Goal: Task Accomplishment & Management: Manage account settings

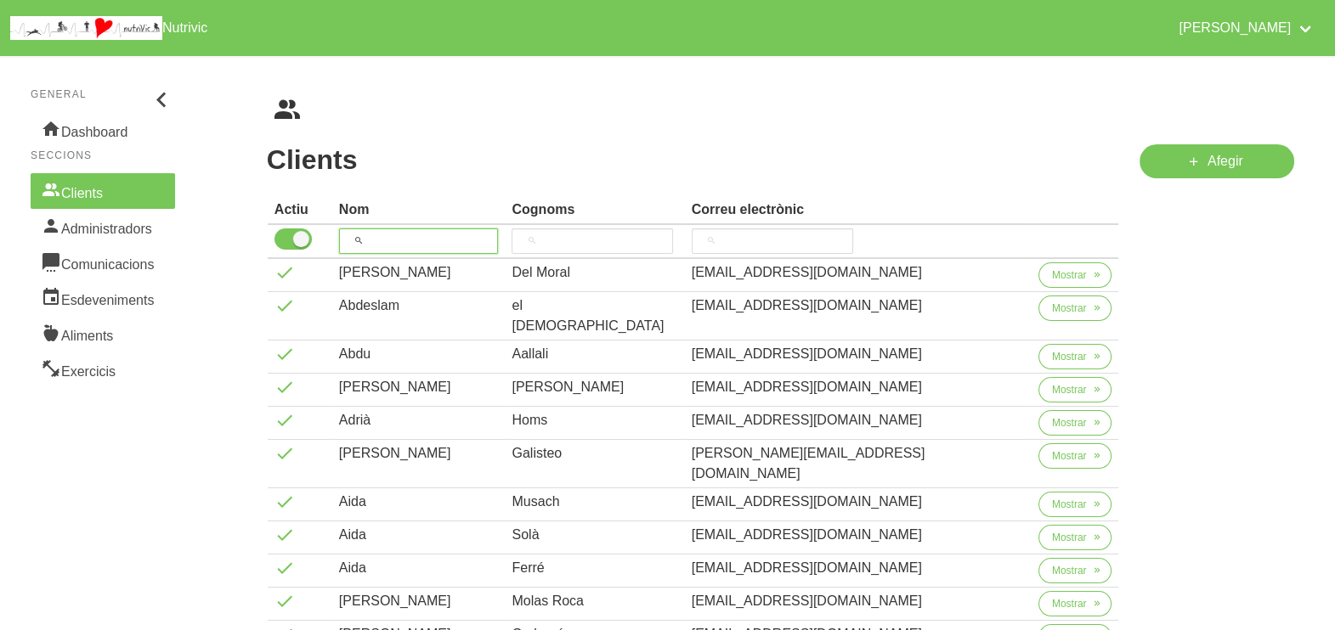
drag, startPoint x: 406, startPoint y: 238, endPoint x: 450, endPoint y: 161, distance: 88.3
click at [408, 235] on input "search" at bounding box center [419, 241] width 160 height 25
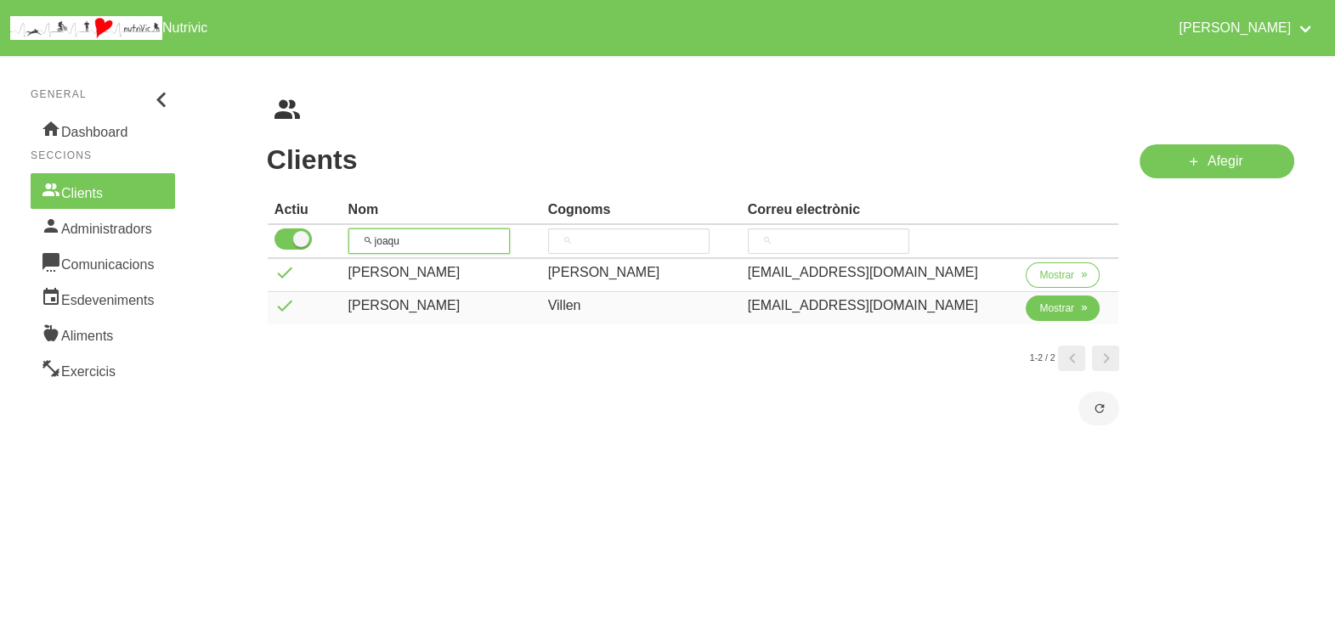
type input "joaqu"
click at [1039, 306] on span "Mostrar" at bounding box center [1056, 308] width 35 height 15
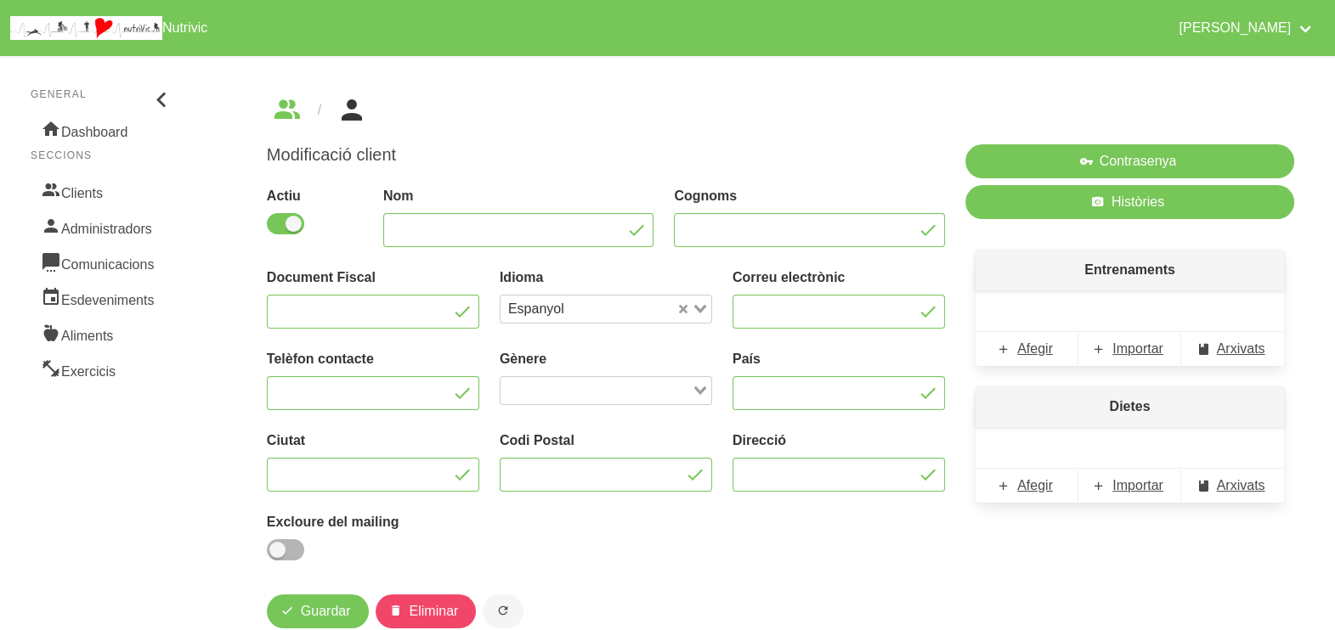
type input "Joaquim"
type input "Villen"
type input "[EMAIL_ADDRESS][DOMAIN_NAME]"
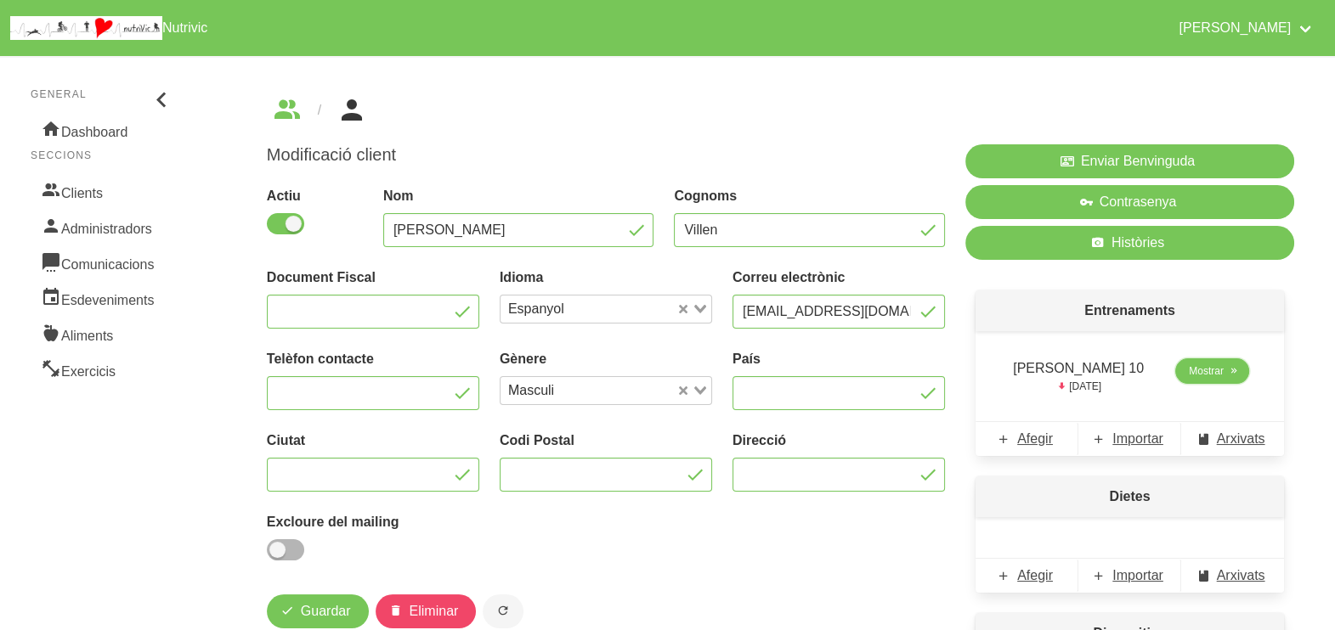
click at [1199, 375] on span "Mostrar" at bounding box center [1205, 371] width 35 height 15
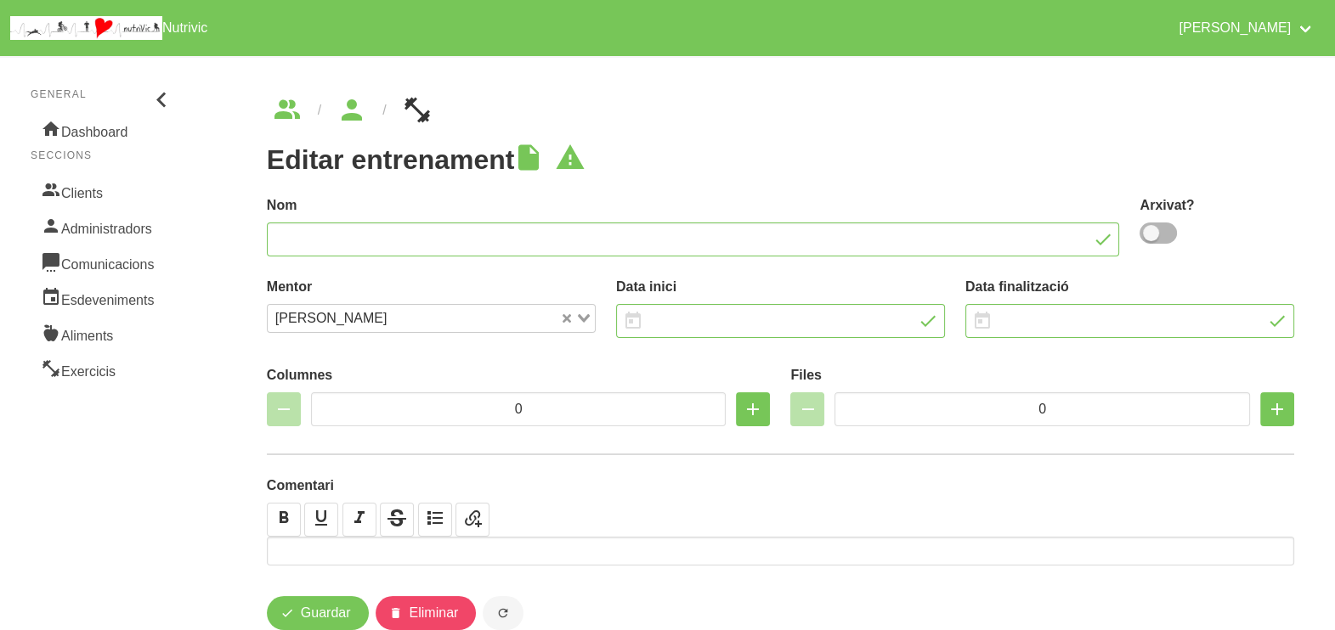
type input "[PERSON_NAME] 10"
type input "21/9/2025"
type input "[DATE]"
type input "2"
type input "8"
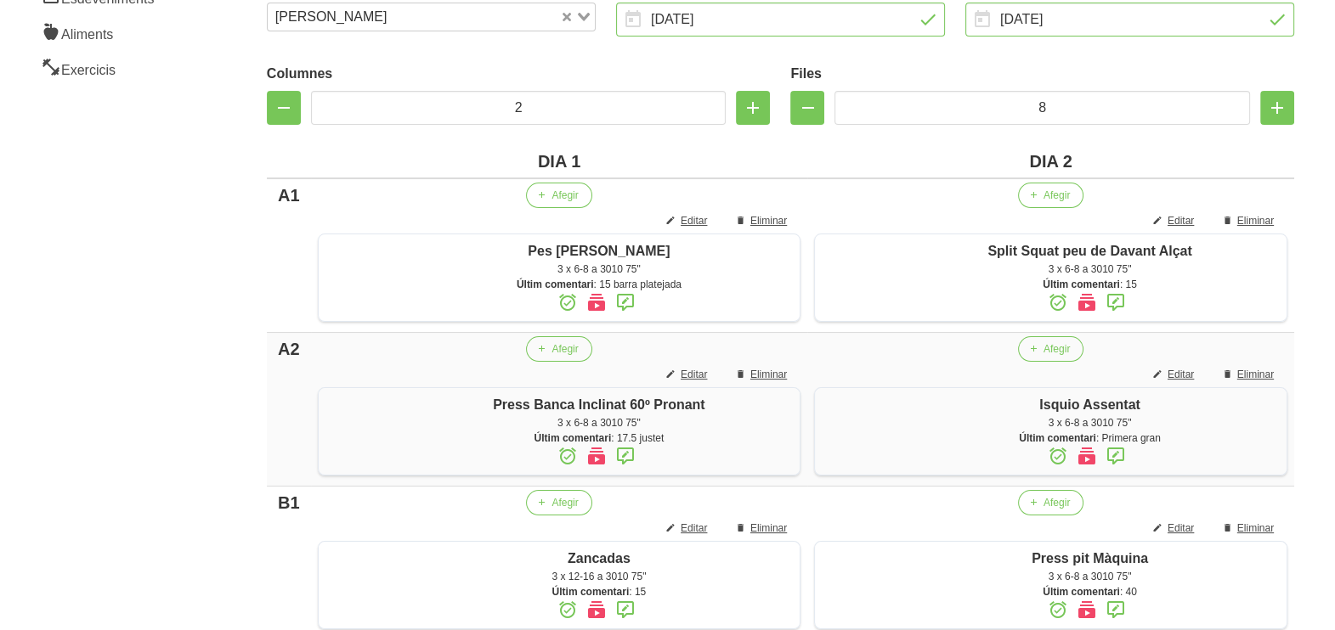
scroll to position [15, 0]
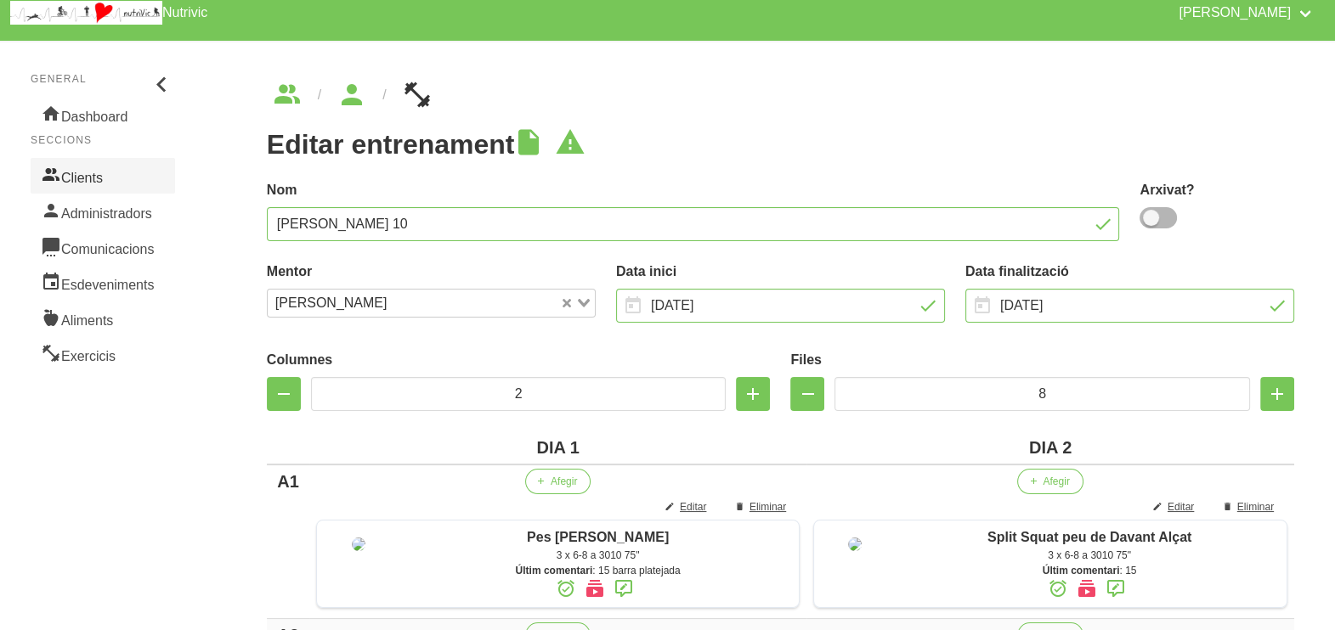
click at [90, 172] on link "Clients" at bounding box center [103, 176] width 144 height 36
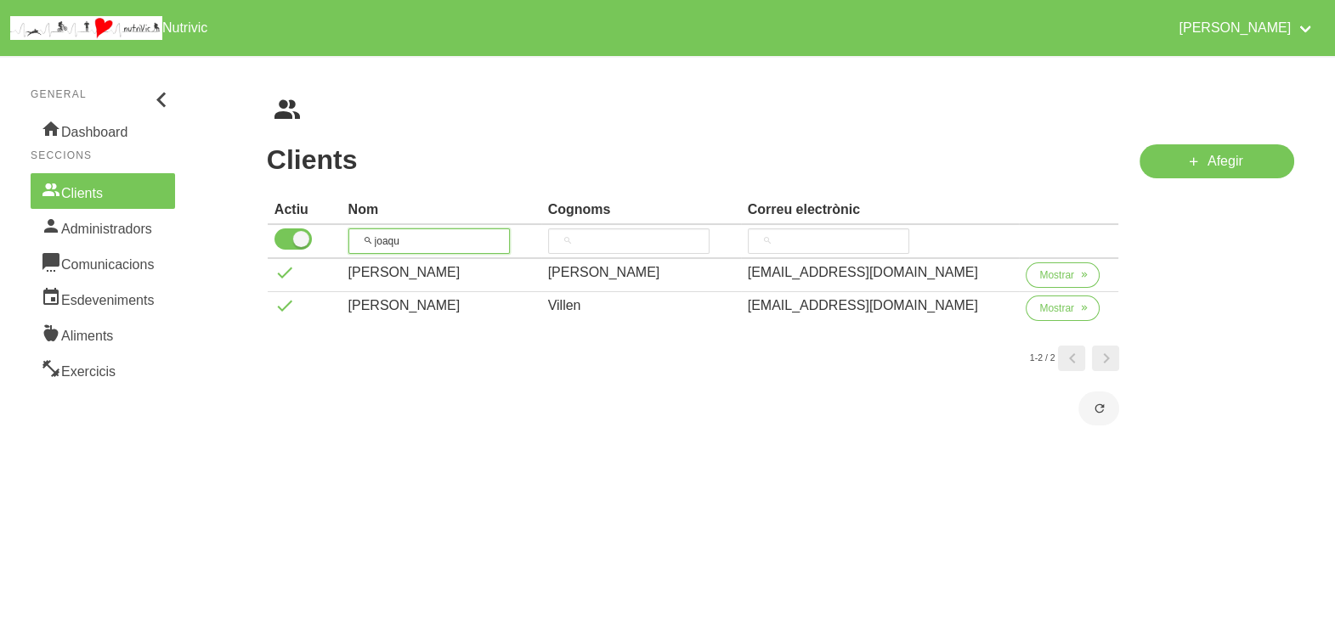
click at [364, 235] on input "joaqu" at bounding box center [428, 241] width 161 height 25
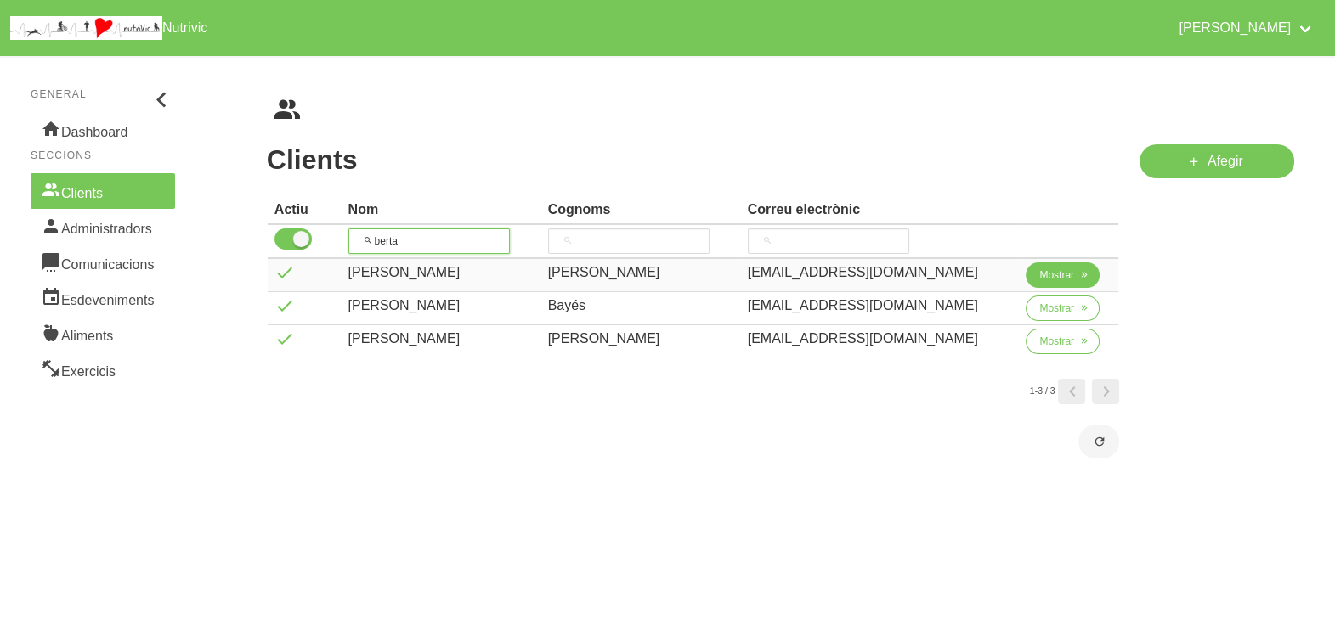
type input "berta"
click at [1044, 274] on span "Mostrar" at bounding box center [1056, 275] width 35 height 15
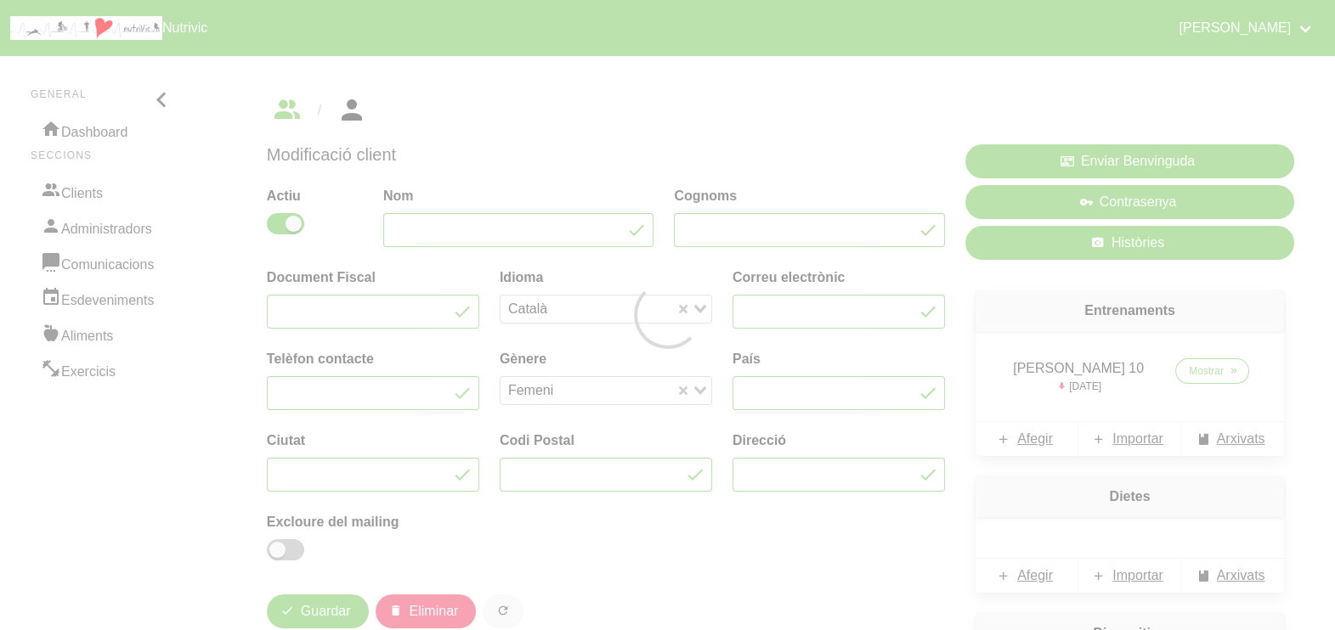
type input "[PERSON_NAME]"
type input "[EMAIL_ADDRESS][DOMAIN_NAME]"
type input "660044513"
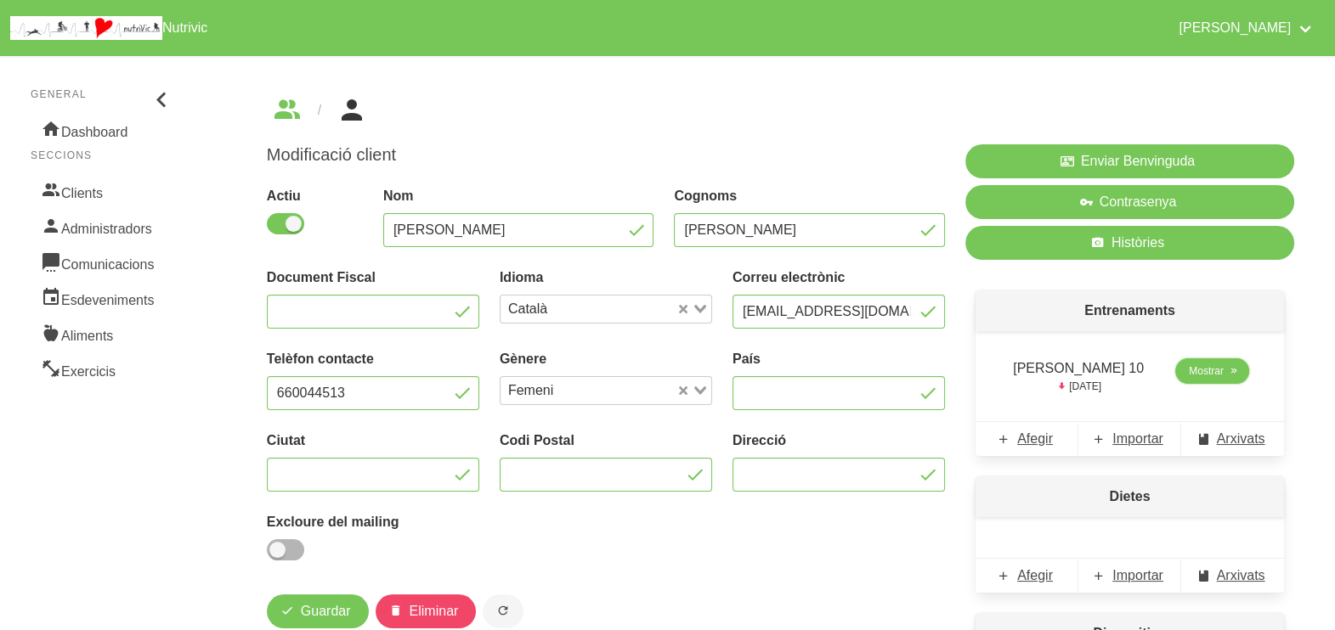
click at [1200, 368] on span "Mostrar" at bounding box center [1205, 371] width 35 height 15
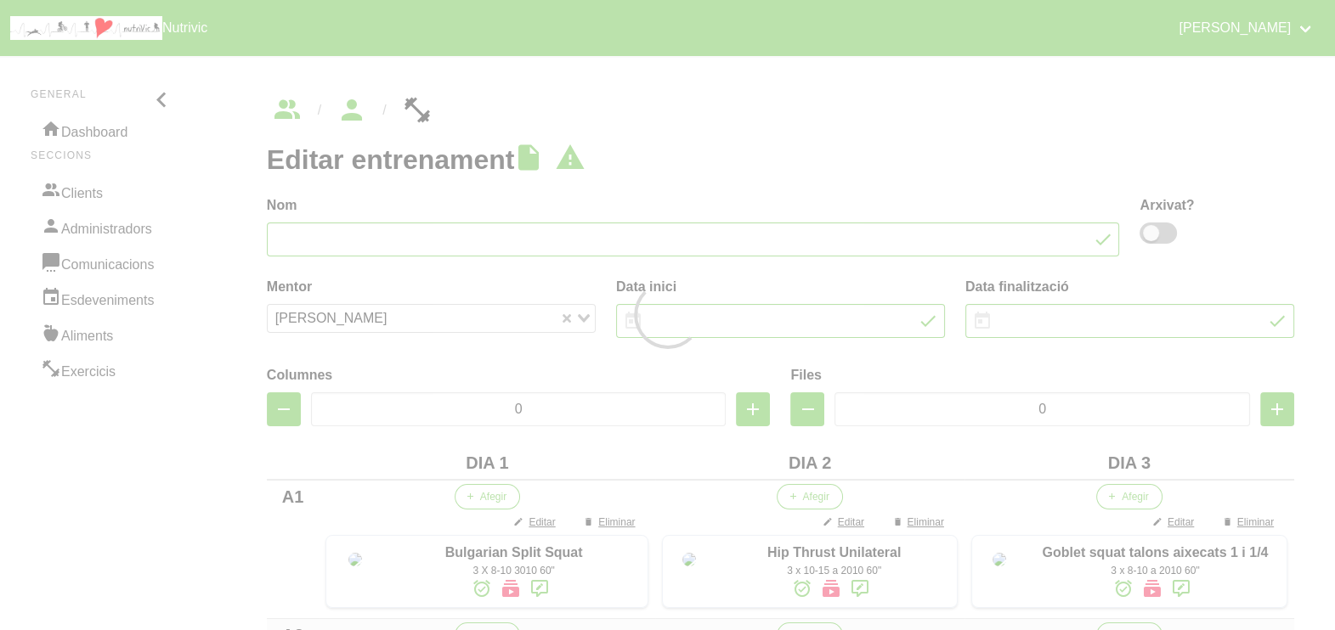
type input "[PERSON_NAME] 10"
type input "[DATE]"
type input "3"
type input "8"
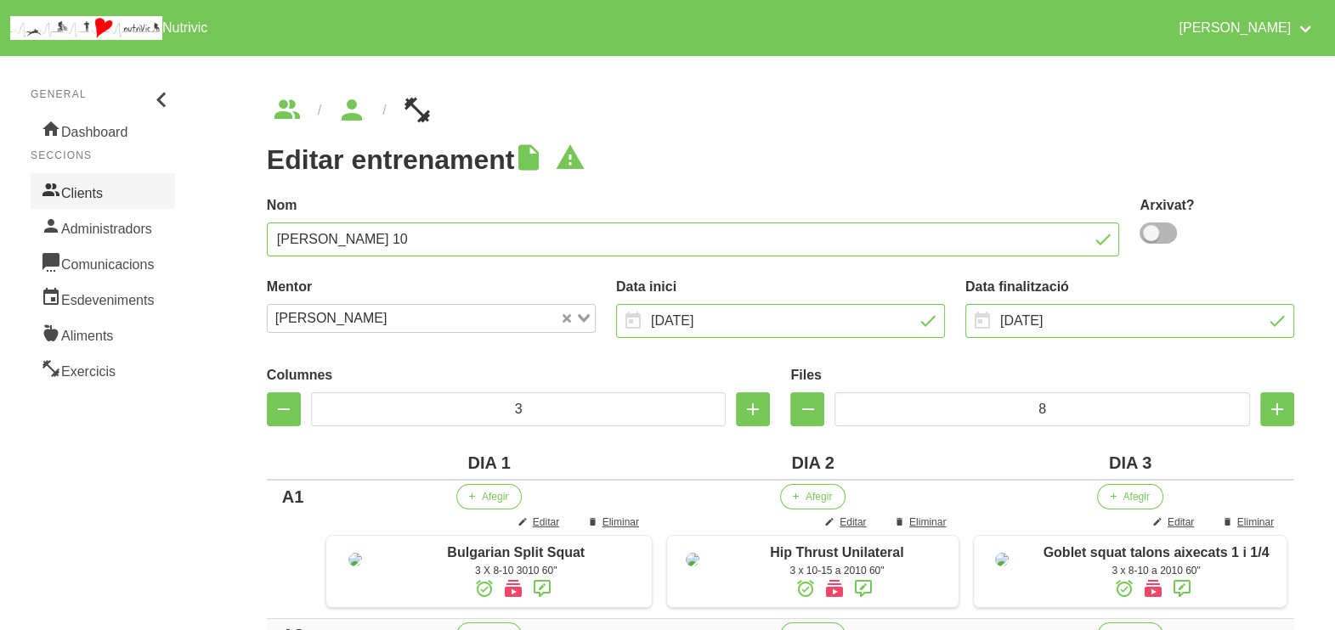
click at [86, 191] on link "Clients" at bounding box center [103, 191] width 144 height 36
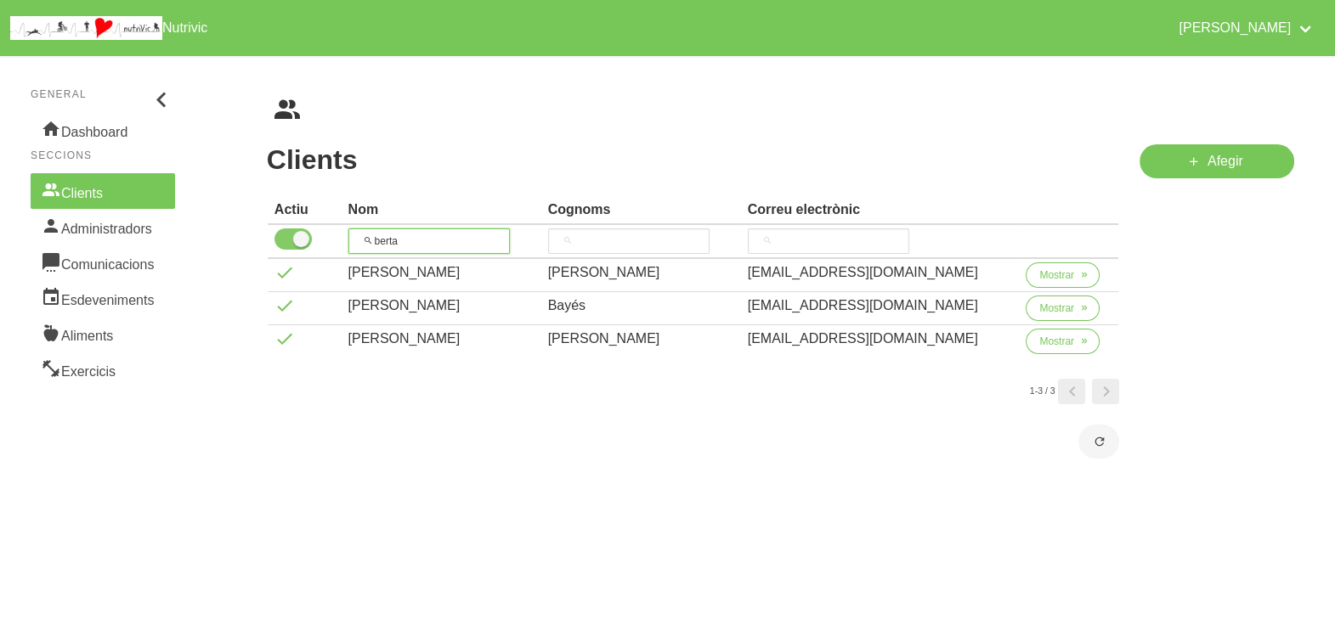
click at [304, 237] on tr "berta" at bounding box center [693, 242] width 851 height 34
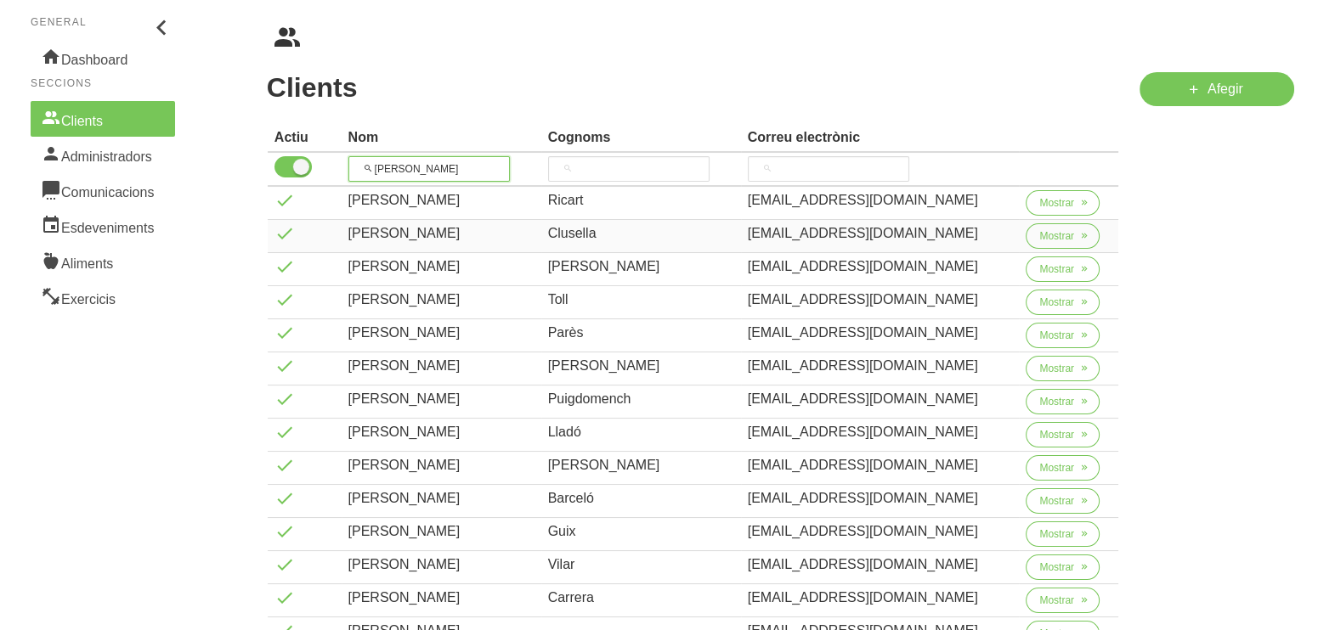
scroll to position [105, 0]
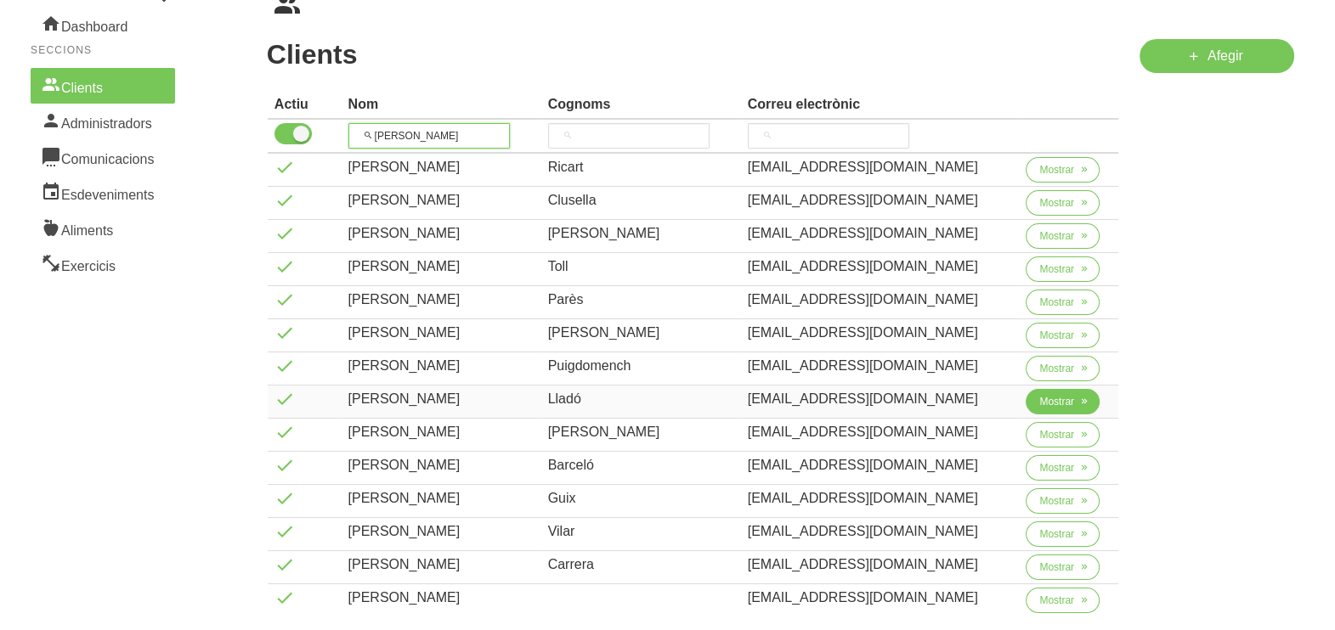
type input "[PERSON_NAME]"
click at [1039, 398] on span "Mostrar" at bounding box center [1056, 401] width 35 height 15
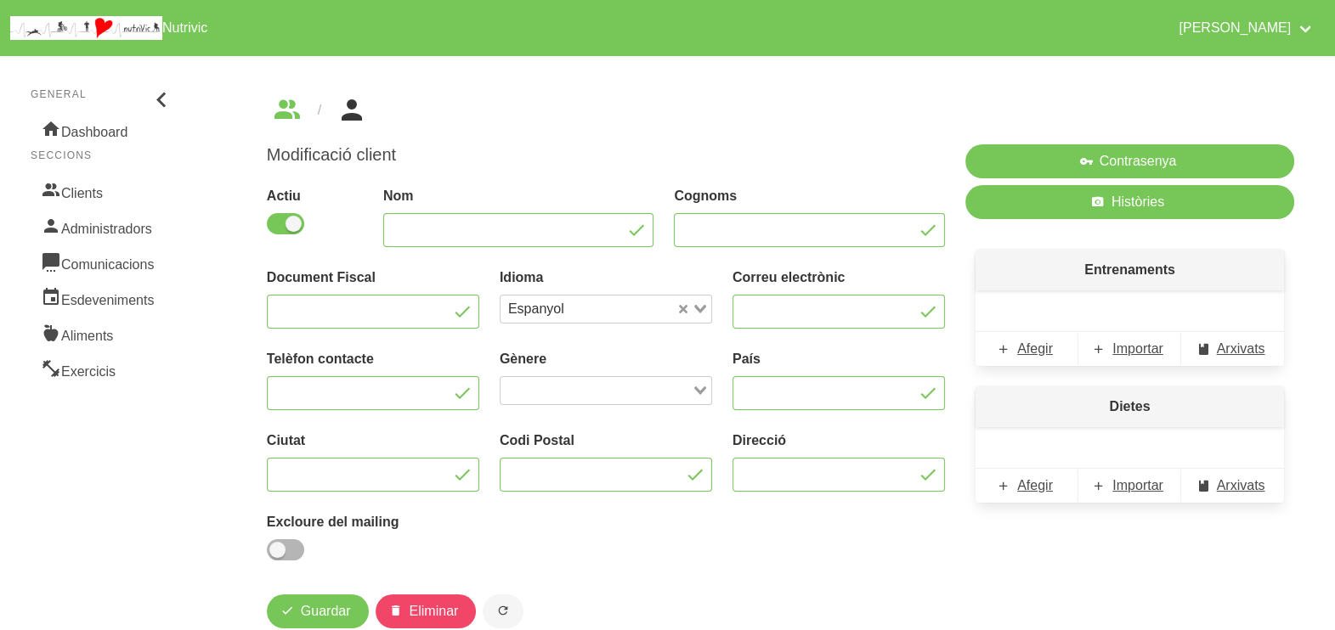
type input "[PERSON_NAME]"
type input "Lladó"
type input "[EMAIL_ADDRESS][DOMAIN_NAME]"
type input "659239382"
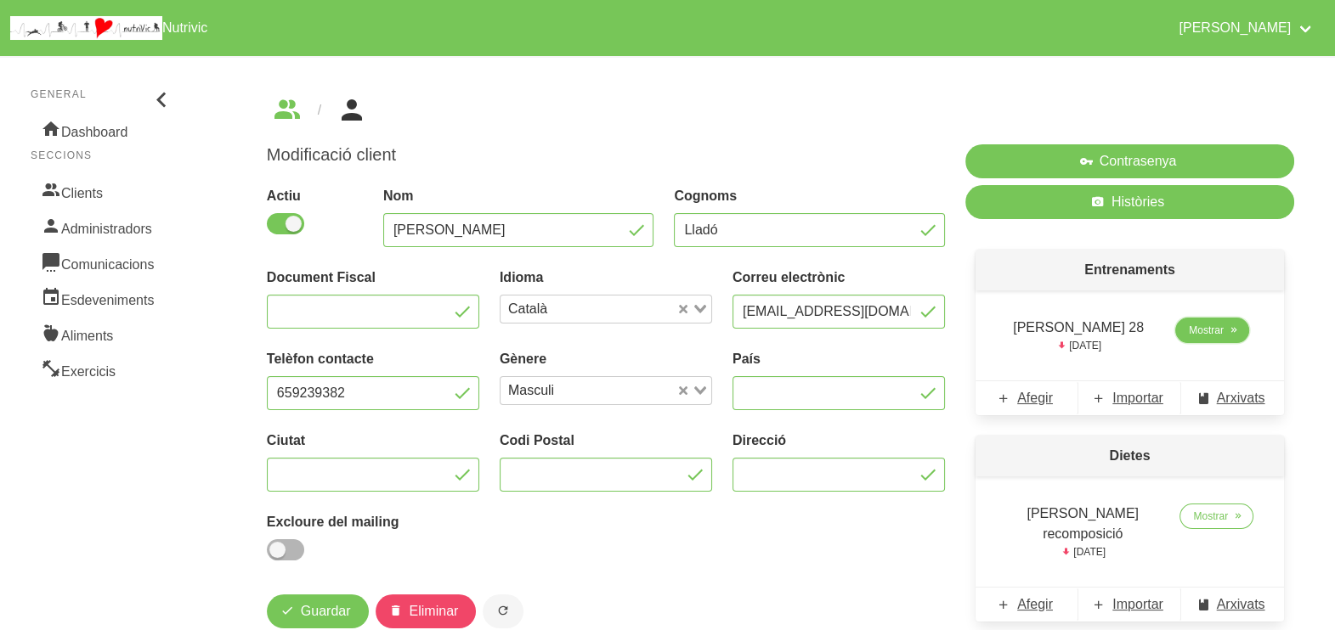
click at [1194, 330] on span "Mostrar" at bounding box center [1205, 330] width 35 height 15
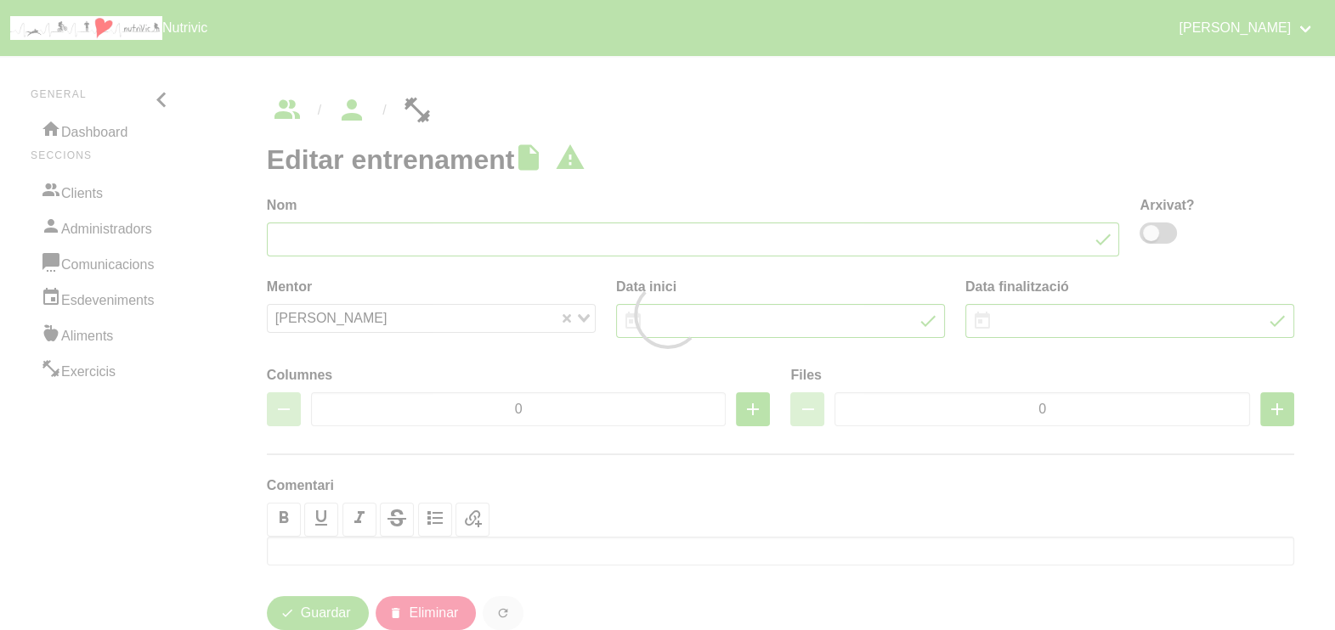
type input "[PERSON_NAME] 28"
type input "21/9/2025"
type input "[DATE]"
type input "4"
type input "6"
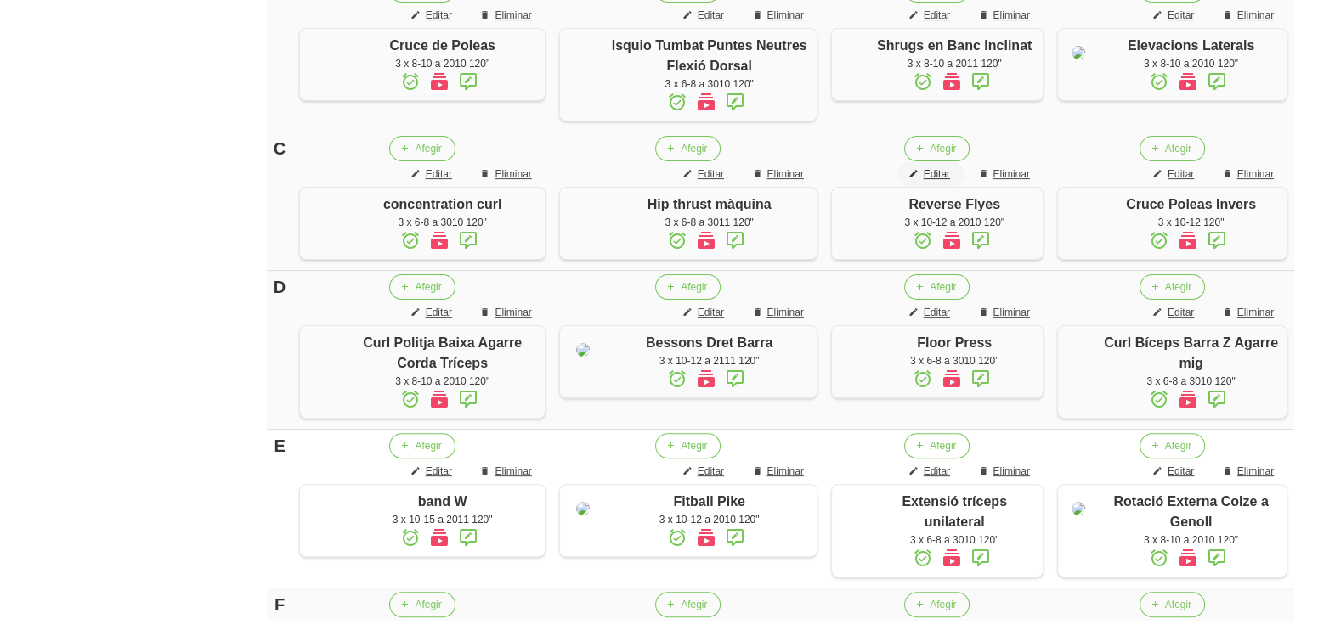
scroll to position [694, 0]
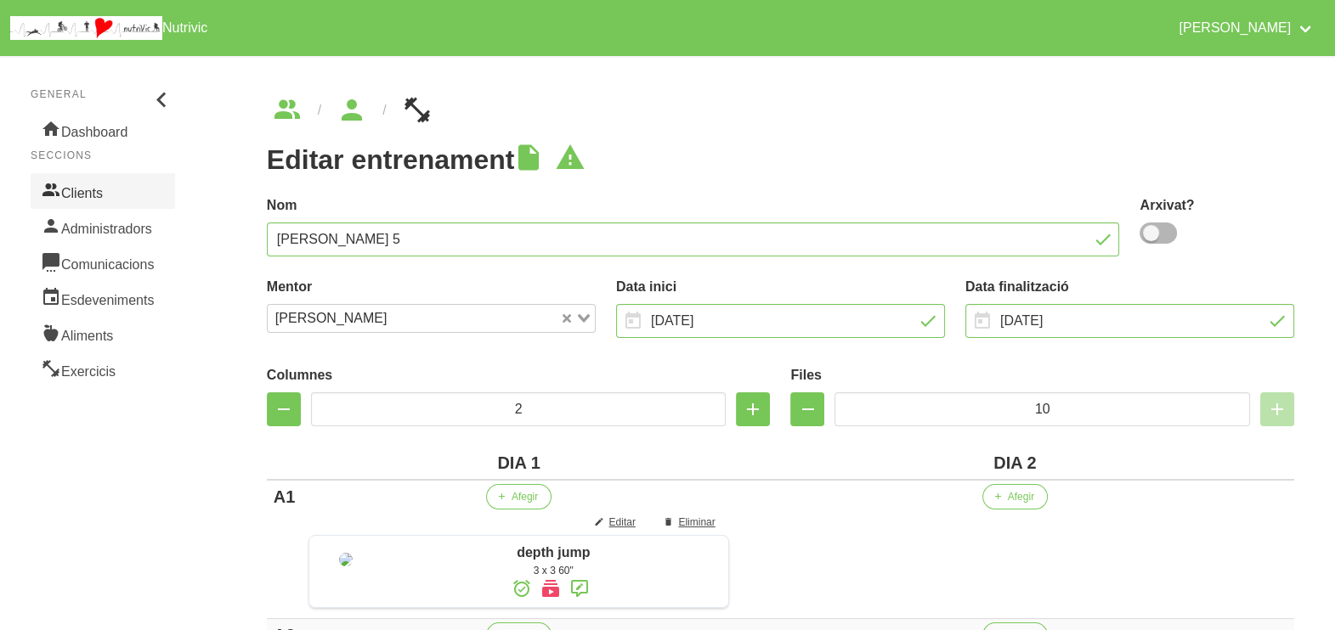
click at [78, 183] on link "Clients" at bounding box center [103, 191] width 144 height 36
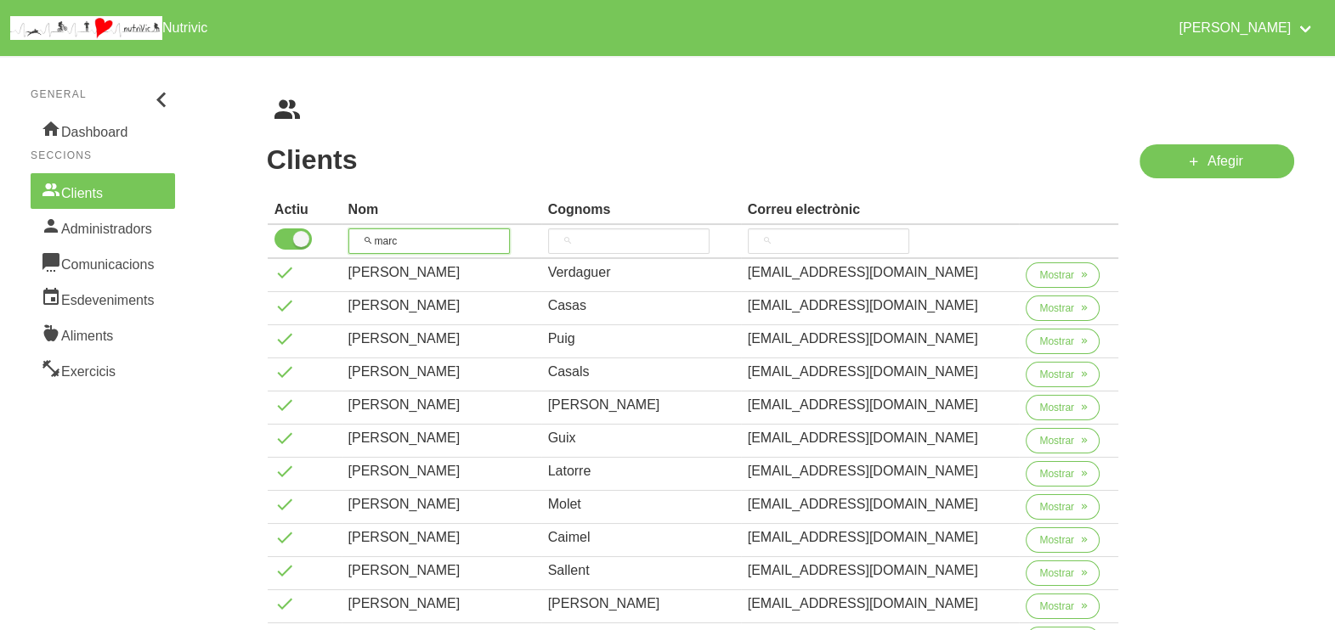
drag, startPoint x: 419, startPoint y: 238, endPoint x: 413, endPoint y: 216, distance: 22.9
click at [367, 239] on input "marc" at bounding box center [428, 241] width 161 height 25
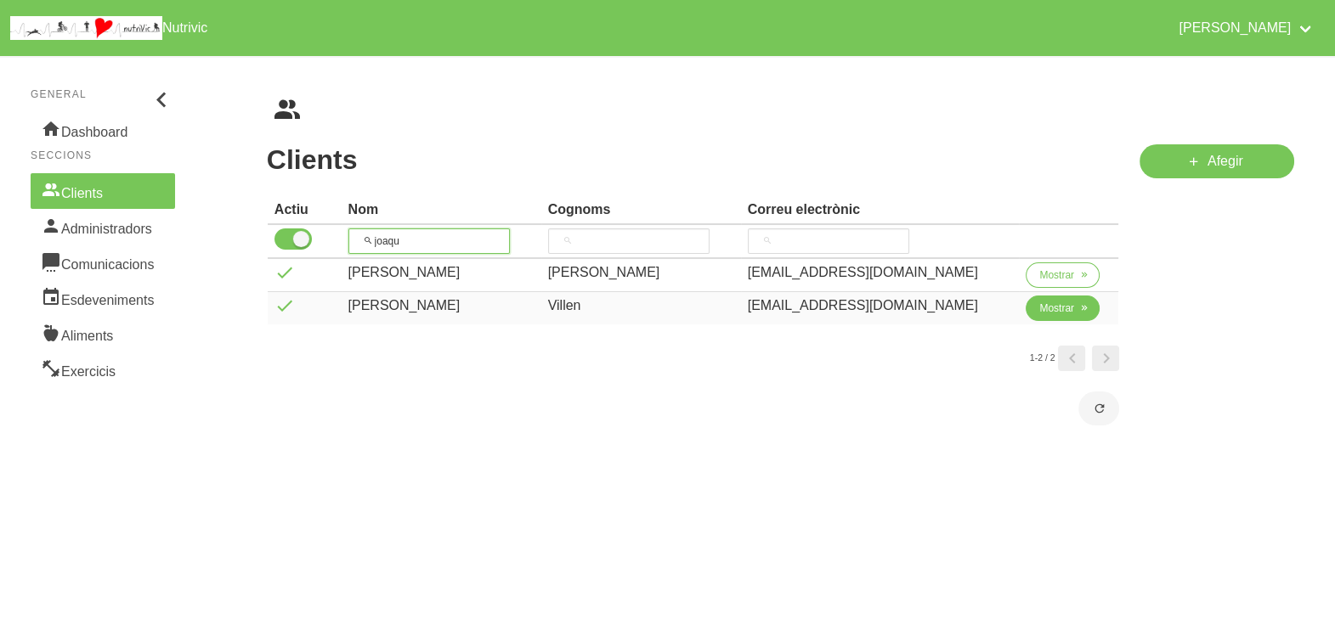
type input "joaqu"
click at [1045, 310] on span "Mostrar" at bounding box center [1056, 308] width 35 height 15
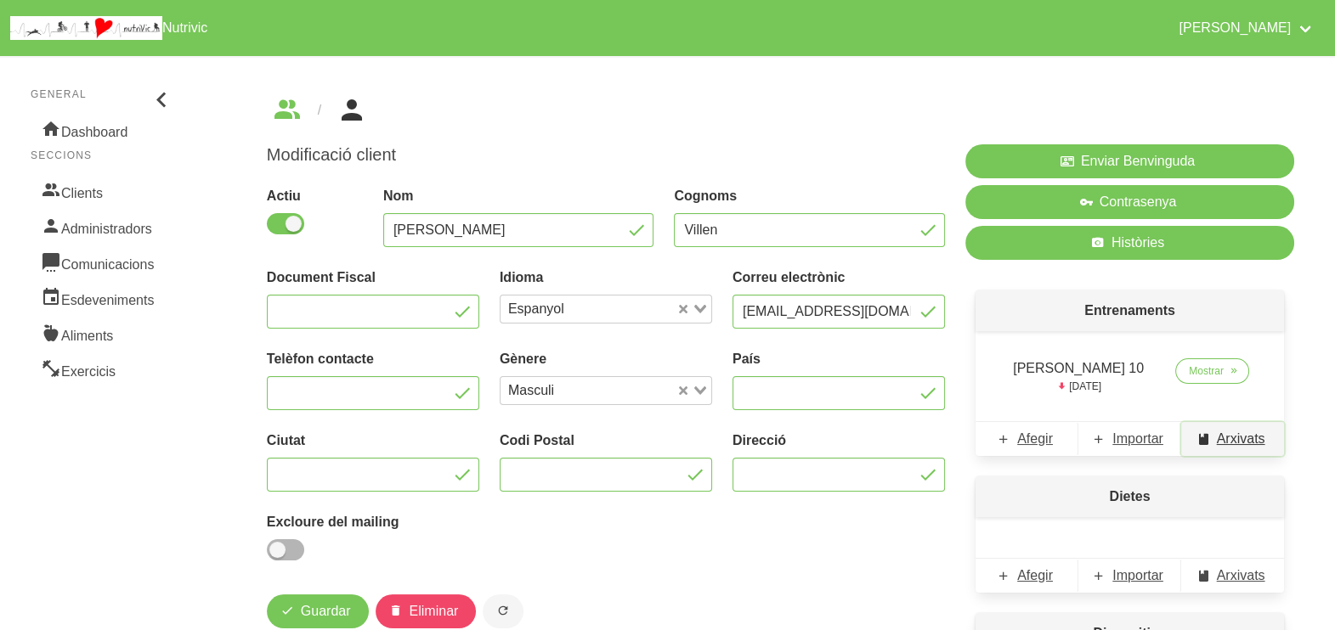
click at [1235, 440] on span "Arxivats" at bounding box center [1240, 439] width 48 height 20
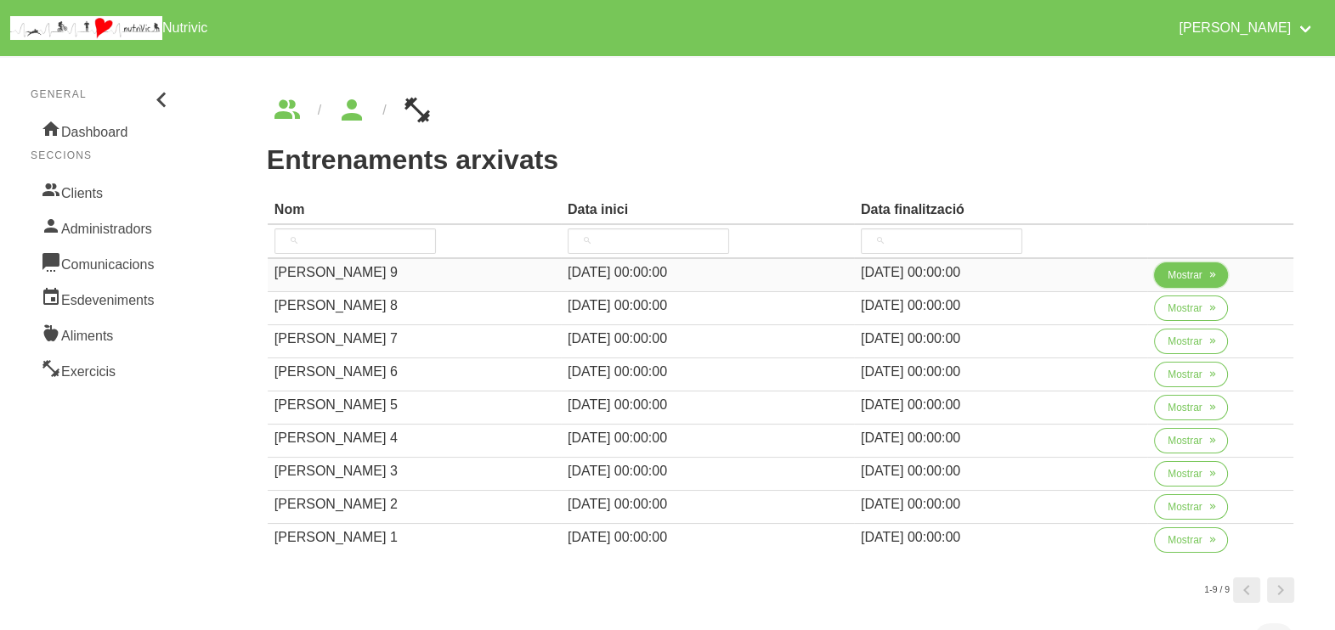
click at [1182, 280] on span "Mostrar" at bounding box center [1184, 275] width 35 height 15
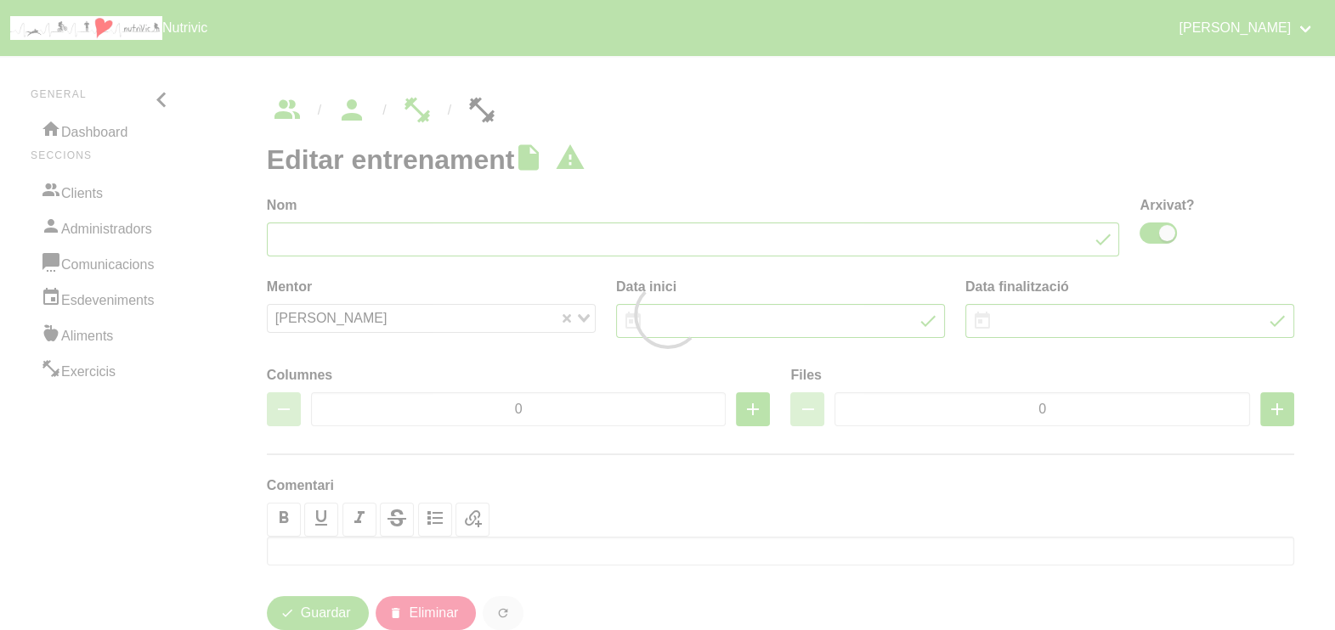
type input "Joaquim Villen 9"
checkbox input "true"
type input "27/7/2025"
type input "21/9/2025"
type input "2"
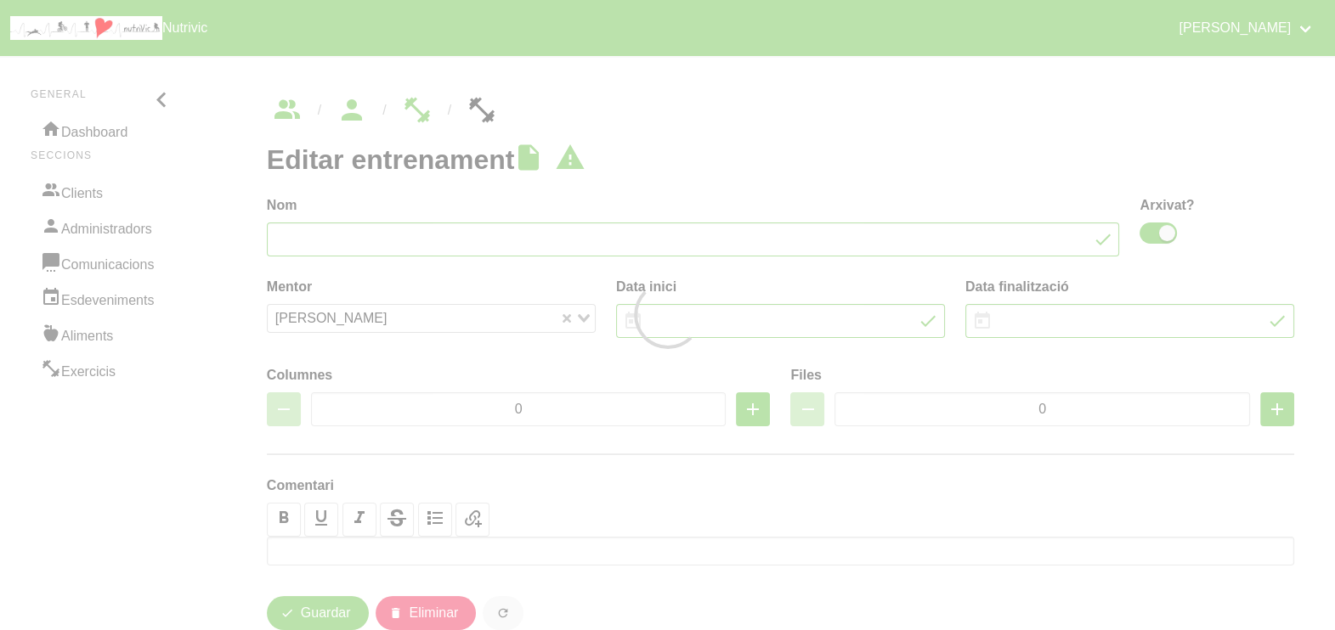
type input "8"
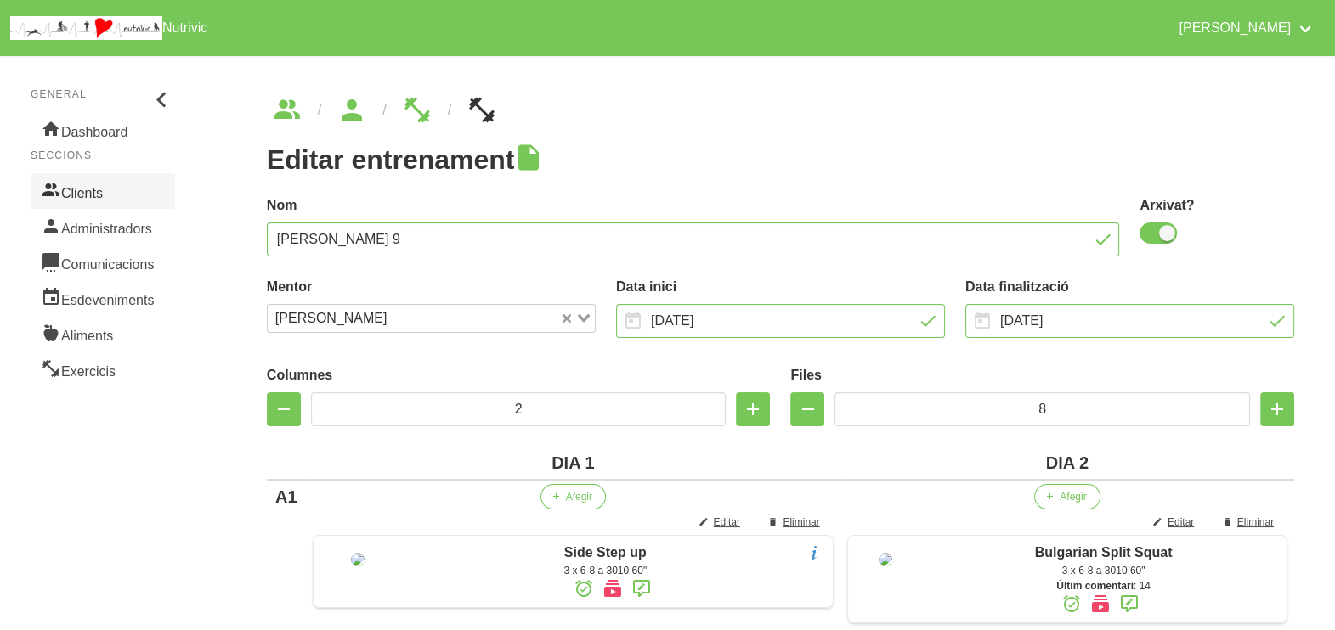
click at [93, 195] on link "Clients" at bounding box center [103, 191] width 144 height 36
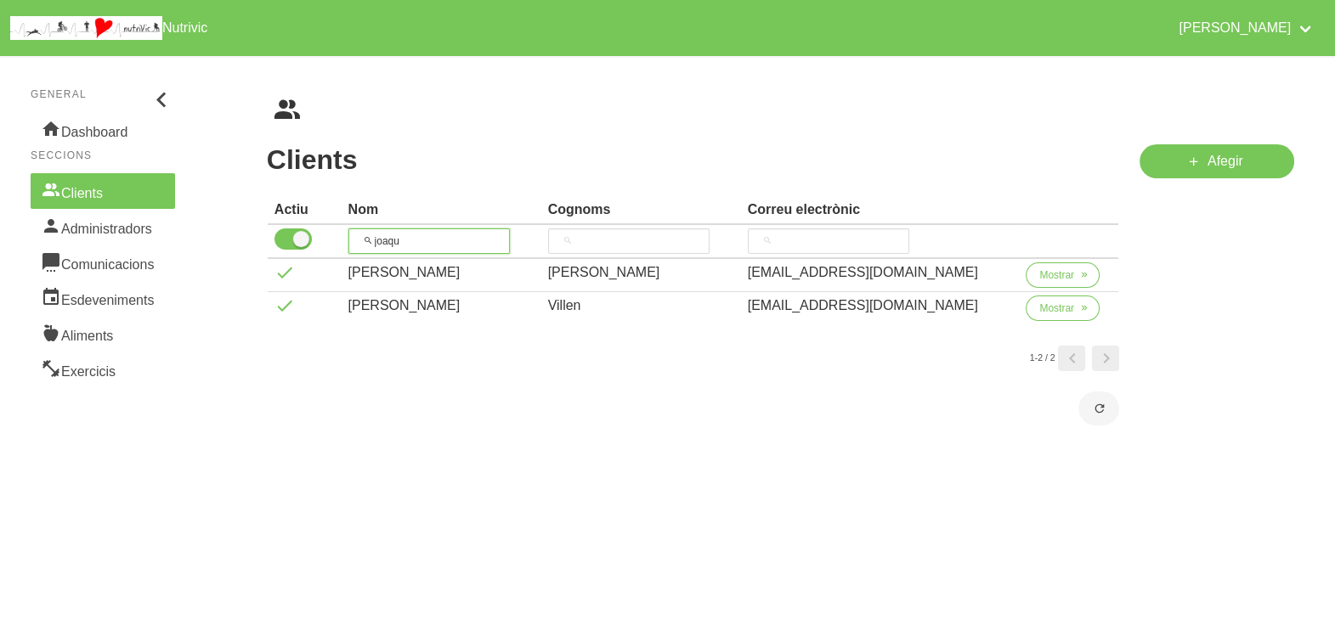
drag, startPoint x: 426, startPoint y: 239, endPoint x: 378, endPoint y: 234, distance: 48.7
click at [372, 237] on input "joaqu" at bounding box center [428, 241] width 161 height 25
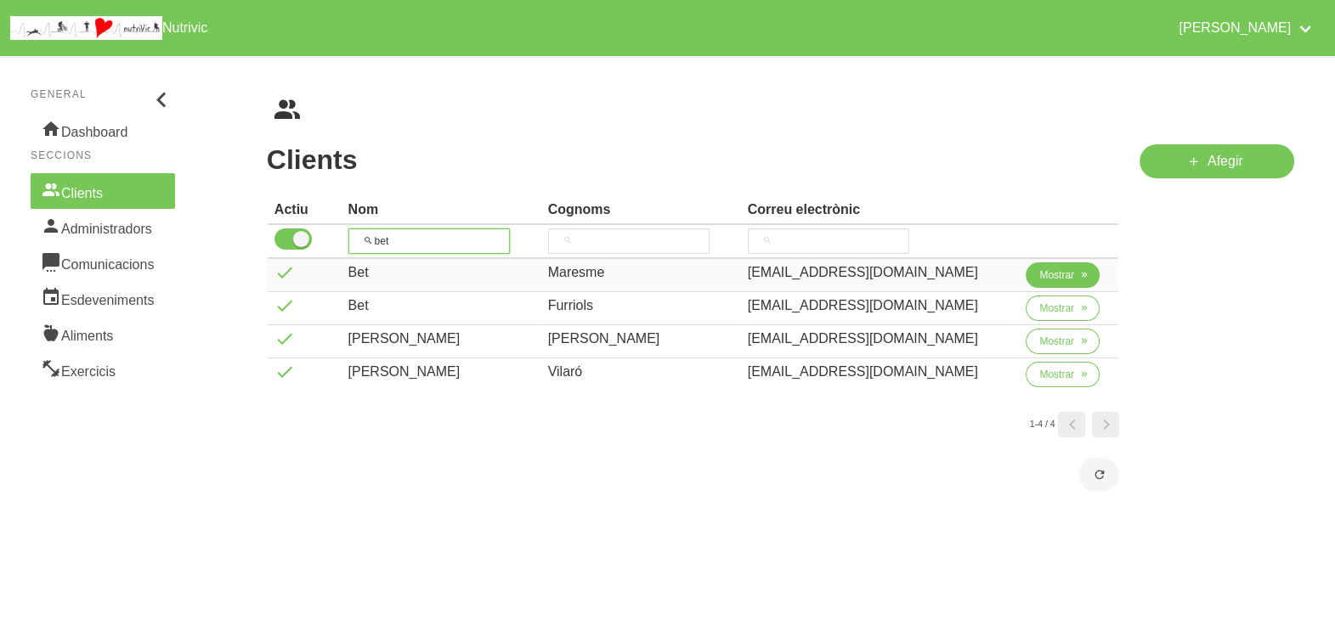
type input "bet"
drag, startPoint x: 1053, startPoint y: 277, endPoint x: 1032, endPoint y: 274, distance: 21.4
click at [1052, 277] on span "Mostrar" at bounding box center [1056, 275] width 35 height 15
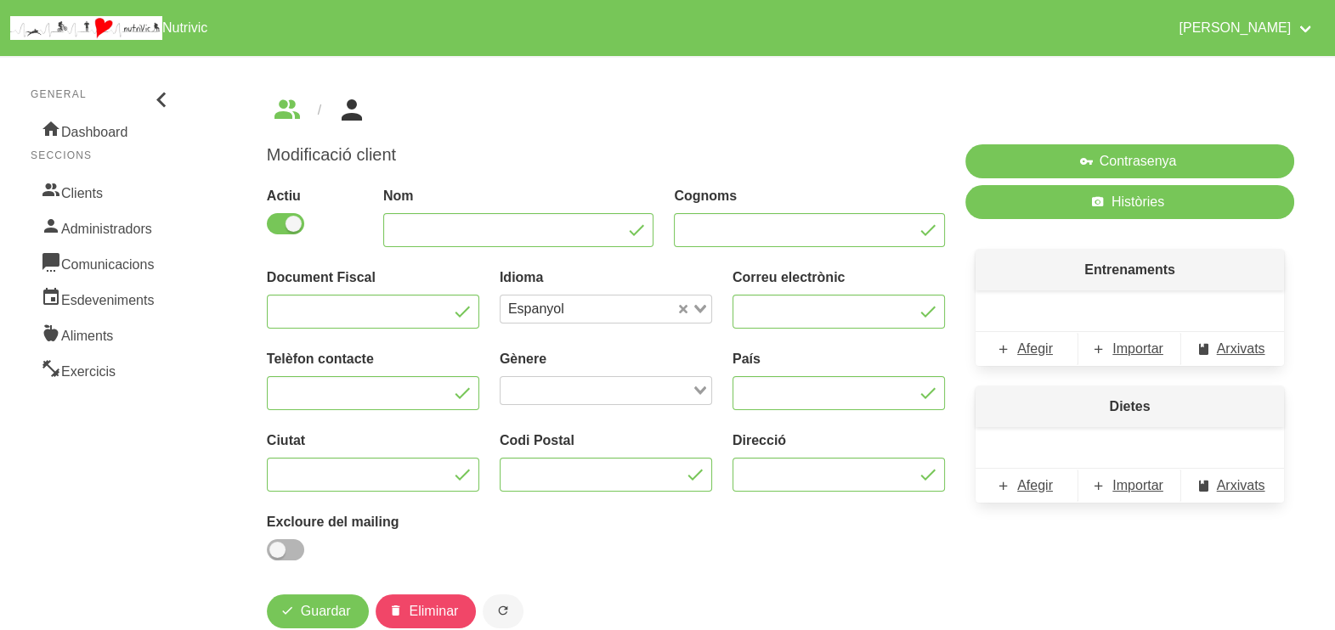
type input "Bet"
type input "Maresme"
type input "[EMAIL_ADDRESS][DOMAIN_NAME]"
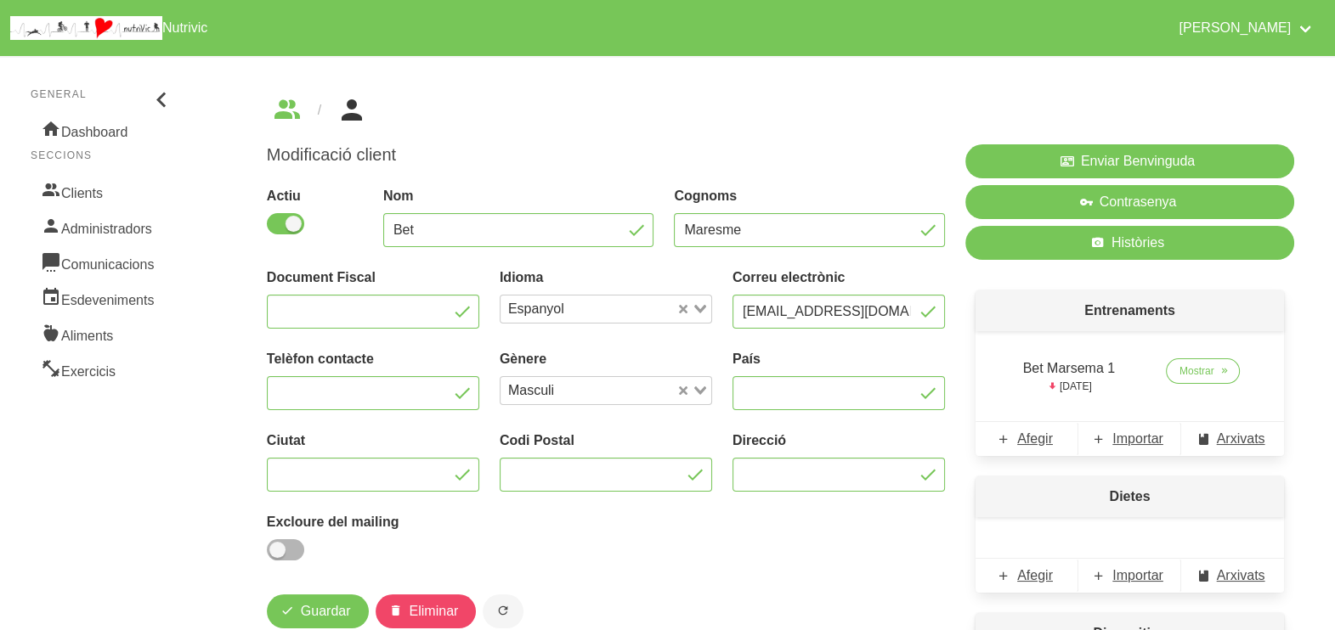
click at [1039, 281] on div "Entrenaments Bet Marsema 1 2025-11-09 Mostrar Afegir Importar Arxivats" at bounding box center [1129, 373] width 329 height 186
click at [1185, 368] on span "Mostrar" at bounding box center [1196, 371] width 35 height 15
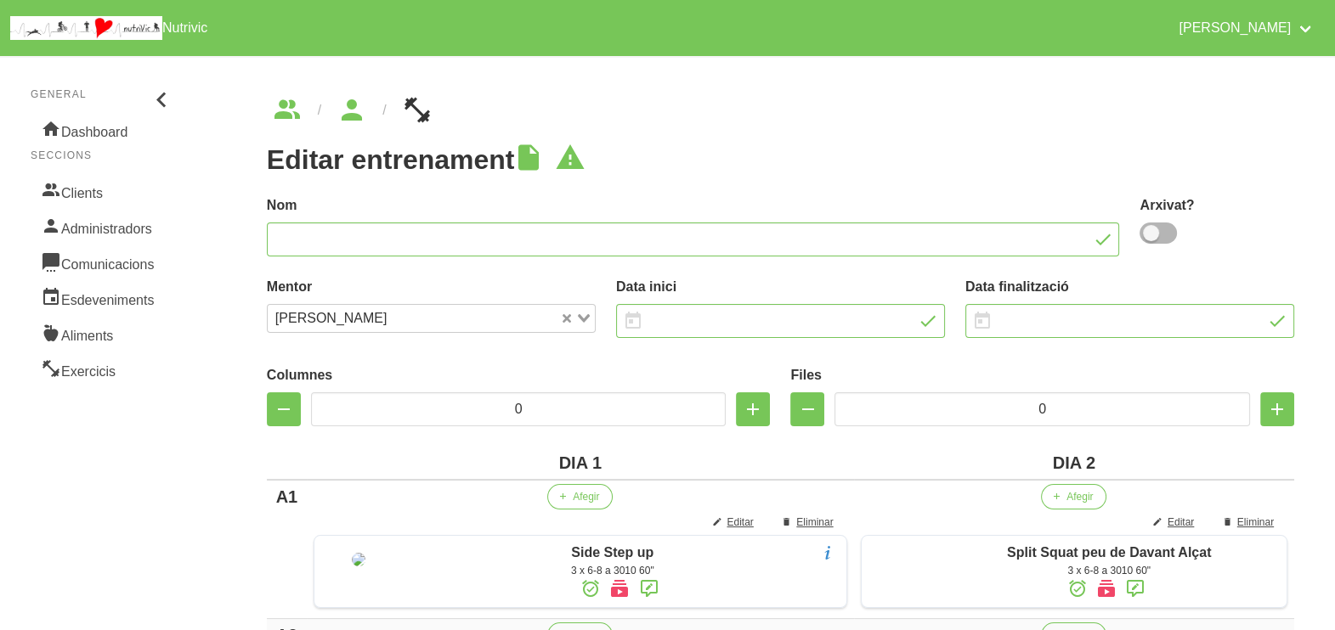
type input "Bet Marsema 1"
type input "26/9/2025"
type input "[DATE]"
type input "2"
type input "8"
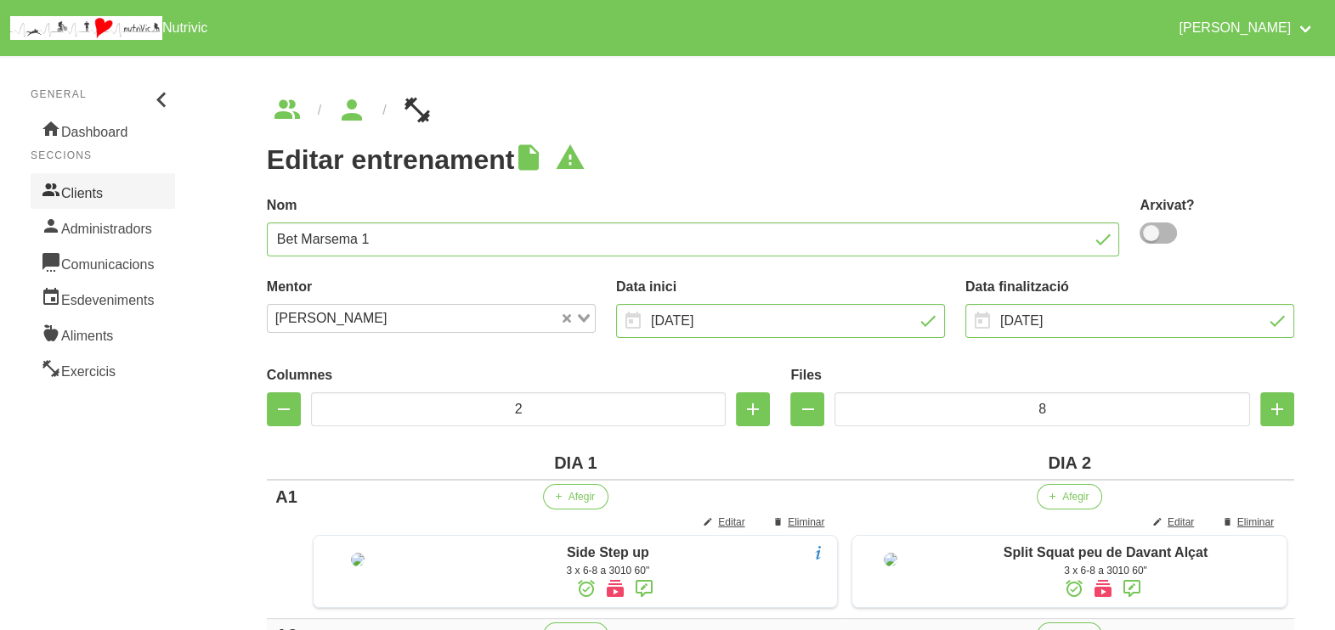
click at [116, 187] on link "Clients" at bounding box center [103, 191] width 144 height 36
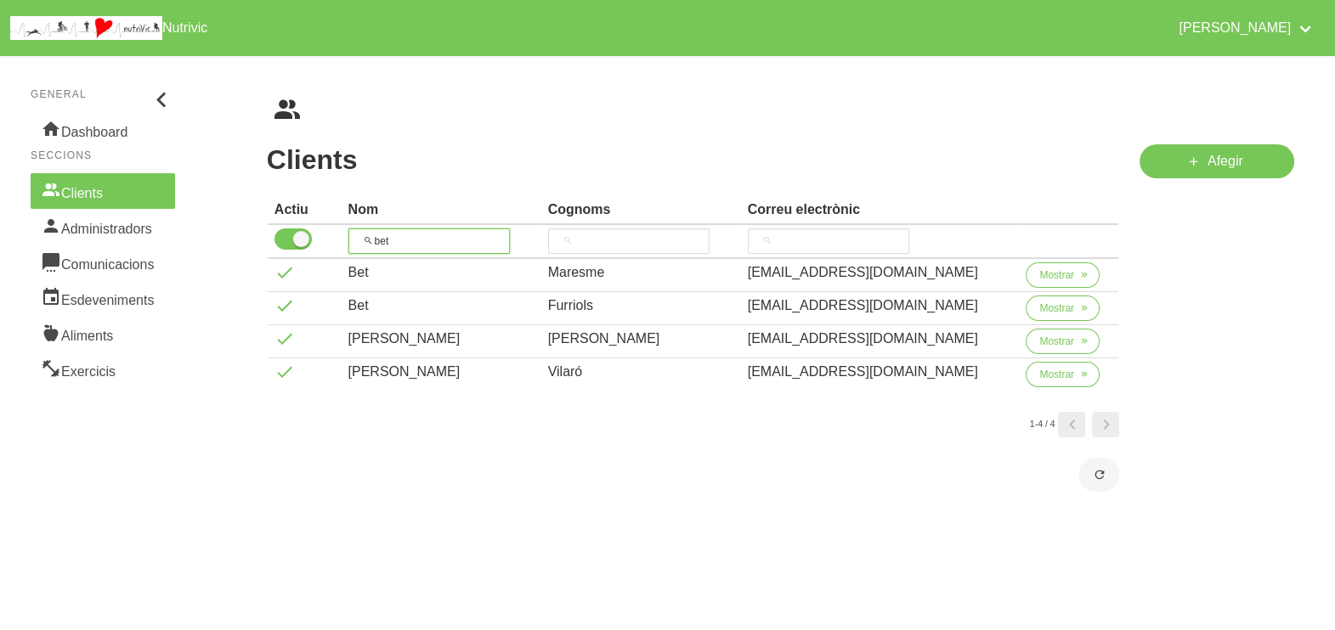
click at [421, 234] on input "bet" at bounding box center [428, 241] width 161 height 25
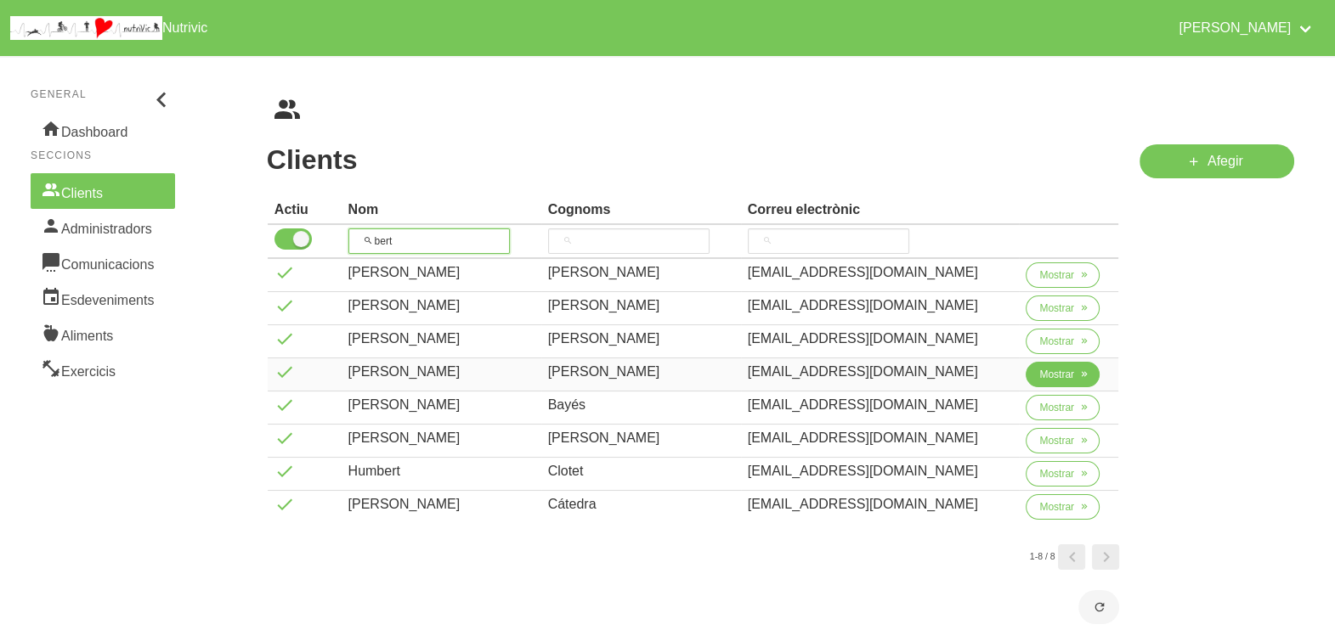
type input "bert"
click at [1049, 375] on span "Mostrar" at bounding box center [1056, 374] width 35 height 15
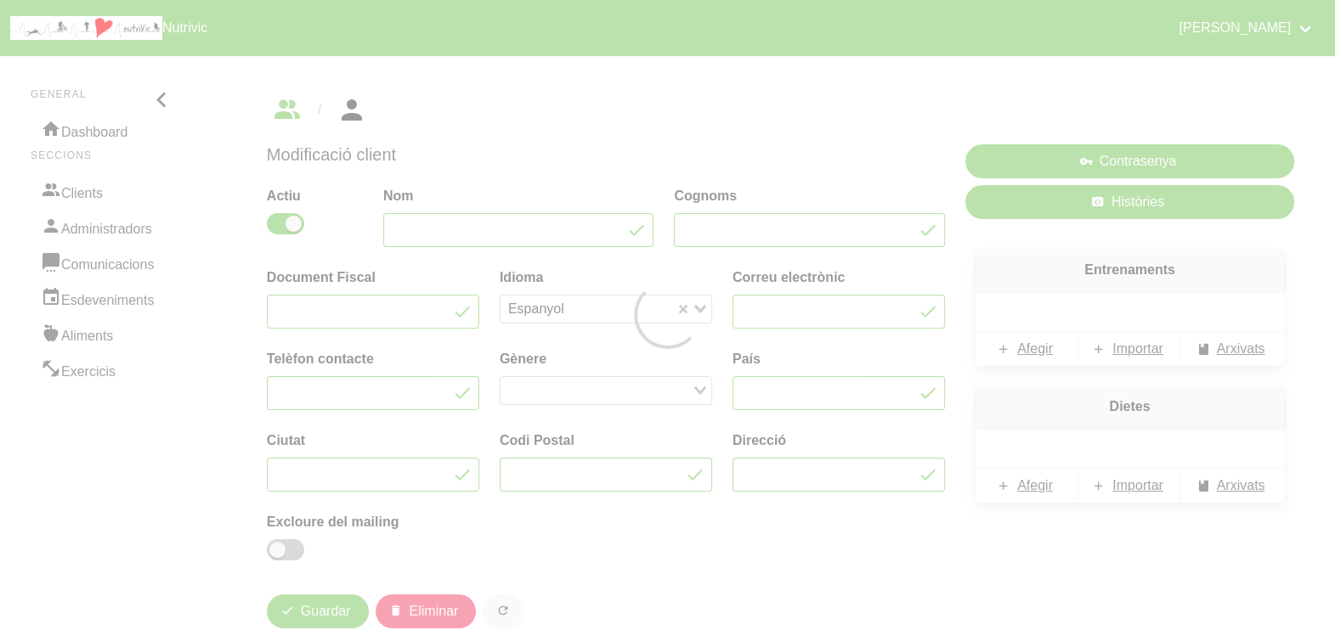
type input "[PERSON_NAME]"
type input "[EMAIL_ADDRESS][DOMAIN_NAME]"
type input "660044513"
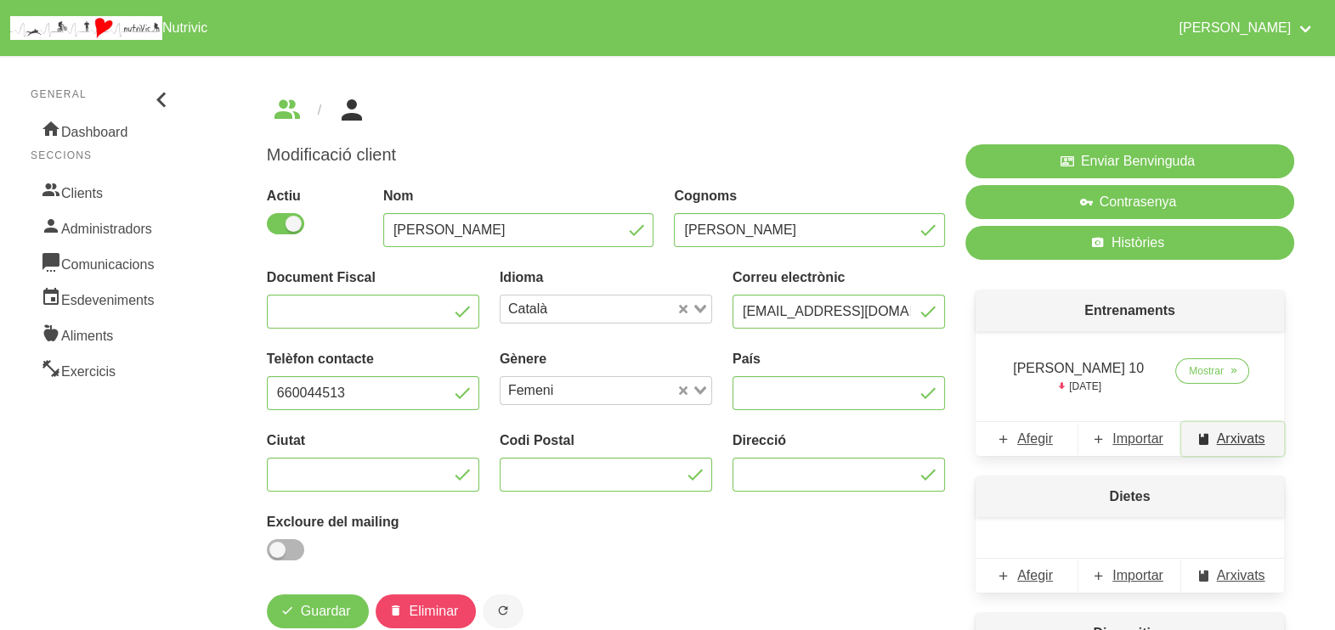
click at [1239, 435] on span "Arxivats" at bounding box center [1240, 439] width 48 height 20
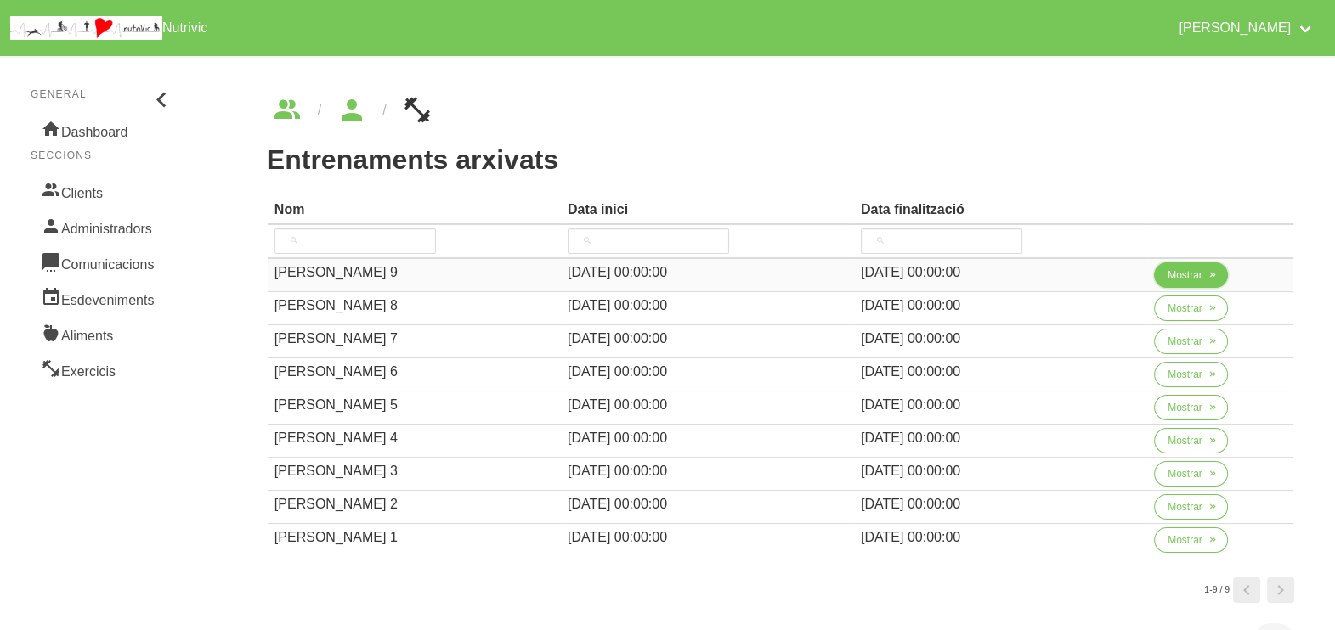
click at [1189, 276] on span "Mostrar" at bounding box center [1184, 275] width 35 height 15
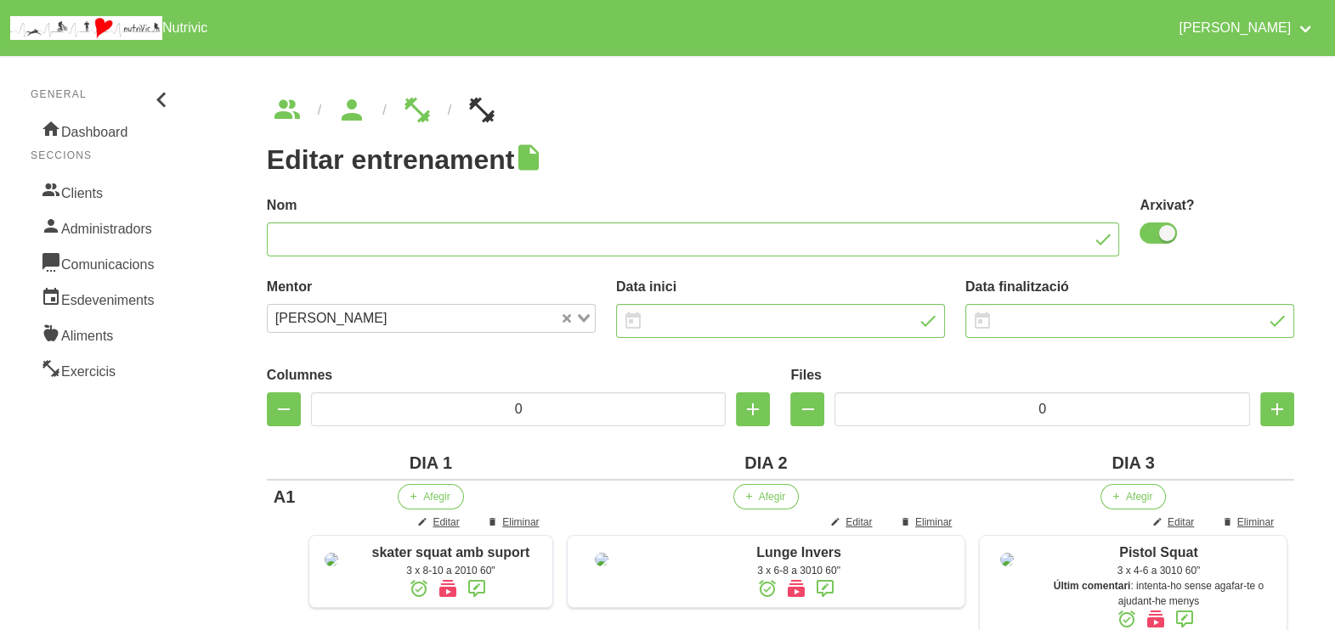
type input "[PERSON_NAME] 9"
checkbox input "true"
type input "17/8/2025"
type input "[DATE]"
type input "3"
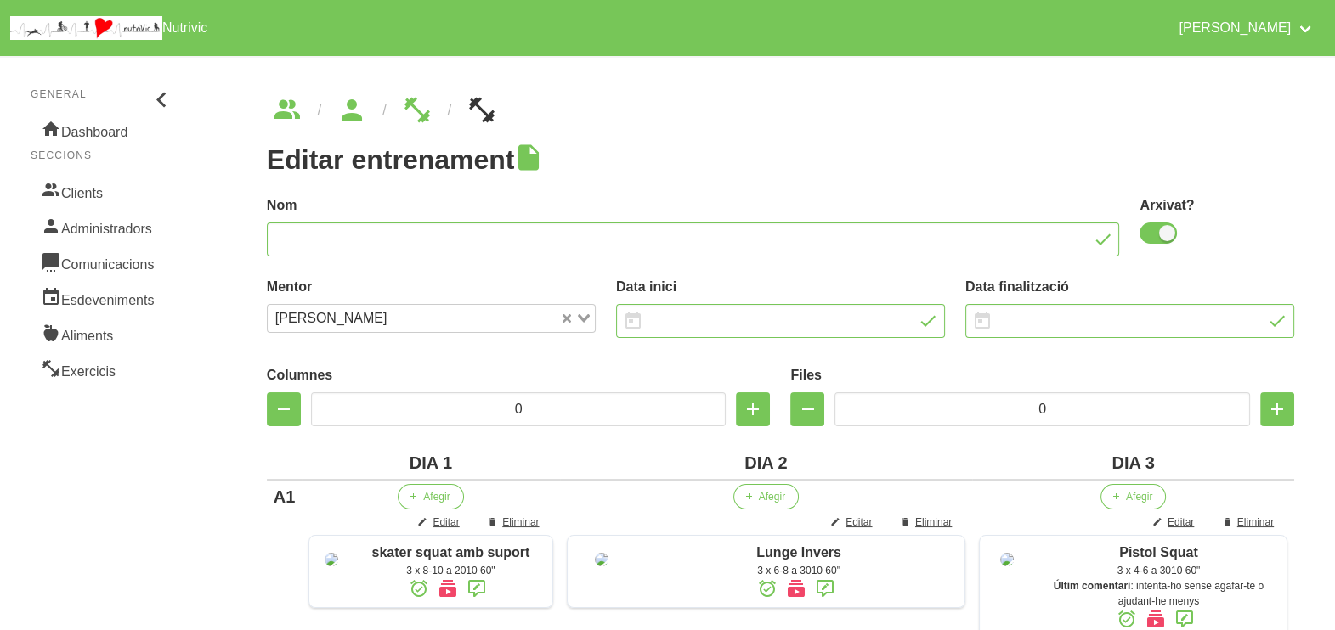
type input "8"
click at [112, 195] on link "Clients" at bounding box center [103, 191] width 144 height 36
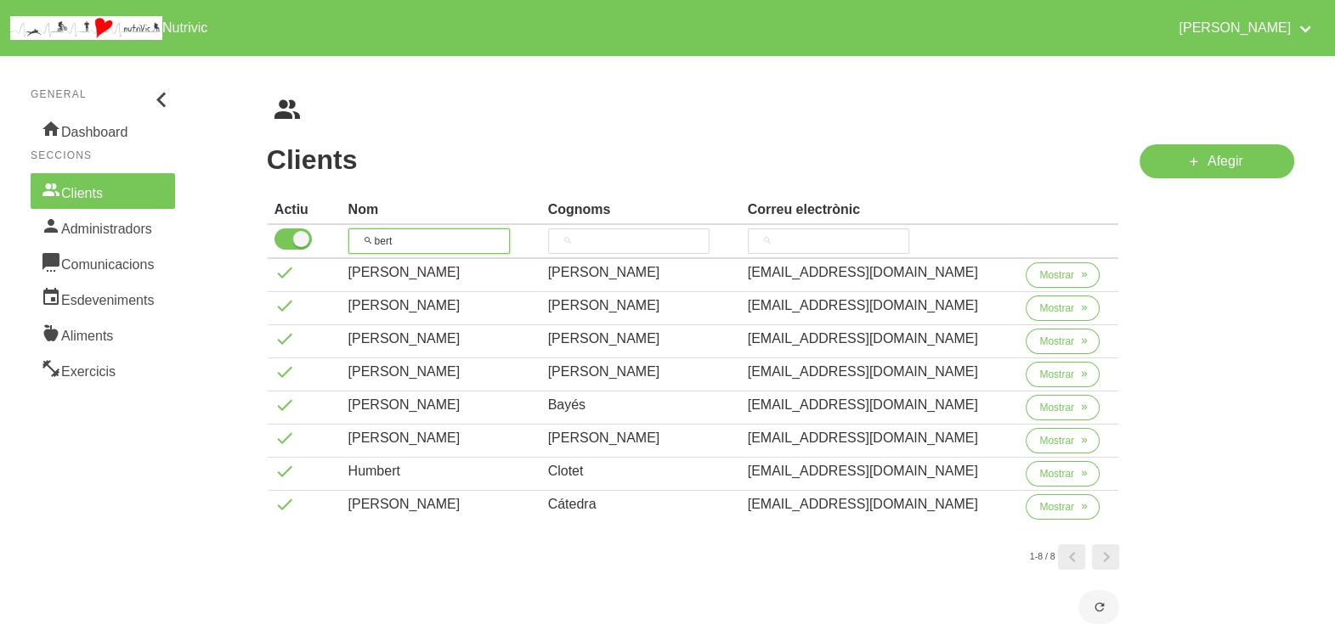
drag, startPoint x: 375, startPoint y: 234, endPoint x: 340, endPoint y: 240, distance: 35.3
click at [340, 240] on tr "bert" at bounding box center [693, 242] width 851 height 34
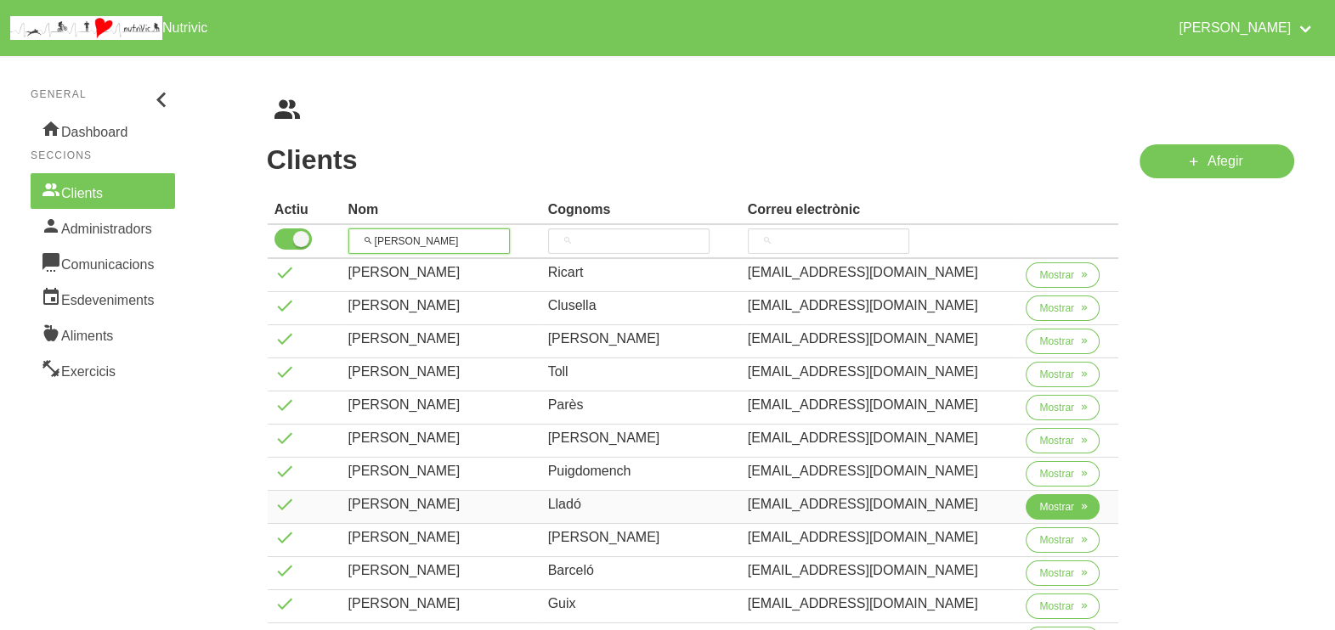
type input "[PERSON_NAME]"
click at [1042, 506] on span "Mostrar" at bounding box center [1056, 506] width 35 height 15
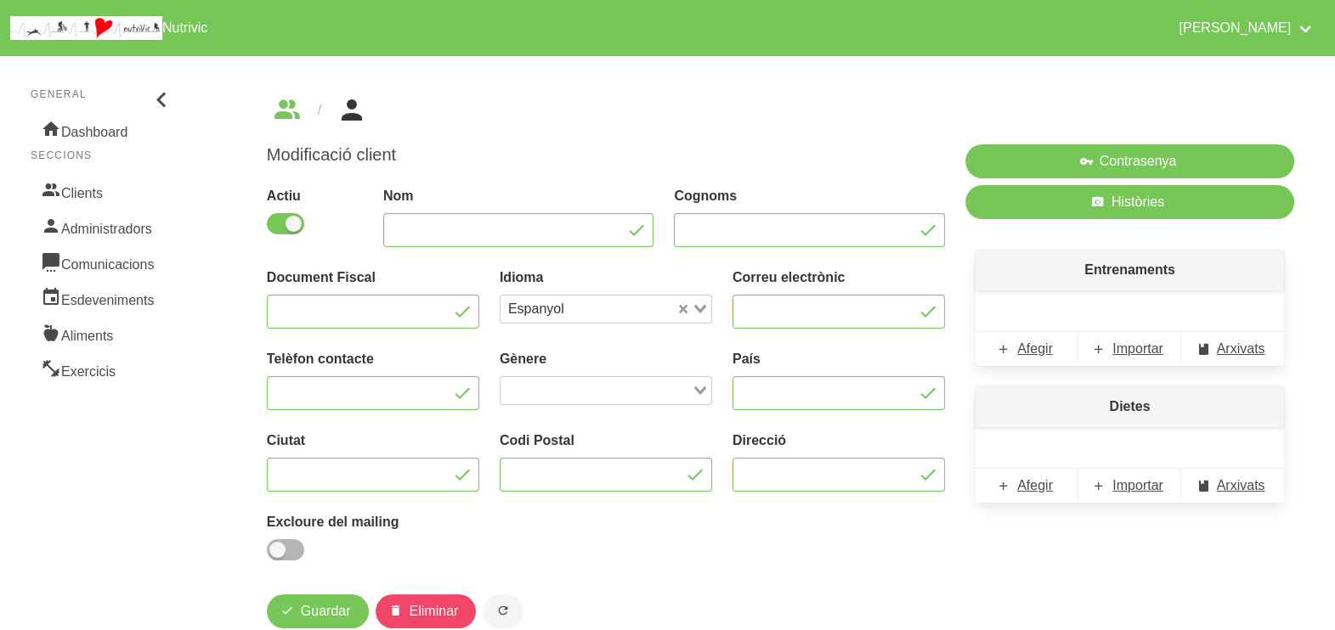
type input "[PERSON_NAME]"
type input "Lladó"
type input "[EMAIL_ADDRESS][DOMAIN_NAME]"
type input "659239382"
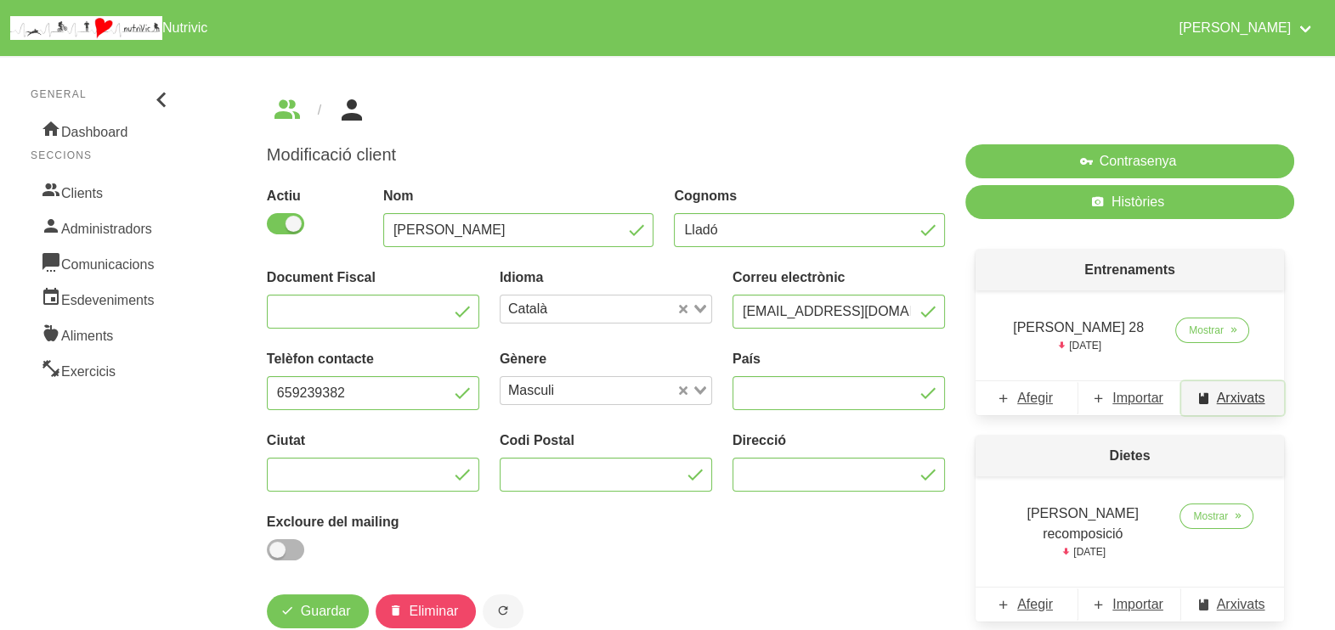
click at [1227, 404] on span "Arxivats" at bounding box center [1240, 398] width 48 height 20
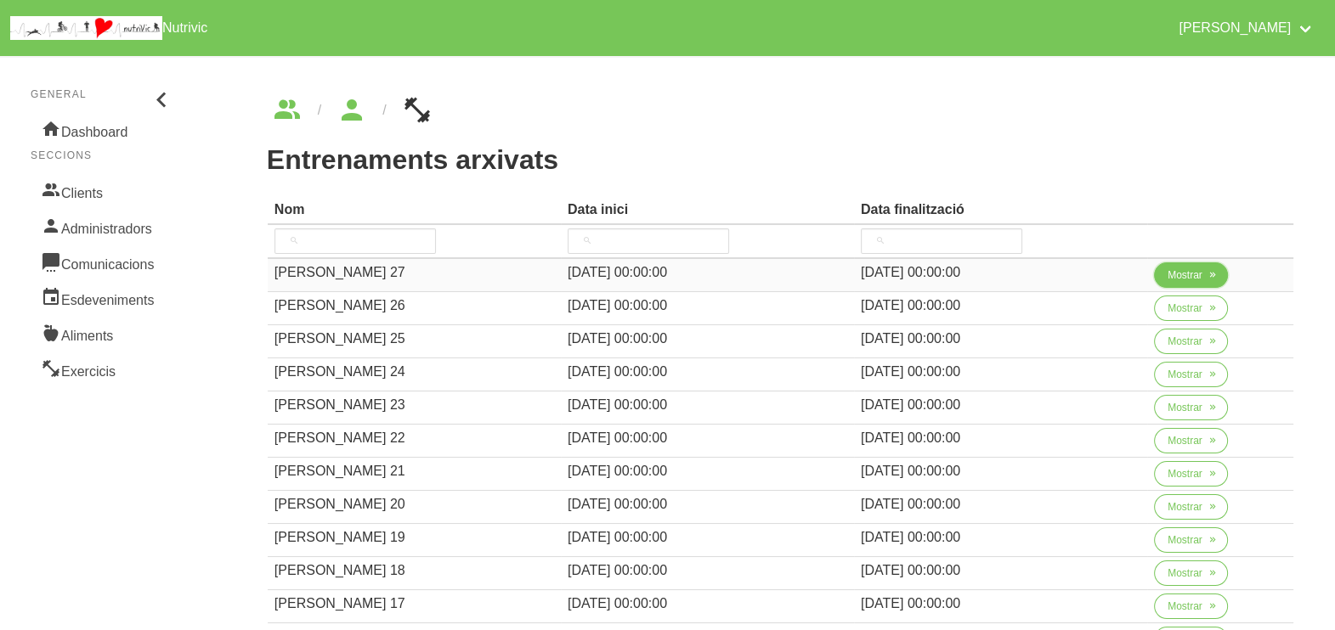
click at [1178, 274] on span "Mostrar" at bounding box center [1184, 275] width 35 height 15
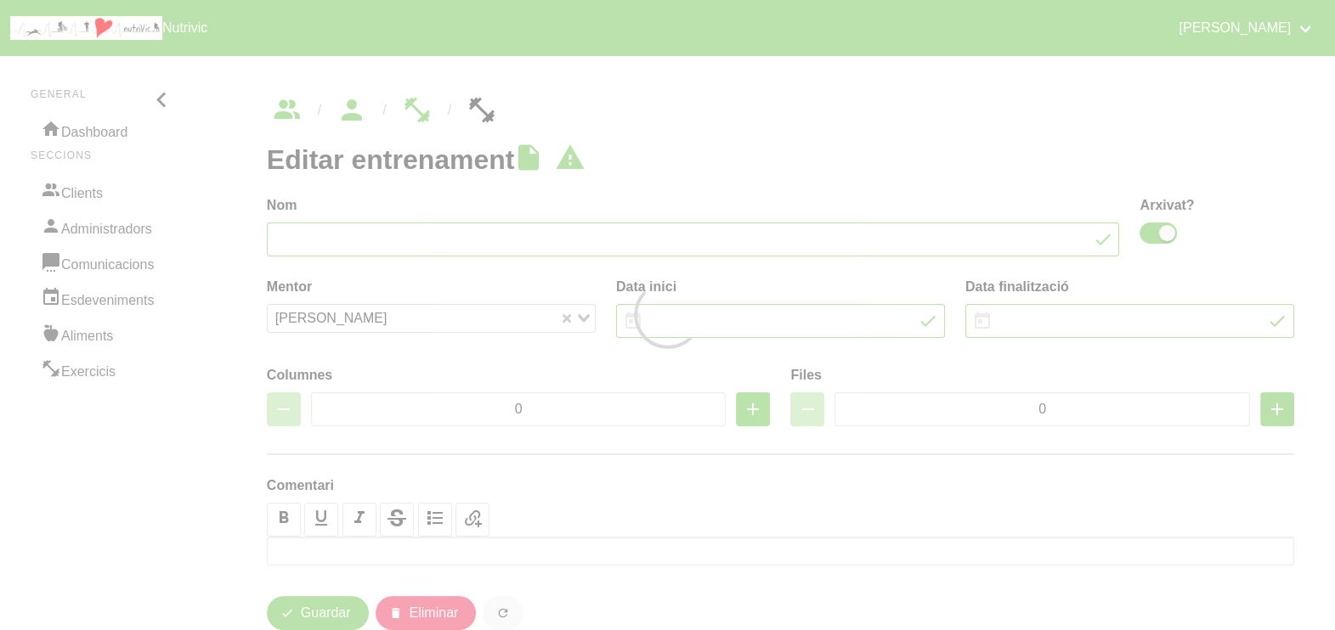
type input "Guillem Lladó 27"
checkbox input "true"
type input "3/8/2025"
type input "21/9/2025"
type input "4"
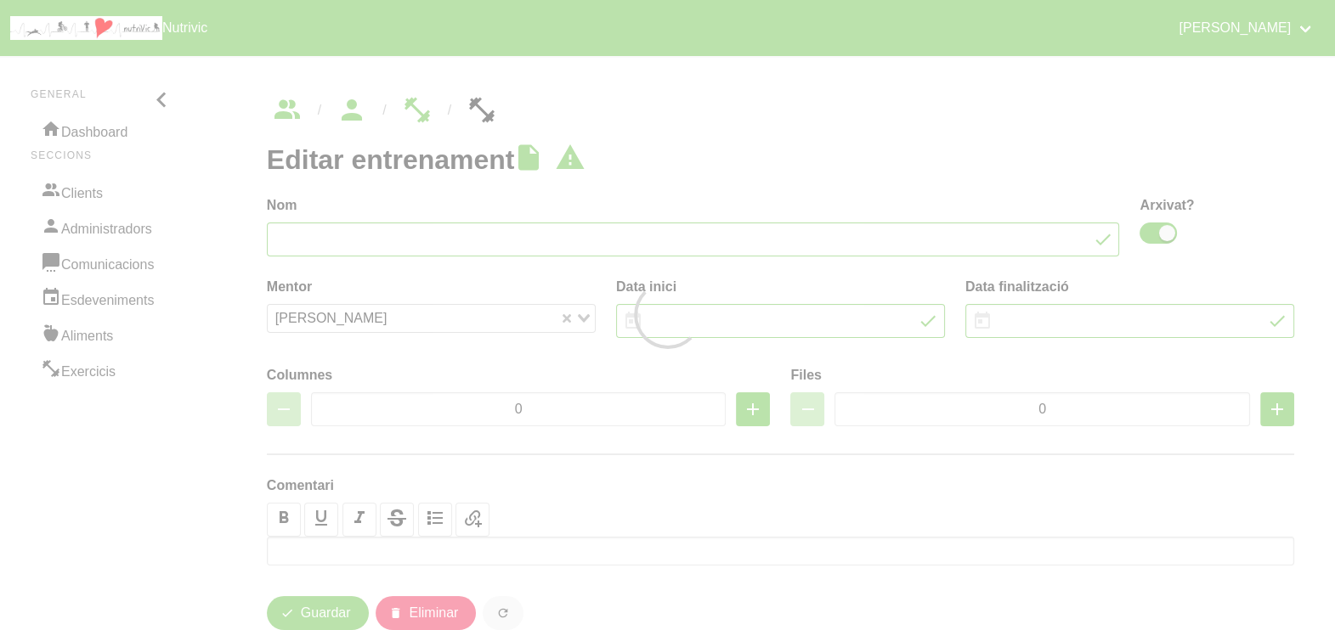
type input "6"
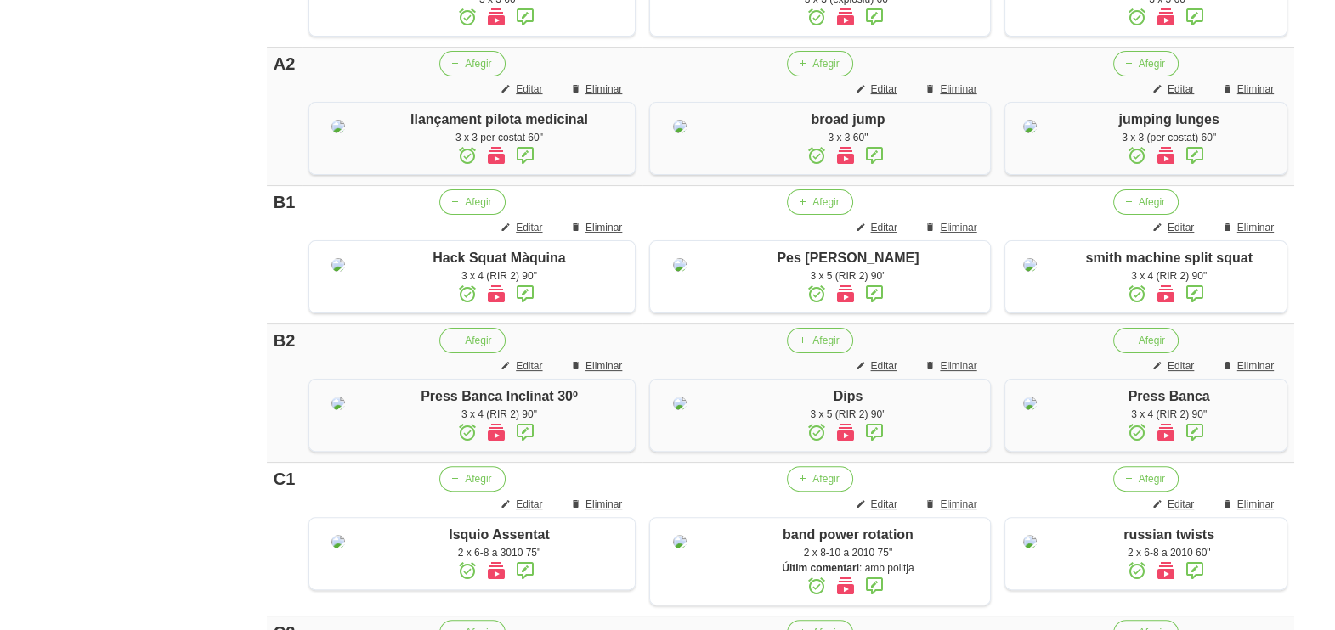
scroll to position [41, 0]
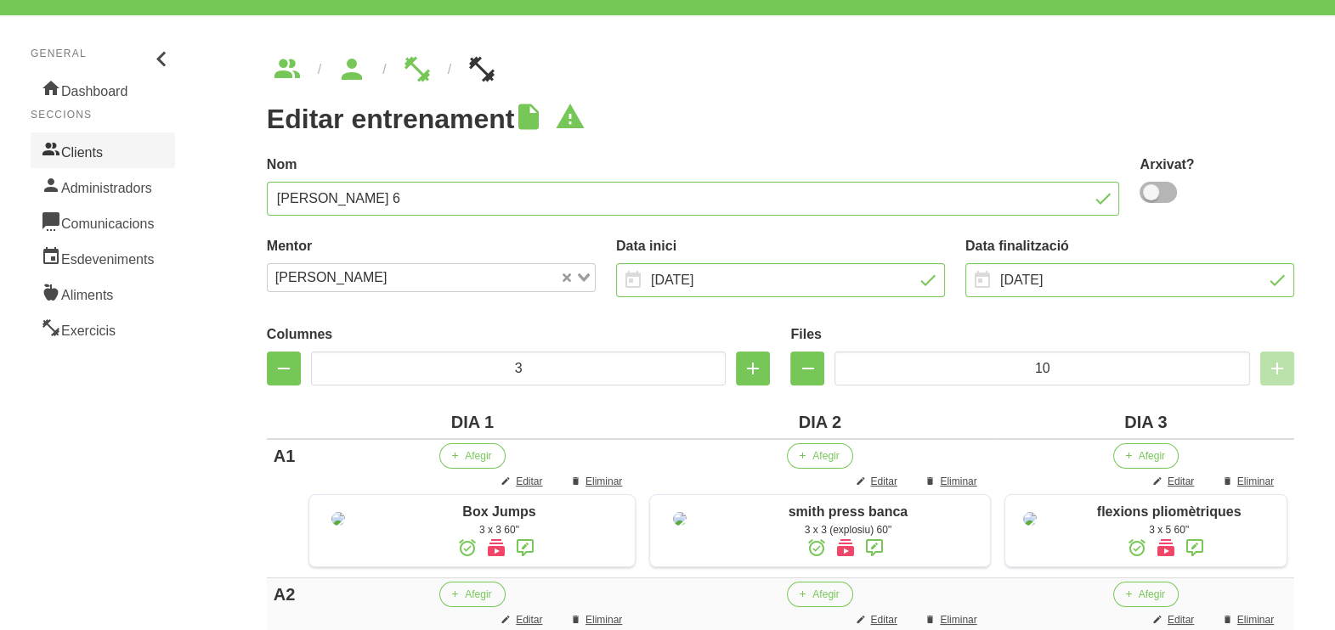
click at [100, 151] on link "Clients" at bounding box center [103, 151] width 144 height 36
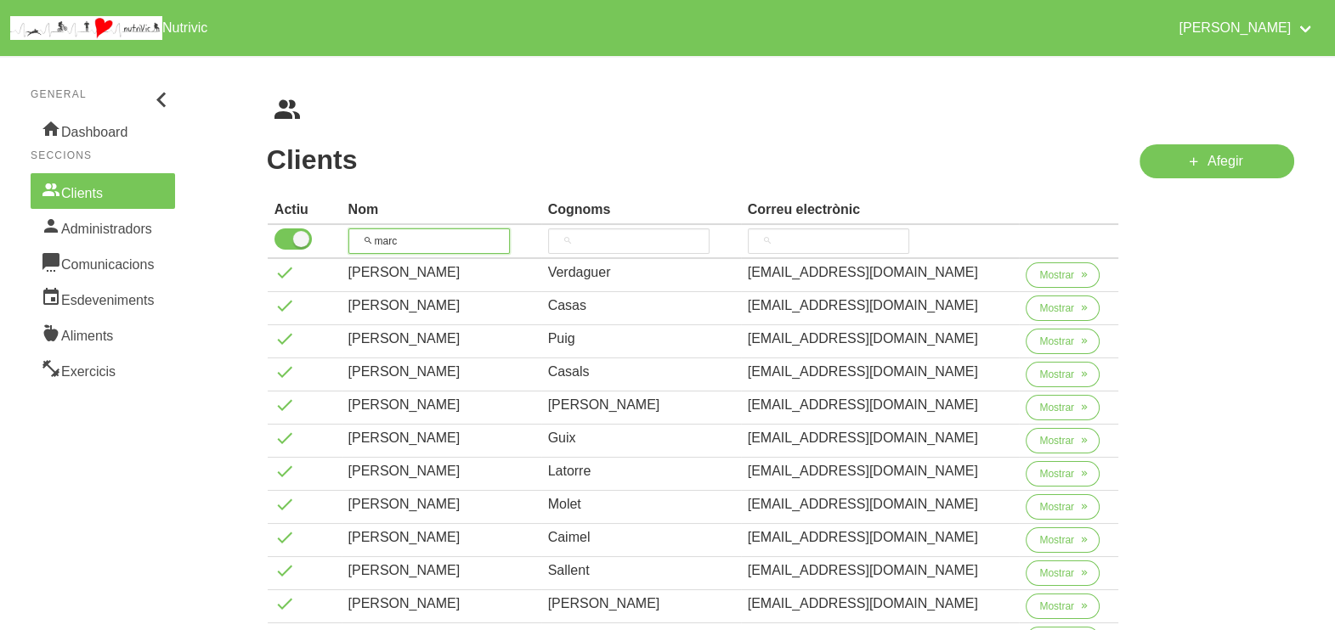
drag, startPoint x: 417, startPoint y: 241, endPoint x: 340, endPoint y: 243, distance: 77.3
click at [340, 243] on tr "marc" at bounding box center [693, 242] width 851 height 34
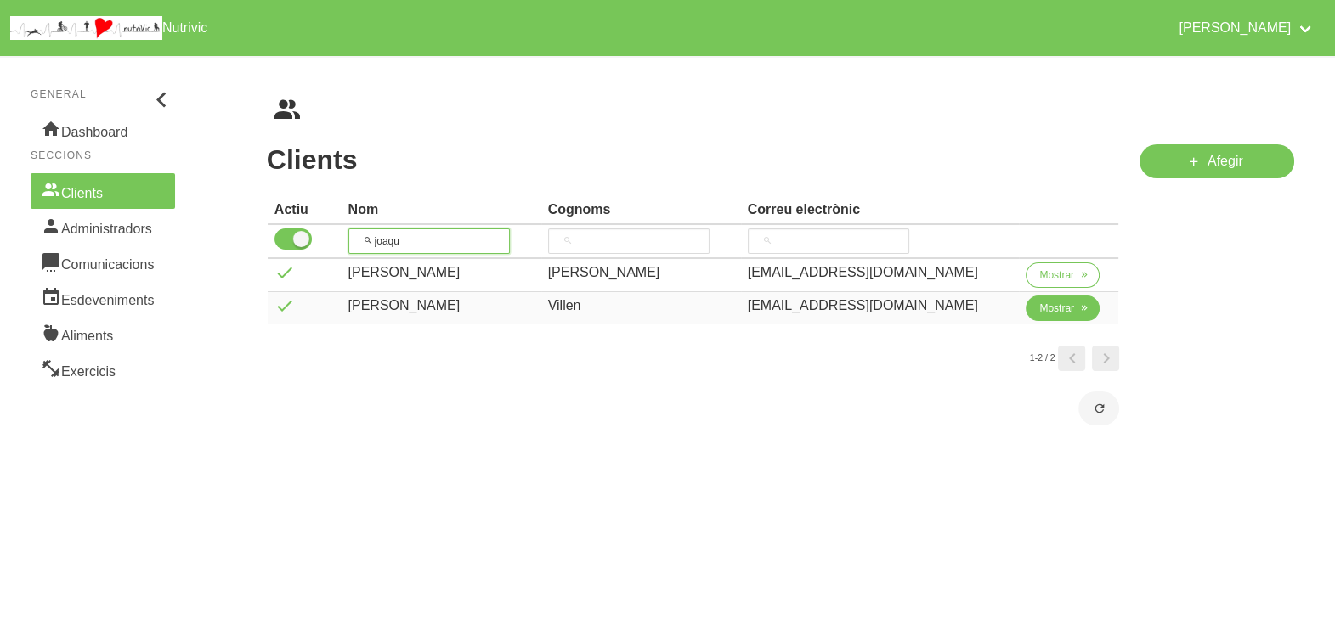
type input "joaqu"
click at [1051, 314] on span "Mostrar" at bounding box center [1056, 308] width 35 height 15
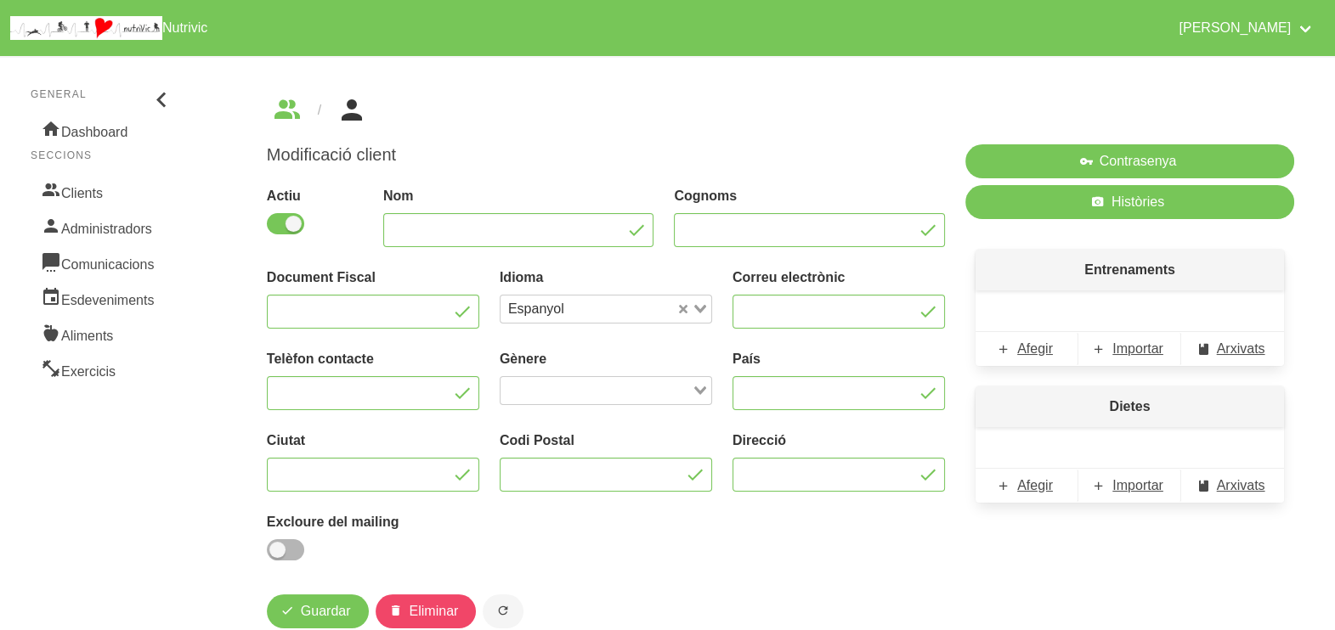
type input "[PERSON_NAME]"
type input "Villen"
type input "[EMAIL_ADDRESS][DOMAIN_NAME]"
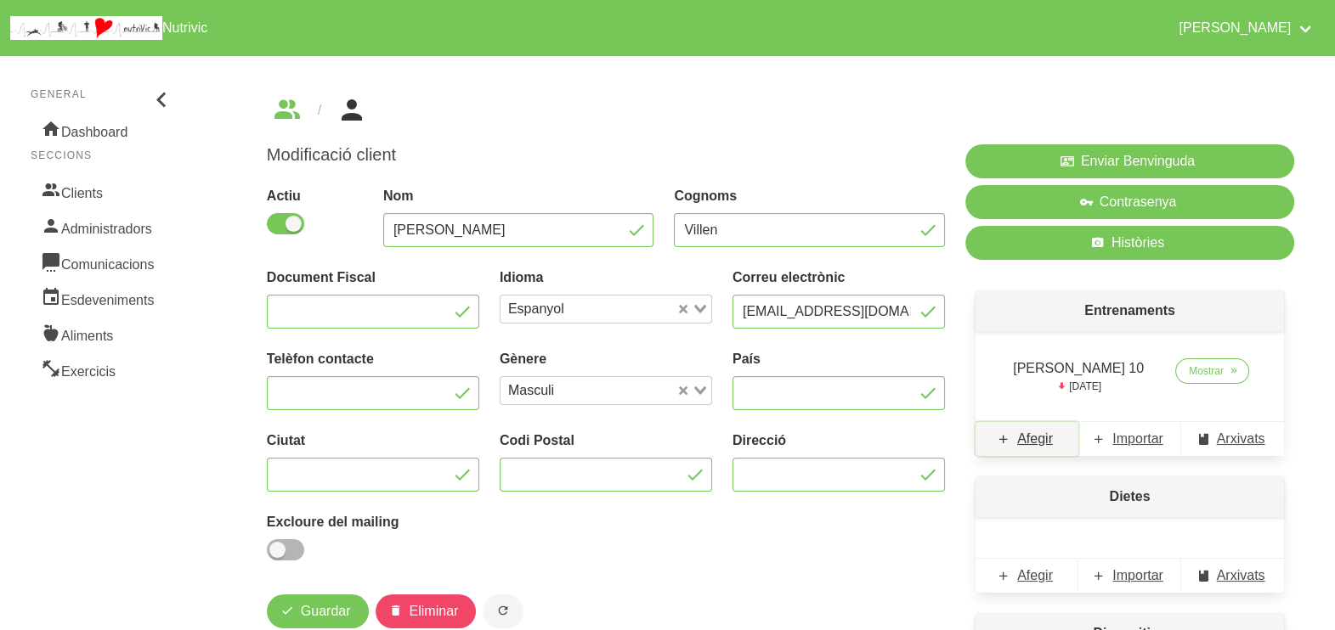
click at [1043, 444] on span "Afegir" at bounding box center [1035, 439] width 36 height 20
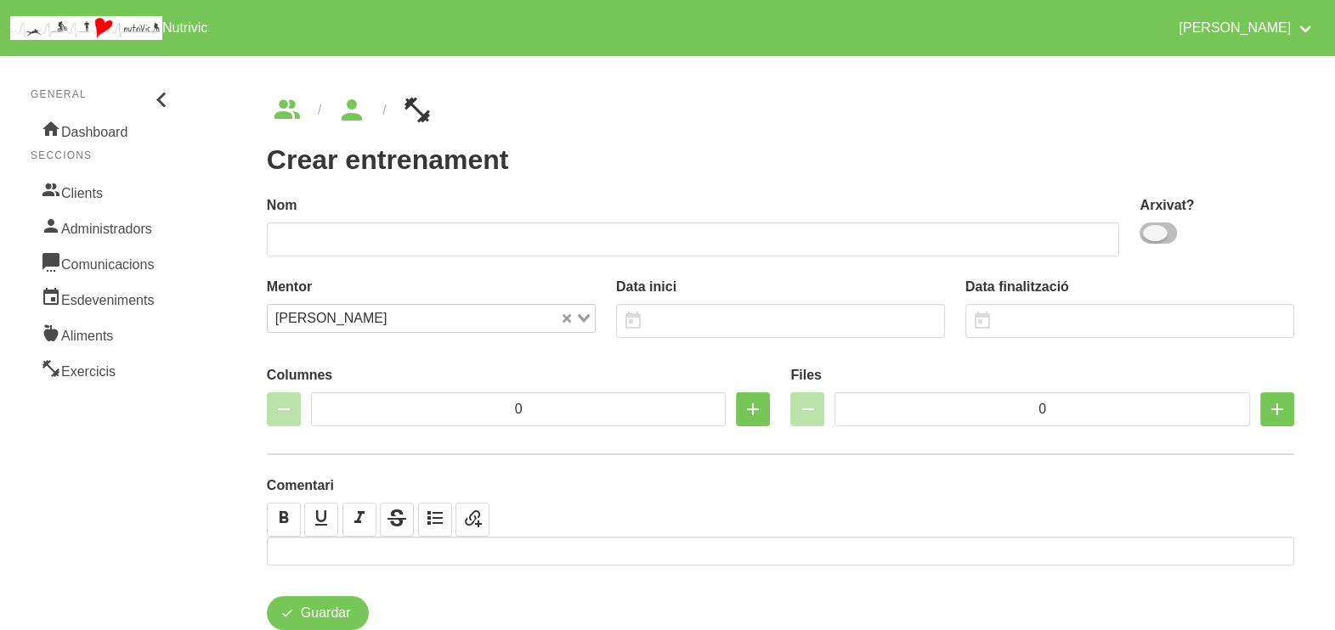
drag, startPoint x: 1156, startPoint y: 233, endPoint x: 1032, endPoint y: 234, distance: 124.0
click at [1155, 233] on span at bounding box center [1157, 233] width 37 height 21
click at [1150, 233] on input "checkbox" at bounding box center [1144, 233] width 11 height 11
checkbox input "true"
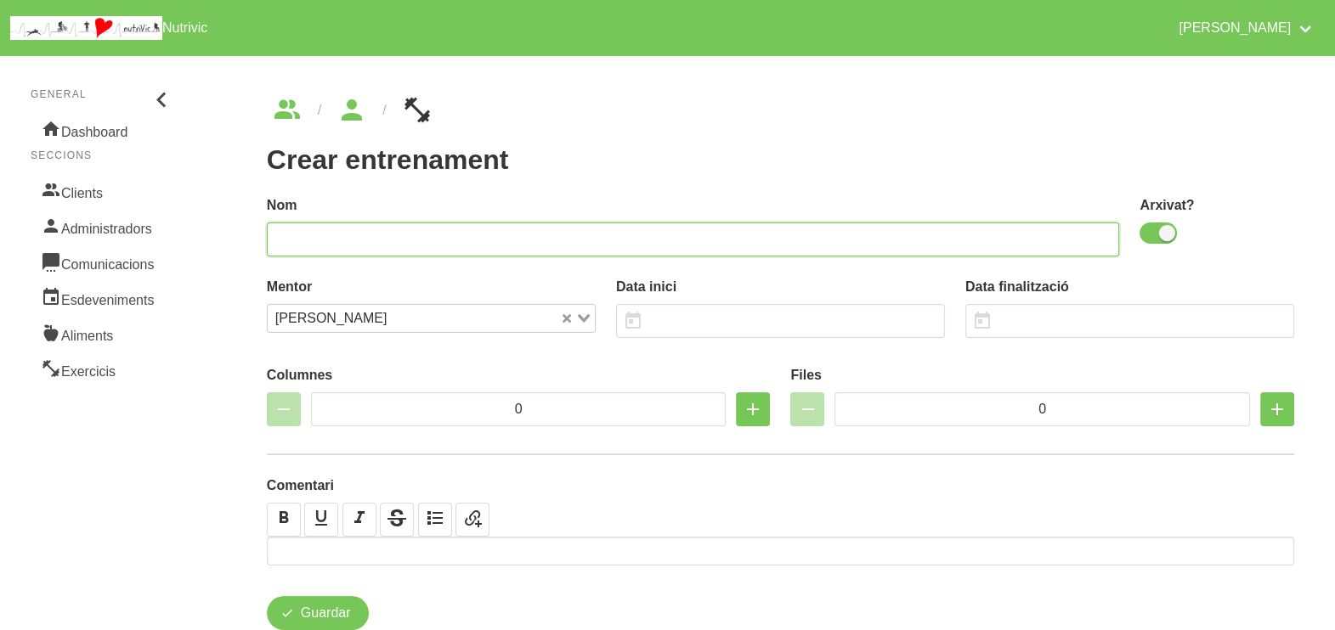
click at [1011, 234] on input "text" at bounding box center [693, 240] width 853 height 34
drag, startPoint x: 337, startPoint y: 236, endPoint x: 329, endPoint y: 242, distance: 10.4
click at [329, 242] on input "[PERSON_NAME] 11" at bounding box center [693, 240] width 853 height 34
type input "[PERSON_NAME] 11"
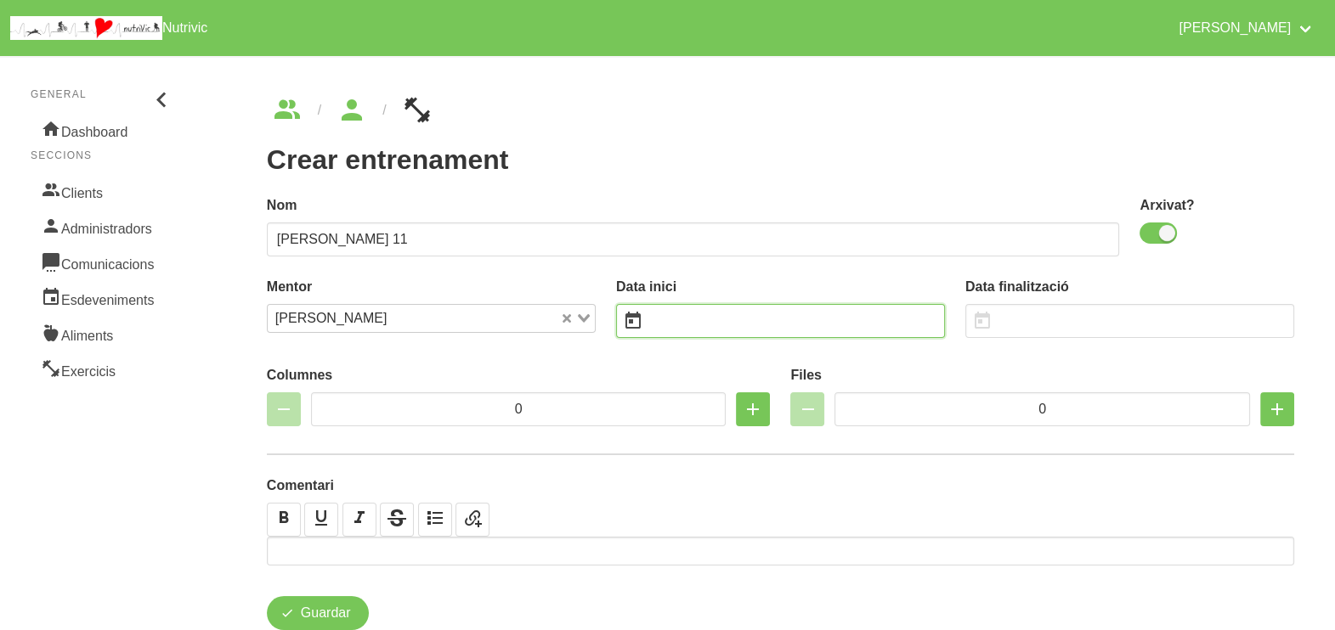
click at [696, 327] on input "text" at bounding box center [780, 321] width 329 height 34
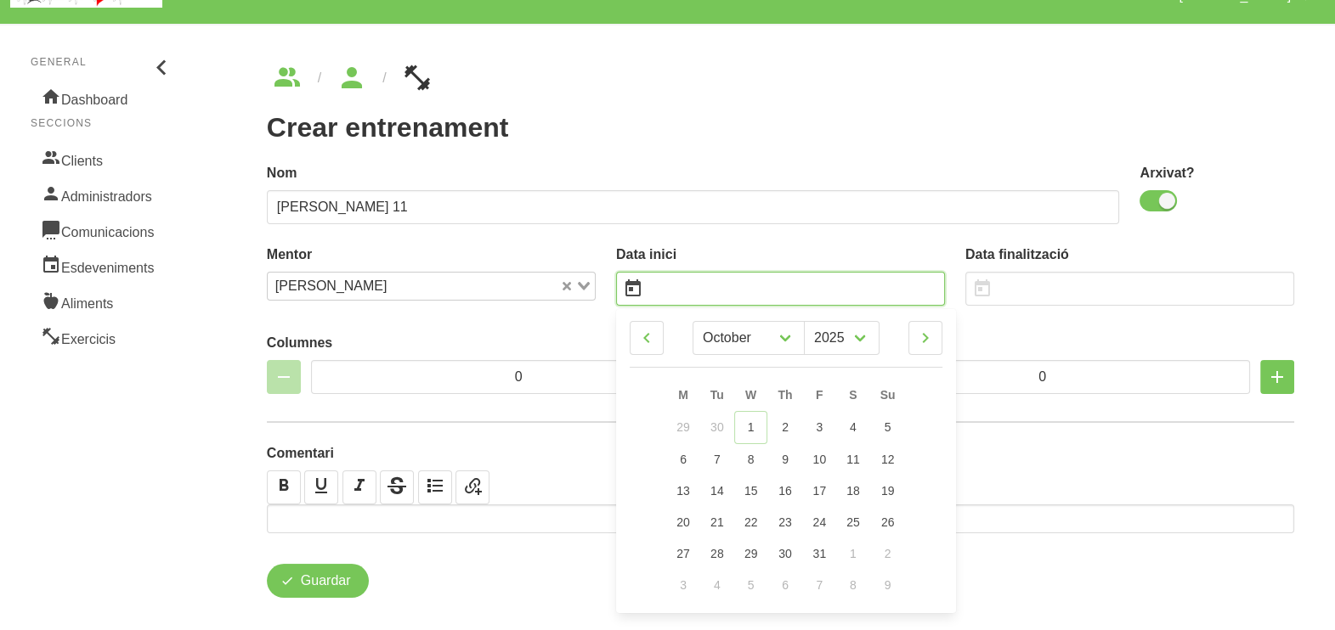
scroll to position [49, 0]
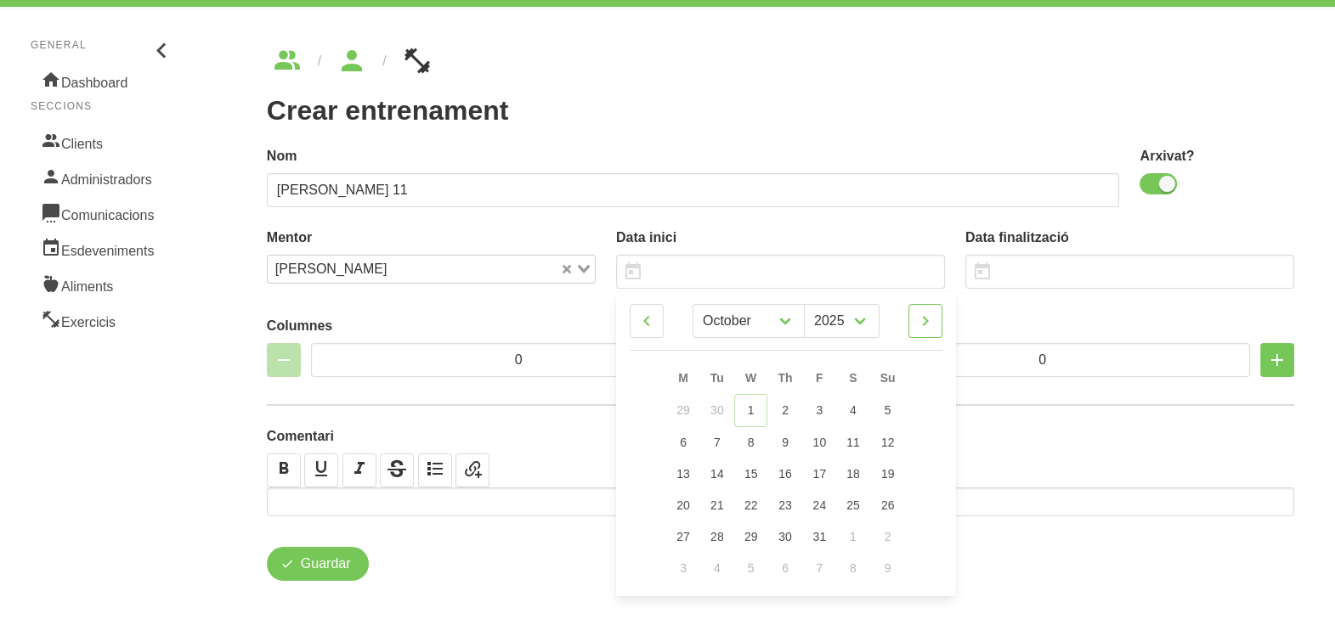
click at [932, 327] on icon at bounding box center [925, 321] width 20 height 31
select select "10"
click at [884, 509] on span "23" at bounding box center [888, 504] width 14 height 14
type input "[DATE]"
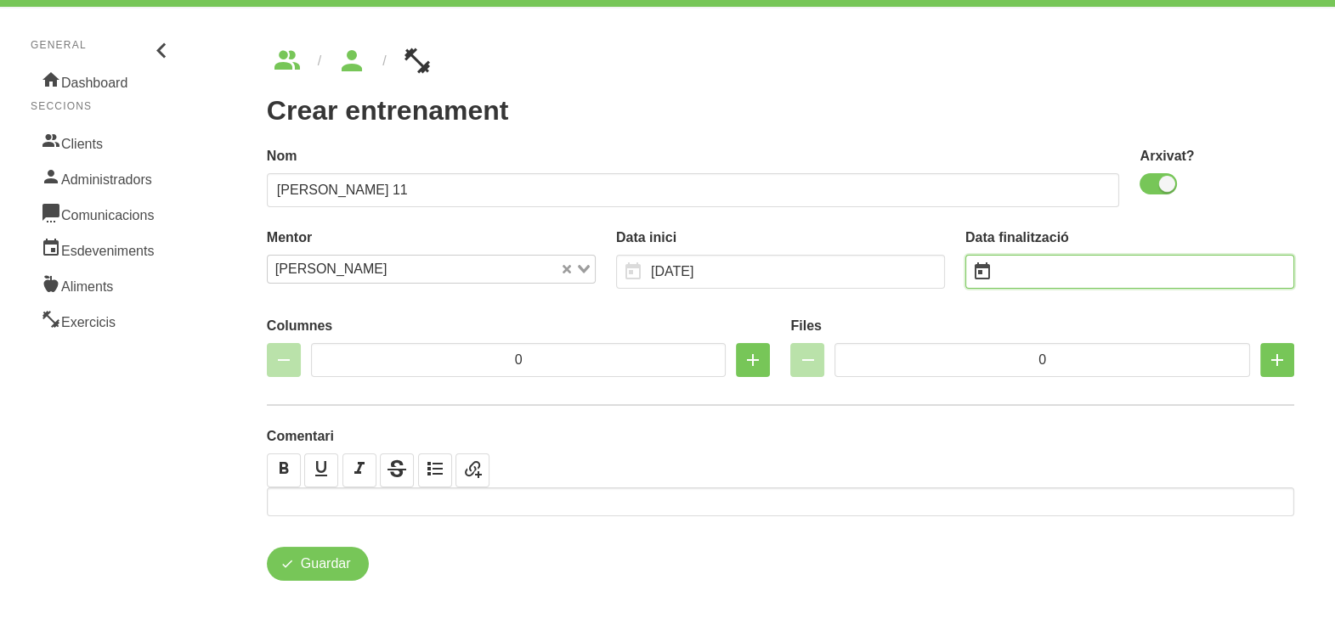
click at [1031, 270] on input "text" at bounding box center [1129, 272] width 329 height 34
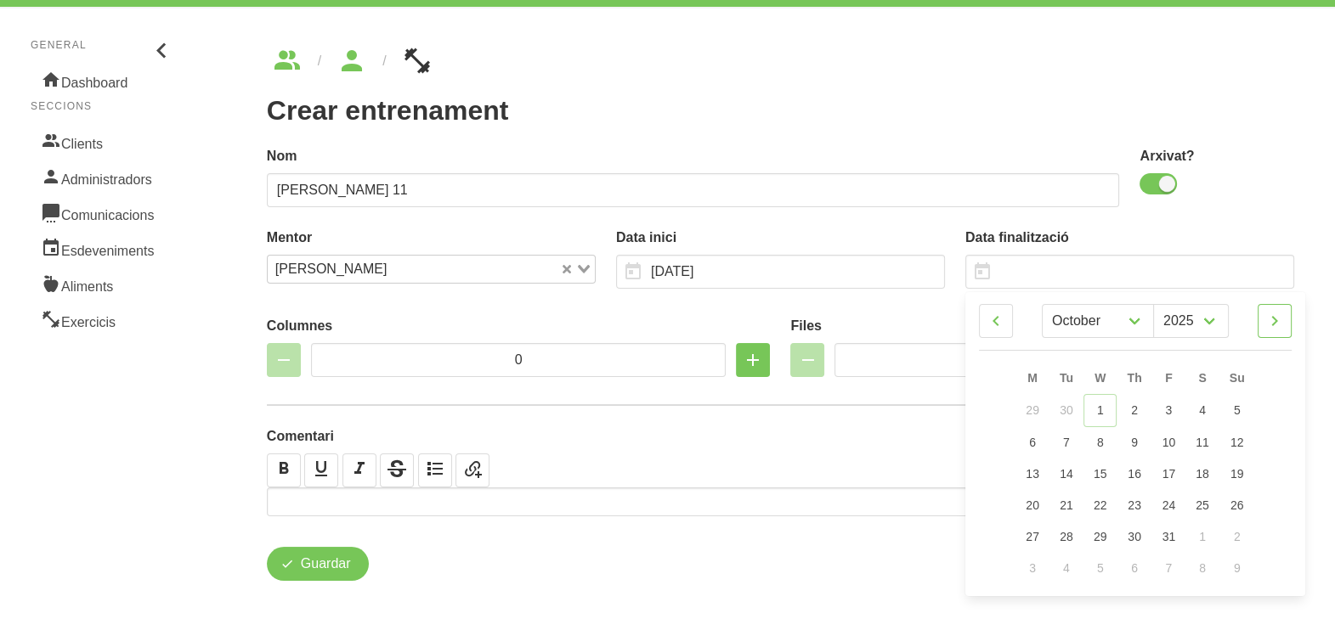
click at [1284, 323] on icon at bounding box center [1274, 321] width 20 height 31
click at [1283, 322] on icon at bounding box center [1274, 321] width 20 height 31
click at [1283, 320] on icon at bounding box center [1274, 321] width 20 height 31
select select "0"
select select "2026"
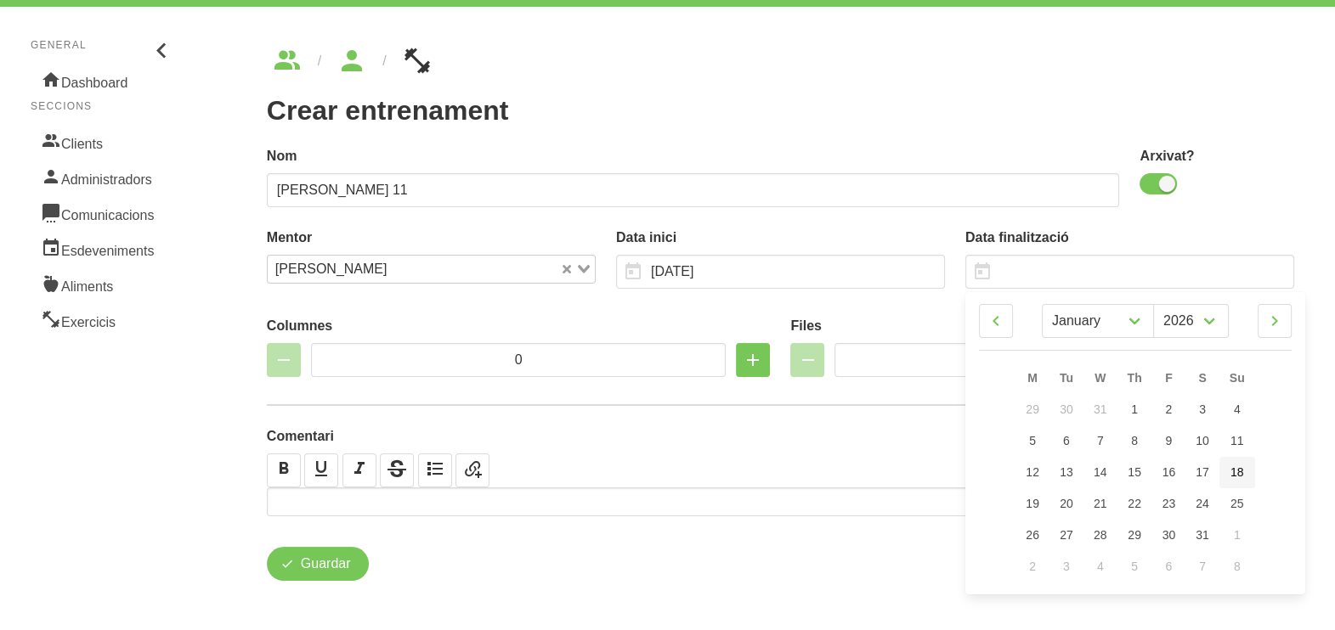
click at [1241, 476] on span "18" at bounding box center [1237, 473] width 14 height 14
type input "[DATE]"
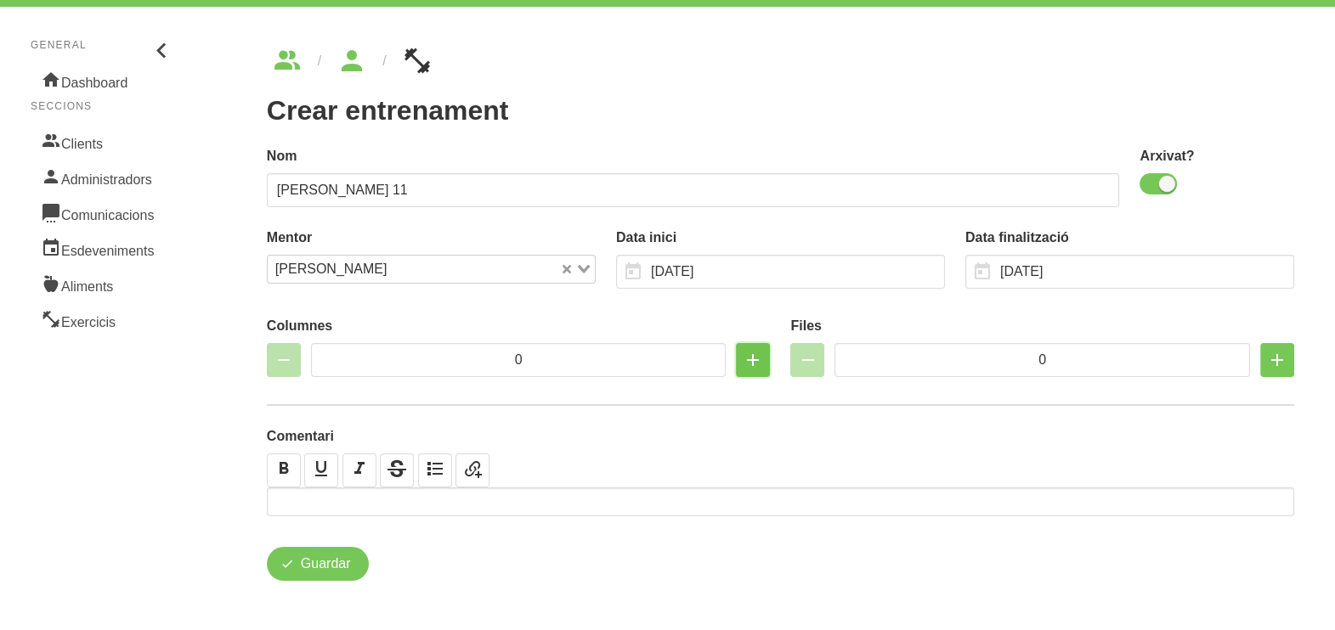
click at [754, 362] on icon "button" at bounding box center [752, 360] width 20 height 31
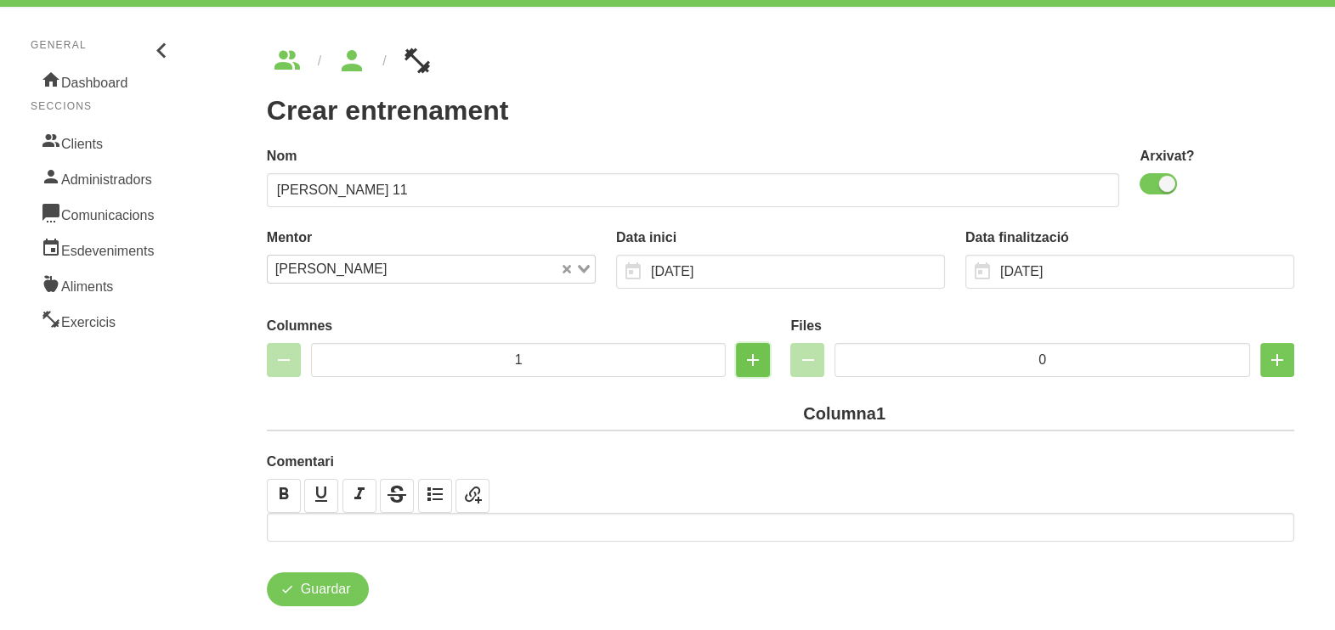
click at [754, 362] on icon "button" at bounding box center [752, 360] width 20 height 31
type input "2"
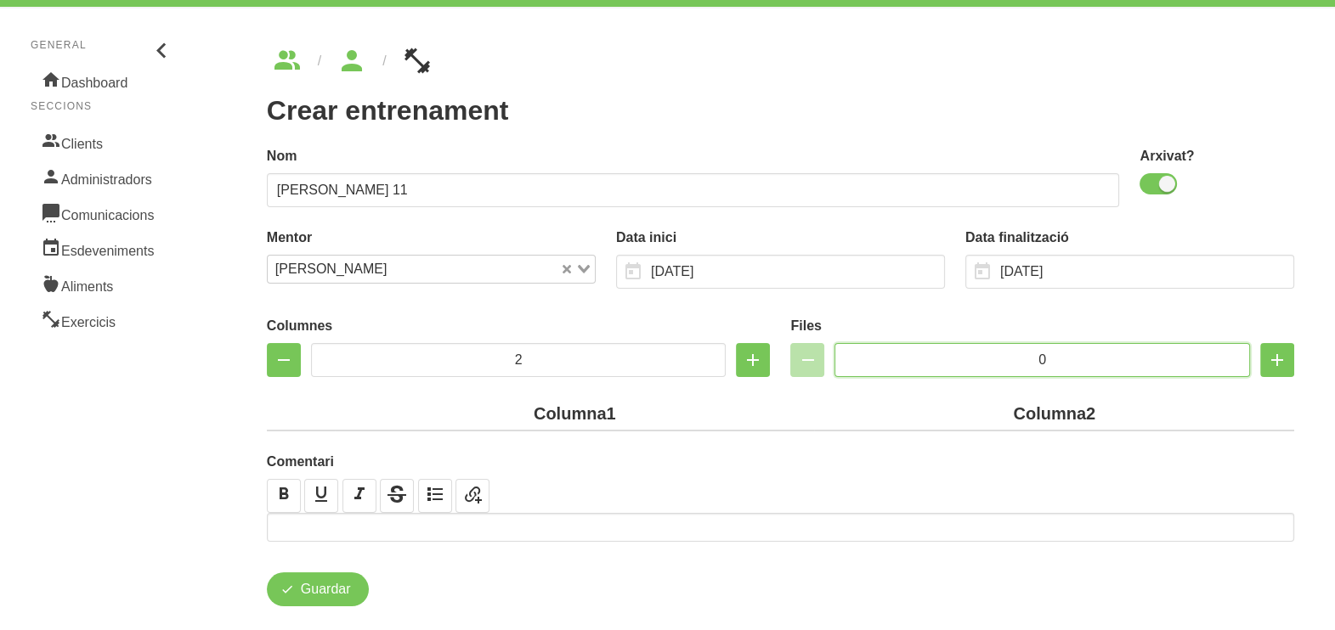
drag, startPoint x: 1024, startPoint y: 360, endPoint x: 997, endPoint y: 360, distance: 26.3
click at [997, 360] on input "0" at bounding box center [1041, 360] width 415 height 34
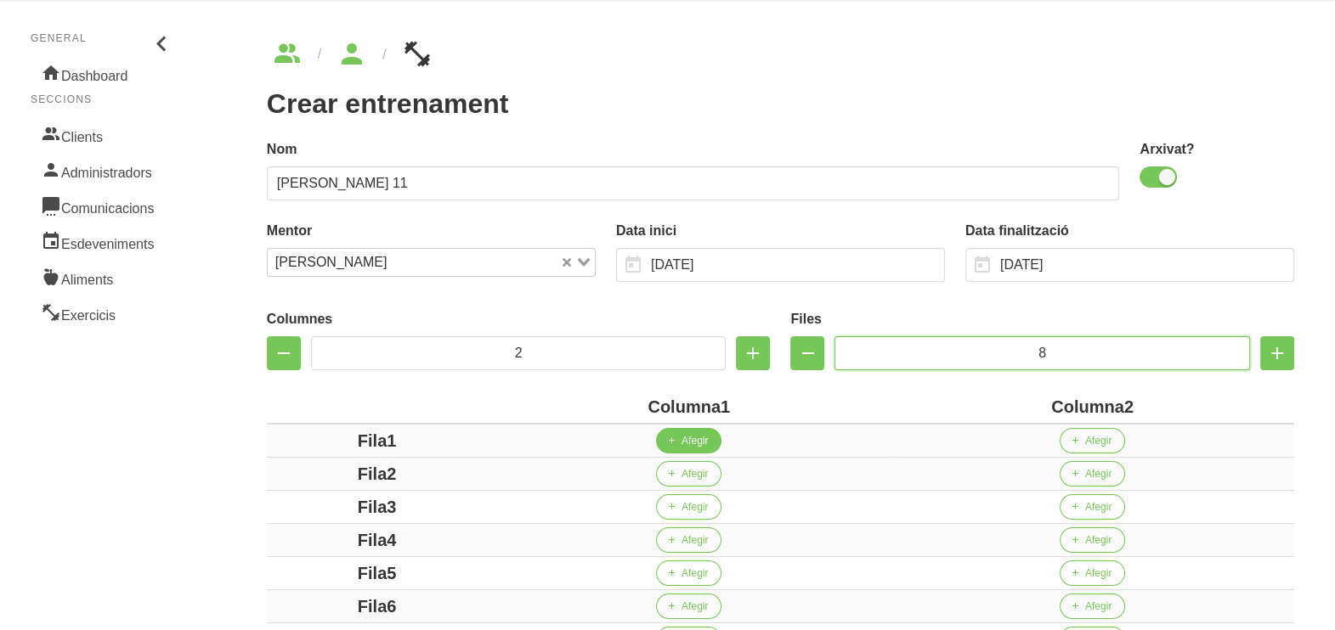
scroll to position [262, 0]
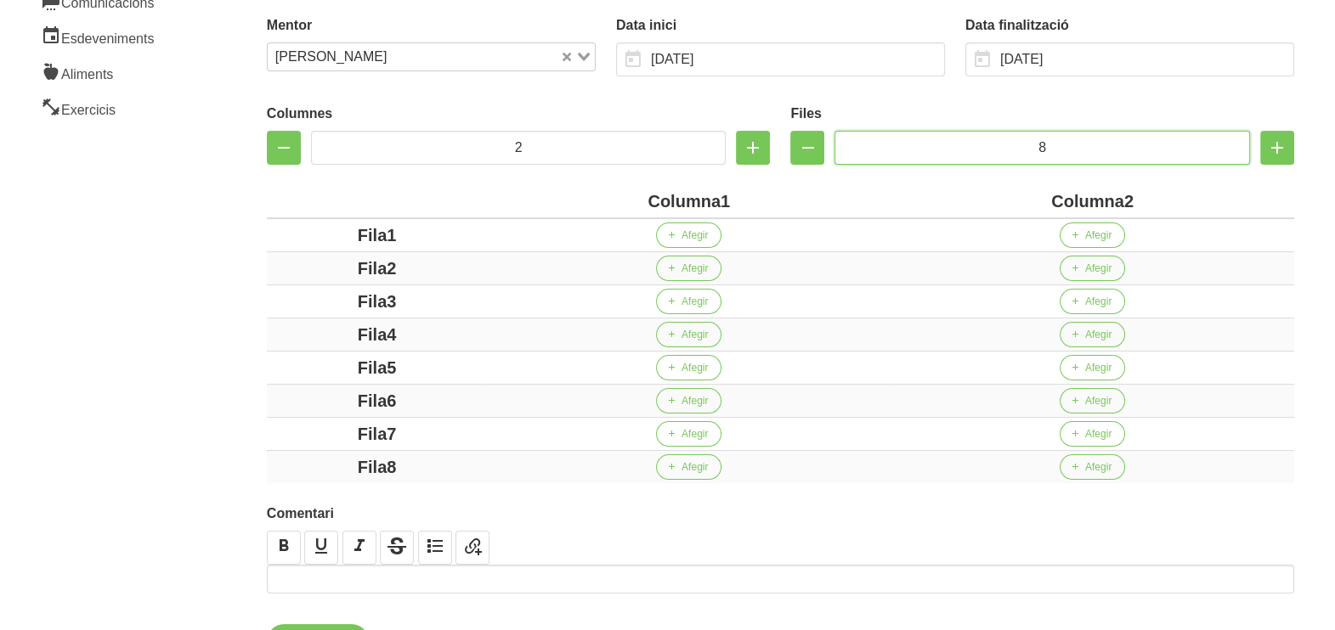
type input "8"
drag, startPoint x: 720, startPoint y: 197, endPoint x: 612, endPoint y: 197, distance: 108.7
click at [612, 198] on div "Columna1" at bounding box center [689, 201] width 390 height 25
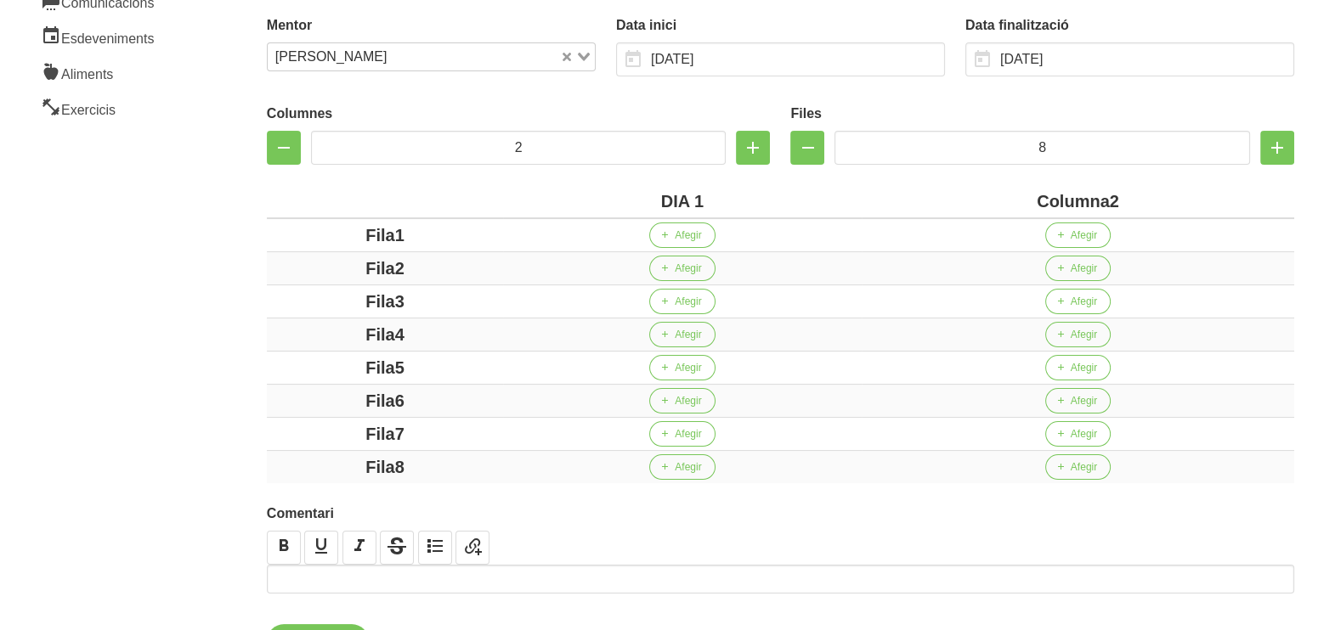
drag, startPoint x: 1107, startPoint y: 201, endPoint x: 994, endPoint y: 196, distance: 113.1
click at [994, 196] on div "Columna2" at bounding box center [1077, 201] width 419 height 25
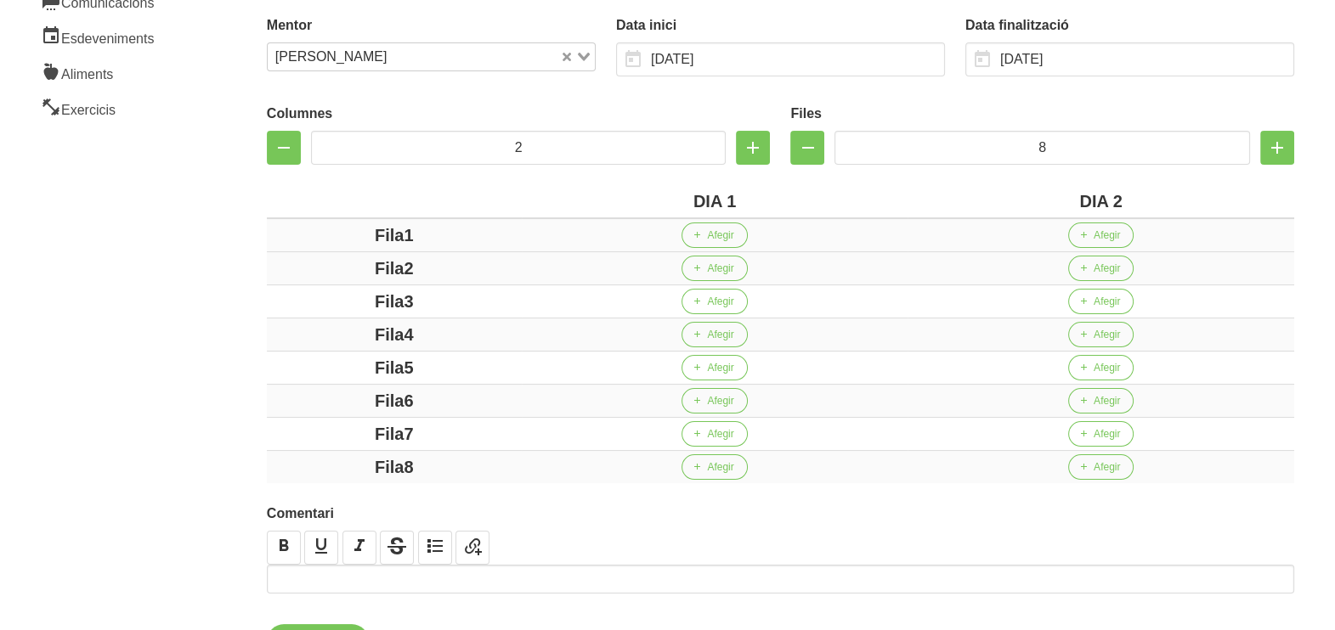
drag, startPoint x: 400, startPoint y: 231, endPoint x: 289, endPoint y: 231, distance: 111.3
click at [291, 231] on div "Fila1" at bounding box center [394, 235] width 241 height 25
drag, startPoint x: 399, startPoint y: 268, endPoint x: 325, endPoint y: 269, distance: 73.9
click at [328, 269] on div "Fila2" at bounding box center [394, 268] width 241 height 25
drag, startPoint x: 432, startPoint y: 303, endPoint x: 333, endPoint y: 302, distance: 99.4
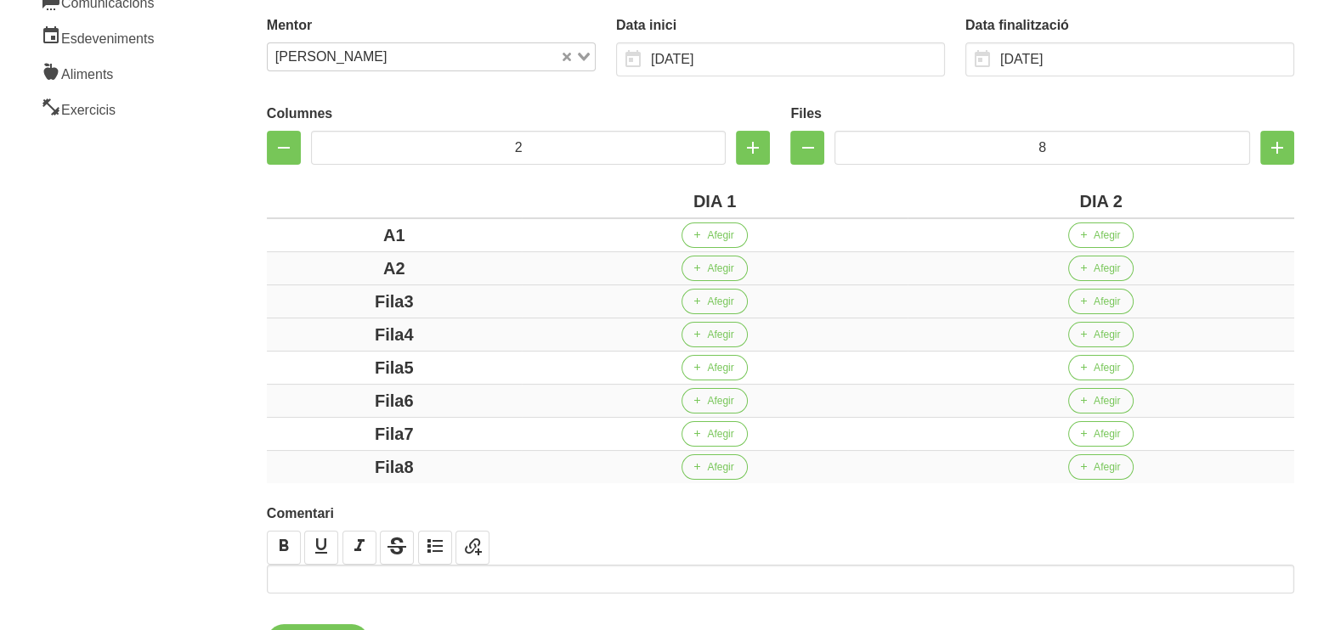
click at [324, 302] on div "Fila3" at bounding box center [394, 301] width 241 height 25
drag, startPoint x: 448, startPoint y: 326, endPoint x: 341, endPoint y: 330, distance: 107.1
click at [341, 330] on div "Fila4" at bounding box center [394, 334] width 241 height 25
drag, startPoint x: 437, startPoint y: 368, endPoint x: 330, endPoint y: 365, distance: 106.2
click at [331, 365] on div "Fila5" at bounding box center [394, 367] width 241 height 25
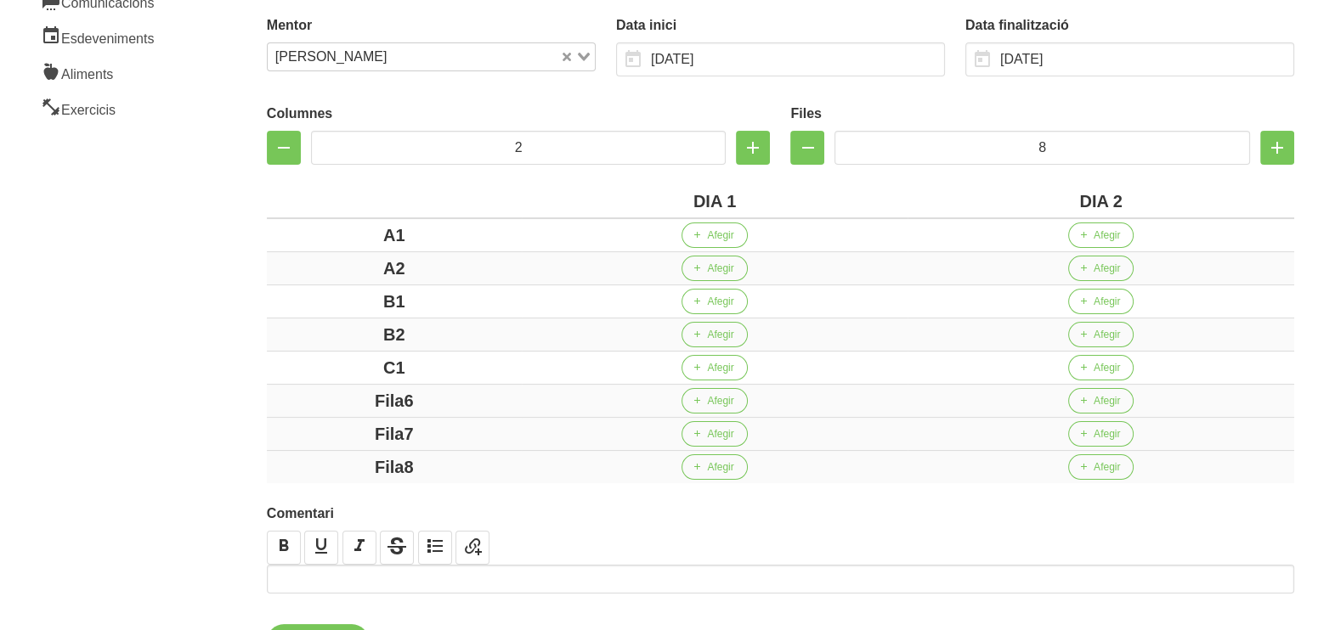
drag, startPoint x: 438, startPoint y: 397, endPoint x: 408, endPoint y: 420, distance: 38.7
click at [311, 393] on div "Fila6" at bounding box center [394, 400] width 241 height 25
click at [344, 434] on div "Fila7" at bounding box center [394, 433] width 241 height 25
click at [345, 463] on div "Fila8" at bounding box center [394, 466] width 241 height 25
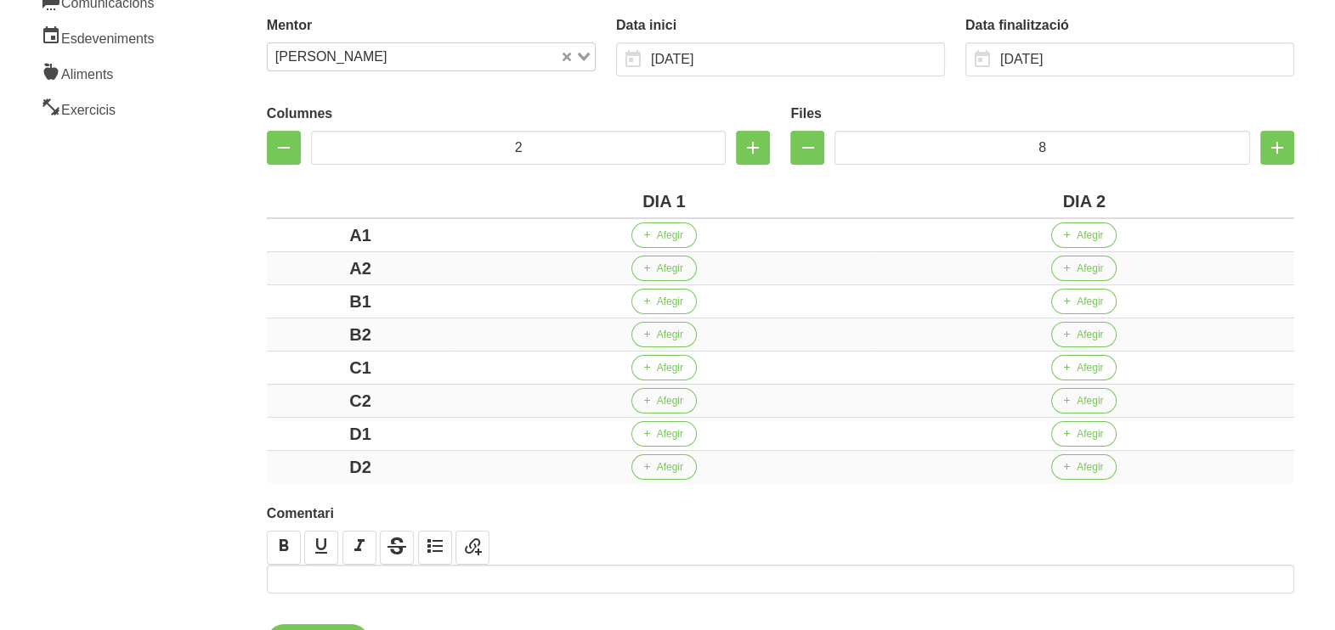
click at [213, 411] on section "General Dashboard Seccions Clients Administradors Comunicacions Esdeveniments A…" at bounding box center [667, 246] width 1355 height 925
click at [678, 231] on span "Afegir" at bounding box center [670, 235] width 26 height 15
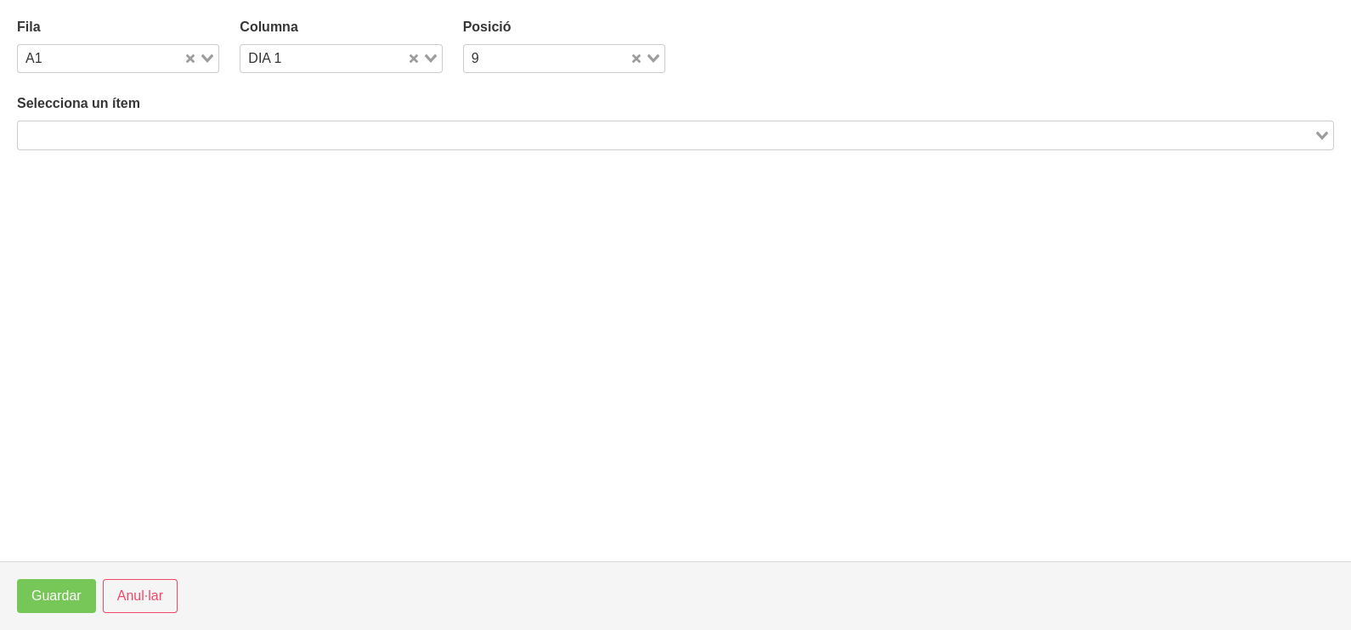
click at [323, 131] on input "Search for option" at bounding box center [666, 135] width 1292 height 20
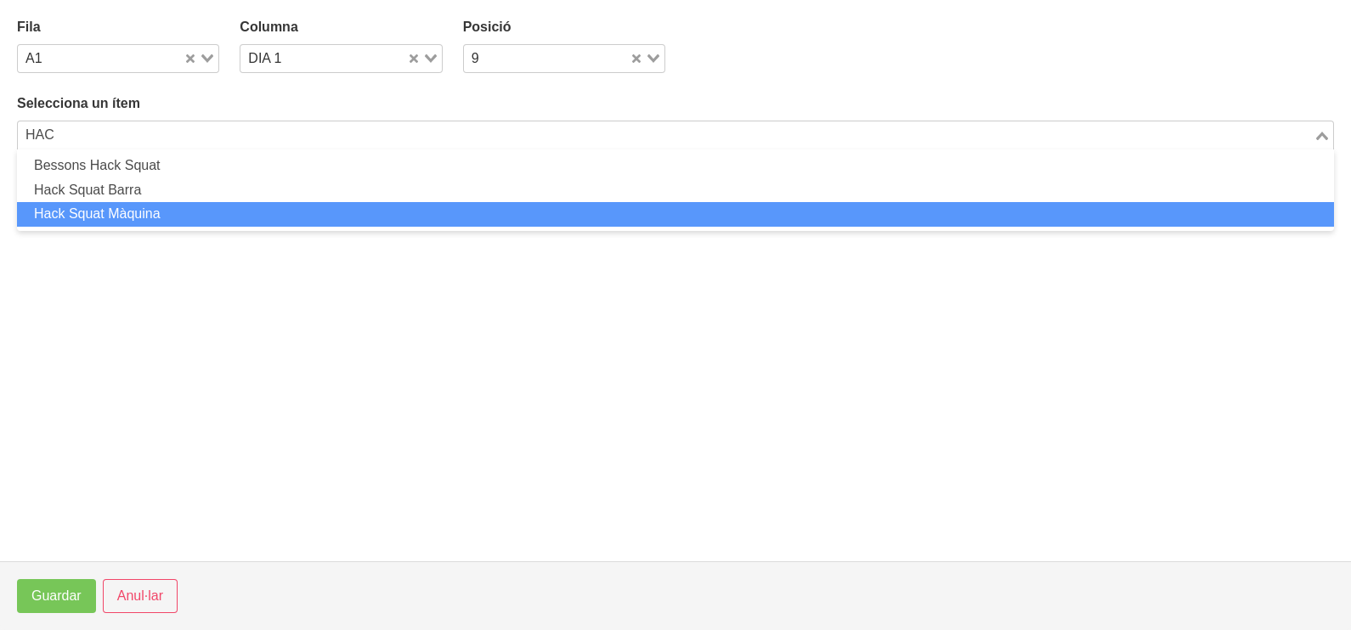
click at [191, 212] on li "Hack Squat Màquina" at bounding box center [675, 214] width 1317 height 25
type input "HAC"
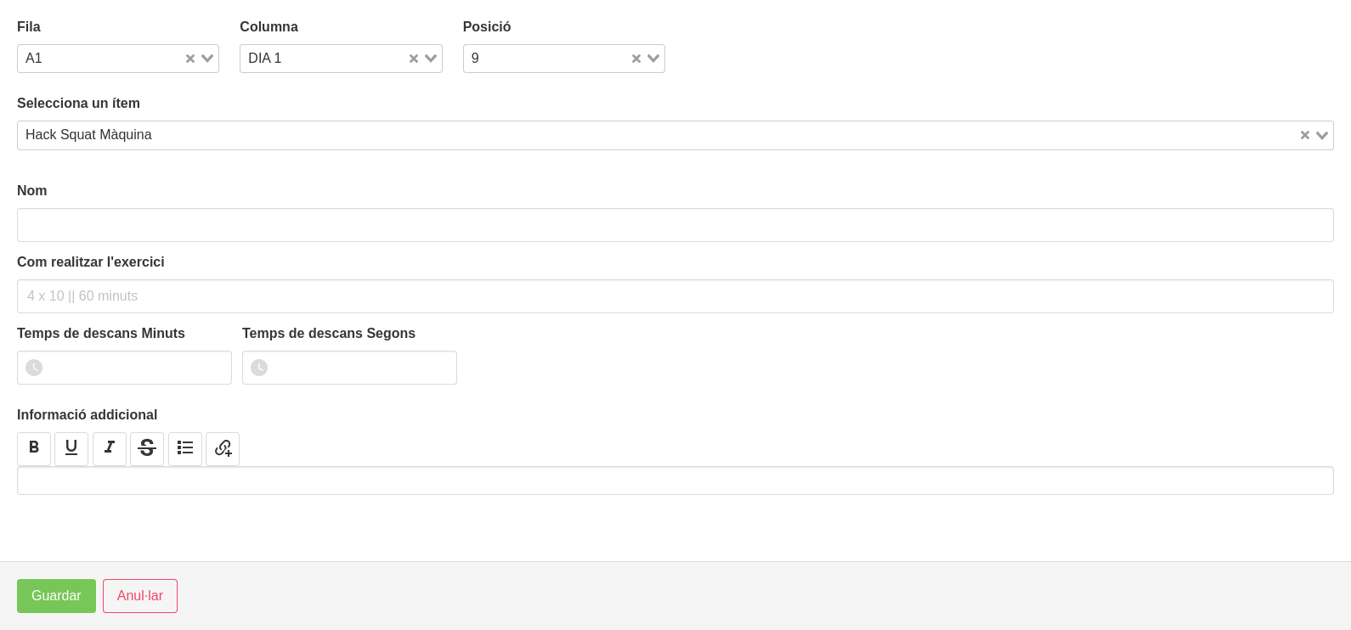
type input "Hack Squat Màquina"
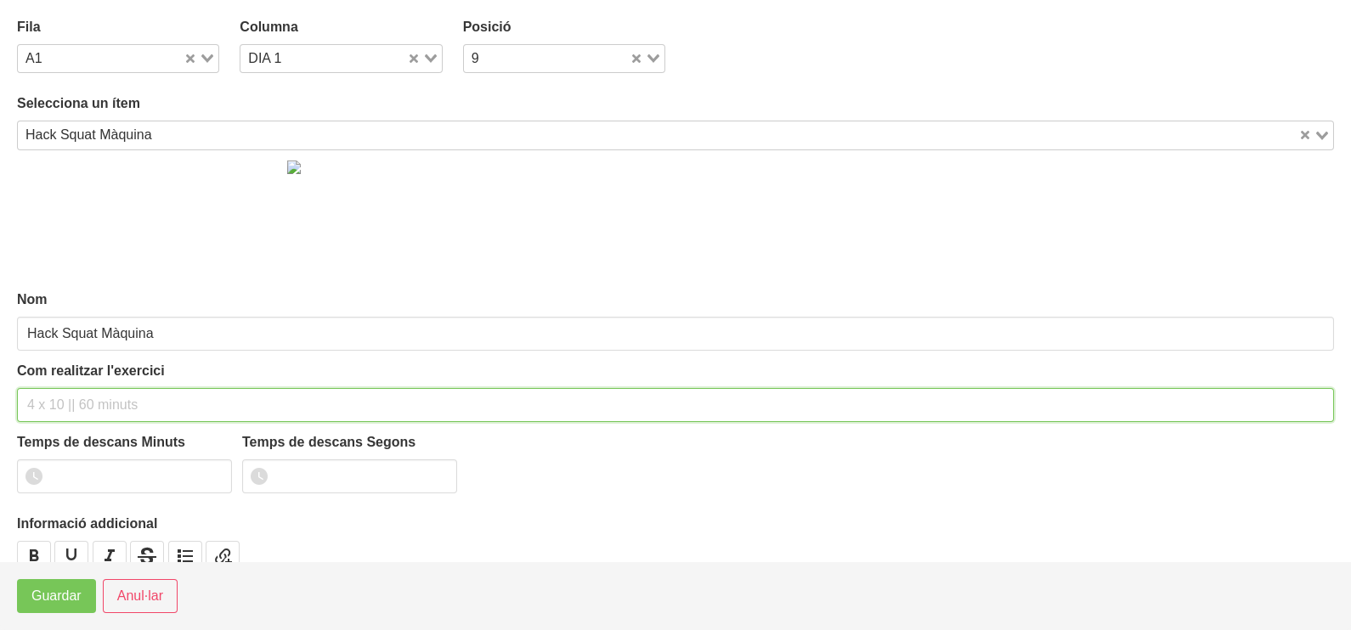
click at [76, 398] on input "text" at bounding box center [675, 405] width 1317 height 34
type input "3 x 6-8 a 3010 60""
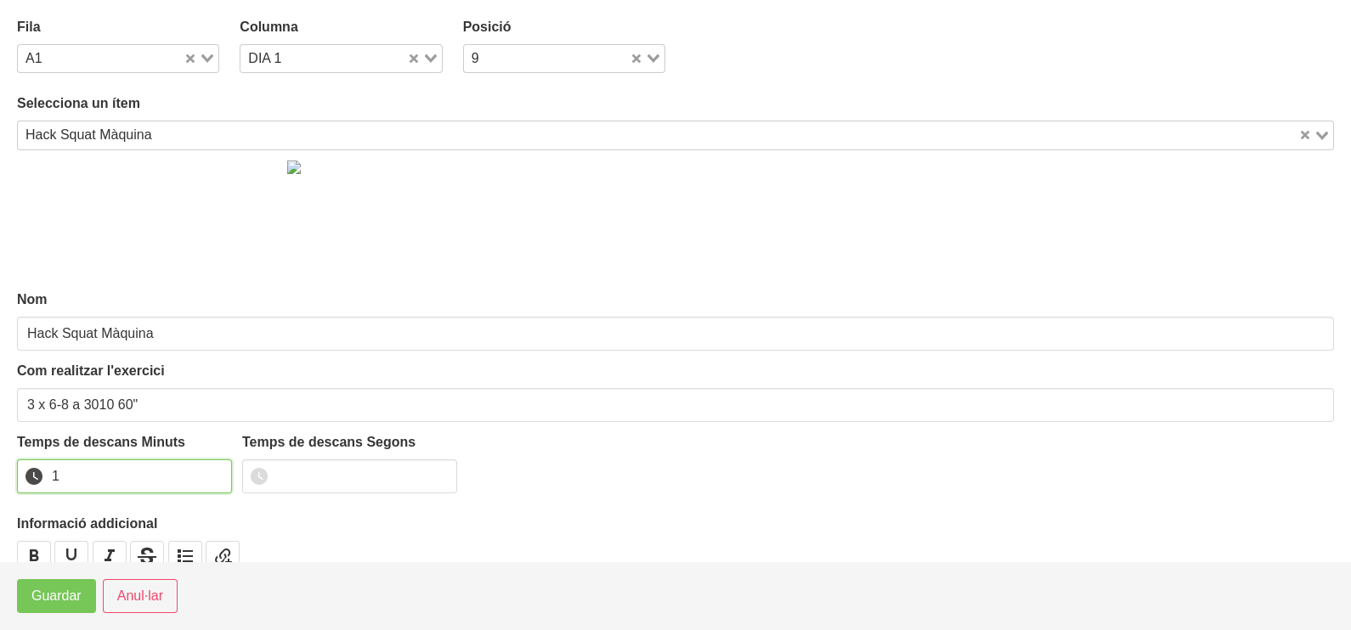
drag, startPoint x: 212, startPoint y: 469, endPoint x: 82, endPoint y: 527, distance: 142.2
type input "1"
click at [208, 471] on input "1" at bounding box center [124, 477] width 215 height 34
drag, startPoint x: 47, startPoint y: 595, endPoint x: 59, endPoint y: 580, distance: 18.7
click at [47, 595] on span "Guardar" at bounding box center [56, 596] width 50 height 20
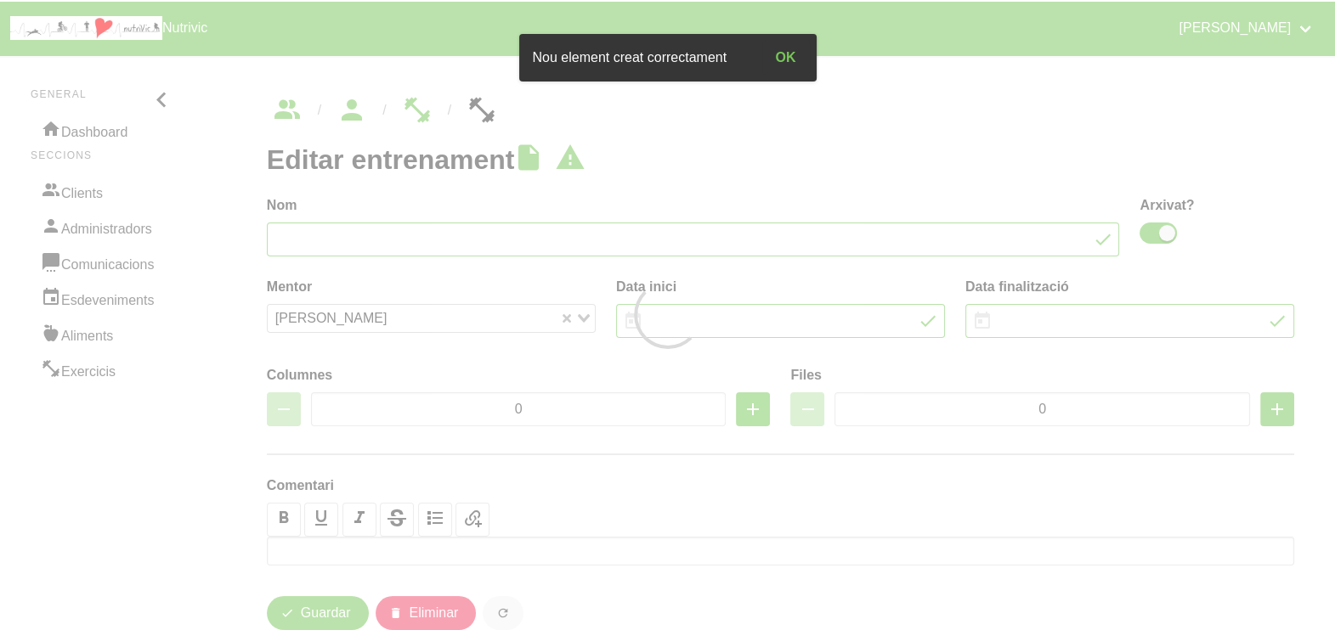
type input "[PERSON_NAME] 11"
checkbox input "true"
type input "[DATE]"
type input "2"
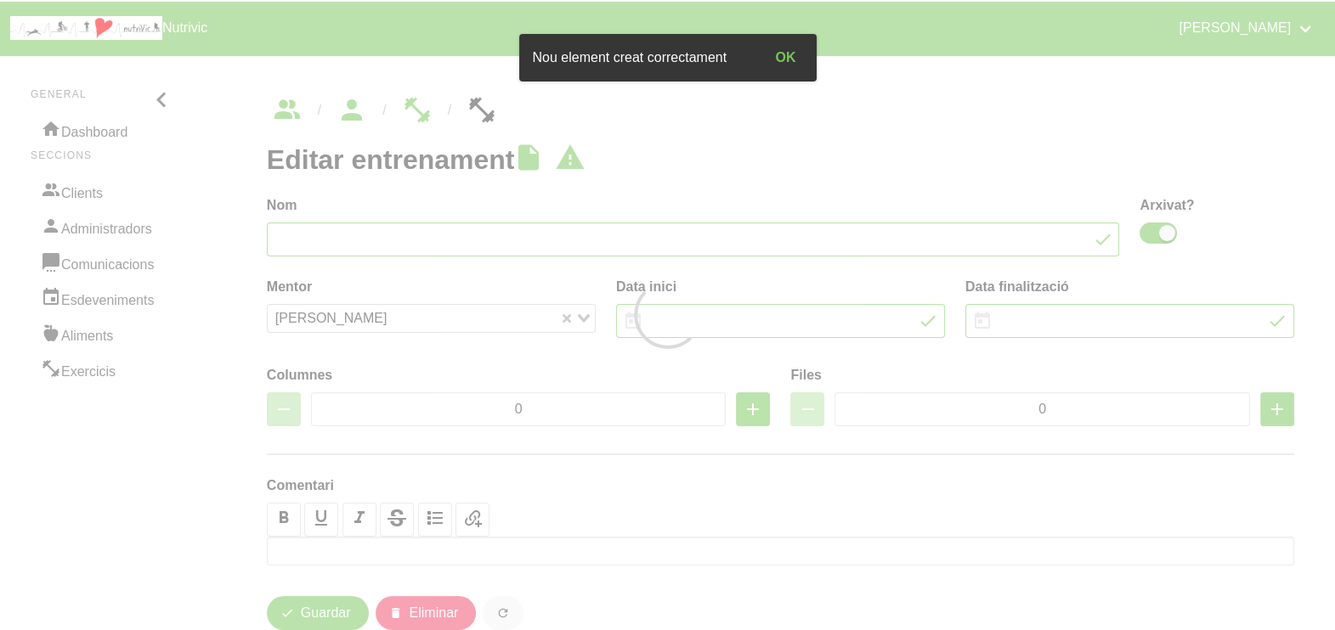
type input "8"
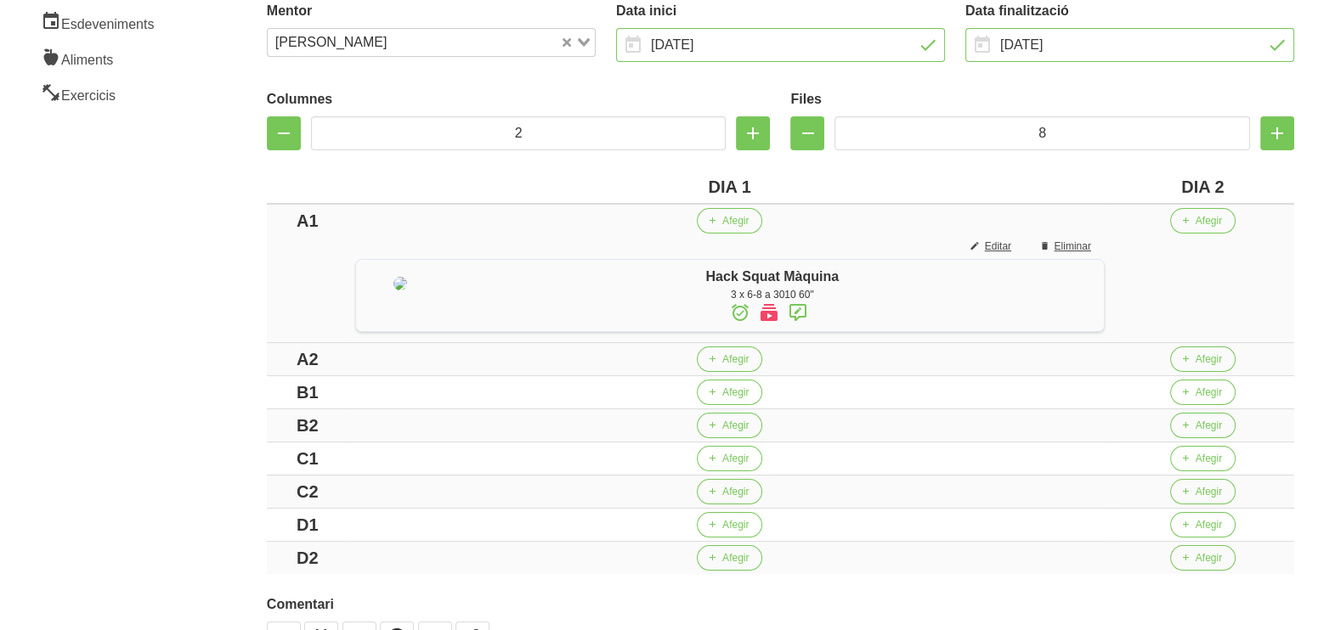
scroll to position [319, 0]
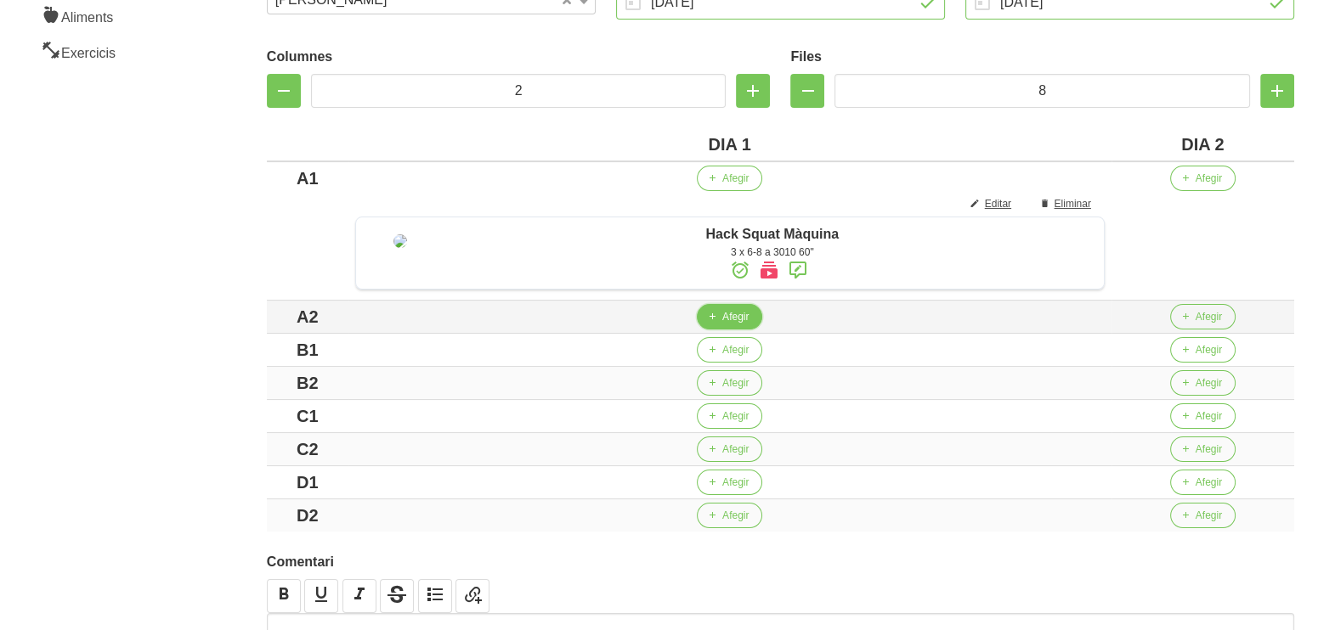
click at [717, 324] on icon "button" at bounding box center [712, 316] width 10 height 15
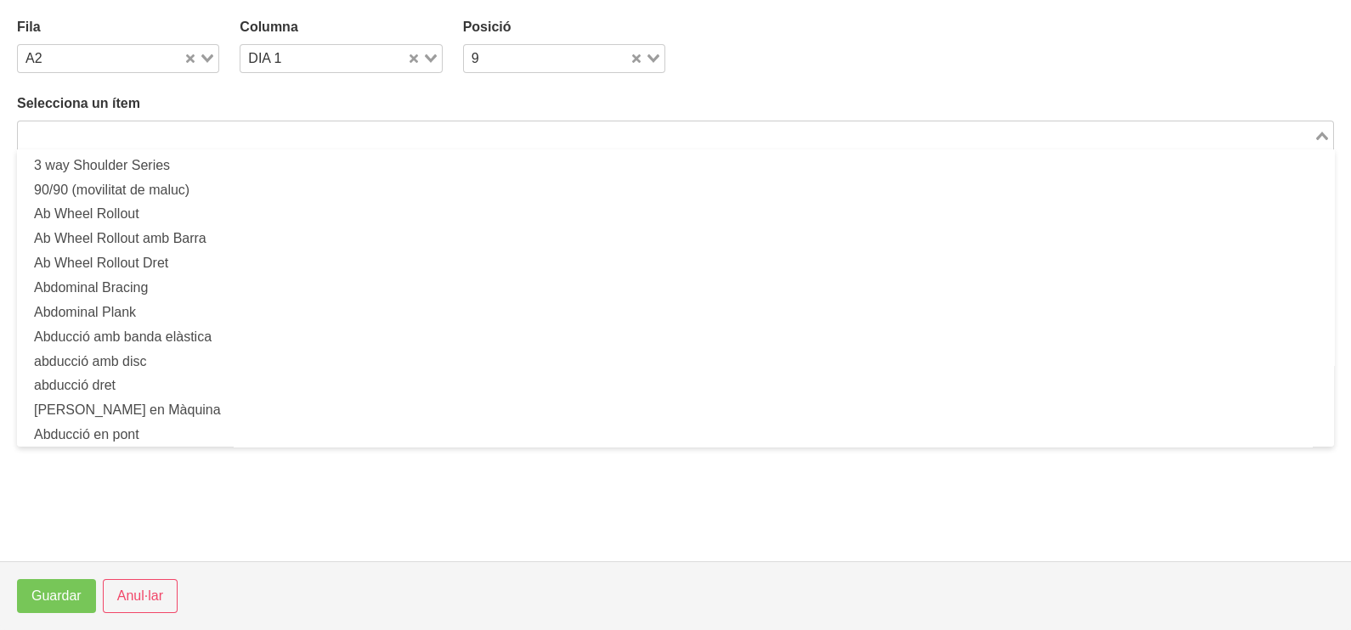
click at [211, 127] on input "Search for option" at bounding box center [666, 135] width 1292 height 20
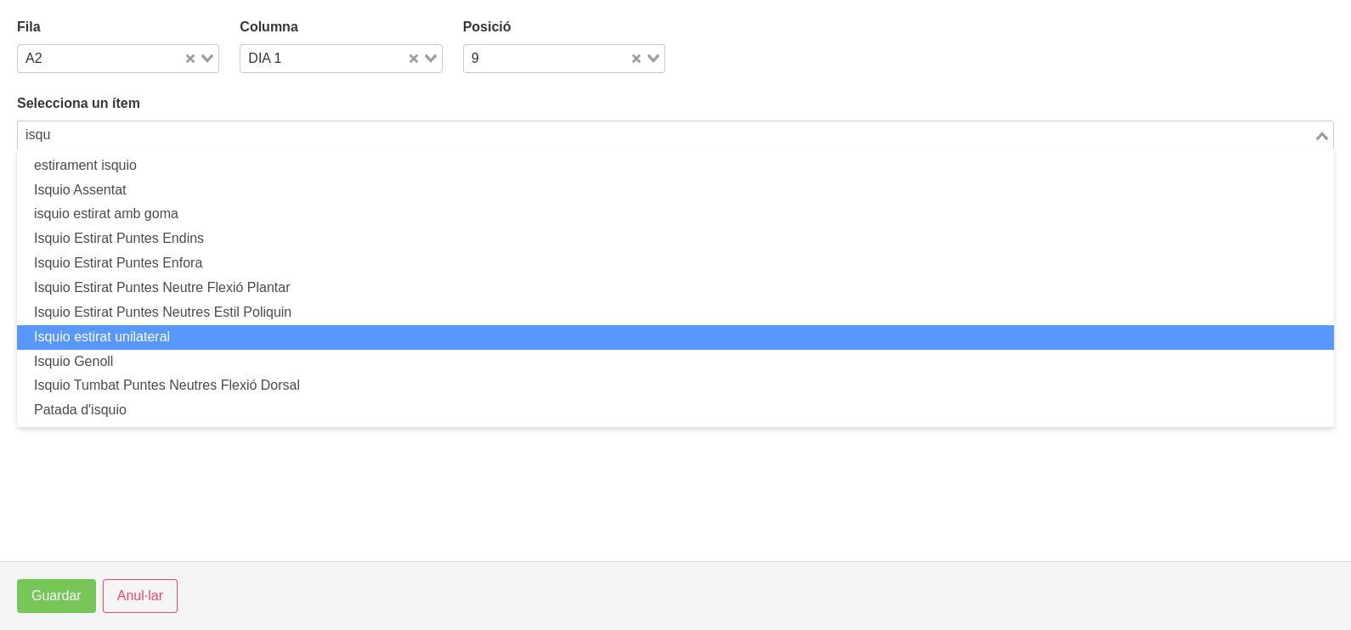
click at [184, 332] on li "Isquio estirat unilateral" at bounding box center [675, 337] width 1317 height 25
type input "isqu"
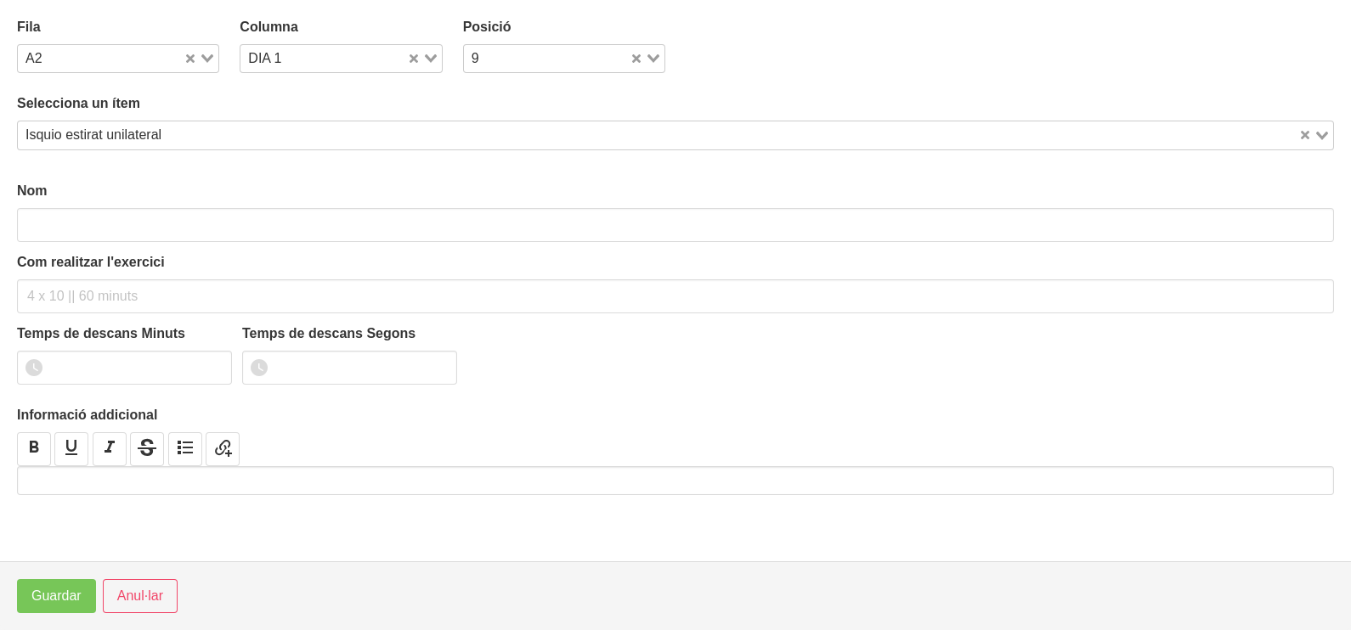
type input "Isquio estirat unilateral"
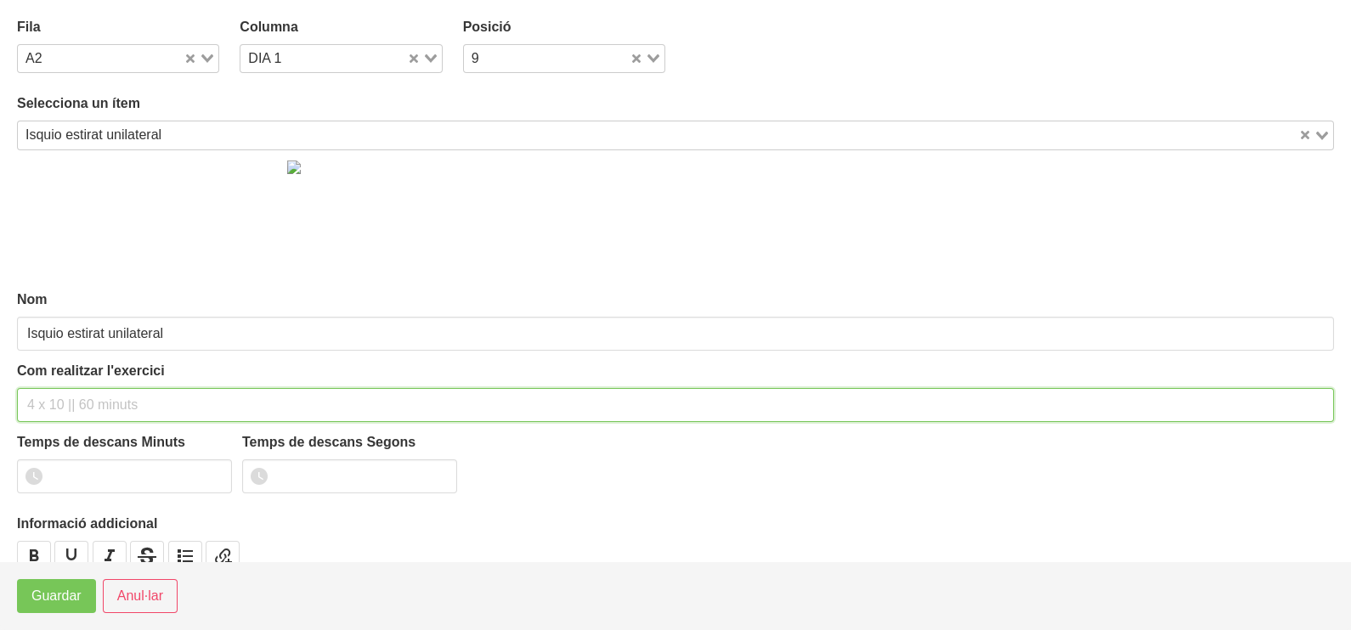
click at [64, 399] on input "text" at bounding box center [675, 405] width 1317 height 34
type input "3 x 6-8 a 3010 60""
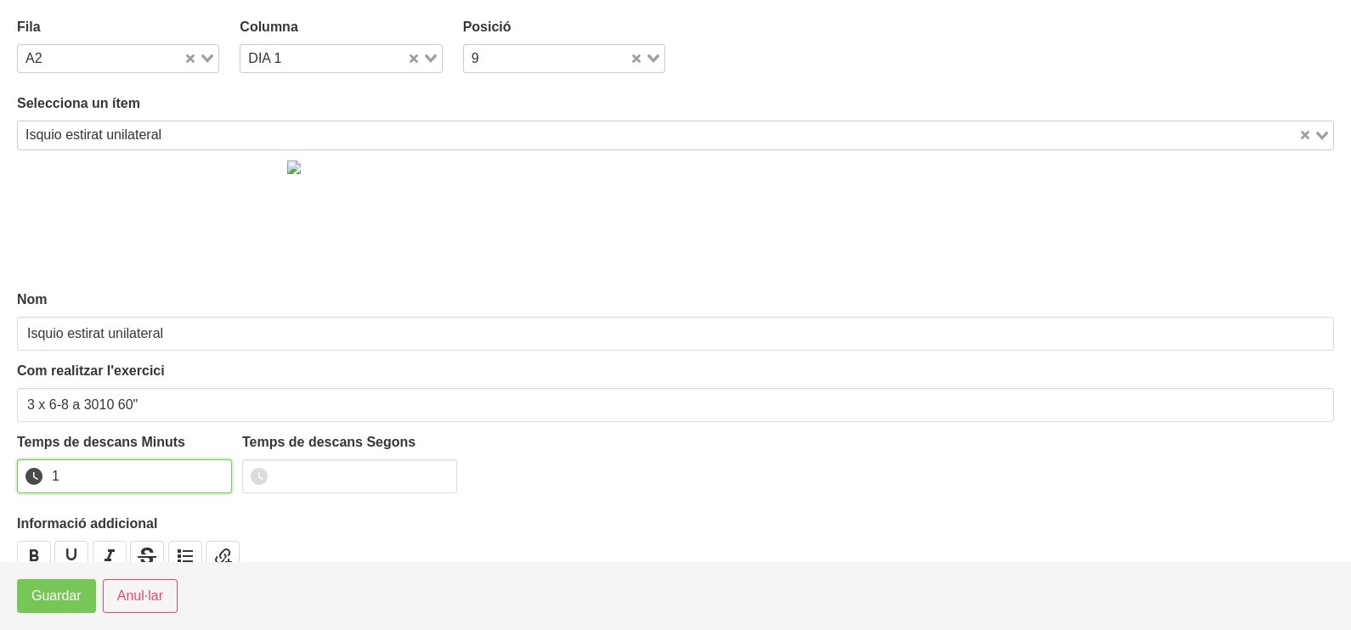
drag, startPoint x: 216, startPoint y: 471, endPoint x: 107, endPoint y: 541, distance: 129.1
type input "1"
click at [215, 473] on input "1" at bounding box center [124, 477] width 215 height 34
click at [61, 596] on span "Guardar" at bounding box center [56, 596] width 50 height 20
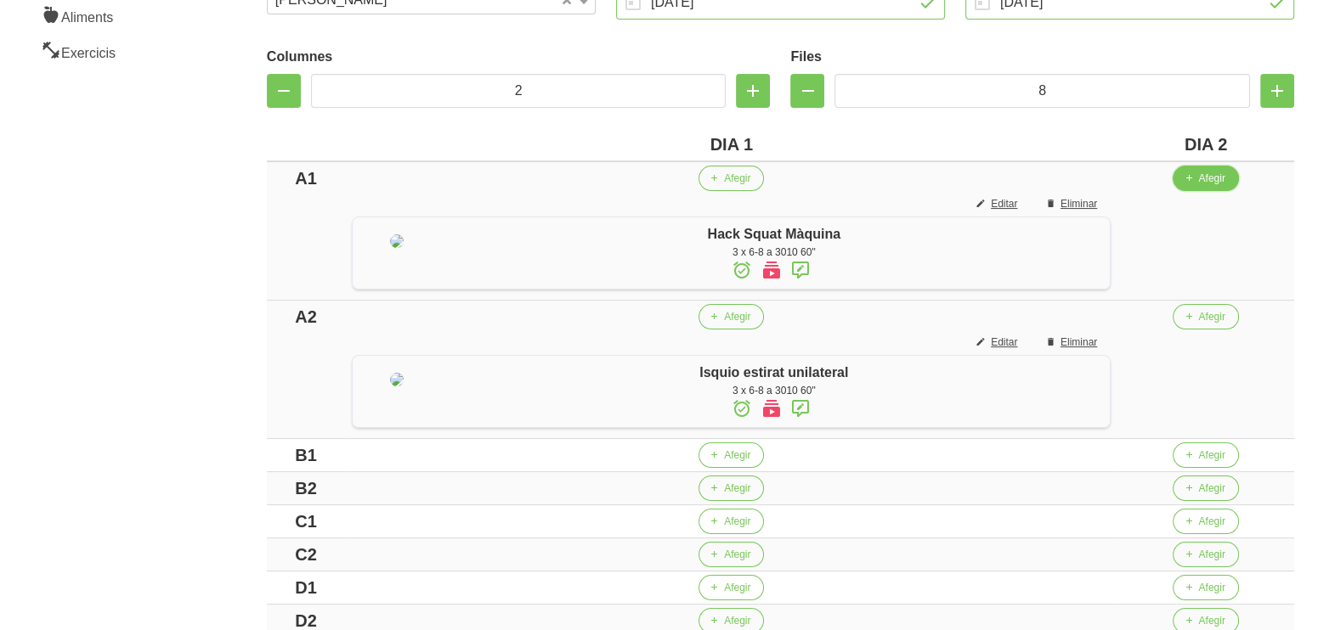
click at [1210, 182] on span "Afegir" at bounding box center [1211, 178] width 26 height 15
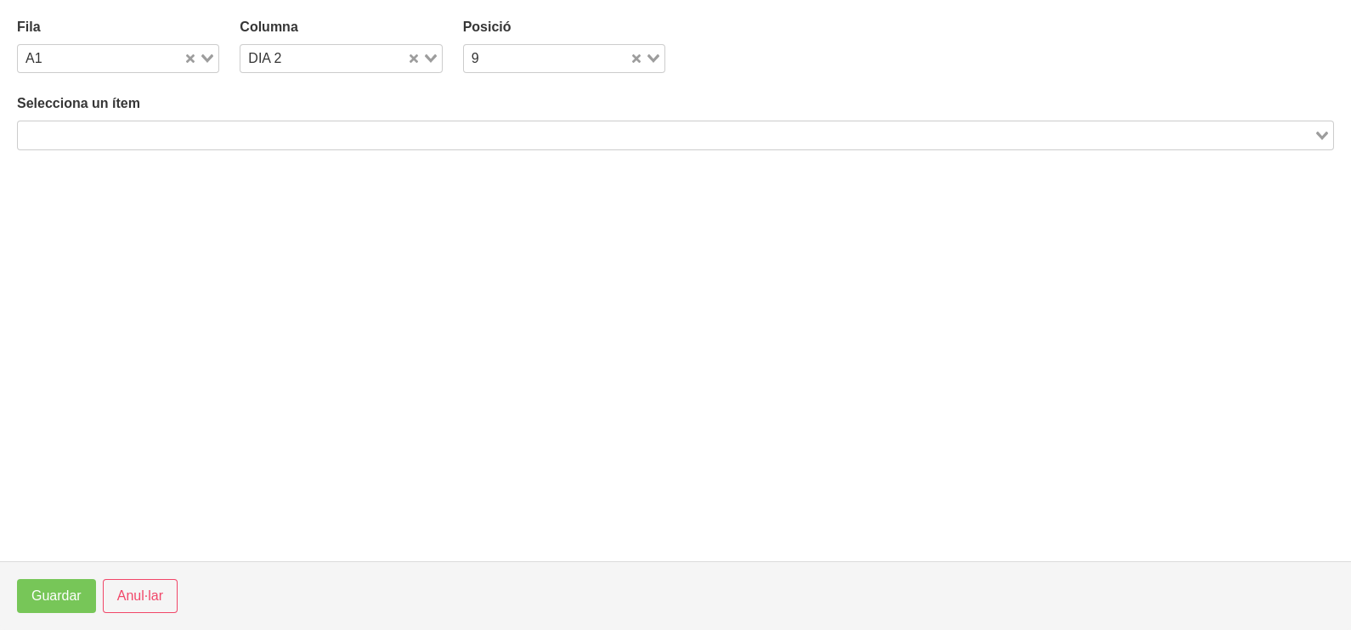
drag, startPoint x: 244, startPoint y: 135, endPoint x: 257, endPoint y: 103, distance: 35.0
click at [245, 133] on input "Search for option" at bounding box center [666, 135] width 1292 height 20
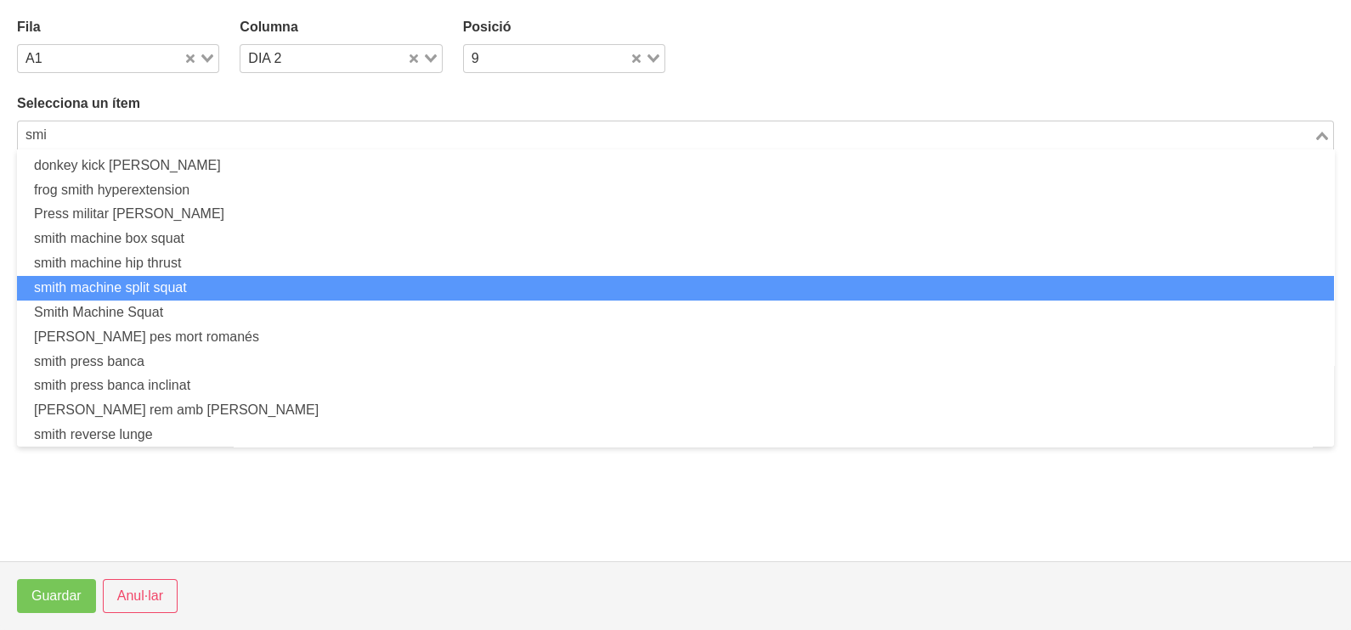
click at [187, 284] on li "smith machine split squat" at bounding box center [675, 288] width 1317 height 25
type input "smi"
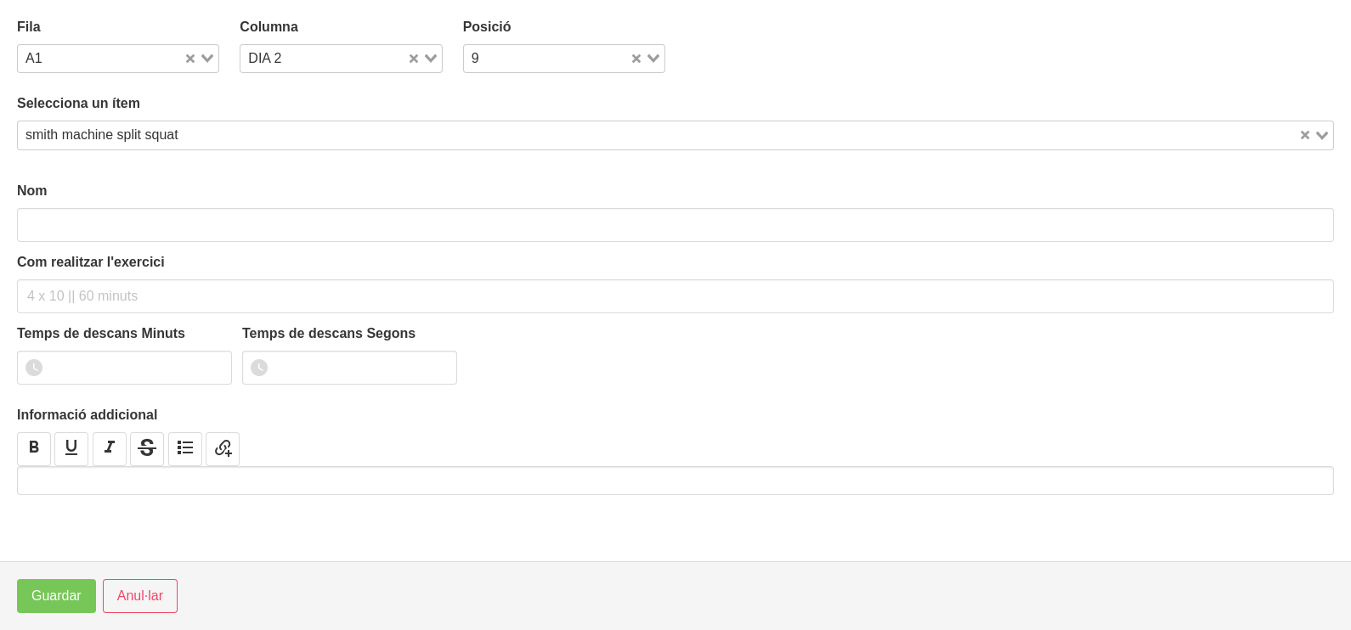
type input "smith machine split squat"
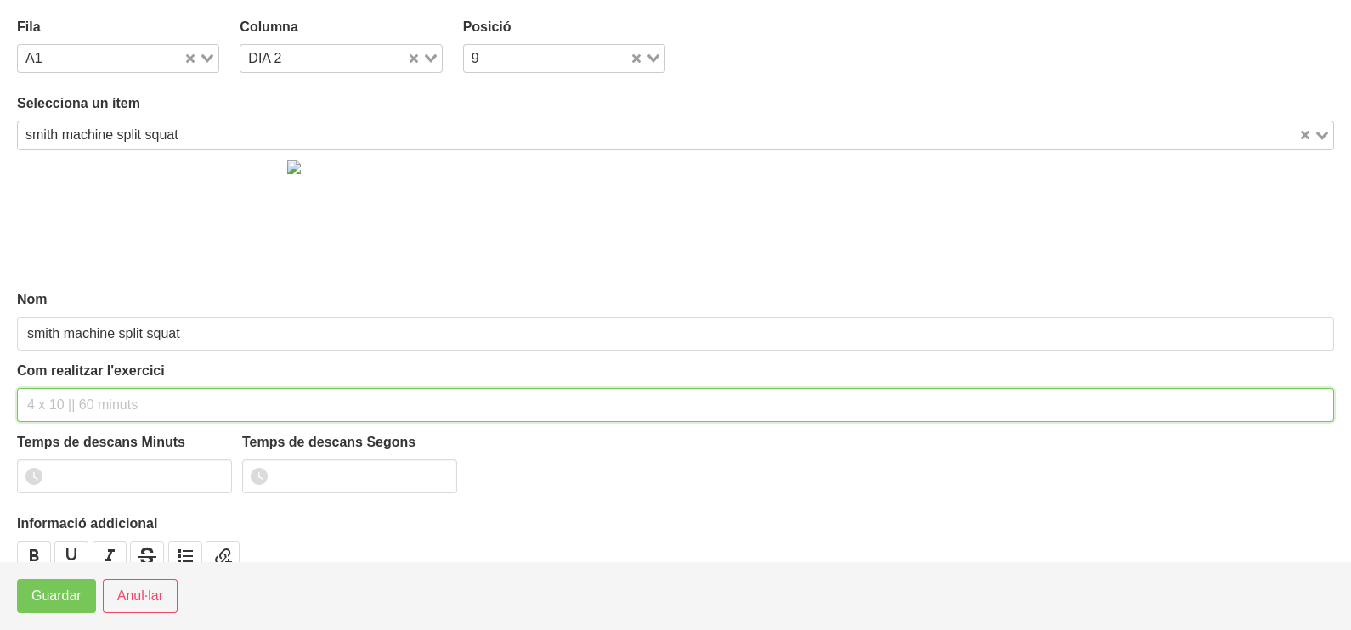
drag, startPoint x: 76, startPoint y: 412, endPoint x: 94, endPoint y: 358, distance: 56.4
click at [78, 404] on input "text" at bounding box center [675, 405] width 1317 height 34
type input "3 x 6-8 a 3010 60""
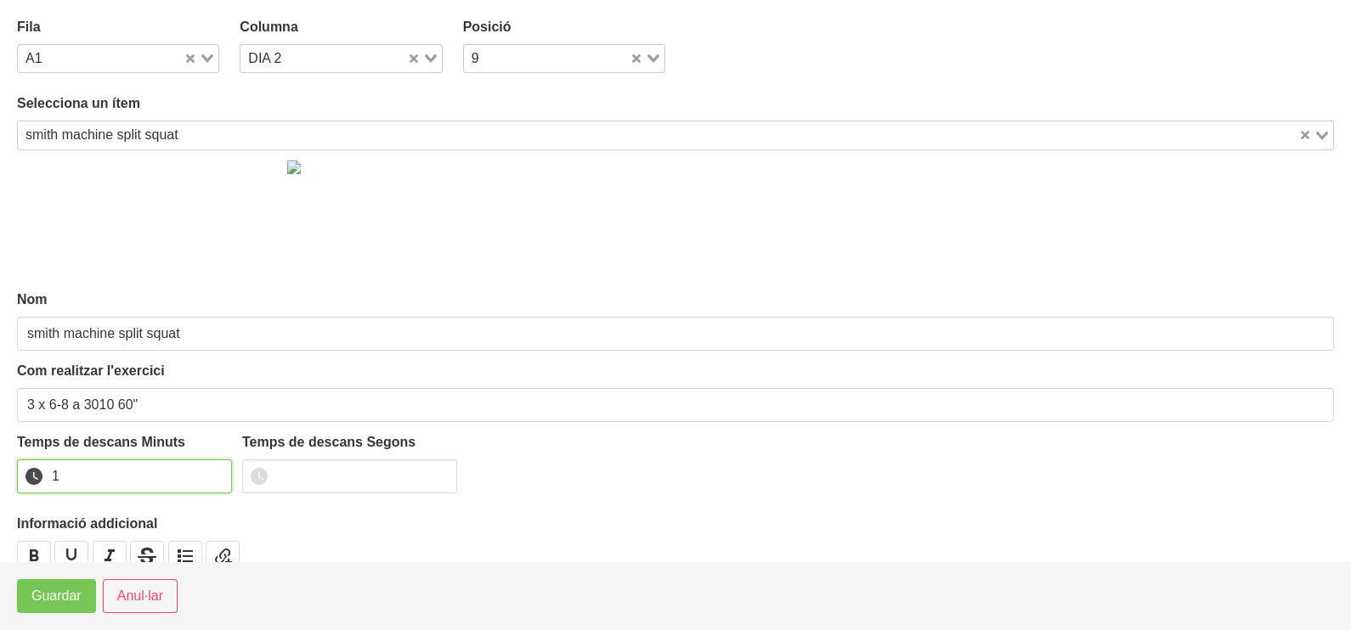
drag, startPoint x: 217, startPoint y: 467, endPoint x: 136, endPoint y: 505, distance: 88.9
type input "1"
click at [214, 467] on input "1" at bounding box center [124, 477] width 215 height 34
click at [56, 591] on span "Guardar" at bounding box center [56, 596] width 50 height 20
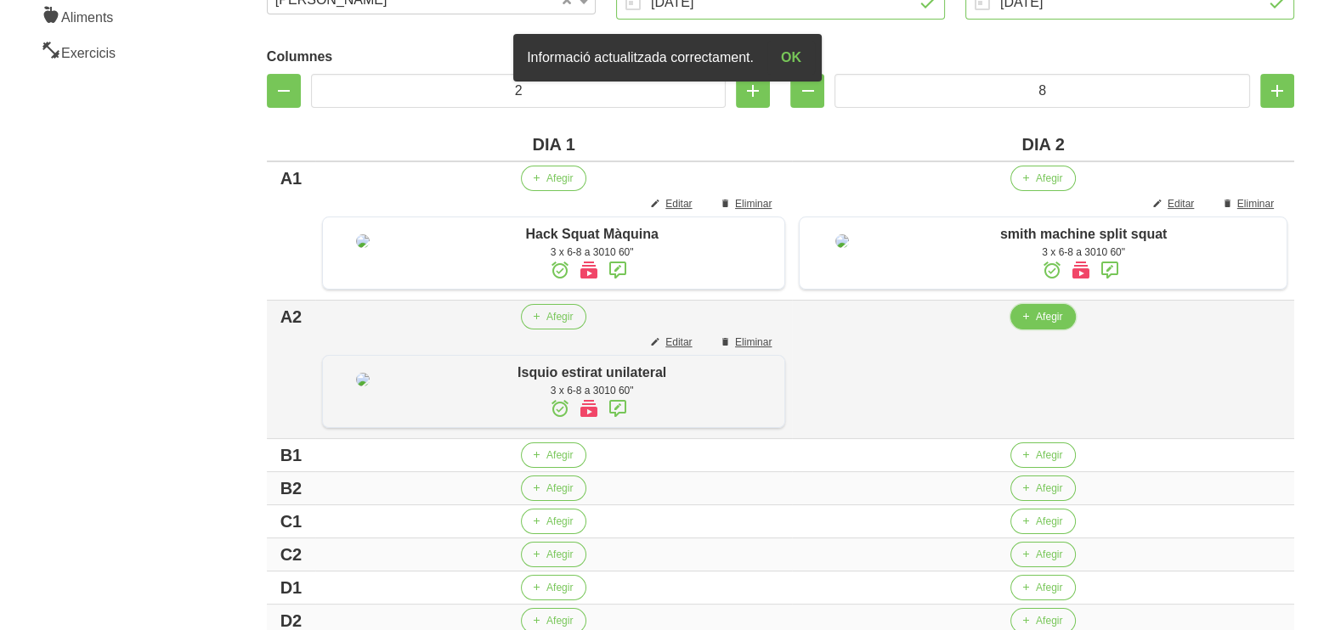
click at [1037, 324] on span "Afegir" at bounding box center [1049, 316] width 26 height 15
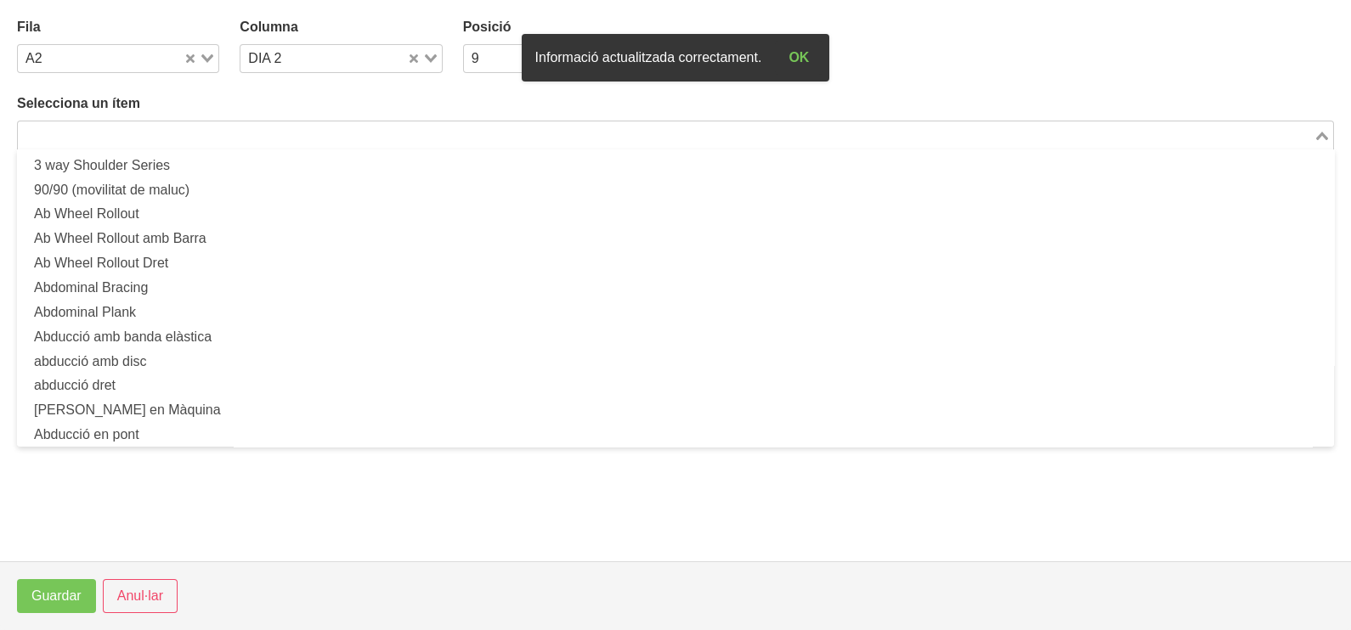
click at [353, 144] on div "Loading..." at bounding box center [675, 135] width 1317 height 29
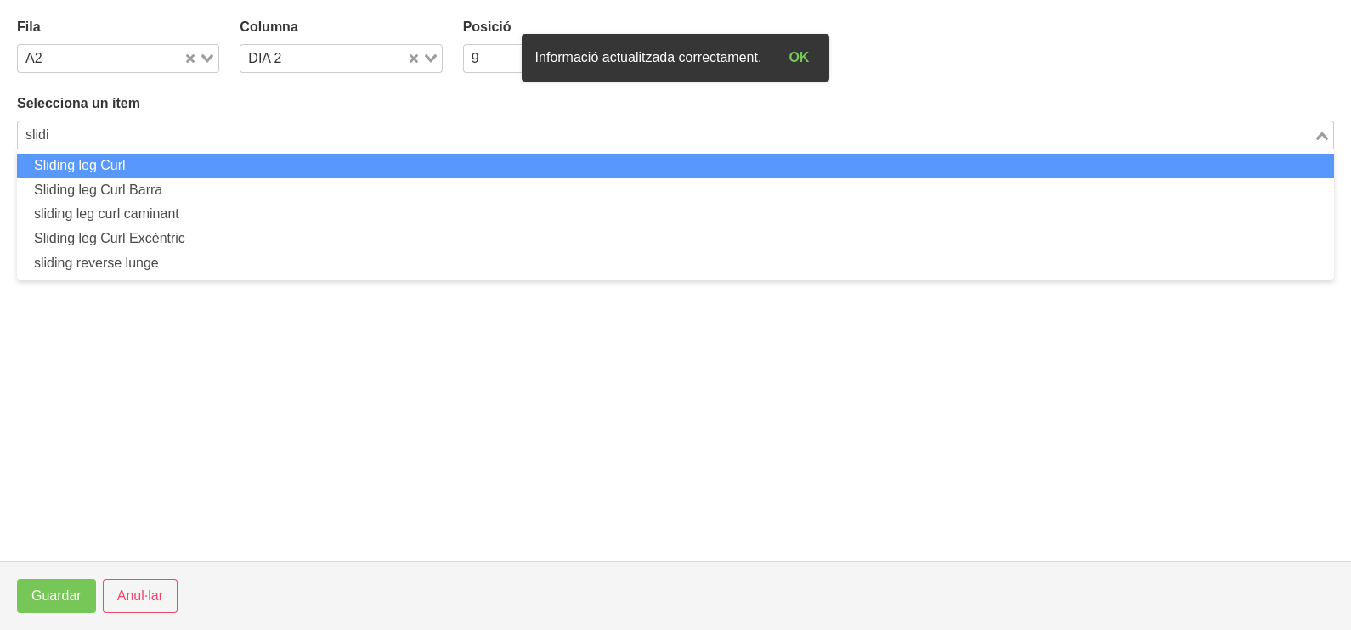
click at [269, 165] on li "Sliding leg Curl" at bounding box center [675, 166] width 1317 height 25
type input "slidi"
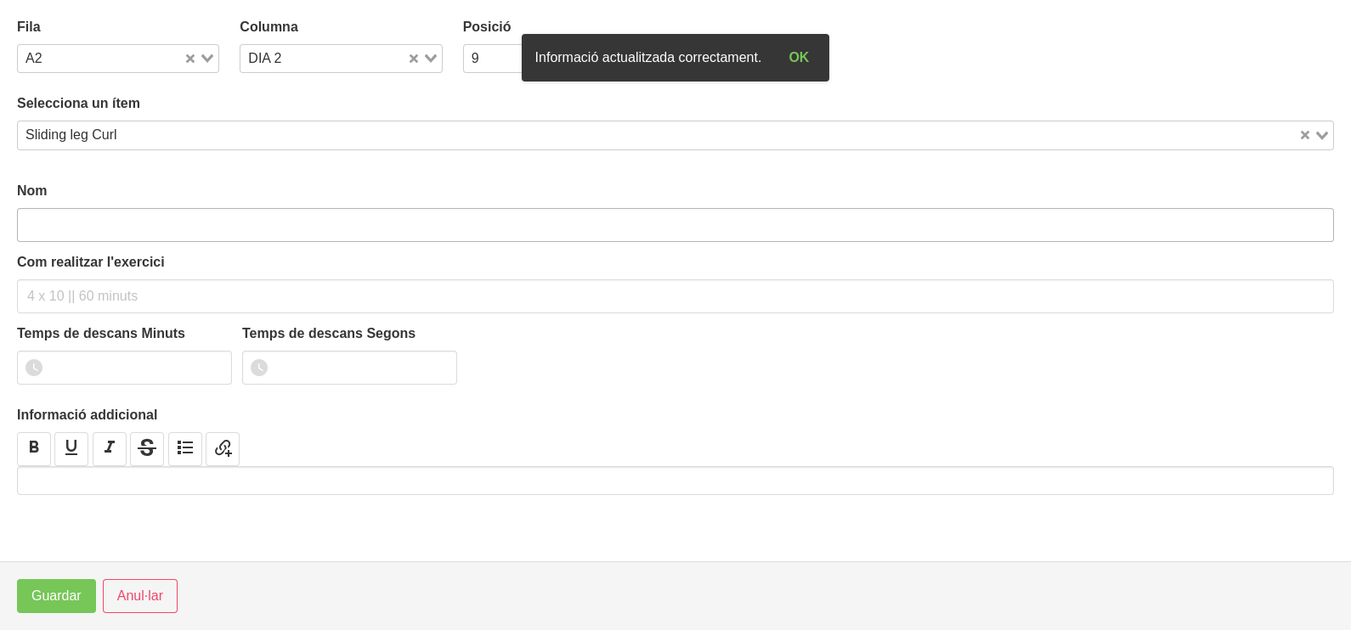
type input "Sliding leg Curl"
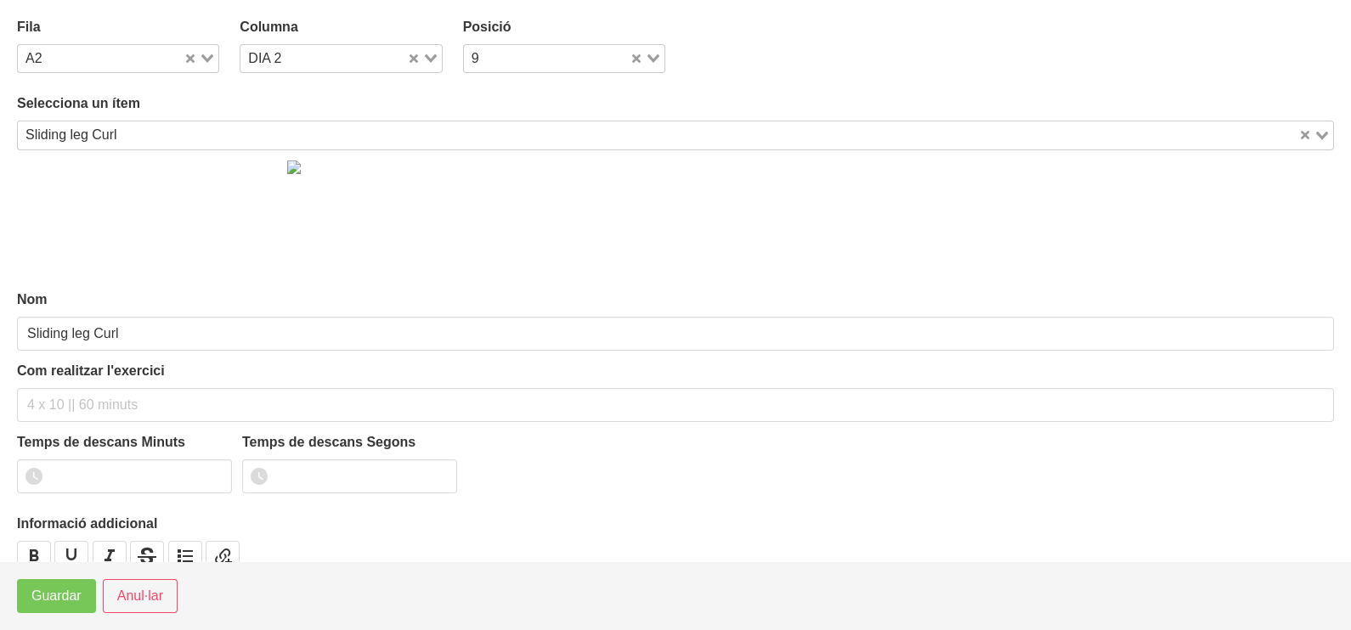
click at [138, 127] on input "Search for option" at bounding box center [709, 135] width 1173 height 20
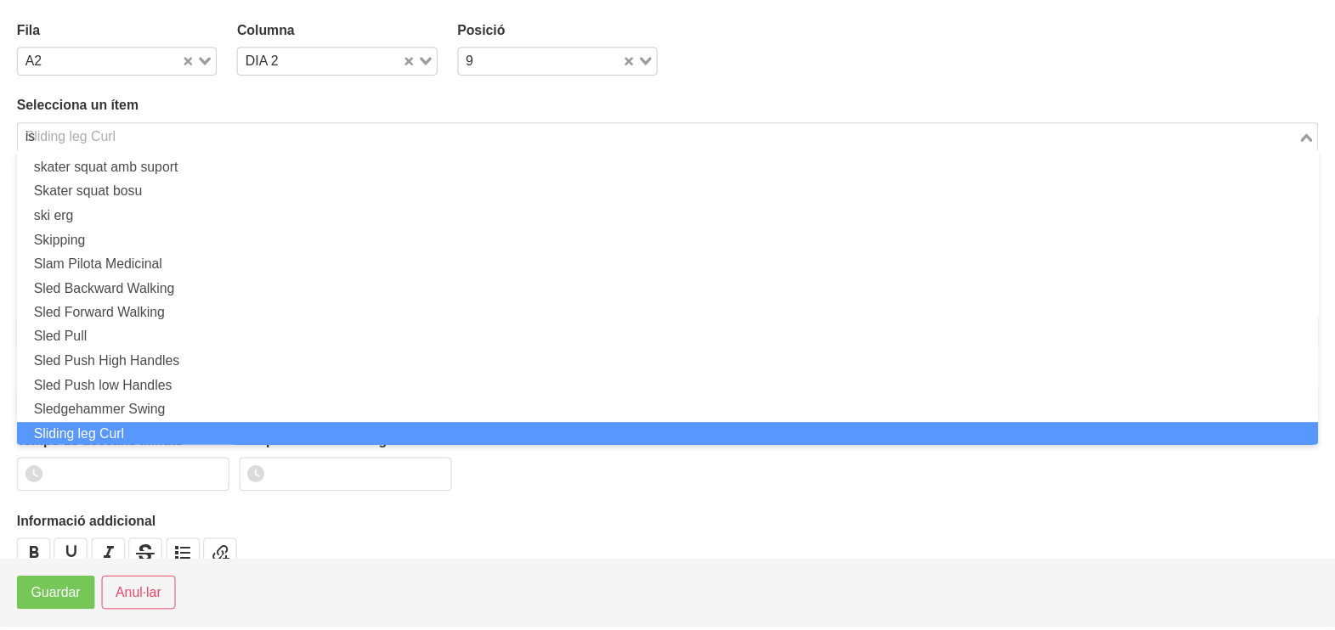
scroll to position [0, 0]
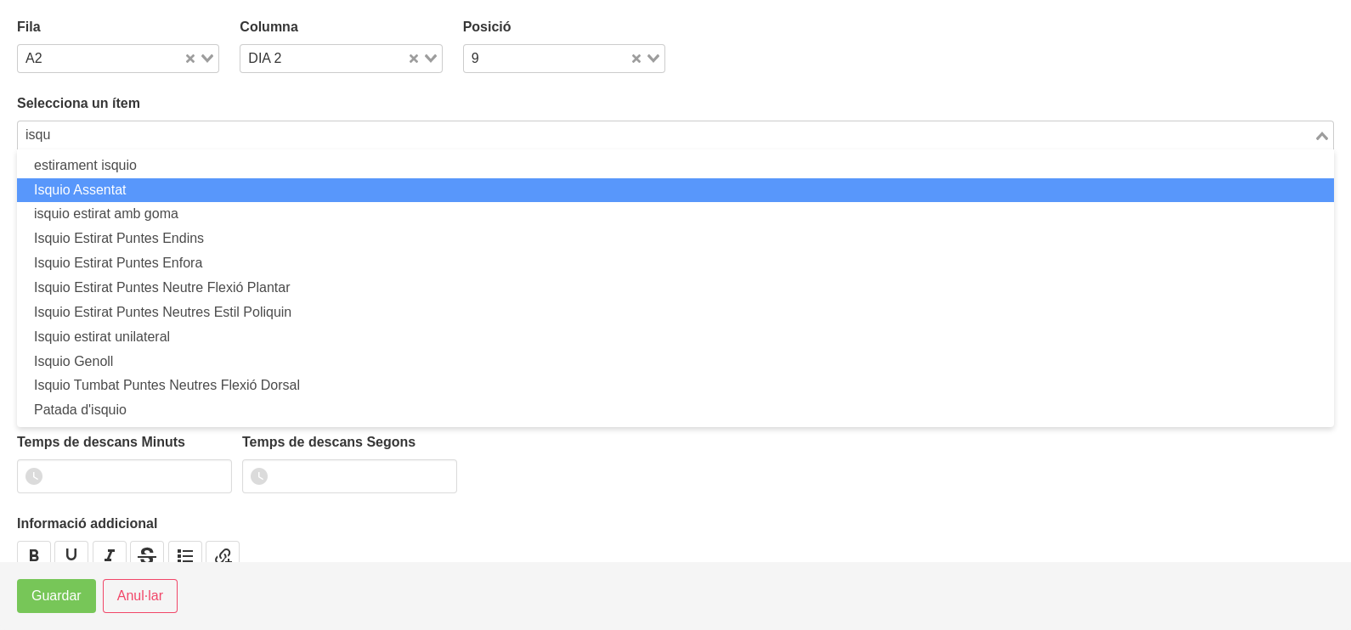
drag, startPoint x: 102, startPoint y: 178, endPoint x: 129, endPoint y: 229, distance: 57.8
click at [102, 183] on li "Isquio Assentat" at bounding box center [675, 190] width 1317 height 25
type input "isqu"
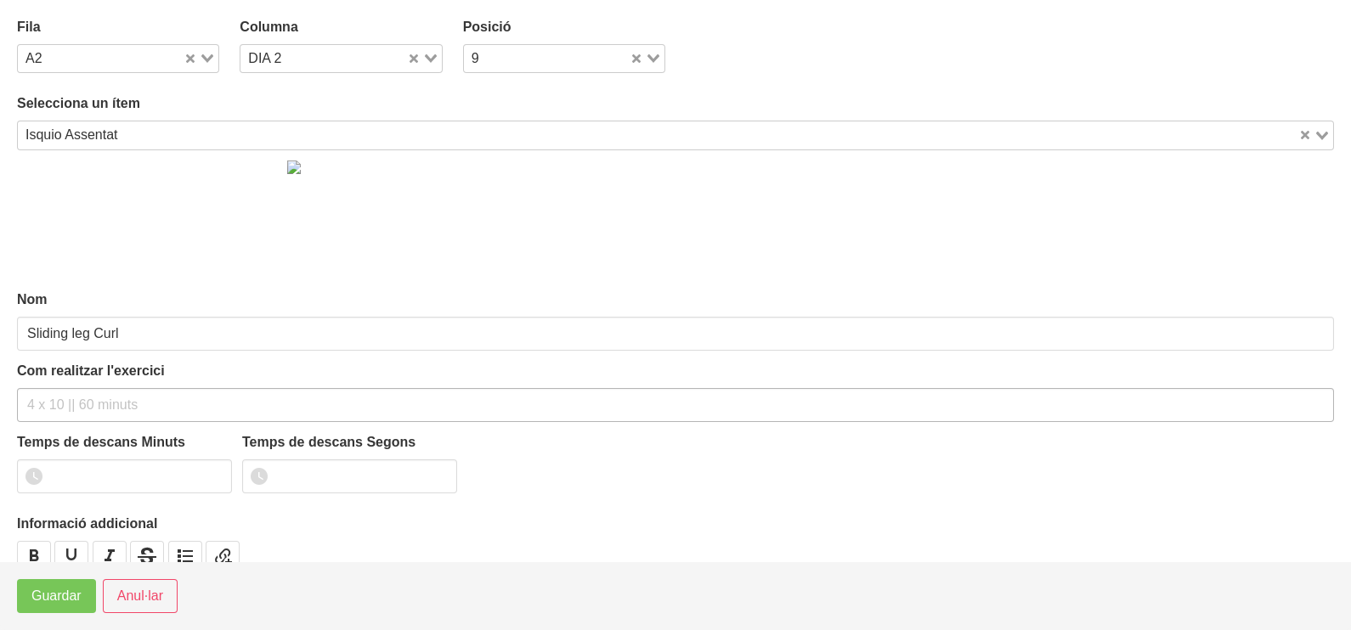
type input "Isquio Assentat"
click at [71, 404] on input "text" at bounding box center [675, 405] width 1317 height 34
type input "3 x 6-8 a 3010 60""
drag, startPoint x: 212, startPoint y: 468, endPoint x: 110, endPoint y: 531, distance: 119.0
type input "1"
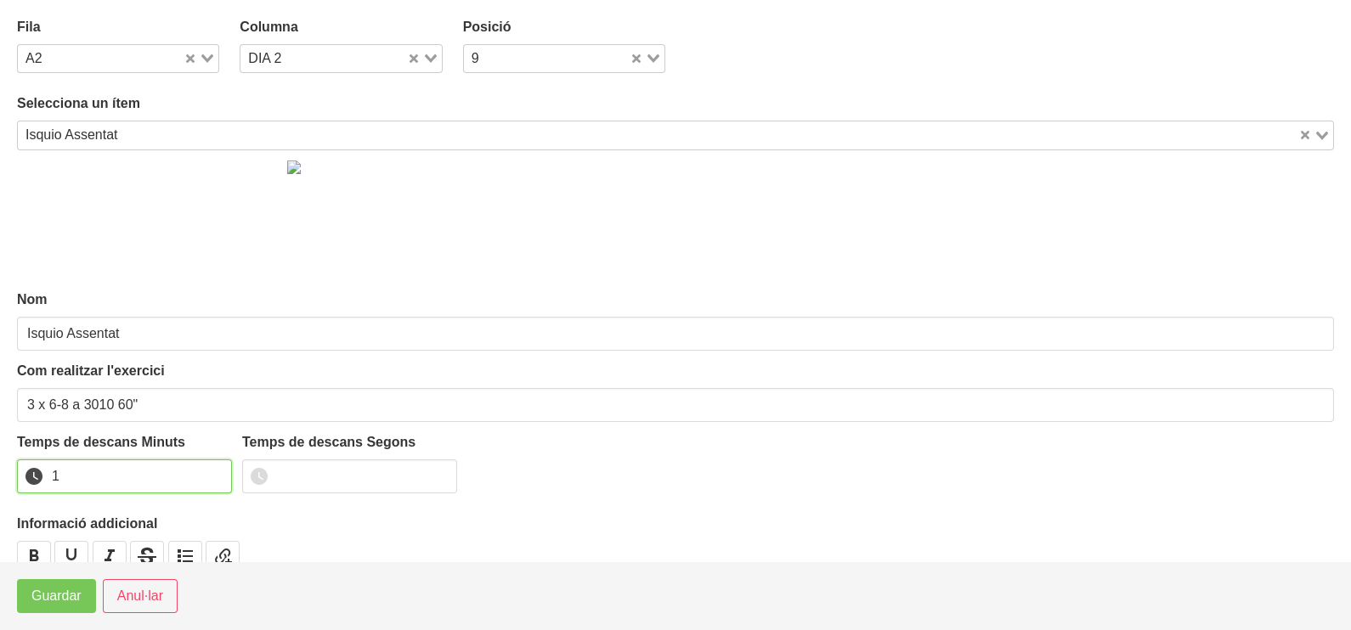
click at [208, 473] on input "1" at bounding box center [124, 477] width 215 height 34
click at [59, 593] on span "Guardar" at bounding box center [56, 596] width 50 height 20
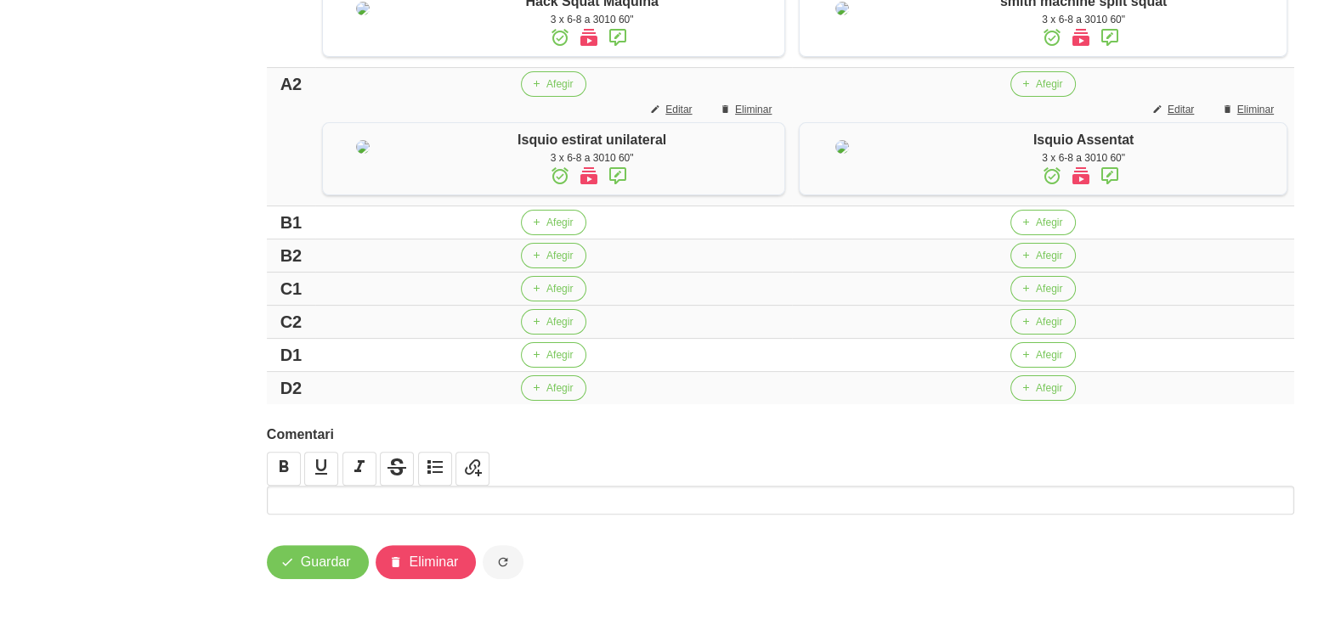
scroll to position [625, 0]
click at [1038, 363] on button "Afegir" at bounding box center [1042, 354] width 65 height 25
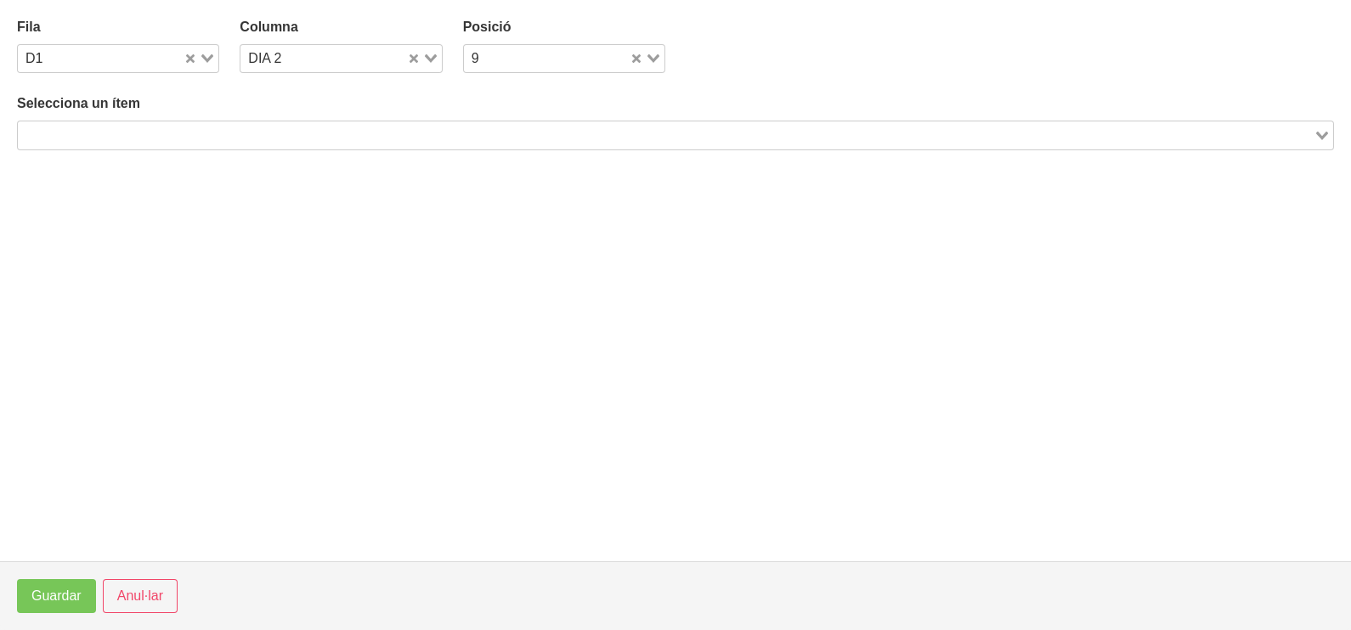
click at [285, 134] on input "Search for option" at bounding box center [666, 135] width 1292 height 20
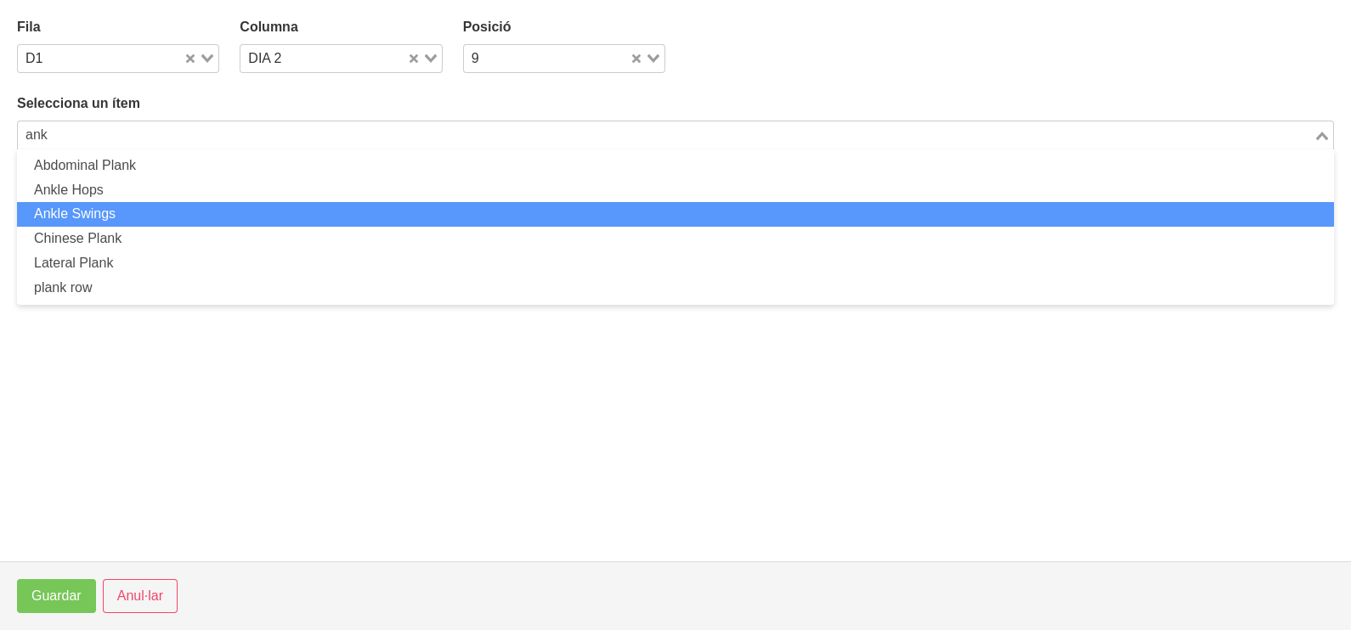
click at [154, 208] on li "Ankle Swings" at bounding box center [675, 214] width 1317 height 25
type input "ank"
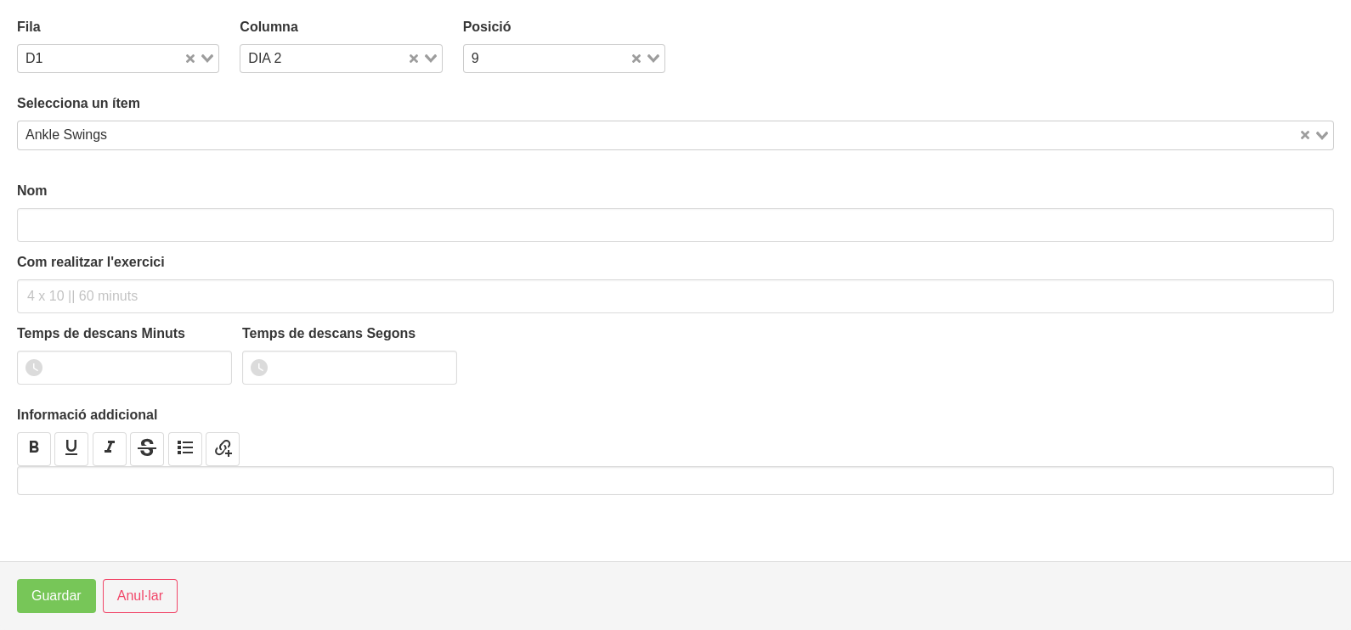
type input "Ankle Swings"
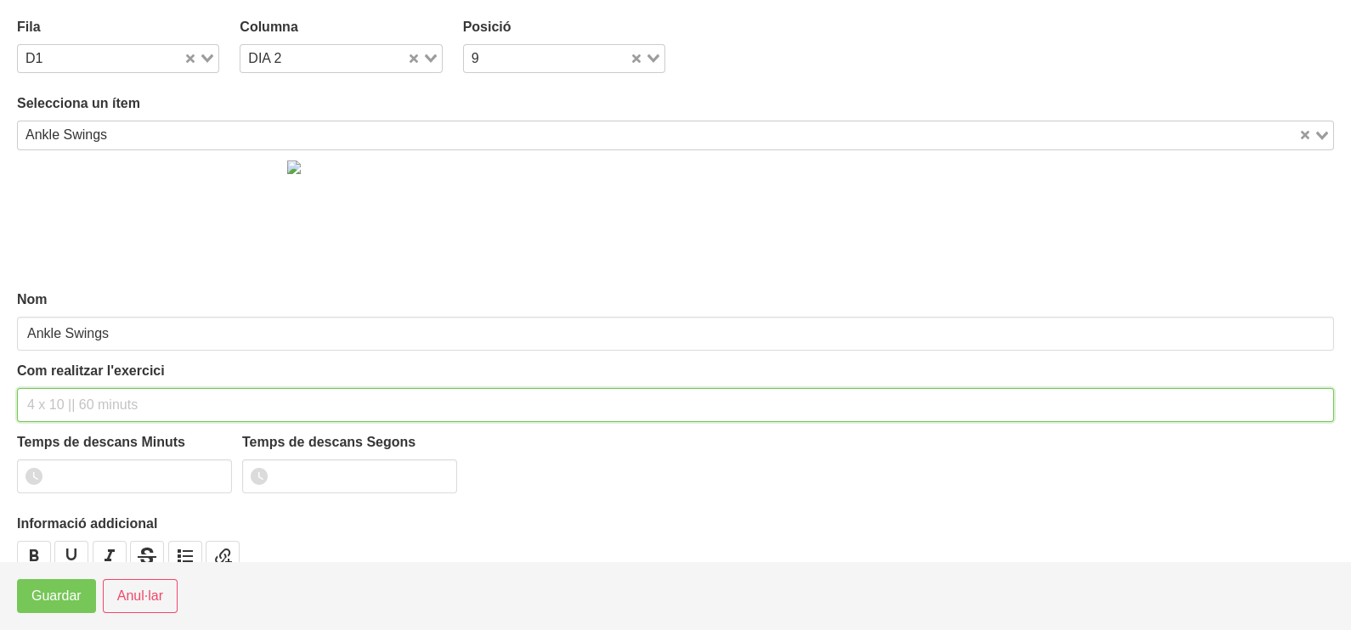
click at [73, 407] on input "text" at bounding box center [675, 405] width 1317 height 34
type input "3 x 3 (creus de turmell) 60""
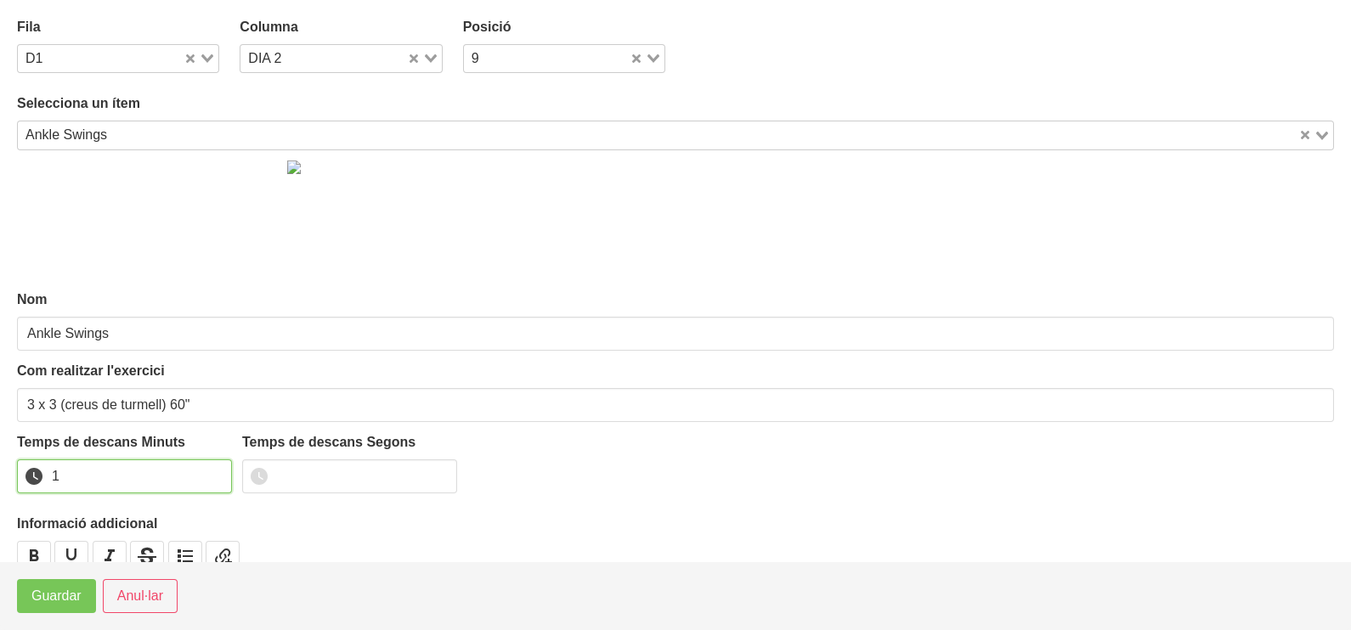
type input "1"
click at [215, 469] on input "1" at bounding box center [124, 477] width 215 height 34
click at [57, 600] on span "Guardar" at bounding box center [56, 596] width 50 height 20
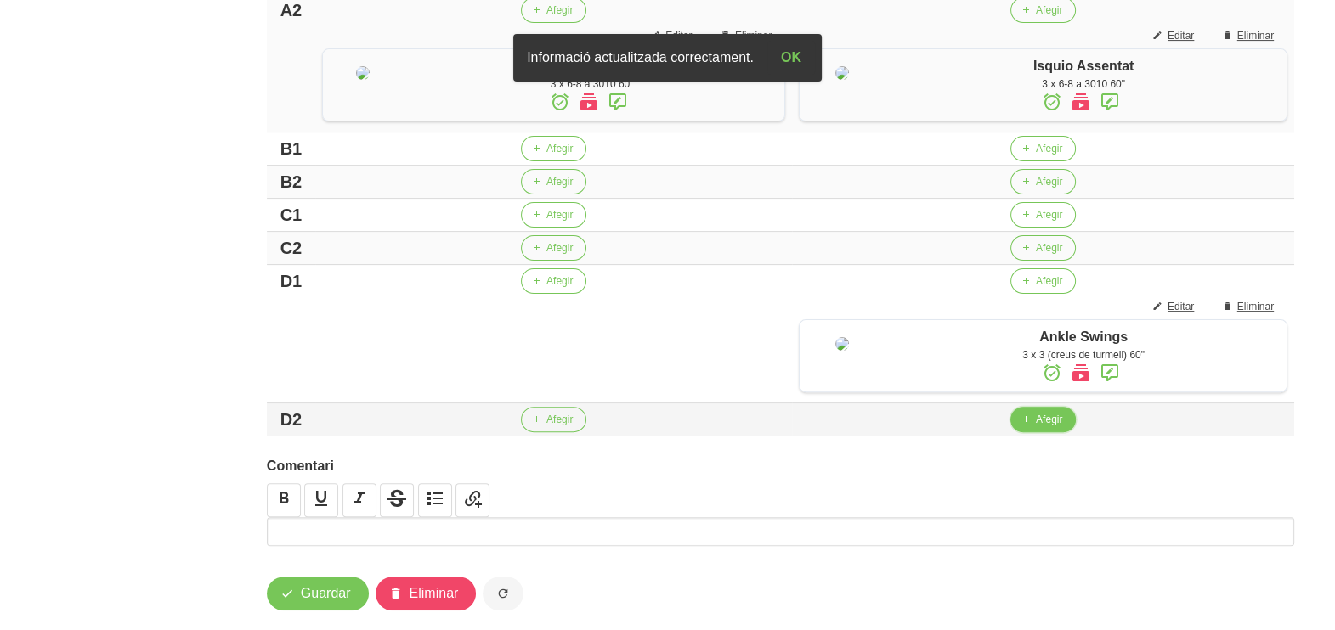
click at [1036, 427] on span "Afegir" at bounding box center [1049, 419] width 26 height 15
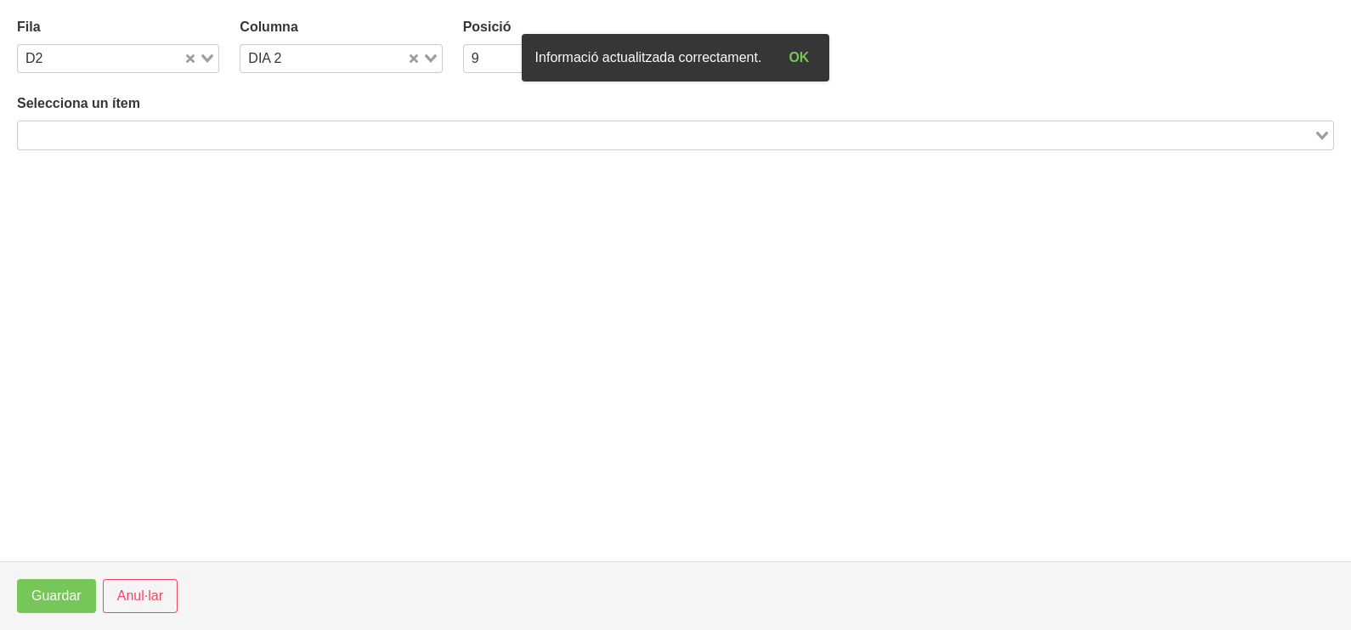
click at [239, 133] on input "Search for option" at bounding box center [666, 135] width 1292 height 20
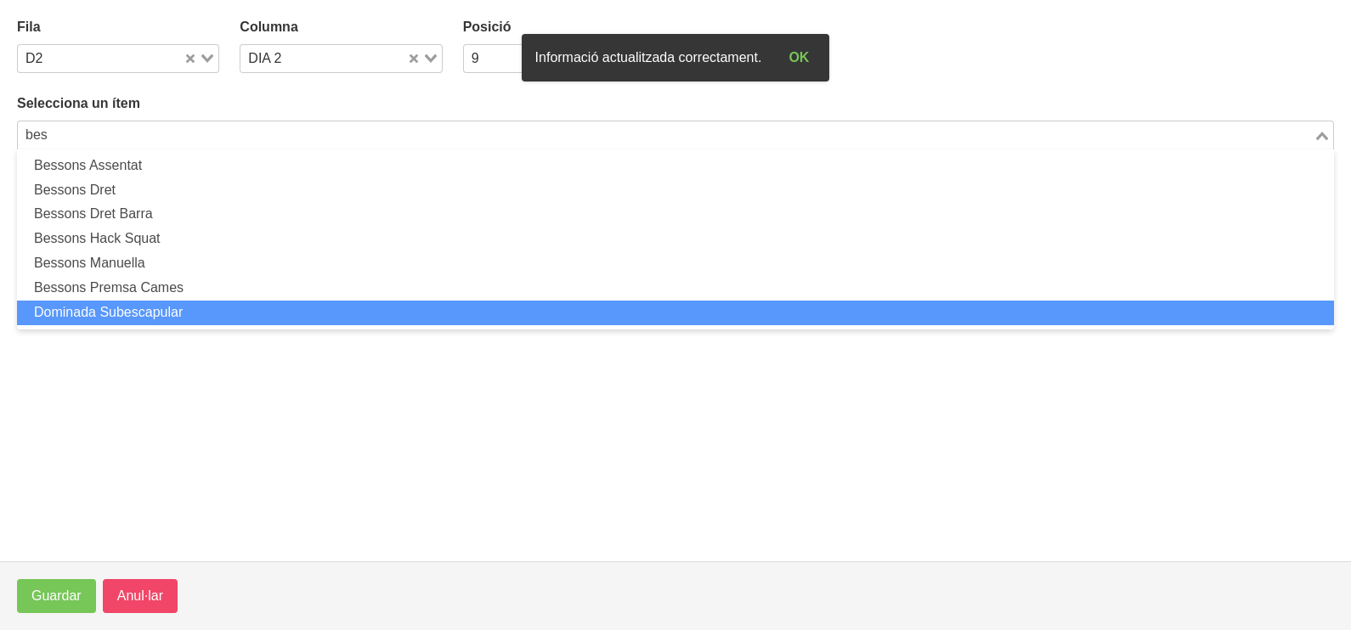
type input "bes"
click at [137, 593] on span "Anul·lar" at bounding box center [140, 596] width 46 height 20
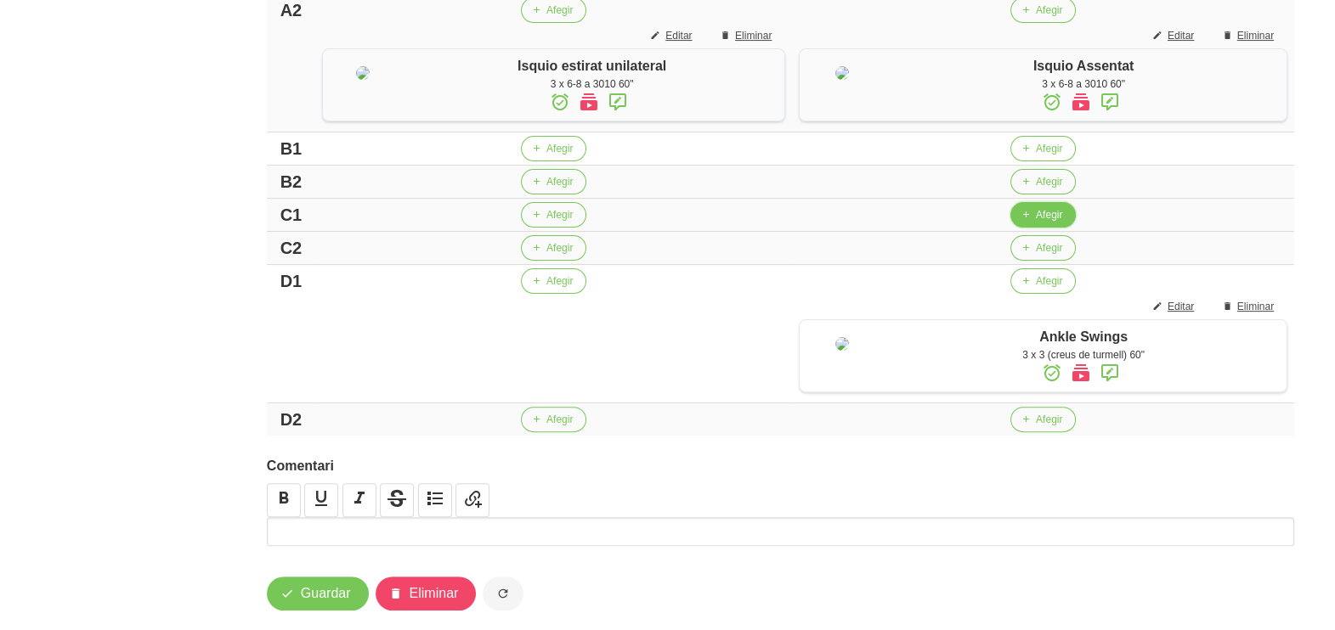
click at [1041, 223] on span "Afegir" at bounding box center [1049, 214] width 26 height 15
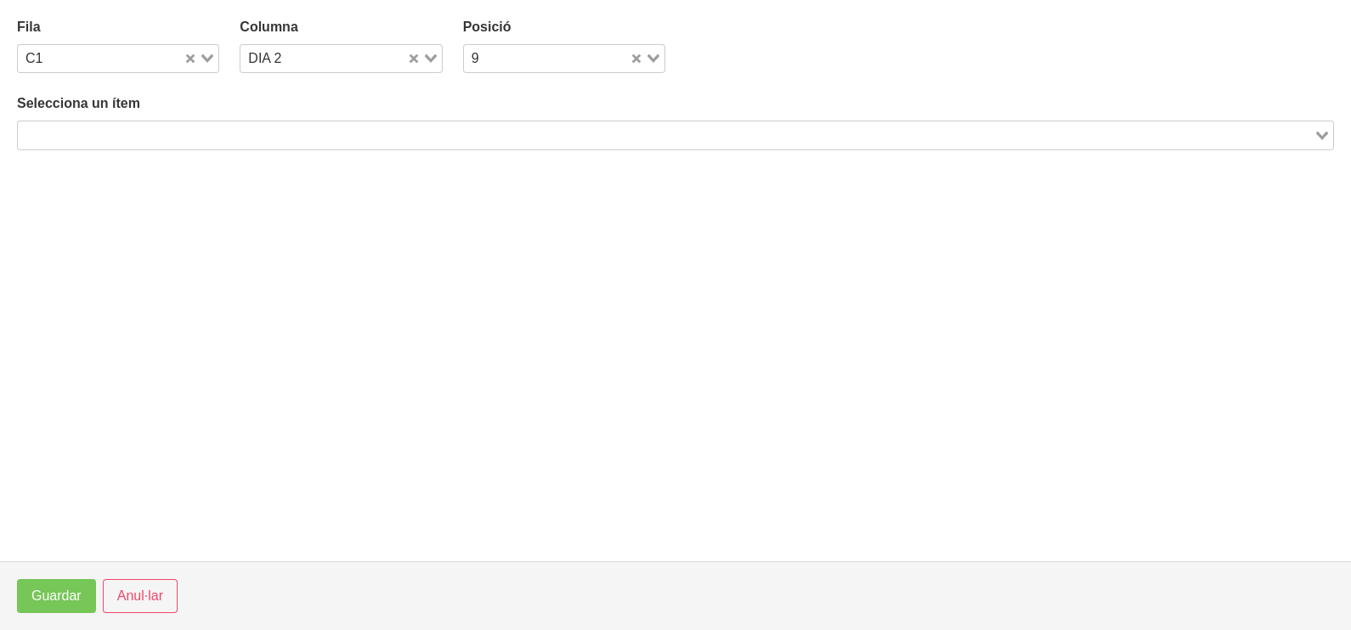
click at [169, 127] on input "Search for option" at bounding box center [666, 135] width 1292 height 20
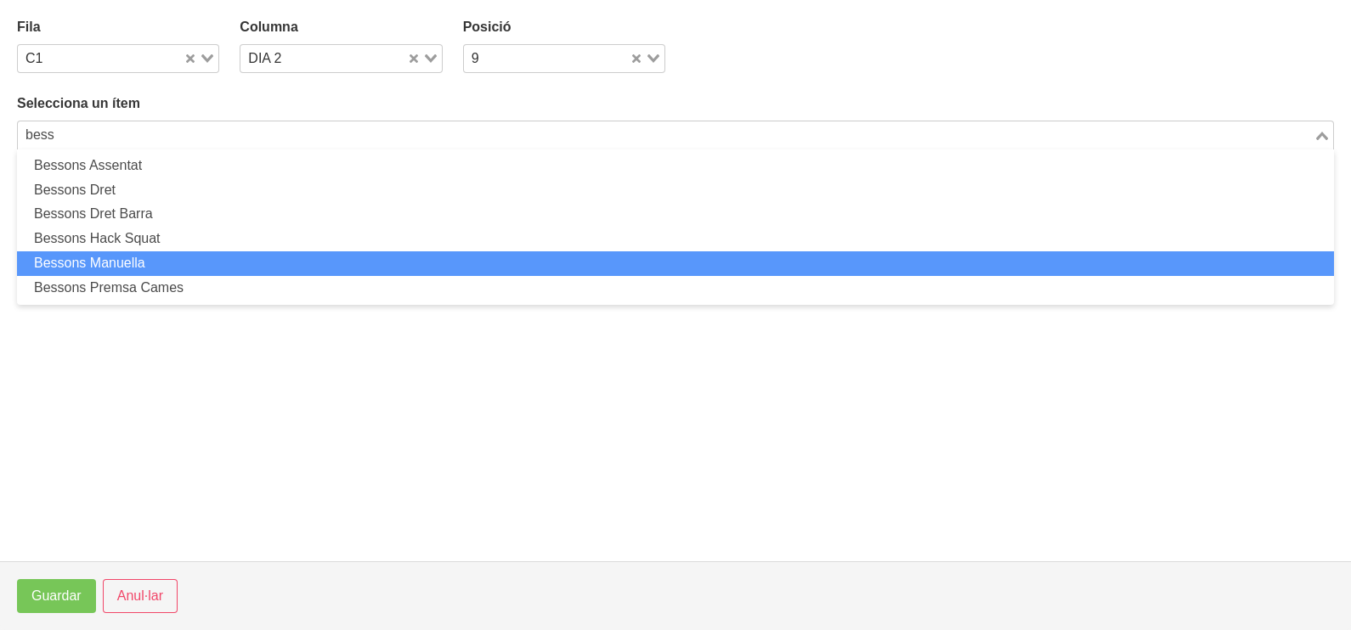
click at [163, 260] on li "Bessons Manuella" at bounding box center [675, 263] width 1317 height 25
type input "bess"
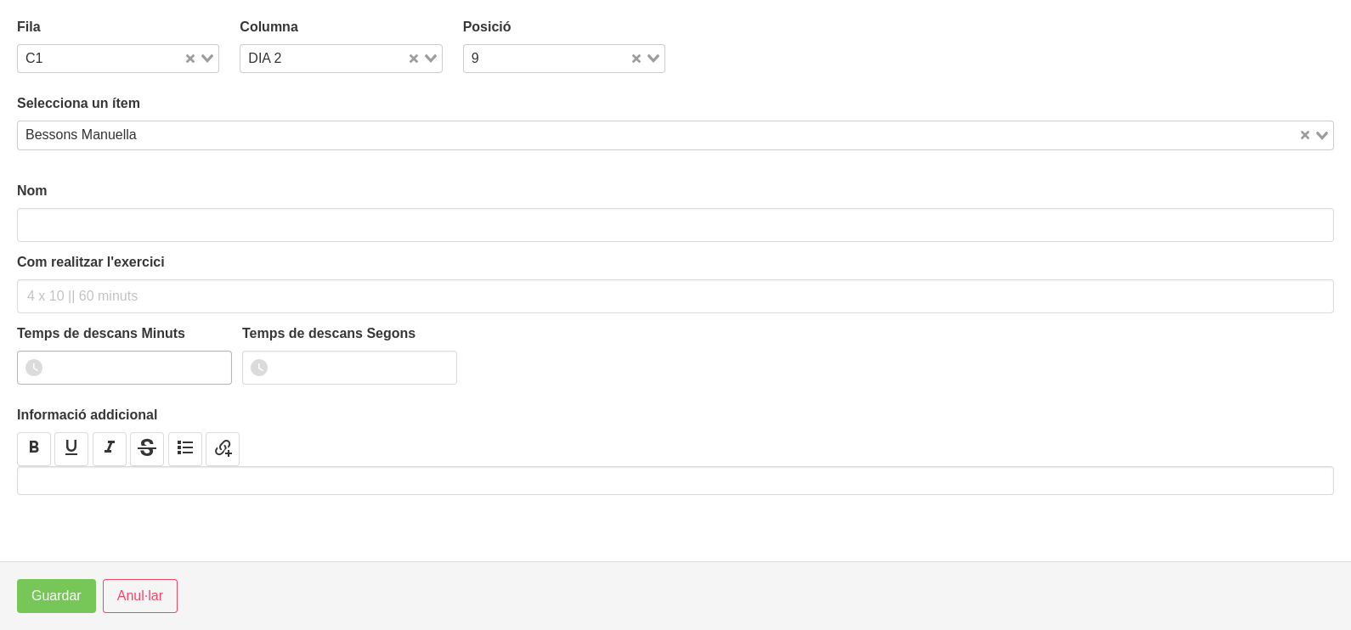
type input "Bessons Manuella"
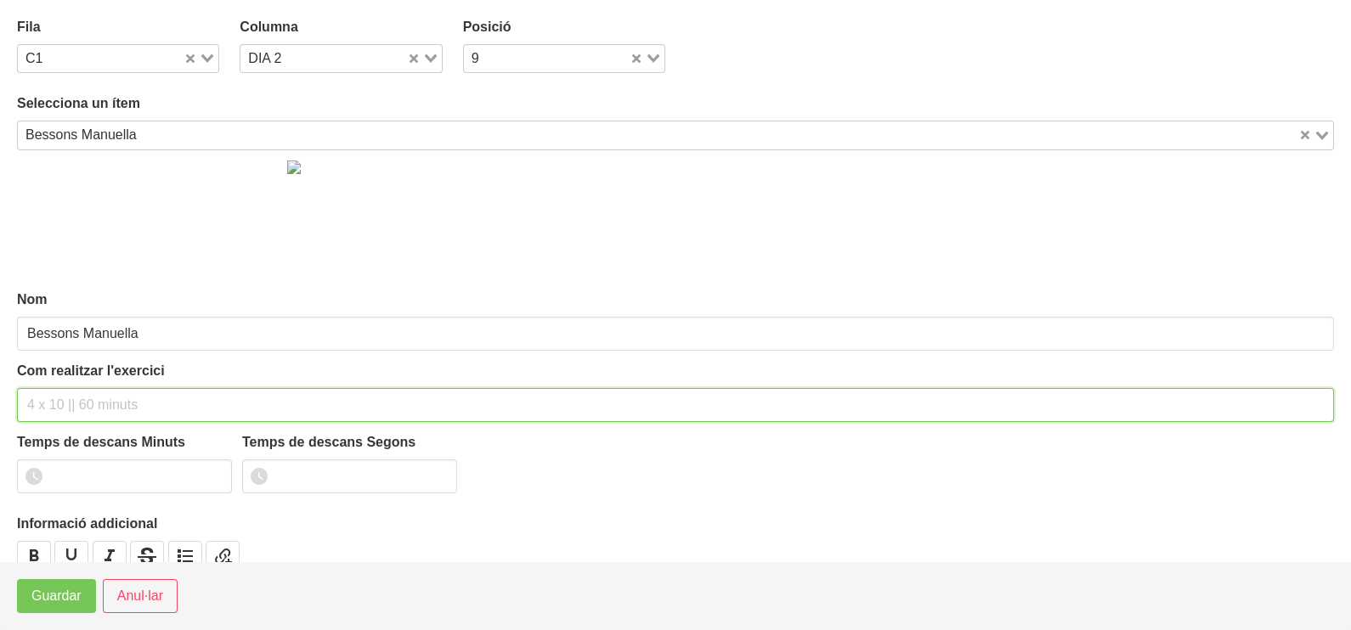
click at [59, 396] on input "text" at bounding box center [675, 405] width 1317 height 34
type input "3 x 8-10 a 2211 60""
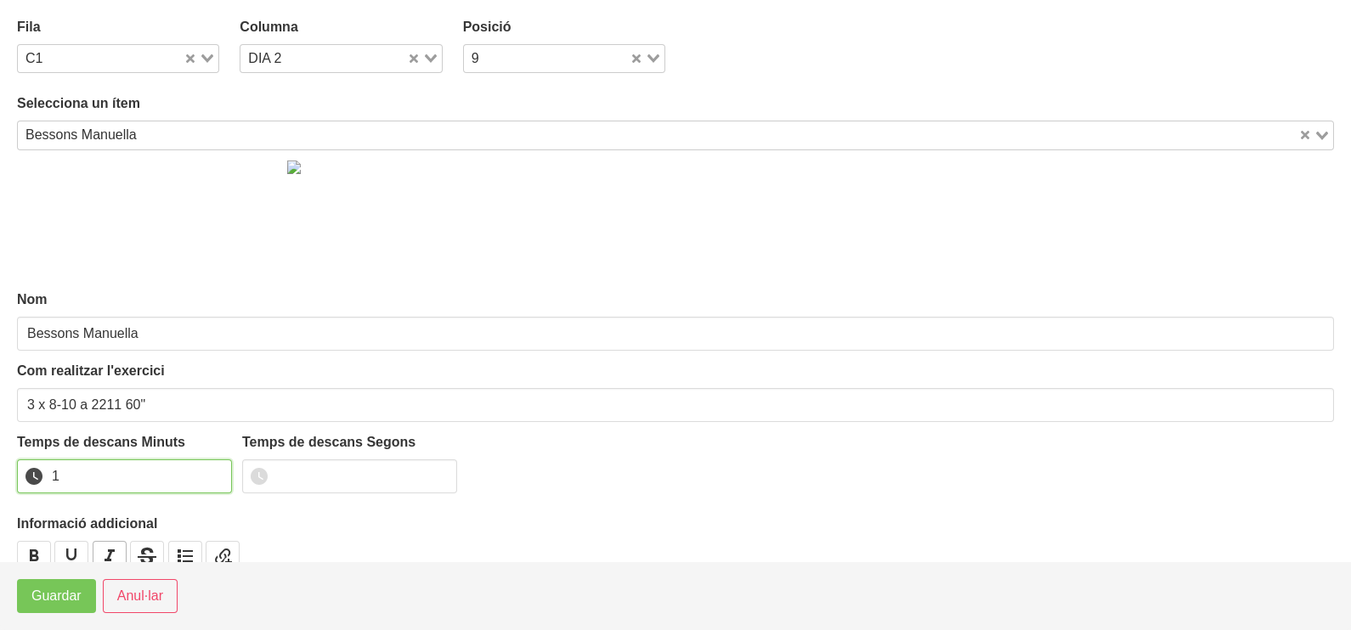
drag, startPoint x: 216, startPoint y: 468, endPoint x: 122, endPoint y: 545, distance: 120.7
type input "1"
click at [214, 474] on input "1" at bounding box center [124, 477] width 215 height 34
click at [60, 598] on span "Guardar" at bounding box center [56, 596] width 50 height 20
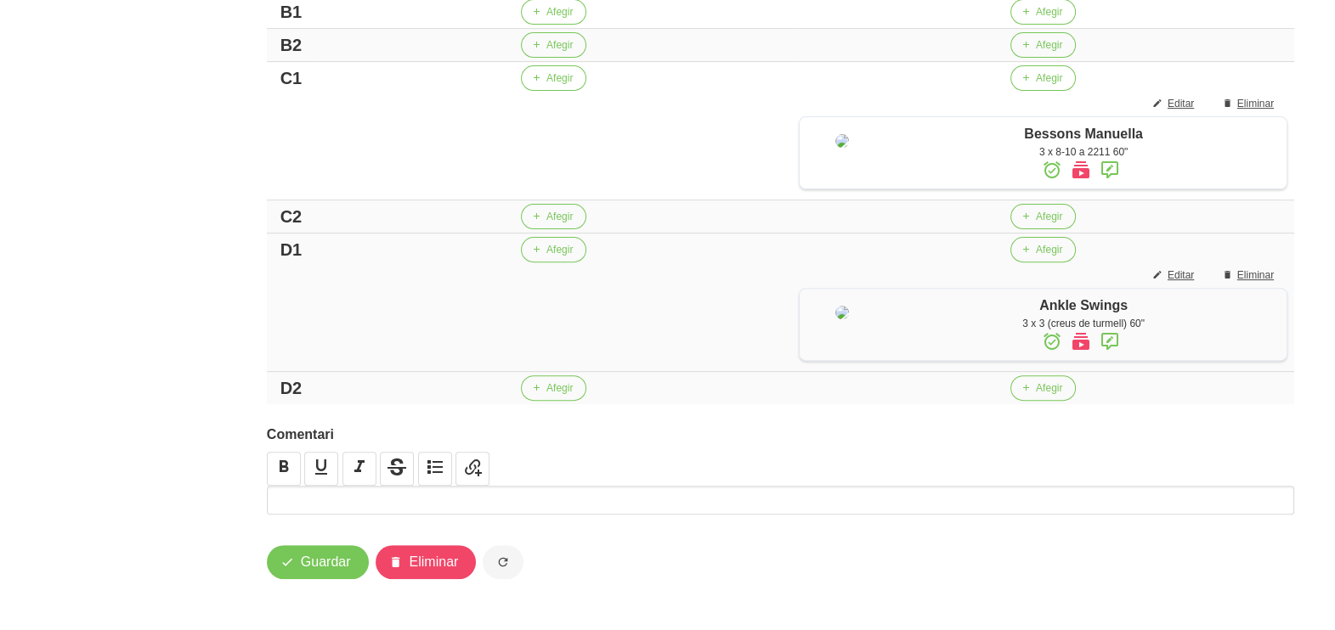
scroll to position [947, 0]
click at [1041, 387] on span "Afegir" at bounding box center [1049, 388] width 26 height 15
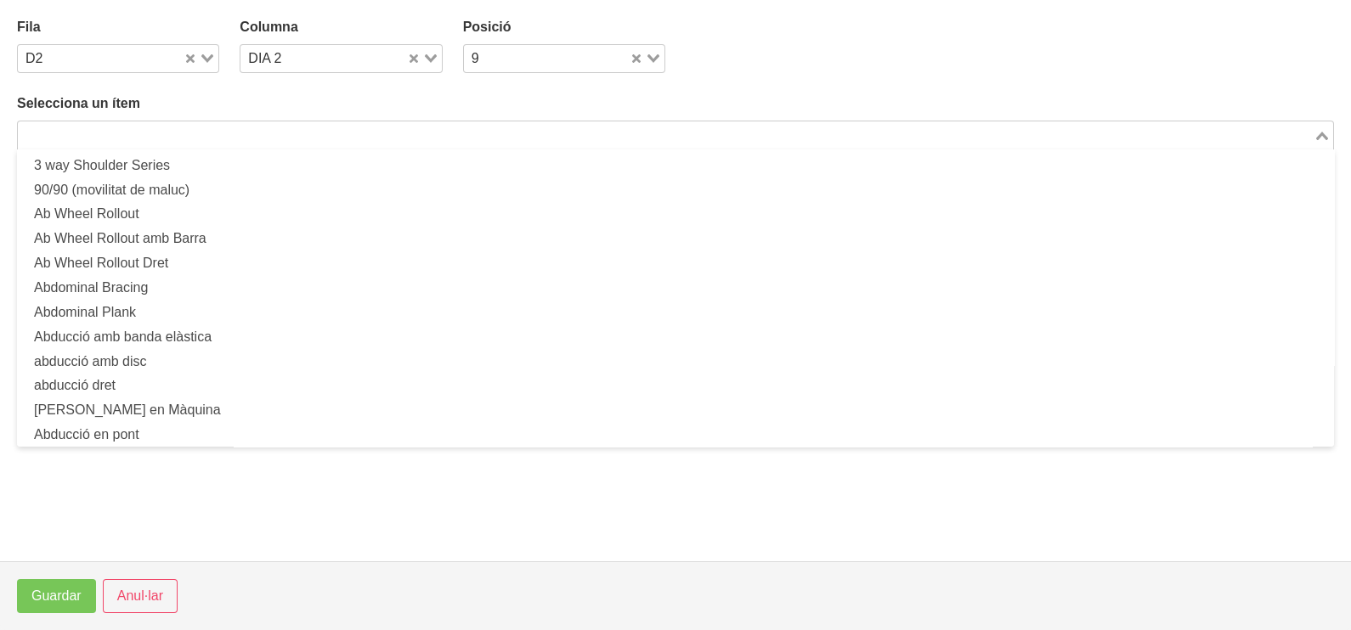
click at [293, 130] on input "Search for option" at bounding box center [666, 135] width 1292 height 20
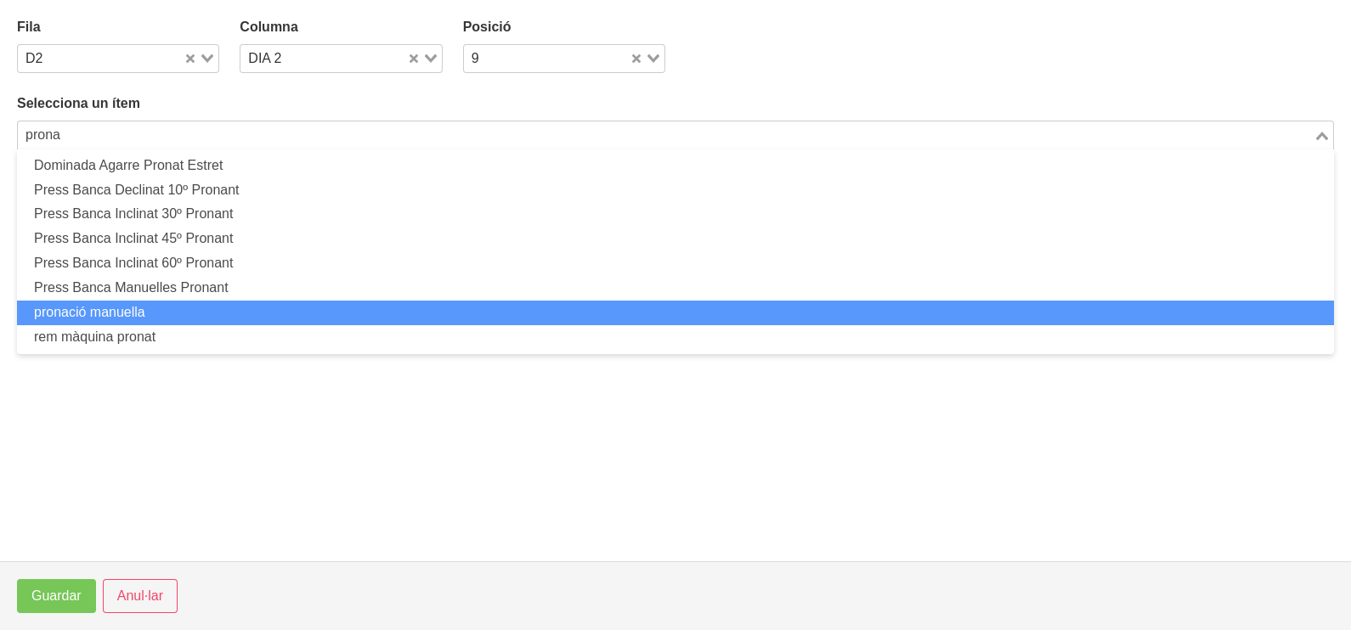
click at [164, 317] on li "pronació manuella" at bounding box center [675, 313] width 1317 height 25
type input "prona"
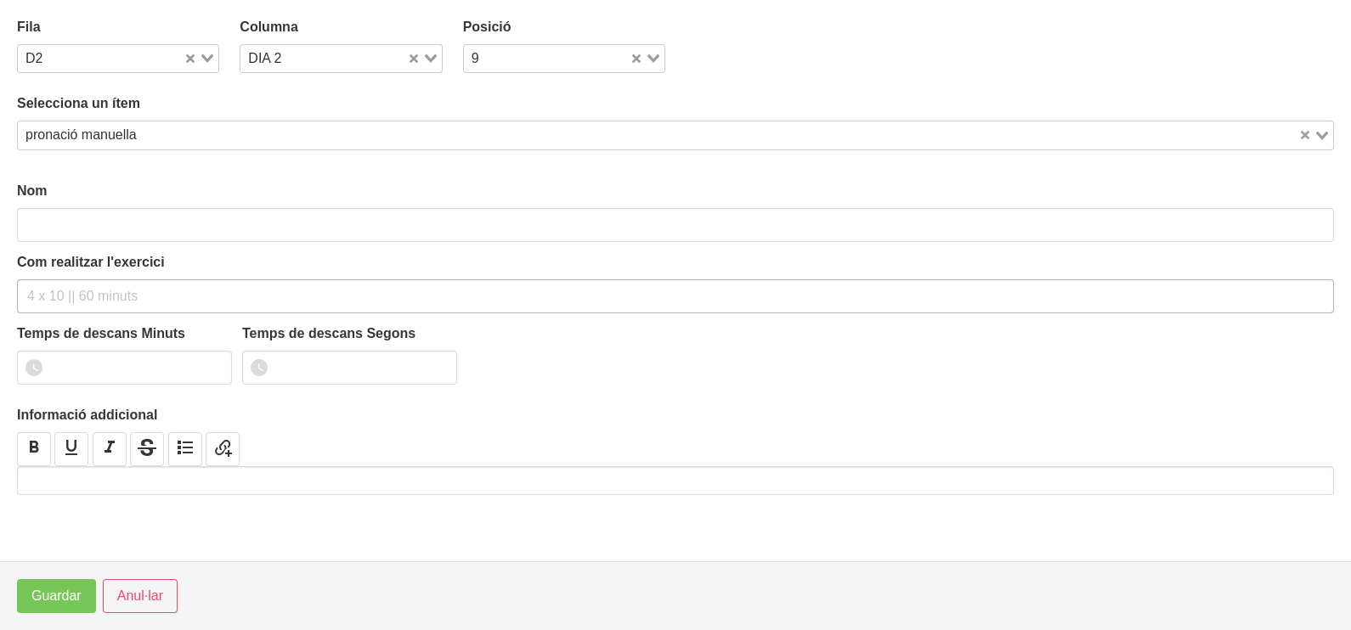
type input "pronació manuella"
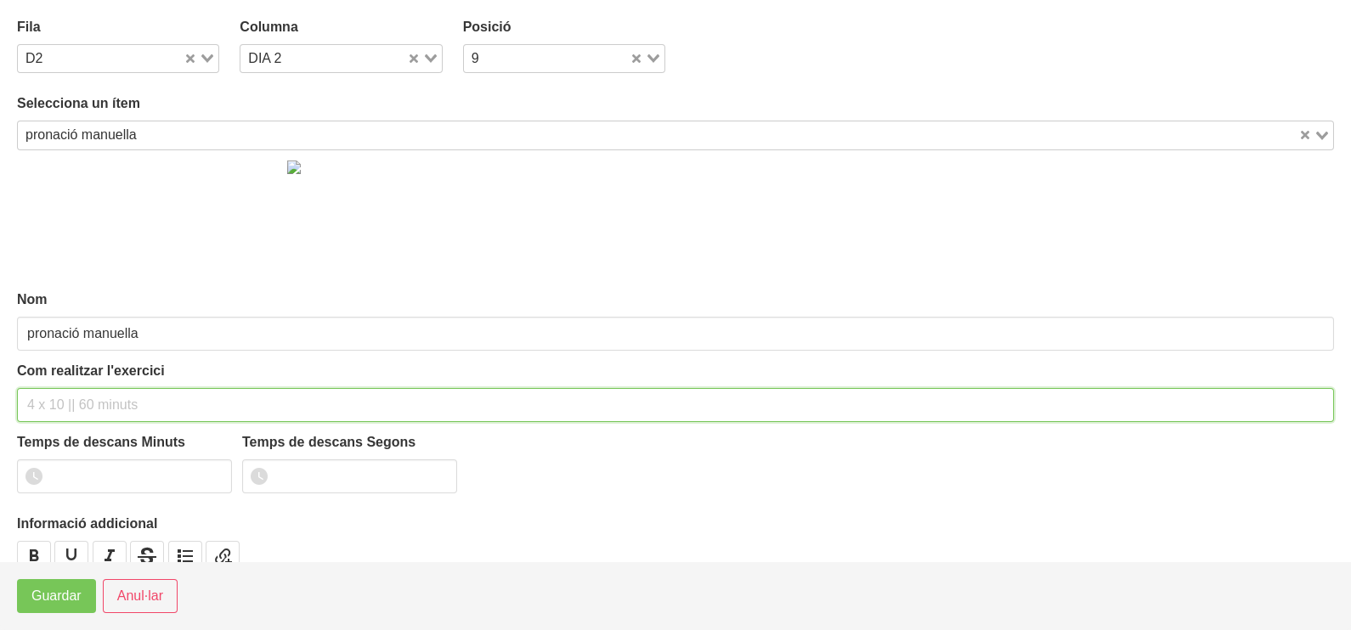
click at [66, 400] on input "text" at bounding box center [675, 405] width 1317 height 34
type input "3 x 10 a 2010 60""
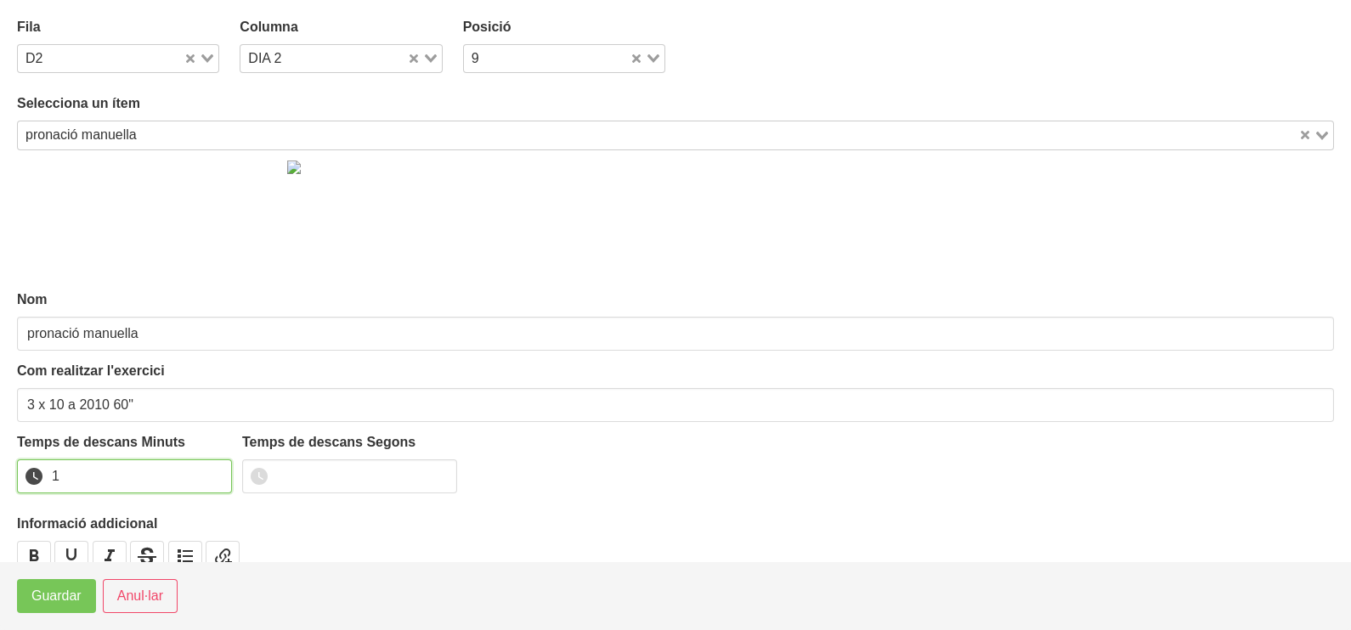
drag, startPoint x: 213, startPoint y: 471, endPoint x: 82, endPoint y: 556, distance: 156.0
type input "1"
click at [212, 473] on input "1" at bounding box center [124, 477] width 215 height 34
click at [49, 601] on span "Guardar" at bounding box center [56, 596] width 50 height 20
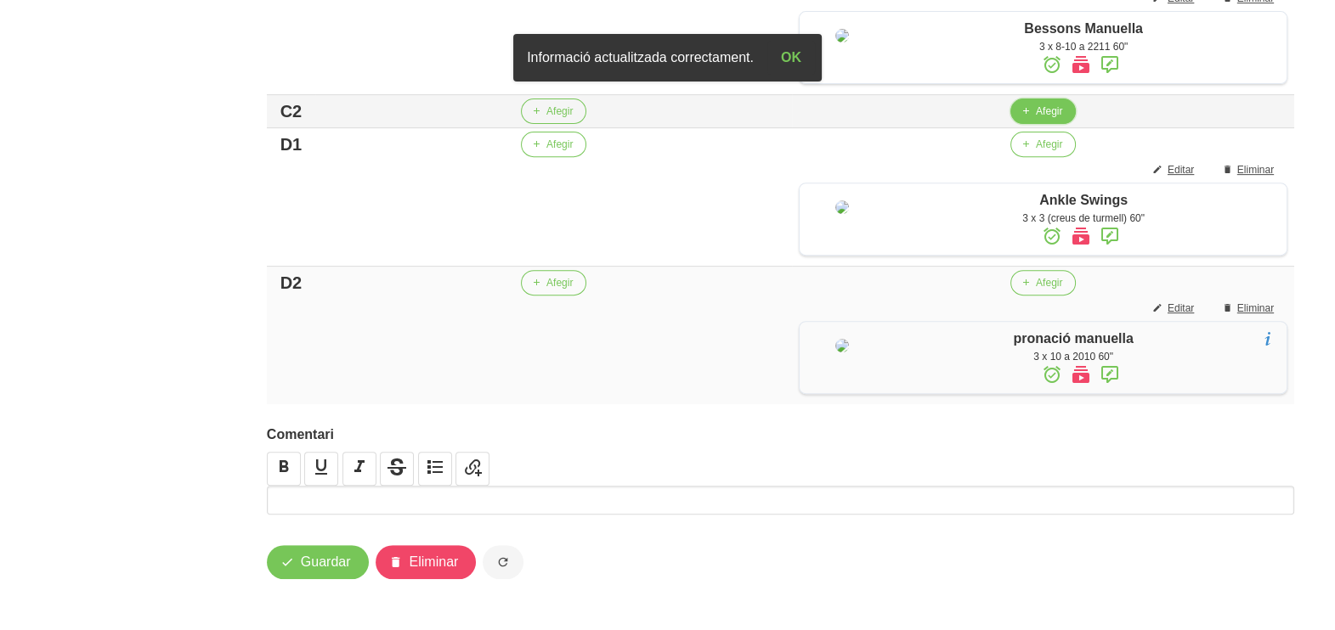
click at [1037, 119] on span "Afegir" at bounding box center [1049, 111] width 26 height 15
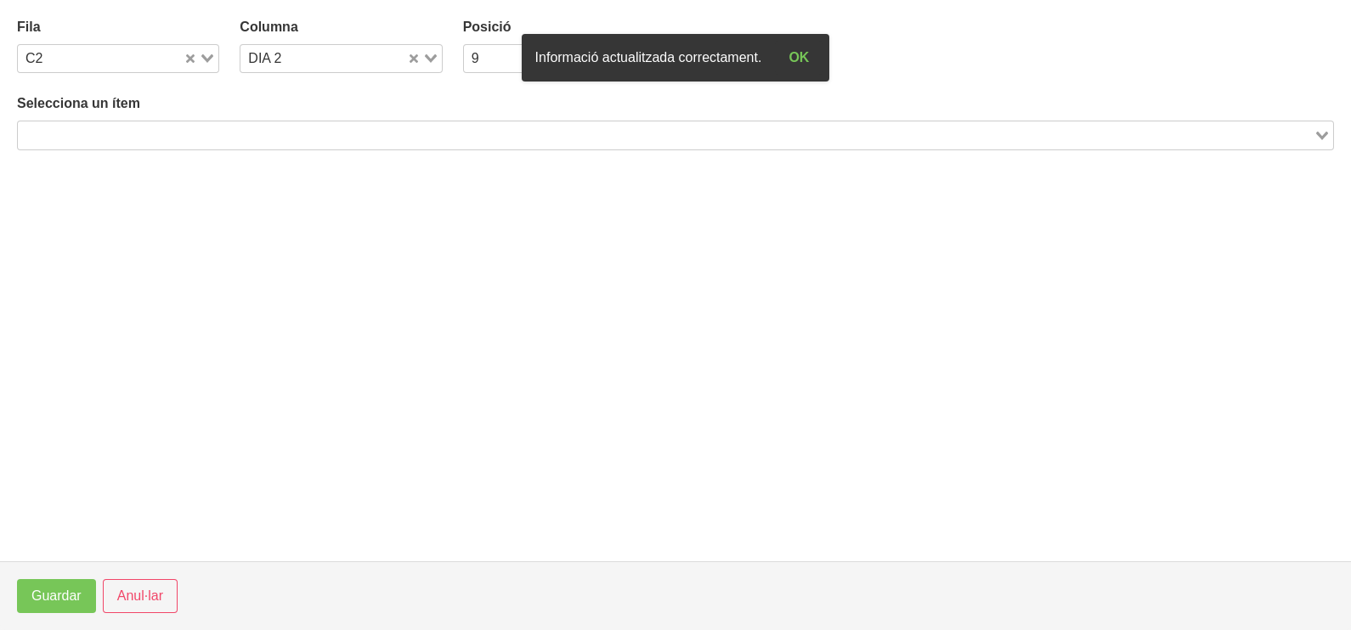
click at [230, 127] on input "Search for option" at bounding box center [666, 135] width 1292 height 20
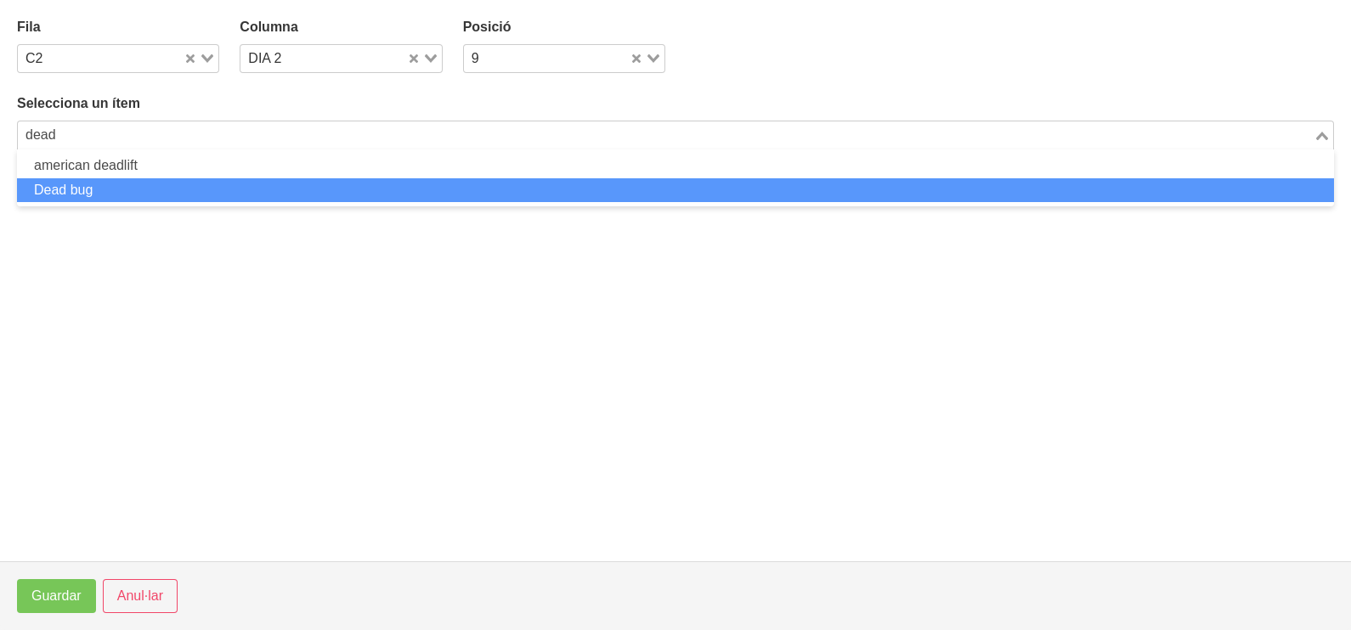
click at [149, 187] on li "Dead bug" at bounding box center [675, 190] width 1317 height 25
type input "dead"
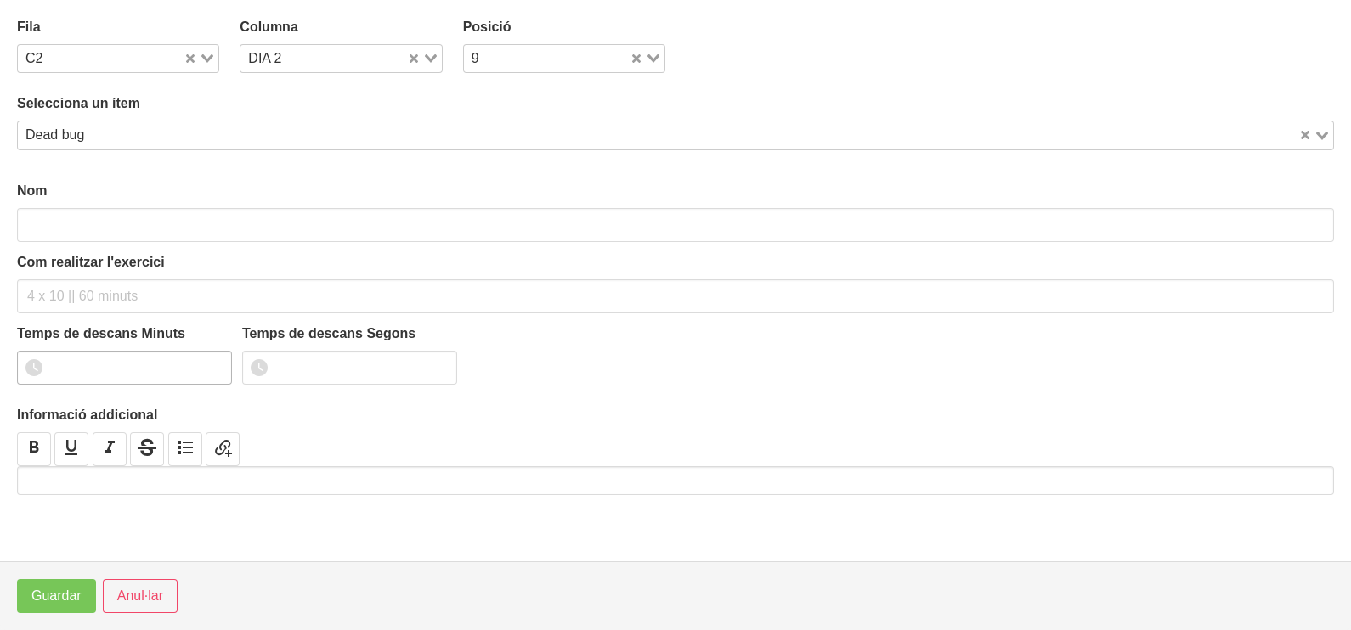
type input "Dead bug"
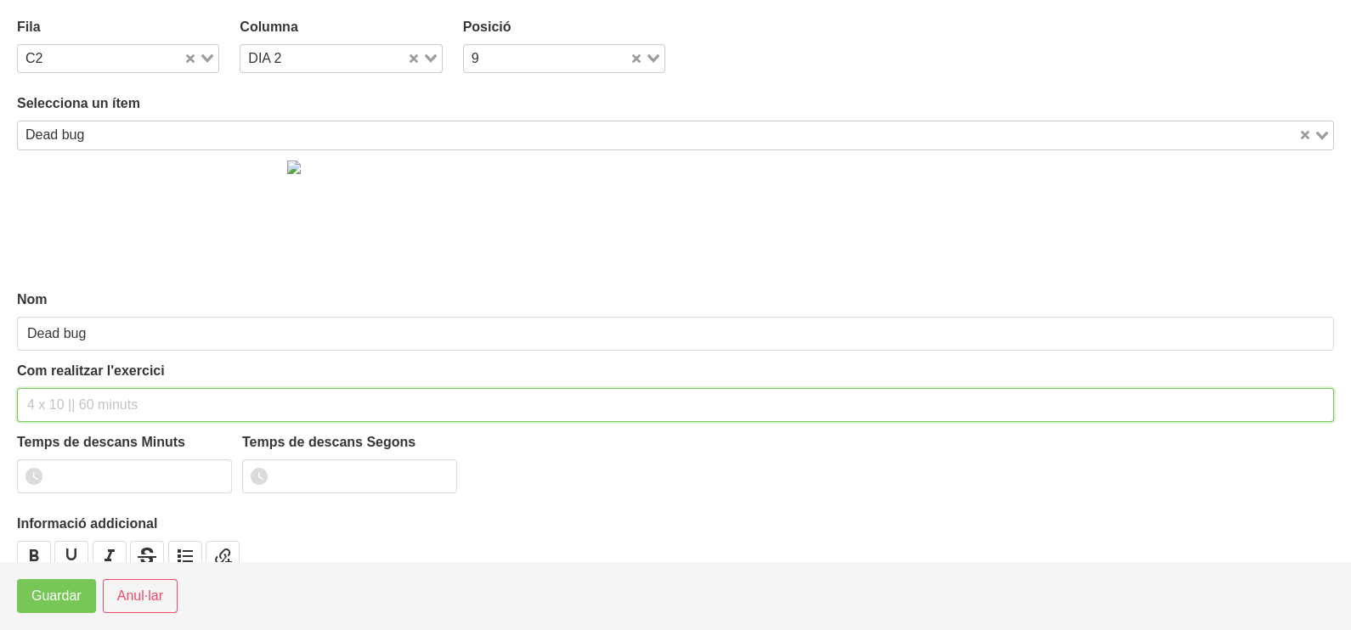
click at [59, 410] on input "text" at bounding box center [675, 405] width 1317 height 34
type input "3 x 30" per costat 60""
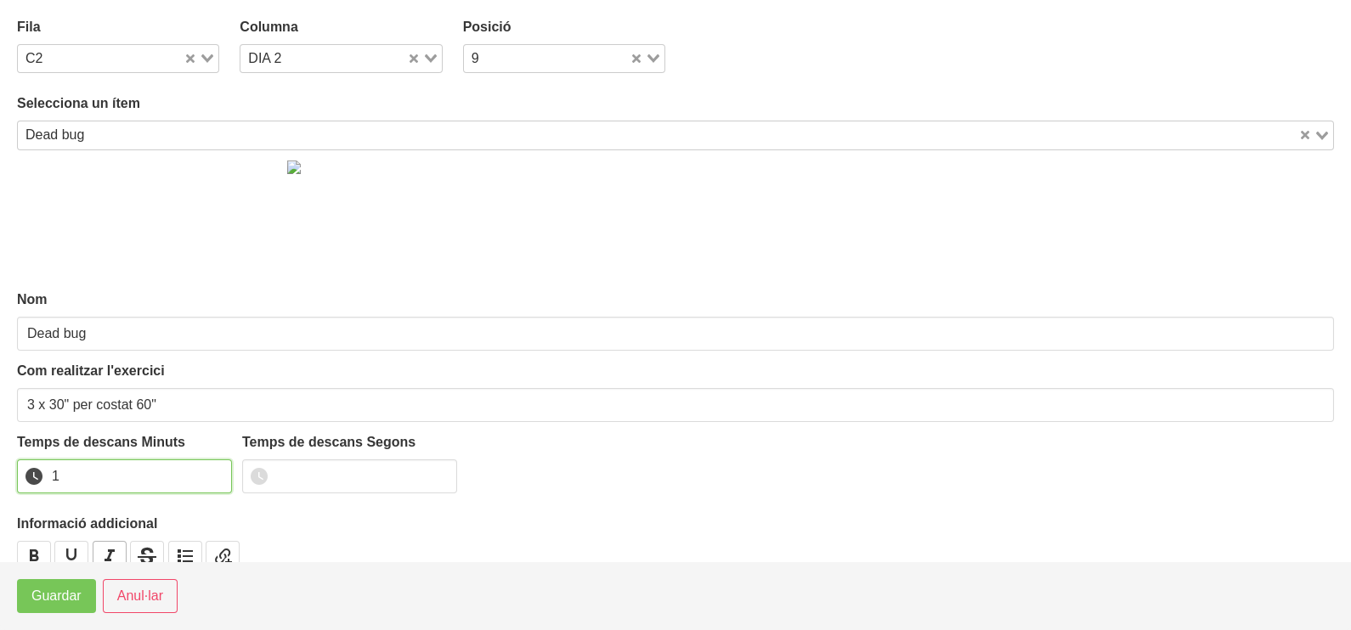
drag, startPoint x: 215, startPoint y: 469, endPoint x: 121, endPoint y: 546, distance: 121.9
type input "1"
click at [213, 471] on input "1" at bounding box center [124, 477] width 215 height 34
click at [72, 608] on button "Guardar" at bounding box center [56, 596] width 79 height 34
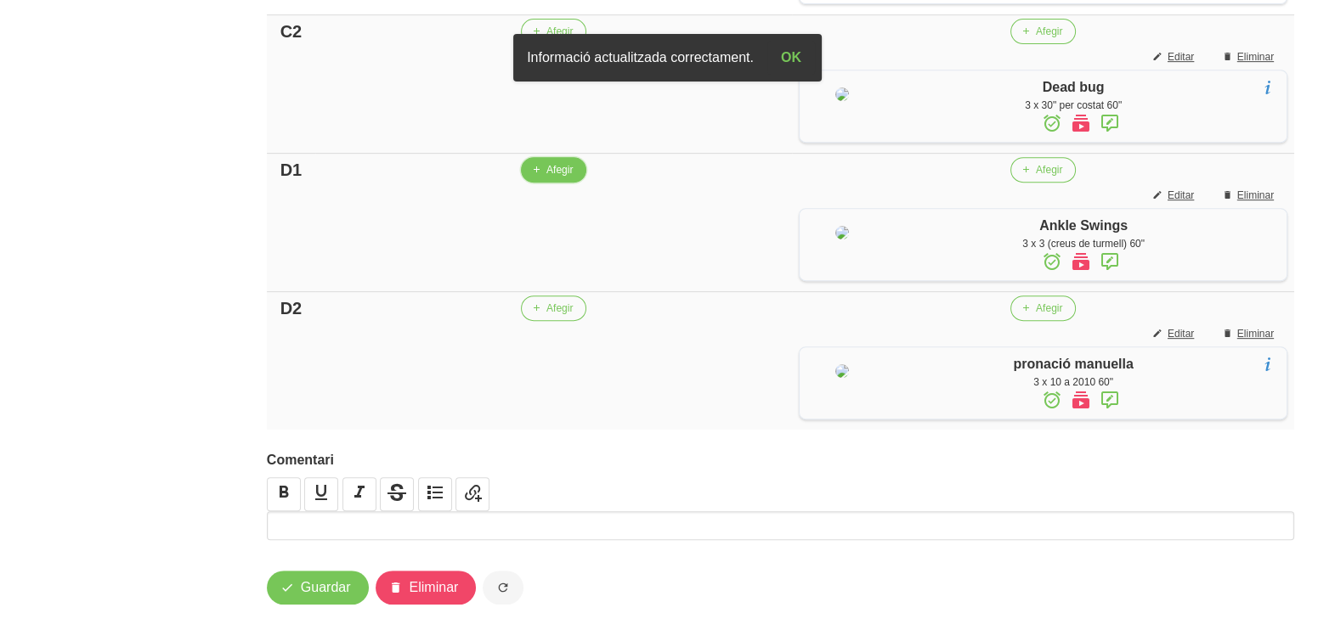
click at [548, 178] on span "Afegir" at bounding box center [559, 169] width 26 height 15
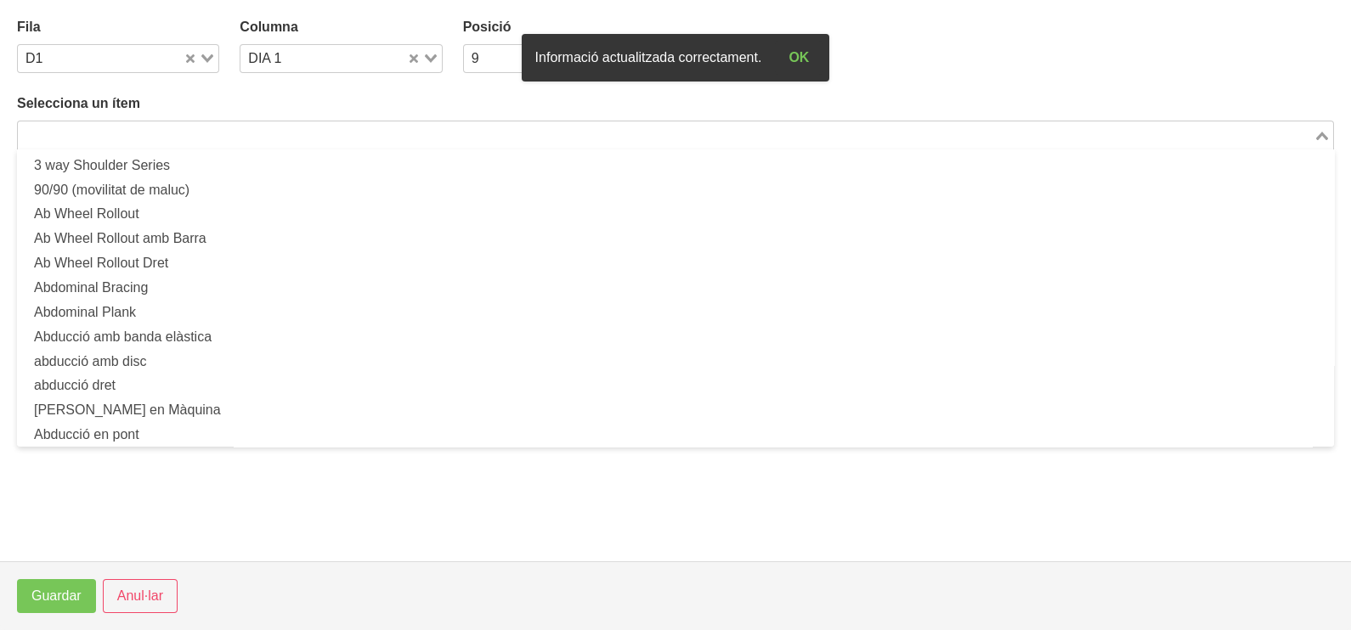
click at [160, 135] on input "Search for option" at bounding box center [666, 135] width 1292 height 20
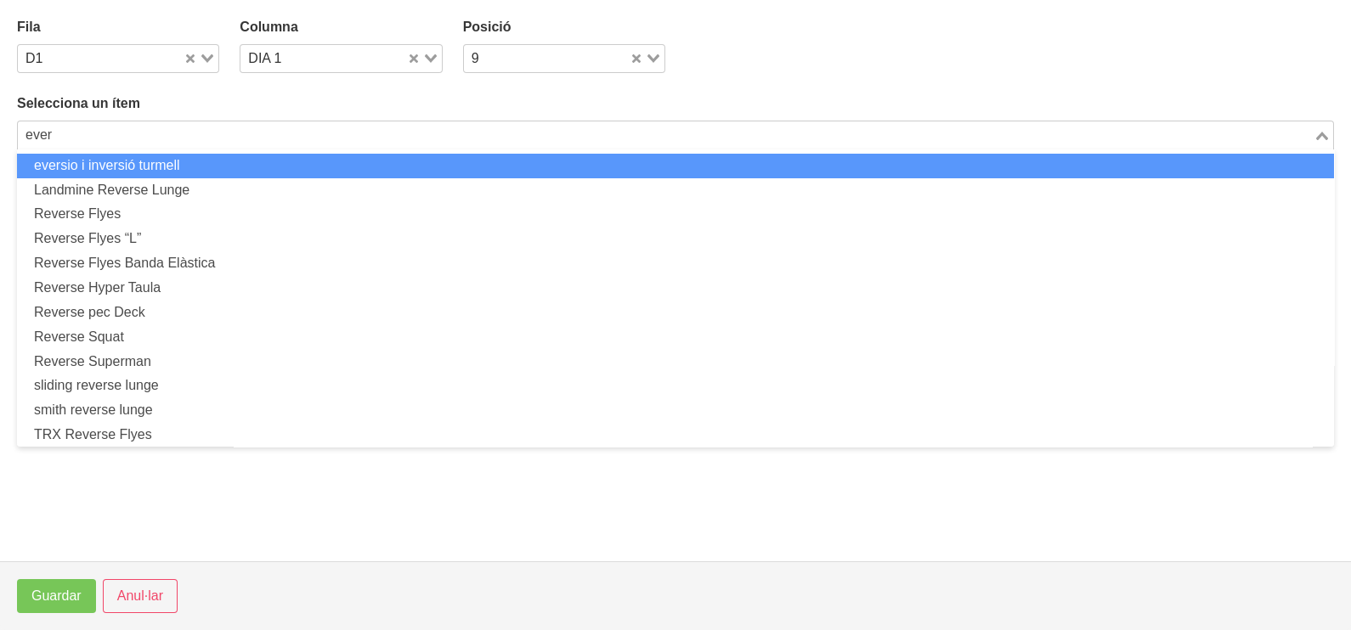
click at [135, 170] on li "eversio i inversió turmell" at bounding box center [675, 166] width 1317 height 25
type input "ever"
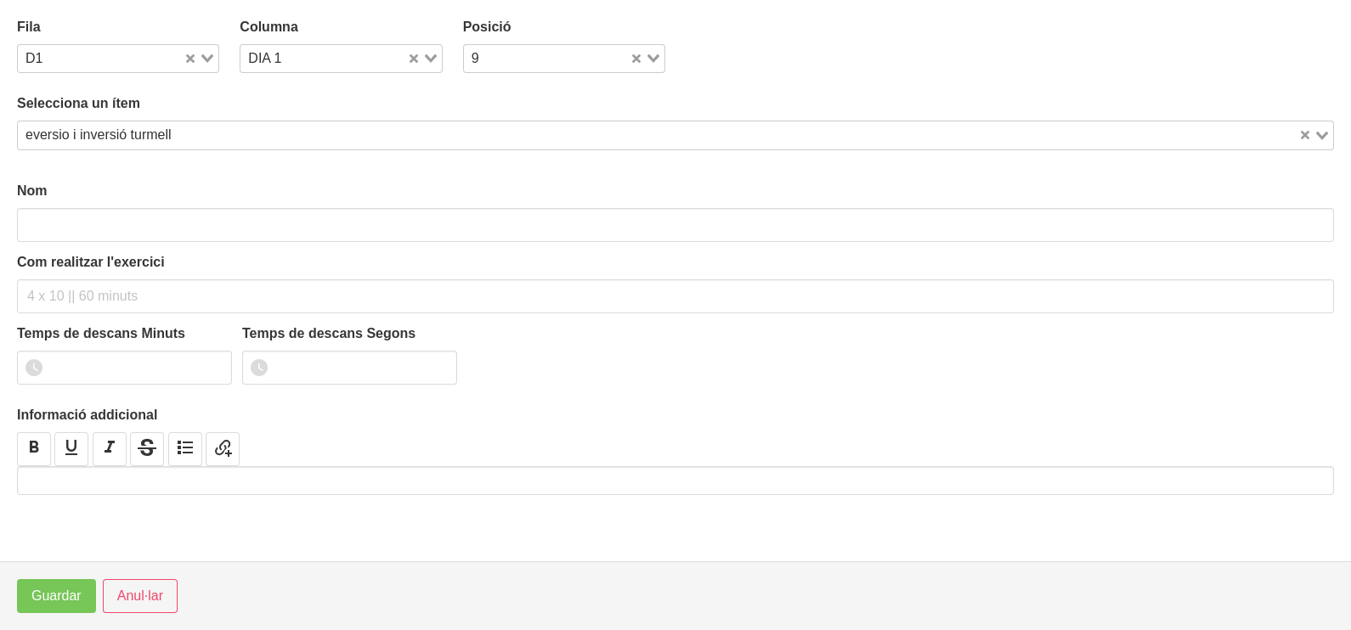
type input "eversio i inversió turmell"
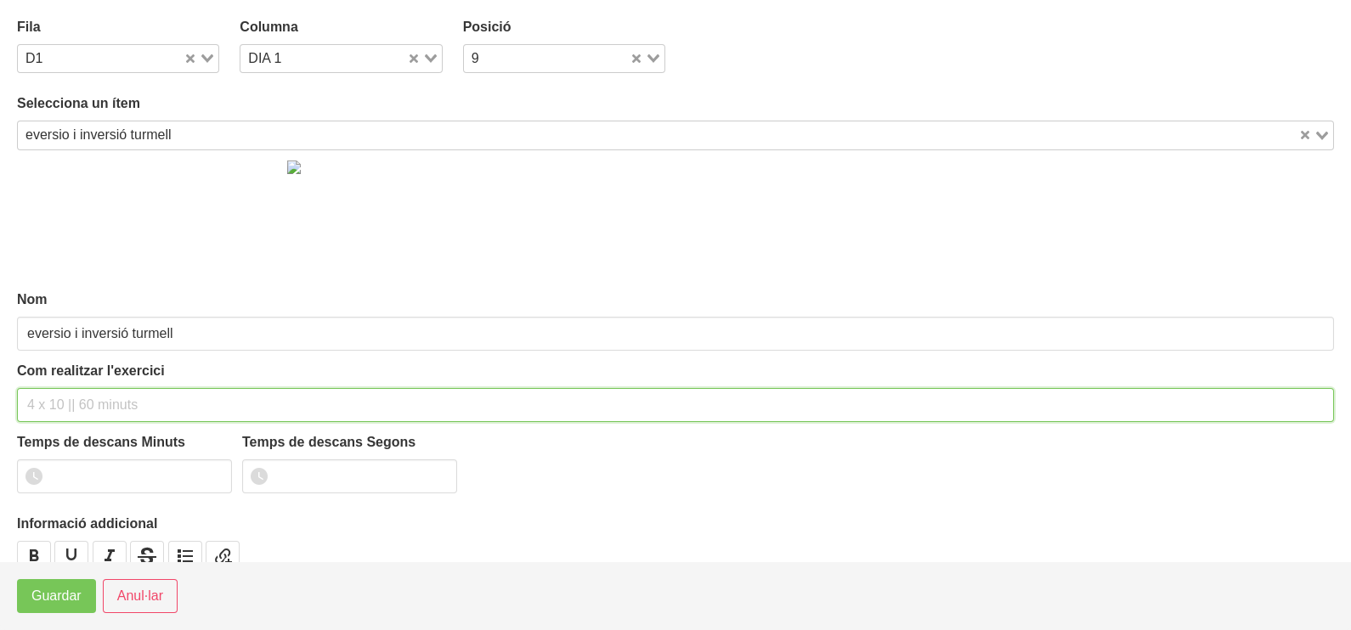
drag, startPoint x: 63, startPoint y: 399, endPoint x: 60, endPoint y: 388, distance: 11.3
click at [60, 388] on input "text" at bounding box center [675, 405] width 1317 height 34
type input "3 x 10 a 2010 60""
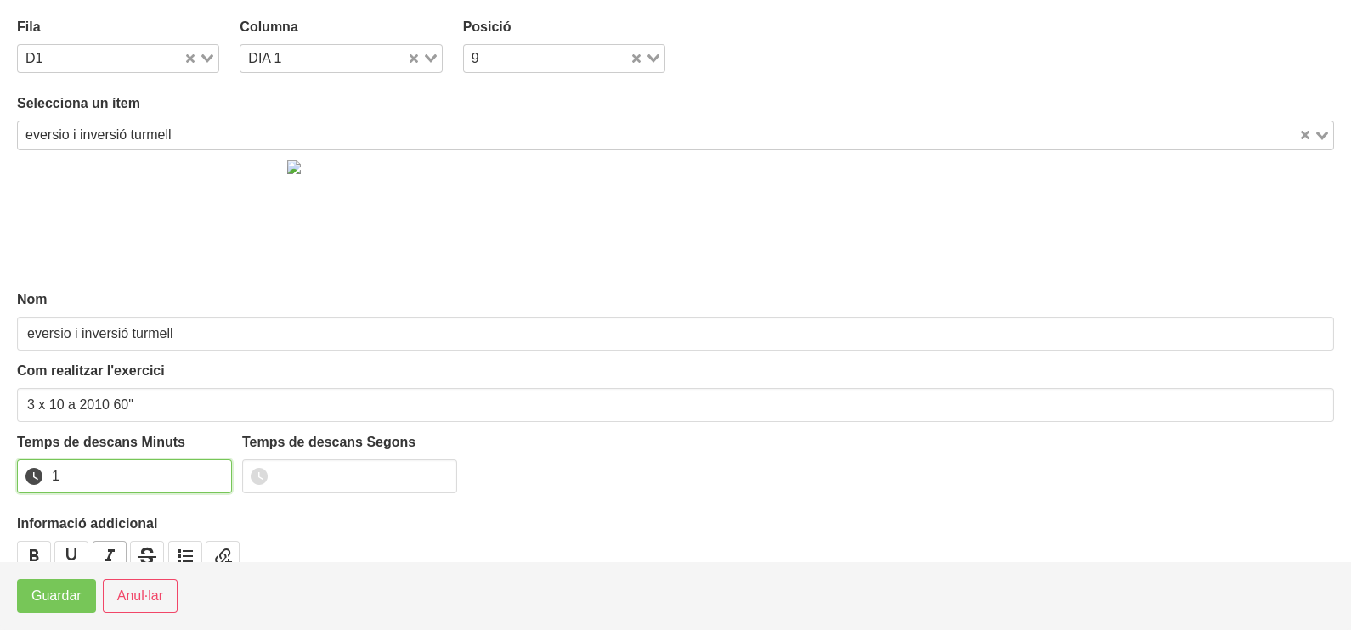
drag, startPoint x: 216, startPoint y: 469, endPoint x: 95, endPoint y: 556, distance: 148.5
type input "1"
click at [212, 475] on input "1" at bounding box center [124, 477] width 215 height 34
click at [60, 601] on span "Guardar" at bounding box center [56, 596] width 50 height 20
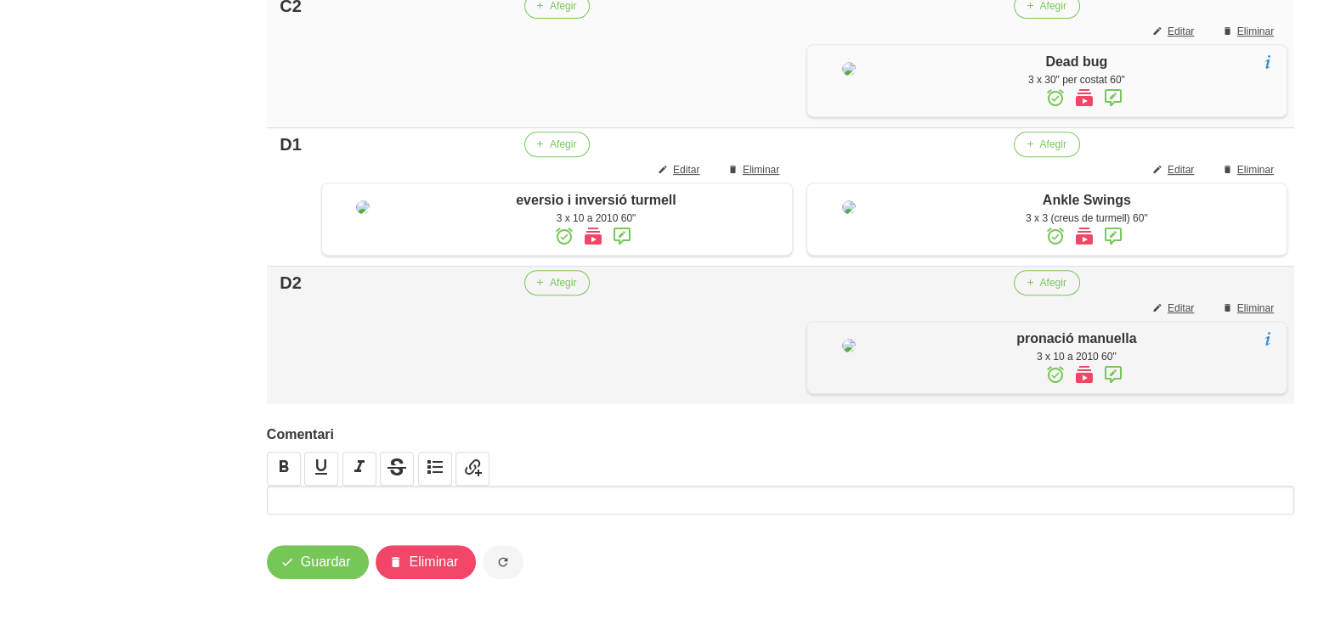
scroll to position [1266, 0]
click at [550, 275] on span "Afegir" at bounding box center [563, 282] width 26 height 15
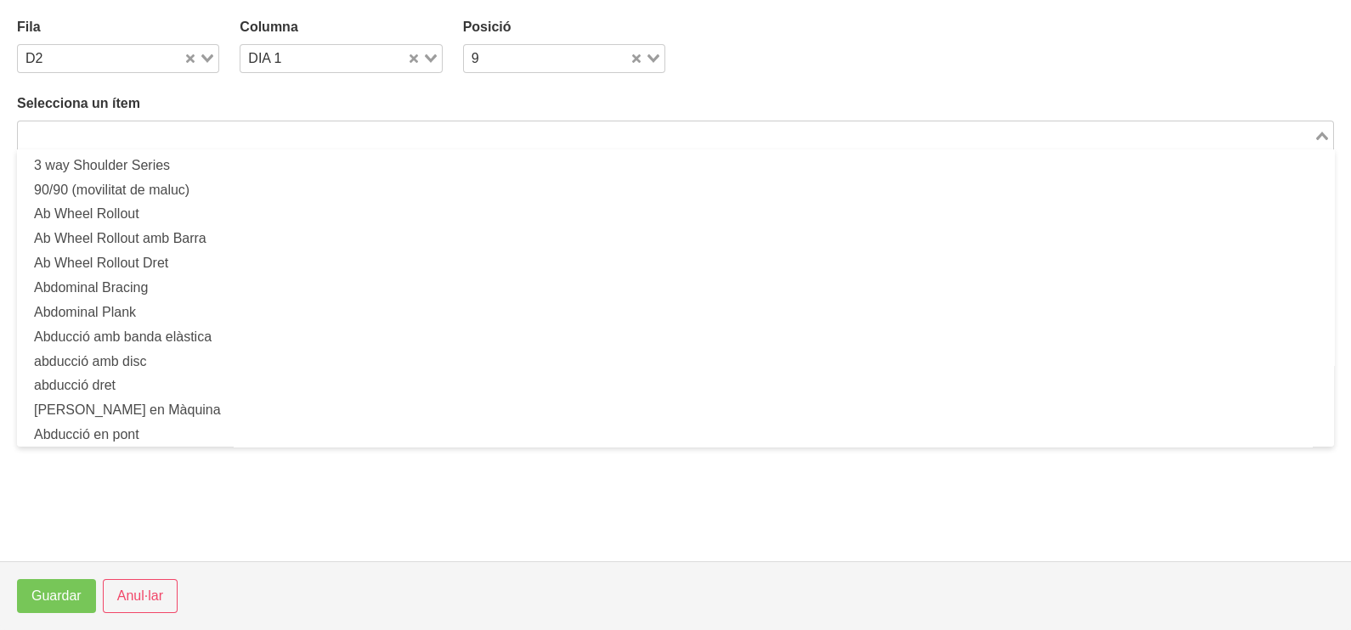
click at [210, 133] on input "Search for option" at bounding box center [666, 135] width 1292 height 20
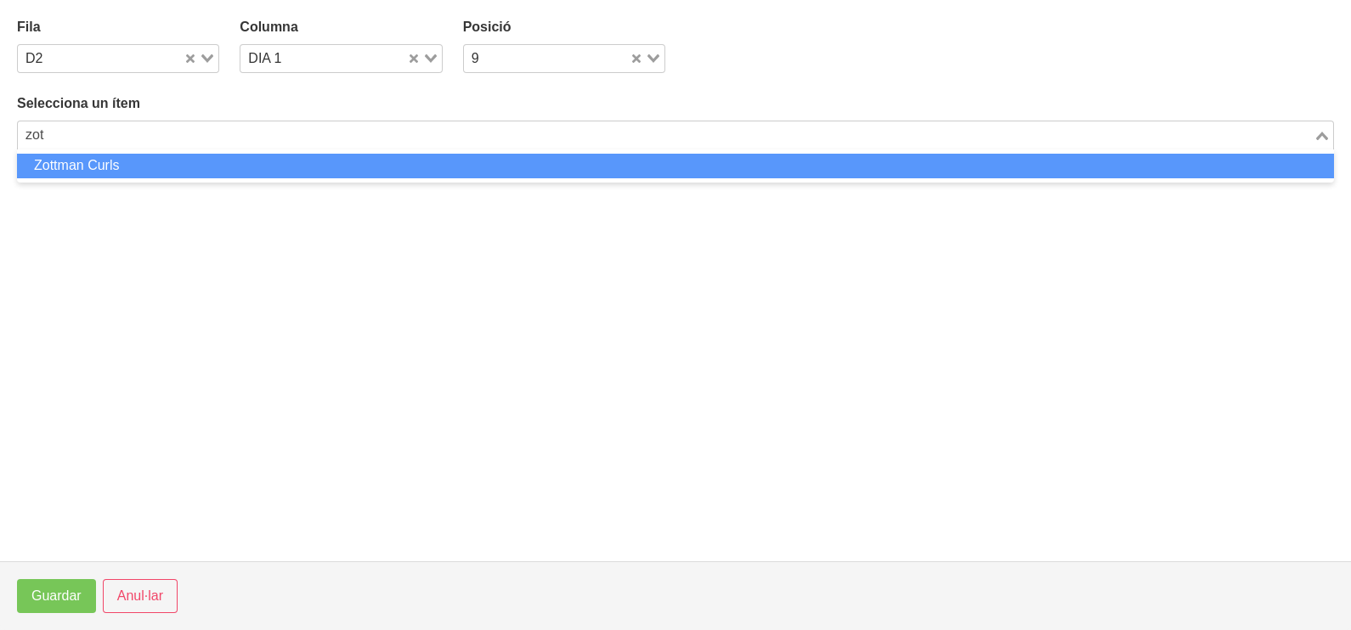
click at [142, 172] on li "Zottman Curls" at bounding box center [675, 166] width 1317 height 25
type input "zot"
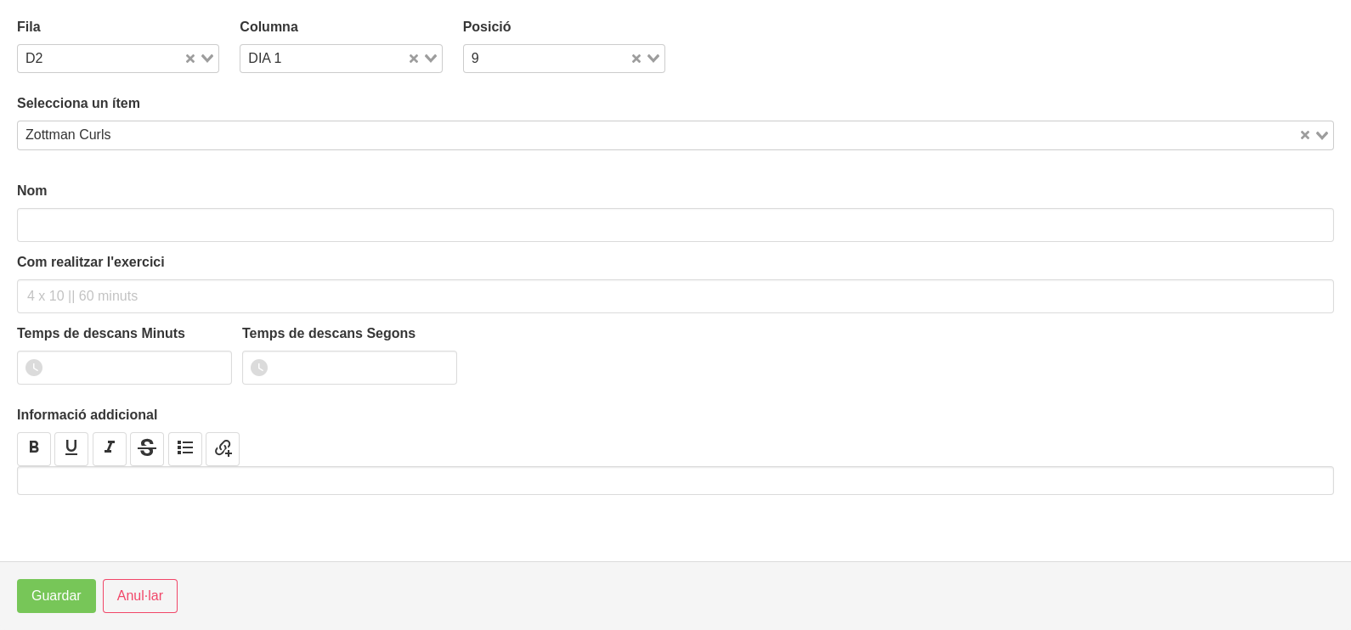
type input "Zottman Curls"
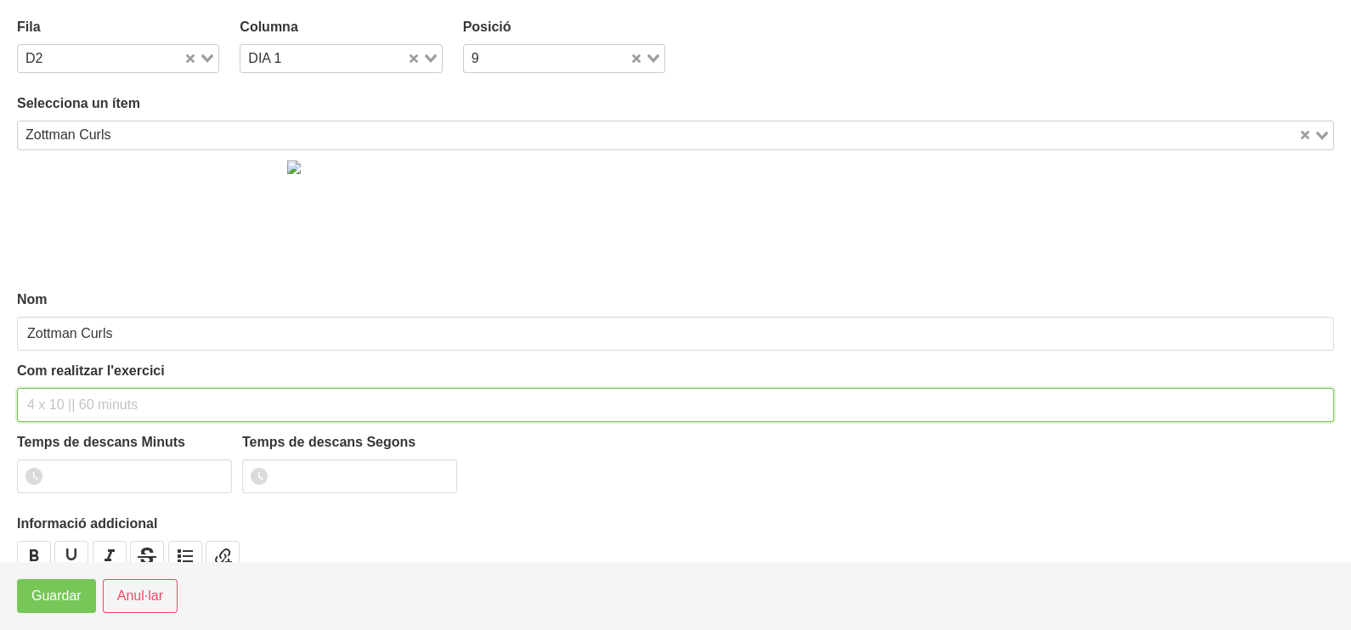
click at [73, 397] on input "text" at bounding box center [675, 405] width 1317 height 34
type input "3 x 6-8 a 3010 60""
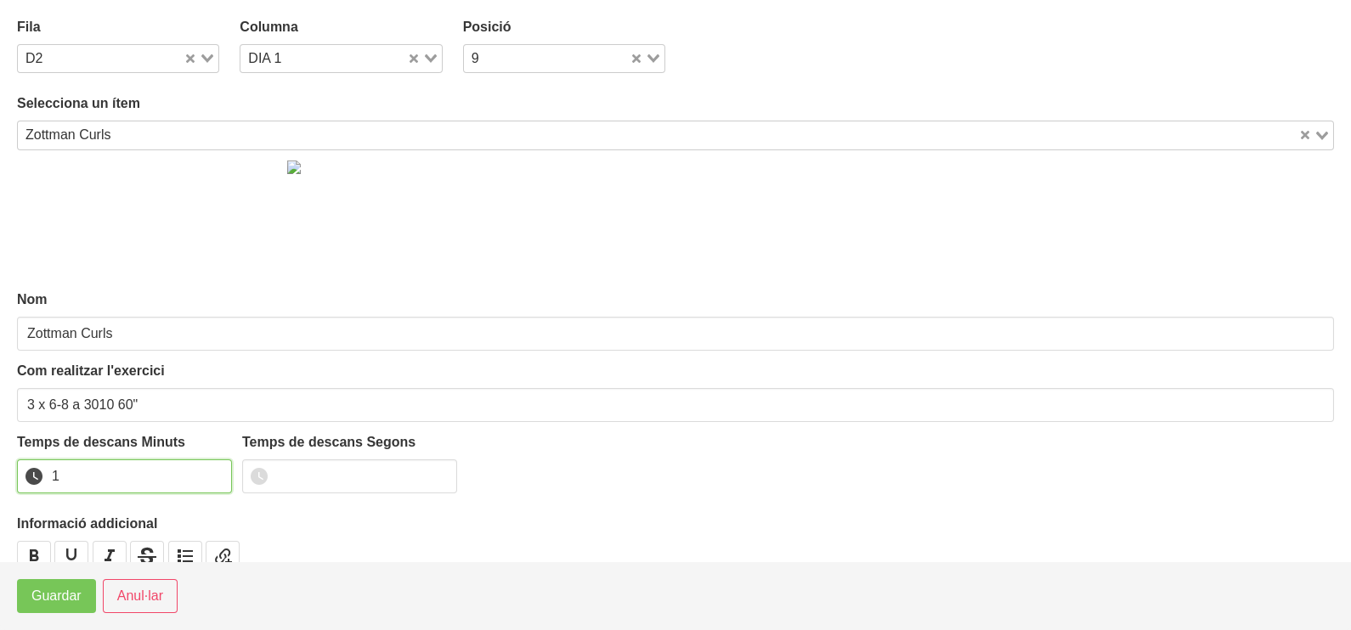
drag, startPoint x: 213, startPoint y: 468, endPoint x: 144, endPoint y: 510, distance: 81.1
type input "1"
click at [212, 470] on input "1" at bounding box center [124, 477] width 215 height 34
click at [64, 597] on span "Guardar" at bounding box center [56, 596] width 50 height 20
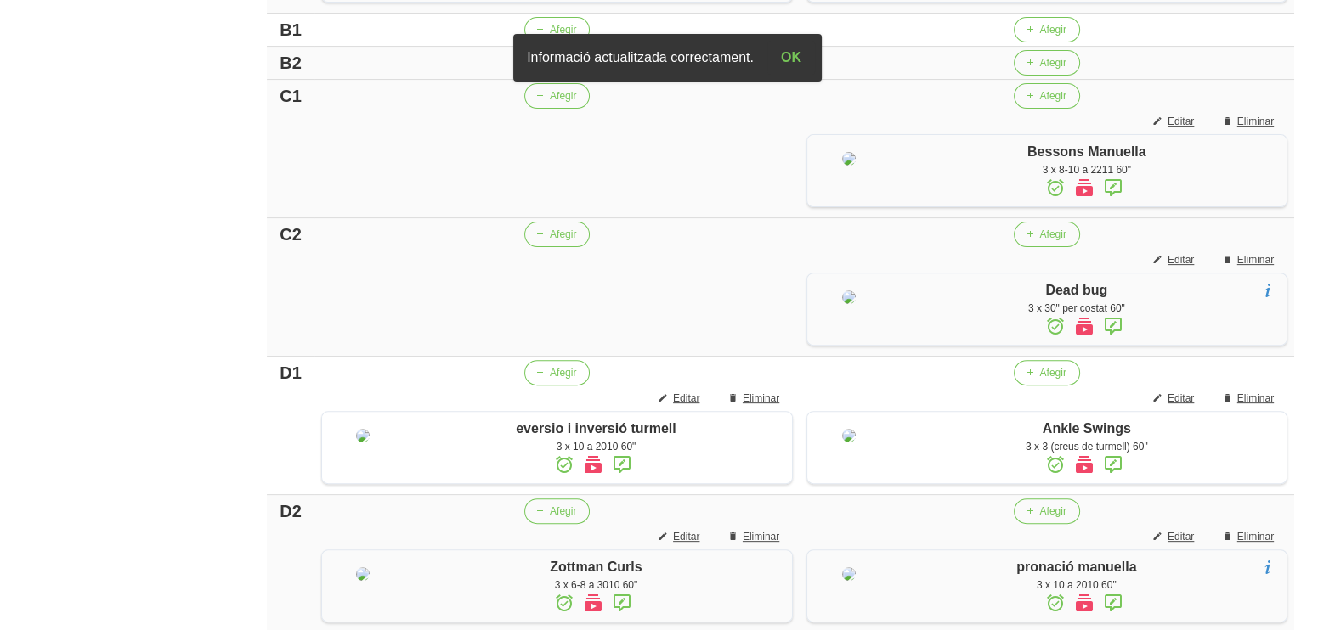
scroll to position [947, 0]
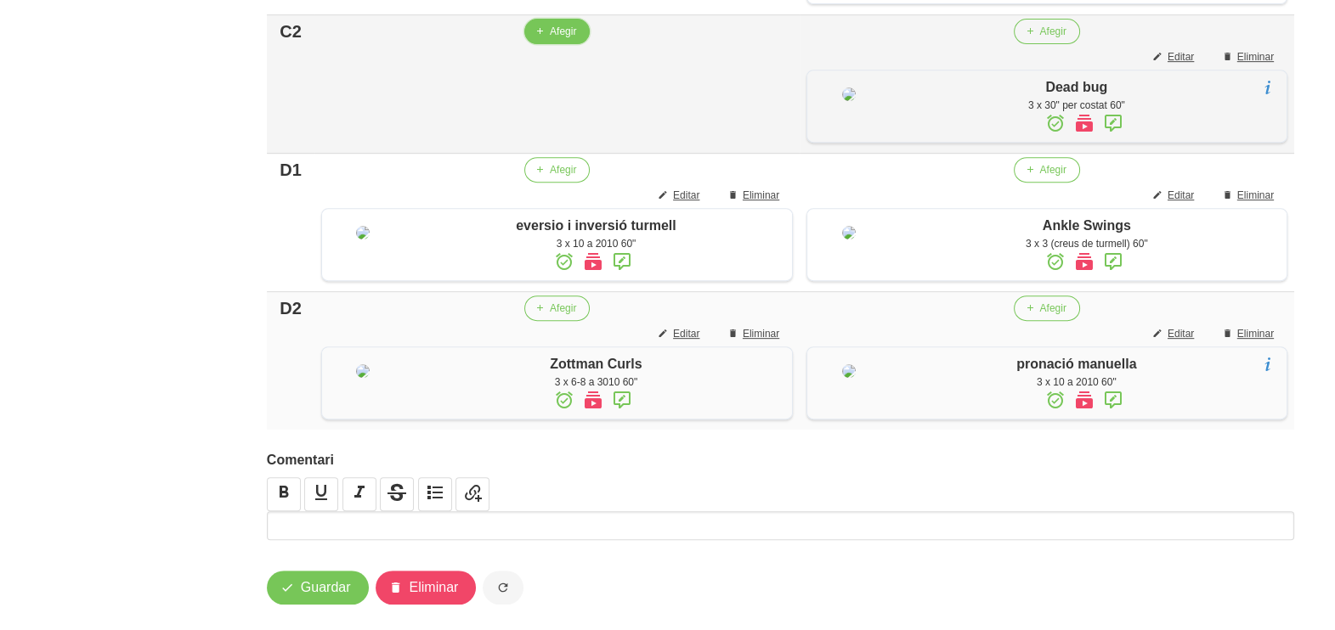
click at [550, 39] on span "Afegir" at bounding box center [563, 31] width 26 height 15
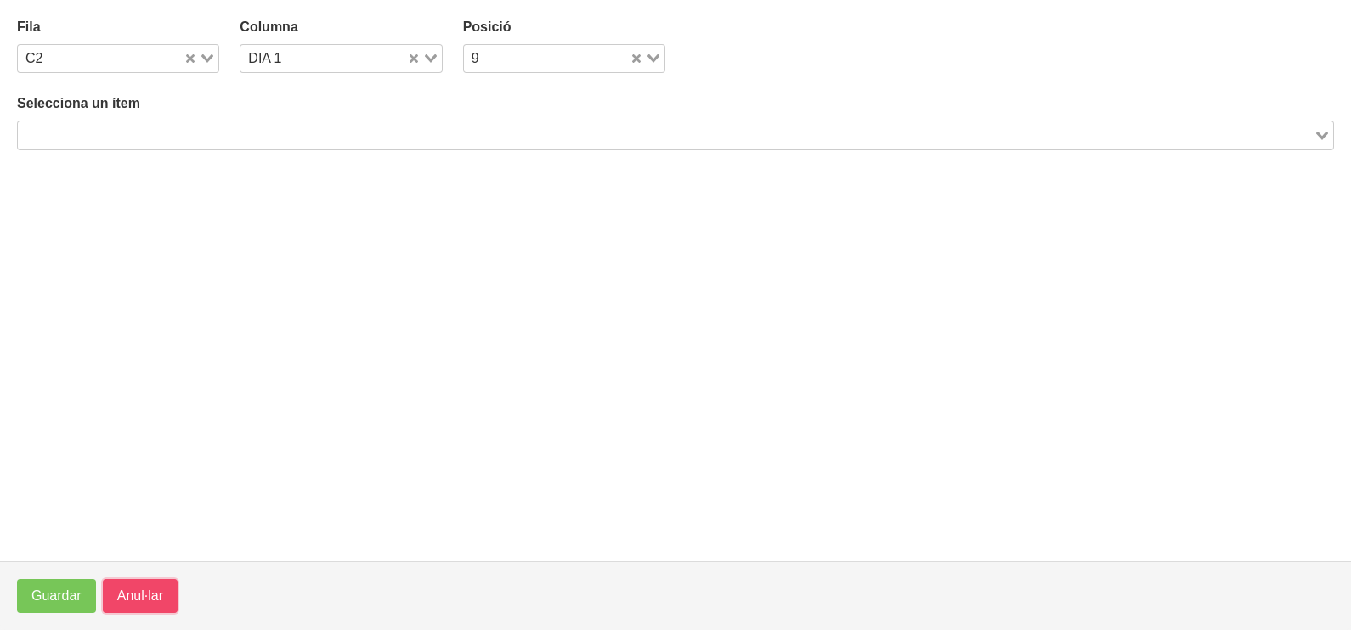
click at [144, 605] on span "Anul·lar" at bounding box center [140, 596] width 46 height 20
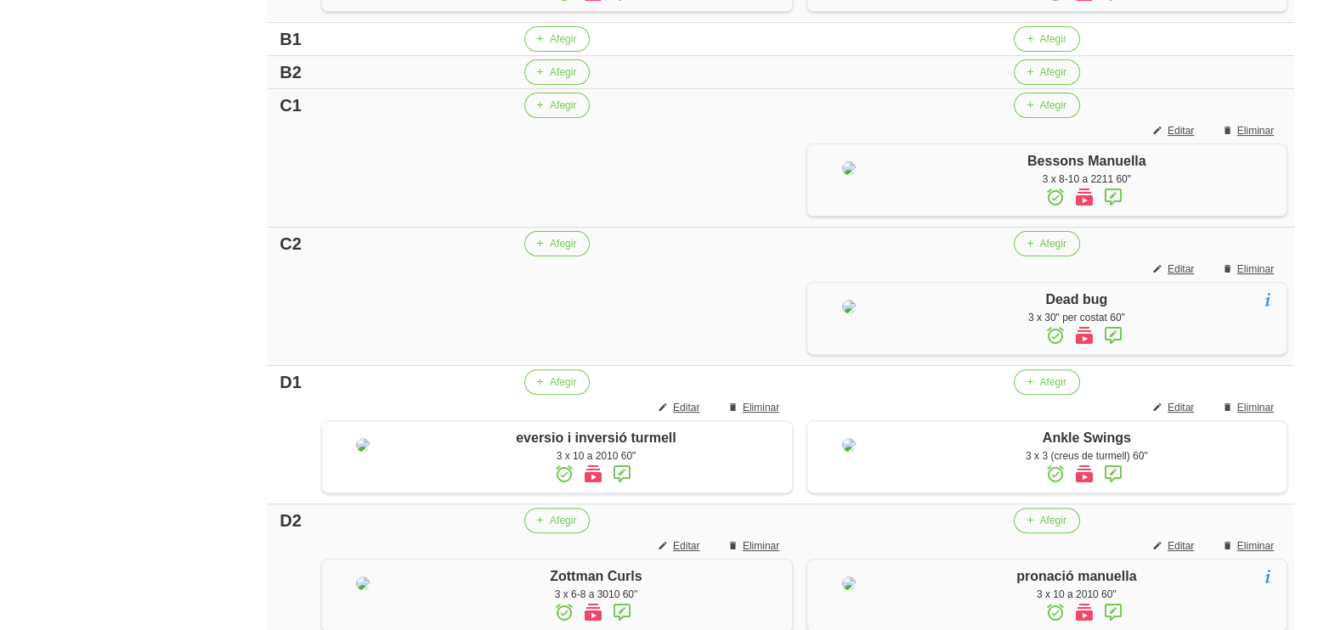
scroll to position [416, 0]
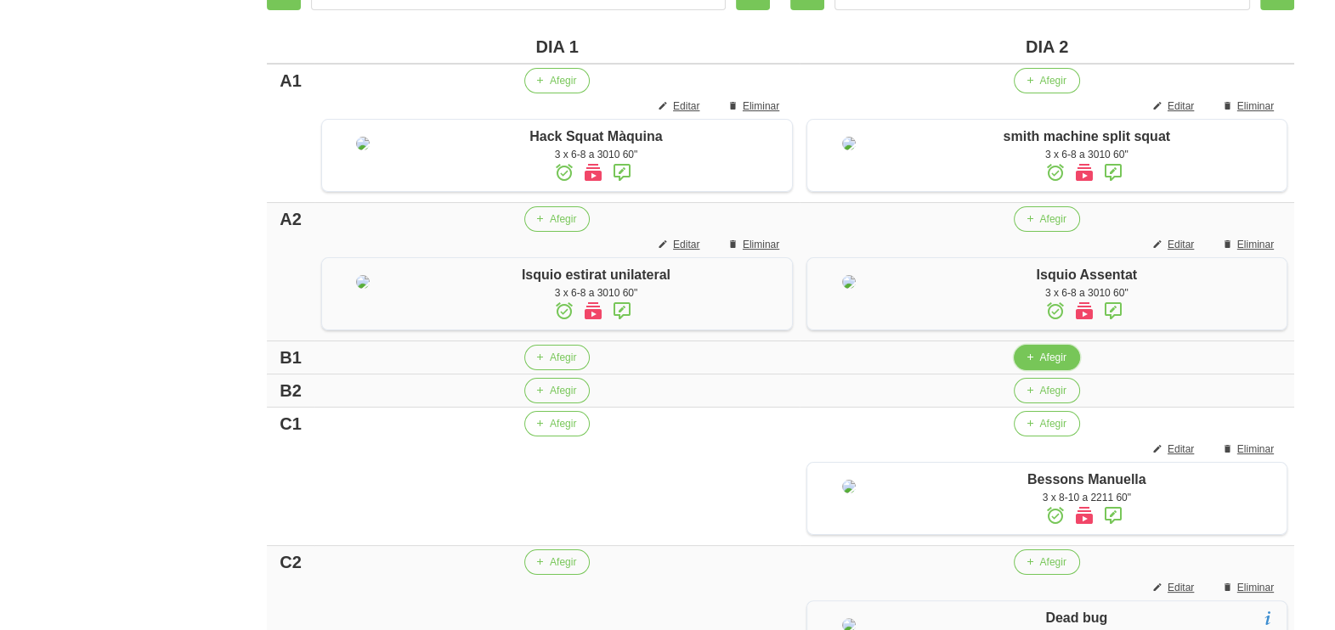
click at [1041, 365] on span "Afegir" at bounding box center [1052, 357] width 26 height 15
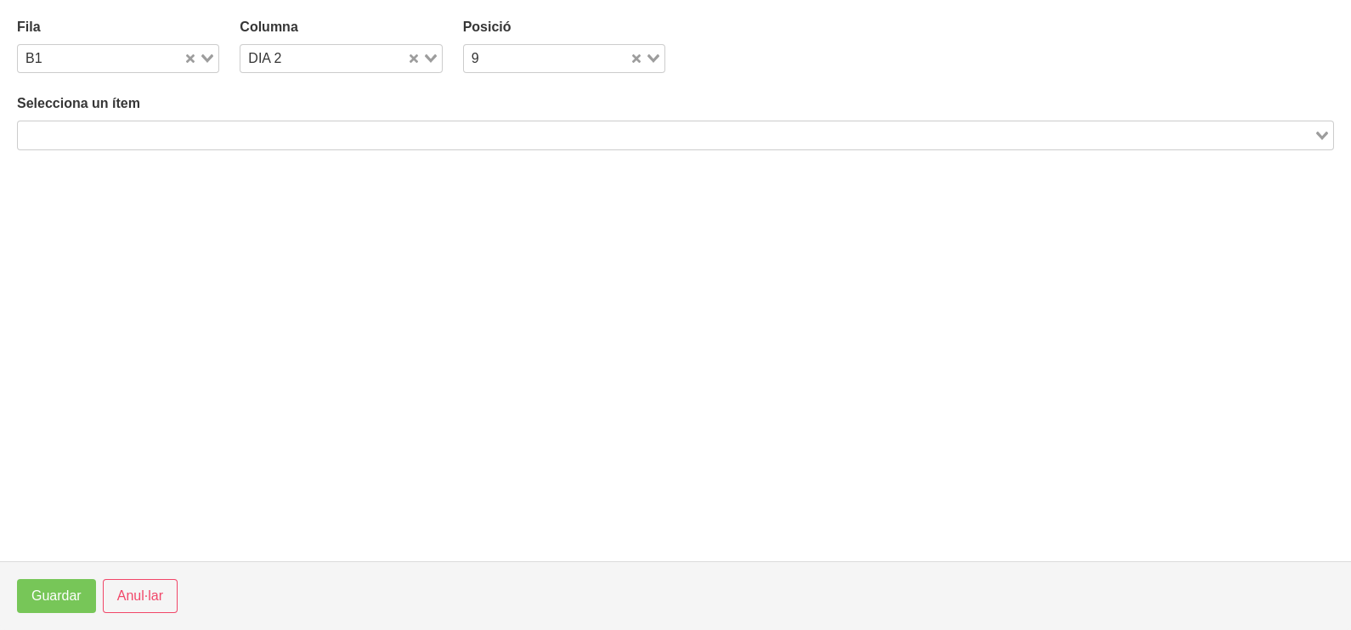
click at [443, 136] on input "Search for option" at bounding box center [666, 135] width 1292 height 20
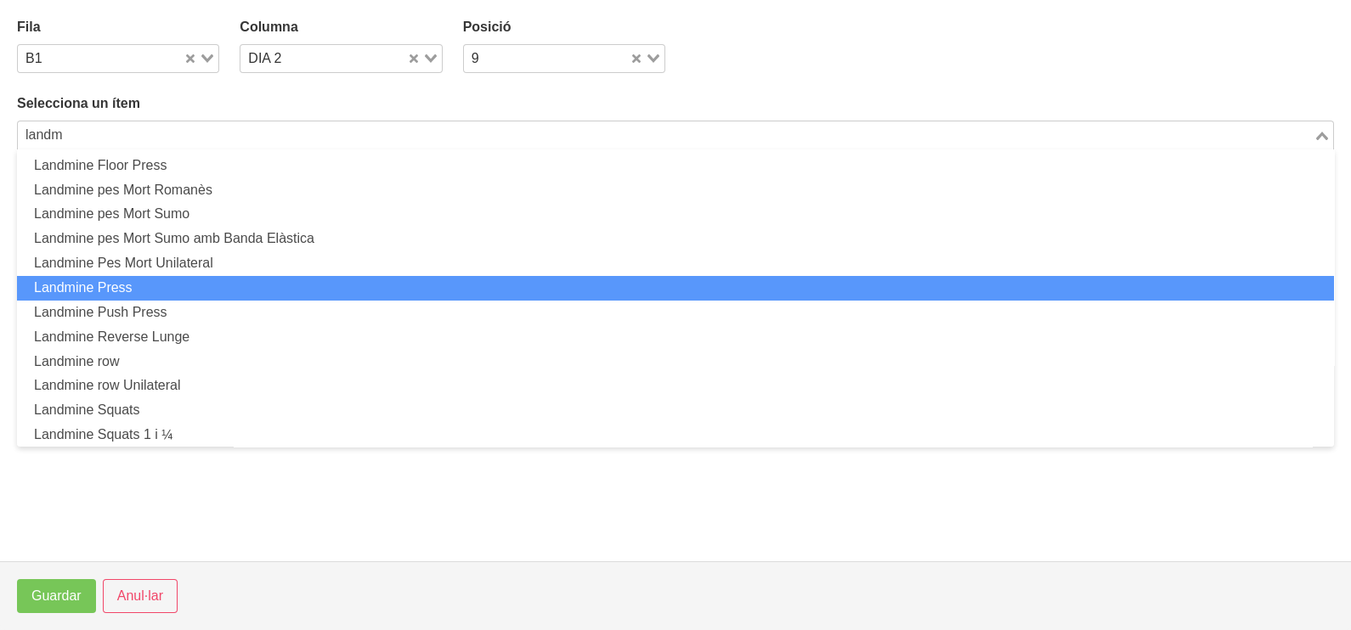
click at [172, 286] on li "Landmine Press" at bounding box center [675, 288] width 1317 height 25
type input "landm"
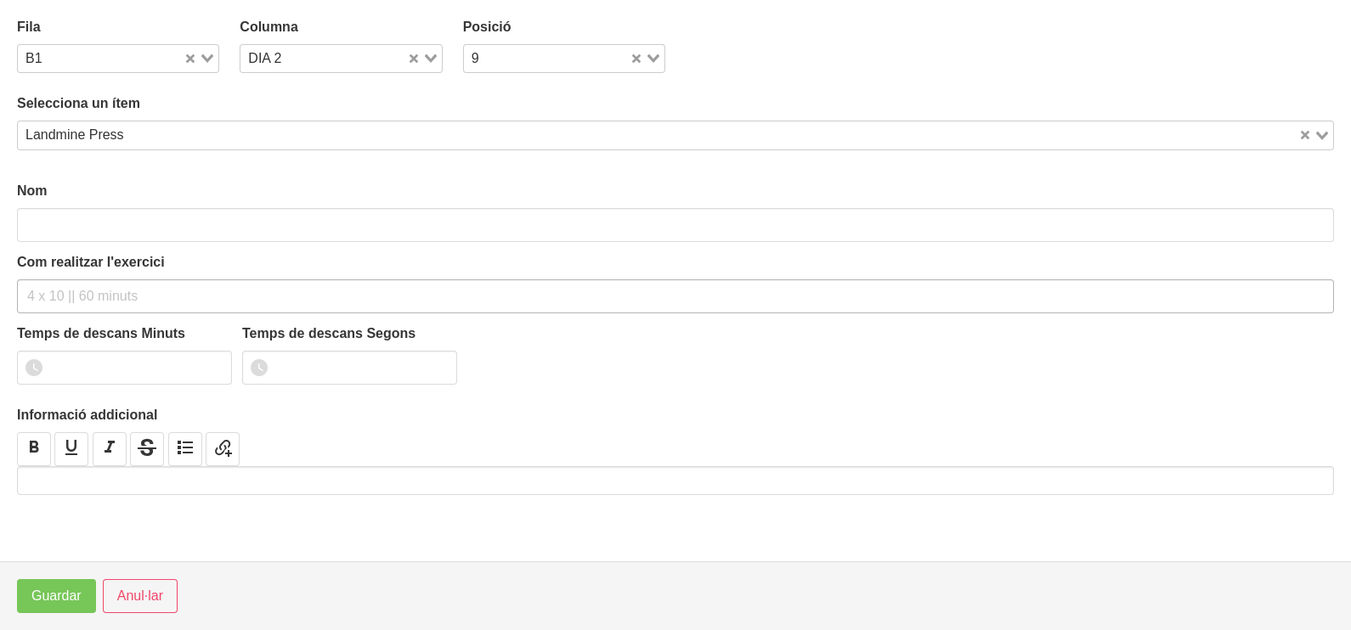
type input "Landmine Press"
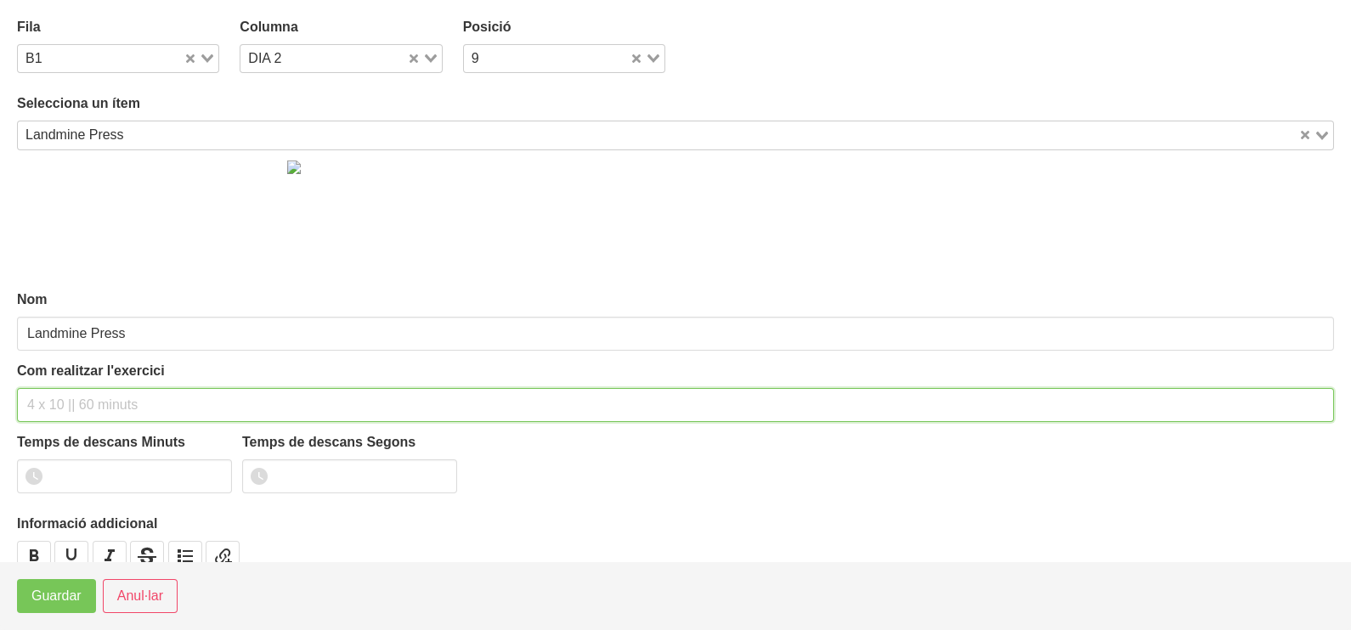
click at [76, 401] on input "text" at bounding box center [675, 405] width 1317 height 34
type input "3 x 6-8 a 3010 60""
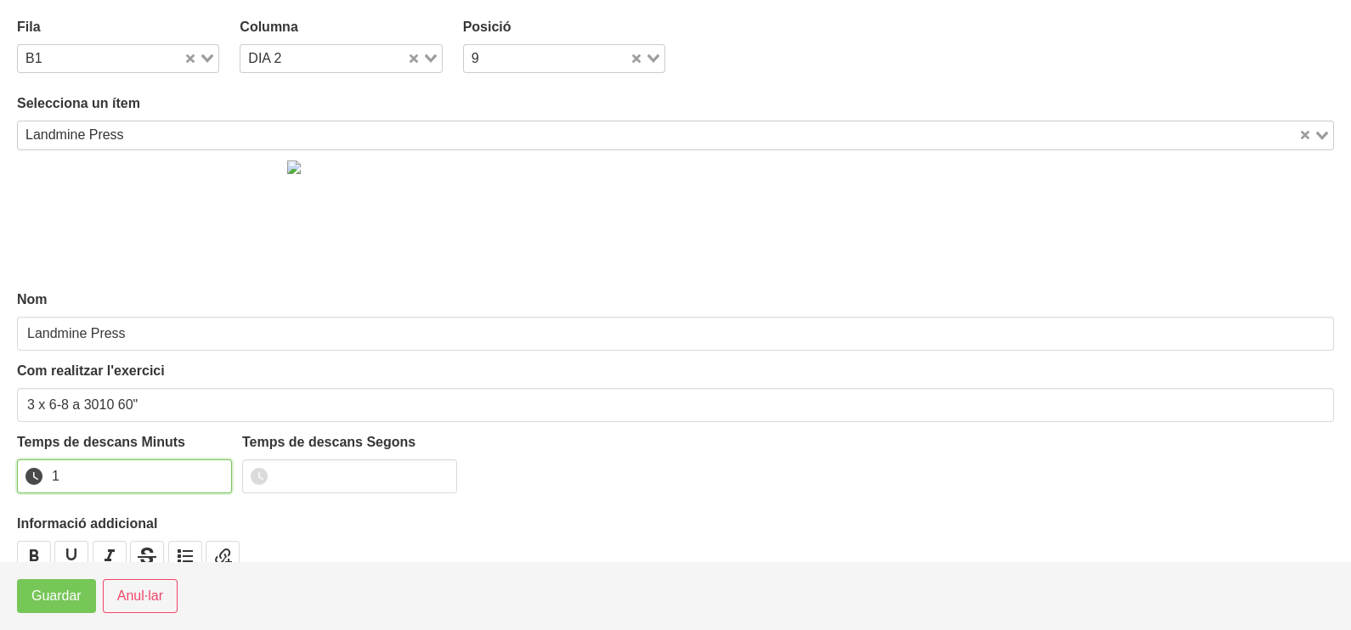
drag, startPoint x: 212, startPoint y: 469, endPoint x: 173, endPoint y: 498, distance: 48.6
type input "1"
click at [210, 472] on input "1" at bounding box center [124, 477] width 215 height 34
click at [68, 591] on span "Guardar" at bounding box center [56, 596] width 50 height 20
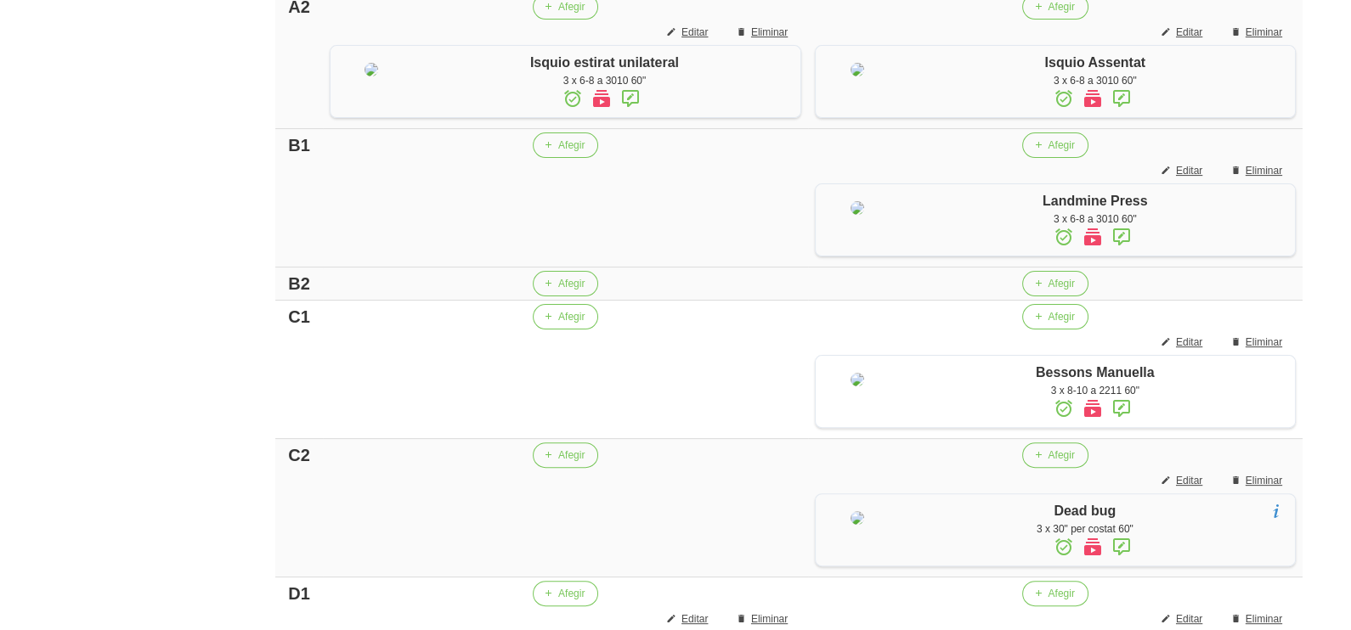
scroll to position [629, 0]
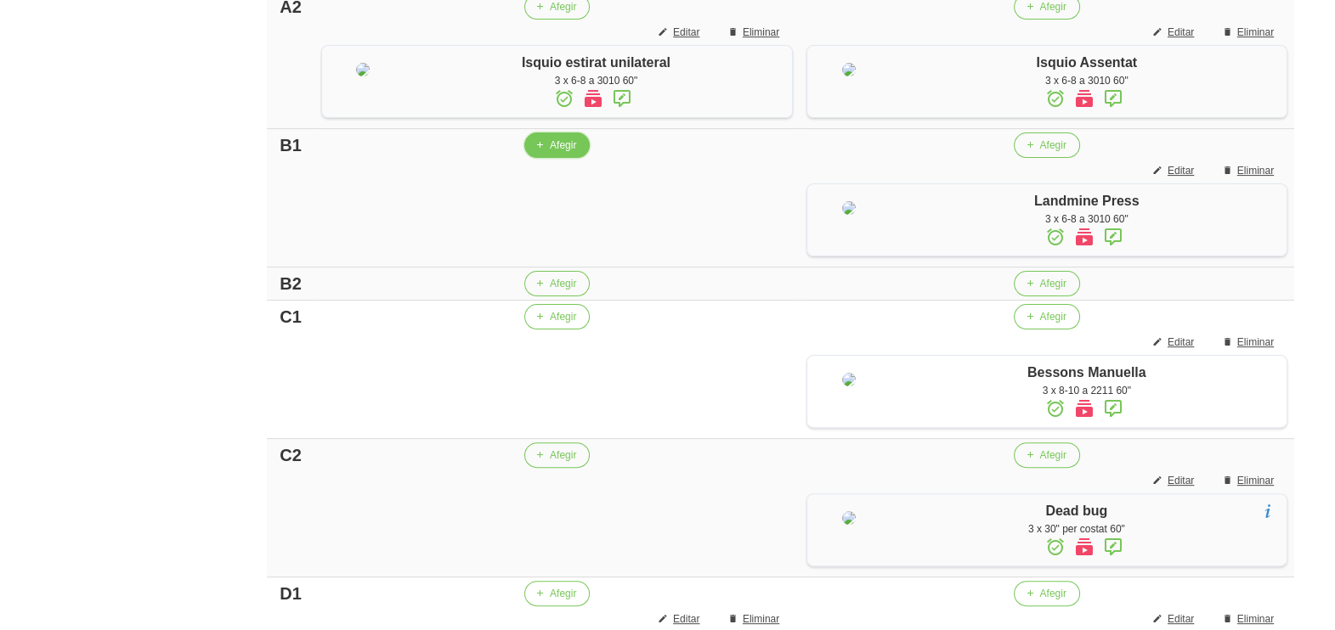
click at [562, 153] on span "Afegir" at bounding box center [563, 145] width 26 height 15
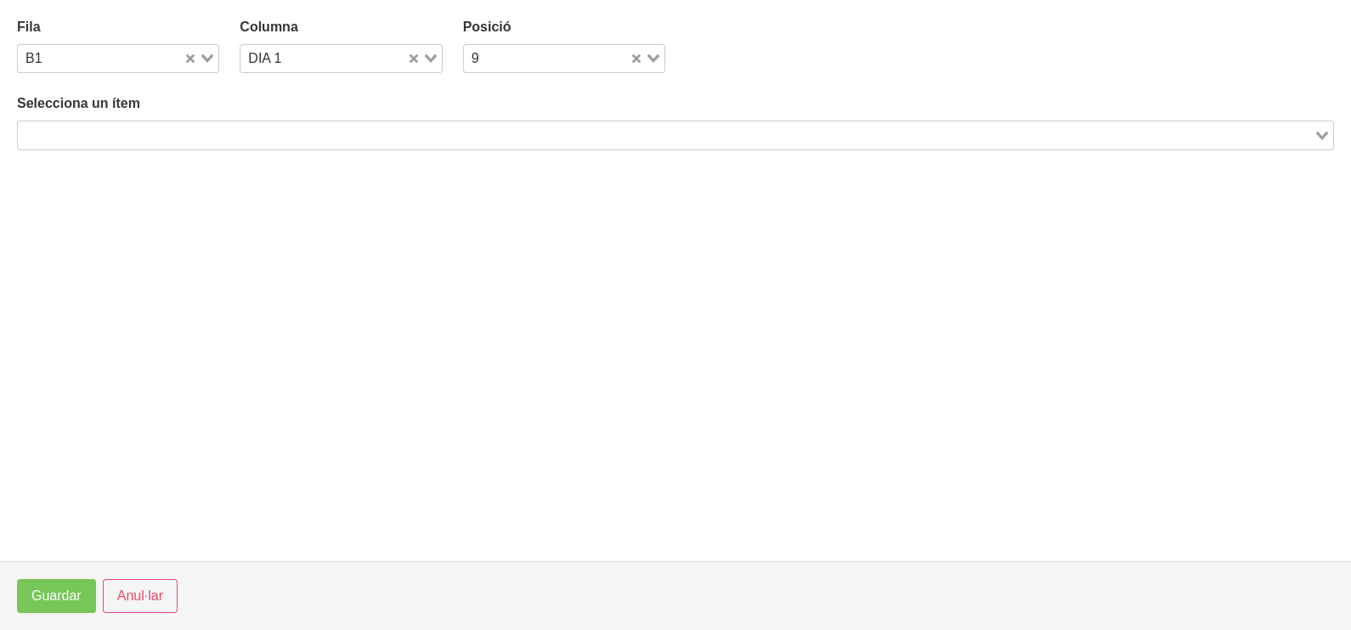
click at [285, 133] on input "Search for option" at bounding box center [666, 135] width 1292 height 20
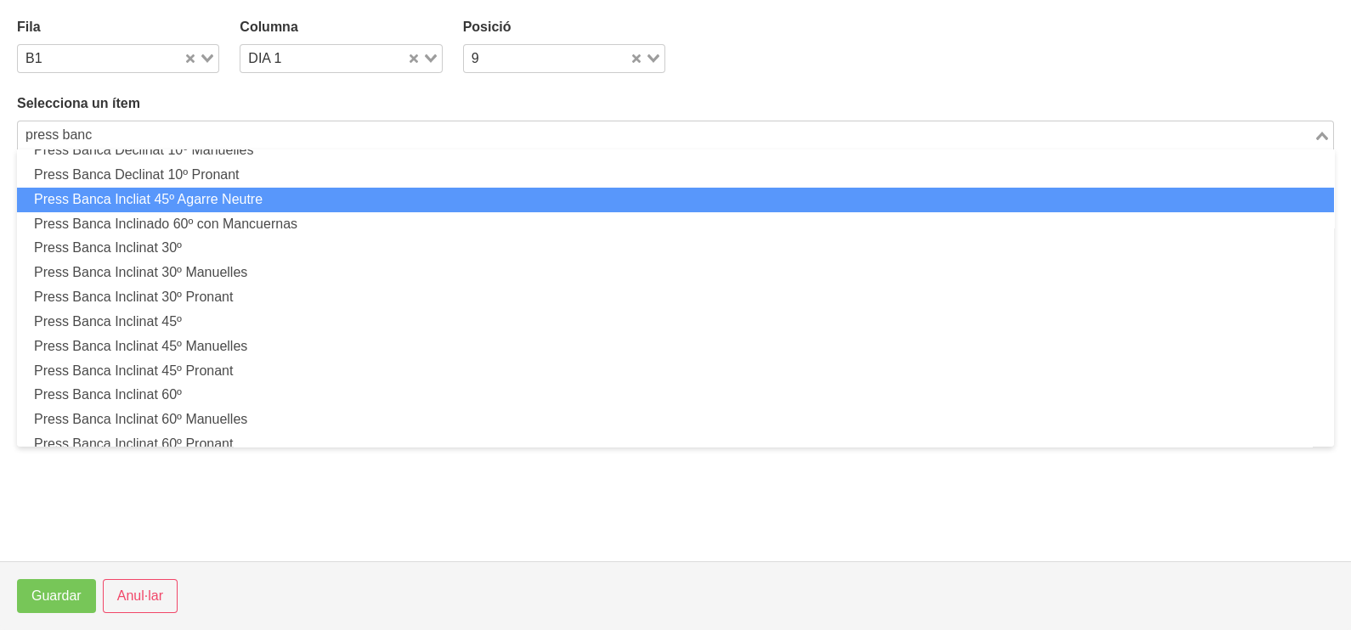
scroll to position [212, 0]
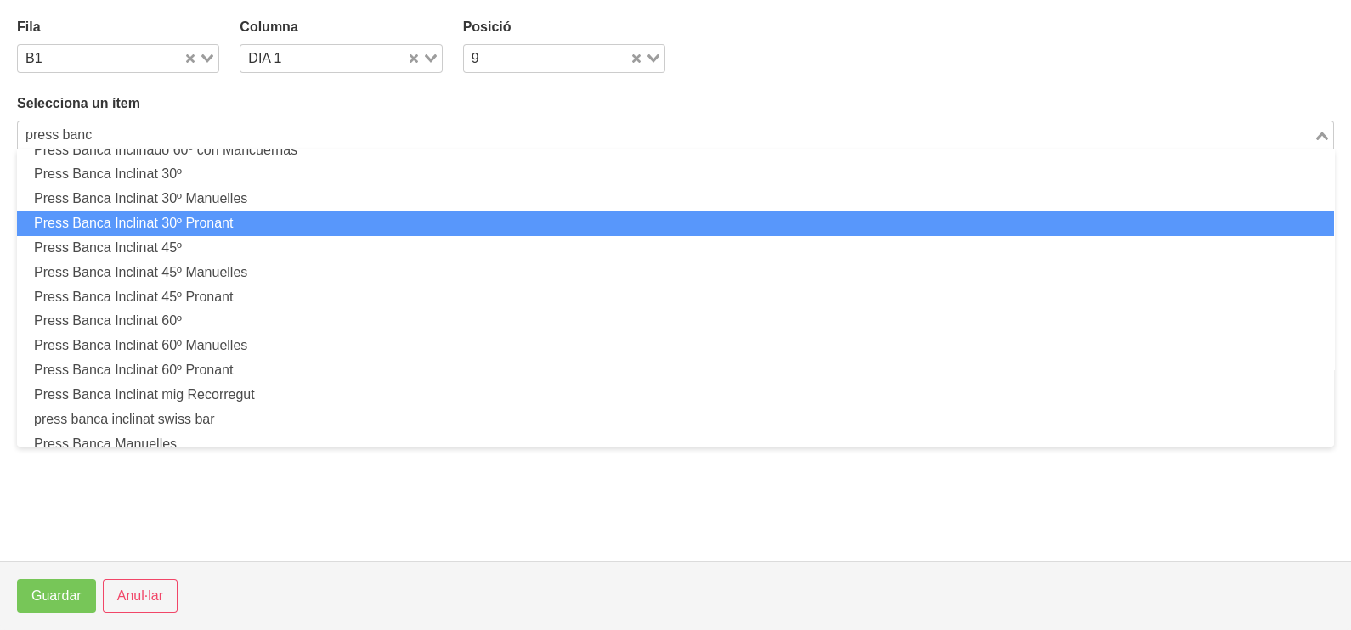
click at [264, 222] on li "Press Banca Inclinat 30º Pronant" at bounding box center [675, 224] width 1317 height 25
type input "press banc"
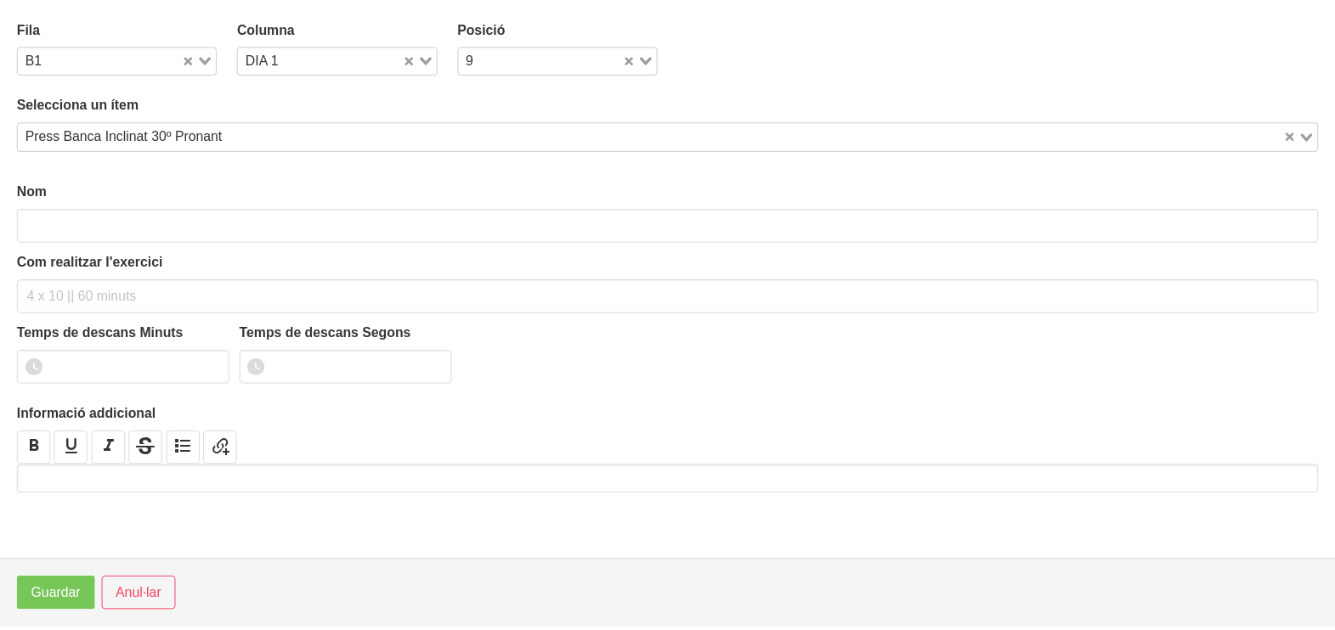
scroll to position [4, 0]
type input "Press Banca Inclinat 30º Pronant"
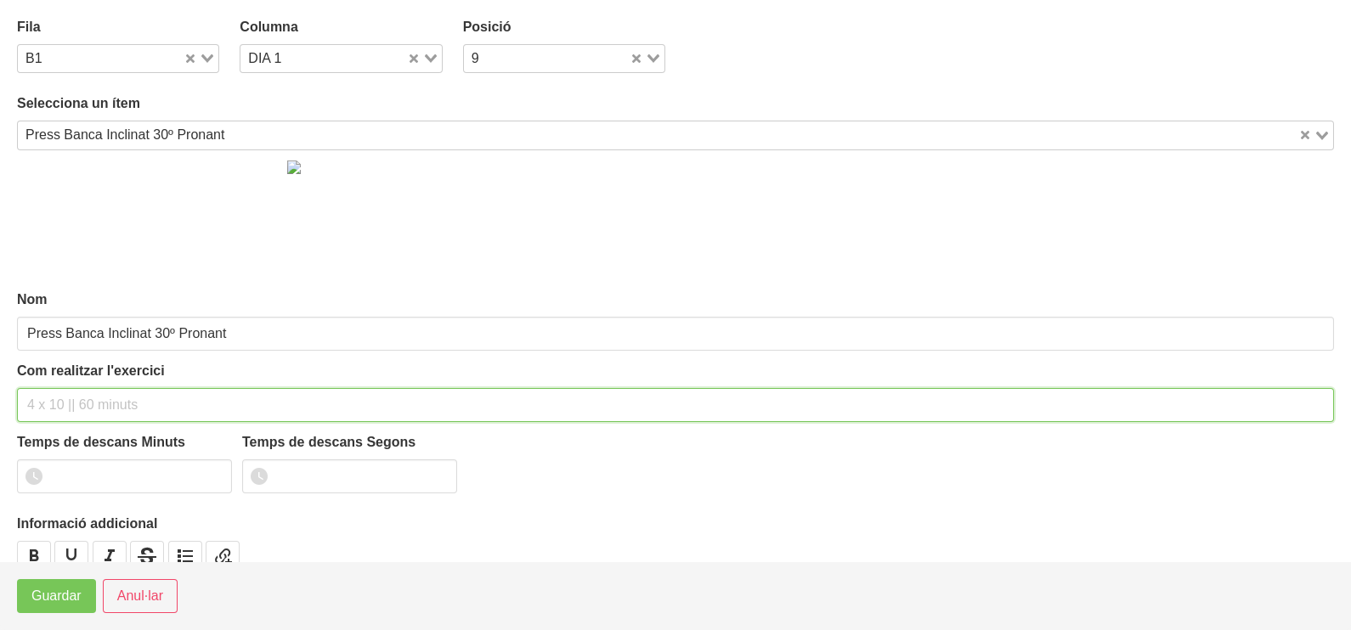
click at [59, 407] on input "text" at bounding box center [675, 405] width 1317 height 34
type input "3 x 6-8 a 3010 75""
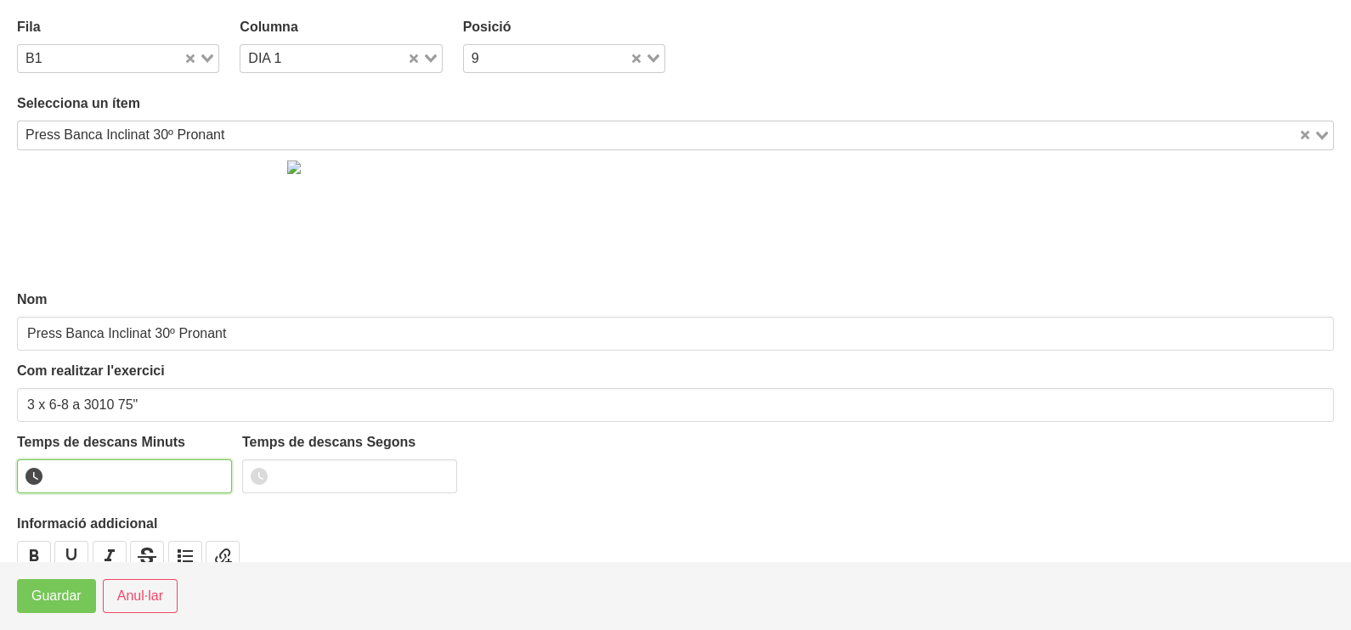
click at [97, 476] on input "number" at bounding box center [124, 477] width 215 height 34
type input "1"
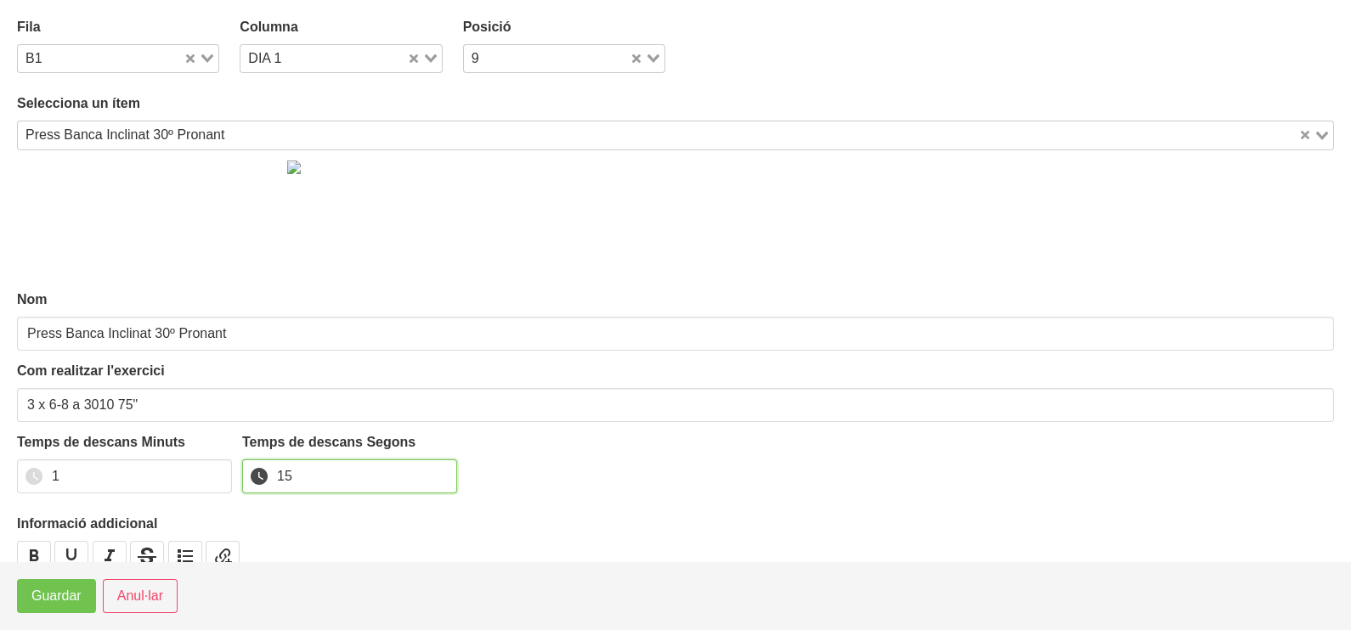
type input "15"
click at [63, 600] on span "Guardar" at bounding box center [56, 596] width 50 height 20
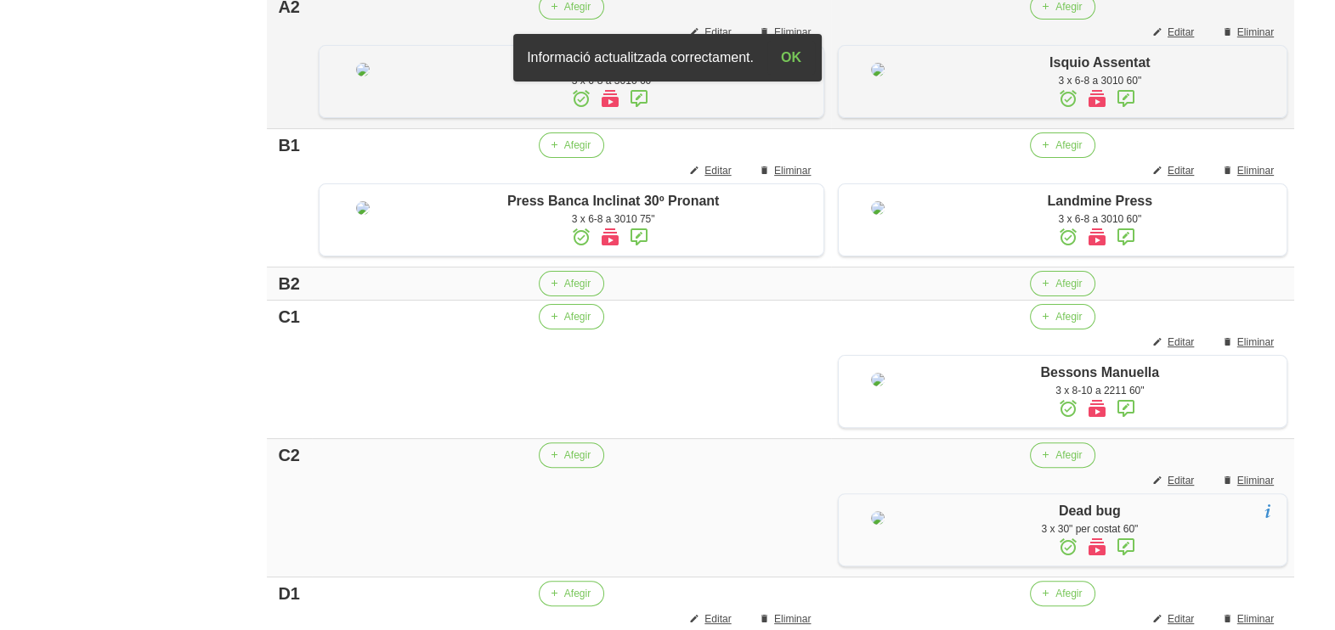
scroll to position [735, 0]
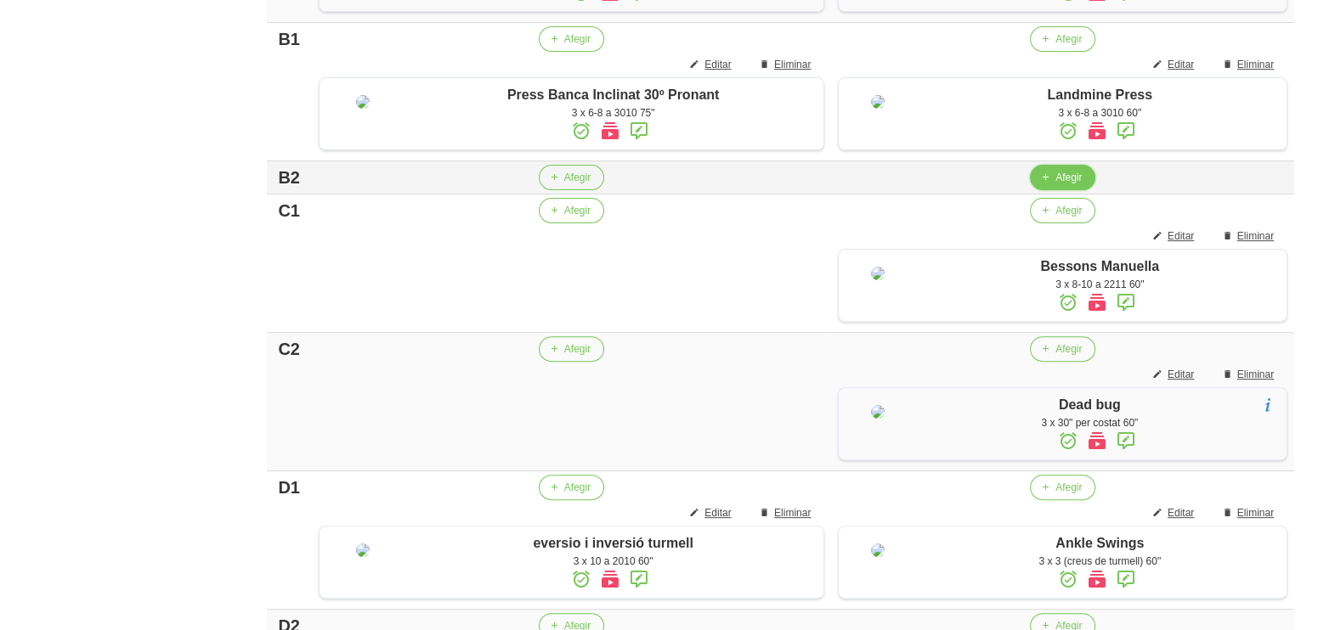
click at [1055, 185] on span "Afegir" at bounding box center [1068, 177] width 26 height 15
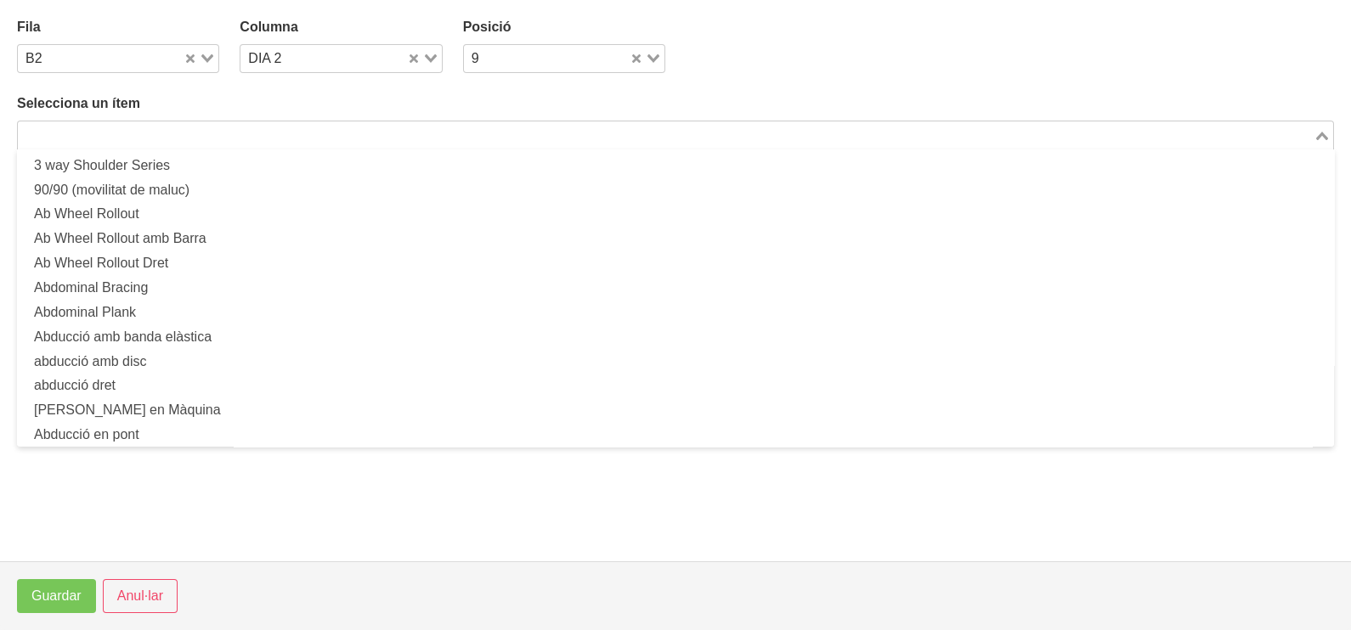
click at [270, 140] on input "Search for option" at bounding box center [666, 135] width 1292 height 20
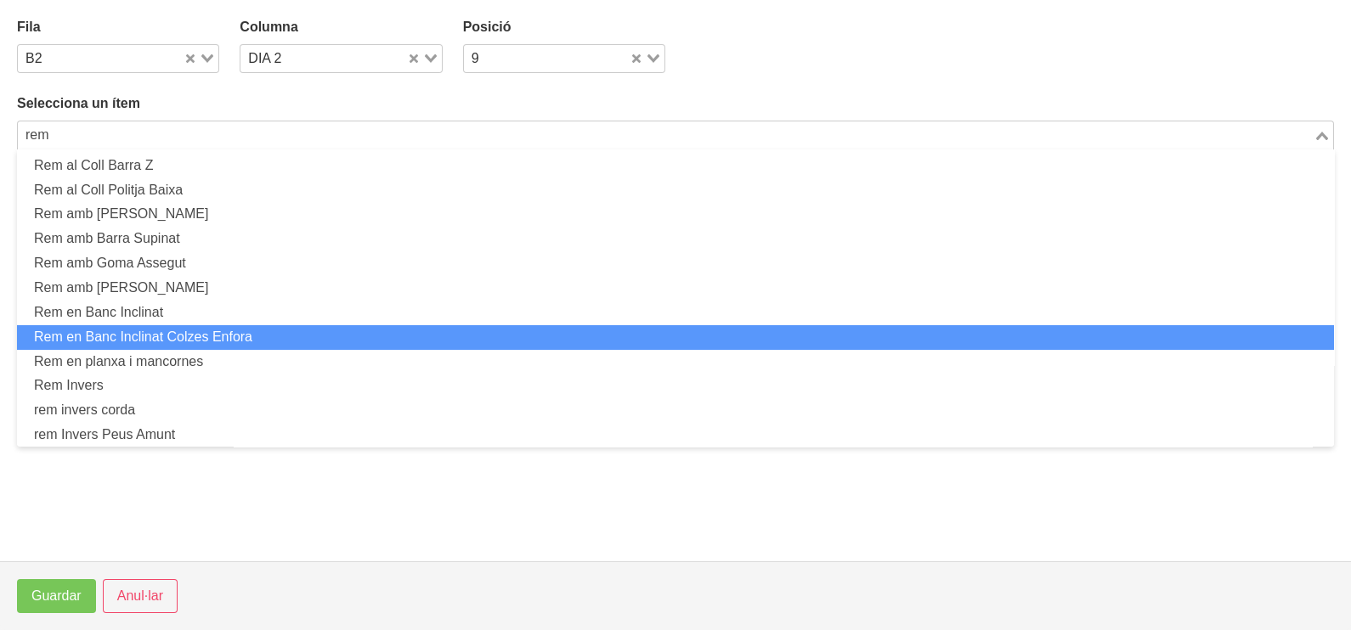
click at [257, 330] on li "Rem en Banc Inclinat Colzes Enfora" at bounding box center [675, 337] width 1317 height 25
type input "rem"
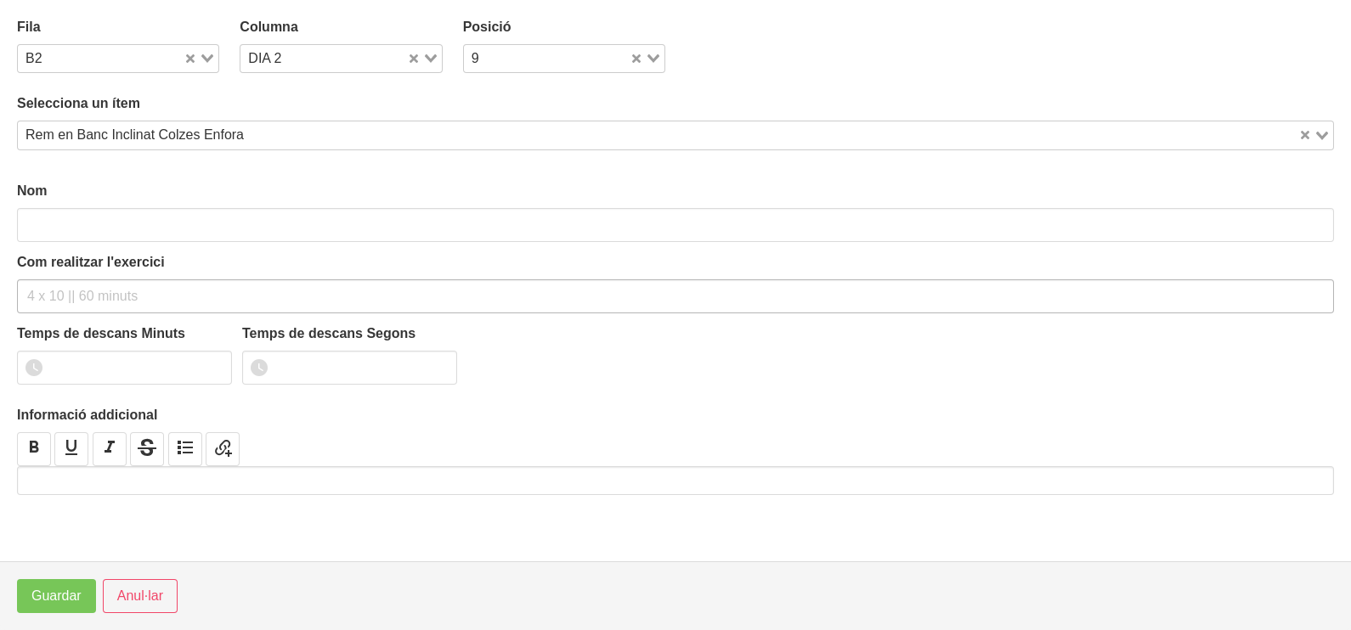
type input "Rem en Banc Inclinat Colzes Enfora"
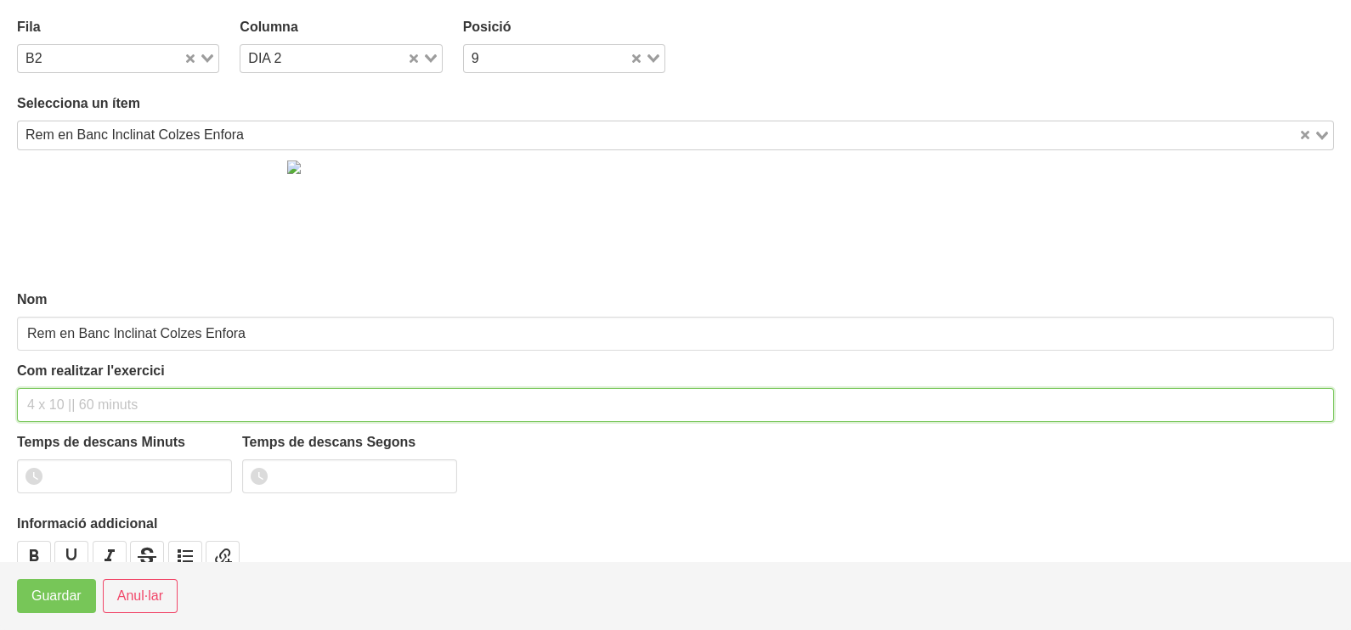
click at [96, 402] on input "text" at bounding box center [675, 405] width 1317 height 34
type input "3 x 6-8 a 3011 60""
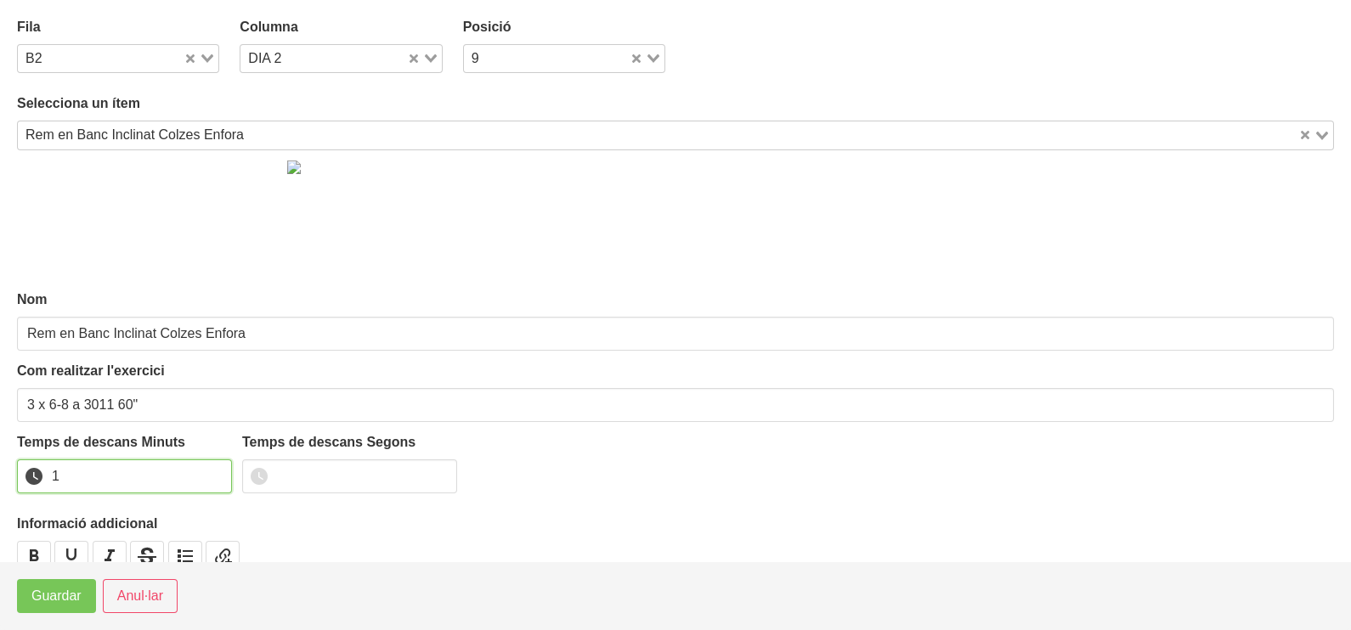
drag, startPoint x: 212, startPoint y: 470, endPoint x: 200, endPoint y: 477, distance: 14.9
type input "1"
click at [200, 477] on input "1" at bounding box center [124, 477] width 215 height 34
click at [57, 595] on span "Guardar" at bounding box center [56, 596] width 50 height 20
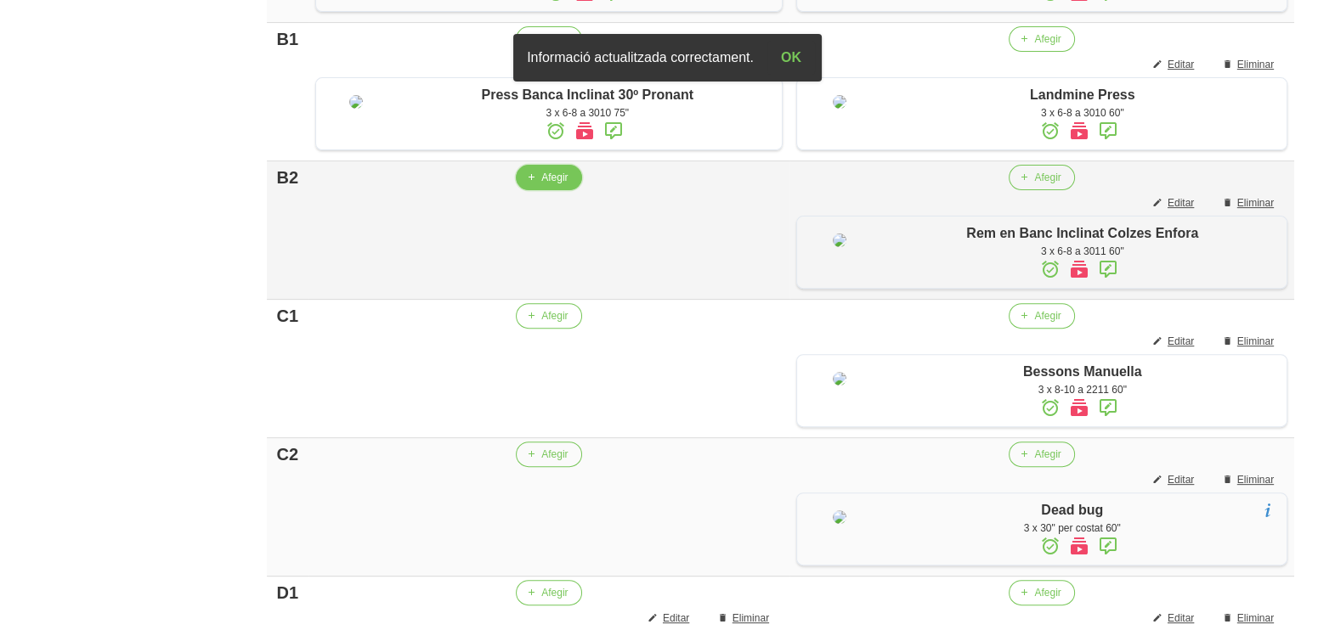
click at [548, 185] on span "Afegir" at bounding box center [554, 177] width 26 height 15
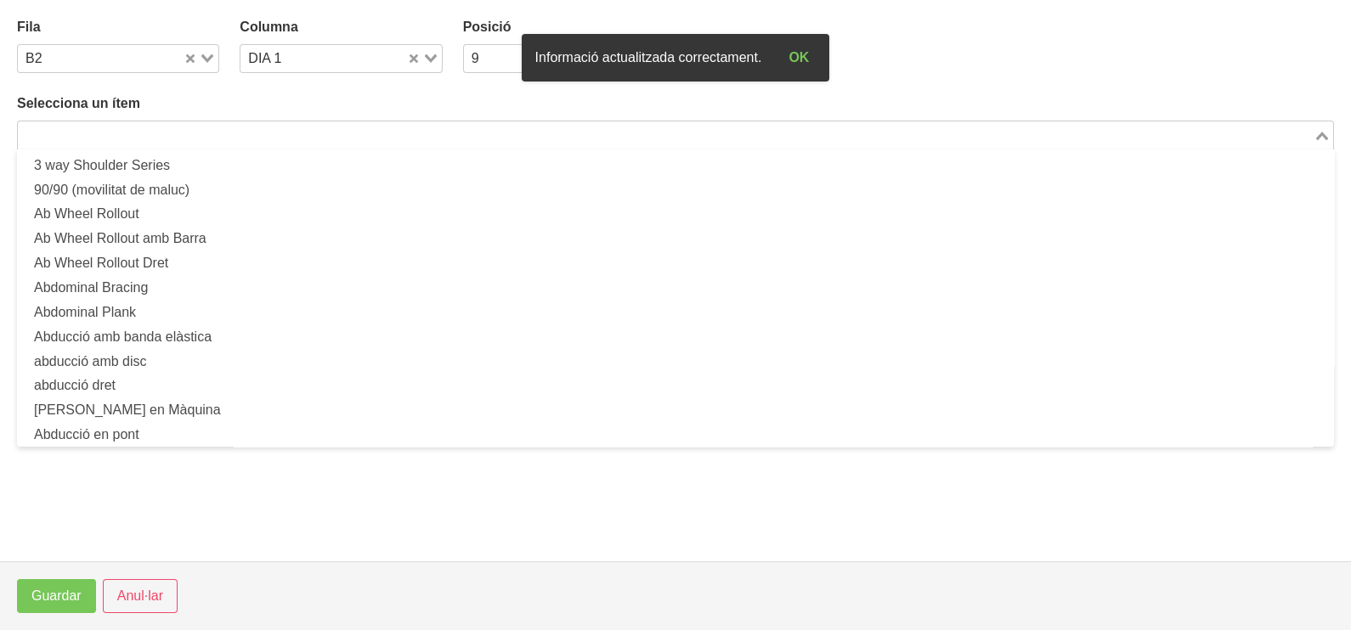
click at [188, 134] on input "Search for option" at bounding box center [666, 135] width 1292 height 20
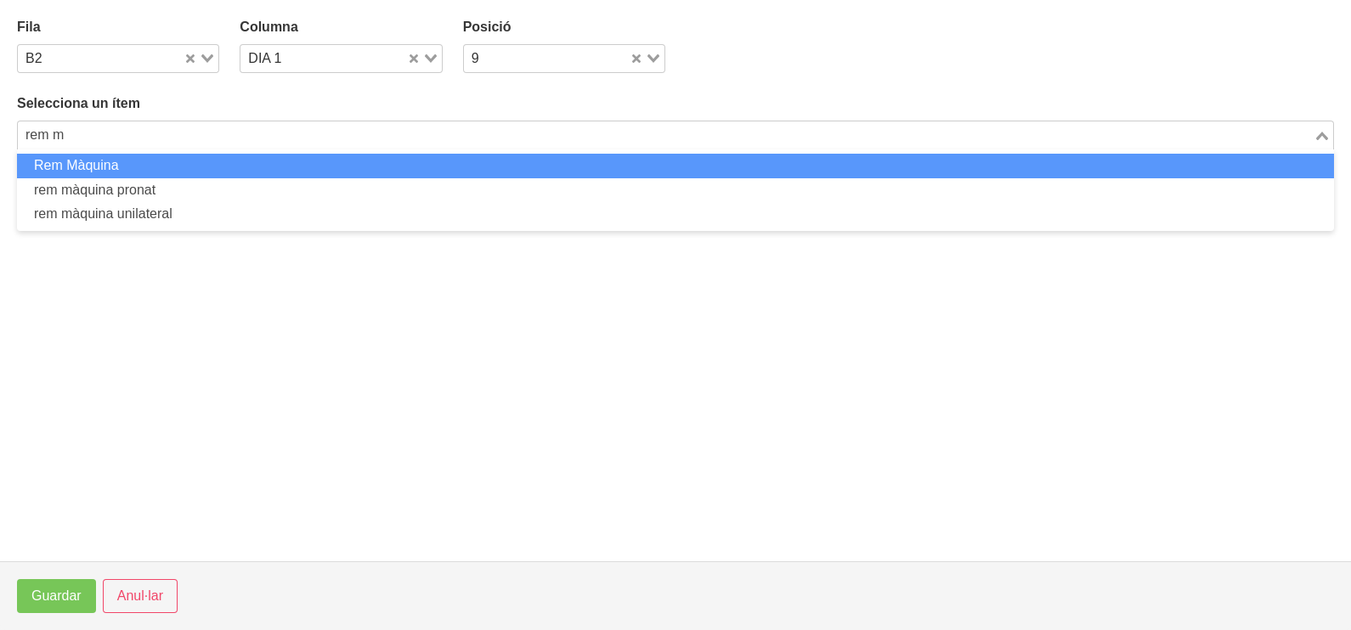
click at [140, 167] on li "Rem Màquina" at bounding box center [675, 166] width 1317 height 25
type input "rem m"
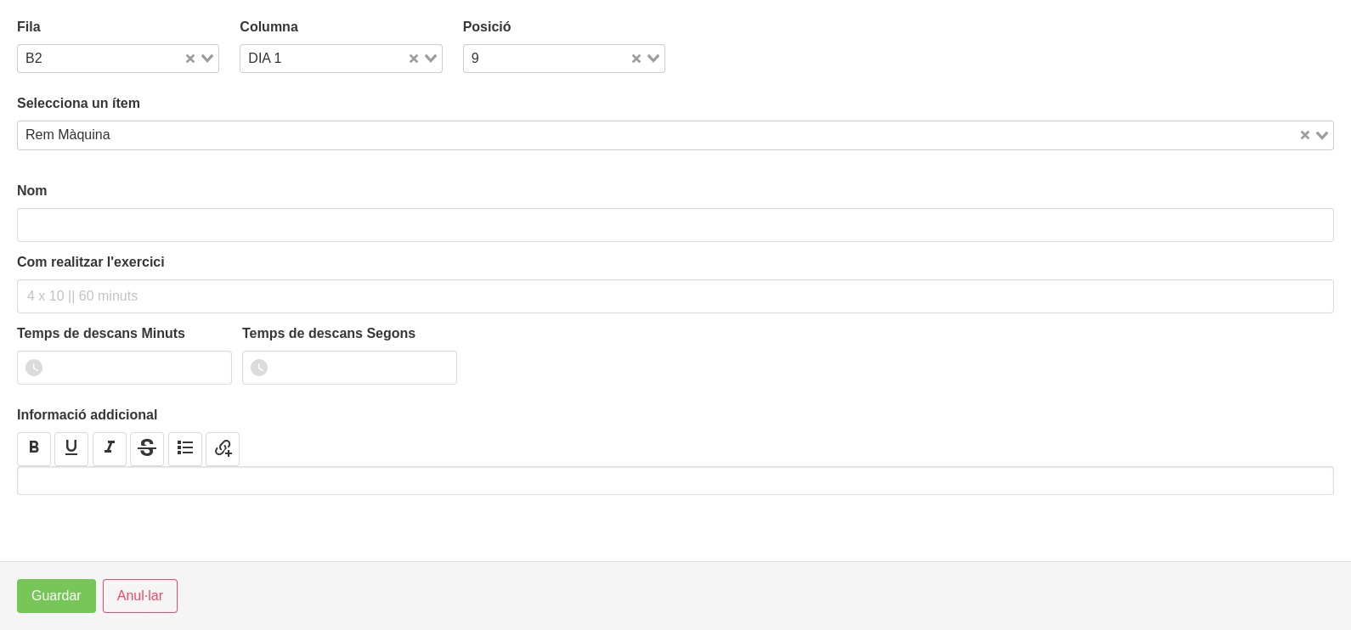
type input "Rem Màquina"
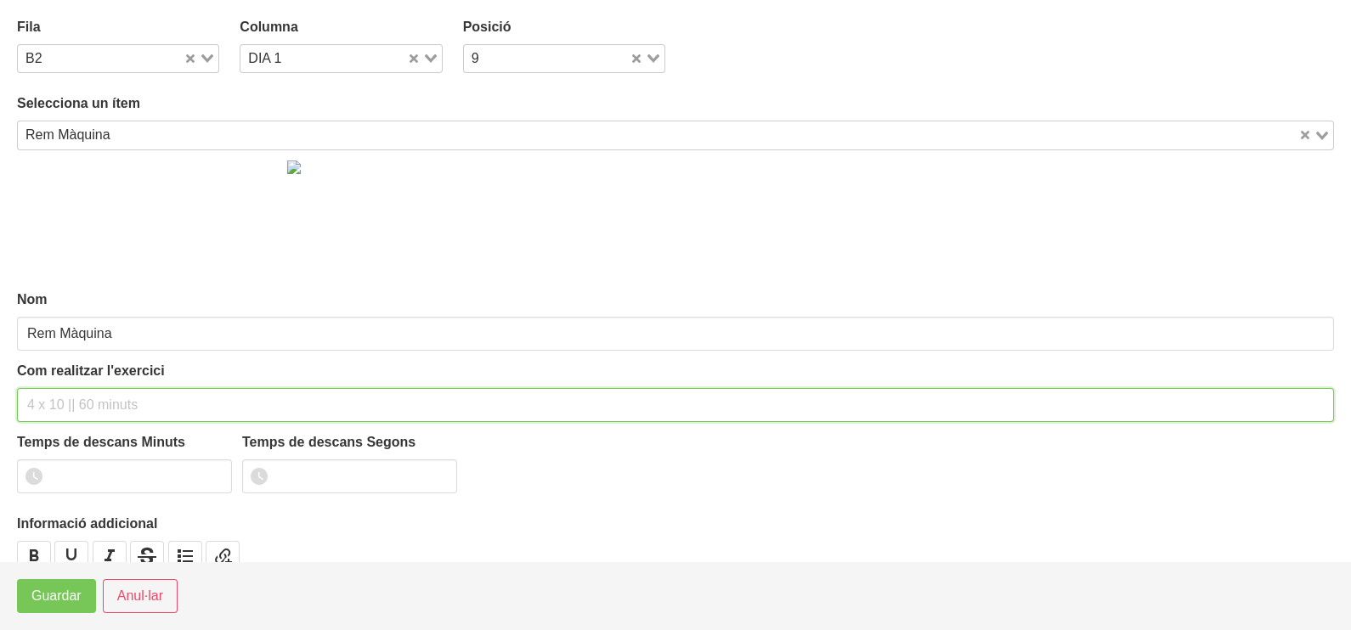
click at [55, 392] on input "text" at bounding box center [675, 405] width 1317 height 34
type input "3 x 6-8 a 3011 60""
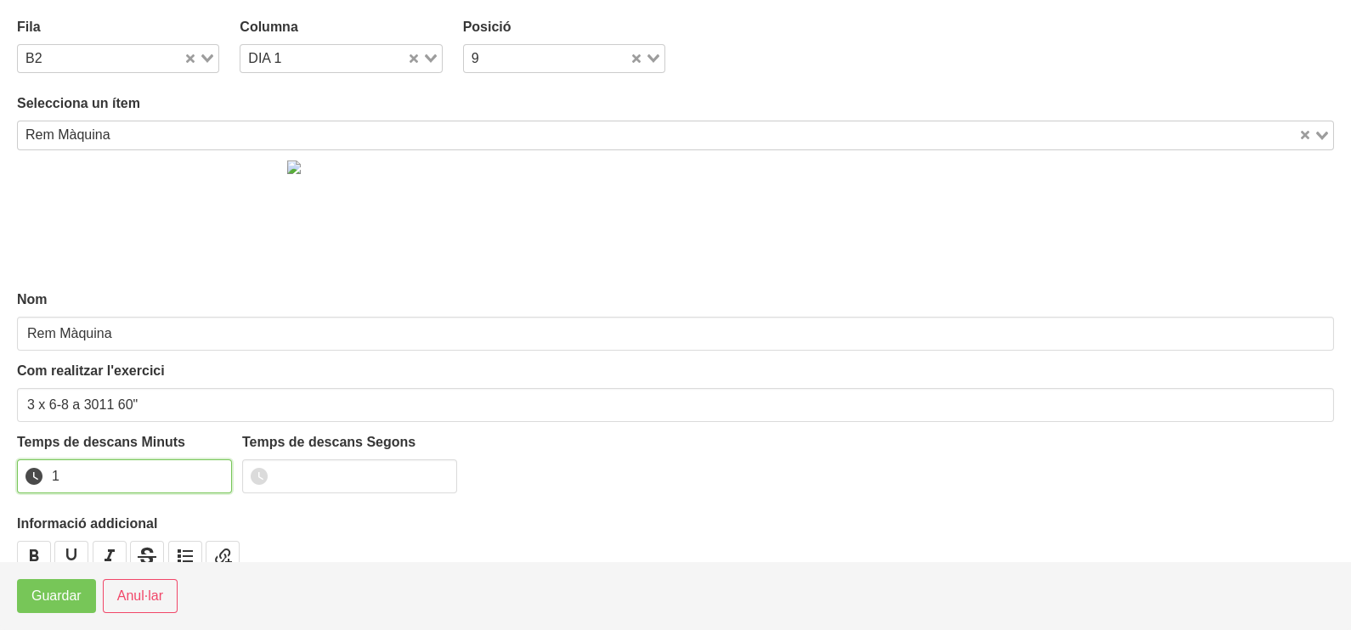
drag, startPoint x: 211, startPoint y: 471, endPoint x: 98, endPoint y: 531, distance: 128.1
type input "1"
click at [212, 473] on input "1" at bounding box center [124, 477] width 215 height 34
click at [52, 600] on span "Guardar" at bounding box center [56, 596] width 50 height 20
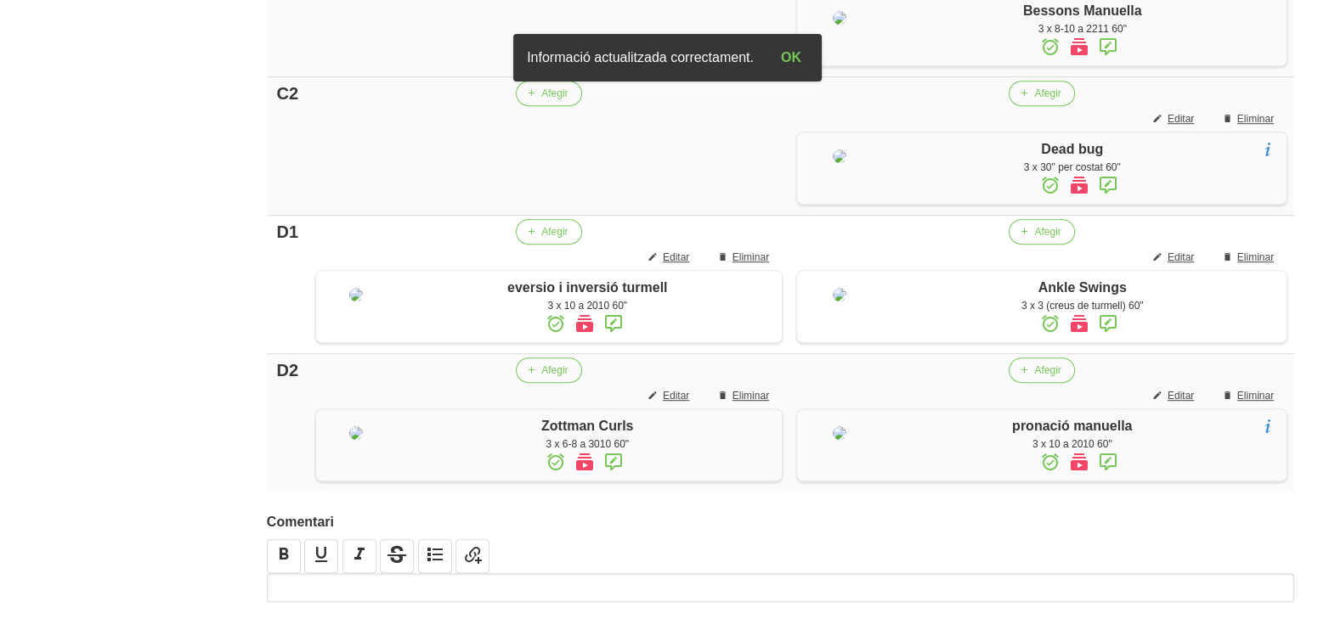
scroll to position [1160, 0]
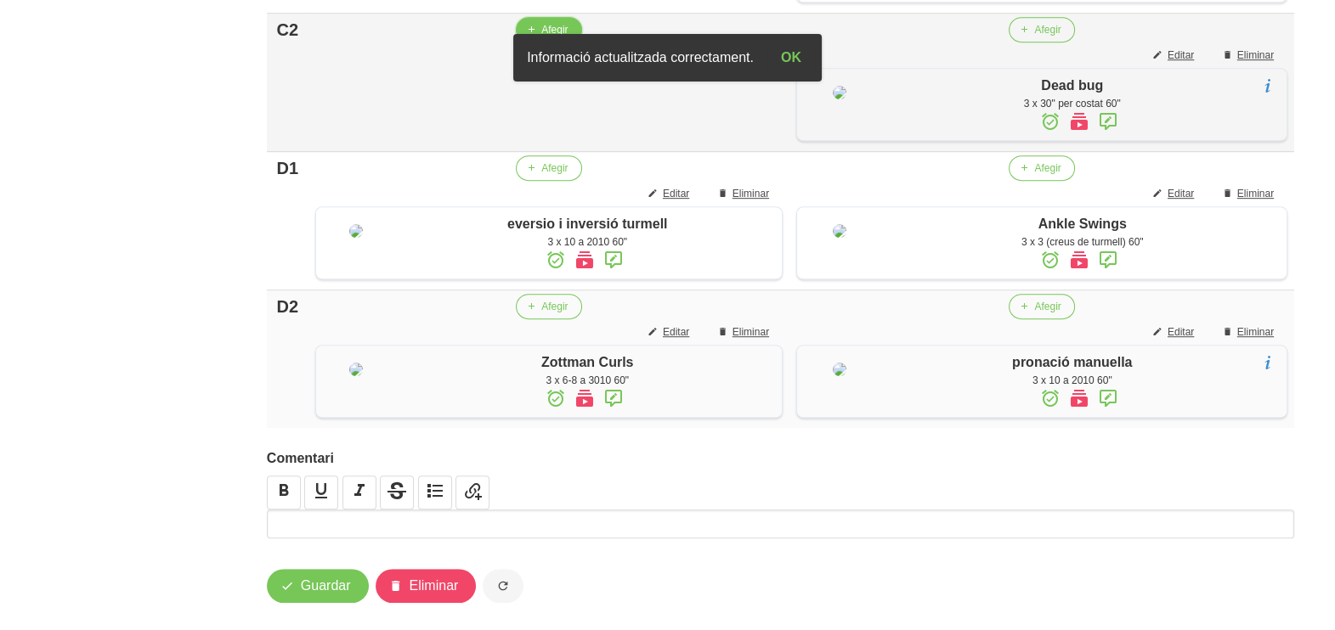
click at [561, 37] on span "Afegir" at bounding box center [554, 29] width 26 height 15
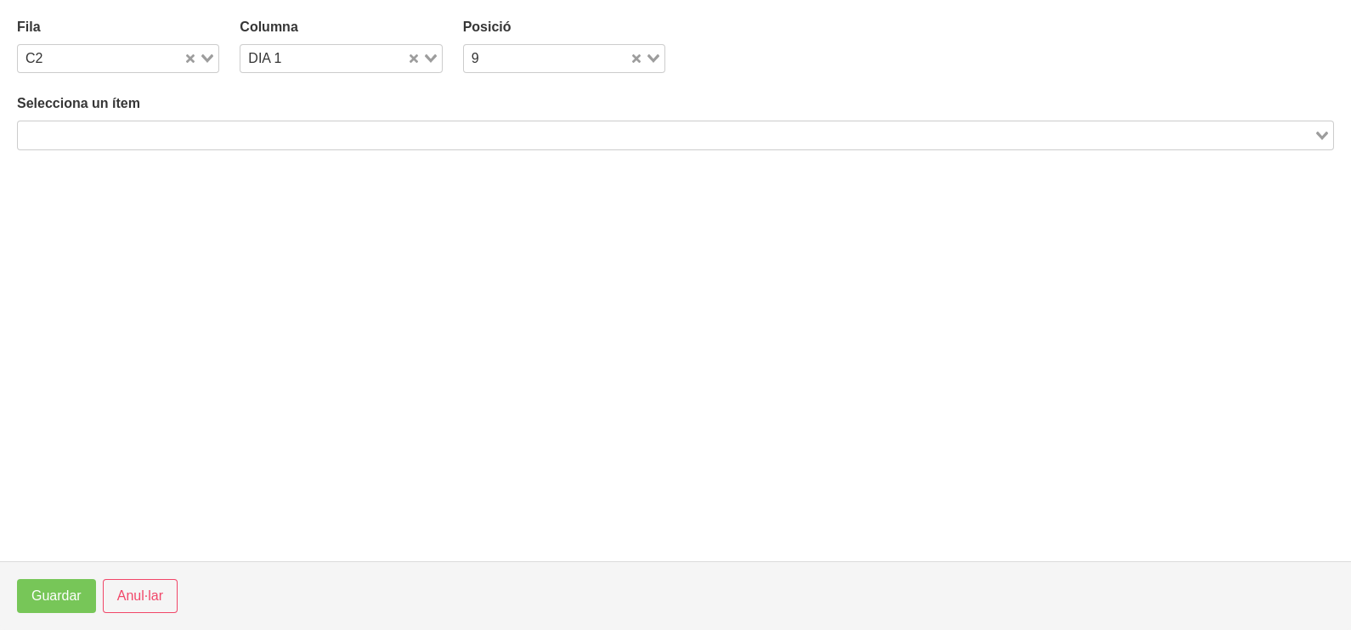
click at [183, 130] on input "Search for option" at bounding box center [666, 135] width 1292 height 20
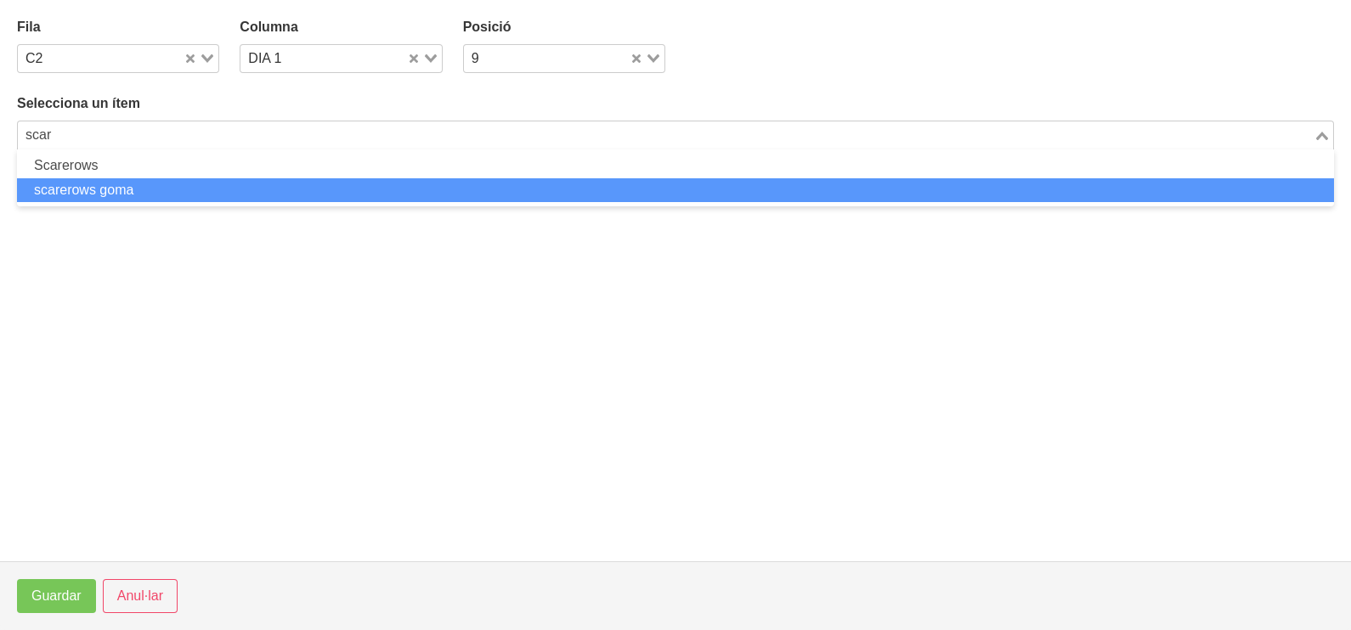
click at [178, 190] on li "scarerows goma" at bounding box center [675, 190] width 1317 height 25
type input "scar"
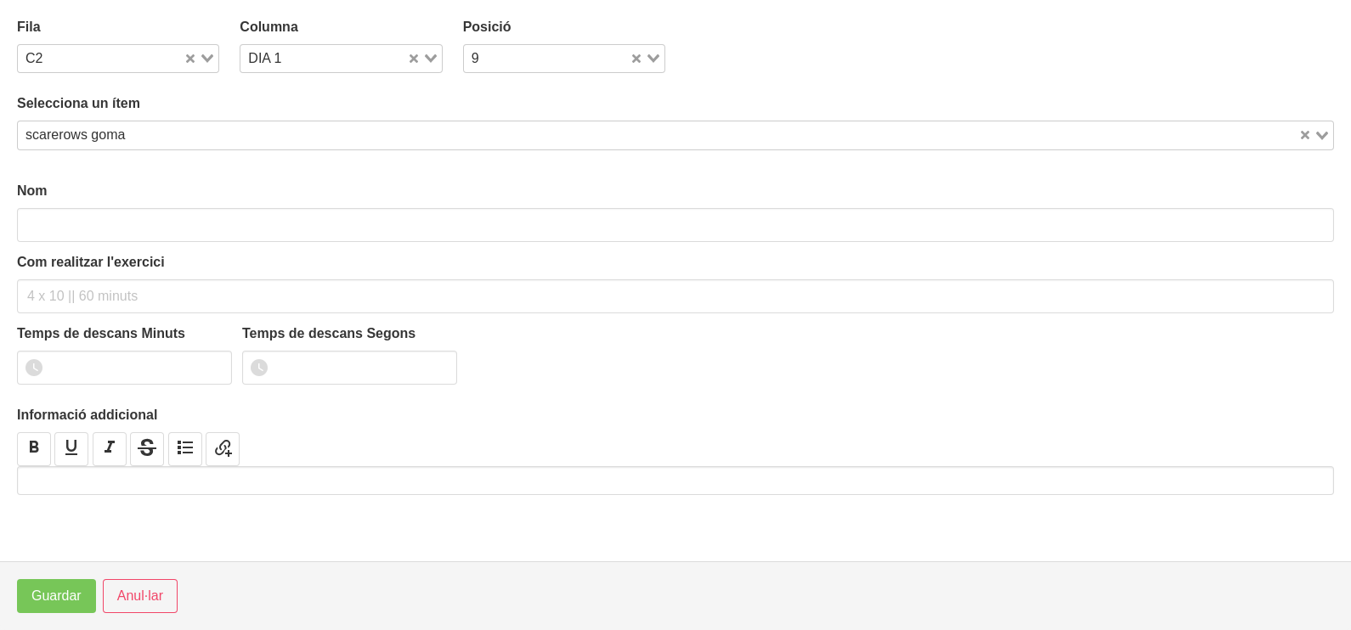
type input "scarerows goma"
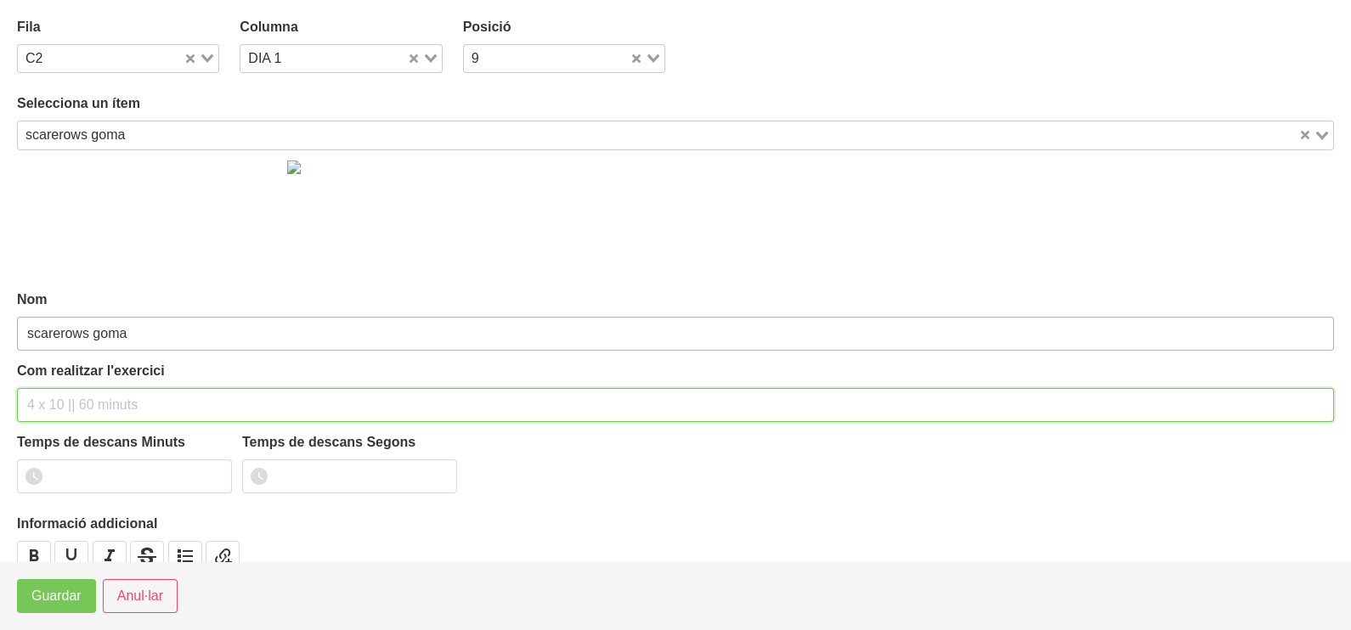
click at [90, 396] on input "text" at bounding box center [675, 405] width 1317 height 34
type input "3 x 10-12 a 2010 60""
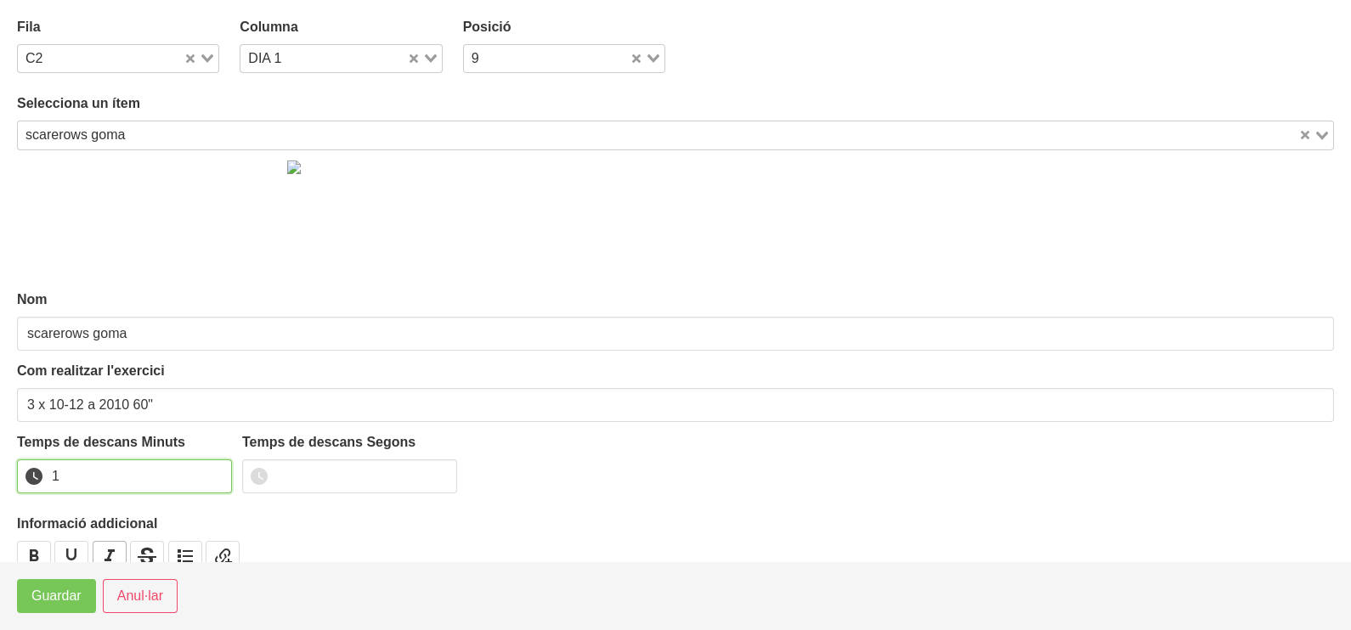
drag, startPoint x: 212, startPoint y: 471, endPoint x: 100, endPoint y: 545, distance: 133.6
type input "1"
click at [212, 471] on input "1" at bounding box center [124, 477] width 215 height 34
click at [55, 598] on span "Guardar" at bounding box center [56, 596] width 50 height 20
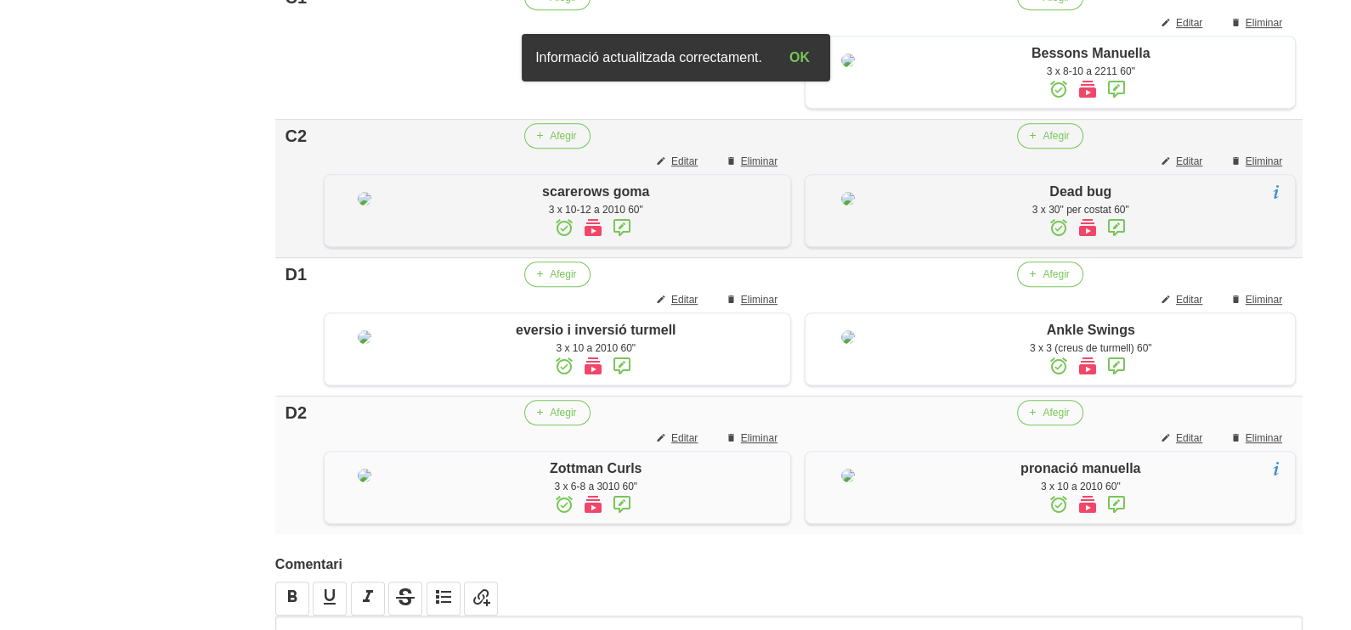
scroll to position [947, 0]
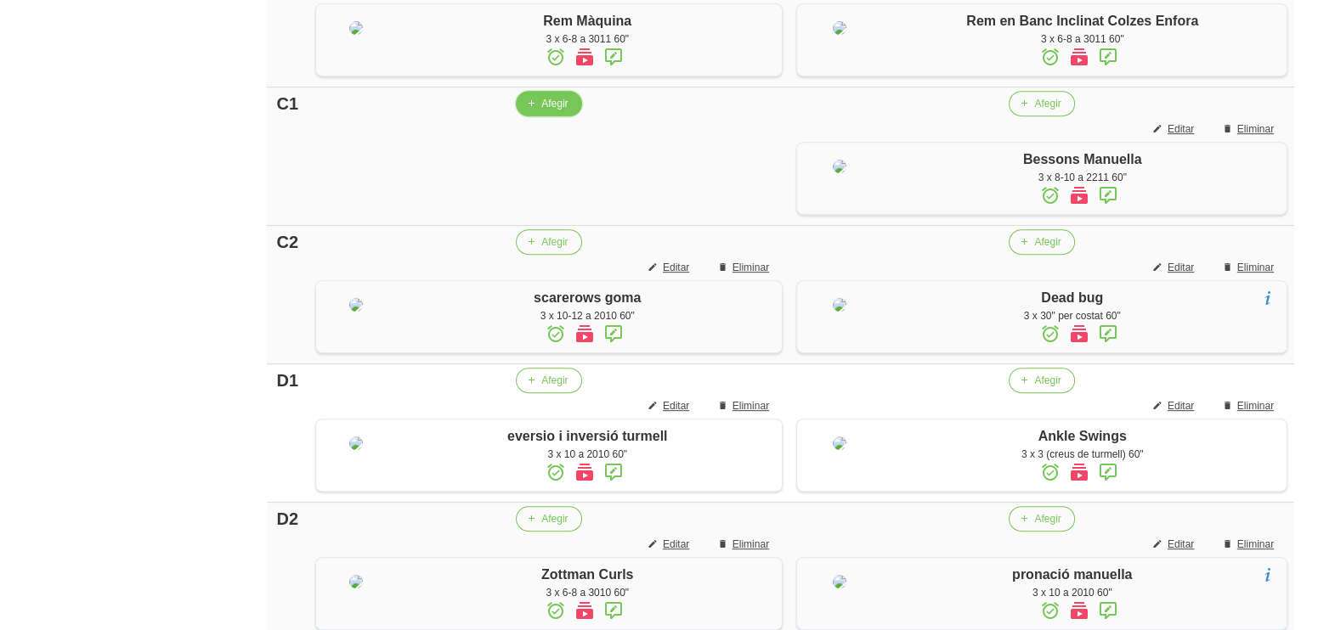
click at [542, 111] on span "Afegir" at bounding box center [554, 103] width 26 height 15
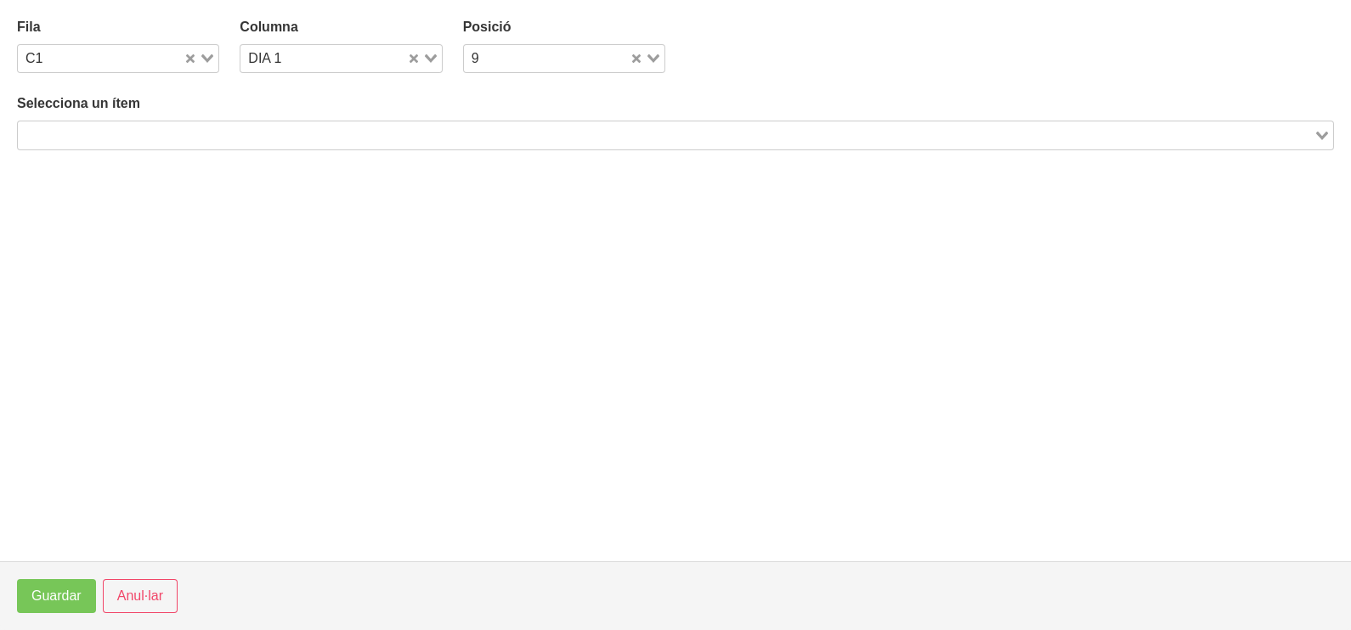
click at [200, 131] on input "Search for option" at bounding box center [666, 135] width 1292 height 20
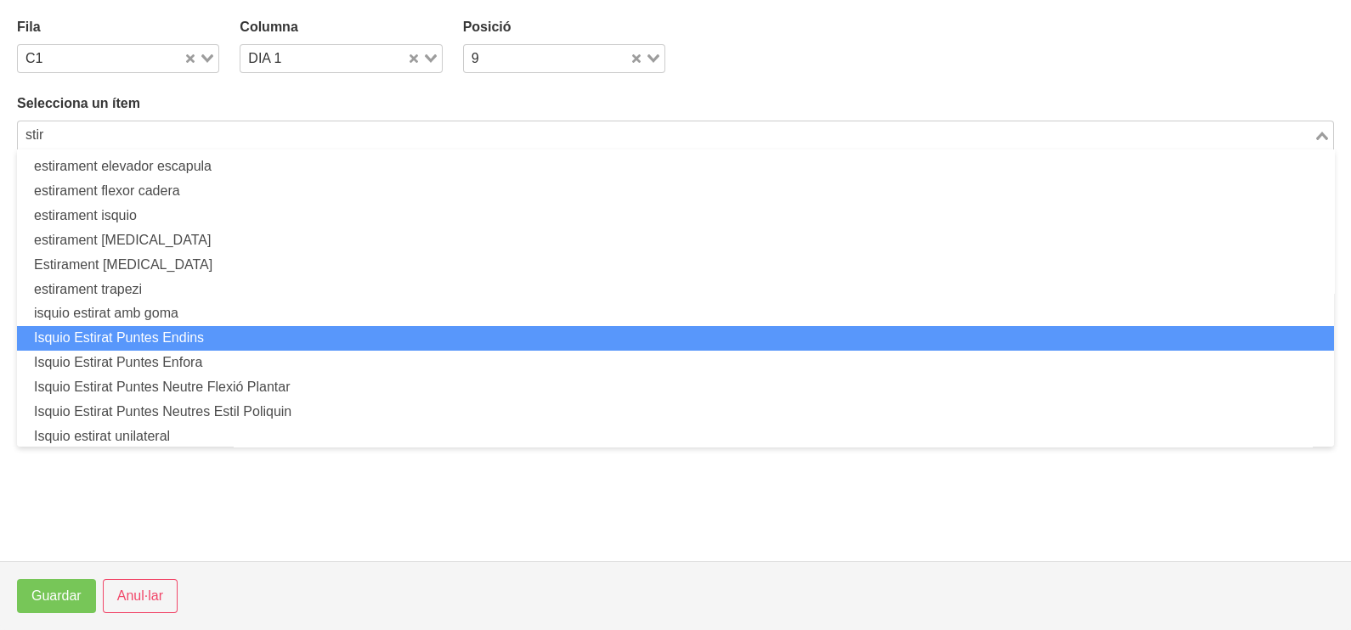
scroll to position [127, 0]
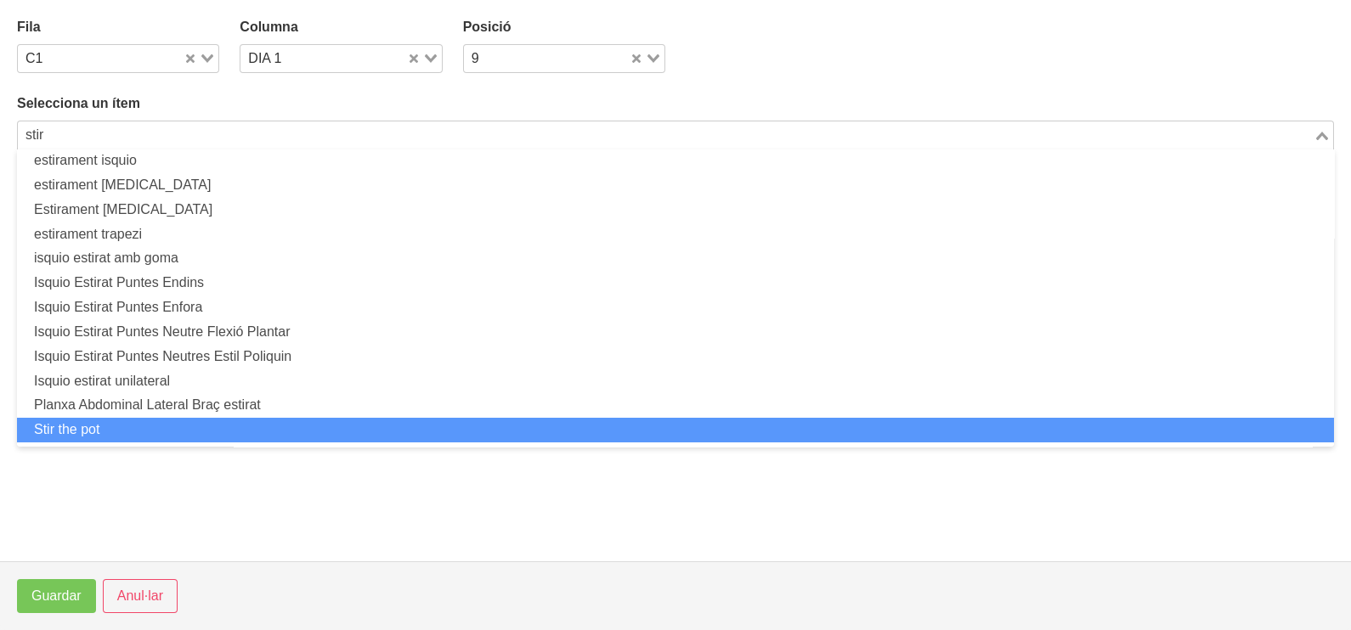
click at [157, 427] on li "Stir the pot" at bounding box center [675, 430] width 1317 height 25
type input "stir"
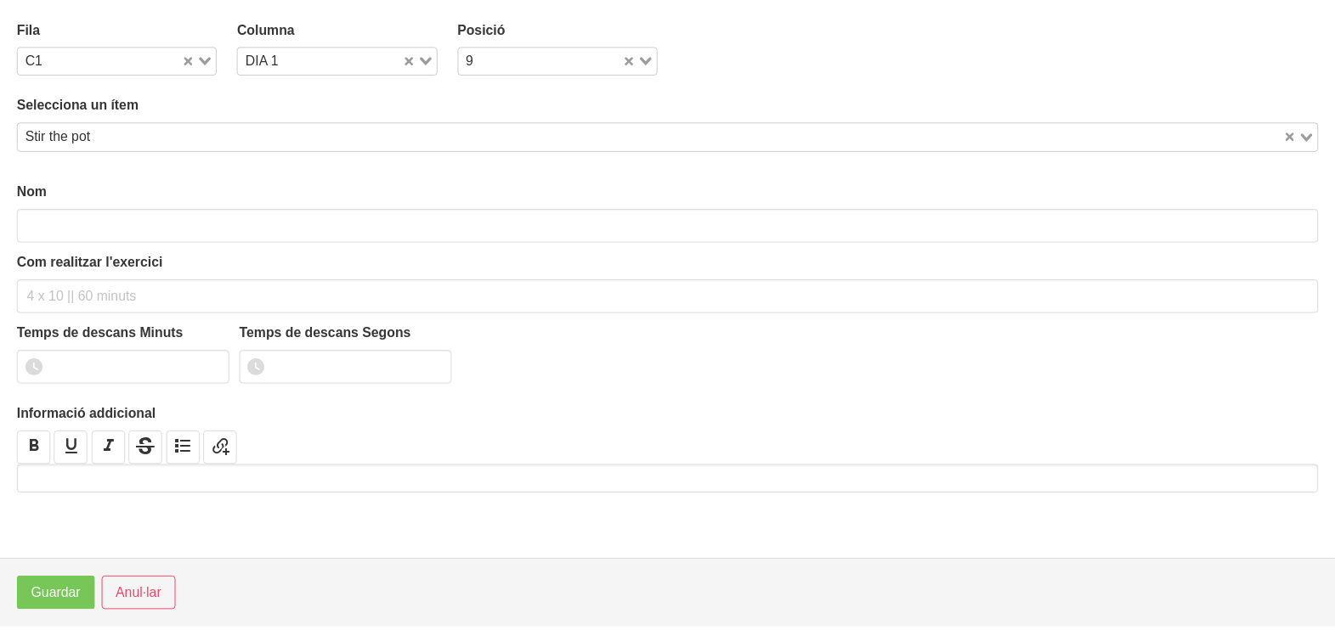
scroll to position [4, 0]
type input "Stir the pot"
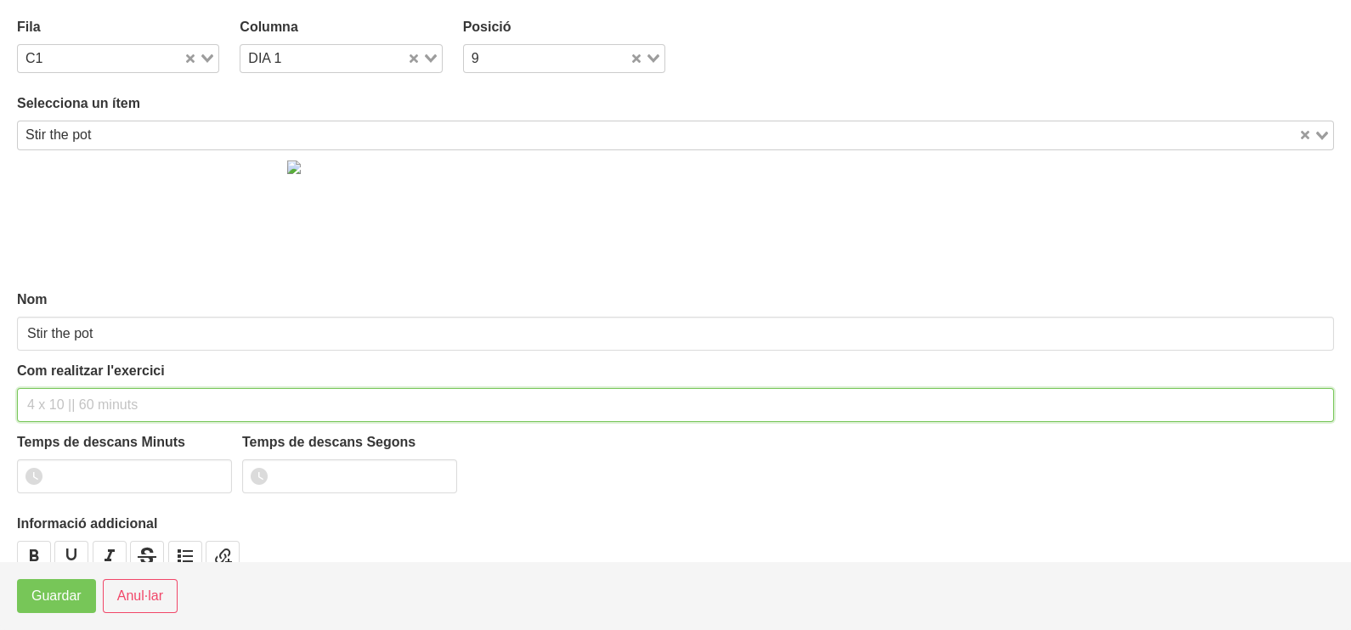
click at [69, 405] on input "text" at bounding box center [675, 405] width 1317 height 34
type input "3 x 8-12 a 2010 60""
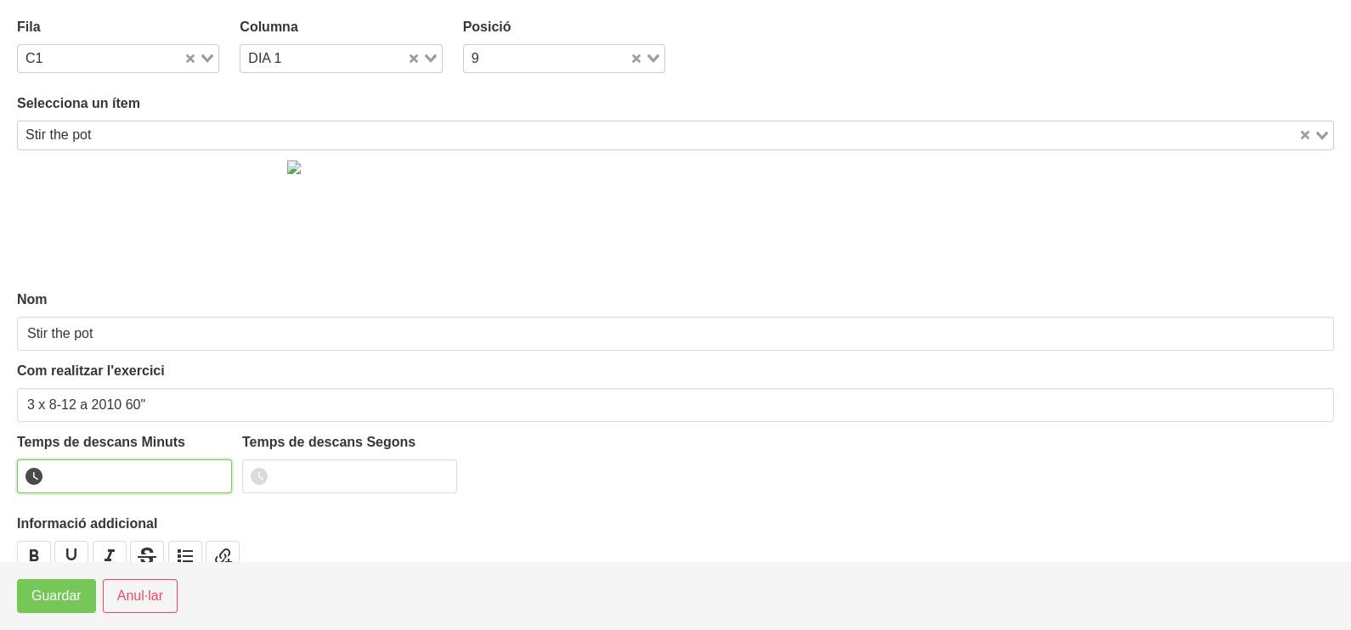
click at [212, 469] on input "number" at bounding box center [124, 477] width 215 height 34
type input "1"
click at [212, 472] on input "1" at bounding box center [124, 477] width 215 height 34
click at [74, 600] on span "Guardar" at bounding box center [56, 596] width 50 height 20
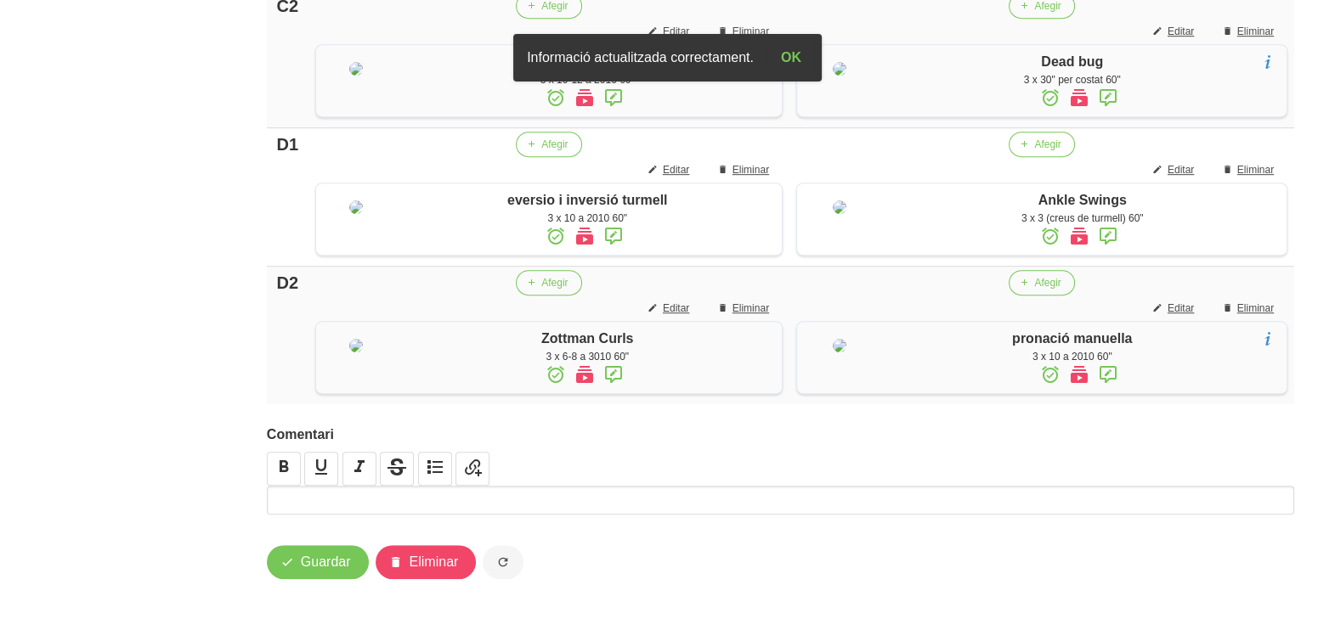
scroll to position [1495, 0]
click at [327, 571] on span "Guardar" at bounding box center [326, 562] width 50 height 20
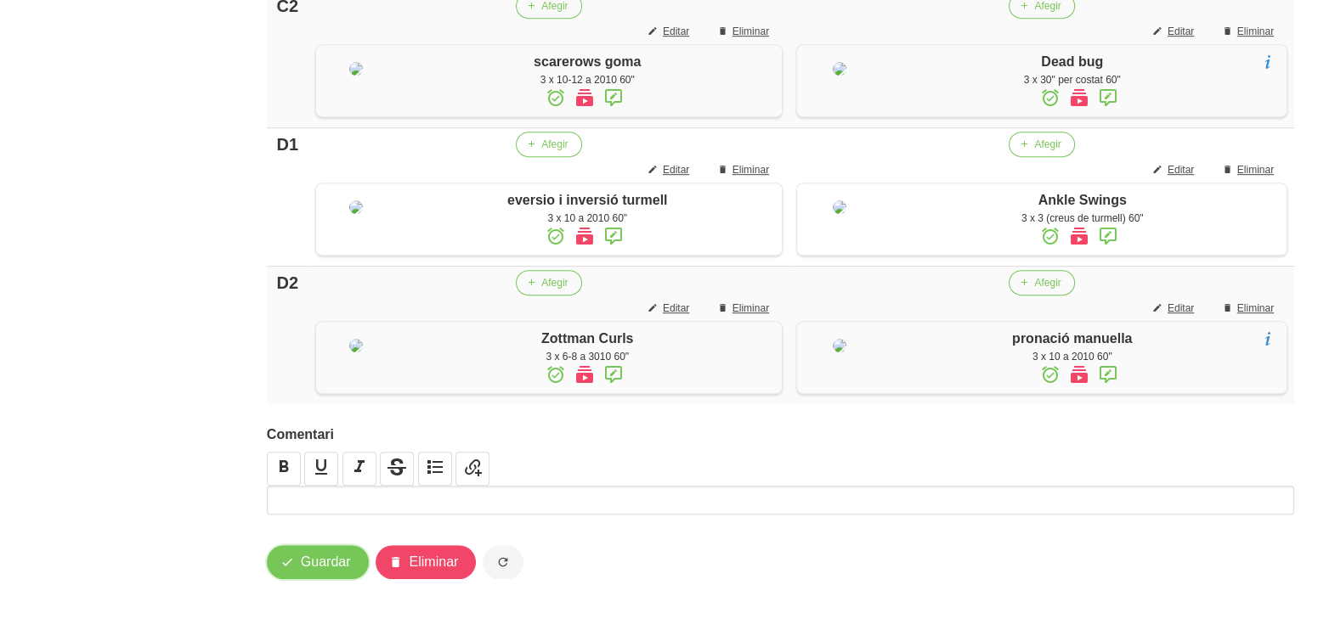
scroll to position [8, 0]
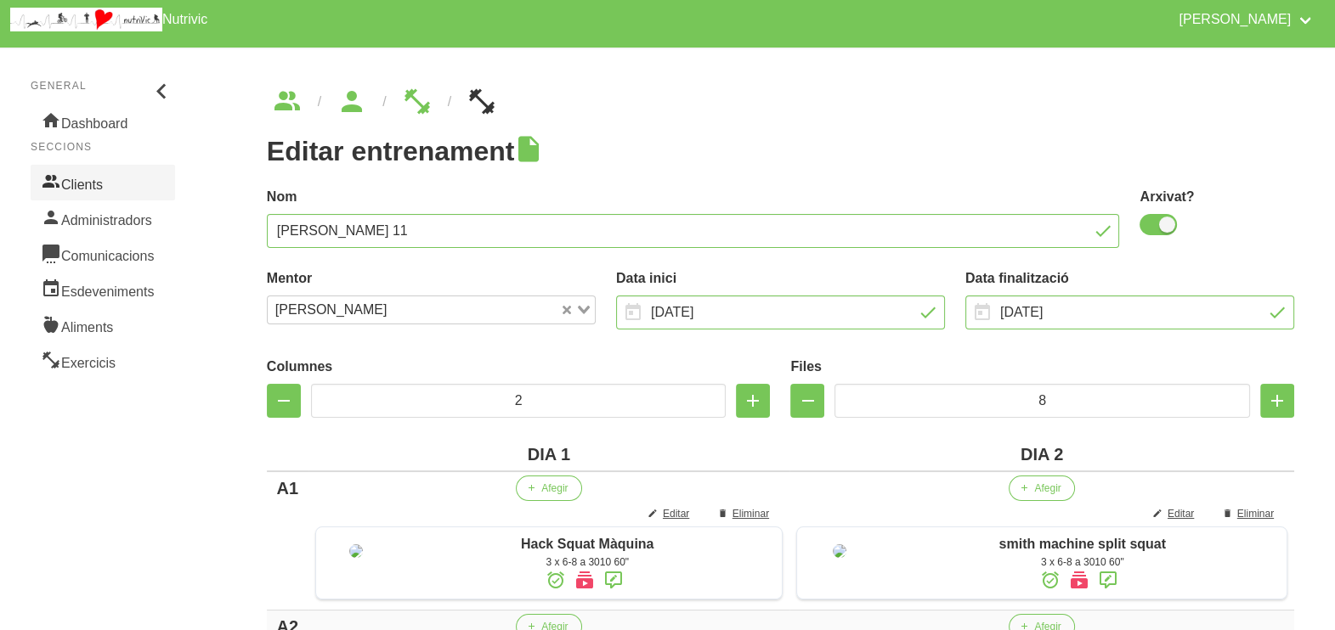
click at [106, 183] on link "Clients" at bounding box center [103, 183] width 144 height 36
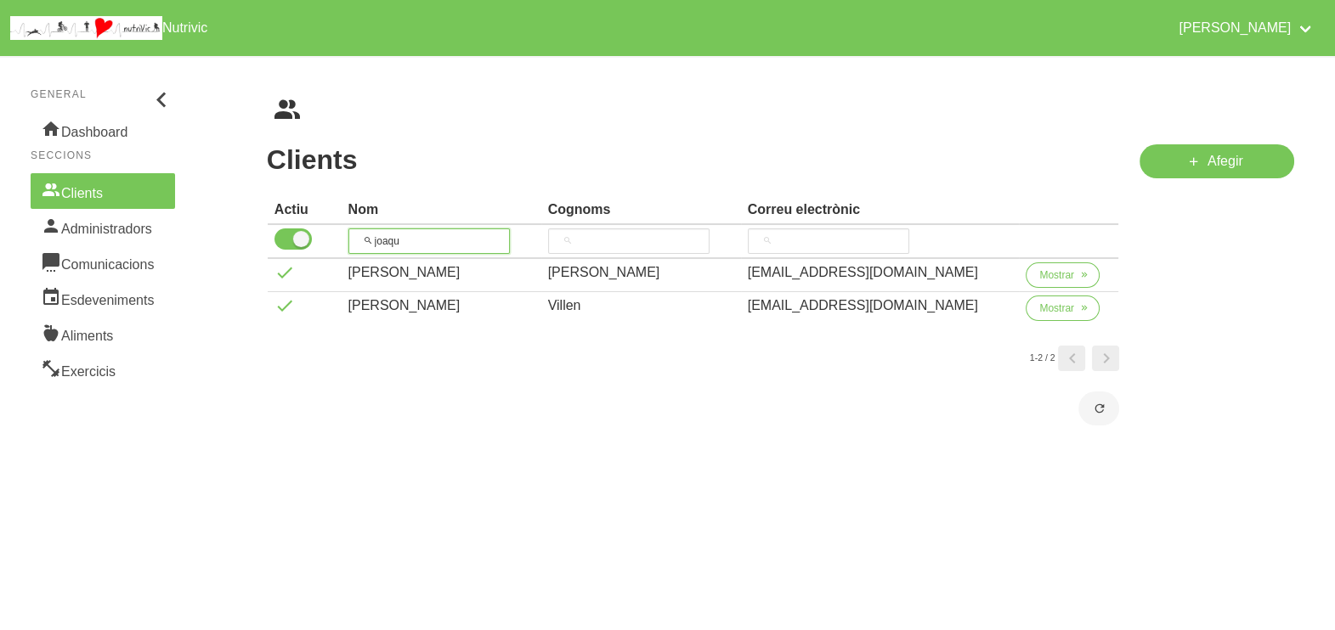
drag, startPoint x: 416, startPoint y: 236, endPoint x: 407, endPoint y: 198, distance: 39.4
click at [380, 236] on input "joaqu" at bounding box center [428, 241] width 161 height 25
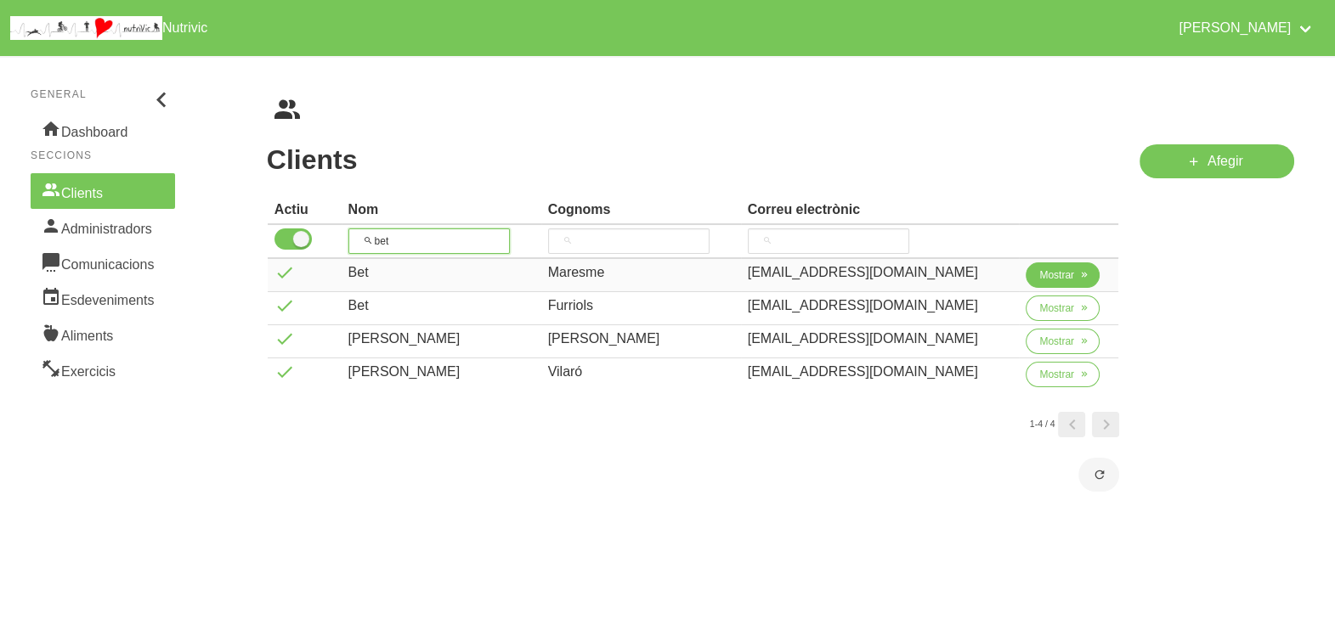
type input "bet"
click at [1052, 278] on span "Mostrar" at bounding box center [1056, 275] width 35 height 15
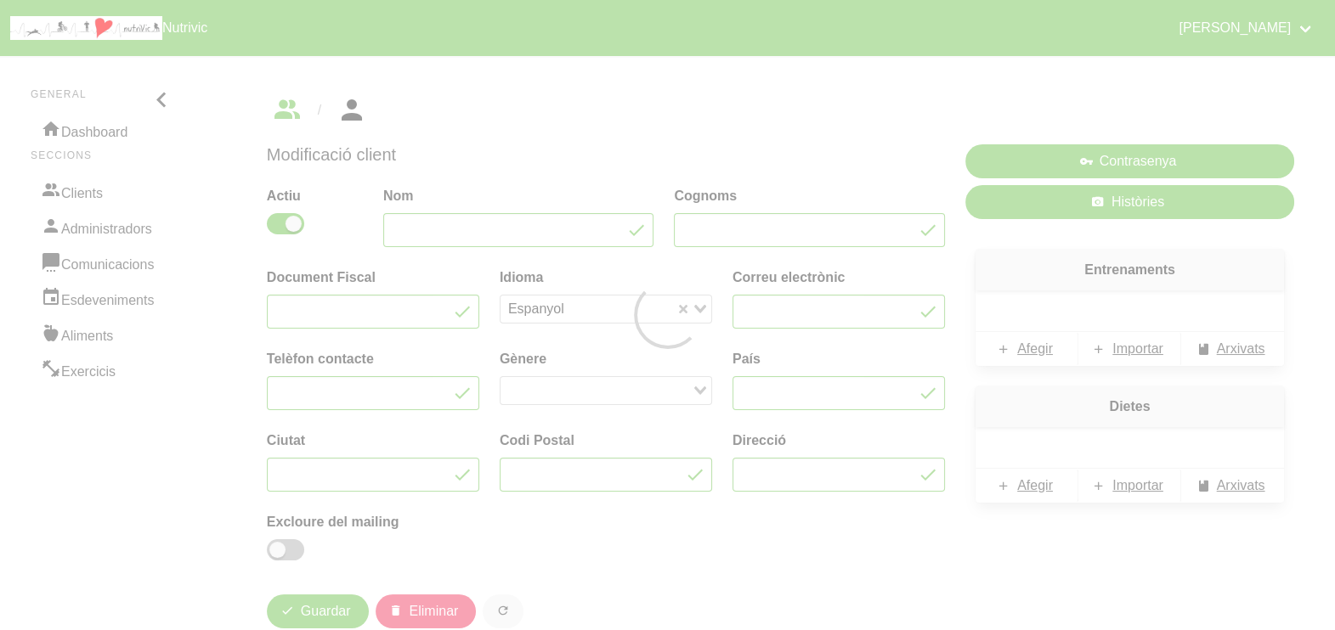
type input "Bet"
type input "Maresme"
type input "[EMAIL_ADDRESS][DOMAIN_NAME]"
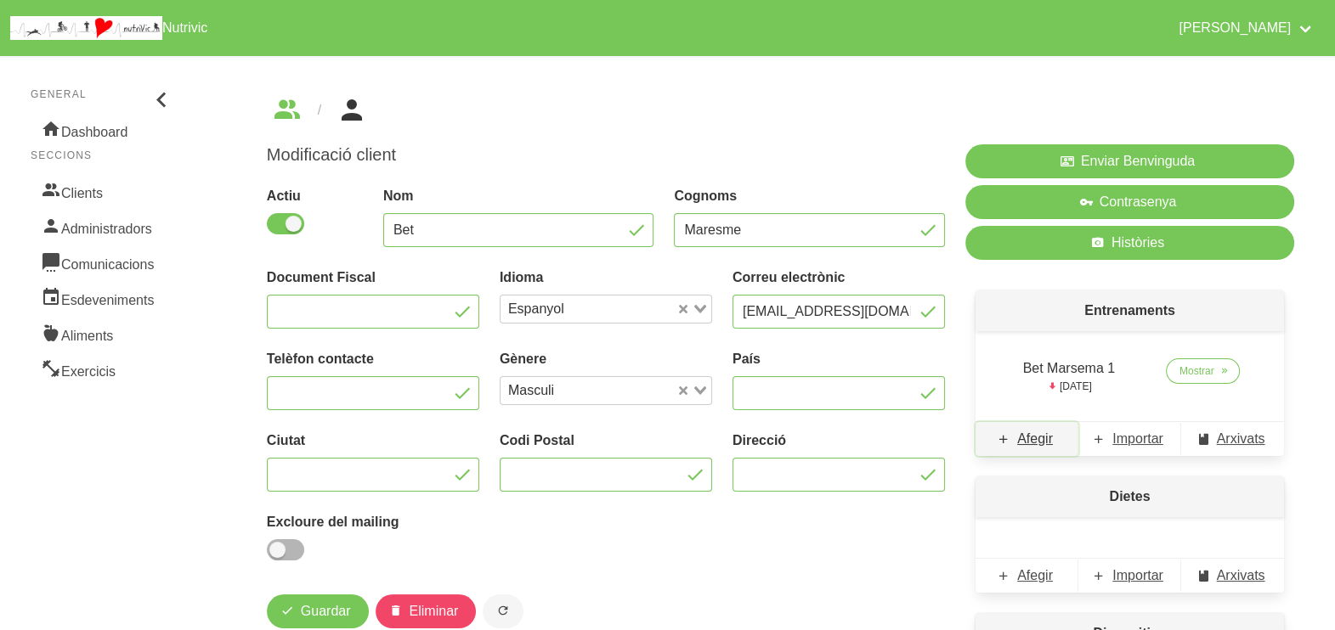
click at [1033, 439] on span "Afegir" at bounding box center [1035, 439] width 36 height 20
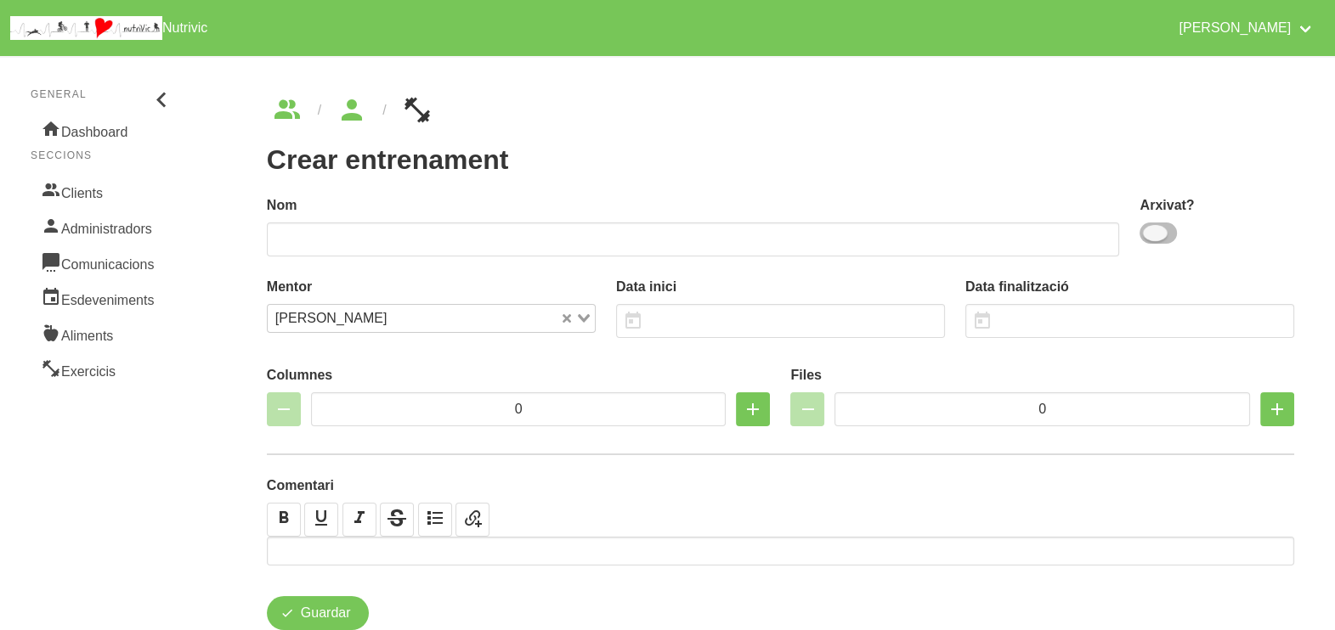
drag, startPoint x: 1164, startPoint y: 234, endPoint x: 991, endPoint y: 243, distance: 172.7
click at [1164, 236] on span at bounding box center [1157, 233] width 37 height 21
click at [1150, 236] on input "checkbox" at bounding box center [1144, 233] width 11 height 11
checkbox input "true"
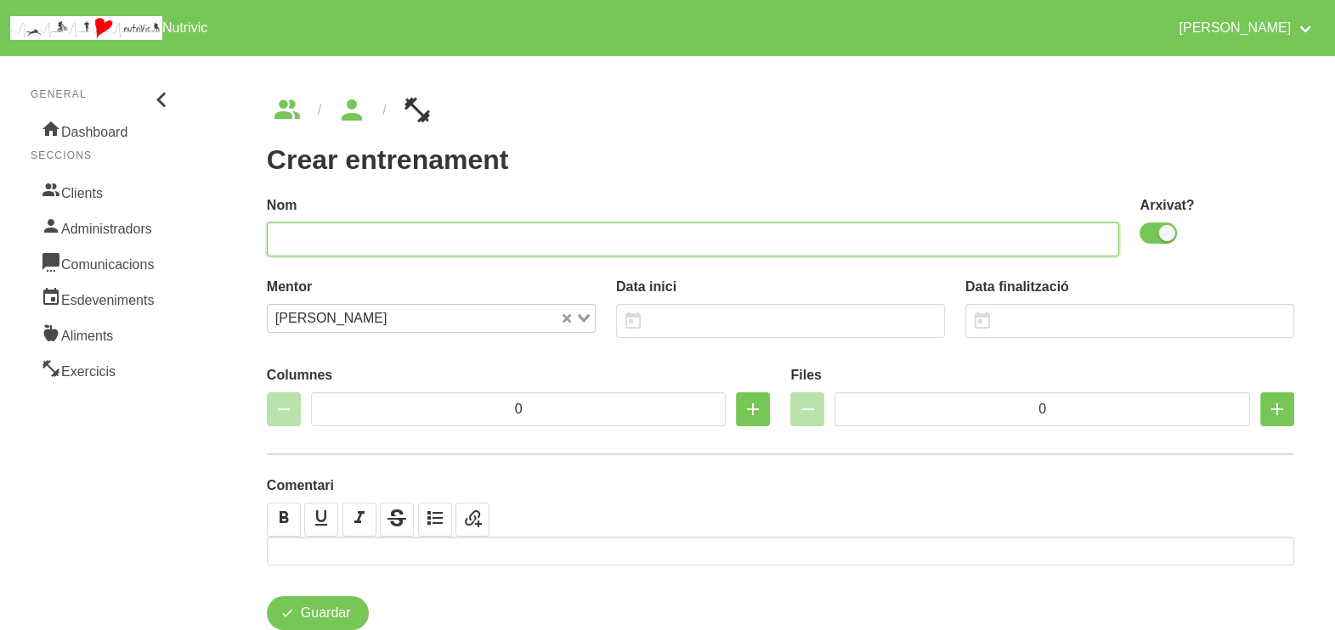
click at [900, 229] on input "text" at bounding box center [693, 240] width 853 height 34
type input "Bet Maresme 2"
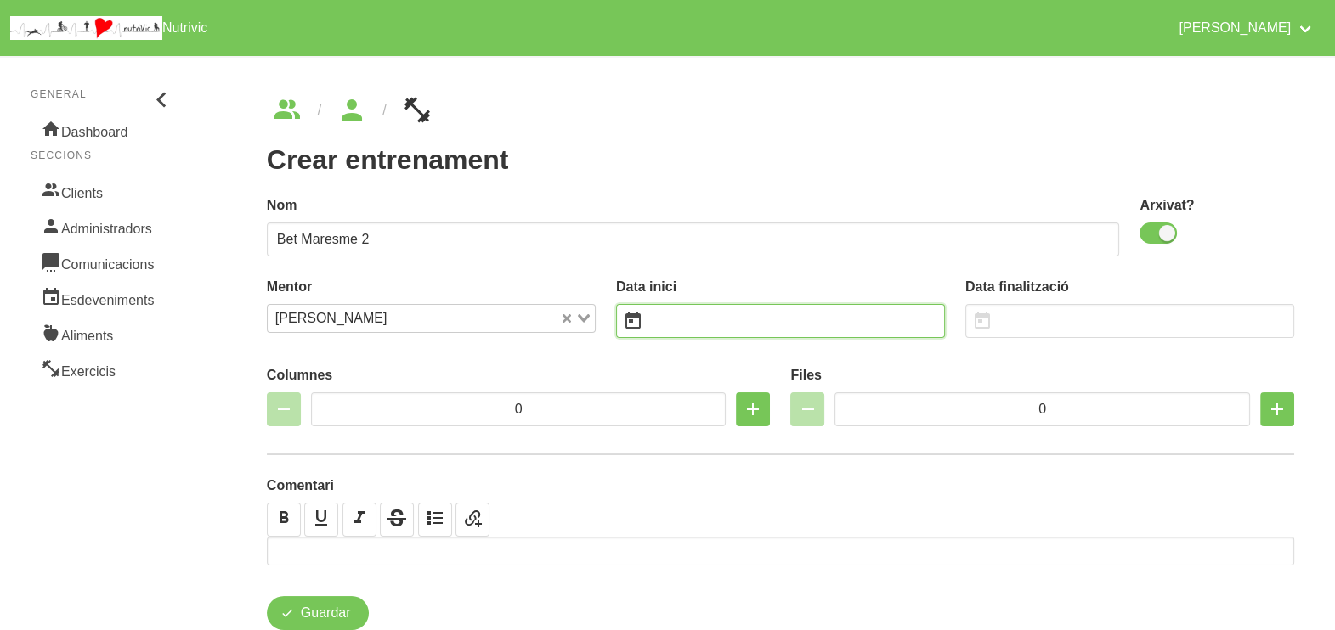
click at [714, 321] on input "text" at bounding box center [780, 321] width 329 height 34
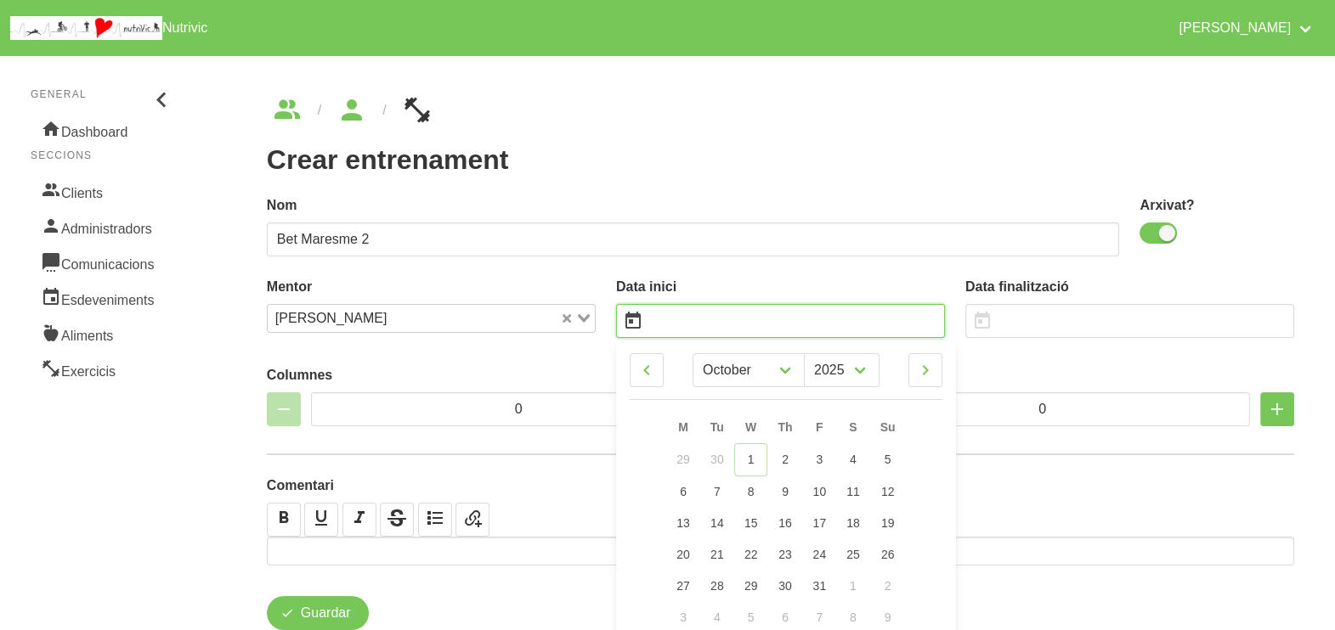
scroll to position [49, 0]
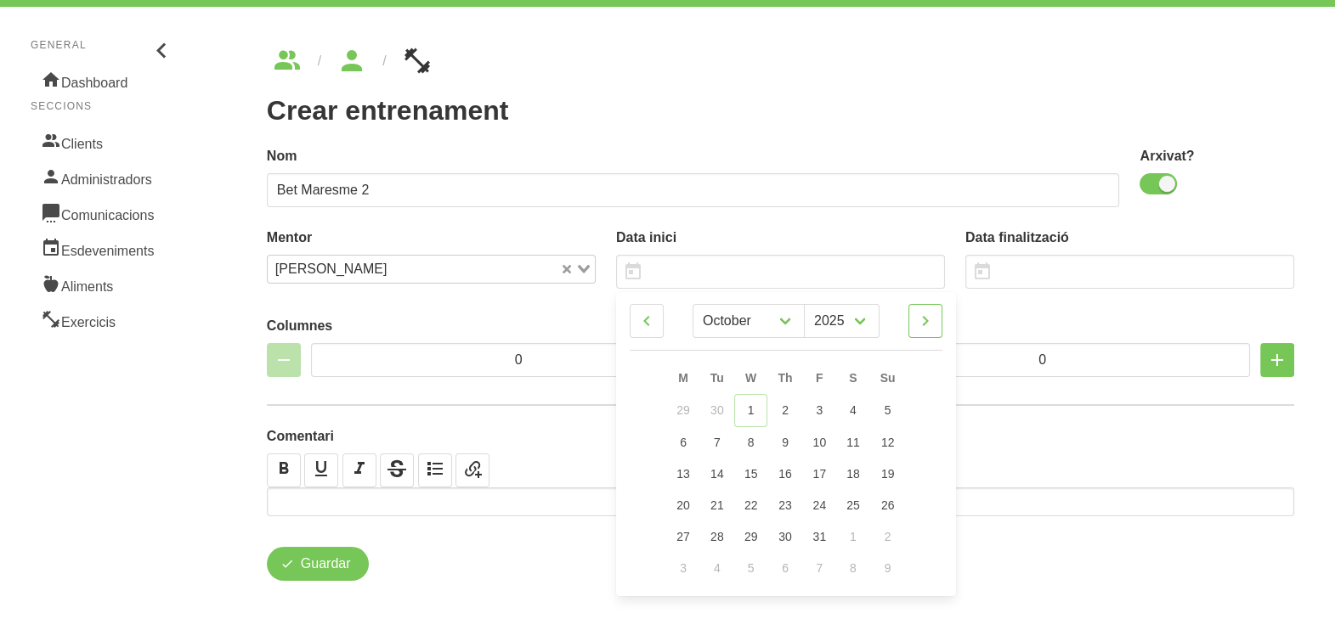
click at [930, 323] on icon at bounding box center [925, 321] width 20 height 31
select select "10"
click at [884, 437] on span "9" at bounding box center [887, 441] width 7 height 14
type input "[DATE]"
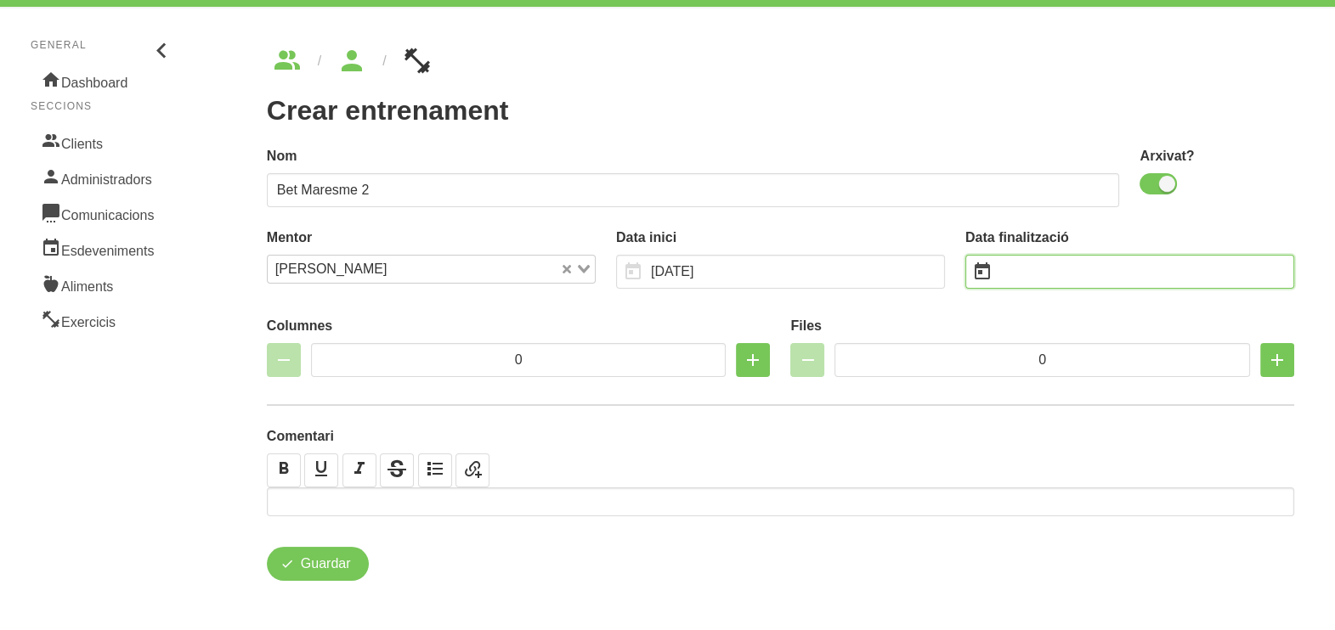
click at [1058, 269] on input "text" at bounding box center [1129, 272] width 329 height 34
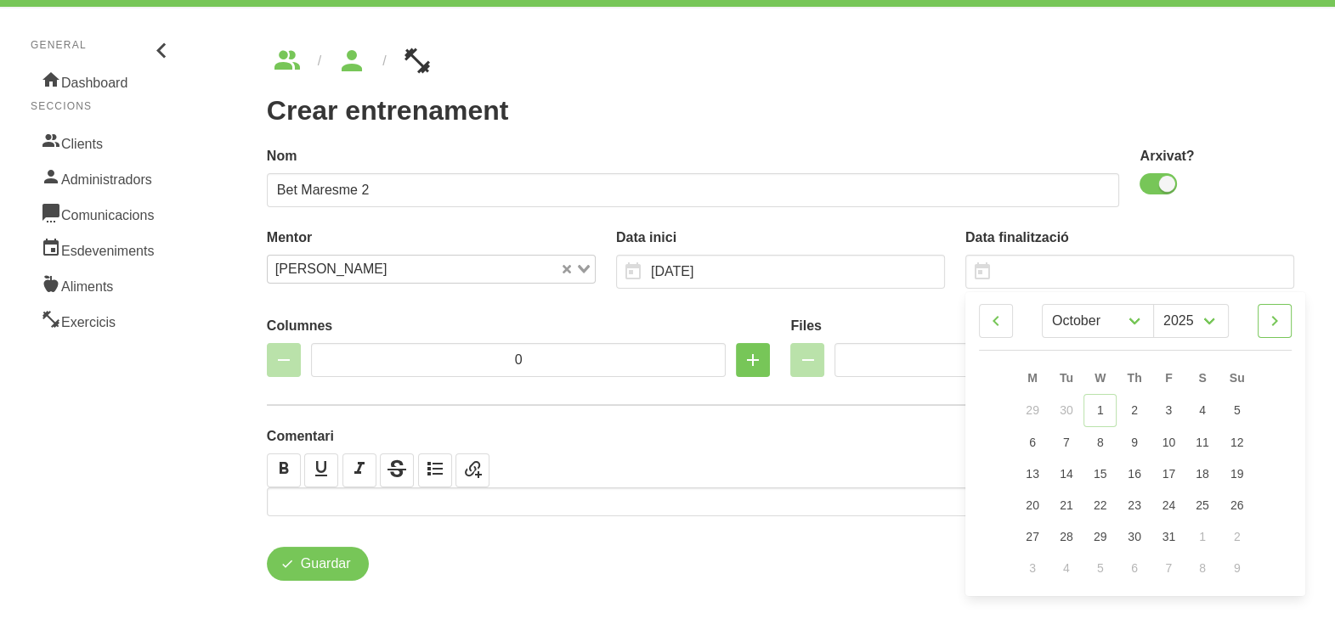
click at [1277, 325] on icon at bounding box center [1274, 321] width 20 height 31
click at [1278, 322] on icon at bounding box center [1274, 321] width 20 height 31
select select "11"
drag, startPoint x: 1240, startPoint y: 470, endPoint x: 981, endPoint y: 227, distance: 355.2
click at [1240, 471] on span "21" at bounding box center [1237, 473] width 14 height 14
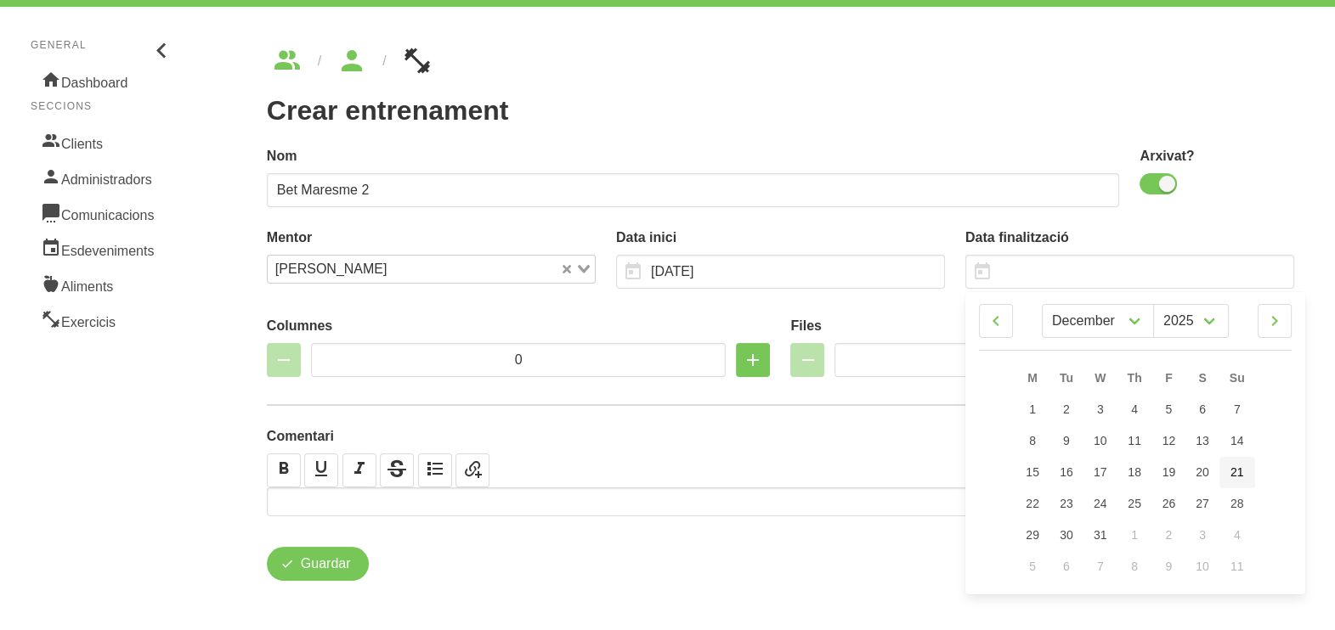
type input "[DATE]"
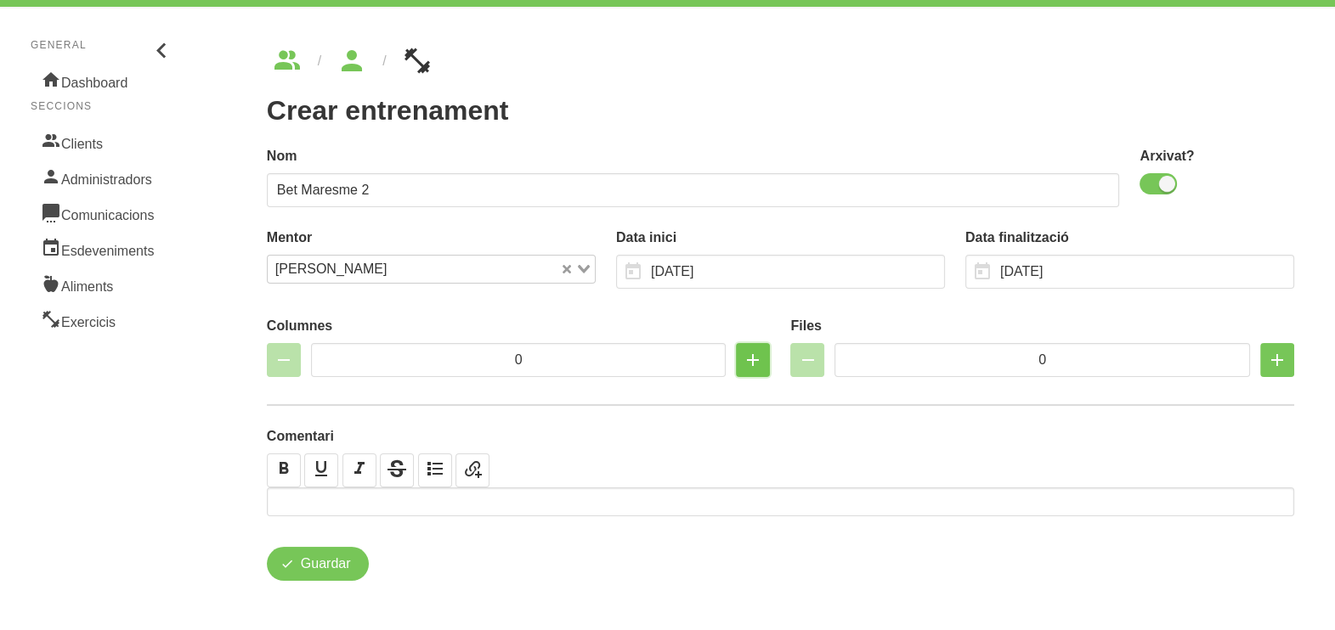
click at [750, 369] on icon "button" at bounding box center [752, 360] width 20 height 31
type input "2"
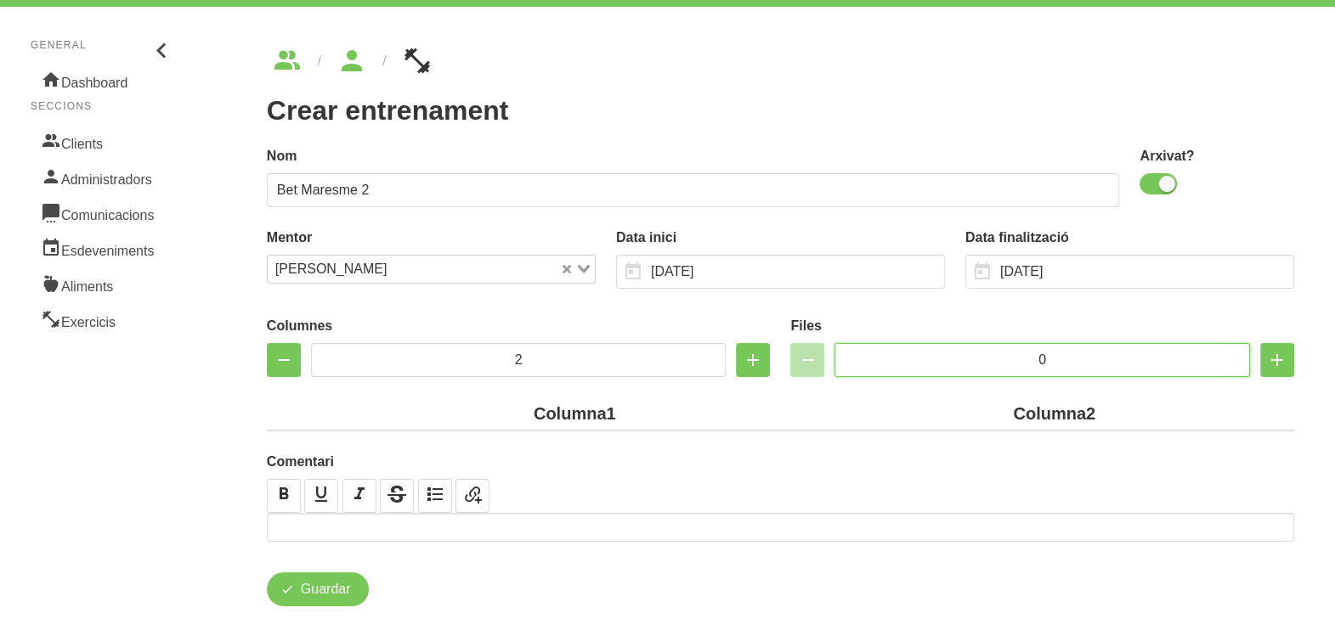
drag, startPoint x: 1067, startPoint y: 356, endPoint x: 979, endPoint y: 348, distance: 87.8
click at [979, 348] on input "0" at bounding box center [1041, 360] width 415 height 34
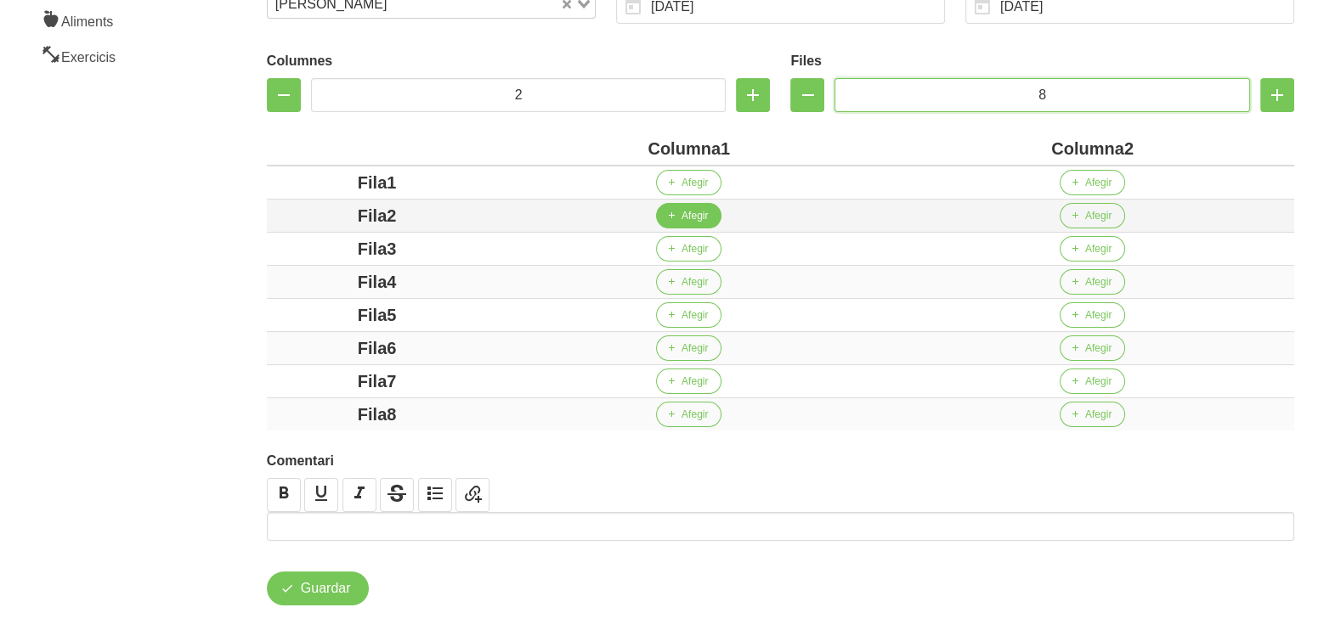
scroll to position [338, 0]
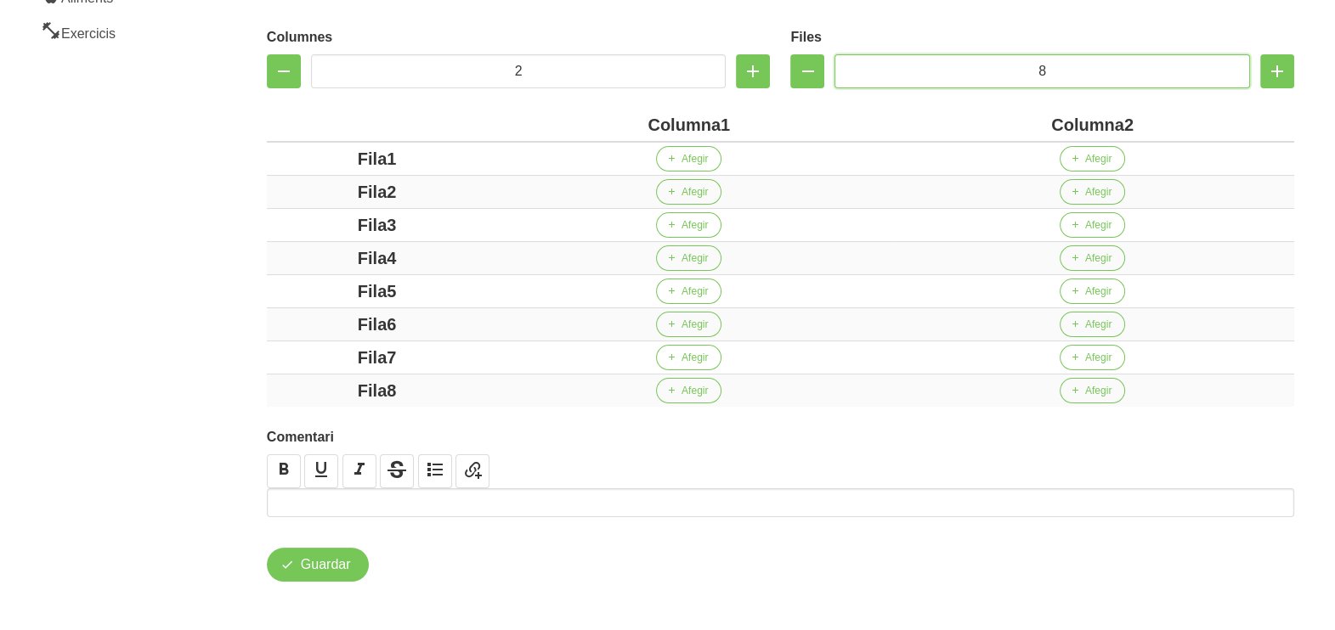
type input "8"
click at [651, 127] on div "Columna1" at bounding box center [689, 124] width 390 height 25
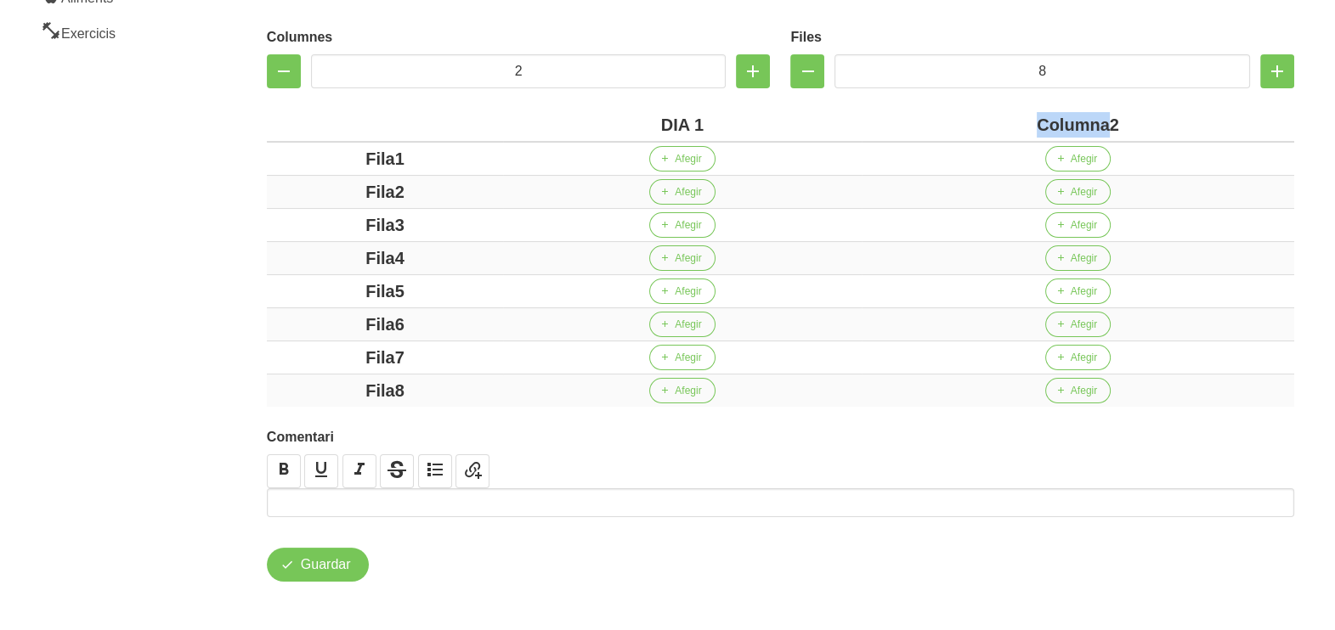
drag, startPoint x: 1109, startPoint y: 126, endPoint x: 1012, endPoint y: 125, distance: 97.7
click at [1012, 125] on div "Columna2" at bounding box center [1077, 124] width 419 height 25
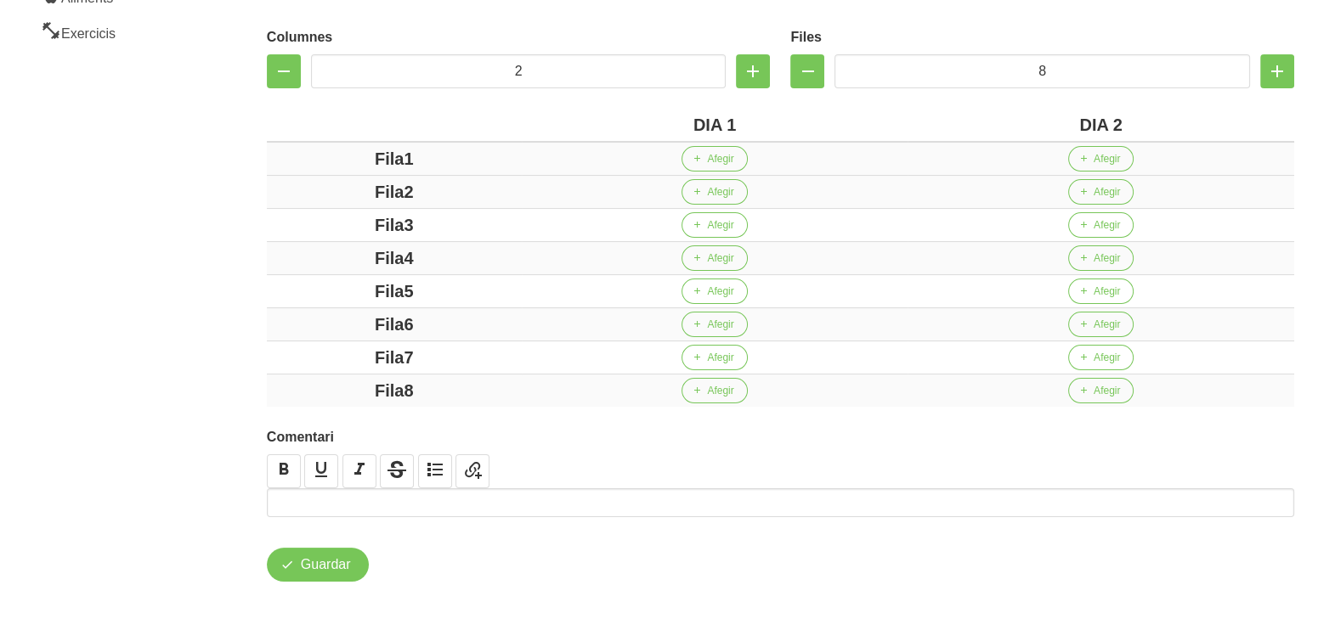
drag, startPoint x: 404, startPoint y: 161, endPoint x: 327, endPoint y: 161, distance: 76.5
click at [326, 161] on div "Fila1" at bounding box center [394, 158] width 241 height 25
drag, startPoint x: 408, startPoint y: 194, endPoint x: 342, endPoint y: 206, distance: 66.6
click at [315, 193] on div "Fila2" at bounding box center [394, 191] width 241 height 25
click at [330, 221] on div "Fila3" at bounding box center [394, 224] width 241 height 25
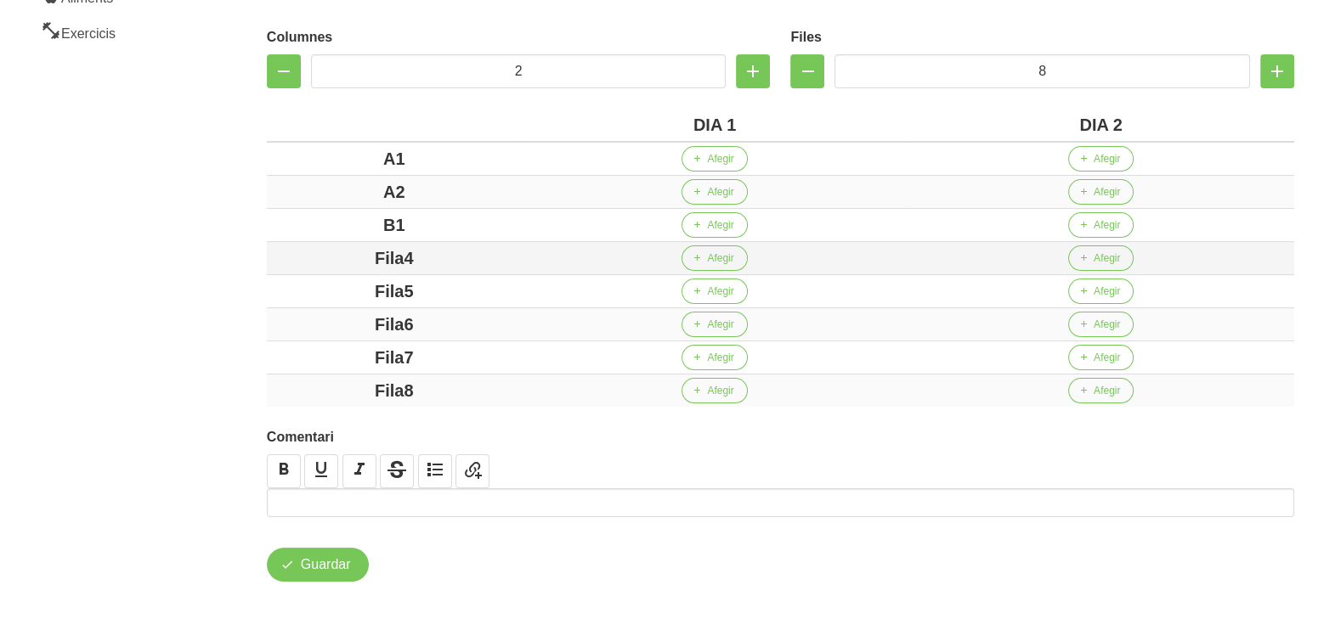
drag, startPoint x: 433, startPoint y: 262, endPoint x: 340, endPoint y: 268, distance: 93.6
click at [331, 268] on div "Fila4" at bounding box center [394, 257] width 241 height 25
click at [319, 292] on div "Fila5" at bounding box center [394, 291] width 241 height 25
drag, startPoint x: 420, startPoint y: 320, endPoint x: 357, endPoint y: 325, distance: 63.9
click at [360, 324] on div "Fila6" at bounding box center [394, 324] width 241 height 25
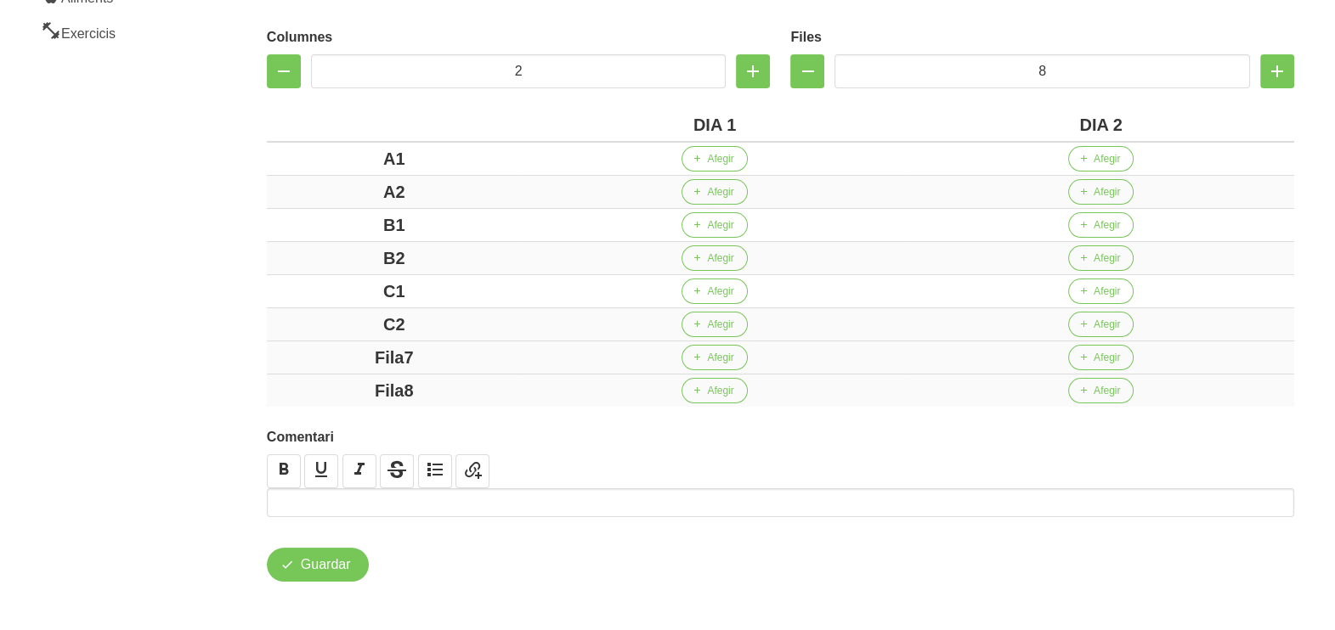
drag, startPoint x: 459, startPoint y: 353, endPoint x: 337, endPoint y: 357, distance: 121.5
click at [332, 353] on div "Fila7" at bounding box center [394, 357] width 241 height 25
drag, startPoint x: 418, startPoint y: 391, endPoint x: 285, endPoint y: 370, distance: 135.0
click at [345, 391] on div "Fila8" at bounding box center [394, 390] width 241 height 25
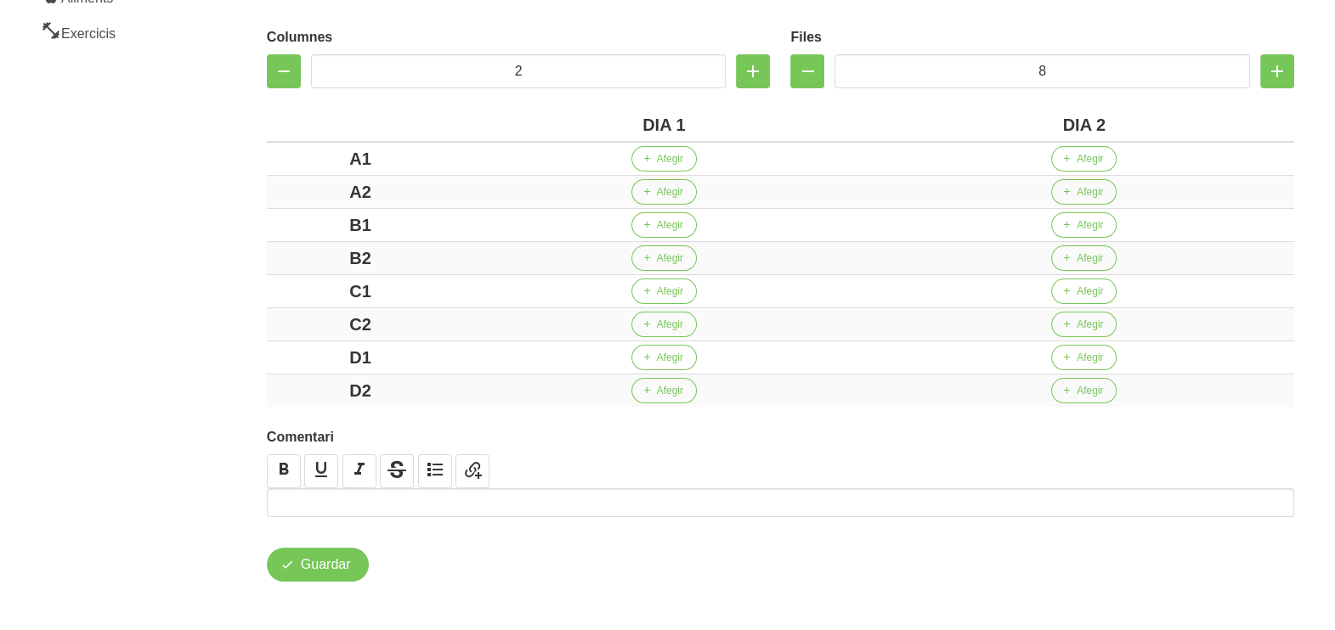
drag, startPoint x: 215, startPoint y: 323, endPoint x: 209, endPoint y: 308, distance: 16.4
click at [212, 315] on section "General Dashboard Seccions Clients Administradors Comunicacions Esdeveniments A…" at bounding box center [667, 170] width 1355 height 925
click at [680, 200] on button "Afegir" at bounding box center [663, 191] width 65 height 25
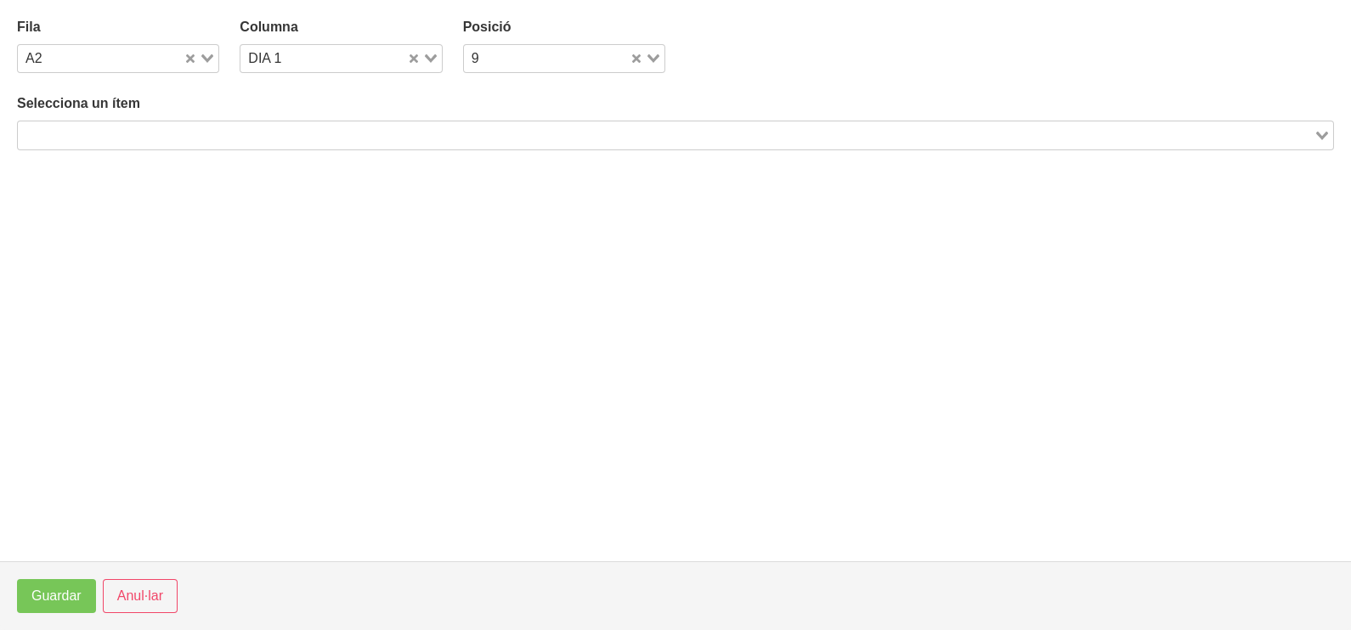
click at [347, 137] on input "Search for option" at bounding box center [666, 135] width 1292 height 20
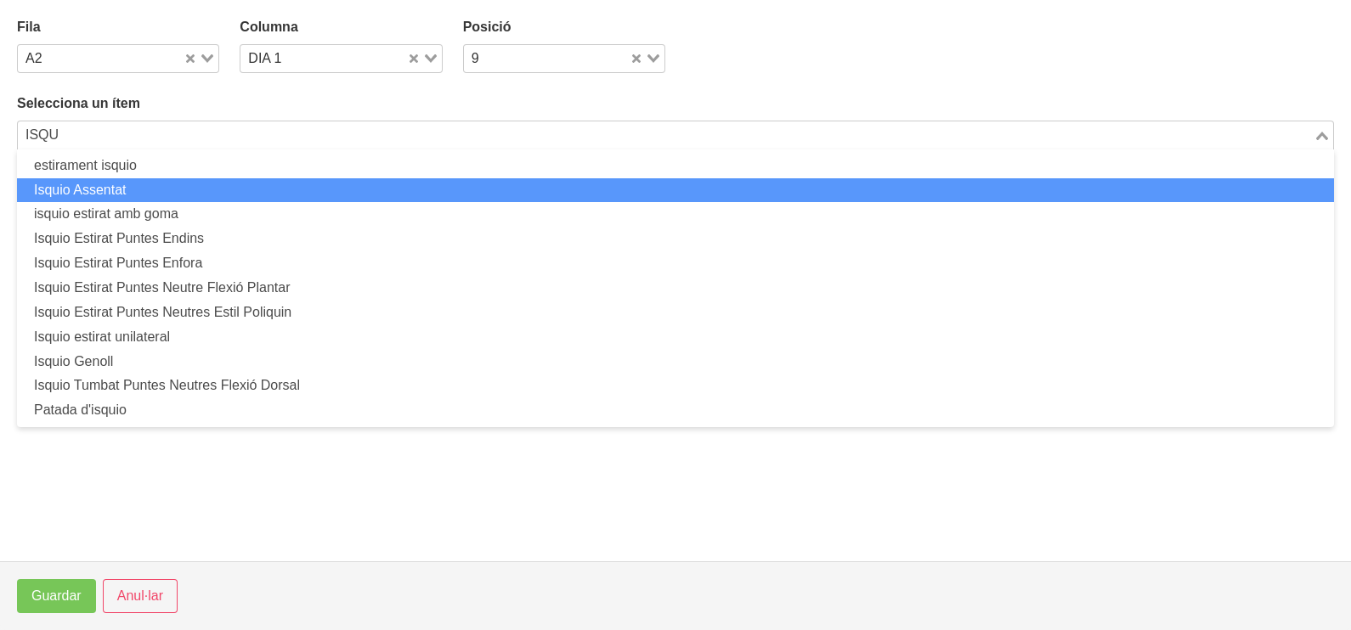
click at [173, 186] on li "Isquio Assentat" at bounding box center [675, 190] width 1317 height 25
type input "ISQU"
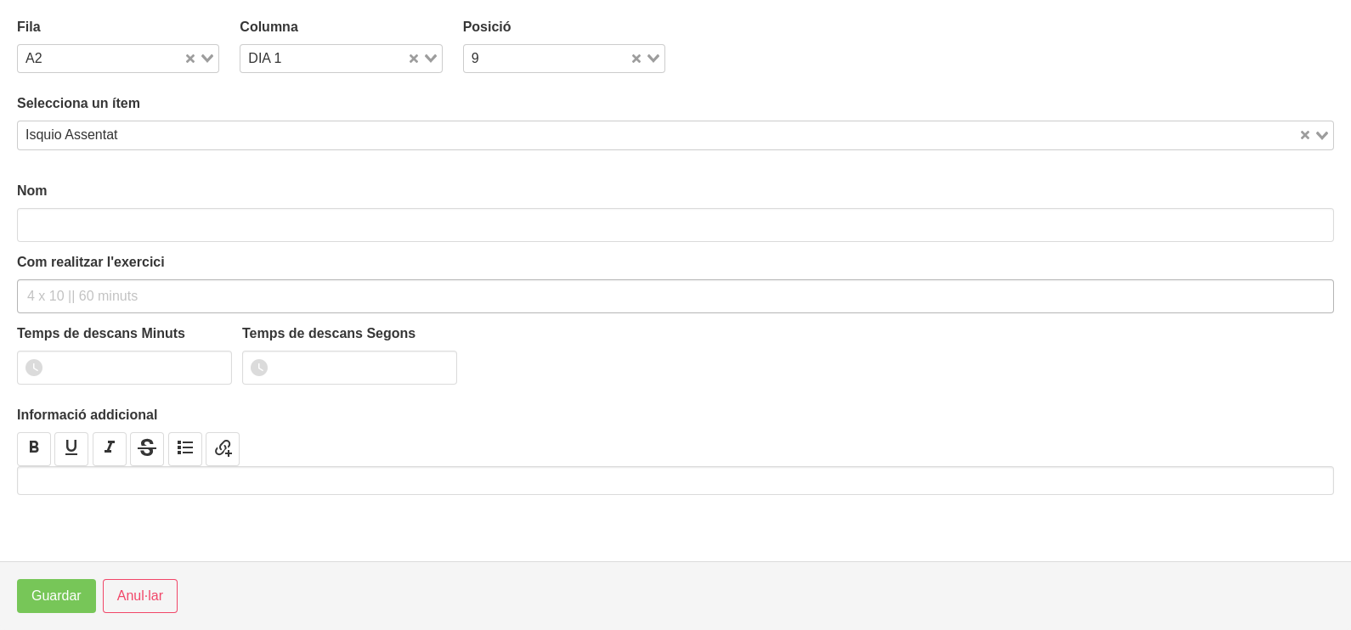
type input "Isquio Assentat"
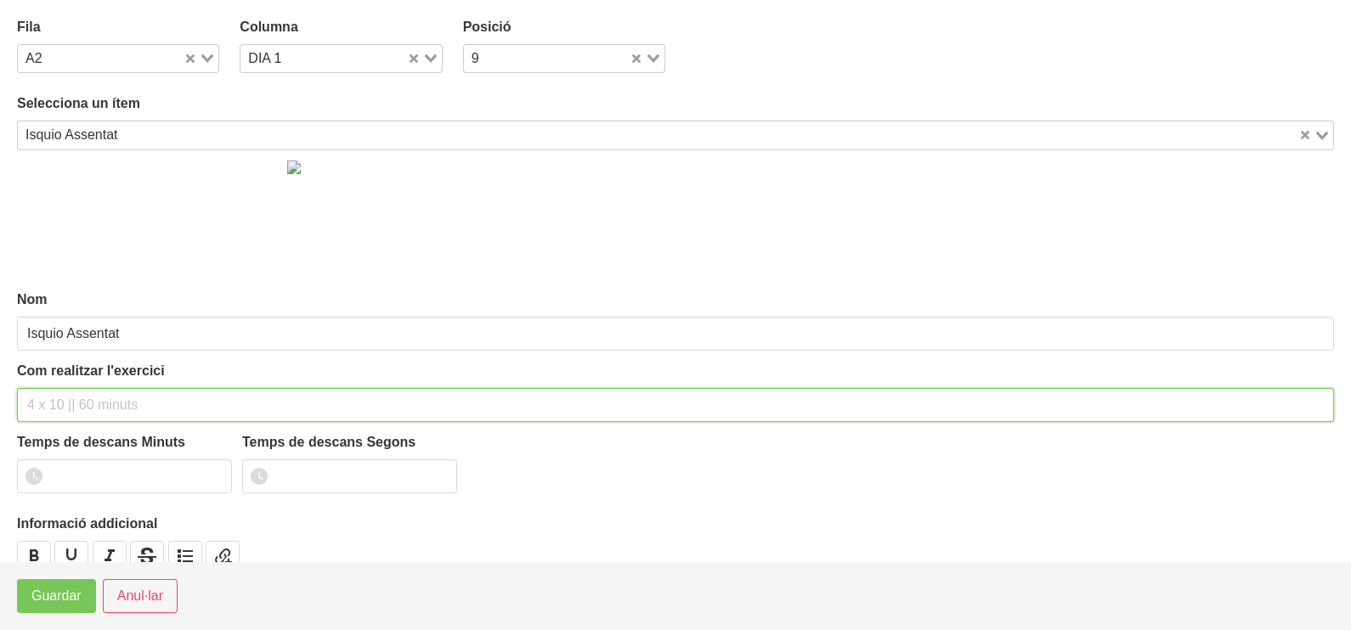
click at [87, 397] on input "text" at bounding box center [675, 405] width 1317 height 34
type input "3 x 6-8 a 3010 60""
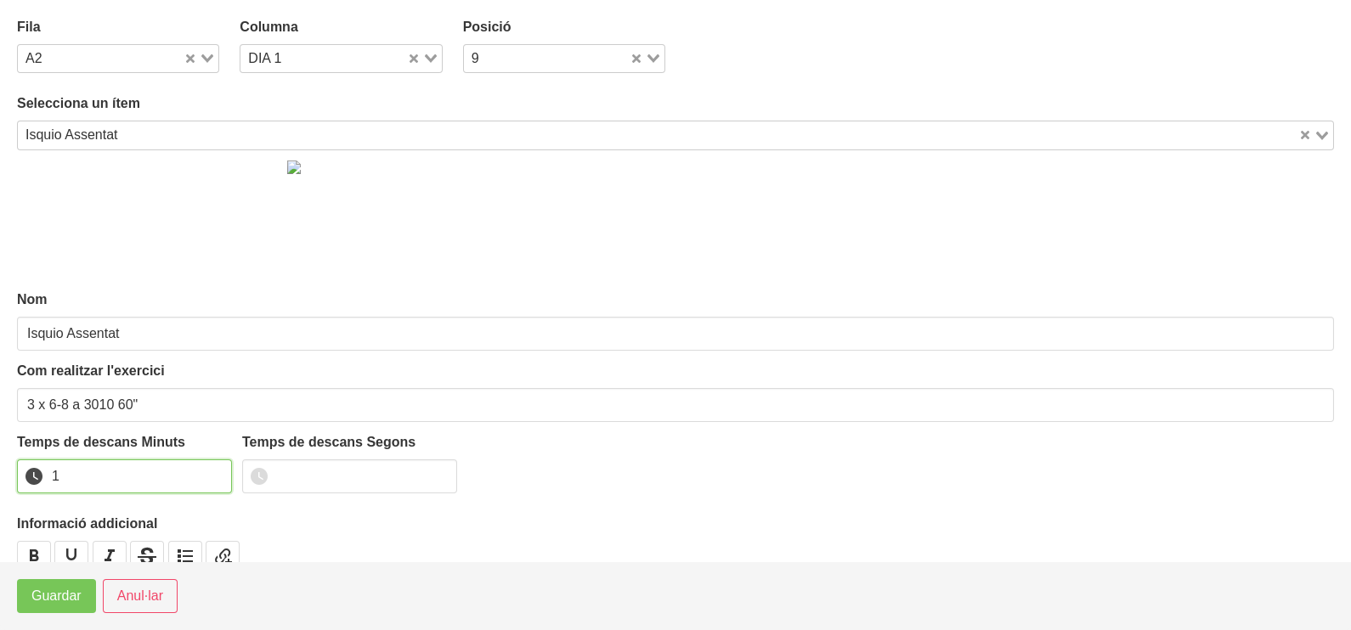
drag, startPoint x: 214, startPoint y: 471, endPoint x: 150, endPoint y: 543, distance: 96.2
type input "1"
click at [213, 472] on input "1" at bounding box center [124, 477] width 215 height 34
click at [61, 612] on button "Guardar" at bounding box center [56, 596] width 79 height 34
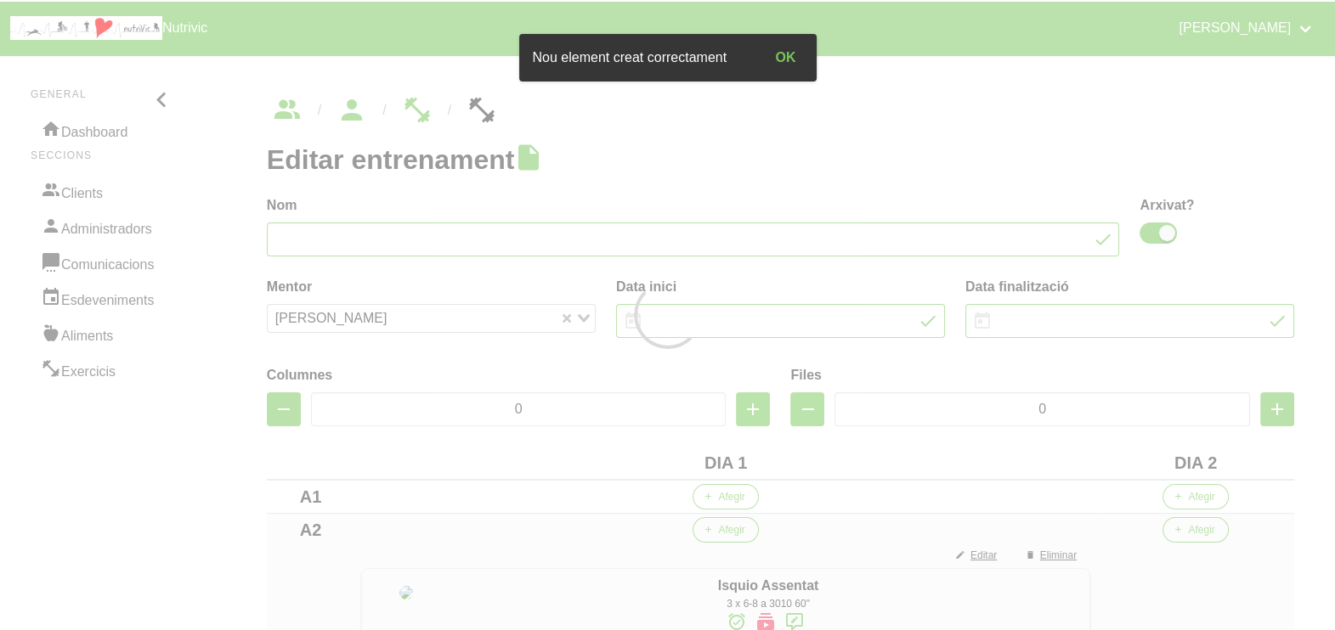
type input "Bet Maresme 2"
checkbox input "true"
type input "[DATE]"
type input "2"
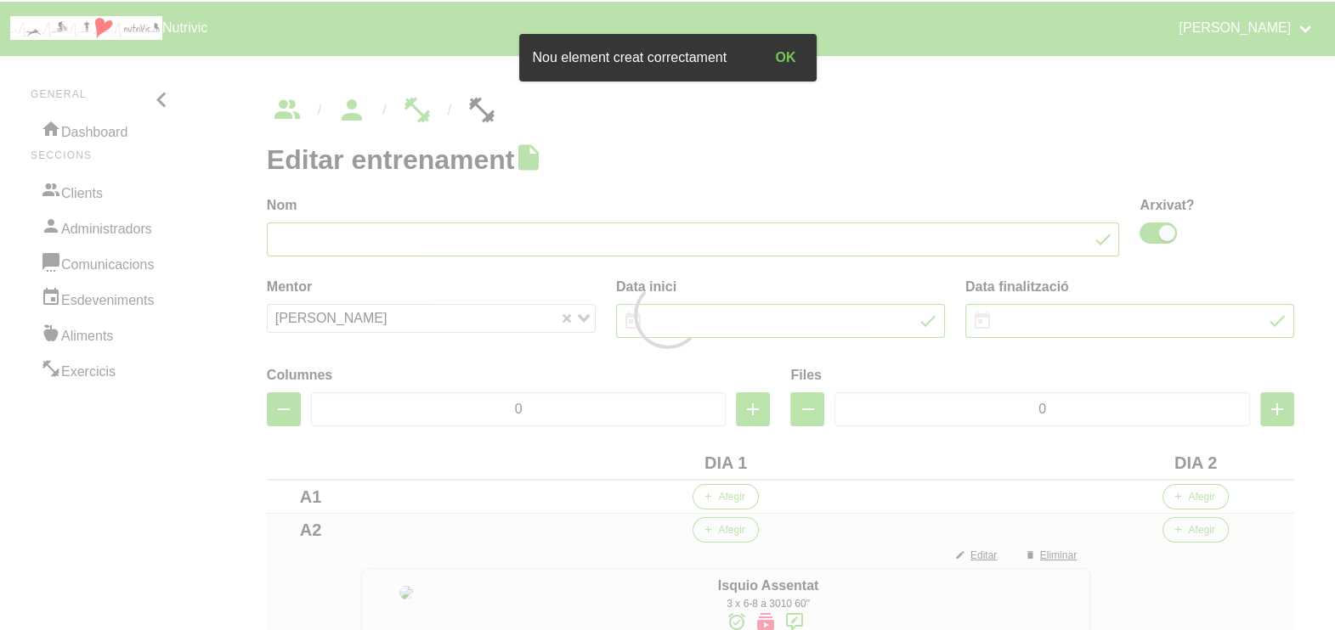
type input "8"
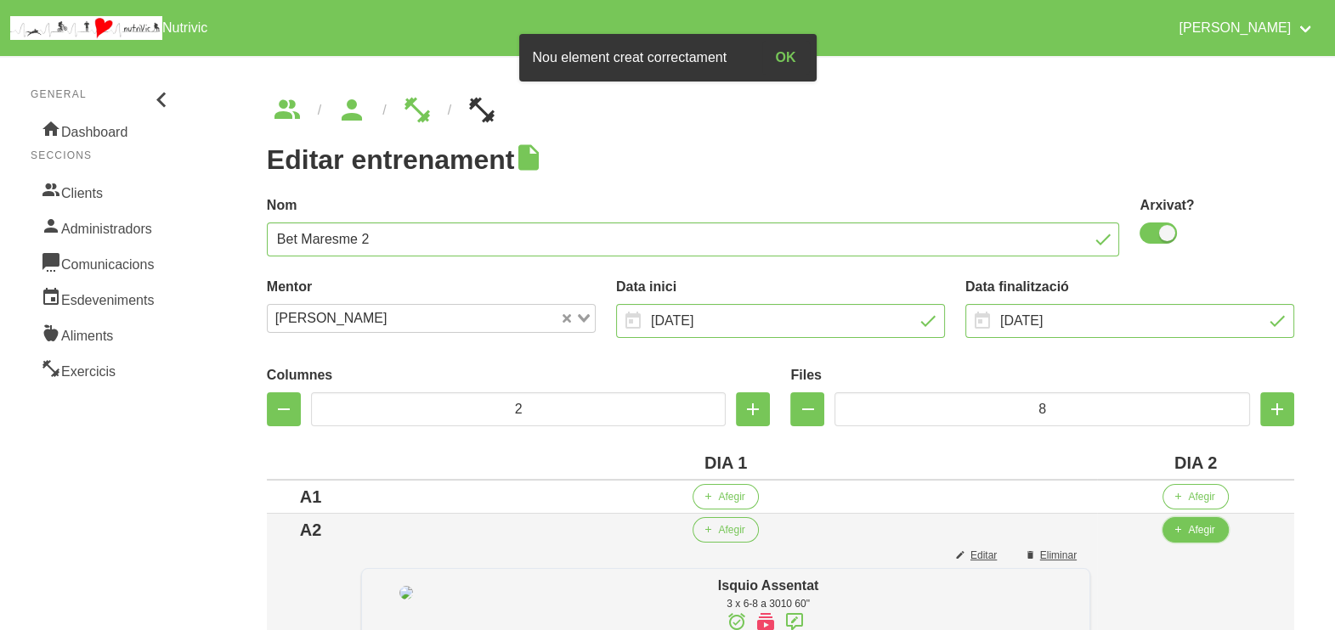
click at [1199, 535] on button "Afegir" at bounding box center [1194, 529] width 65 height 25
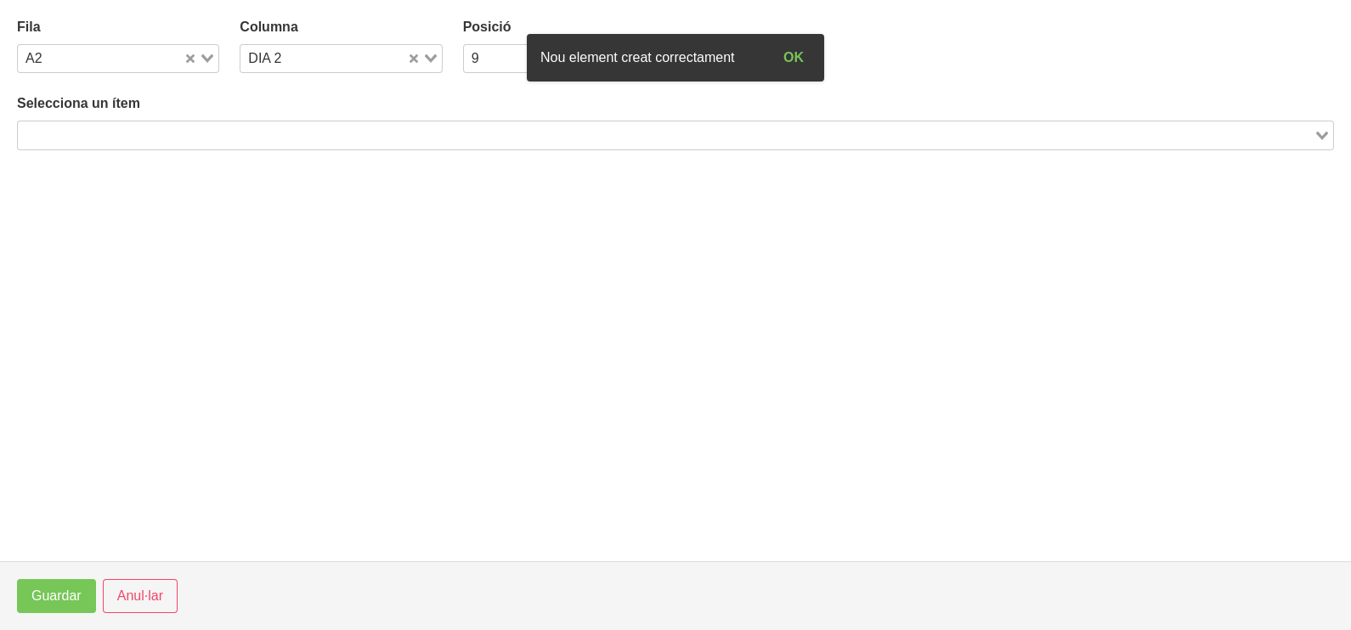
click at [185, 127] on input "Search for option" at bounding box center [666, 135] width 1292 height 20
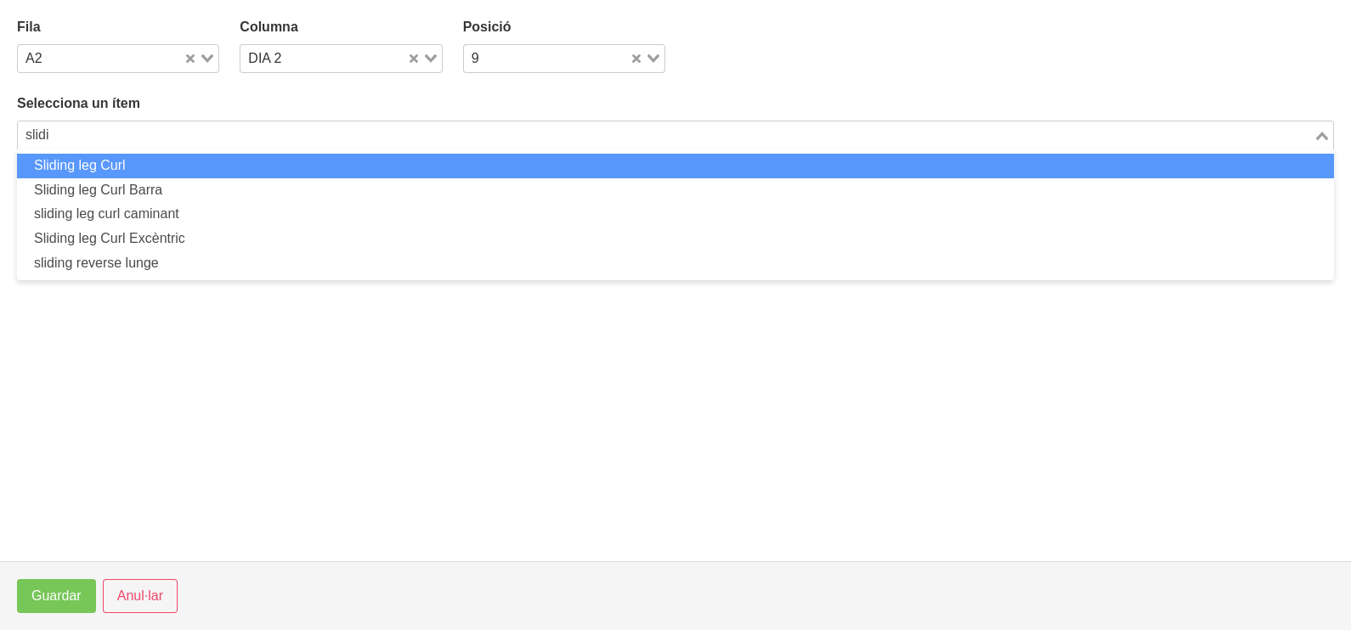
click at [153, 163] on li "Sliding leg Curl" at bounding box center [675, 166] width 1317 height 25
type input "slidi"
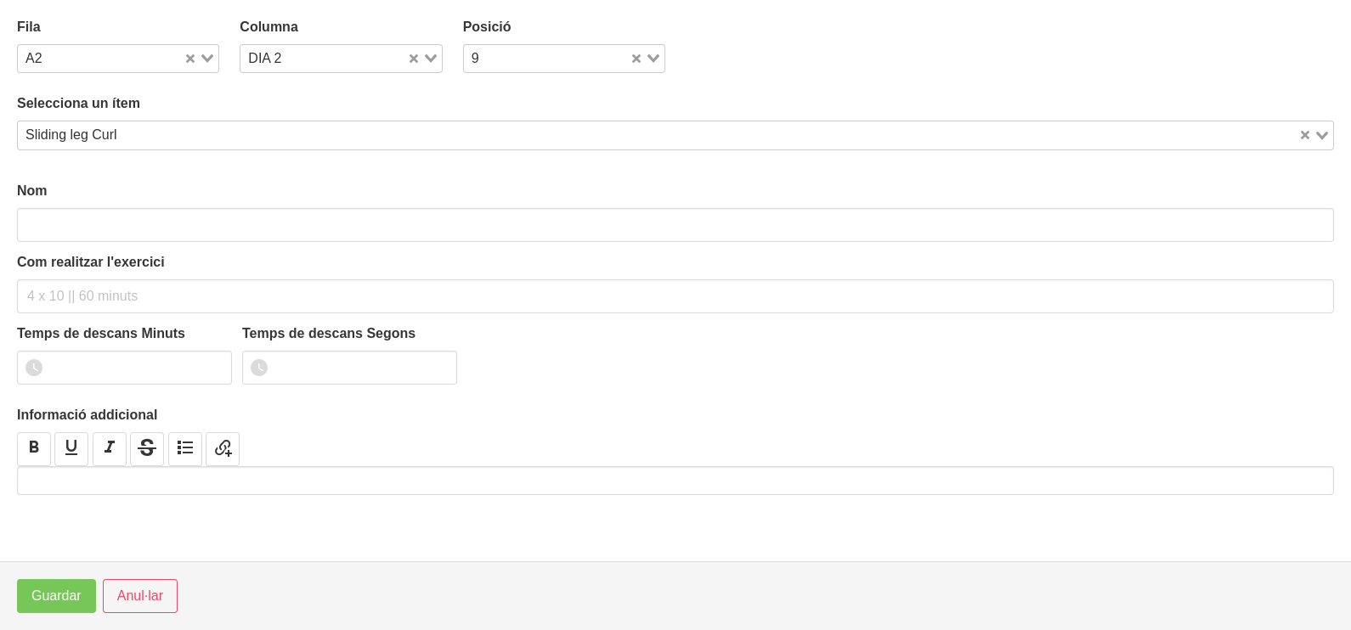
type input "Sliding leg Curl"
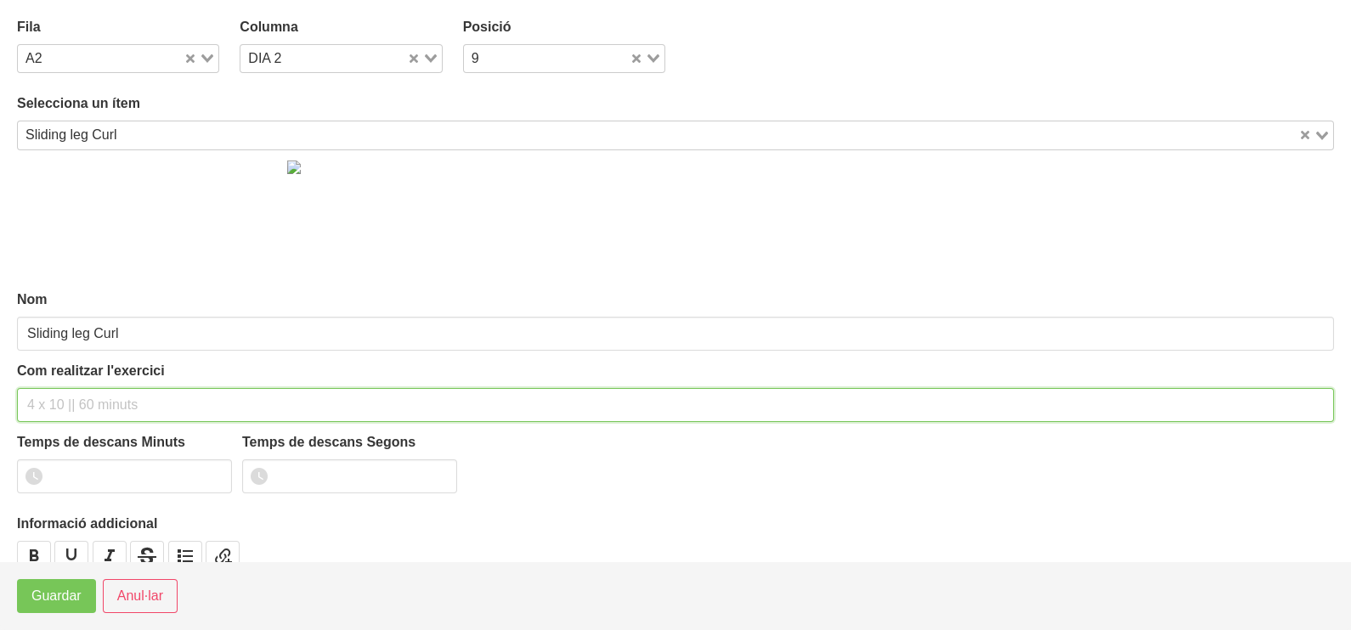
drag, startPoint x: 67, startPoint y: 400, endPoint x: 74, endPoint y: 384, distance: 17.5
click at [68, 399] on input "text" at bounding box center [675, 405] width 1317 height 34
type input "3 x 6-8 a 3010 60""
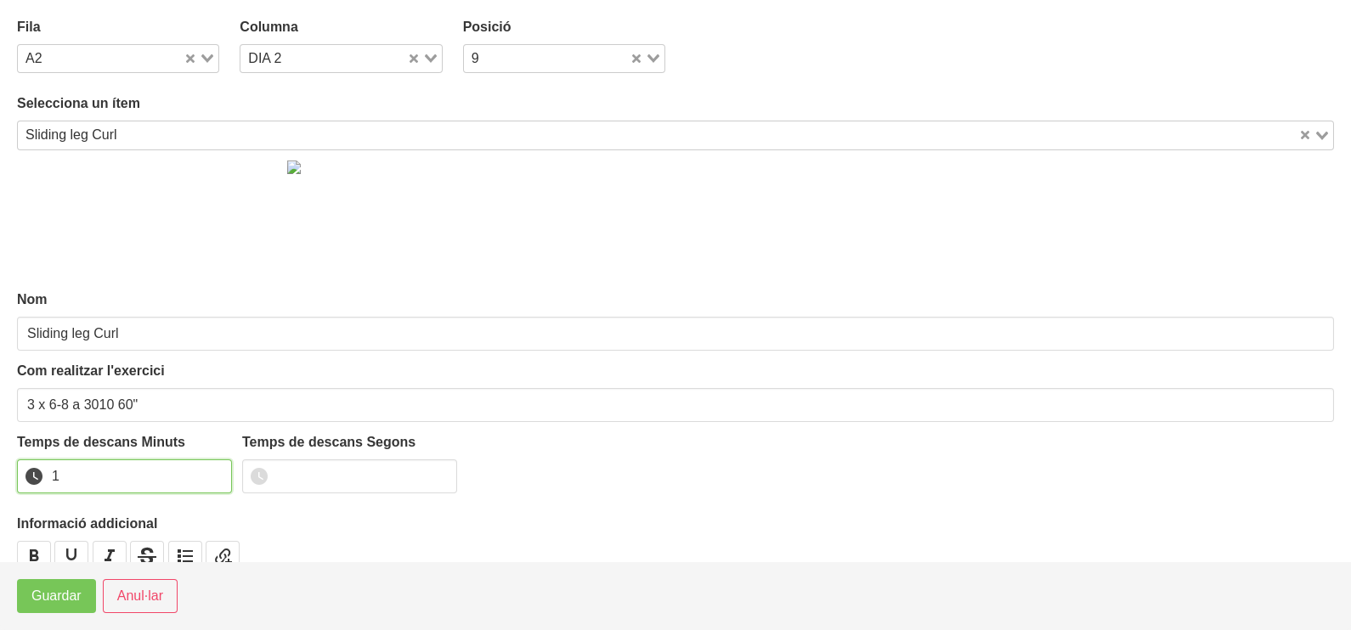
type input "1"
click at [211, 472] on input "1" at bounding box center [124, 477] width 215 height 34
click at [71, 598] on span "Guardar" at bounding box center [56, 596] width 50 height 20
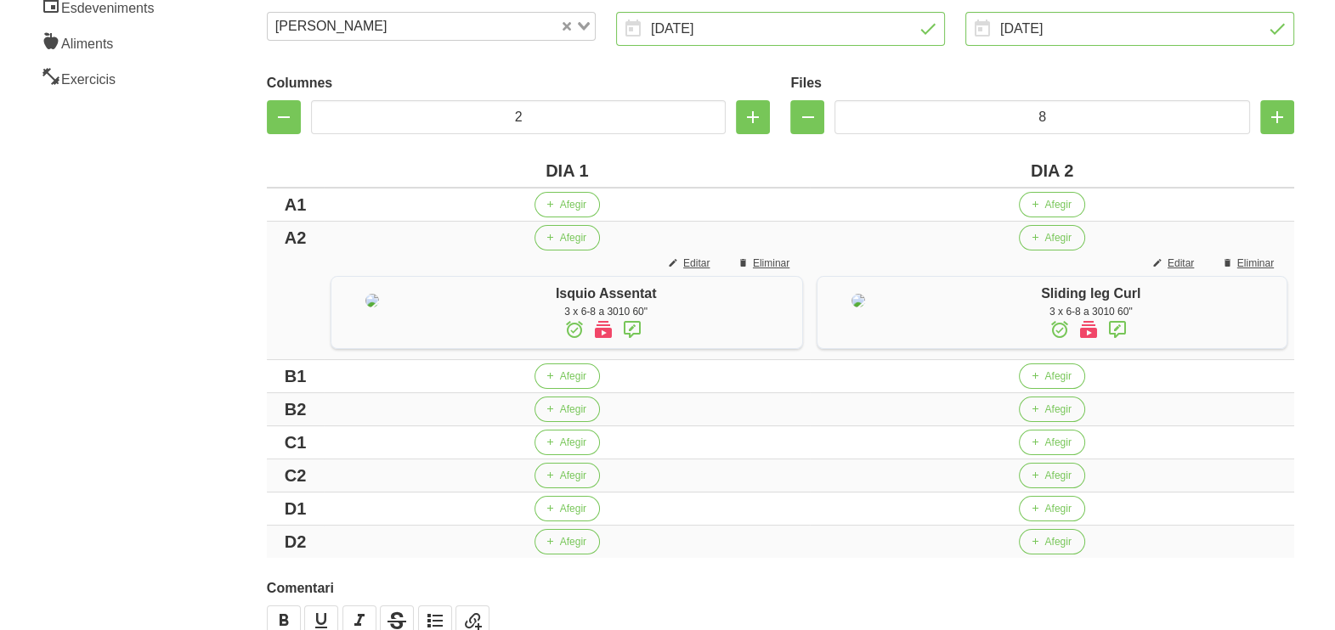
scroll to position [499, 0]
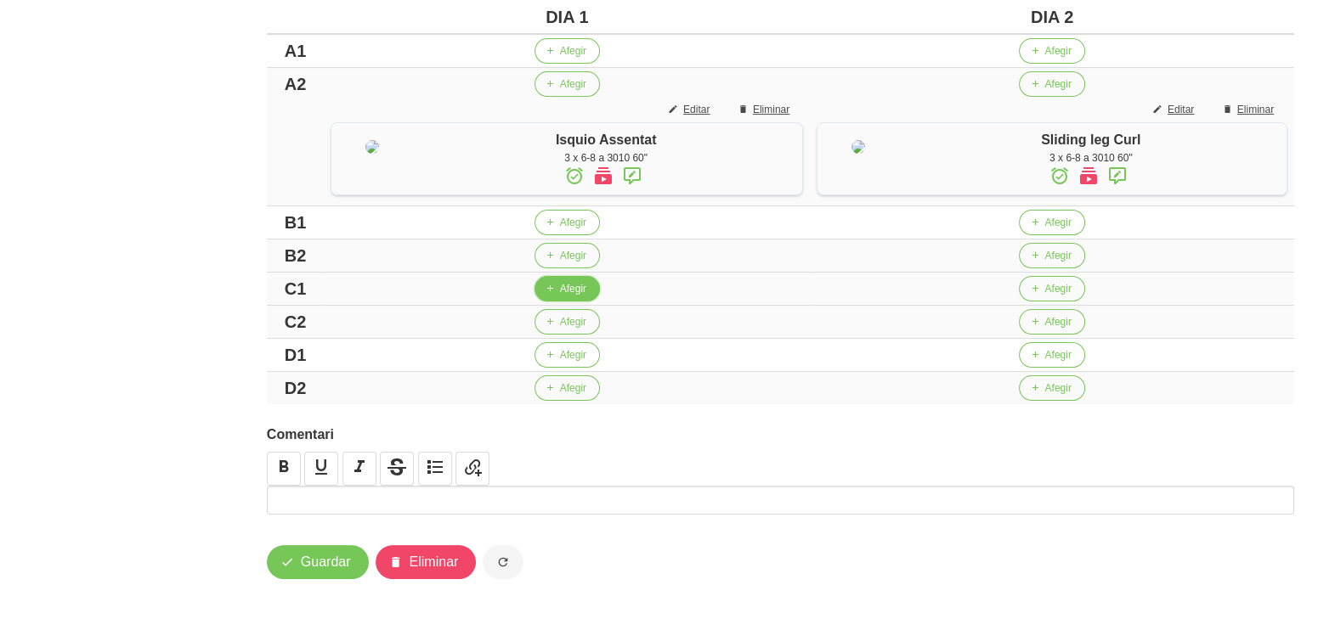
click at [560, 289] on span "Afegir" at bounding box center [573, 288] width 26 height 15
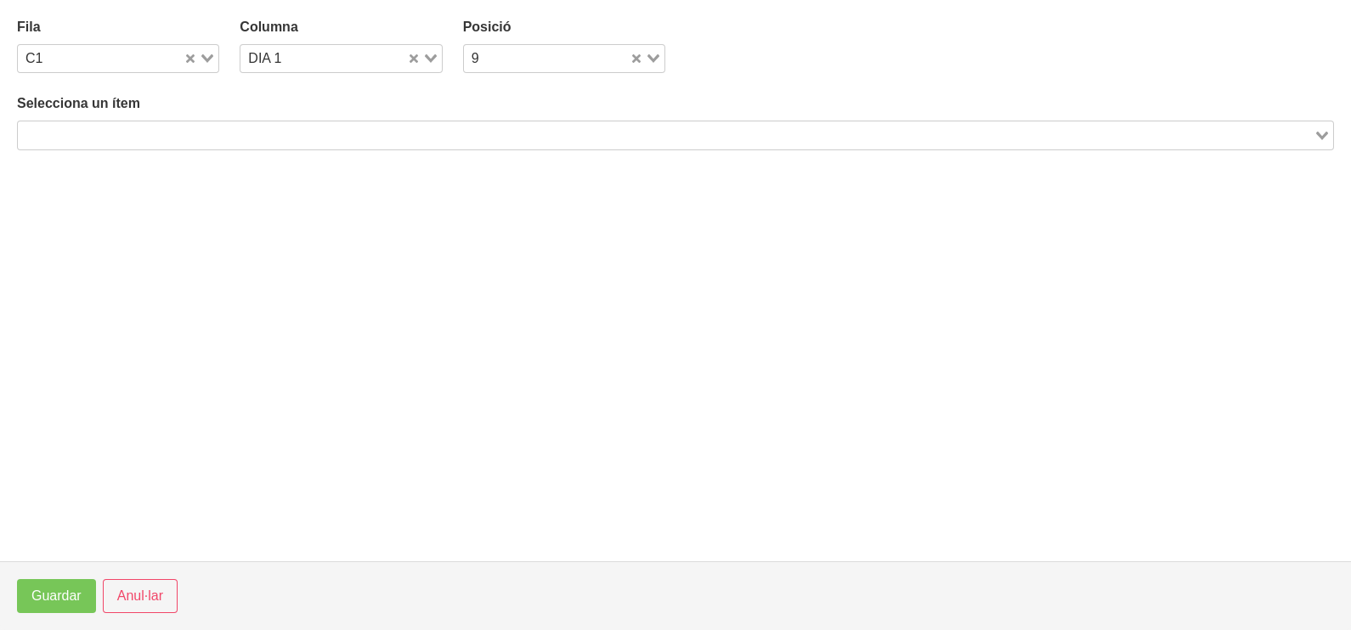
click at [160, 127] on input "Search for option" at bounding box center [666, 135] width 1292 height 20
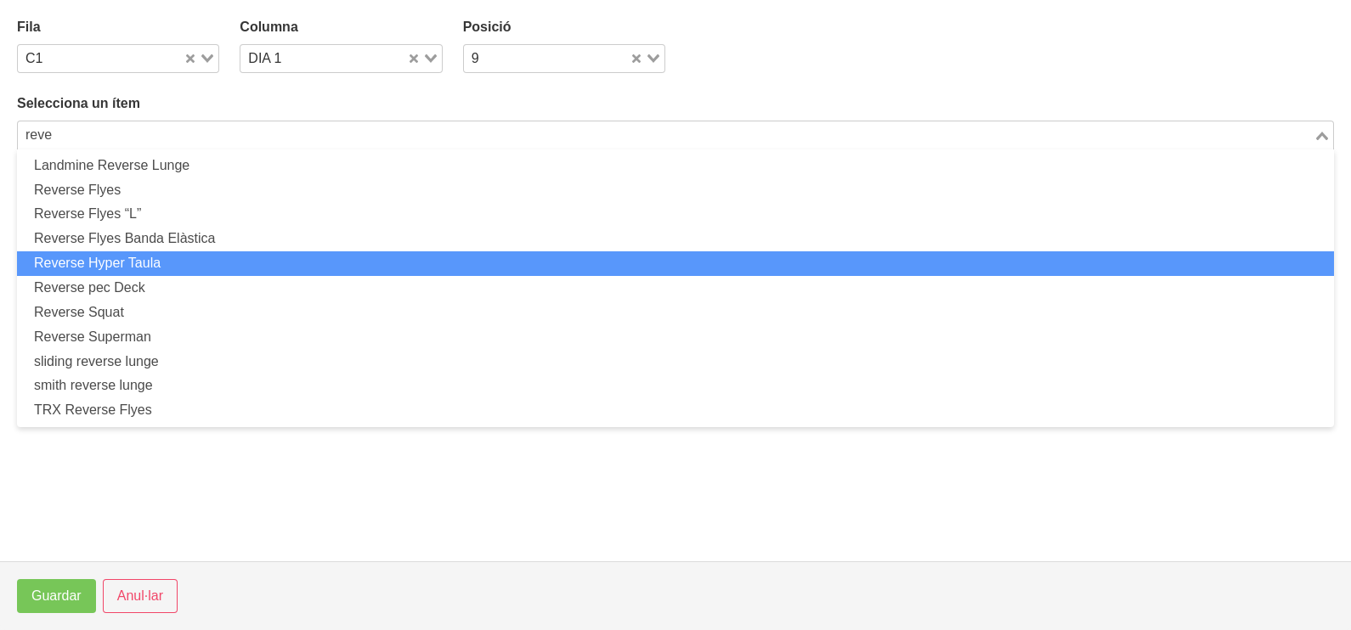
click at [167, 262] on li "Reverse Hyper Taula" at bounding box center [675, 263] width 1317 height 25
type input "reve"
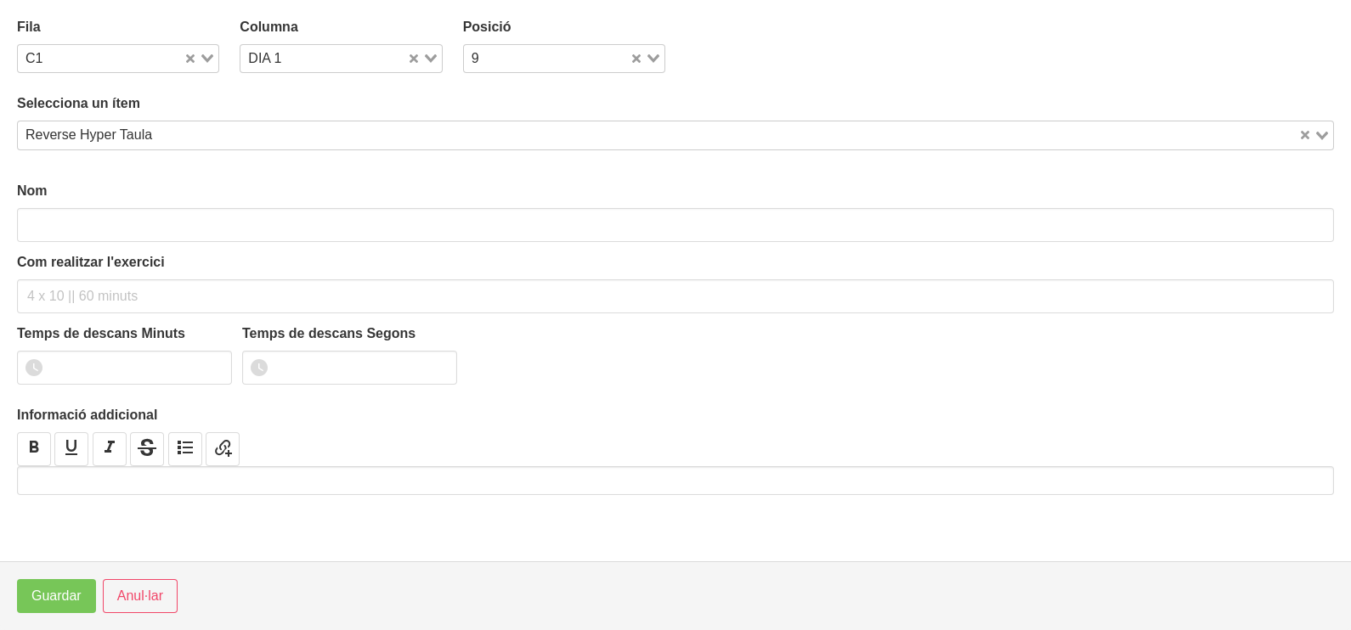
type input "Reverse Hyper Taula"
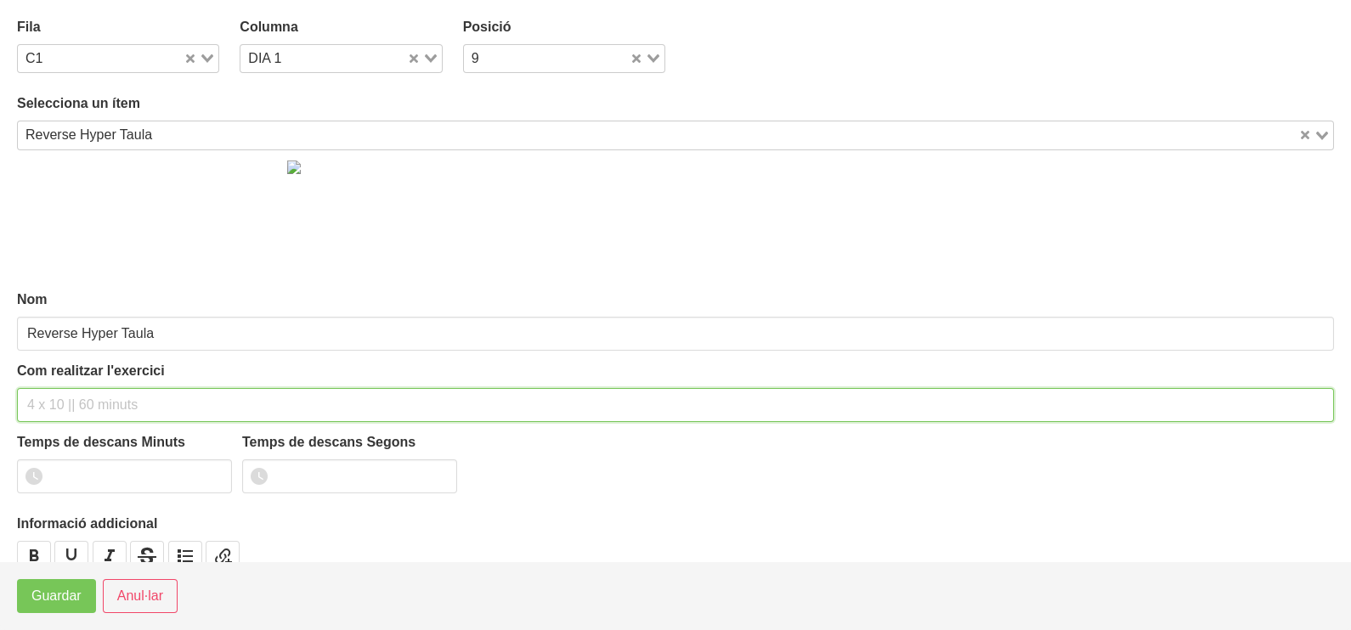
click at [89, 395] on input "text" at bounding box center [675, 405] width 1317 height 34
type input "3 x 10-12 a 2010 60""
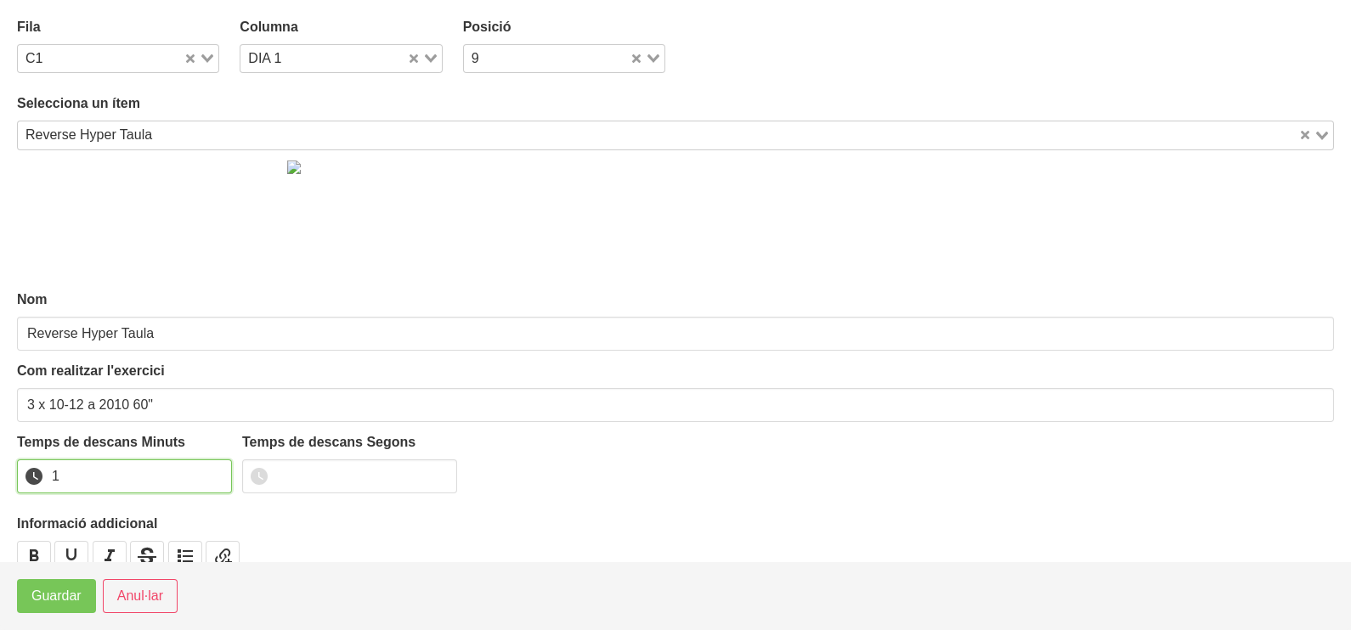
drag, startPoint x: 214, startPoint y: 468, endPoint x: 101, endPoint y: 537, distance: 132.3
type input "1"
click at [206, 471] on input "1" at bounding box center [124, 477] width 215 height 34
click at [61, 596] on span "Guardar" at bounding box center [56, 596] width 50 height 20
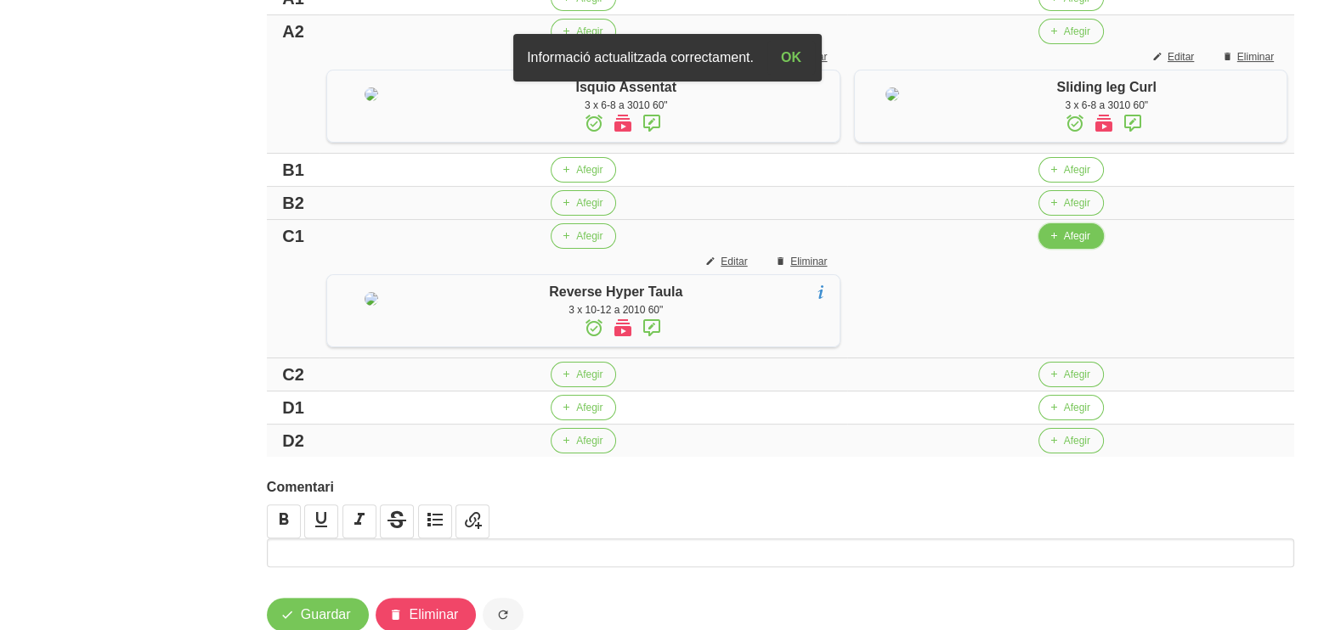
click at [1064, 244] on span "Afegir" at bounding box center [1077, 236] width 26 height 15
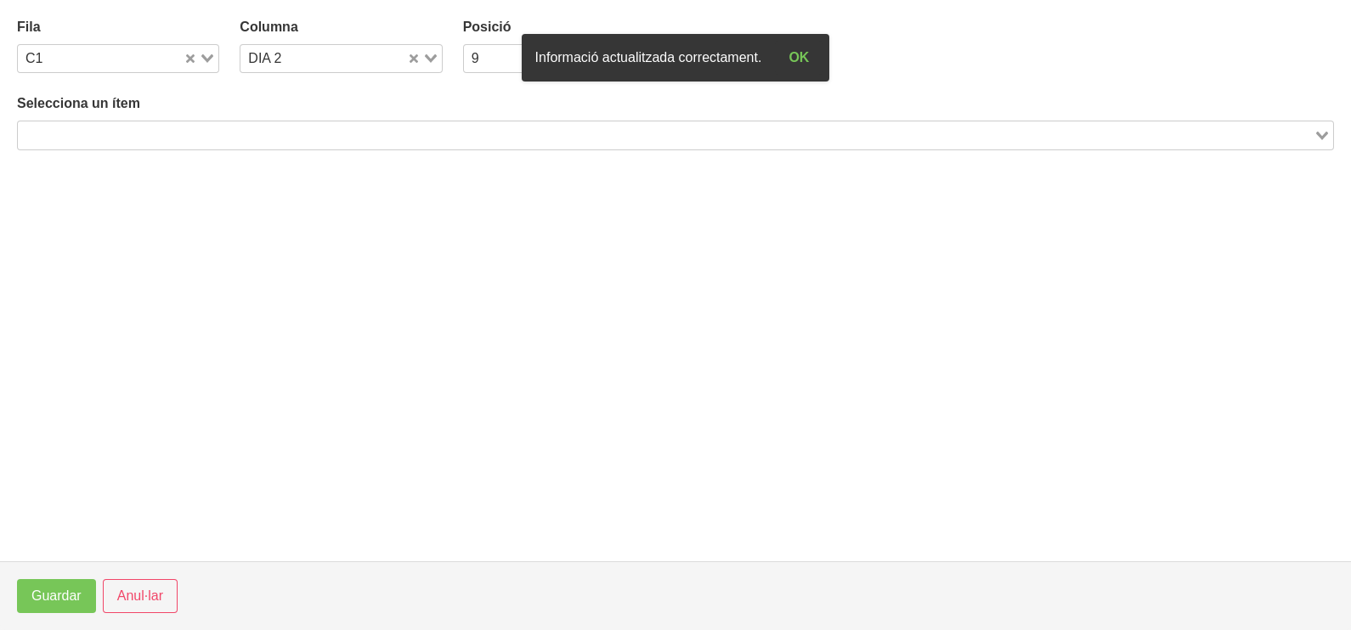
click at [234, 134] on input "Search for option" at bounding box center [666, 135] width 1292 height 20
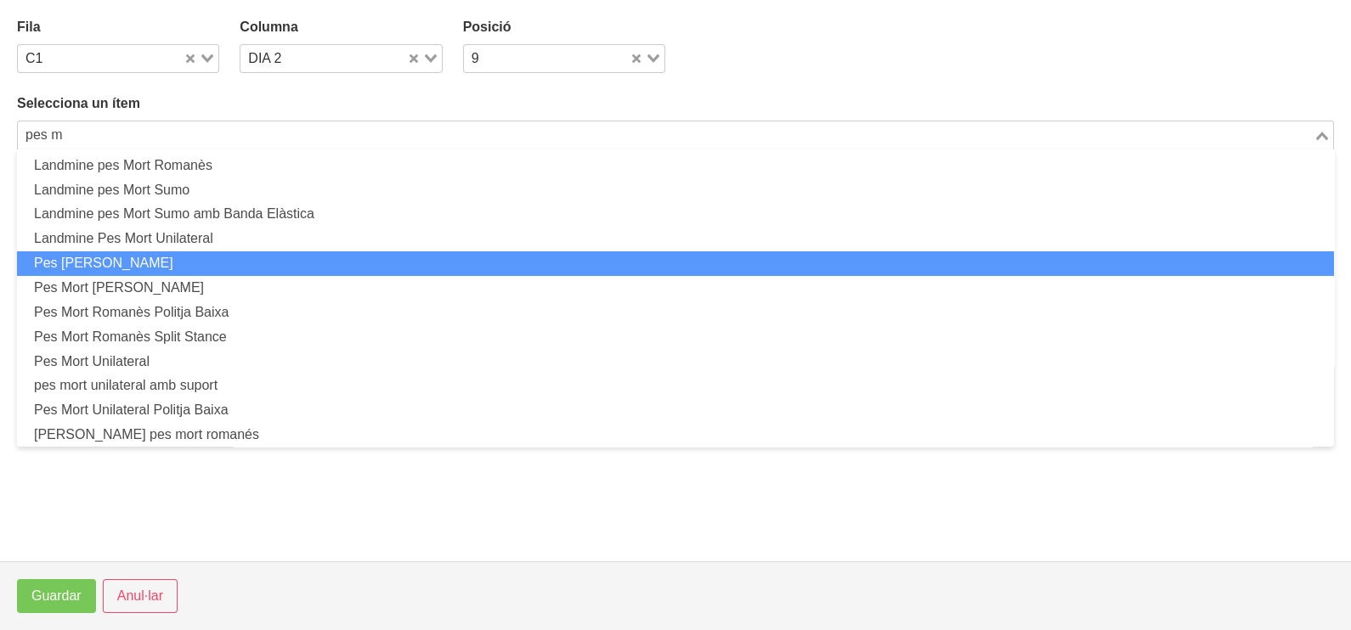
click at [199, 261] on li "Pes [PERSON_NAME]" at bounding box center [675, 263] width 1317 height 25
type input "pes m"
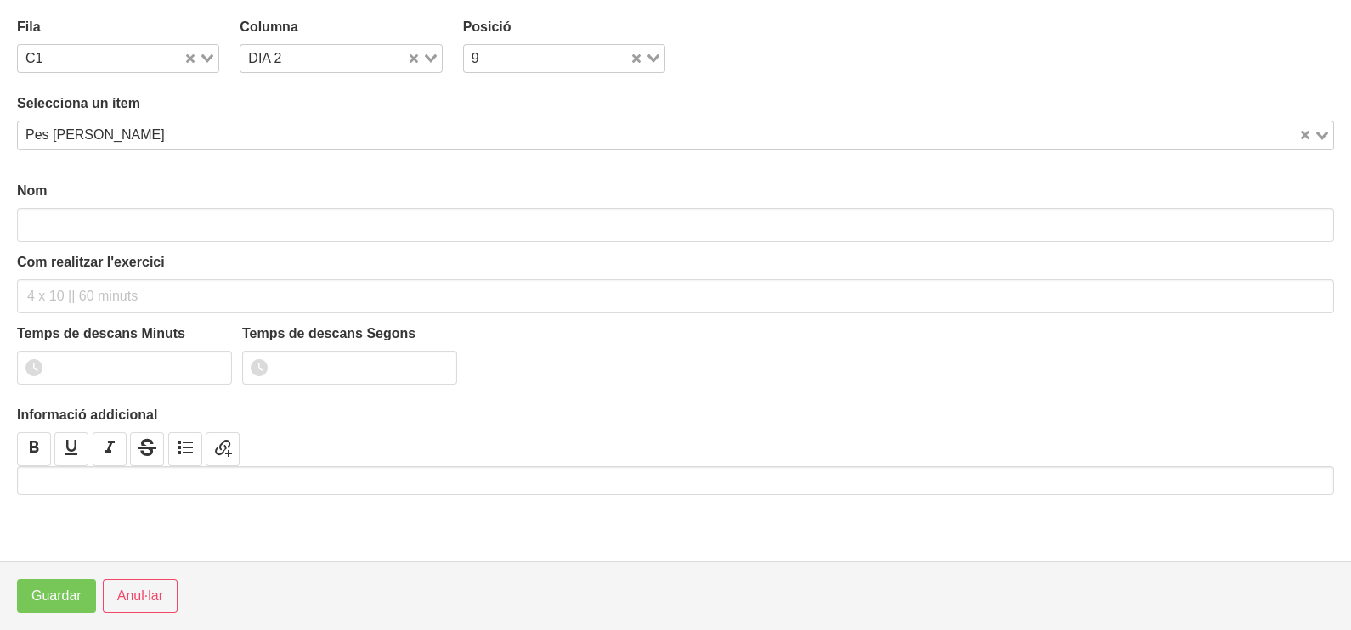
type input "Pes [PERSON_NAME]"
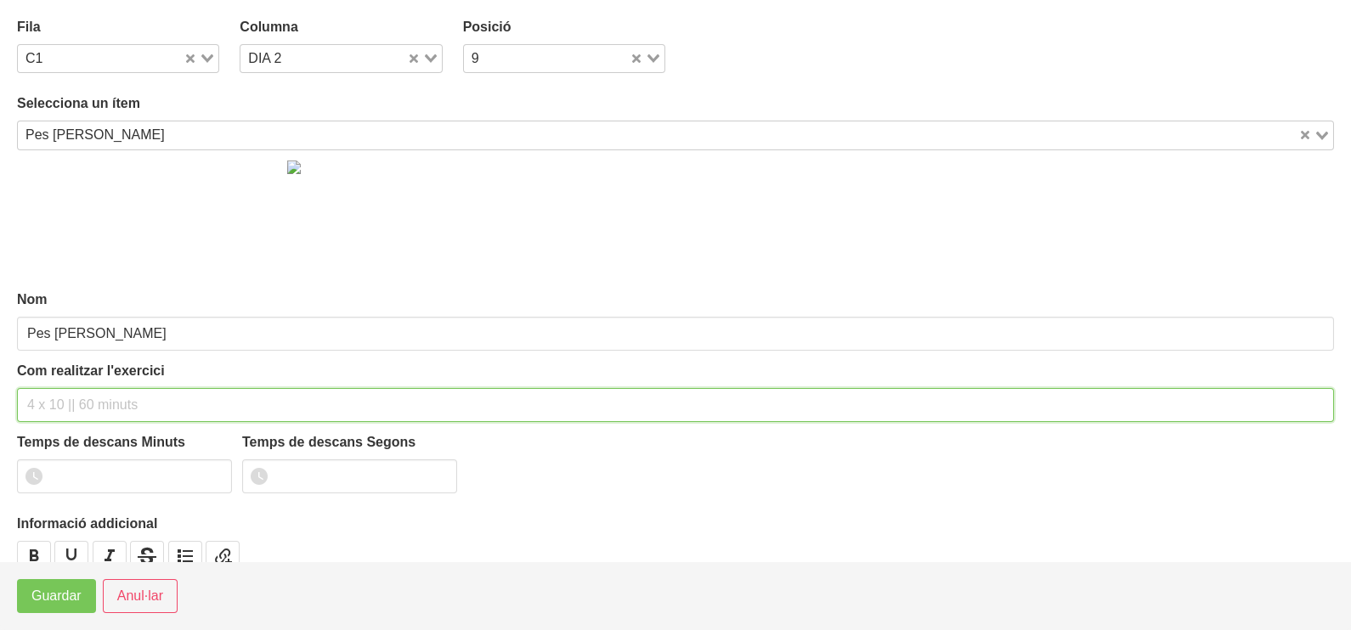
click at [109, 404] on input "text" at bounding box center [675, 405] width 1317 height 34
type input "3 x 8-10 a 3010 60""
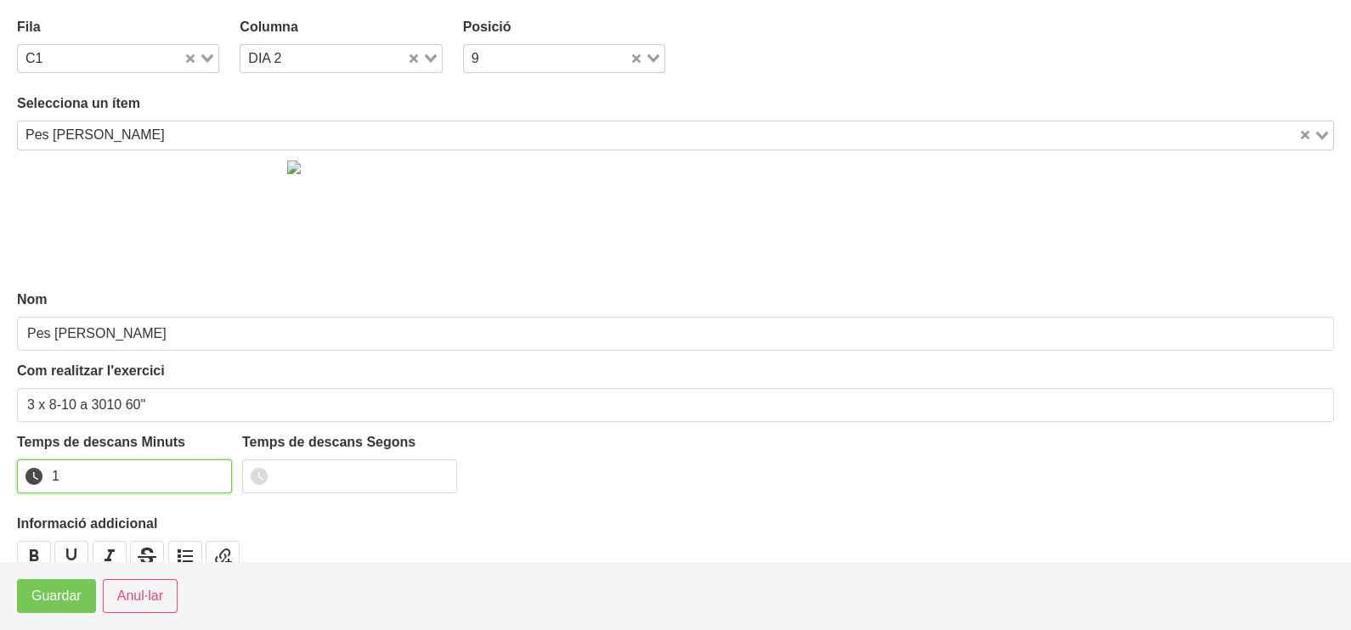
drag, startPoint x: 216, startPoint y: 468, endPoint x: 154, endPoint y: 533, distance: 89.5
type input "1"
click at [211, 476] on input "1" at bounding box center [124, 477] width 215 height 34
click at [51, 604] on span "Guardar" at bounding box center [56, 596] width 50 height 20
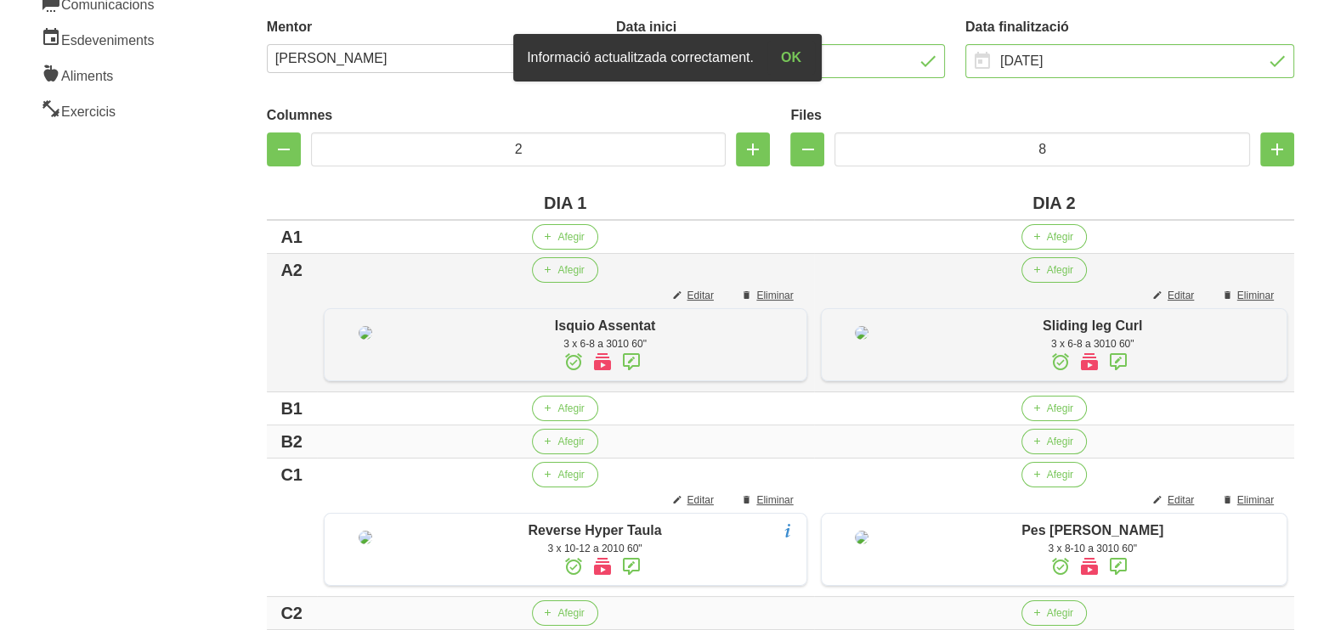
scroll to position [286, 0]
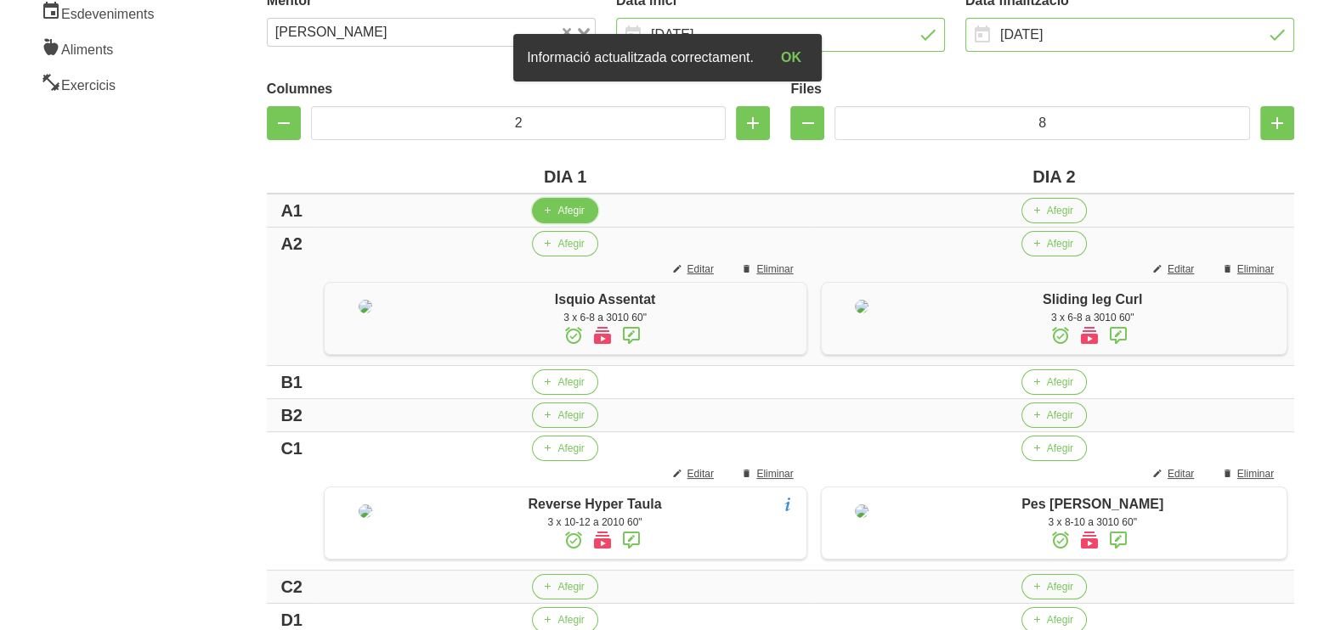
click at [565, 206] on span "Afegir" at bounding box center [570, 210] width 26 height 15
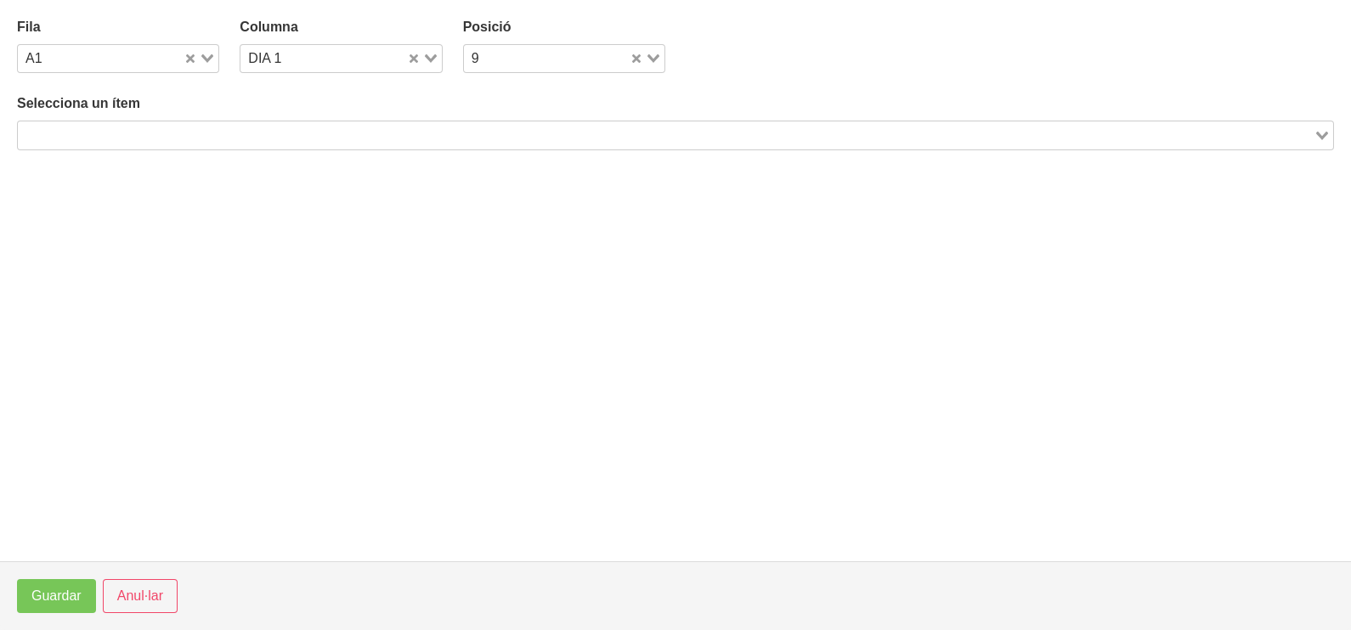
click at [415, 134] on input "Search for option" at bounding box center [666, 135] width 1292 height 20
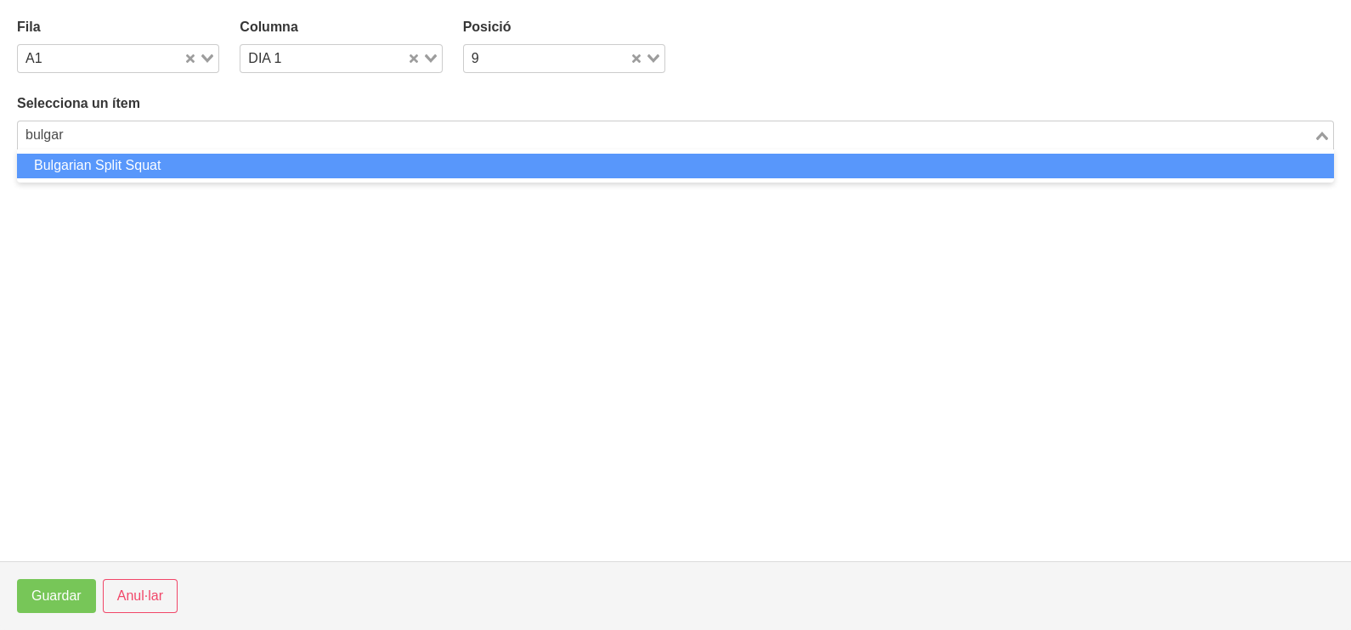
click at [225, 166] on li "Bulgarian Split Squat" at bounding box center [675, 166] width 1317 height 25
type input "bulgar"
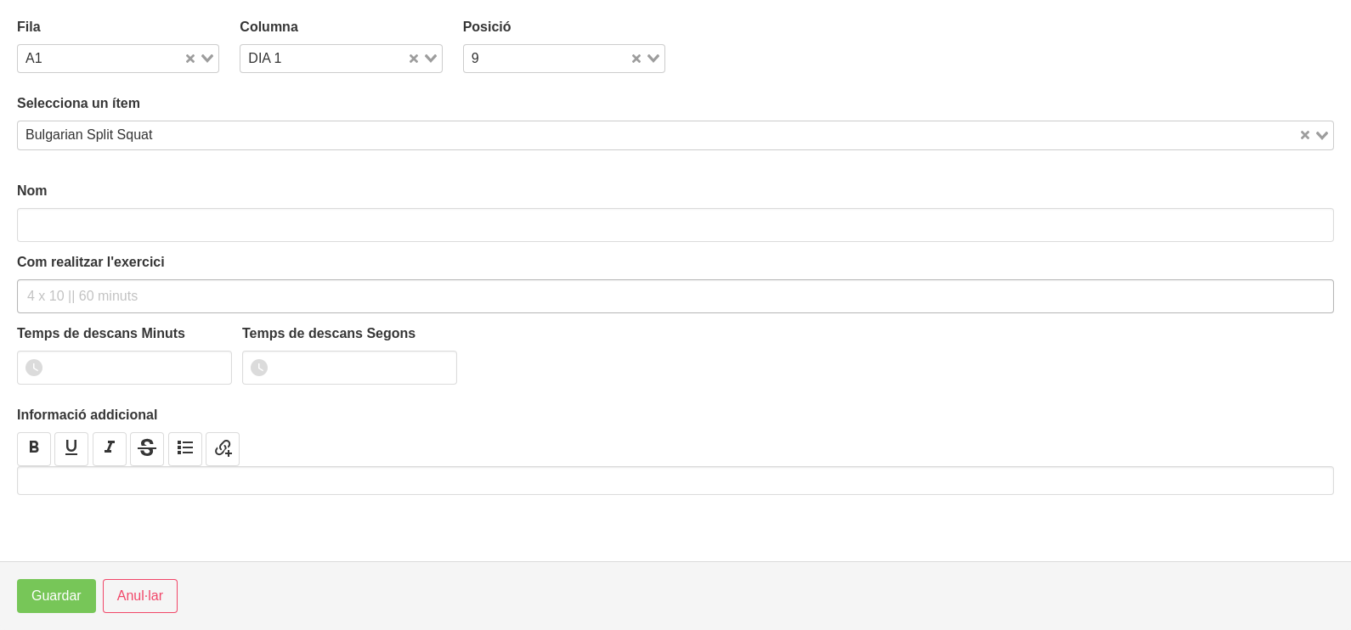
type input "Bulgarian Split Squat"
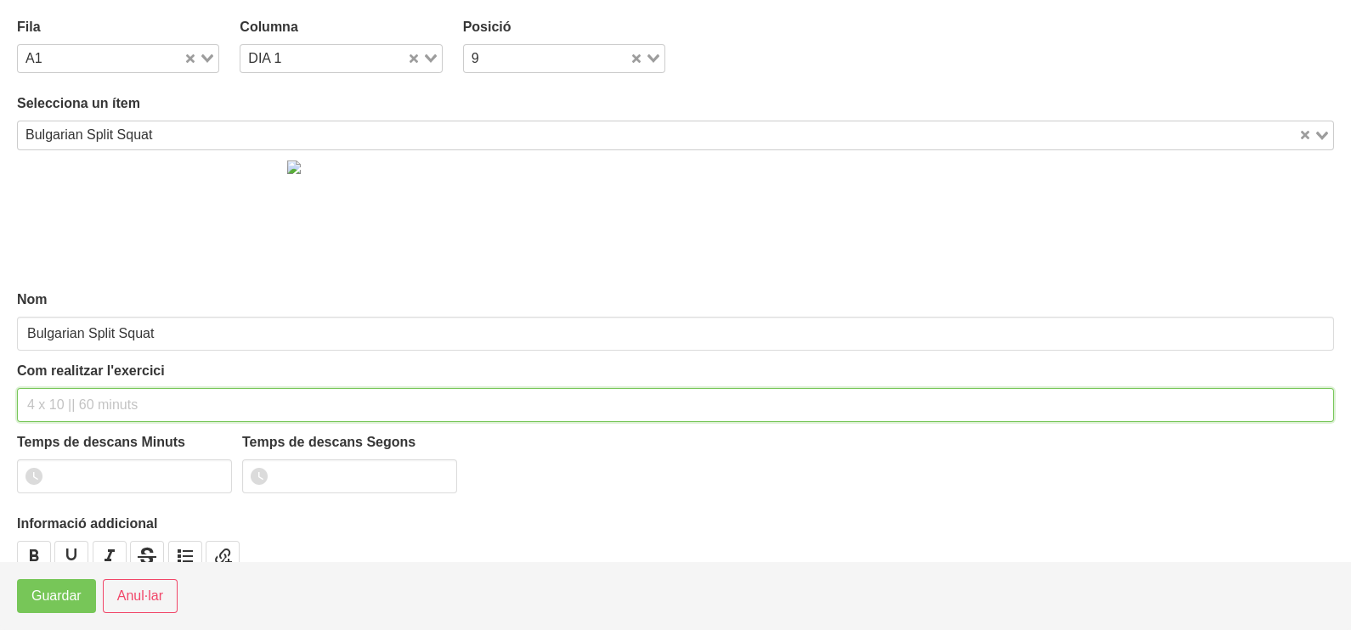
click at [63, 395] on input "text" at bounding box center [675, 405] width 1317 height 34
type input "3 x 6-8 a 3010 60""
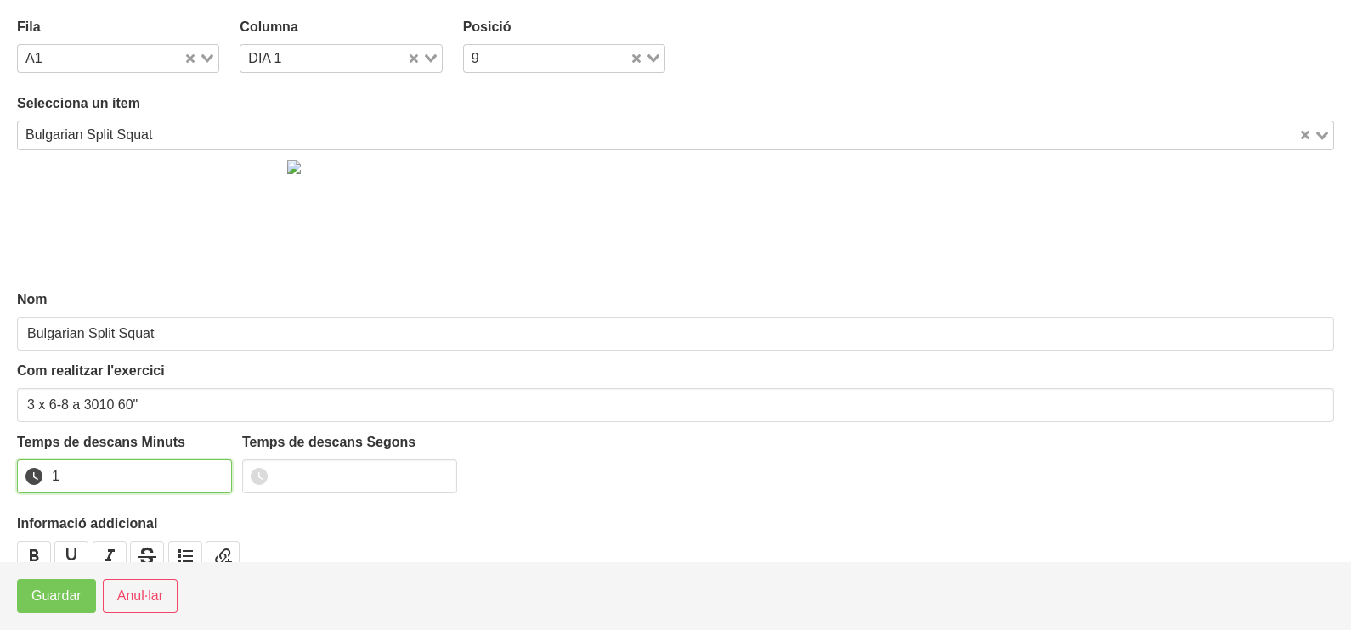
drag, startPoint x: 213, startPoint y: 471, endPoint x: 151, endPoint y: 522, distance: 80.3
type input "1"
click at [210, 476] on input "1" at bounding box center [124, 477] width 215 height 34
click at [64, 603] on span "Guardar" at bounding box center [56, 596] width 50 height 20
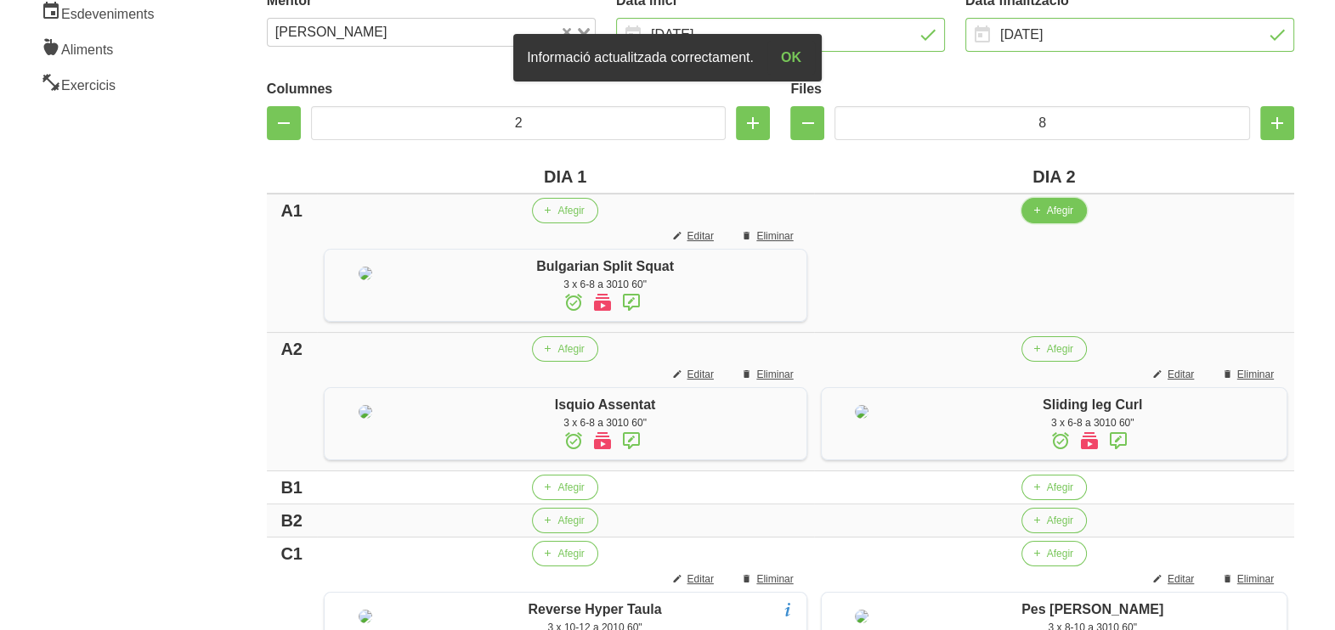
click at [1053, 212] on span "Afegir" at bounding box center [1060, 210] width 26 height 15
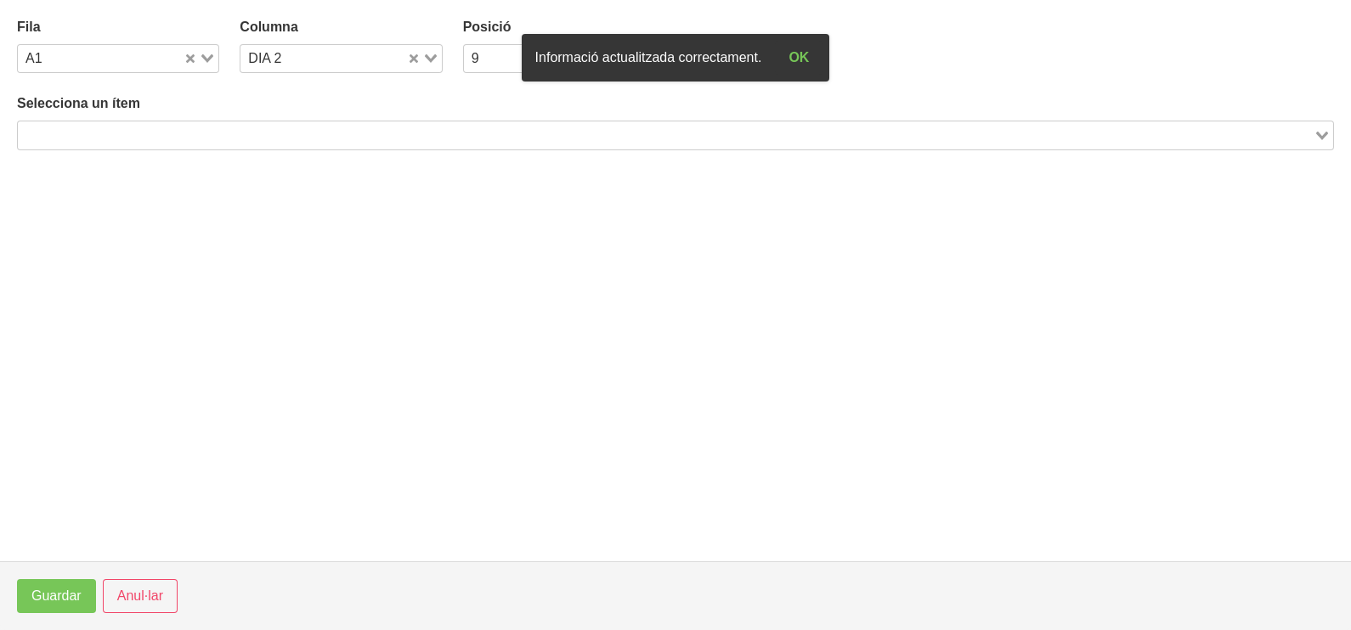
click at [375, 135] on input "Search for option" at bounding box center [666, 135] width 1292 height 20
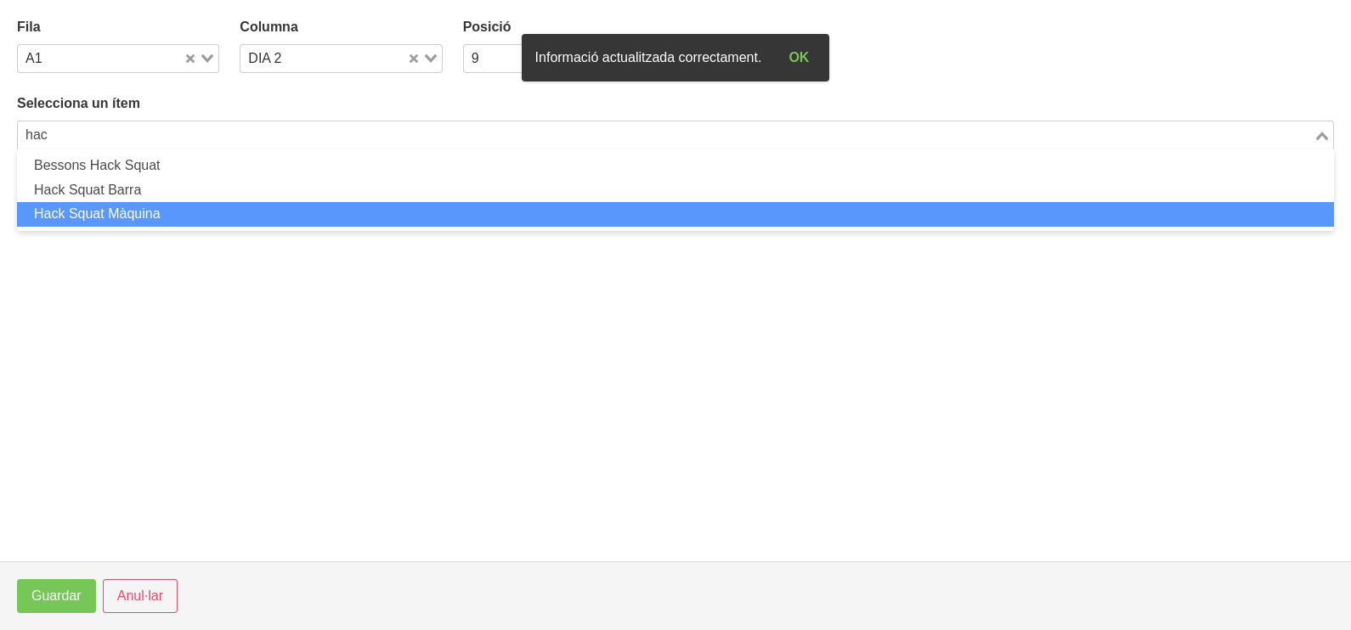
click at [172, 217] on li "Hack Squat Màquina" at bounding box center [675, 214] width 1317 height 25
type input "hac"
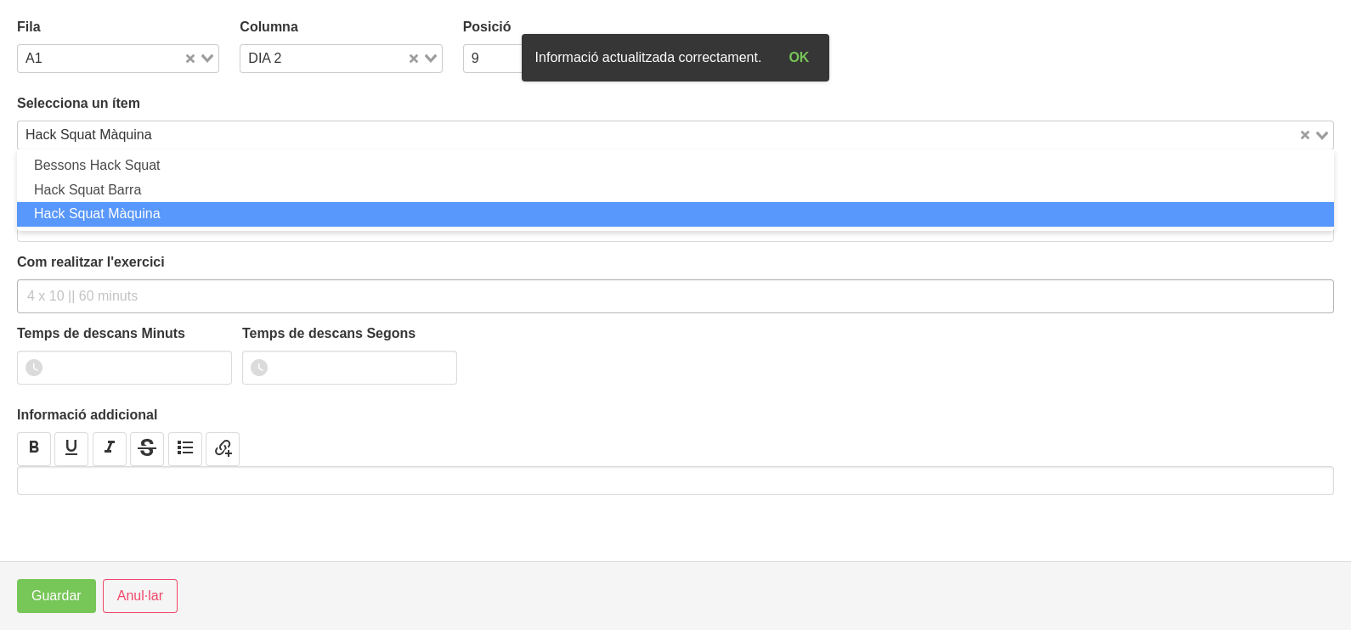
type input "Hack Squat Màquina"
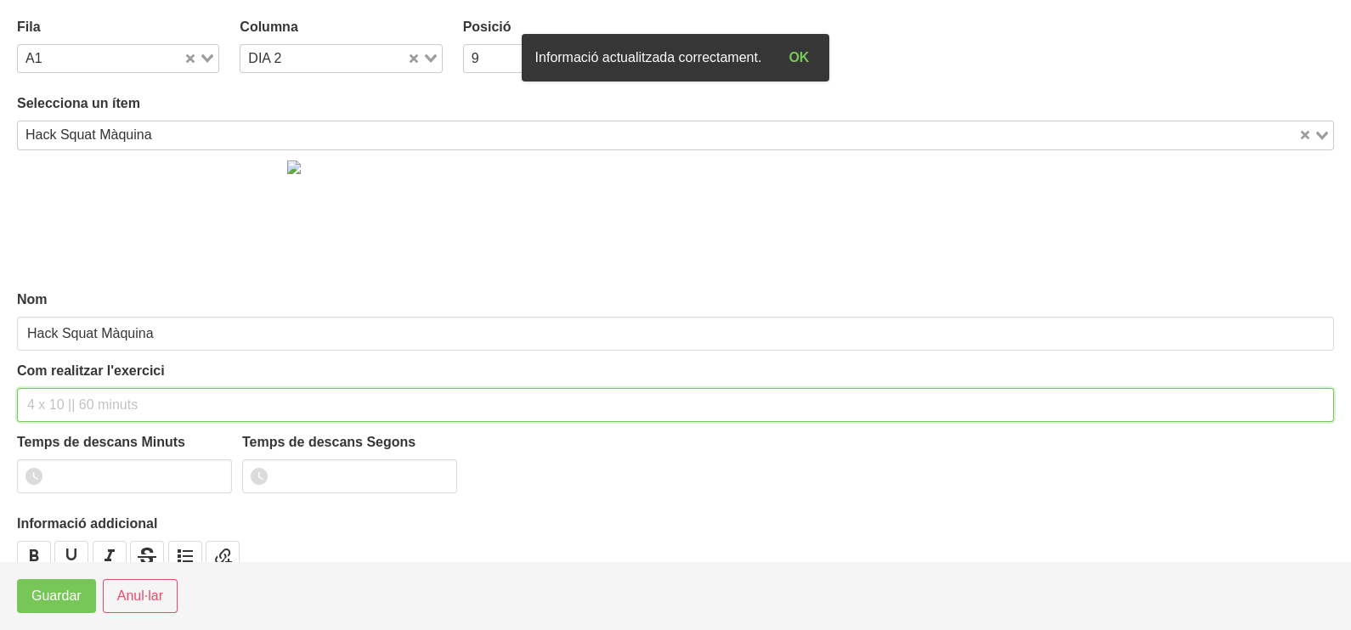
drag, startPoint x: 106, startPoint y: 406, endPoint x: 103, endPoint y: 398, distance: 9.1
click at [105, 403] on input "text" at bounding box center [675, 405] width 1317 height 34
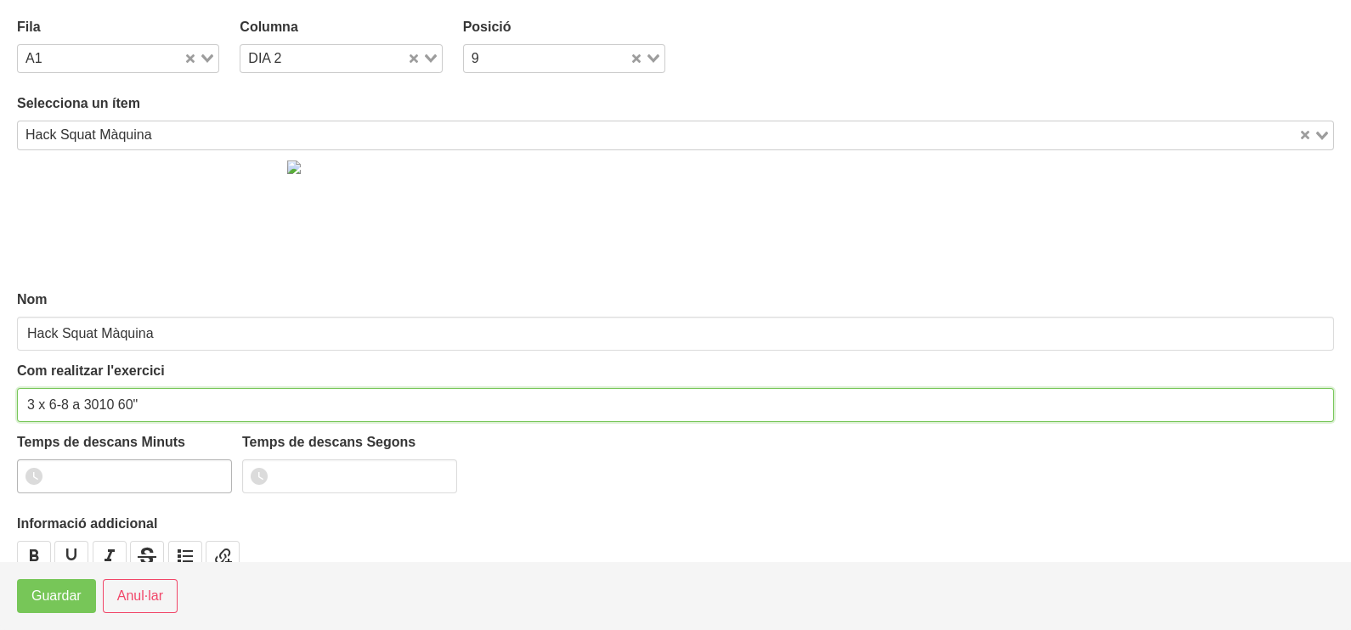
type input "3 x 6-8 a 3010 60""
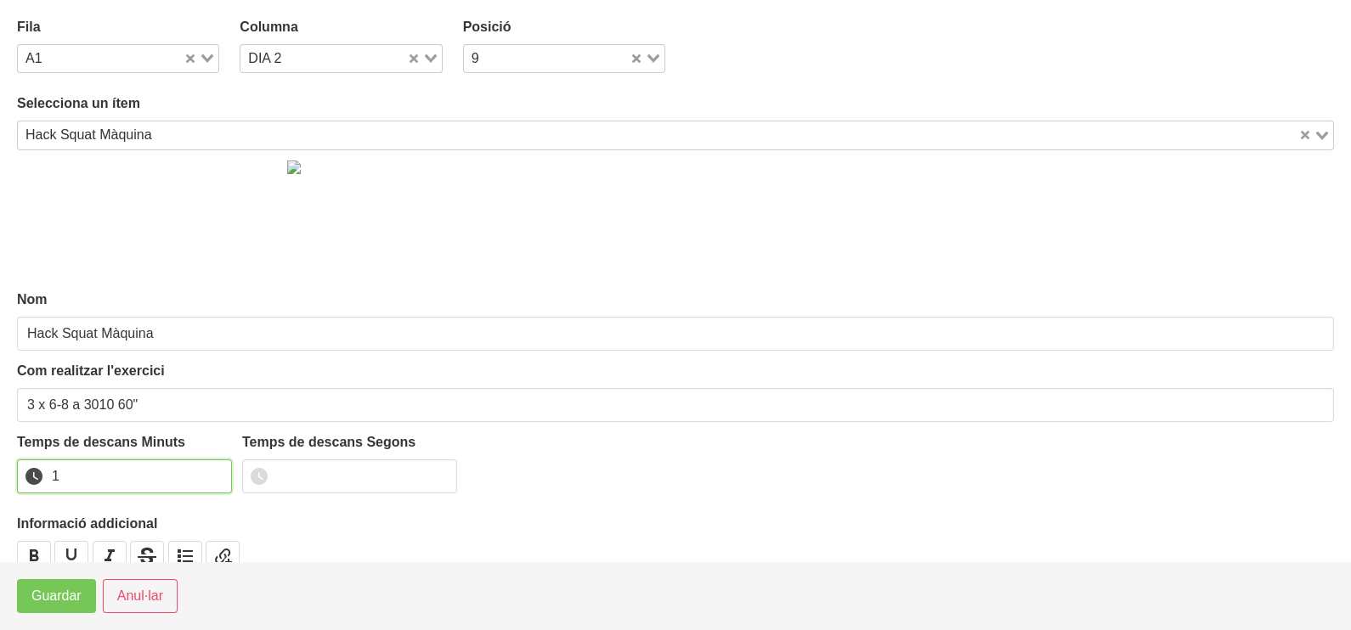
drag, startPoint x: 214, startPoint y: 472, endPoint x: 204, endPoint y: 483, distance: 14.4
type input "1"
click at [214, 474] on input "1" at bounding box center [124, 477] width 215 height 34
click at [31, 601] on span "Guardar" at bounding box center [56, 596] width 50 height 20
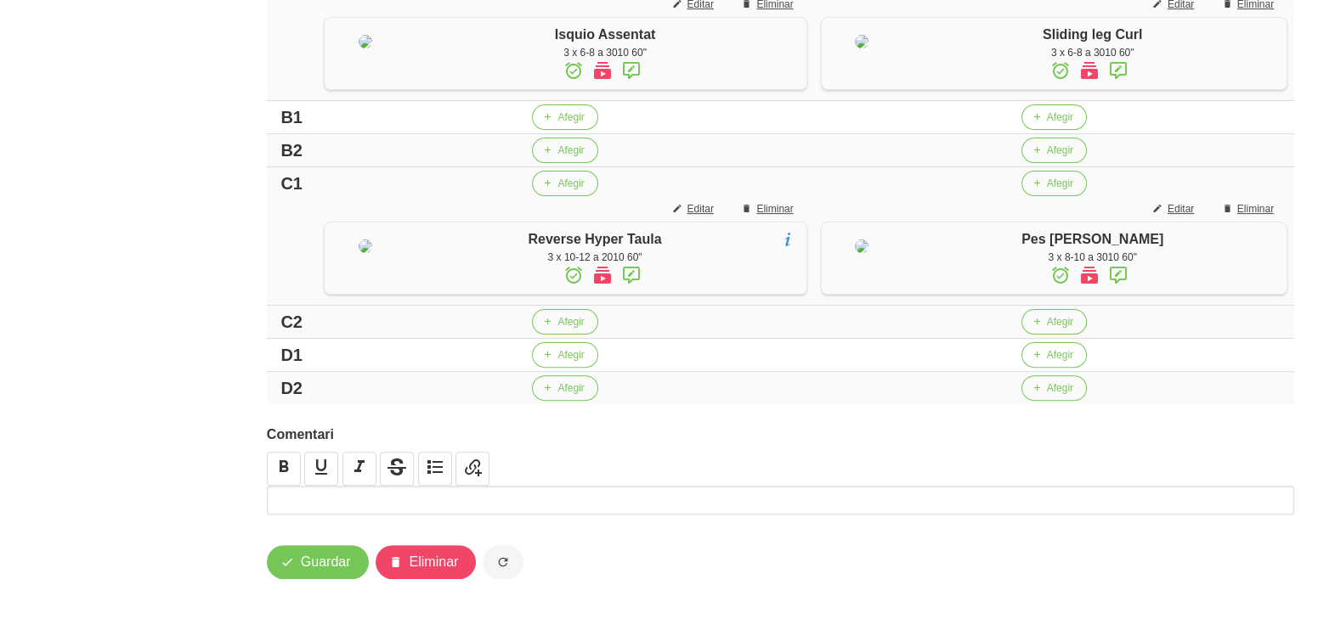
scroll to position [806, 0]
click at [557, 356] on span "Afegir" at bounding box center [570, 354] width 26 height 15
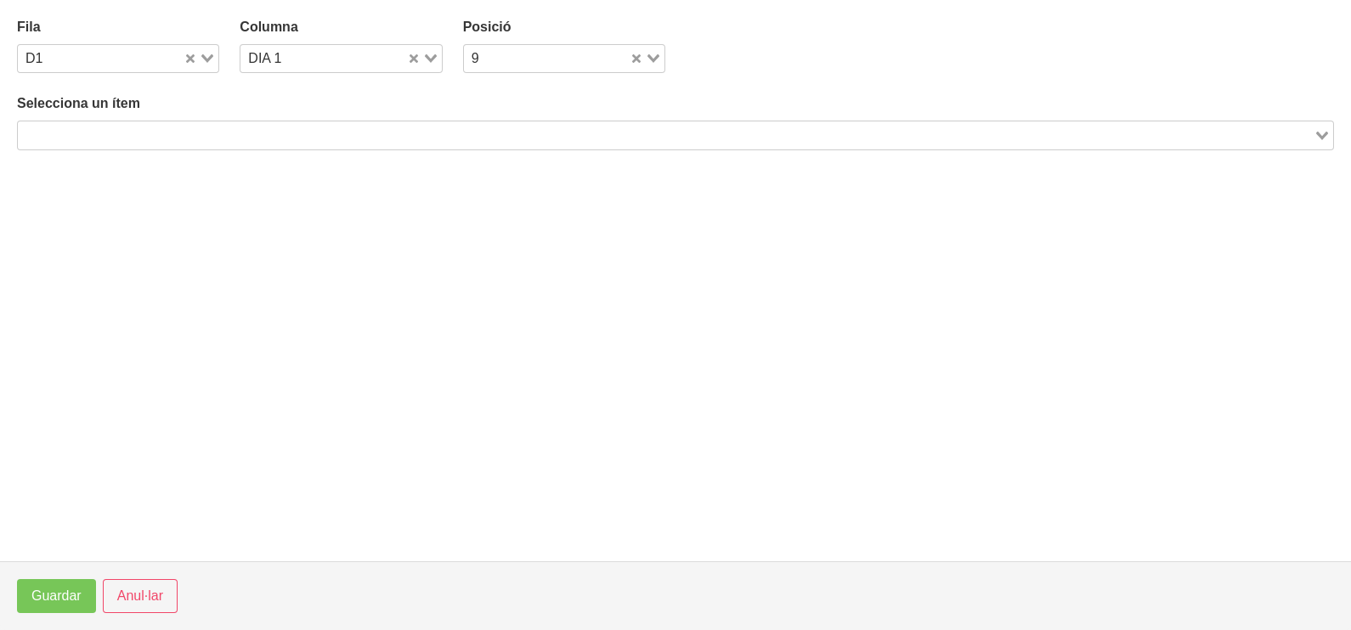
click at [178, 137] on input "Search for option" at bounding box center [666, 135] width 1292 height 20
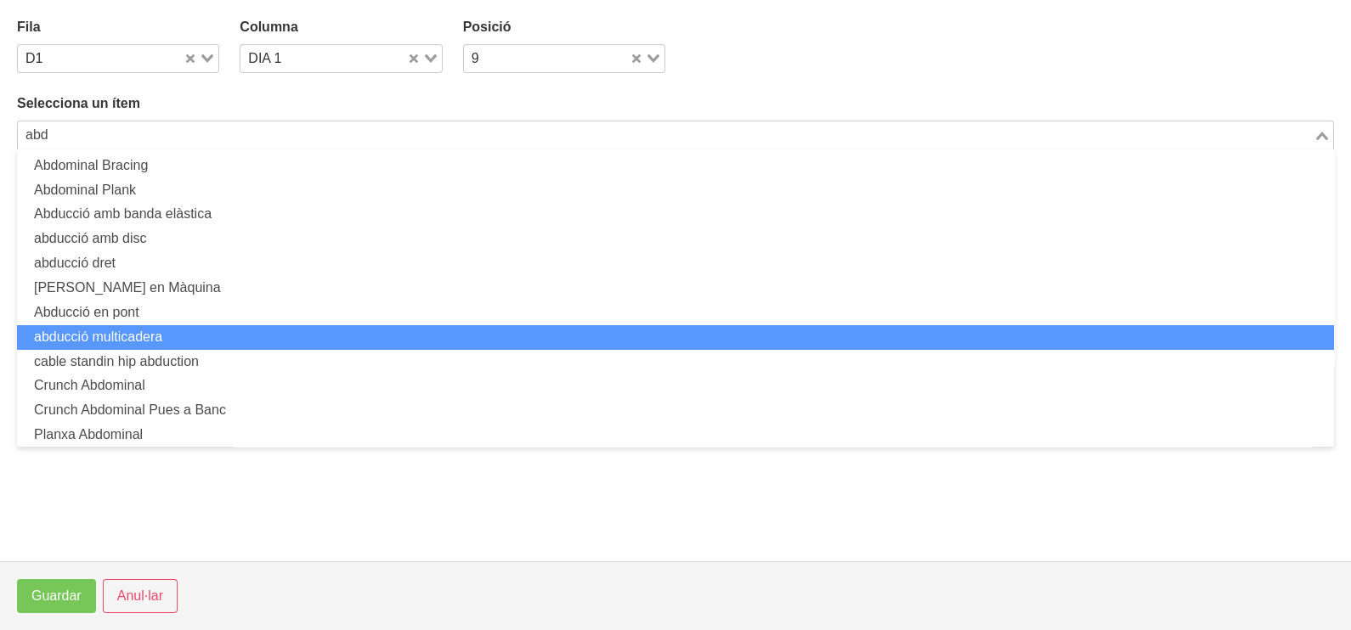
drag, startPoint x: 182, startPoint y: 331, endPoint x: 196, endPoint y: 336, distance: 15.1
click at [196, 336] on li "abducció multicadera" at bounding box center [675, 337] width 1317 height 25
type input "abd"
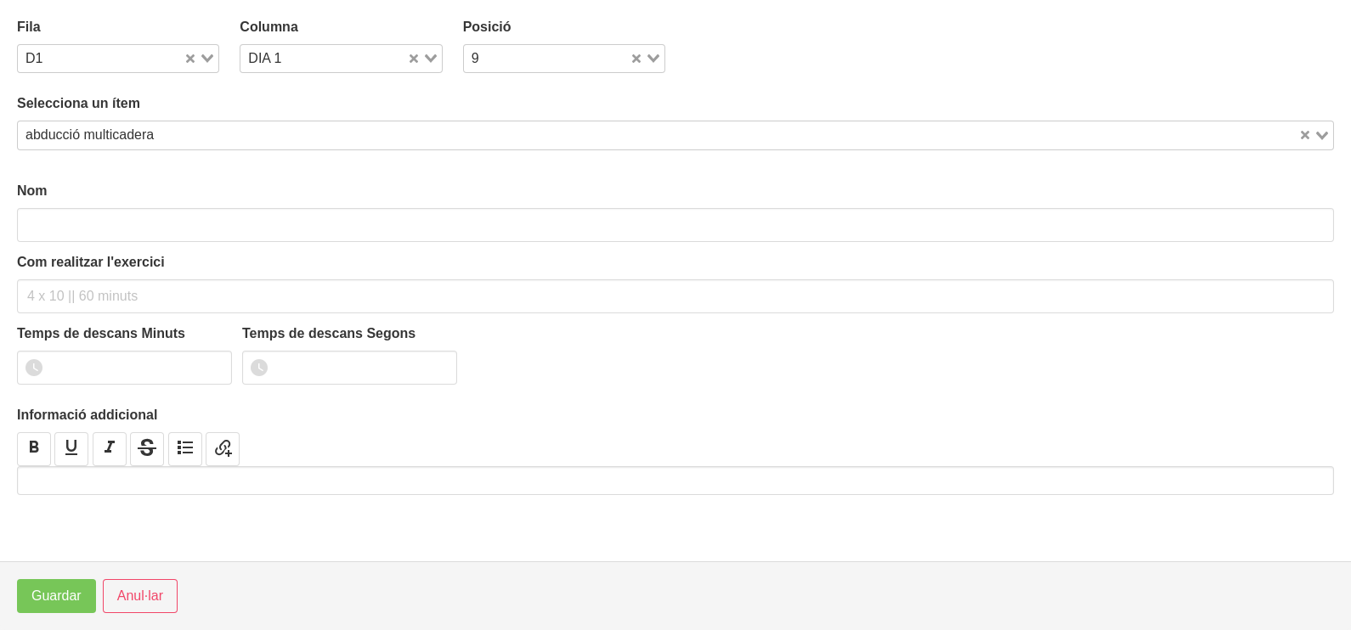
type input "abducció multicadera"
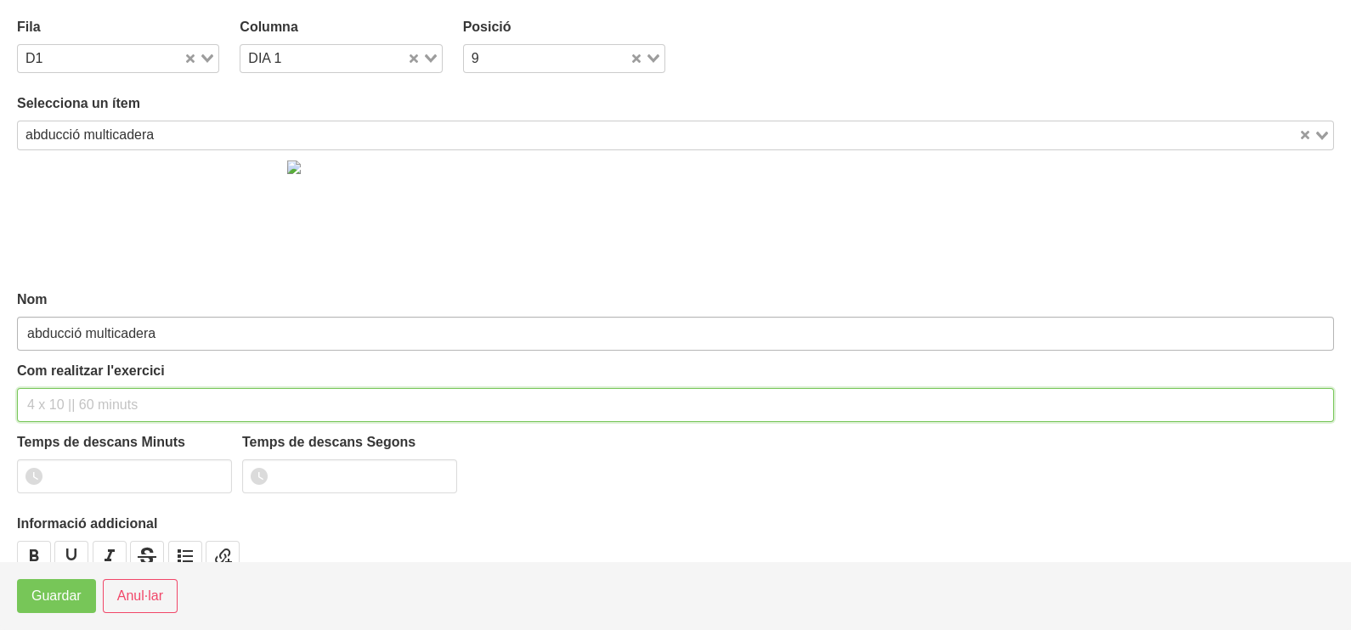
click at [81, 388] on input "text" at bounding box center [675, 405] width 1317 height 34
type input "3 x 10-12 a 2010 60""
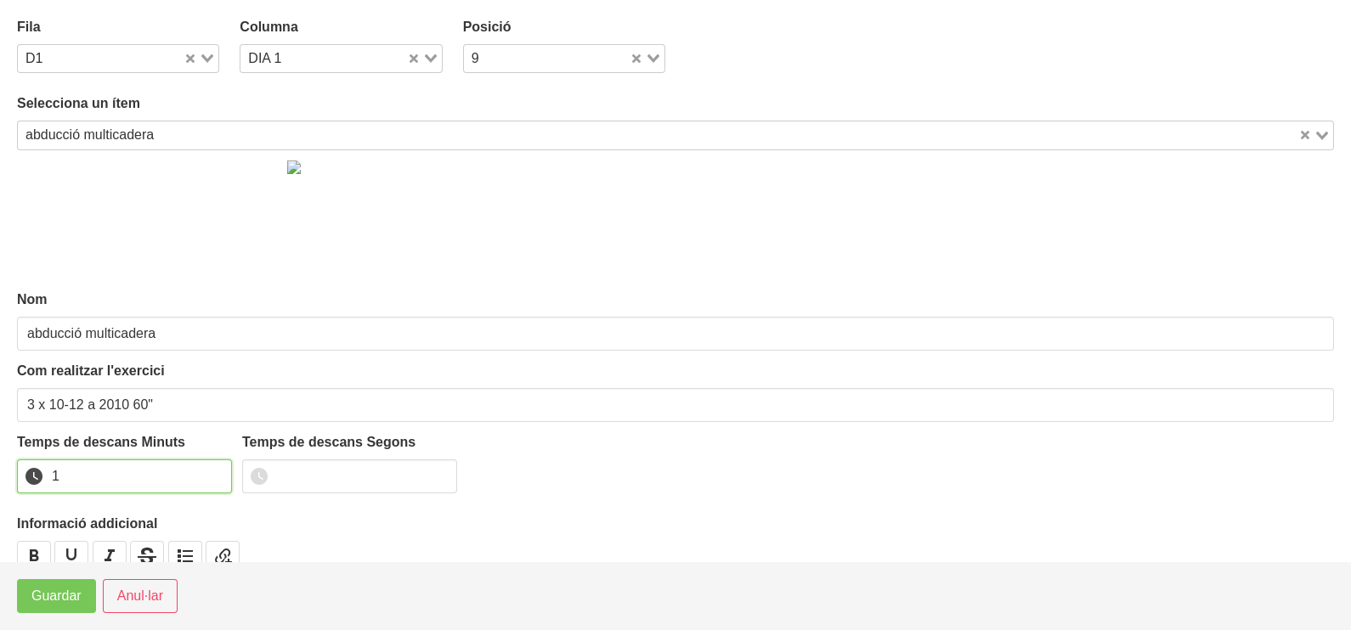
drag, startPoint x: 212, startPoint y: 471, endPoint x: 163, endPoint y: 502, distance: 57.7
type input "1"
click at [210, 471] on input "1" at bounding box center [124, 477] width 215 height 34
click at [51, 592] on span "Guardar" at bounding box center [56, 596] width 50 height 20
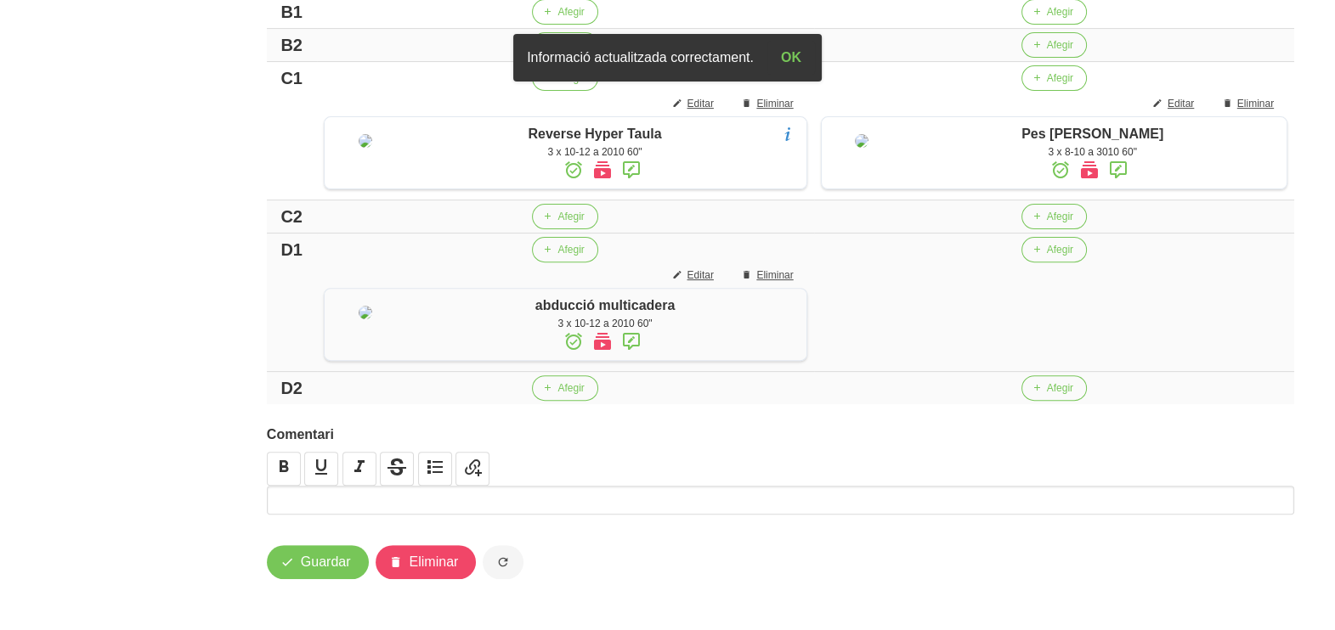
scroll to position [968, 0]
click at [1047, 242] on span "Afegir" at bounding box center [1060, 249] width 26 height 15
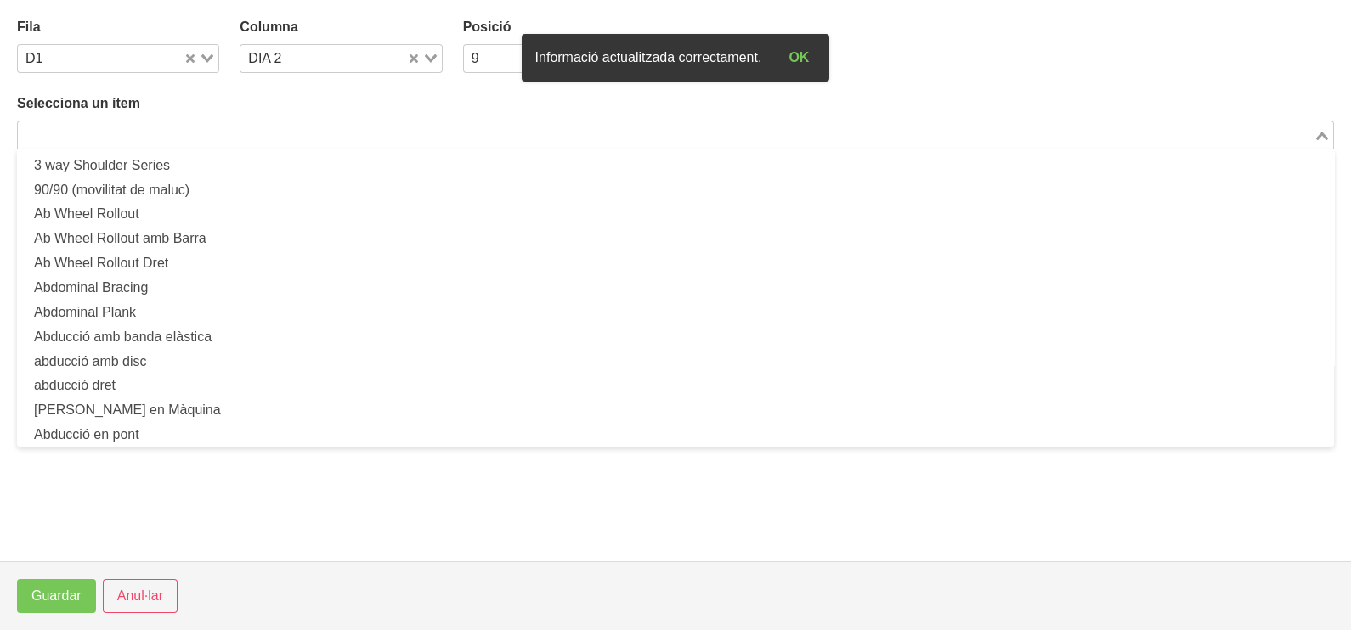
click at [253, 136] on input "Search for option" at bounding box center [666, 135] width 1292 height 20
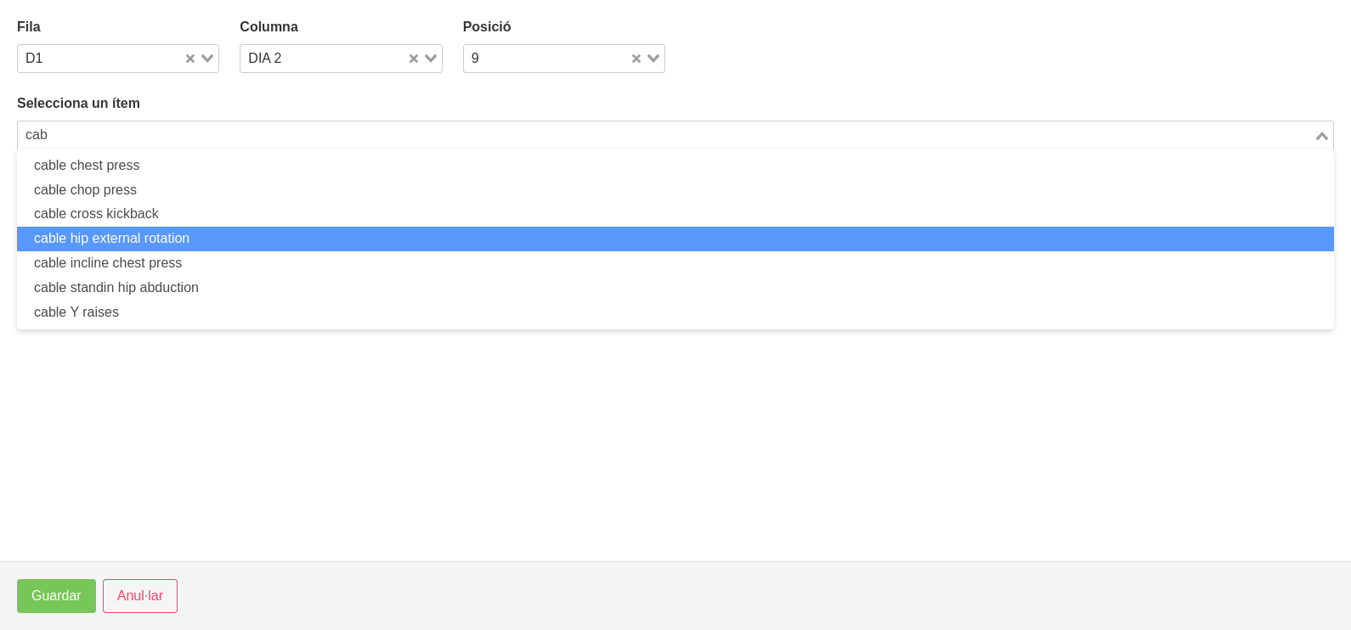
click at [219, 234] on li "cable hip external rotation" at bounding box center [675, 239] width 1317 height 25
type input "cab"
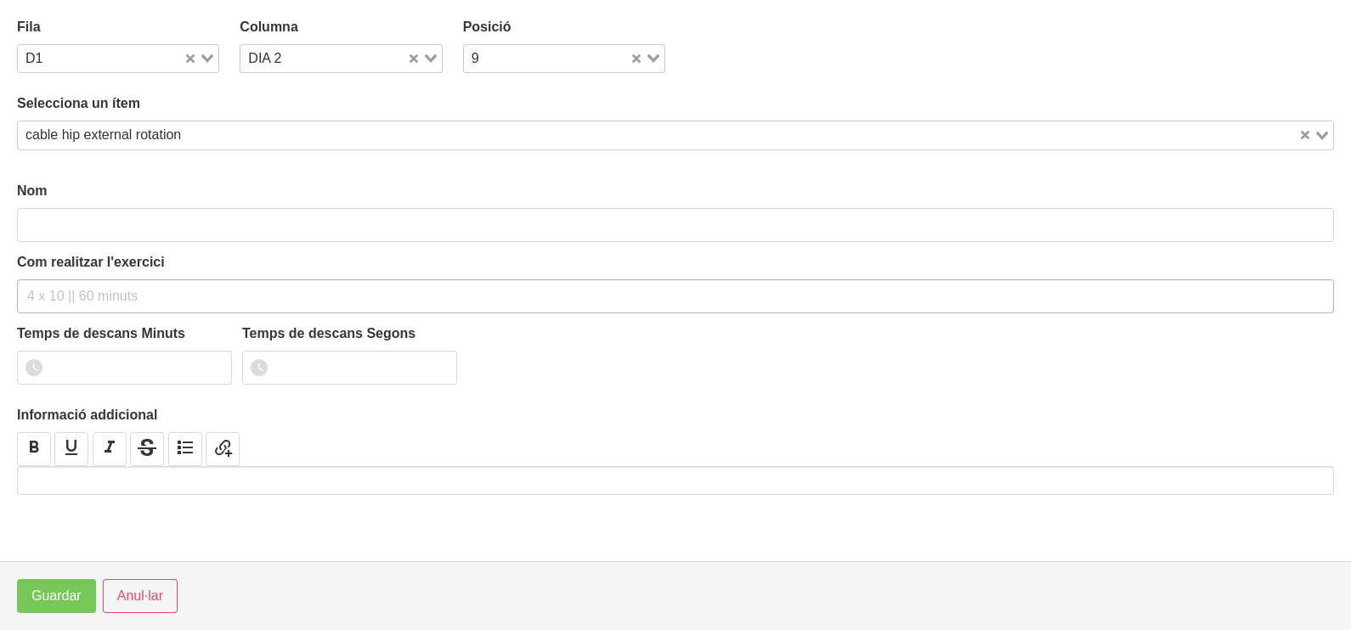
type input "cable hip external rotation"
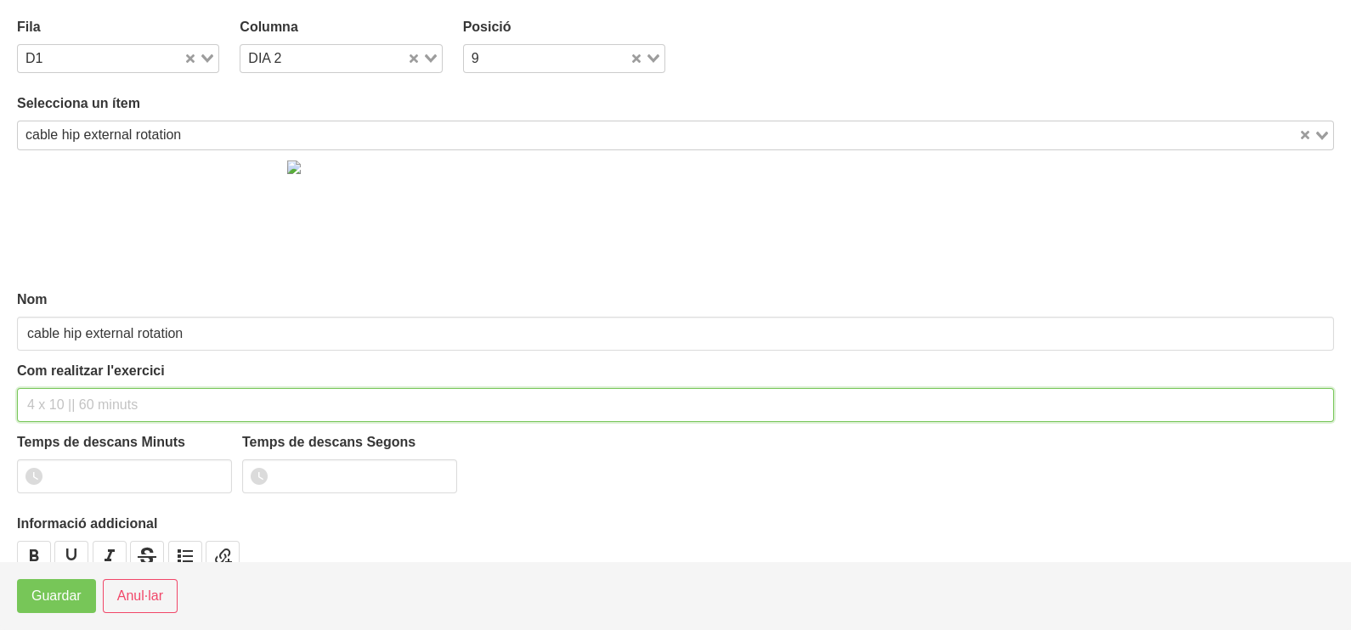
click at [55, 391] on input "text" at bounding box center [675, 405] width 1317 height 34
type input "3 x 10-12 a 2010 60""
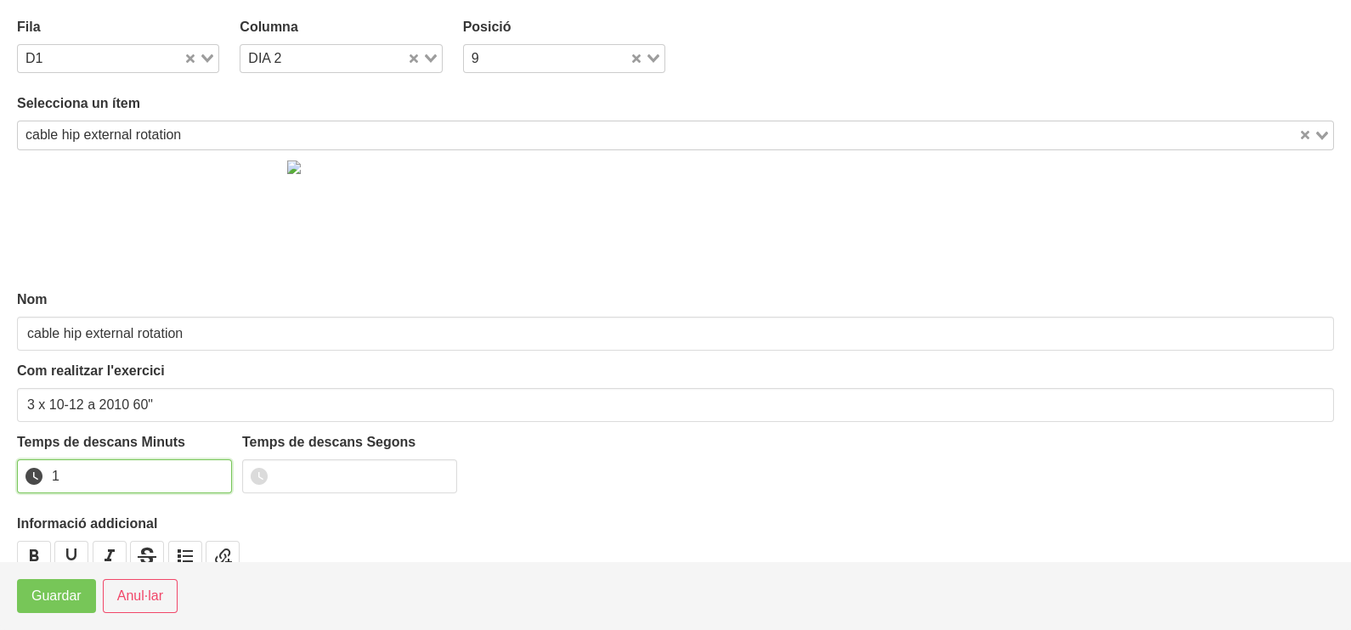
drag, startPoint x: 212, startPoint y: 472, endPoint x: 115, endPoint y: 527, distance: 111.8
type input "1"
click at [206, 476] on input "1" at bounding box center [124, 477] width 215 height 34
click at [71, 598] on span "Guardar" at bounding box center [56, 596] width 50 height 20
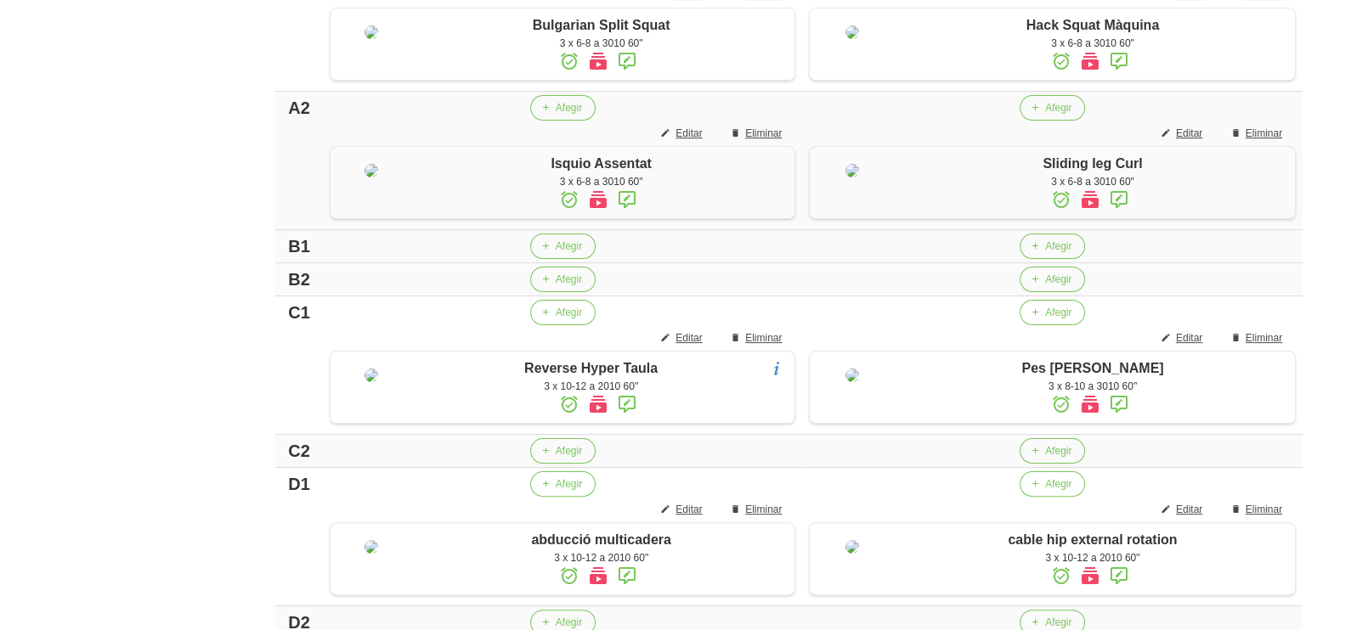
scroll to position [649, 0]
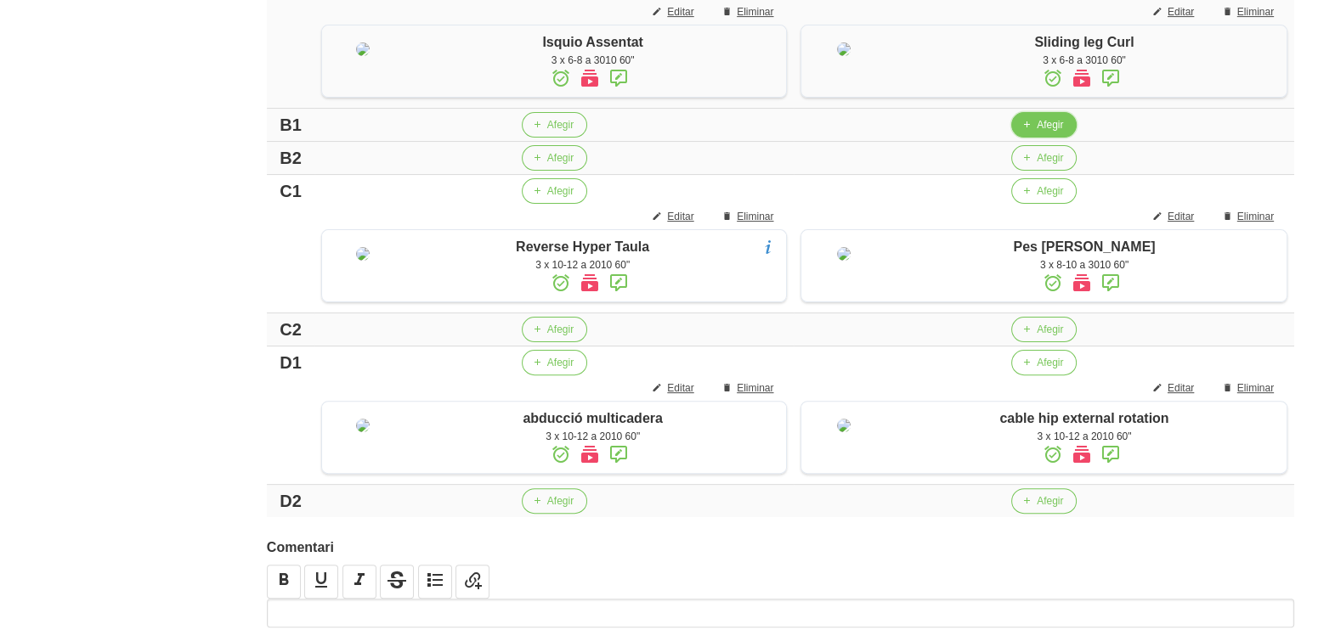
click at [1037, 133] on span "Afegir" at bounding box center [1049, 124] width 26 height 15
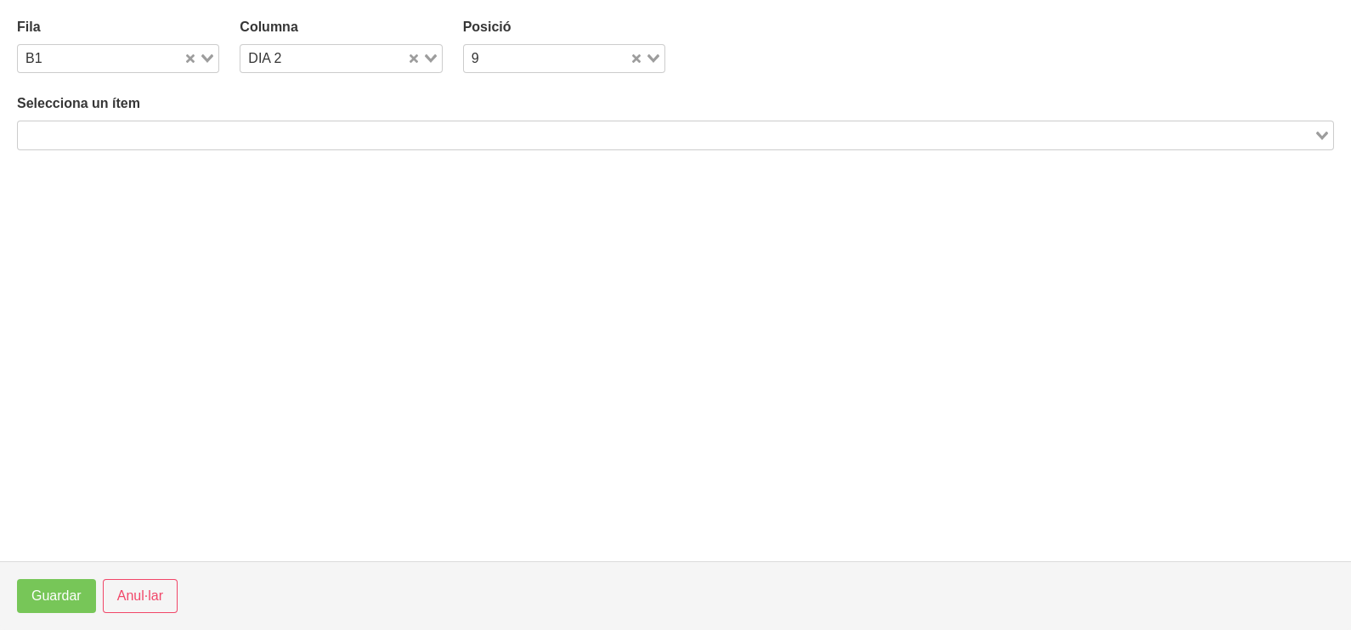
click at [323, 131] on input "Search for option" at bounding box center [666, 135] width 1292 height 20
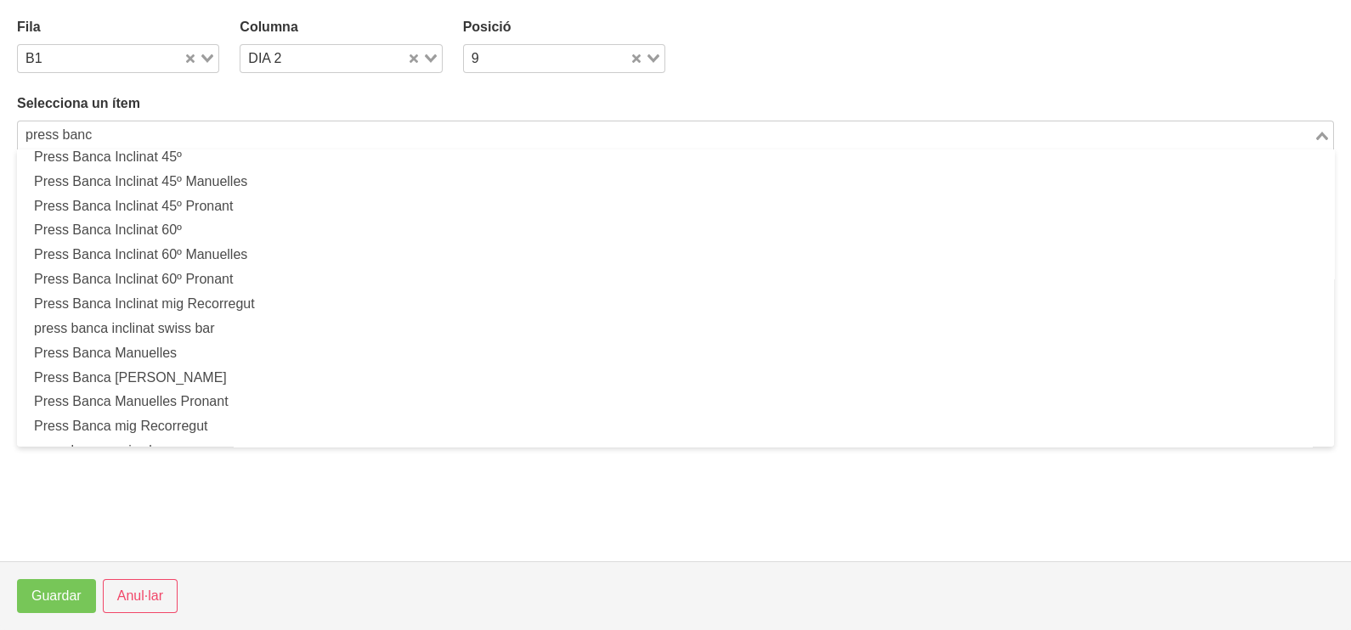
scroll to position [319, 0]
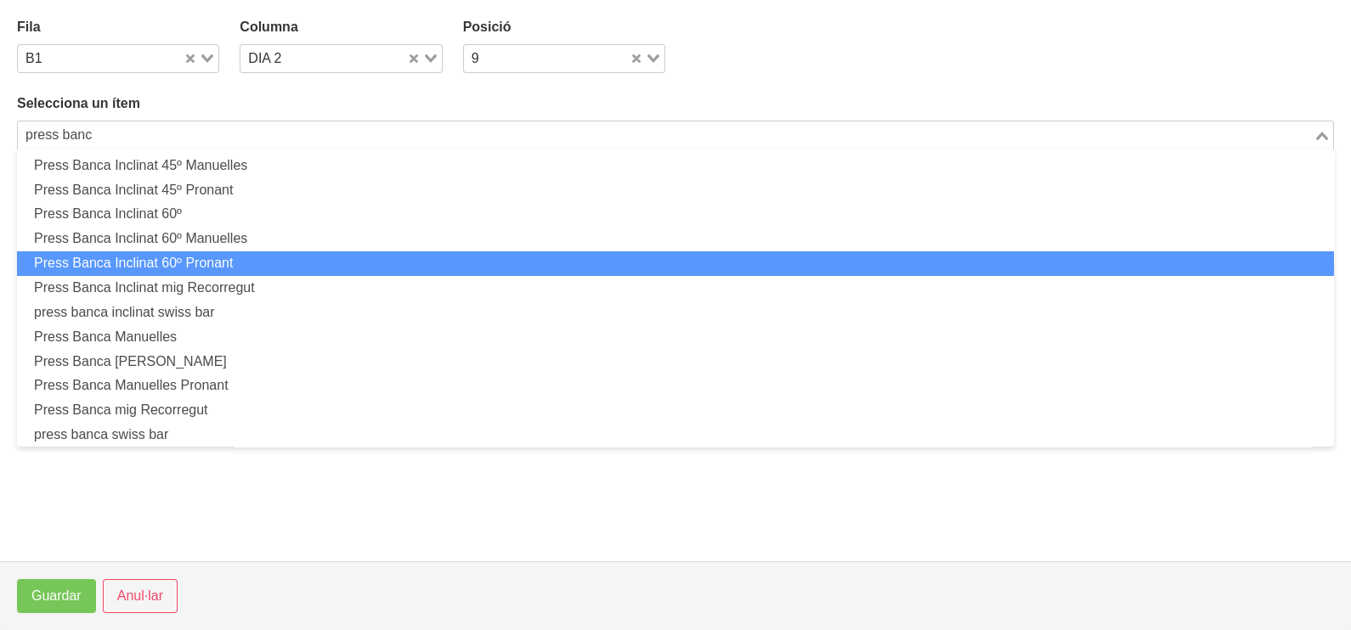
click at [263, 263] on li "Press Banca Inclinat 60º Pronant" at bounding box center [675, 263] width 1317 height 25
type input "press banc"
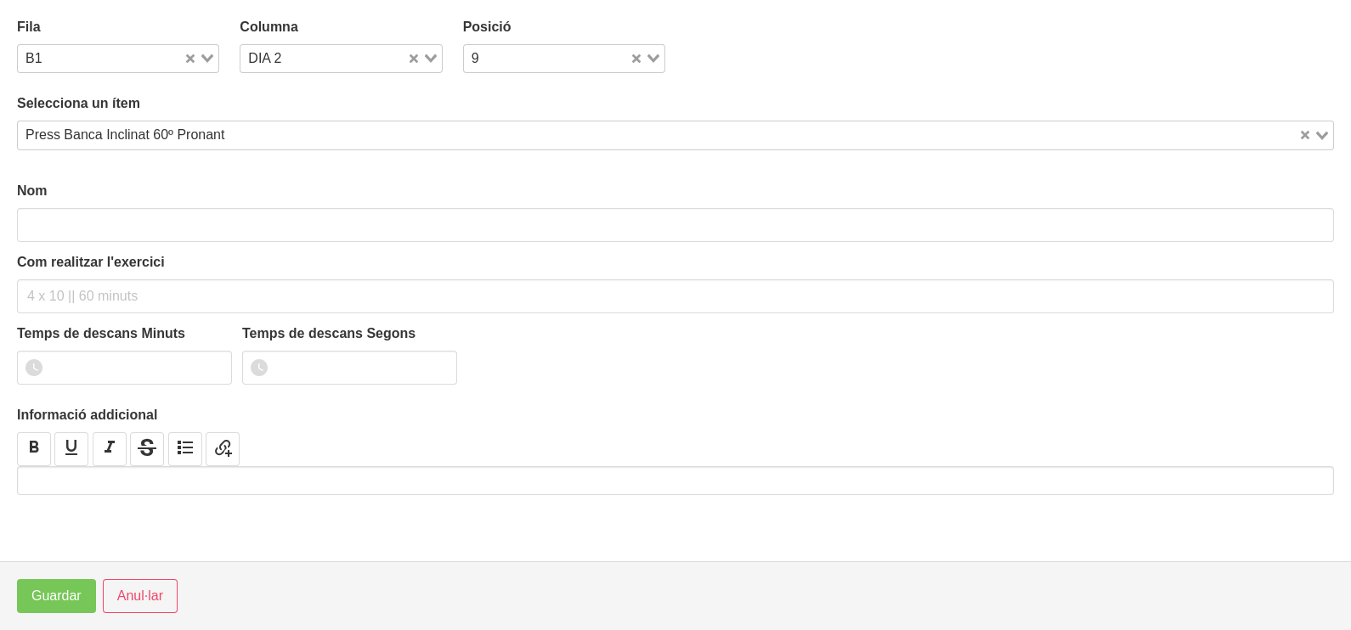
type input "Press Banca Inclinat 60º Pronant"
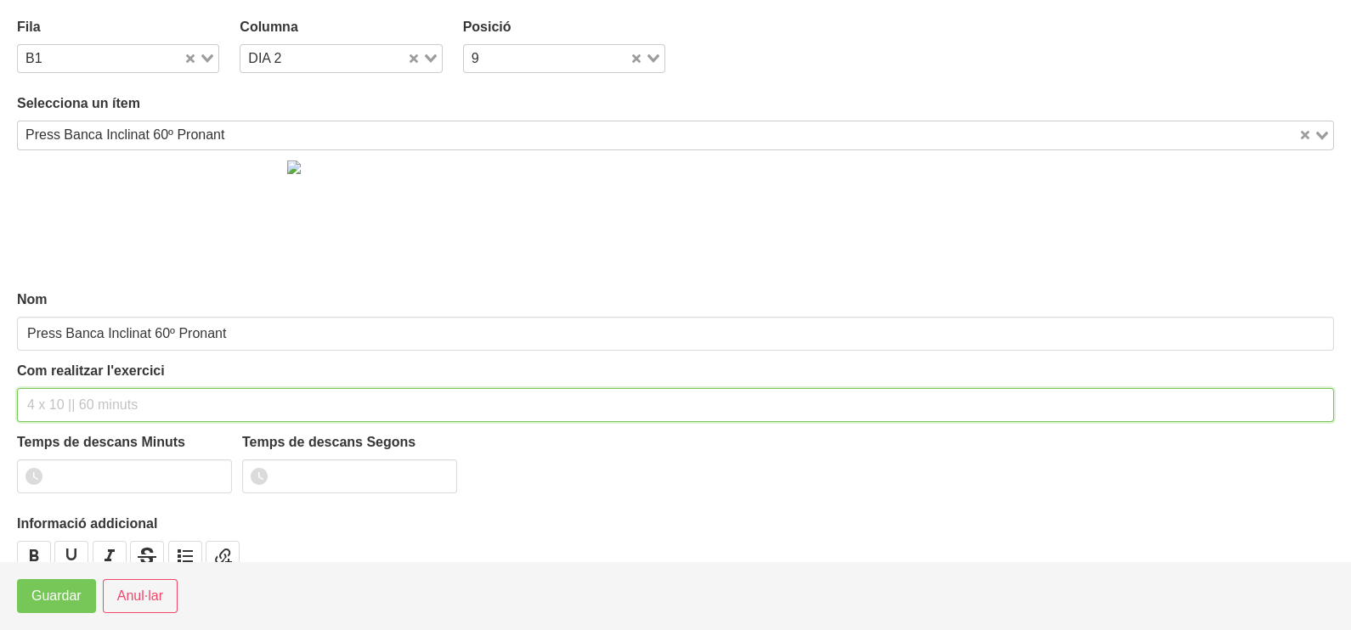
drag, startPoint x: 55, startPoint y: 391, endPoint x: 102, endPoint y: 284, distance: 116.8
click at [68, 381] on div "Com realitzar l'exercici" at bounding box center [675, 391] width 1317 height 61
type input "3 x 8-10 a 3010 60""
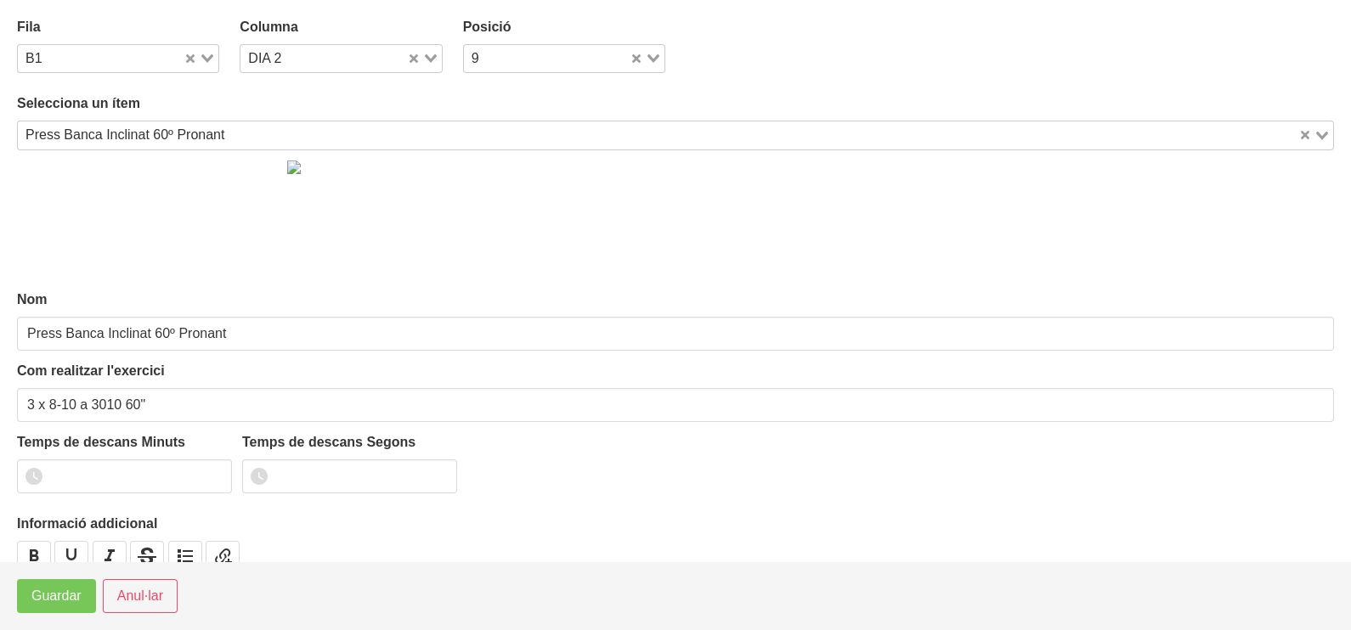
click at [422, 54] on div "Loading..." at bounding box center [424, 57] width 35 height 24
click at [332, 99] on li "DIA 1" at bounding box center [341, 88] width 202 height 25
type input "1"
click at [217, 468] on input "1" at bounding box center [124, 477] width 215 height 34
click at [59, 599] on span "Guardar" at bounding box center [56, 596] width 50 height 20
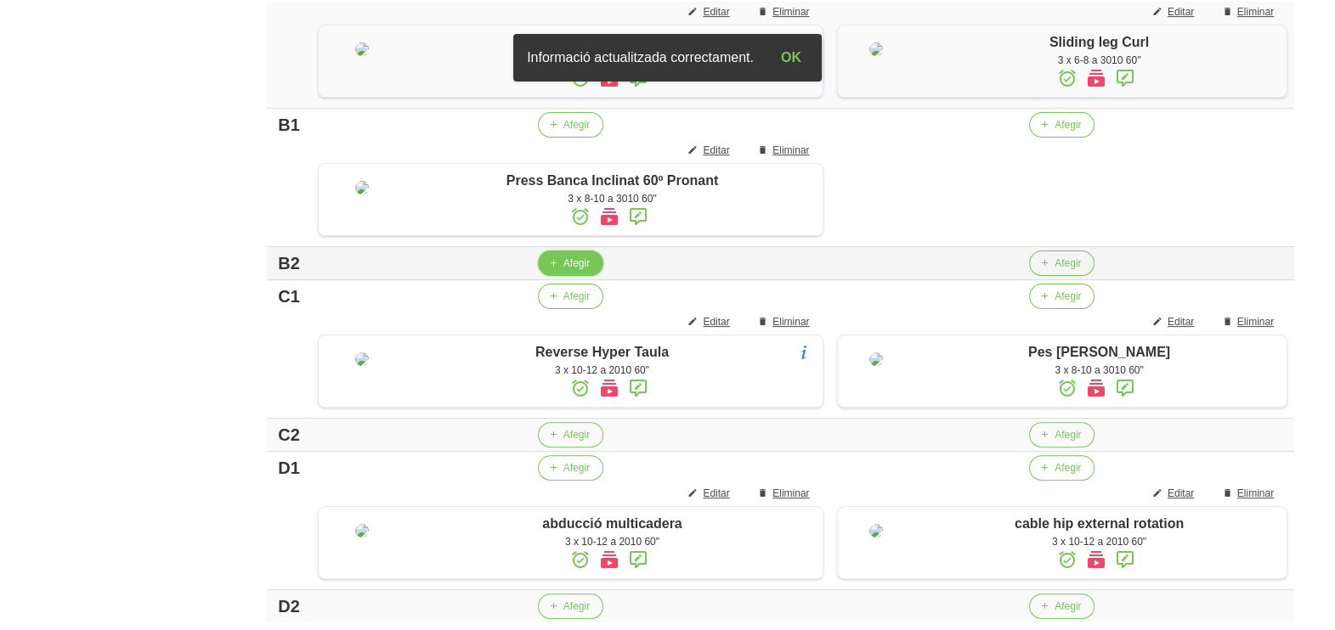
click at [579, 271] on span "Afegir" at bounding box center [576, 263] width 26 height 15
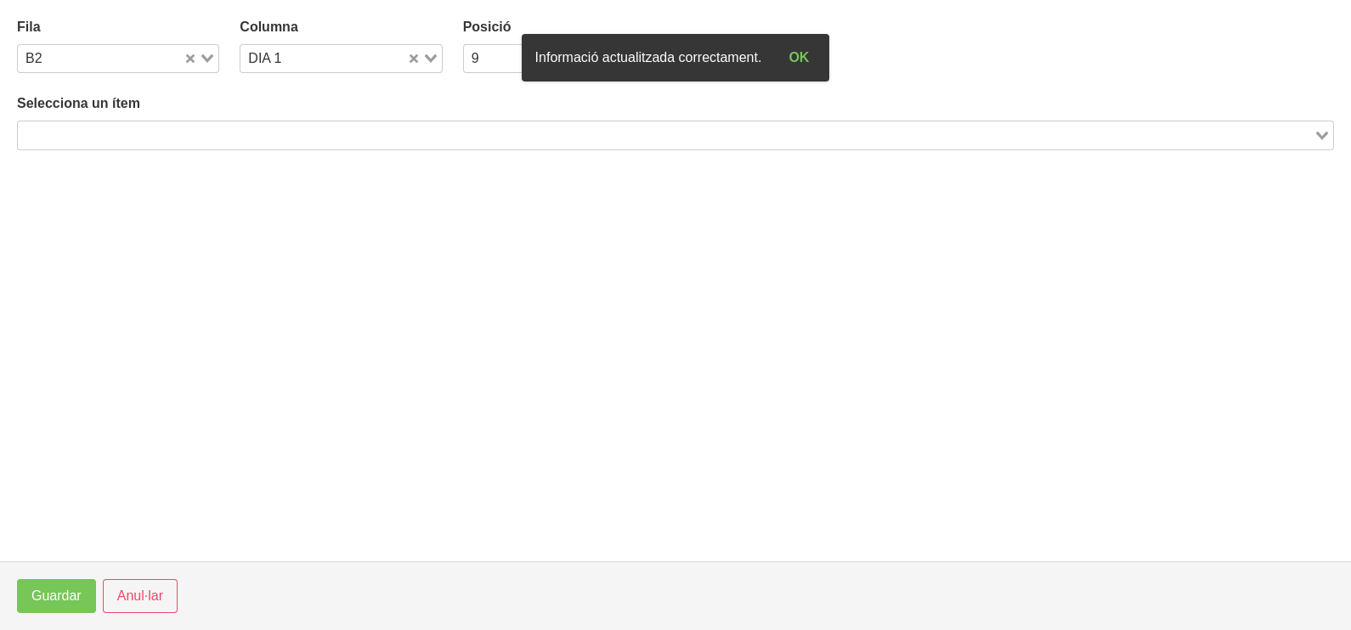
click at [313, 132] on input "Search for option" at bounding box center [666, 135] width 1292 height 20
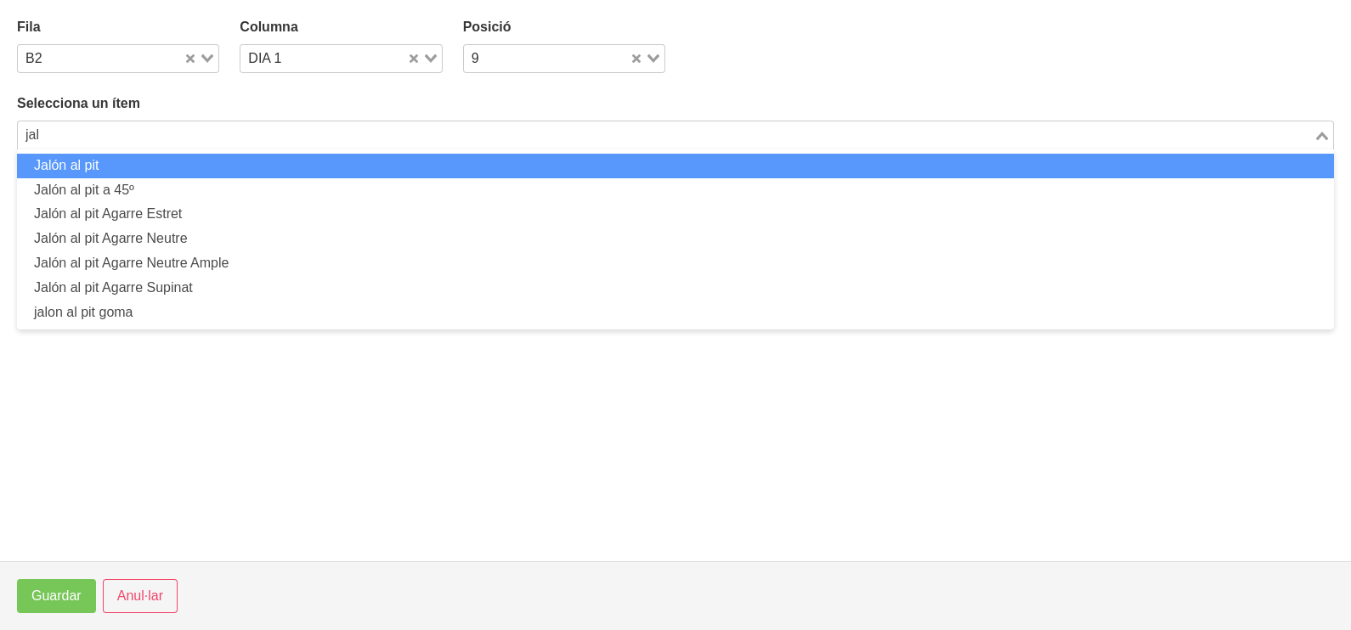
click at [138, 165] on li "Jalón al pit" at bounding box center [675, 166] width 1317 height 25
type input "jal"
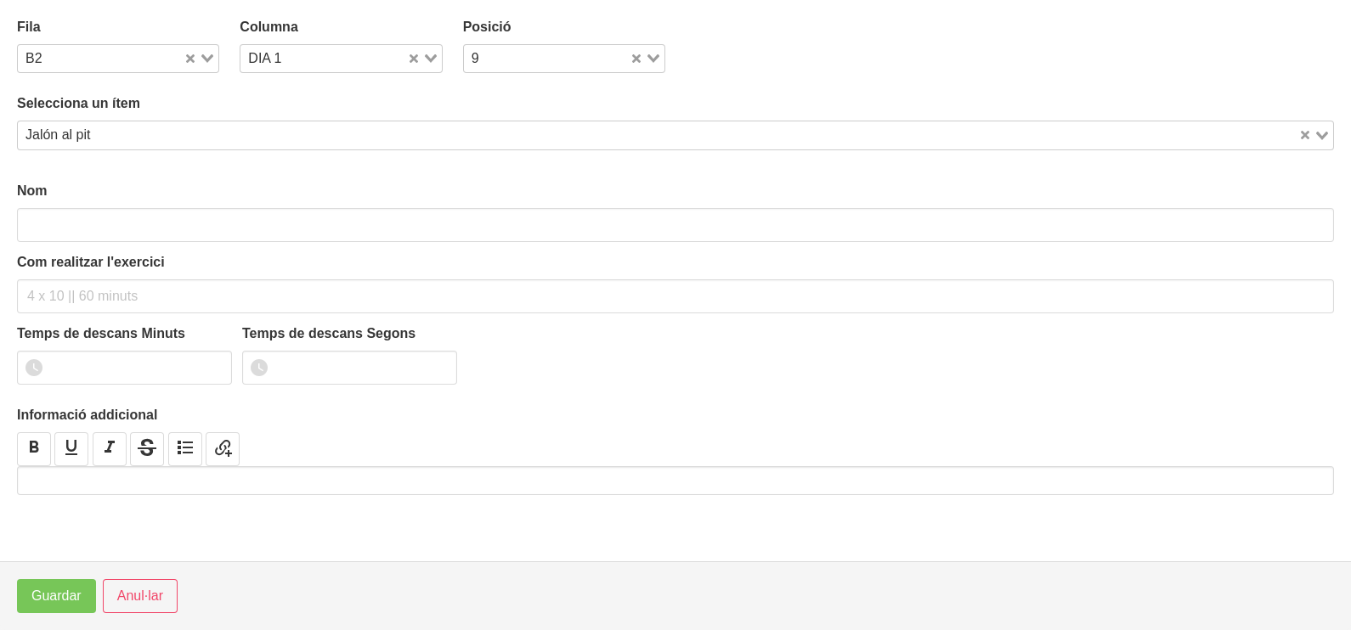
type input "Jalón al pit"
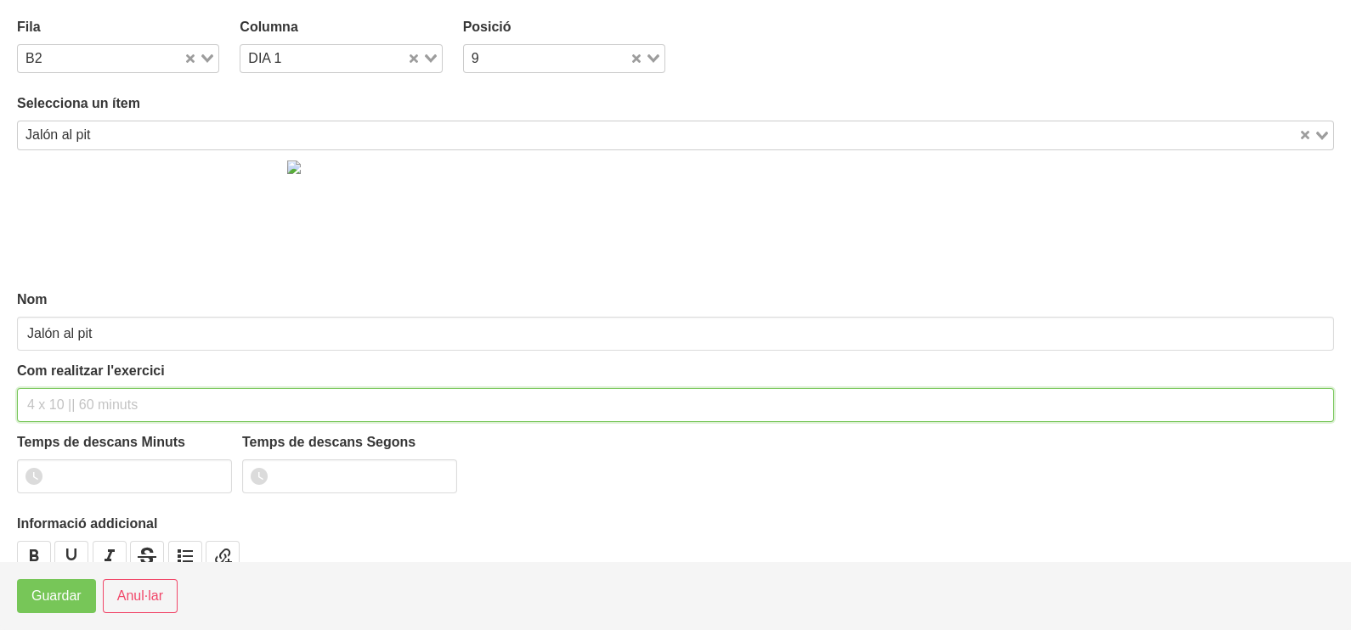
click at [76, 395] on input "text" at bounding box center [675, 405] width 1317 height 34
type input "3 x 6-8 a 3010 60""
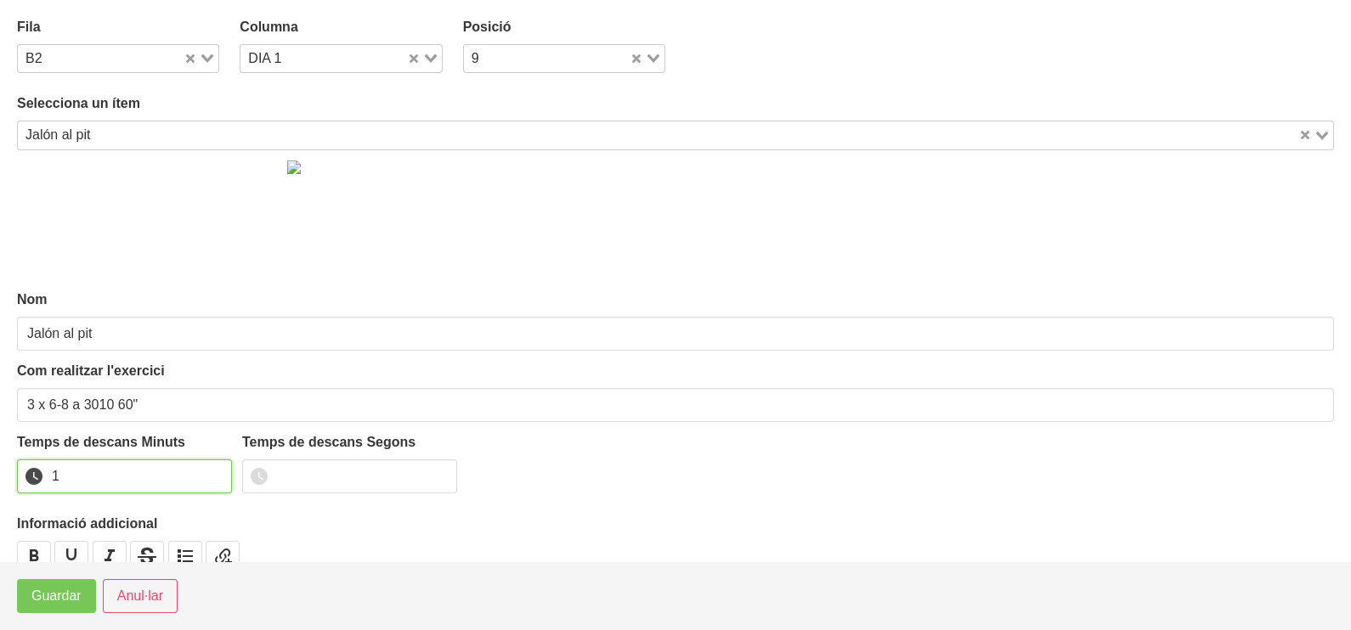
drag, startPoint x: 214, startPoint y: 472, endPoint x: 92, endPoint y: 562, distance: 151.9
type input "1"
click at [209, 476] on input "1" at bounding box center [124, 477] width 215 height 34
click at [51, 608] on button "Guardar" at bounding box center [56, 596] width 79 height 34
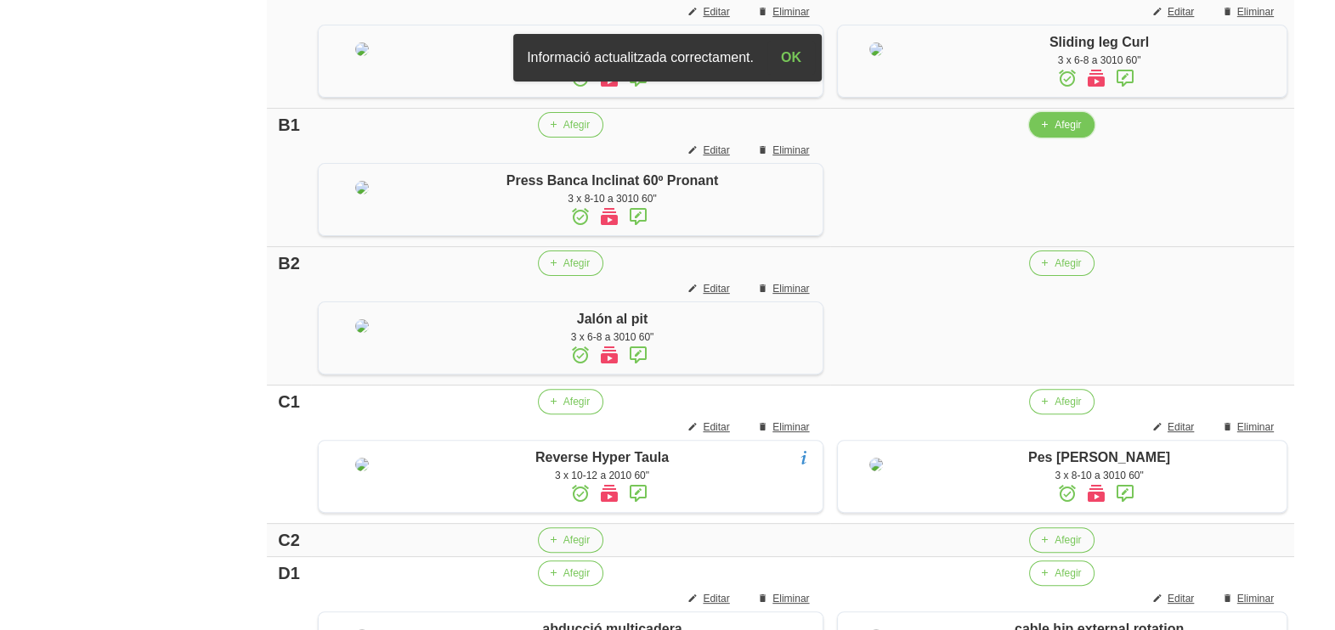
click at [1046, 133] on span "button" at bounding box center [1043, 124] width 15 height 15
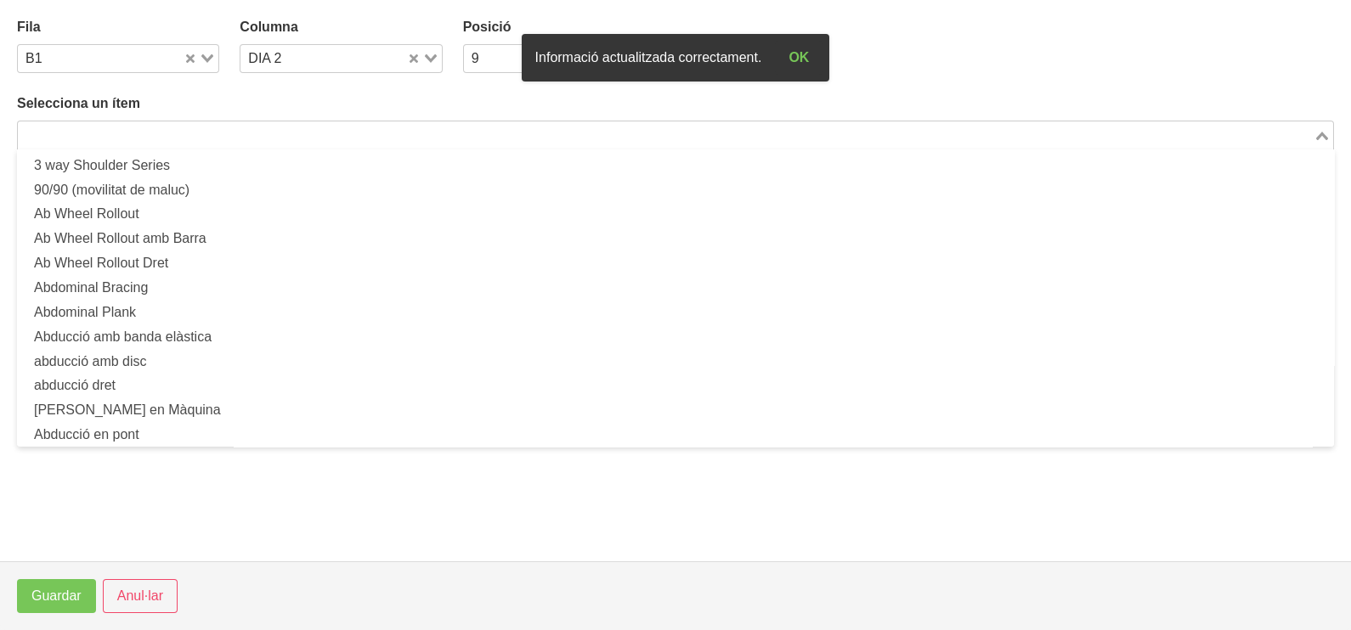
click at [241, 135] on input "Search for option" at bounding box center [666, 135] width 1292 height 20
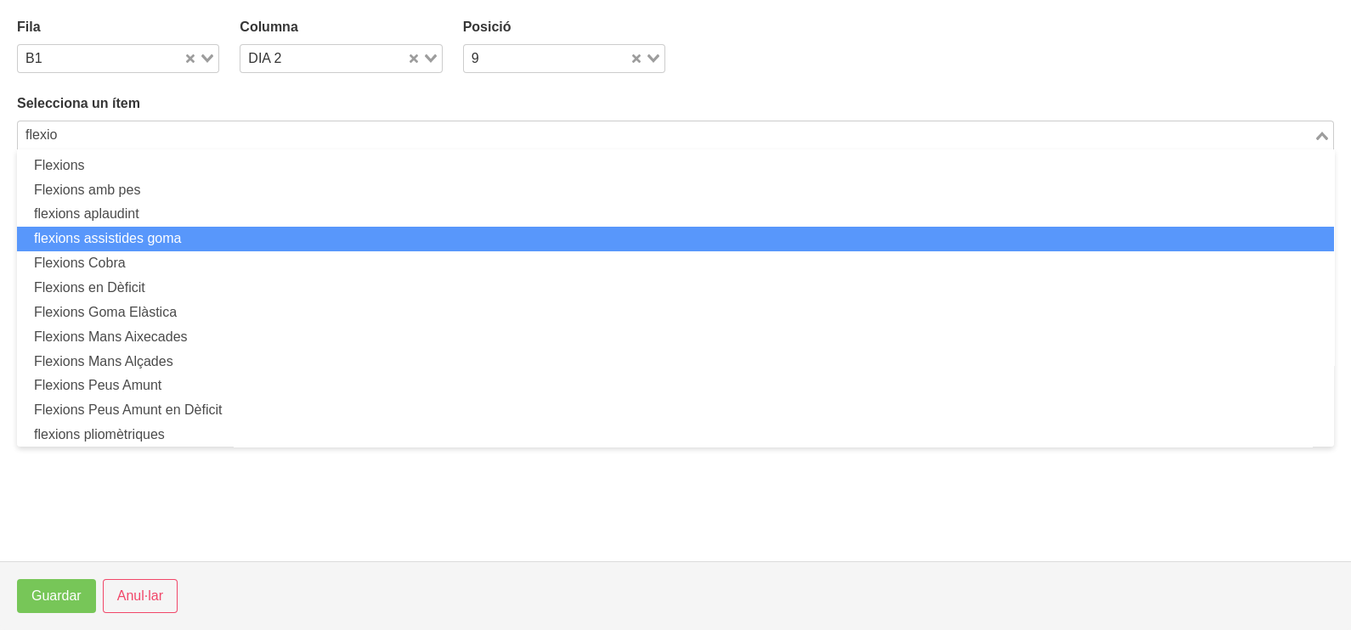
click at [188, 235] on li "flexions assistides goma" at bounding box center [675, 239] width 1317 height 25
type input "flexio"
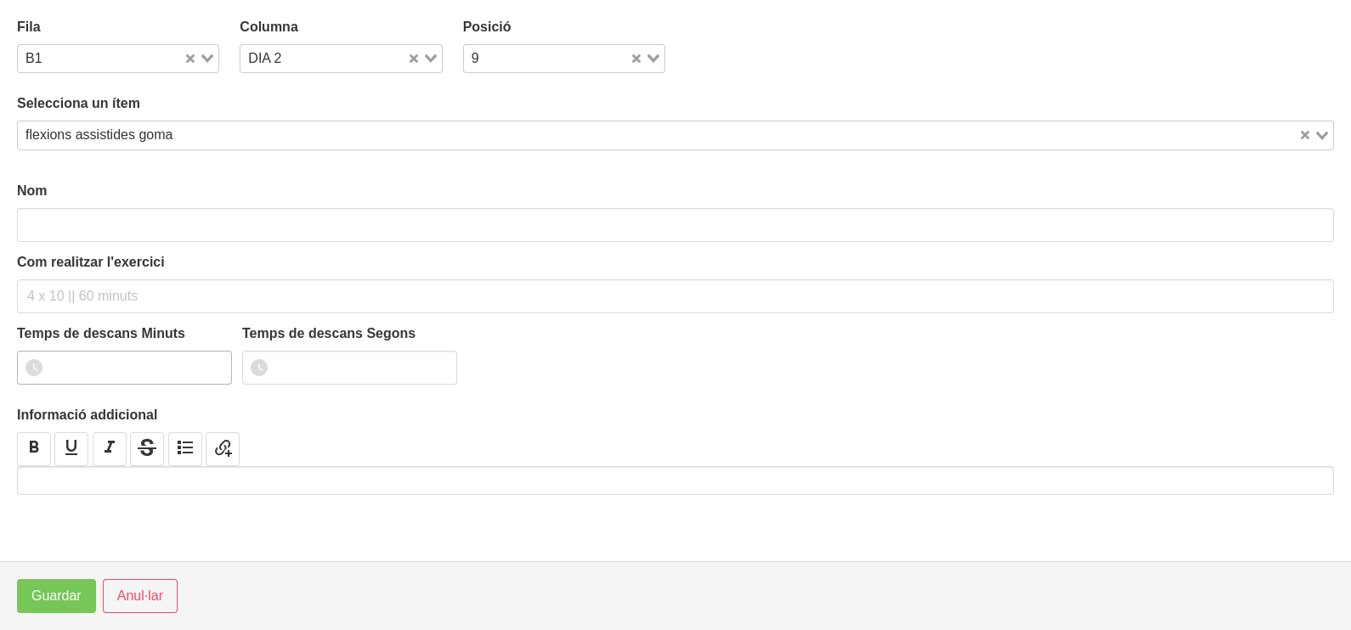
type input "flexions assistides goma"
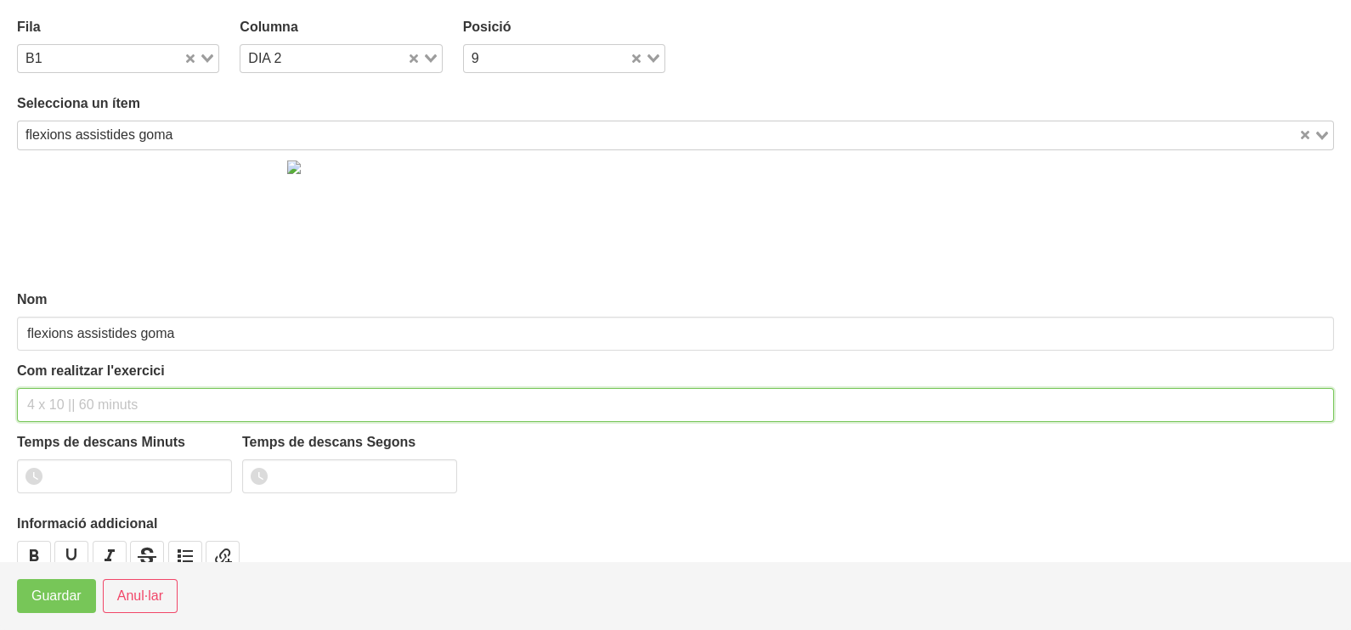
click at [87, 390] on input "text" at bounding box center [675, 405] width 1317 height 34
type input "3 x màx a 3010 60""
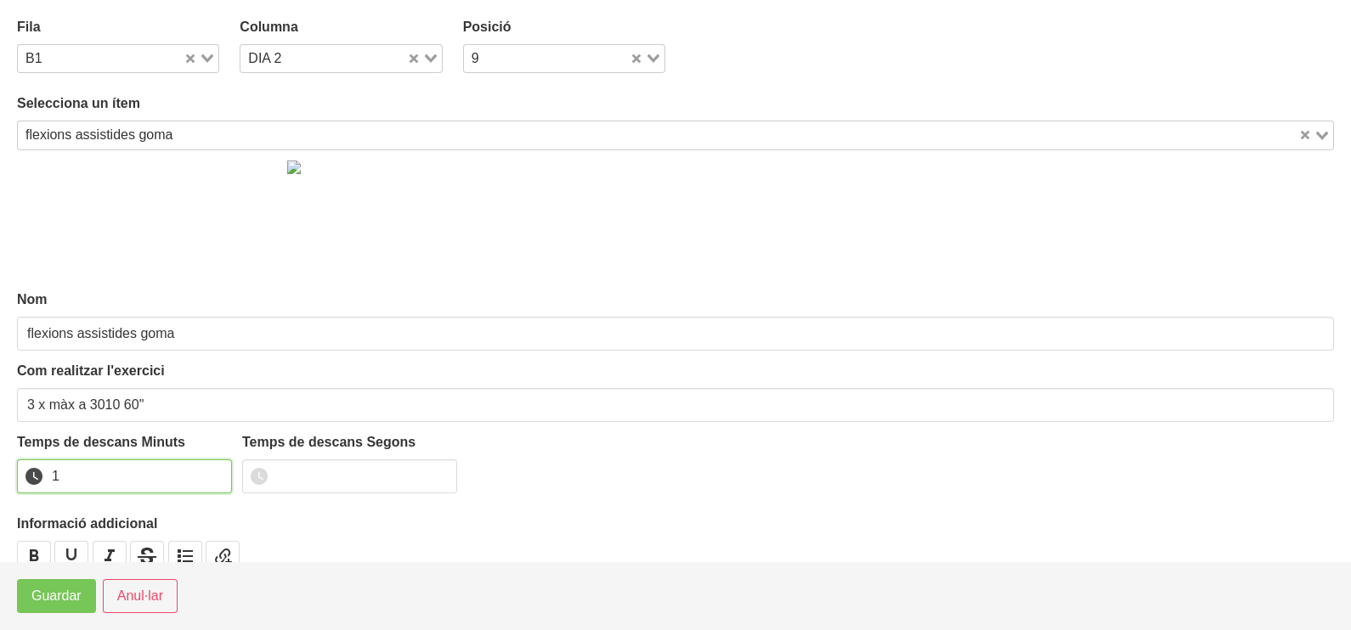
drag, startPoint x: 216, startPoint y: 471, endPoint x: 129, endPoint y: 535, distance: 107.5
type input "1"
click at [210, 480] on input "1" at bounding box center [124, 477] width 215 height 34
click at [78, 595] on span "Guardar" at bounding box center [56, 596] width 50 height 20
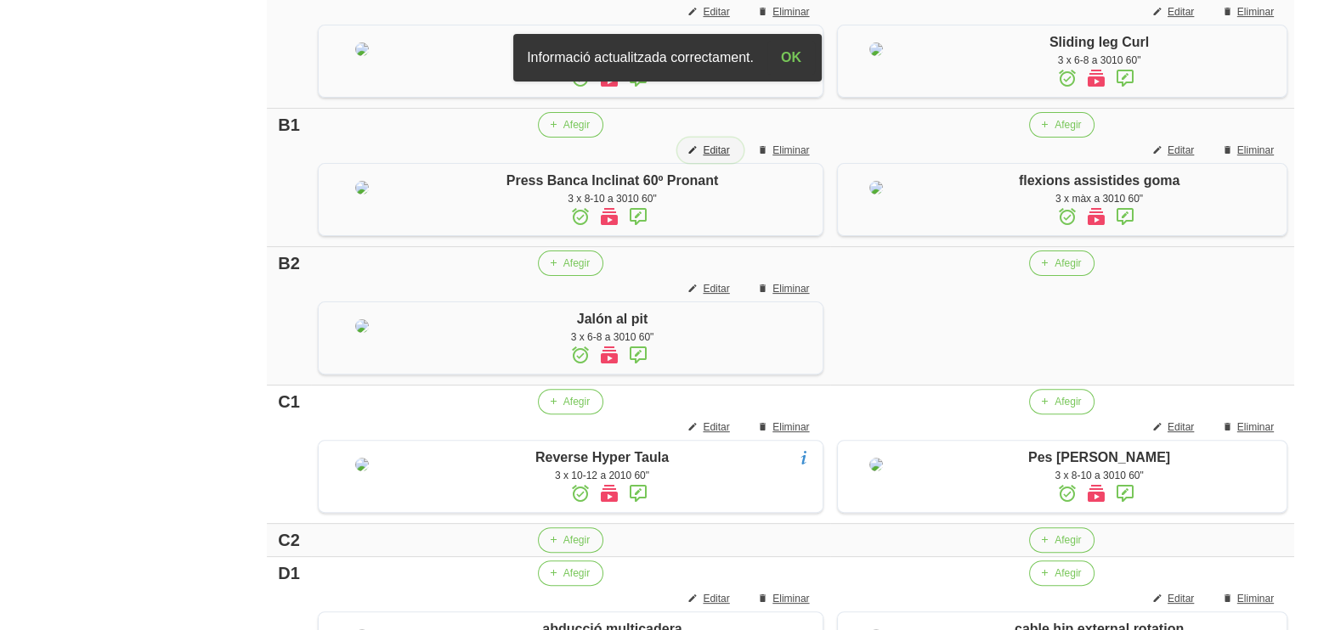
click at [714, 158] on span "Editar" at bounding box center [716, 150] width 26 height 15
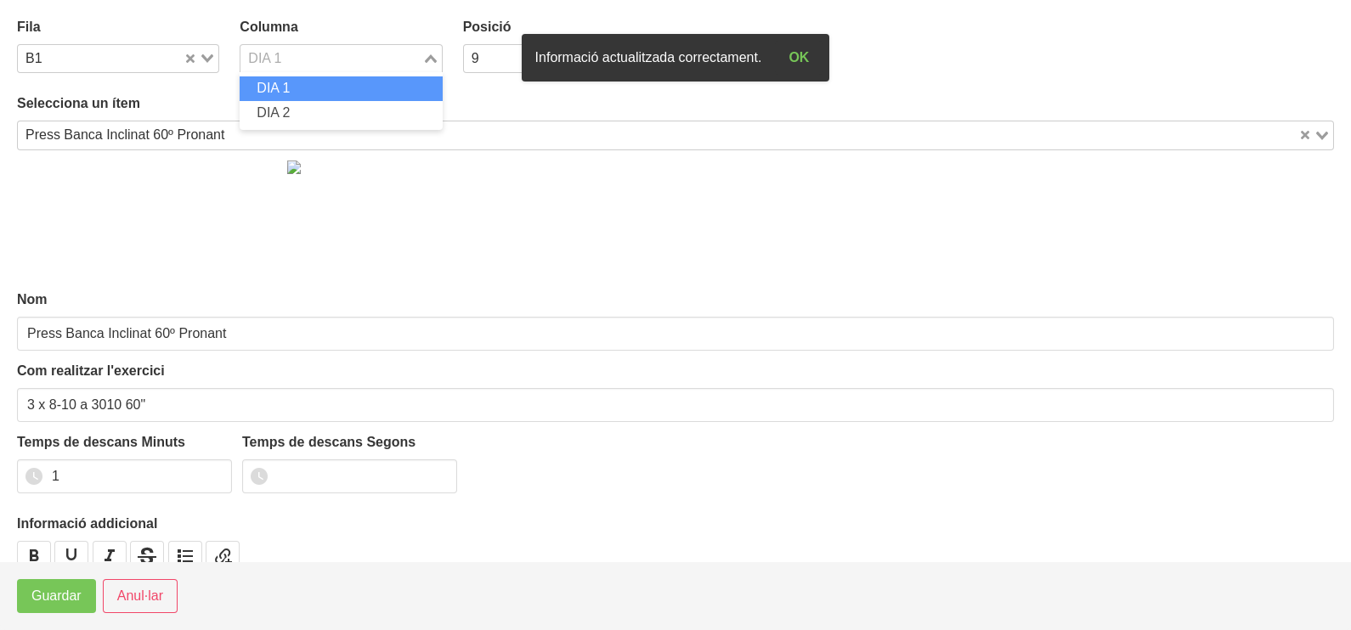
click at [427, 55] on icon "Search for option" at bounding box center [431, 58] width 12 height 8
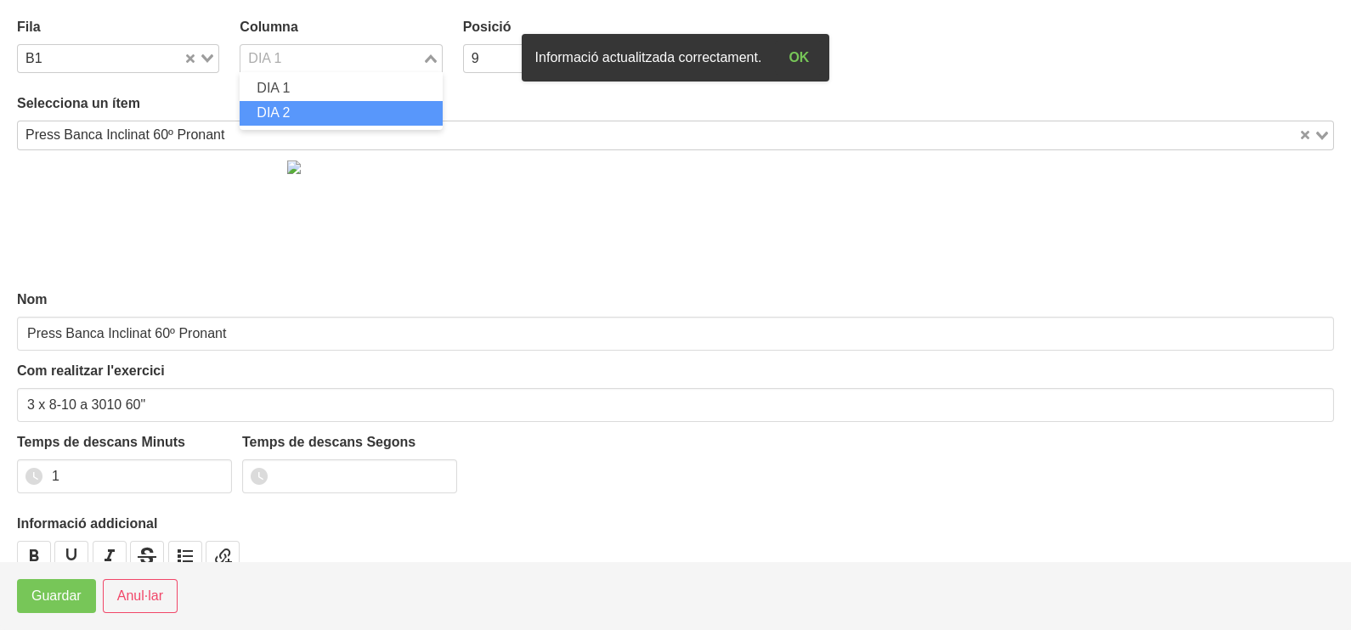
drag, startPoint x: 330, startPoint y: 112, endPoint x: 238, endPoint y: 241, distance: 158.4
click at [330, 115] on li "DIA 2" at bounding box center [341, 113] width 202 height 25
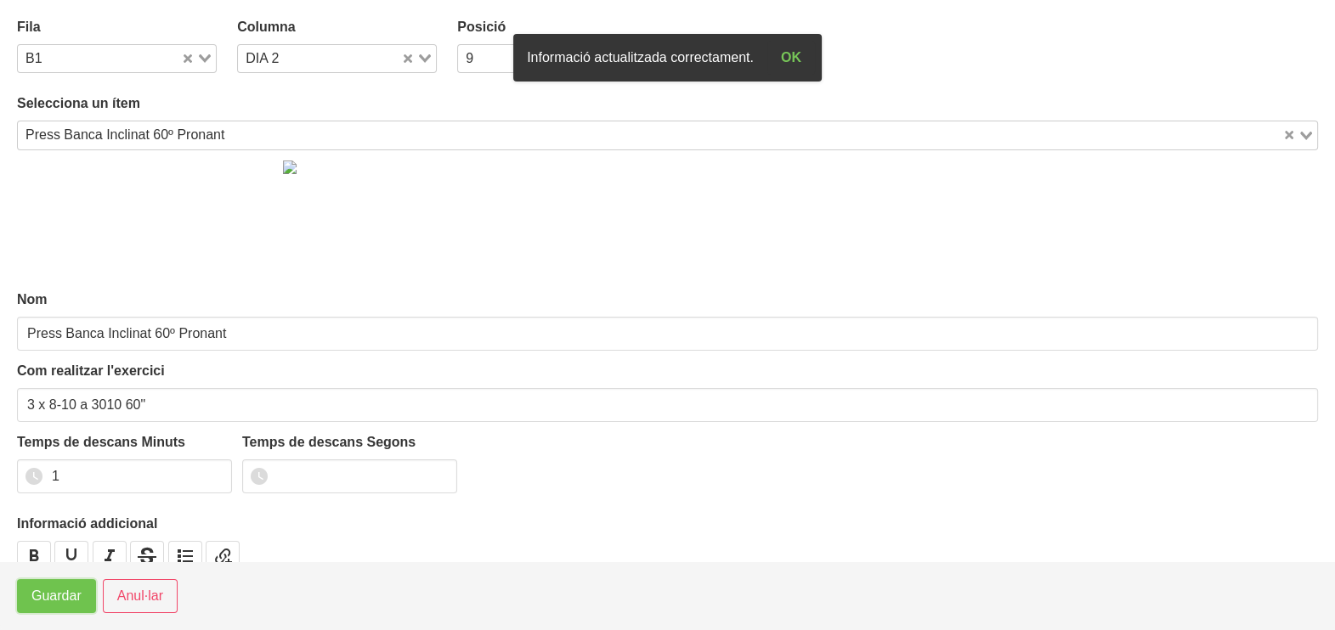
click at [81, 594] on span "Guardar" at bounding box center [56, 596] width 50 height 20
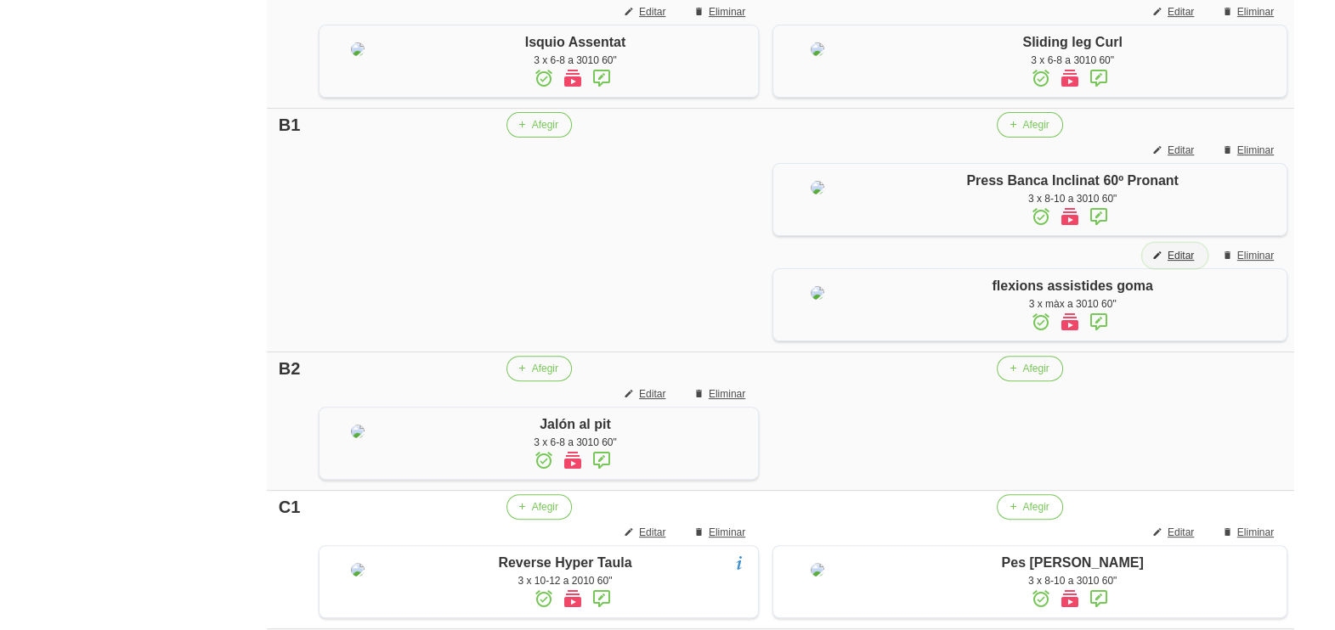
click at [1177, 263] on span "Editar" at bounding box center [1180, 255] width 26 height 15
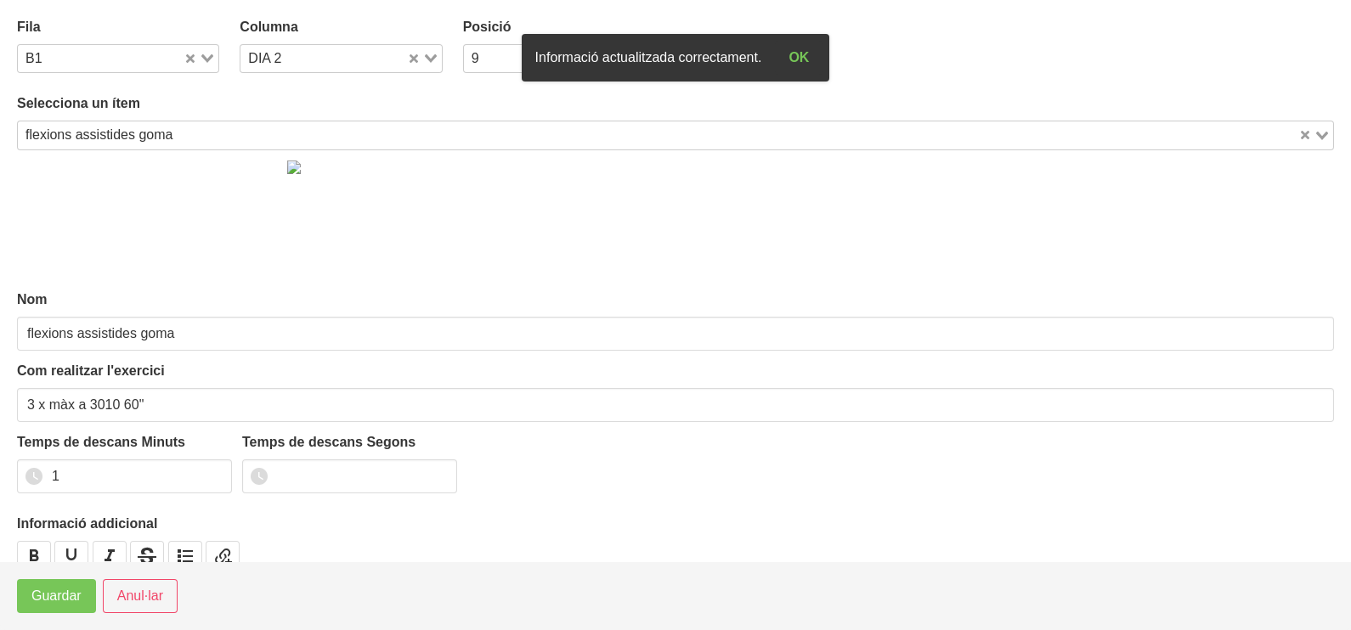
click at [426, 54] on icon "Search for option" at bounding box center [431, 58] width 12 height 8
drag, startPoint x: 331, startPoint y: 87, endPoint x: 323, endPoint y: 100, distance: 16.0
click at [331, 89] on li "DIA 1" at bounding box center [341, 88] width 202 height 25
click at [70, 595] on span "Guardar" at bounding box center [56, 596] width 50 height 20
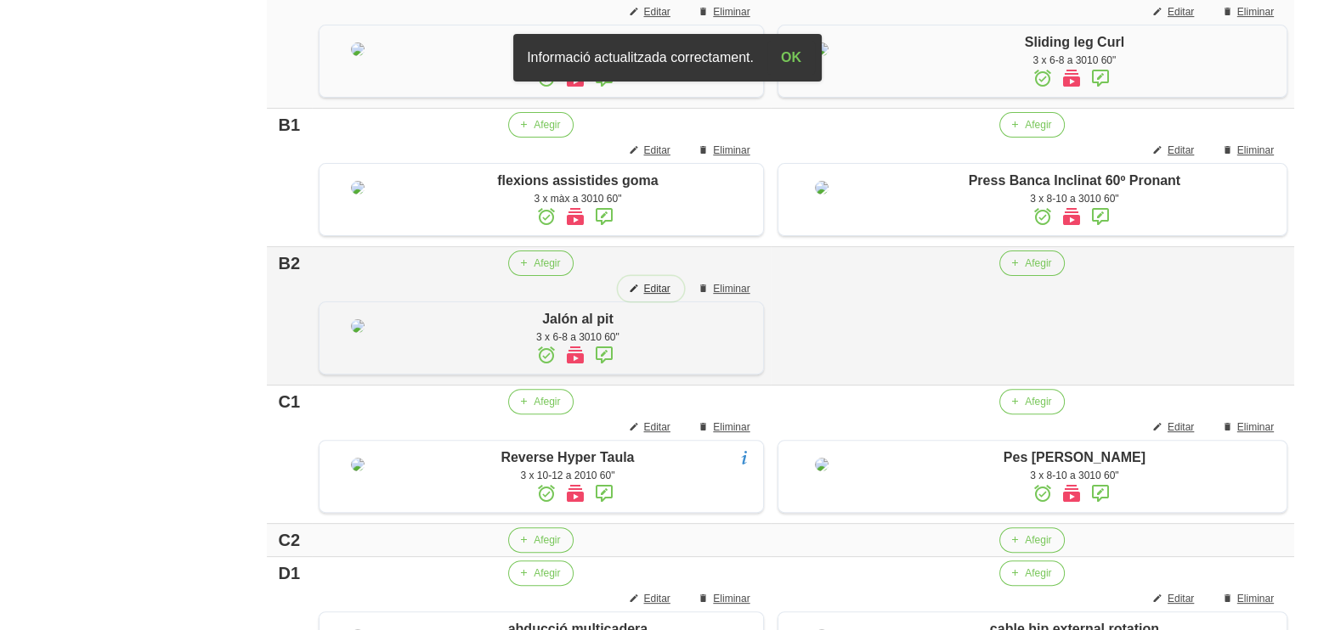
click at [663, 296] on span "Editar" at bounding box center [656, 288] width 26 height 15
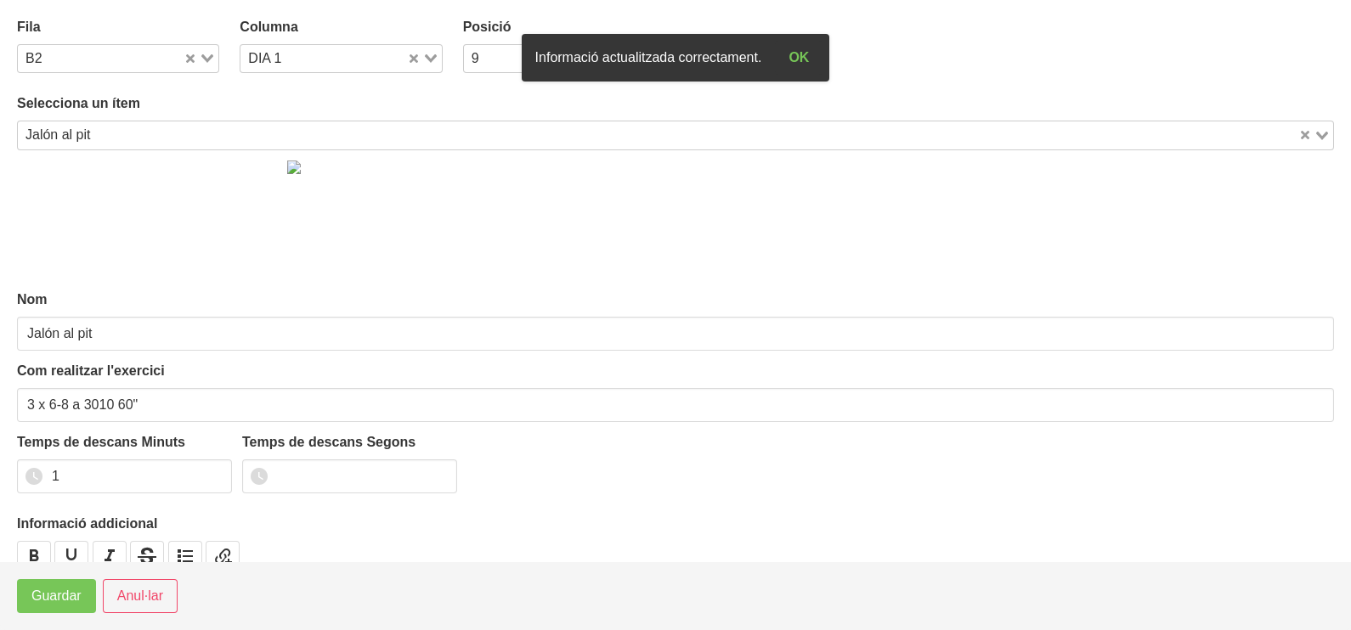
click at [421, 51] on div "Loading..." at bounding box center [424, 57] width 35 height 24
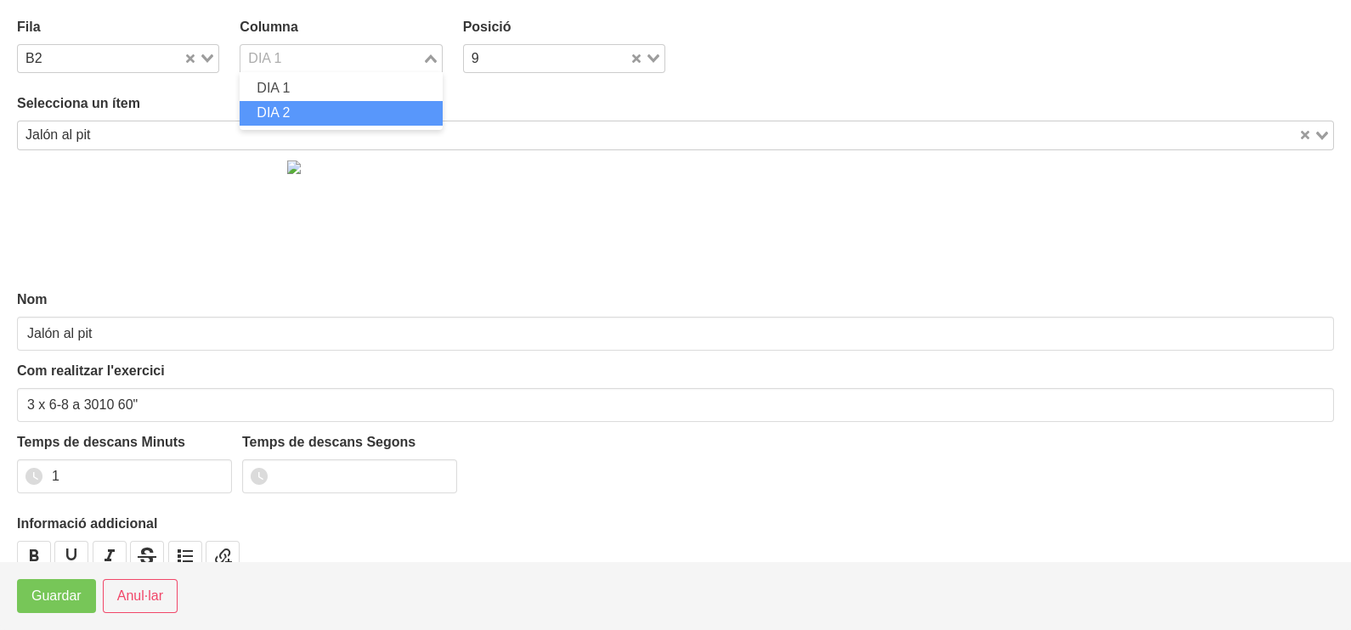
click at [338, 109] on li "DIA 2" at bounding box center [341, 113] width 202 height 25
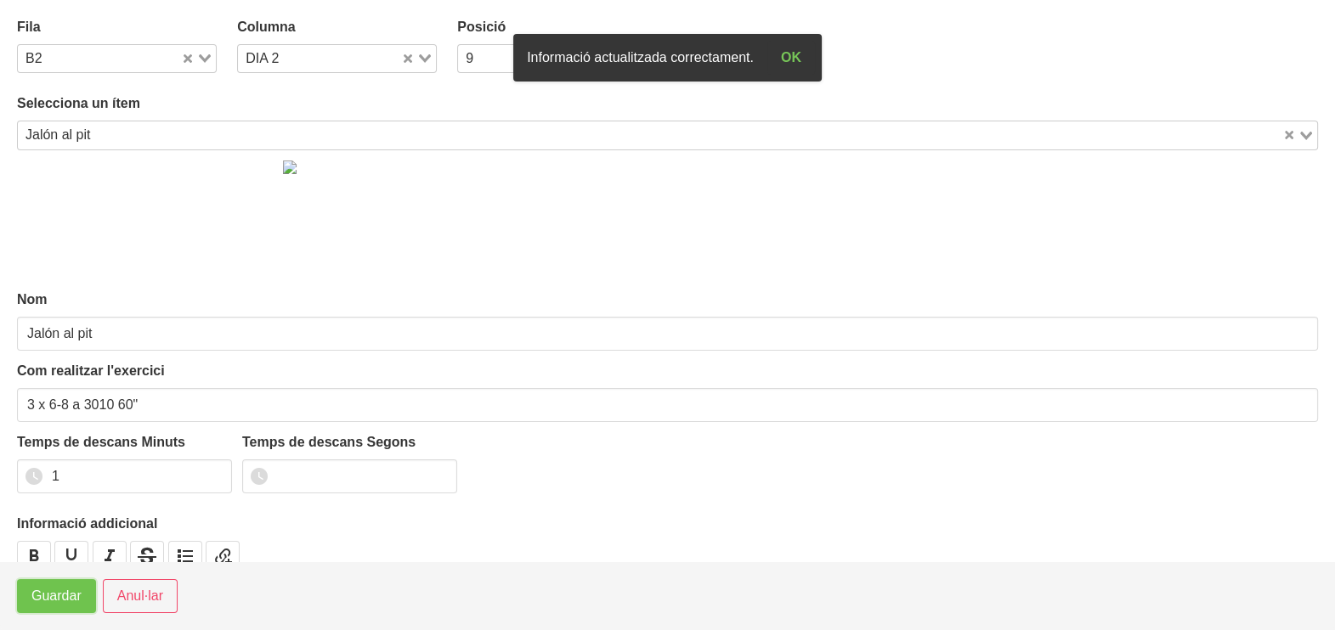
click at [56, 599] on span "Guardar" at bounding box center [56, 596] width 50 height 20
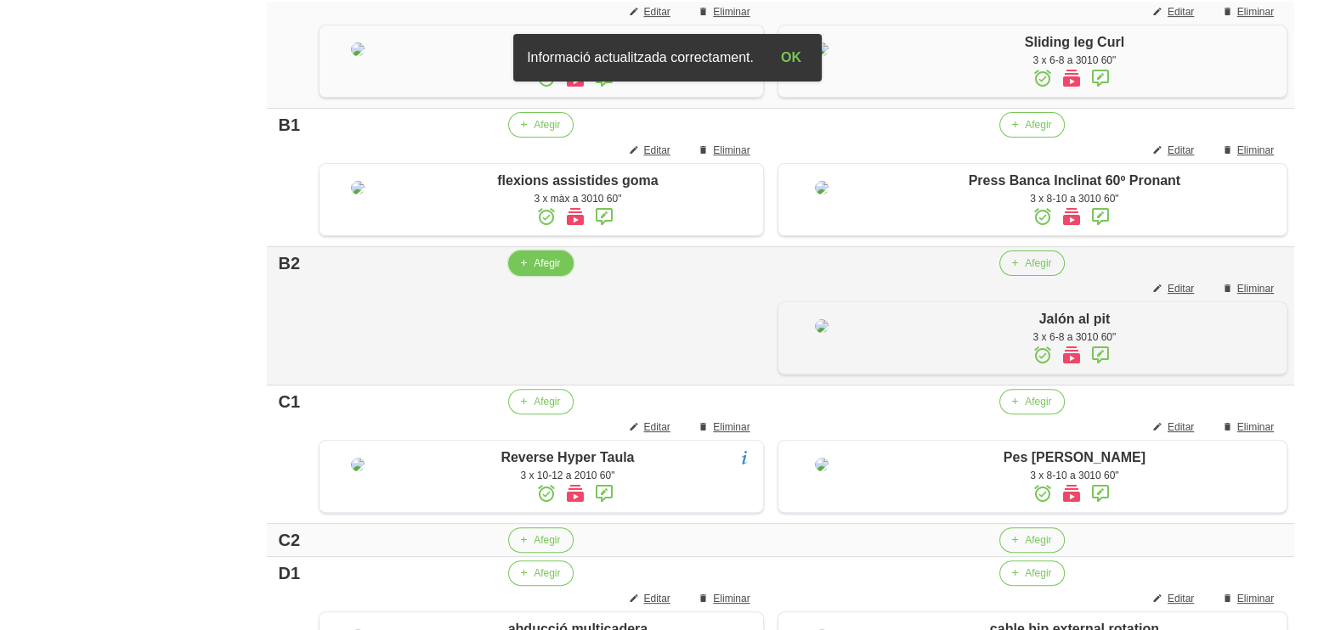
click at [540, 271] on span "Afegir" at bounding box center [546, 263] width 26 height 15
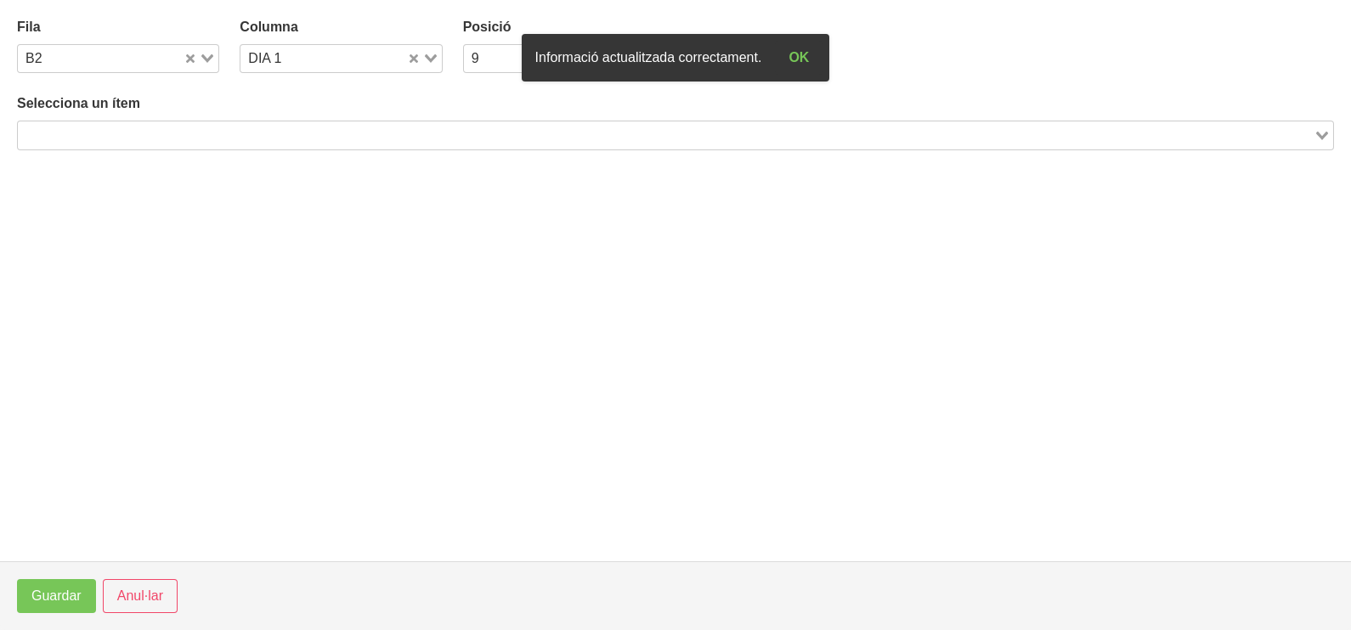
click at [279, 132] on input "Search for option" at bounding box center [666, 135] width 1292 height 20
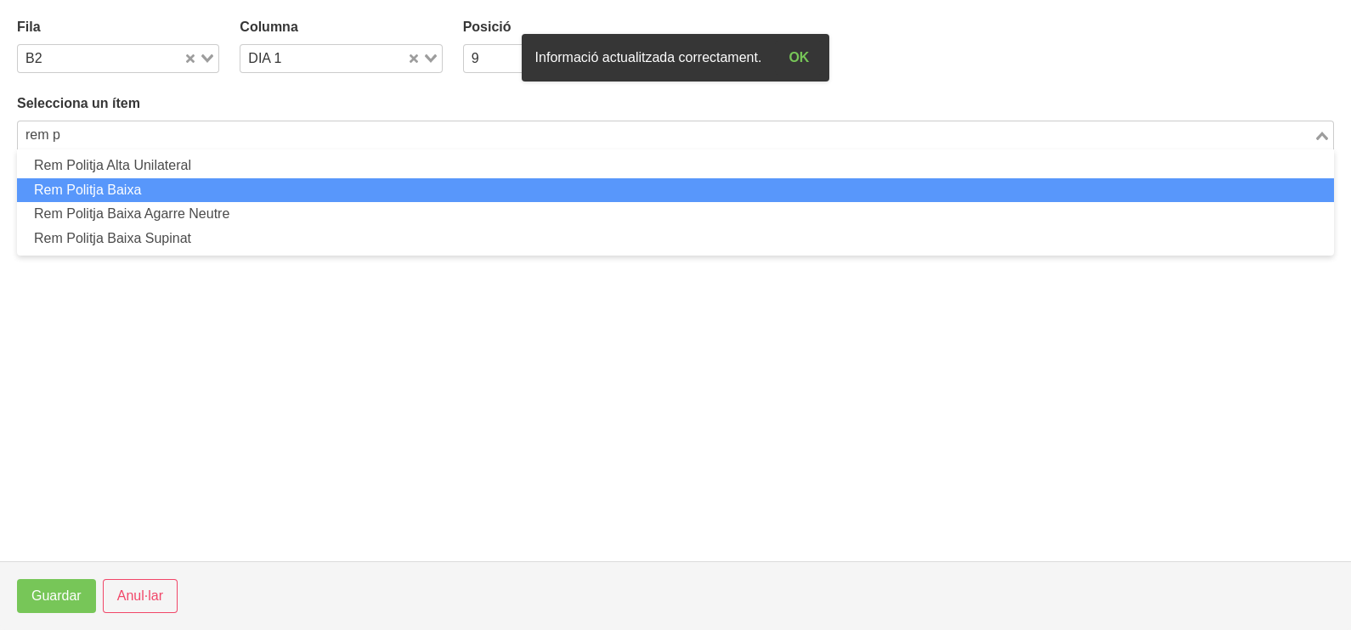
click at [187, 190] on li "Rem Politja Baixa" at bounding box center [675, 190] width 1317 height 25
type input "rem p"
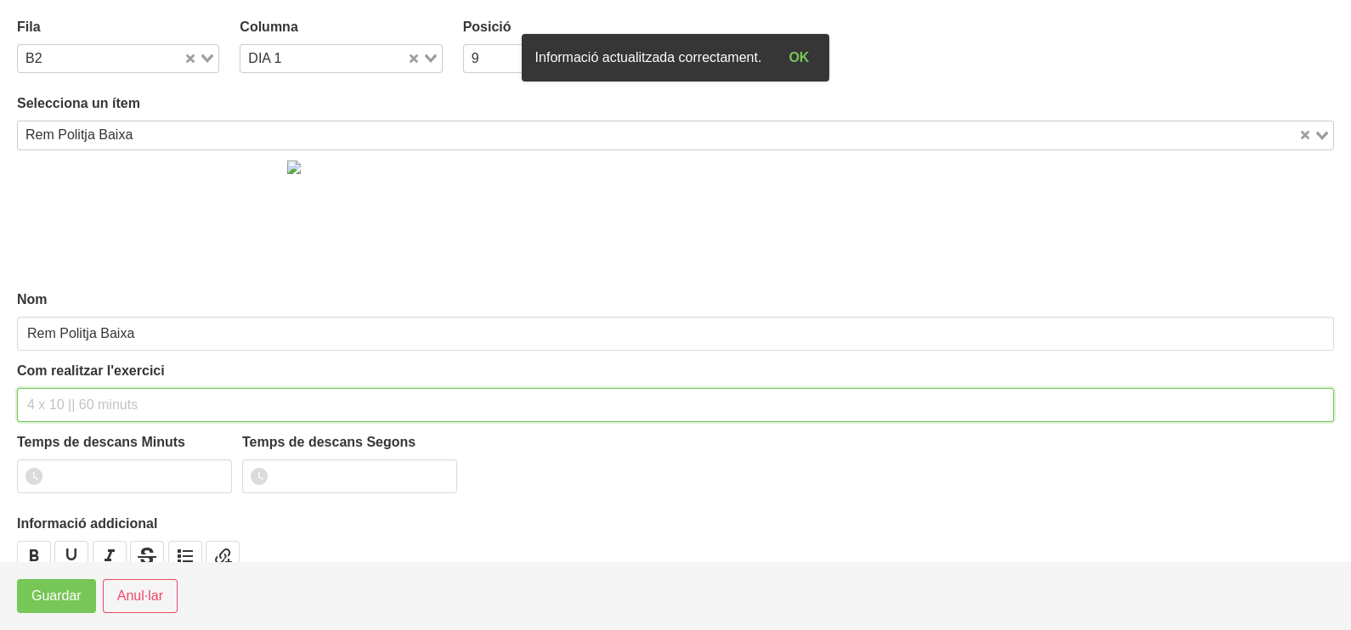
click at [81, 402] on input "text" at bounding box center [675, 405] width 1317 height 34
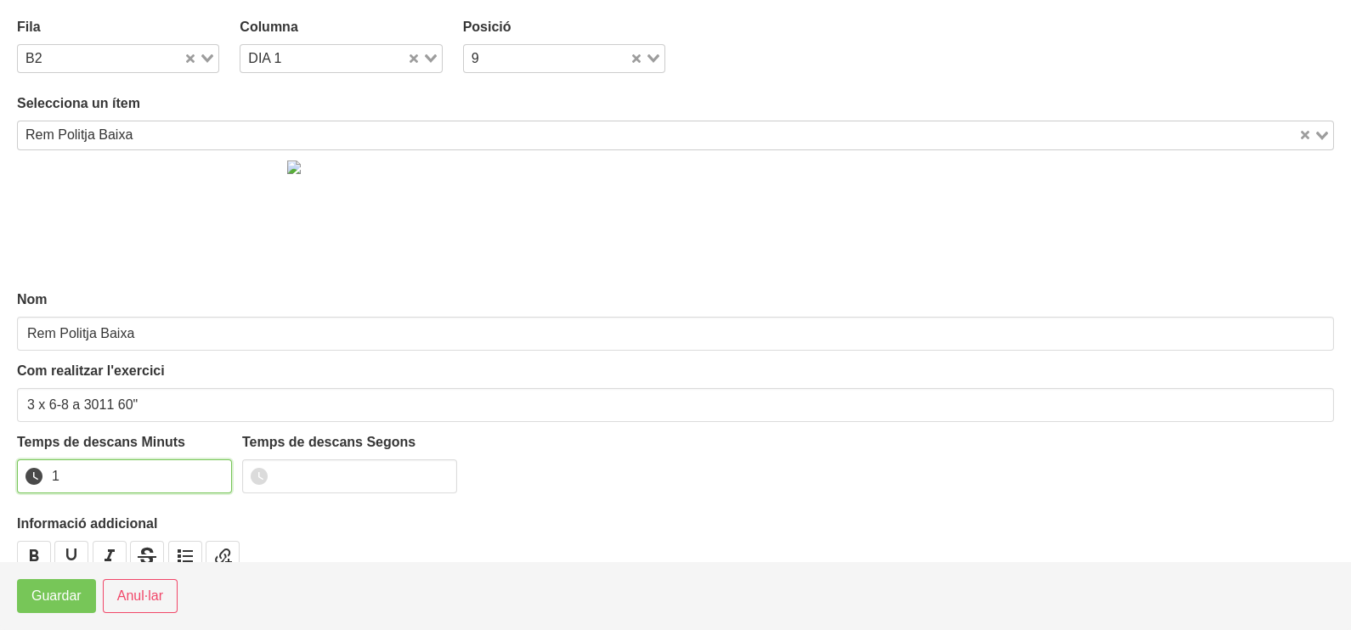
drag, startPoint x: 214, startPoint y: 472, endPoint x: 144, endPoint y: 516, distance: 82.5
click at [210, 476] on input "1" at bounding box center [124, 477] width 215 height 34
click at [64, 599] on span "Guardar" at bounding box center [56, 596] width 50 height 20
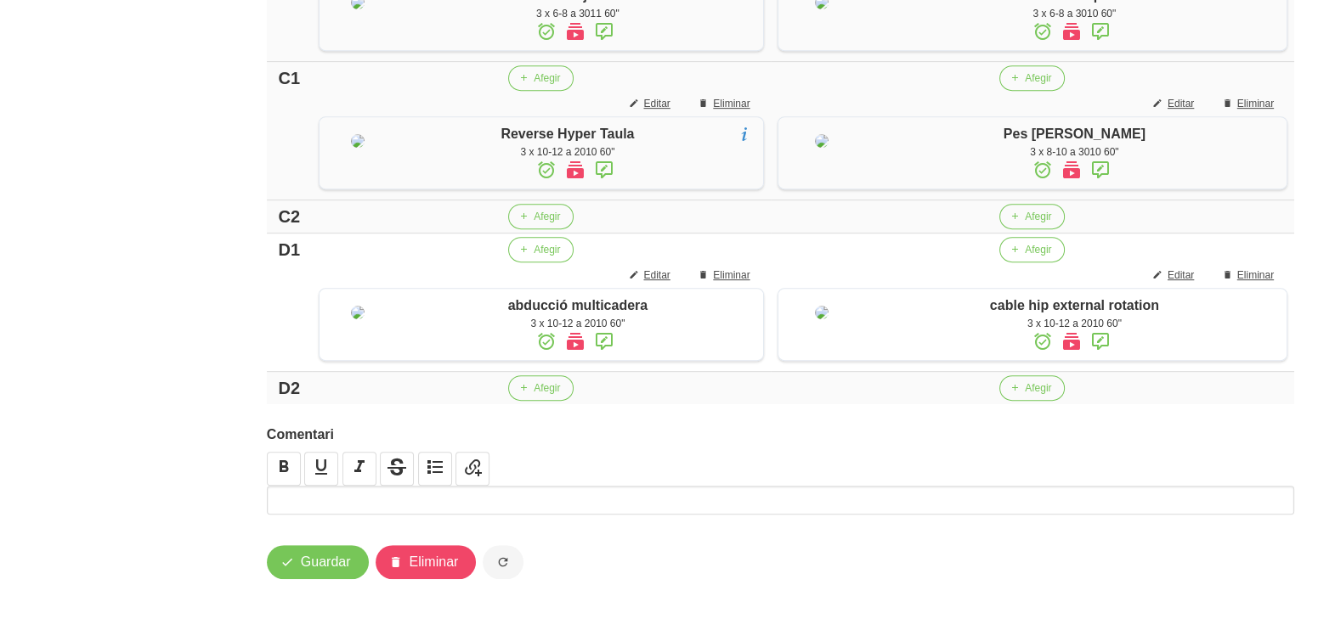
scroll to position [1229, 0]
click at [1027, 396] on button "Afegir" at bounding box center [1031, 387] width 65 height 25
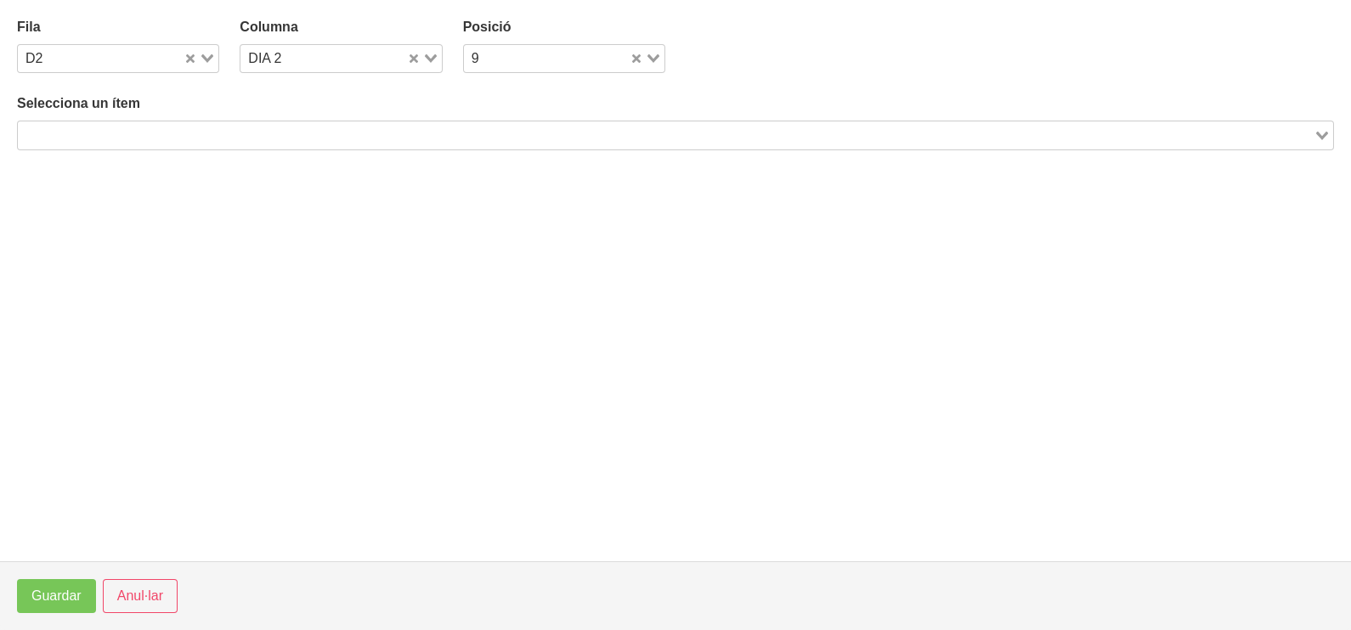
click at [236, 140] on input "Search for option" at bounding box center [666, 135] width 1292 height 20
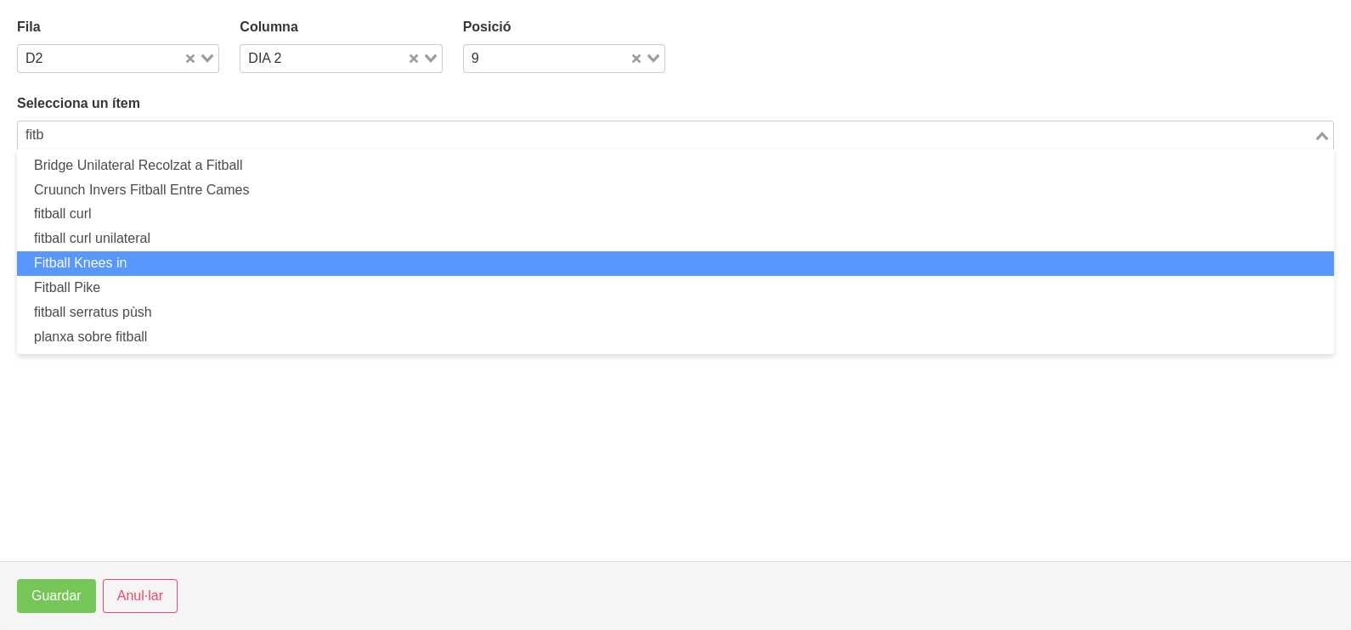
click at [153, 261] on li "Fitball Knees in" at bounding box center [675, 263] width 1317 height 25
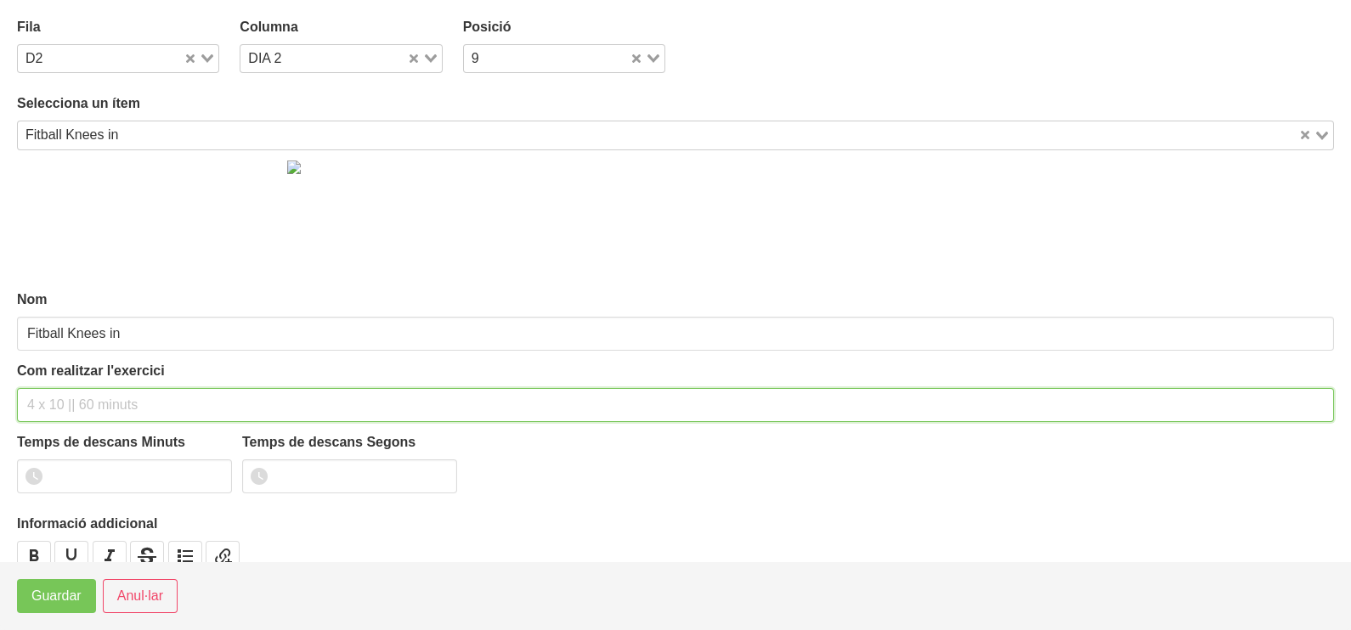
click at [64, 399] on input "text" at bounding box center [675, 405] width 1317 height 34
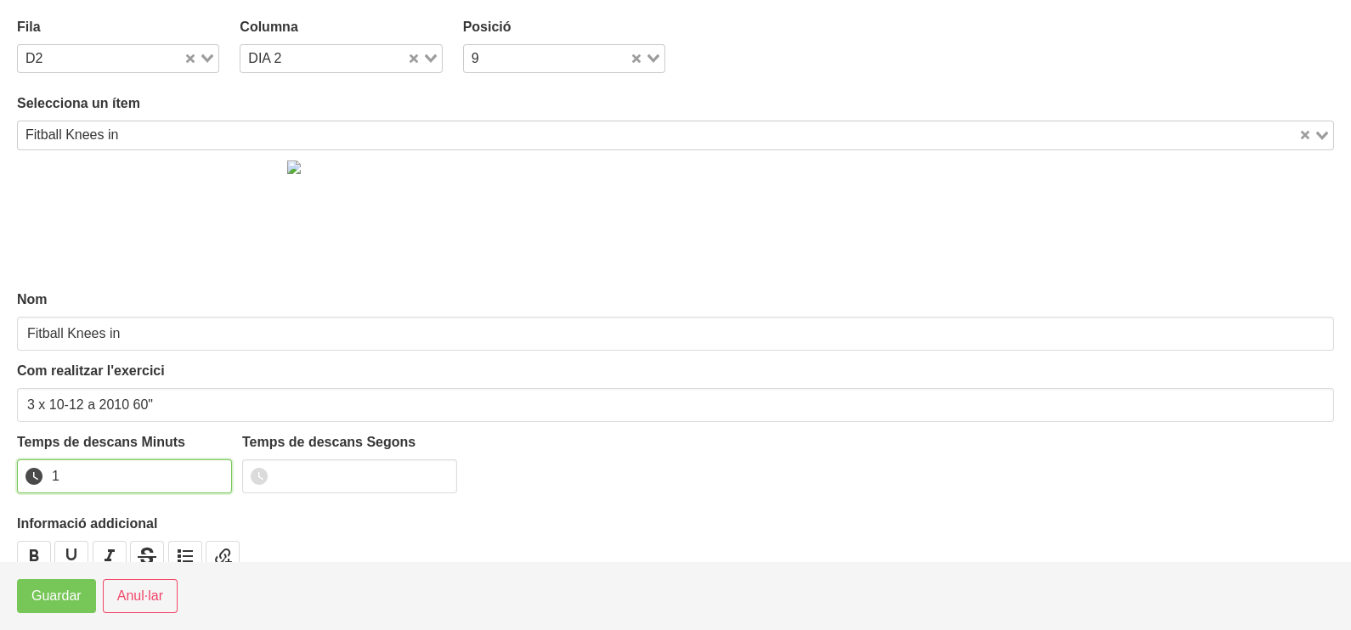
drag, startPoint x: 217, startPoint y: 467, endPoint x: 139, endPoint y: 512, distance: 89.5
click at [215, 468] on input "1" at bounding box center [124, 477] width 215 height 34
click at [63, 593] on span "Guardar" at bounding box center [56, 596] width 50 height 20
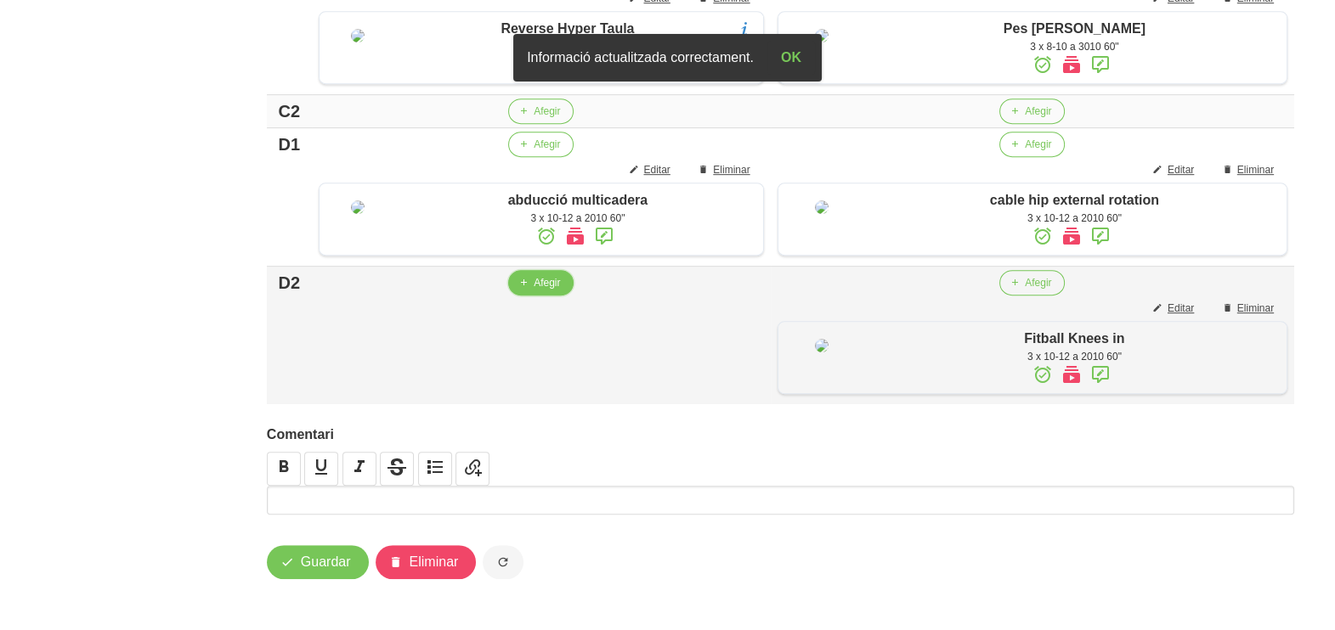
click at [539, 291] on span "Afegir" at bounding box center [546, 282] width 26 height 15
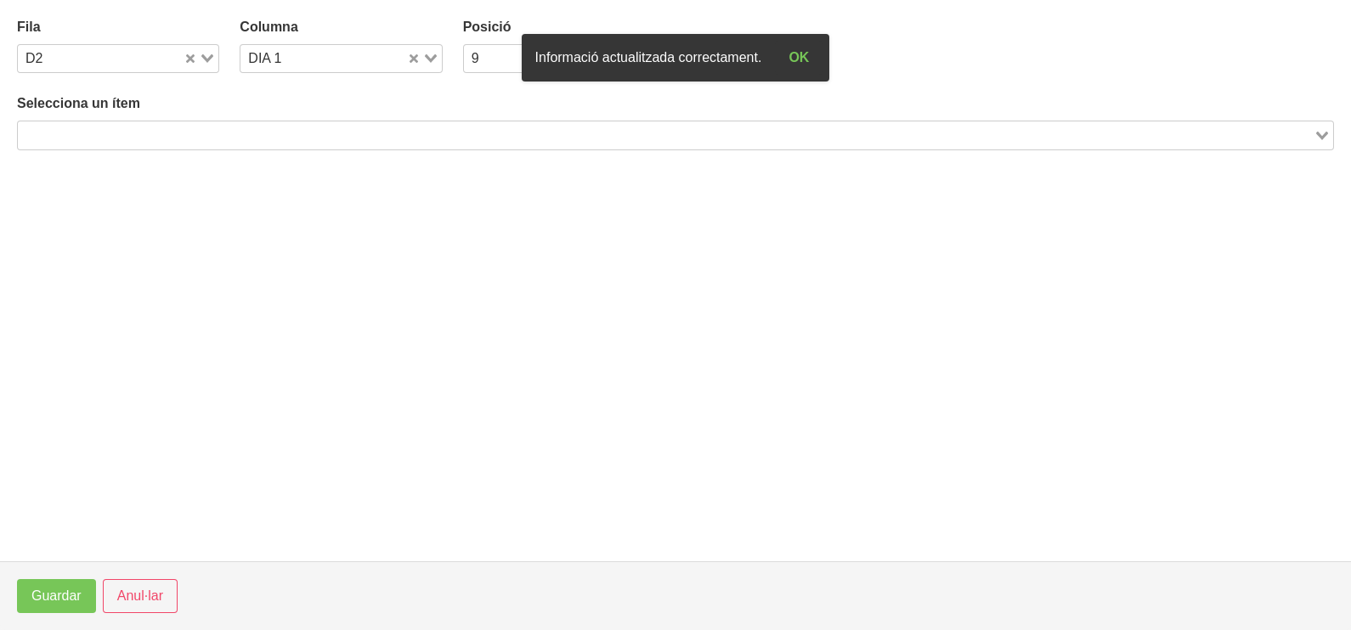
drag, startPoint x: 270, startPoint y: 124, endPoint x: 276, endPoint y: 116, distance: 9.7
click at [269, 127] on input "Search for option" at bounding box center [666, 135] width 1292 height 20
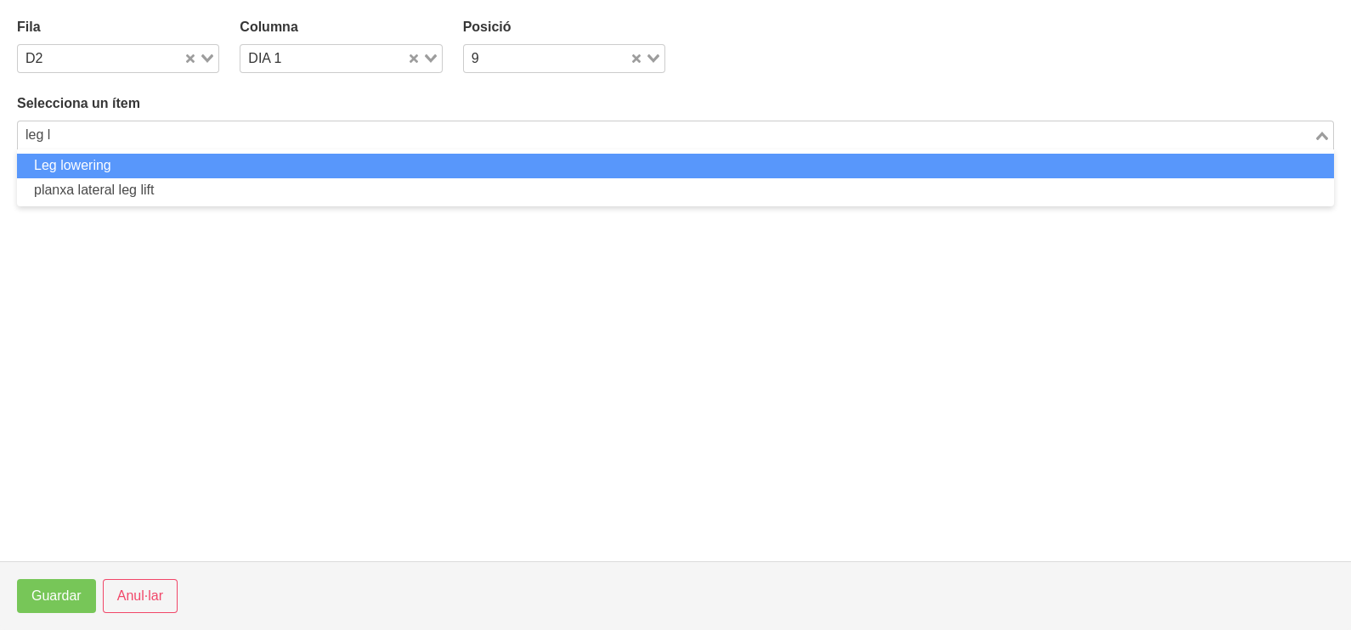
click at [274, 171] on li "Leg lowering" at bounding box center [675, 166] width 1317 height 25
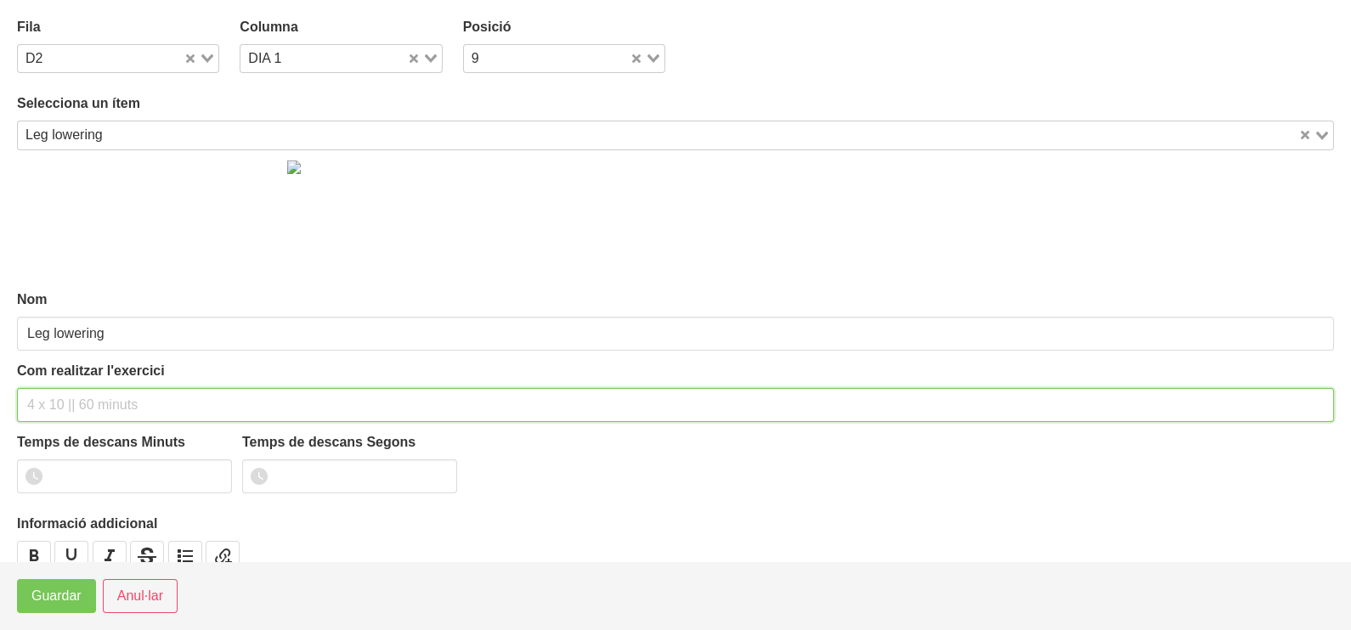
click at [93, 412] on input "text" at bounding box center [675, 405] width 1317 height 34
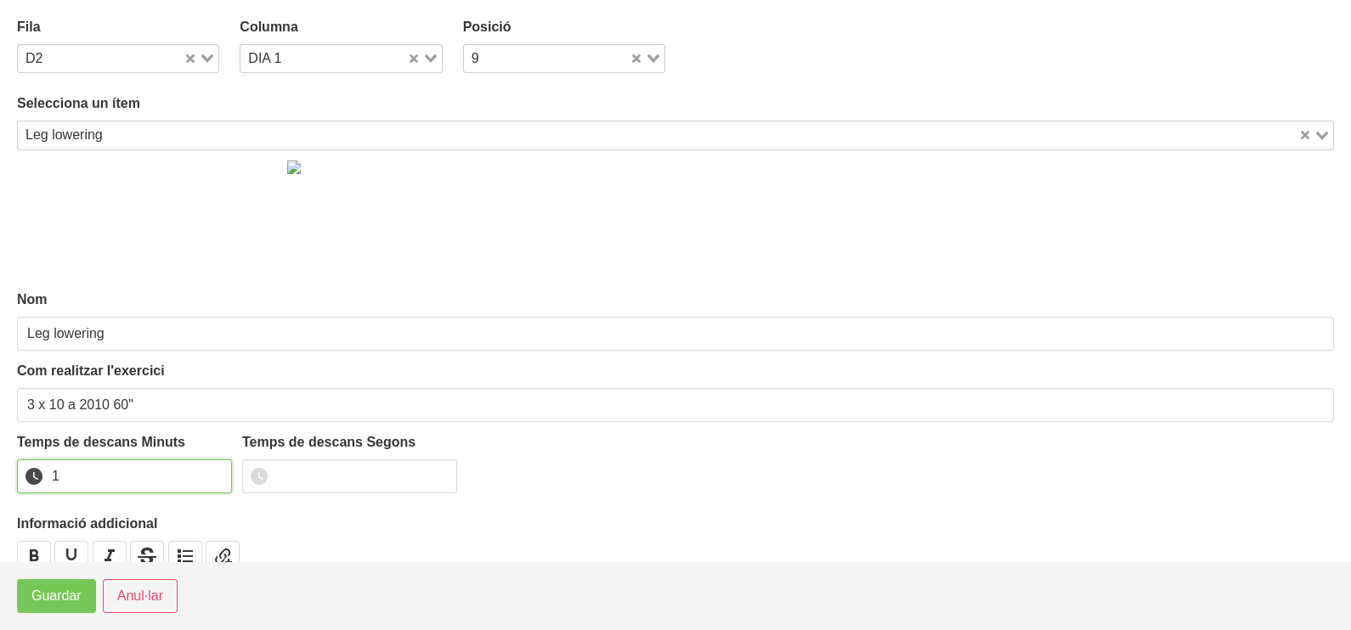
drag, startPoint x: 216, startPoint y: 468, endPoint x: 102, endPoint y: 536, distance: 132.6
click at [211, 473] on input "1" at bounding box center [124, 477] width 215 height 34
click at [65, 590] on span "Guardar" at bounding box center [56, 596] width 50 height 20
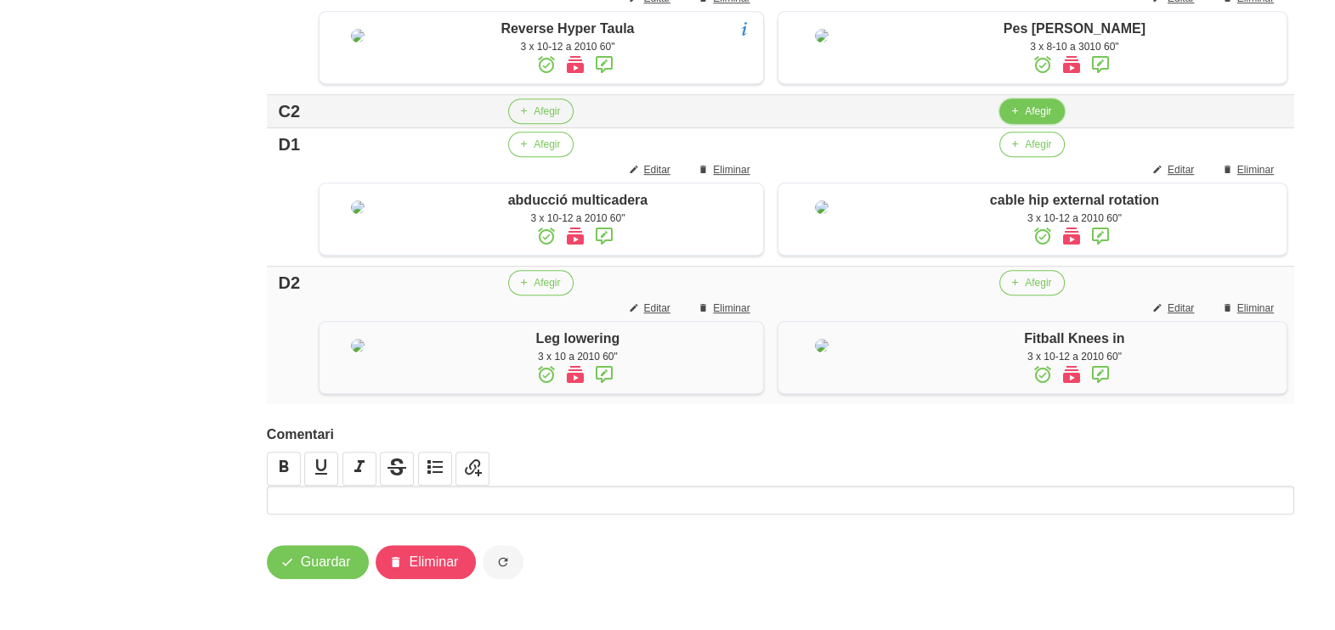
click at [1015, 119] on icon "button" at bounding box center [1014, 111] width 10 height 15
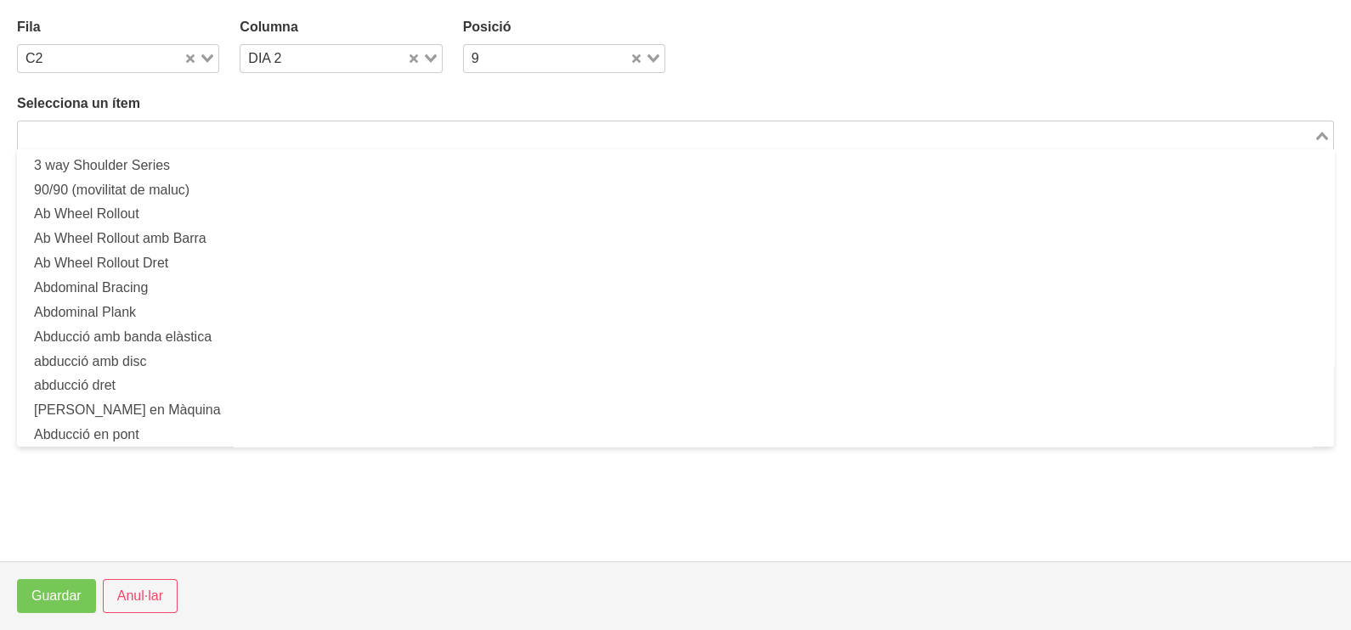
click at [229, 133] on input "Search for option" at bounding box center [666, 135] width 1292 height 20
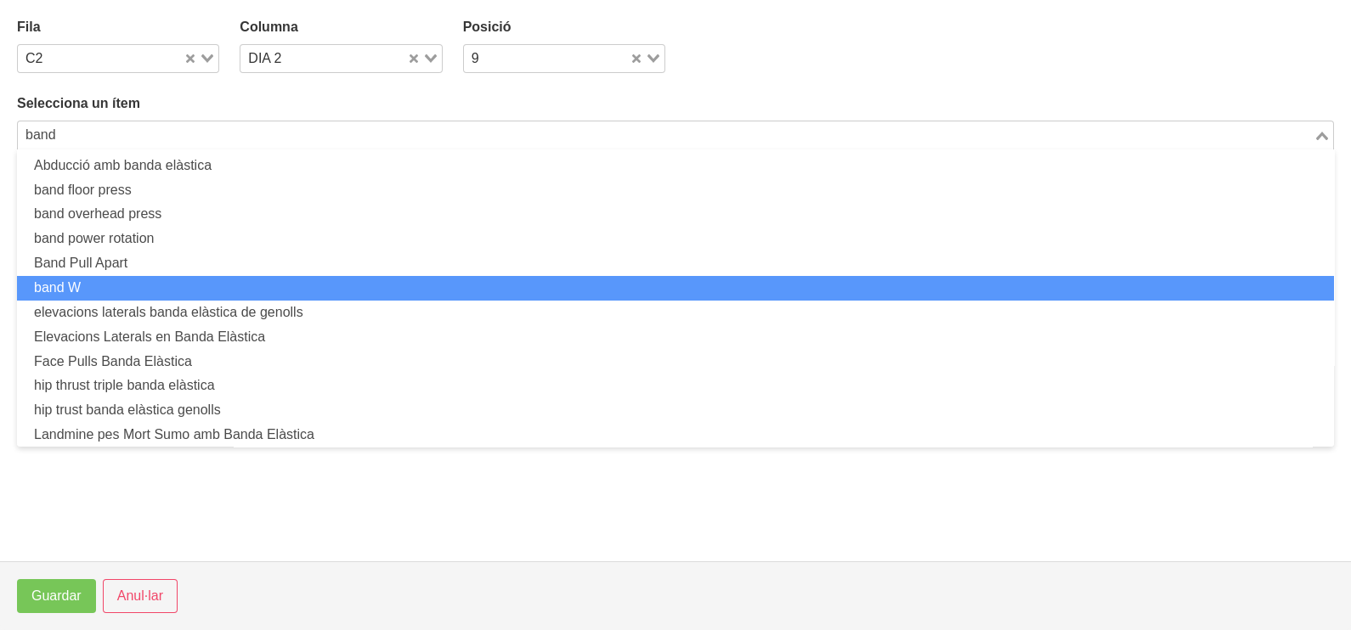
click at [164, 289] on li "band W" at bounding box center [675, 288] width 1317 height 25
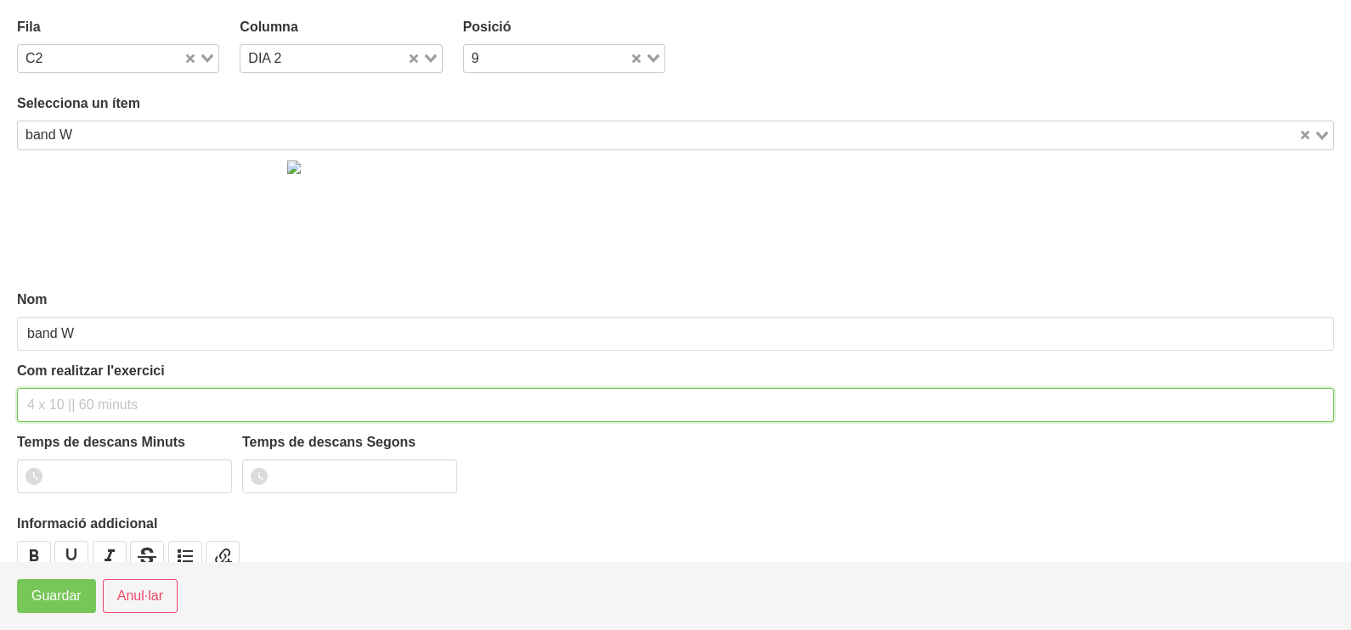
click at [60, 398] on input "text" at bounding box center [675, 405] width 1317 height 34
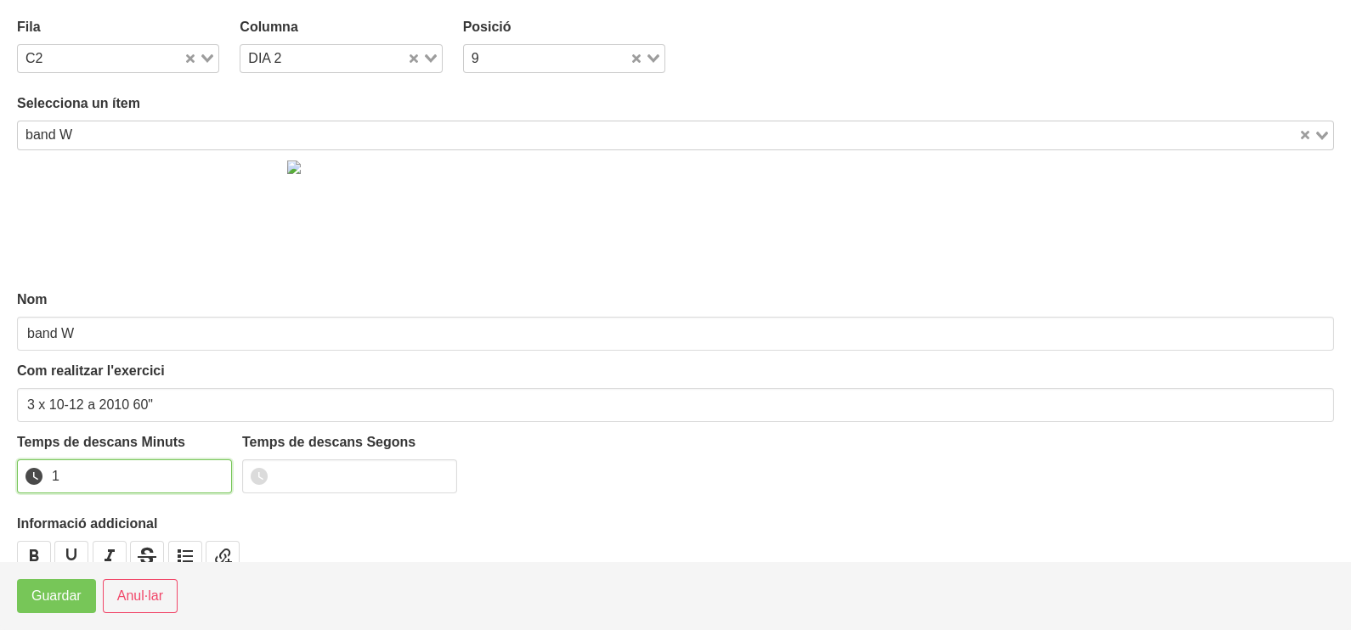
drag, startPoint x: 213, startPoint y: 469, endPoint x: 112, endPoint y: 537, distance: 121.8
click at [210, 472] on input "1" at bounding box center [124, 477] width 215 height 34
click at [63, 604] on span "Guardar" at bounding box center [56, 596] width 50 height 20
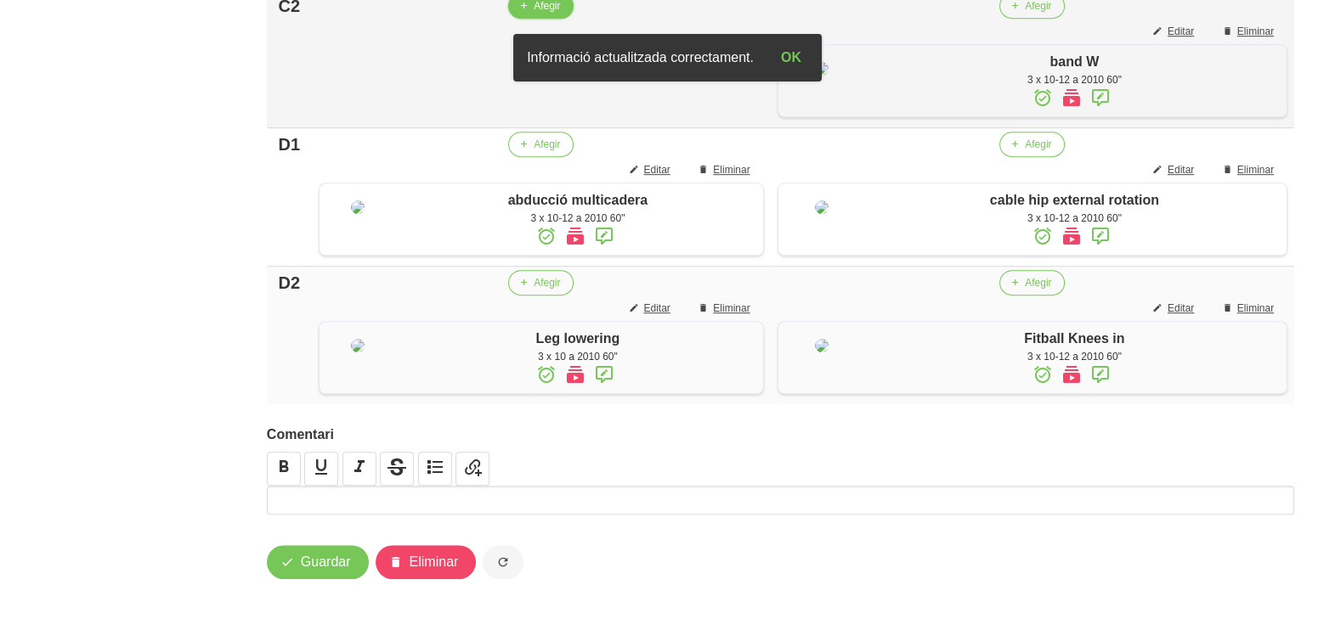
click at [533, 14] on span "Afegir" at bounding box center [546, 5] width 26 height 15
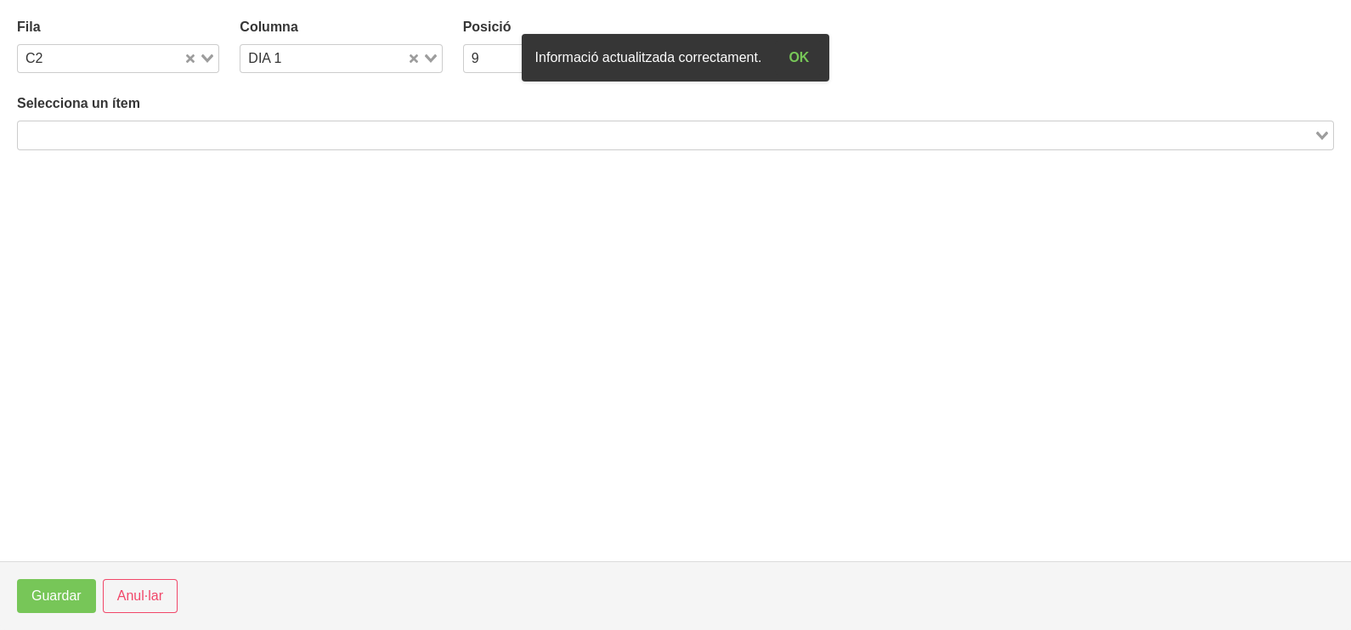
click at [158, 141] on input "Search for option" at bounding box center [666, 135] width 1292 height 20
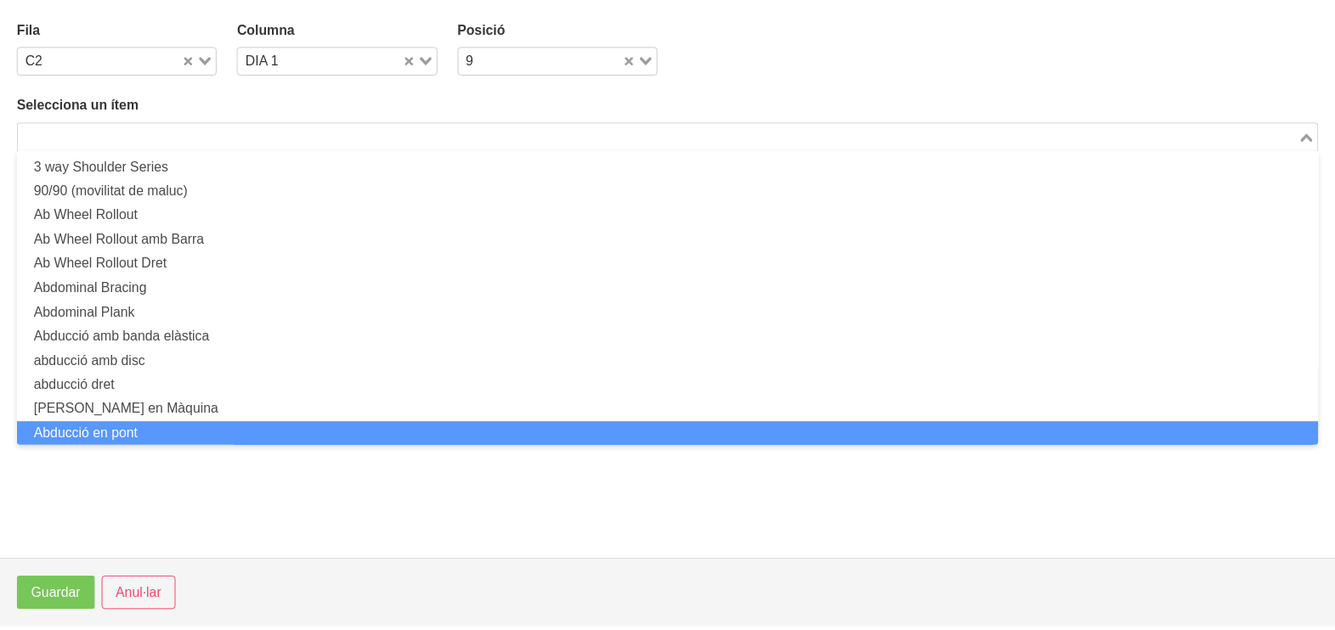
scroll to position [0, 0]
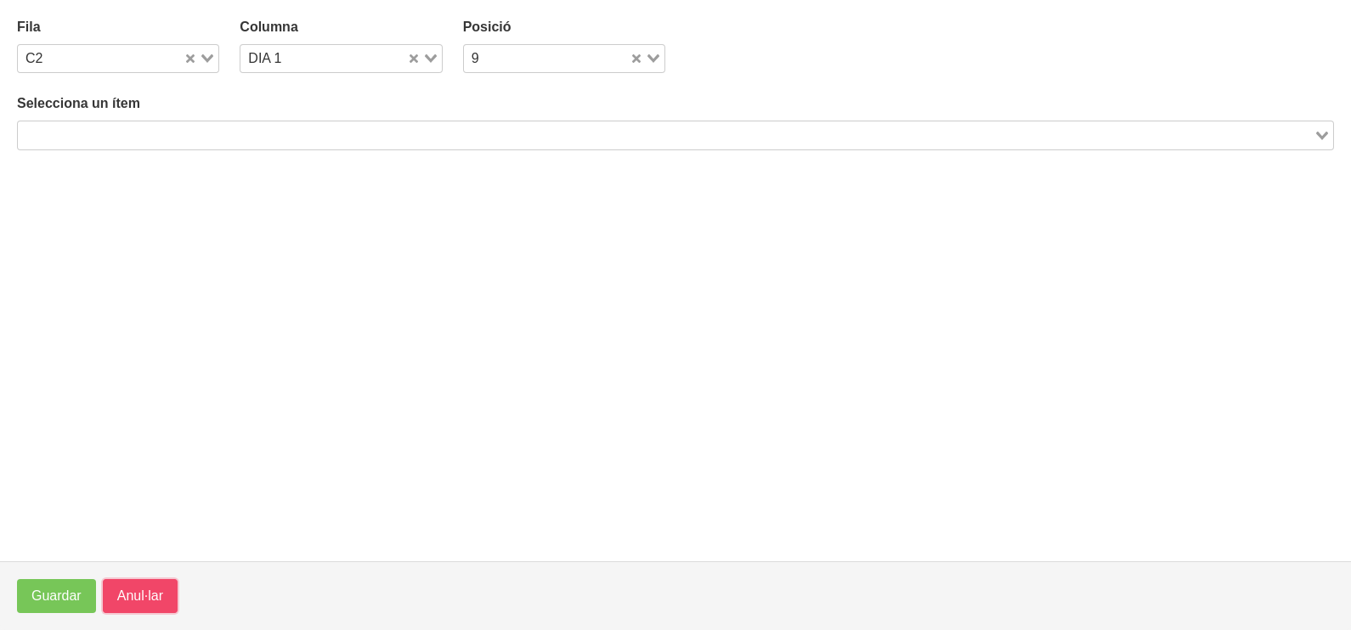
drag, startPoint x: 136, startPoint y: 588, endPoint x: 151, endPoint y: 534, distance: 55.7
click at [135, 588] on span "Anul·lar" at bounding box center [140, 596] width 46 height 20
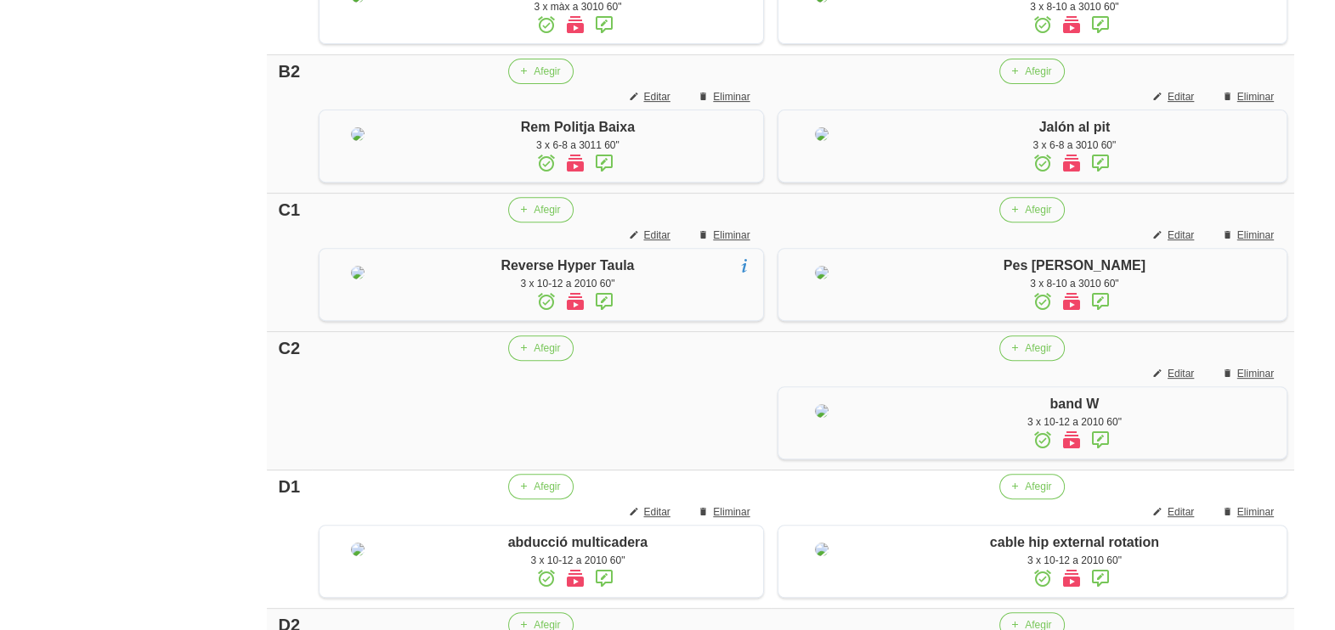
scroll to position [1123, 0]
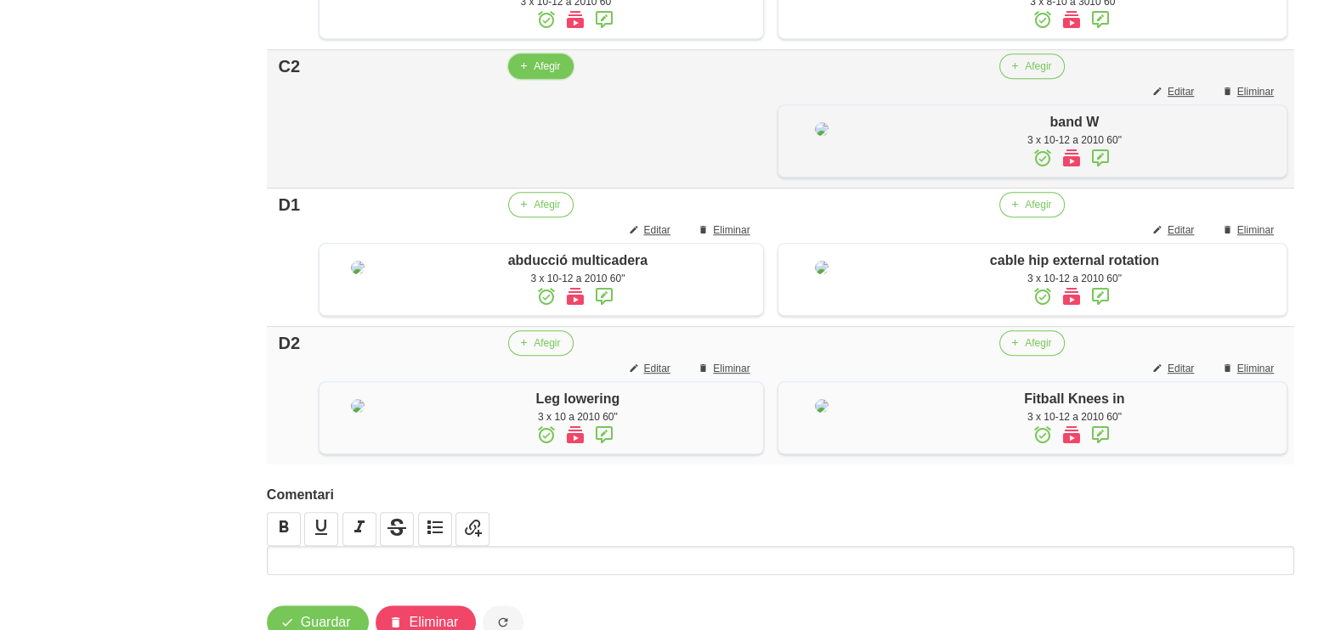
click at [527, 74] on span "button" at bounding box center [523, 66] width 15 height 15
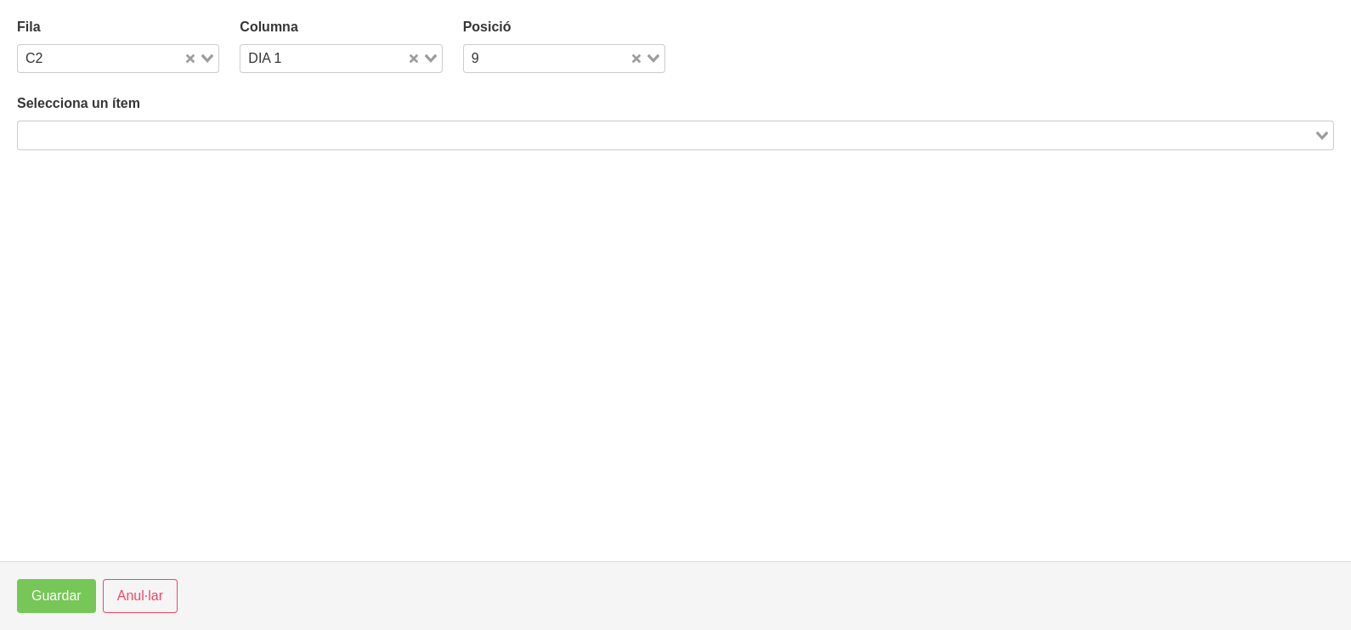
click at [213, 138] on input "Search for option" at bounding box center [666, 135] width 1292 height 20
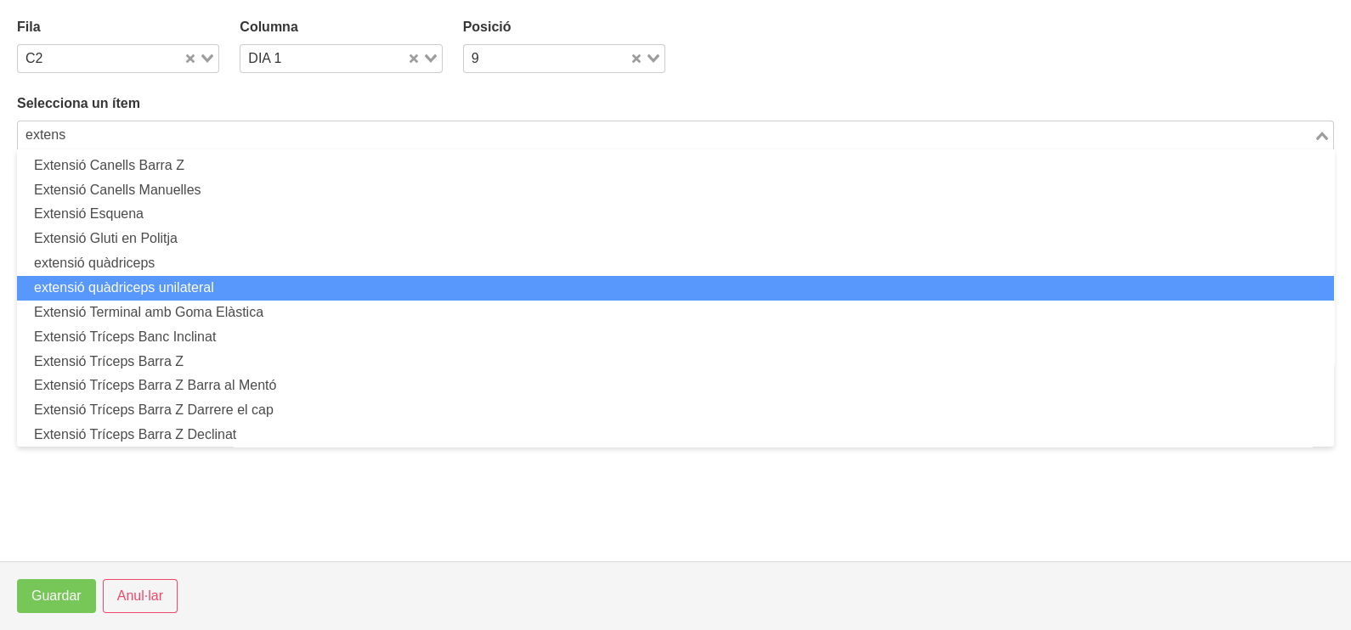
click at [185, 289] on li "extensió quàdriceps unilateral" at bounding box center [675, 288] width 1317 height 25
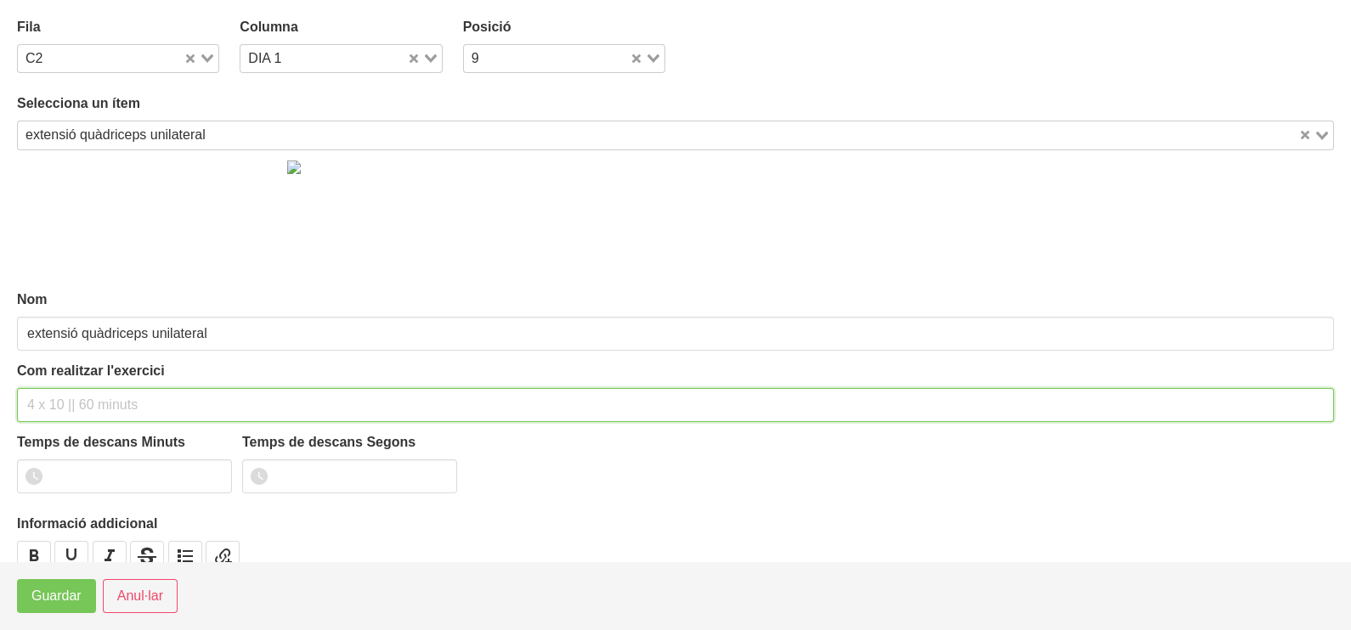
click at [85, 400] on input "text" at bounding box center [675, 405] width 1317 height 34
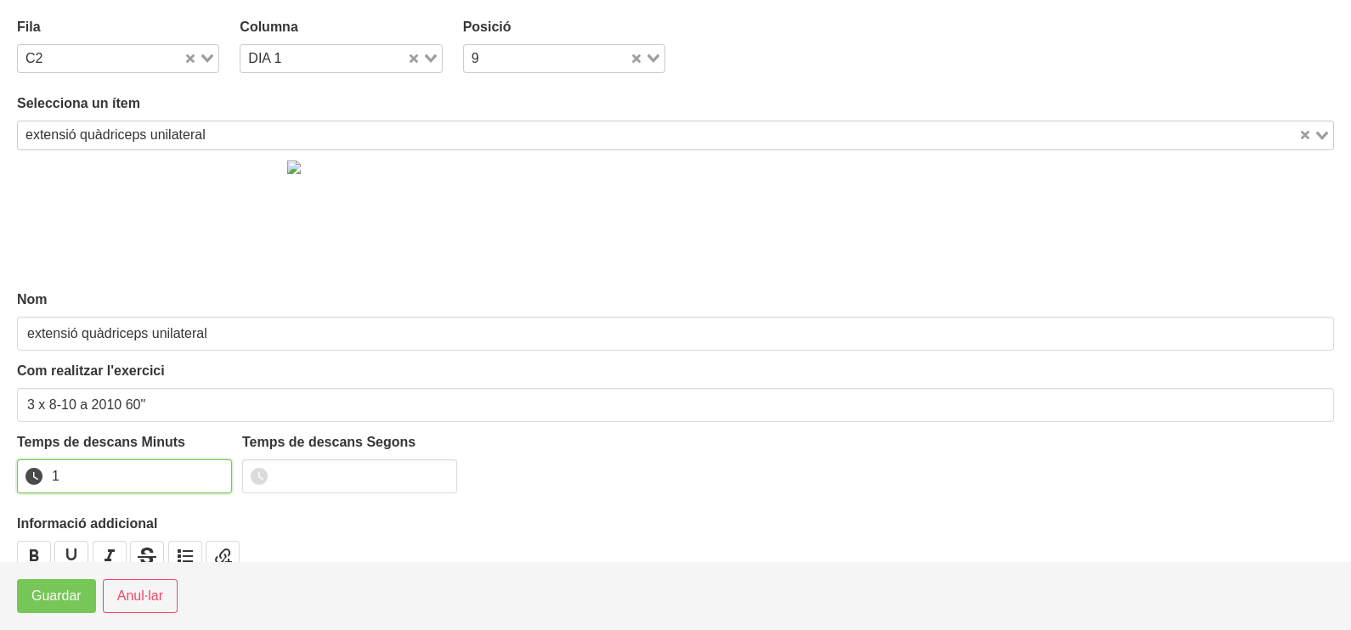
drag, startPoint x: 212, startPoint y: 467, endPoint x: 124, endPoint y: 533, distance: 110.4
click at [211, 472] on input "1" at bounding box center [124, 477] width 215 height 34
click at [51, 589] on span "Guardar" at bounding box center [56, 596] width 50 height 20
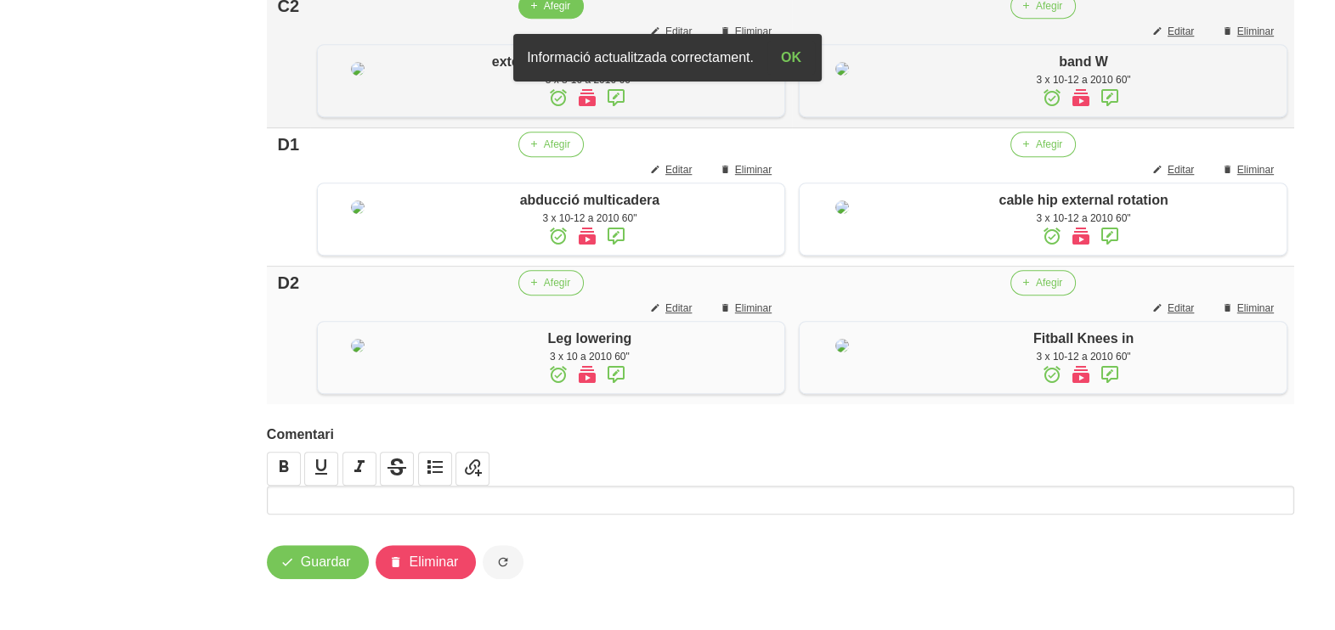
scroll to position [1528, 0]
click at [315, 571] on span "Guardar" at bounding box center [326, 562] width 50 height 20
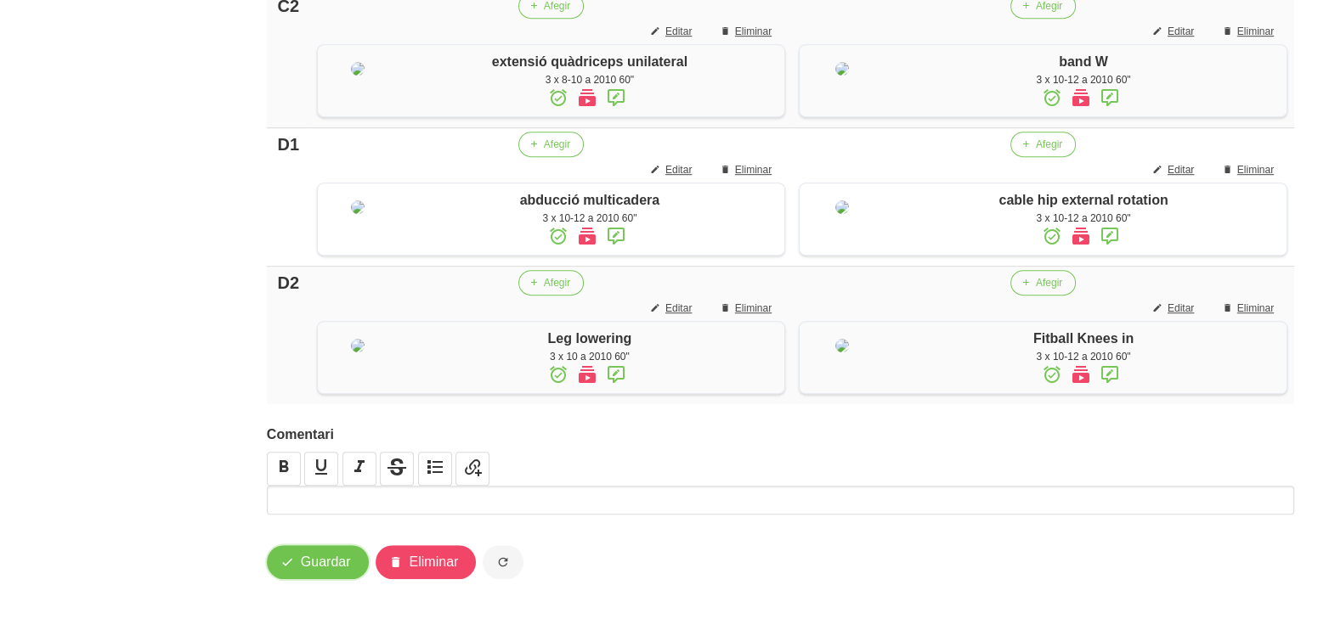
click at [335, 557] on span "Guardar" at bounding box center [326, 562] width 50 height 20
drag, startPoint x: 127, startPoint y: 169, endPoint x: 144, endPoint y: 211, distance: 45.0
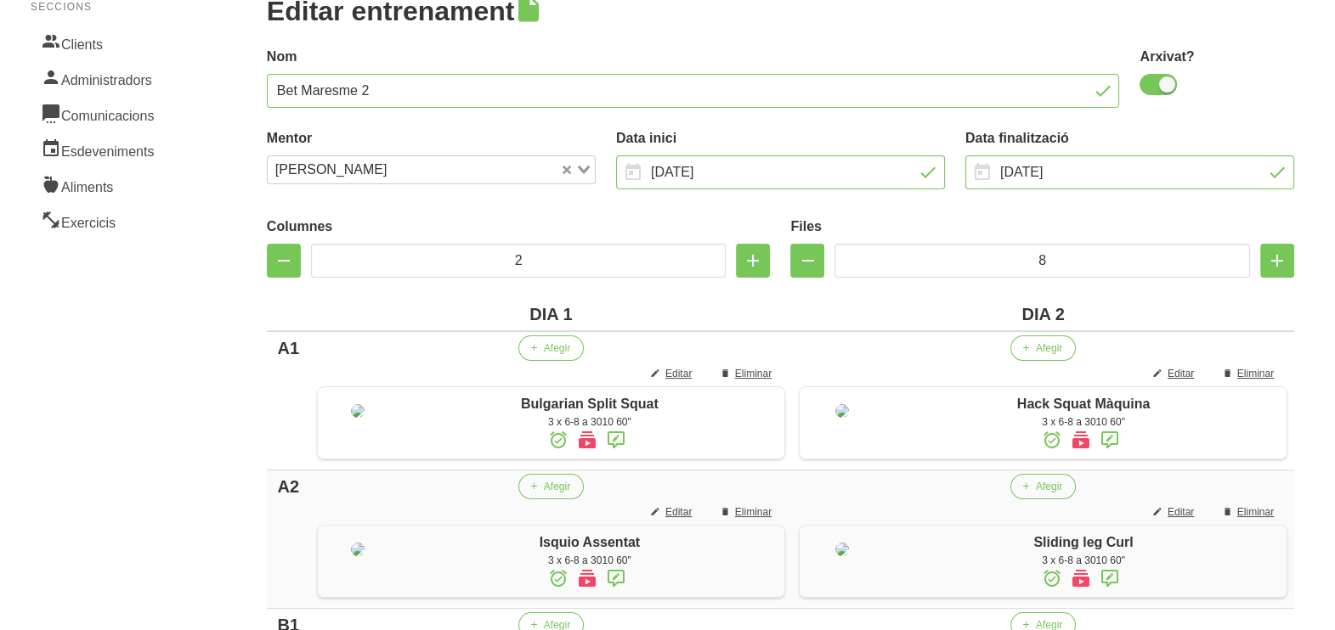
scroll to position [0, 0]
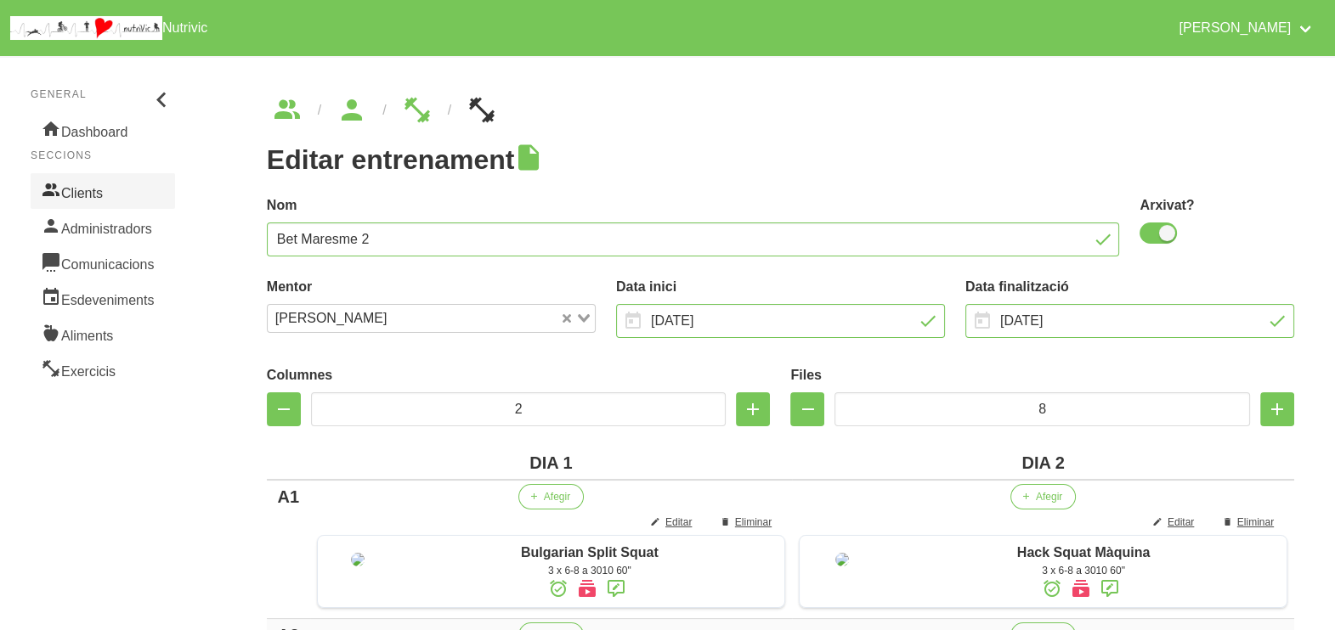
click at [109, 195] on link "Clients" at bounding box center [103, 191] width 144 height 36
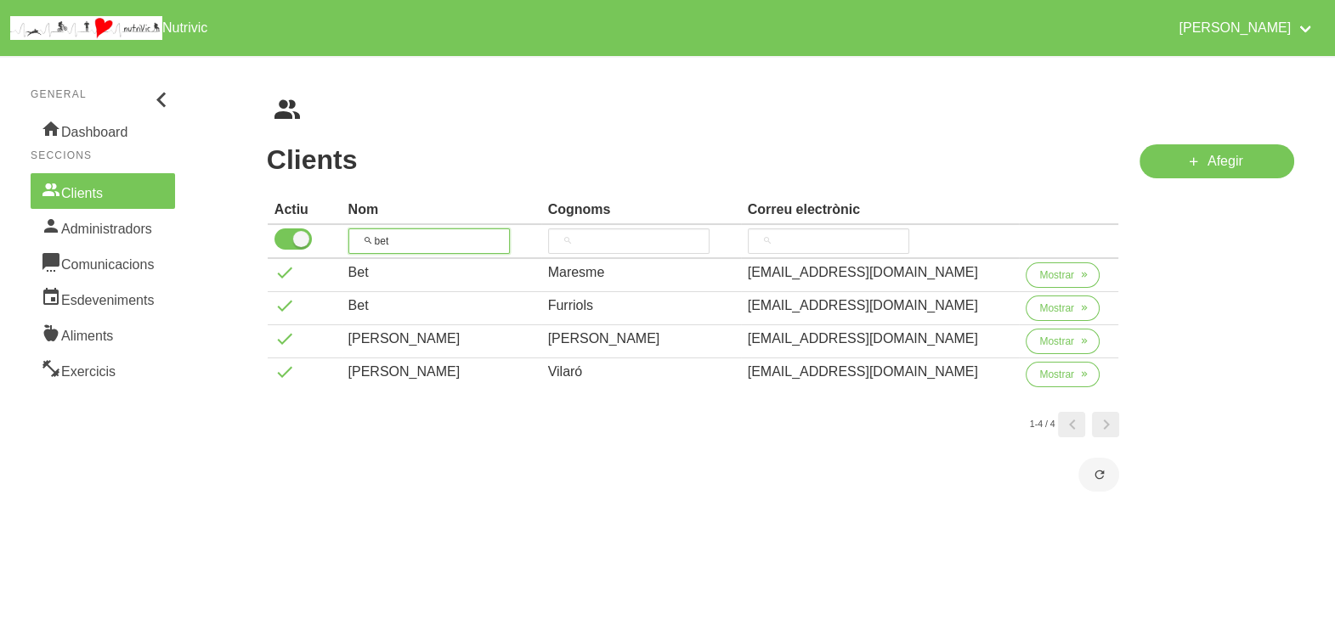
click at [415, 239] on input "bet" at bounding box center [428, 241] width 161 height 25
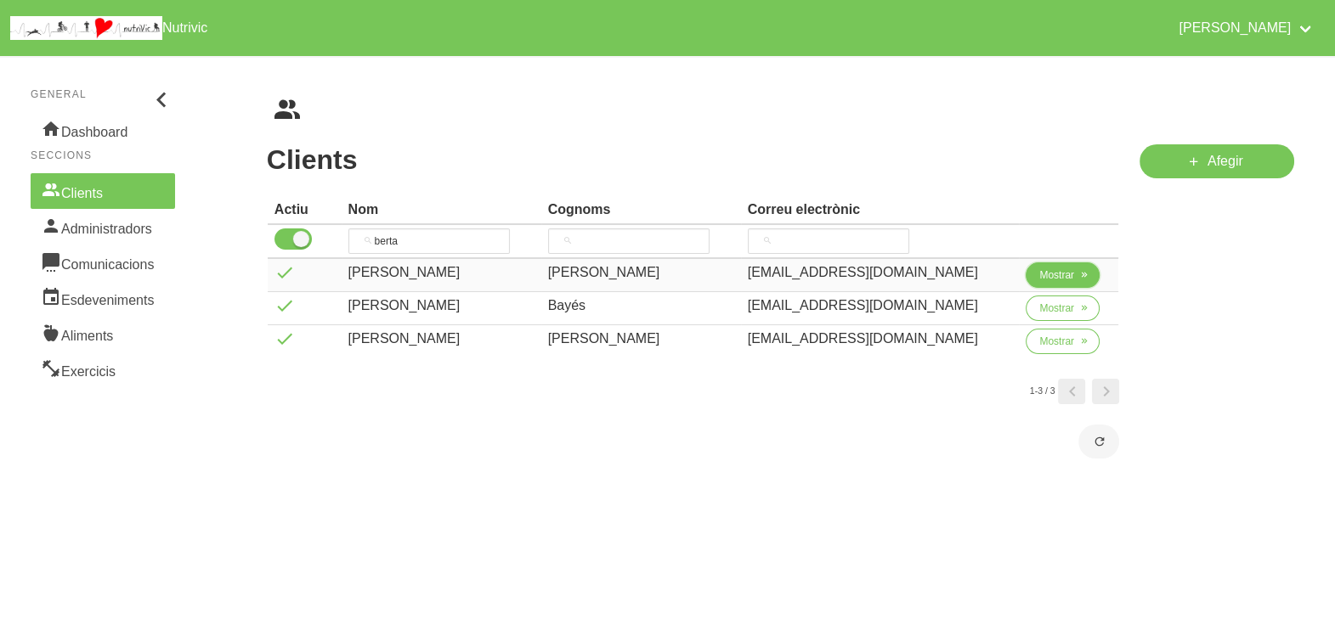
click at [1058, 277] on span "Mostrar" at bounding box center [1056, 275] width 35 height 15
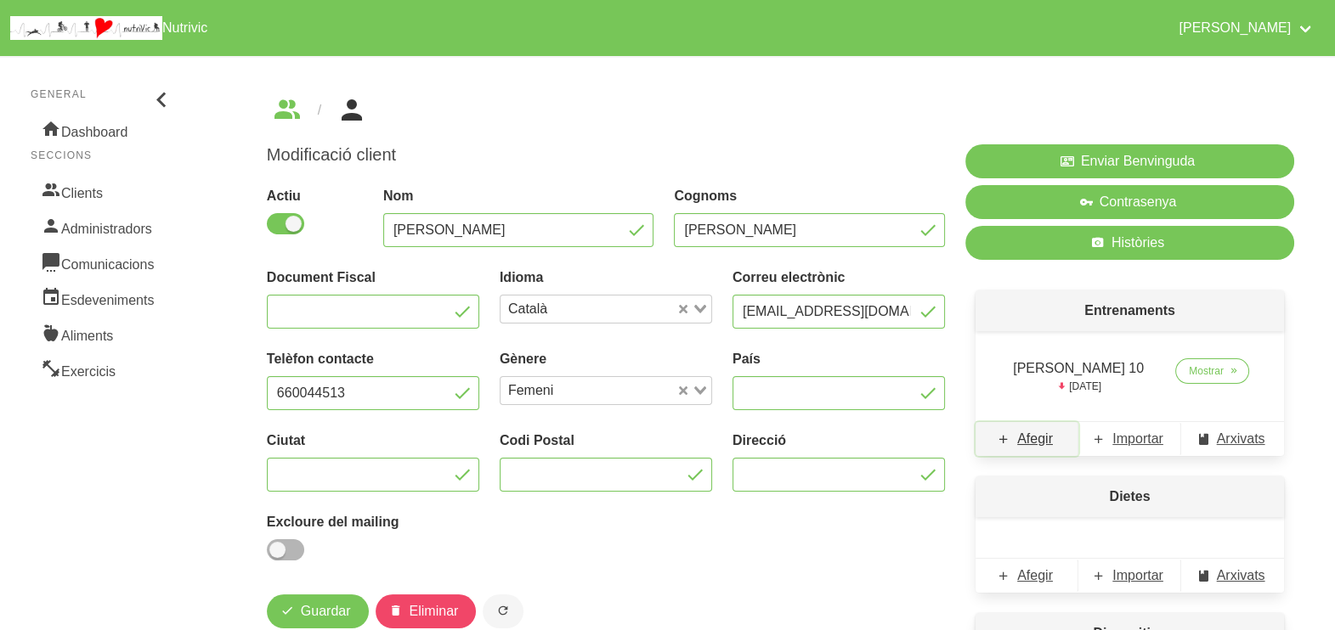
click at [1039, 439] on span "Afegir" at bounding box center [1035, 439] width 36 height 20
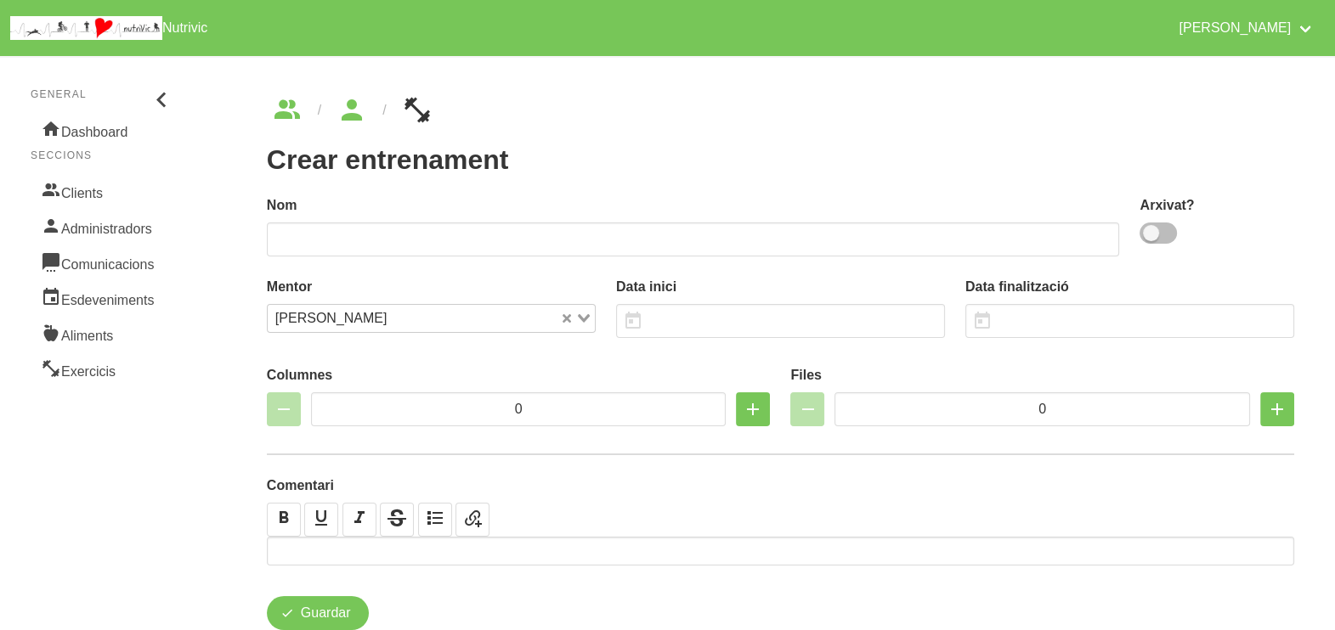
click at [1154, 234] on span at bounding box center [1157, 233] width 37 height 21
click at [1150, 234] on input "checkbox" at bounding box center [1144, 233] width 11 height 11
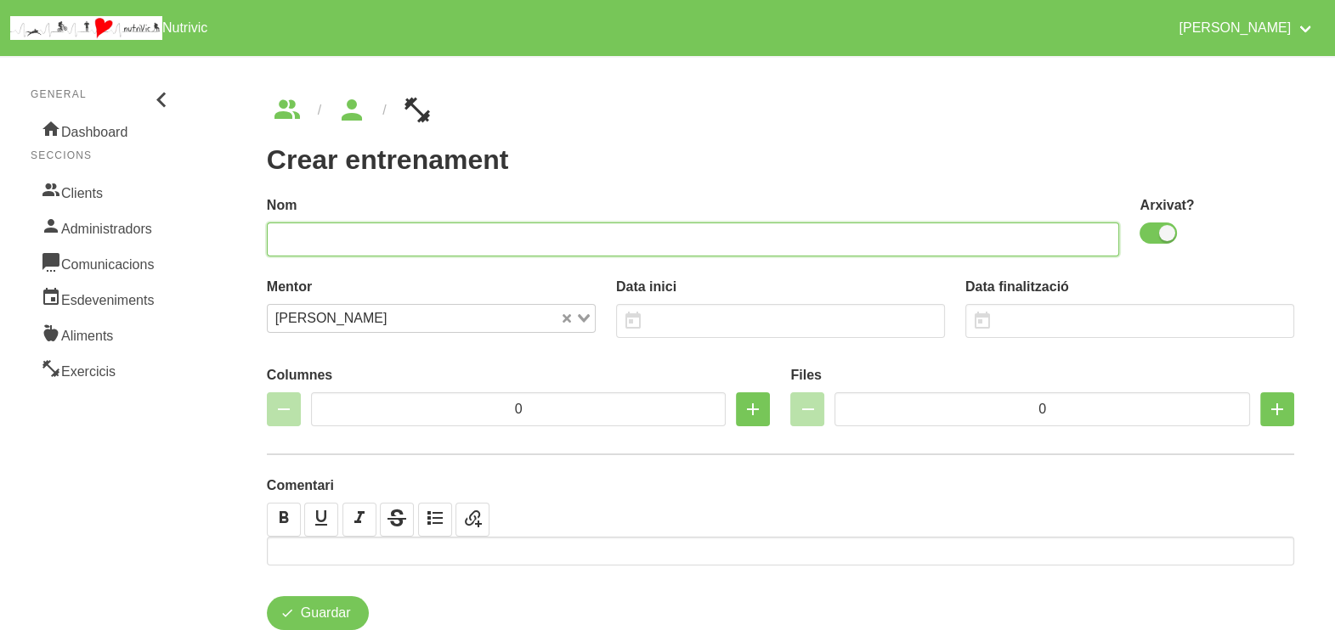
drag, startPoint x: 957, startPoint y: 235, endPoint x: 947, endPoint y: 234, distance: 9.4
click at [956, 235] on input "text" at bounding box center [693, 240] width 853 height 34
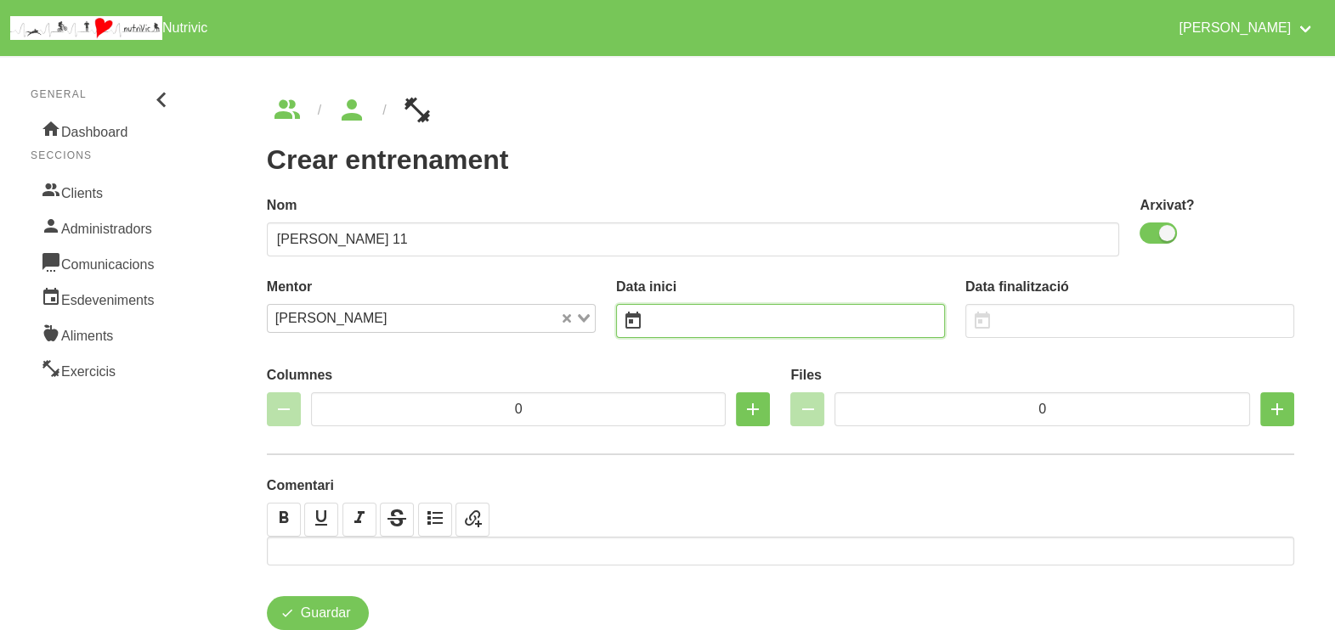
drag, startPoint x: 692, startPoint y: 316, endPoint x: 697, endPoint y: 302, distance: 15.1
click at [695, 315] on input "text" at bounding box center [780, 321] width 329 height 34
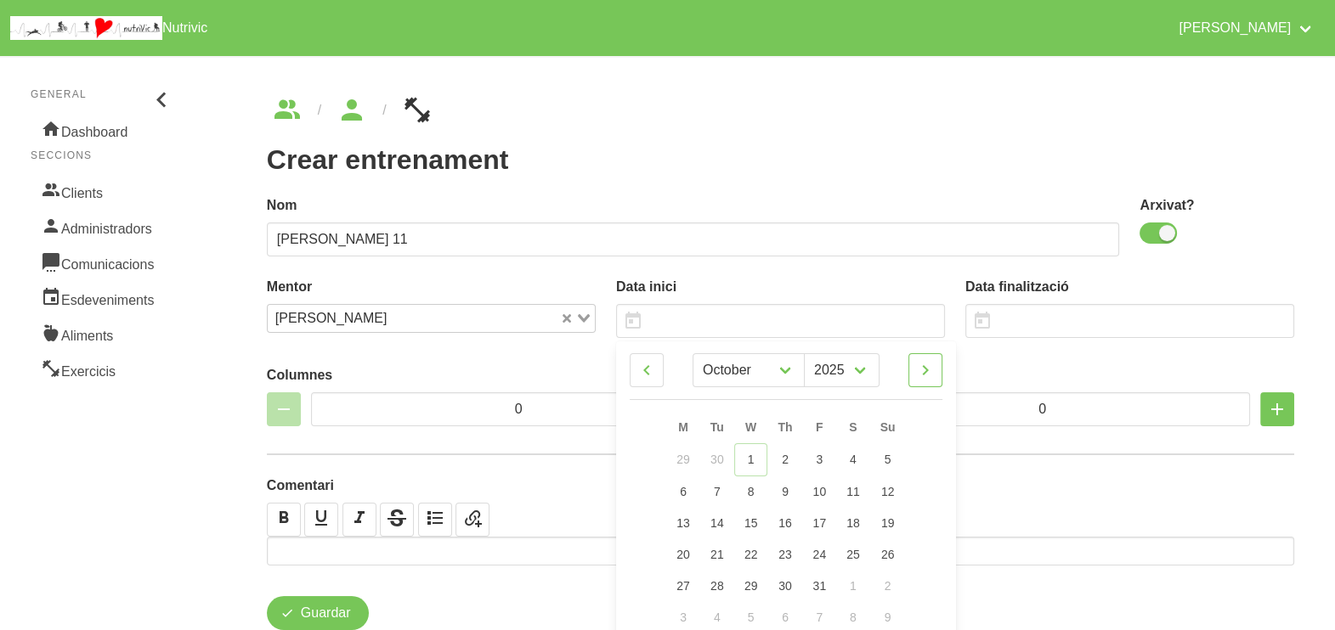
click at [928, 370] on icon at bounding box center [925, 370] width 20 height 31
drag, startPoint x: 650, startPoint y: 369, endPoint x: 718, endPoint y: 396, distance: 73.2
click at [651, 369] on icon at bounding box center [646, 370] width 20 height 31
click at [884, 484] on span "9" at bounding box center [887, 490] width 7 height 14
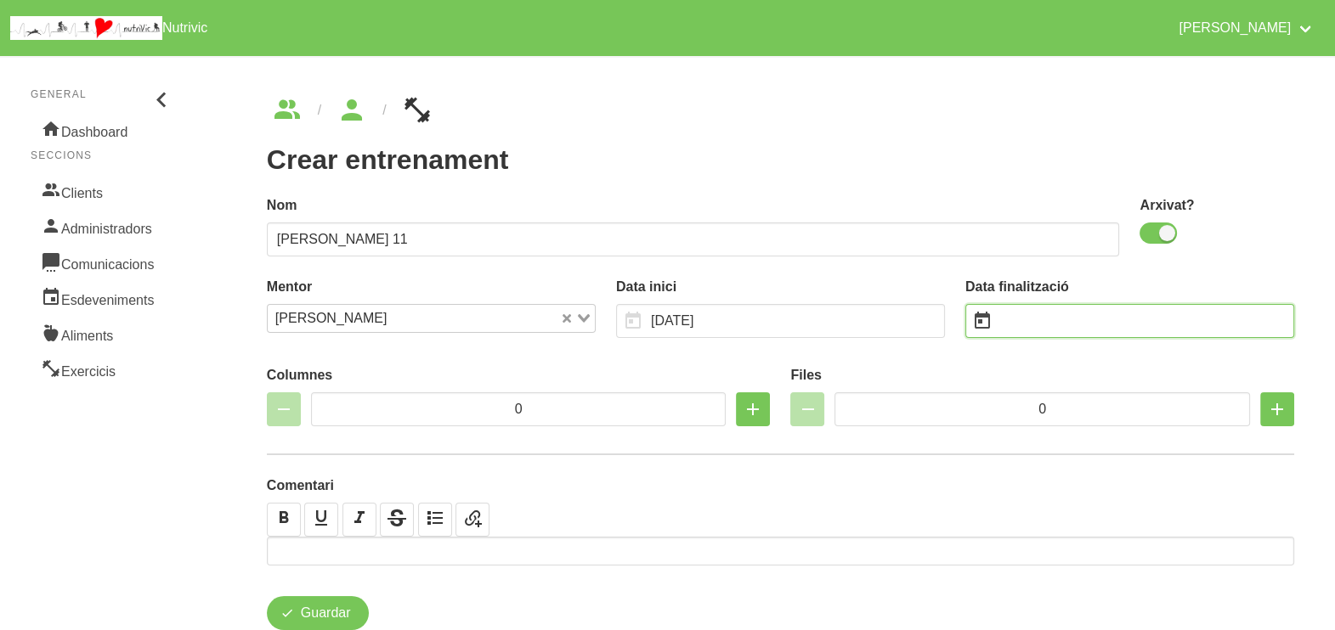
click at [1033, 313] on input "text" at bounding box center [1129, 321] width 329 height 34
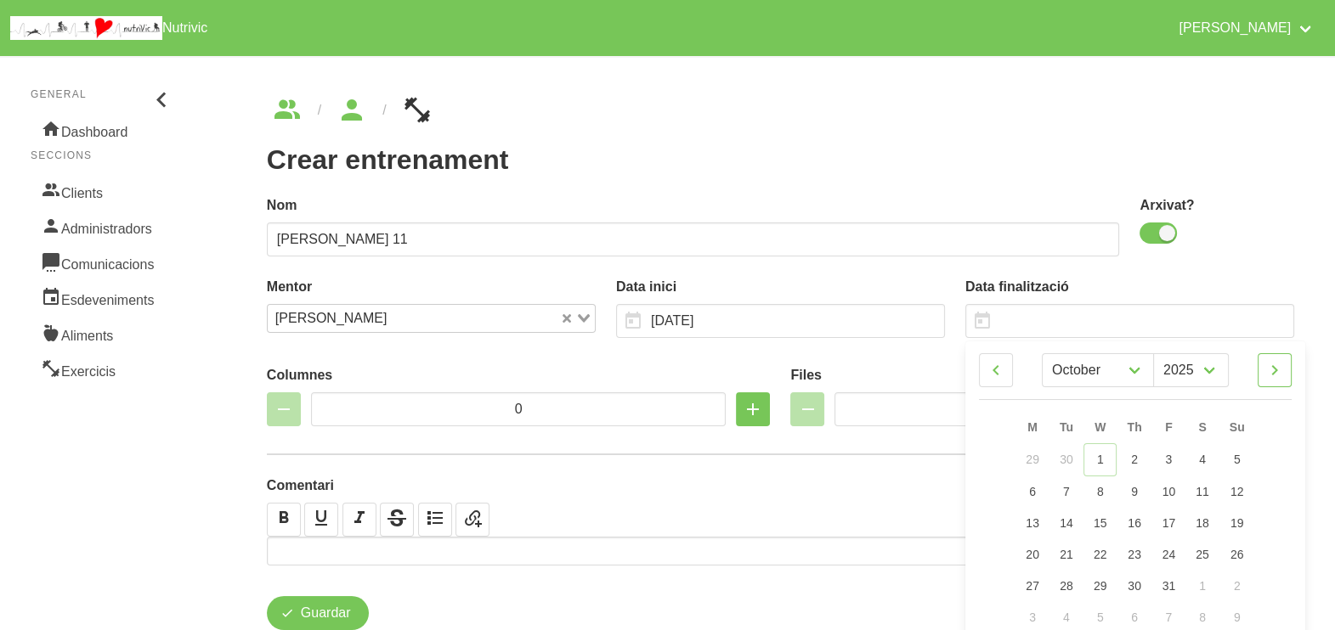
click at [1278, 375] on icon at bounding box center [1274, 370] width 20 height 31
click at [1275, 374] on icon at bounding box center [1274, 370] width 20 height 31
click at [1244, 523] on link "21" at bounding box center [1237, 521] width 36 height 31
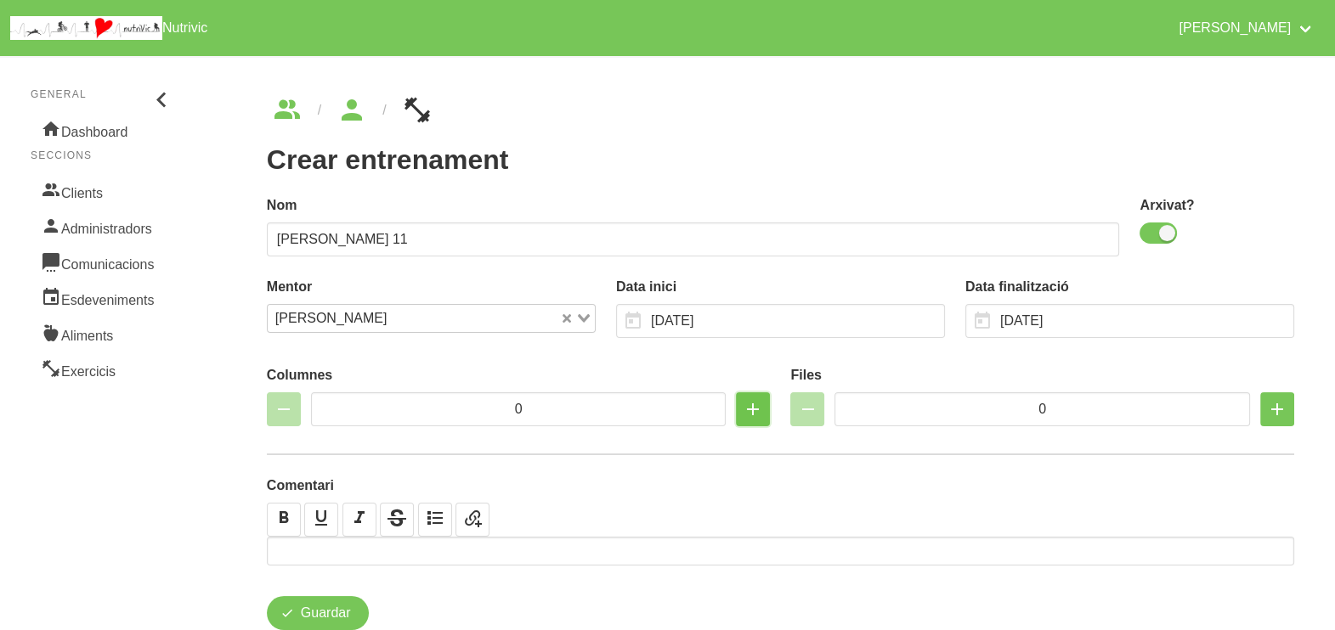
click at [752, 411] on icon "button" at bounding box center [752, 409] width 20 height 31
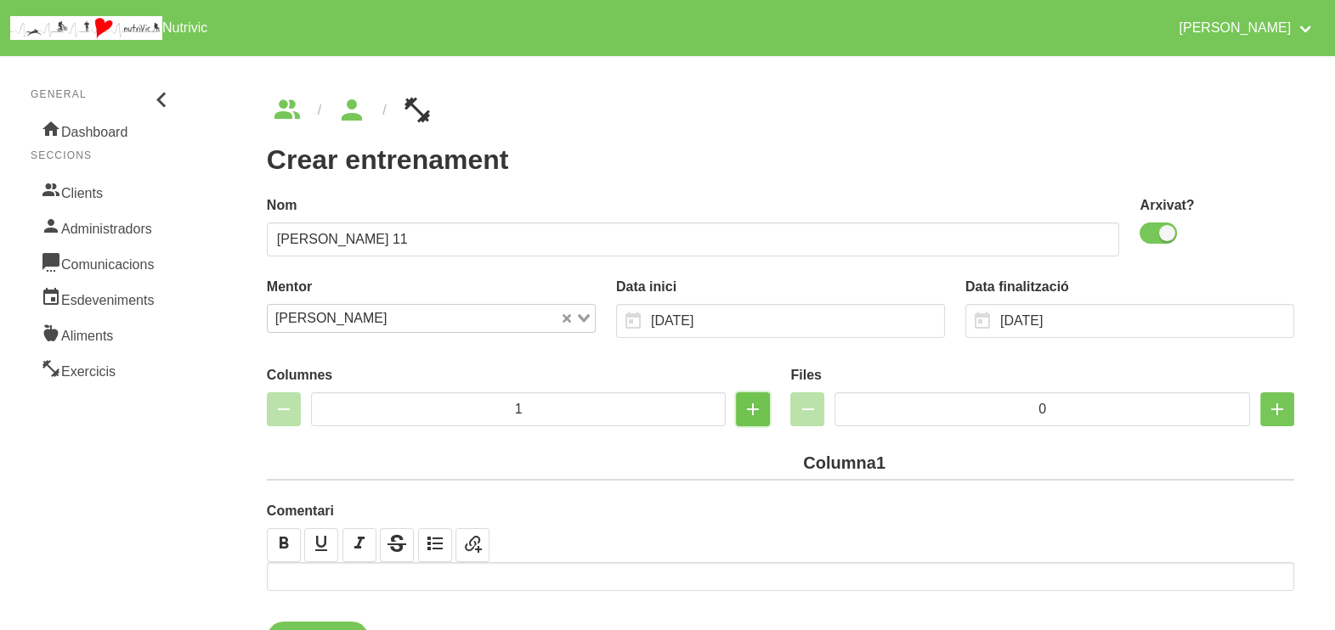
click at [752, 411] on icon "button" at bounding box center [752, 409] width 20 height 31
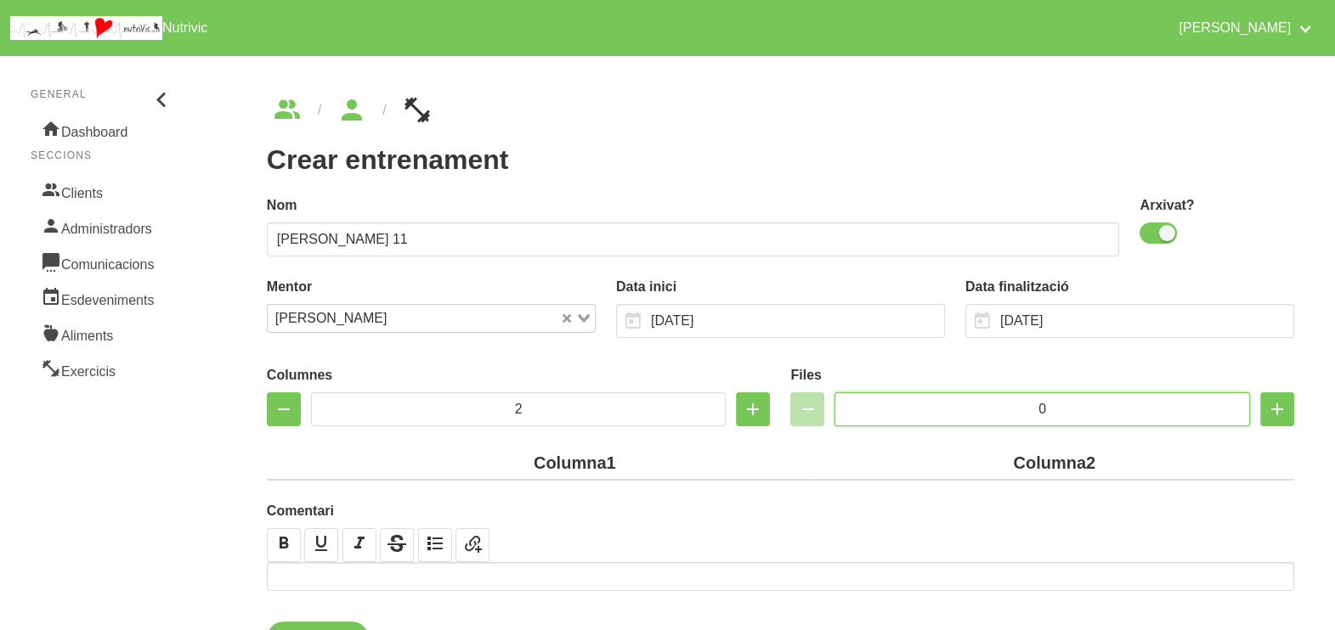
drag, startPoint x: 1058, startPoint y: 408, endPoint x: 1014, endPoint y: 404, distance: 44.3
click at [1013, 404] on input "0" at bounding box center [1041, 409] width 415 height 34
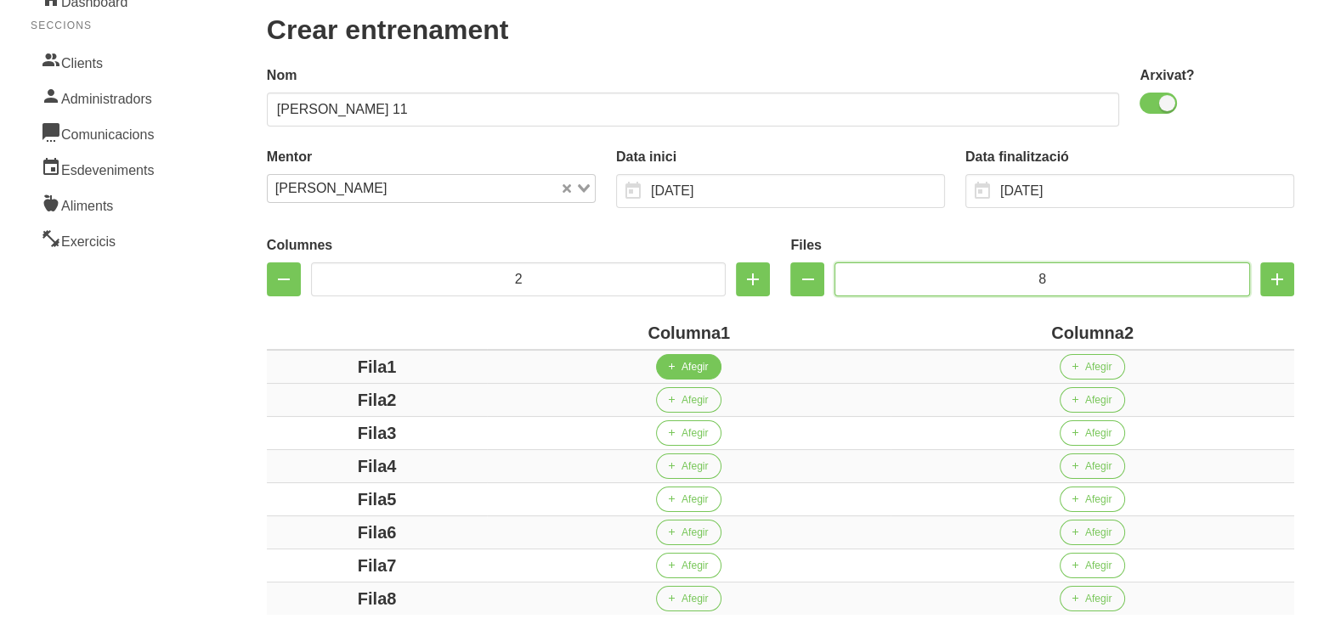
scroll to position [319, 0]
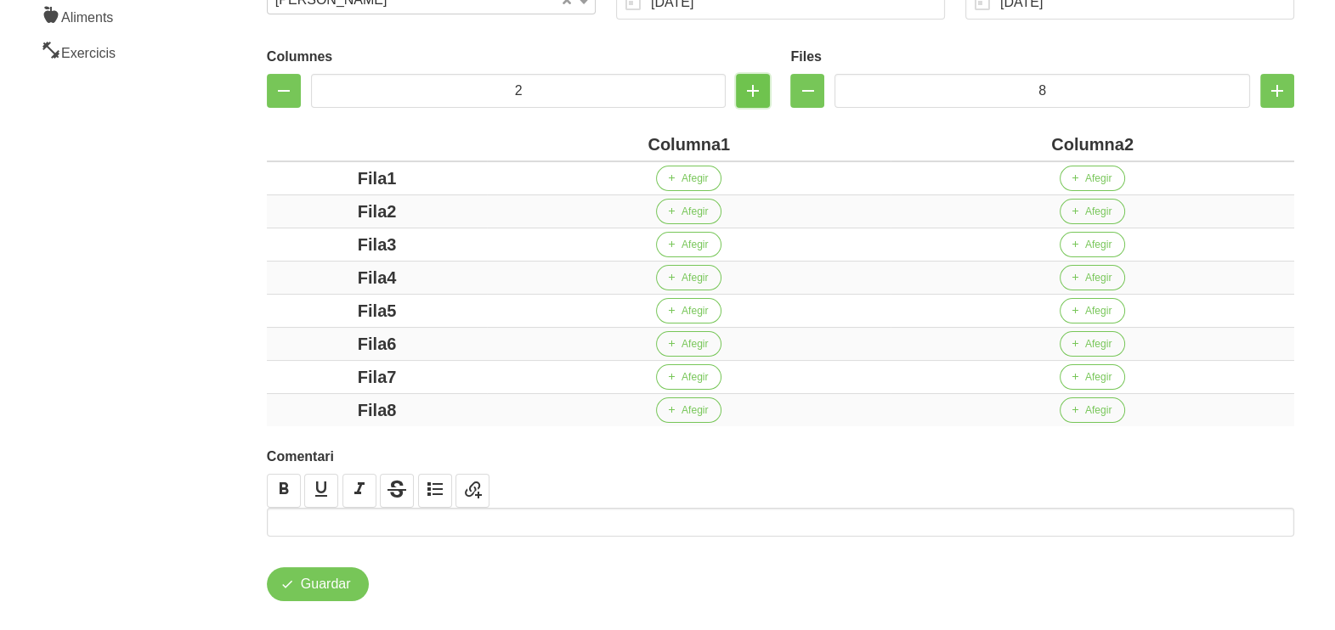
click at [748, 93] on icon "button" at bounding box center [752, 91] width 20 height 31
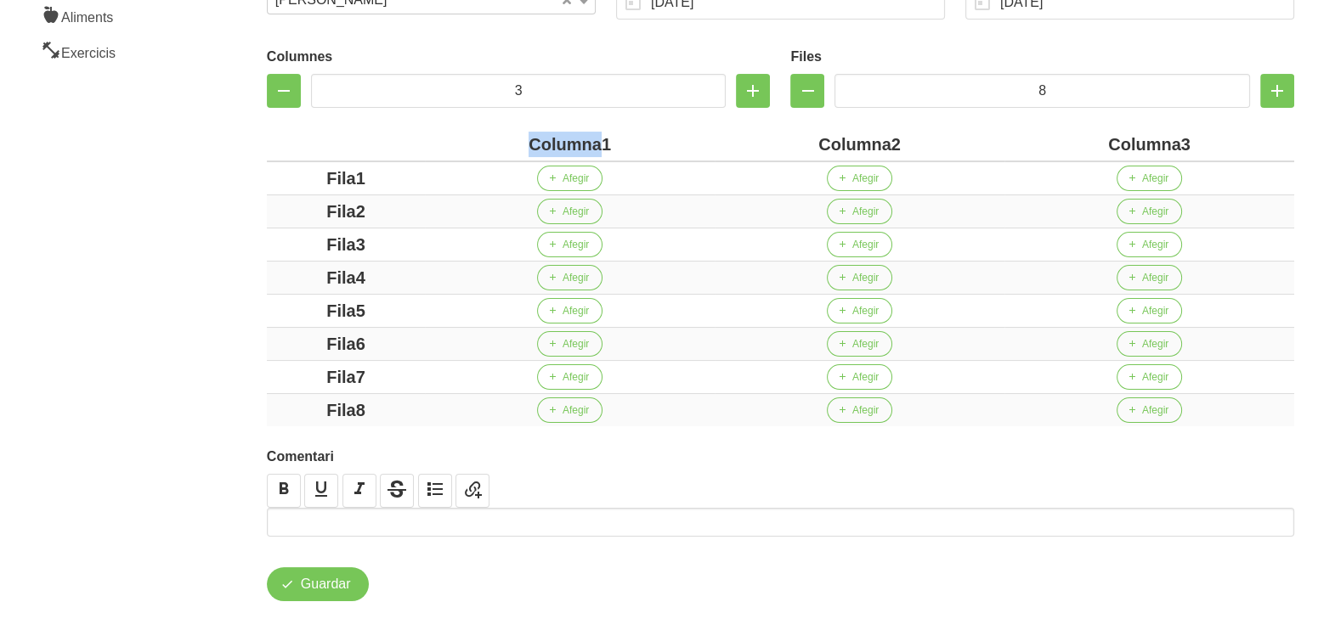
drag, startPoint x: 600, startPoint y: 142, endPoint x: 496, endPoint y: 140, distance: 103.6
click at [496, 140] on div "Columna1" at bounding box center [570, 144] width 276 height 25
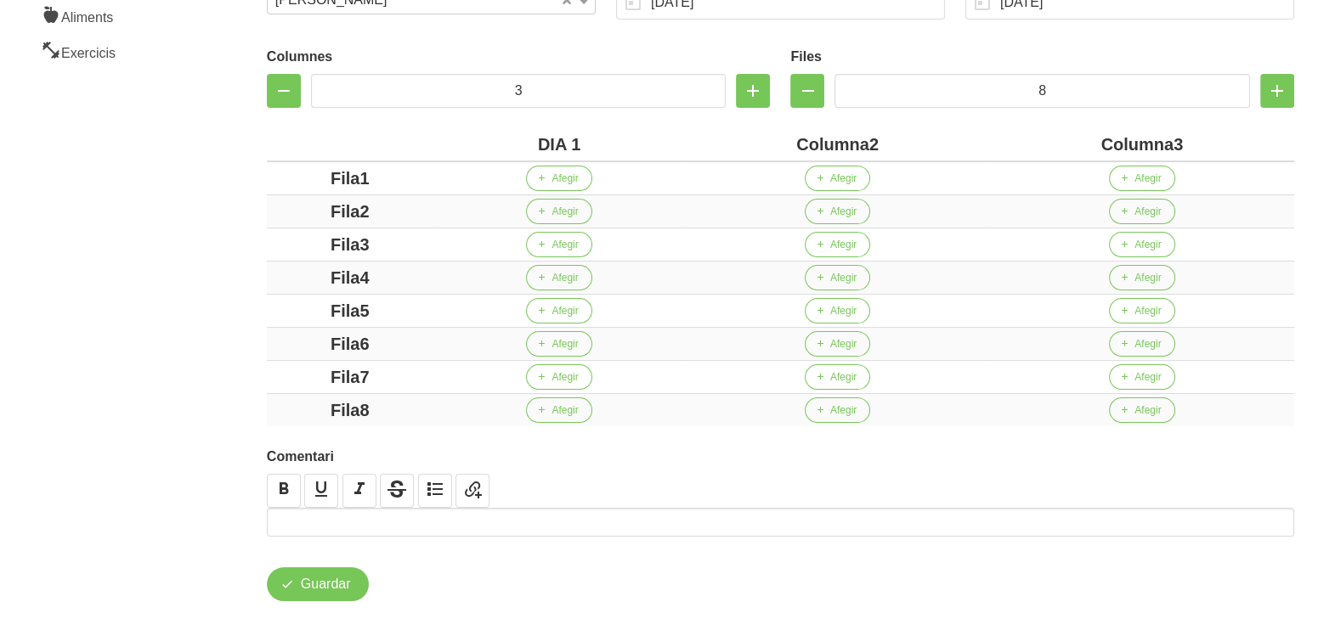
drag, startPoint x: 866, startPoint y: 142, endPoint x: 769, endPoint y: 151, distance: 97.3
click at [769, 151] on div "Columna2" at bounding box center [836, 144] width 291 height 25
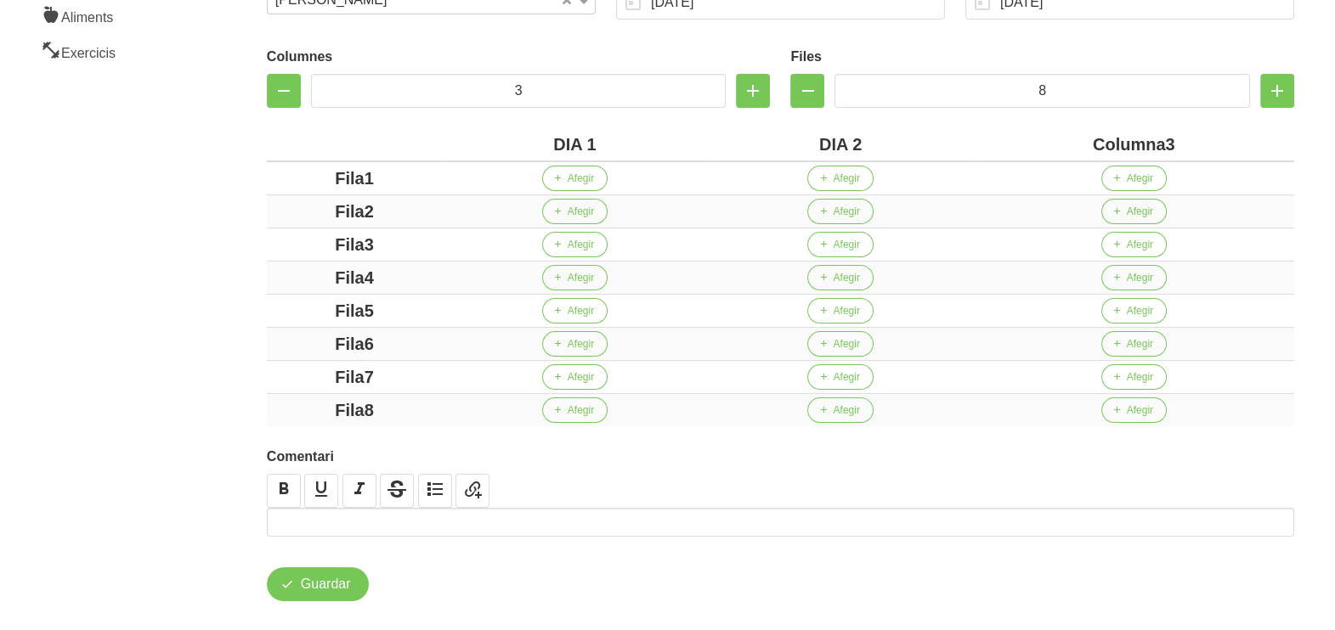
drag, startPoint x: 1164, startPoint y: 140, endPoint x: 1052, endPoint y: 139, distance: 111.3
click at [1054, 138] on div "Columna3" at bounding box center [1133, 144] width 307 height 25
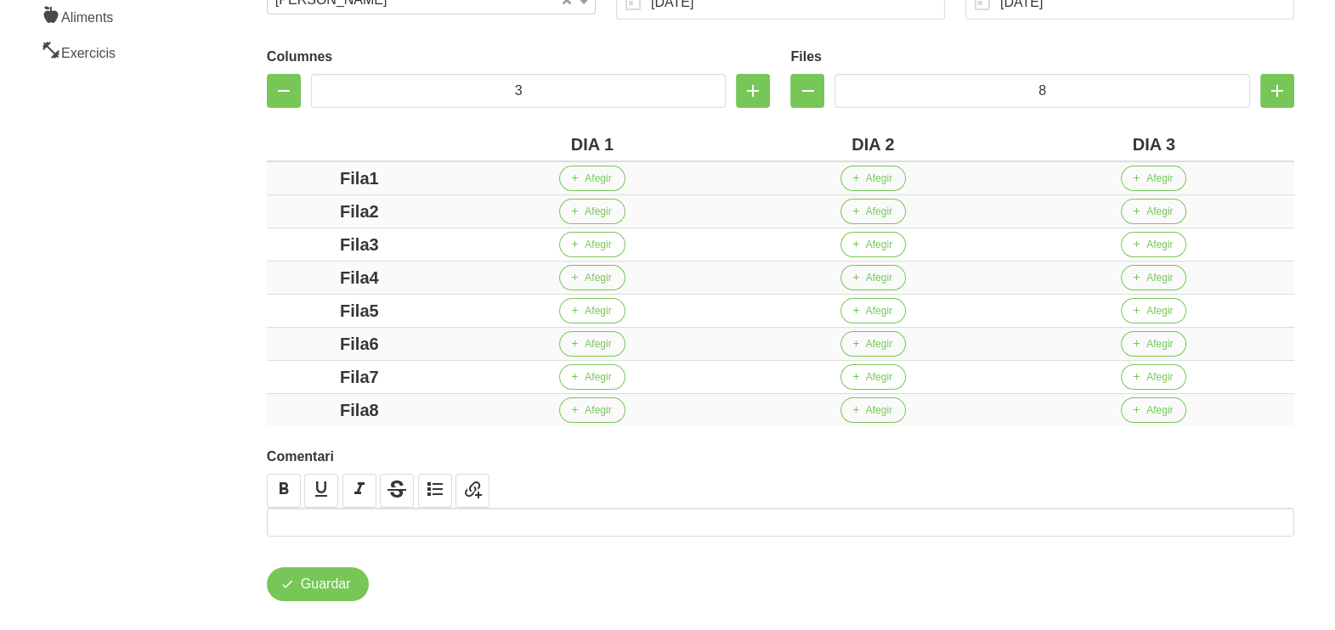
drag, startPoint x: 371, startPoint y: 180, endPoint x: 353, endPoint y: 191, distance: 21.7
click at [324, 185] on div "Fila1" at bounding box center [360, 178] width 172 height 25
drag, startPoint x: 370, startPoint y: 209, endPoint x: 319, endPoint y: 229, distance: 55.4
click at [289, 217] on div "Fila2" at bounding box center [360, 211] width 172 height 25
drag, startPoint x: 386, startPoint y: 245, endPoint x: 319, endPoint y: 245, distance: 66.3
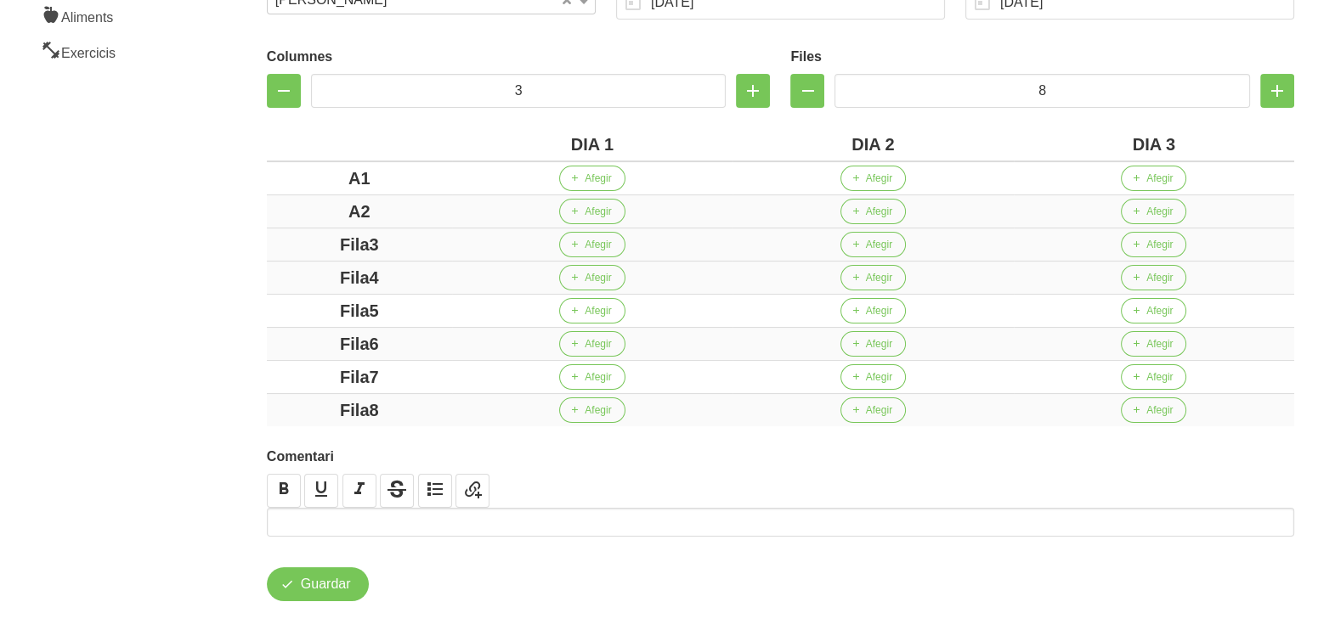
click at [319, 245] on div "Fila3" at bounding box center [360, 244] width 172 height 25
click at [279, 279] on div "Fila4" at bounding box center [360, 277] width 172 height 25
drag, startPoint x: 387, startPoint y: 305, endPoint x: 307, endPoint y: 310, distance: 80.9
click at [313, 305] on div "Fila5" at bounding box center [360, 310] width 172 height 25
drag, startPoint x: 402, startPoint y: 339, endPoint x: 335, endPoint y: 361, distance: 70.6
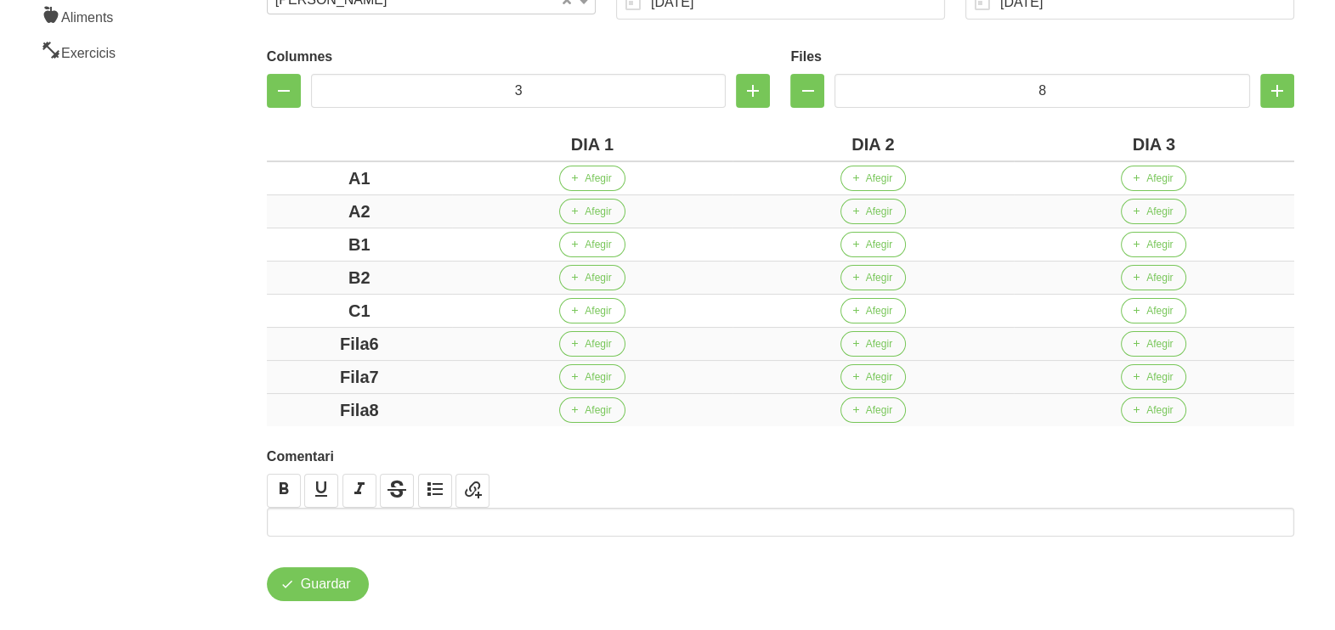
click at [298, 344] on div "Fila6" at bounding box center [360, 343] width 172 height 25
drag, startPoint x: 396, startPoint y: 378, endPoint x: 304, endPoint y: 378, distance: 91.7
click at [304, 378] on div "Fila7" at bounding box center [360, 376] width 172 height 25
click at [319, 409] on div "Fila8" at bounding box center [360, 410] width 172 height 25
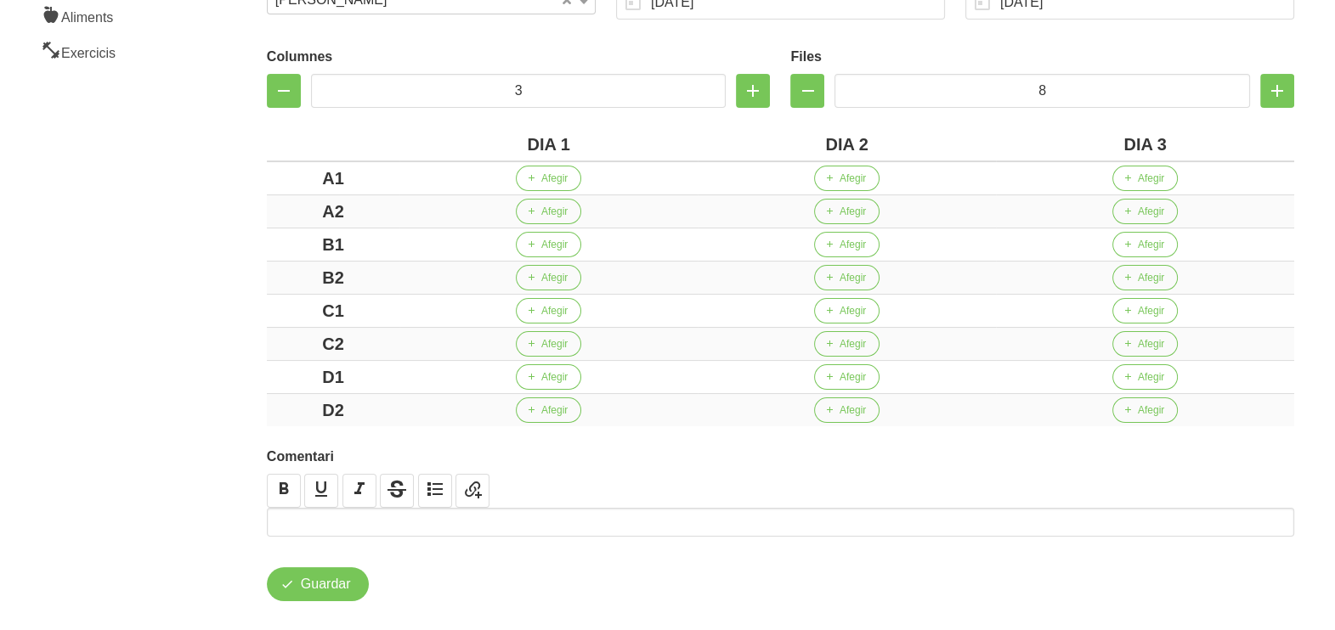
drag, startPoint x: 204, startPoint y: 364, endPoint x: 210, endPoint y: 349, distance: 15.6
click at [204, 363] on aside "General Dashboard Seccions Clients Administradors Comunicacions Esdeveniments A…" at bounding box center [103, 189] width 226 height 925
click at [862, 180] on span "Afegir" at bounding box center [852, 178] width 26 height 15
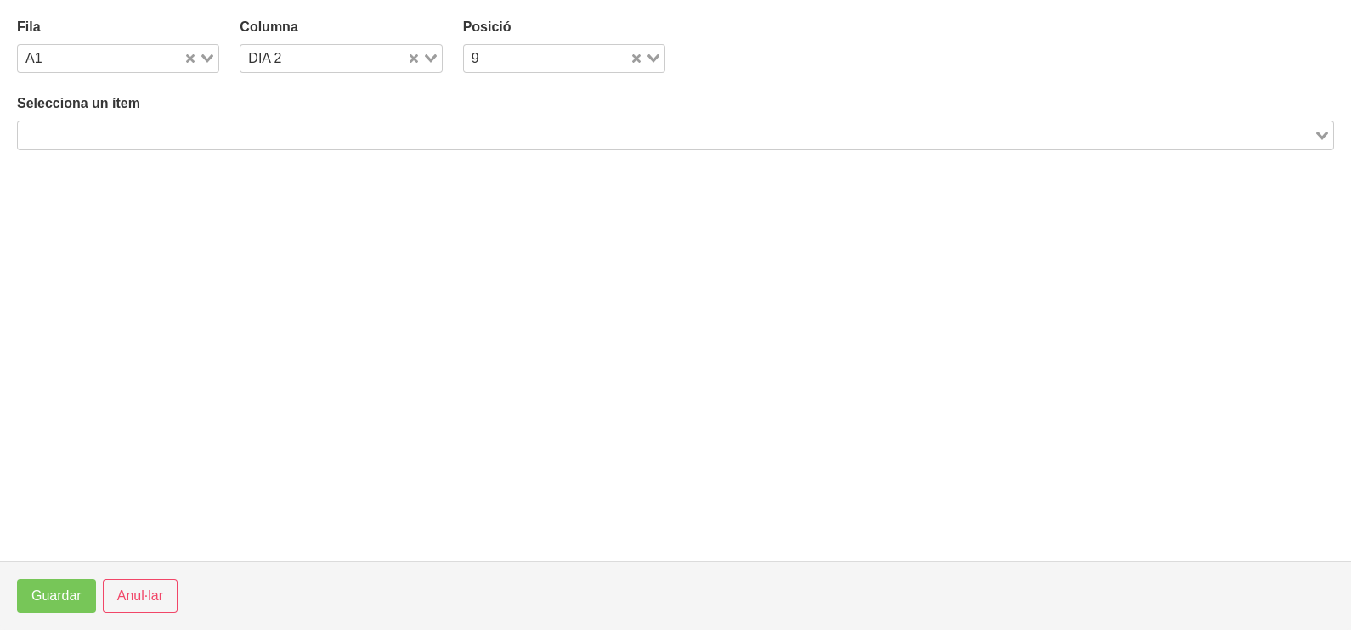
click at [255, 126] on input "Search for option" at bounding box center [666, 135] width 1292 height 20
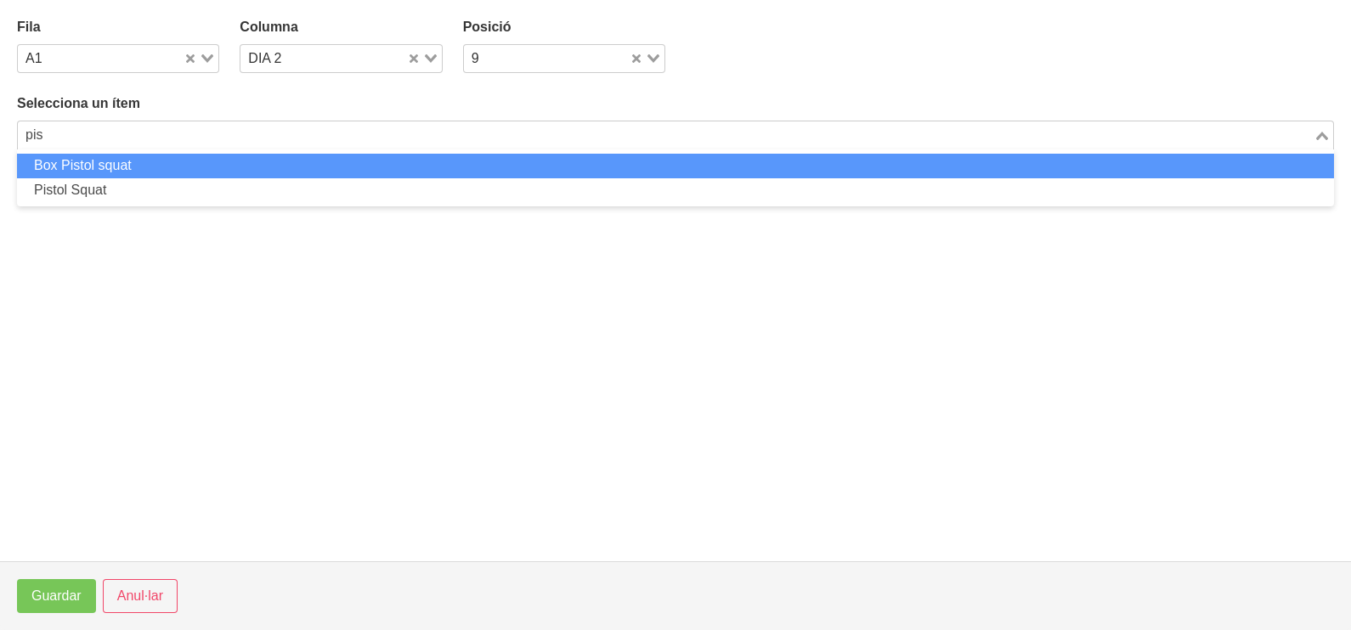
click at [122, 164] on li "Box Pistol squat" at bounding box center [675, 166] width 1317 height 25
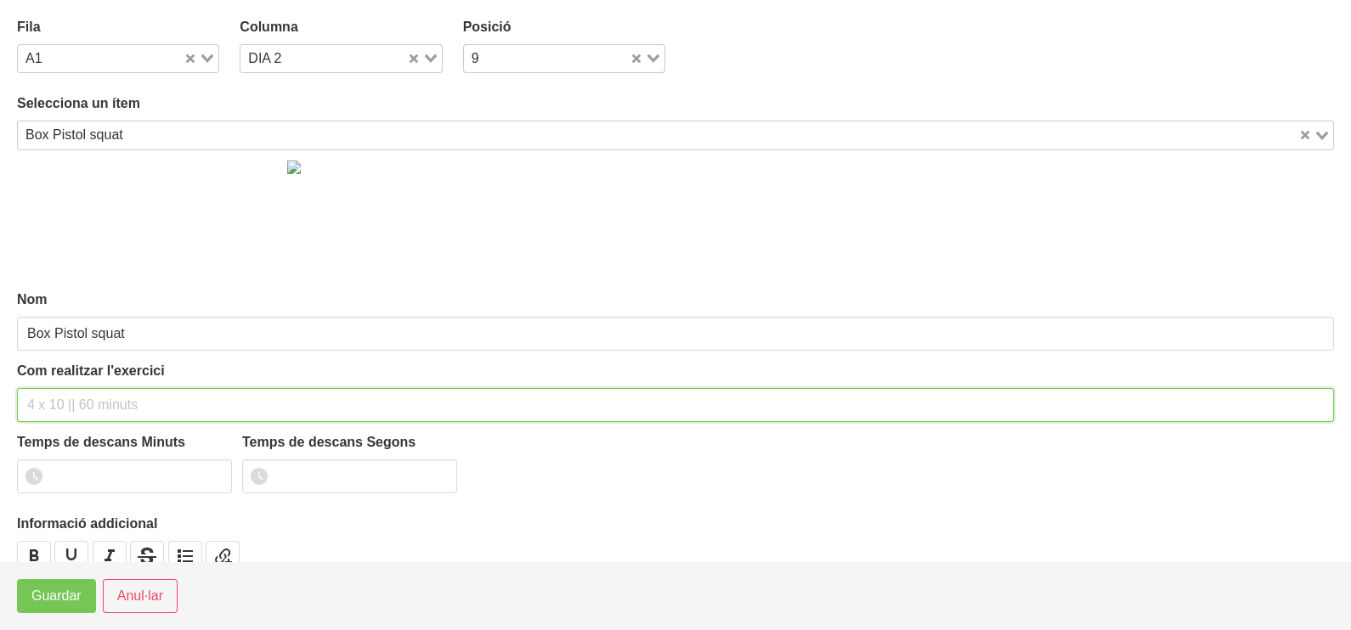
click at [55, 408] on input "text" at bounding box center [675, 405] width 1317 height 34
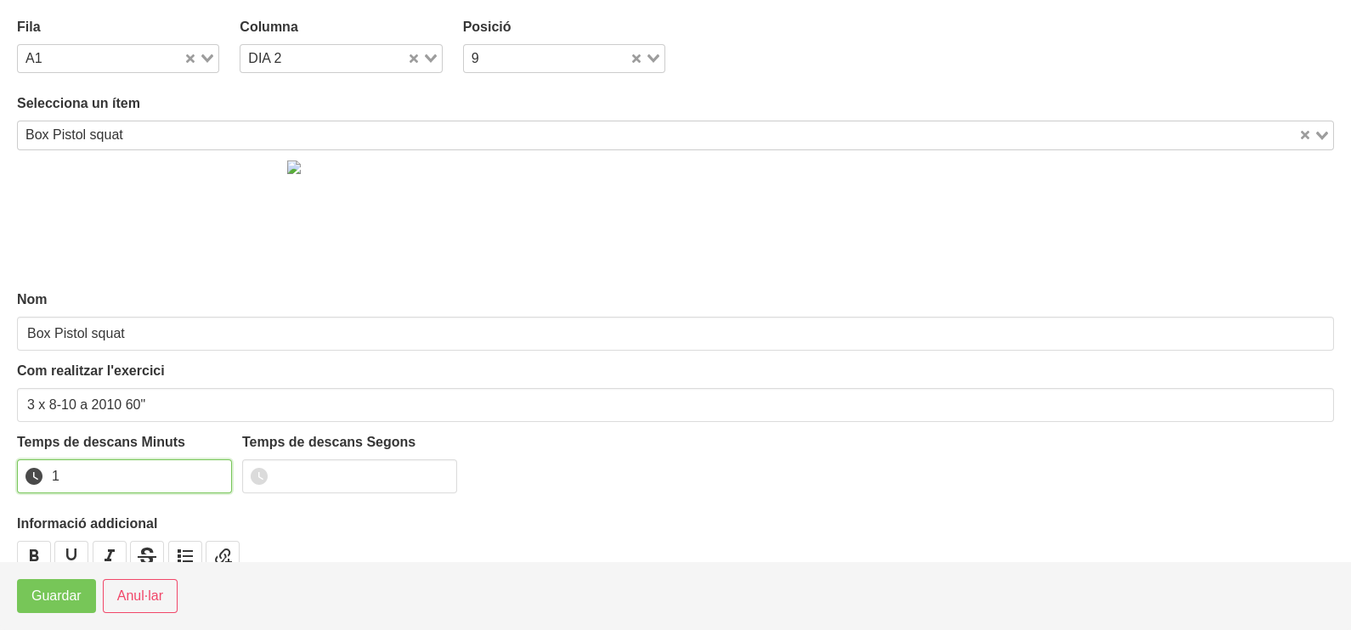
click at [217, 471] on input "1" at bounding box center [124, 477] width 215 height 34
click at [76, 594] on span "Guardar" at bounding box center [56, 596] width 50 height 20
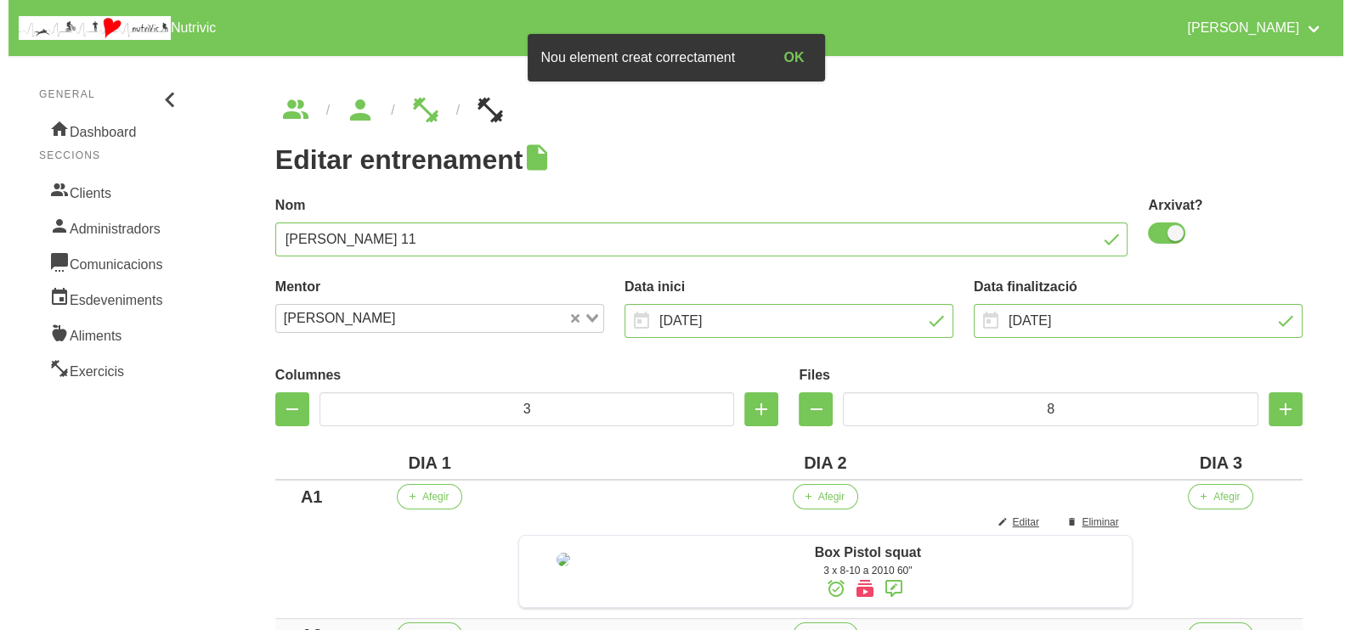
scroll to position [212, 0]
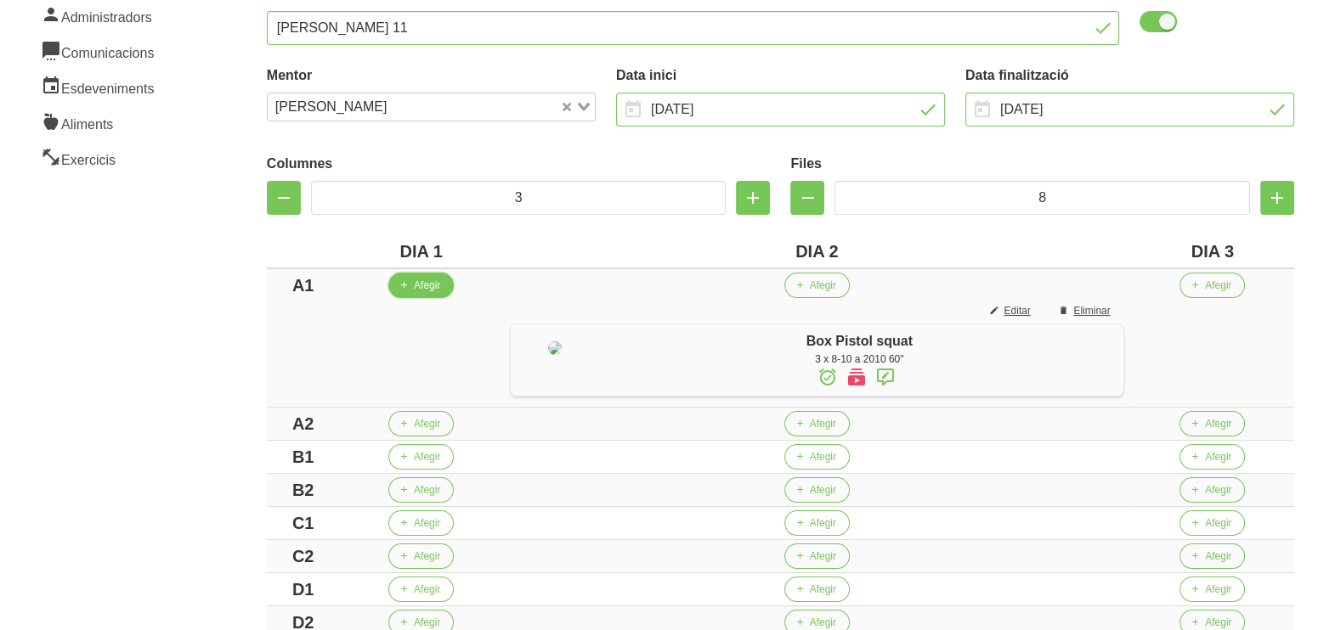
click at [414, 284] on span "Afegir" at bounding box center [427, 285] width 26 height 15
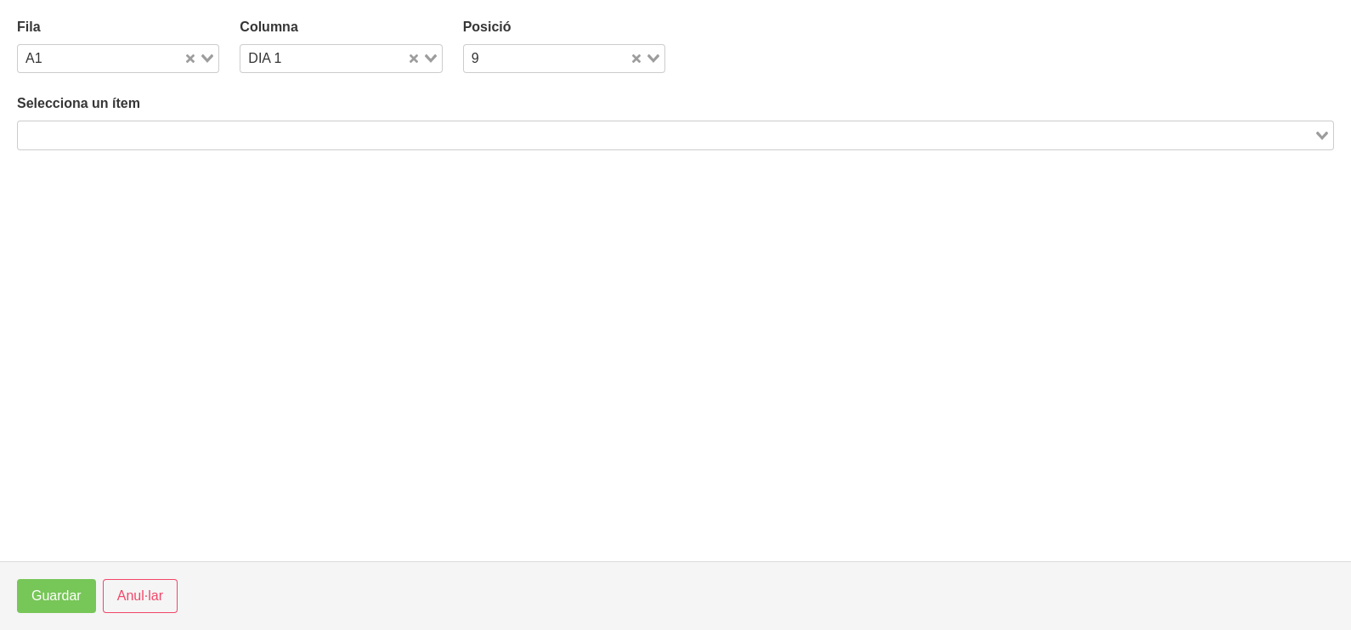
click at [162, 144] on input "Search for option" at bounding box center [666, 135] width 1292 height 20
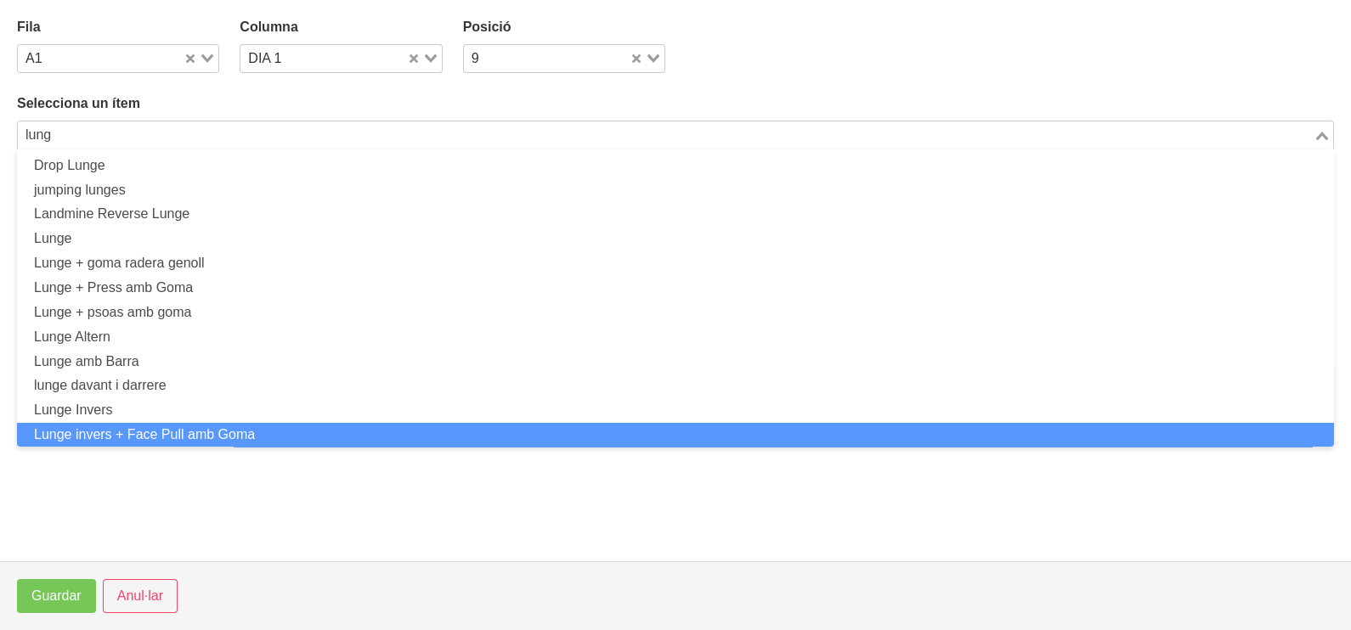
scroll to position [0, 0]
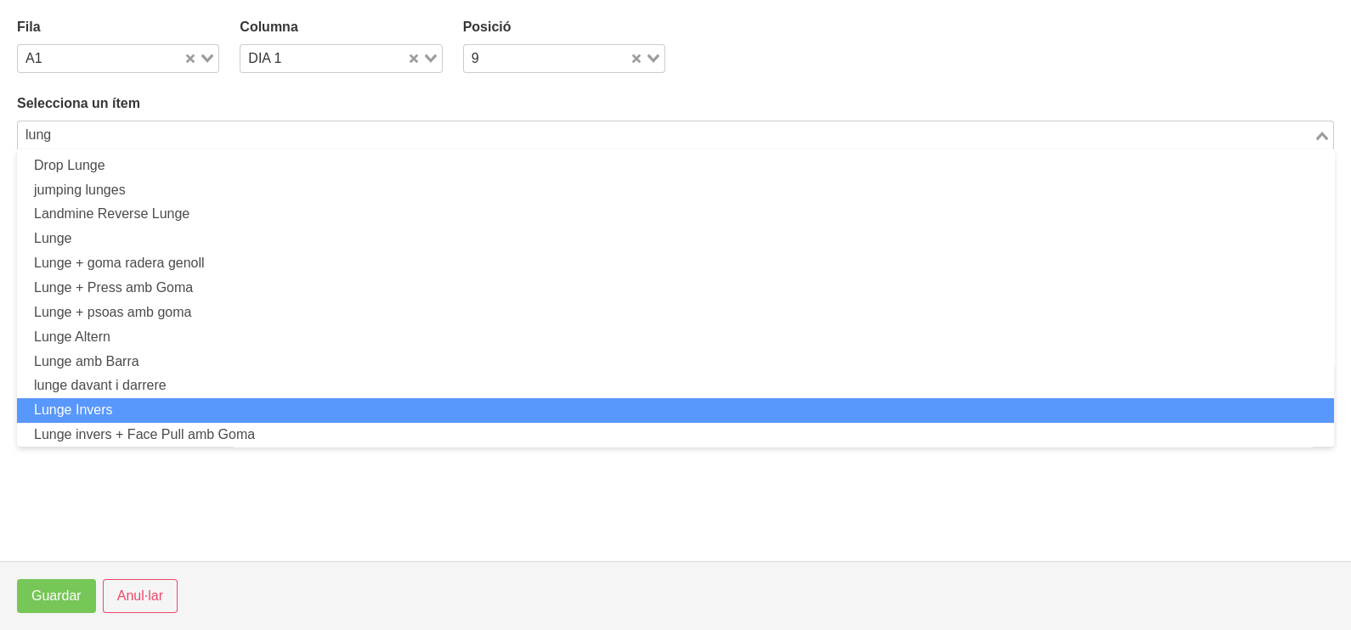
click at [128, 411] on li "Lunge Invers" at bounding box center [675, 410] width 1317 height 25
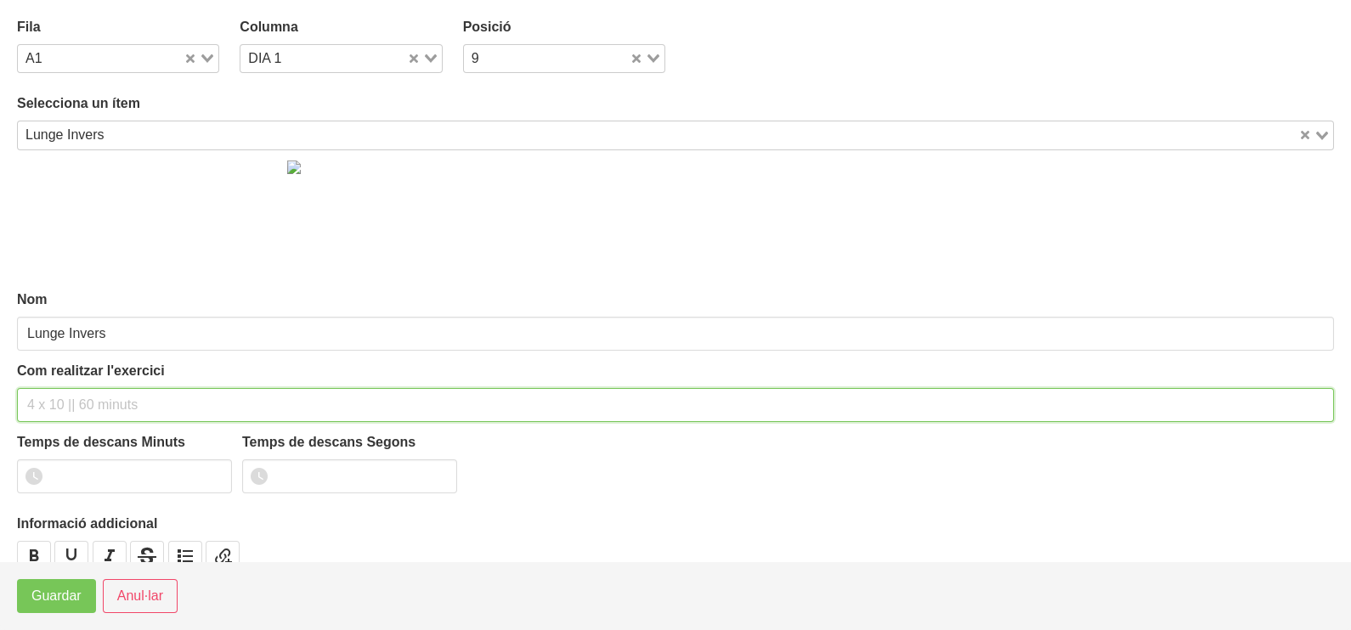
click at [65, 404] on input "text" at bounding box center [675, 405] width 1317 height 34
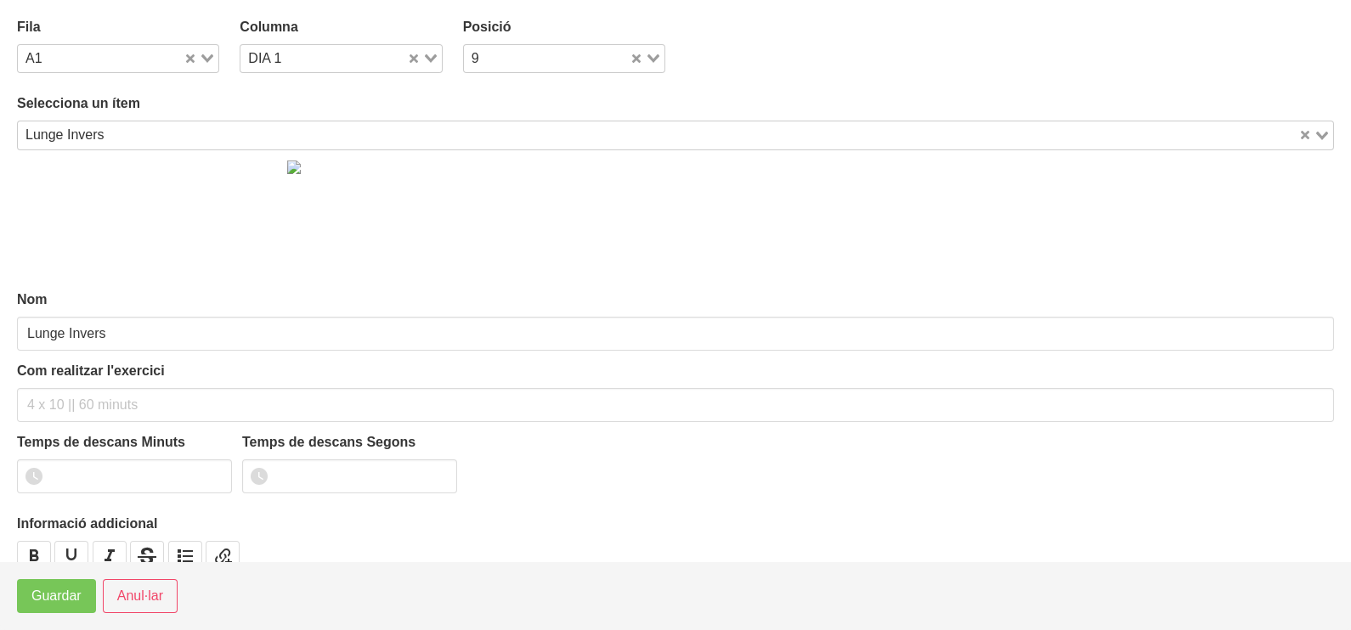
click at [159, 135] on input "Search for option" at bounding box center [703, 135] width 1186 height 20
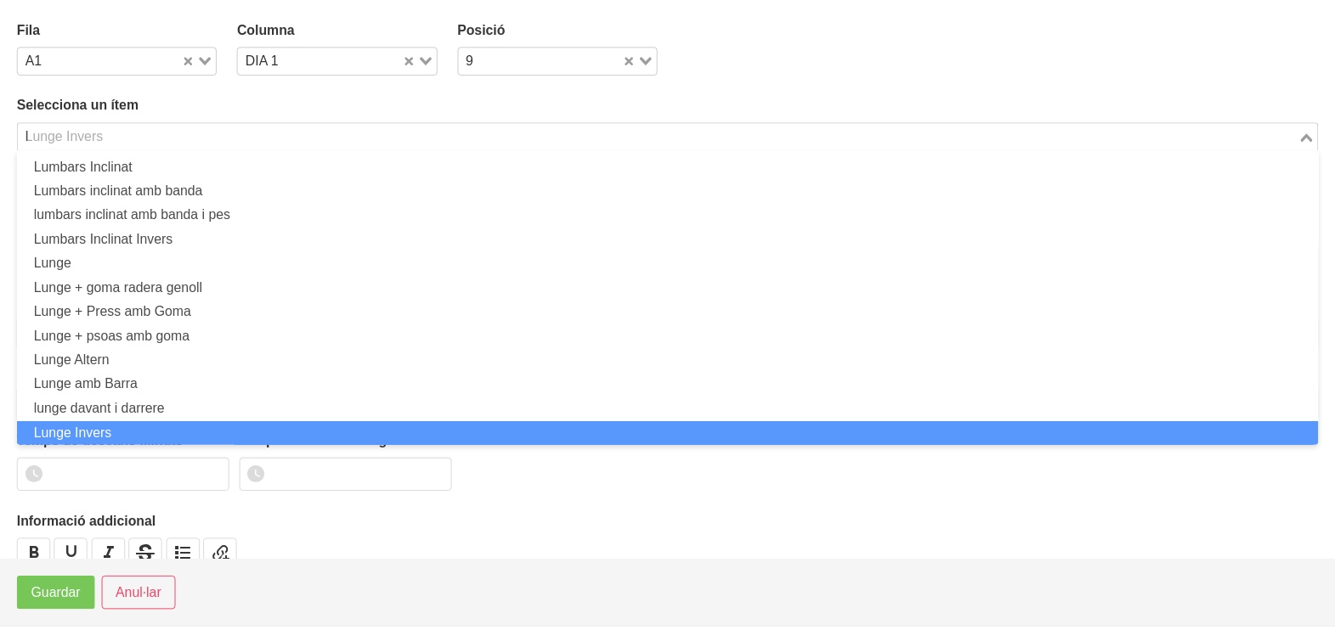
scroll to position [4, 0]
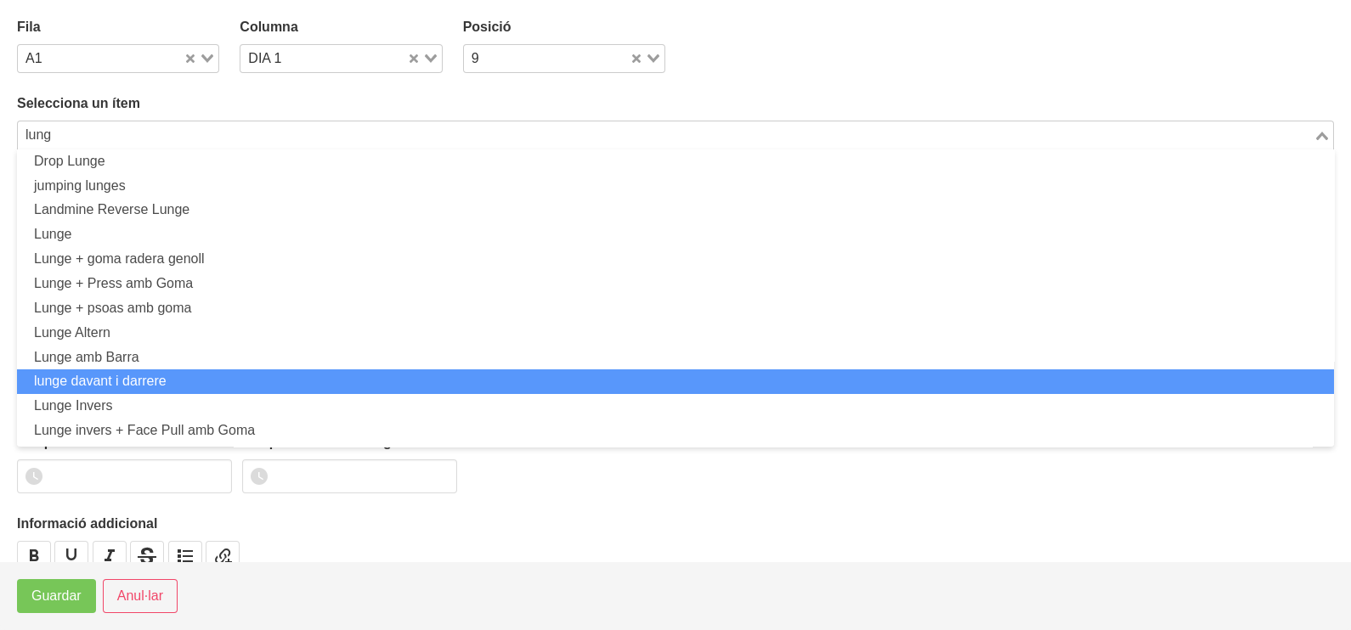
click at [169, 386] on li "lunge davant i darrere" at bounding box center [675, 382] width 1317 height 25
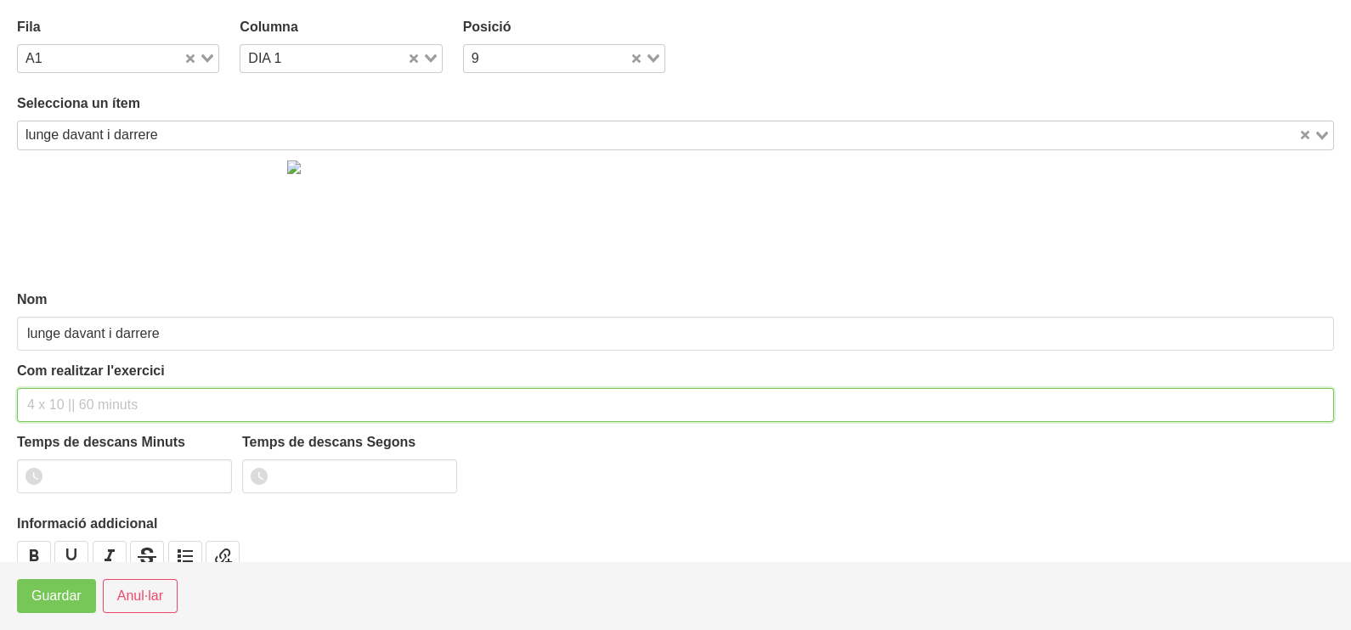
drag, startPoint x: 65, startPoint y: 402, endPoint x: 93, endPoint y: 296, distance: 109.8
click at [68, 398] on input "text" at bounding box center [675, 405] width 1317 height 34
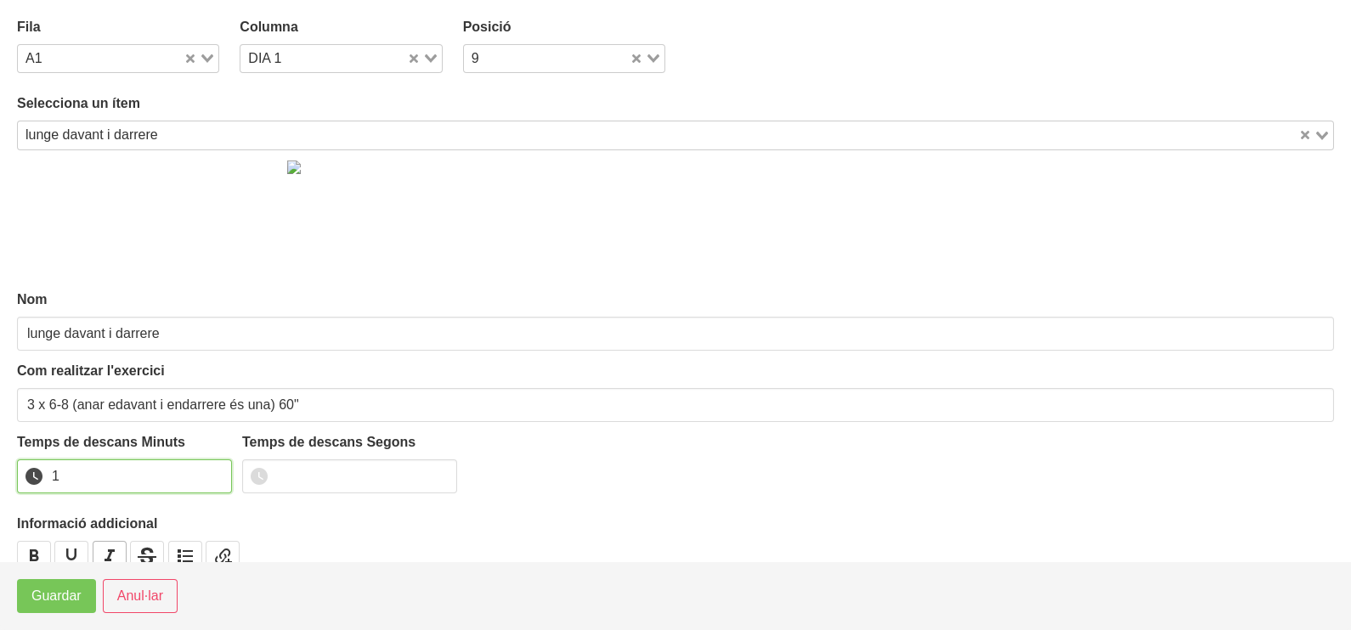
drag, startPoint x: 217, startPoint y: 468, endPoint x: 115, endPoint y: 546, distance: 128.4
click at [215, 471] on input "1" at bounding box center [124, 477] width 215 height 34
click at [82, 602] on button "Guardar" at bounding box center [56, 596] width 79 height 34
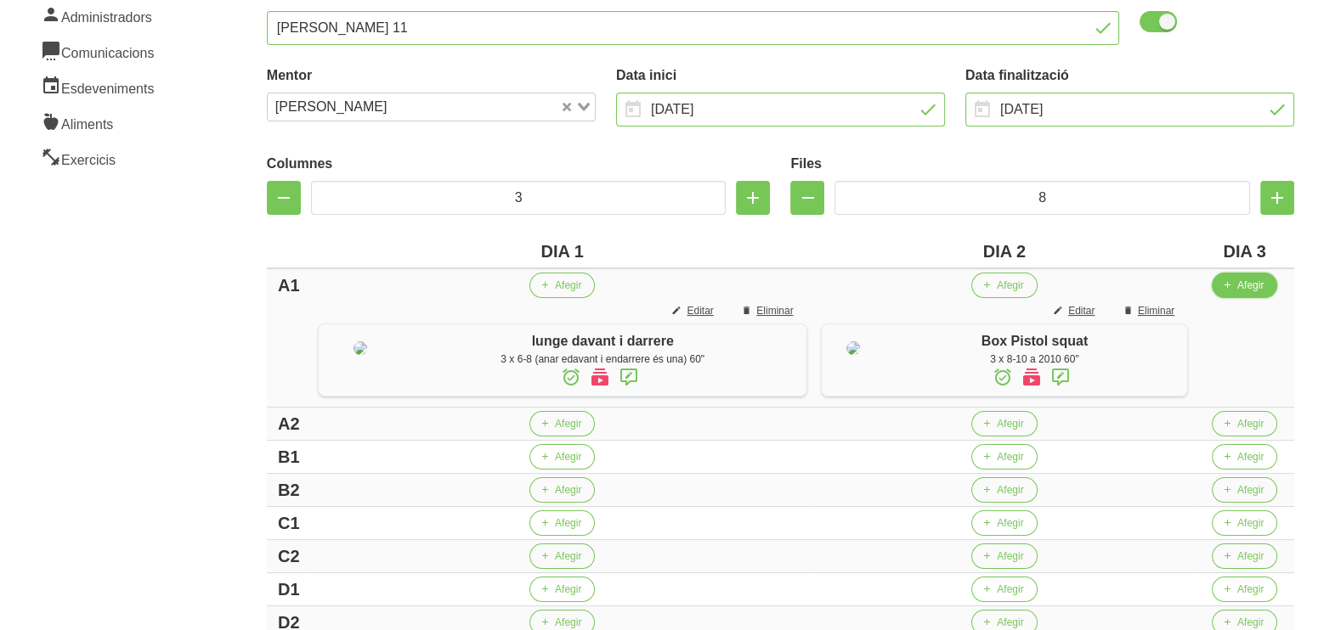
click at [1245, 286] on span "Afegir" at bounding box center [1250, 285] width 26 height 15
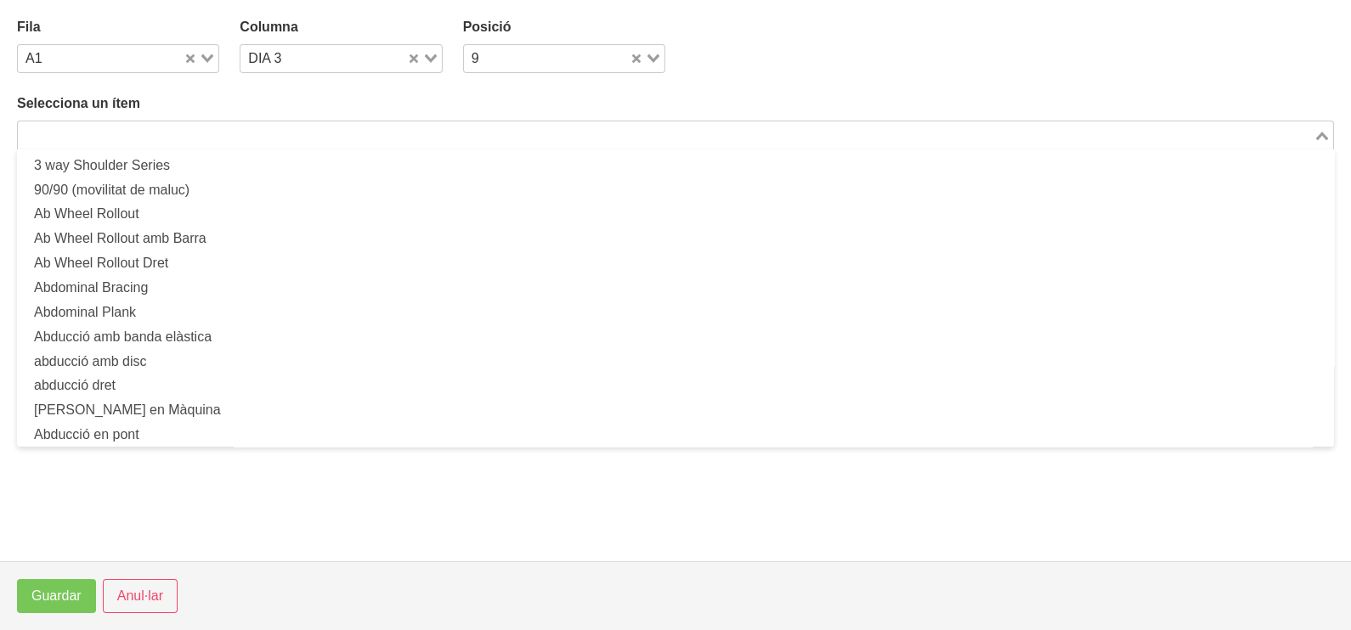
click at [288, 135] on input "Search for option" at bounding box center [666, 135] width 1292 height 20
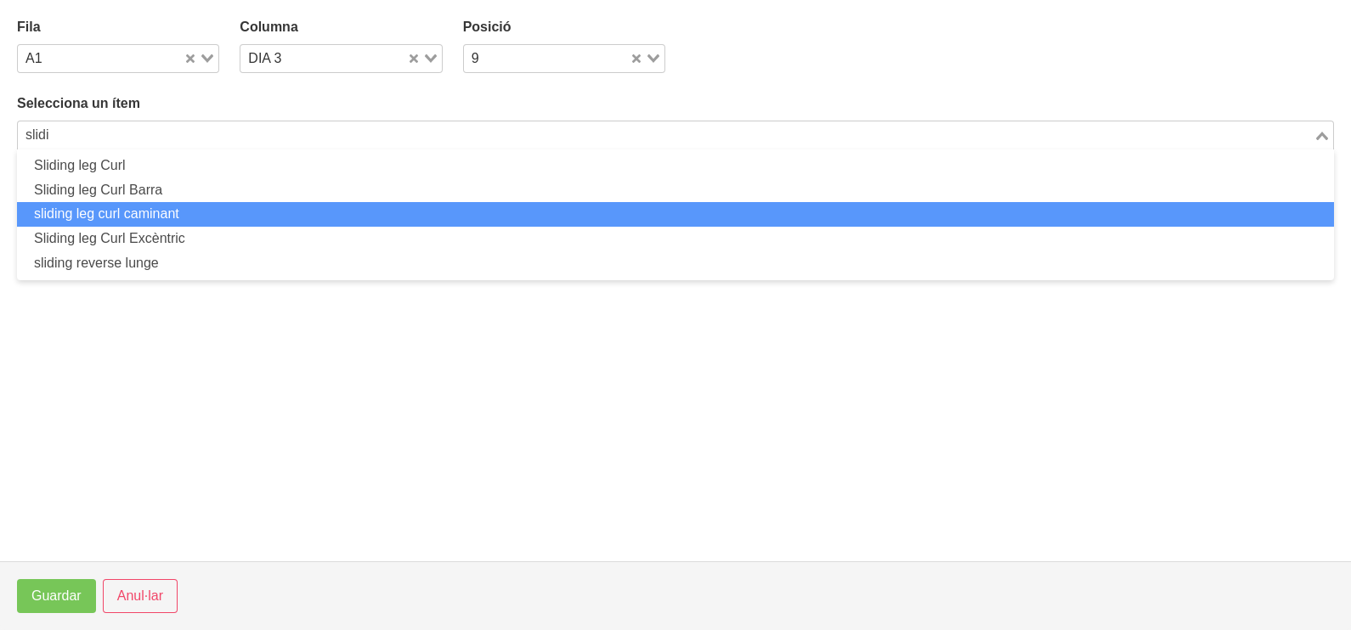
click at [179, 211] on li "sliding leg curl caminant" at bounding box center [675, 214] width 1317 height 25
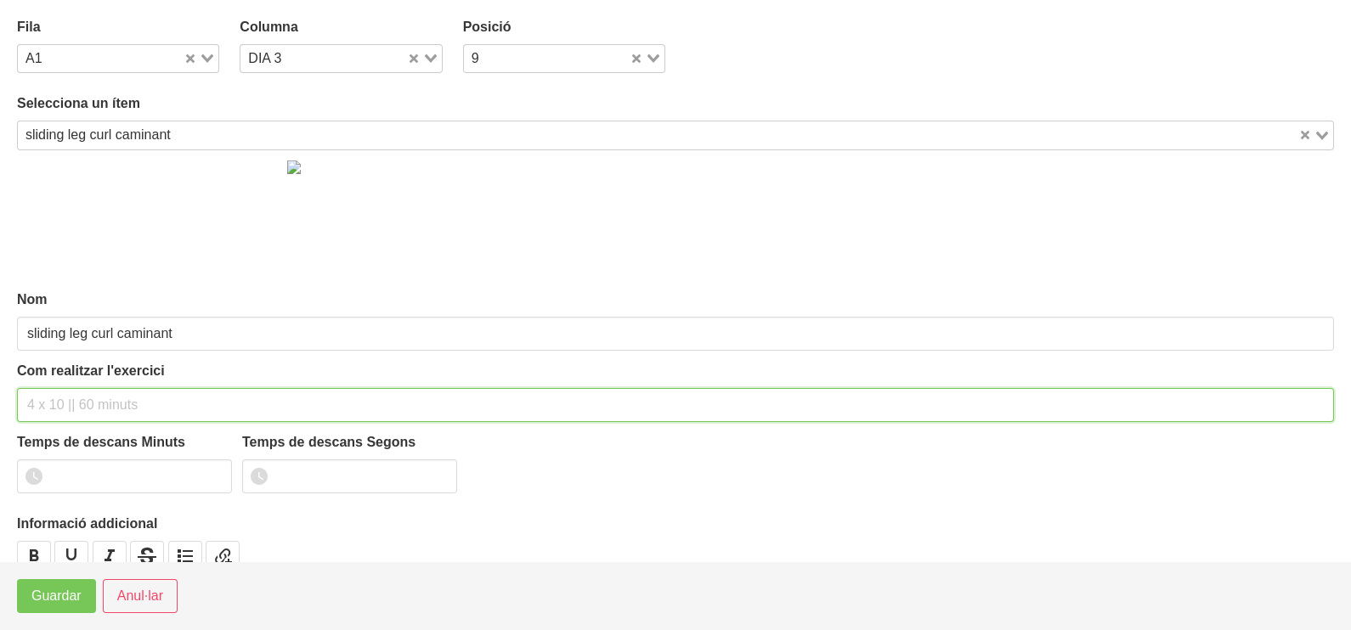
click at [65, 403] on input "text" at bounding box center [675, 405] width 1317 height 34
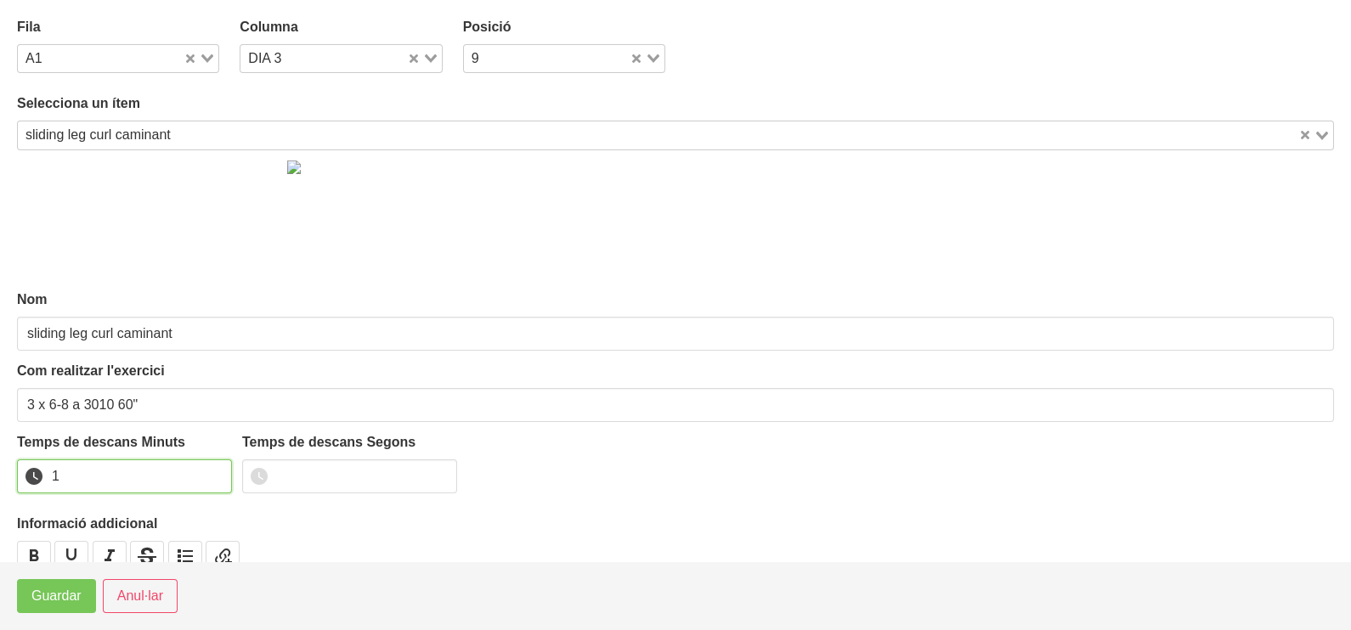
click at [215, 472] on input "1" at bounding box center [124, 477] width 215 height 34
click at [47, 597] on span "Guardar" at bounding box center [56, 596] width 50 height 20
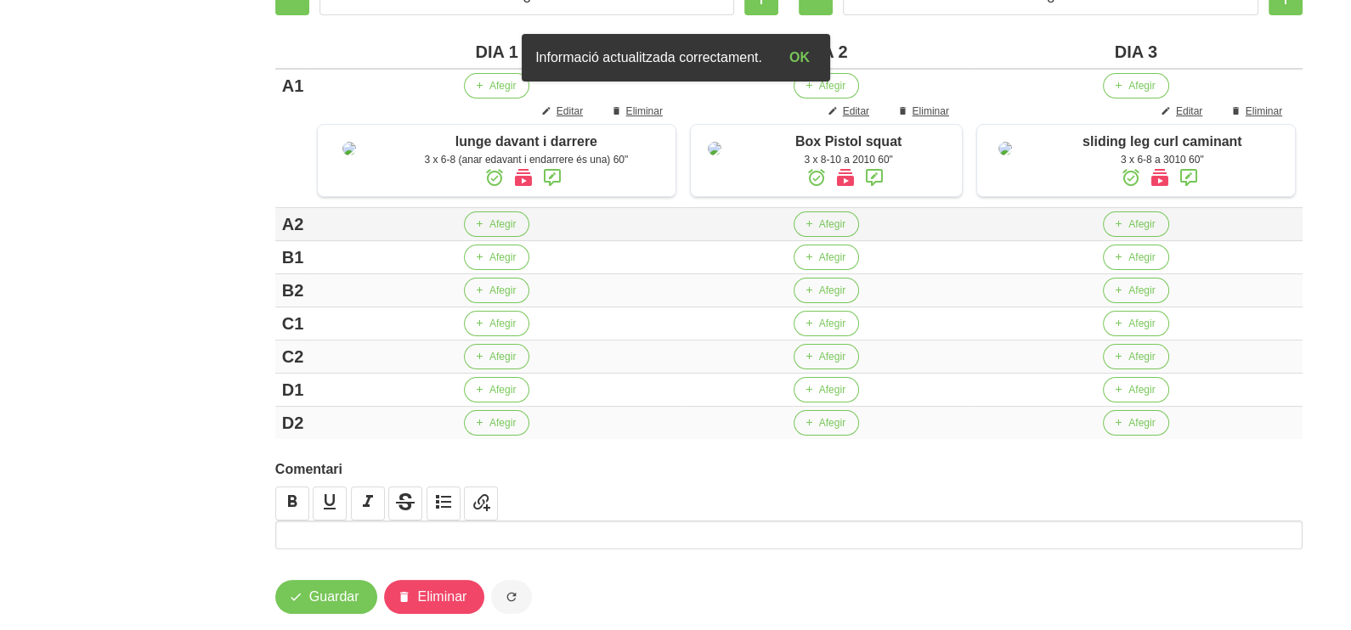
scroll to position [424, 0]
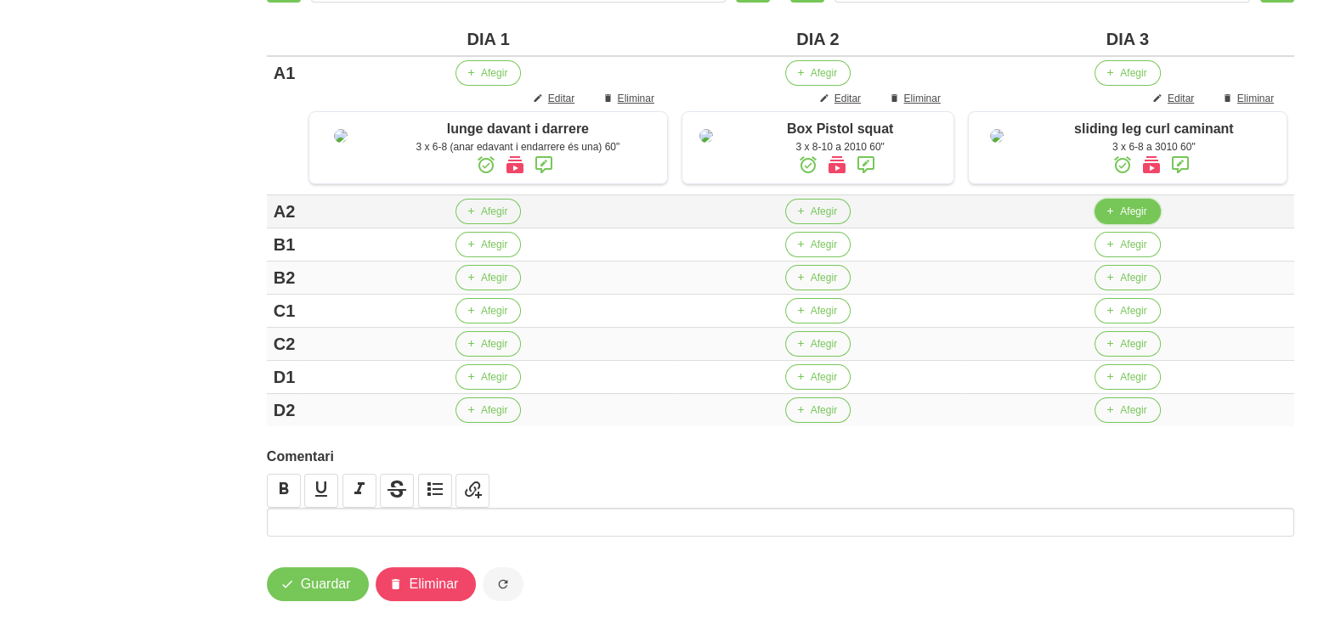
click at [1126, 219] on span "Afegir" at bounding box center [1133, 211] width 26 height 15
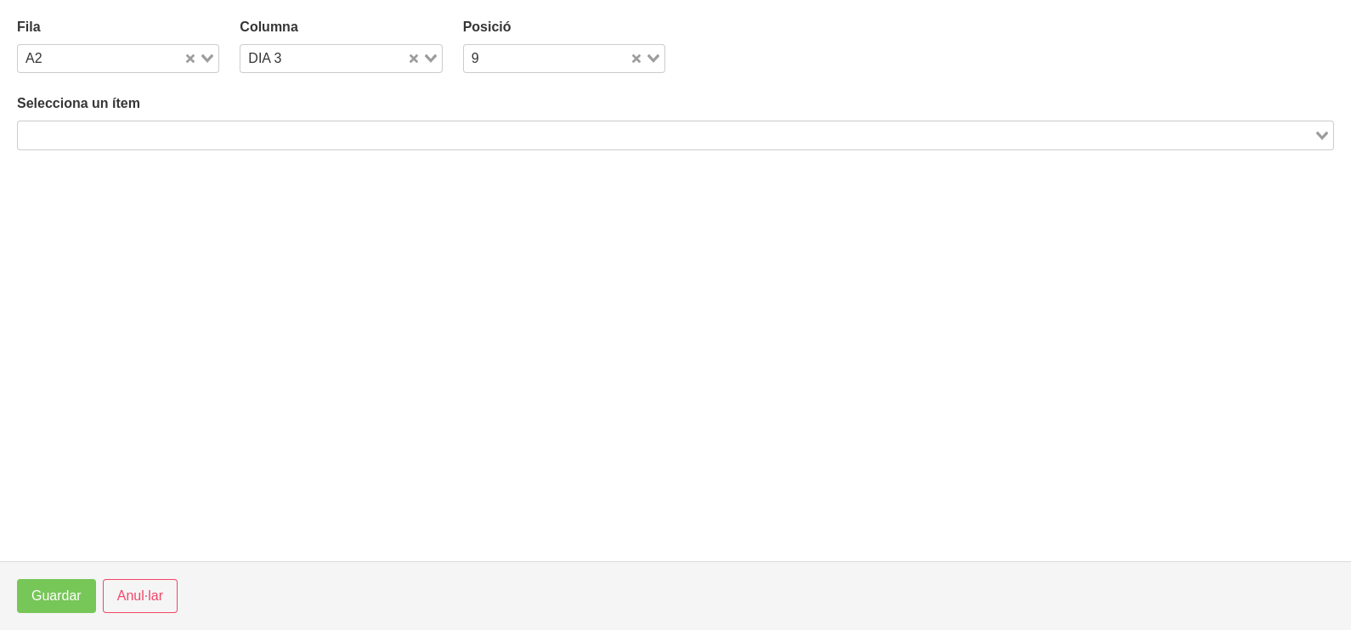
click at [372, 125] on div "Loading..." at bounding box center [675, 135] width 1317 height 29
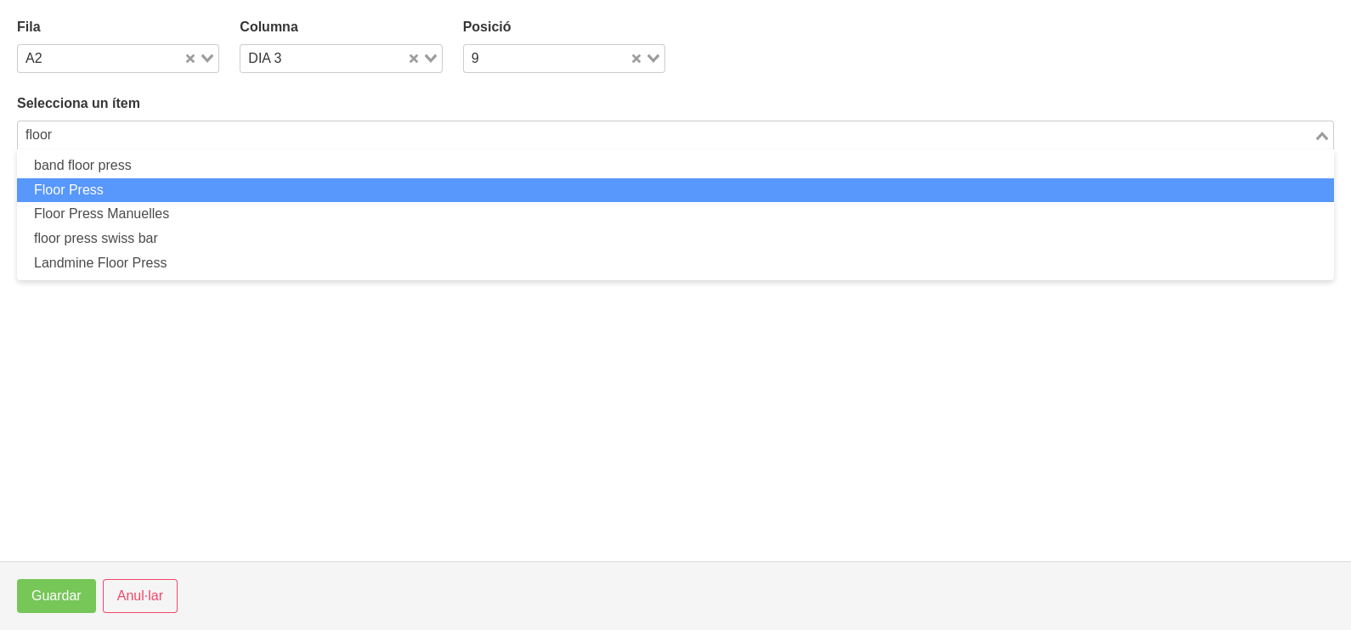
click at [222, 179] on li "Floor Press" at bounding box center [675, 190] width 1317 height 25
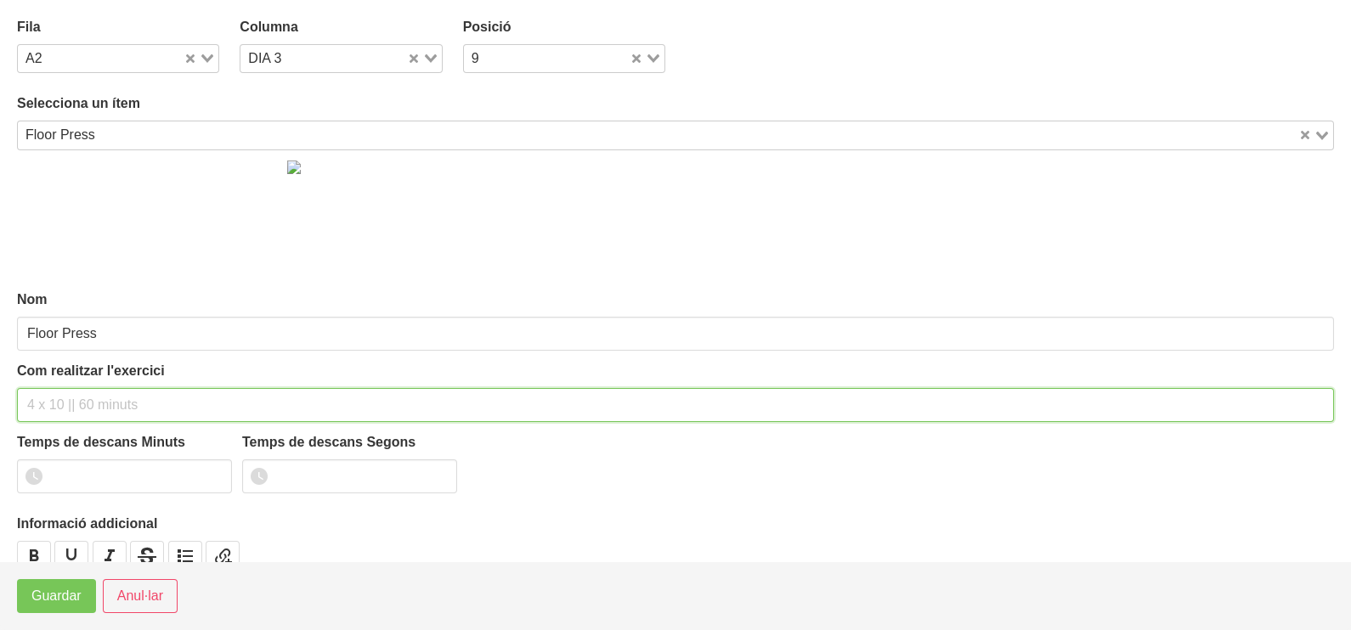
click at [64, 404] on input "text" at bounding box center [675, 405] width 1317 height 34
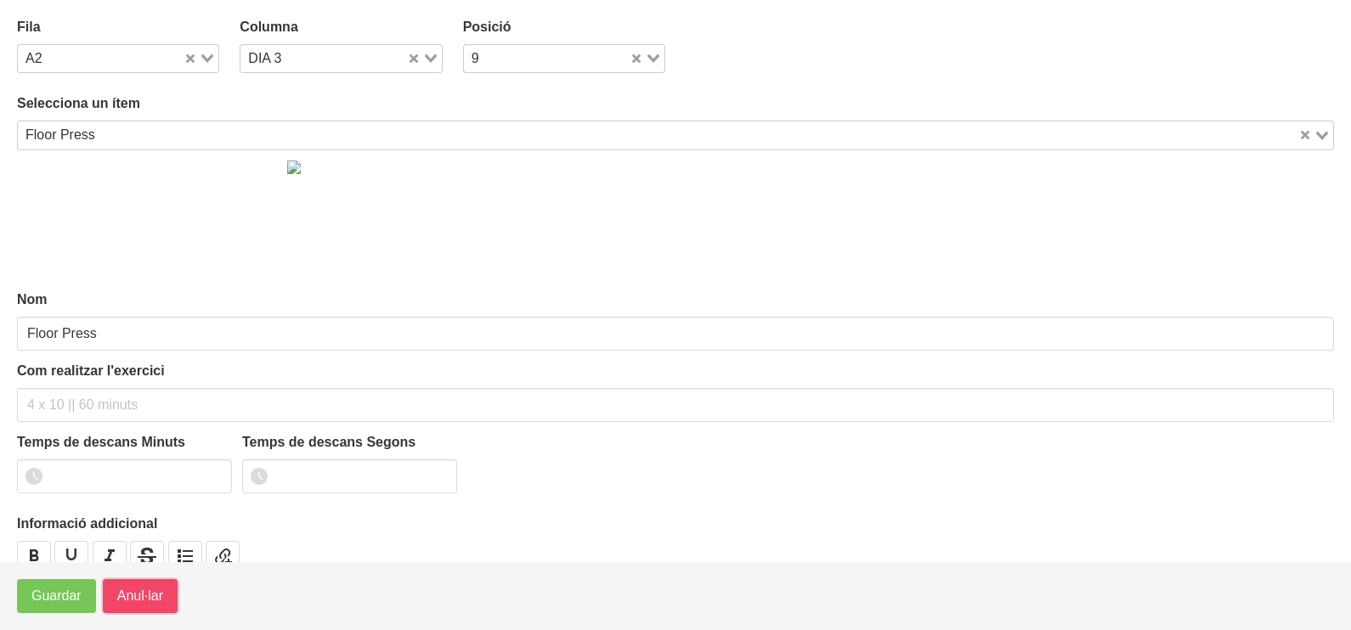
click at [124, 601] on span "Anul·lar" at bounding box center [140, 596] width 46 height 20
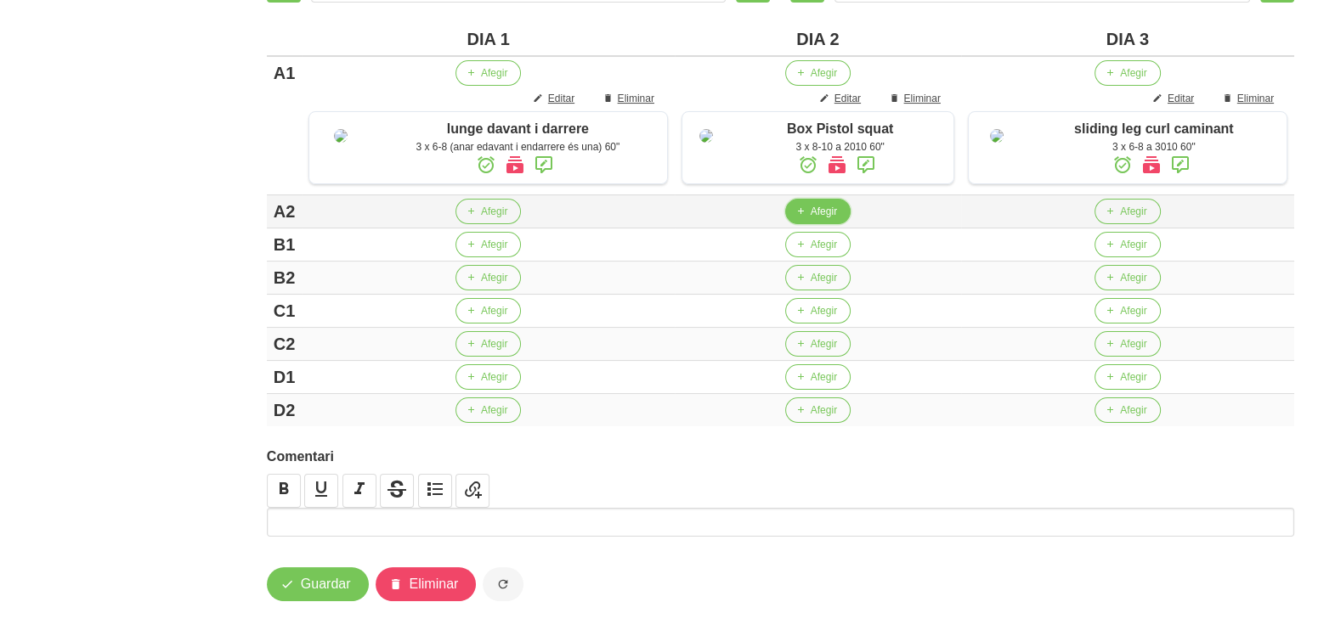
click at [810, 219] on span "Afegir" at bounding box center [823, 211] width 26 height 15
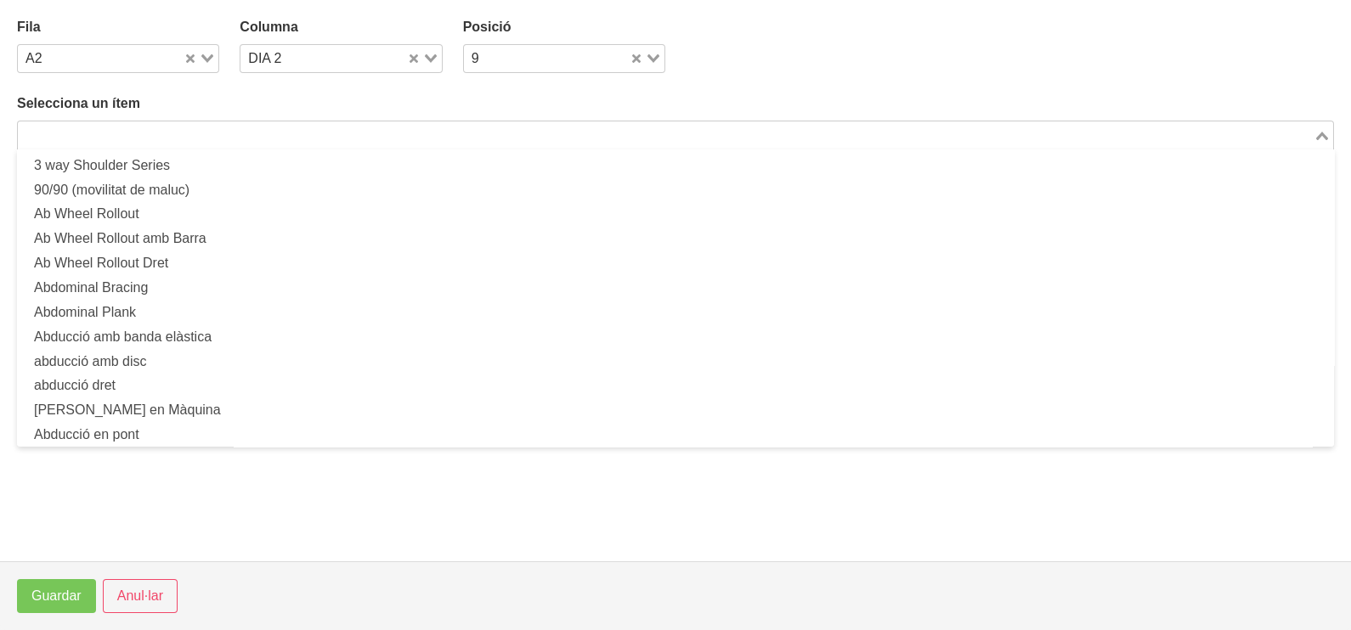
drag, startPoint x: 197, startPoint y: 128, endPoint x: 217, endPoint y: 115, distance: 24.5
click at [200, 128] on input "Search for option" at bounding box center [666, 135] width 1292 height 20
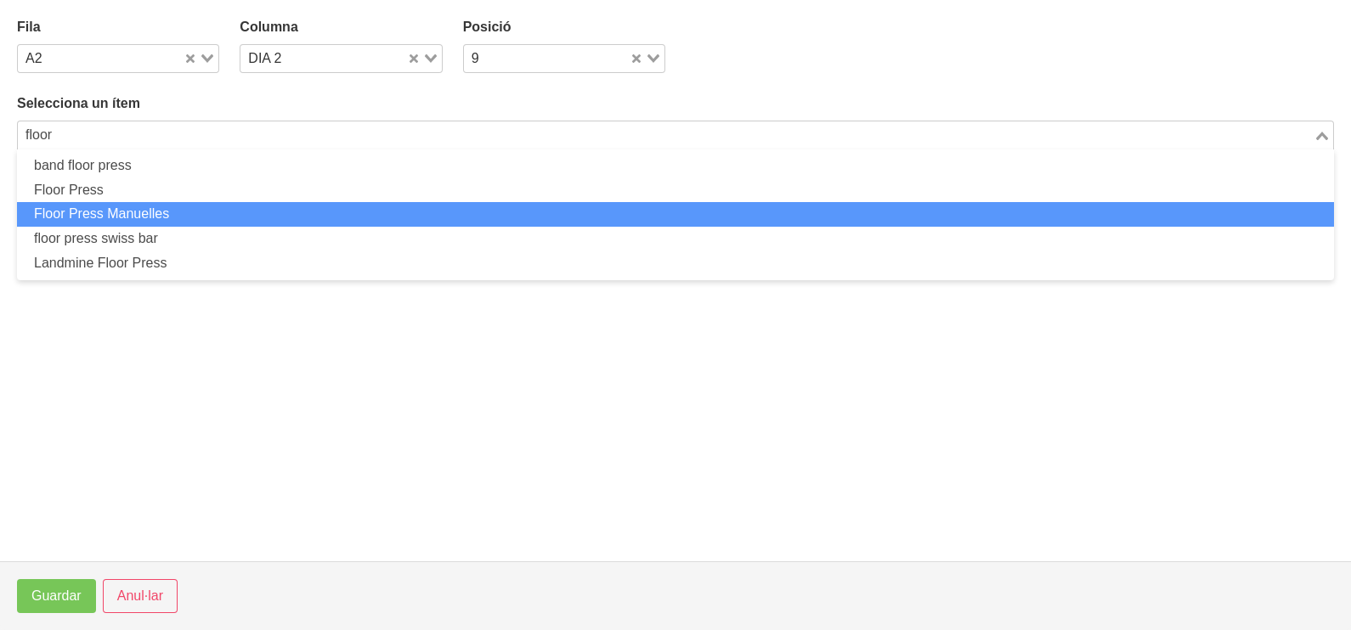
click at [183, 209] on li "Floor Press Manuelles" at bounding box center [675, 214] width 1317 height 25
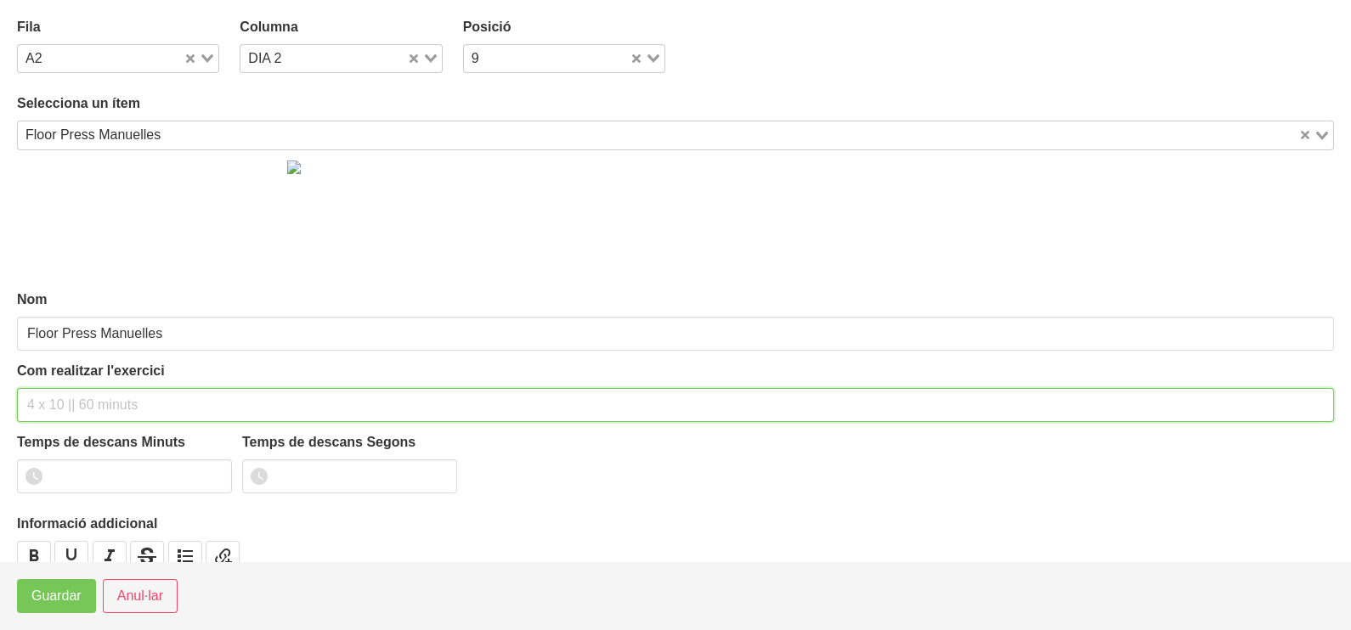
click at [68, 403] on input "text" at bounding box center [675, 405] width 1317 height 34
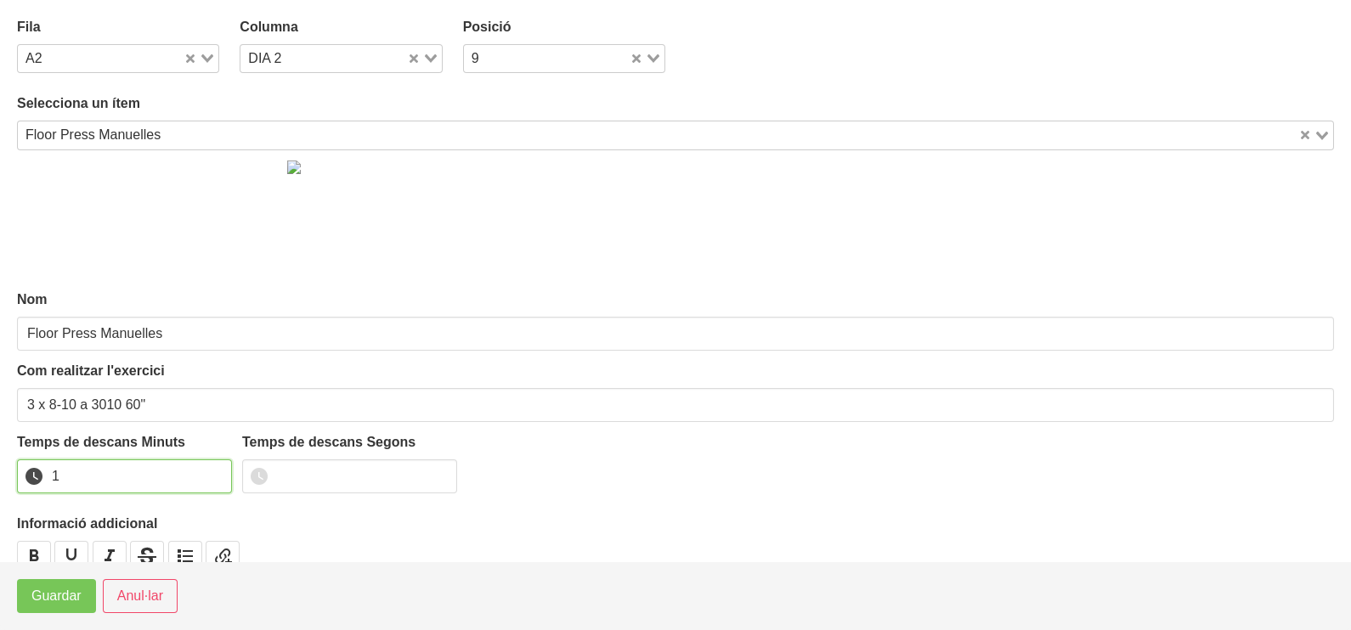
drag, startPoint x: 213, startPoint y: 471, endPoint x: 76, endPoint y: 549, distance: 157.8
click at [212, 471] on input "1" at bounding box center [124, 477] width 215 height 34
click at [34, 603] on span "Guardar" at bounding box center [56, 596] width 50 height 20
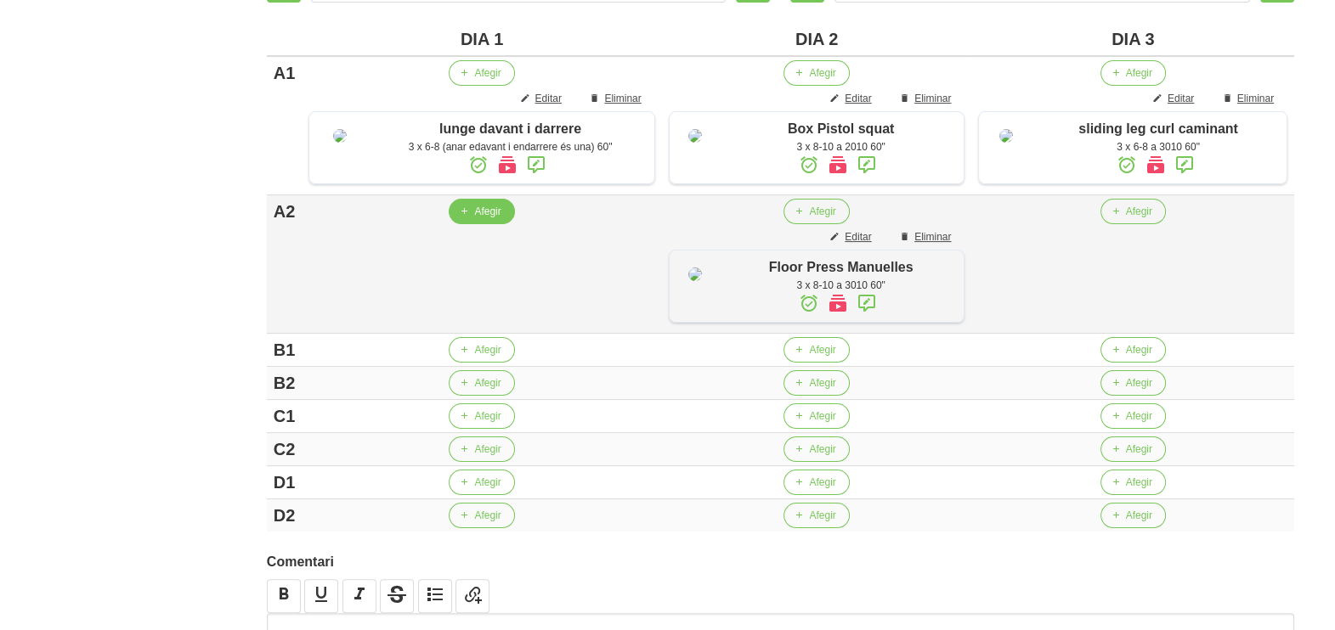
click at [484, 278] on td "Afegir" at bounding box center [481, 264] width 359 height 138
click at [481, 219] on span "Afegir" at bounding box center [487, 211] width 26 height 15
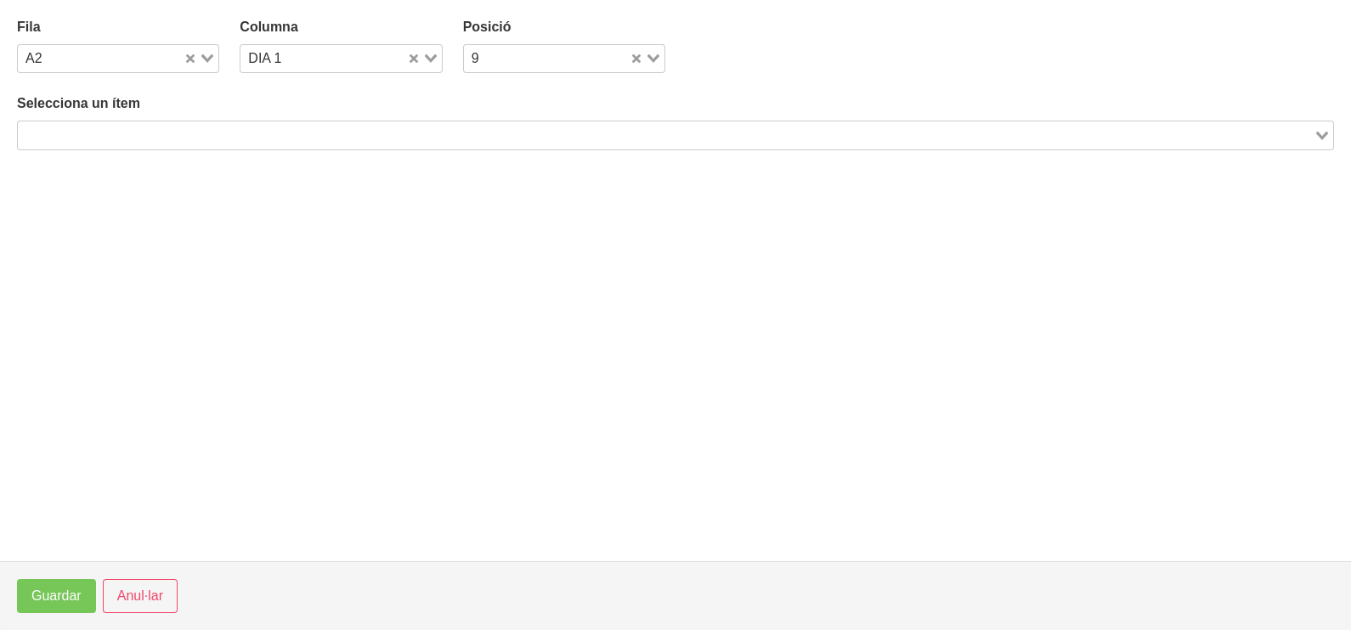
click at [182, 135] on input "Search for option" at bounding box center [666, 135] width 1292 height 20
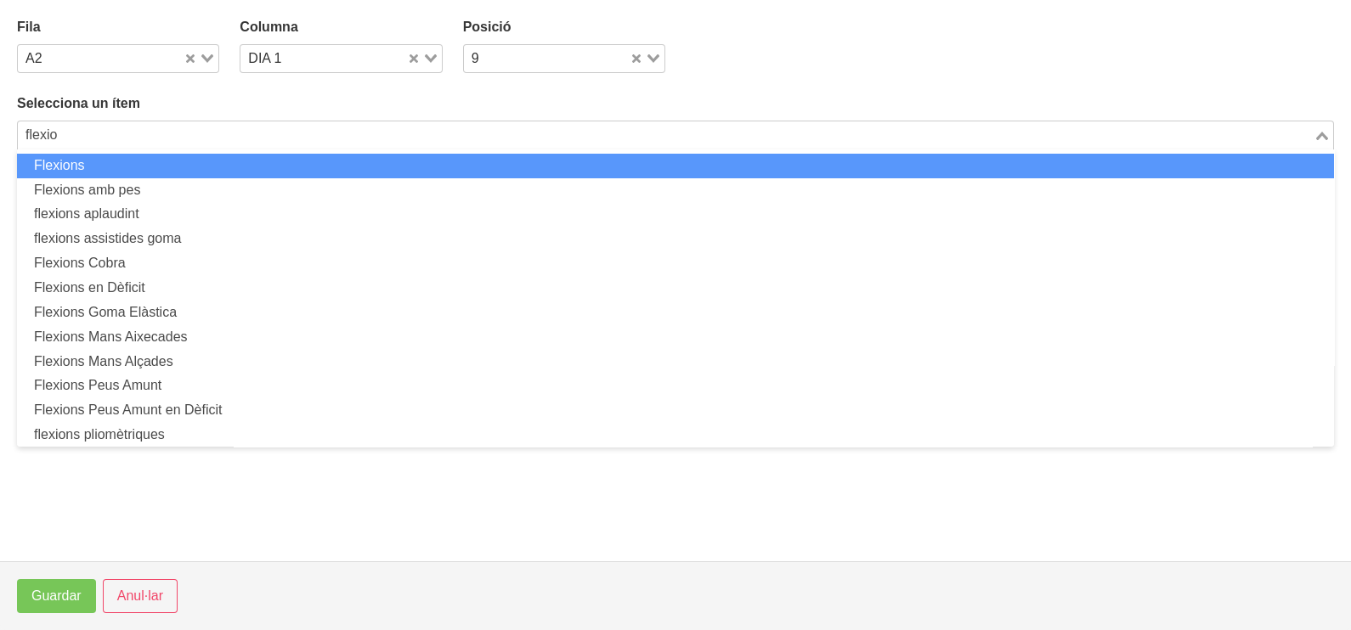
click at [172, 165] on li "Flexions" at bounding box center [675, 166] width 1317 height 25
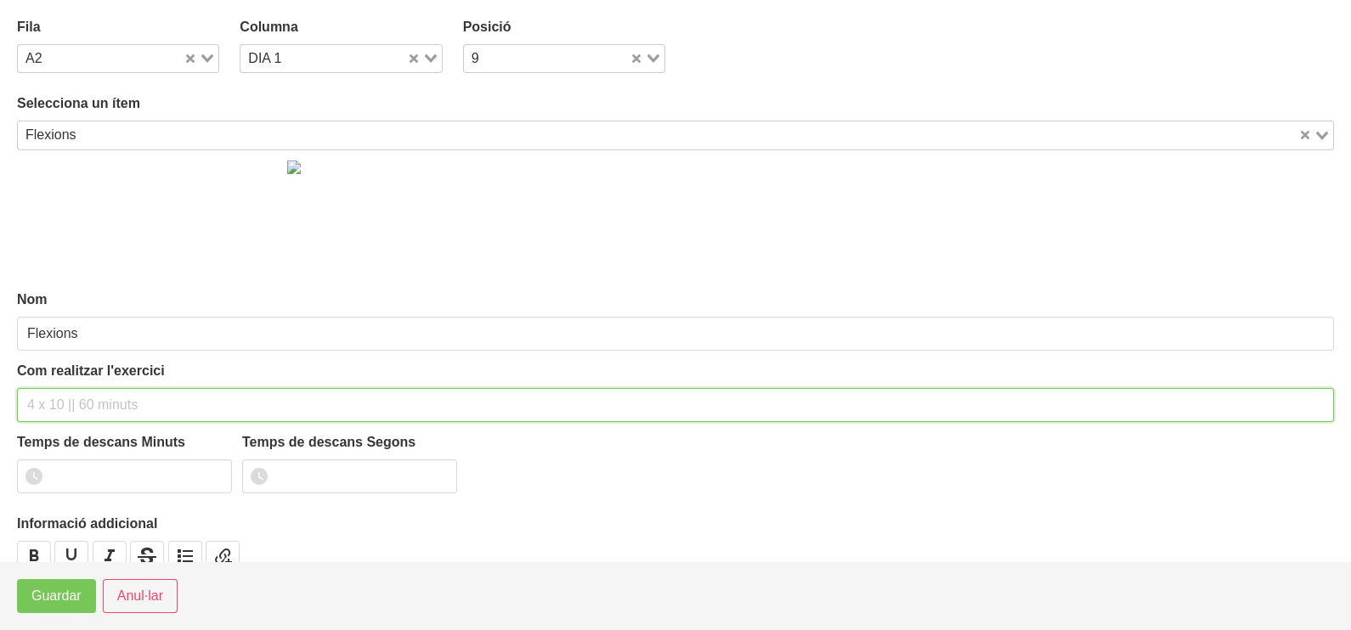
click at [65, 399] on input "text" at bounding box center [675, 405] width 1317 height 34
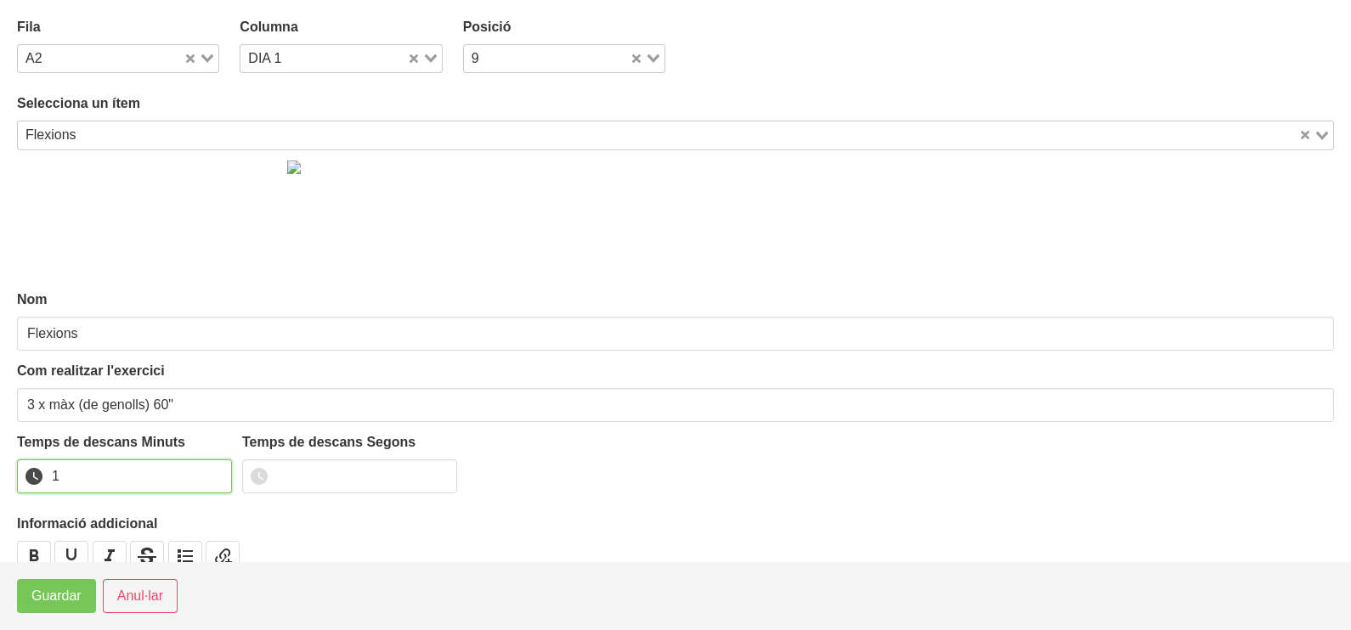
drag, startPoint x: 217, startPoint y: 468, endPoint x: 183, endPoint y: 499, distance: 46.3
click at [217, 471] on input "1" at bounding box center [124, 477] width 215 height 34
click at [55, 595] on span "Guardar" at bounding box center [56, 596] width 50 height 20
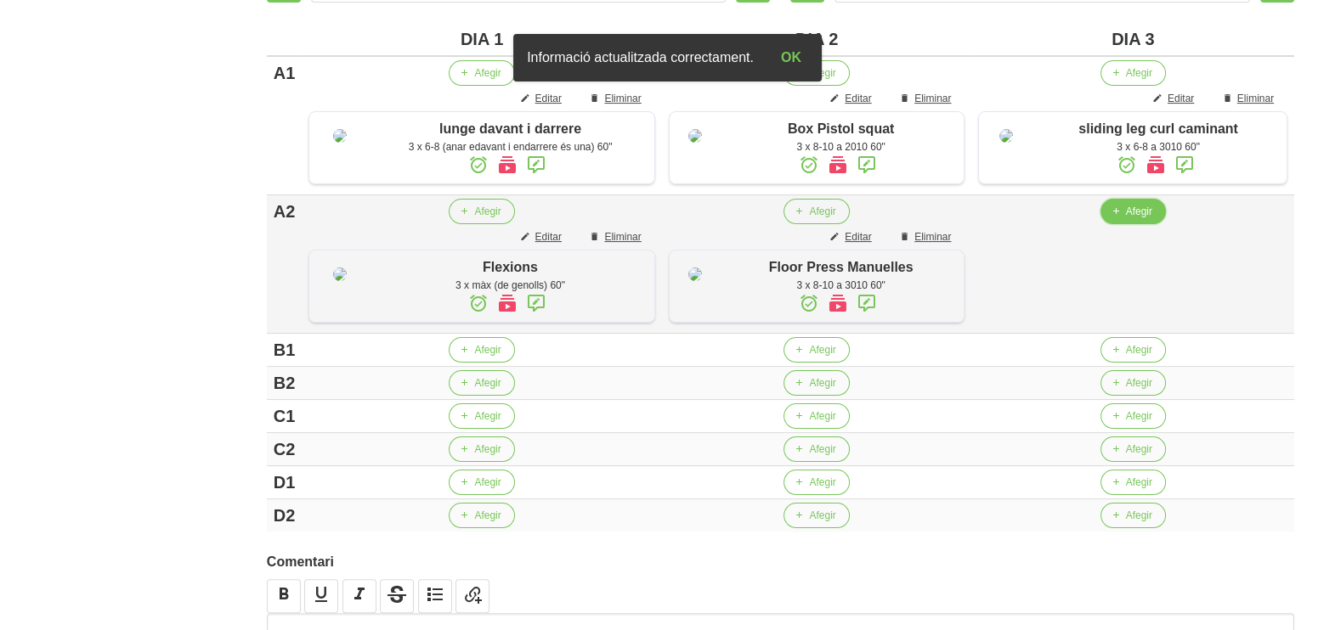
click at [1126, 219] on span "Afegir" at bounding box center [1139, 211] width 26 height 15
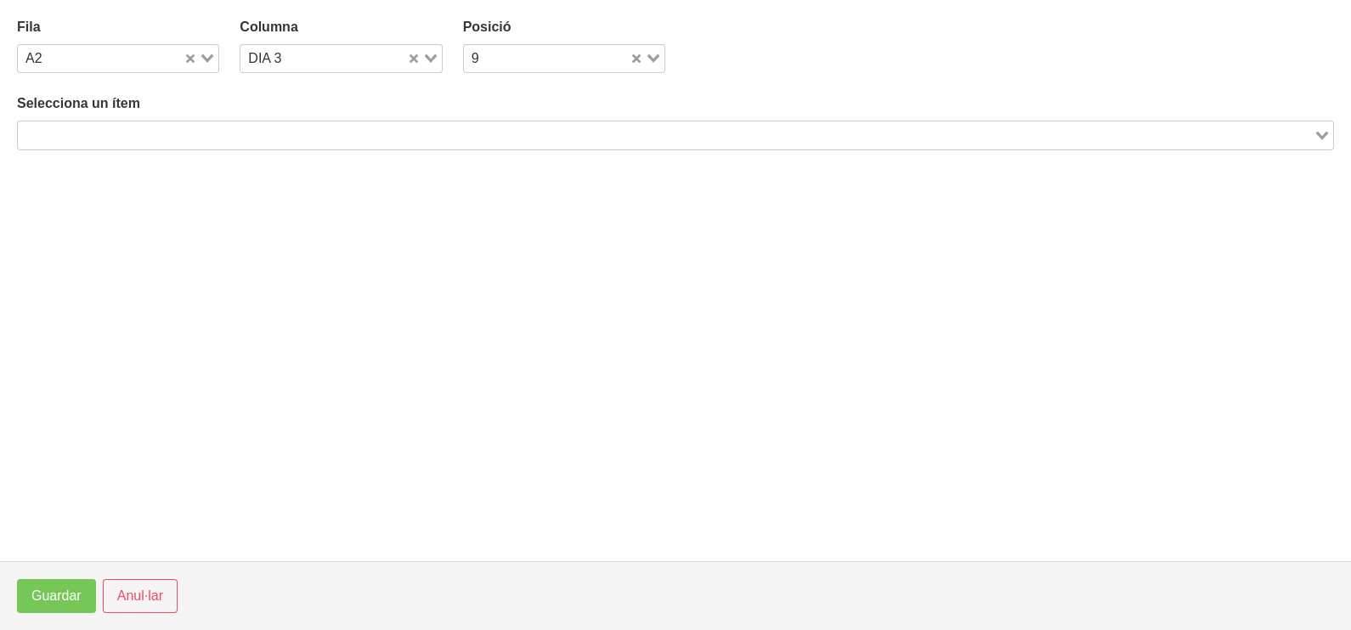
click at [215, 134] on input "Search for option" at bounding box center [666, 135] width 1292 height 20
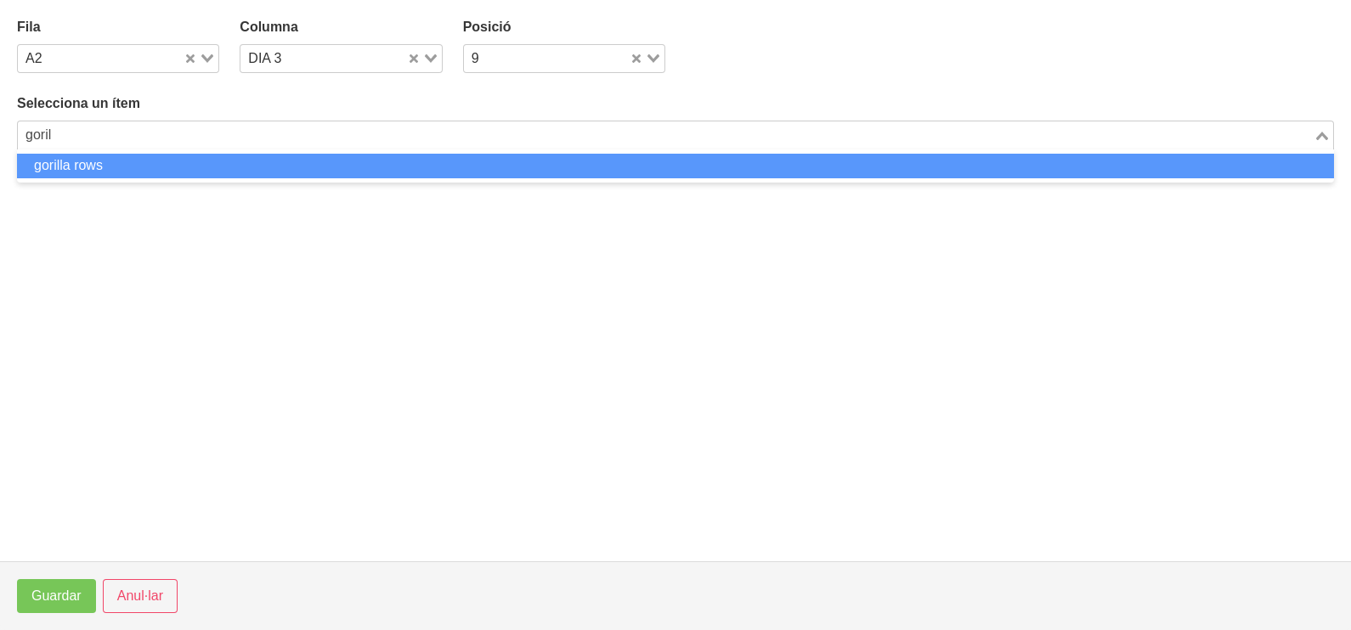
click at [121, 166] on li "gorilla rows" at bounding box center [675, 166] width 1317 height 25
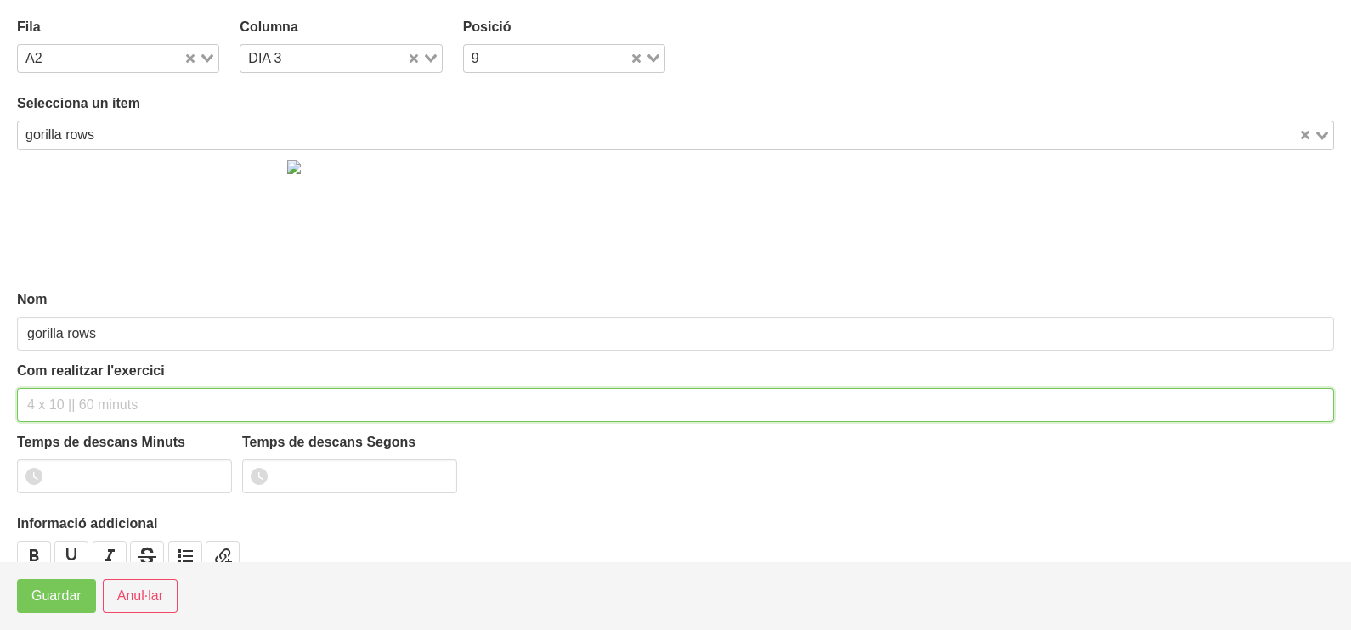
click at [66, 408] on input "text" at bounding box center [675, 405] width 1317 height 34
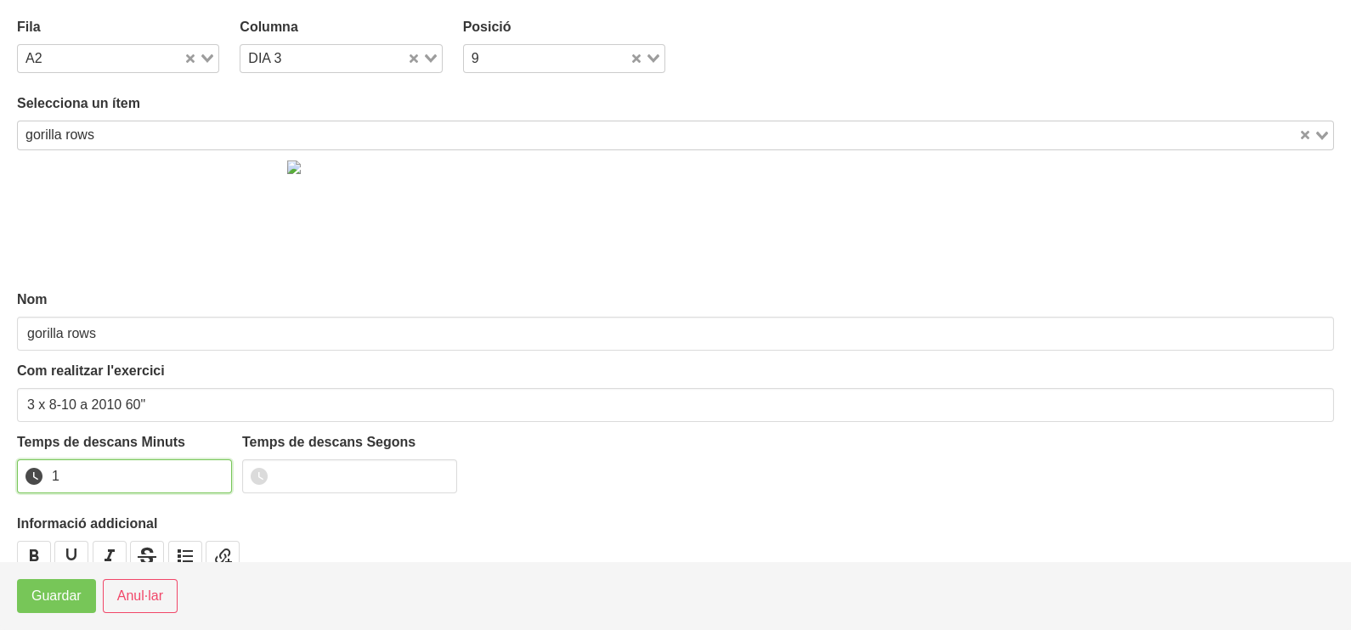
drag, startPoint x: 217, startPoint y: 471, endPoint x: 127, endPoint y: 539, distance: 112.8
click at [216, 472] on input "1" at bounding box center [124, 477] width 215 height 34
click at [42, 607] on button "Guardar" at bounding box center [56, 596] width 79 height 34
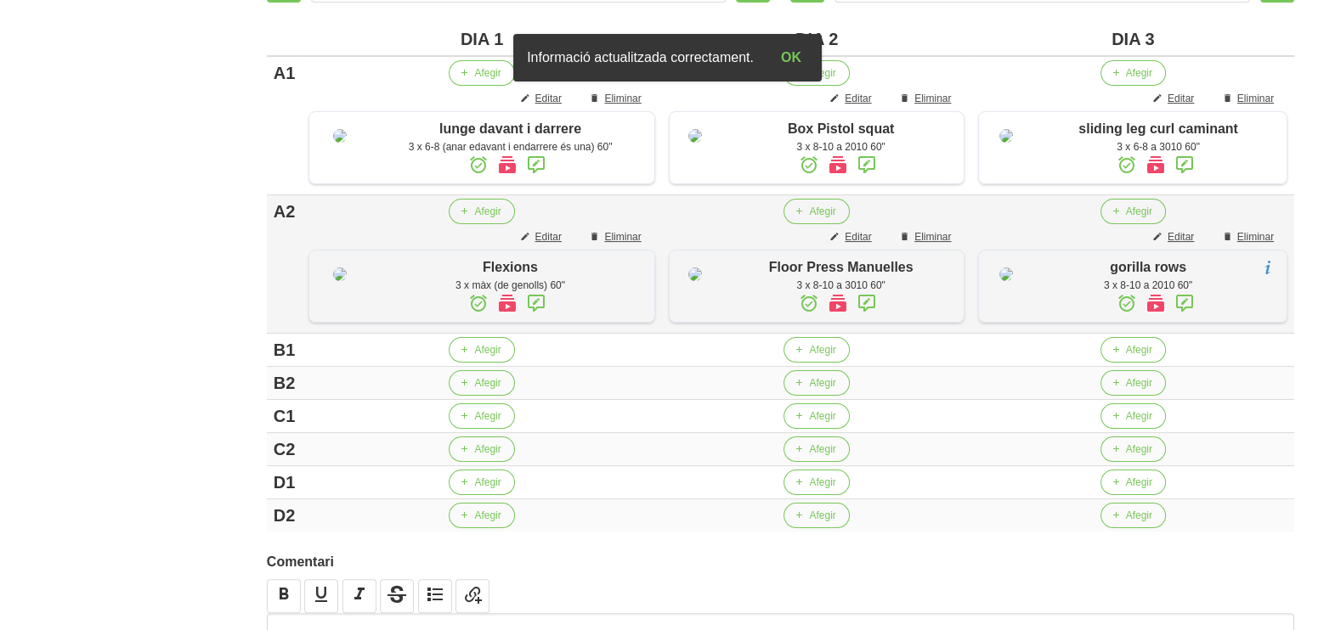
click at [1179, 319] on icon at bounding box center [1184, 303] width 20 height 31
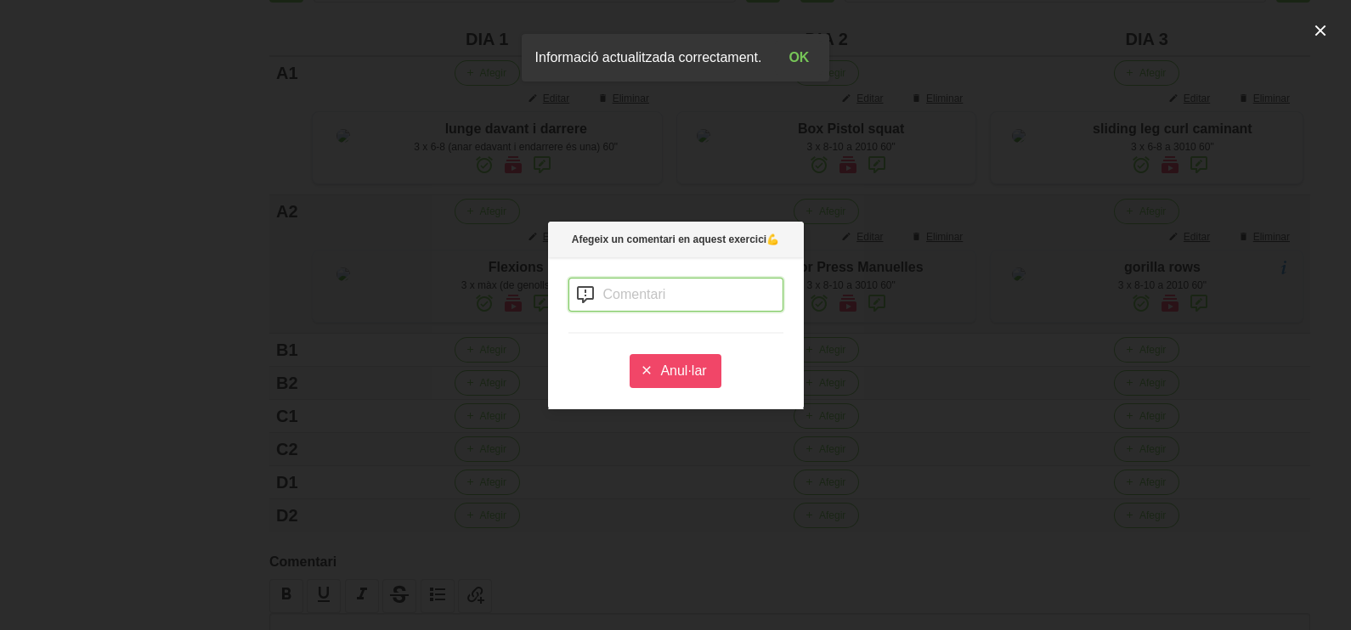
drag, startPoint x: 619, startPoint y: 292, endPoint x: 587, endPoint y: 302, distance: 33.6
click at [618, 293] on input "text" at bounding box center [675, 295] width 215 height 34
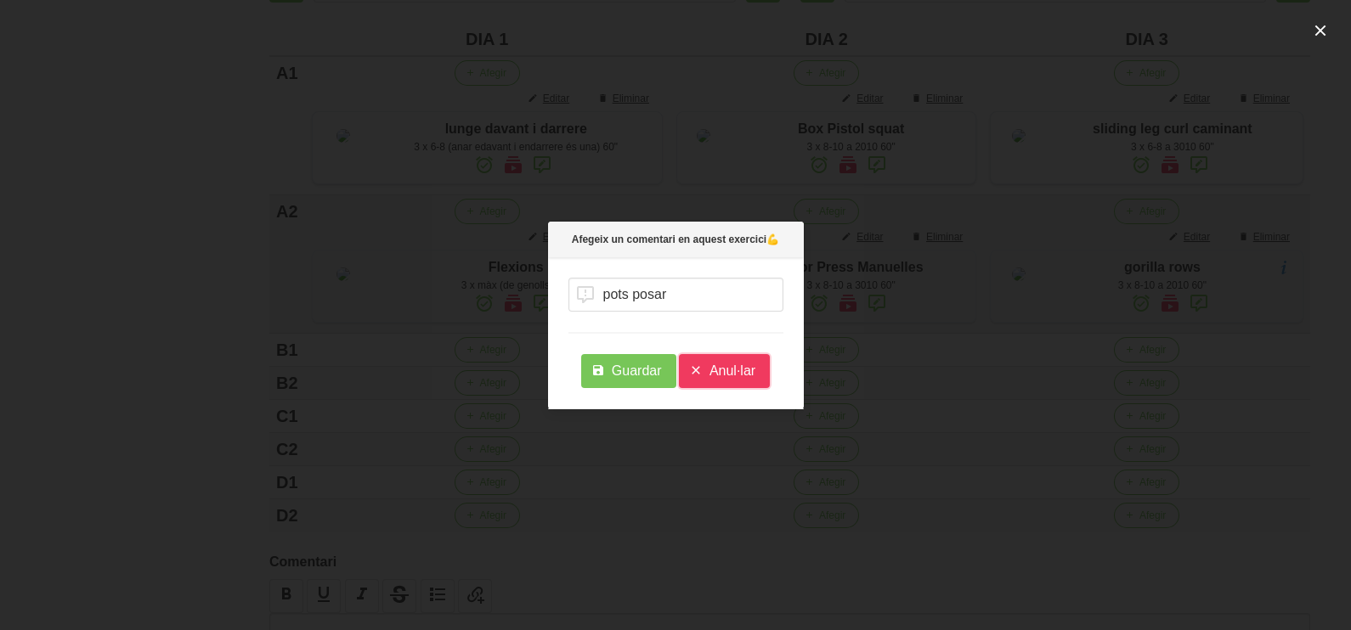
click at [727, 370] on span "Anul·lar" at bounding box center [732, 371] width 46 height 20
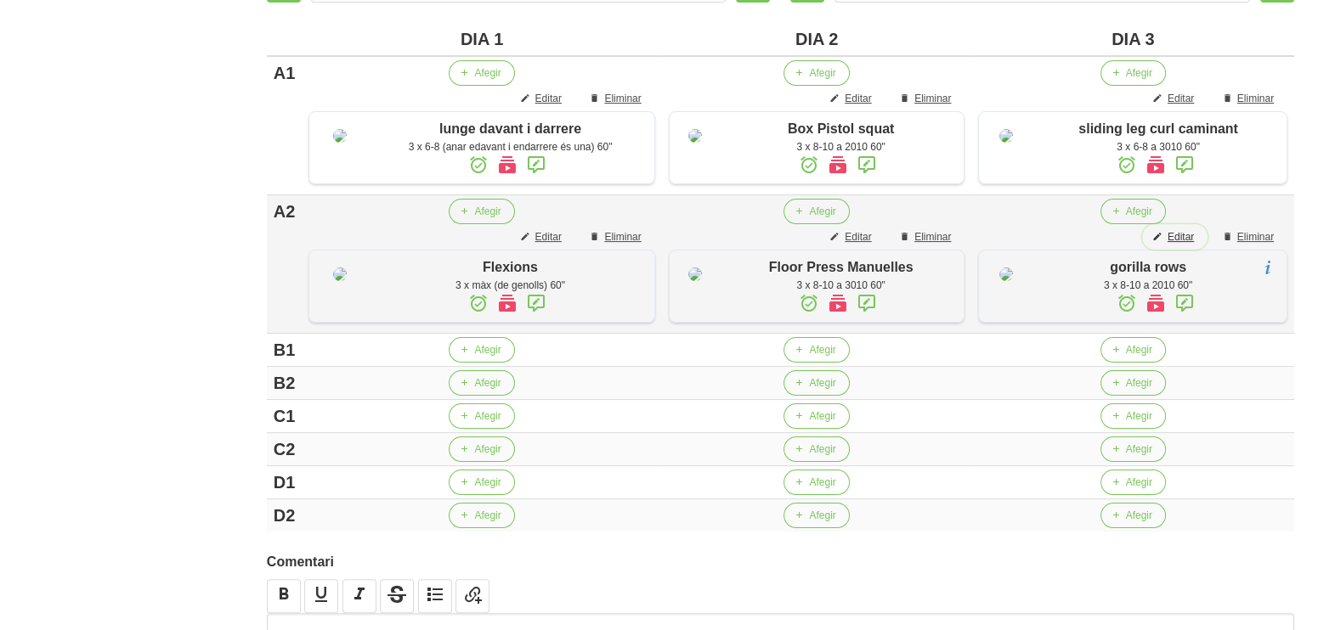
click at [1185, 245] on span "Editar" at bounding box center [1180, 236] width 26 height 15
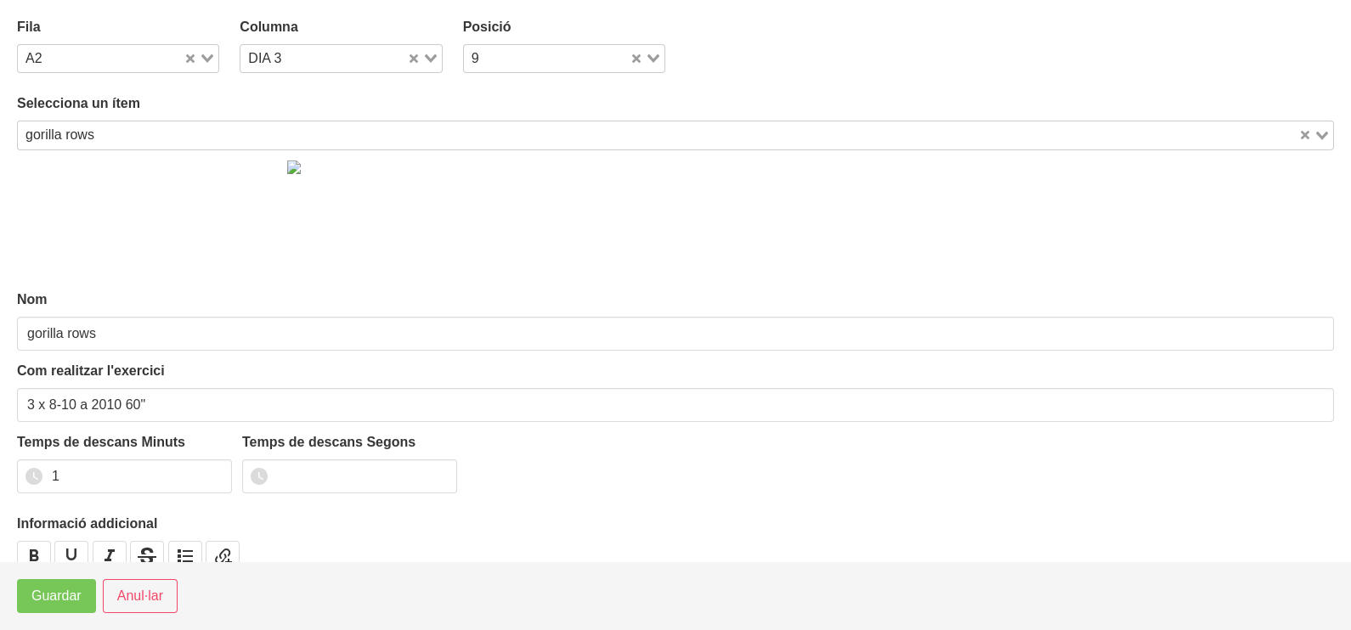
click at [141, 125] on input "Search for option" at bounding box center [698, 135] width 1196 height 20
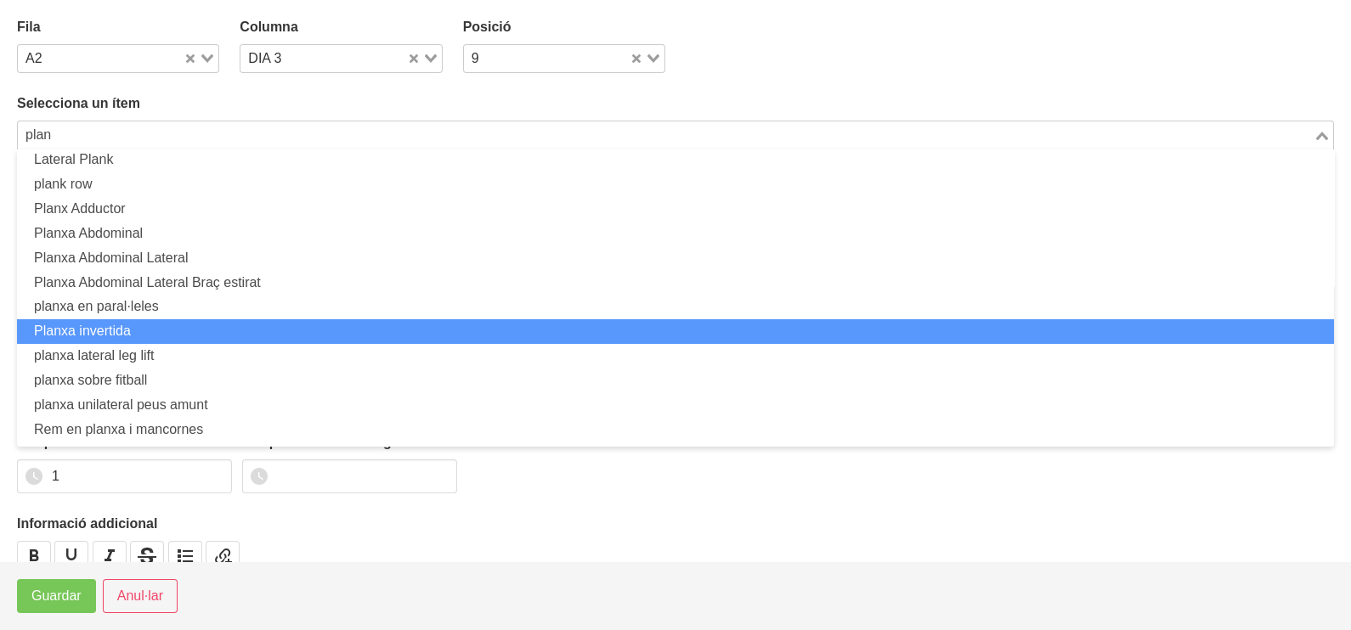
scroll to position [57, 0]
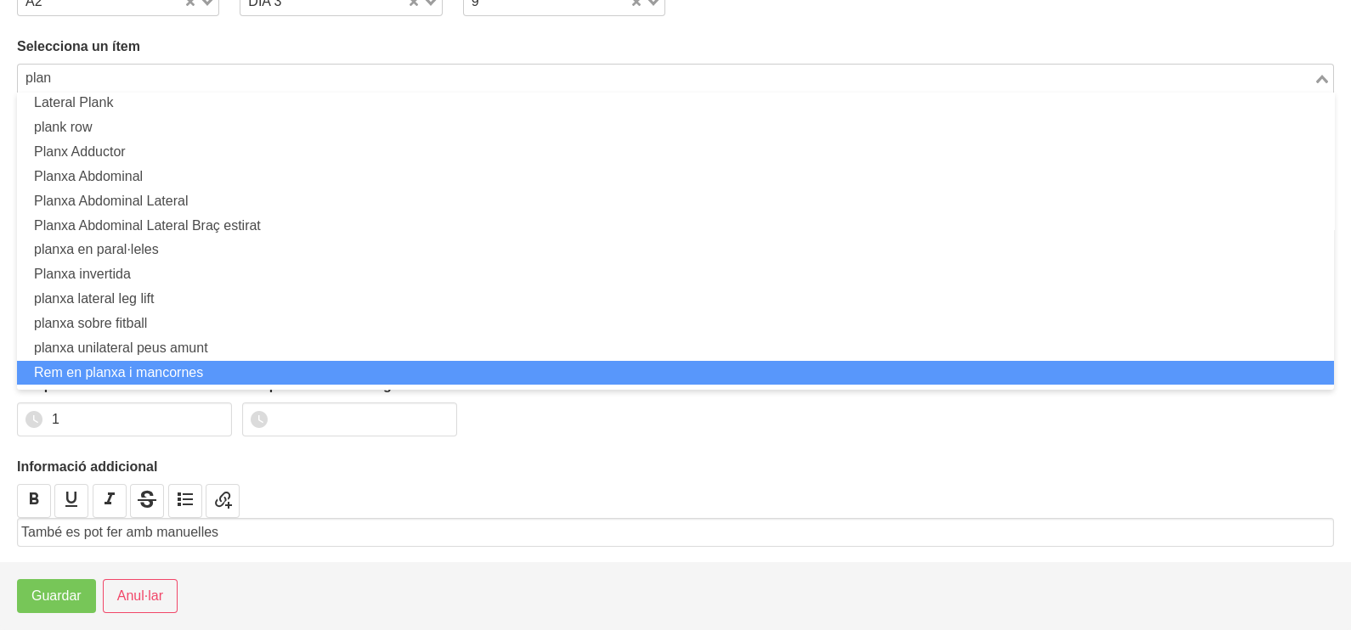
click at [208, 364] on li "Rem en planxa i mancornes" at bounding box center [675, 373] width 1317 height 25
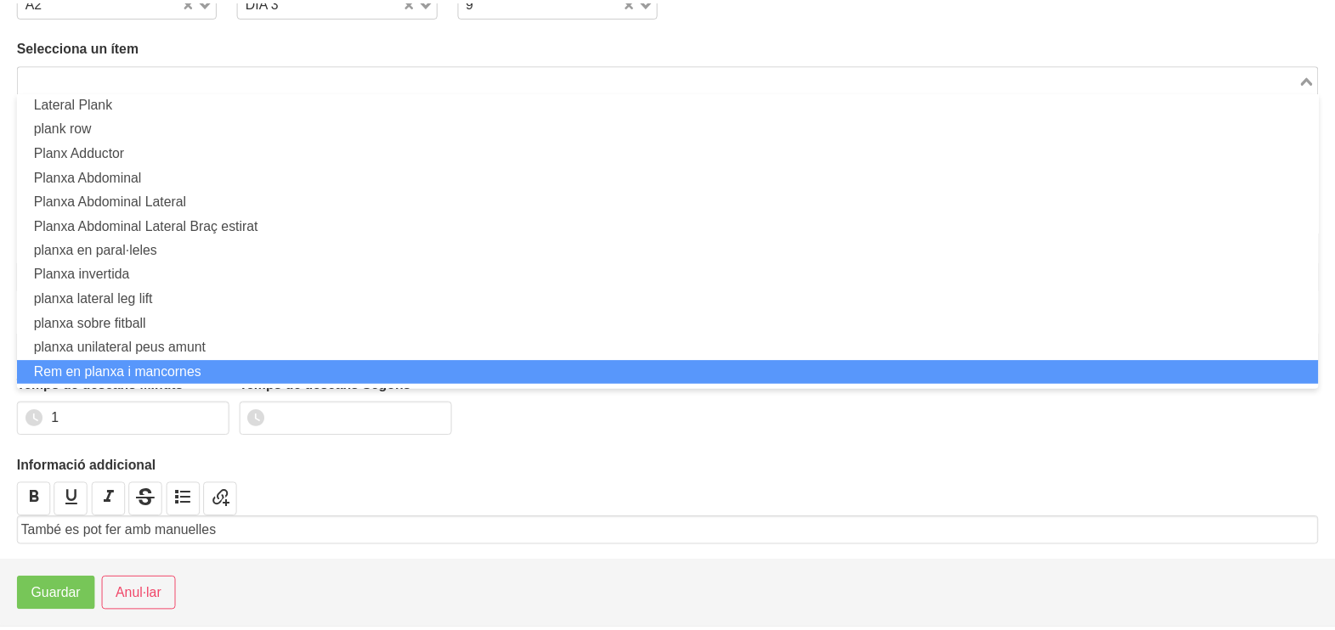
scroll to position [4, 0]
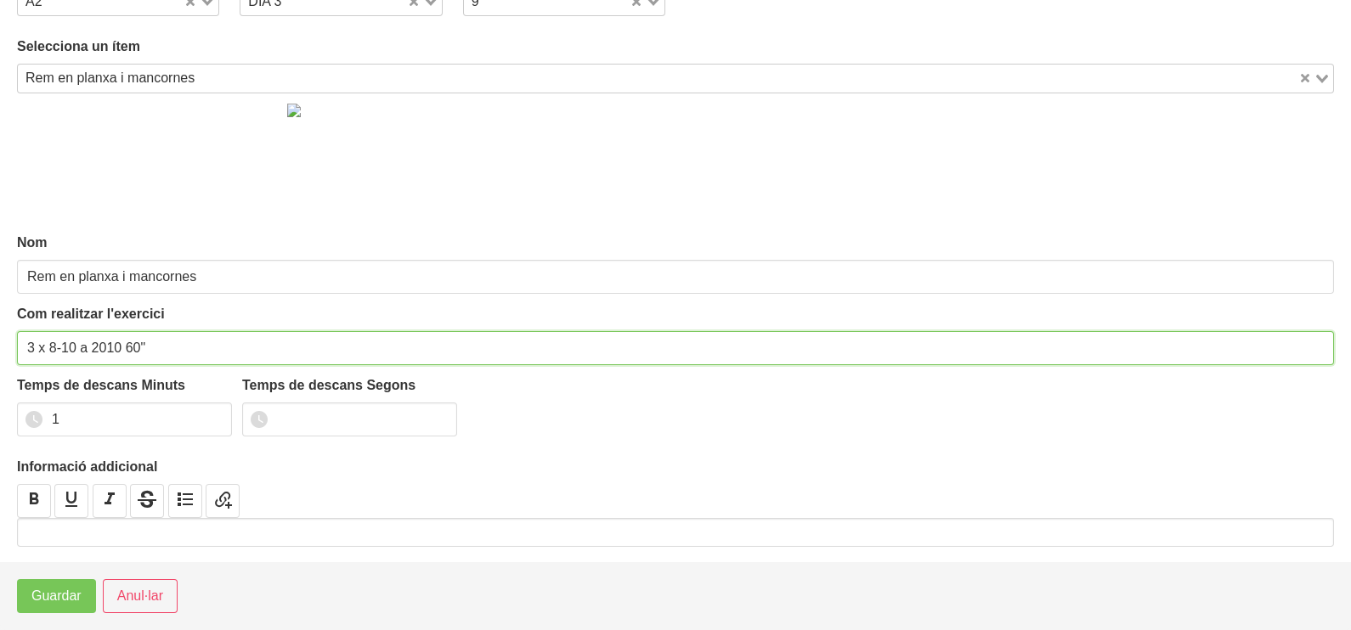
drag, startPoint x: 75, startPoint y: 344, endPoint x: 51, endPoint y: 347, distance: 24.0
click at [51, 347] on input "3 x 8-10 a 2010 60"" at bounding box center [675, 348] width 1317 height 34
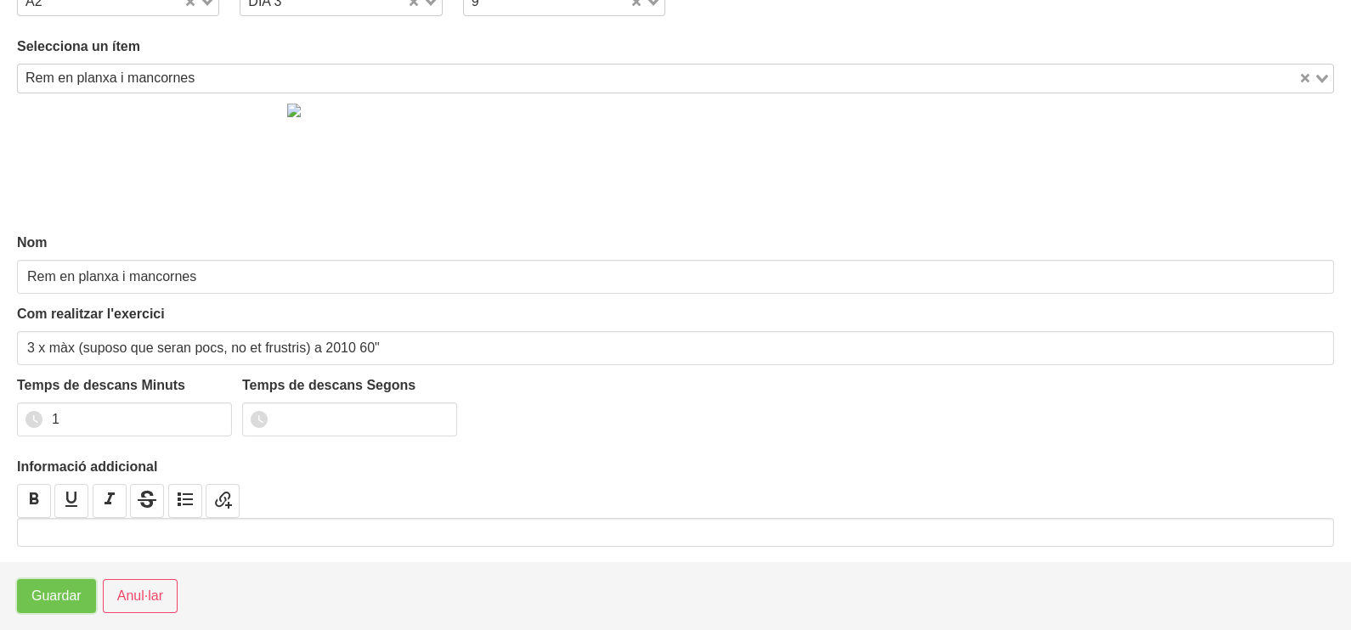
click at [59, 599] on span "Guardar" at bounding box center [56, 596] width 50 height 20
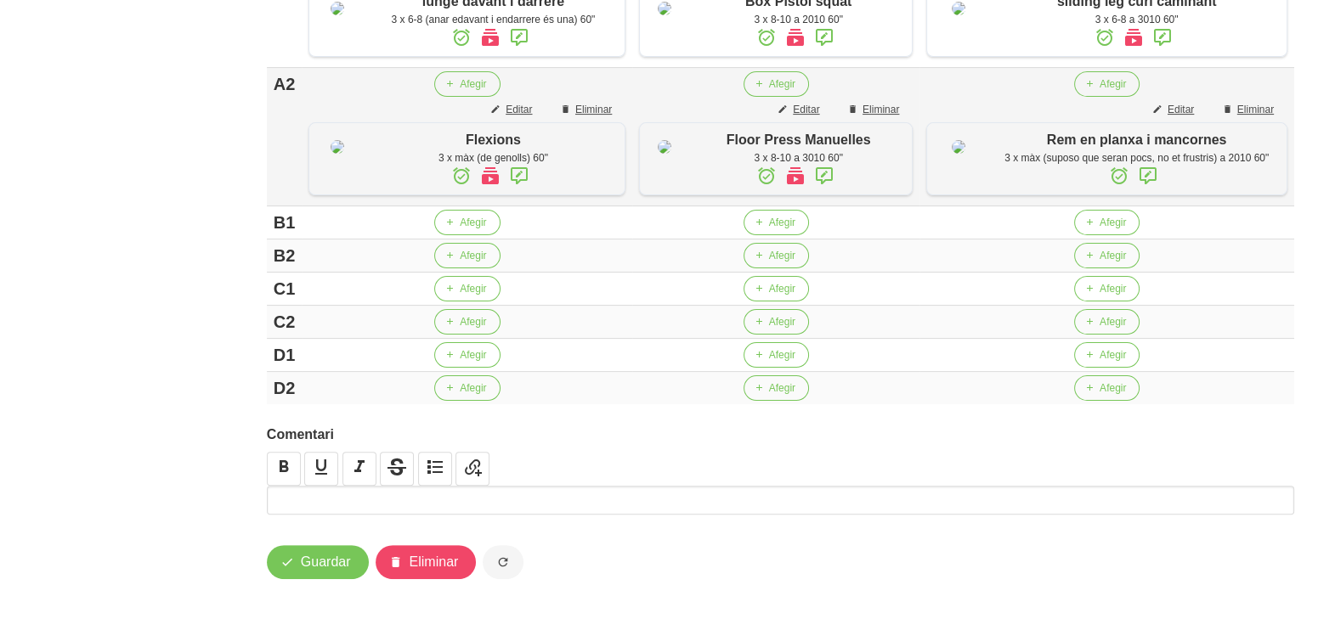
scroll to position [659, 0]
click at [518, 102] on span "Editar" at bounding box center [518, 109] width 26 height 15
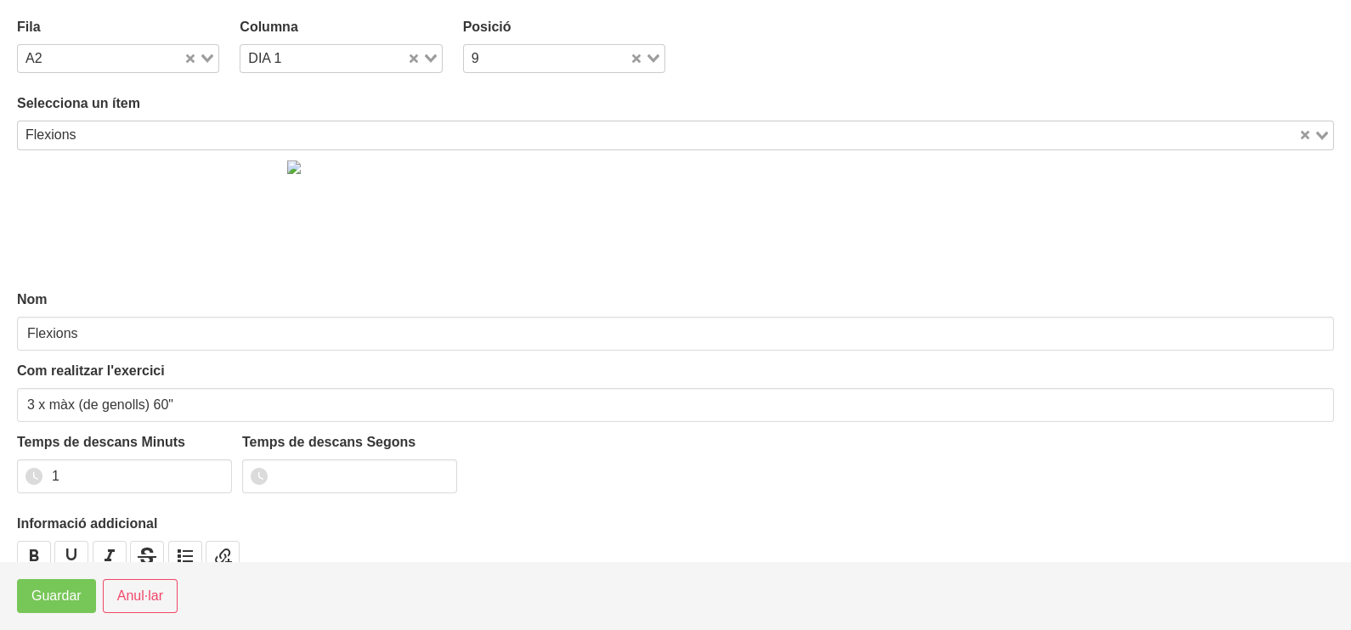
drag, startPoint x: 203, startPoint y: 51, endPoint x: 205, endPoint y: 65, distance: 14.5
click at [204, 51] on div "Loading..." at bounding box center [200, 57] width 35 height 24
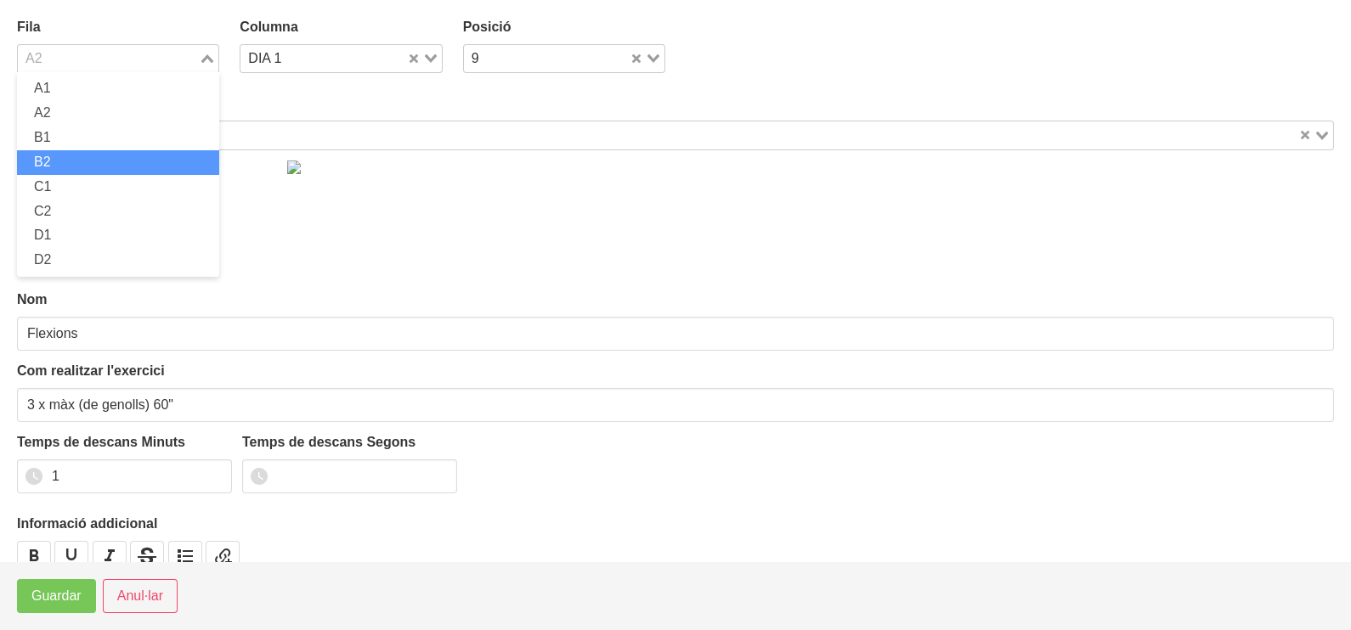
click at [119, 164] on li "B2" at bounding box center [118, 162] width 202 height 25
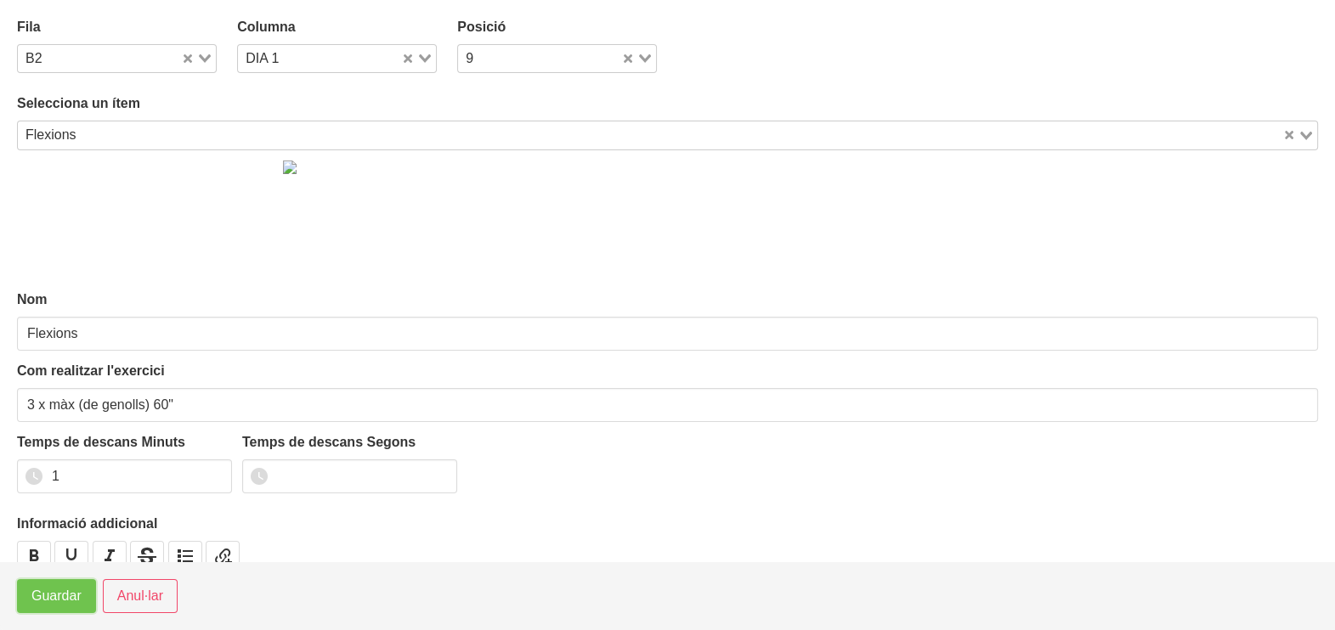
click at [64, 607] on button "Guardar" at bounding box center [56, 596] width 79 height 34
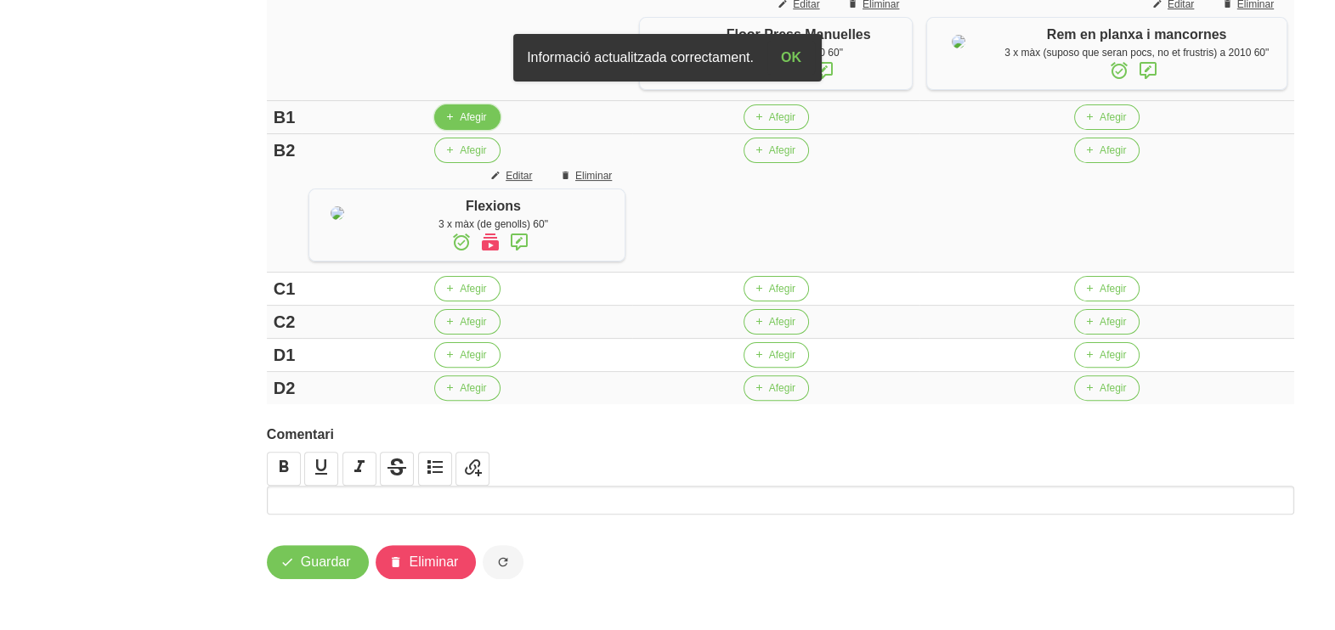
click at [456, 130] on button "Afegir" at bounding box center [466, 116] width 65 height 25
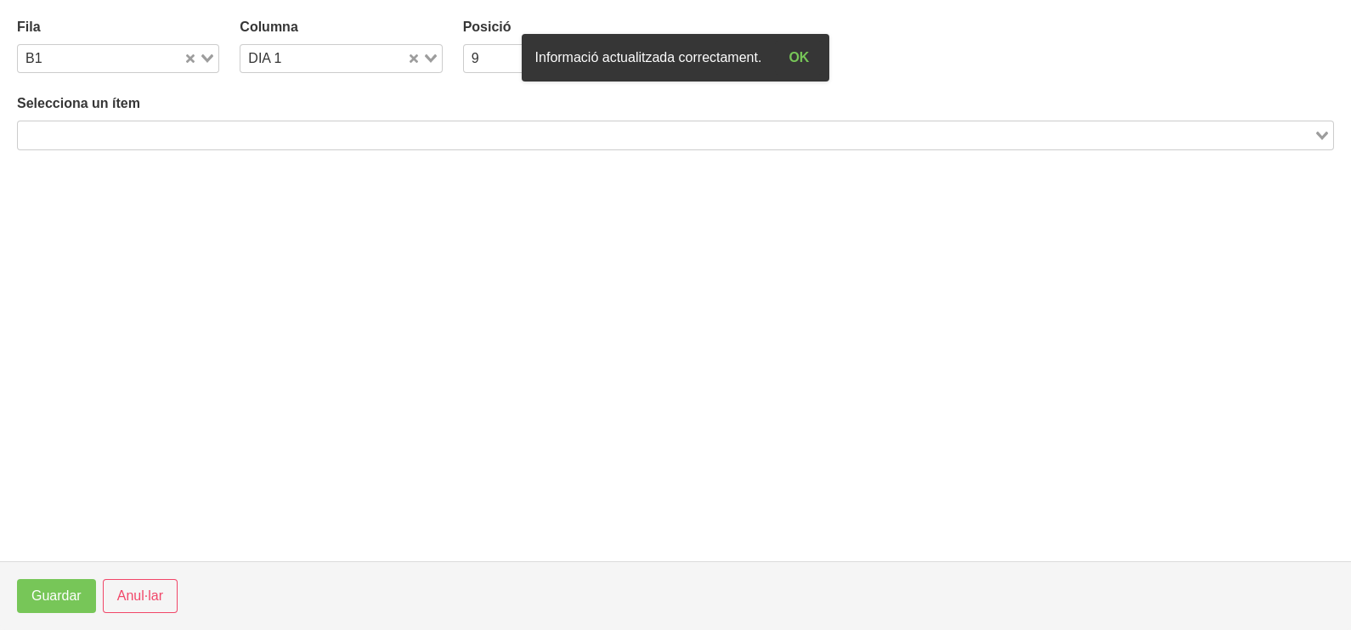
click at [212, 132] on input "Search for option" at bounding box center [666, 135] width 1292 height 20
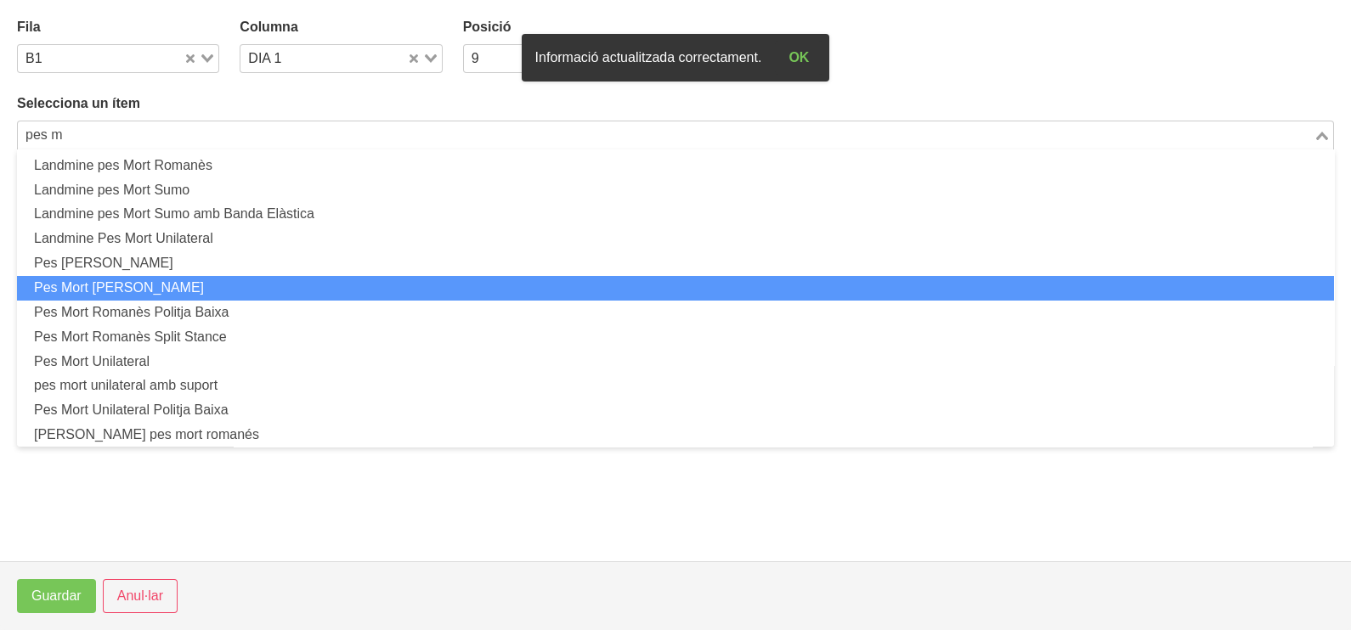
click at [220, 286] on li "Pes Mort [PERSON_NAME]" at bounding box center [675, 288] width 1317 height 25
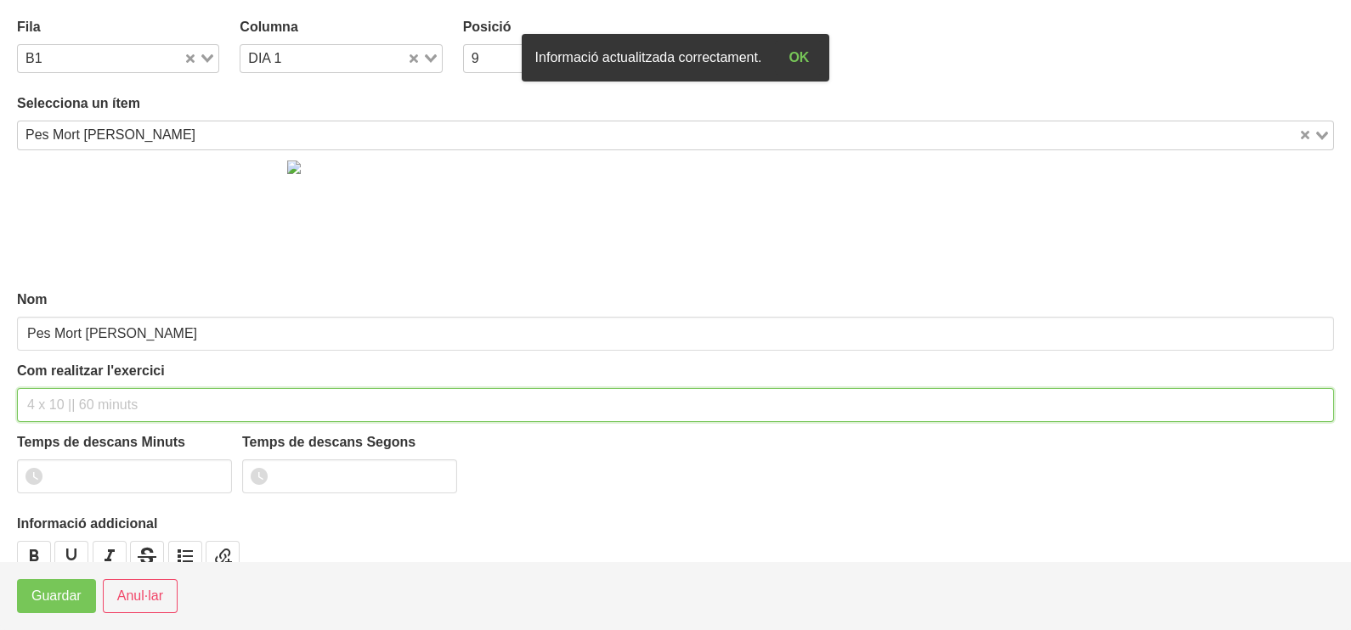
click at [60, 401] on input "text" at bounding box center [675, 405] width 1317 height 34
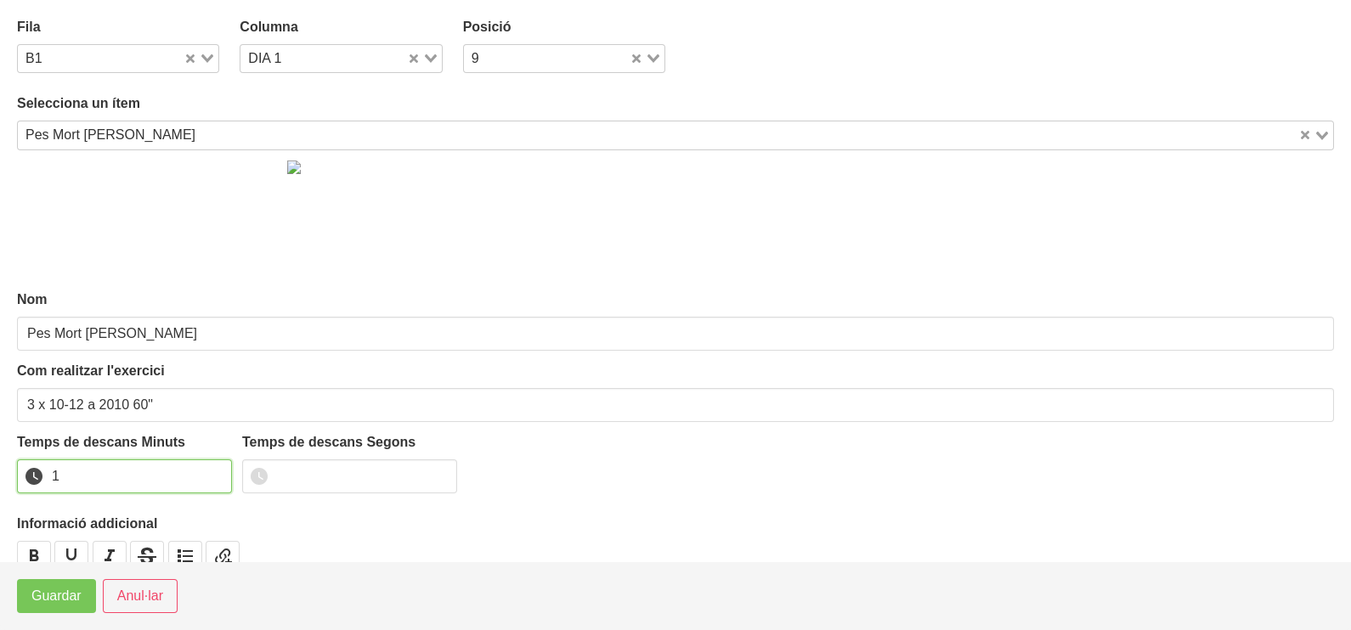
drag, startPoint x: 214, startPoint y: 471, endPoint x: 116, endPoint y: 536, distance: 118.3
click at [214, 471] on input "1" at bounding box center [124, 477] width 215 height 34
click at [53, 601] on span "Guardar" at bounding box center [56, 596] width 50 height 20
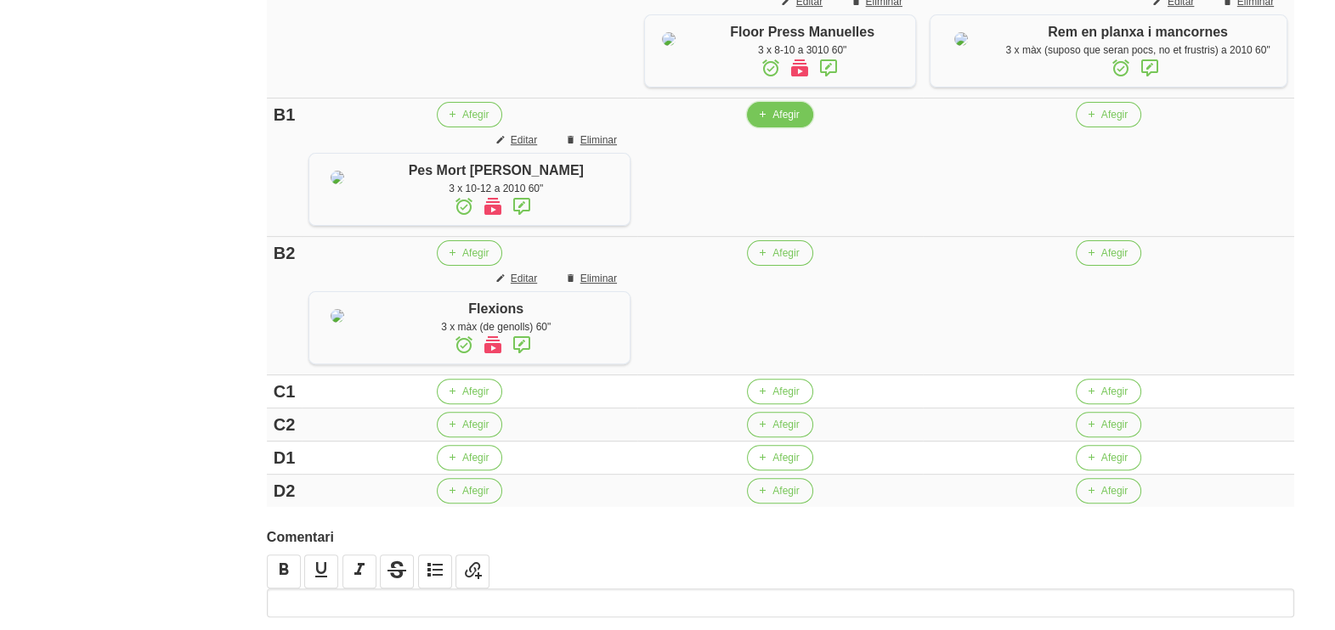
click at [793, 122] on span "Afegir" at bounding box center [785, 114] width 26 height 15
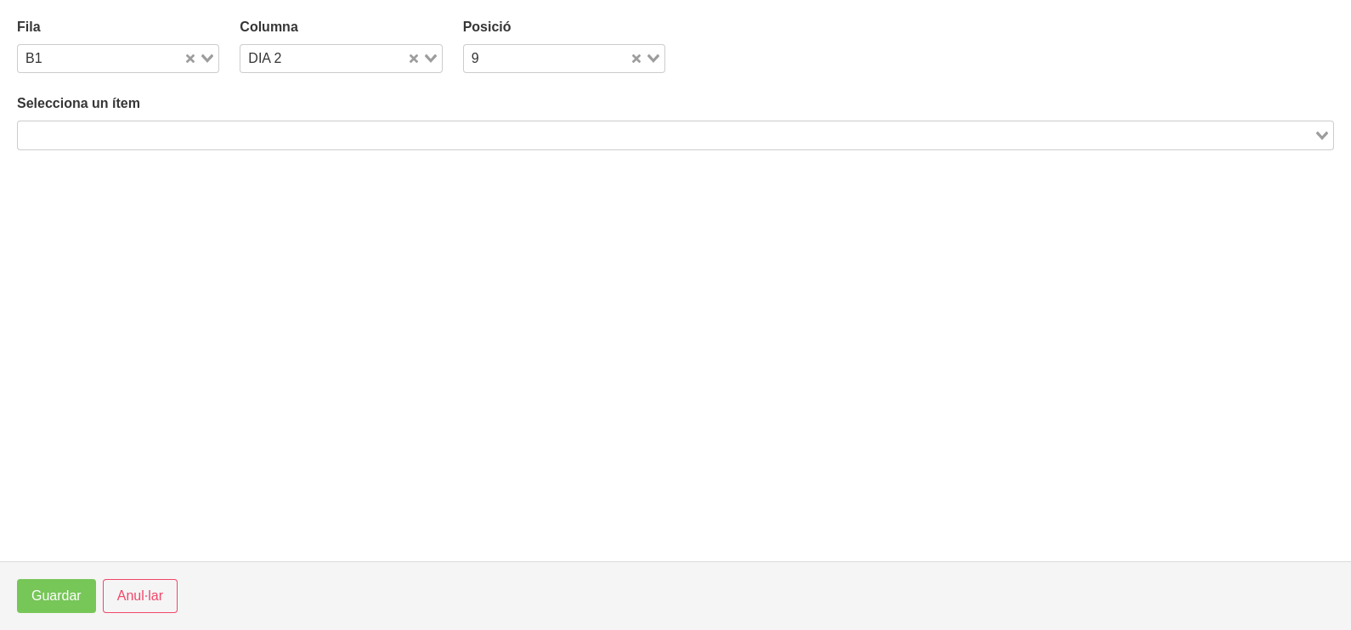
click at [258, 138] on input "Search for option" at bounding box center [666, 135] width 1292 height 20
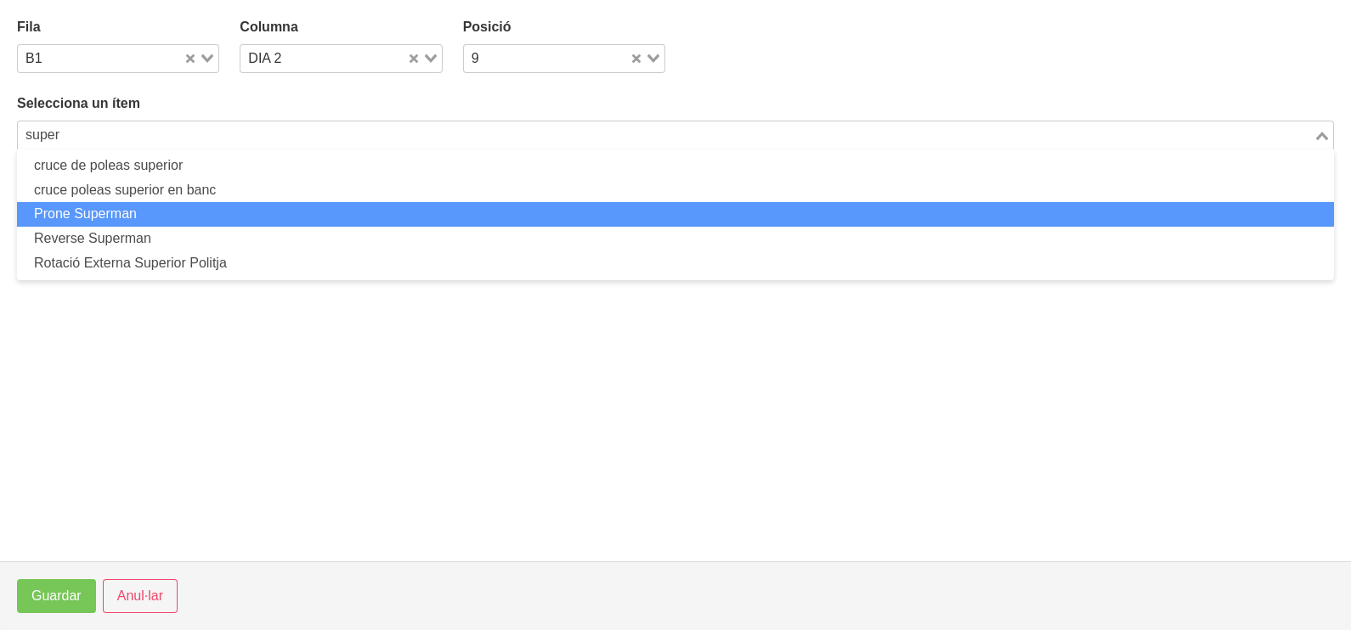
drag, startPoint x: 176, startPoint y: 207, endPoint x: 167, endPoint y: 211, distance: 9.1
click at [167, 211] on li "Prone Superman" at bounding box center [675, 214] width 1317 height 25
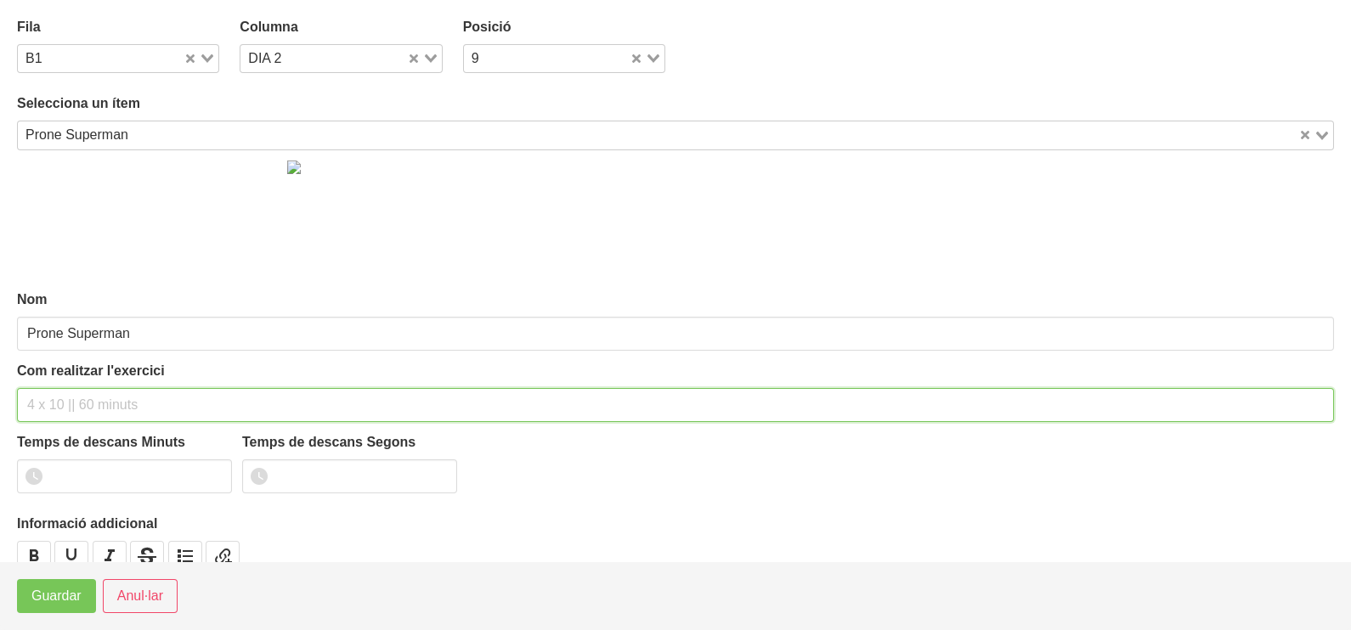
drag, startPoint x: 91, startPoint y: 407, endPoint x: 123, endPoint y: 259, distance: 151.3
click at [92, 402] on input "text" at bounding box center [675, 405] width 1317 height 34
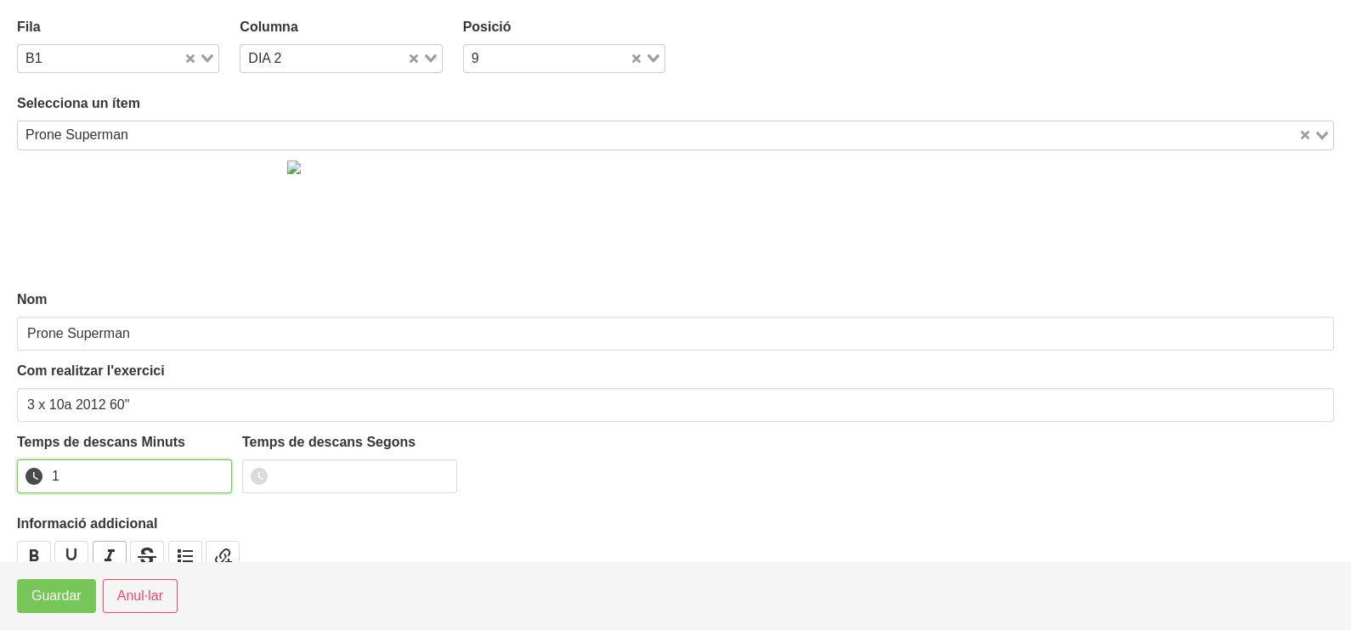
drag, startPoint x: 215, startPoint y: 469, endPoint x: 114, endPoint y: 545, distance: 126.2
click at [215, 471] on input "1" at bounding box center [124, 477] width 215 height 34
click at [59, 612] on button "Guardar" at bounding box center [56, 596] width 79 height 34
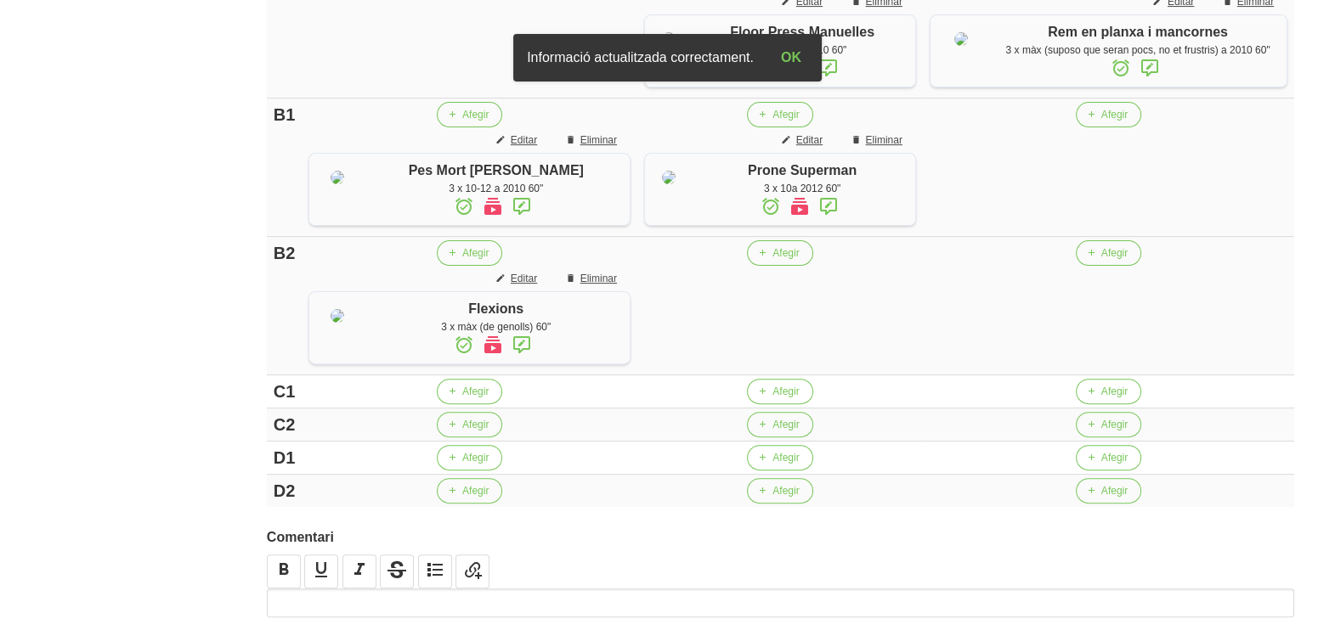
click at [828, 222] on icon at bounding box center [828, 206] width 20 height 31
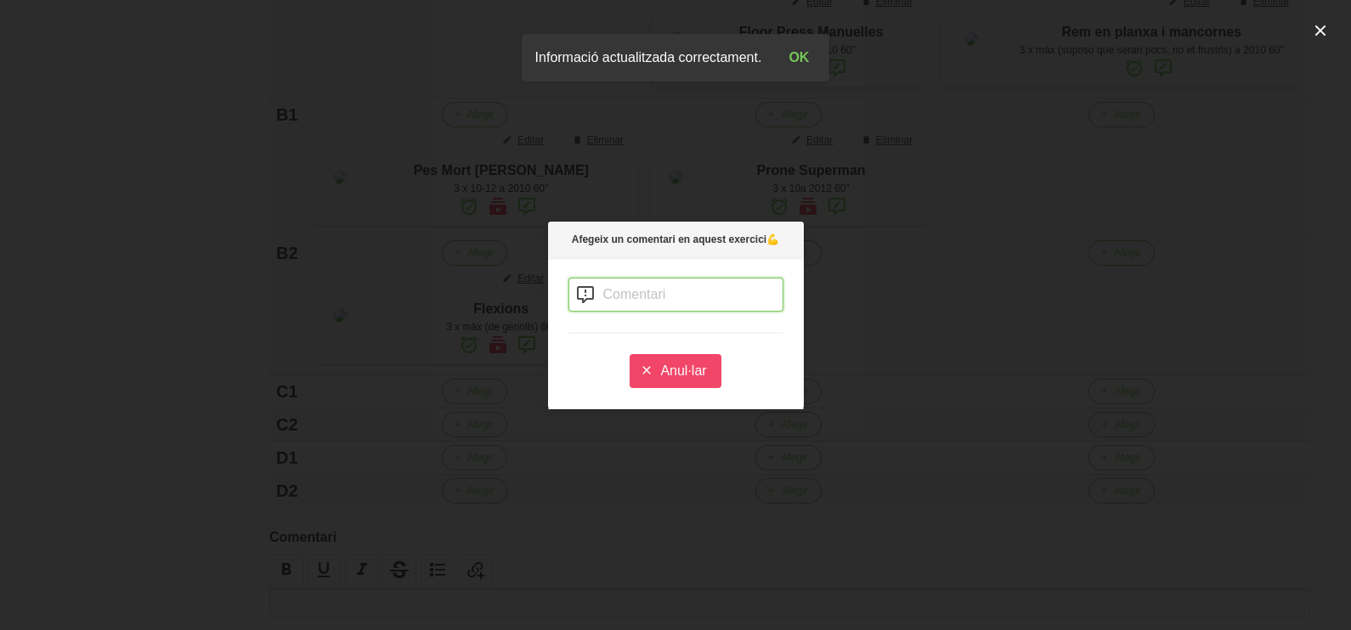
click at [612, 298] on input "text" at bounding box center [675, 295] width 215 height 34
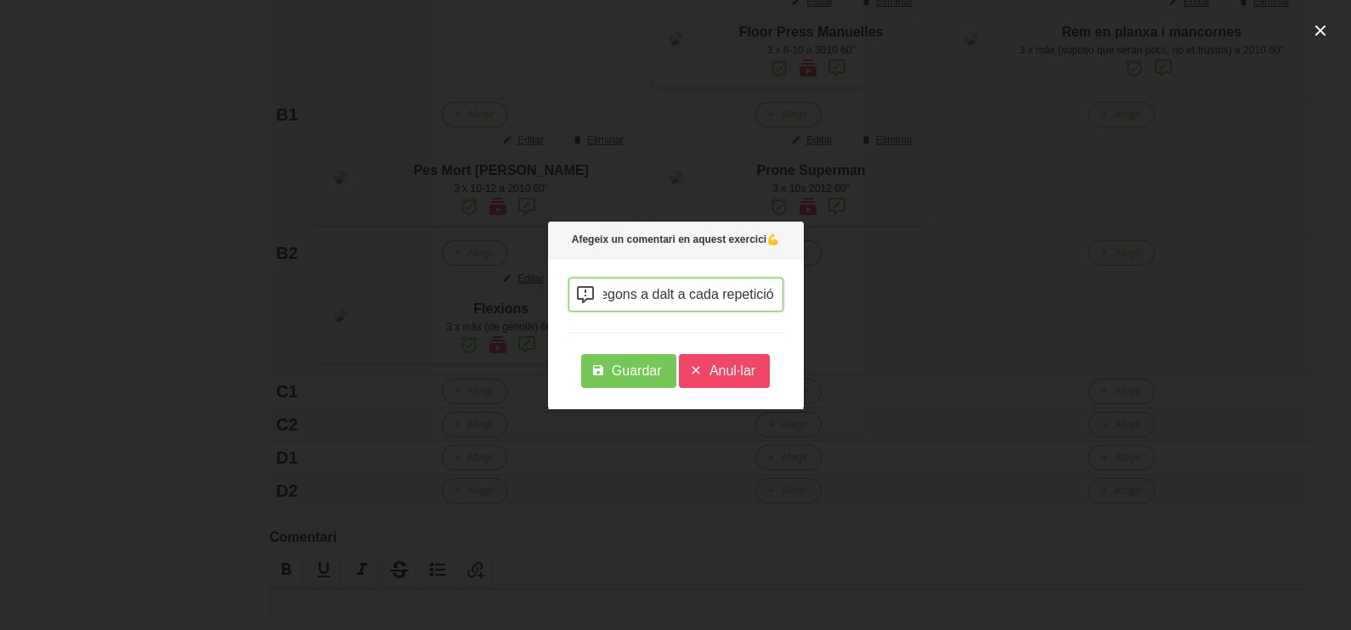
scroll to position [0, 78]
click at [633, 375] on span "Guardar" at bounding box center [637, 371] width 50 height 20
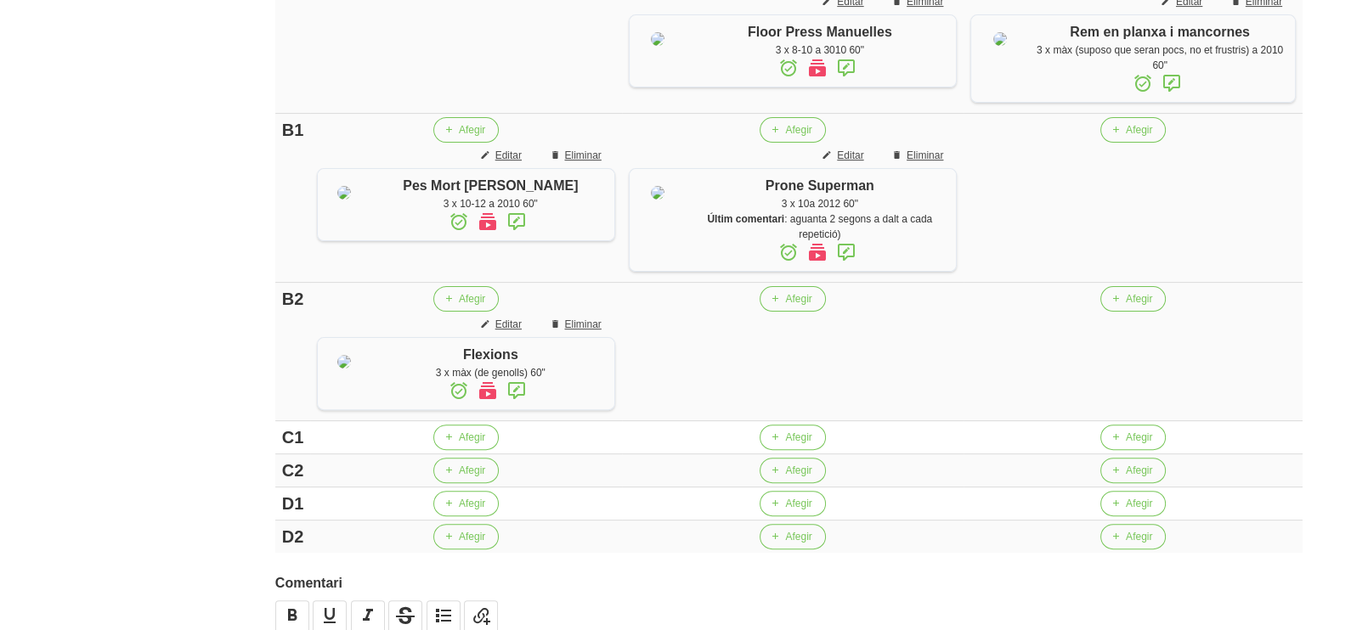
scroll to position [765, 0]
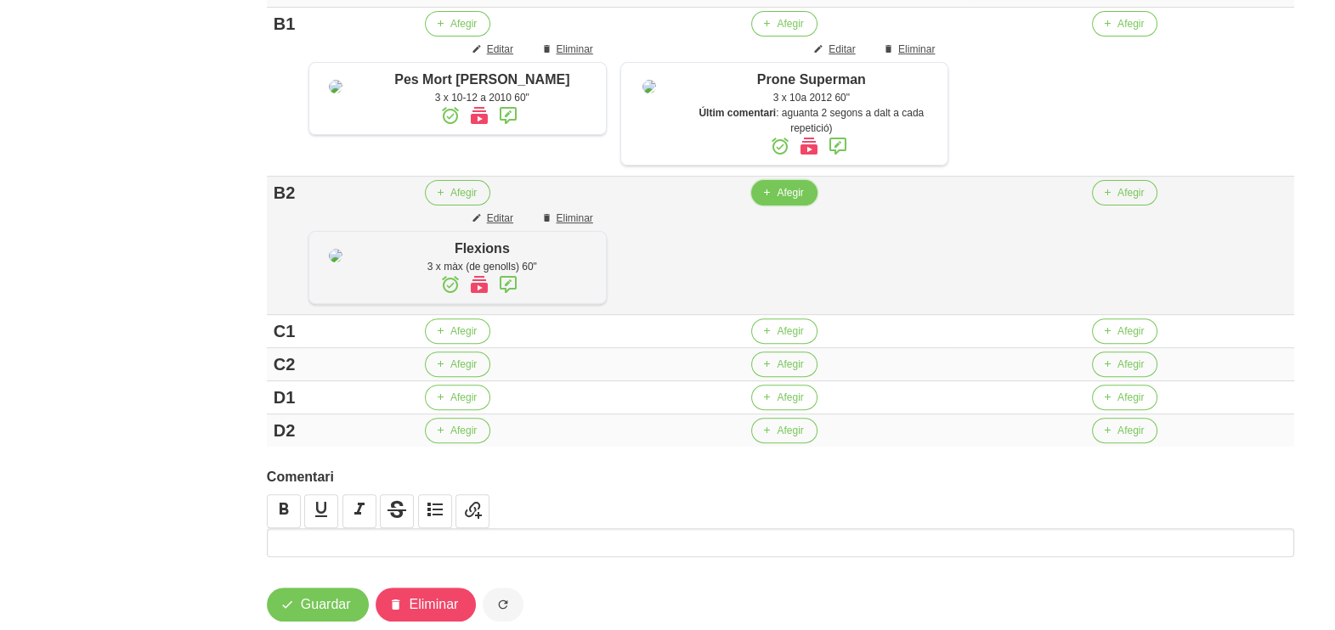
click at [782, 200] on span "Afegir" at bounding box center [789, 192] width 26 height 15
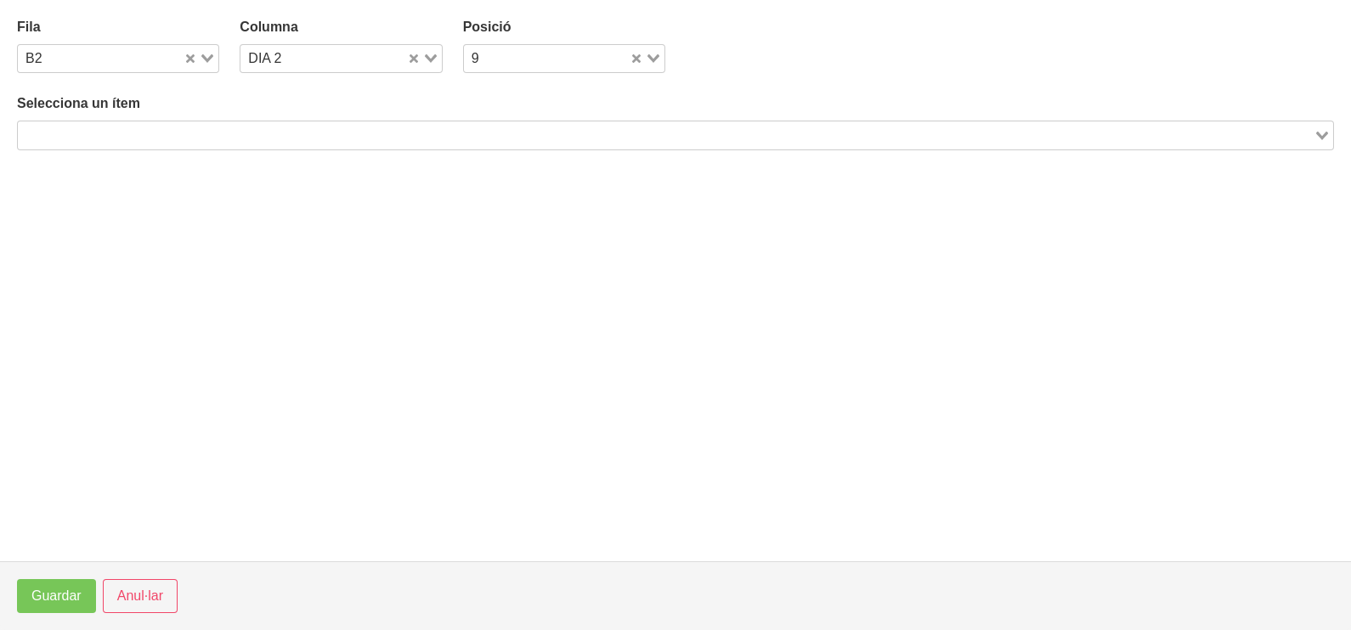
click at [192, 133] on input "Search for option" at bounding box center [666, 135] width 1292 height 20
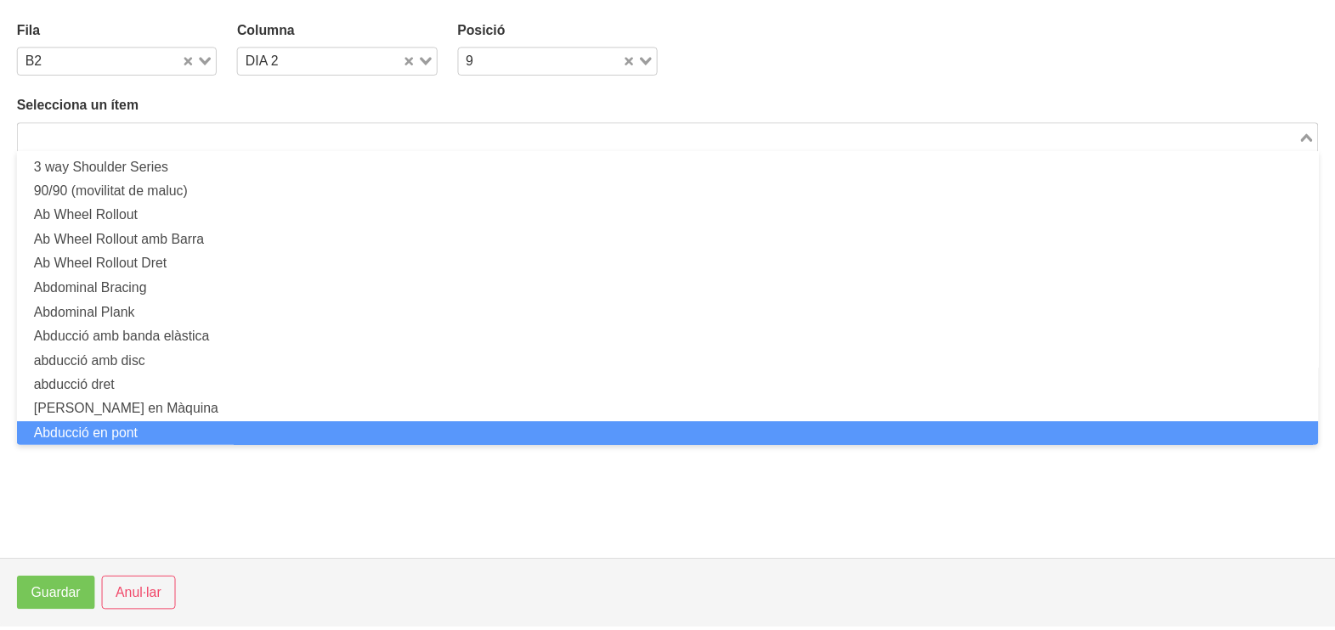
scroll to position [0, 0]
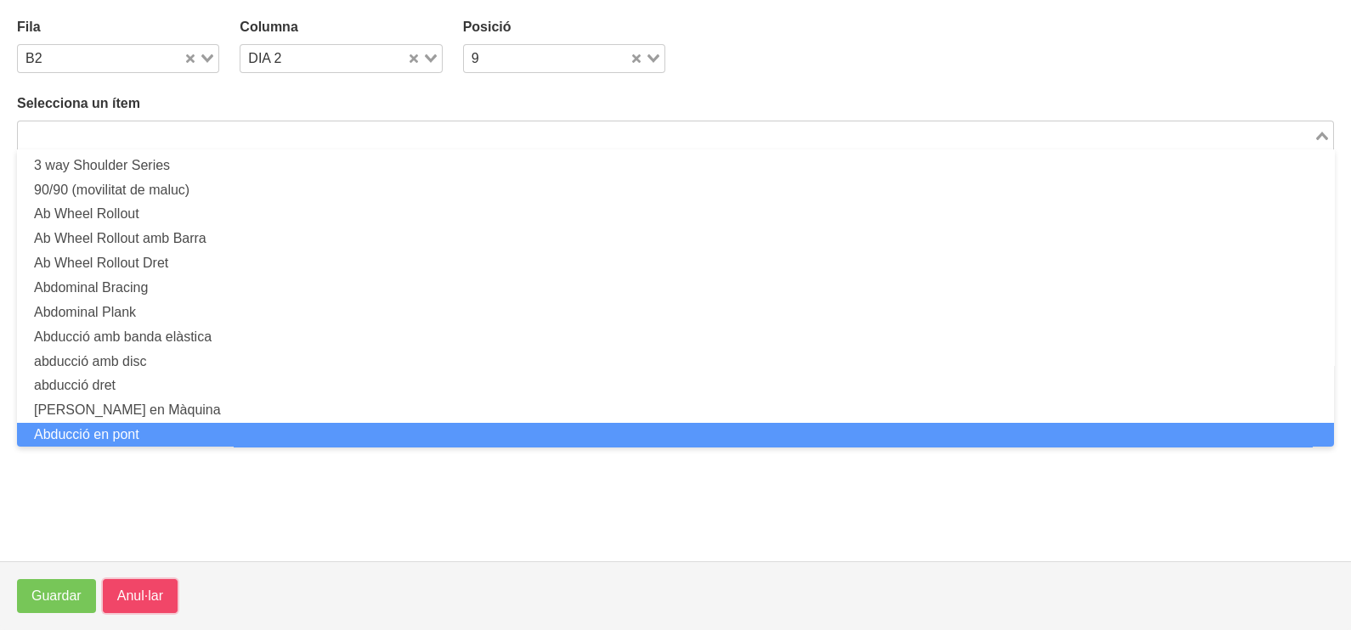
click at [136, 590] on span "Anul·lar" at bounding box center [140, 596] width 46 height 20
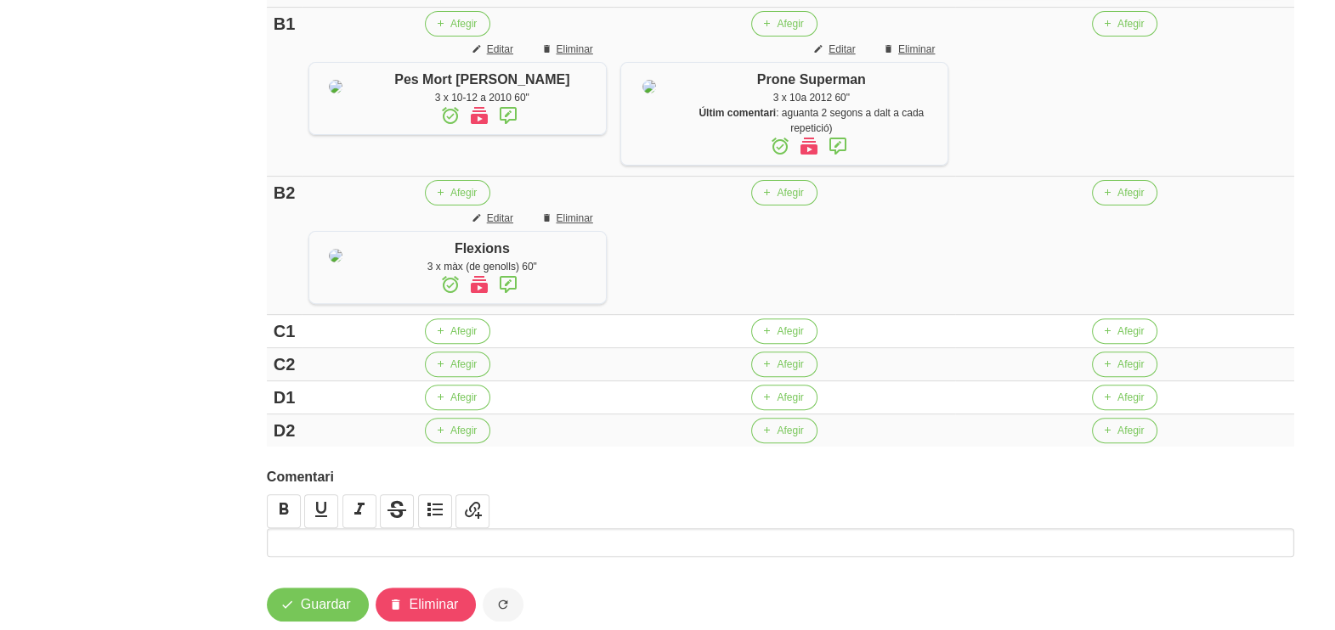
scroll to position [553, 0]
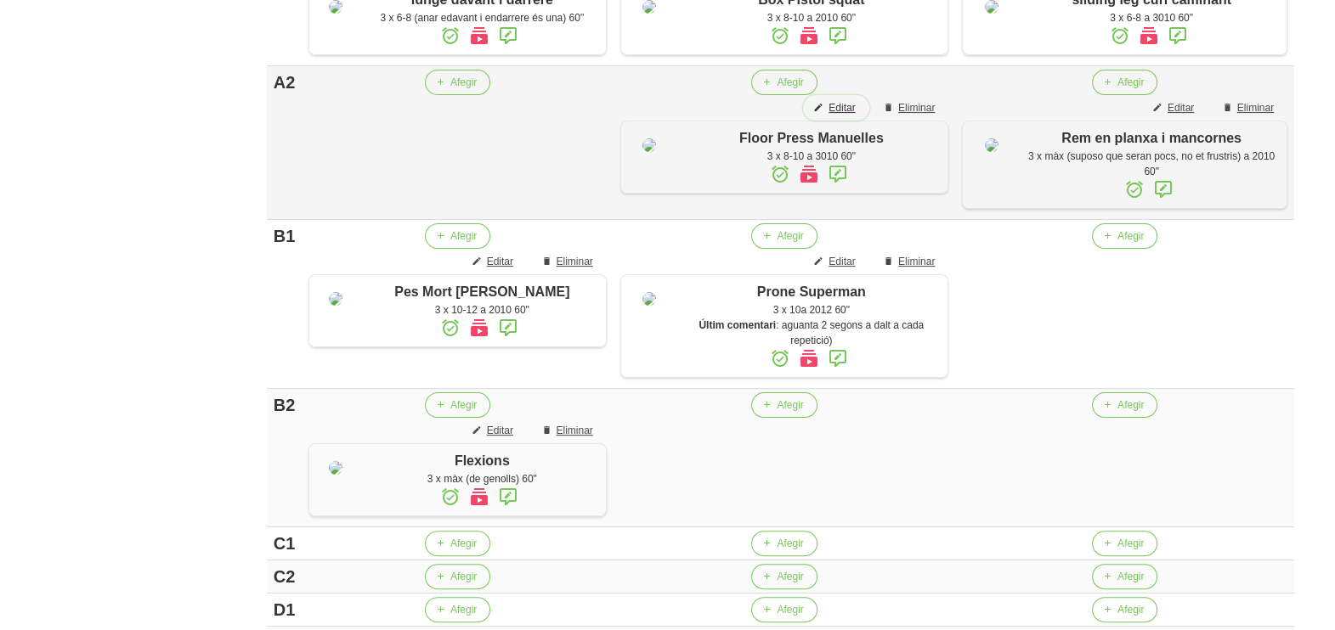
click at [834, 116] on span "Editar" at bounding box center [841, 107] width 26 height 15
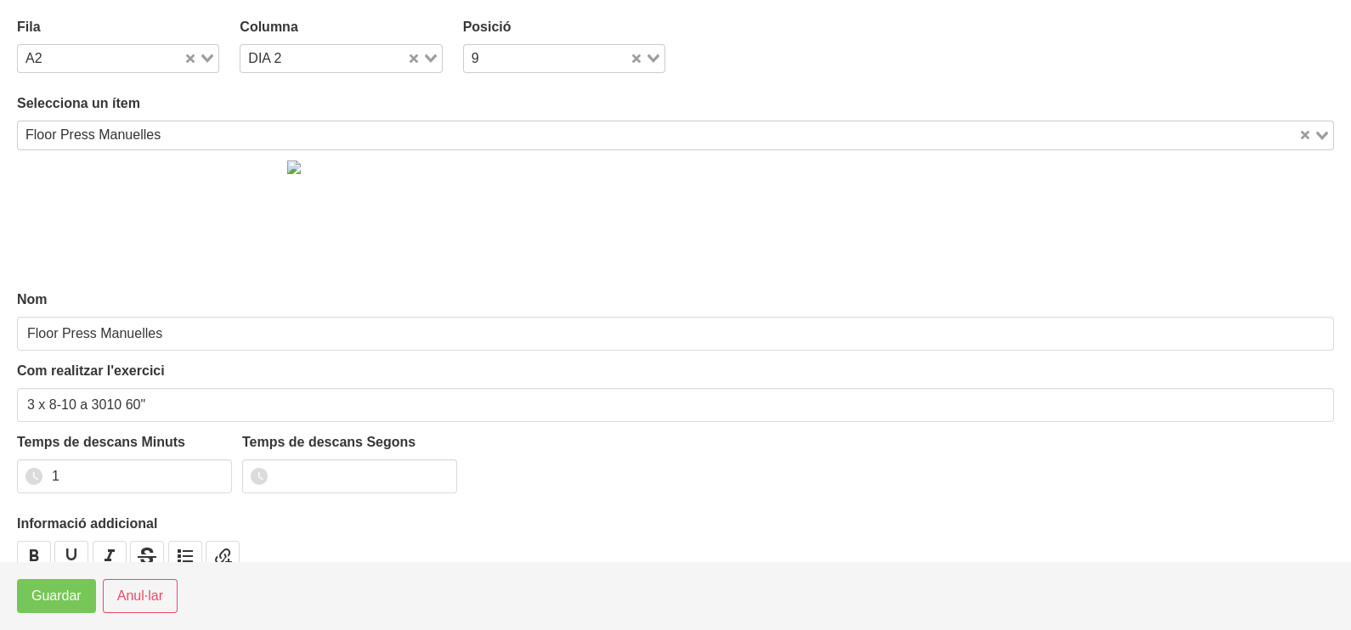
drag, startPoint x: 212, startPoint y: 51, endPoint x: 200, endPoint y: 72, distance: 24.3
click at [212, 51] on div "Loading..." at bounding box center [200, 57] width 35 height 24
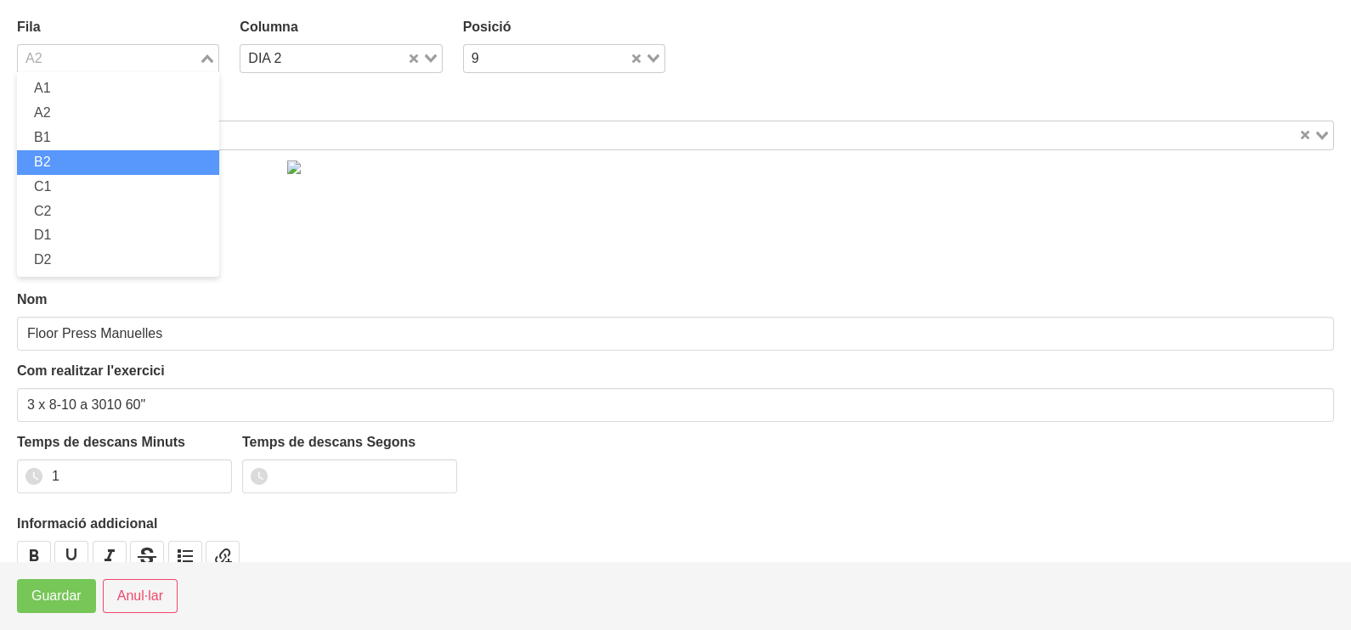
drag, startPoint x: 98, startPoint y: 159, endPoint x: 50, endPoint y: 285, distance: 134.4
click at [98, 161] on li "B2" at bounding box center [118, 162] width 202 height 25
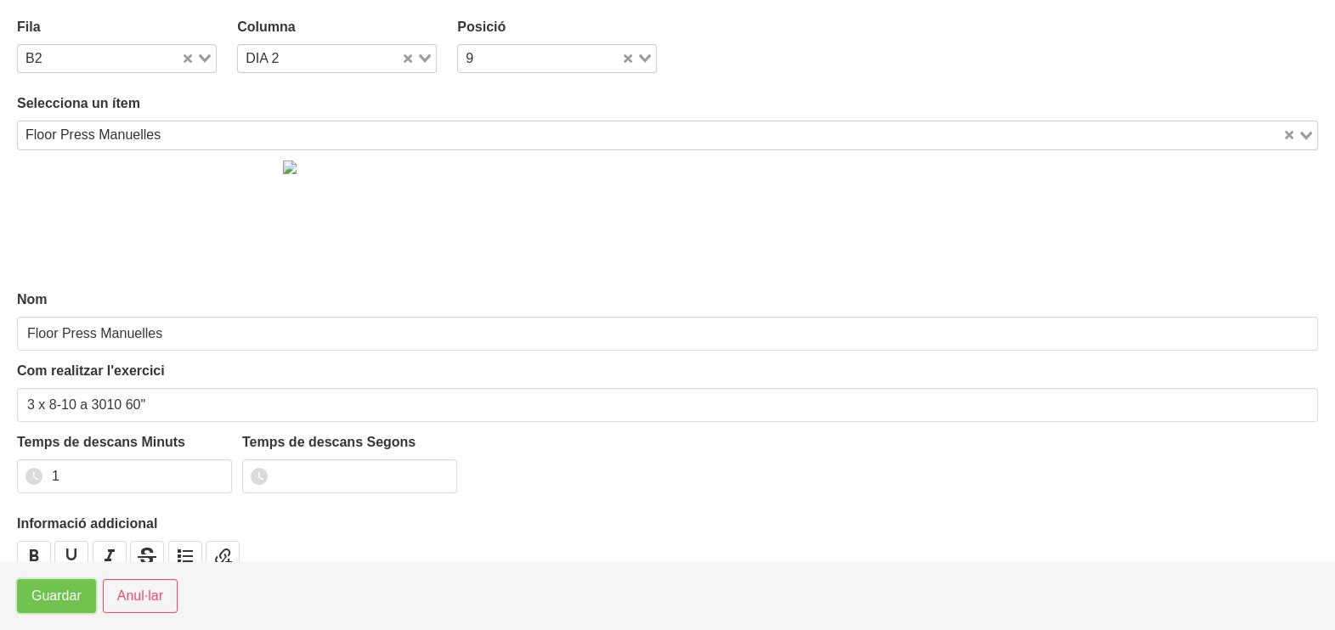
click at [51, 599] on span "Guardar" at bounding box center [56, 596] width 50 height 20
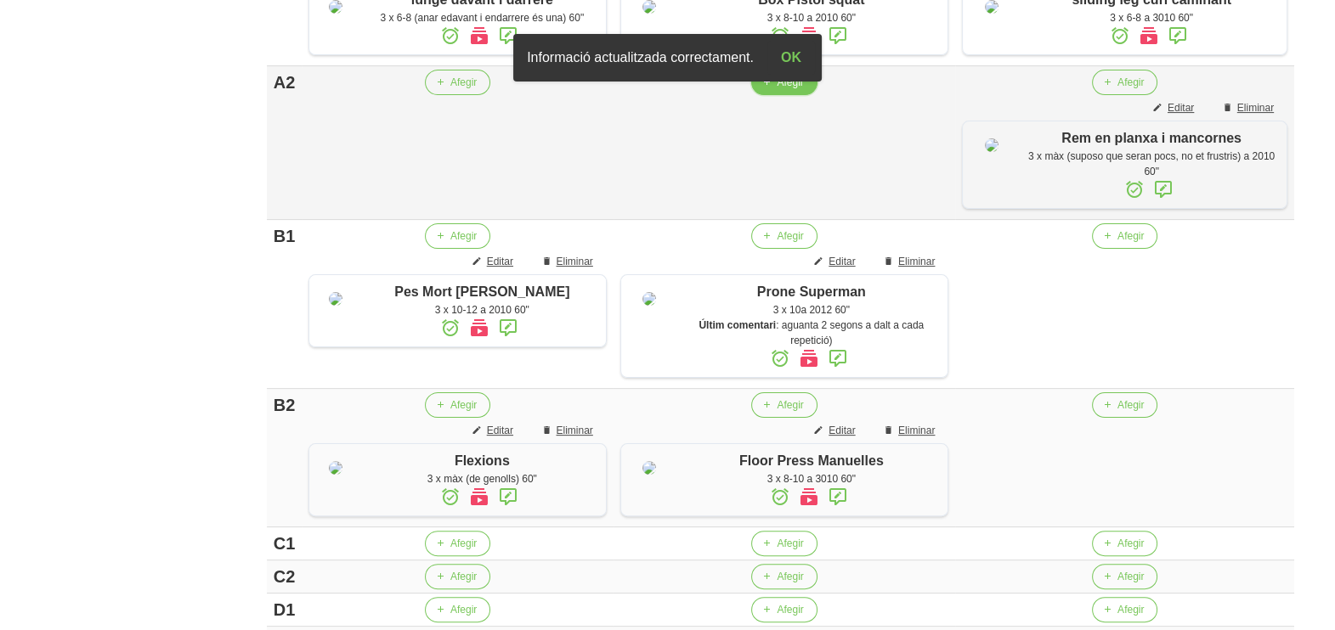
click at [782, 90] on span "Afegir" at bounding box center [789, 82] width 26 height 15
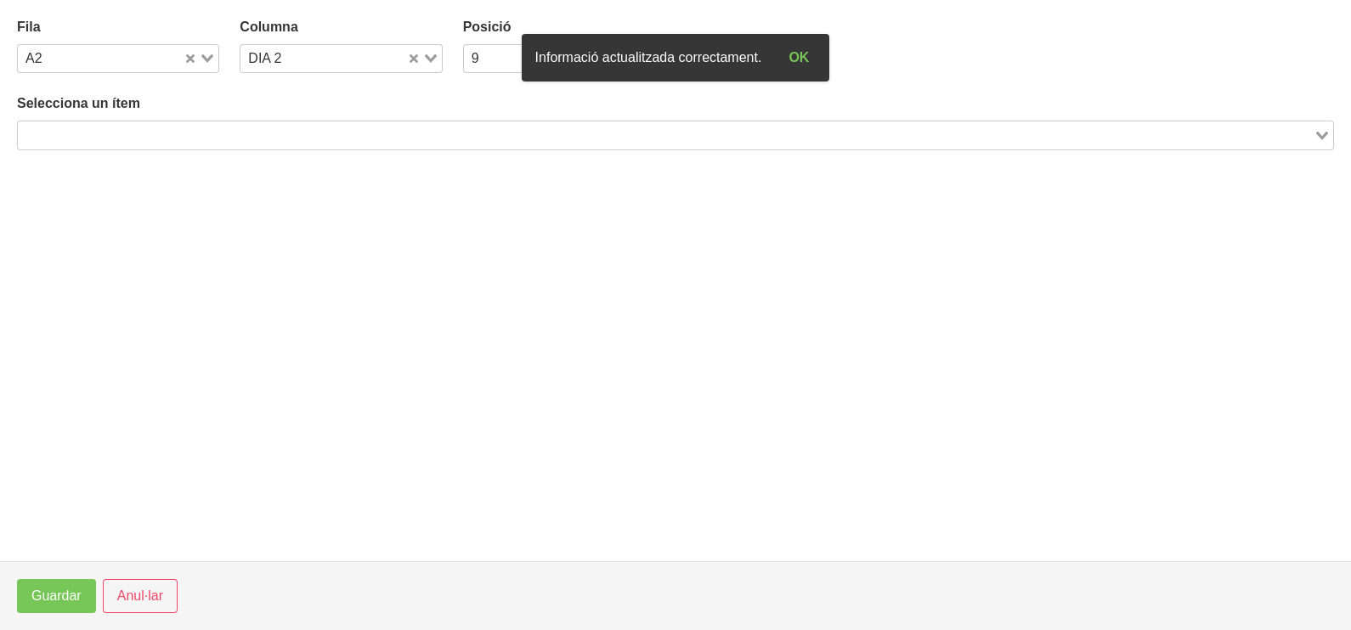
click at [157, 131] on input "Search for option" at bounding box center [666, 135] width 1292 height 20
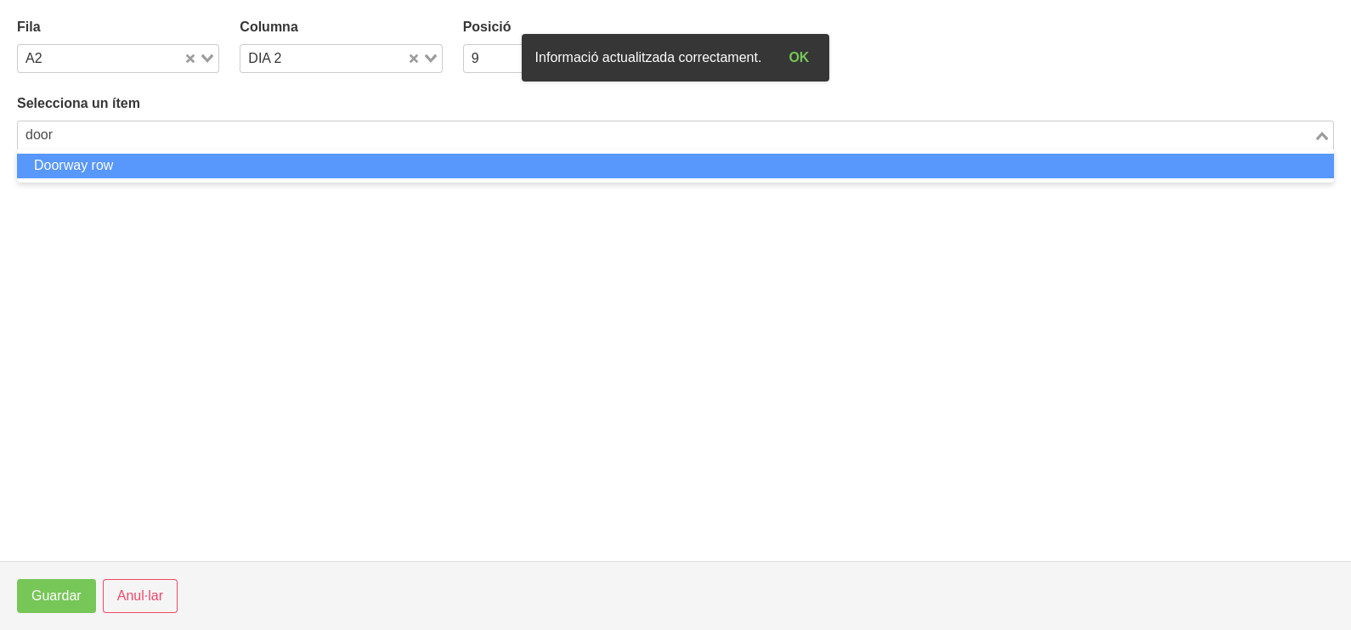
click at [136, 155] on li "Doorway row" at bounding box center [675, 166] width 1317 height 25
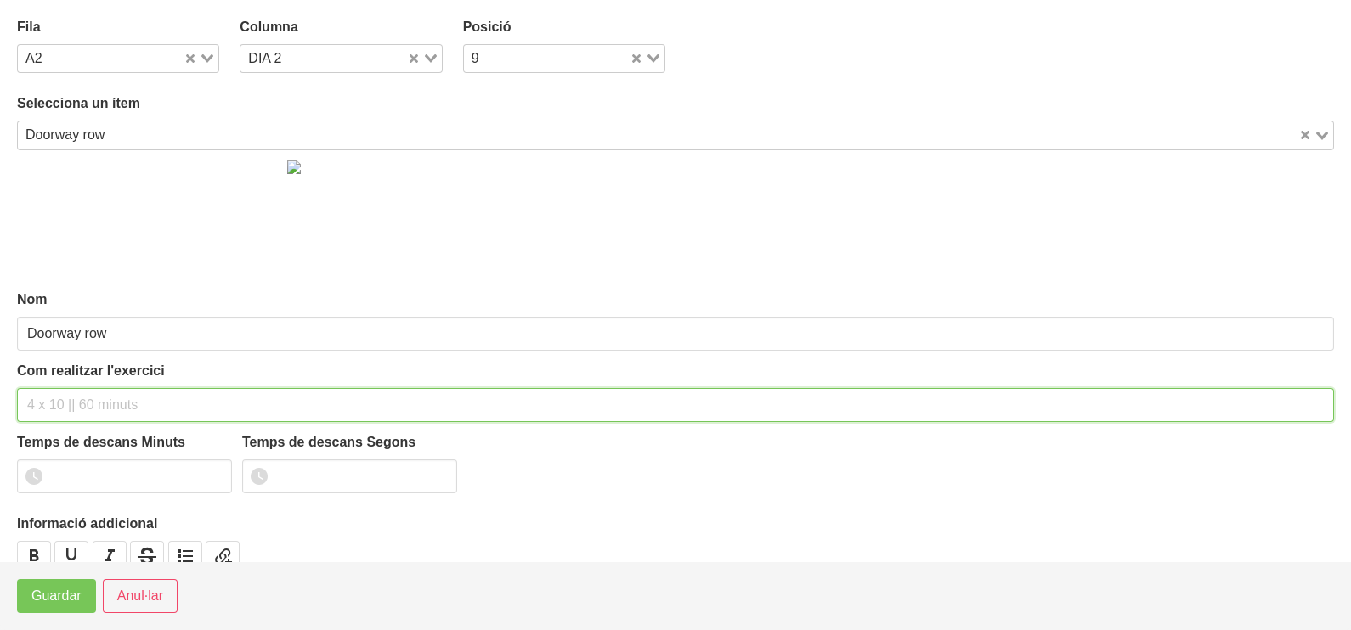
click at [68, 394] on input "text" at bounding box center [675, 405] width 1317 height 34
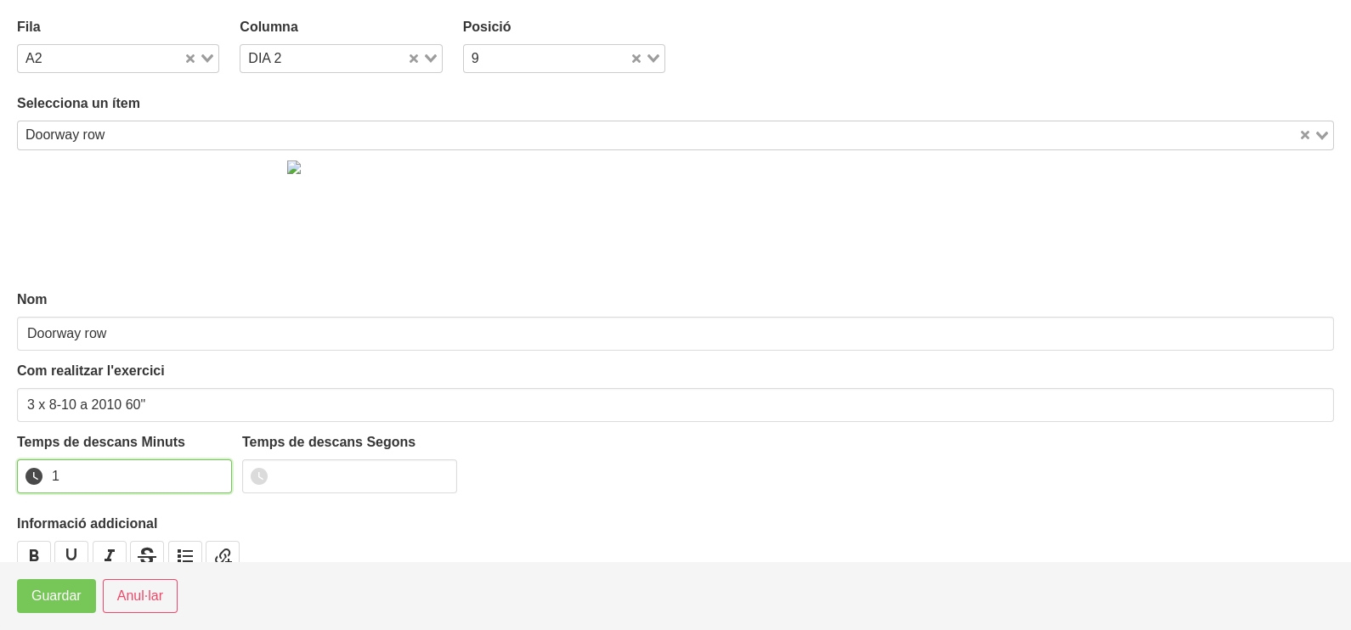
click at [213, 471] on input "1" at bounding box center [124, 477] width 215 height 34
click at [59, 605] on span "Guardar" at bounding box center [56, 596] width 50 height 20
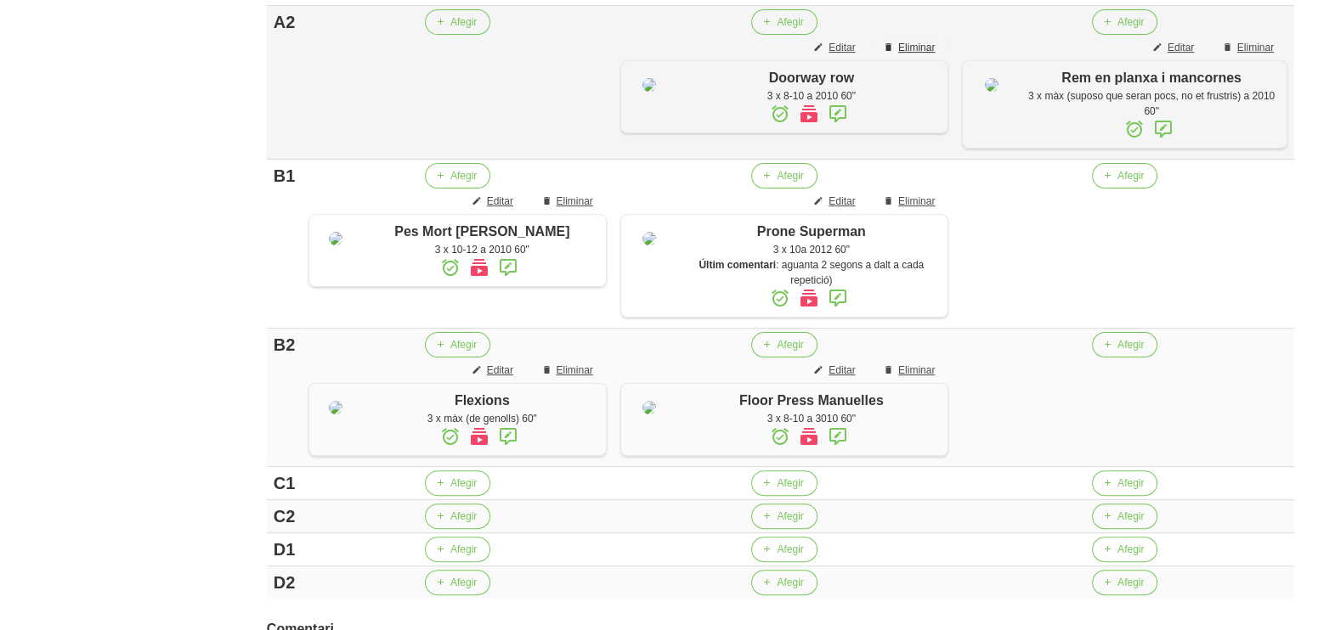
scroll to position [659, 0]
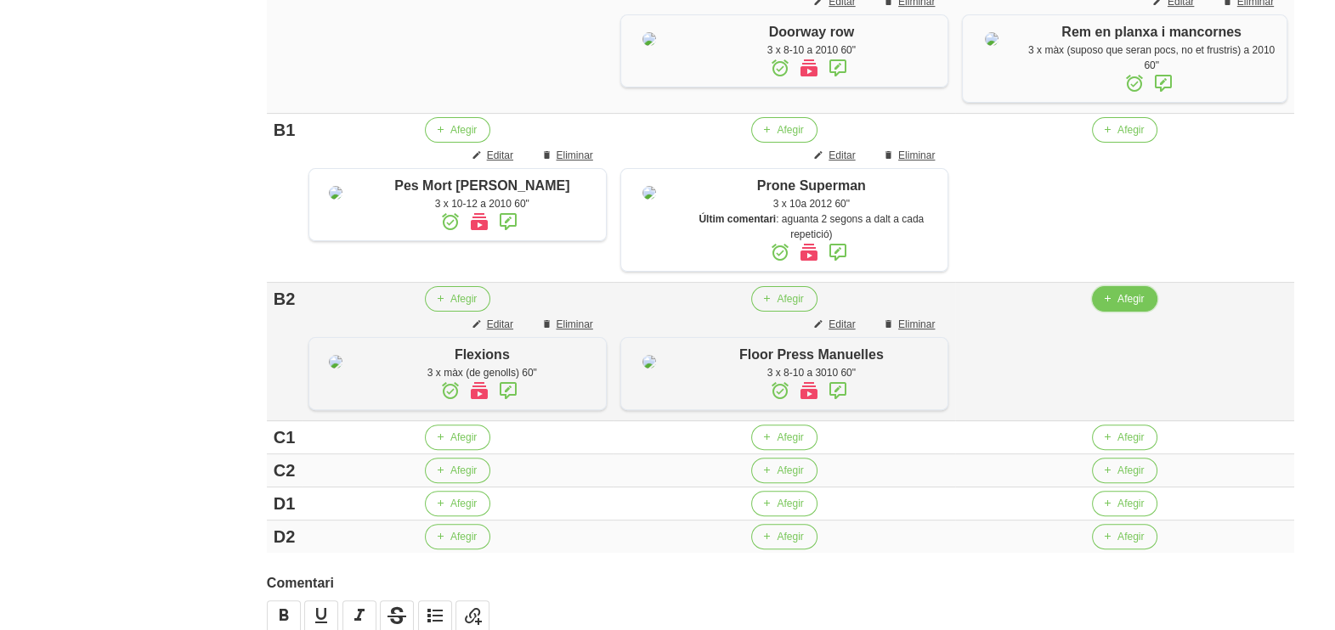
click at [1113, 307] on span "button" at bounding box center [1106, 298] width 15 height 15
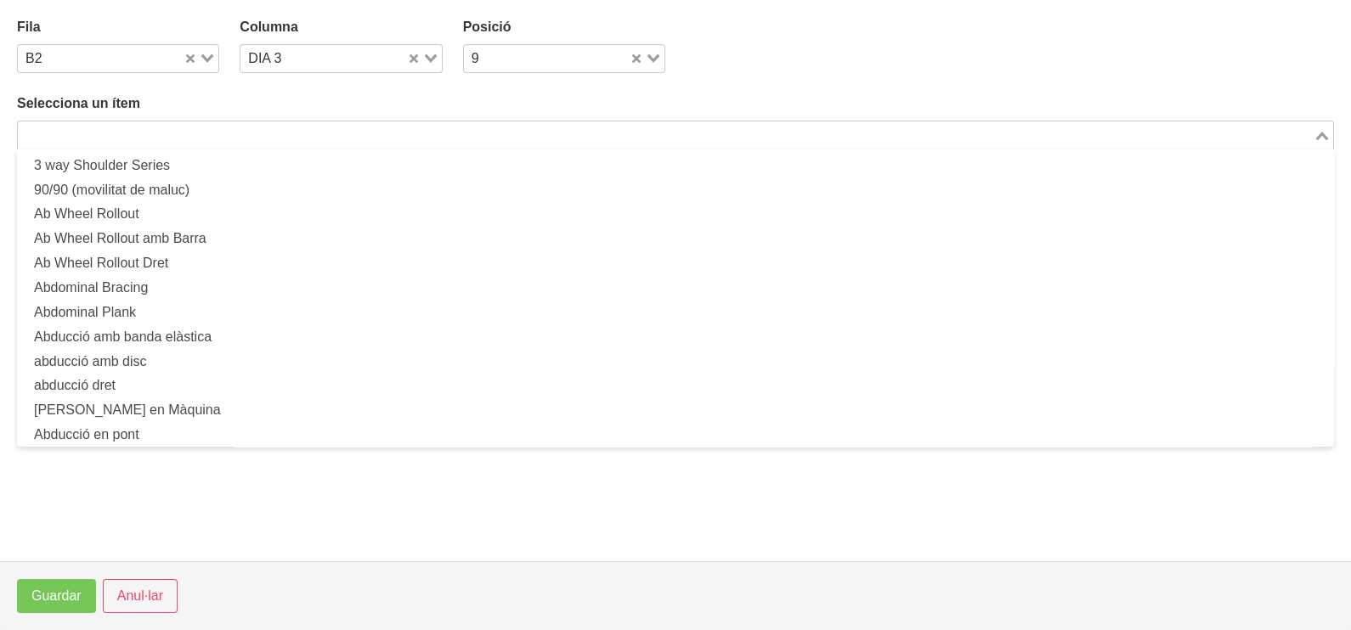
drag, startPoint x: 138, startPoint y: 133, endPoint x: 164, endPoint y: 125, distance: 26.9
click at [144, 132] on input "Search for option" at bounding box center [666, 135] width 1292 height 20
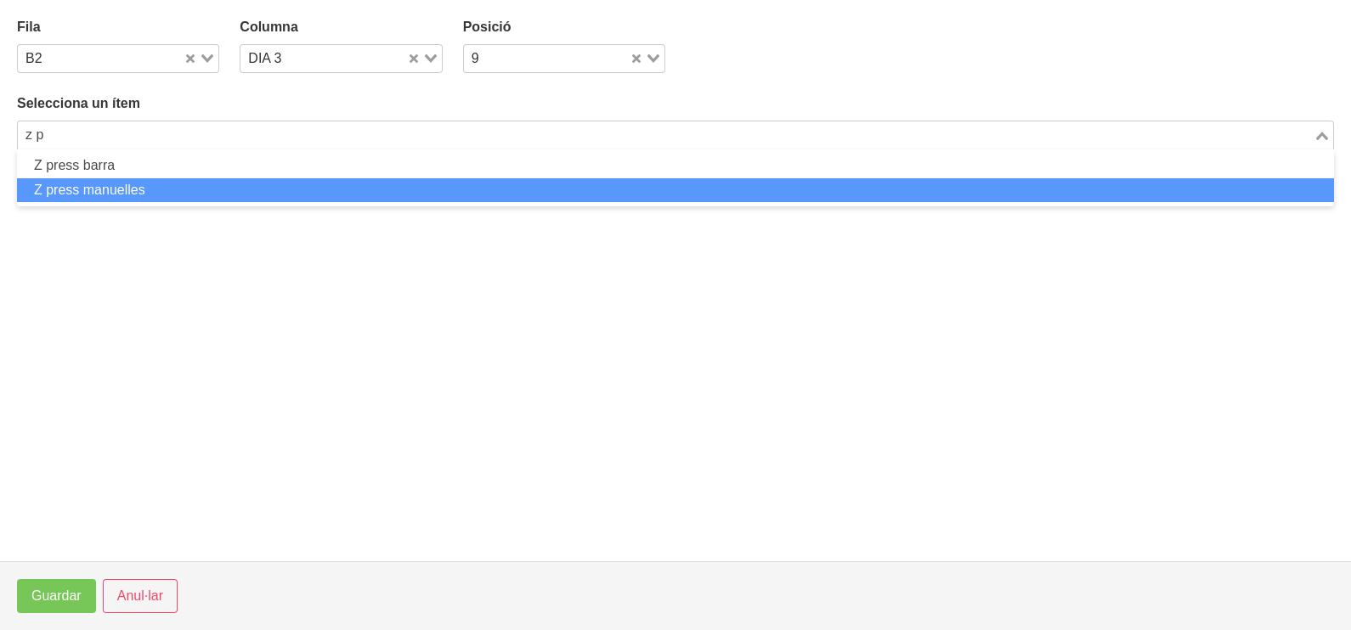
click at [162, 182] on li "Z press manuelles" at bounding box center [675, 190] width 1317 height 25
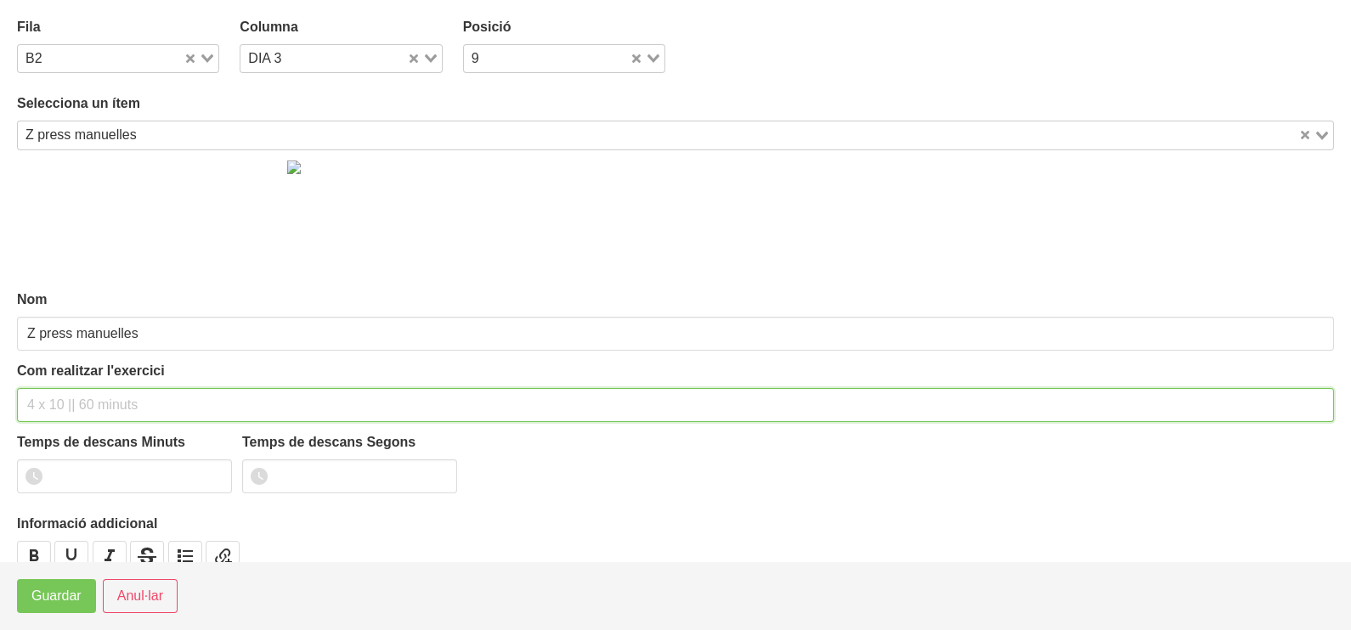
click at [74, 401] on input "text" at bounding box center [675, 405] width 1317 height 34
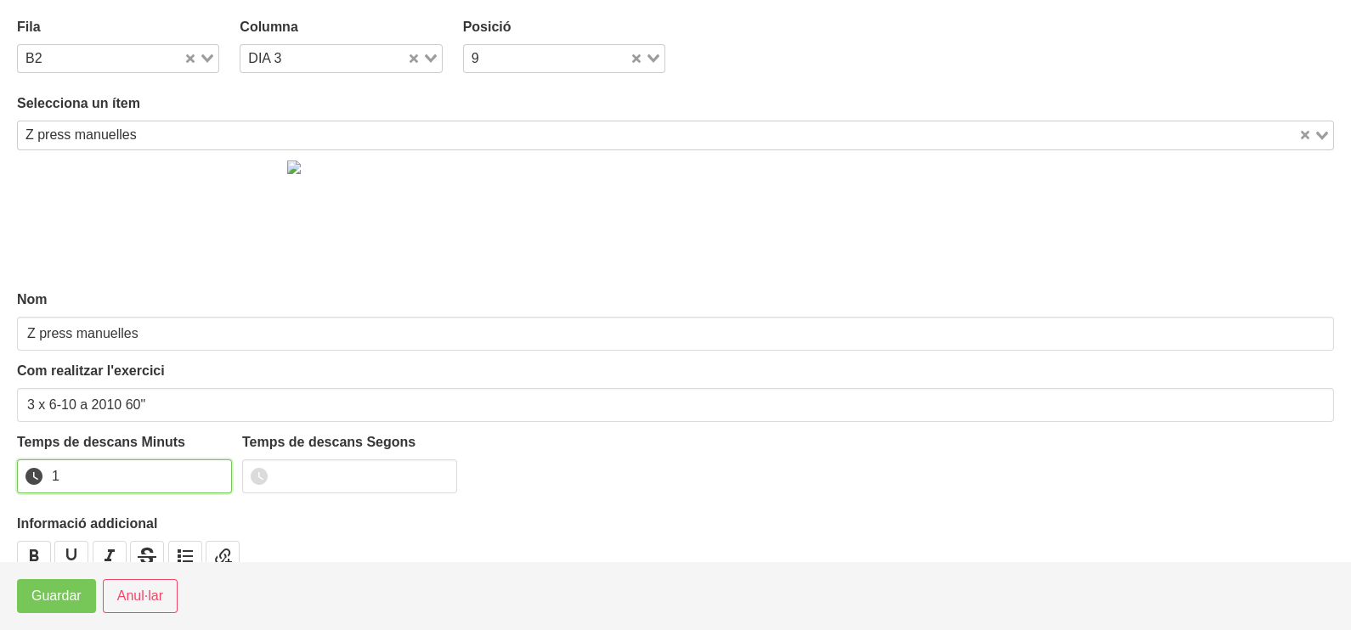
drag, startPoint x: 217, startPoint y: 471, endPoint x: 195, endPoint y: 485, distance: 25.2
click at [212, 474] on input "1" at bounding box center [124, 477] width 215 height 34
click at [57, 593] on span "Guardar" at bounding box center [56, 596] width 50 height 20
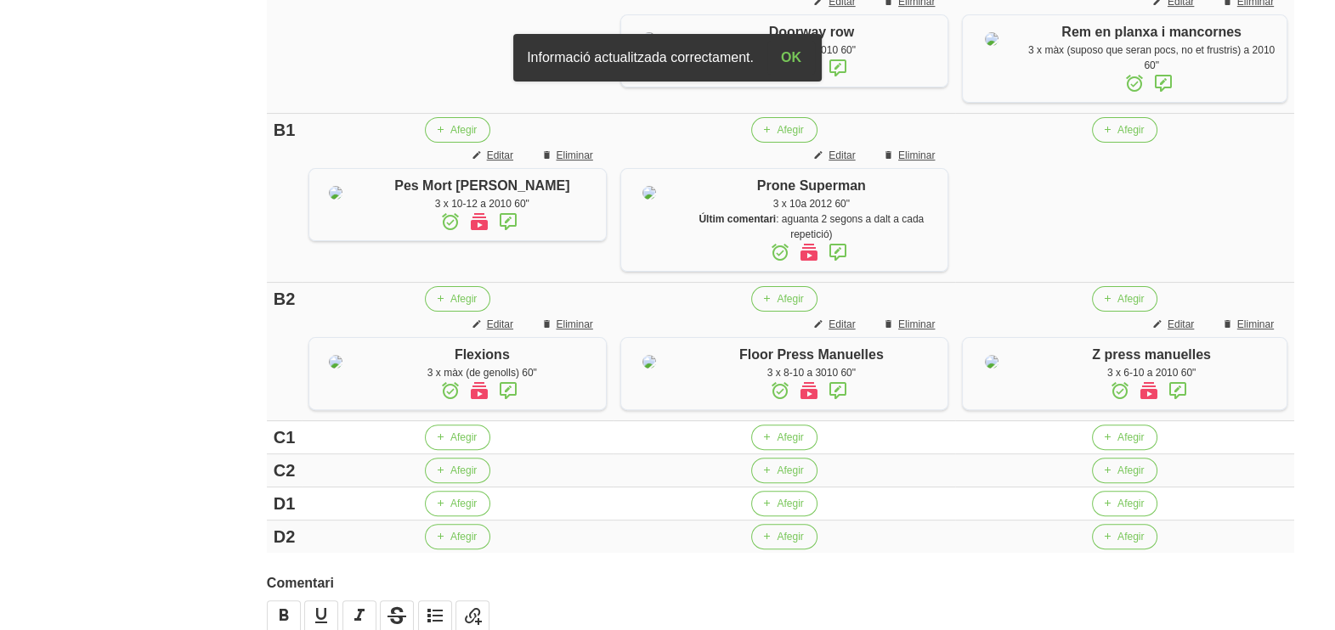
scroll to position [341, 0]
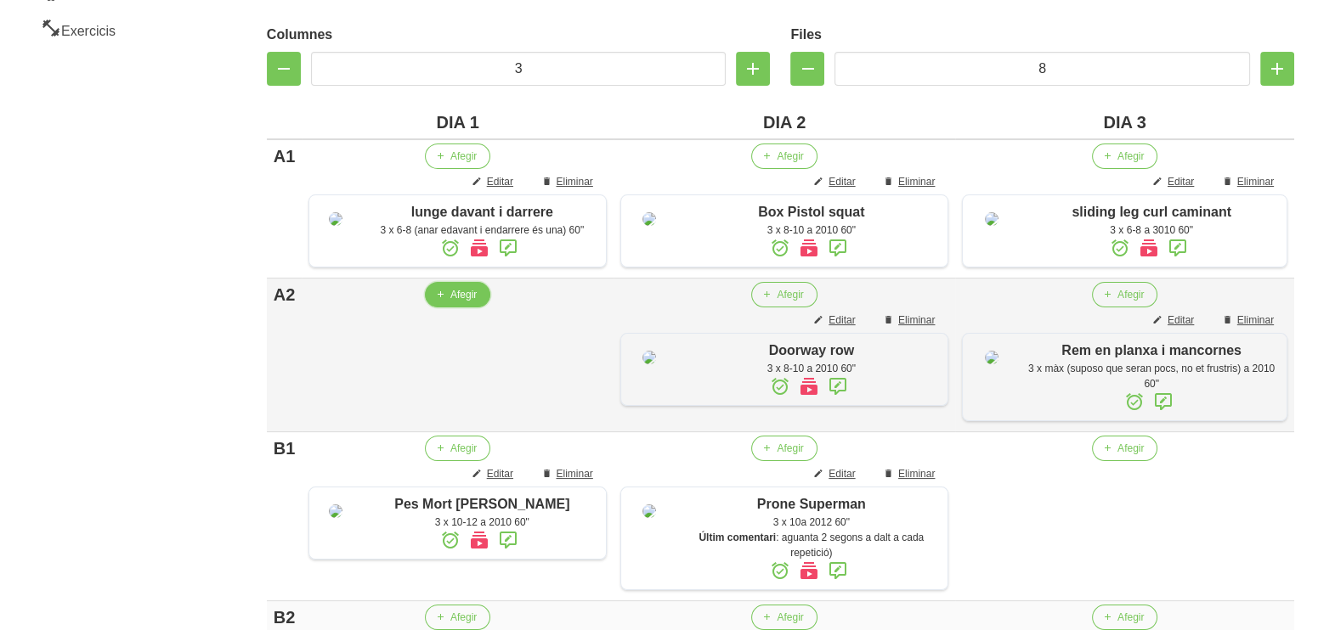
click at [444, 302] on span "button" at bounding box center [439, 294] width 15 height 15
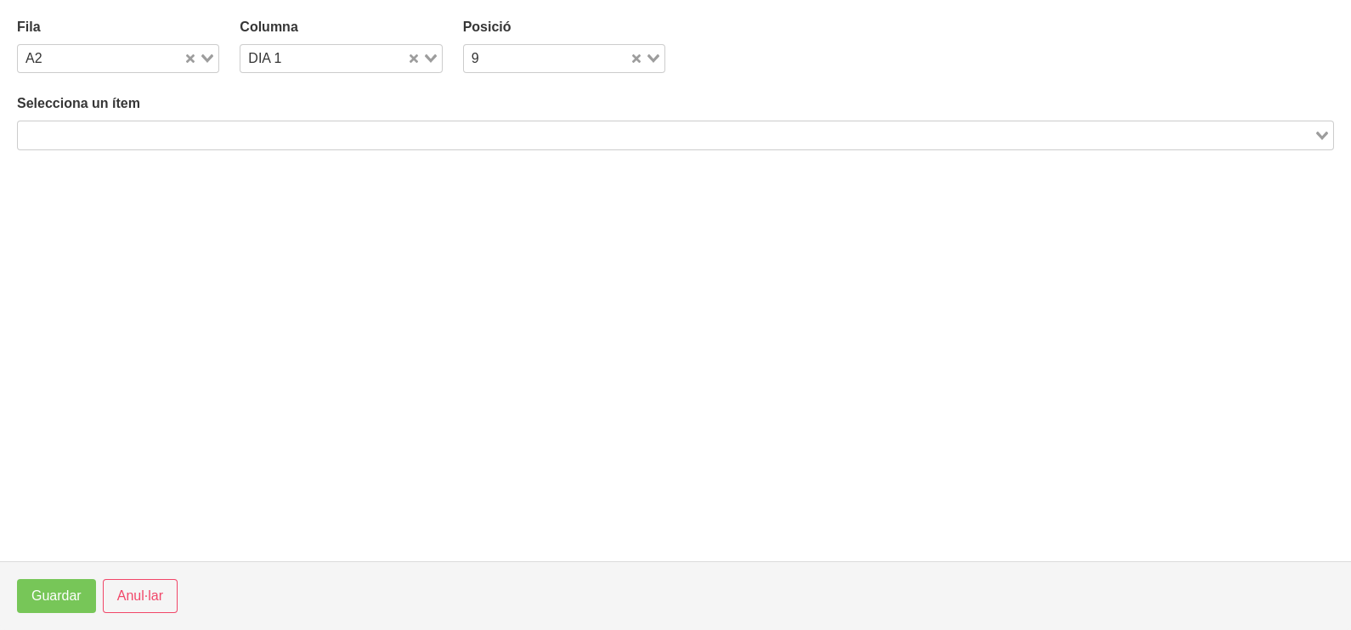
click at [236, 140] on input "Search for option" at bounding box center [666, 135] width 1292 height 20
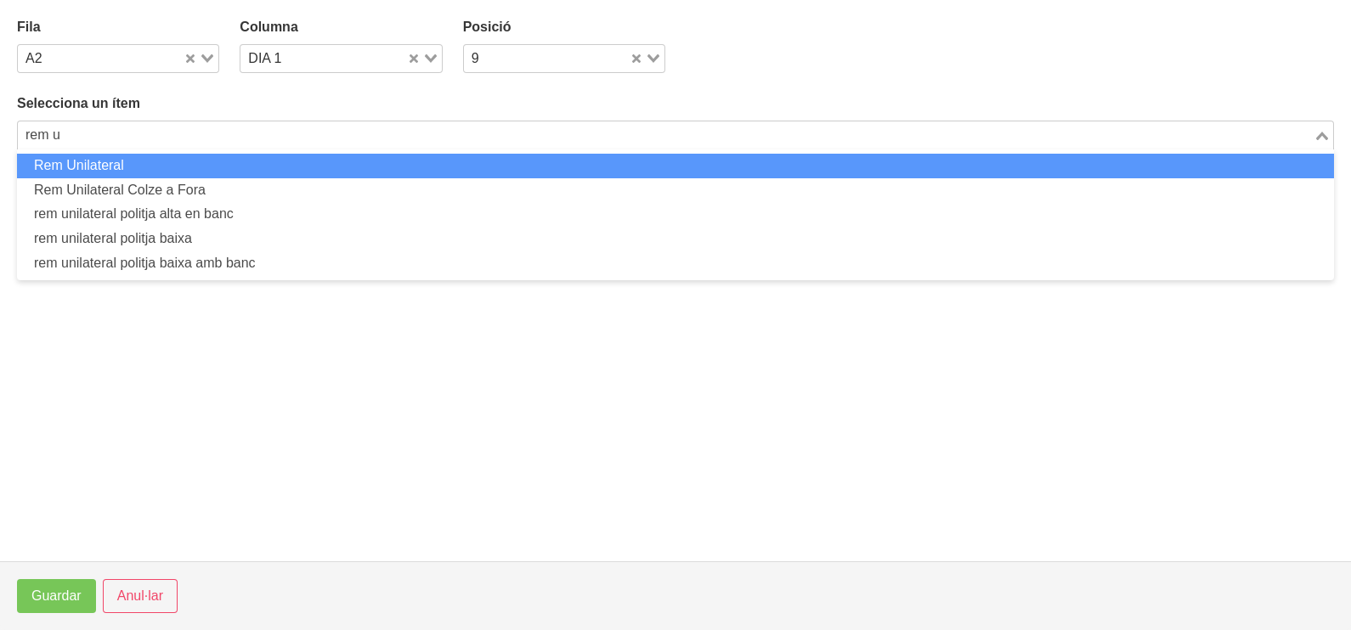
click at [126, 167] on li "Rem Unilateral" at bounding box center [675, 166] width 1317 height 25
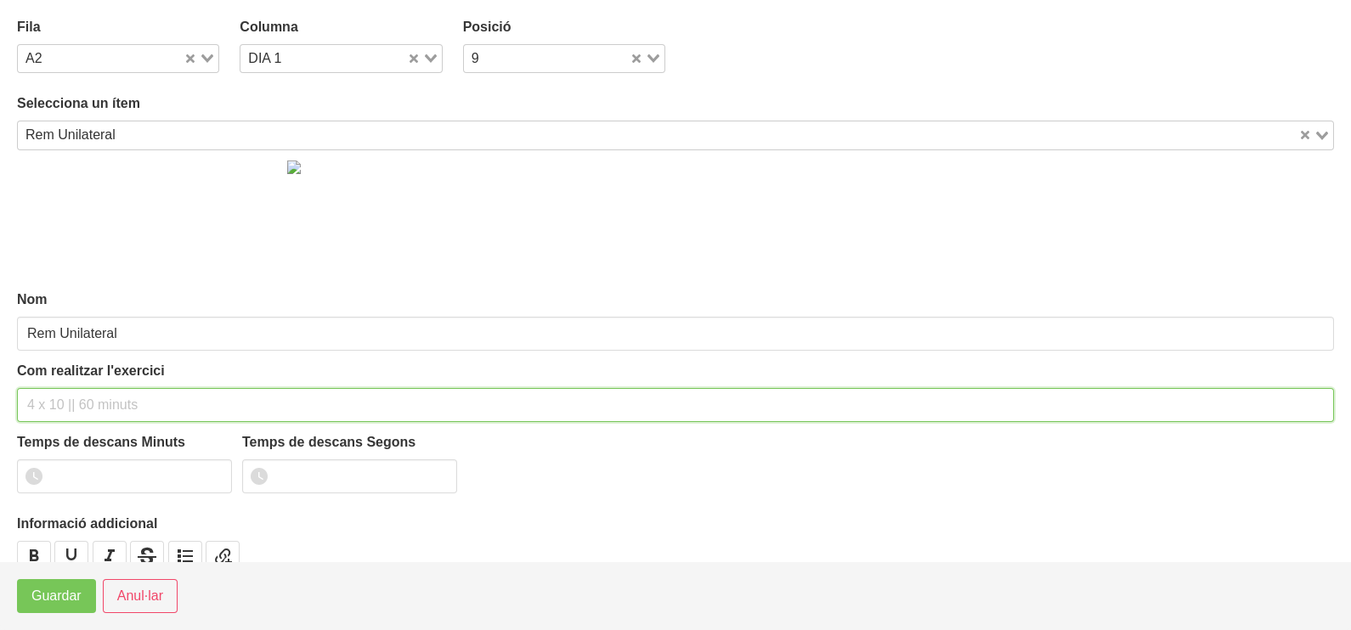
drag, startPoint x: 87, startPoint y: 399, endPoint x: 111, endPoint y: 292, distance: 109.8
click at [91, 395] on input "text" at bounding box center [675, 405] width 1317 height 34
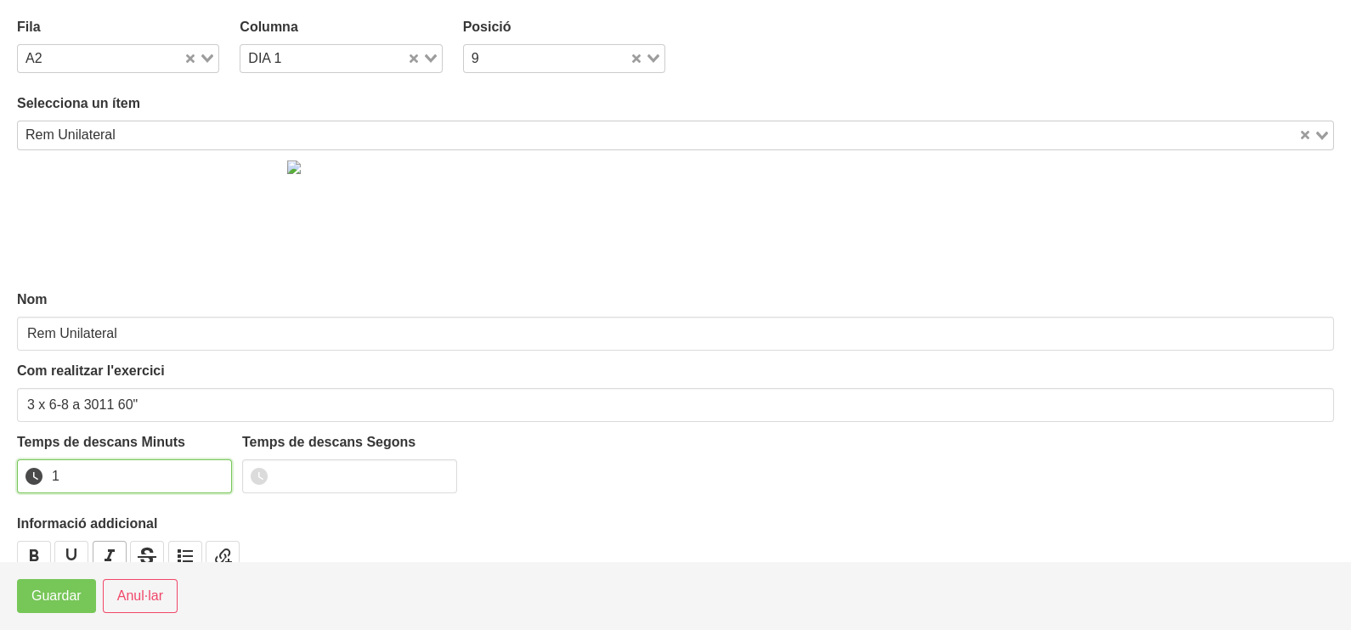
drag, startPoint x: 218, startPoint y: 470, endPoint x: 98, endPoint y: 556, distance: 148.5
click at [217, 472] on input "1" at bounding box center [124, 477] width 215 height 34
click at [65, 597] on span "Guardar" at bounding box center [56, 596] width 50 height 20
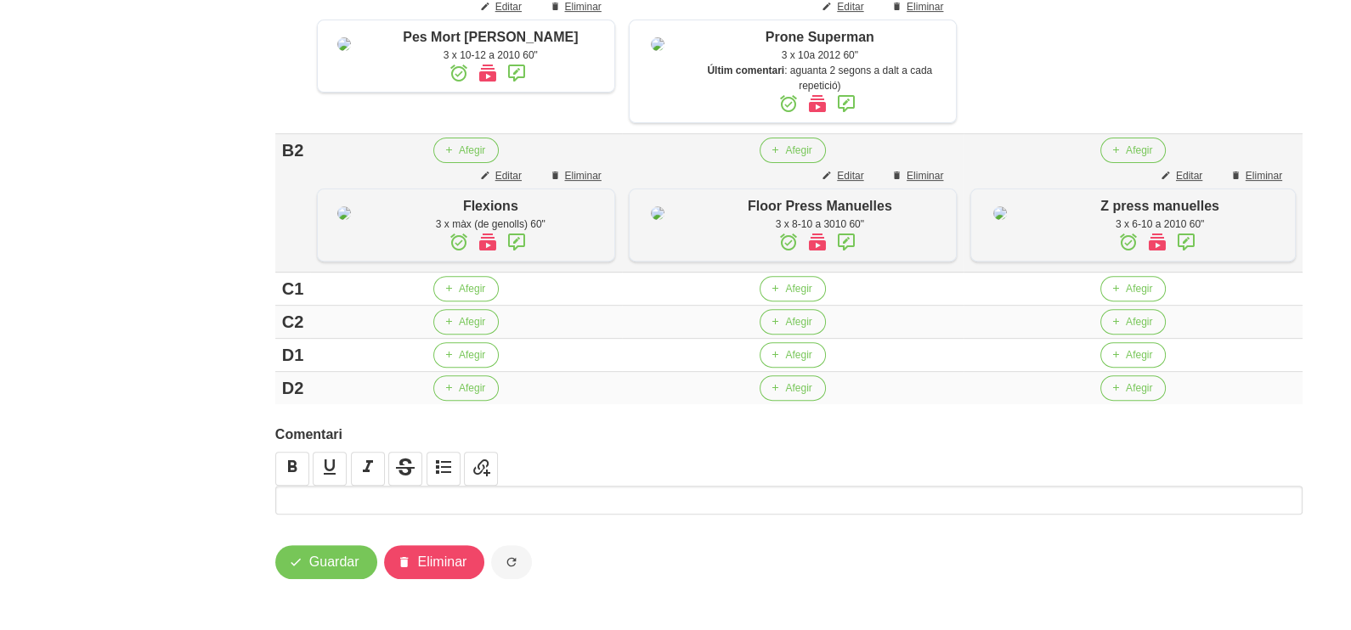
scroll to position [956, 0]
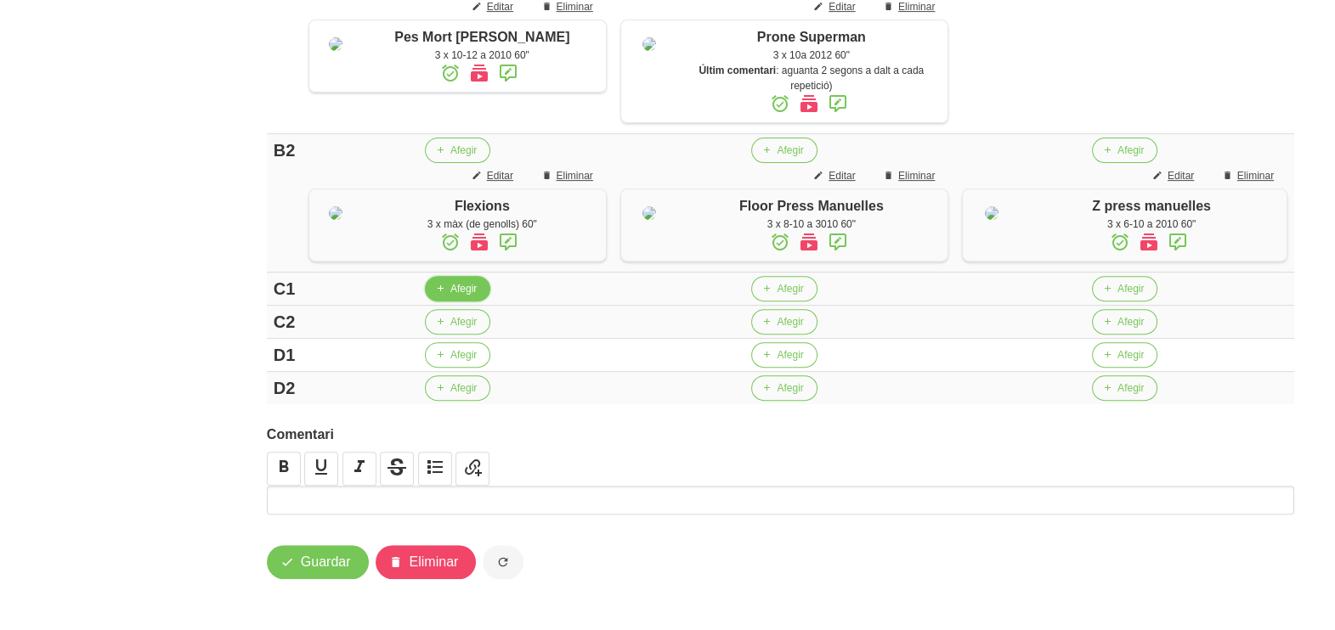
click at [460, 288] on span "Afegir" at bounding box center [463, 288] width 26 height 15
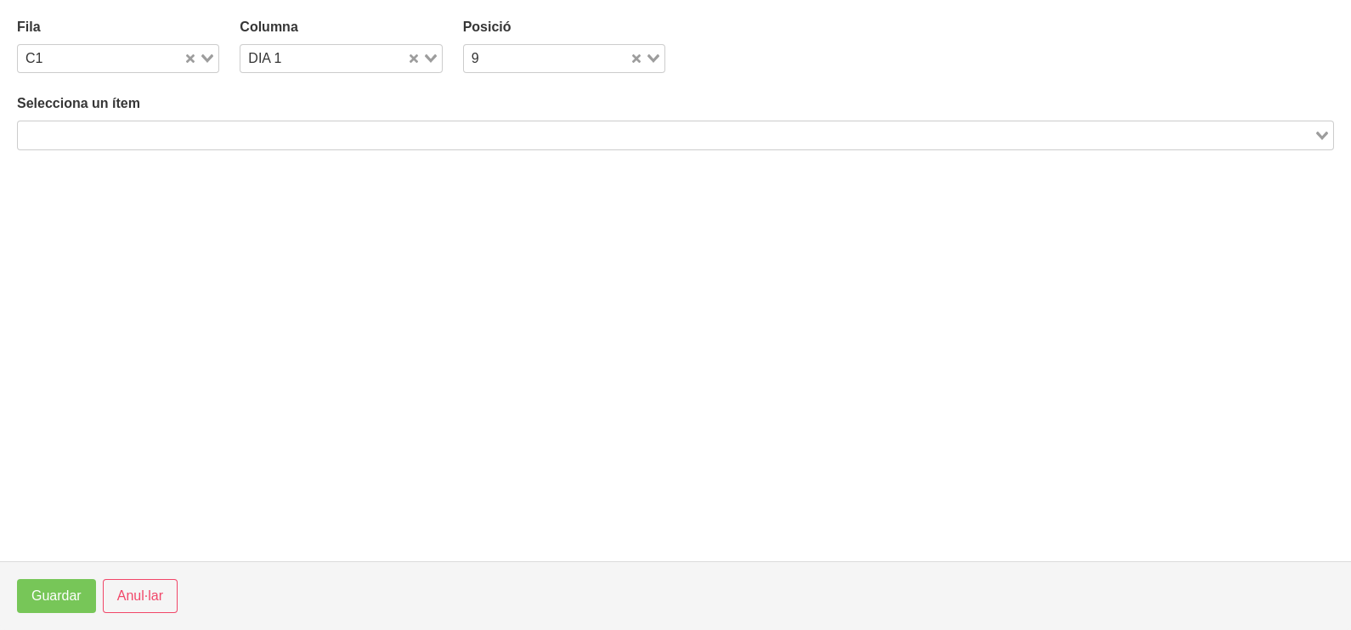
click at [242, 130] on input "Search for option" at bounding box center [666, 135] width 1292 height 20
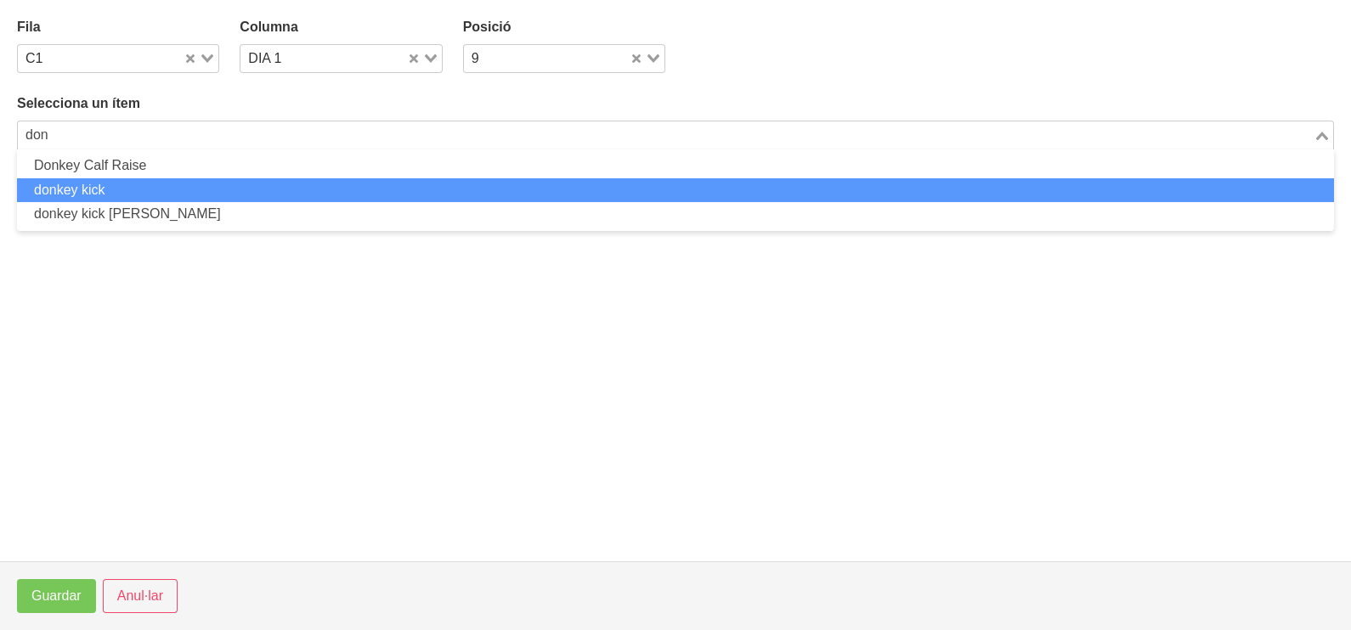
click at [170, 187] on li "donkey kick" at bounding box center [675, 190] width 1317 height 25
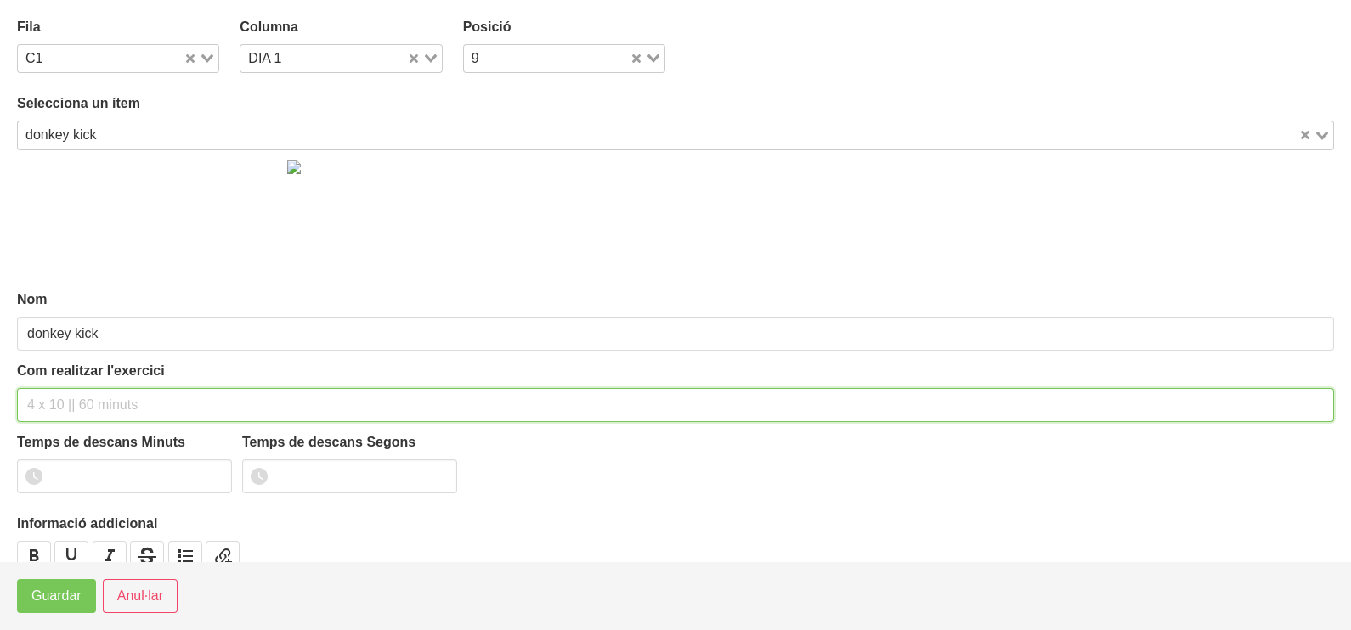
drag, startPoint x: 77, startPoint y: 401, endPoint x: 129, endPoint y: 273, distance: 138.3
click at [89, 378] on div "Com realitzar l'exercici" at bounding box center [675, 391] width 1317 height 61
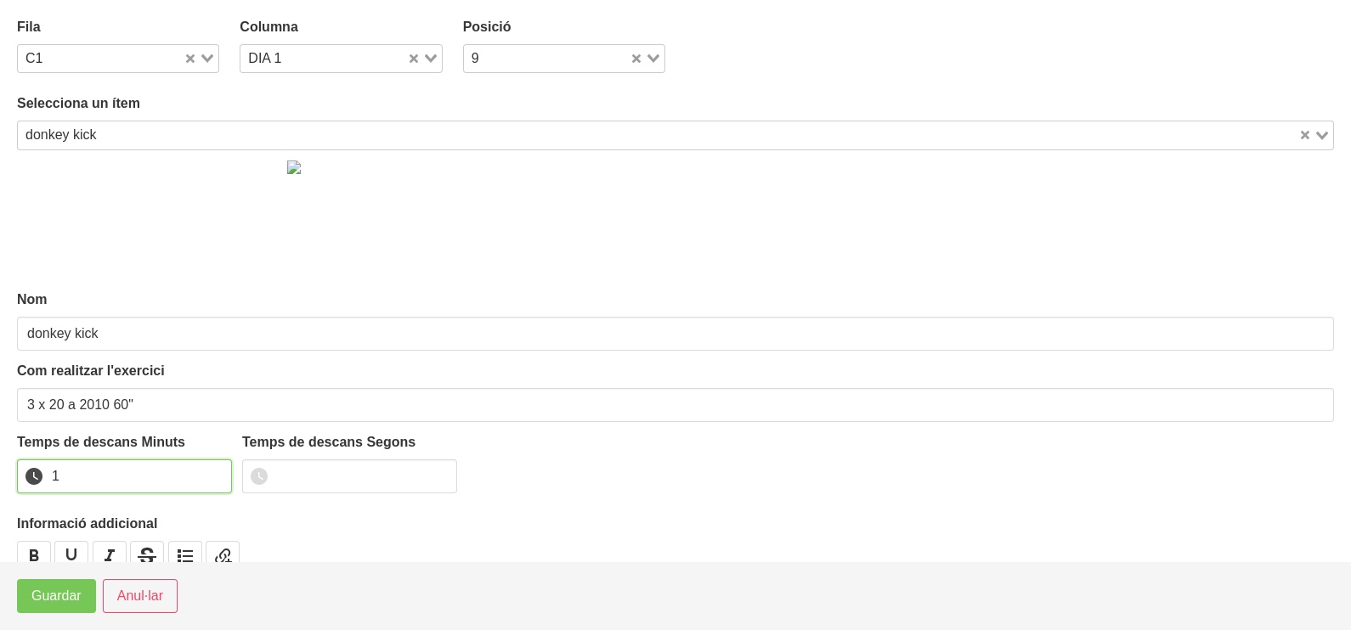
drag, startPoint x: 212, startPoint y: 471, endPoint x: 88, endPoint y: 557, distance: 150.1
click at [208, 476] on input "1" at bounding box center [124, 477] width 215 height 34
click at [59, 596] on span "Guardar" at bounding box center [56, 596] width 50 height 20
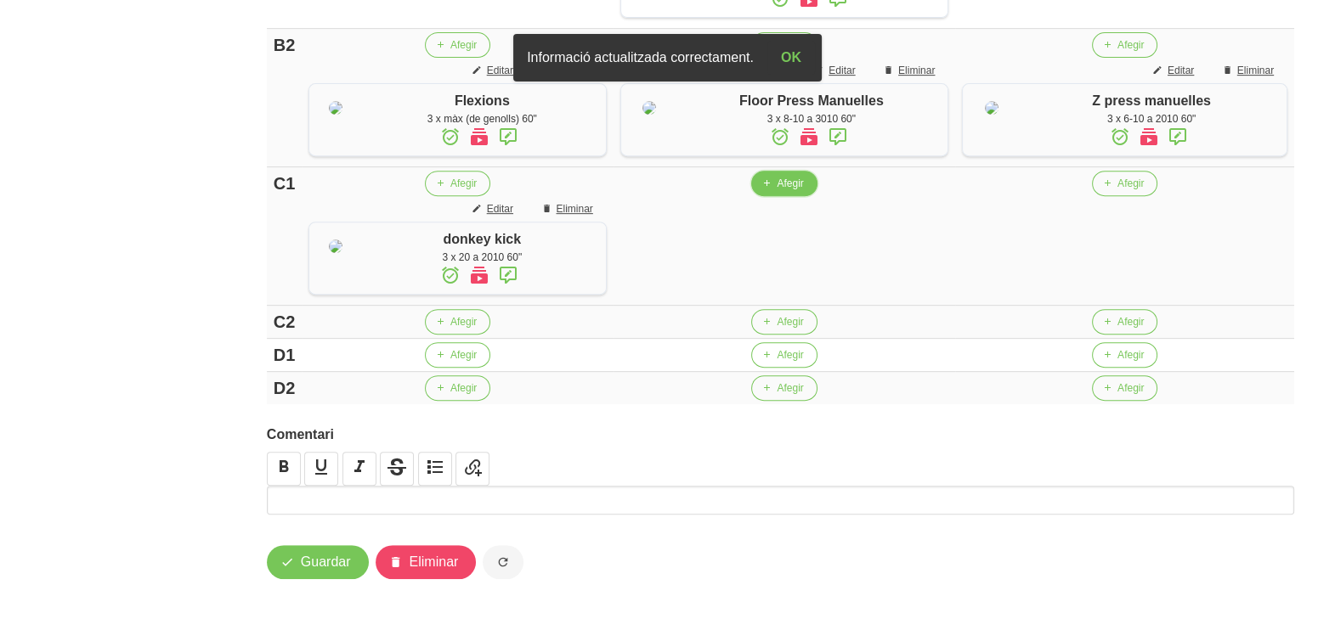
click at [782, 191] on span "Afegir" at bounding box center [789, 183] width 26 height 15
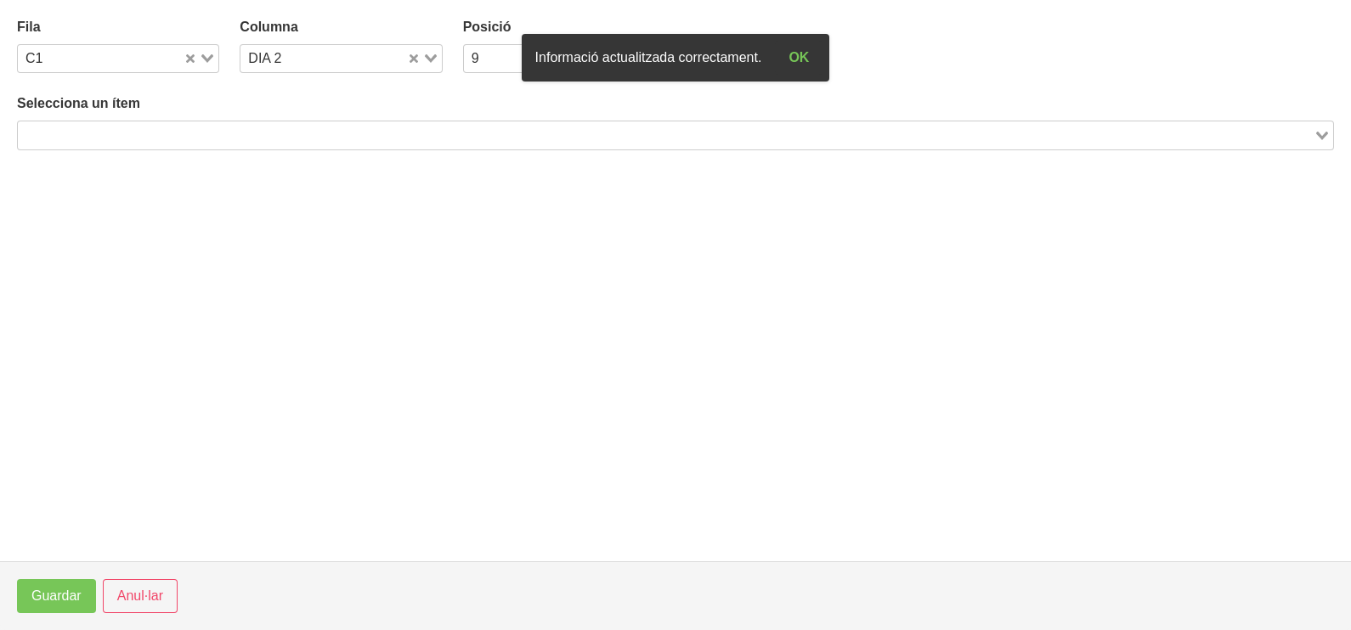
drag, startPoint x: 303, startPoint y: 137, endPoint x: 301, endPoint y: 127, distance: 10.5
click at [302, 135] on input "Search for option" at bounding box center [666, 135] width 1292 height 20
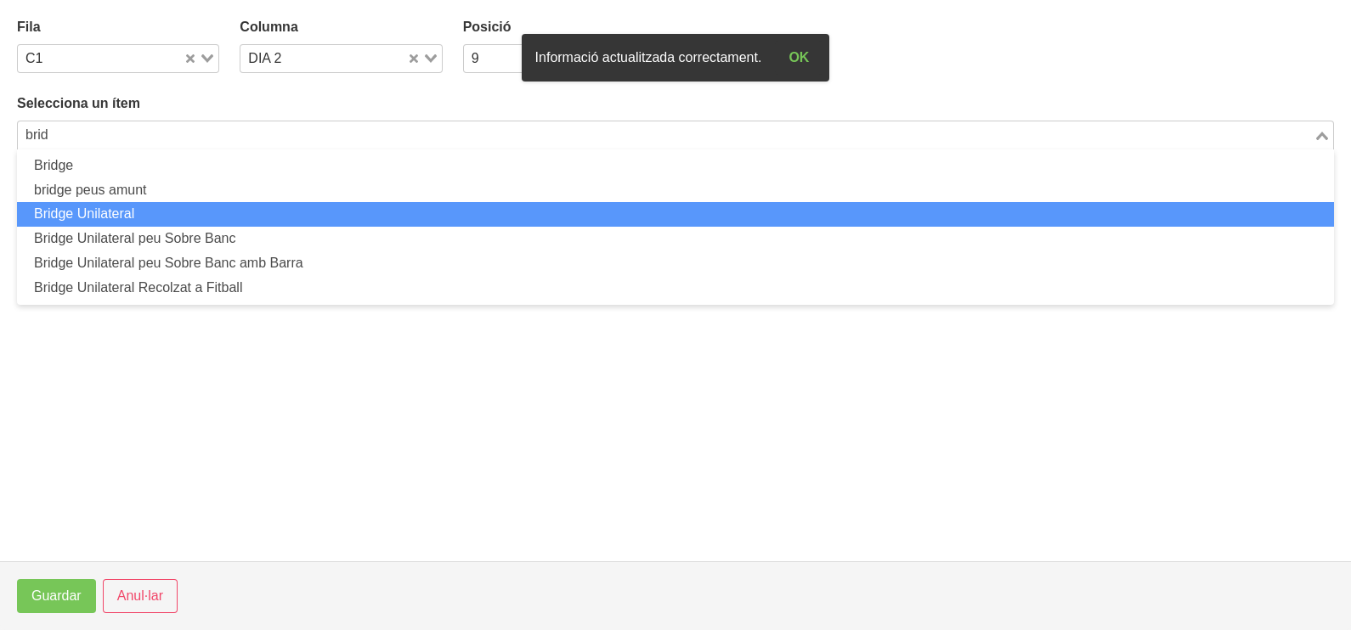
click at [174, 222] on li "Bridge Unilateral" at bounding box center [675, 214] width 1317 height 25
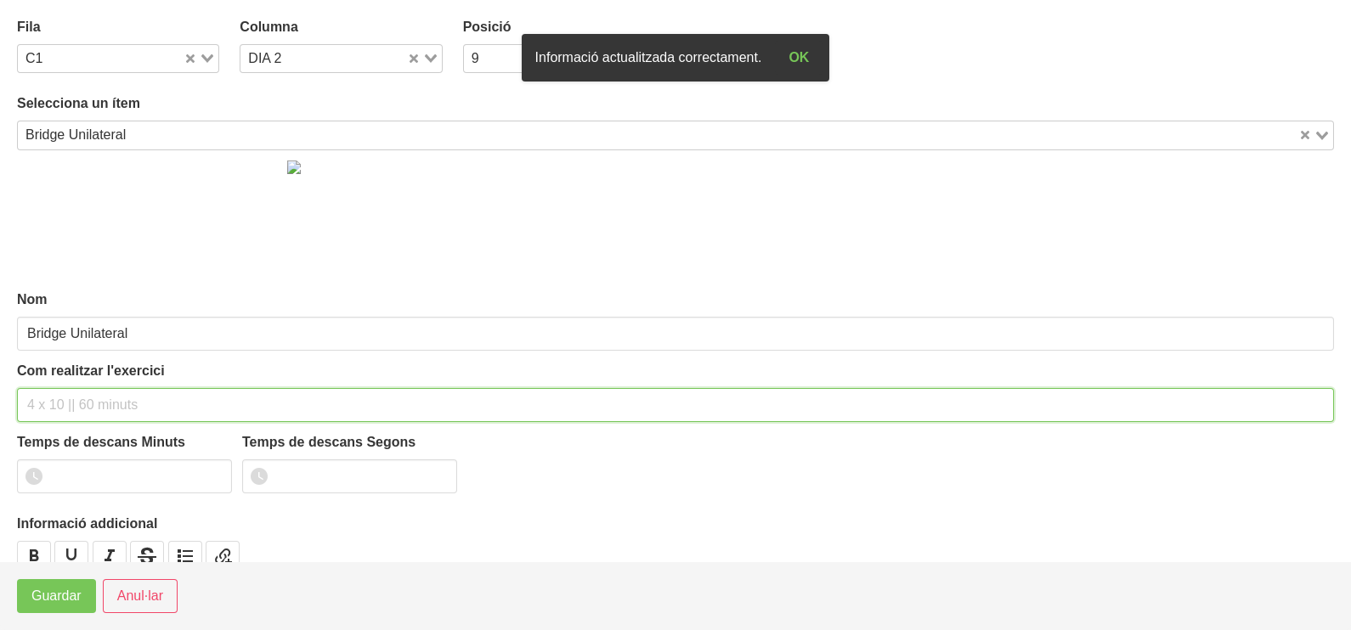
click at [92, 392] on input "text" at bounding box center [675, 405] width 1317 height 34
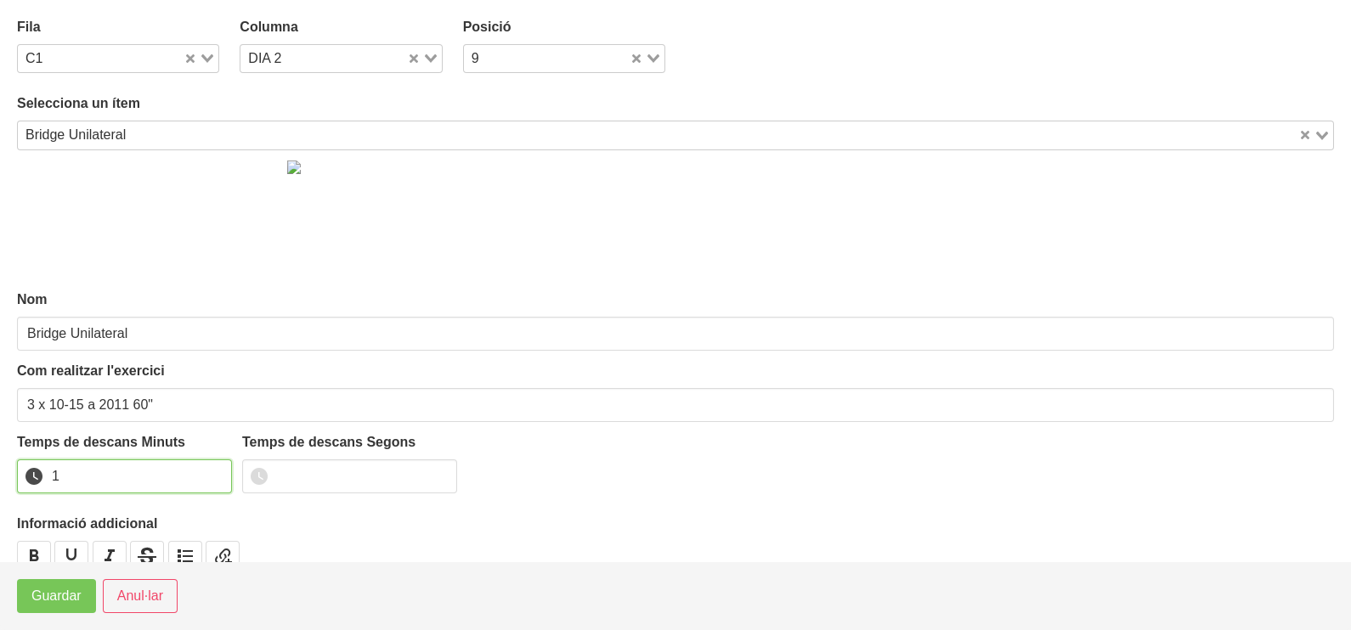
drag, startPoint x: 214, startPoint y: 468, endPoint x: 195, endPoint y: 488, distance: 27.6
click at [209, 471] on input "1" at bounding box center [124, 477] width 215 height 34
click at [34, 605] on span "Guardar" at bounding box center [56, 596] width 50 height 20
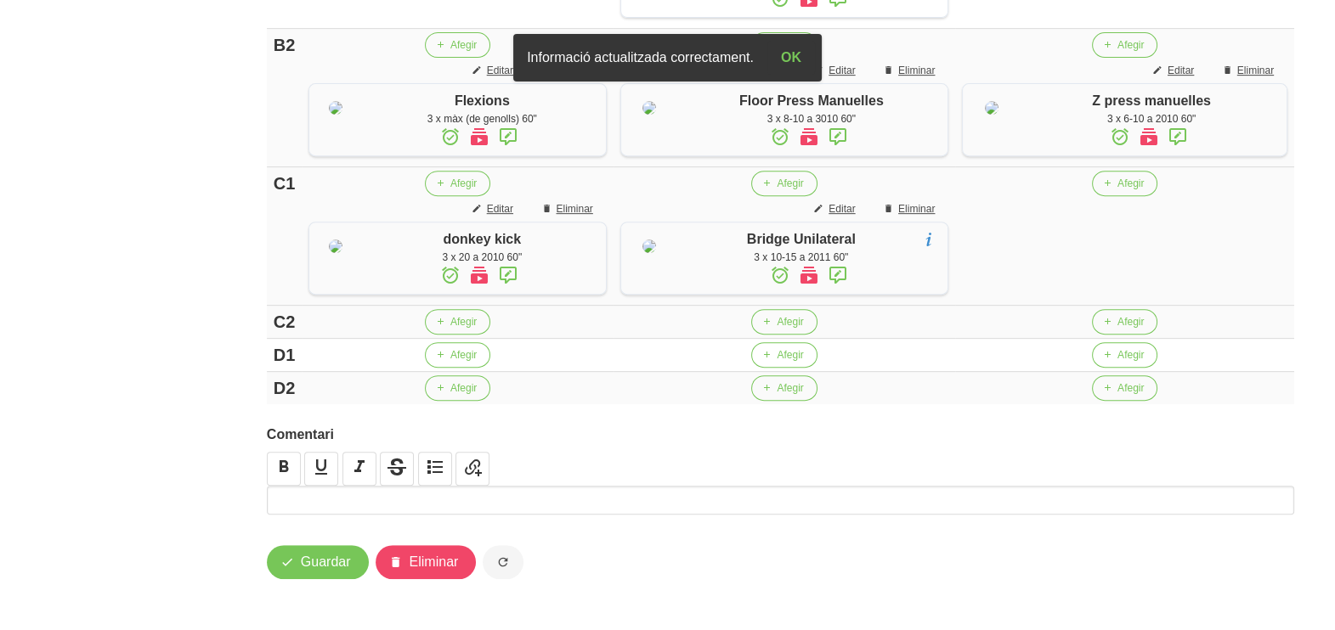
click at [838, 291] on icon at bounding box center [837, 275] width 20 height 31
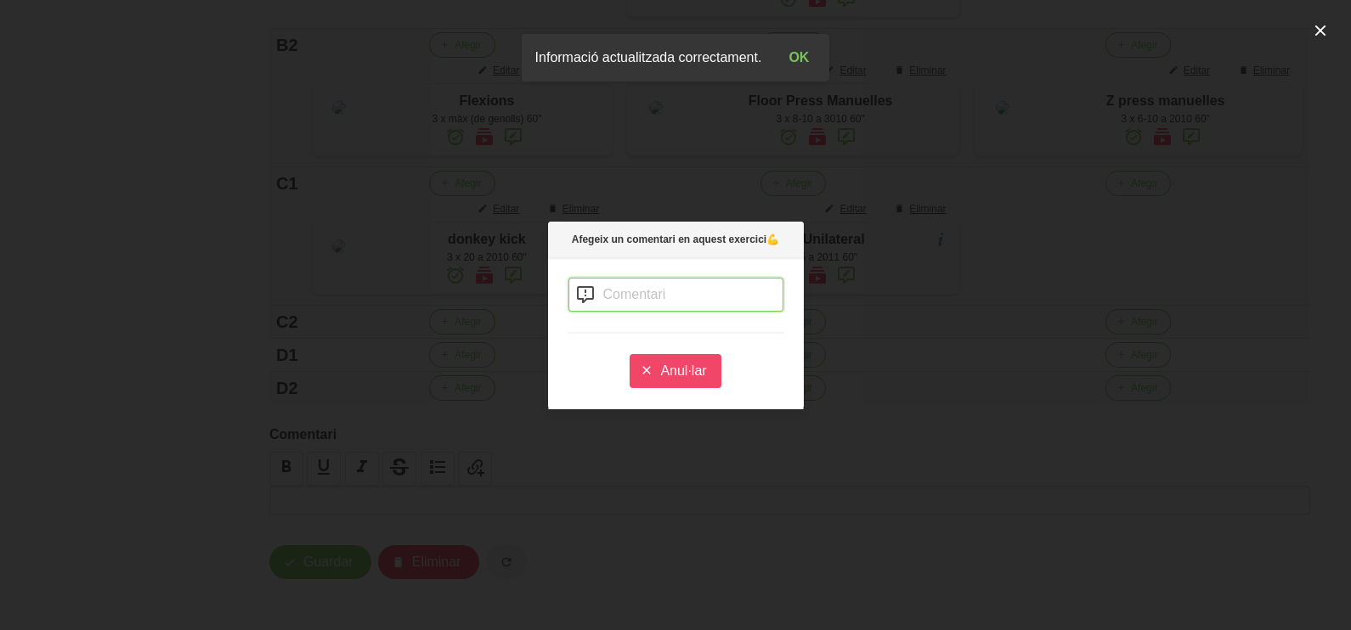
drag, startPoint x: 612, startPoint y: 297, endPoint x: 594, endPoint y: 297, distance: 18.7
click at [610, 297] on input "text" at bounding box center [675, 295] width 215 height 34
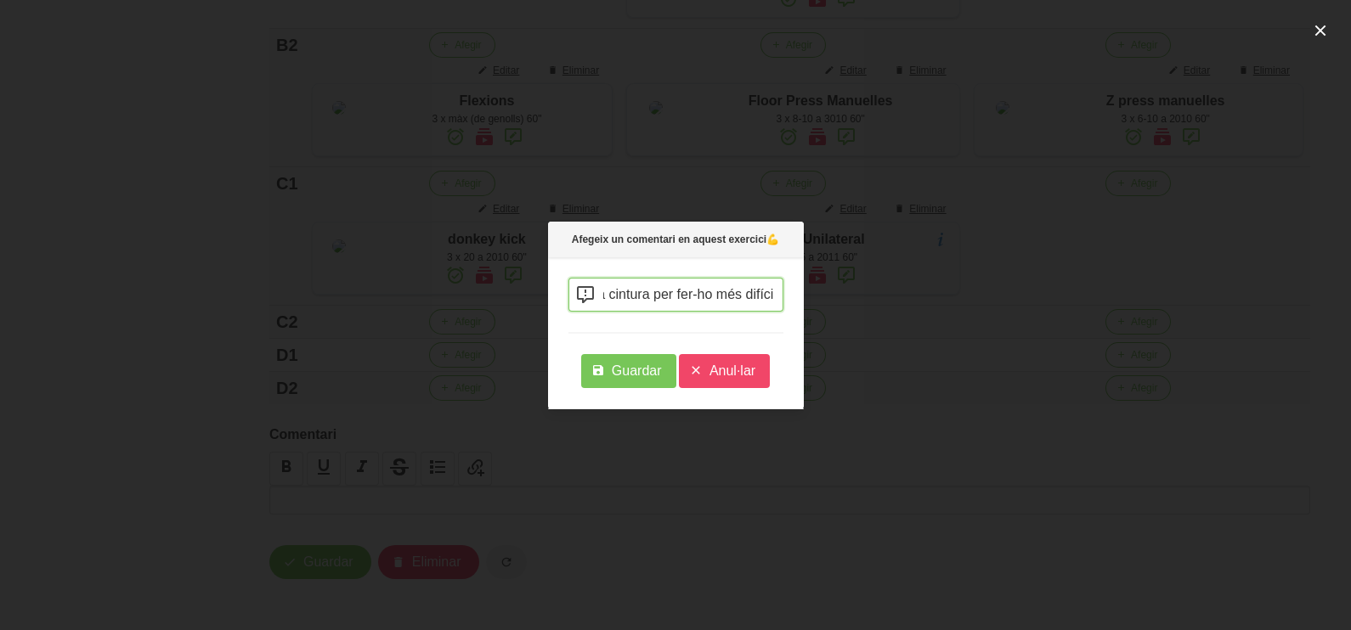
scroll to position [0, 167]
click at [629, 372] on span "Guardar" at bounding box center [637, 371] width 50 height 20
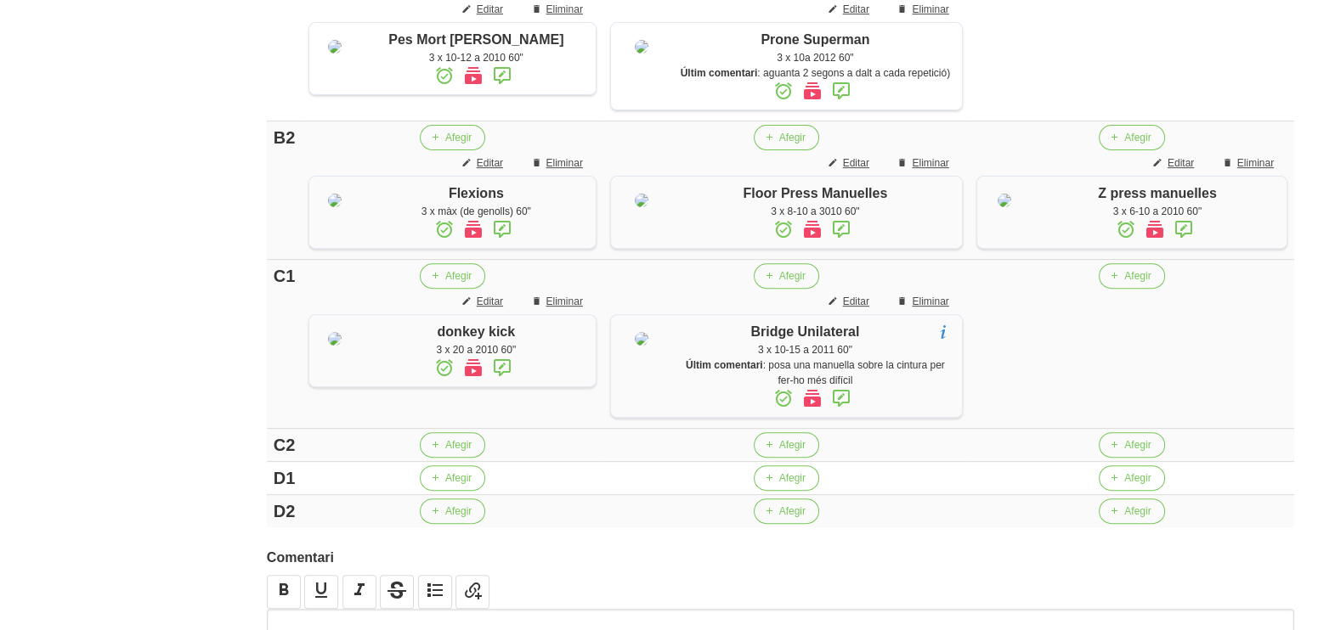
scroll to position [849, 0]
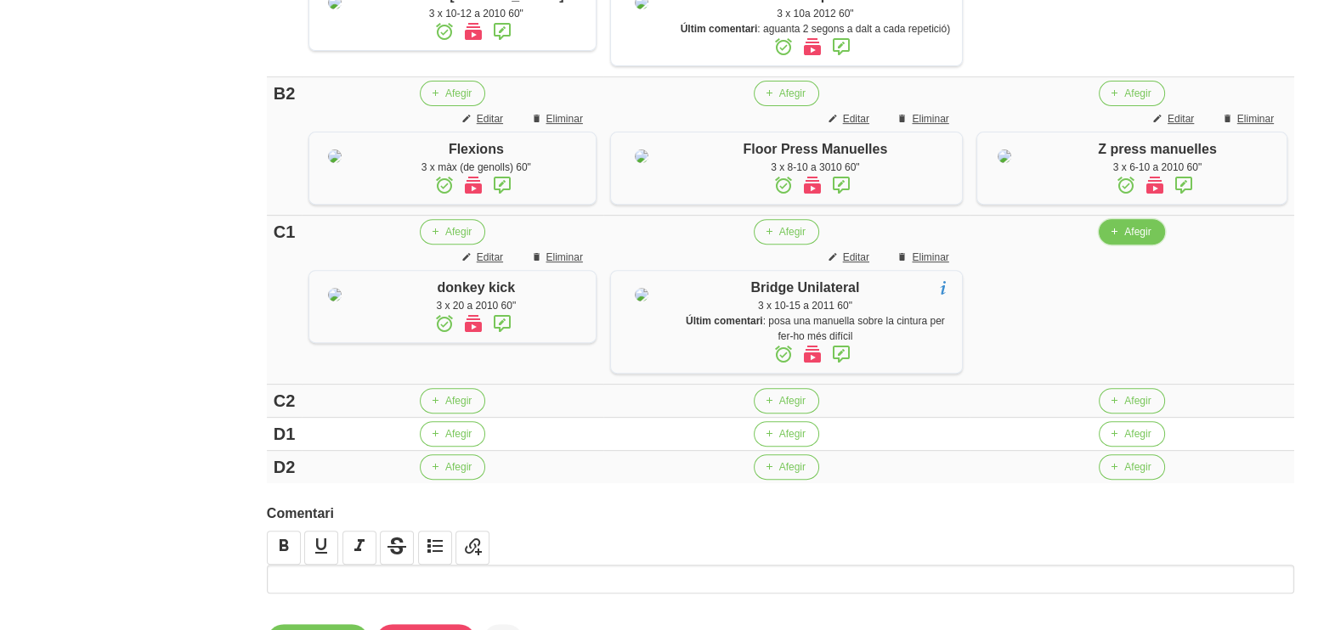
click at [1124, 240] on span "Afegir" at bounding box center [1137, 231] width 26 height 15
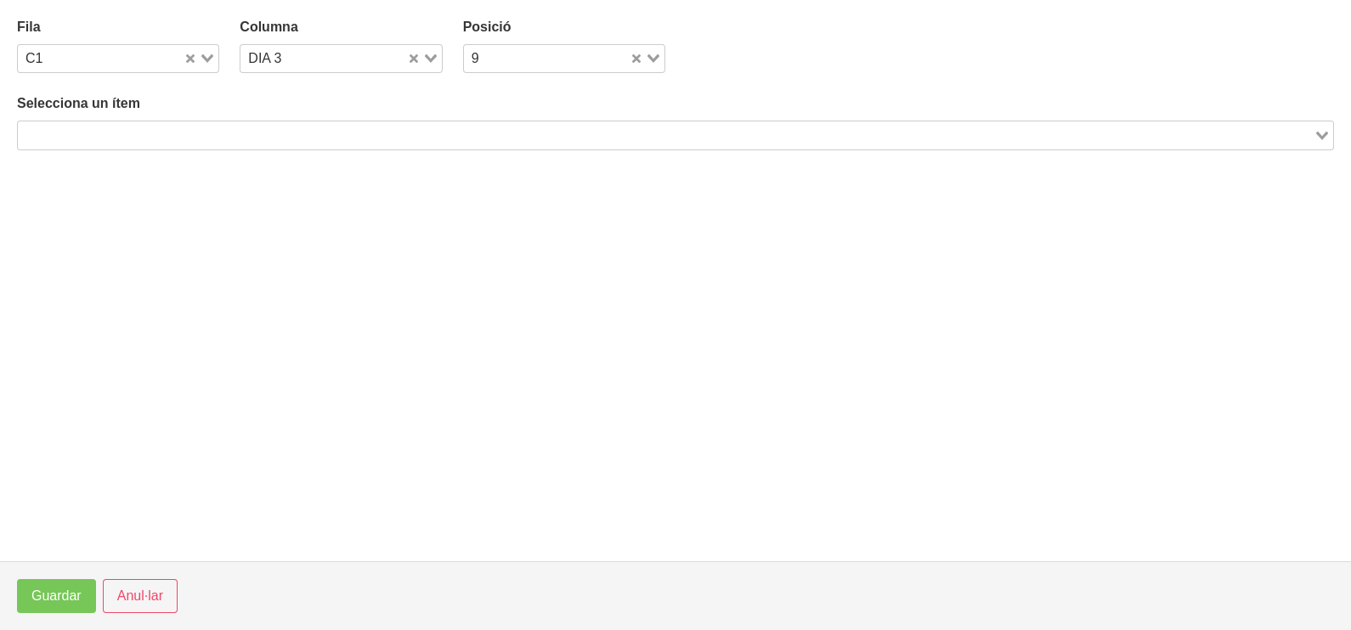
click at [302, 129] on input "Search for option" at bounding box center [666, 135] width 1292 height 20
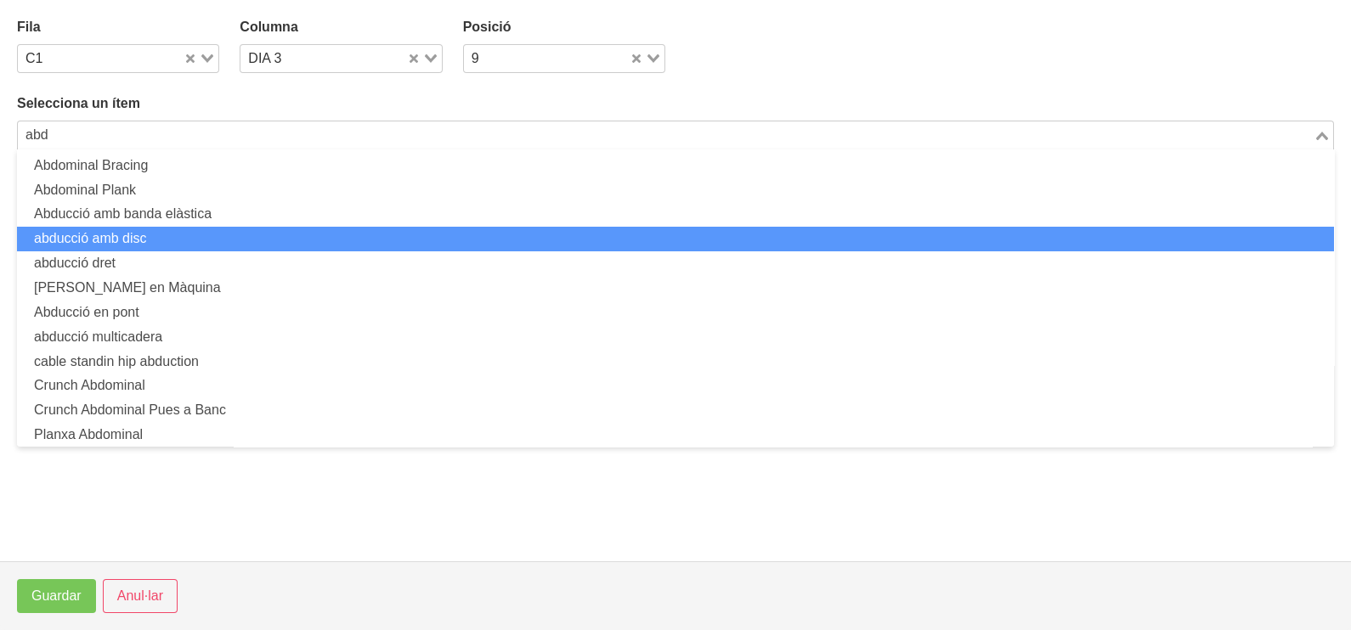
click at [122, 245] on li "abducció amb disc" at bounding box center [675, 239] width 1317 height 25
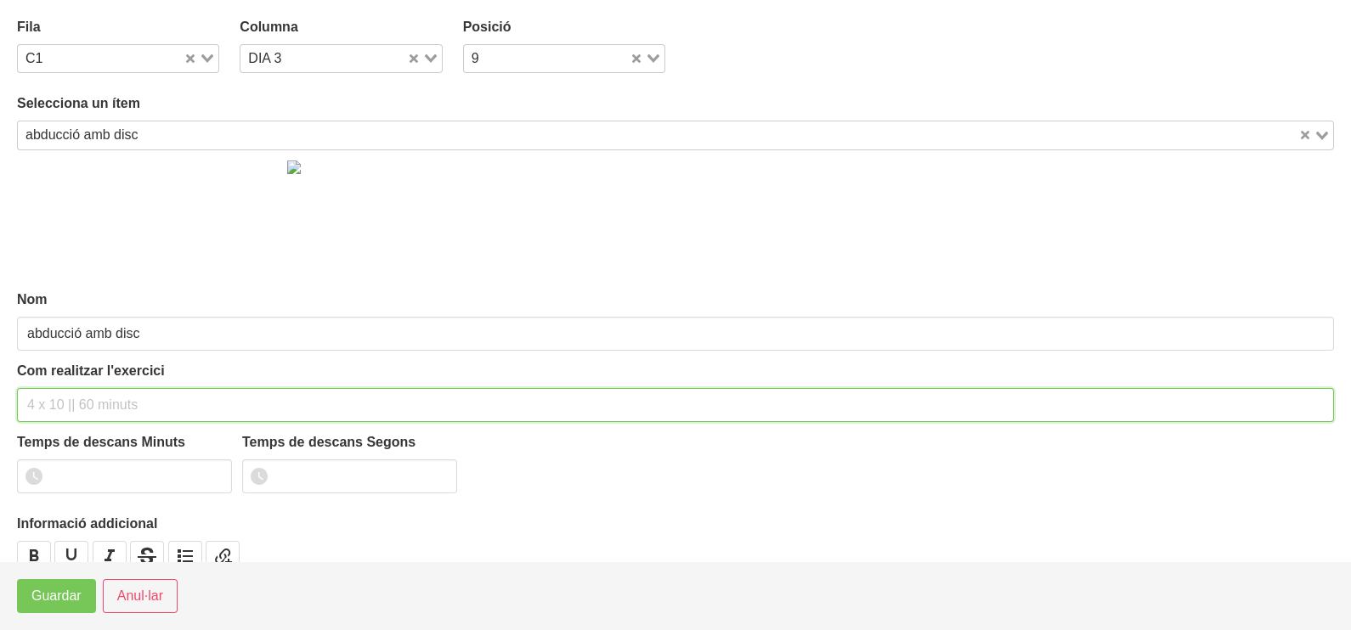
drag, startPoint x: 83, startPoint y: 402, endPoint x: 110, endPoint y: 302, distance: 103.6
click at [85, 397] on input "text" at bounding box center [675, 405] width 1317 height 34
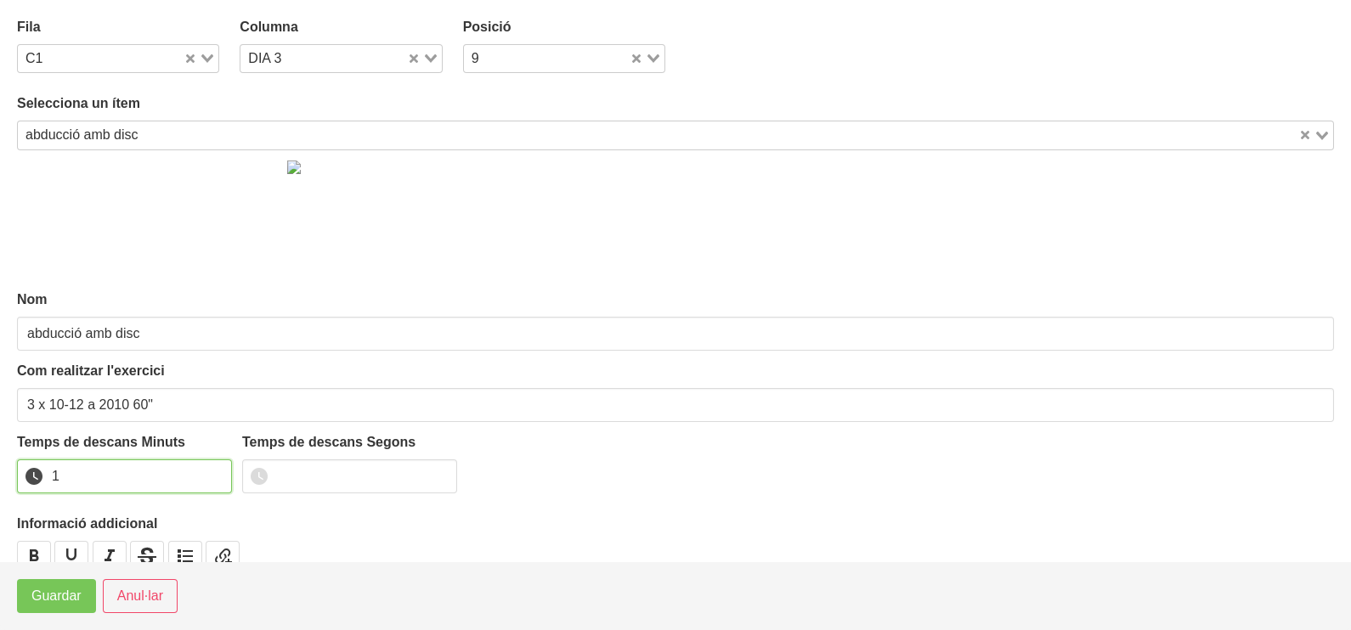
drag, startPoint x: 217, startPoint y: 471, endPoint x: 112, endPoint y: 538, distance: 124.2
click at [209, 478] on input "1" at bounding box center [124, 477] width 215 height 34
click at [62, 596] on span "Guardar" at bounding box center [56, 596] width 50 height 20
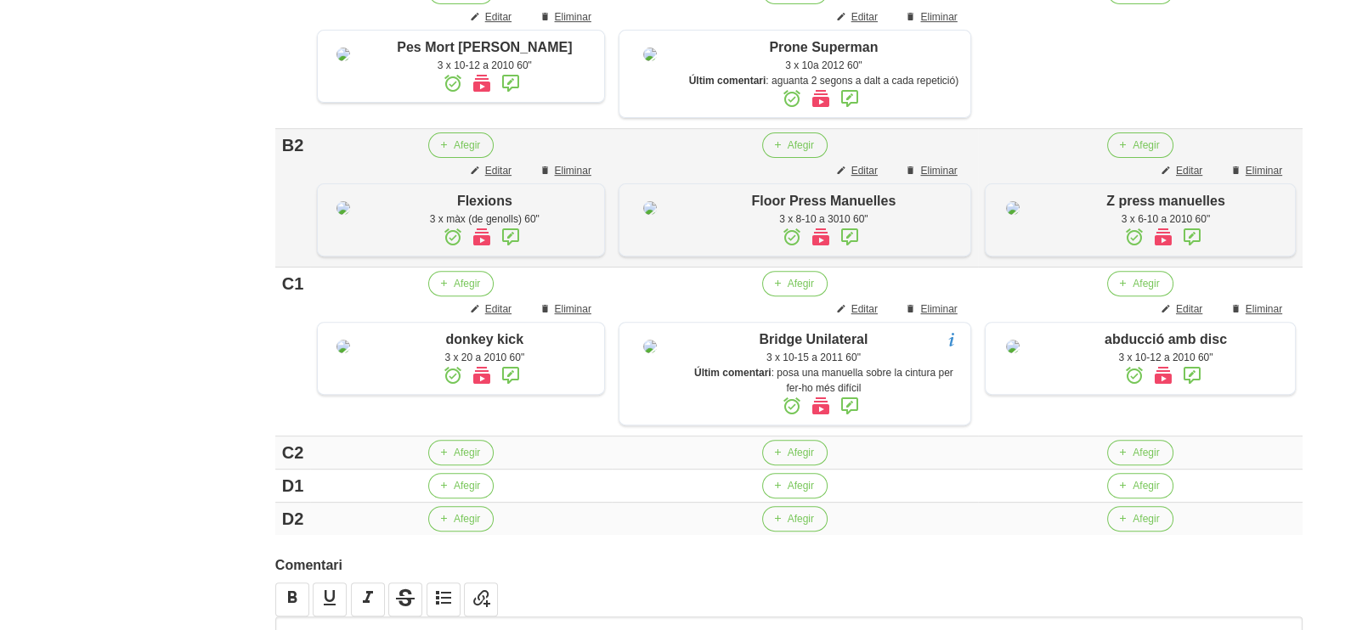
scroll to position [1117, 0]
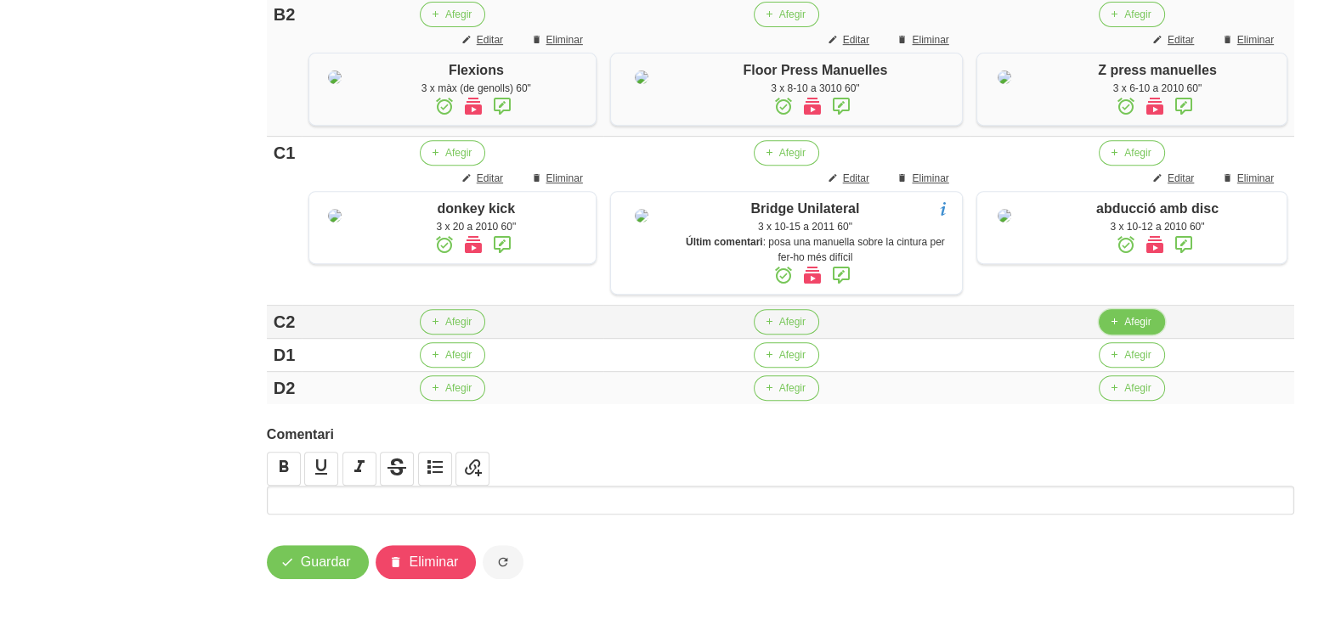
click at [1125, 319] on span "Afegir" at bounding box center [1137, 321] width 26 height 15
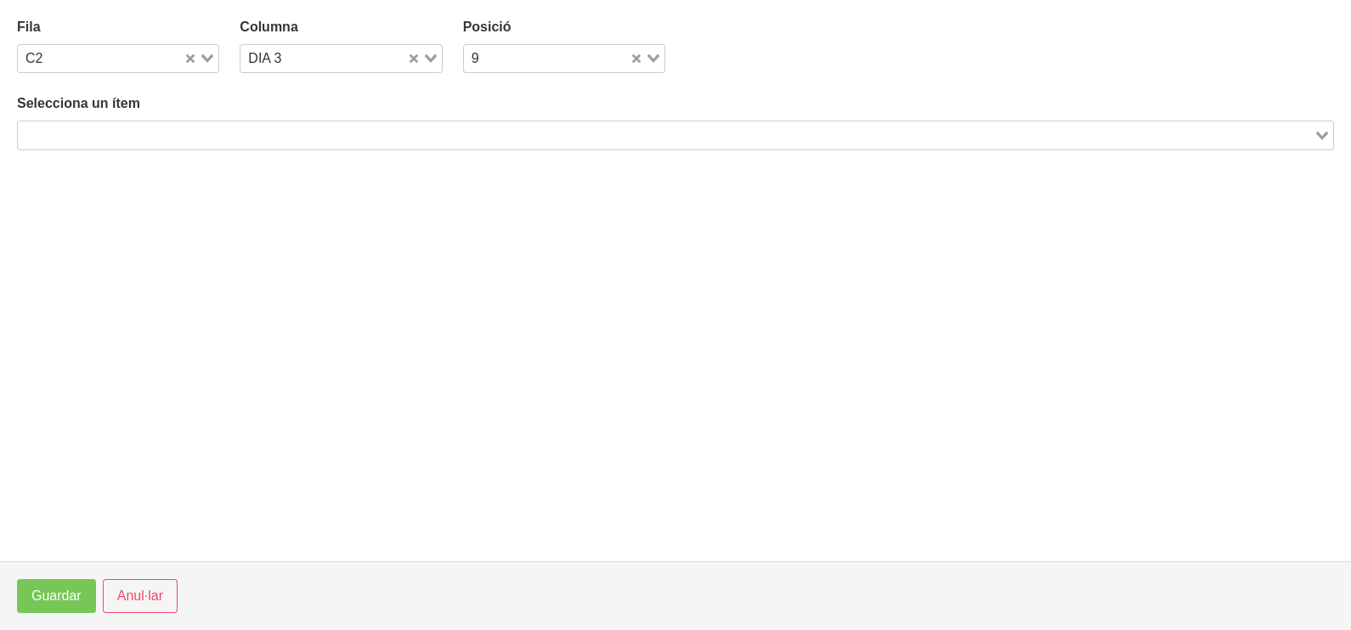
click at [283, 134] on input "Search for option" at bounding box center [666, 135] width 1292 height 20
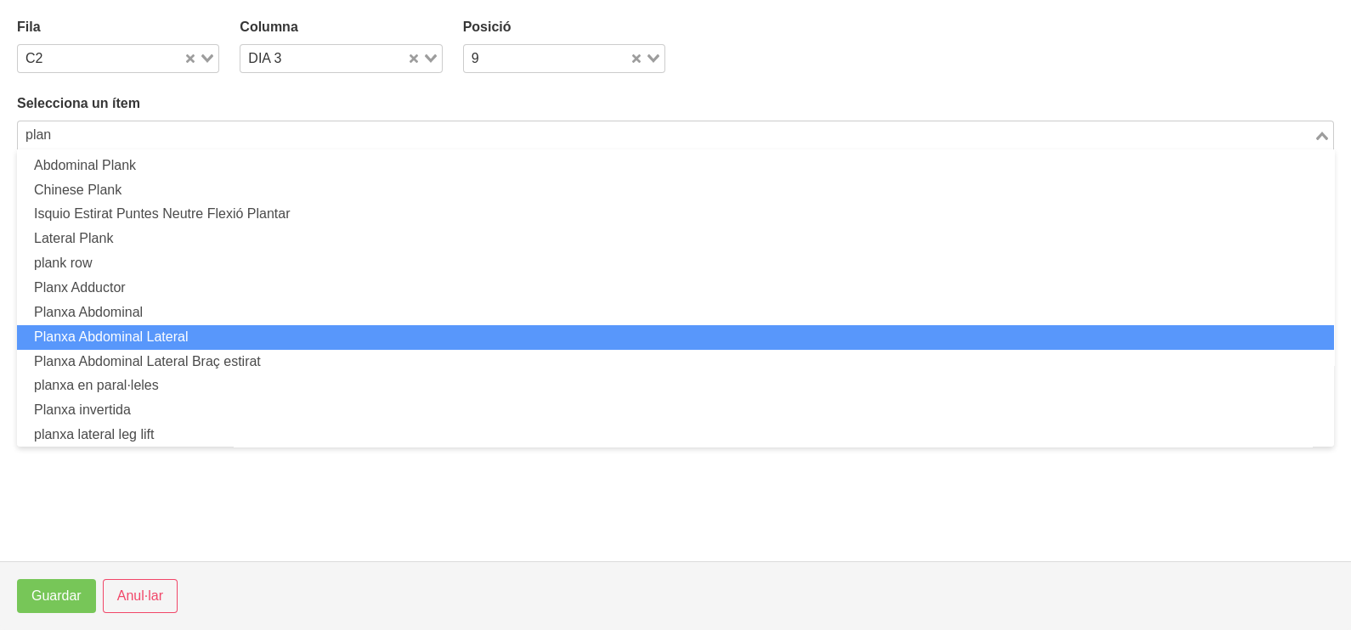
click at [228, 331] on li "Planxa Abdominal Lateral" at bounding box center [675, 337] width 1317 height 25
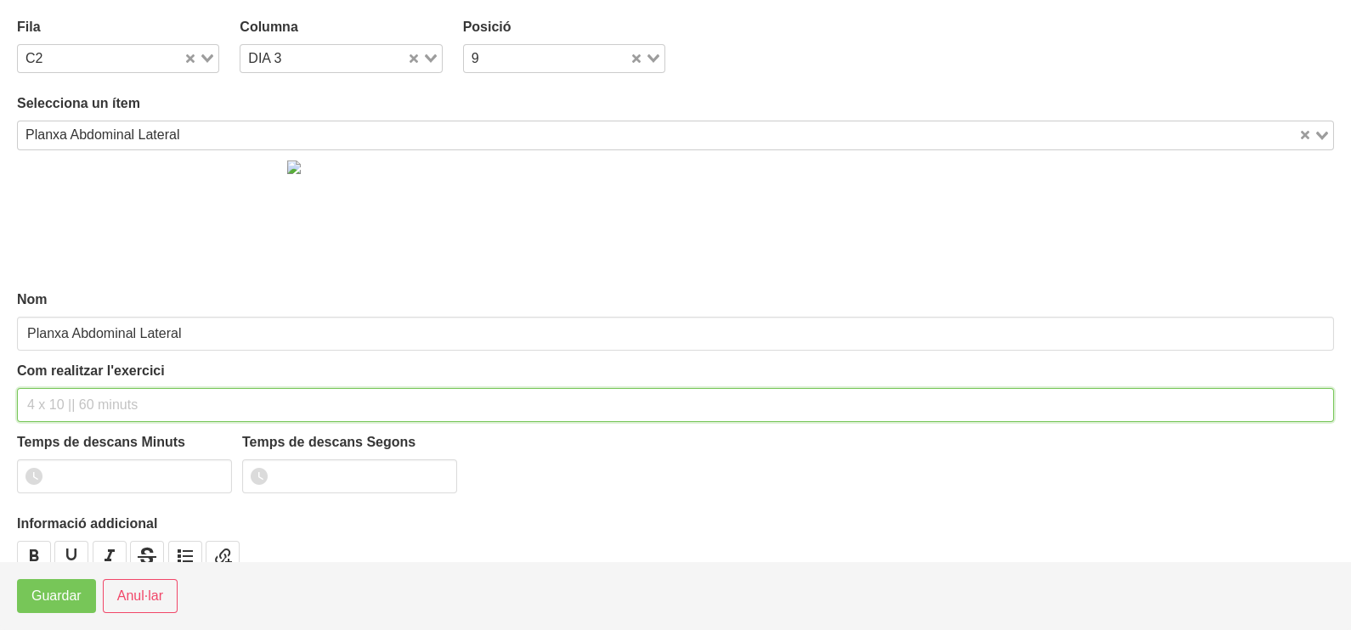
click at [58, 404] on input "text" at bounding box center [675, 405] width 1317 height 34
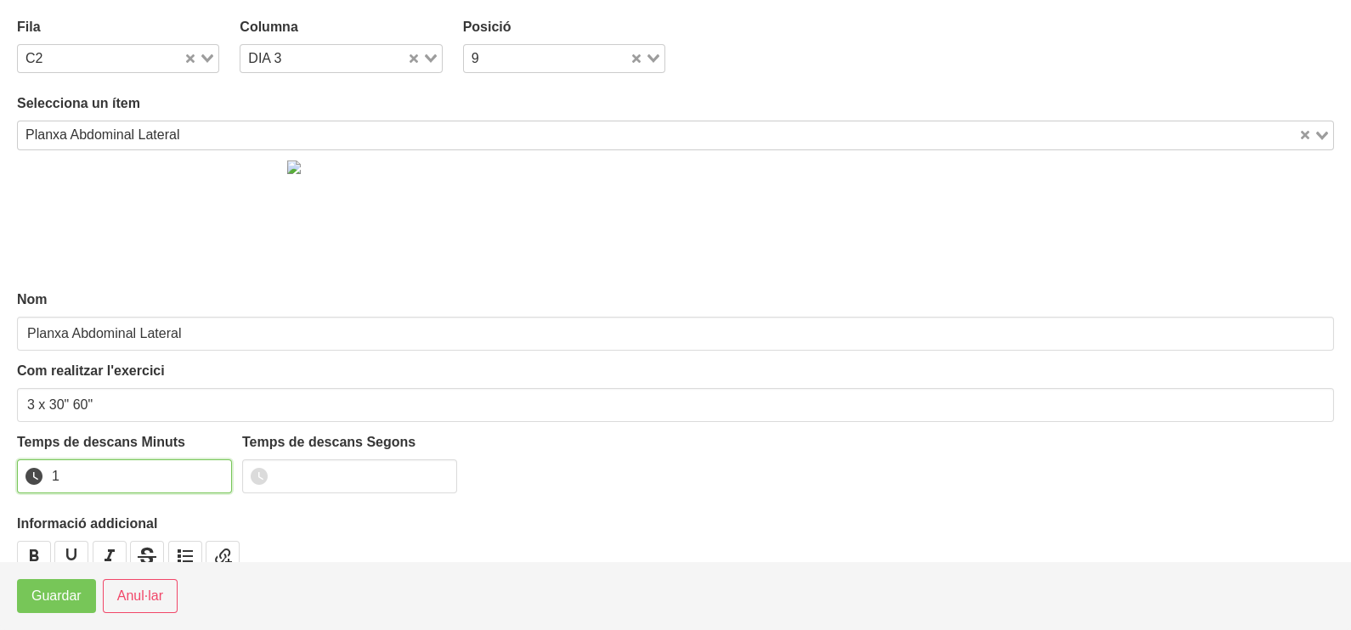
click at [215, 471] on input "1" at bounding box center [124, 477] width 215 height 34
click at [34, 596] on button "Guardar" at bounding box center [56, 596] width 79 height 34
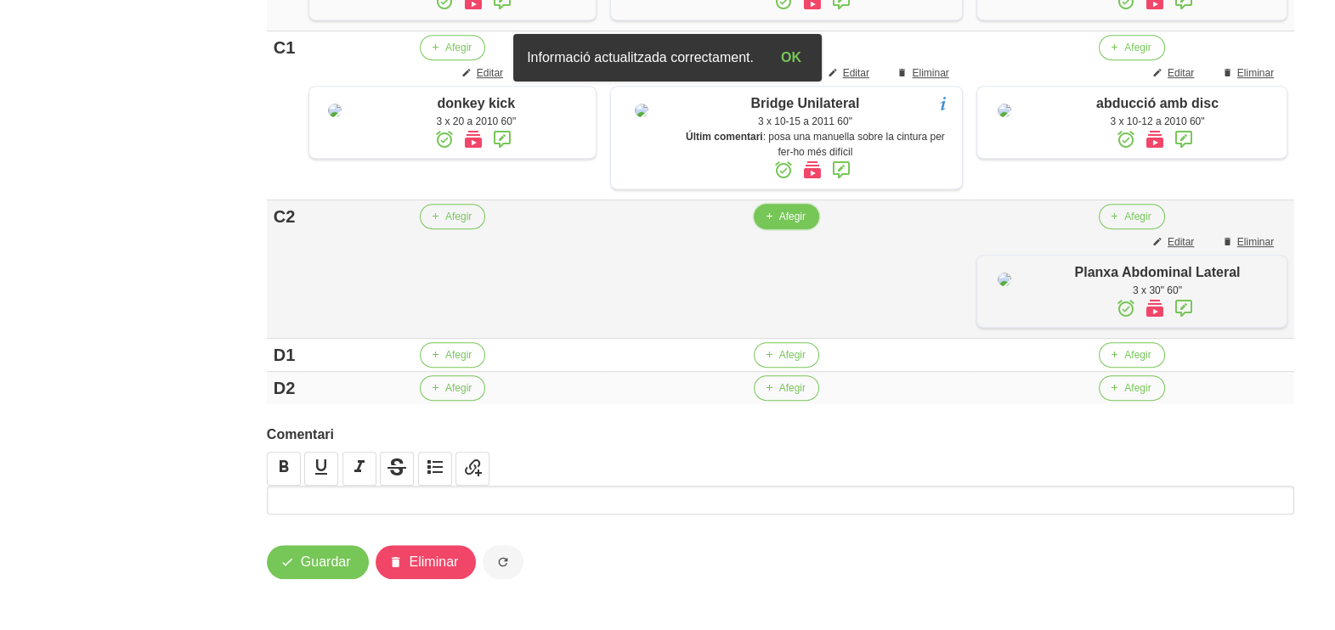
click at [779, 224] on span "Afegir" at bounding box center [792, 216] width 26 height 15
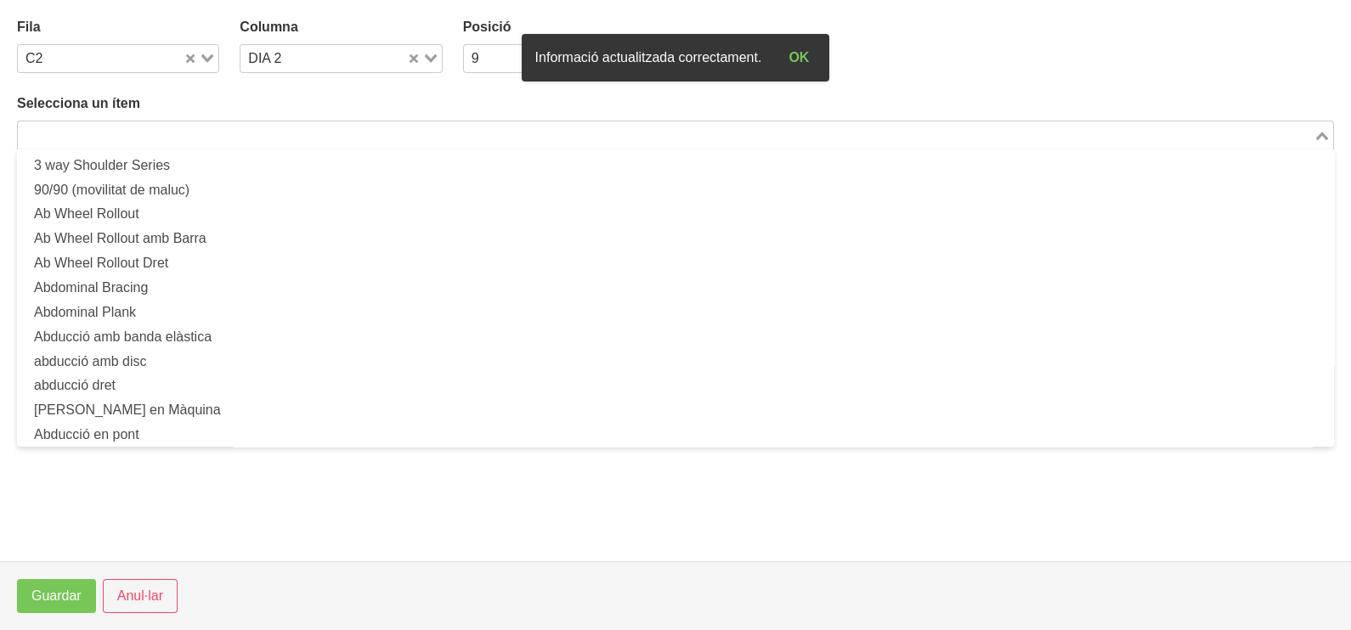
click at [187, 128] on input "Search for option" at bounding box center [666, 135] width 1292 height 20
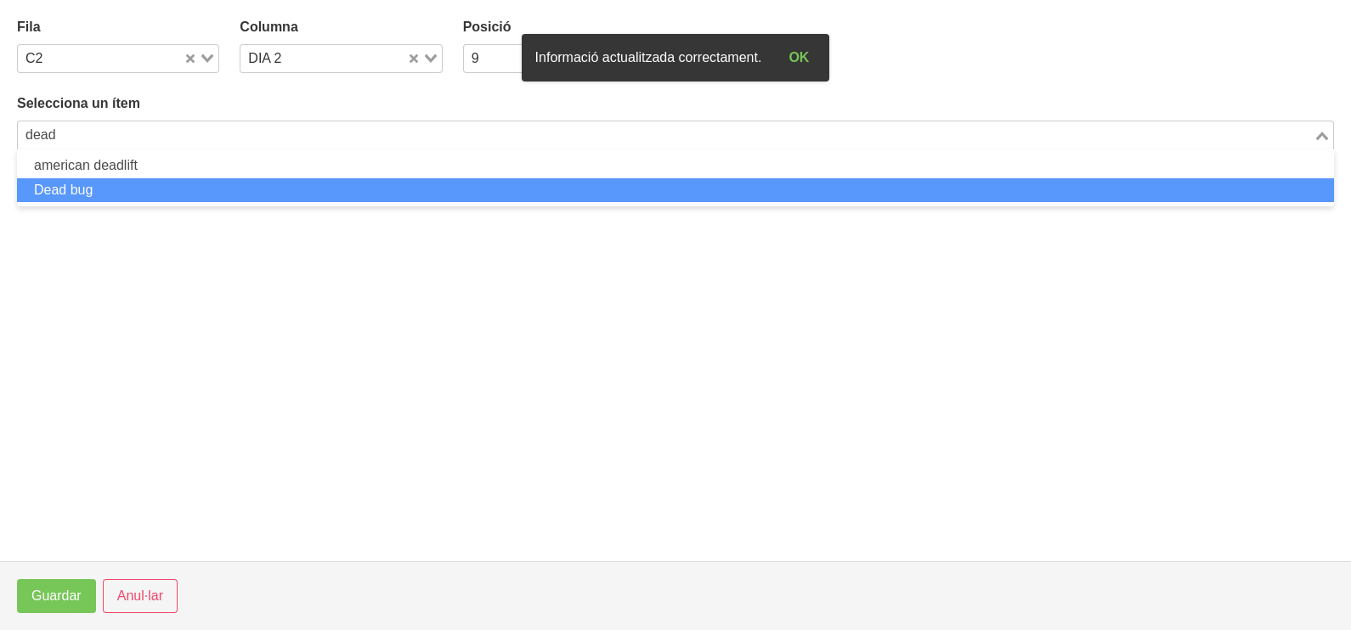
click at [155, 185] on li "Dead bug" at bounding box center [675, 190] width 1317 height 25
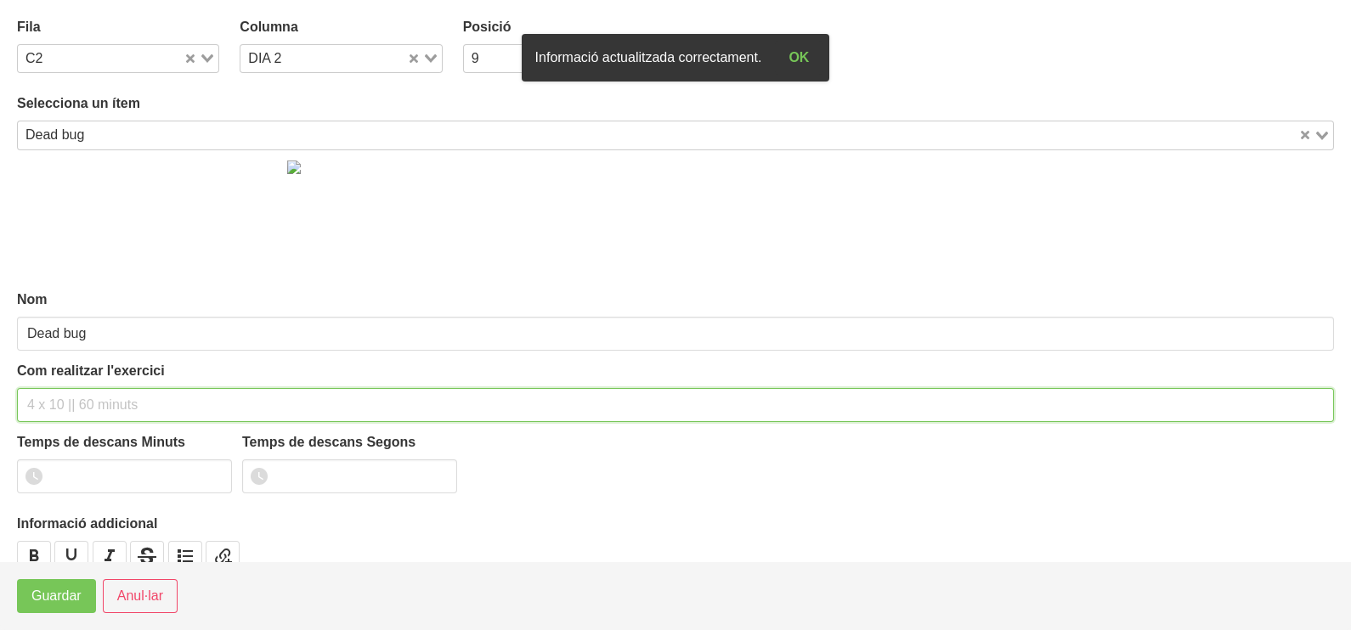
click at [85, 399] on input "text" at bounding box center [675, 405] width 1317 height 34
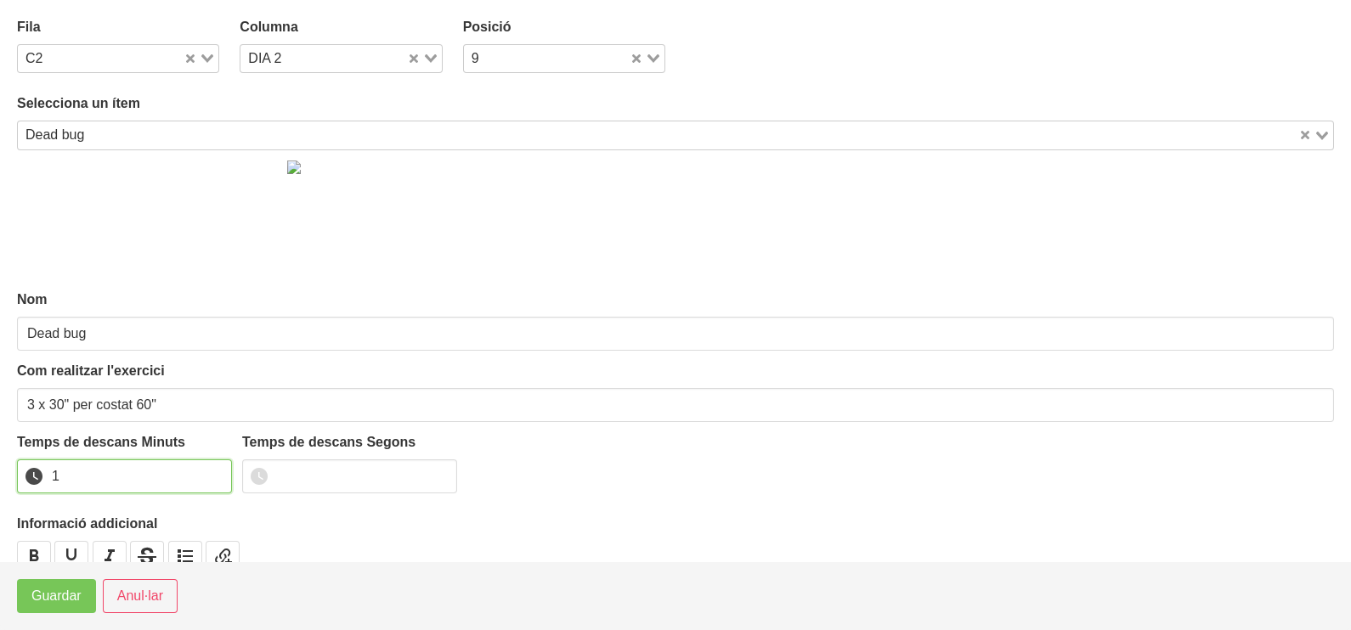
click at [216, 471] on input "1" at bounding box center [124, 477] width 215 height 34
click at [78, 595] on span "Guardar" at bounding box center [56, 596] width 50 height 20
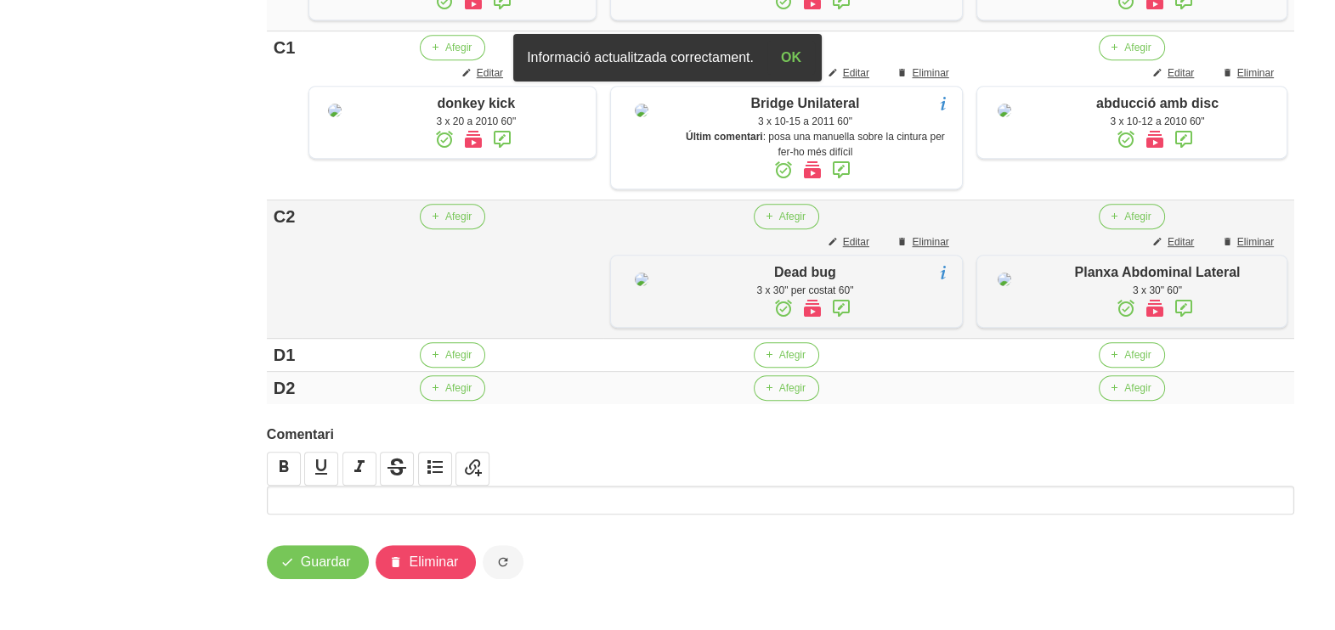
click at [841, 324] on icon at bounding box center [841, 308] width 20 height 31
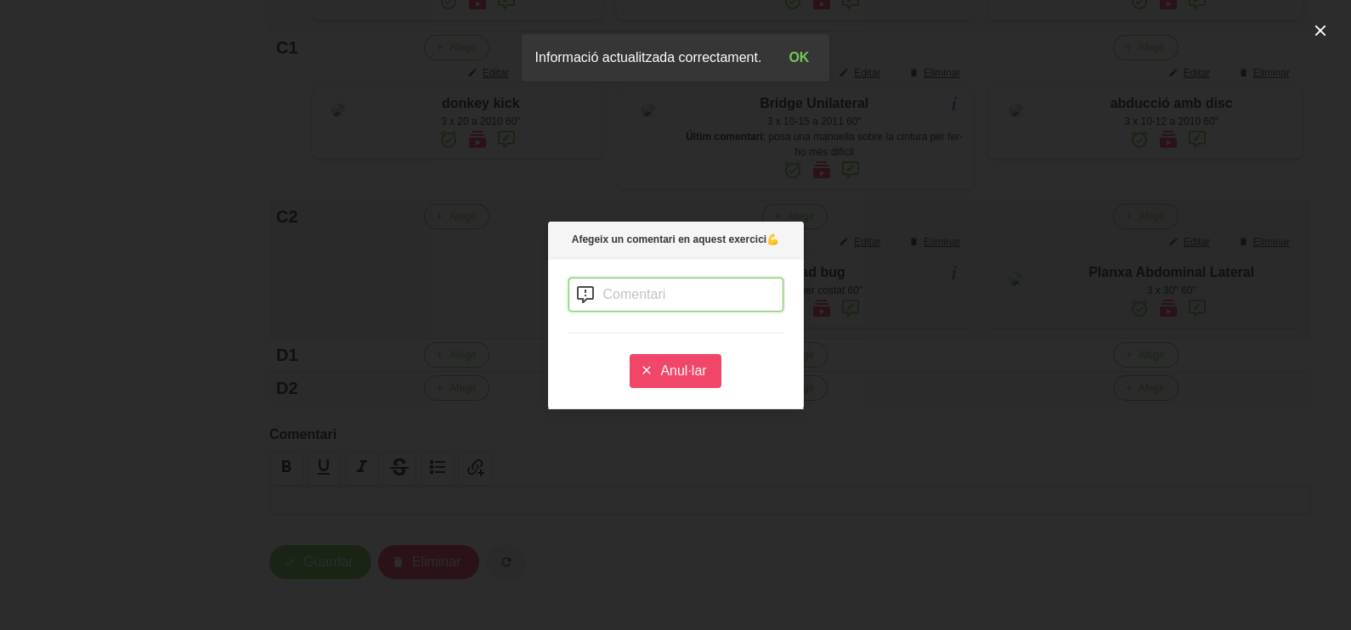
click at [626, 289] on input "text" at bounding box center [675, 295] width 215 height 34
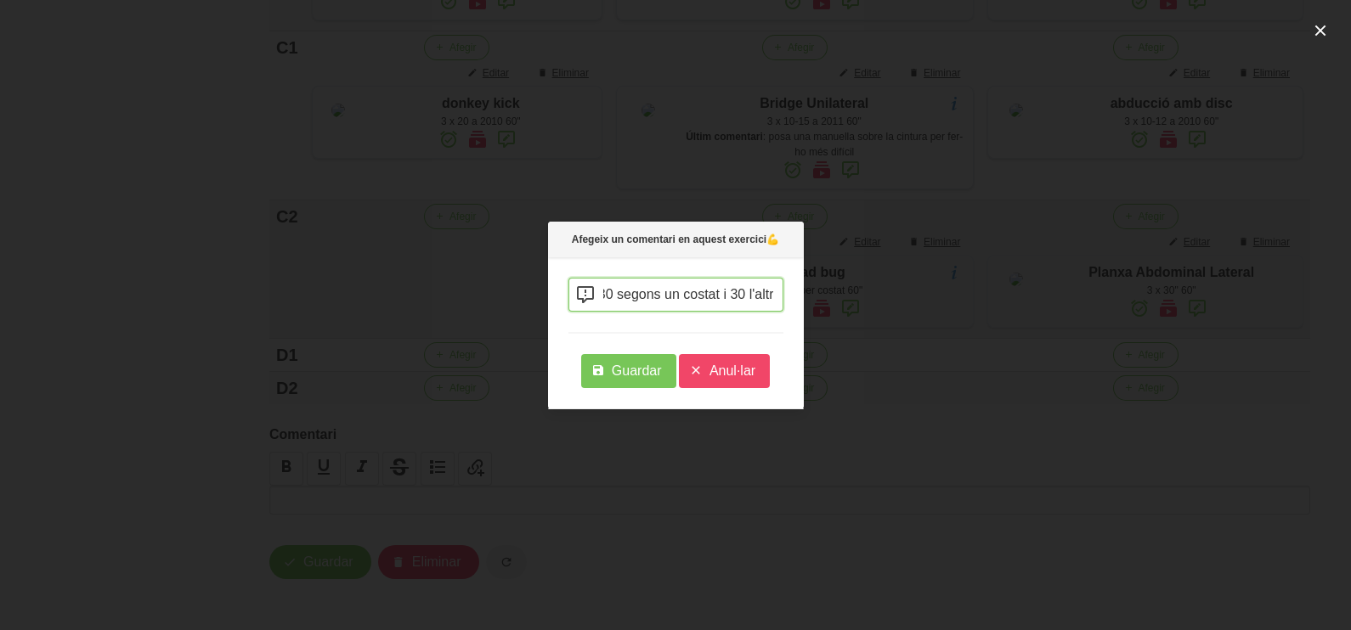
scroll to position [0, 253]
click at [642, 370] on span "Guardar" at bounding box center [637, 371] width 50 height 20
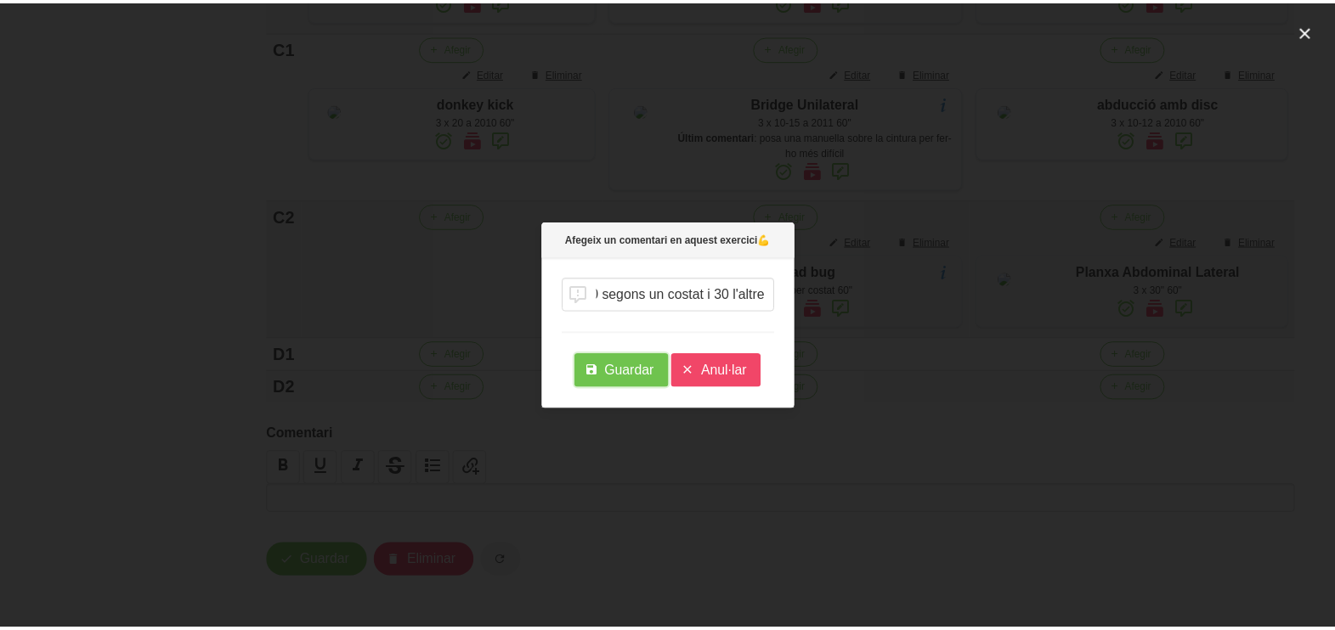
scroll to position [0, 0]
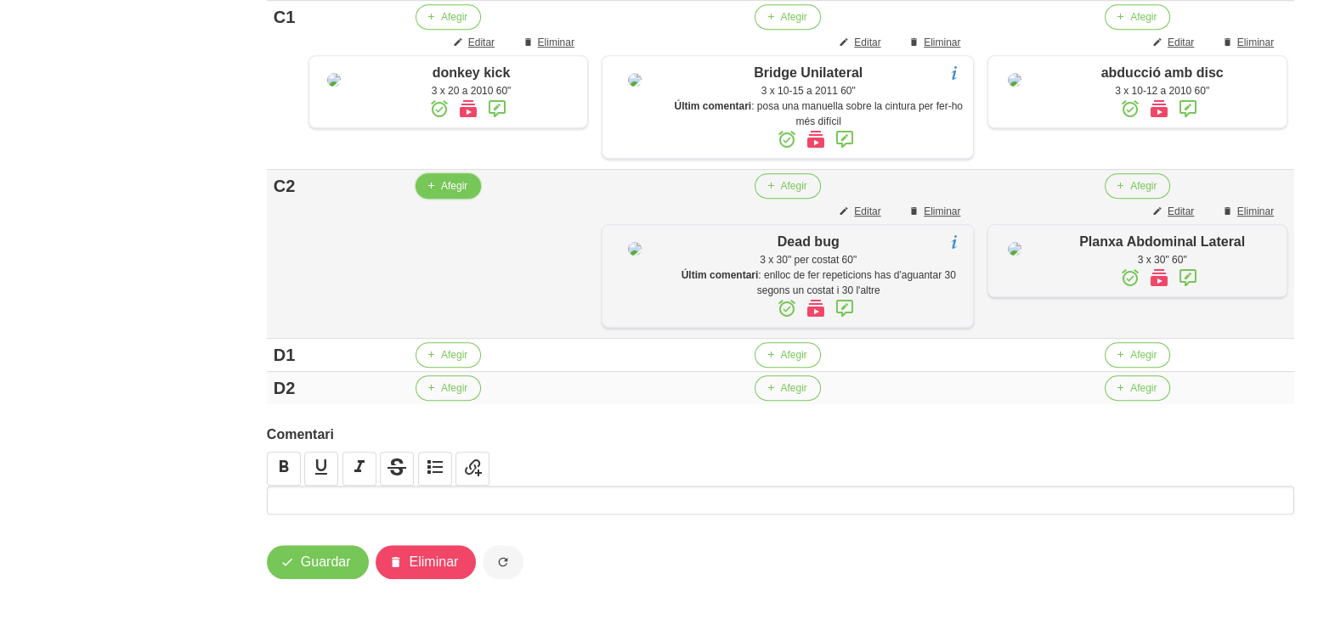
click at [439, 199] on button "Afegir" at bounding box center [447, 185] width 65 height 25
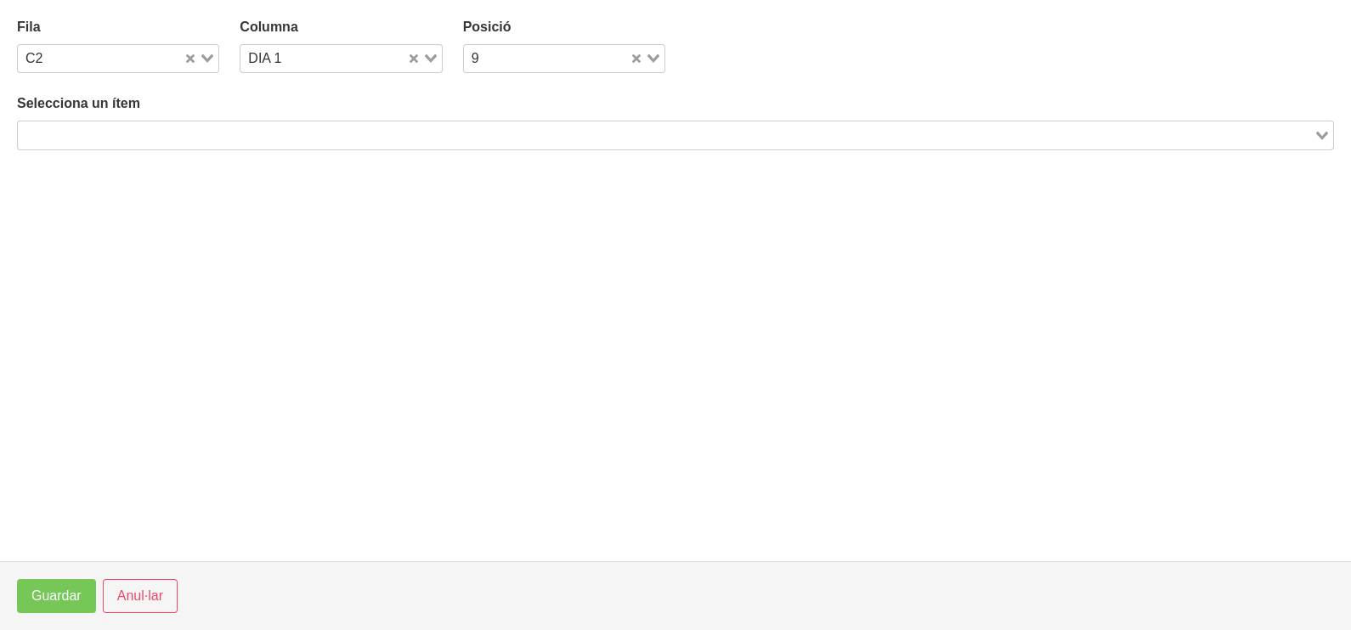
click at [125, 129] on input "Search for option" at bounding box center [666, 135] width 1292 height 20
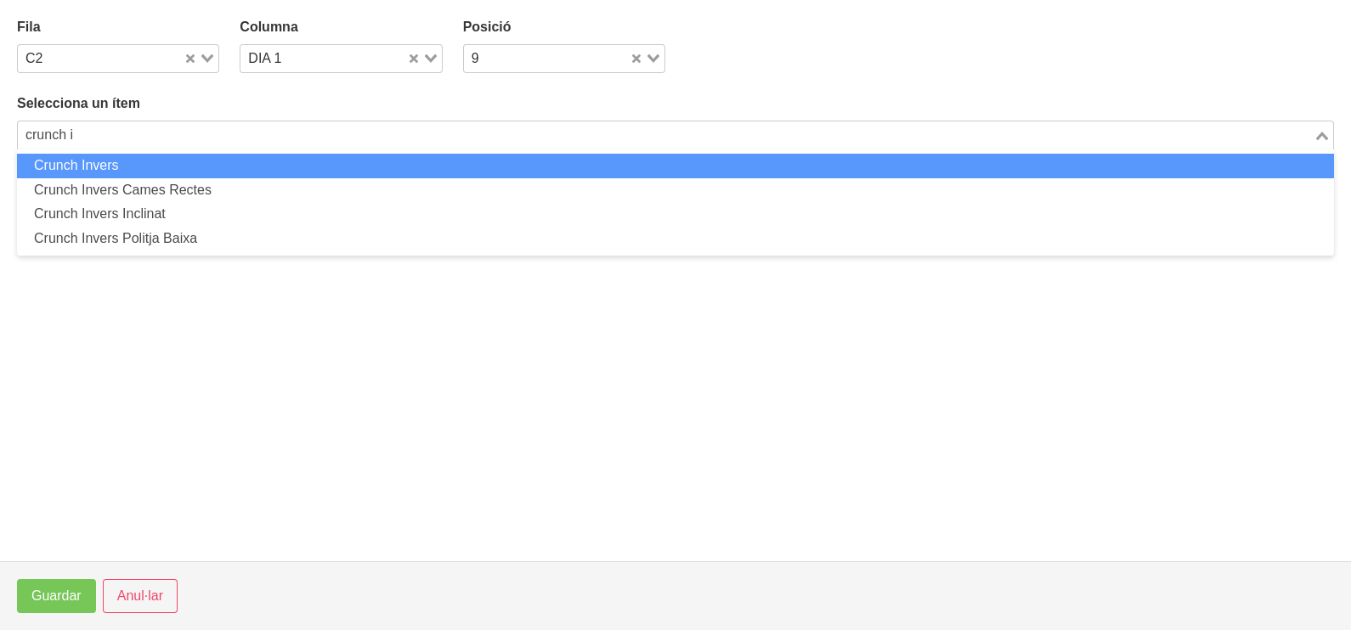
click at [148, 167] on li "Crunch Invers" at bounding box center [675, 166] width 1317 height 25
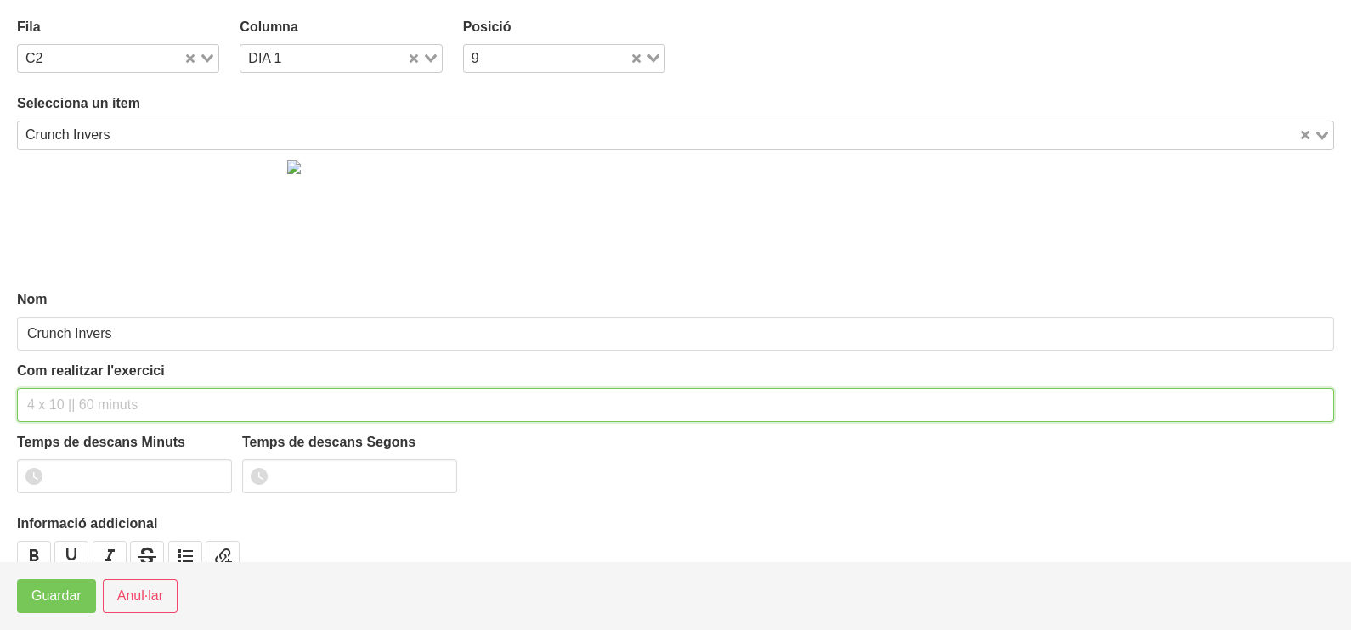
click at [55, 402] on input "text" at bounding box center [675, 405] width 1317 height 34
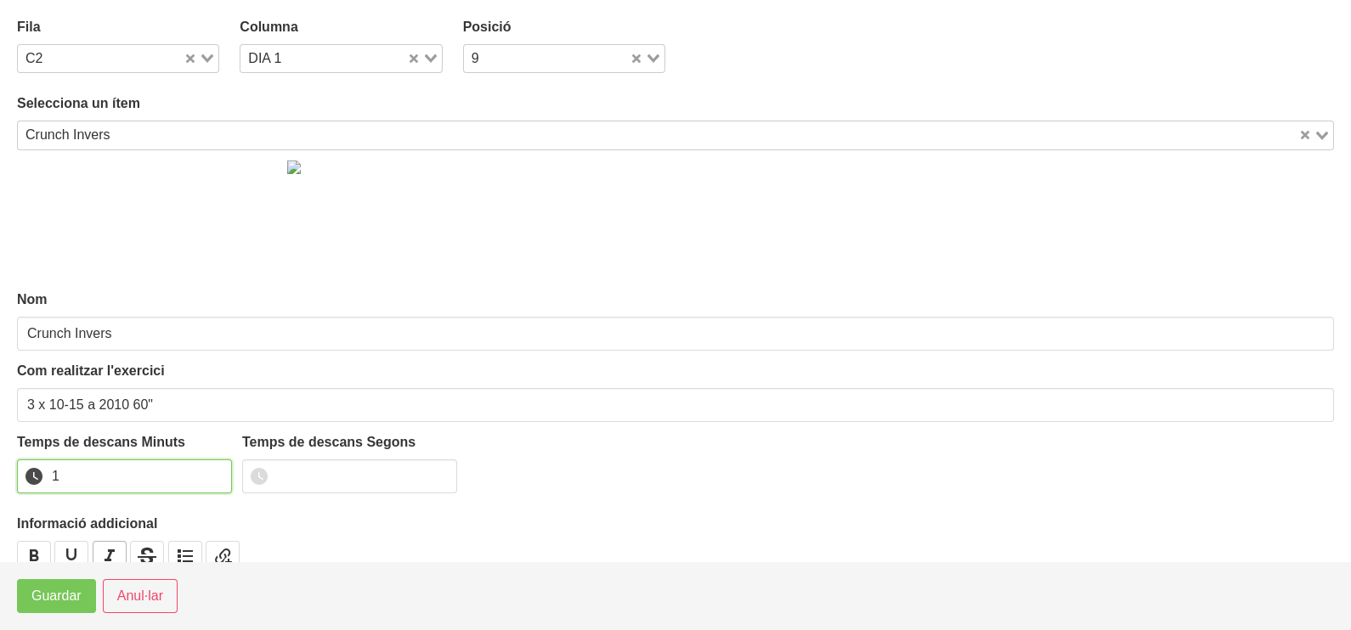
drag, startPoint x: 216, startPoint y: 471, endPoint x: 98, endPoint y: 543, distance: 138.4
click at [204, 480] on input "1" at bounding box center [124, 477] width 215 height 34
click at [56, 607] on button "Guardar" at bounding box center [56, 596] width 79 height 34
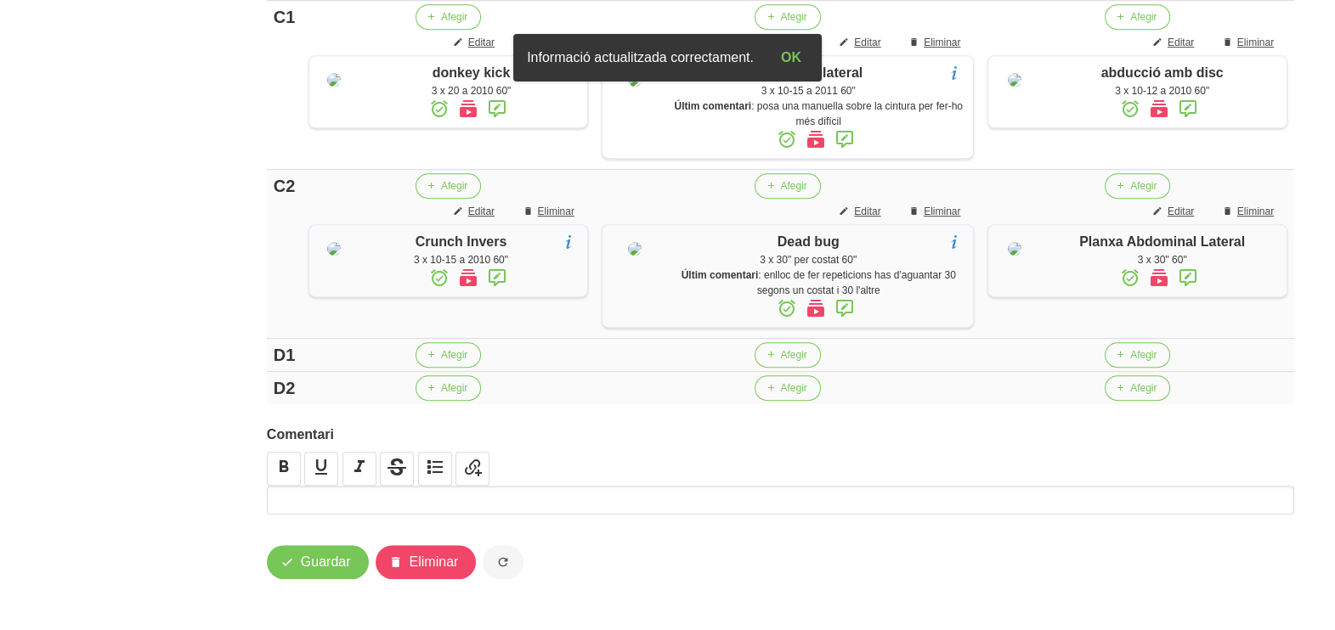
scroll to position [1277, 0]
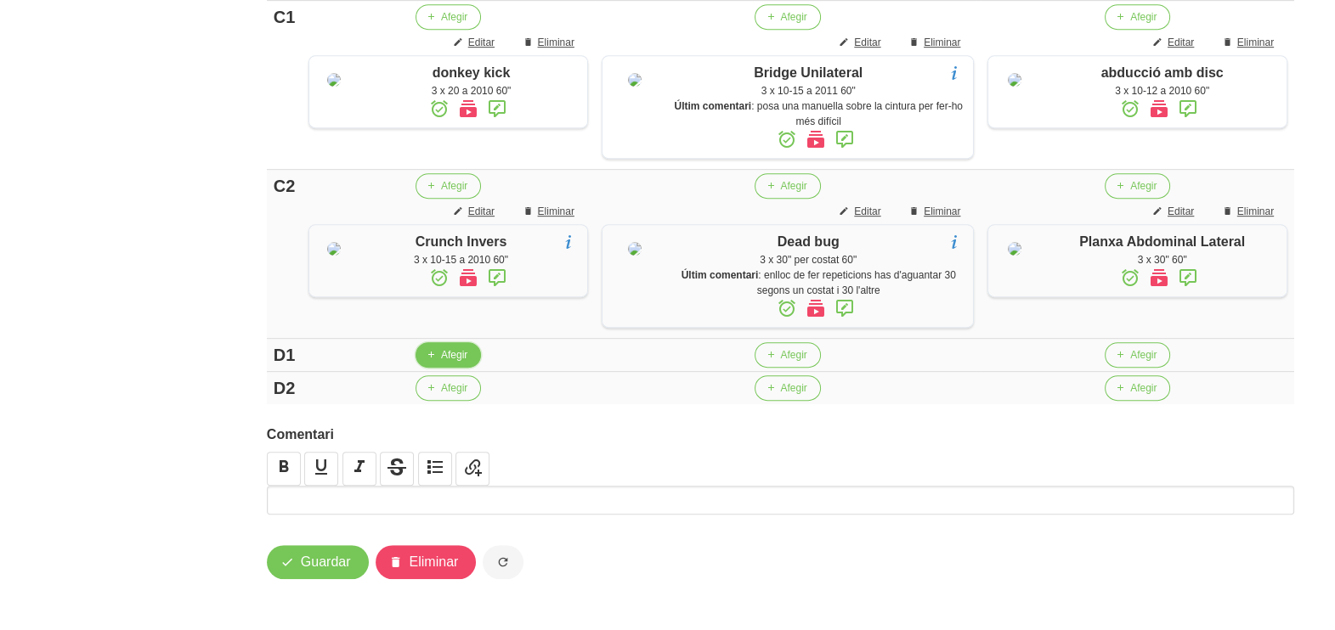
click at [443, 355] on span "Afegir" at bounding box center [454, 354] width 26 height 15
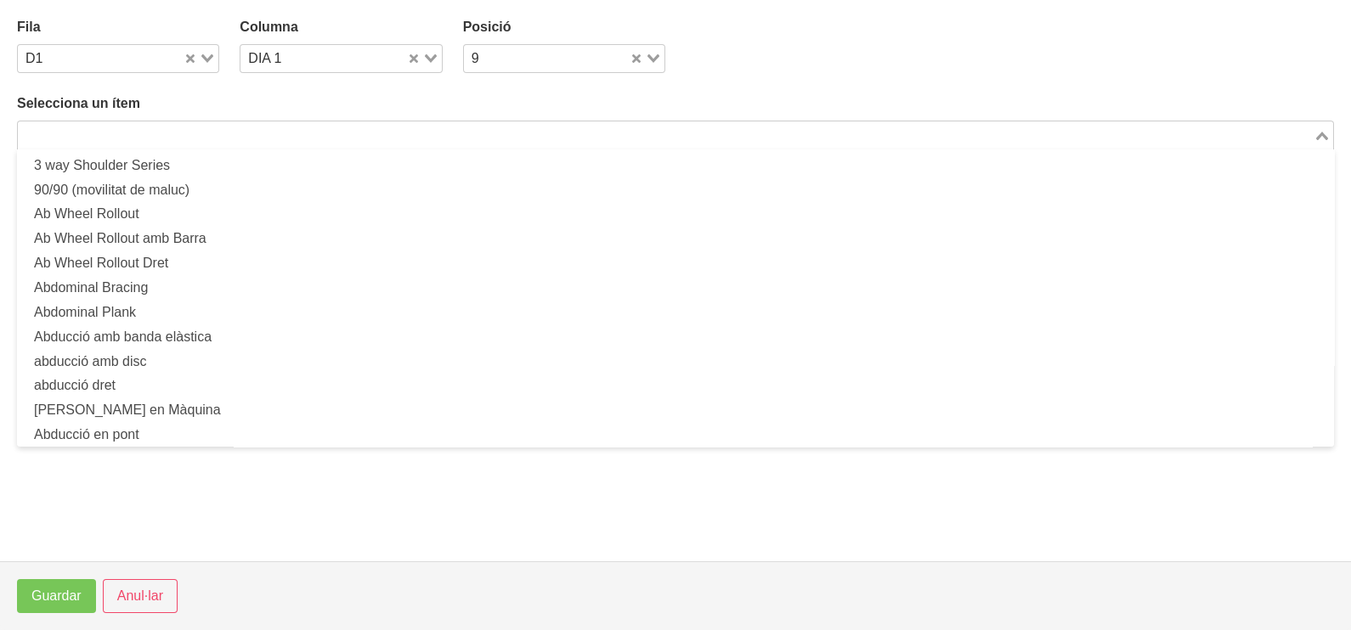
drag, startPoint x: 174, startPoint y: 136, endPoint x: 229, endPoint y: 116, distance: 57.8
click at [174, 136] on input "Search for option" at bounding box center [666, 135] width 1292 height 20
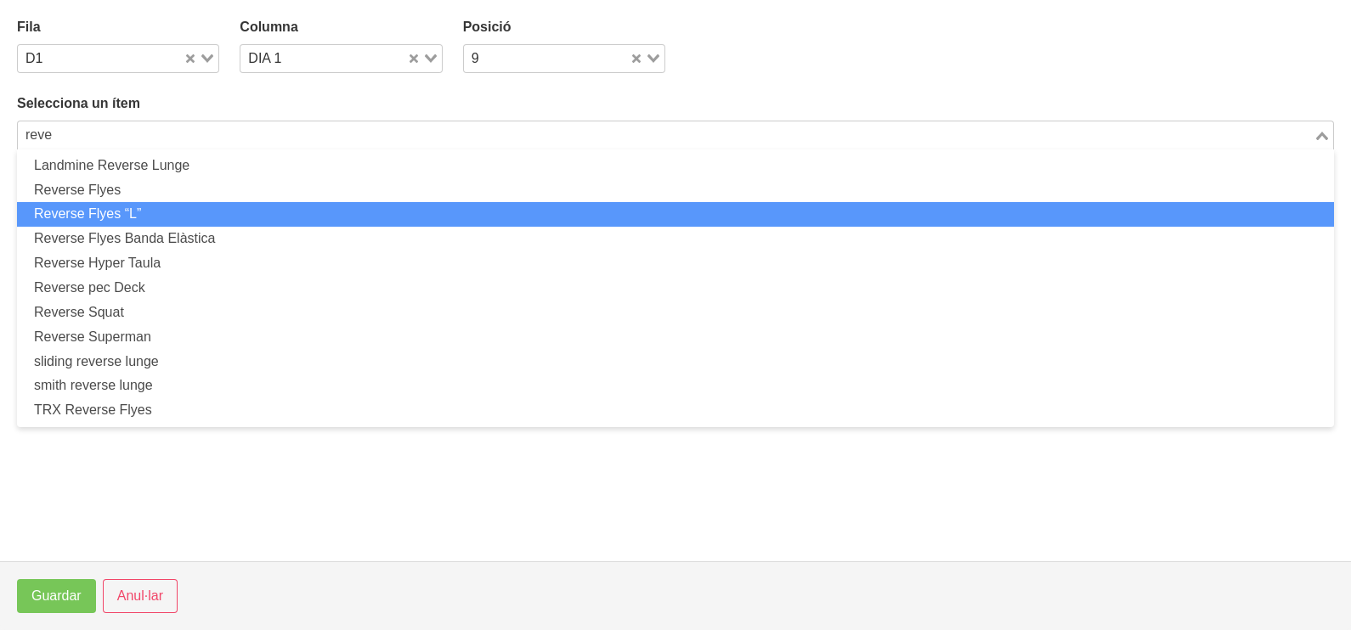
click at [190, 214] on li "Reverse Flyes “L”" at bounding box center [675, 214] width 1317 height 25
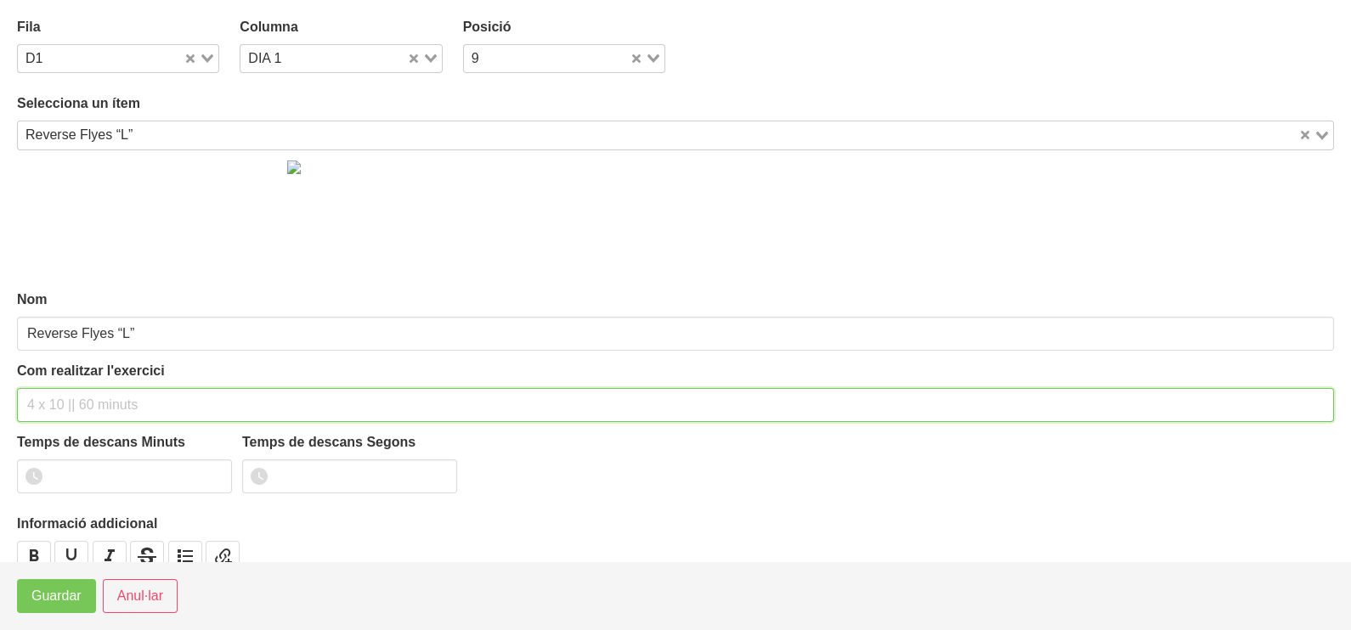
click at [82, 395] on input "text" at bounding box center [675, 405] width 1317 height 34
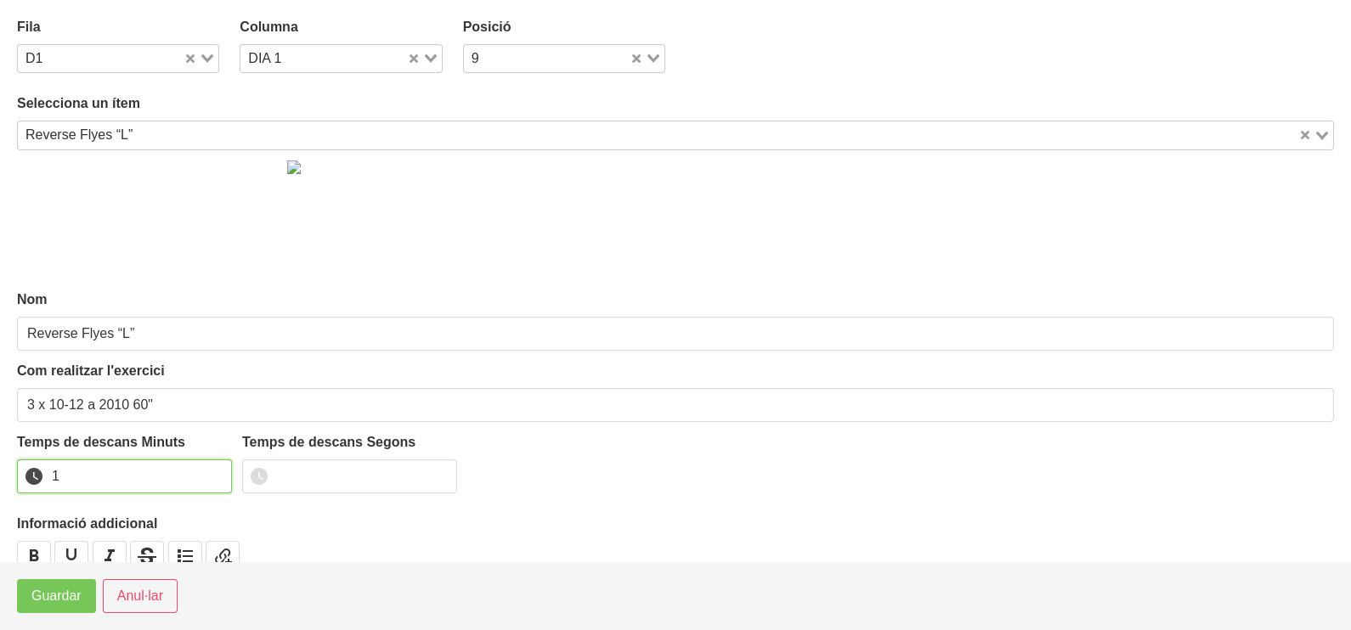
click at [217, 471] on input "1" at bounding box center [124, 477] width 215 height 34
click at [70, 591] on span "Guardar" at bounding box center [56, 596] width 50 height 20
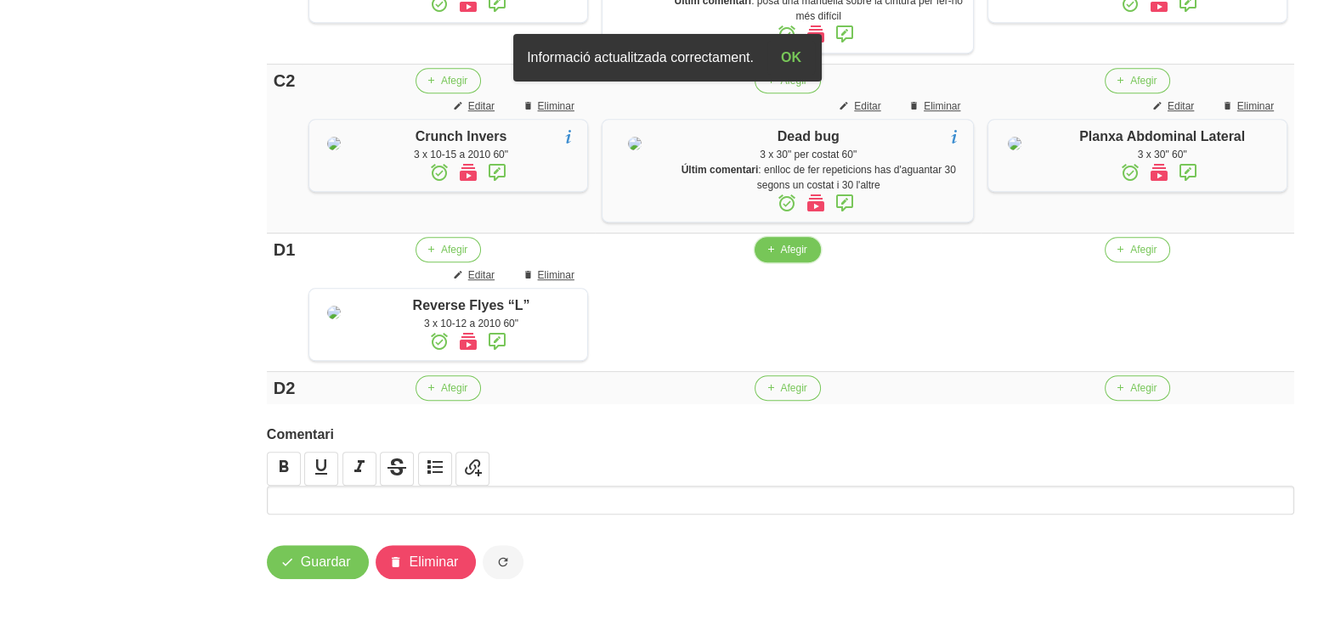
click at [794, 257] on span "Afegir" at bounding box center [793, 249] width 26 height 15
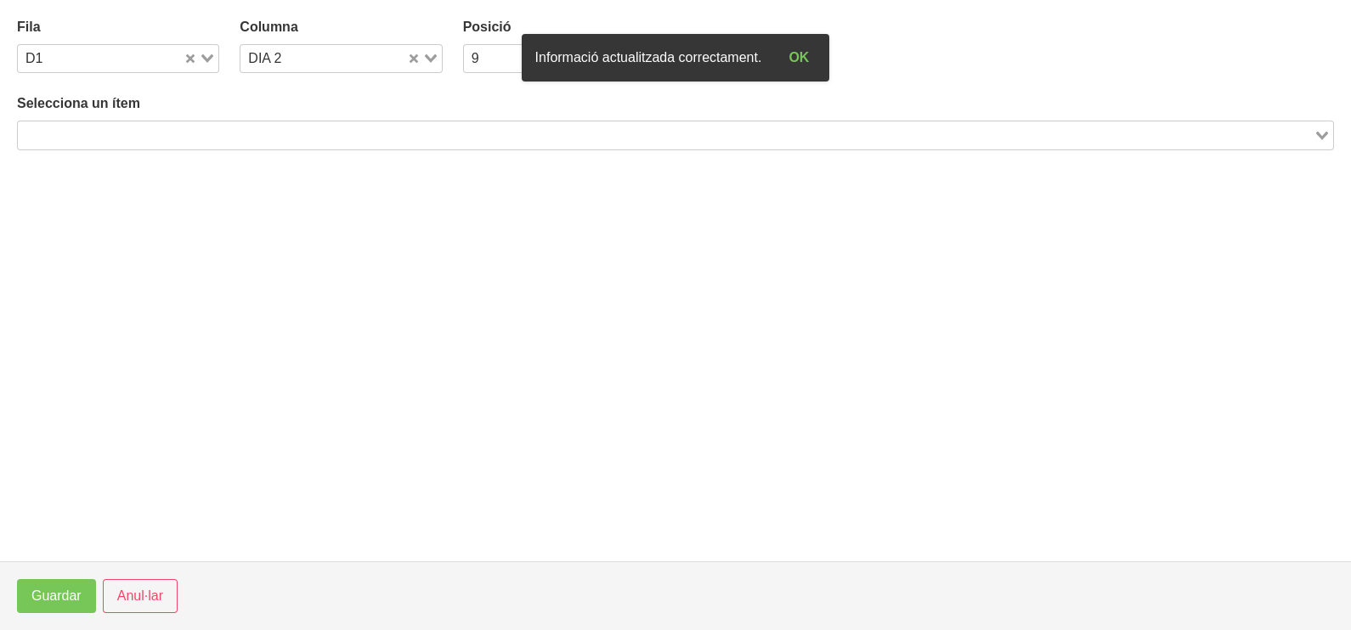
click at [207, 137] on input "Search for option" at bounding box center [666, 135] width 1292 height 20
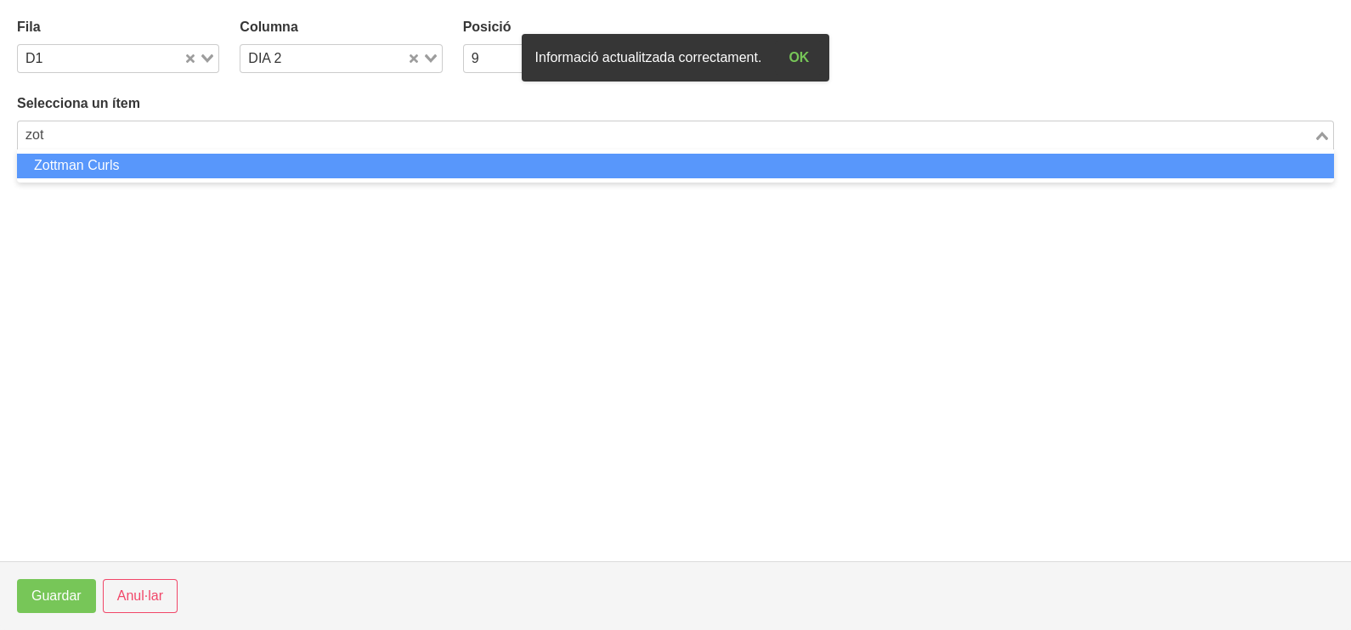
click at [157, 159] on li "Zottman Curls" at bounding box center [675, 166] width 1317 height 25
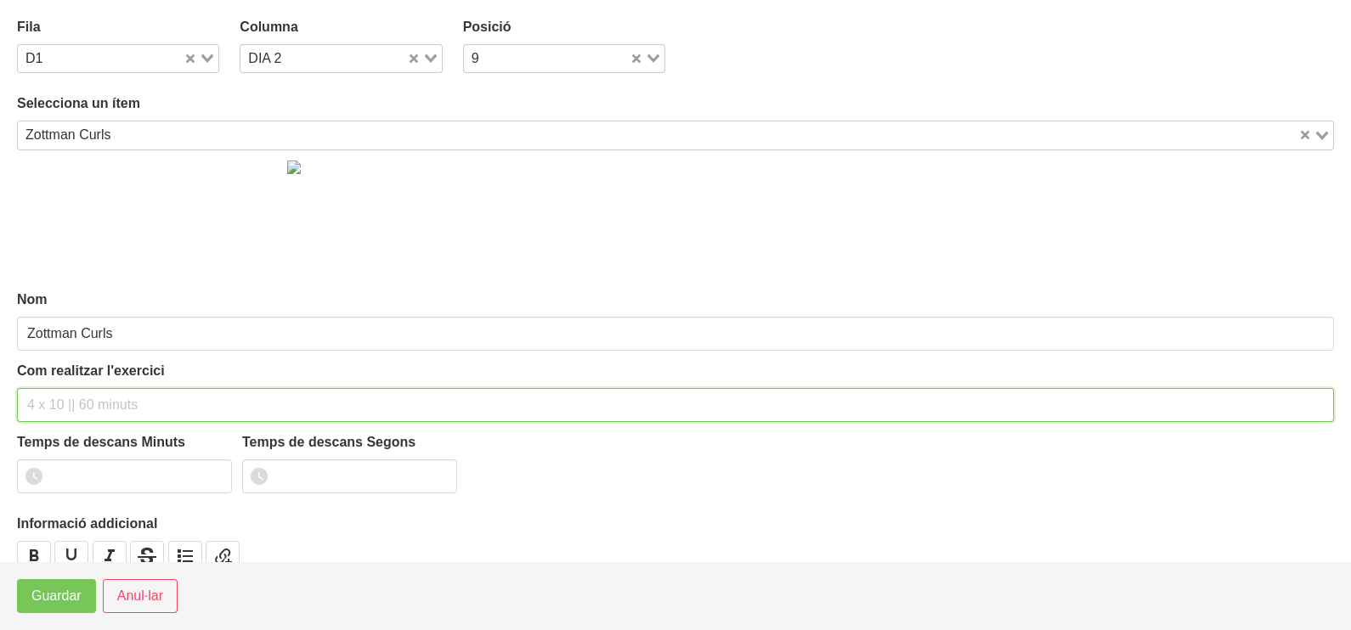
click at [76, 395] on input "text" at bounding box center [675, 405] width 1317 height 34
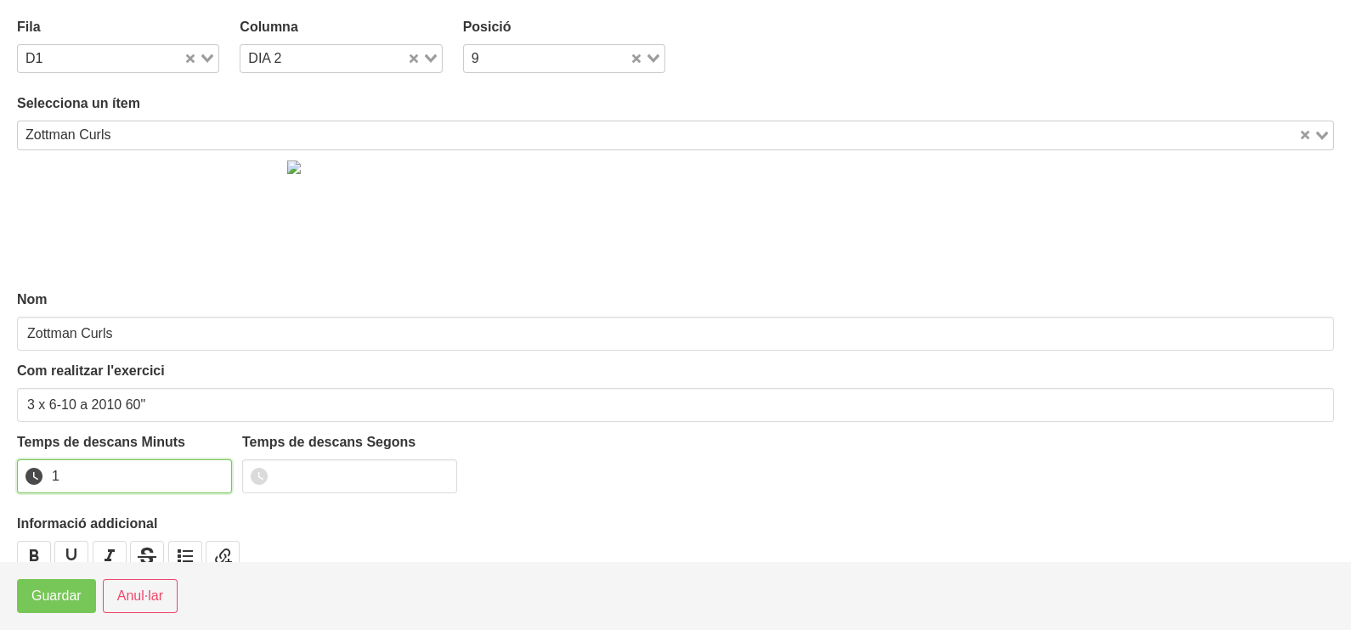
drag, startPoint x: 212, startPoint y: 468, endPoint x: 183, endPoint y: 488, distance: 35.6
click at [211, 468] on input "1" at bounding box center [124, 477] width 215 height 34
click at [72, 596] on span "Guardar" at bounding box center [56, 596] width 50 height 20
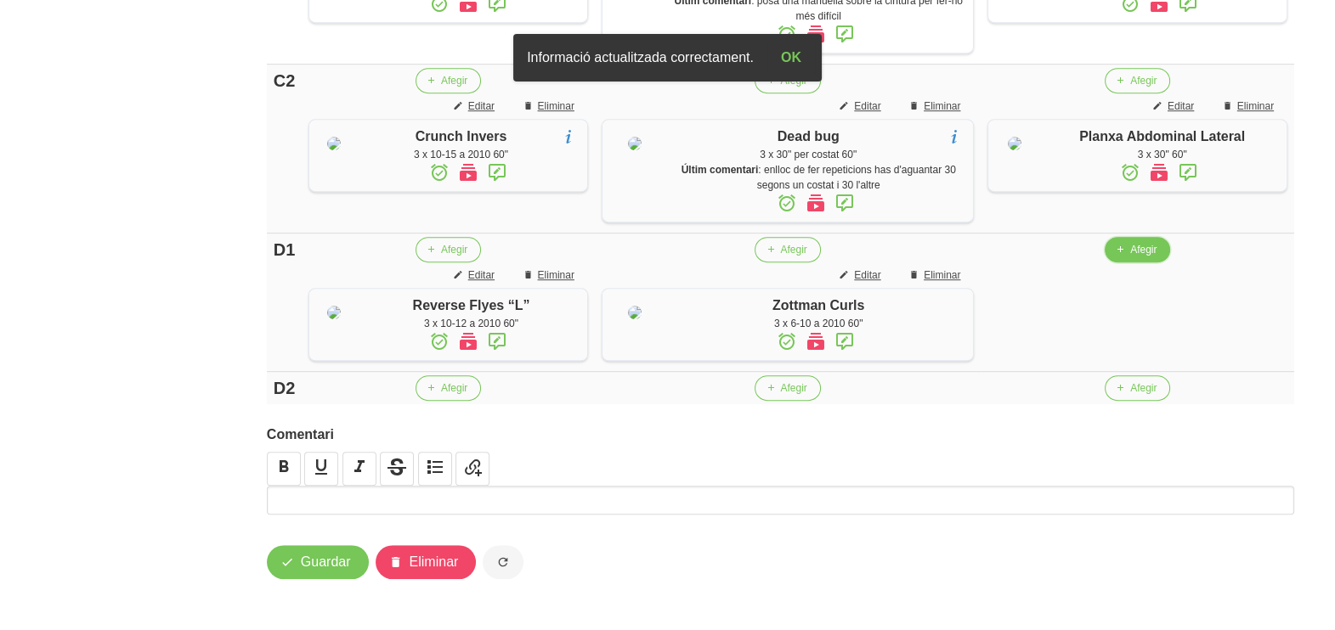
click at [1130, 257] on span "Afegir" at bounding box center [1143, 249] width 26 height 15
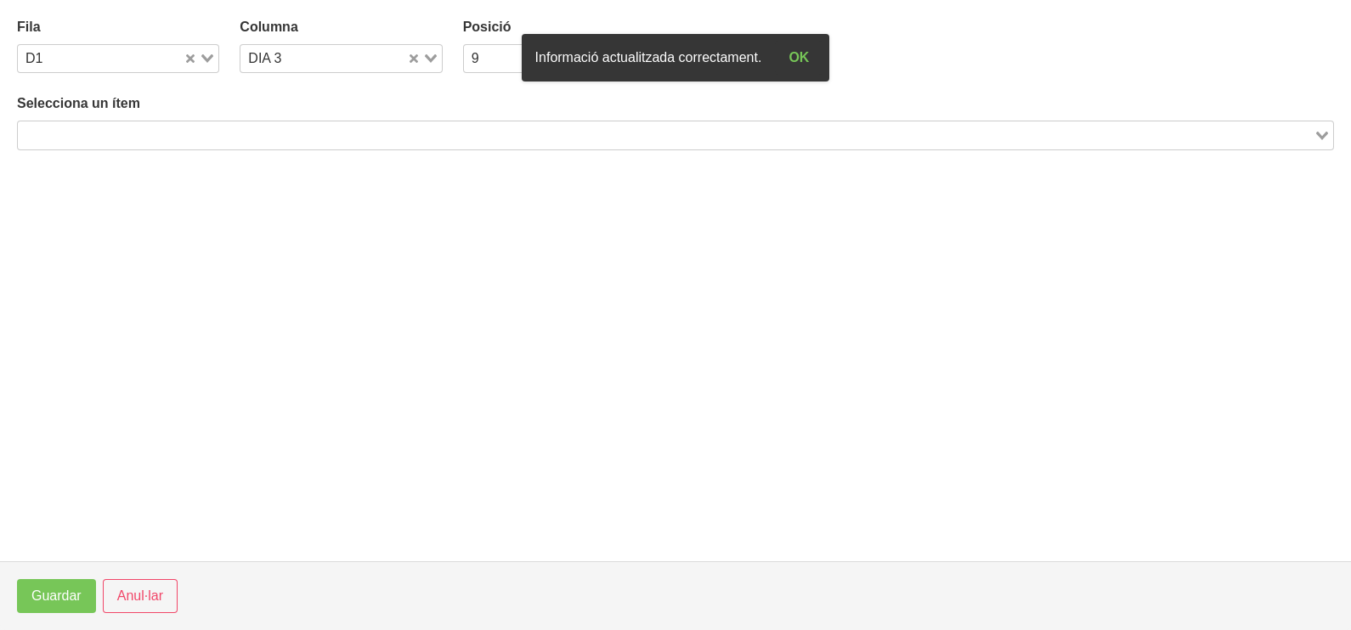
click at [206, 126] on input "Search for option" at bounding box center [666, 135] width 1292 height 20
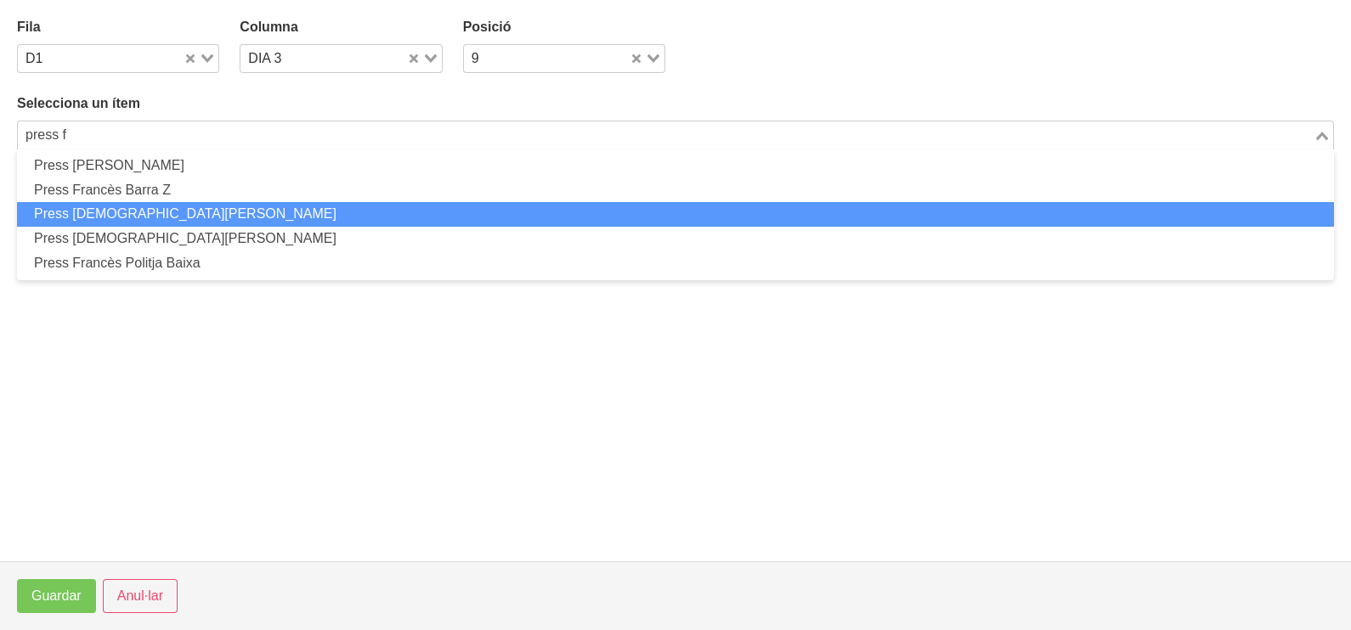
click at [172, 216] on li "Press [DEMOGRAPHIC_DATA][PERSON_NAME]" at bounding box center [675, 214] width 1317 height 25
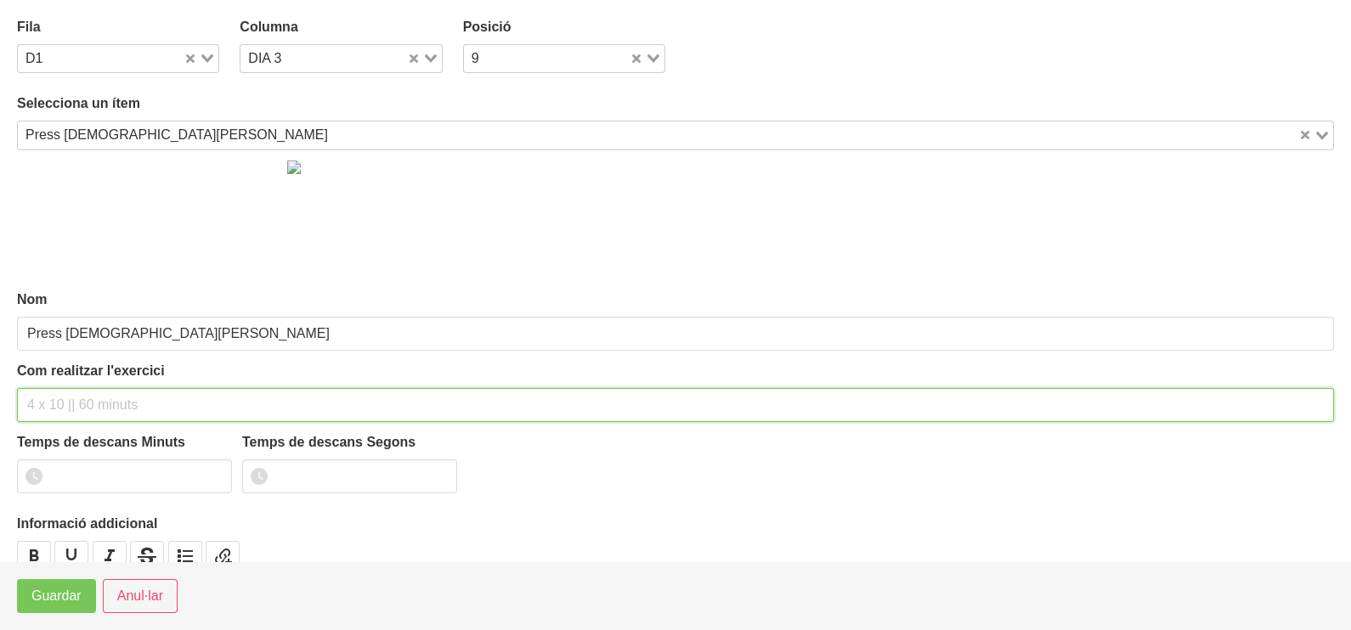
click at [90, 404] on input "text" at bounding box center [675, 405] width 1317 height 34
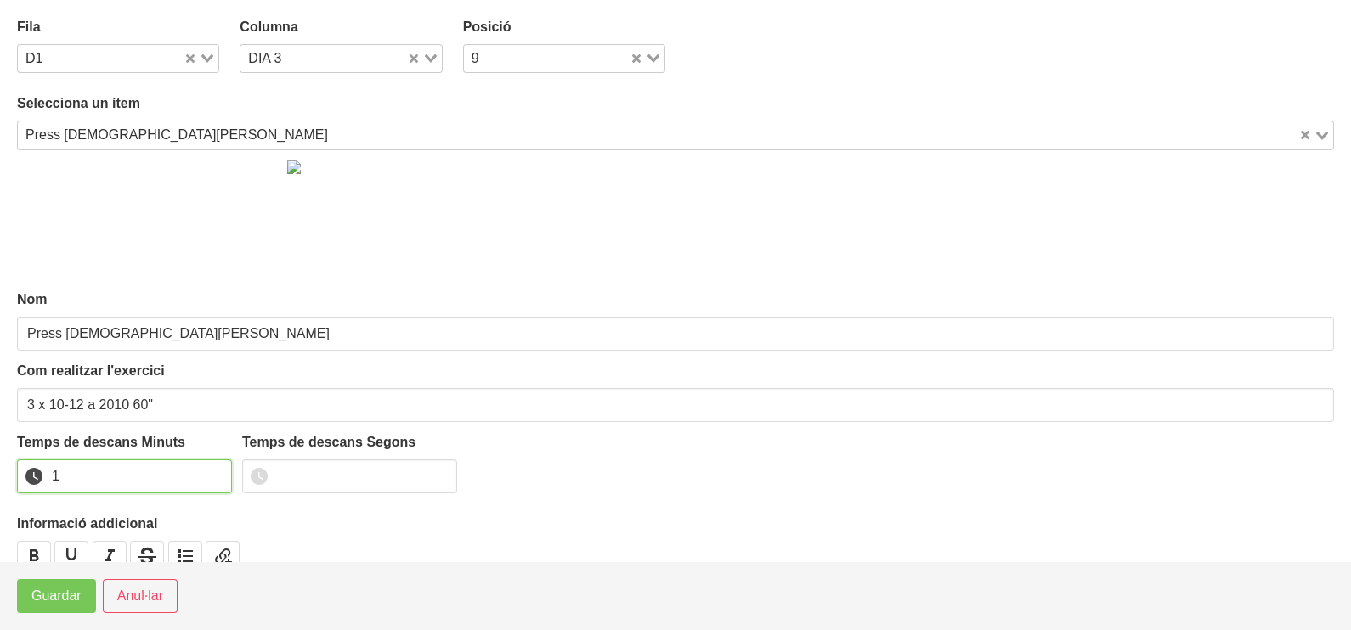
drag, startPoint x: 217, startPoint y: 467, endPoint x: 195, endPoint y: 488, distance: 30.6
click at [214, 471] on input "1" at bounding box center [124, 477] width 215 height 34
click at [66, 590] on span "Guardar" at bounding box center [56, 596] width 50 height 20
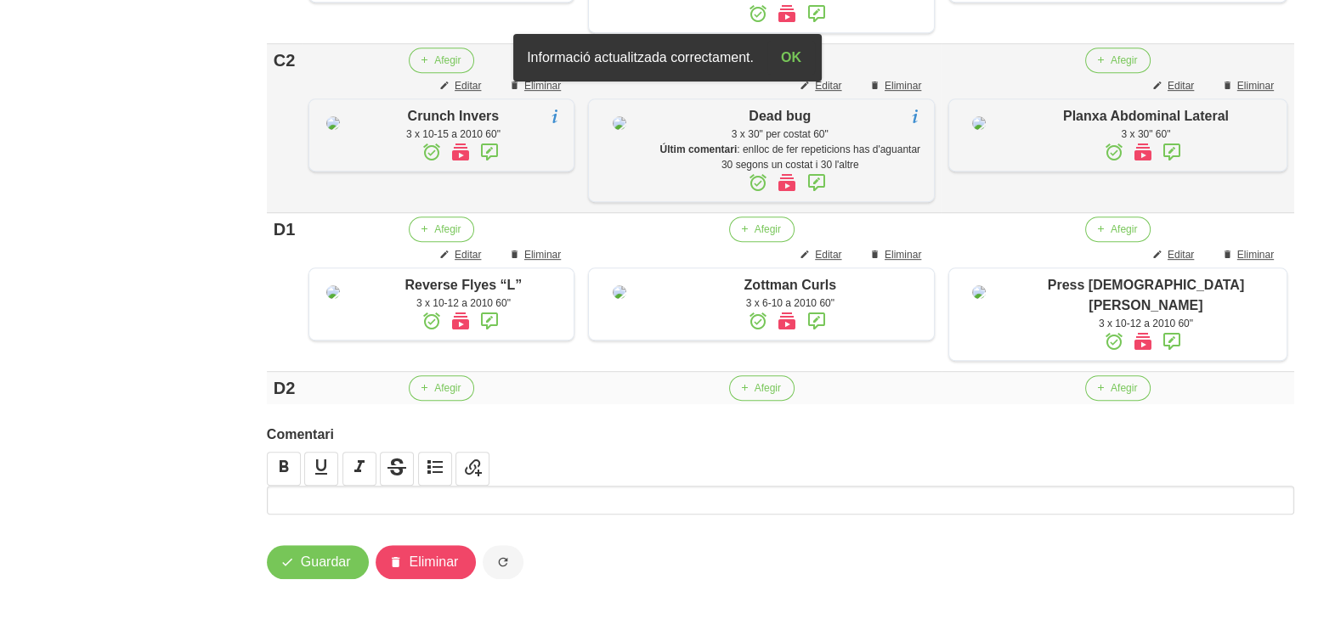
scroll to position [1437, 0]
click at [331, 564] on span "Guardar" at bounding box center [326, 562] width 50 height 20
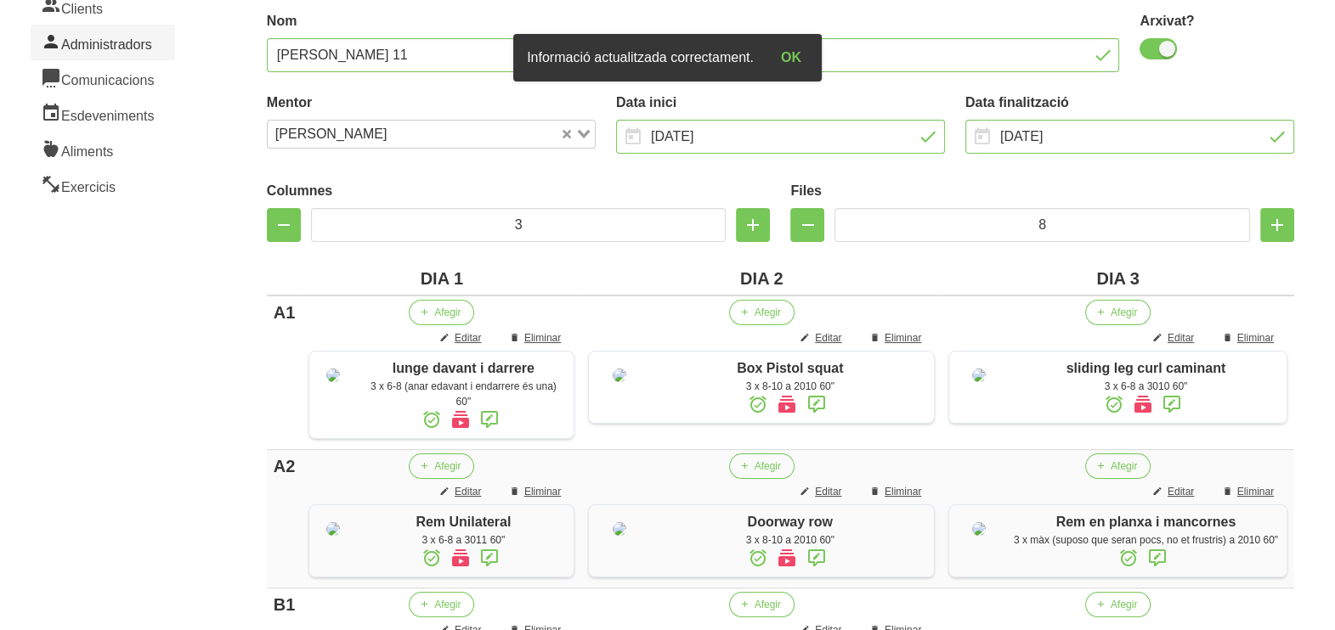
scroll to position [0, 0]
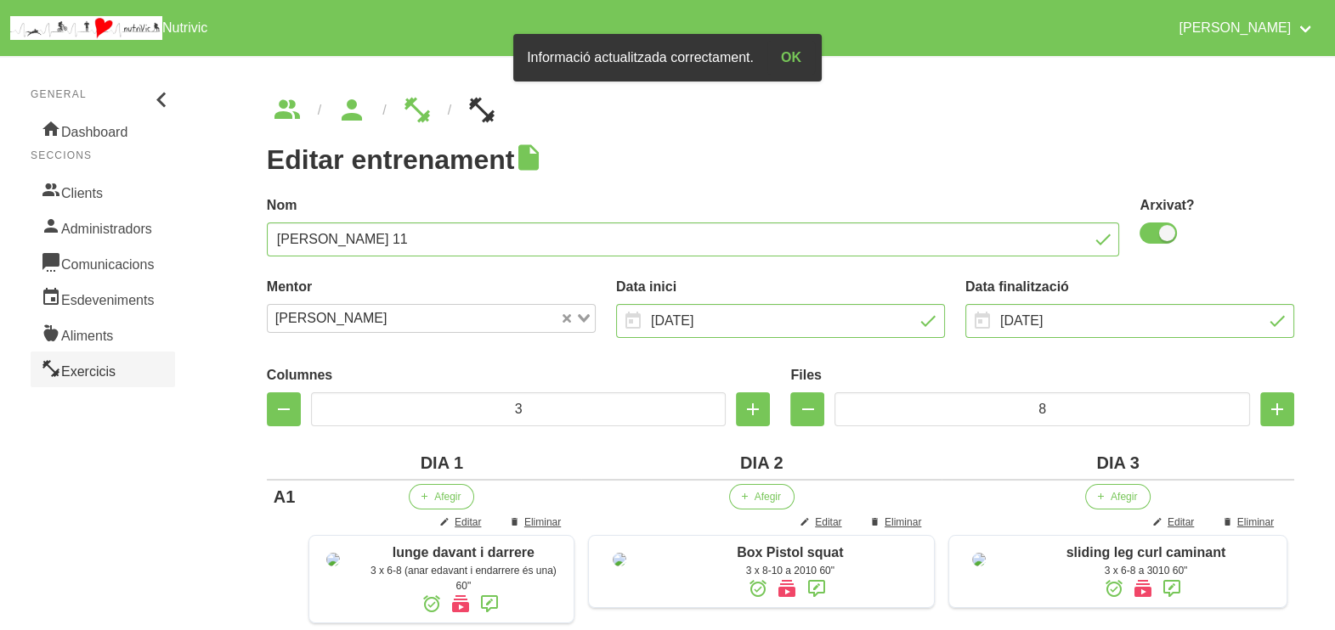
click at [78, 375] on link "Exercicis" at bounding box center [103, 370] width 144 height 36
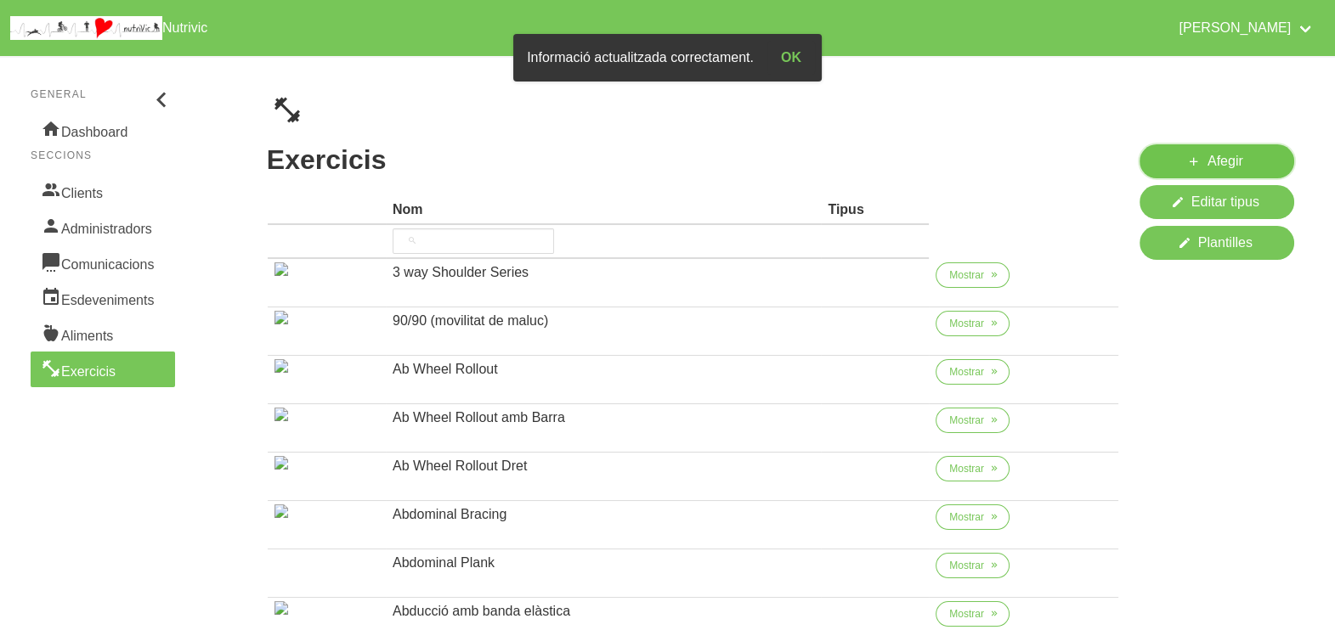
click at [1191, 164] on icon at bounding box center [1194, 161] width 14 height 21
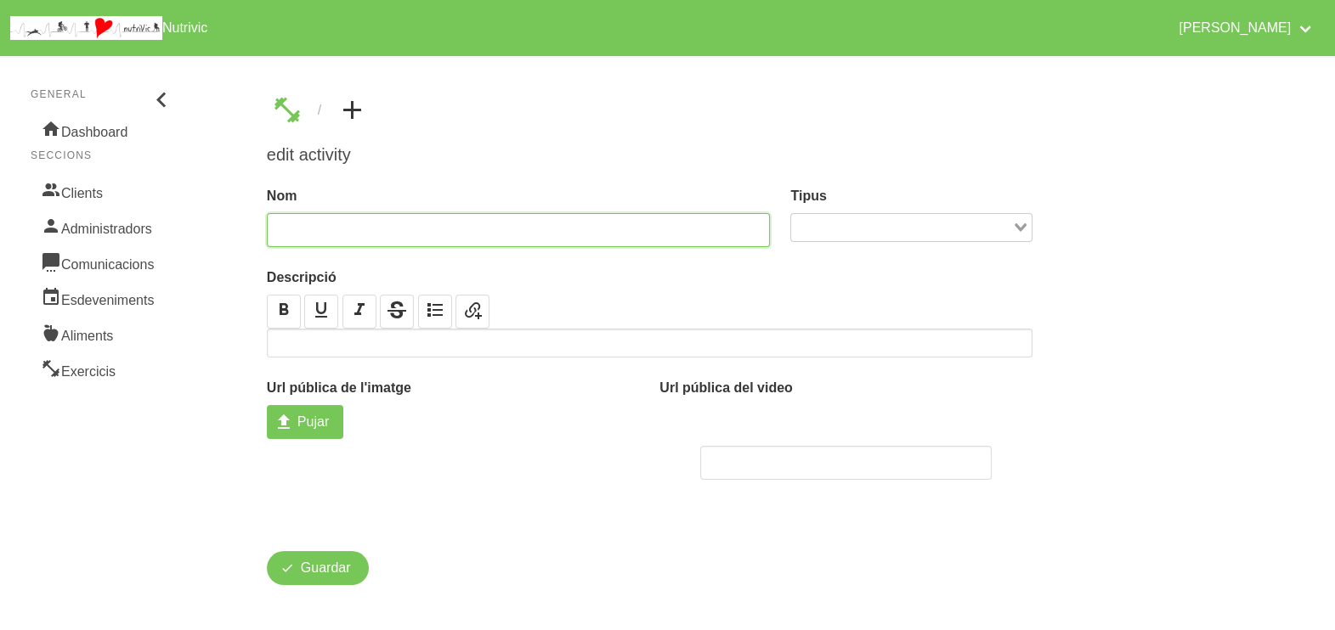
click at [377, 223] on input "text" at bounding box center [519, 230] width 504 height 34
click at [331, 229] on input "crusty lujnges" at bounding box center [519, 230] width 504 height 34
drag, startPoint x: 284, startPoint y: 230, endPoint x: 295, endPoint y: 233, distance: 11.3
click at [285, 229] on input "crusty lunges" at bounding box center [519, 230] width 504 height 34
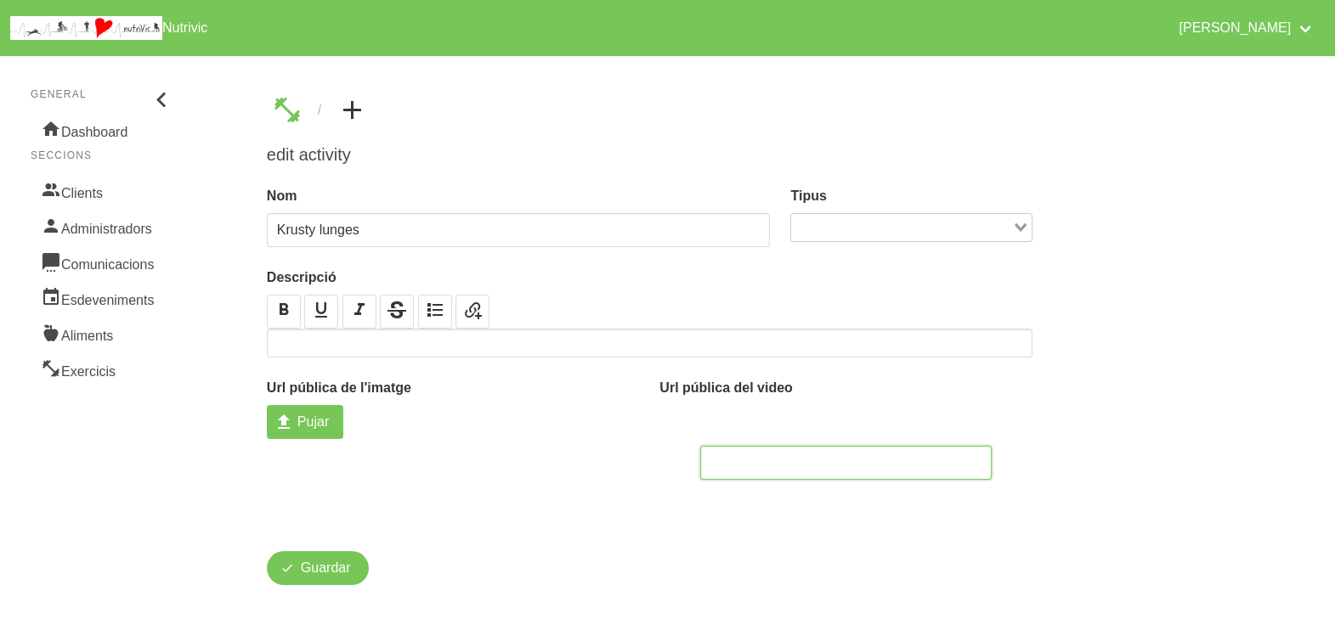
paste input "[URL][DOMAIN_NAME]"
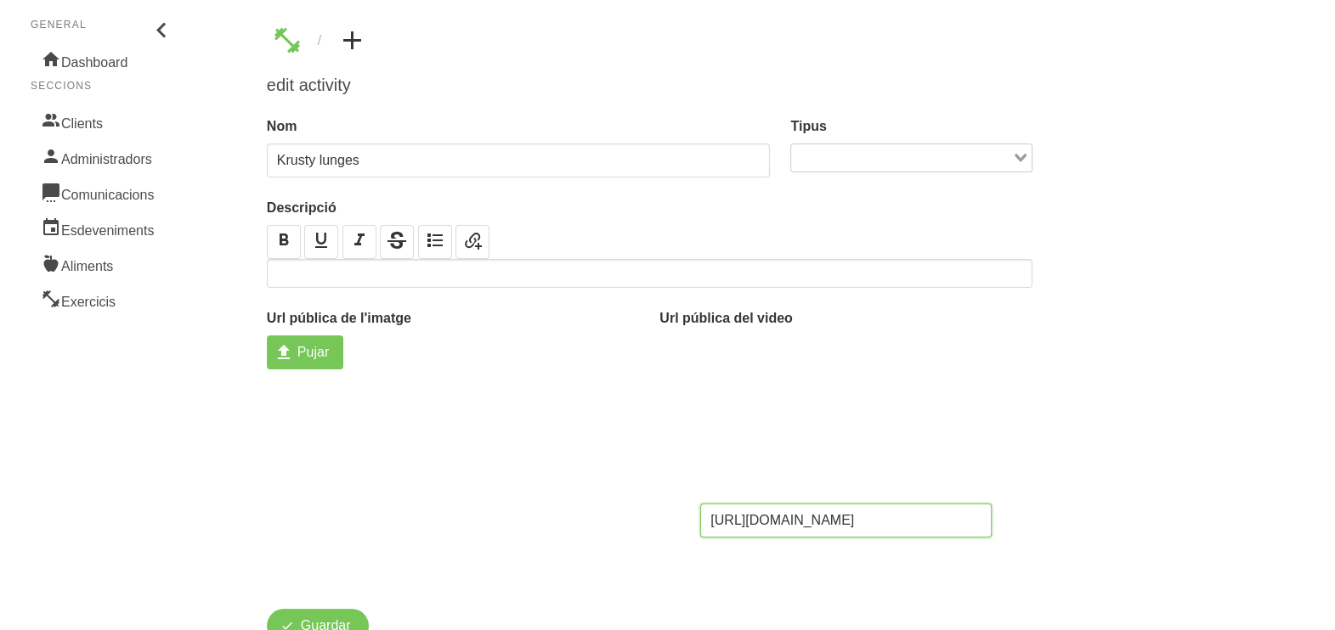
scroll to position [132, 0]
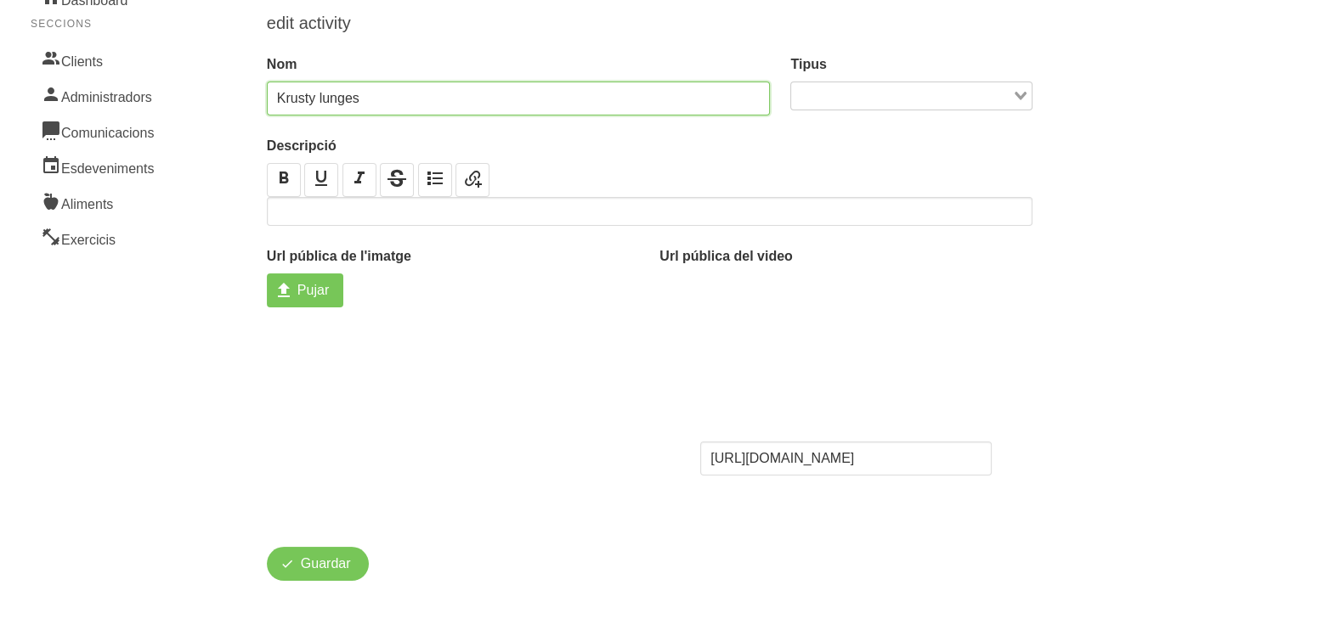
drag, startPoint x: 314, startPoint y: 96, endPoint x: 276, endPoint y: 99, distance: 38.3
click at [276, 99] on input "Krusty lunges" at bounding box center [519, 99] width 504 height 34
click at [308, 299] on link "Pujar" at bounding box center [305, 291] width 76 height 34
click at [308, 299] on input "Pujar" at bounding box center [305, 291] width 76 height 34
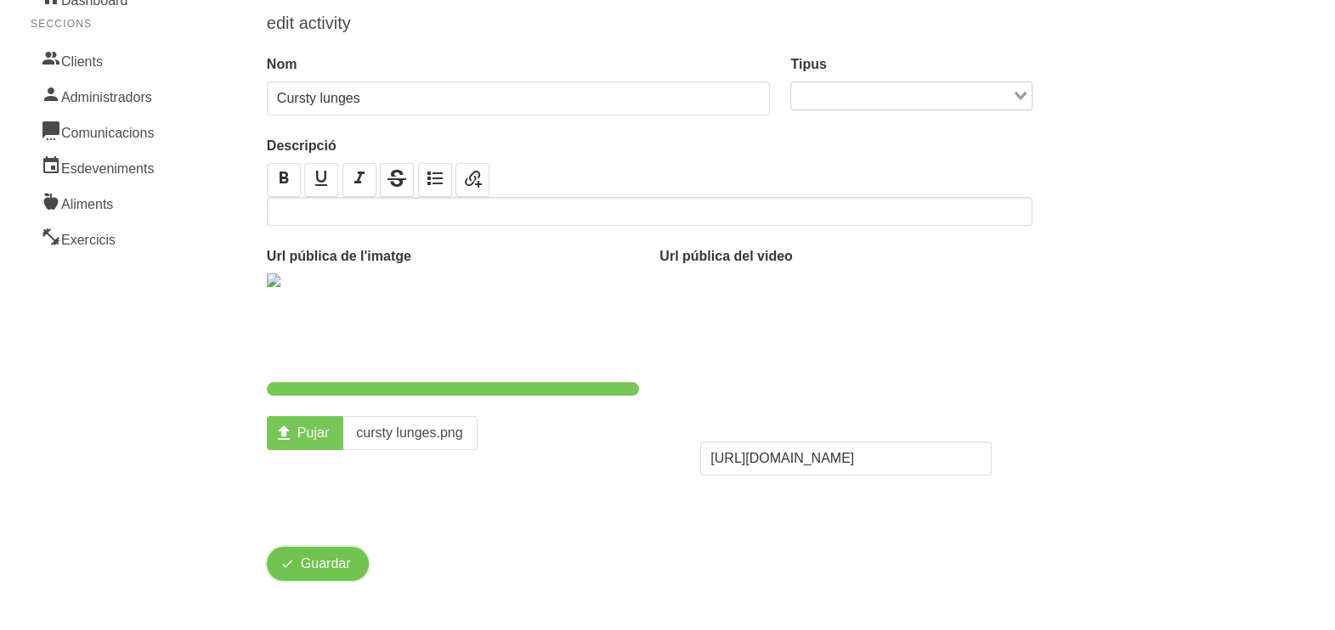
click at [310, 563] on span "Guardar" at bounding box center [326, 564] width 50 height 20
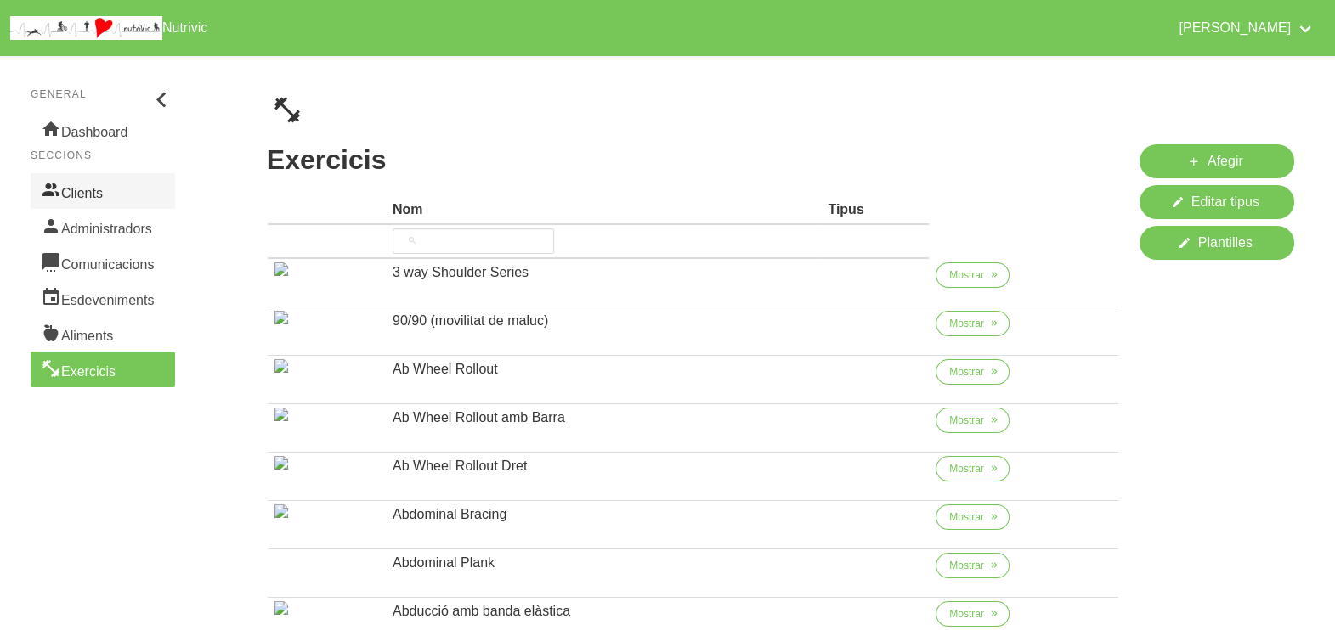
click at [109, 187] on link "Clients" at bounding box center [103, 191] width 144 height 36
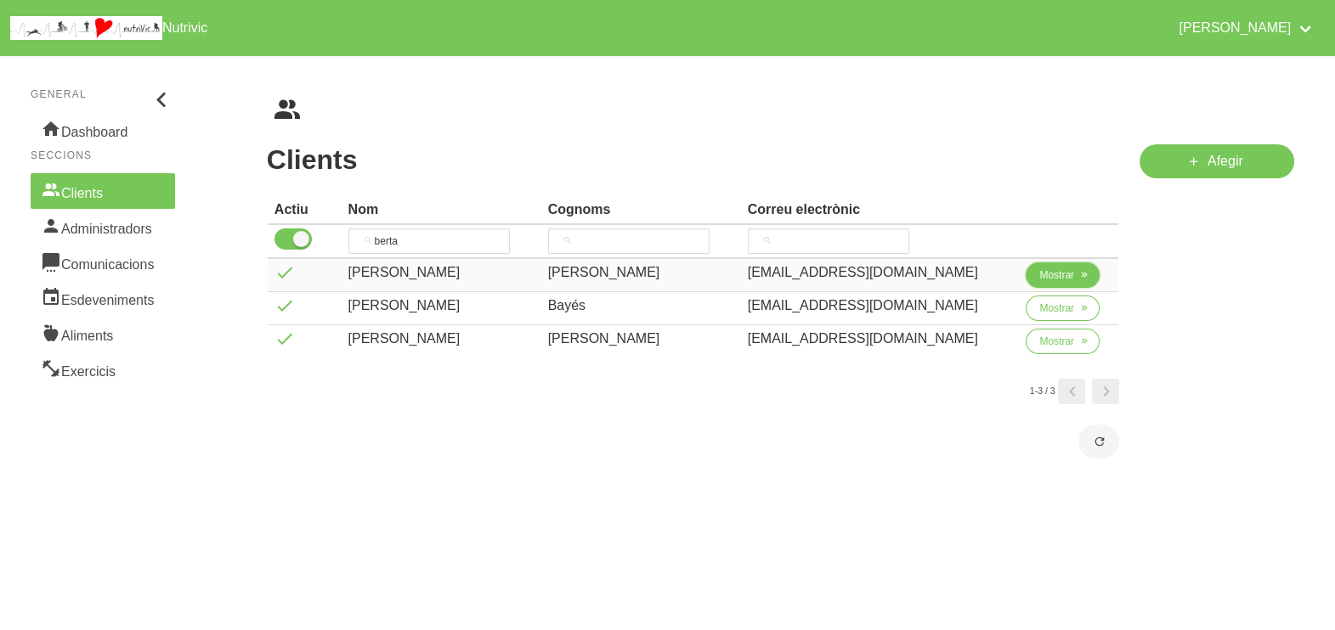
click at [1058, 280] on span "Mostrar" at bounding box center [1056, 275] width 35 height 15
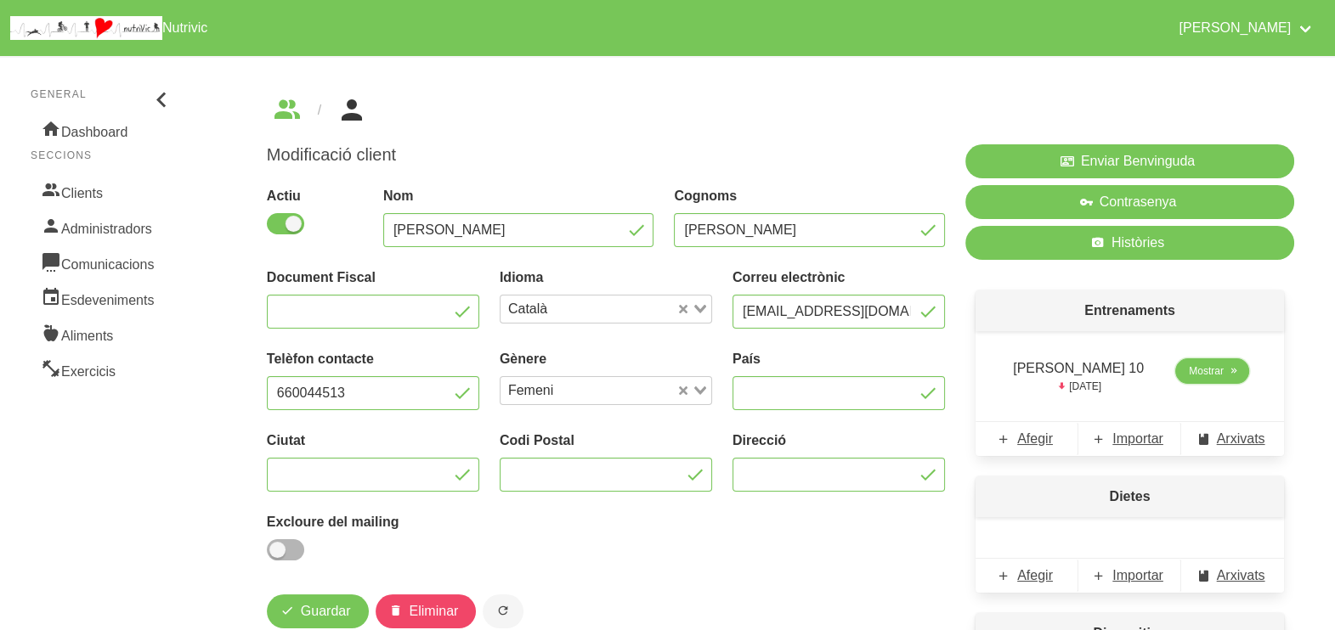
click at [1197, 370] on span "Mostrar" at bounding box center [1205, 371] width 35 height 15
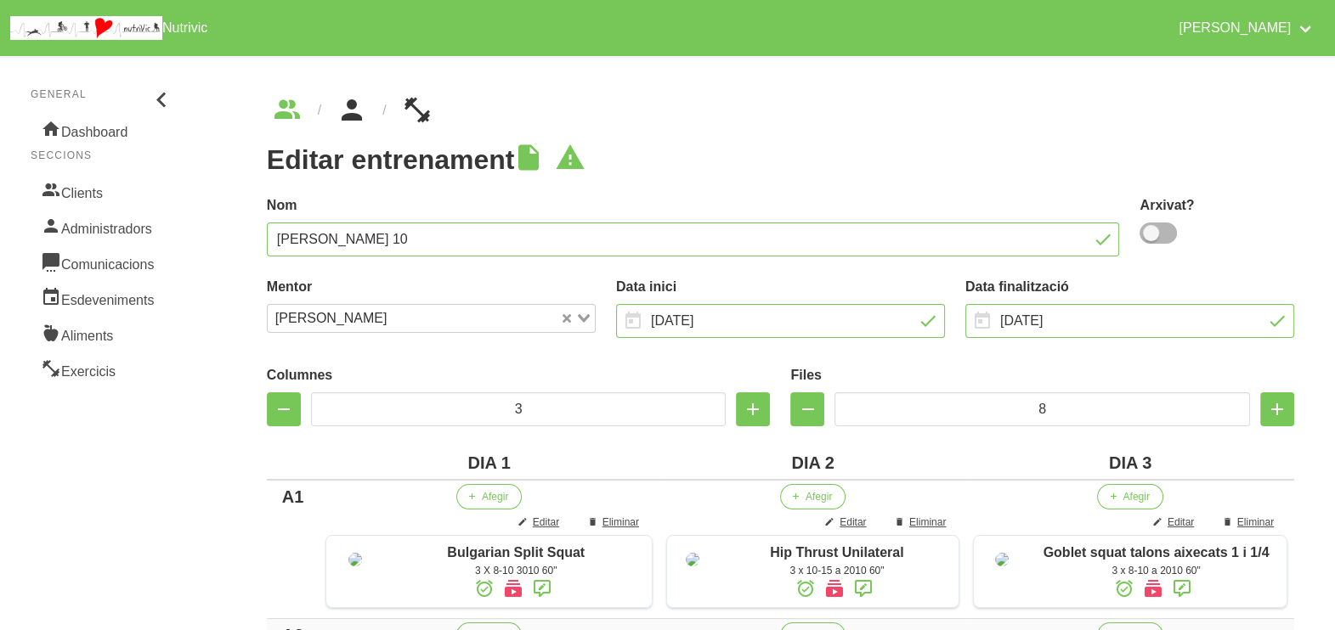
click at [348, 110] on icon "breadcrumbs" at bounding box center [351, 110] width 31 height 46
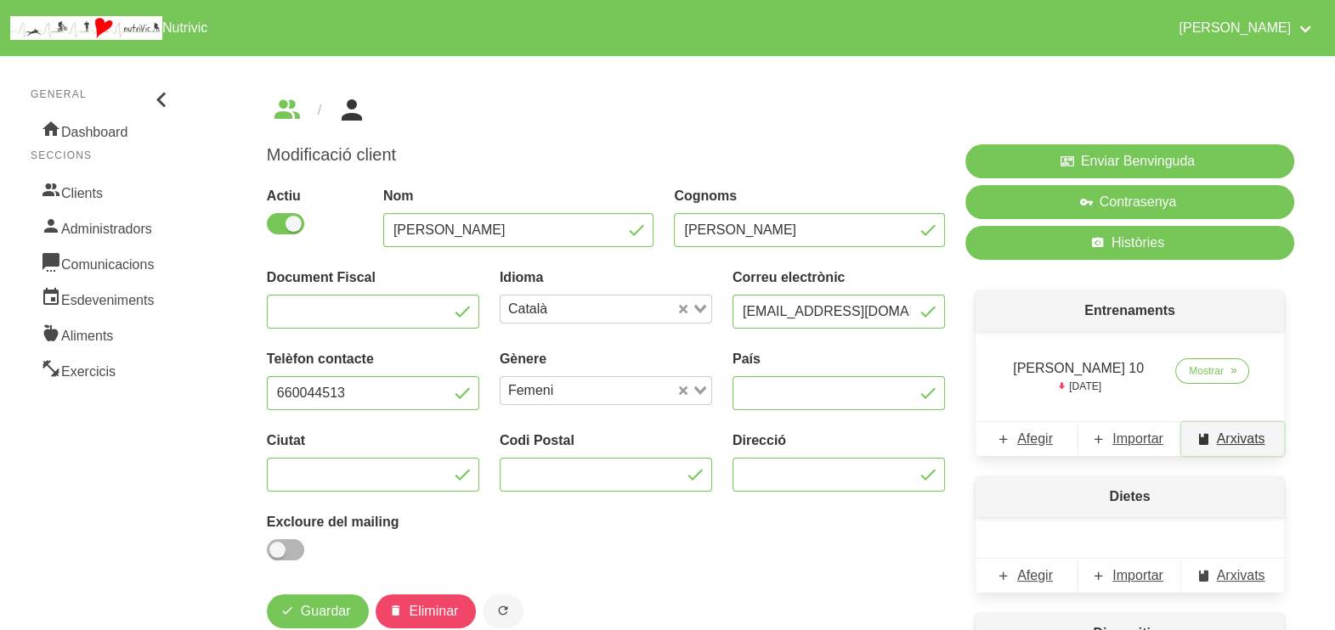
click at [1240, 440] on span "Arxivats" at bounding box center [1240, 439] width 48 height 20
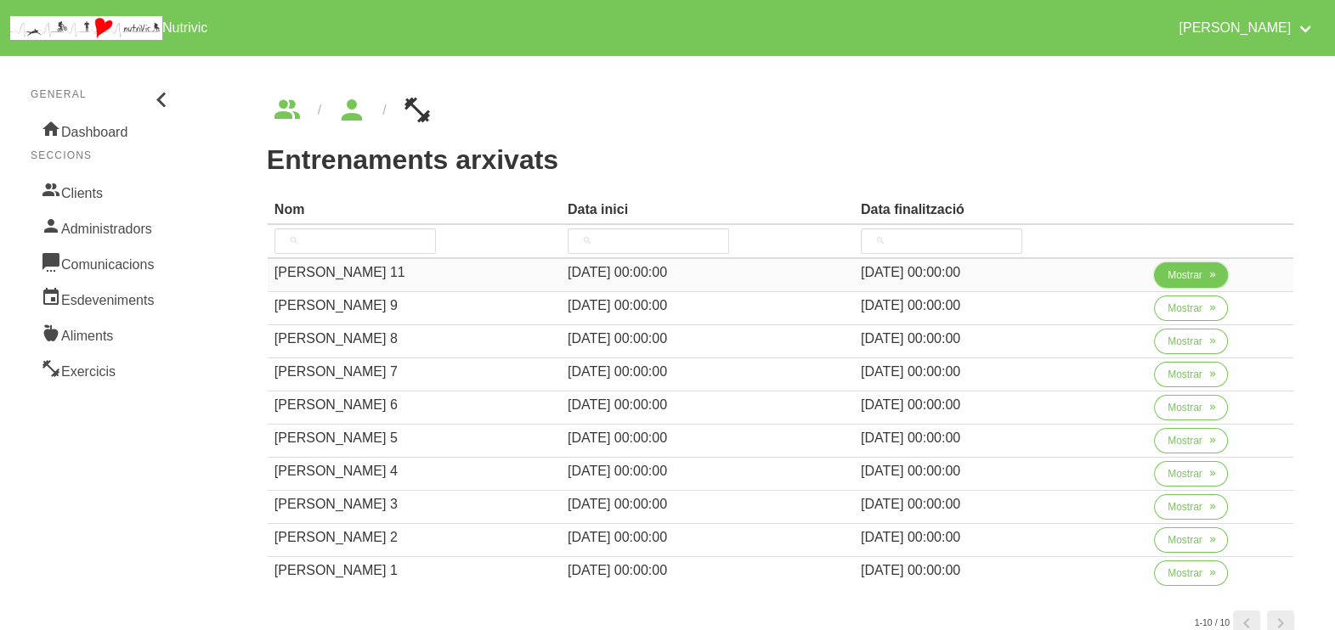
click at [1194, 280] on span "Mostrar" at bounding box center [1184, 275] width 35 height 15
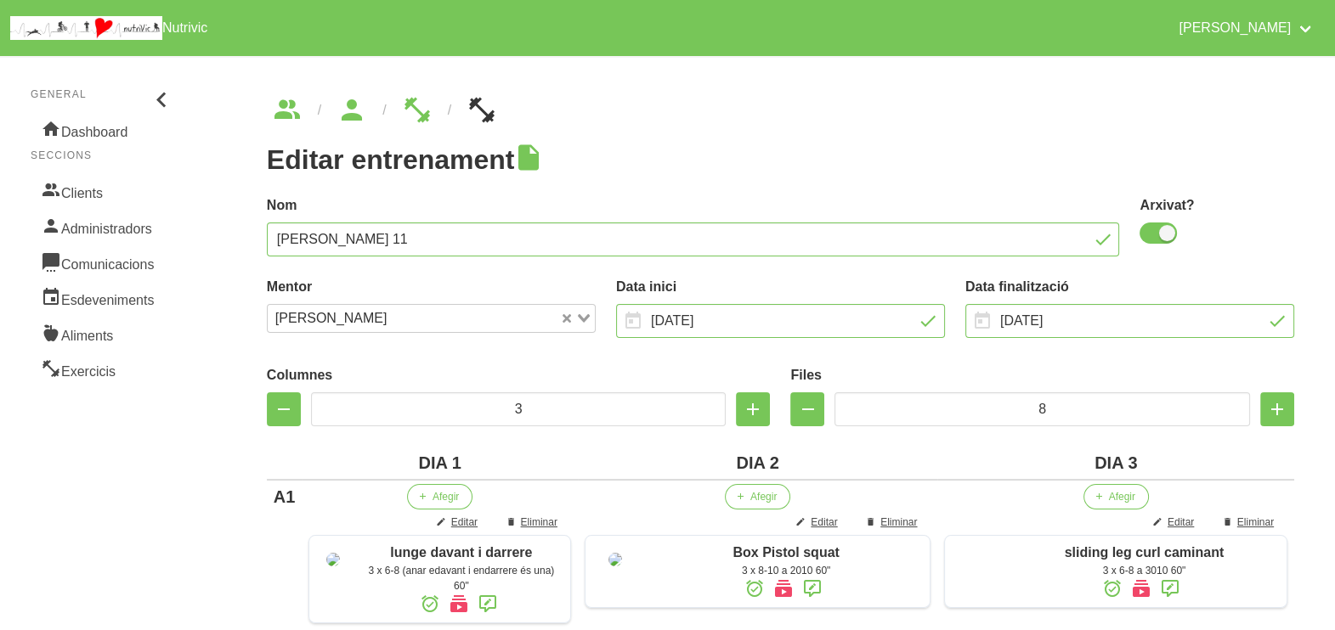
scroll to position [531, 0]
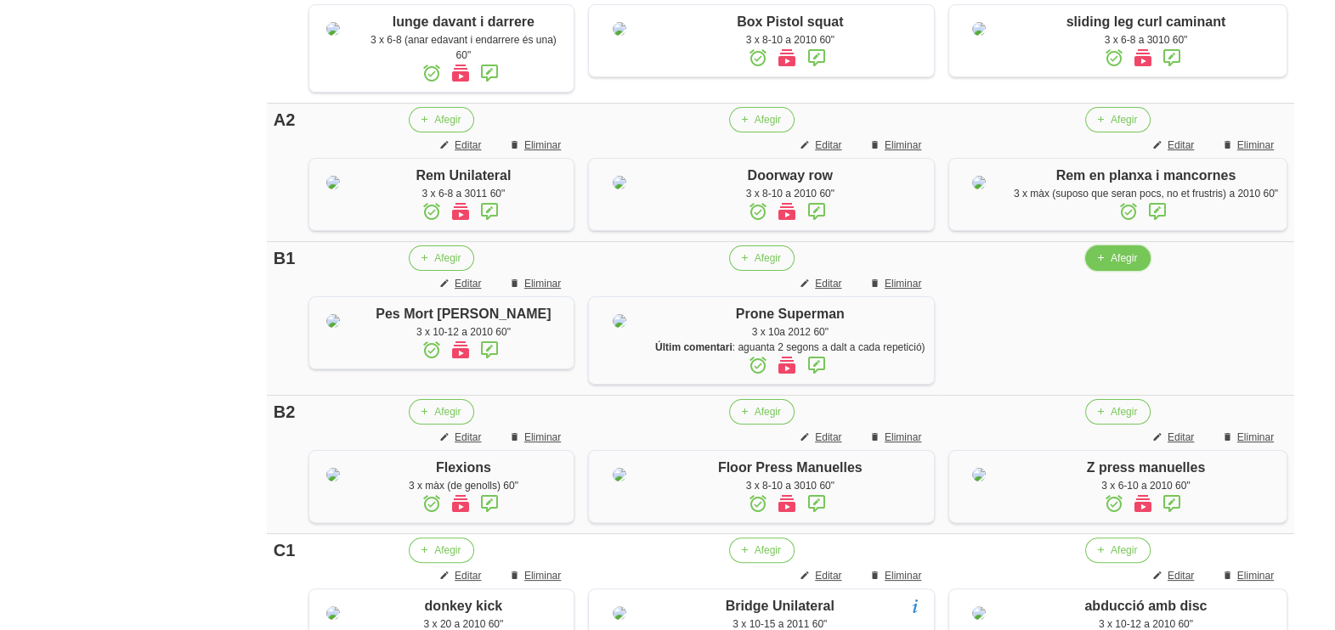
click at [1134, 266] on span "Afegir" at bounding box center [1123, 258] width 26 height 15
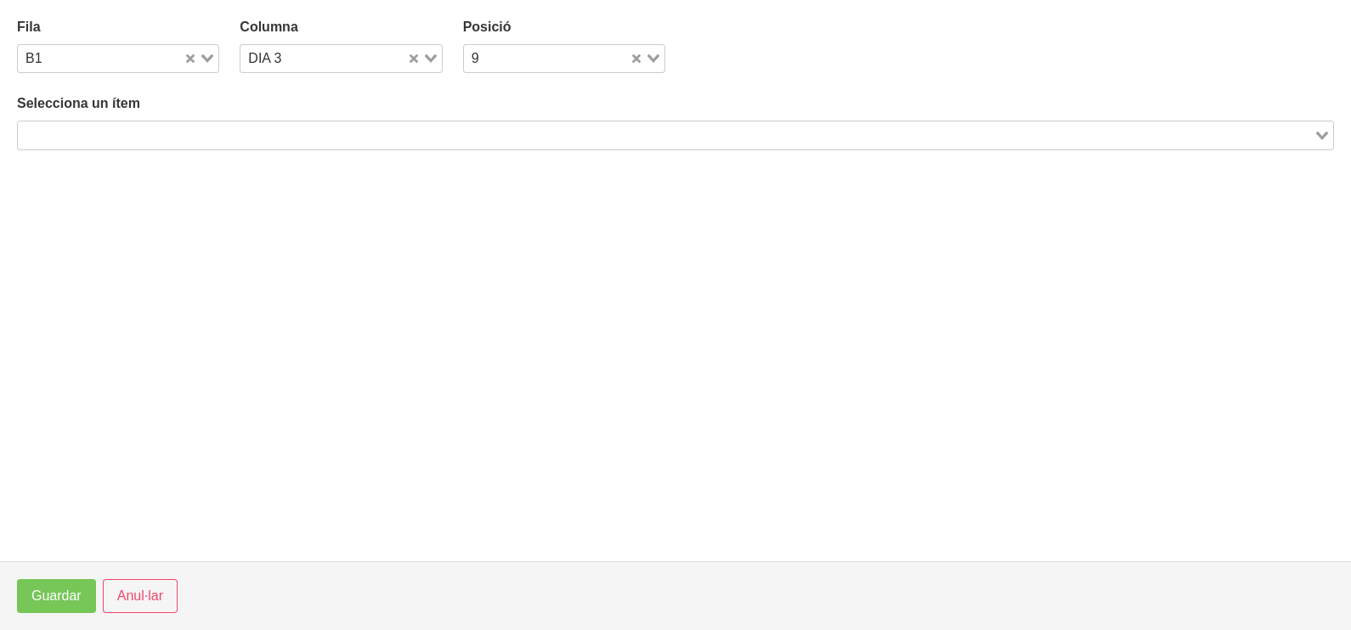
click at [252, 132] on input "Search for option" at bounding box center [666, 135] width 1292 height 20
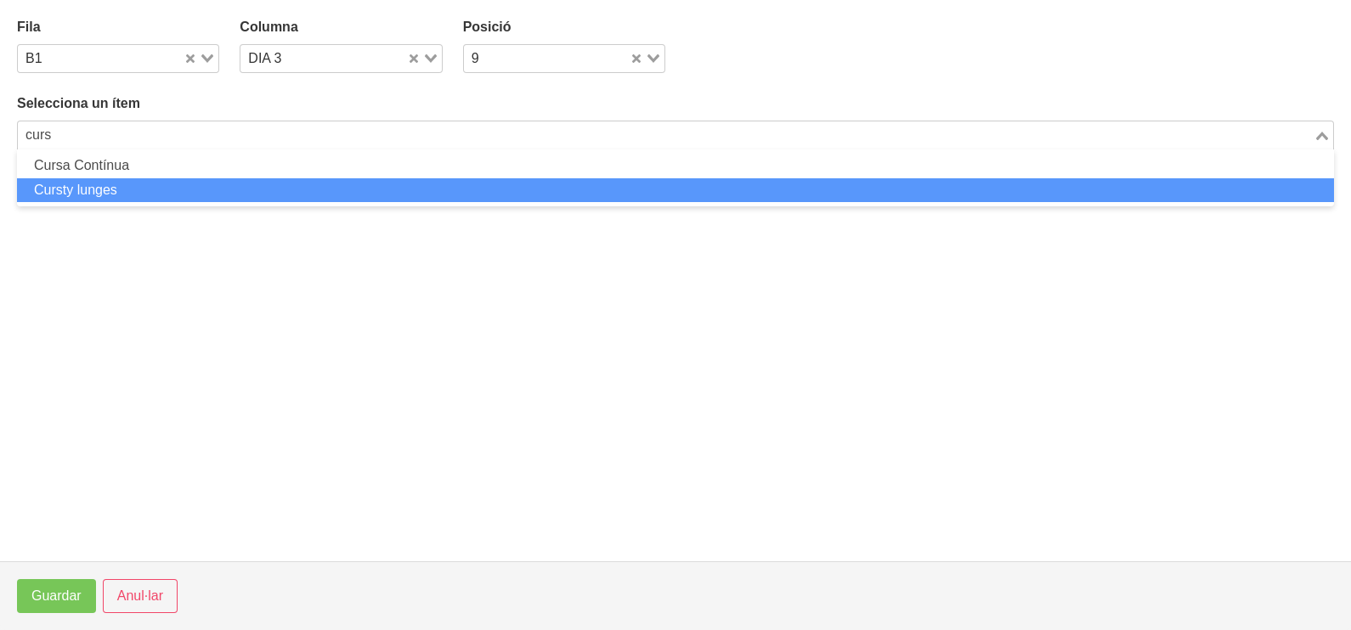
click at [145, 181] on li "Cursty lunges" at bounding box center [675, 190] width 1317 height 25
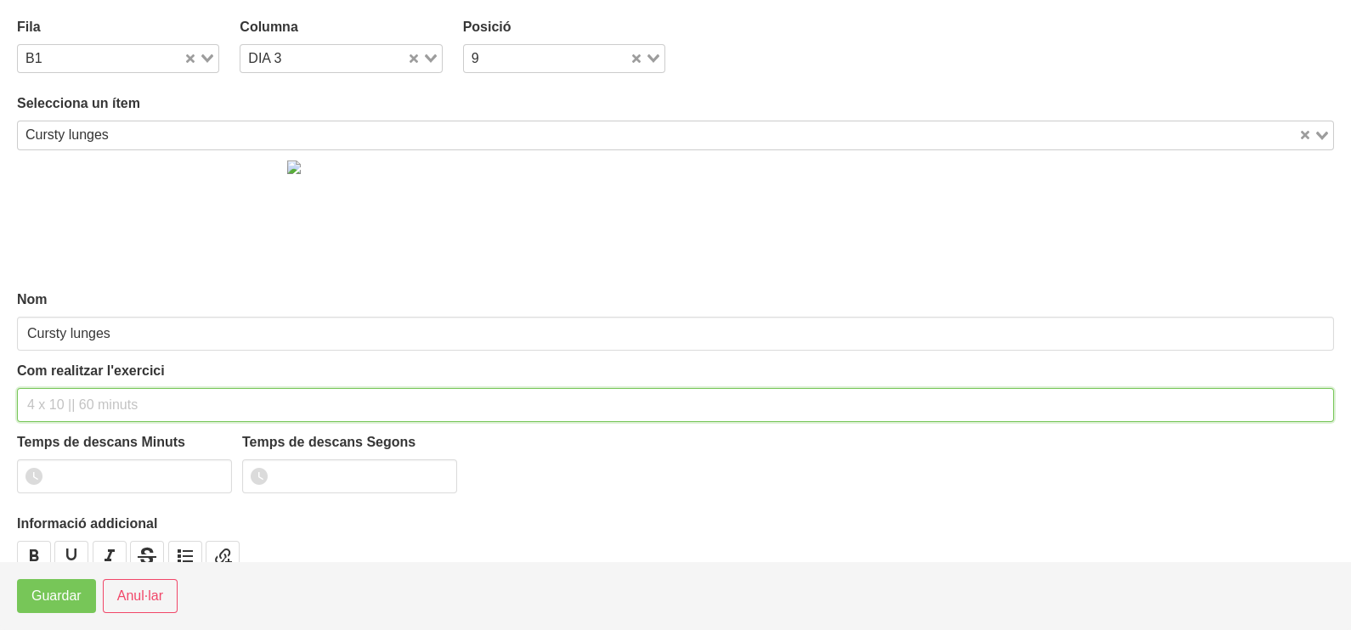
click at [95, 391] on input "text" at bounding box center [675, 405] width 1317 height 34
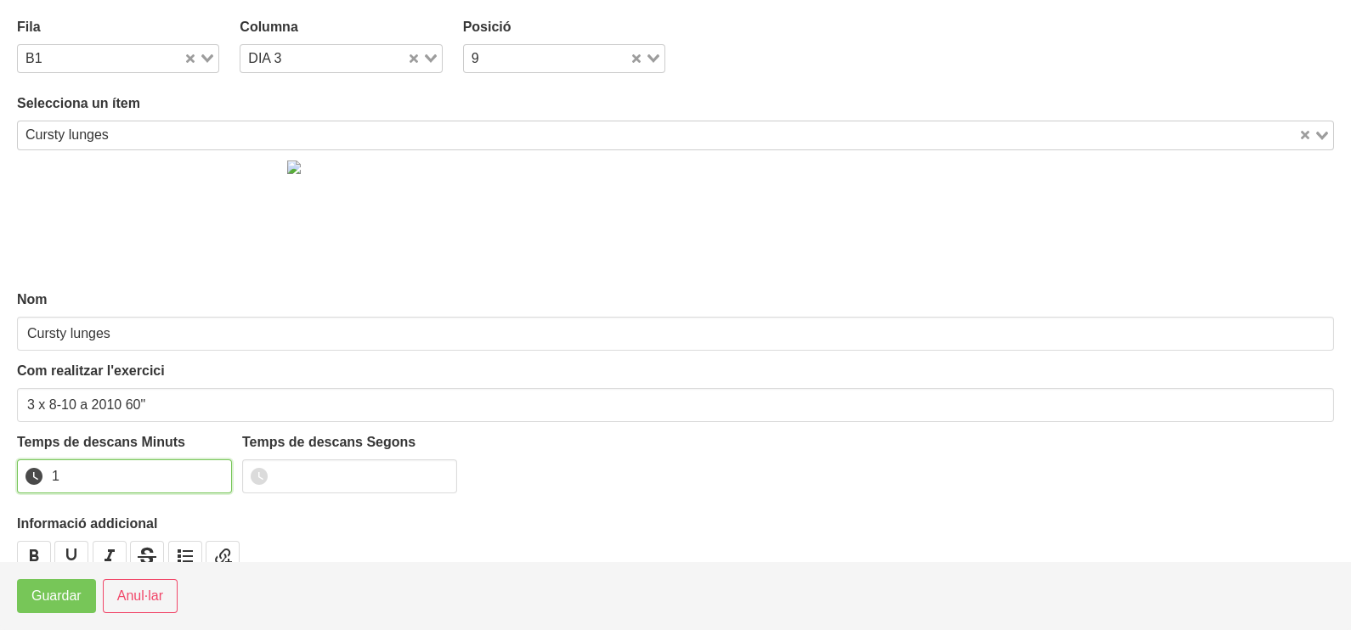
click at [217, 474] on input "1" at bounding box center [124, 477] width 215 height 34
click at [54, 612] on button "Guardar" at bounding box center [56, 596] width 79 height 34
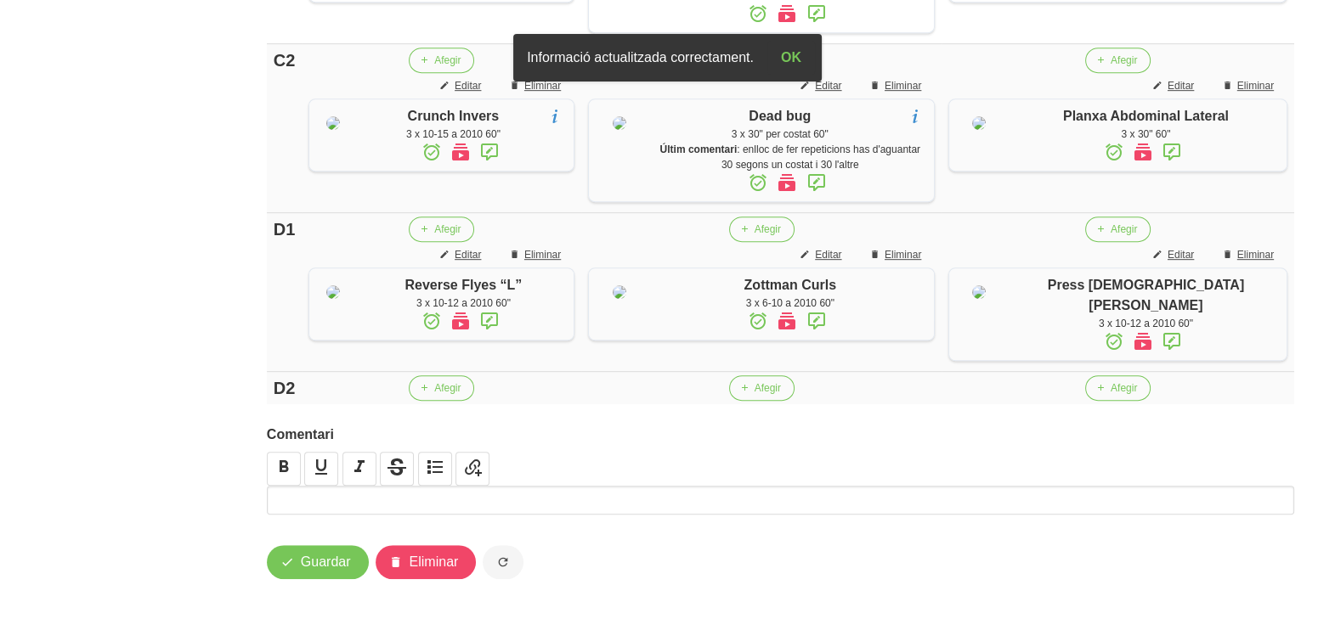
scroll to position [1437, 0]
click at [319, 561] on span "Guardar" at bounding box center [326, 562] width 50 height 20
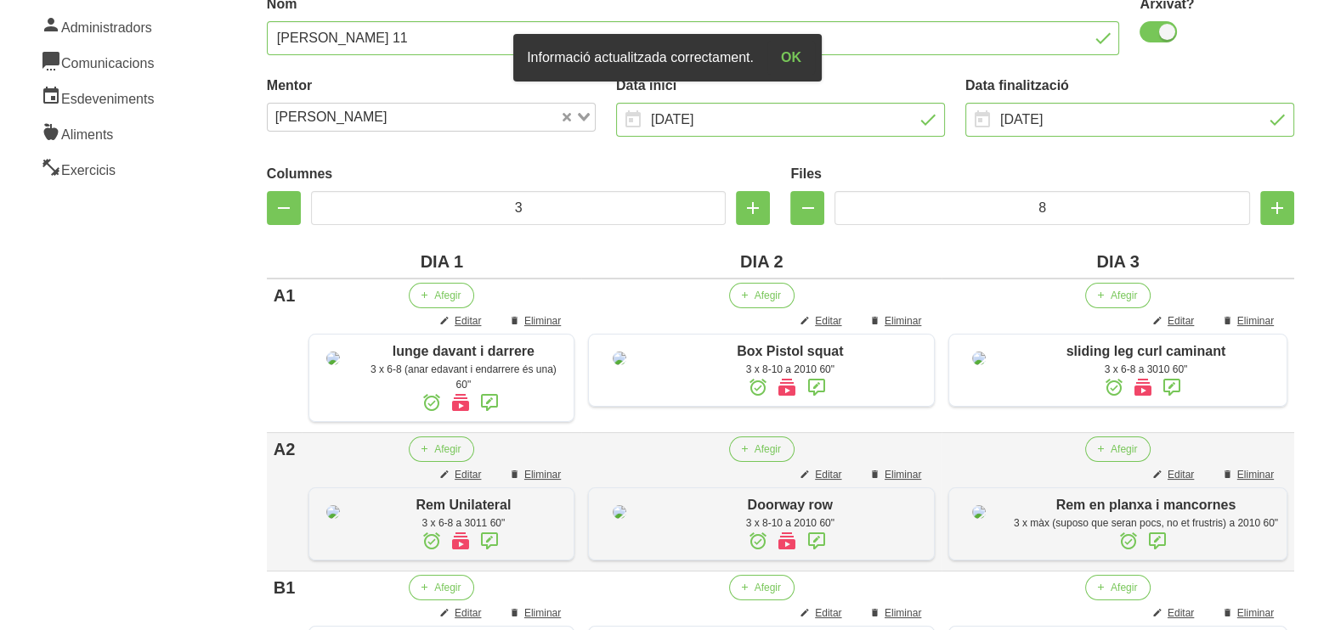
scroll to position [0, 0]
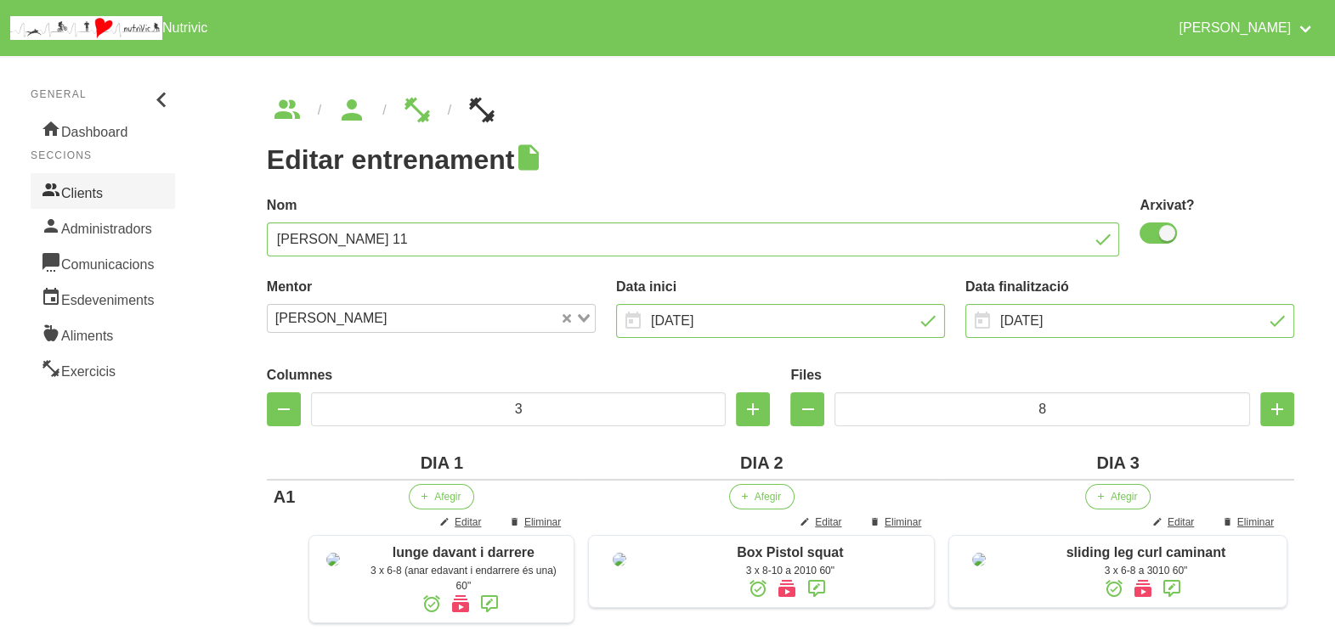
click at [105, 189] on link "Clients" at bounding box center [103, 191] width 144 height 36
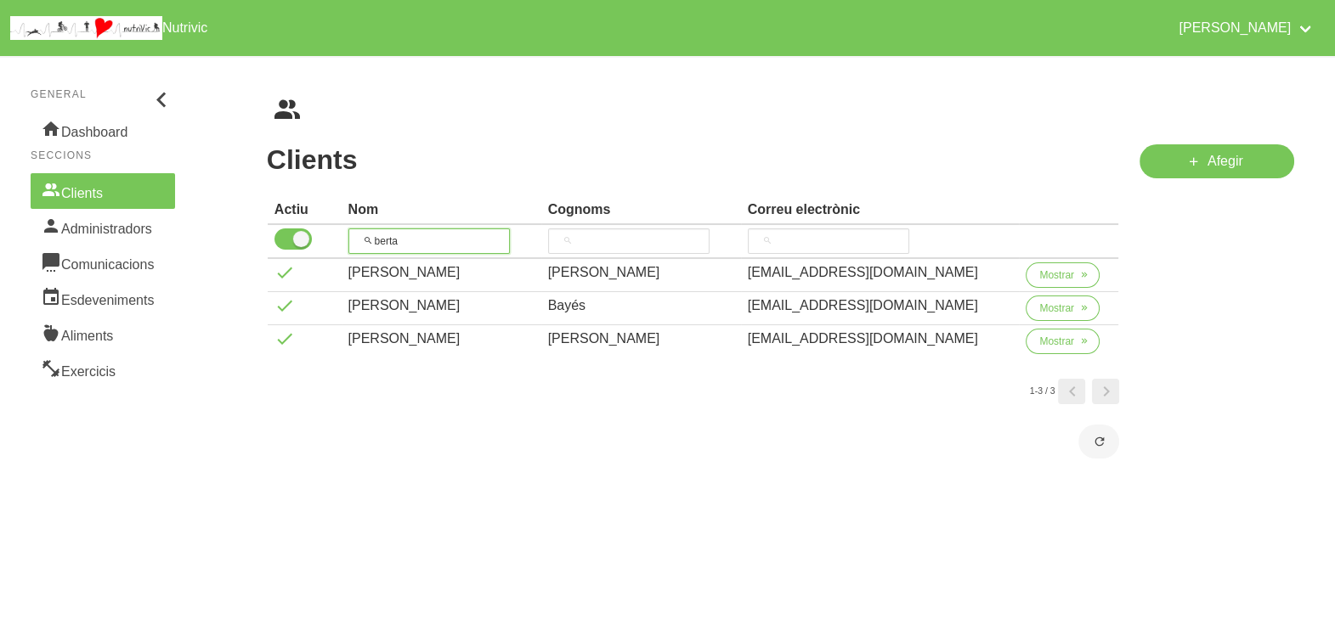
drag, startPoint x: 425, startPoint y: 234, endPoint x: 330, endPoint y: 236, distance: 95.2
click at [330, 236] on tr "berta" at bounding box center [693, 242] width 851 height 34
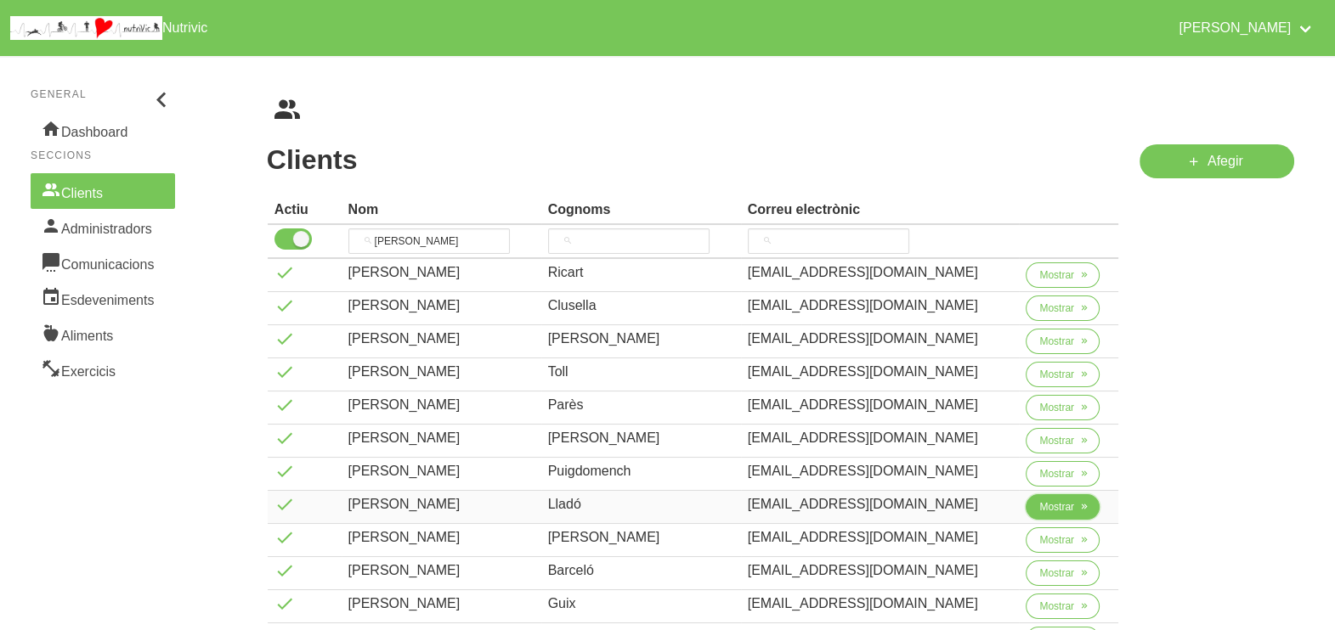
click at [1028, 501] on button "Mostrar" at bounding box center [1062, 506] width 74 height 25
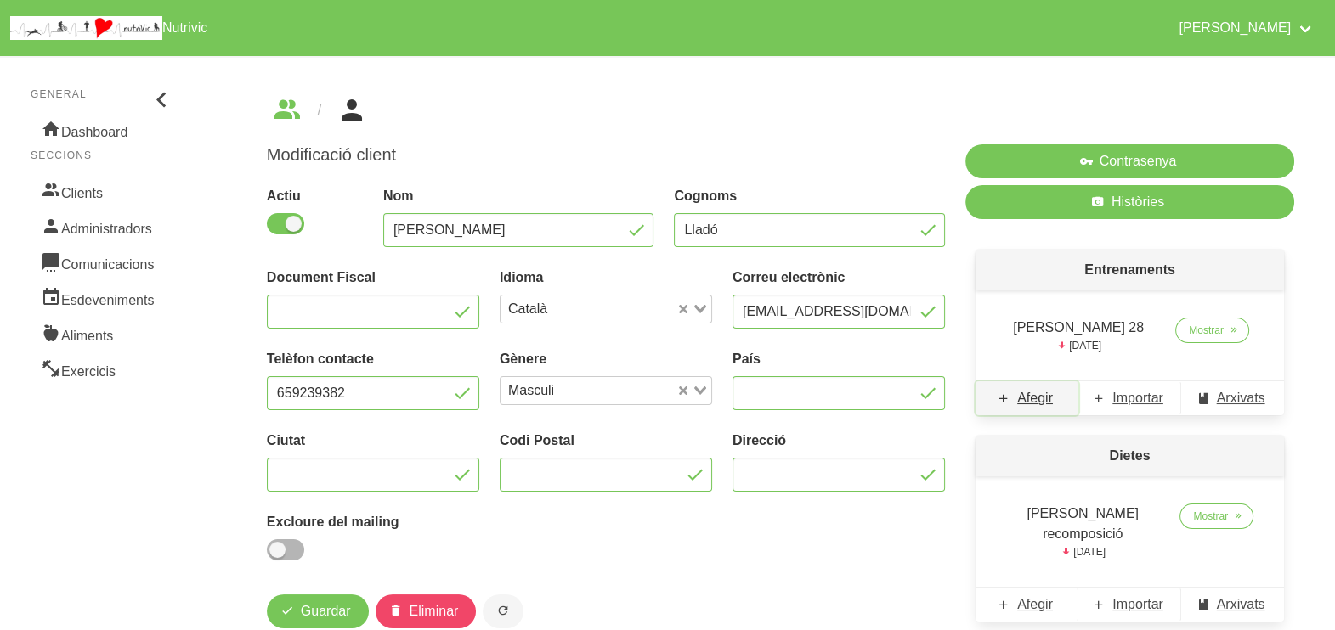
click at [1026, 397] on span "Afegir" at bounding box center [1035, 398] width 36 height 20
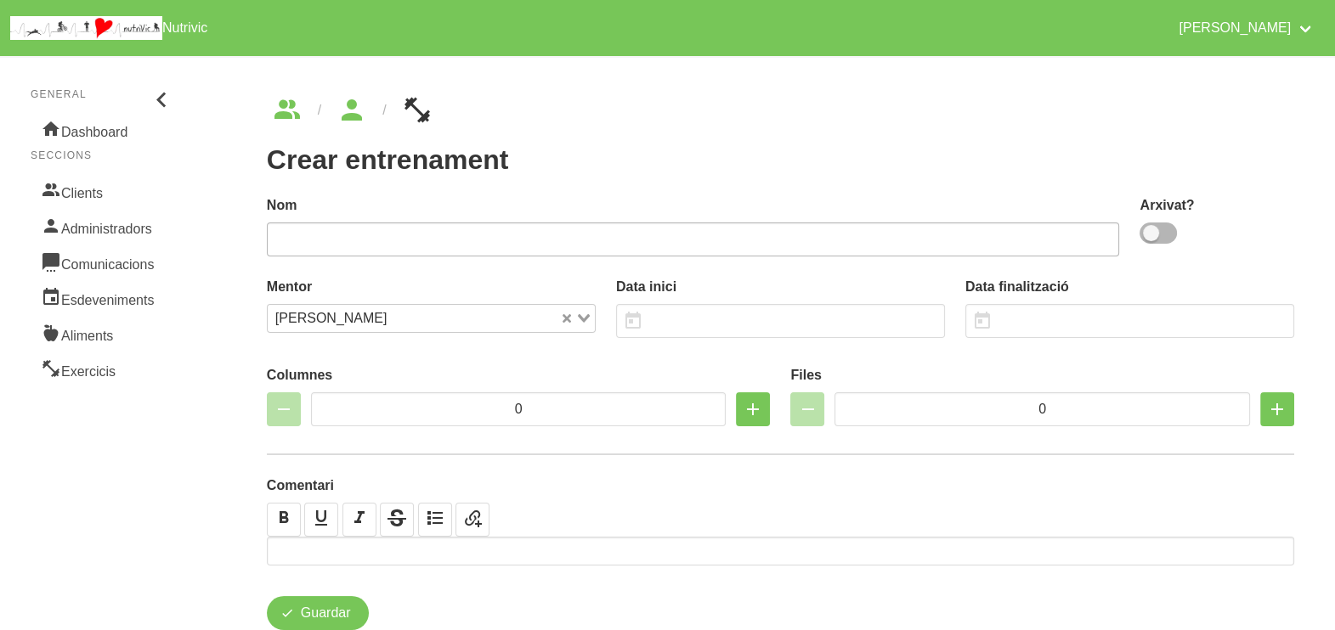
drag, startPoint x: 1157, startPoint y: 232, endPoint x: 1070, endPoint y: 234, distance: 86.7
click at [1154, 233] on span at bounding box center [1157, 233] width 37 height 21
click at [1150, 233] on input "checkbox" at bounding box center [1144, 233] width 11 height 11
click at [942, 234] on input "text" at bounding box center [693, 240] width 853 height 34
click at [707, 326] on input "text" at bounding box center [780, 321] width 329 height 34
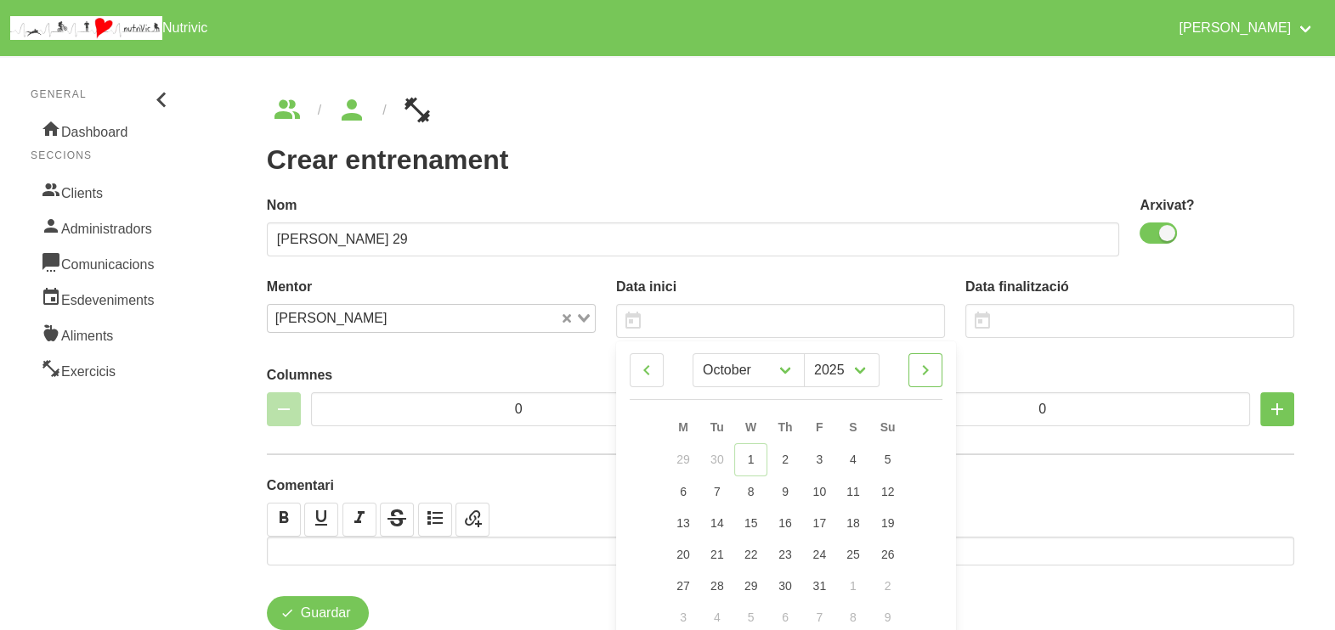
click at [935, 374] on link at bounding box center [925, 370] width 34 height 34
click at [885, 488] on span "9" at bounding box center [887, 490] width 7 height 14
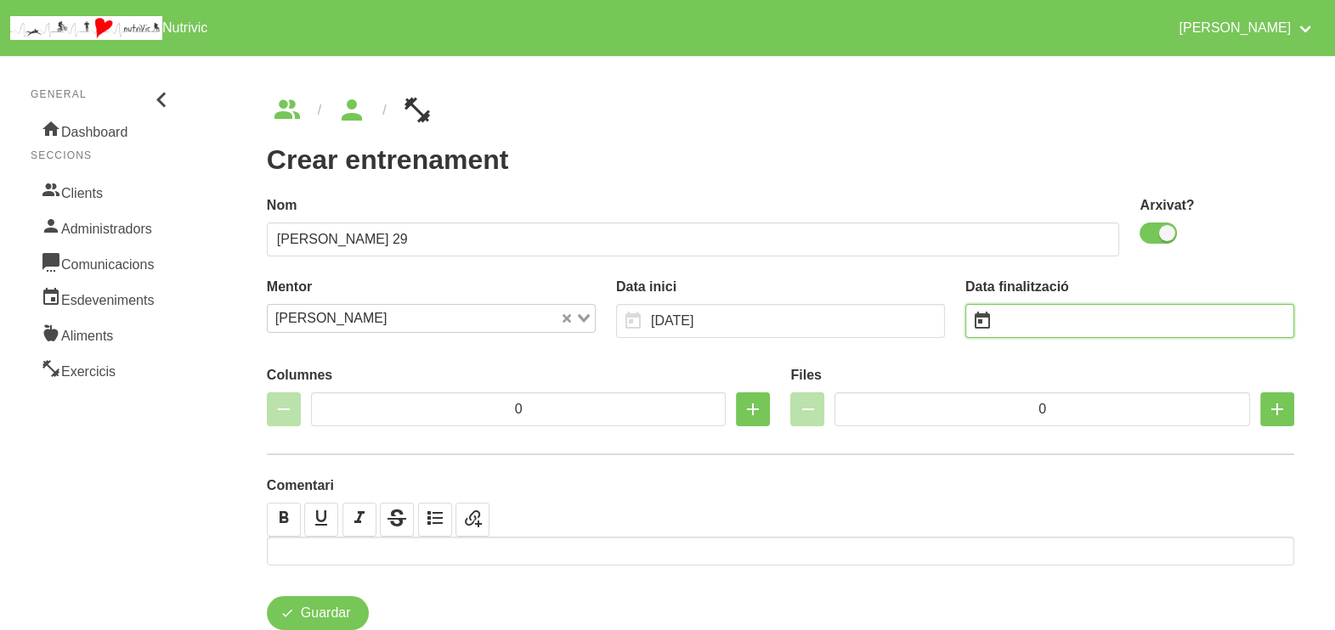
click at [1045, 327] on input "text" at bounding box center [1129, 321] width 329 height 34
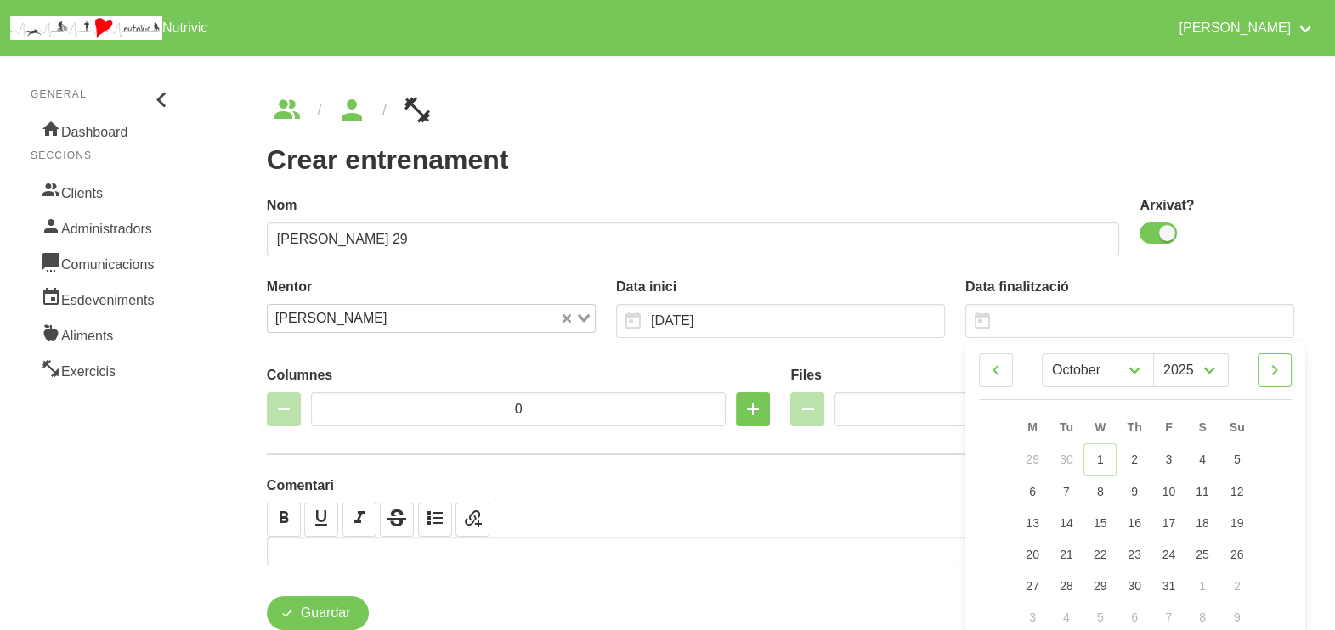
click at [1274, 370] on icon at bounding box center [1274, 370] width 20 height 31
click at [1237, 528] on link "21" at bounding box center [1237, 521] width 36 height 31
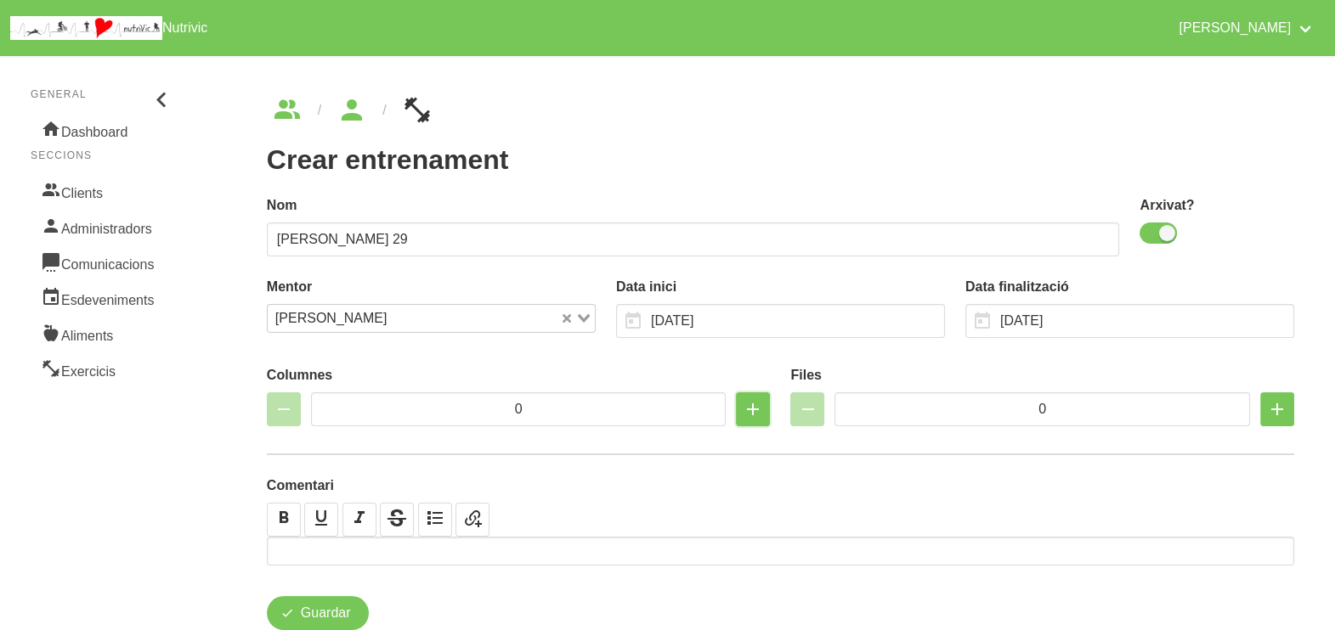
click at [747, 404] on icon "button" at bounding box center [752, 409] width 20 height 31
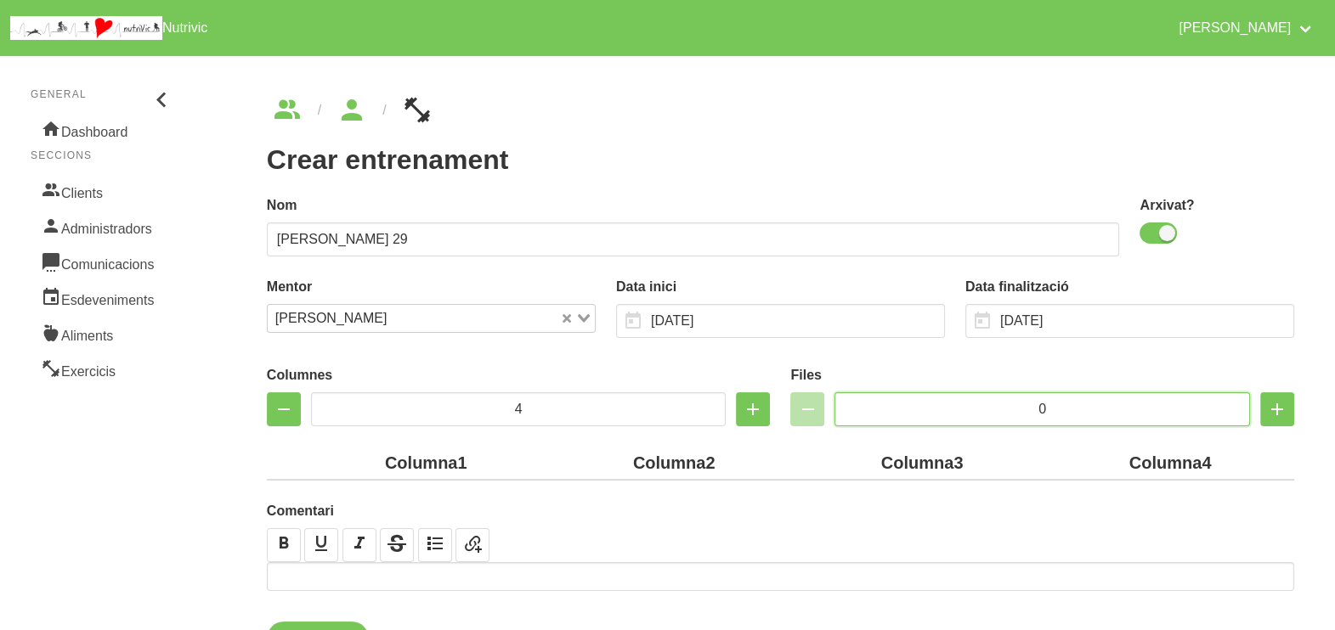
click at [975, 407] on input "0" at bounding box center [1041, 409] width 415 height 34
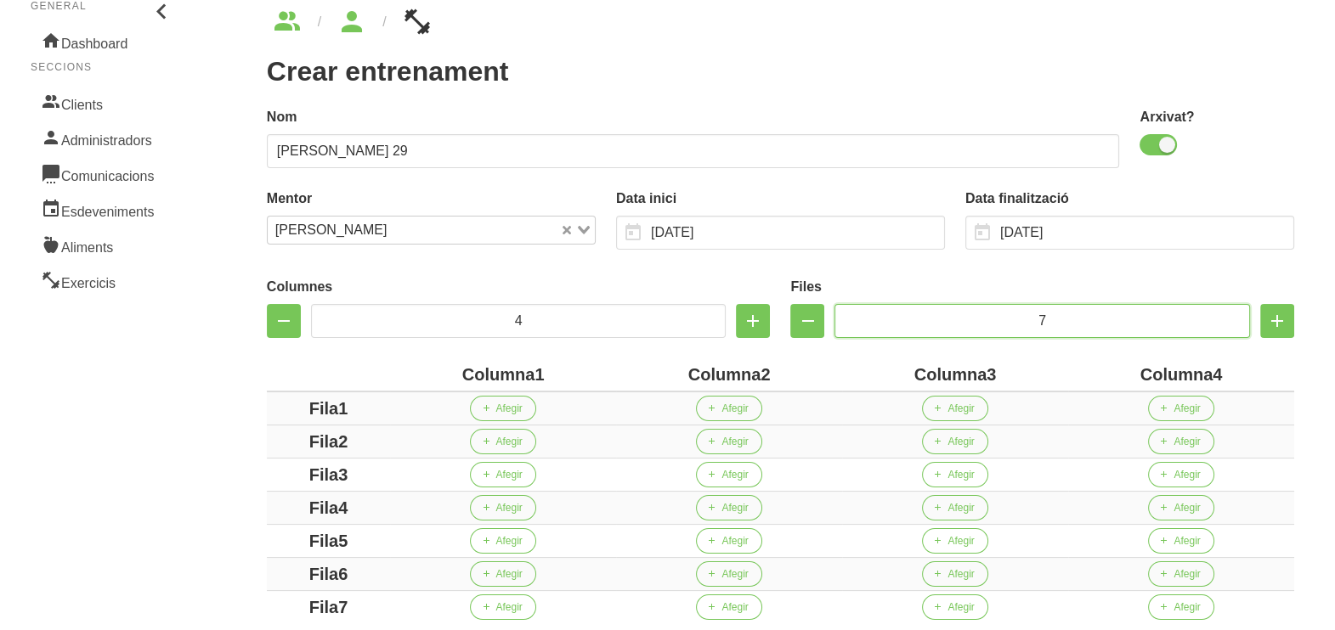
scroll to position [306, 0]
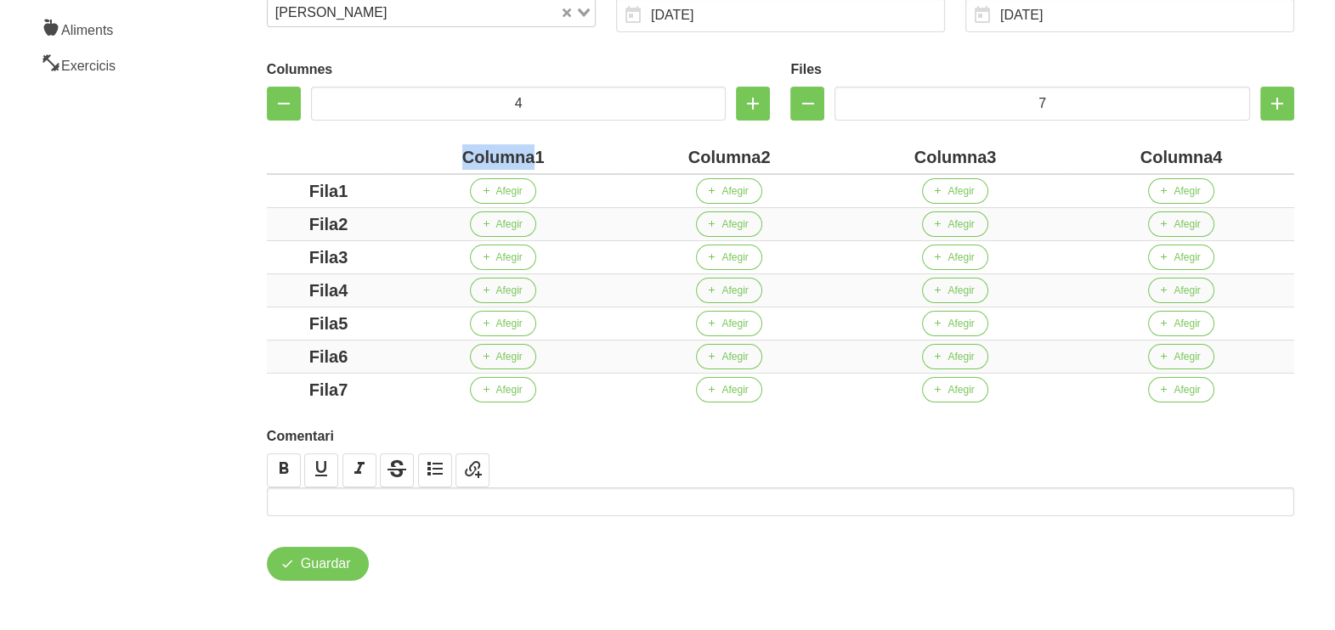
drag, startPoint x: 534, startPoint y: 157, endPoint x: 390, endPoint y: 159, distance: 144.4
click at [390, 159] on th "Columna1" at bounding box center [503, 157] width 226 height 33
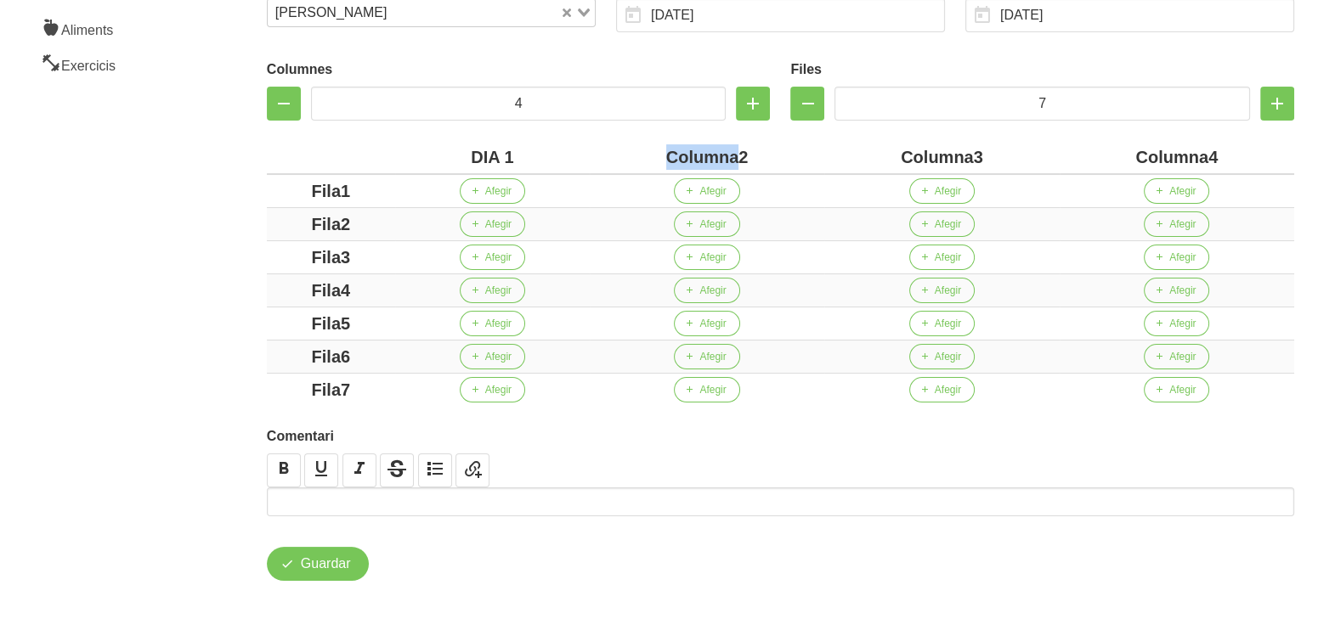
drag, startPoint x: 738, startPoint y: 156, endPoint x: 624, endPoint y: 154, distance: 113.9
click at [619, 155] on div "Columna2" at bounding box center [706, 156] width 221 height 25
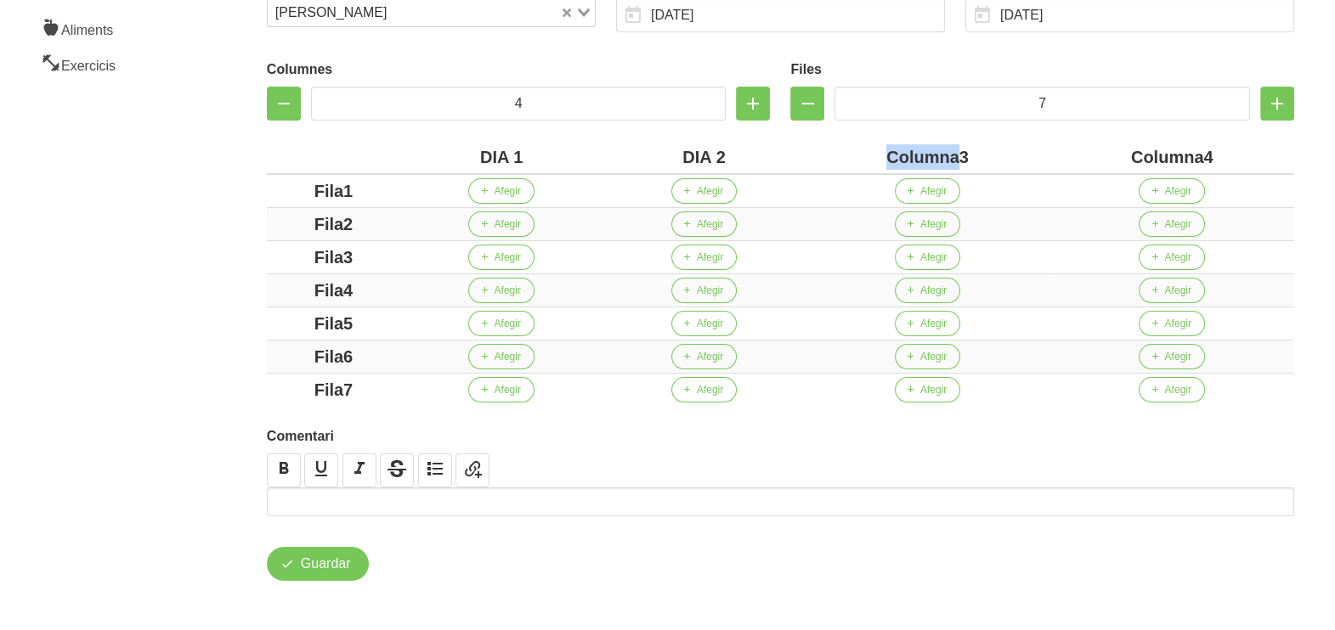
drag, startPoint x: 957, startPoint y: 154, endPoint x: 855, endPoint y: 166, distance: 103.5
click at [855, 166] on div "Columna3" at bounding box center [927, 156] width 231 height 25
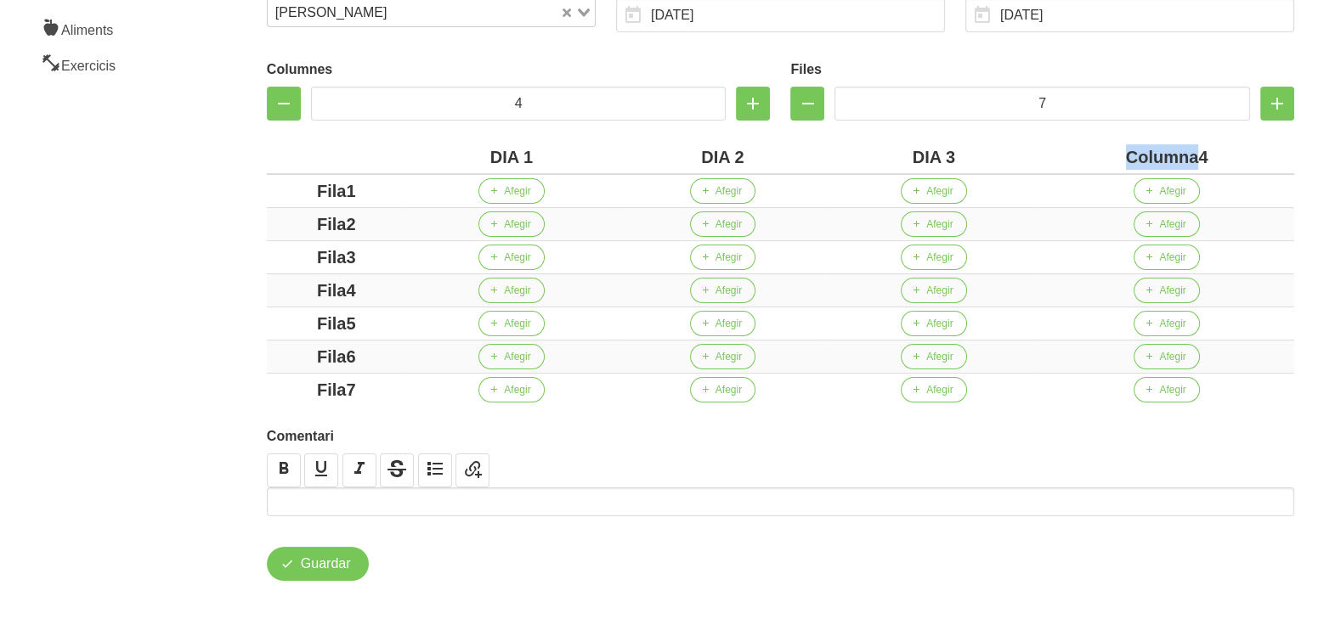
drag, startPoint x: 1196, startPoint y: 155, endPoint x: 1079, endPoint y: 164, distance: 117.6
click at [1079, 164] on div "Columna4" at bounding box center [1166, 156] width 241 height 25
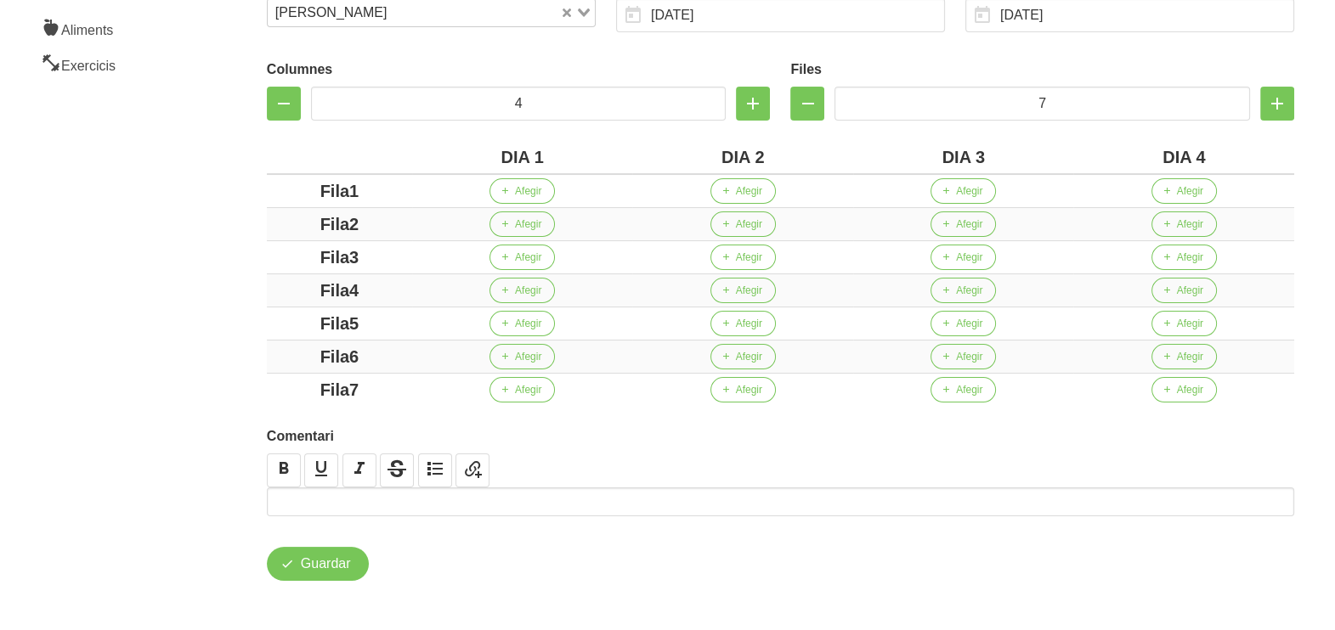
drag, startPoint x: 360, startPoint y: 192, endPoint x: 246, endPoint y: 192, distance: 113.8
click at [246, 192] on div "Crear entrenament cd5f2237-e802-4bc1-b350-c576bc030354 Nom [PERSON_NAME] 29 Arx…" at bounding box center [780, 186] width 1109 height 872
drag, startPoint x: 332, startPoint y: 217, endPoint x: 297, endPoint y: 218, distance: 34.9
click at [297, 218] on div "Fila2" at bounding box center [340, 224] width 132 height 25
click at [395, 225] on div "Fila2" at bounding box center [340, 224] width 132 height 25
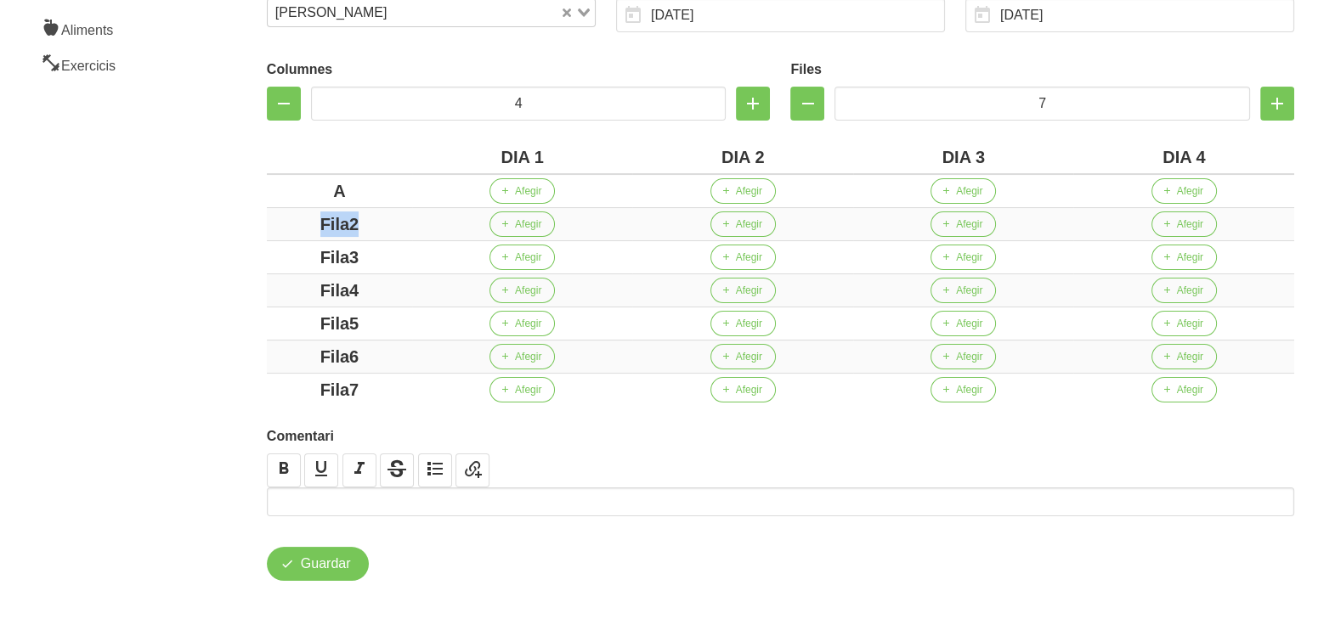
click at [263, 222] on div "Columnes 4 Files 7 DIA 1 DIA 2 DIA 3 DIA 4 A Afegir Afegir Afegir Afegir Fila2 …" at bounding box center [780, 229] width 1047 height 374
drag, startPoint x: 377, startPoint y: 262, endPoint x: 300, endPoint y: 266, distance: 77.4
click at [301, 265] on div "Fila3" at bounding box center [340, 257] width 132 height 25
drag, startPoint x: 389, startPoint y: 291, endPoint x: 297, endPoint y: 291, distance: 91.7
click at [296, 291] on div "Fila4" at bounding box center [340, 290] width 132 height 25
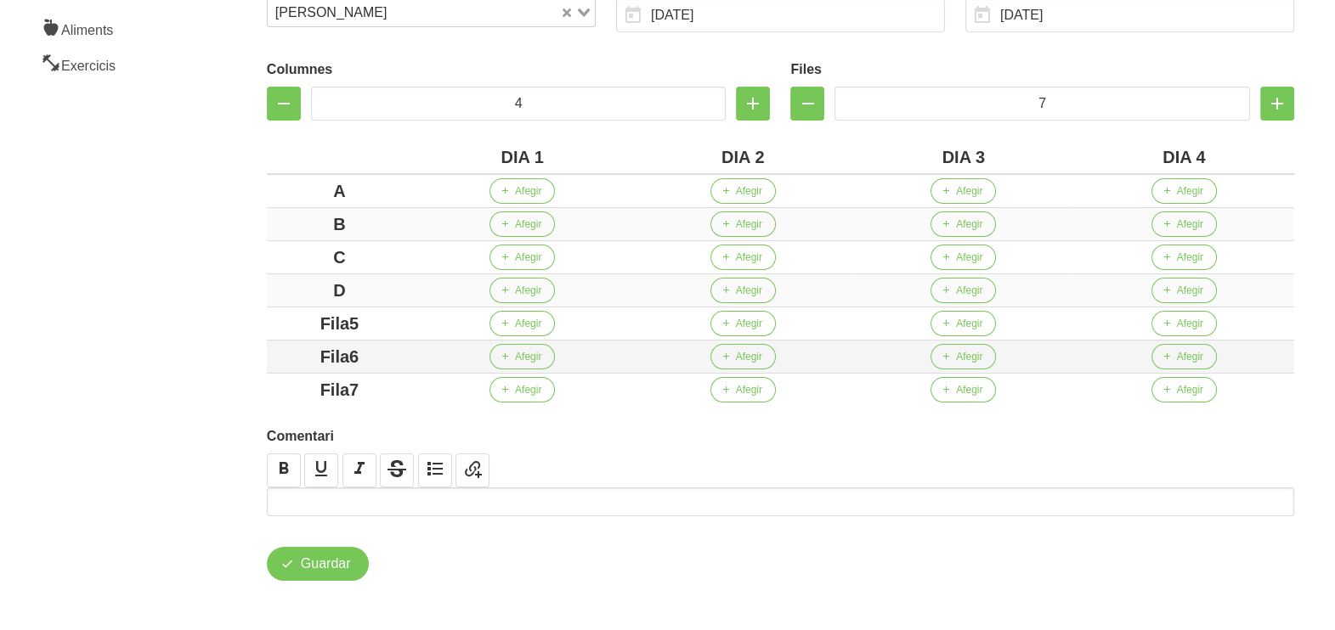
drag, startPoint x: 383, startPoint y: 315, endPoint x: 370, endPoint y: 357, distance: 43.5
click at [263, 323] on div "Columnes 4 Files 7 DIA 1 DIA 2 DIA 3 DIA 4 A Afegir Afegir Afegir Afegir B Afeg…" at bounding box center [780, 229] width 1047 height 374
drag, startPoint x: 388, startPoint y: 360, endPoint x: 283, endPoint y: 360, distance: 105.3
click at [283, 360] on div "Fila6" at bounding box center [340, 356] width 132 height 25
drag, startPoint x: 183, startPoint y: 306, endPoint x: 283, endPoint y: 246, distance: 115.8
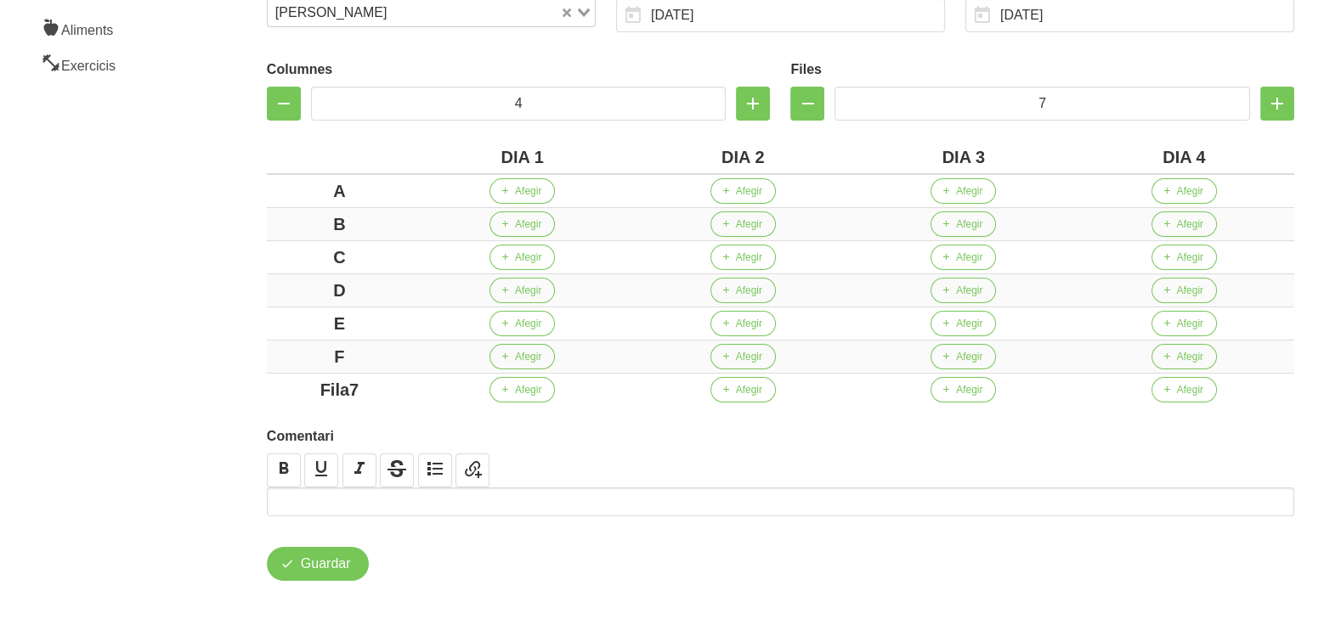
click at [183, 306] on aside "General Dashboard Seccions Clients Administradors Comunicacions Esdeveniments A…" at bounding box center [103, 186] width 226 height 892
click at [804, 110] on icon "button" at bounding box center [807, 103] width 20 height 31
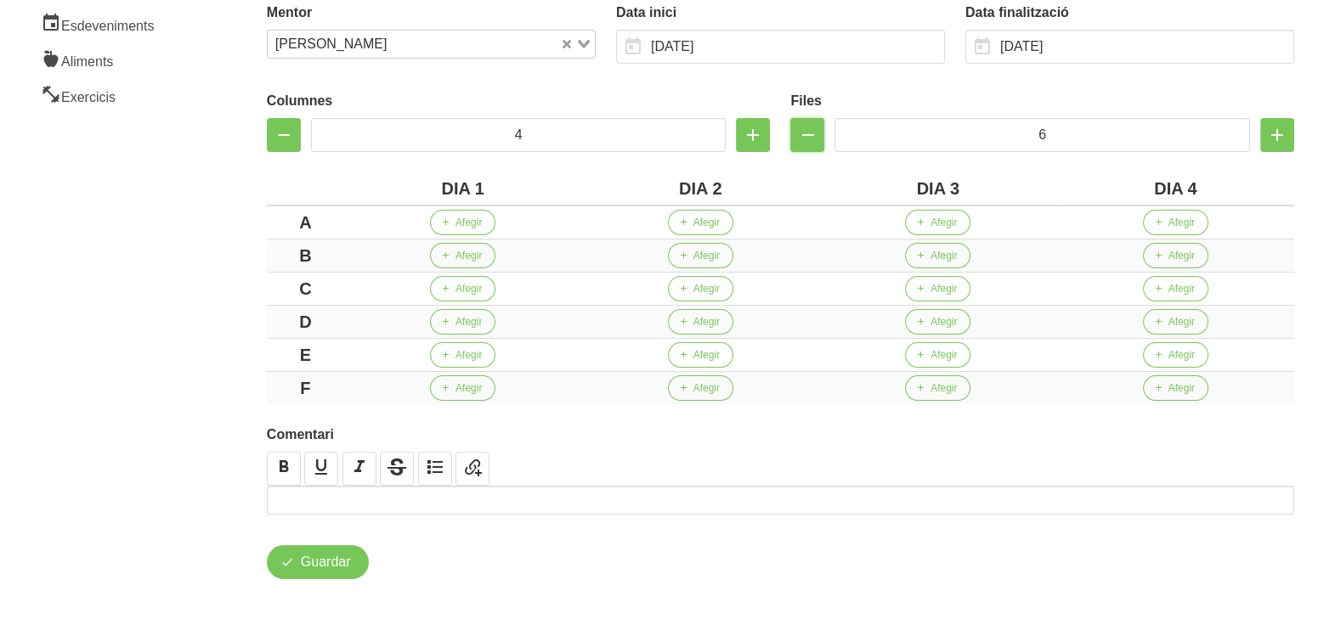
scroll to position [272, 0]
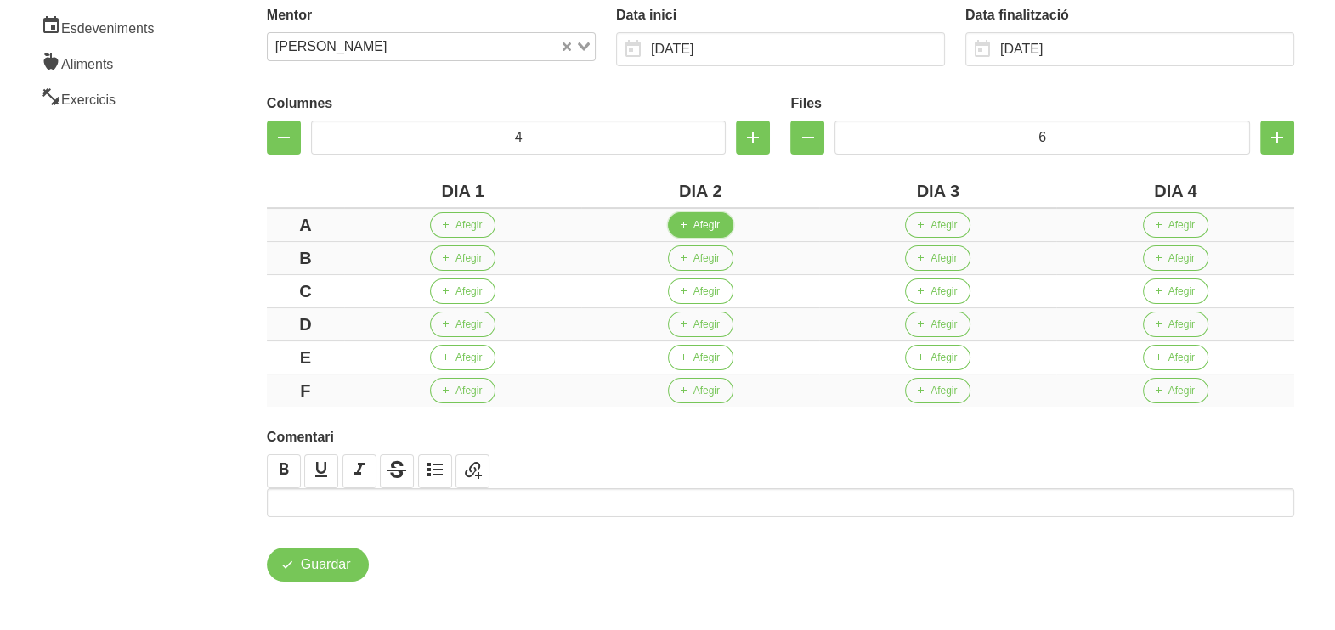
click at [702, 225] on span "Afegir" at bounding box center [706, 224] width 26 height 15
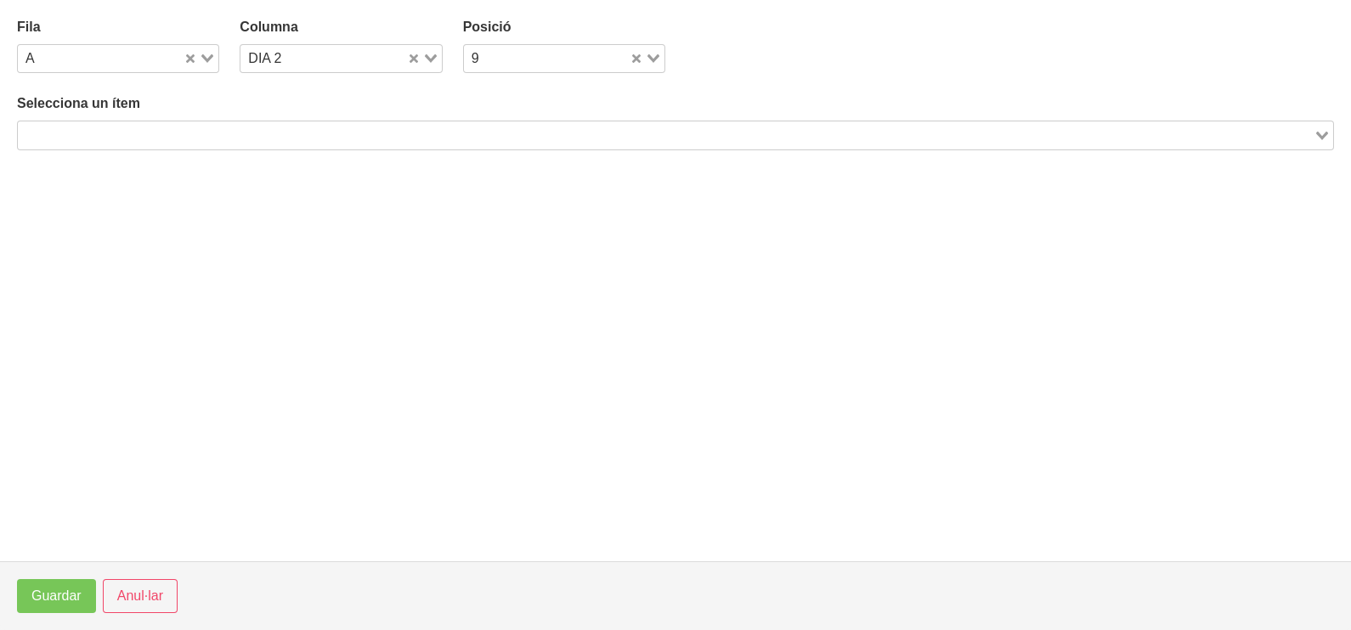
click at [412, 135] on input "Search for option" at bounding box center [666, 135] width 1292 height 20
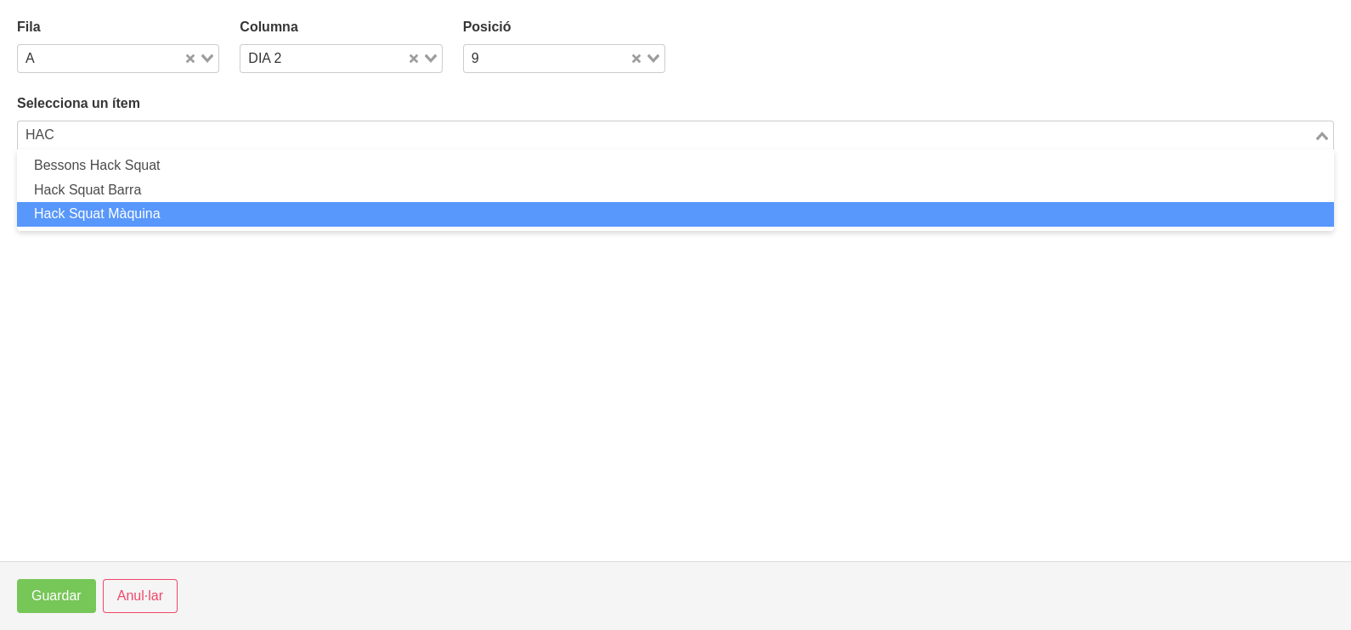
click at [220, 206] on li "Hack Squat Màquina" at bounding box center [675, 214] width 1317 height 25
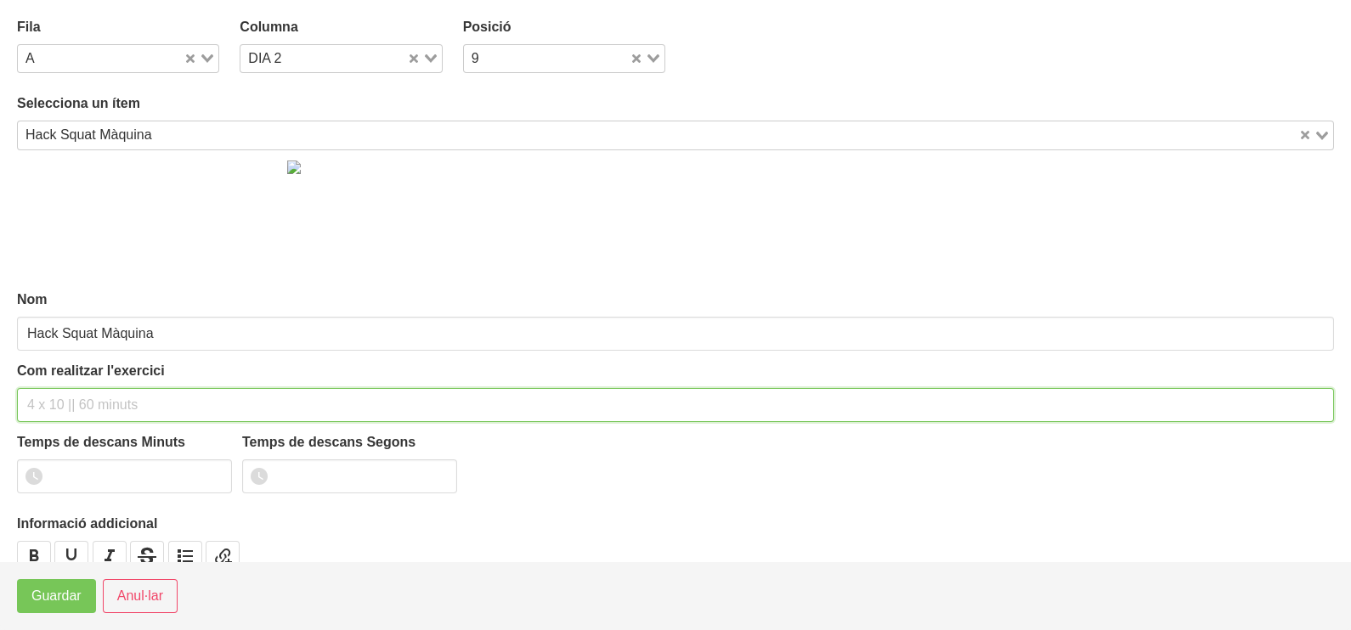
click at [68, 398] on input "text" at bounding box center [675, 405] width 1317 height 34
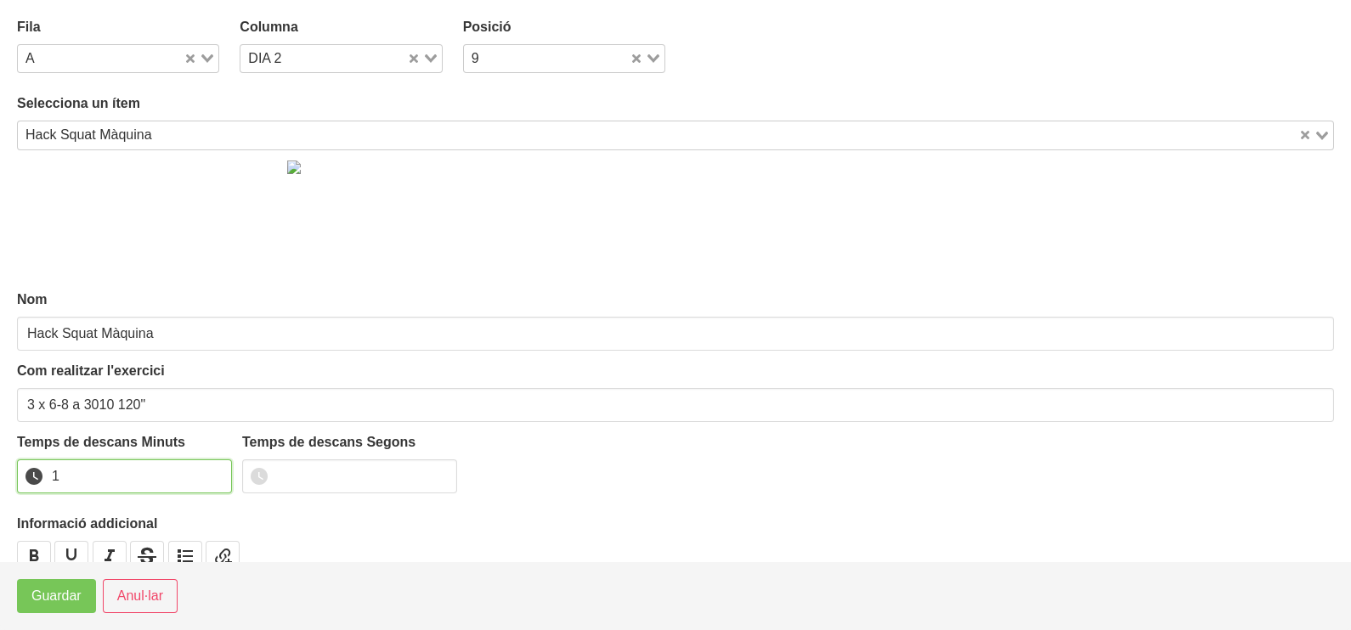
click at [213, 469] on input "1" at bounding box center [124, 477] width 215 height 34
drag, startPoint x: 213, startPoint y: 469, endPoint x: 204, endPoint y: 472, distance: 9.9
click at [204, 472] on input "2" at bounding box center [124, 477] width 215 height 34
click at [59, 603] on span "Guardar" at bounding box center [56, 596] width 50 height 20
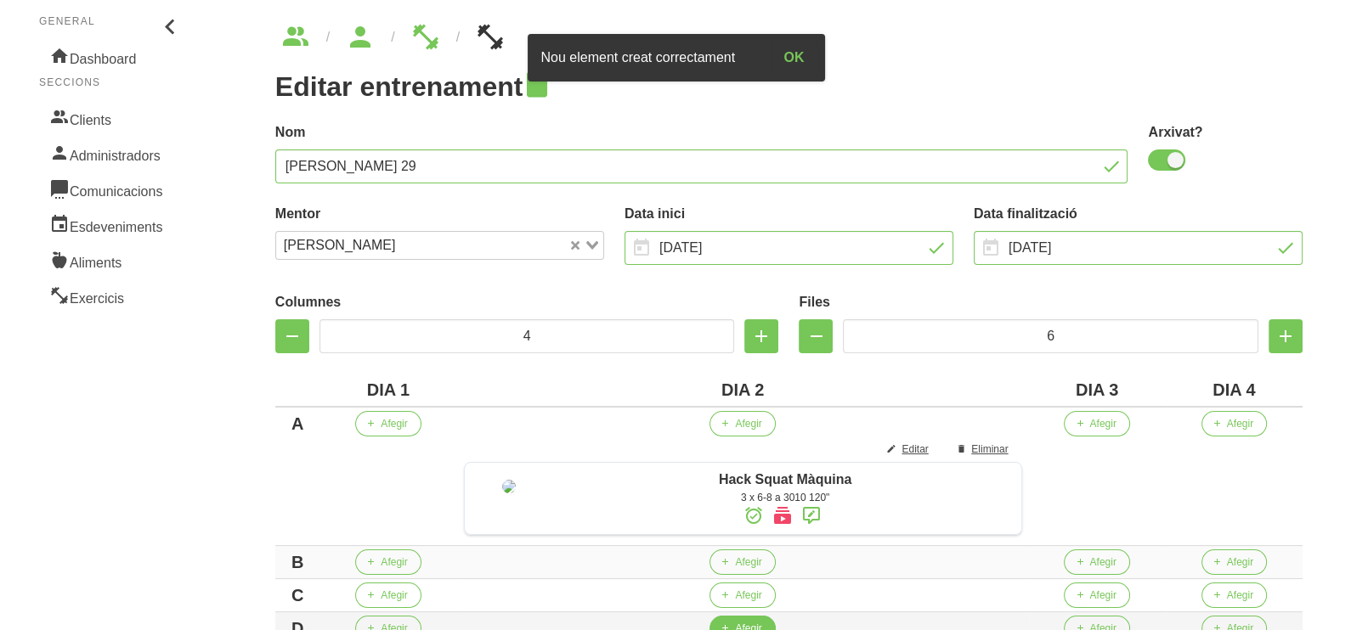
scroll to position [319, 0]
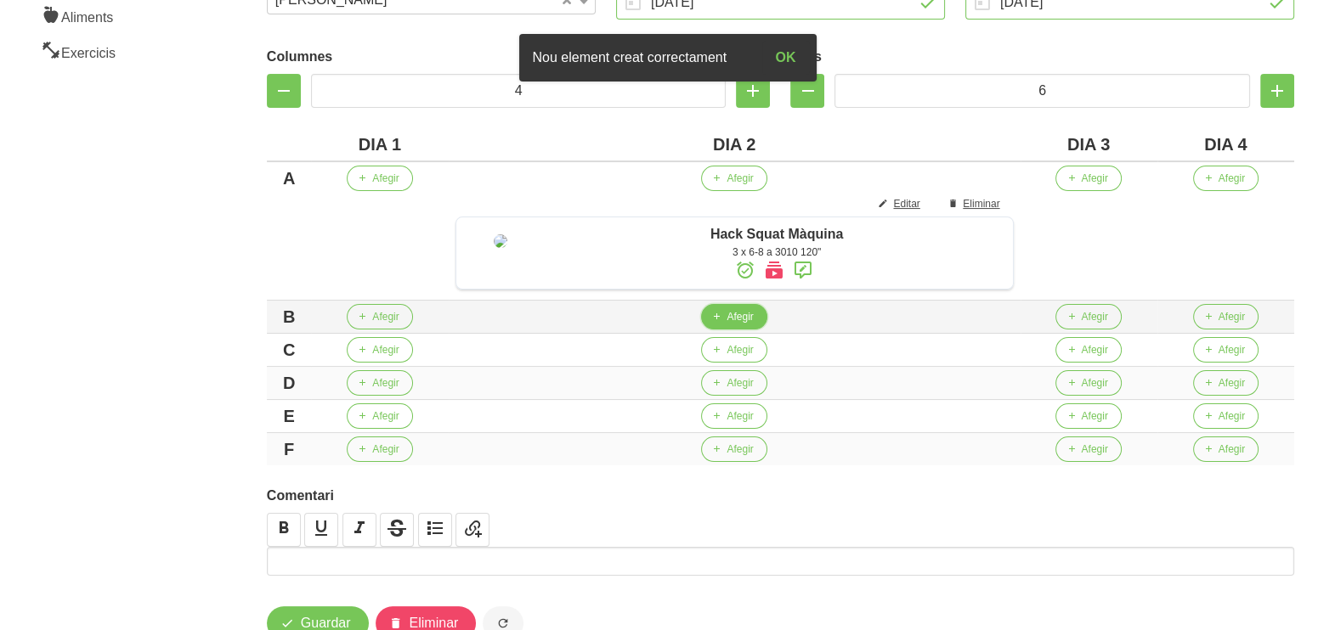
click at [731, 324] on span "Afegir" at bounding box center [739, 316] width 26 height 15
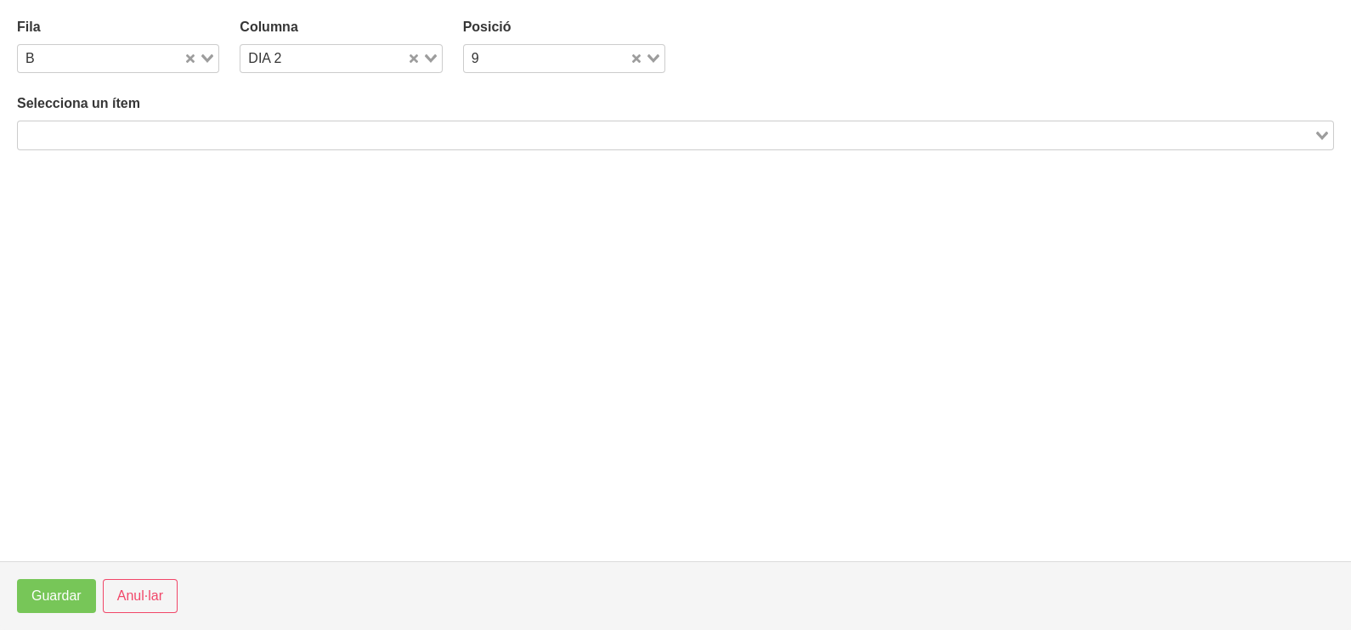
click at [296, 140] on input "Search for option" at bounding box center [666, 135] width 1292 height 20
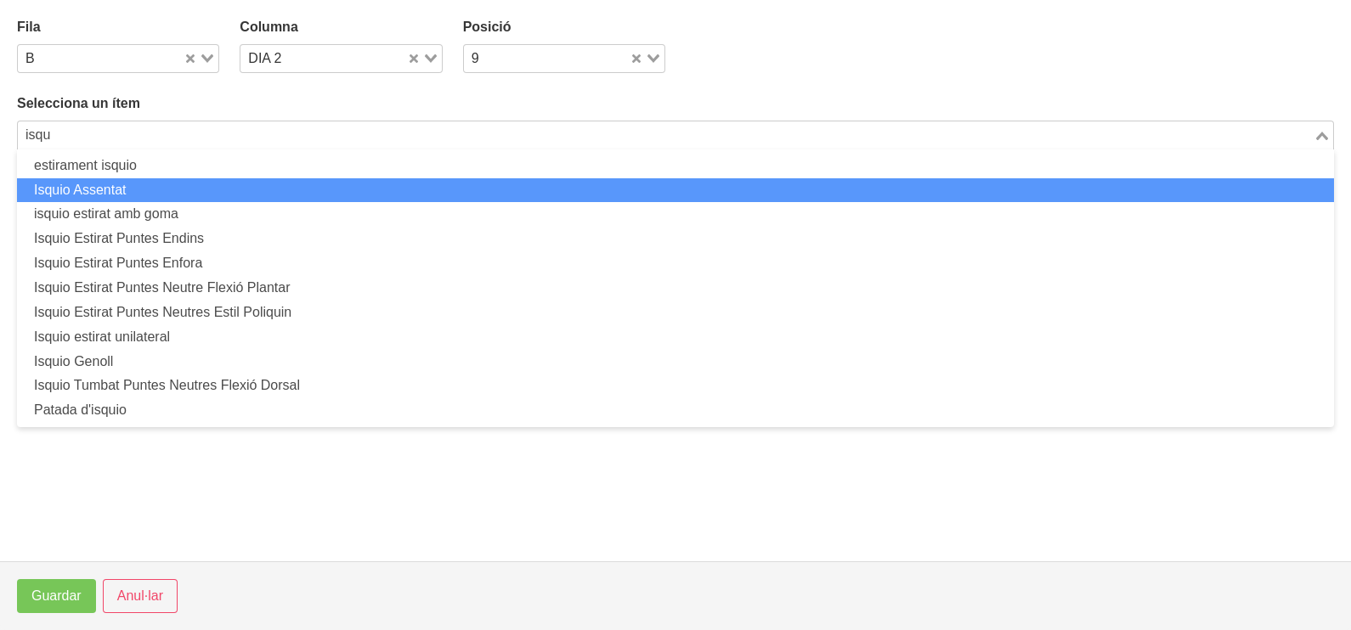
click at [183, 187] on li "Isquio Assentat" at bounding box center [675, 190] width 1317 height 25
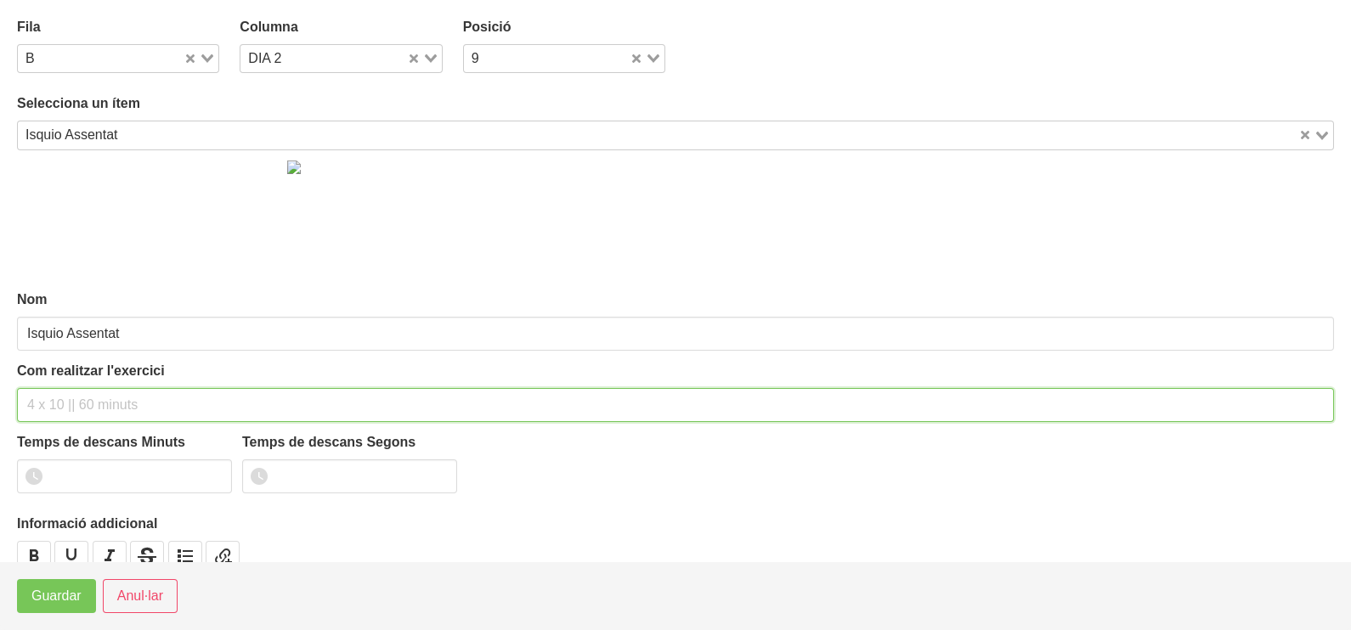
drag, startPoint x: 90, startPoint y: 404, endPoint x: 100, endPoint y: 390, distance: 17.7
click at [93, 399] on input "text" at bounding box center [675, 405] width 1317 height 34
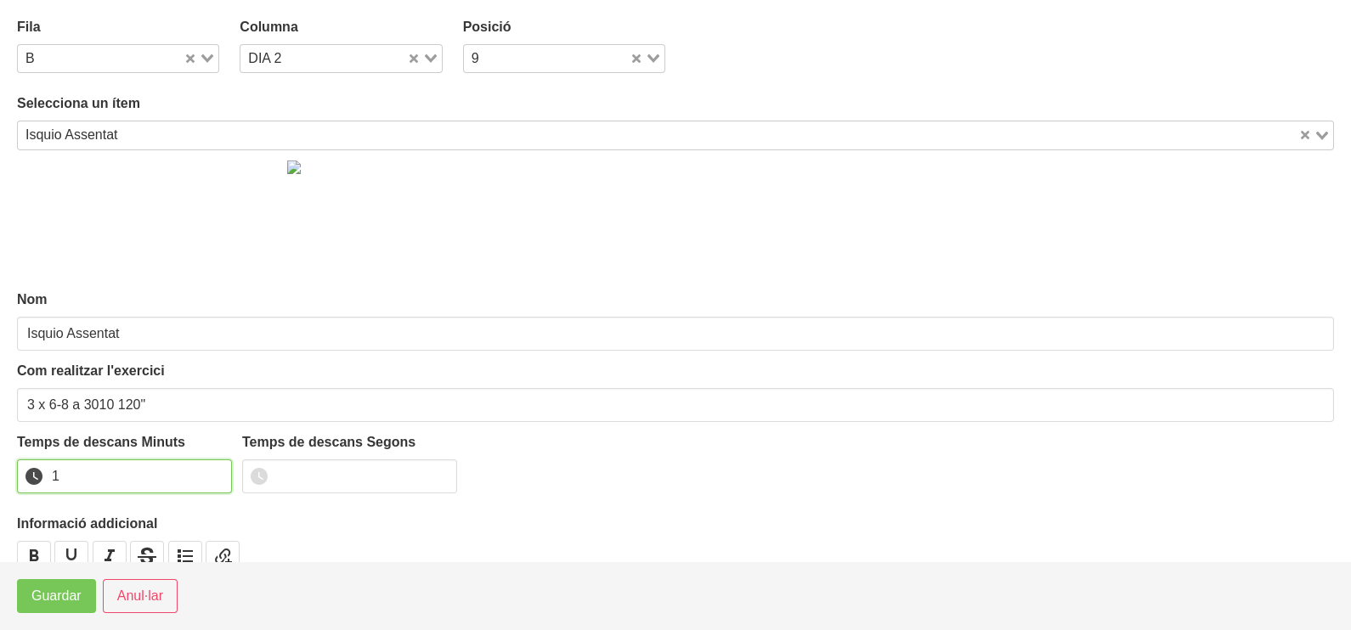
click at [216, 470] on input "1" at bounding box center [124, 477] width 215 height 34
drag, startPoint x: 216, startPoint y: 470, endPoint x: 181, endPoint y: 484, distance: 37.7
click at [193, 480] on input "2" at bounding box center [124, 477] width 215 height 34
click at [69, 600] on span "Guardar" at bounding box center [56, 596] width 50 height 20
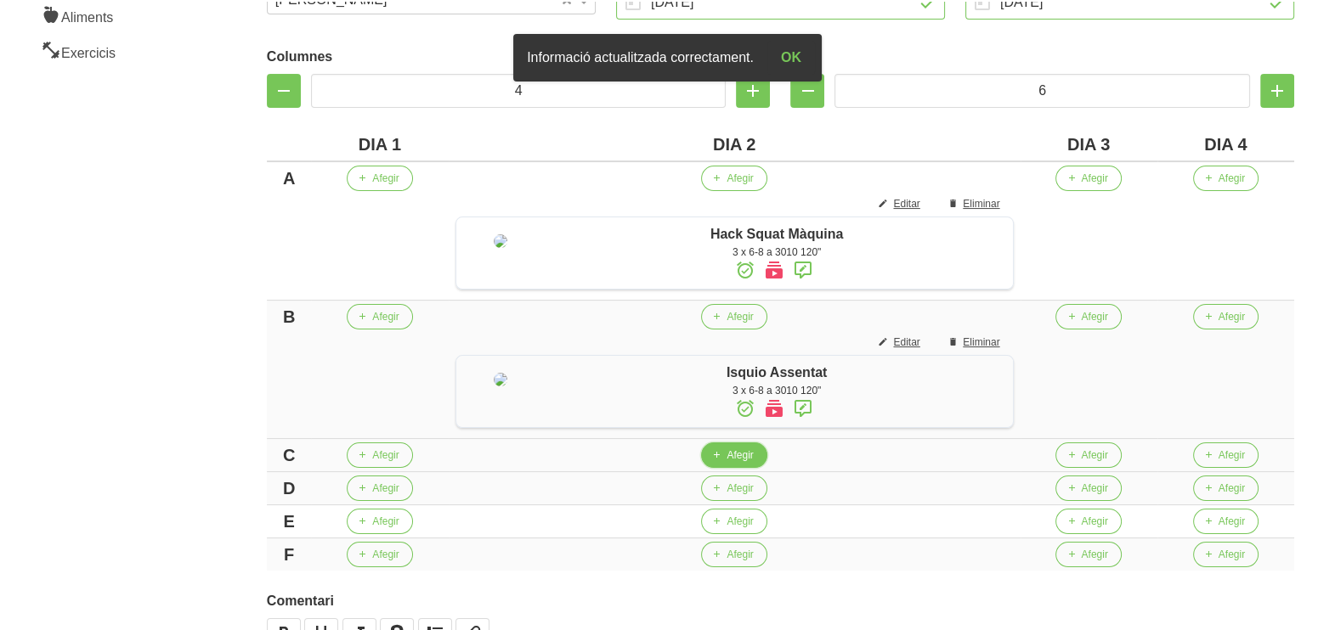
click at [739, 468] on button "Afegir" at bounding box center [733, 455] width 65 height 25
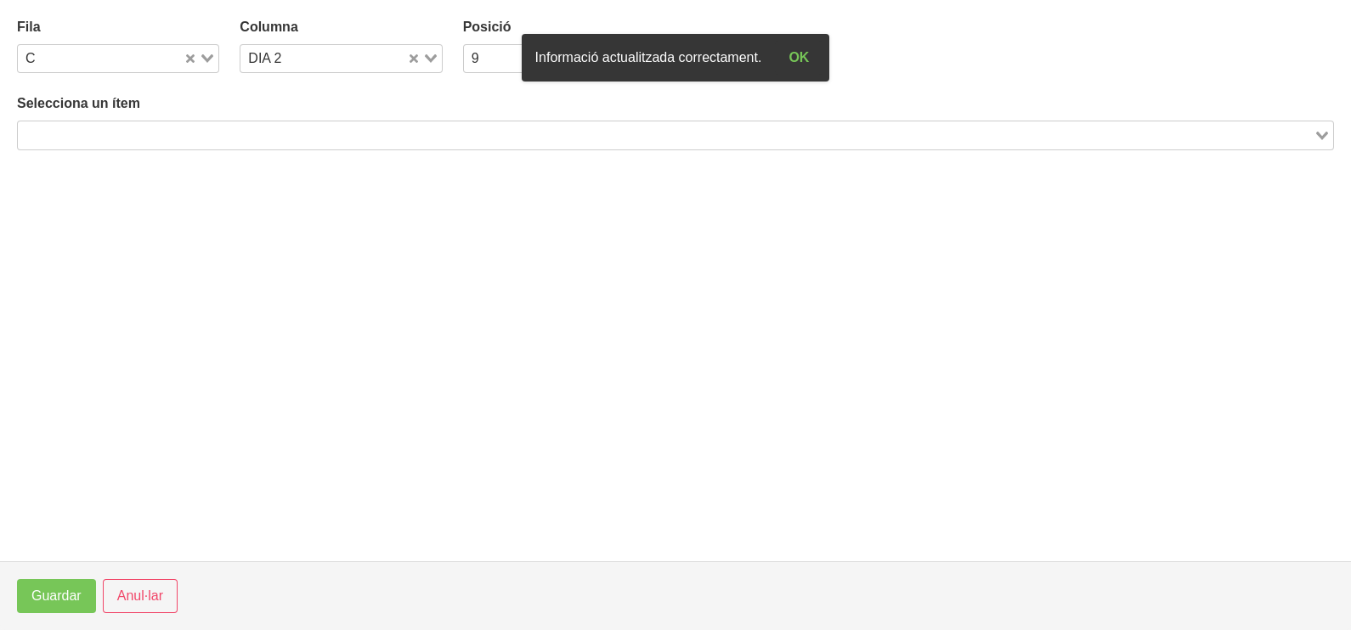
click at [291, 127] on input "Search for option" at bounding box center [666, 135] width 1292 height 20
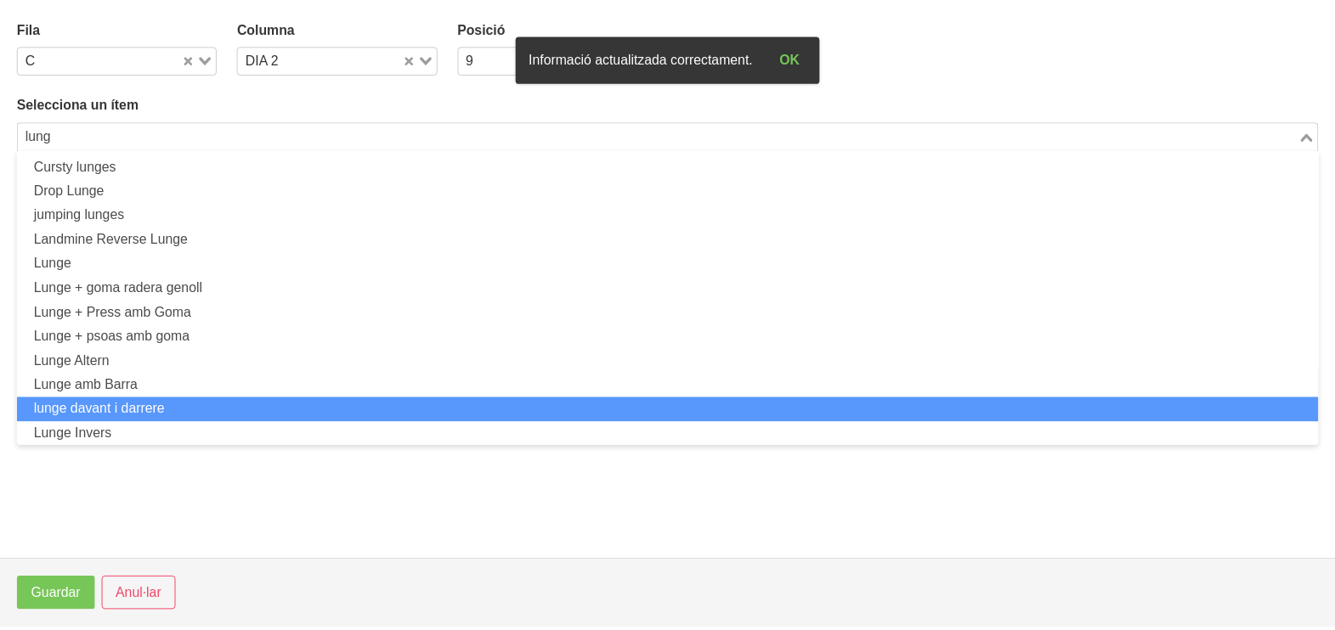
scroll to position [0, 0]
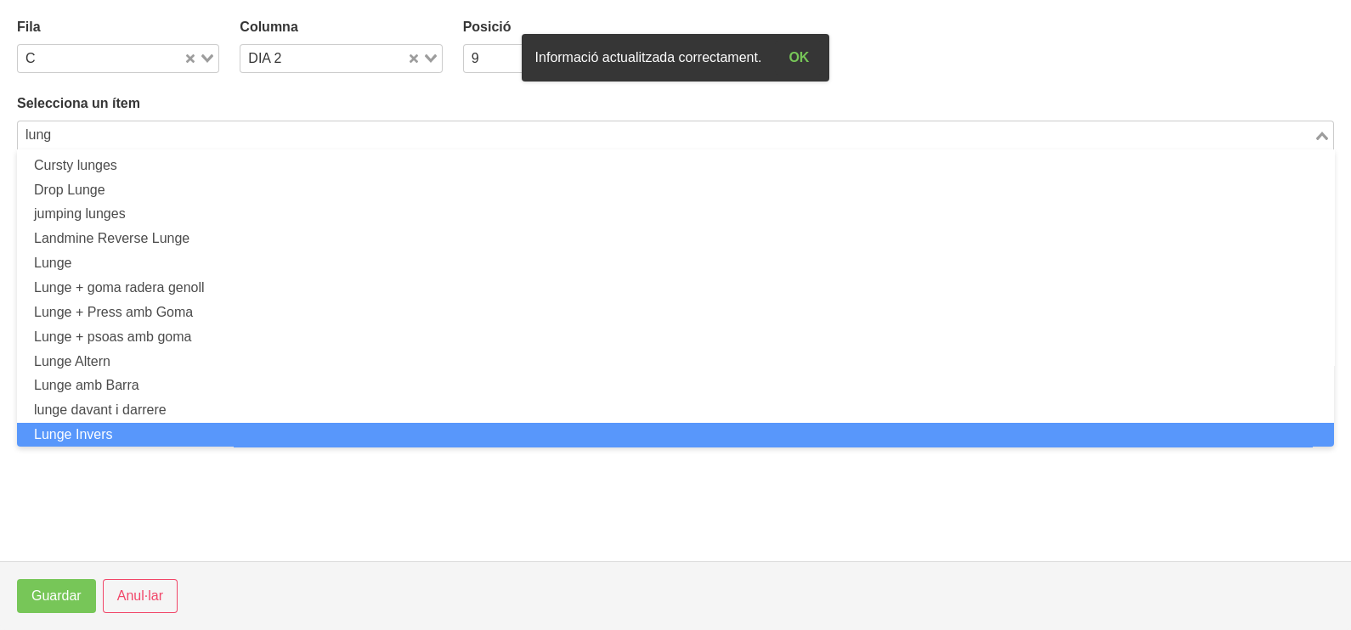
click at [162, 428] on li "Lunge Invers" at bounding box center [675, 435] width 1317 height 25
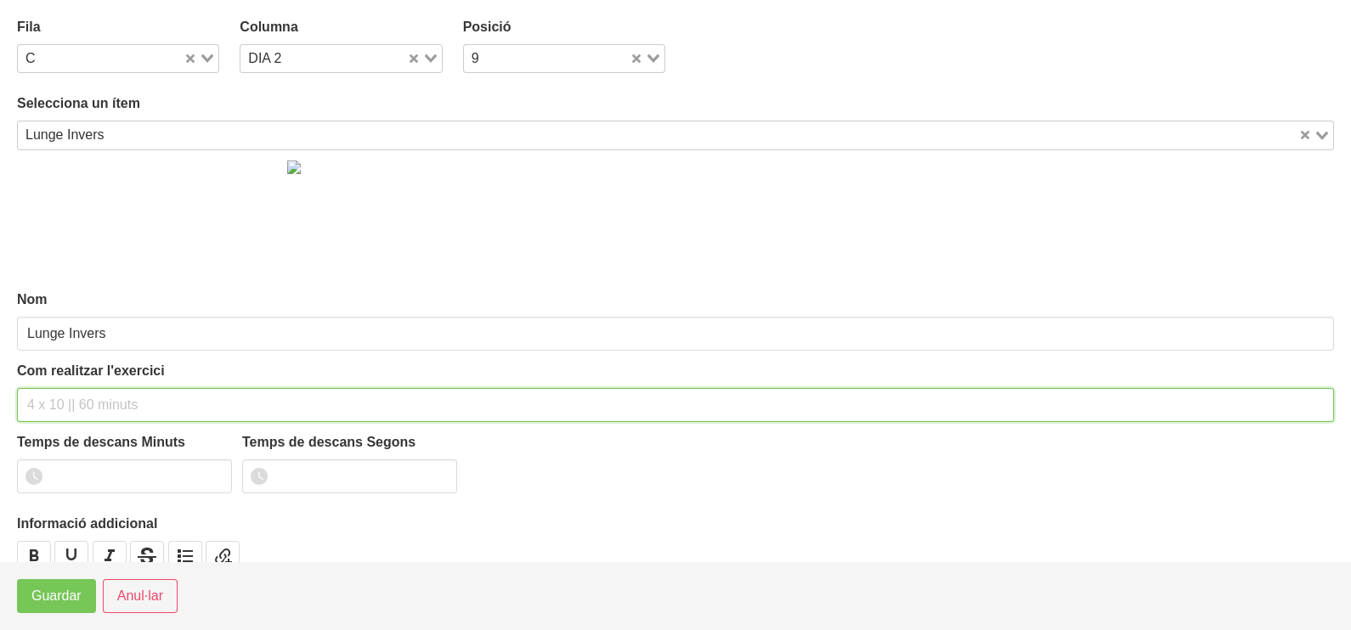
click at [63, 398] on input "text" at bounding box center [675, 405] width 1317 height 34
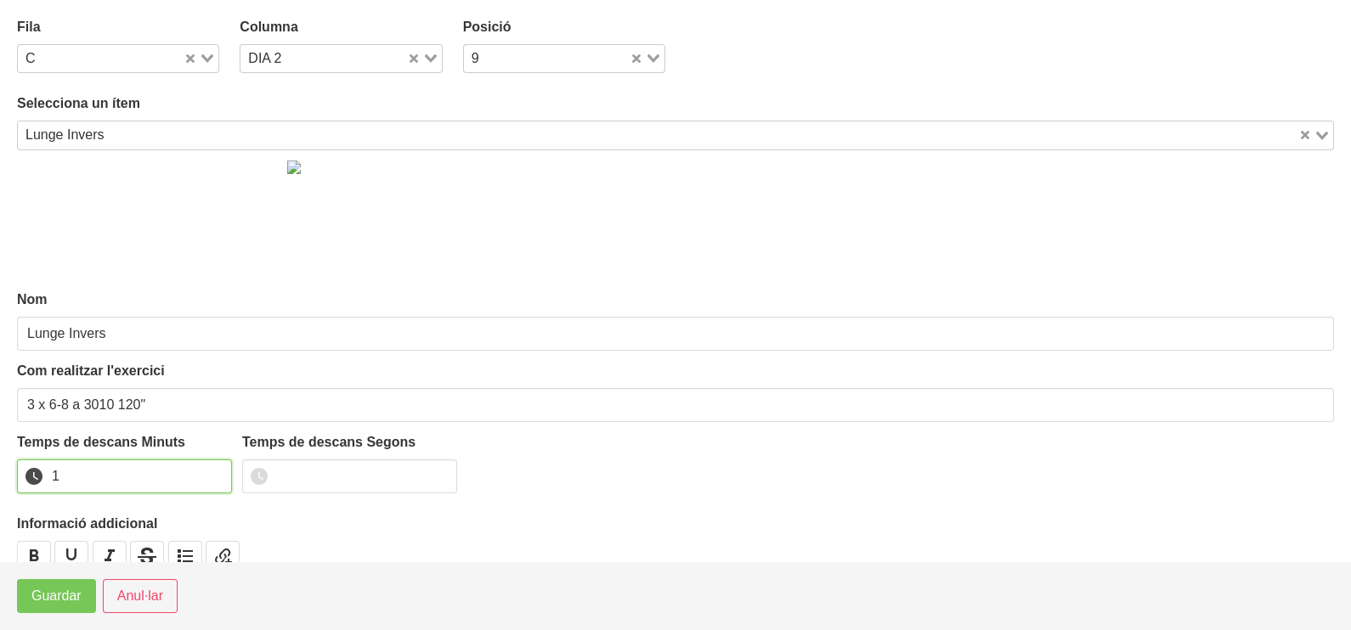
click at [217, 467] on input "1" at bounding box center [124, 477] width 215 height 34
click at [217, 467] on input "2" at bounding box center [124, 477] width 215 height 34
click at [64, 595] on span "Guardar" at bounding box center [56, 596] width 50 height 20
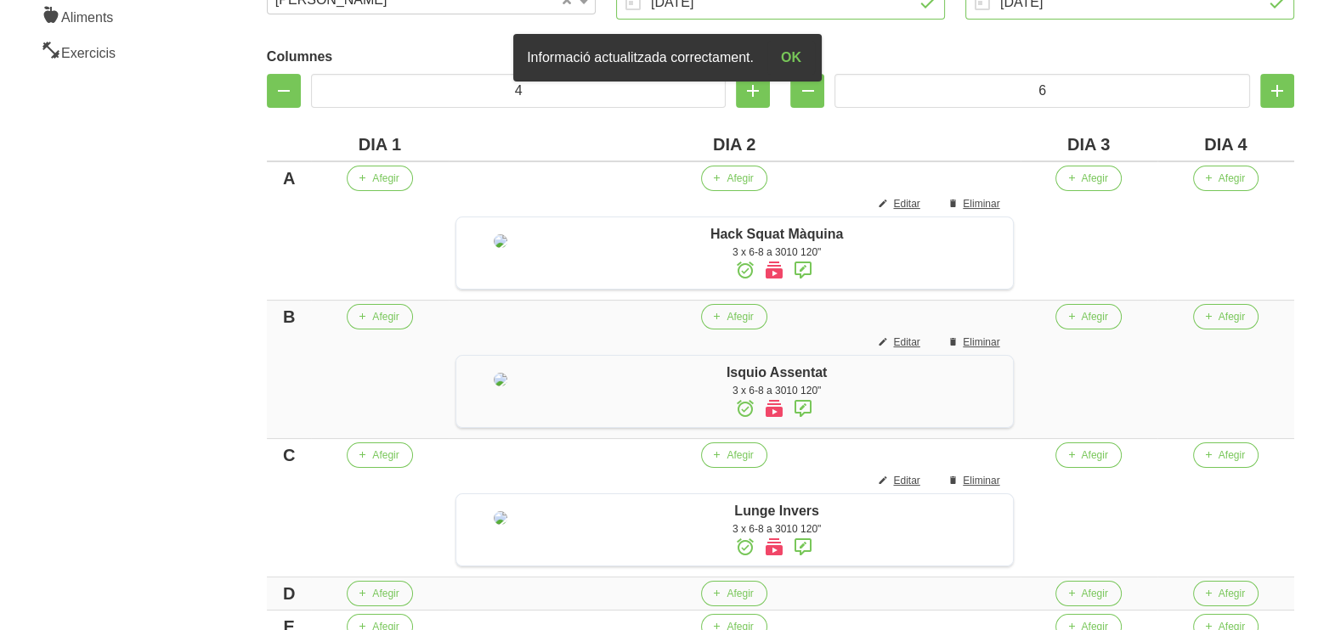
scroll to position [531, 0]
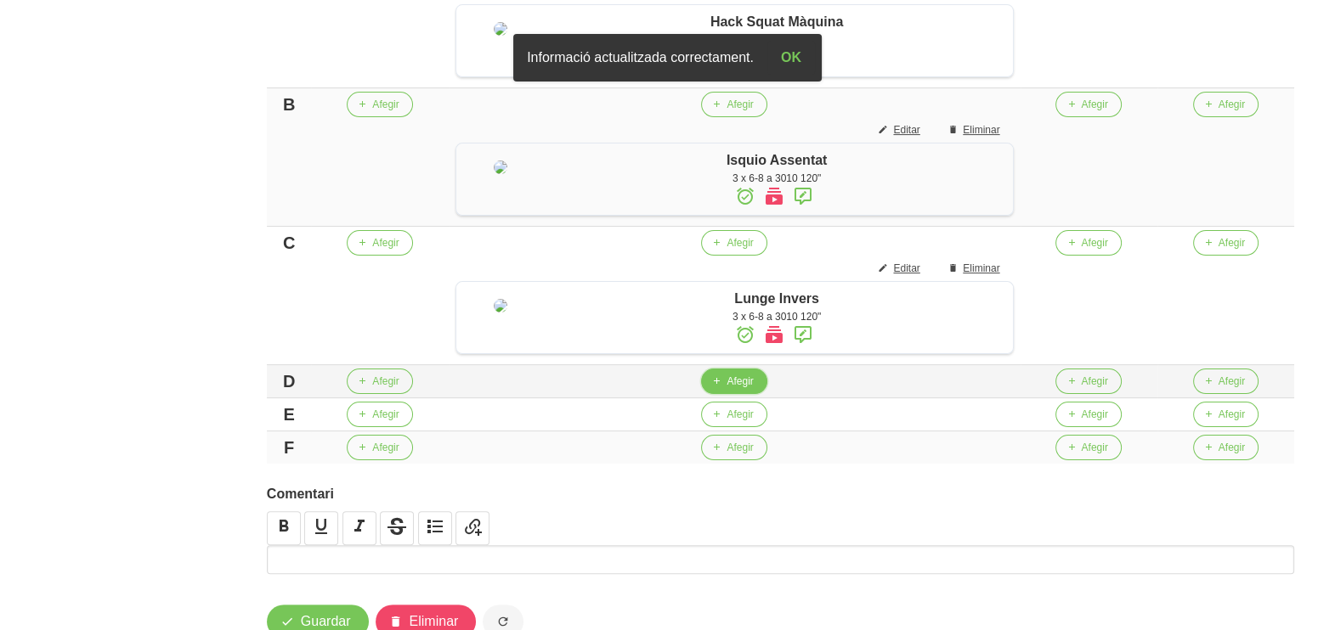
click at [749, 389] on span "Afegir" at bounding box center [739, 381] width 26 height 15
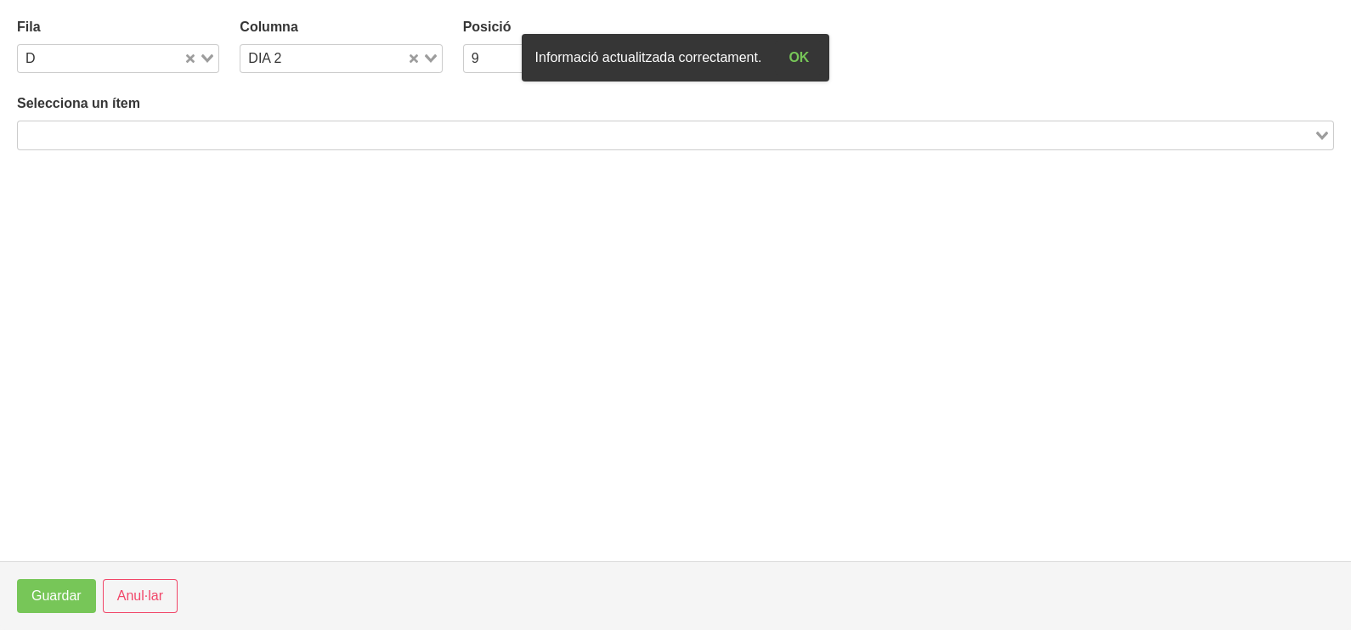
click at [198, 132] on input "Search for option" at bounding box center [666, 135] width 1292 height 20
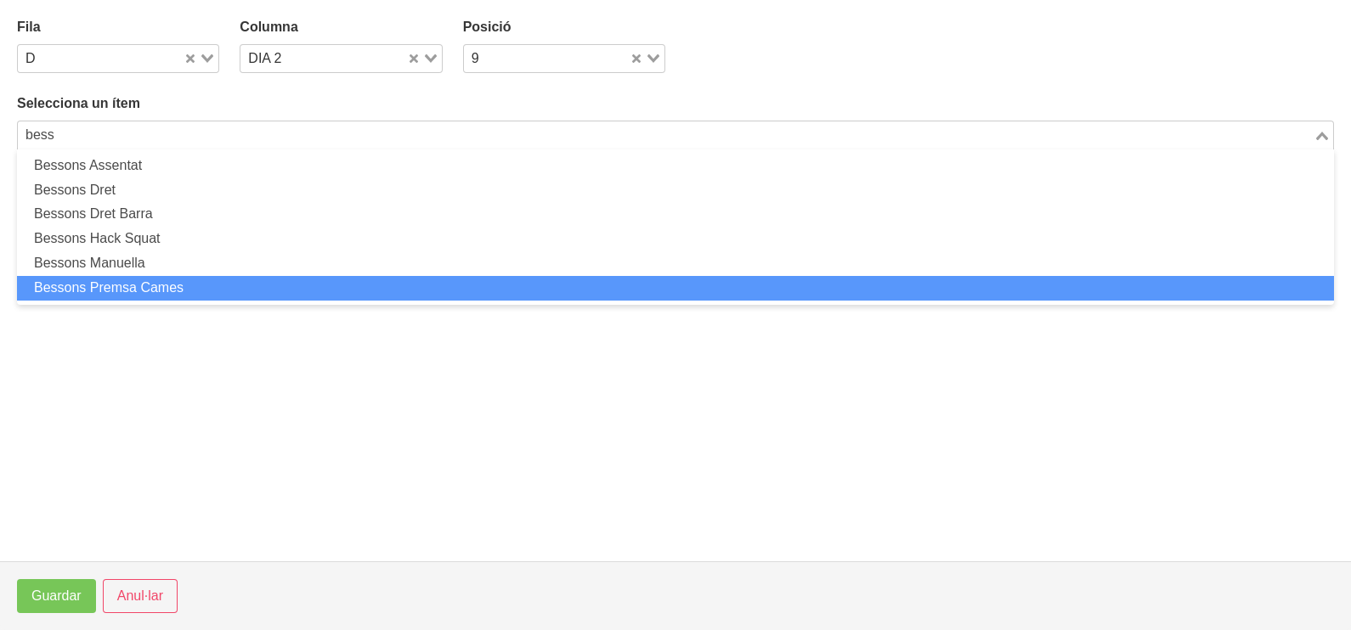
click at [190, 289] on li "Bessons Premsa Cames" at bounding box center [675, 288] width 1317 height 25
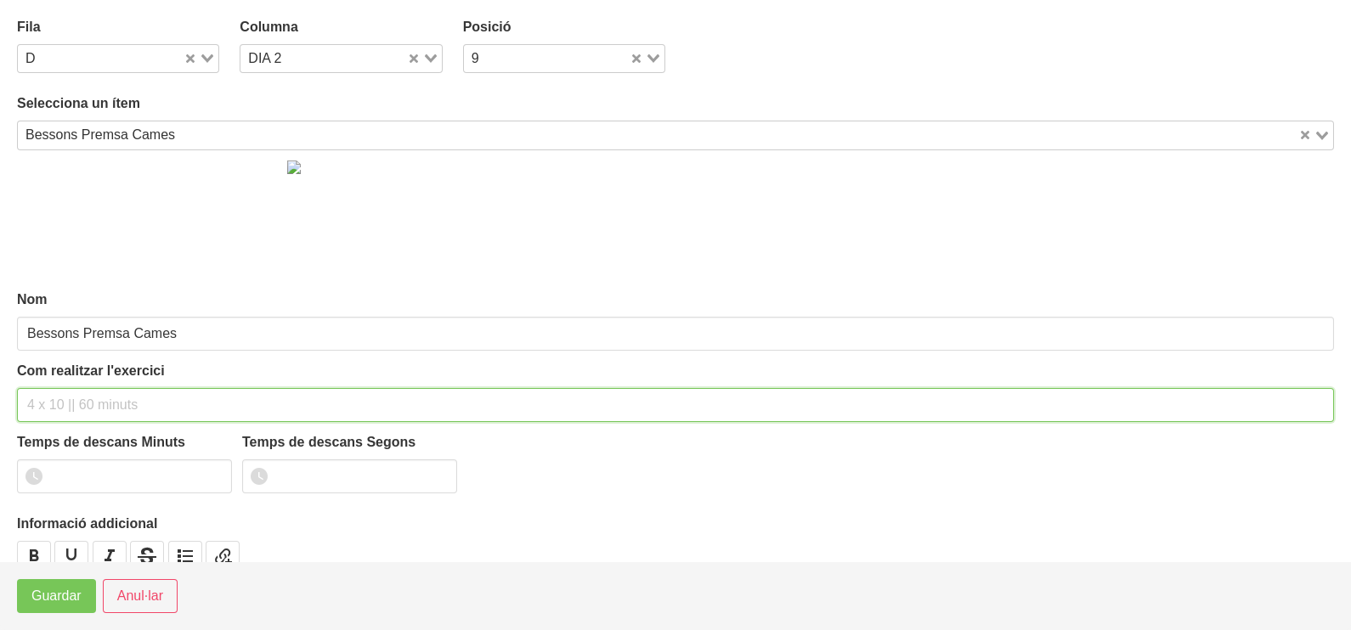
click at [66, 400] on input "text" at bounding box center [675, 405] width 1317 height 34
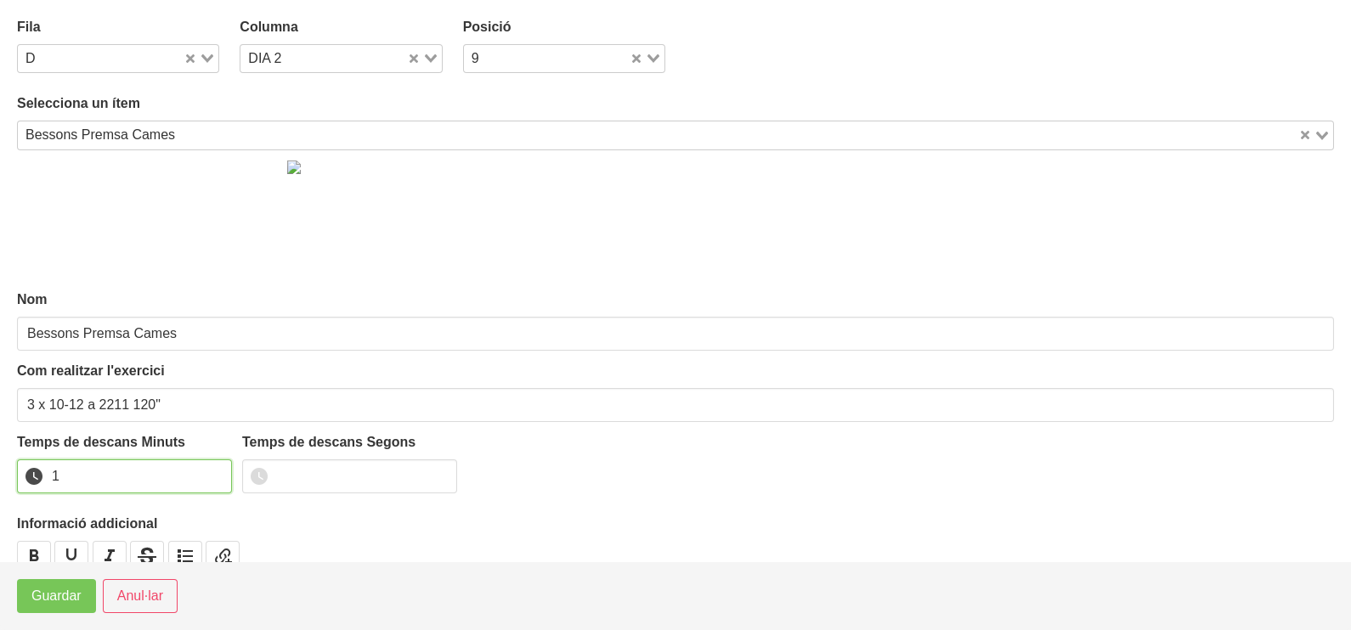
click at [214, 470] on input "1" at bounding box center [124, 477] width 215 height 34
drag, startPoint x: 215, startPoint y: 469, endPoint x: 193, endPoint y: 481, distance: 25.1
click at [202, 476] on input "2" at bounding box center [124, 477] width 215 height 34
click at [29, 607] on button "Guardar" at bounding box center [56, 596] width 79 height 34
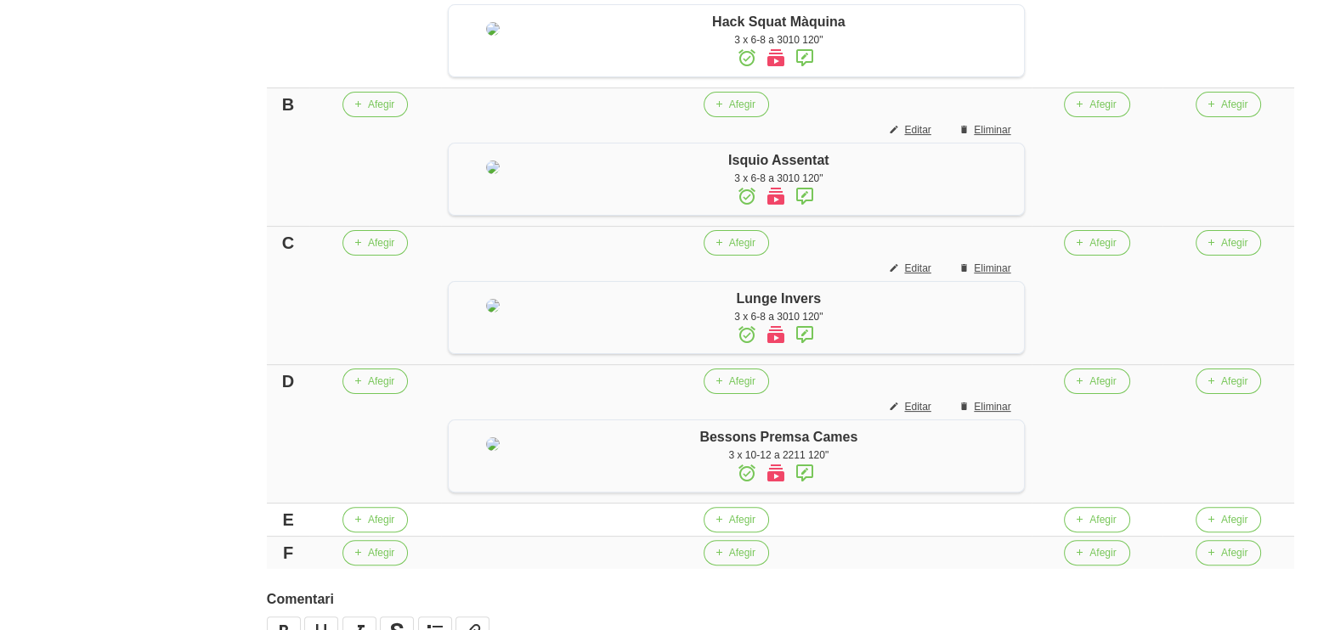
scroll to position [787, 0]
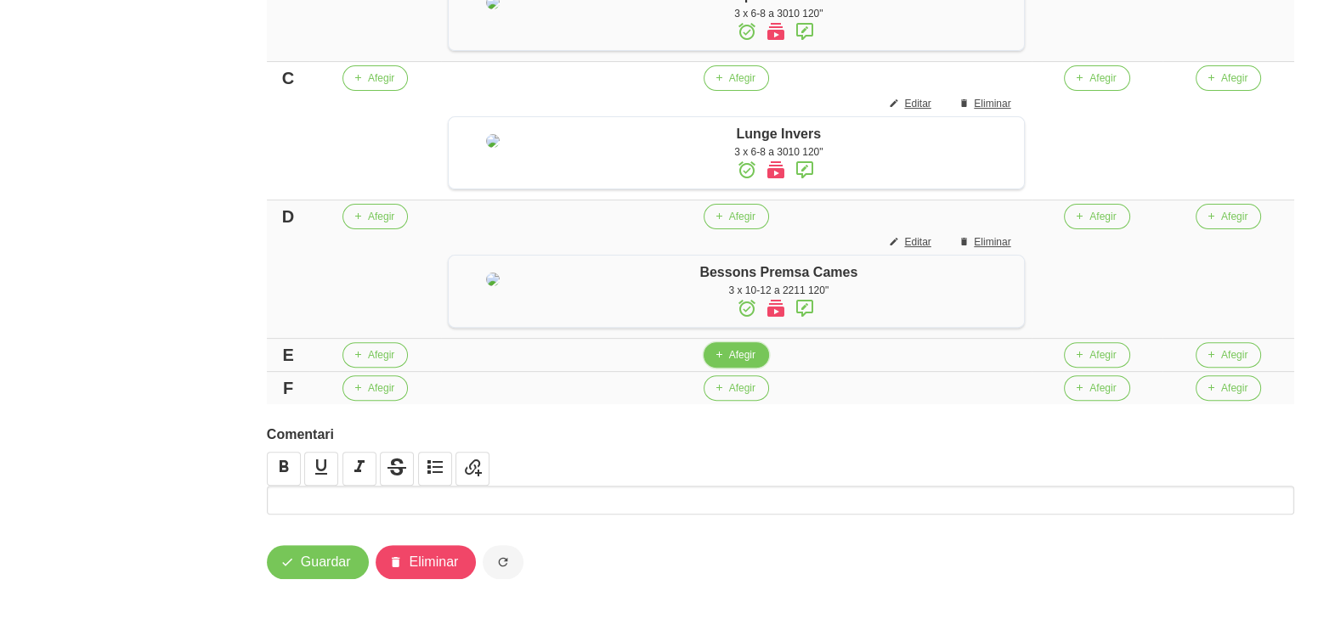
click at [736, 359] on span "Afegir" at bounding box center [742, 354] width 26 height 15
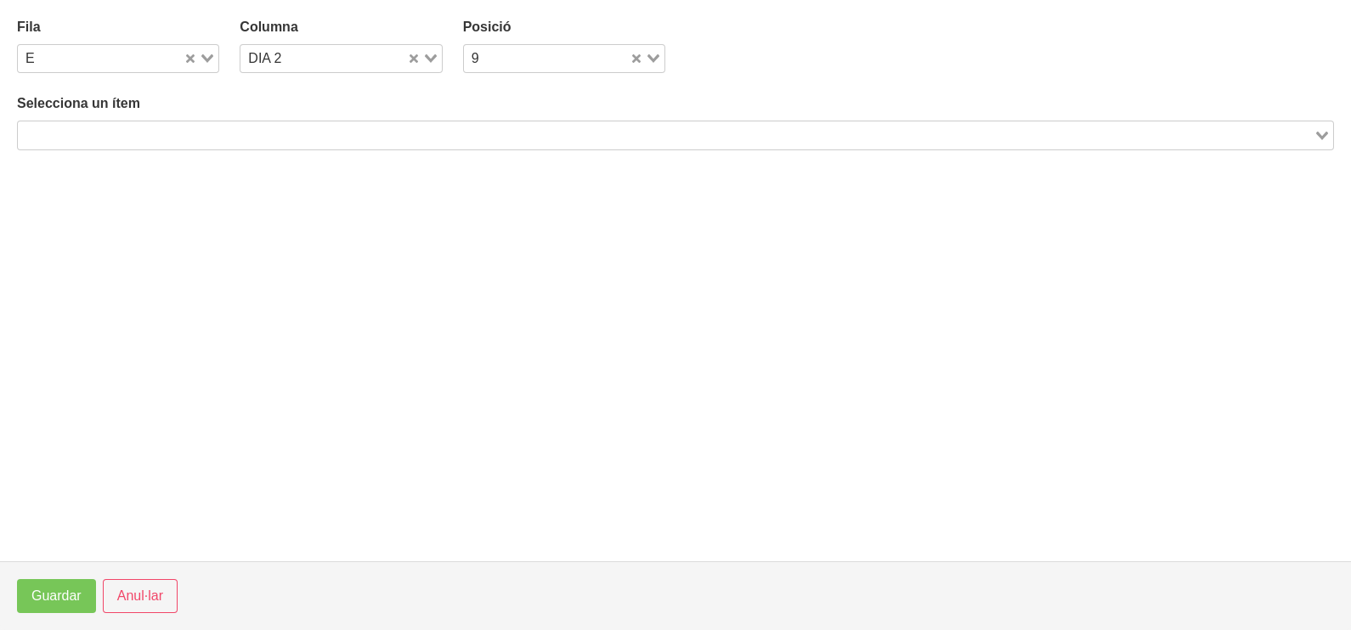
click at [181, 127] on input "Search for option" at bounding box center [666, 135] width 1292 height 20
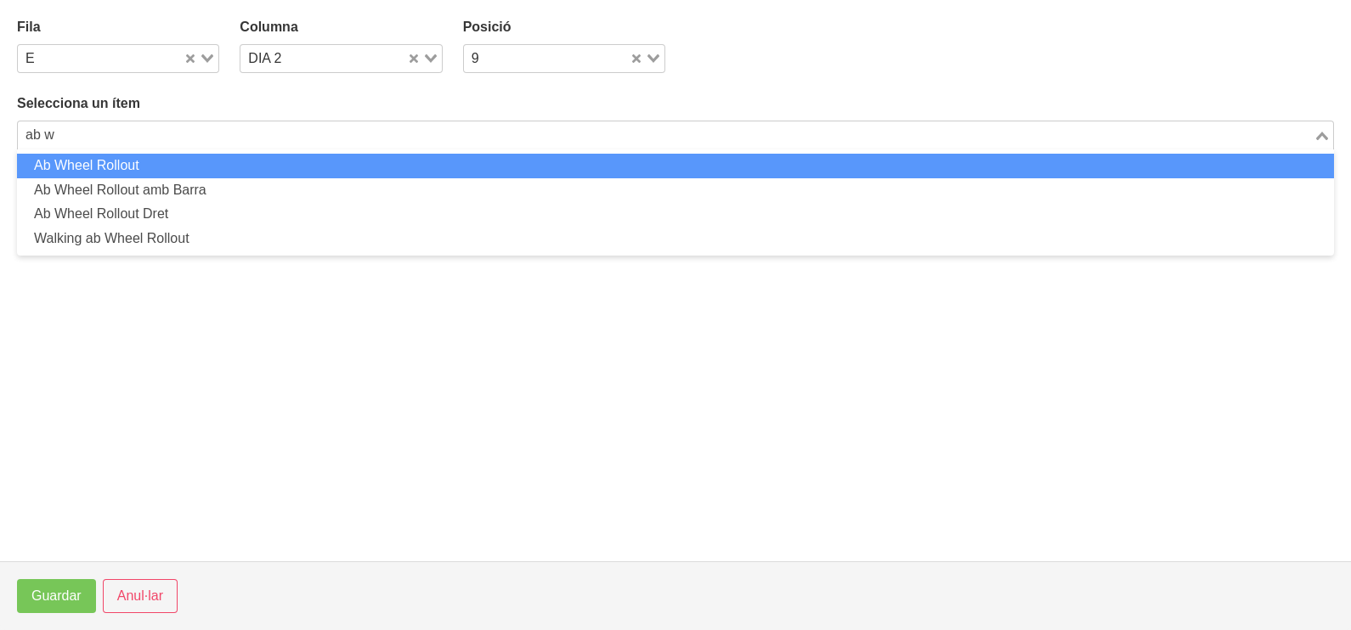
click at [151, 166] on li "Ab Wheel Rollout" at bounding box center [675, 166] width 1317 height 25
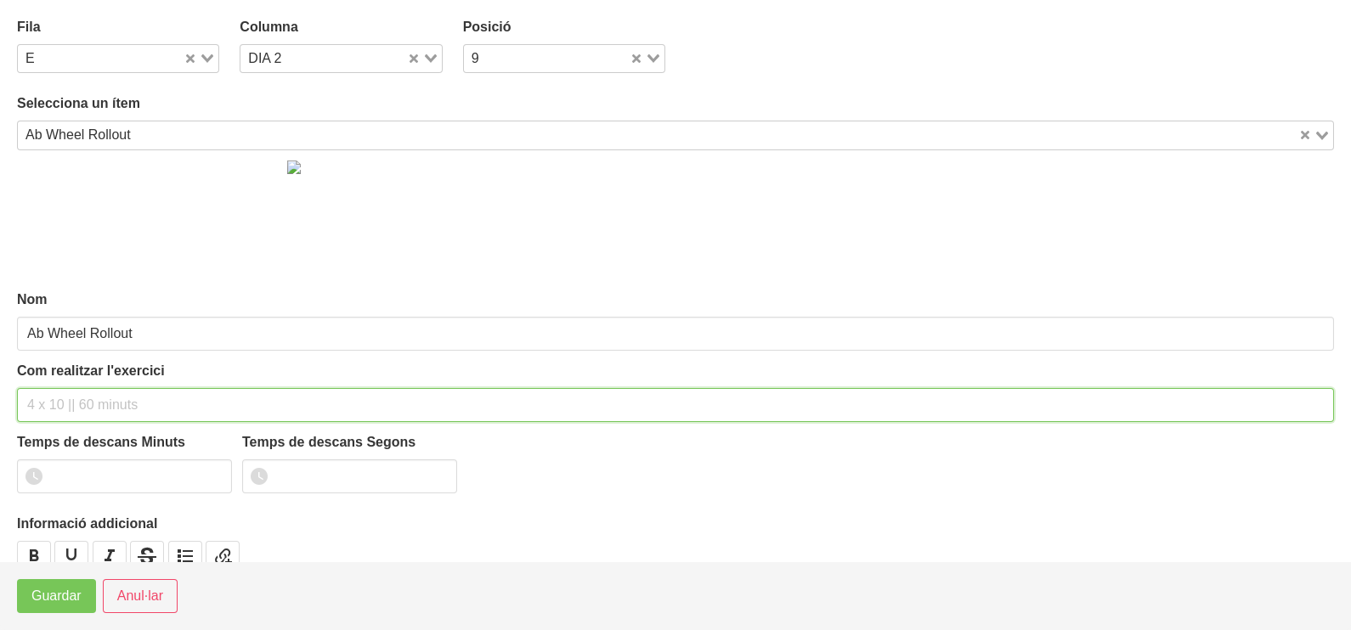
click at [67, 408] on input "text" at bounding box center [675, 405] width 1317 height 34
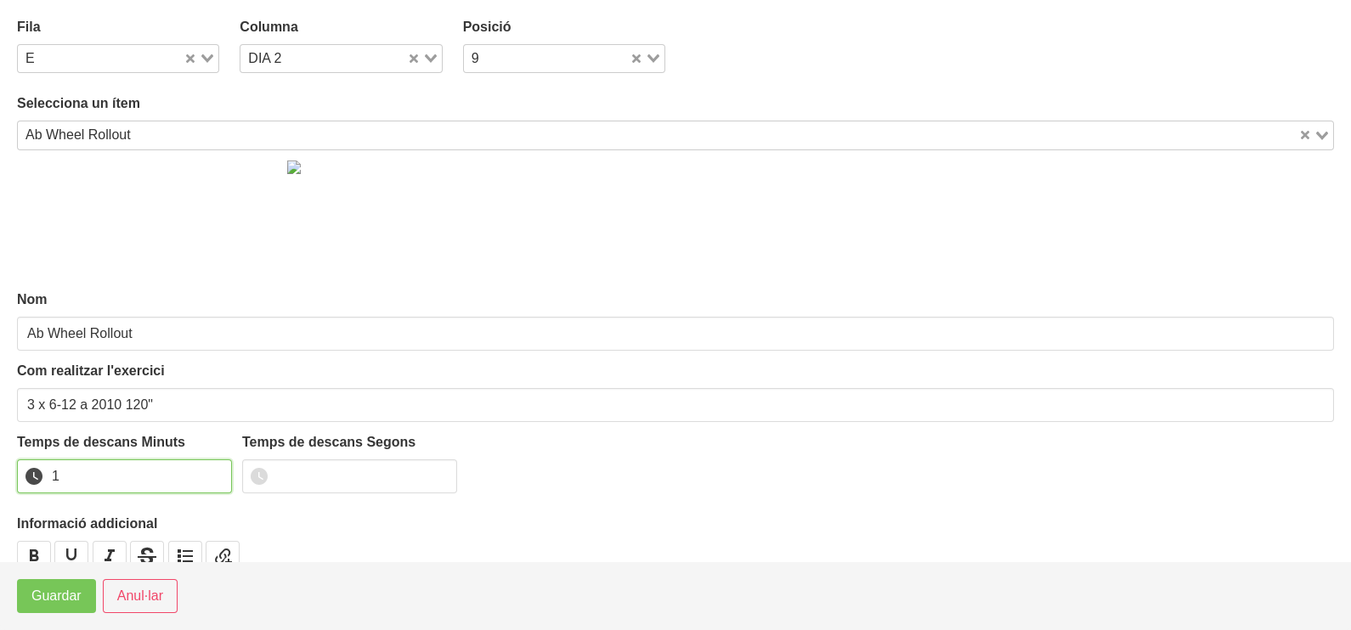
click at [216, 469] on input "1" at bounding box center [124, 477] width 215 height 34
drag, startPoint x: 216, startPoint y: 469, endPoint x: 102, endPoint y: 537, distance: 132.6
click at [200, 477] on input "2" at bounding box center [124, 477] width 215 height 34
click at [76, 590] on span "Guardar" at bounding box center [56, 596] width 50 height 20
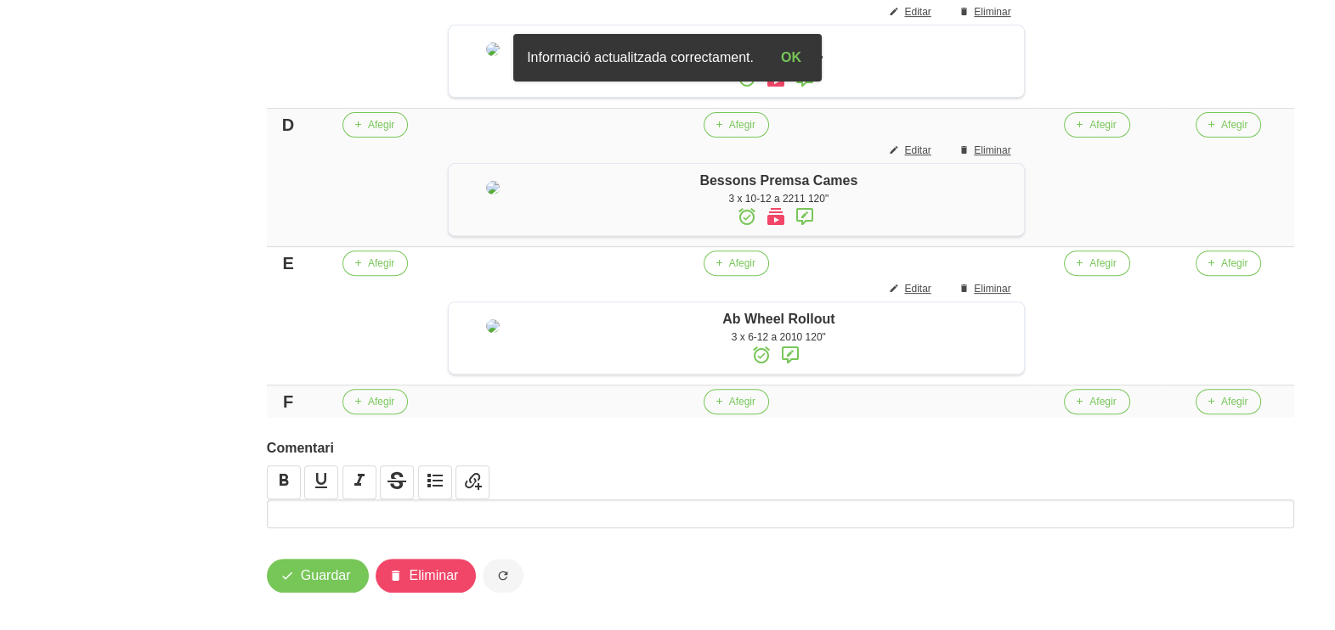
scroll to position [363, 0]
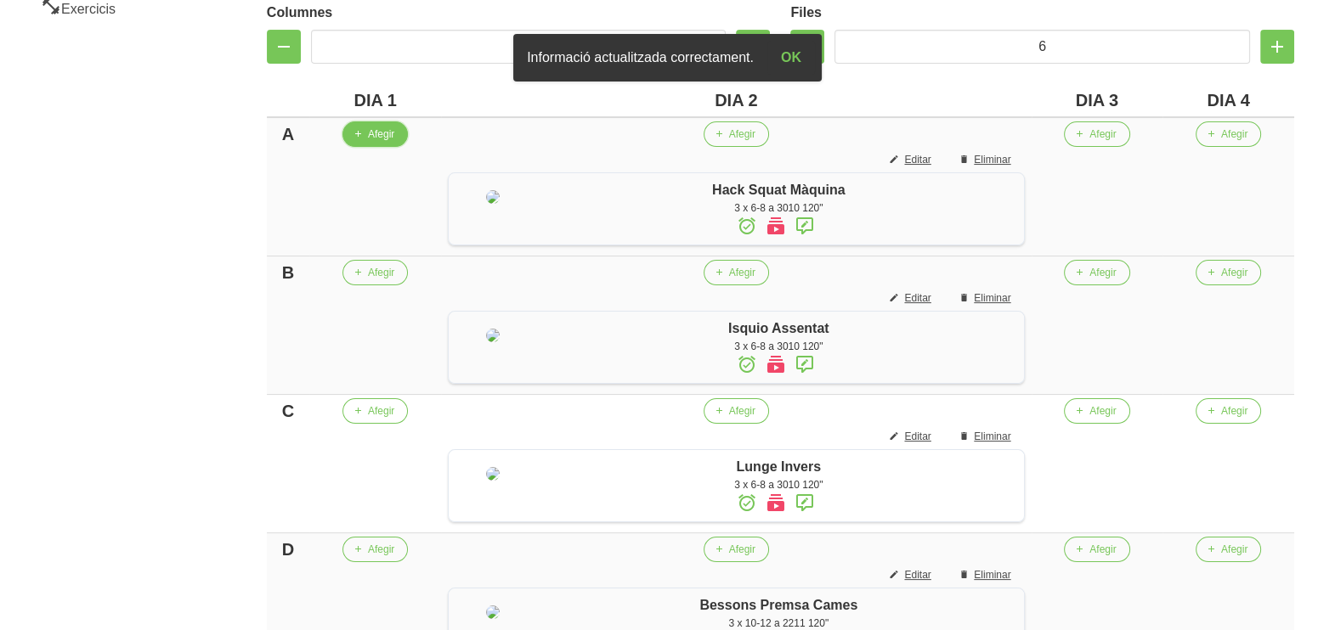
click at [368, 136] on span "Afegir" at bounding box center [381, 134] width 26 height 15
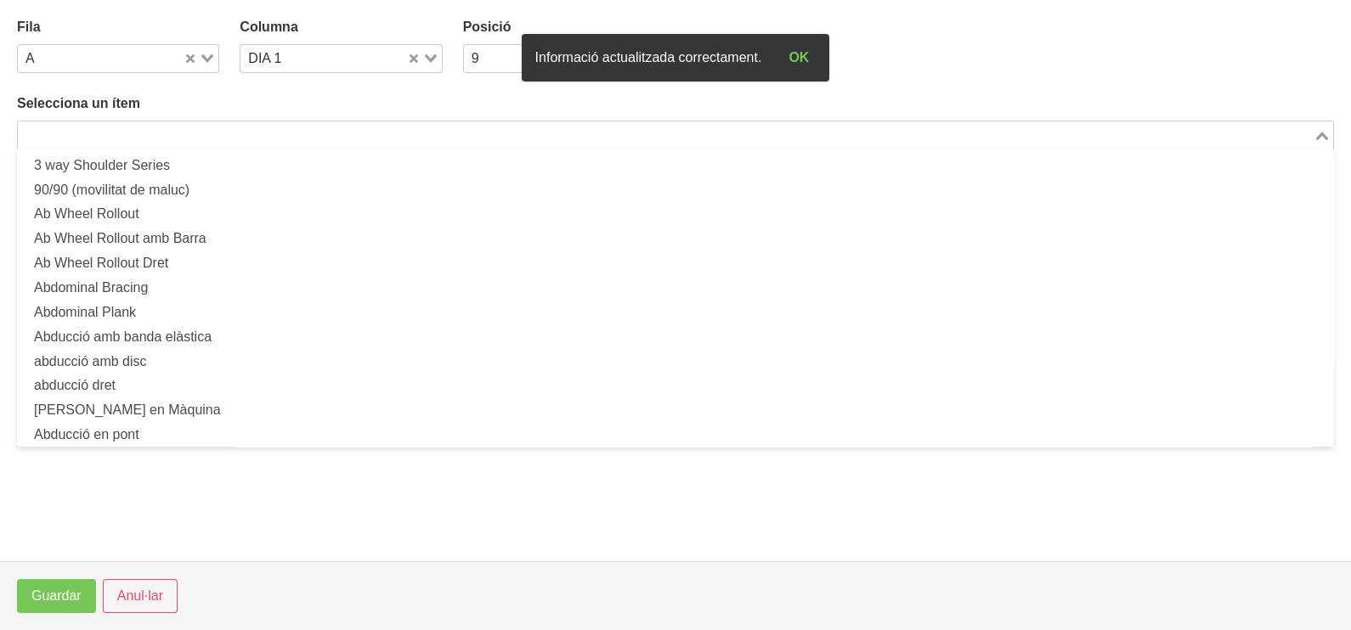
drag, startPoint x: 148, startPoint y: 133, endPoint x: 138, endPoint y: 140, distance: 12.3
click at [147, 134] on input "Search for option" at bounding box center [666, 135] width 1292 height 20
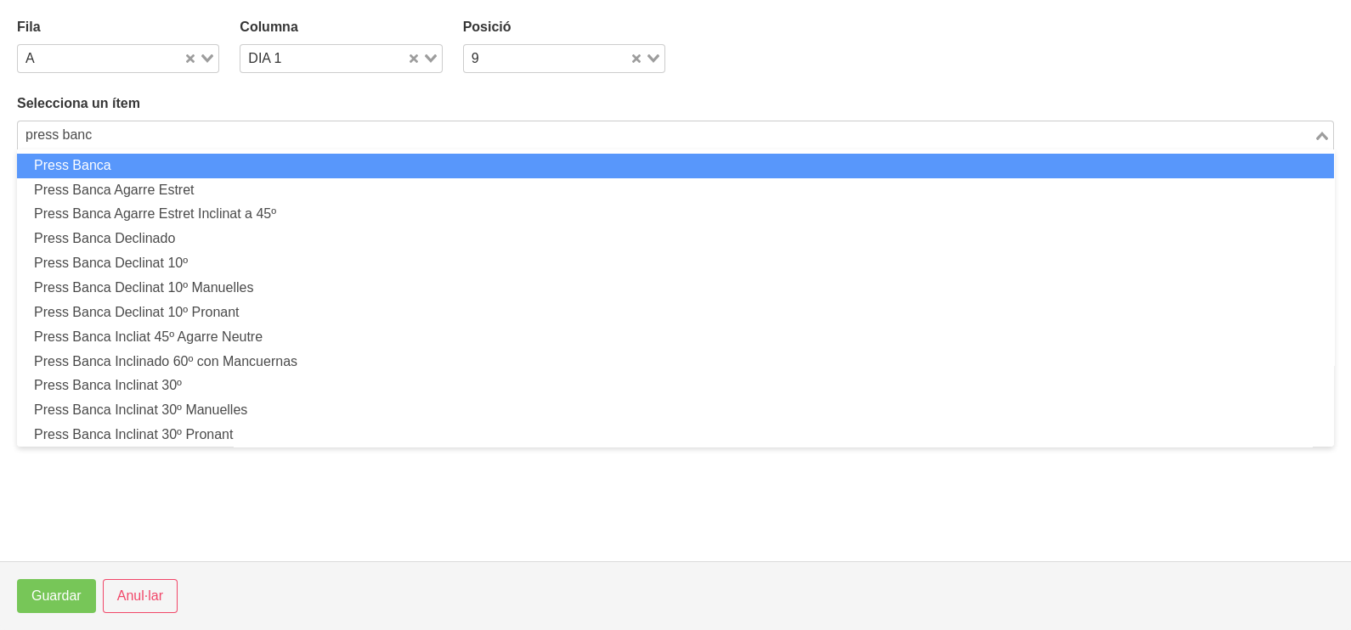
click at [134, 166] on li "Press Banca" at bounding box center [675, 166] width 1317 height 25
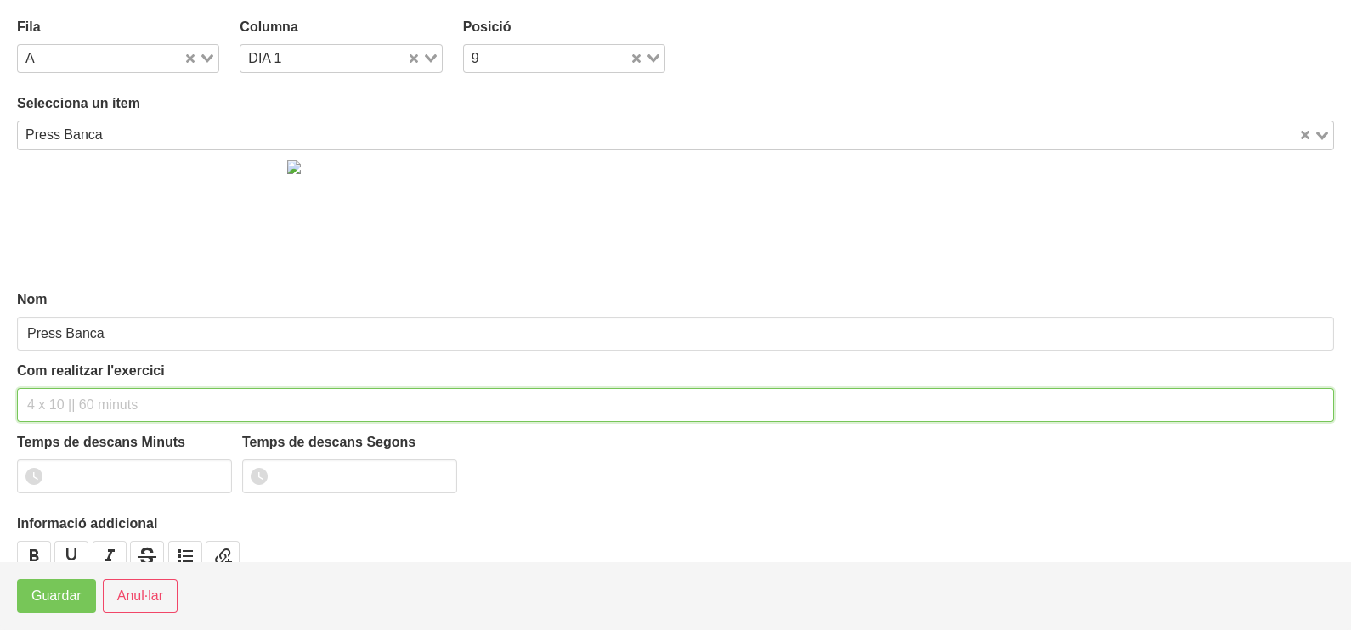
click at [82, 374] on div "Com realitzar l'exercici" at bounding box center [675, 391] width 1317 height 61
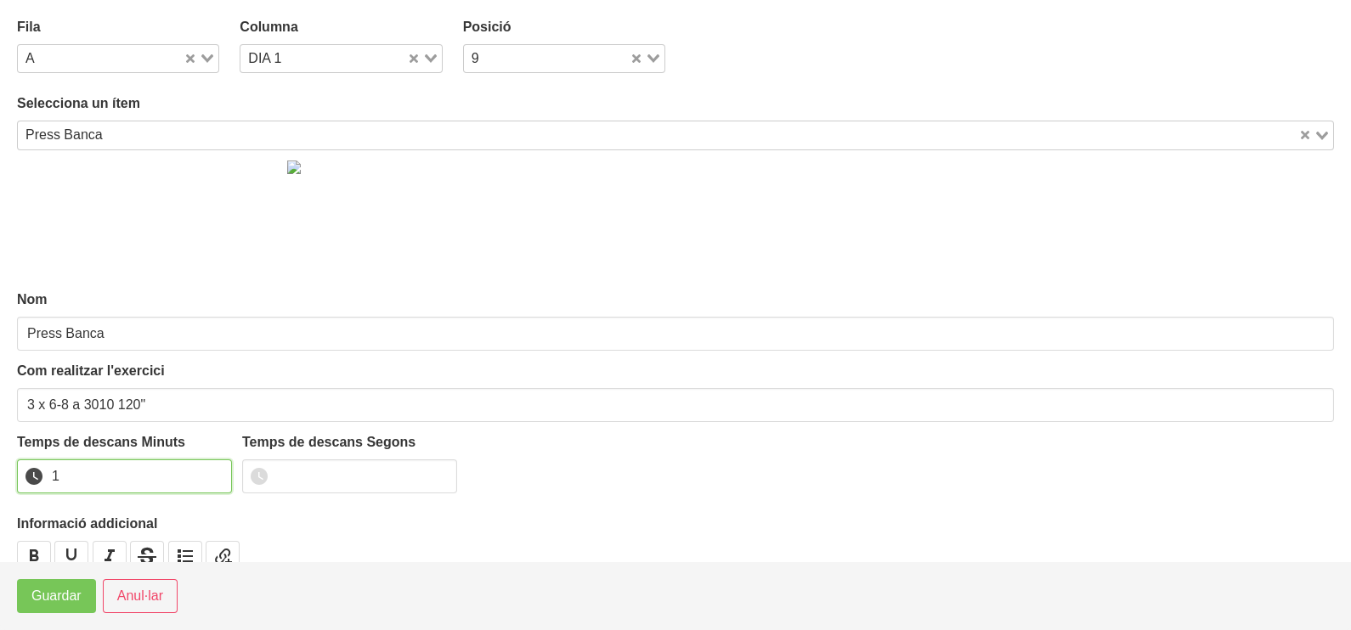
click at [216, 471] on input "1" at bounding box center [124, 477] width 215 height 34
drag, startPoint x: 216, startPoint y: 471, endPoint x: 62, endPoint y: 564, distance: 179.9
click at [199, 477] on input "2" at bounding box center [124, 477] width 215 height 34
click at [50, 595] on span "Guardar" at bounding box center [56, 596] width 50 height 20
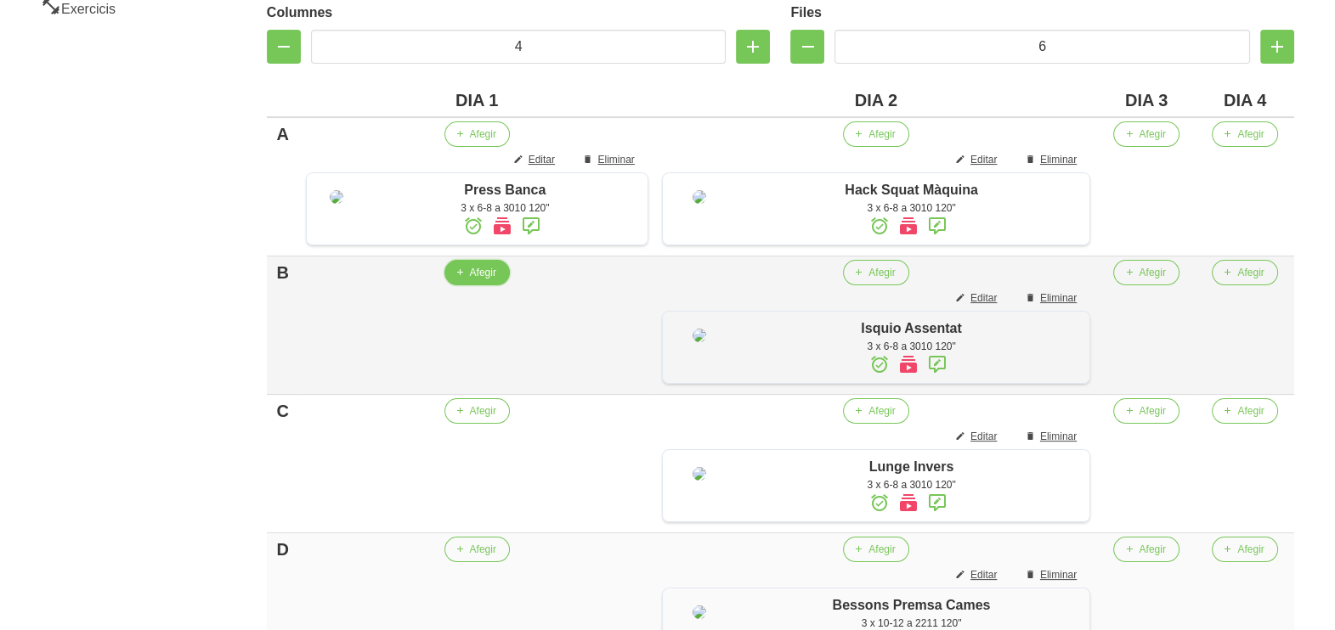
click at [495, 280] on span "Afegir" at bounding box center [483, 272] width 26 height 15
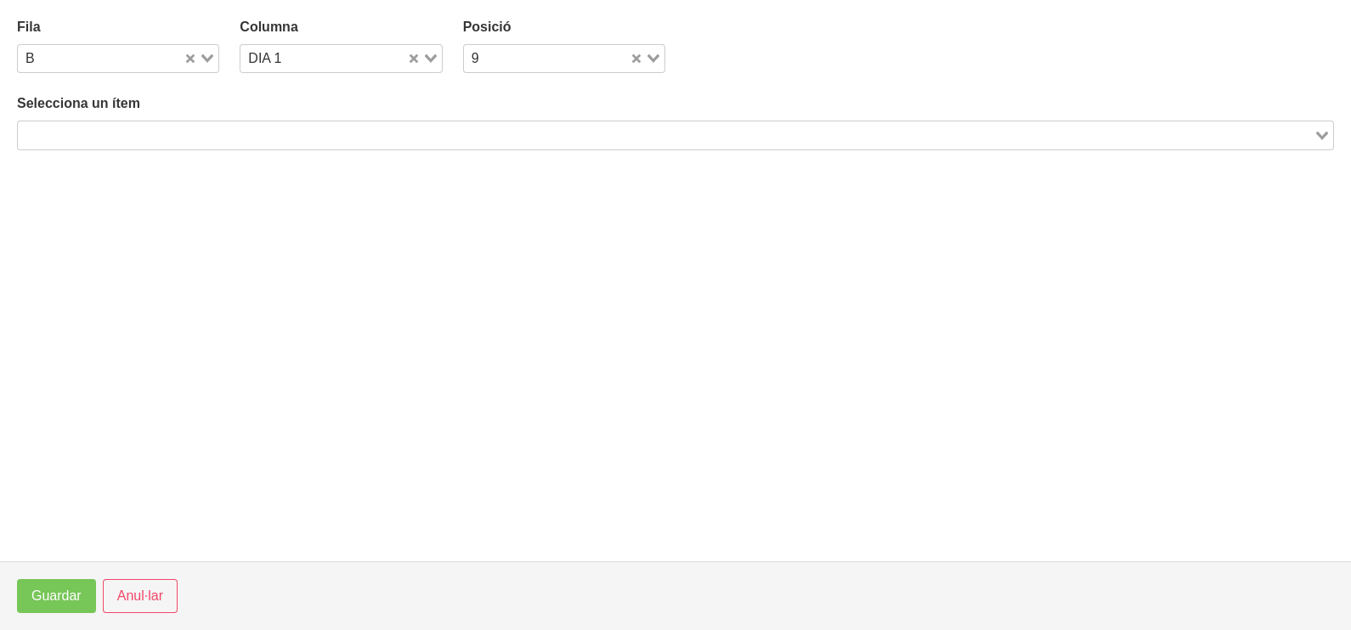
click at [191, 135] on input "Search for option" at bounding box center [666, 135] width 1292 height 20
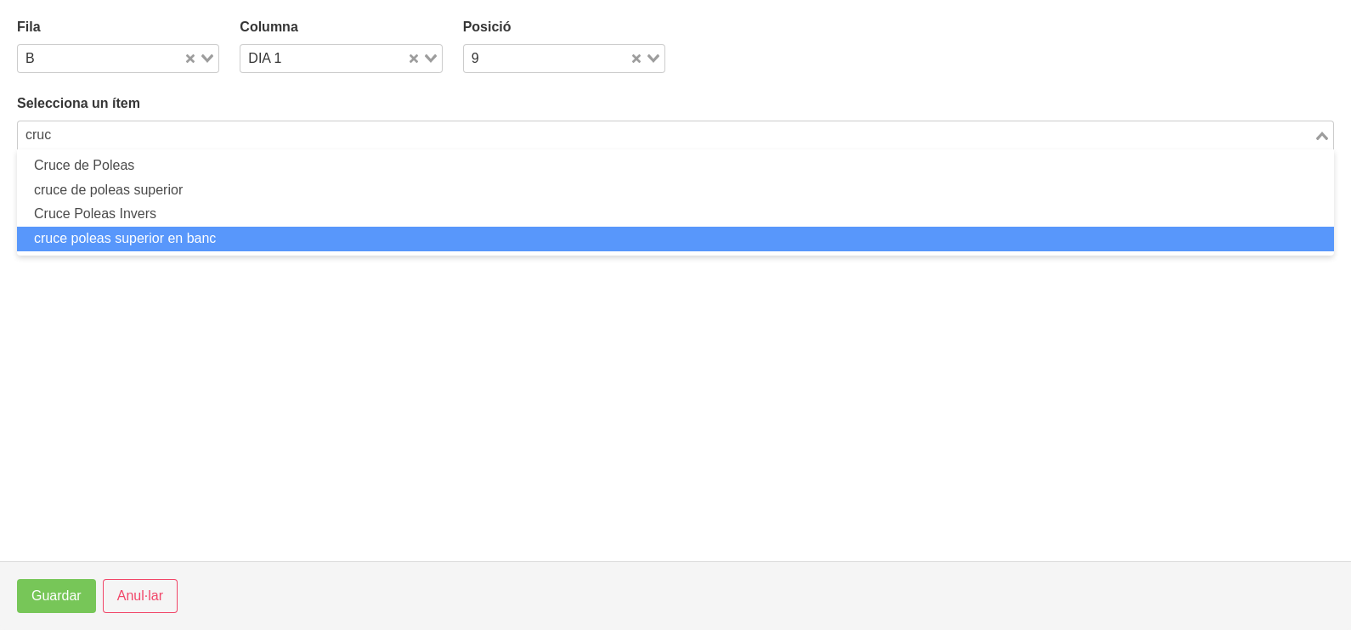
click at [141, 240] on li "cruce poleas superior en banc" at bounding box center [675, 239] width 1317 height 25
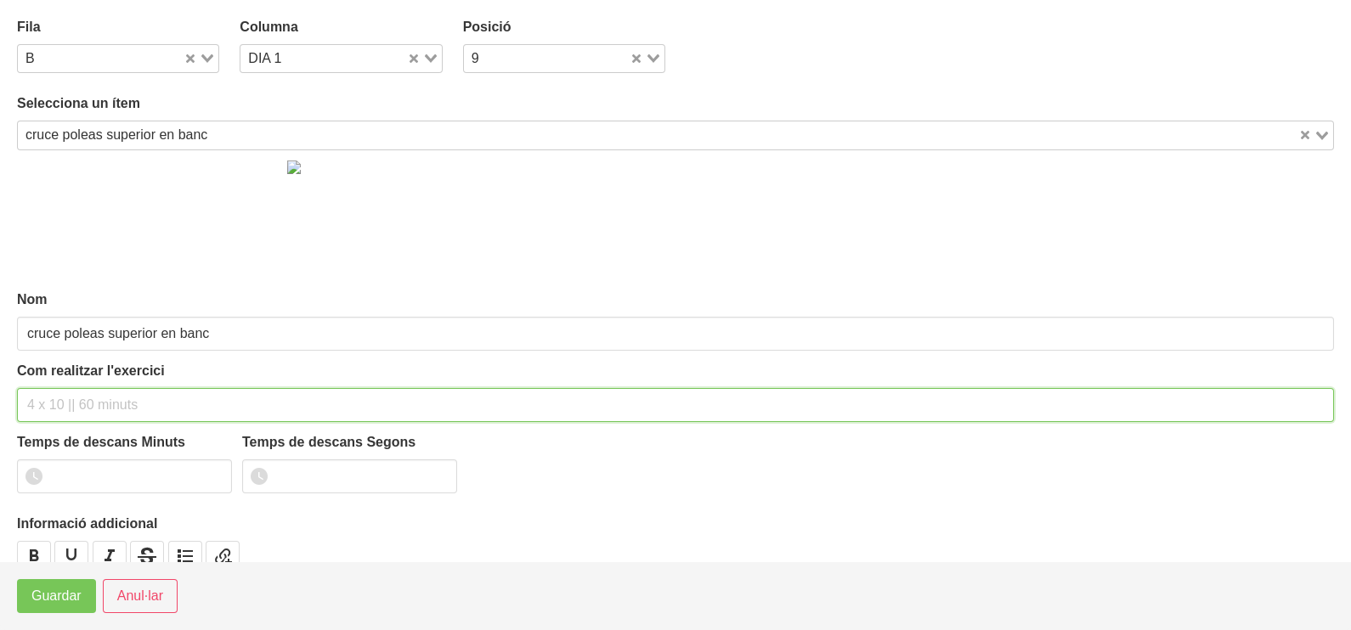
drag, startPoint x: 56, startPoint y: 404, endPoint x: 62, endPoint y: 398, distance: 9.0
click at [57, 404] on input "text" at bounding box center [675, 405] width 1317 height 34
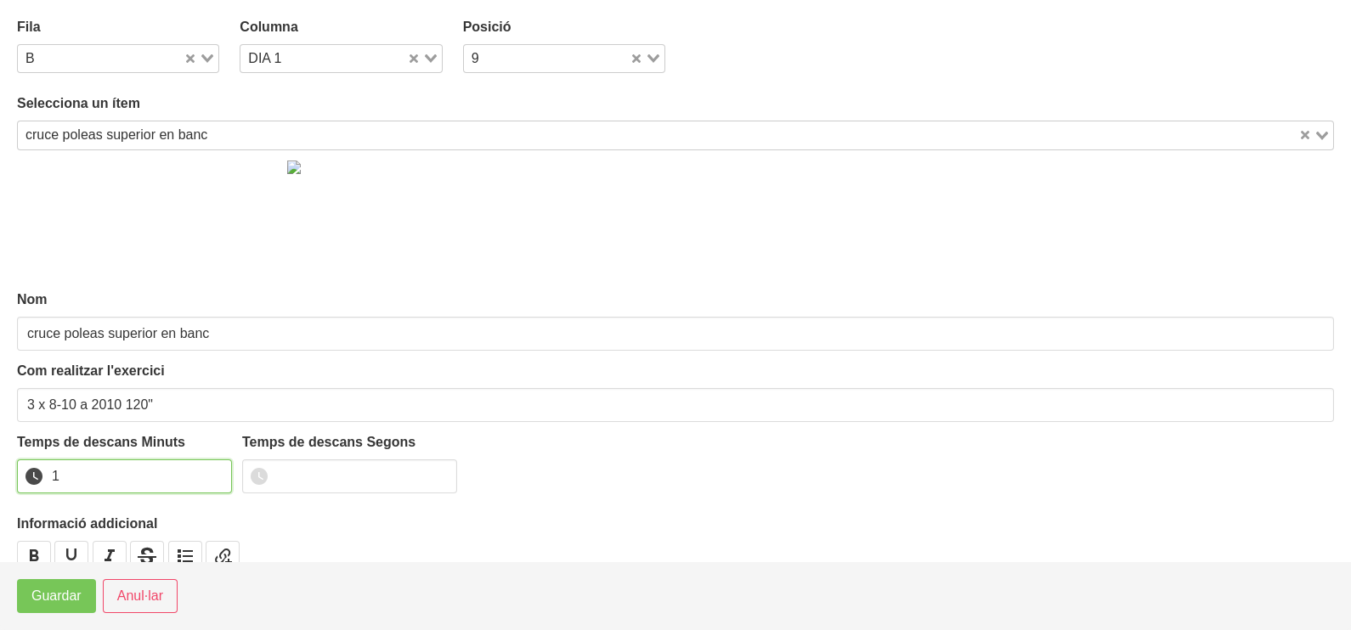
click at [213, 467] on input "1" at bounding box center [124, 477] width 215 height 34
drag, startPoint x: 213, startPoint y: 467, endPoint x: 101, endPoint y: 545, distance: 136.7
click at [206, 472] on input "2" at bounding box center [124, 477] width 215 height 34
click at [55, 606] on span "Guardar" at bounding box center [56, 596] width 50 height 20
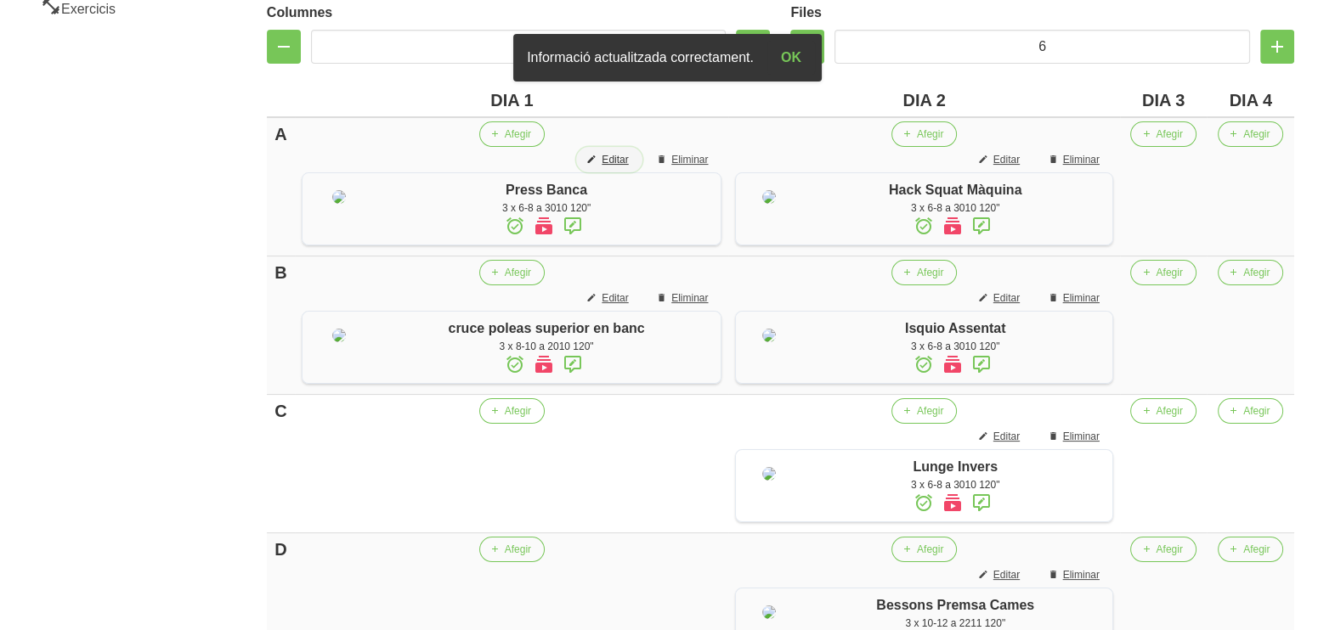
click at [616, 157] on span "Editar" at bounding box center [614, 159] width 26 height 15
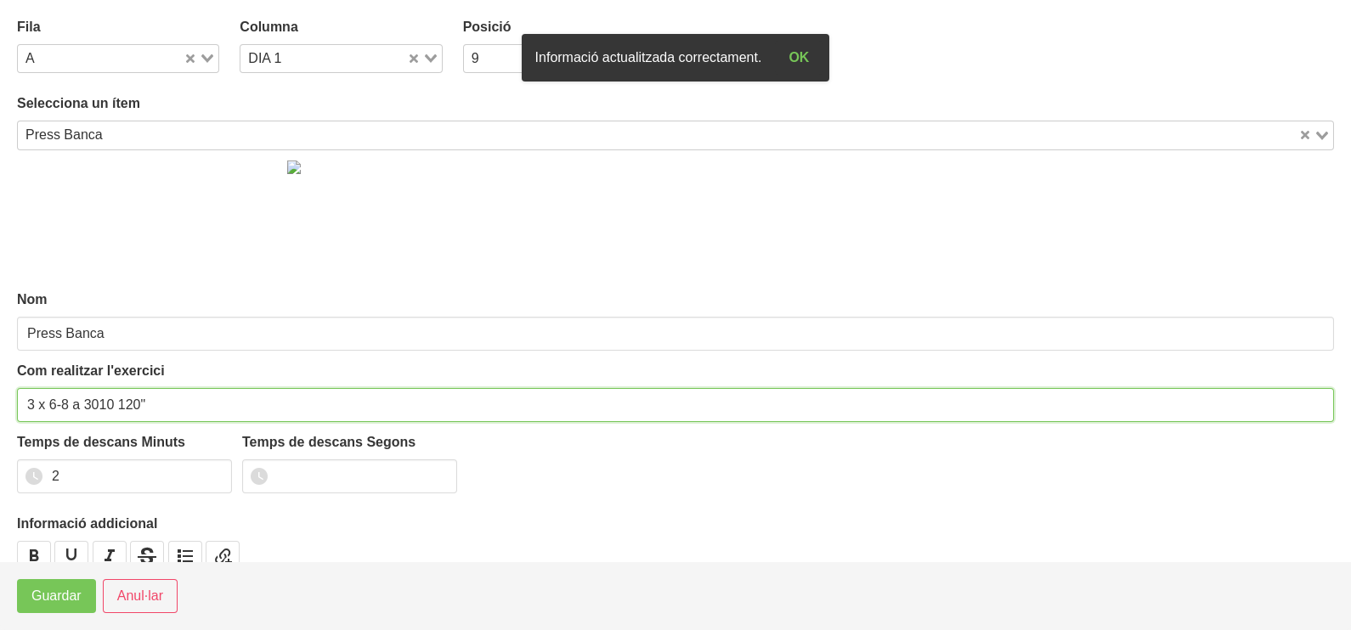
click at [11, 396] on section "Fila A Loading... Columna DIA 1 Loading... Posició 9 Loading... Selecciona un í…" at bounding box center [675, 281] width 1351 height 562
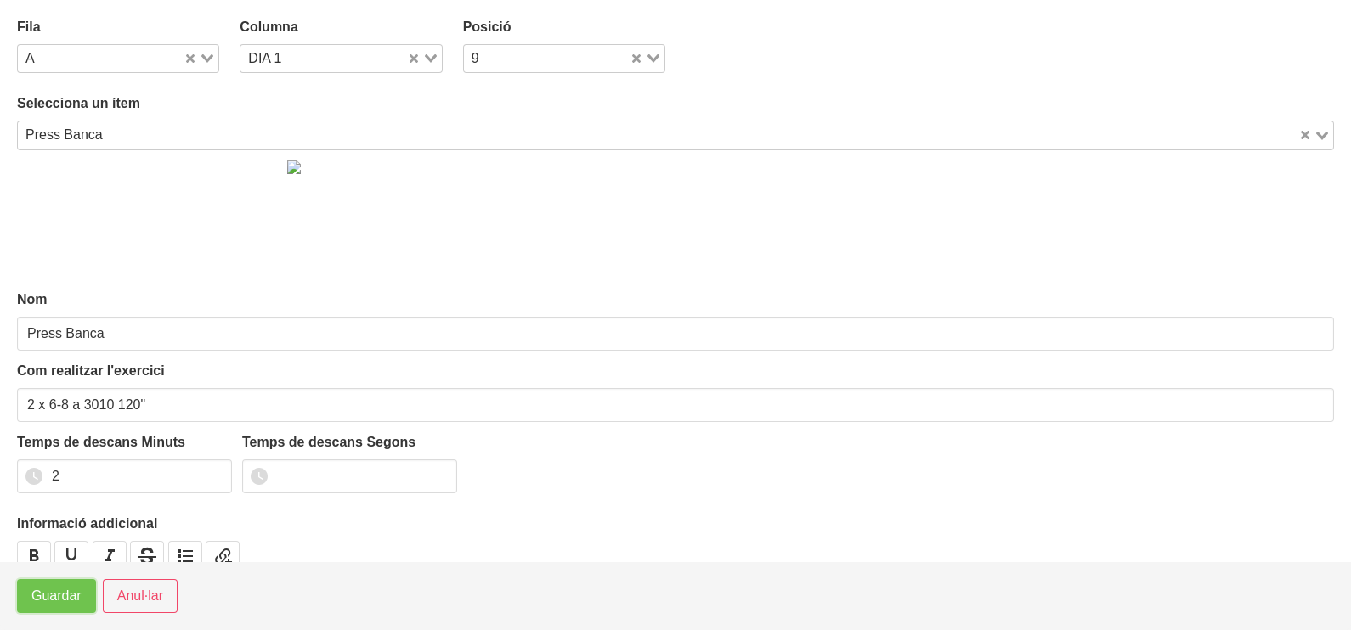
click at [47, 599] on span "Guardar" at bounding box center [56, 596] width 50 height 20
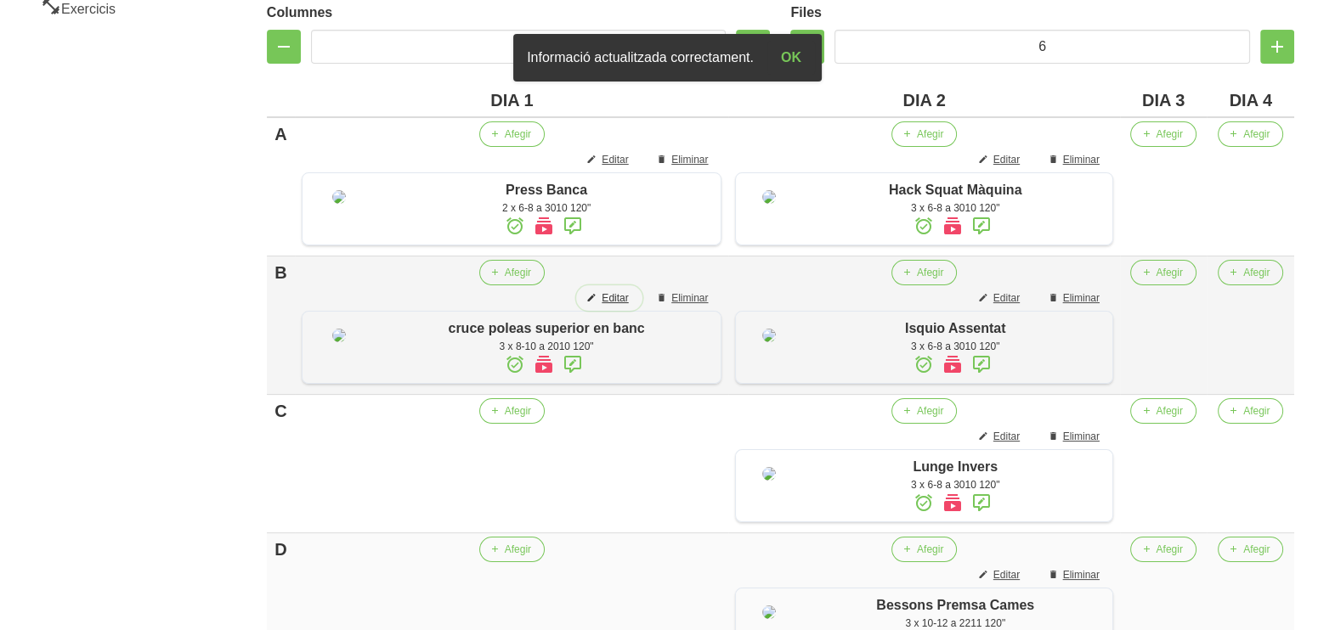
click at [616, 306] on span "Editar" at bounding box center [614, 298] width 26 height 15
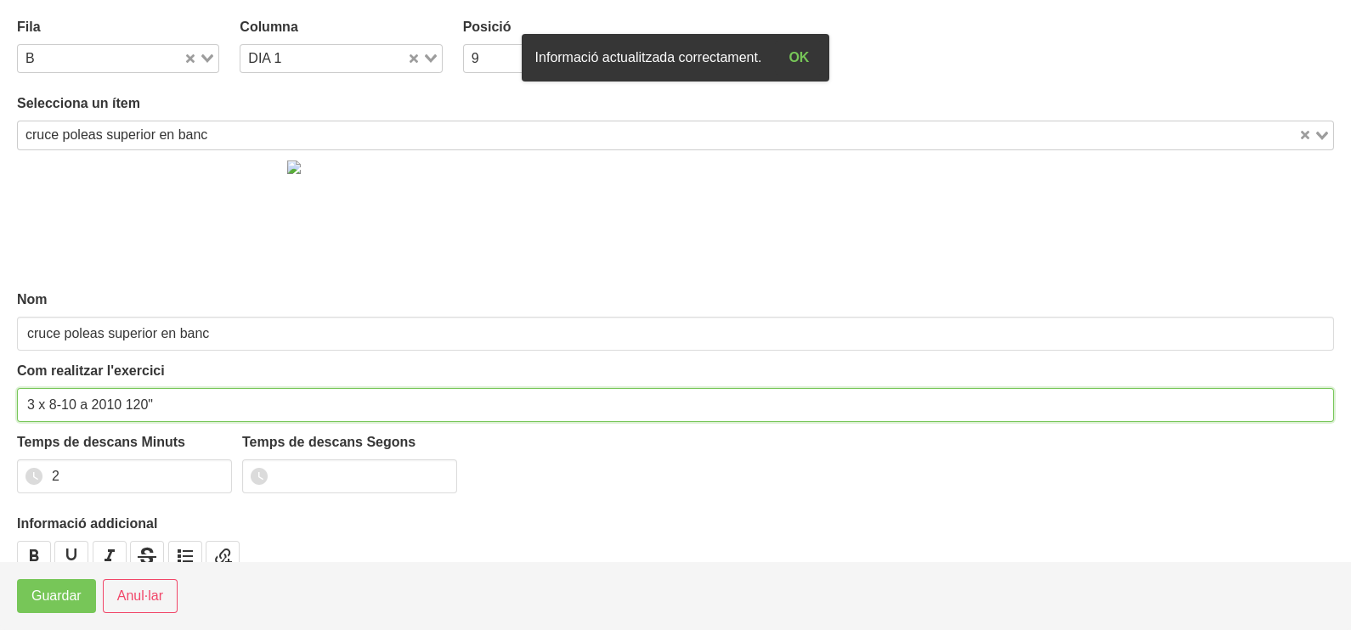
drag, startPoint x: 32, startPoint y: 400, endPoint x: 4, endPoint y: 403, distance: 28.1
click at [8, 401] on section "Fila B Loading... Columna DIA 1 Loading... Posició 9 Loading... Selecciona un í…" at bounding box center [675, 281] width 1351 height 562
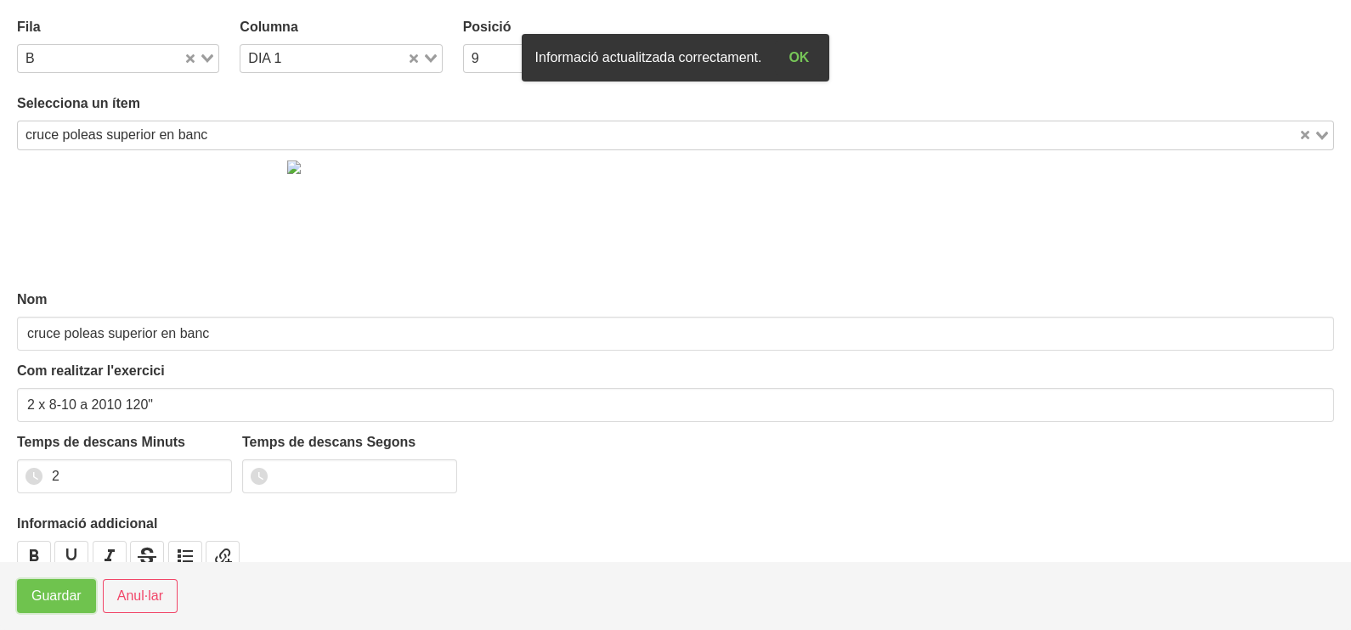
click at [44, 599] on span "Guardar" at bounding box center [56, 596] width 50 height 20
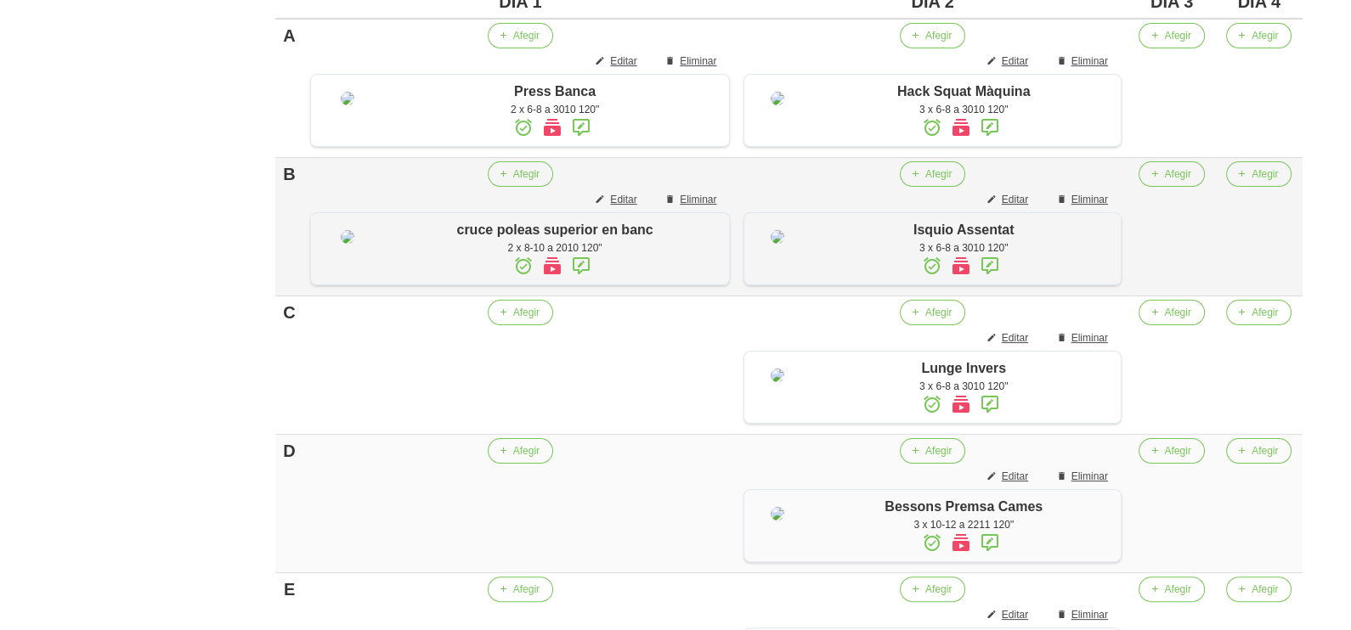
scroll to position [575, 0]
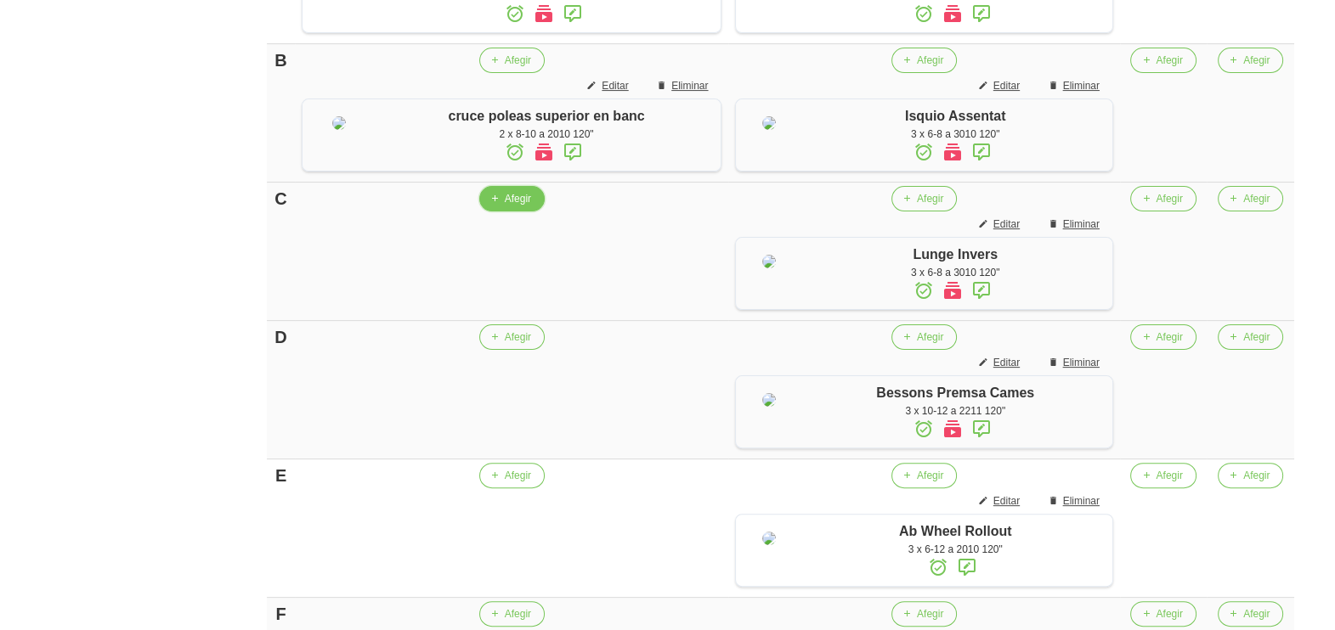
click at [501, 212] on button "Afegir" at bounding box center [511, 198] width 65 height 25
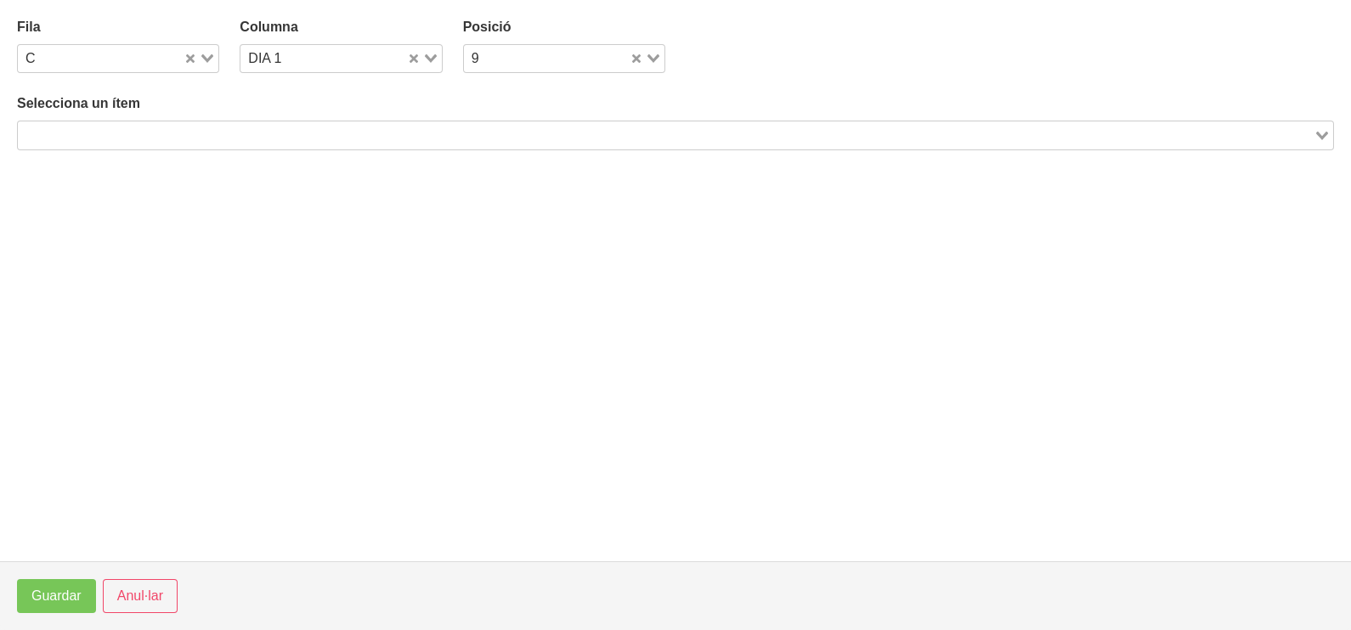
click at [163, 133] on input "Search for option" at bounding box center [666, 135] width 1292 height 20
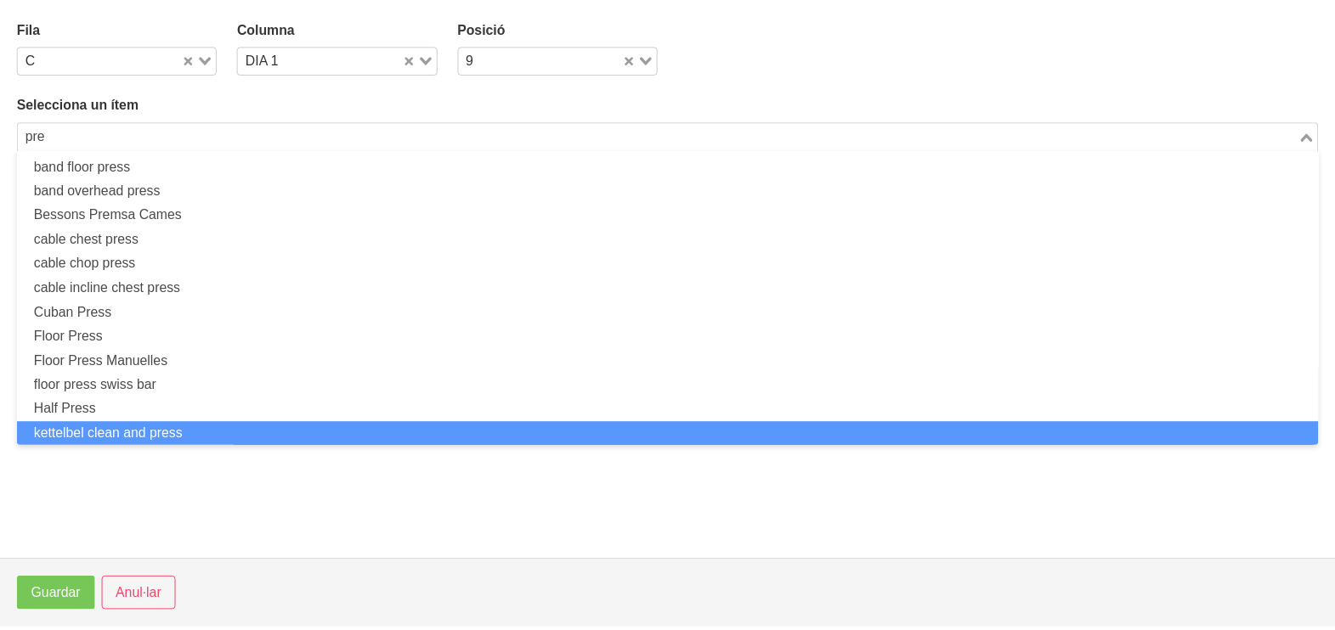
scroll to position [0, 0]
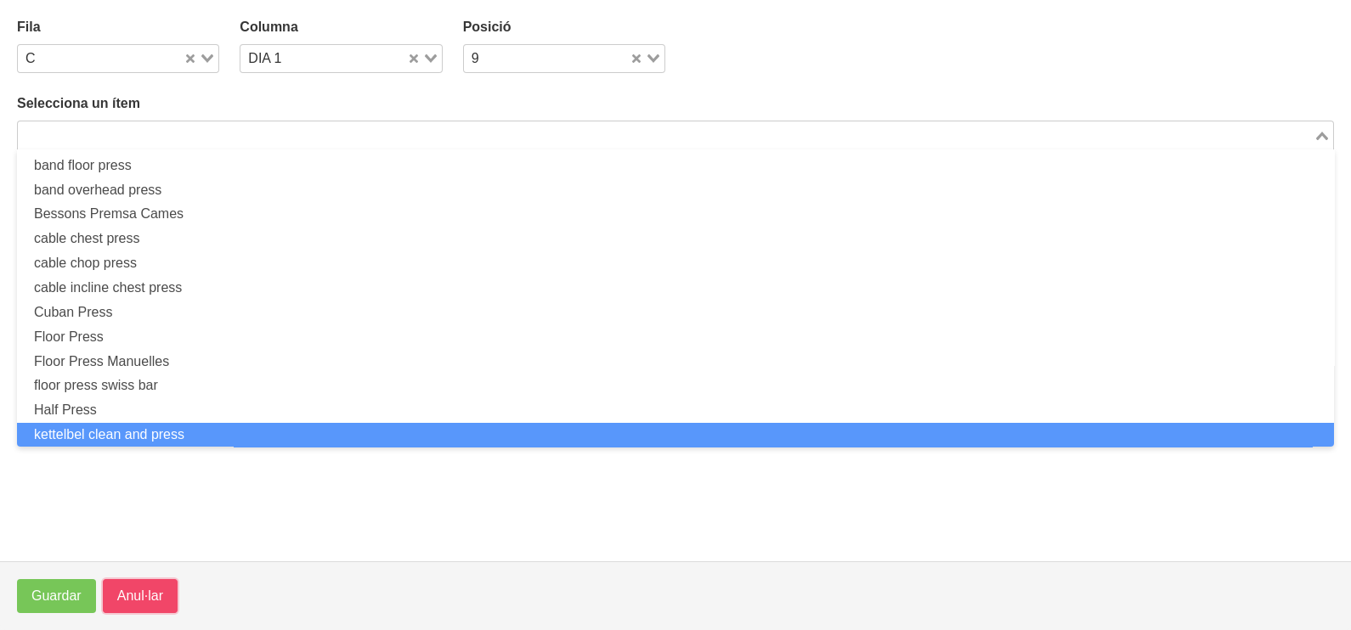
click at [143, 591] on span "Anul·lar" at bounding box center [140, 596] width 46 height 20
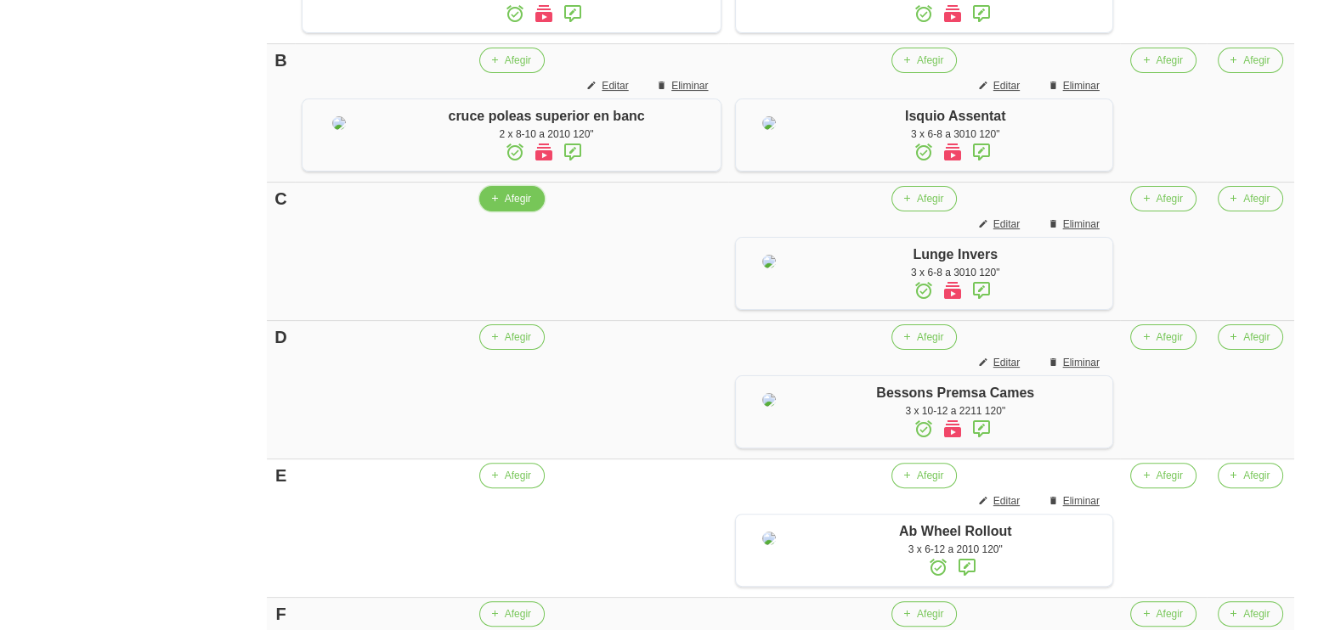
click at [511, 206] on span "Afegir" at bounding box center [518, 198] width 26 height 15
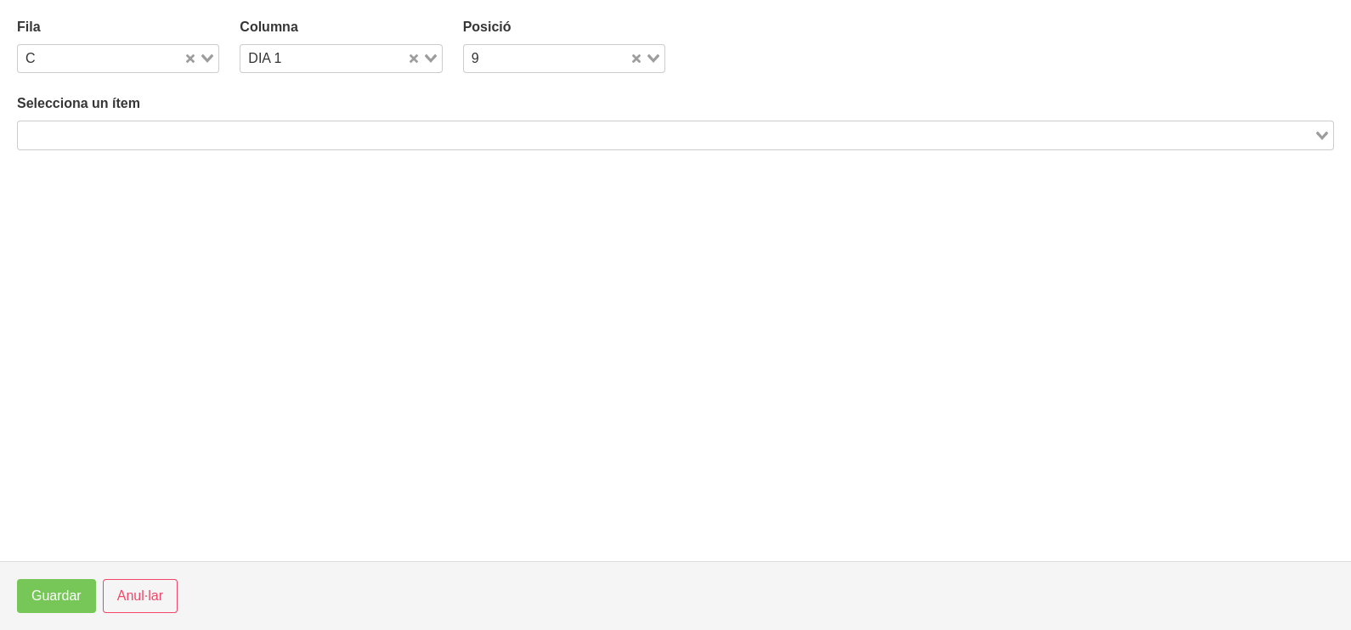
click at [243, 125] on input "Search for option" at bounding box center [666, 135] width 1292 height 20
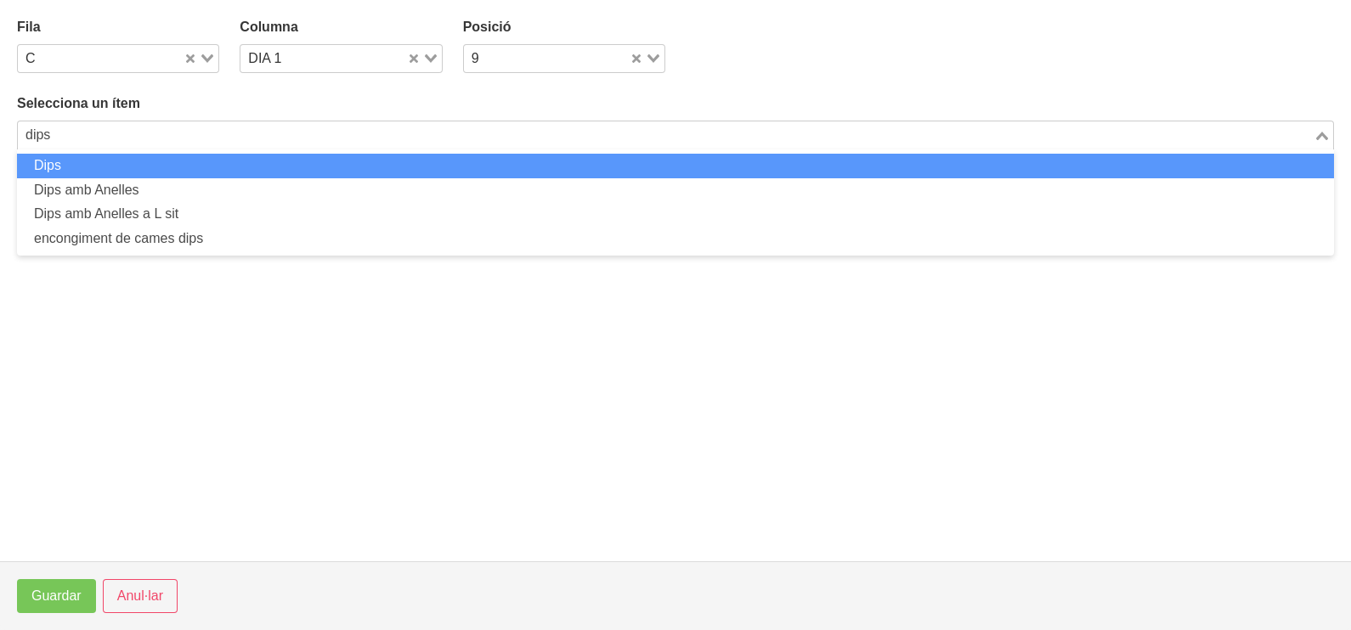
click at [214, 168] on li "Dips" at bounding box center [675, 166] width 1317 height 25
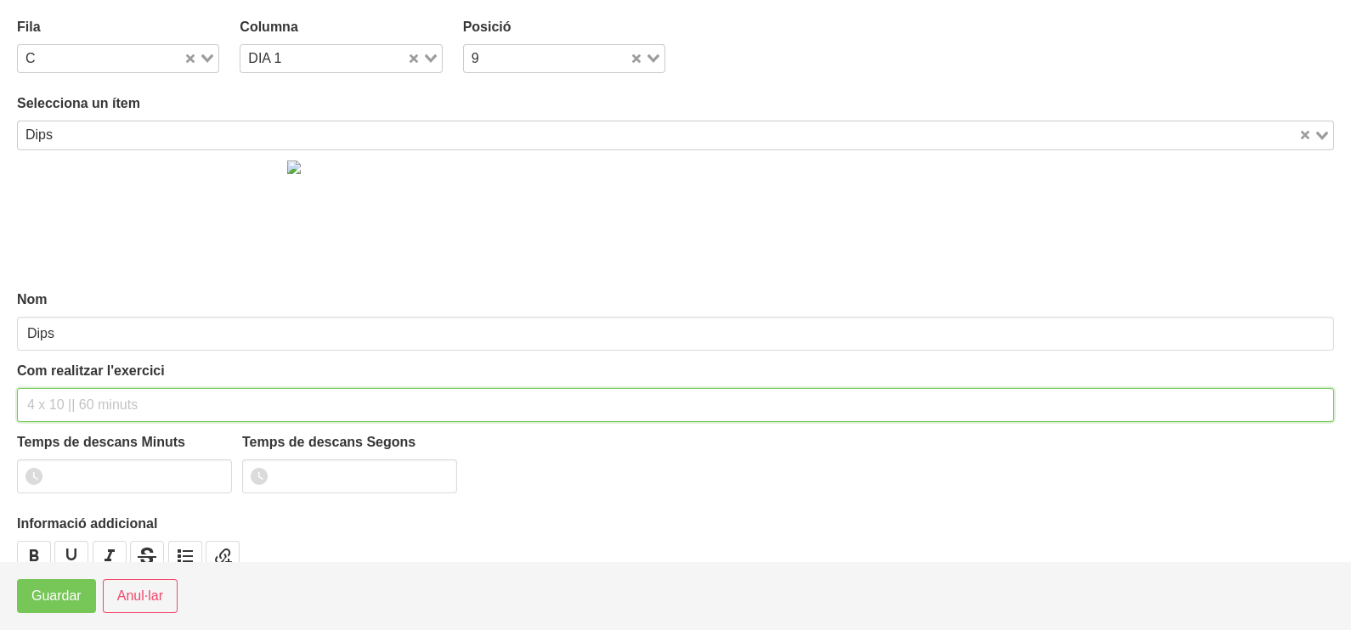
drag, startPoint x: 59, startPoint y: 409, endPoint x: 58, endPoint y: 400, distance: 8.5
click at [59, 406] on input "text" at bounding box center [675, 405] width 1317 height 34
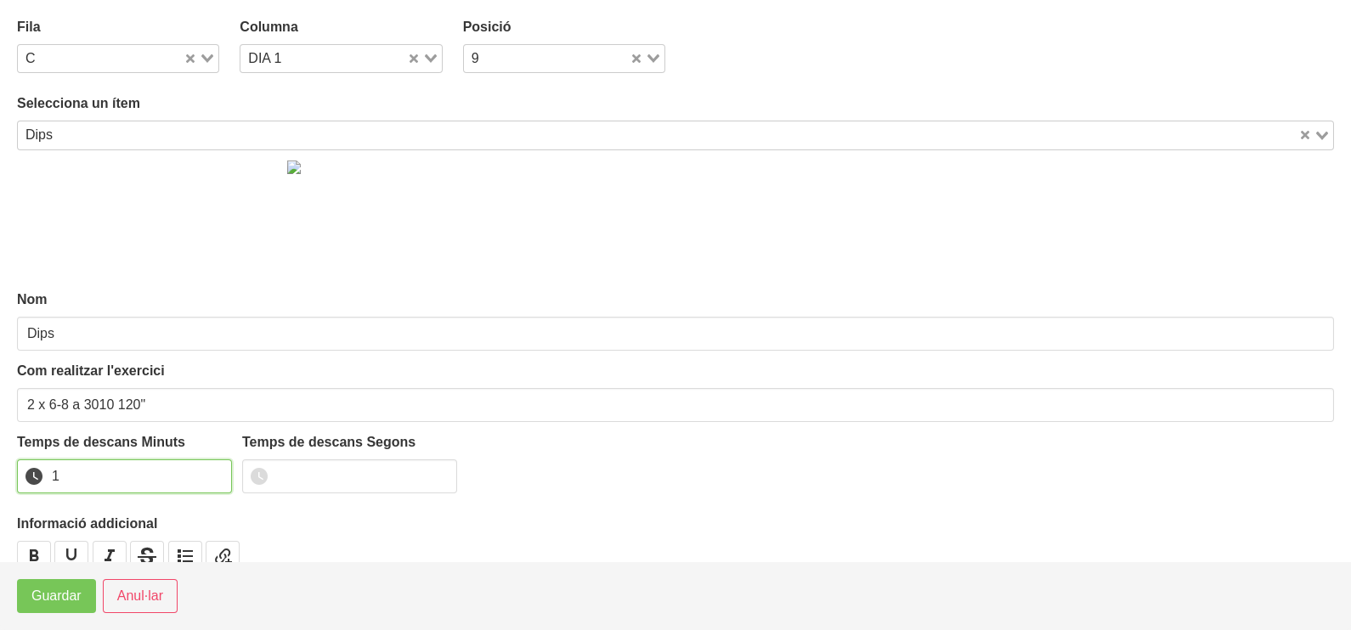
click at [216, 470] on input "1" at bounding box center [124, 477] width 215 height 34
drag, startPoint x: 216, startPoint y: 470, endPoint x: 97, endPoint y: 545, distance: 140.9
click at [192, 480] on input "2" at bounding box center [124, 477] width 215 height 34
click at [67, 585] on button "Guardar" at bounding box center [56, 596] width 79 height 34
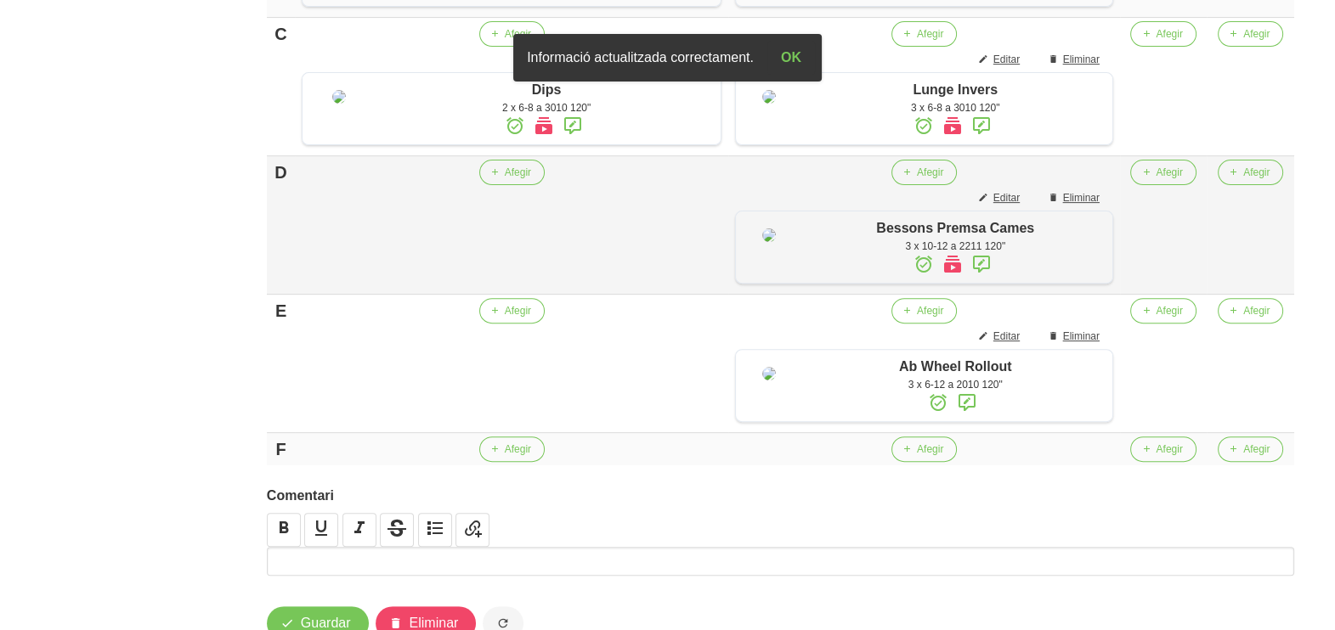
scroll to position [787, 0]
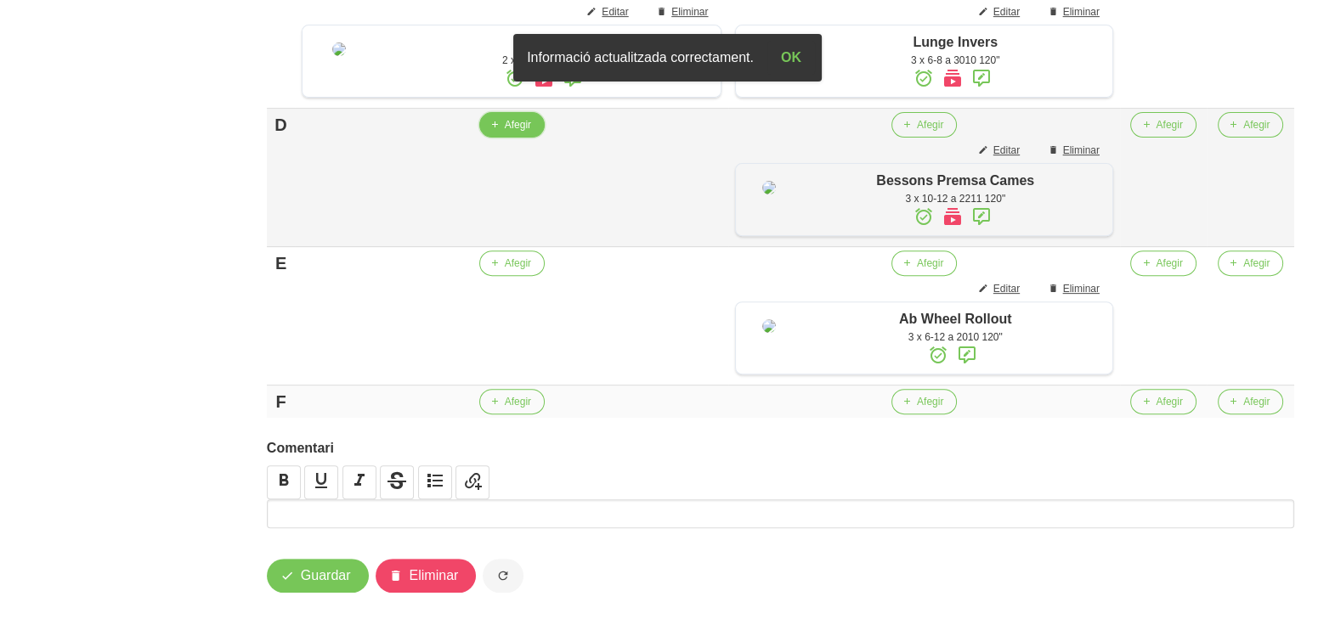
click at [511, 133] on span "Afegir" at bounding box center [518, 124] width 26 height 15
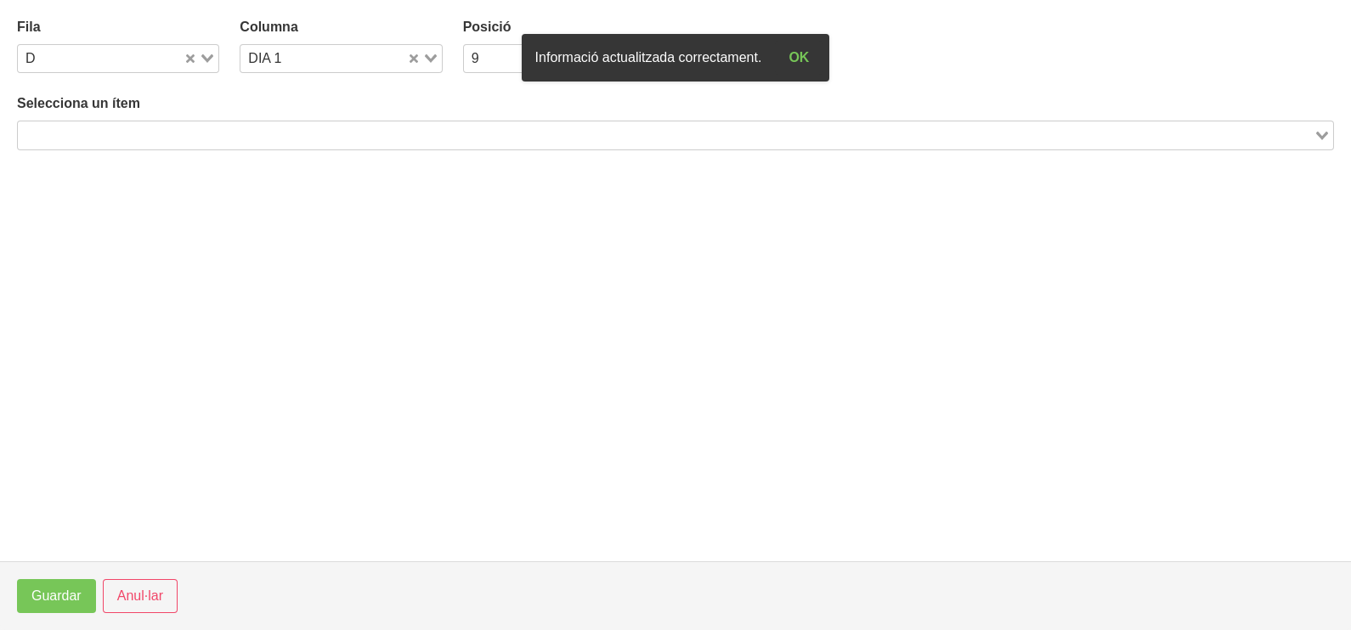
click at [123, 132] on input "Search for option" at bounding box center [666, 135] width 1292 height 20
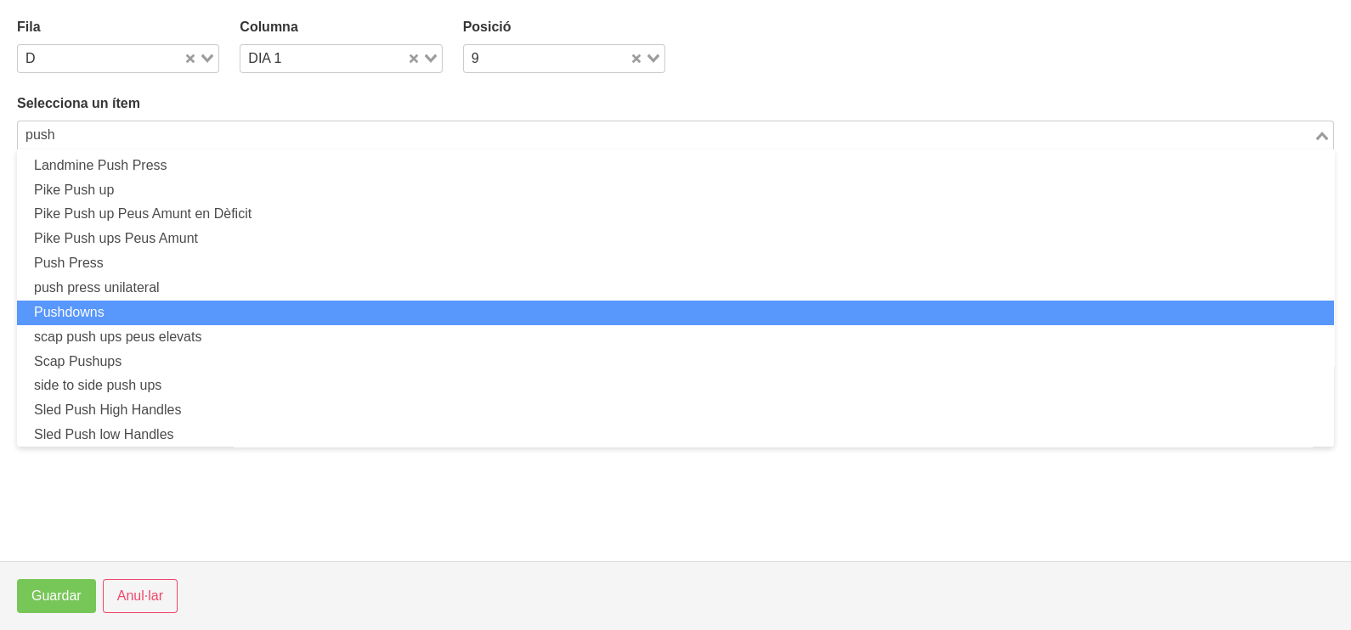
click at [167, 313] on li "Pushdowns" at bounding box center [675, 313] width 1317 height 25
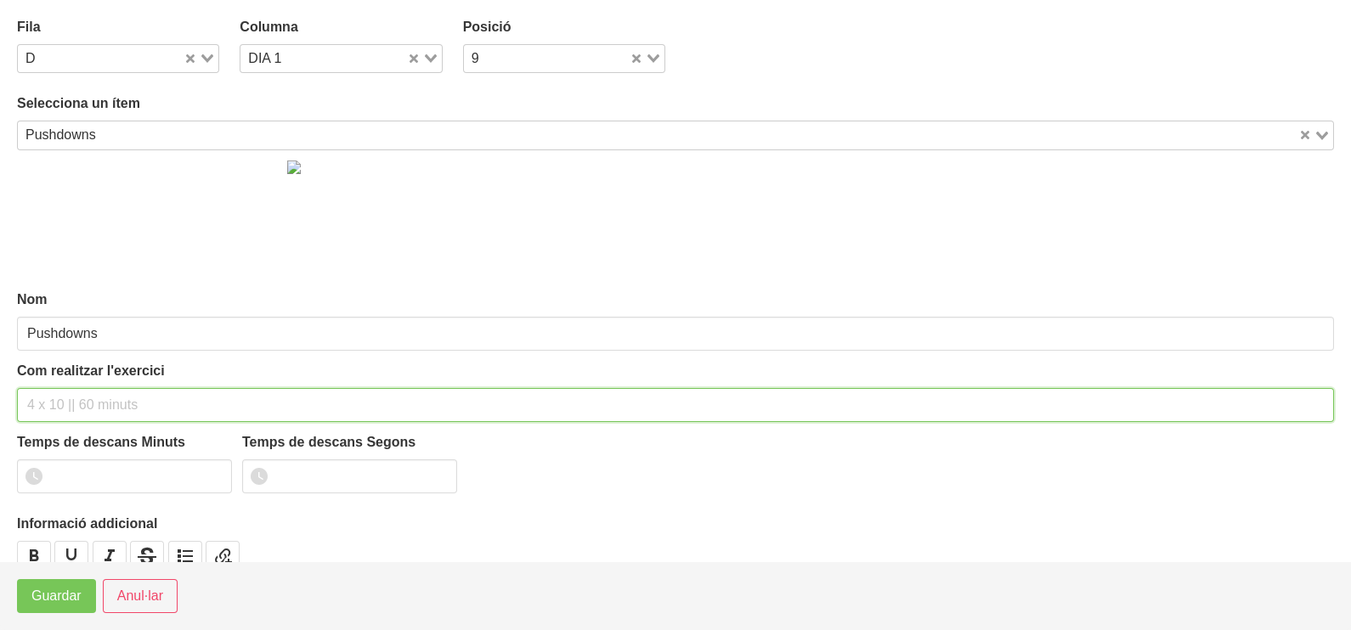
drag, startPoint x: 72, startPoint y: 401, endPoint x: 82, endPoint y: 361, distance: 41.2
click at [73, 395] on input "text" at bounding box center [675, 405] width 1317 height 34
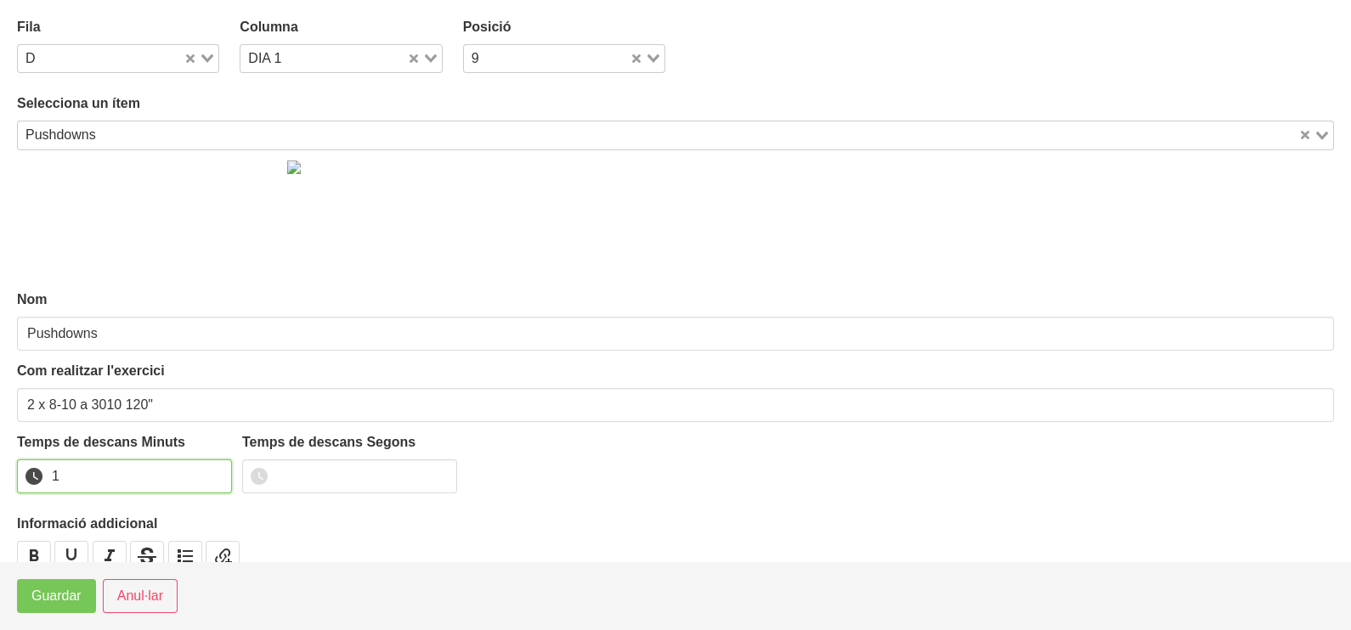
click at [212, 467] on input "1" at bounding box center [124, 477] width 215 height 34
drag, startPoint x: 212, startPoint y: 467, endPoint x: 98, endPoint y: 532, distance: 131.6
click at [200, 475] on input "2" at bounding box center [124, 477] width 215 height 34
click at [58, 600] on span "Guardar" at bounding box center [56, 596] width 50 height 20
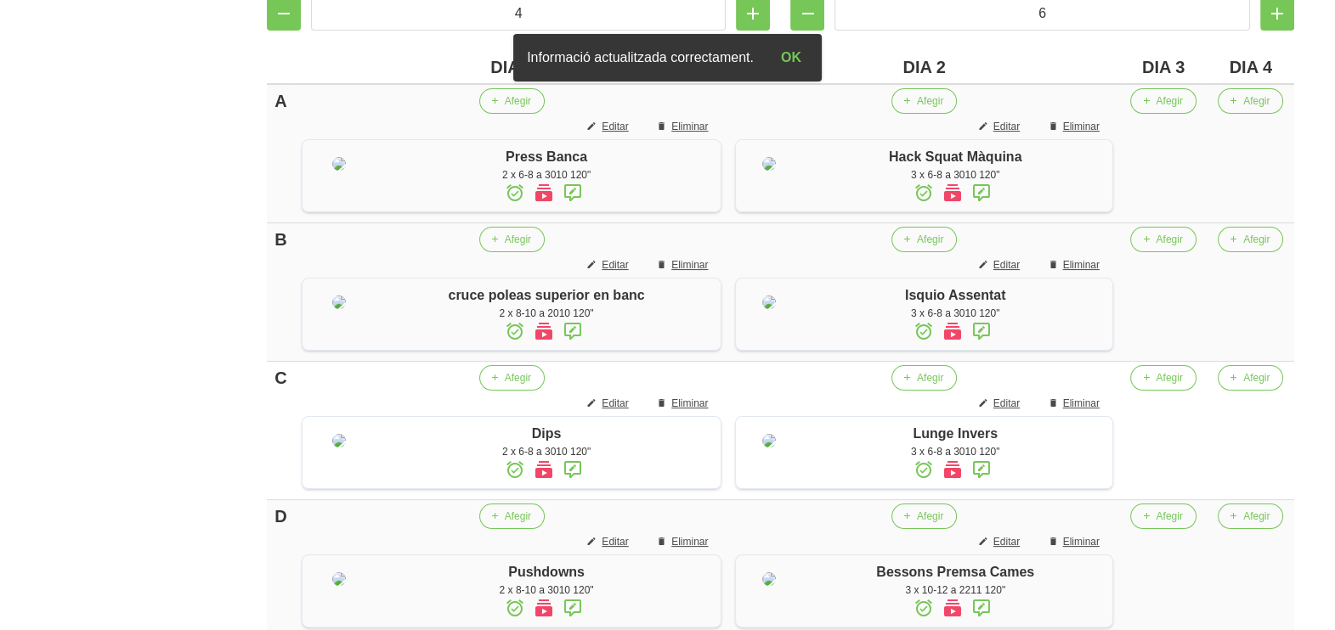
scroll to position [363, 0]
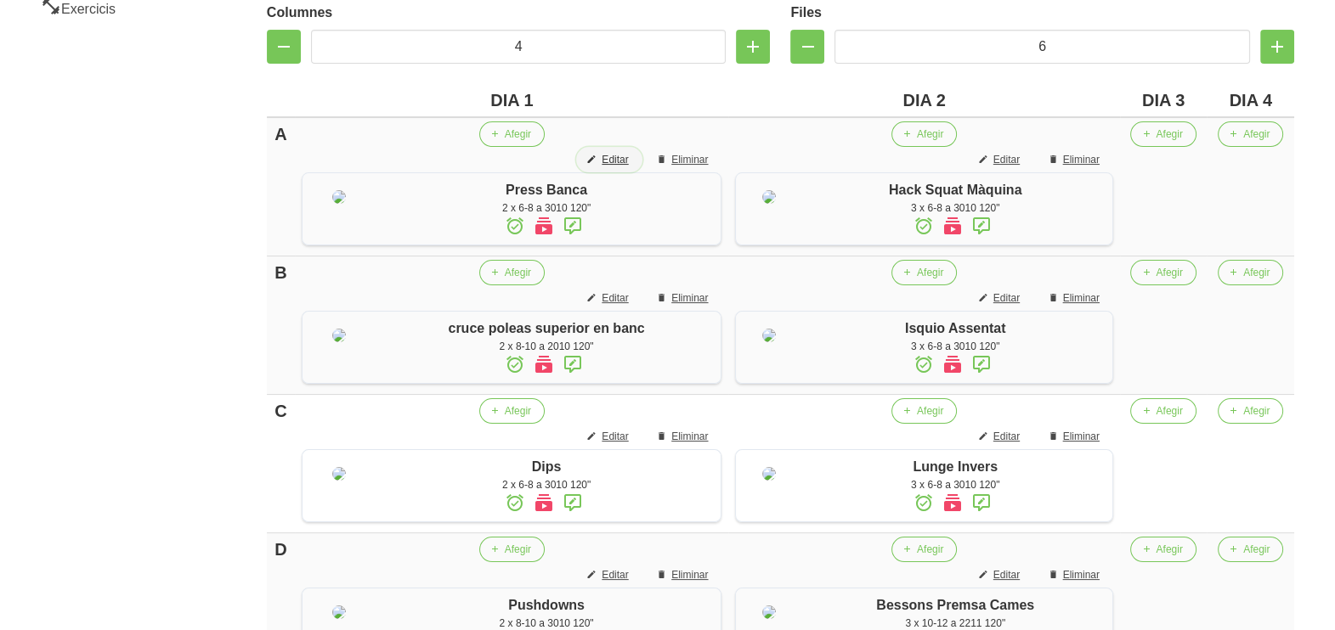
click at [618, 161] on span "Editar" at bounding box center [614, 159] width 26 height 15
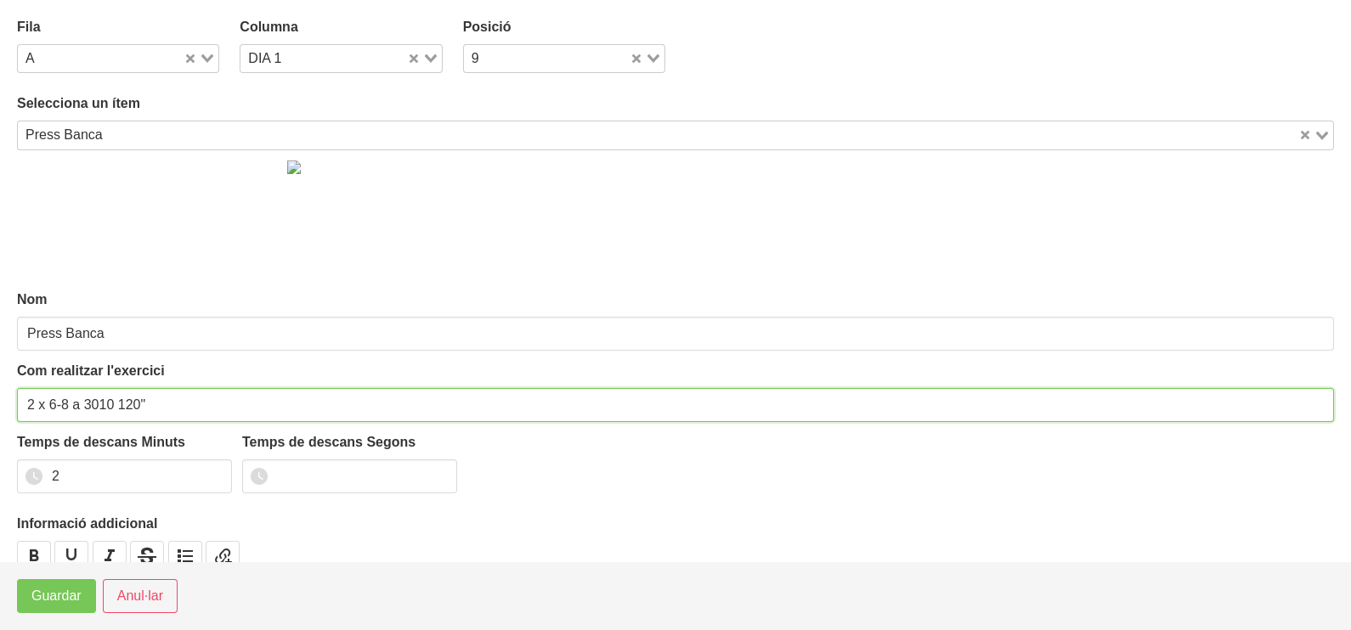
click at [10, 402] on section "Fila A Loading... Columna DIA 1 Loading... Posició 9 Loading... Selecciona un í…" at bounding box center [675, 281] width 1351 height 562
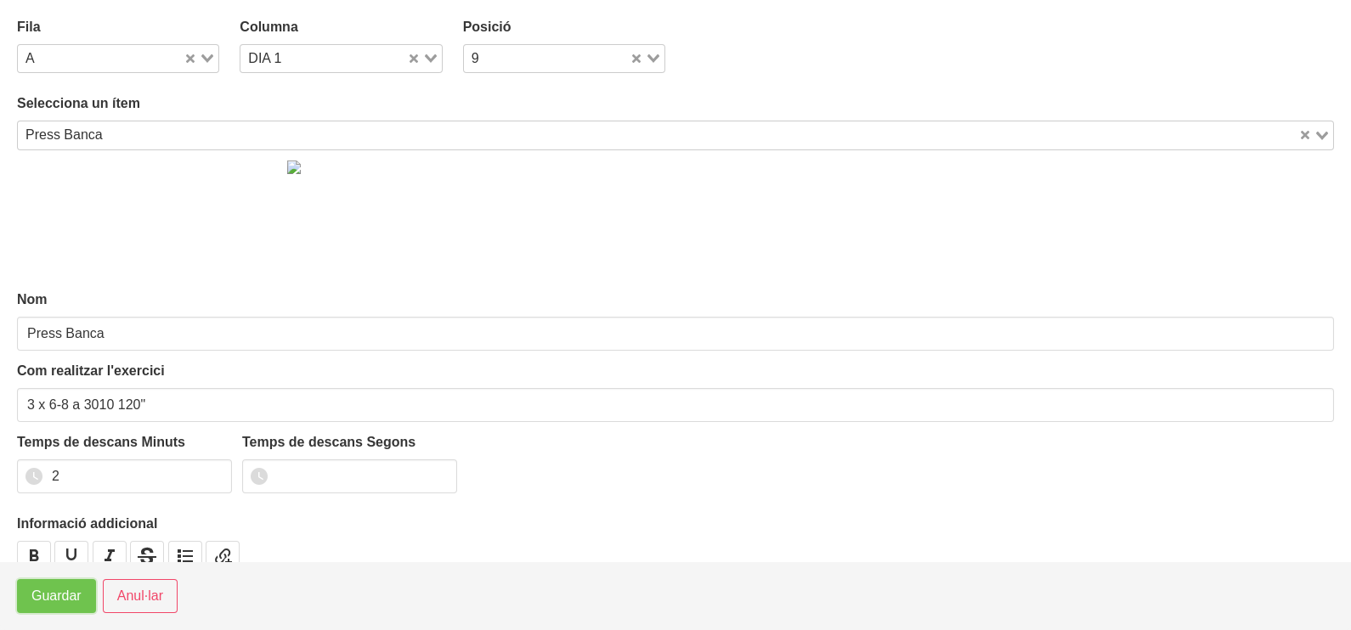
click at [50, 593] on span "Guardar" at bounding box center [56, 596] width 50 height 20
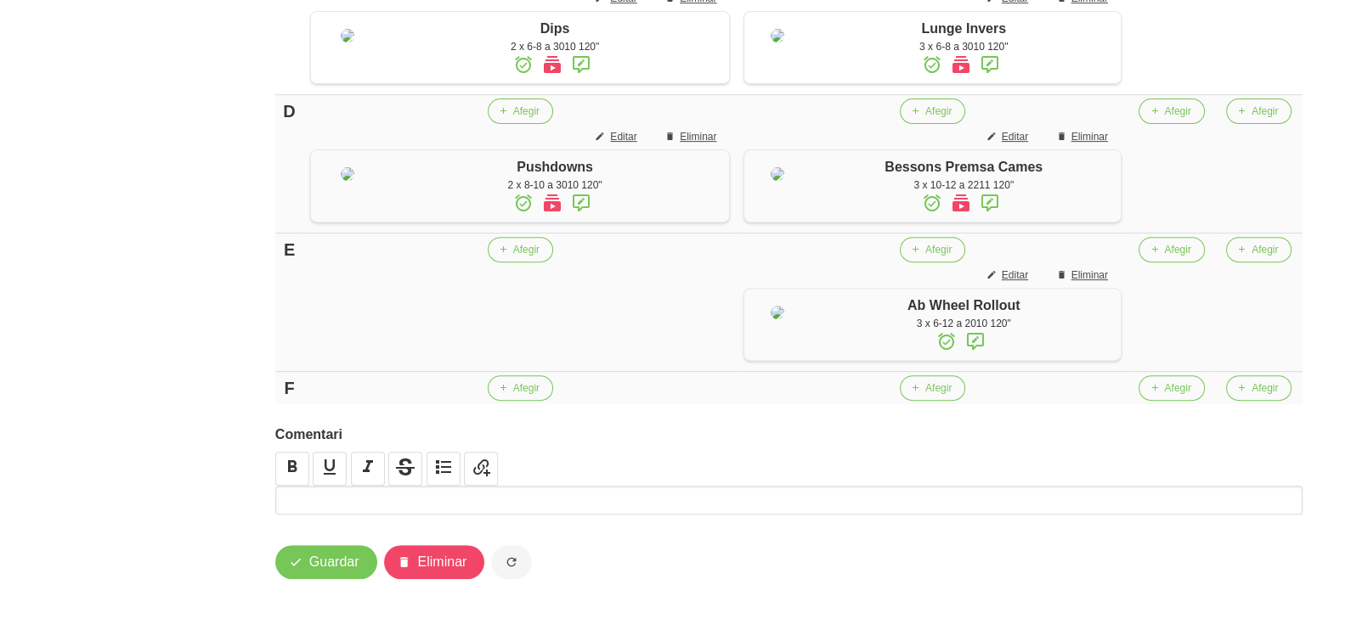
scroll to position [894, 0]
click at [524, 257] on span "Afegir" at bounding box center [518, 249] width 26 height 15
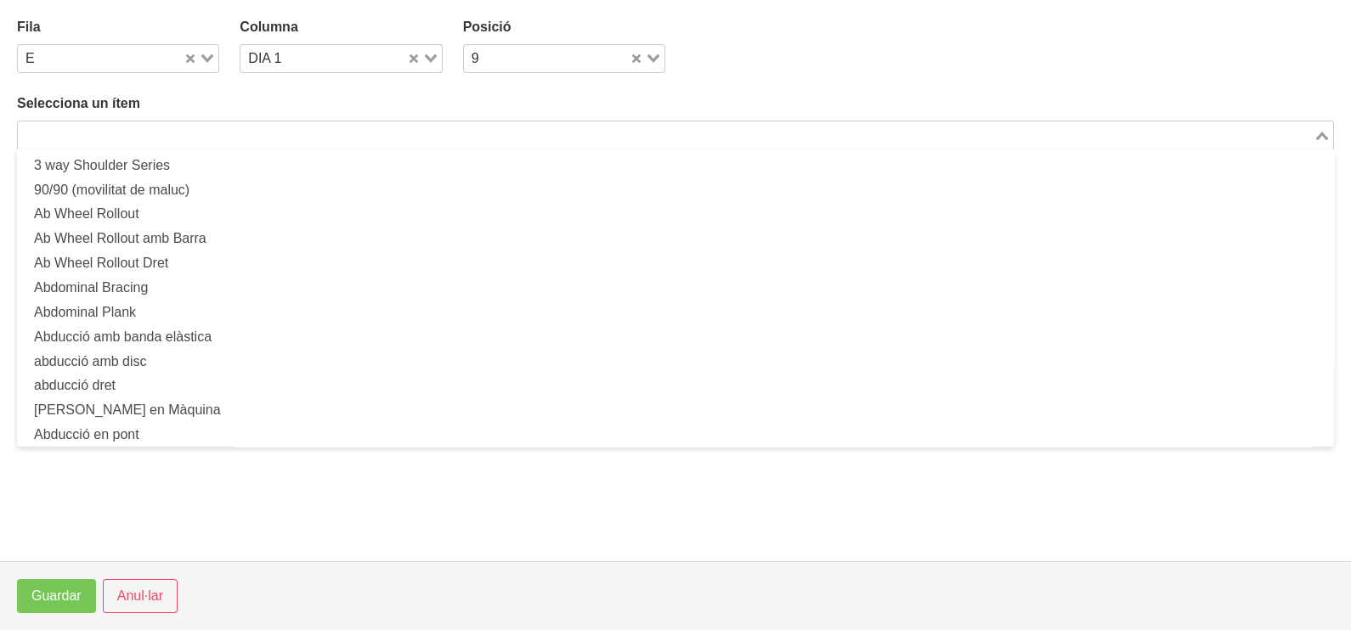
click at [276, 133] on input "Search for option" at bounding box center [666, 135] width 1292 height 20
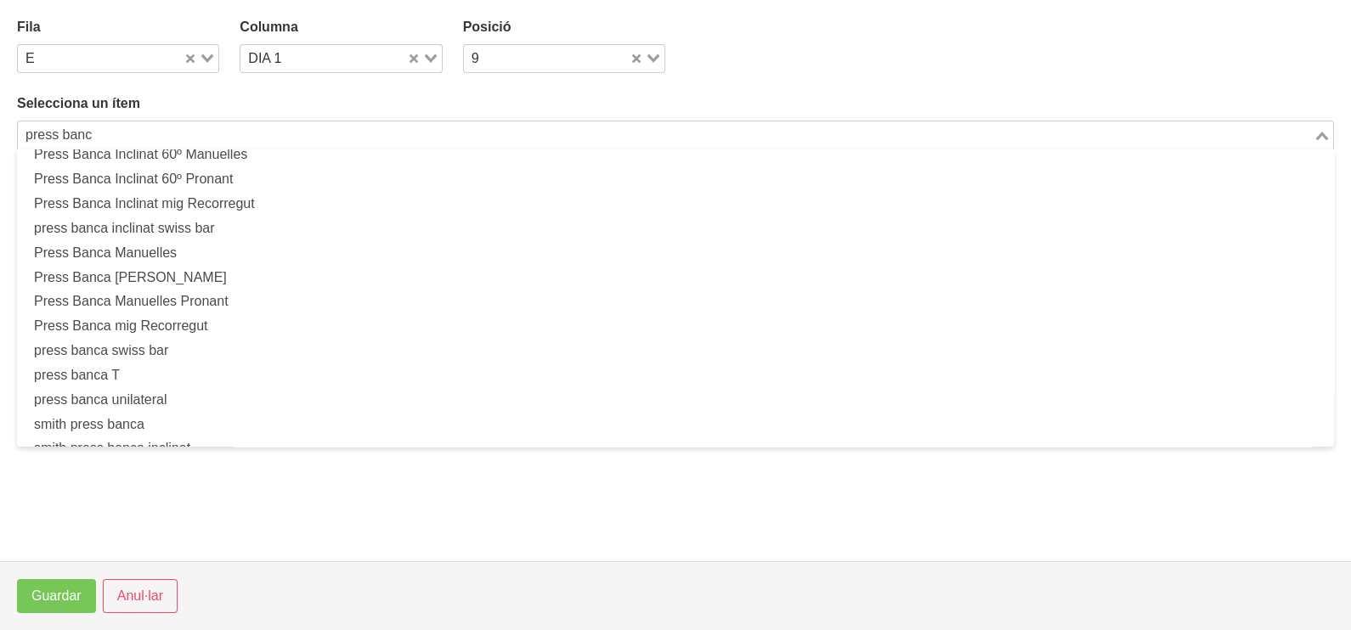
scroll to position [422, 0]
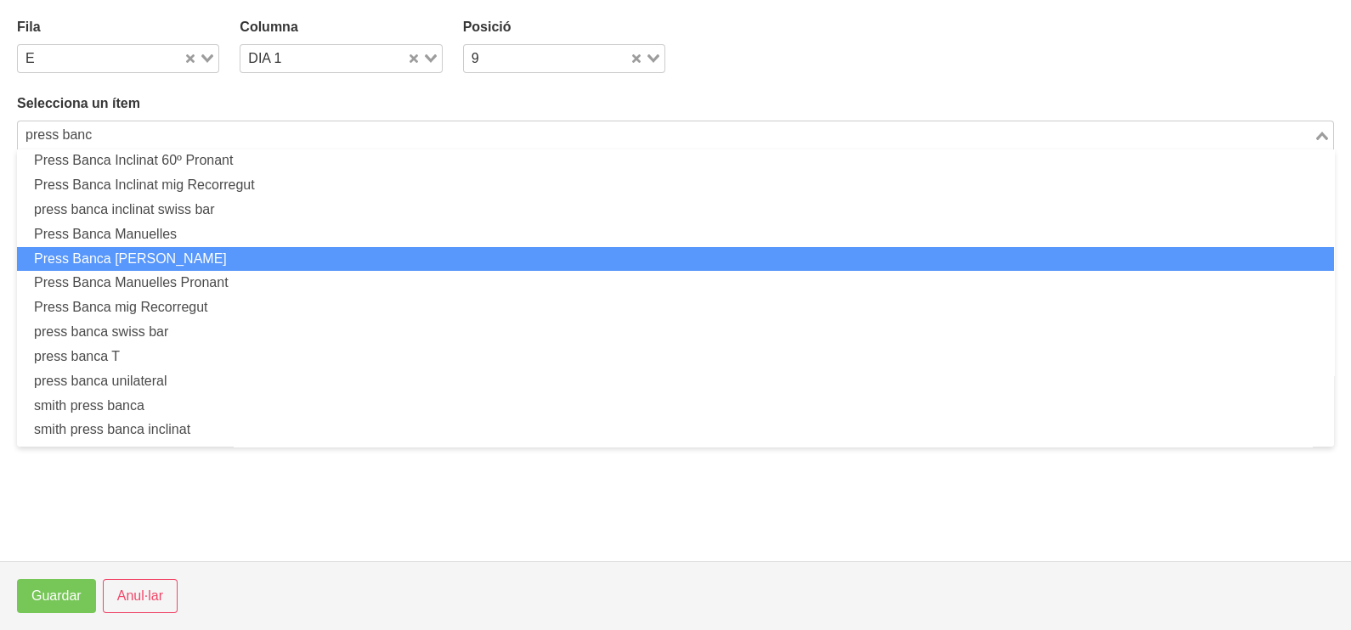
click at [219, 254] on li "Press Banca [PERSON_NAME]" at bounding box center [675, 259] width 1317 height 25
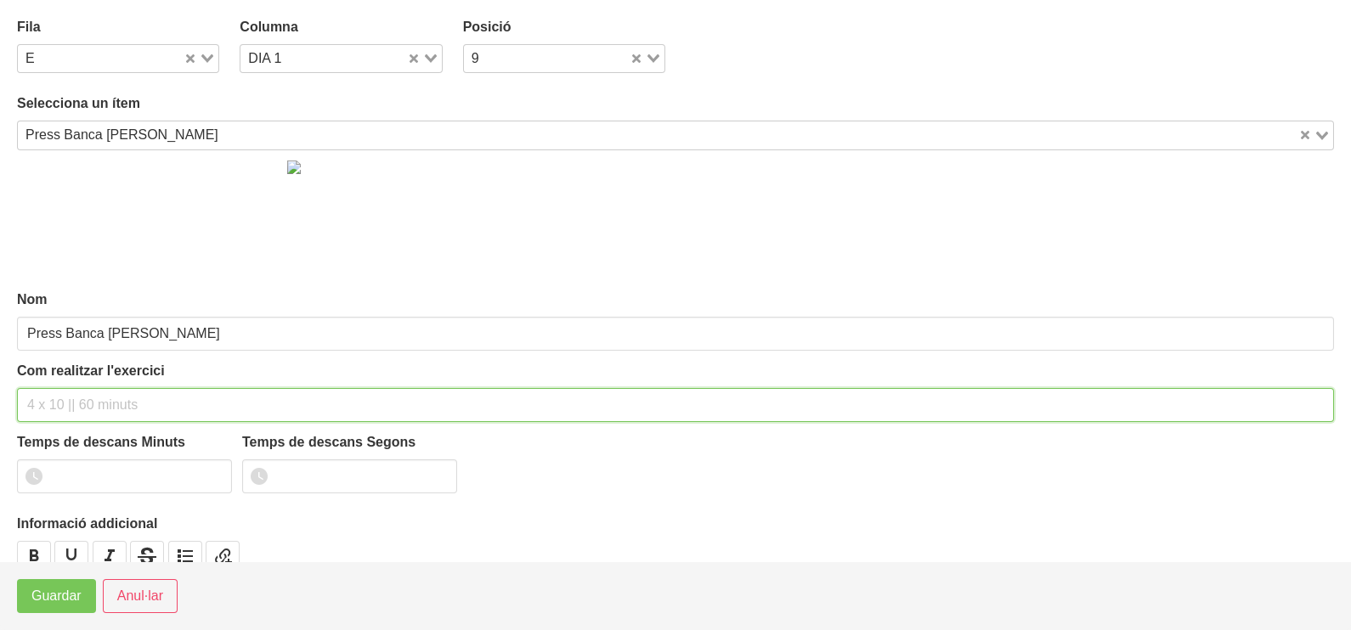
click at [67, 407] on input "text" at bounding box center [675, 405] width 1317 height 34
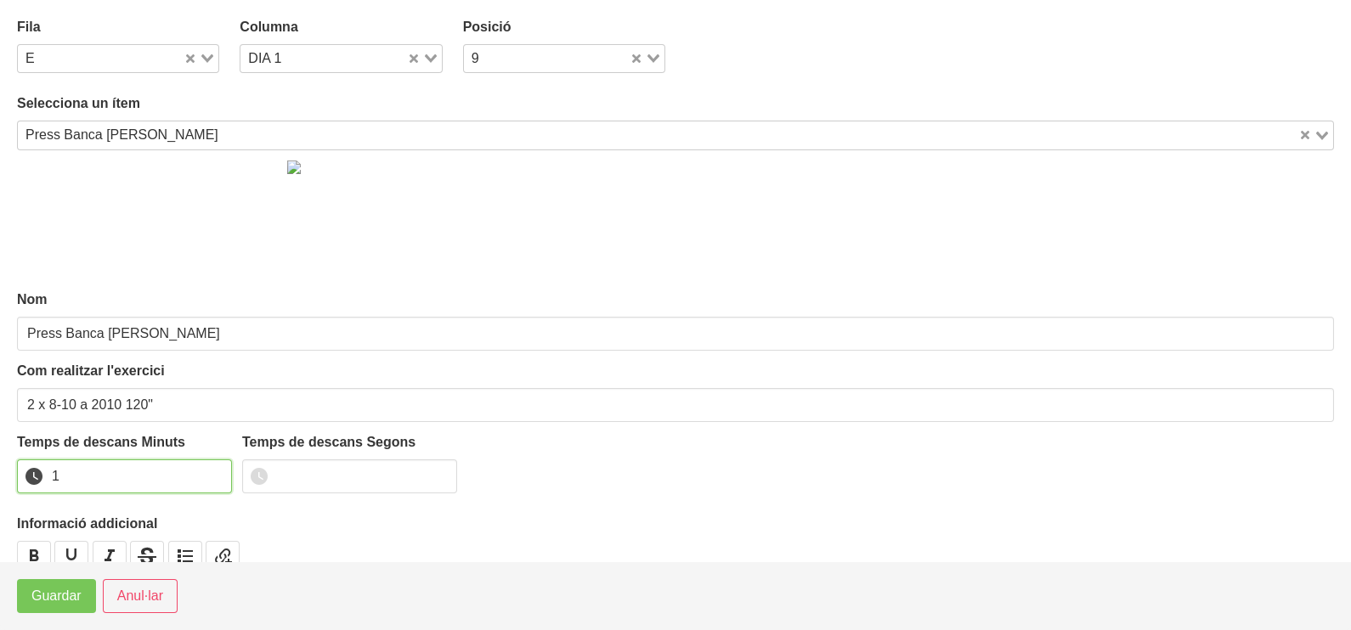
click at [215, 468] on input "1" at bounding box center [124, 477] width 215 height 34
drag, startPoint x: 215, startPoint y: 468, endPoint x: 145, endPoint y: 497, distance: 75.4
click at [183, 479] on input "2" at bounding box center [124, 477] width 215 height 34
click at [50, 599] on span "Guardar" at bounding box center [56, 596] width 50 height 20
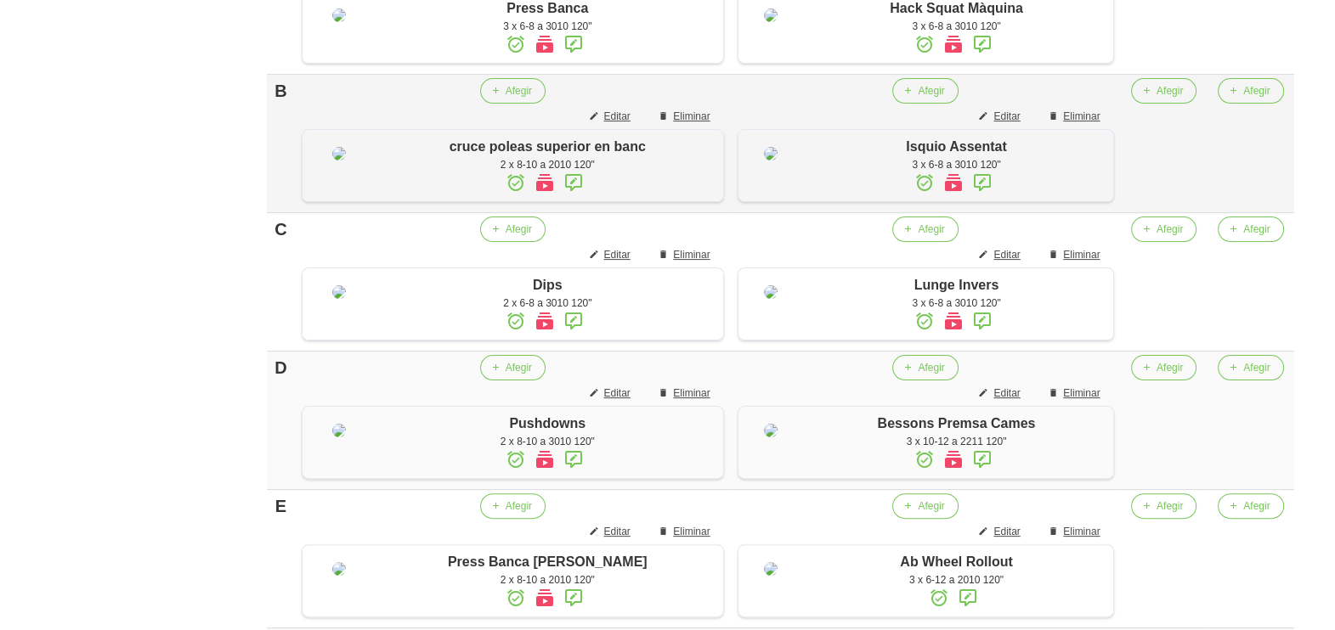
scroll to position [575, 0]
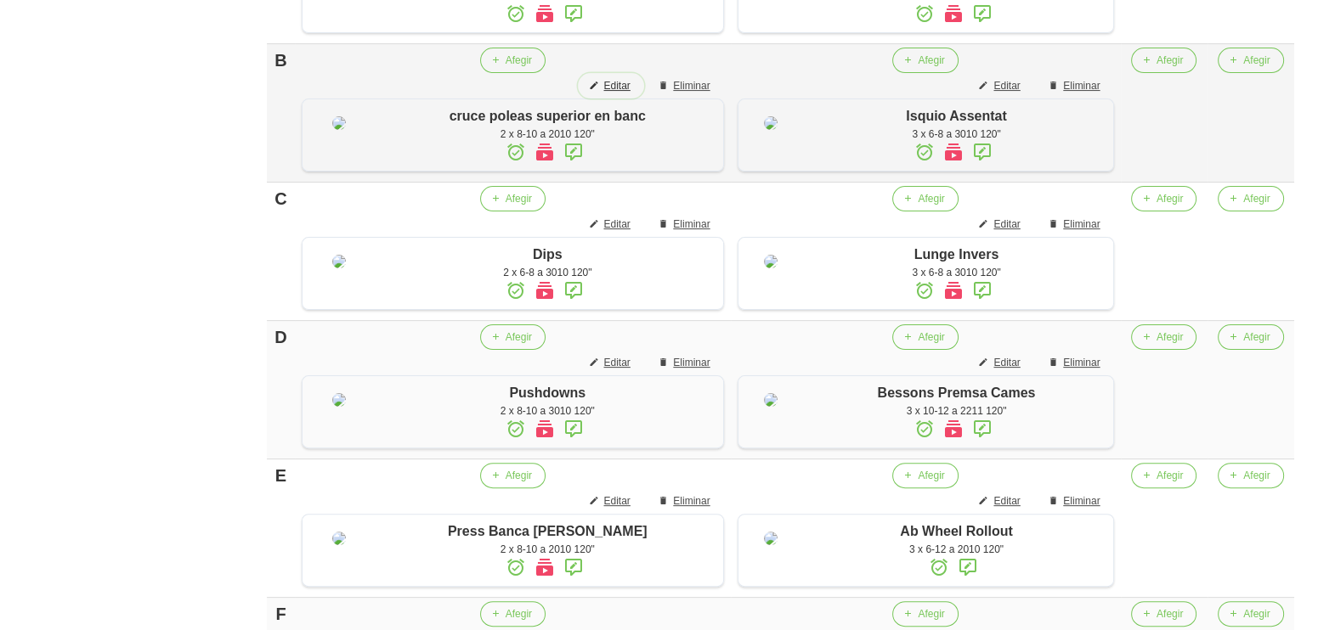
click at [636, 98] on button "Editar" at bounding box center [610, 85] width 65 height 25
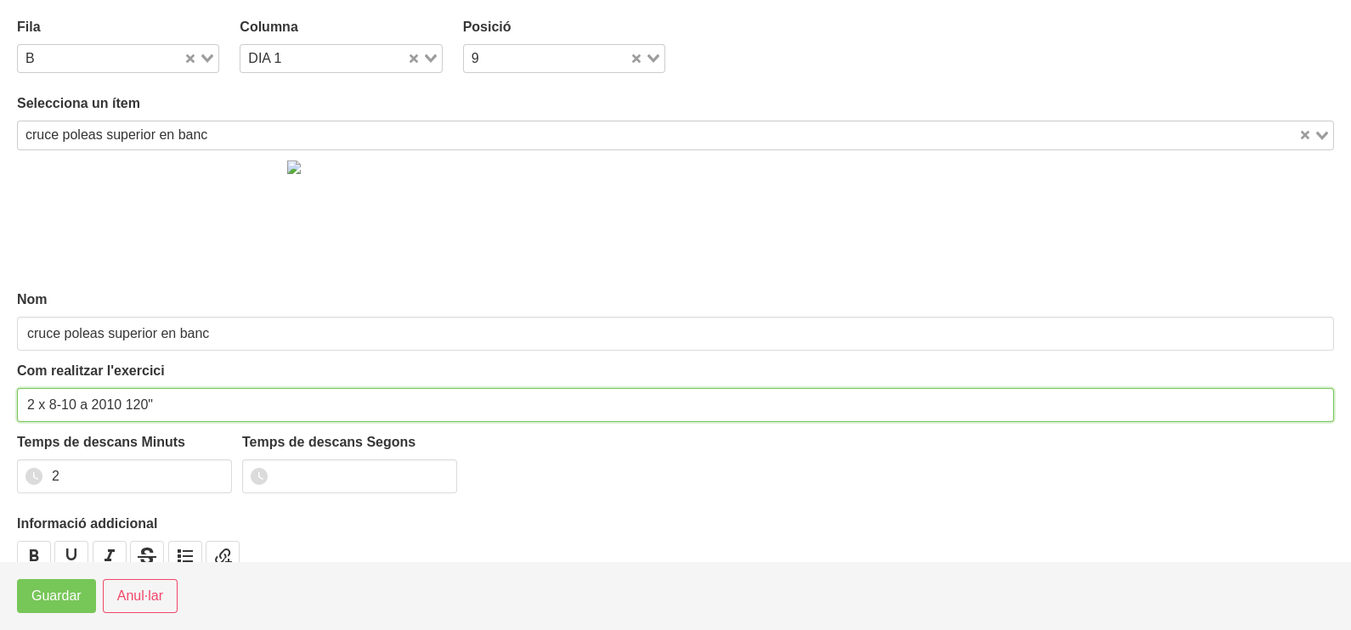
drag, startPoint x: 32, startPoint y: 399, endPoint x: 0, endPoint y: 400, distance: 32.3
click at [8, 399] on section "Fila B Loading... Columna DIA 1 Loading... Posició 9 Loading... Selecciona un í…" at bounding box center [675, 281] width 1351 height 562
click at [26, 404] on input "3 x 8-10 a 2010 120"" at bounding box center [675, 405] width 1317 height 34
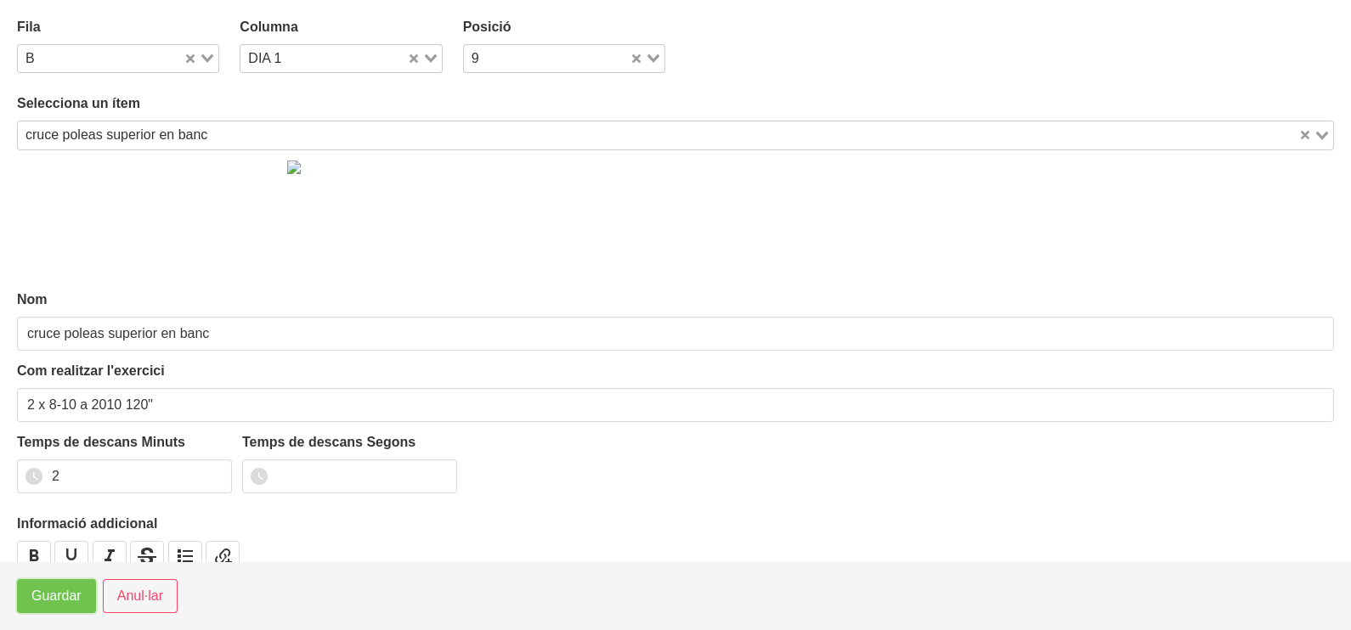
click at [57, 597] on span "Guardar" at bounding box center [56, 596] width 50 height 20
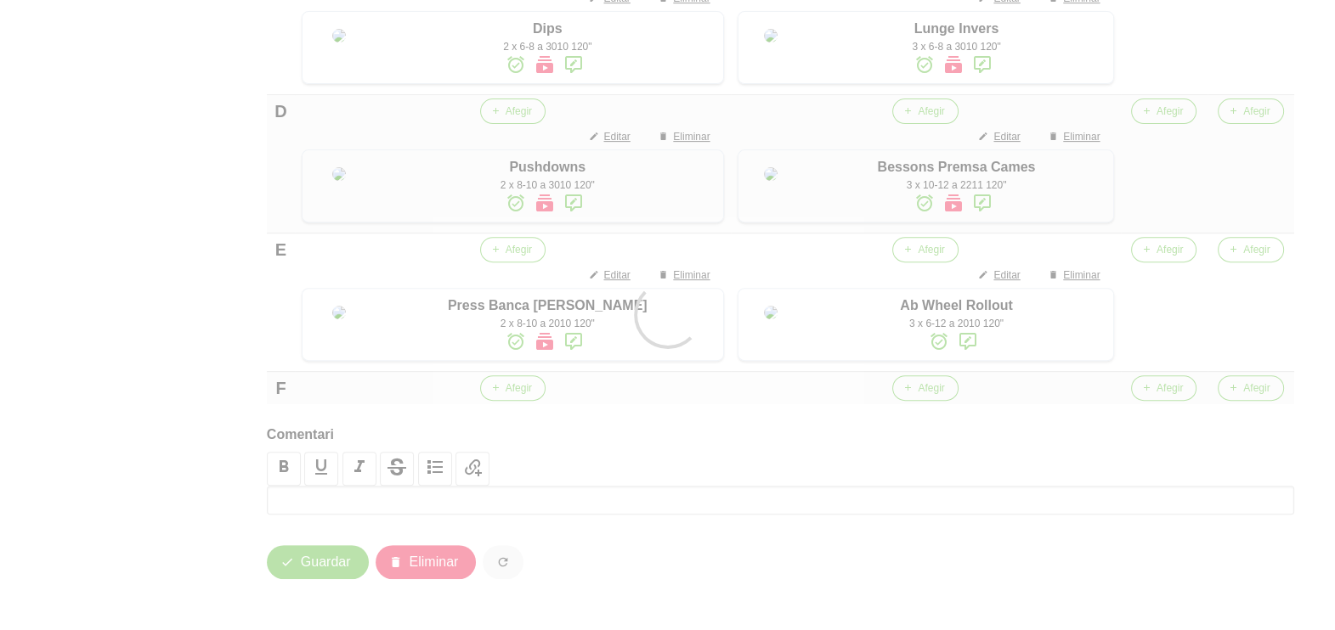
scroll to position [894, 0]
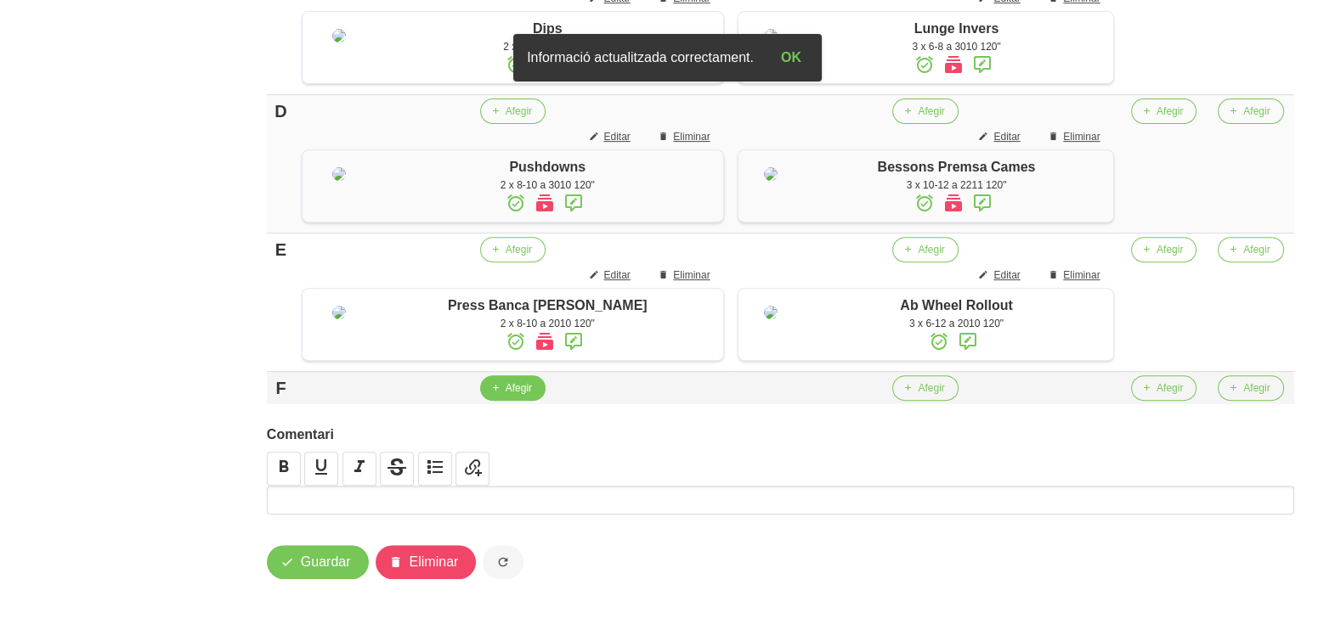
click at [517, 401] on button "Afegir" at bounding box center [512, 387] width 65 height 25
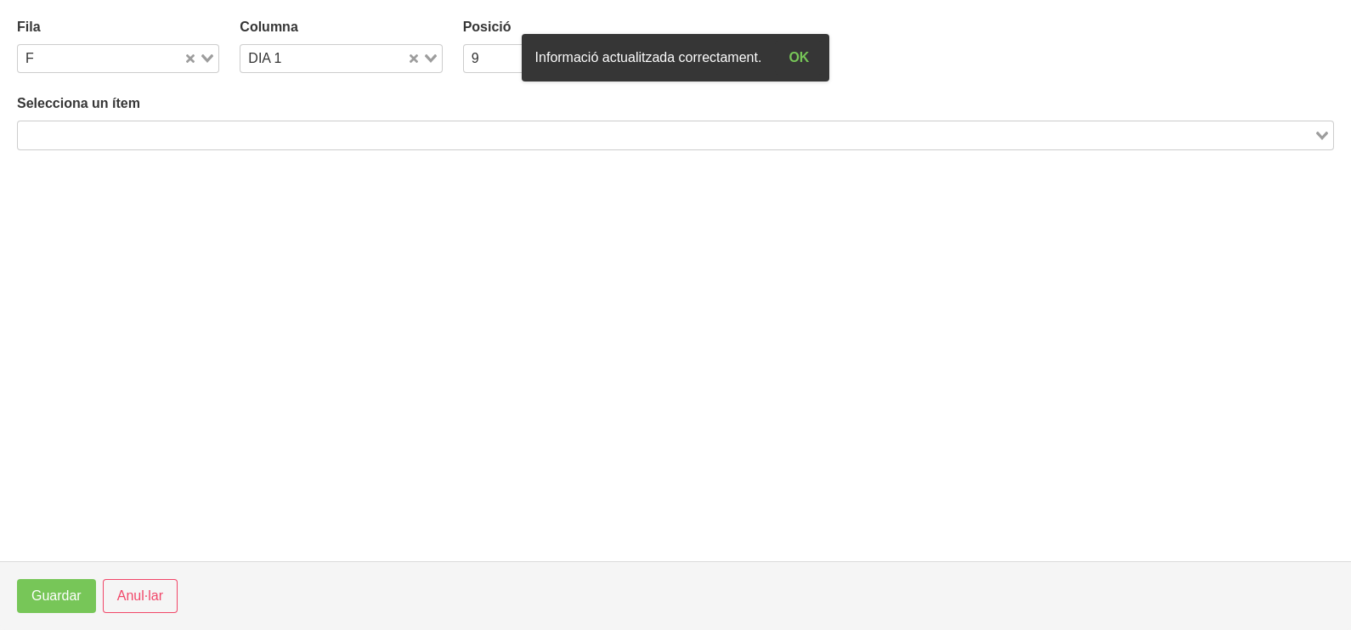
click at [166, 136] on input "Search for option" at bounding box center [666, 135] width 1292 height 20
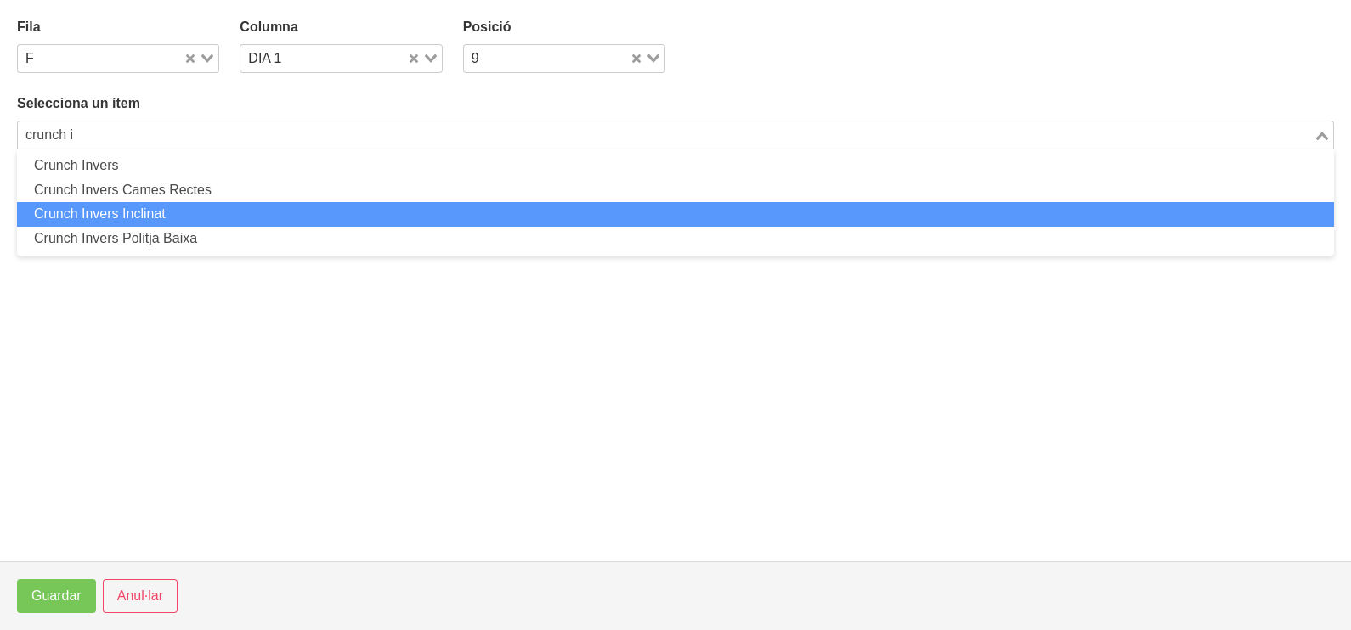
click at [183, 207] on li "Crunch Invers Inclinat" at bounding box center [675, 214] width 1317 height 25
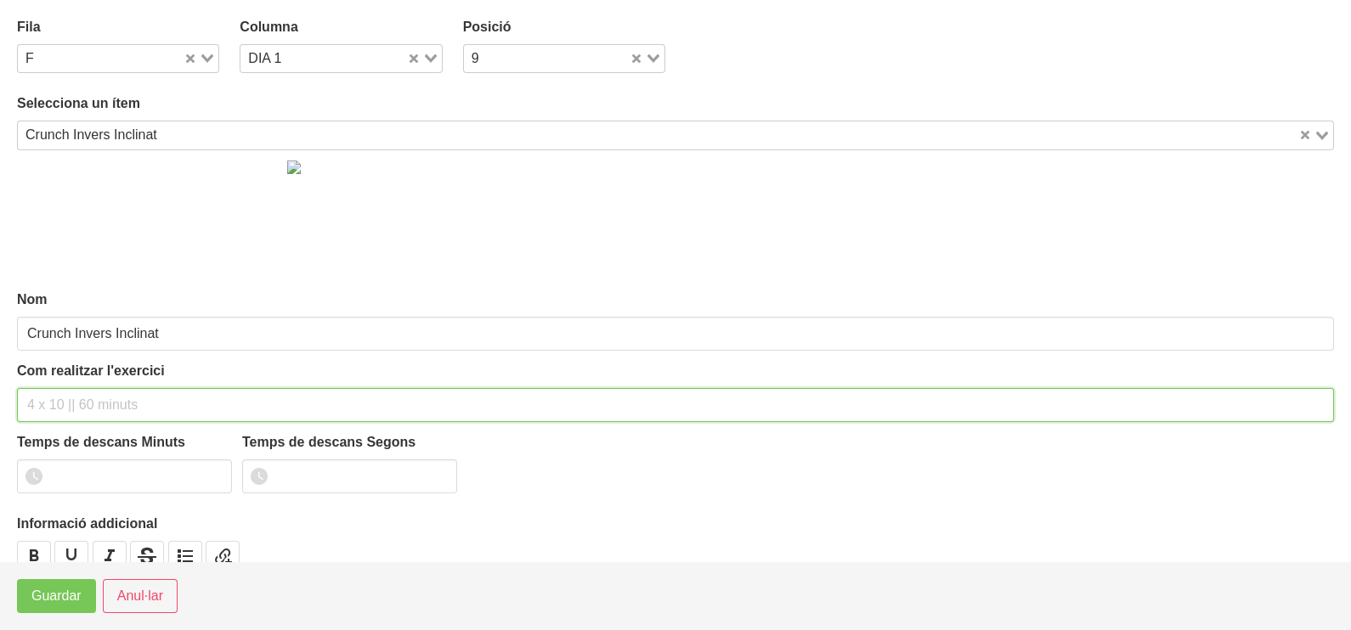
click at [83, 407] on input "text" at bounding box center [675, 405] width 1317 height 34
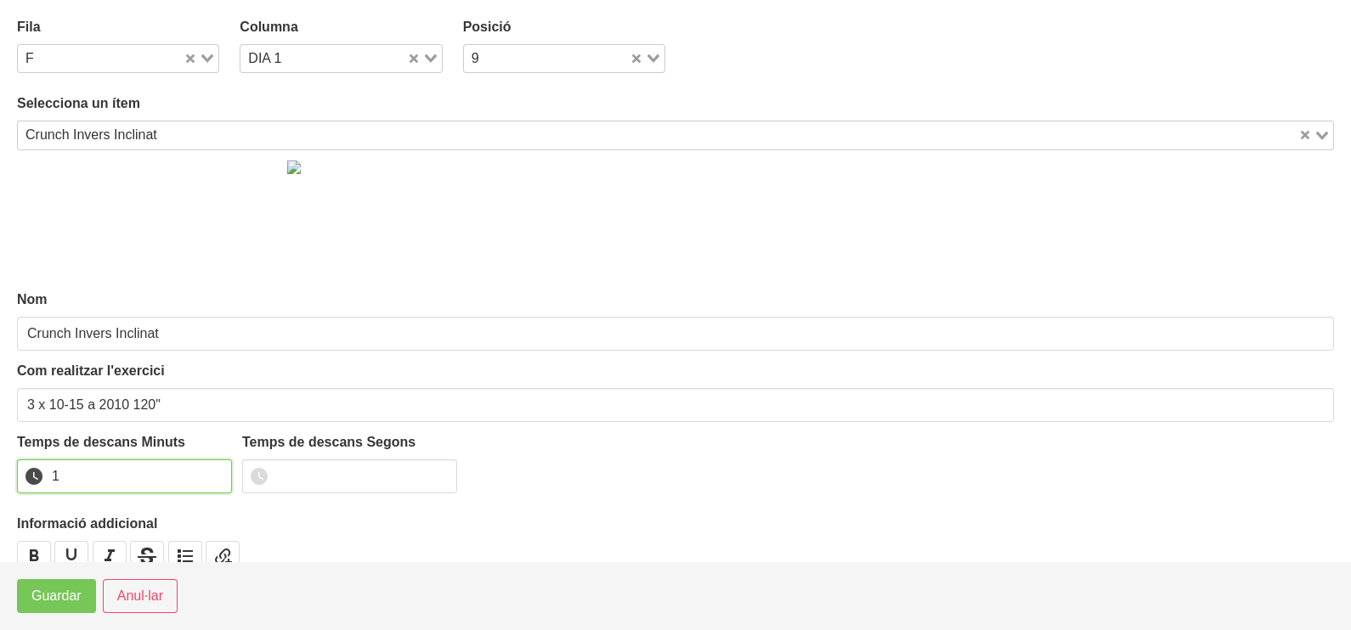
click at [216, 471] on input "1" at bounding box center [124, 477] width 215 height 34
drag, startPoint x: 216, startPoint y: 471, endPoint x: 94, endPoint y: 550, distance: 144.9
click at [213, 471] on input "2" at bounding box center [124, 477] width 215 height 34
click at [63, 594] on span "Guardar" at bounding box center [56, 596] width 50 height 20
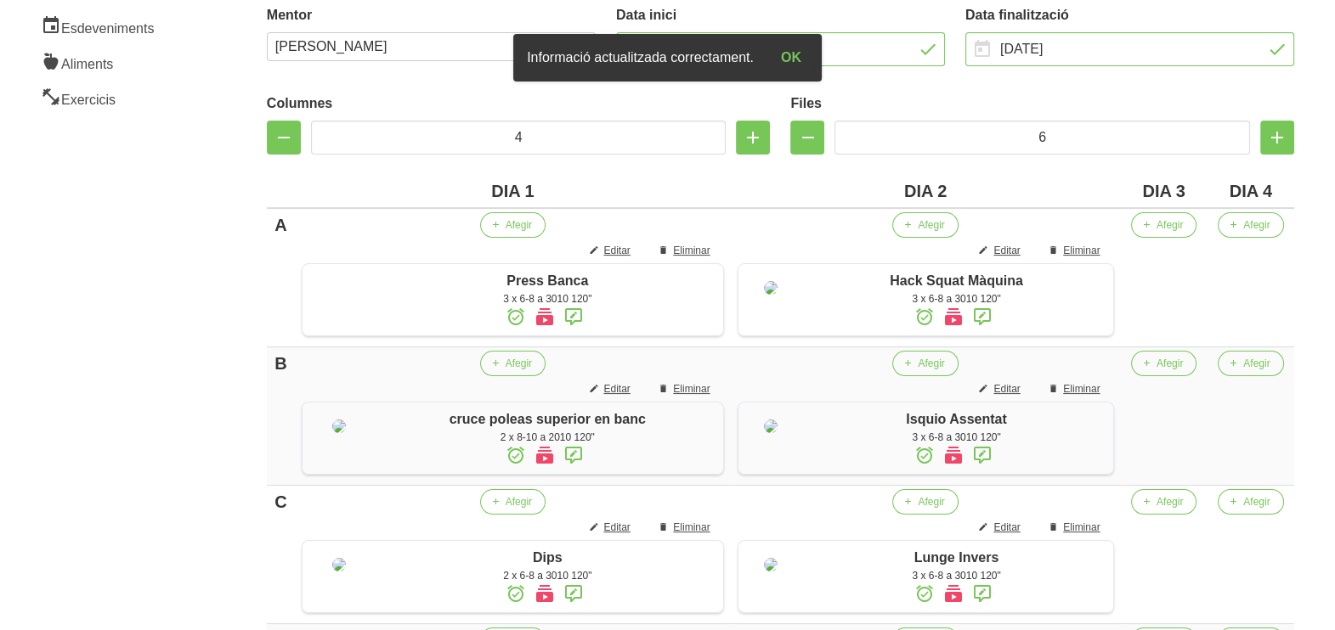
scroll to position [257, 0]
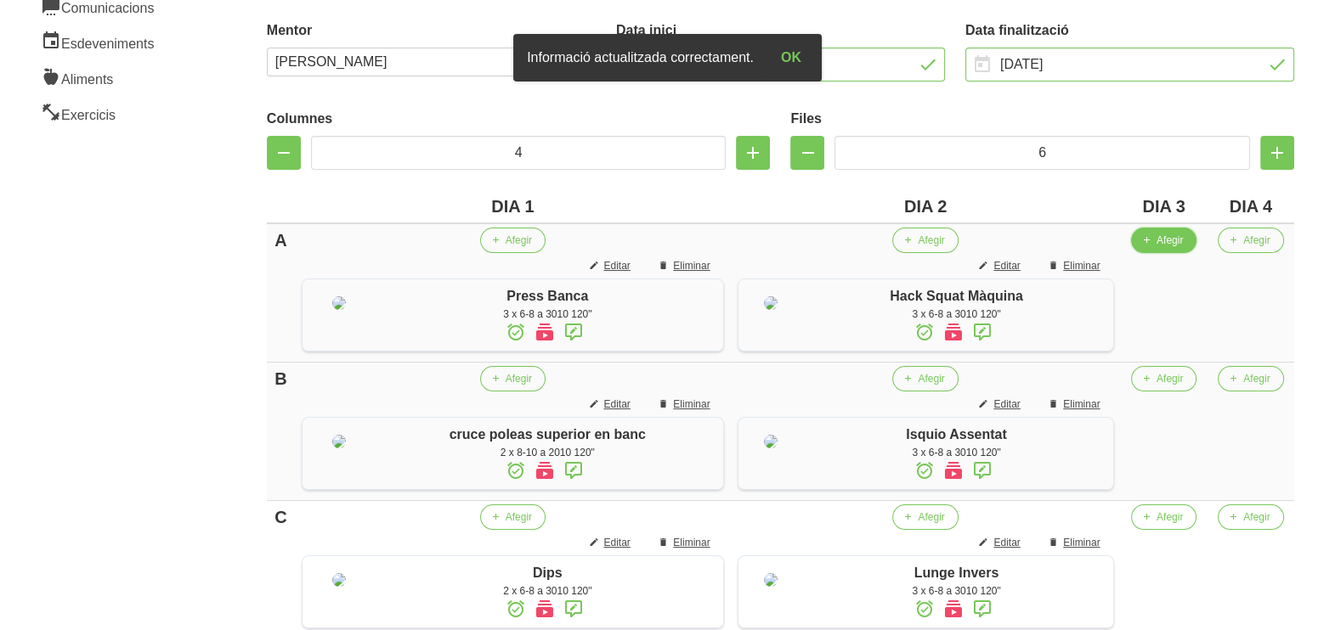
click at [1182, 242] on span "Afegir" at bounding box center [1169, 240] width 26 height 15
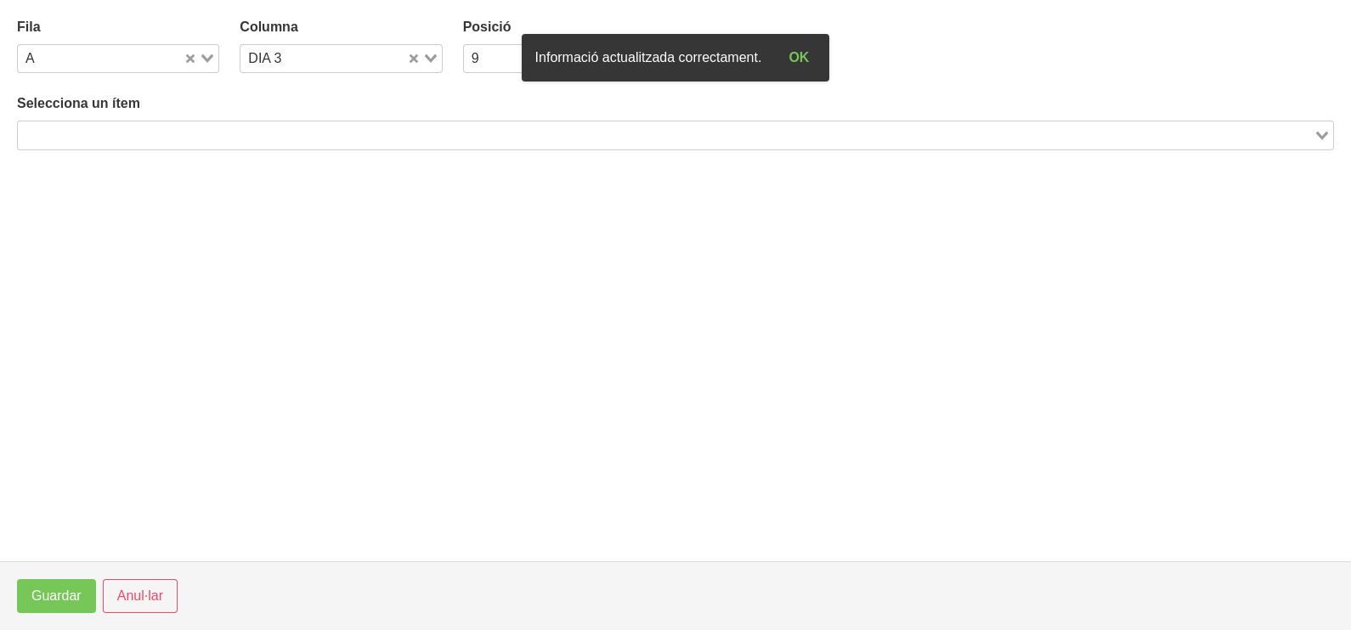
click at [223, 132] on input "Search for option" at bounding box center [666, 135] width 1292 height 20
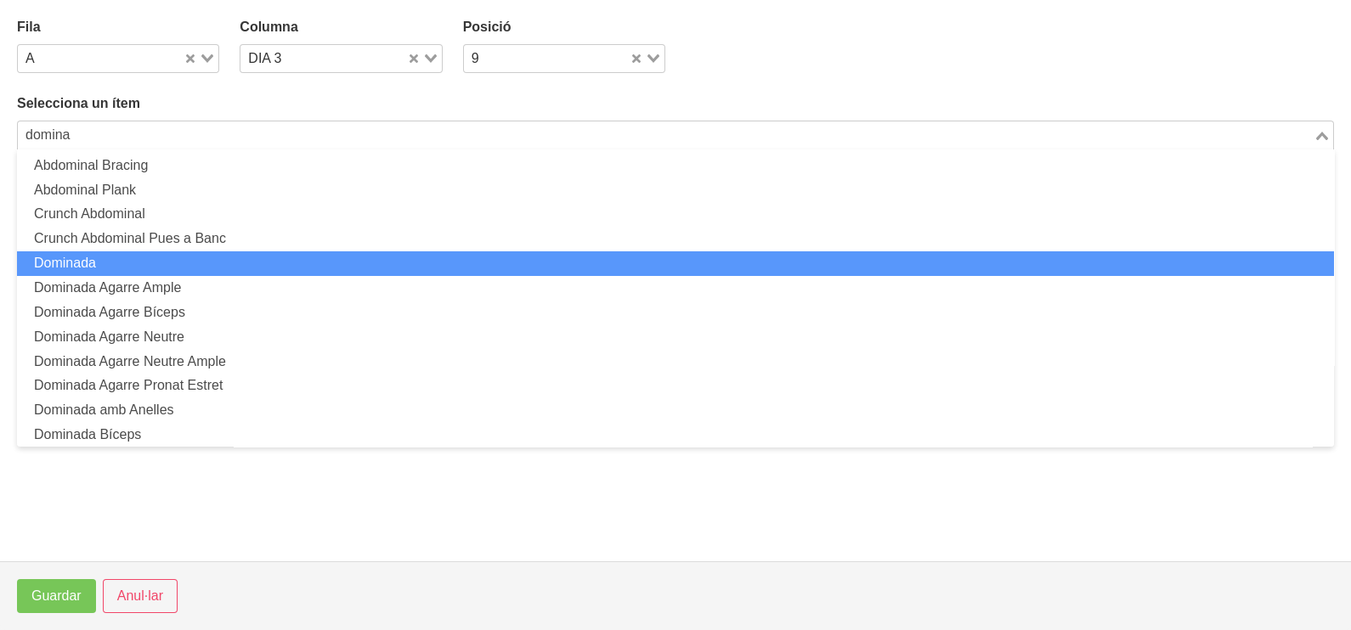
click at [193, 266] on li "Dominada" at bounding box center [675, 263] width 1317 height 25
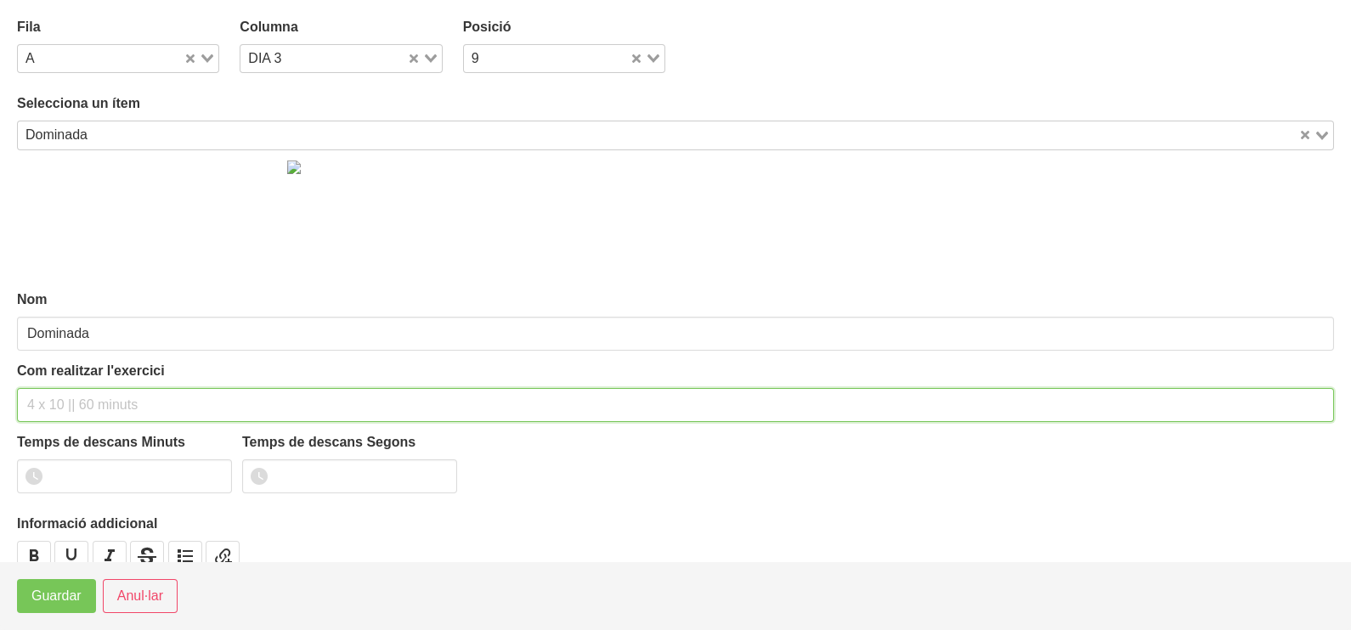
click at [71, 400] on input "text" at bounding box center [675, 405] width 1317 height 34
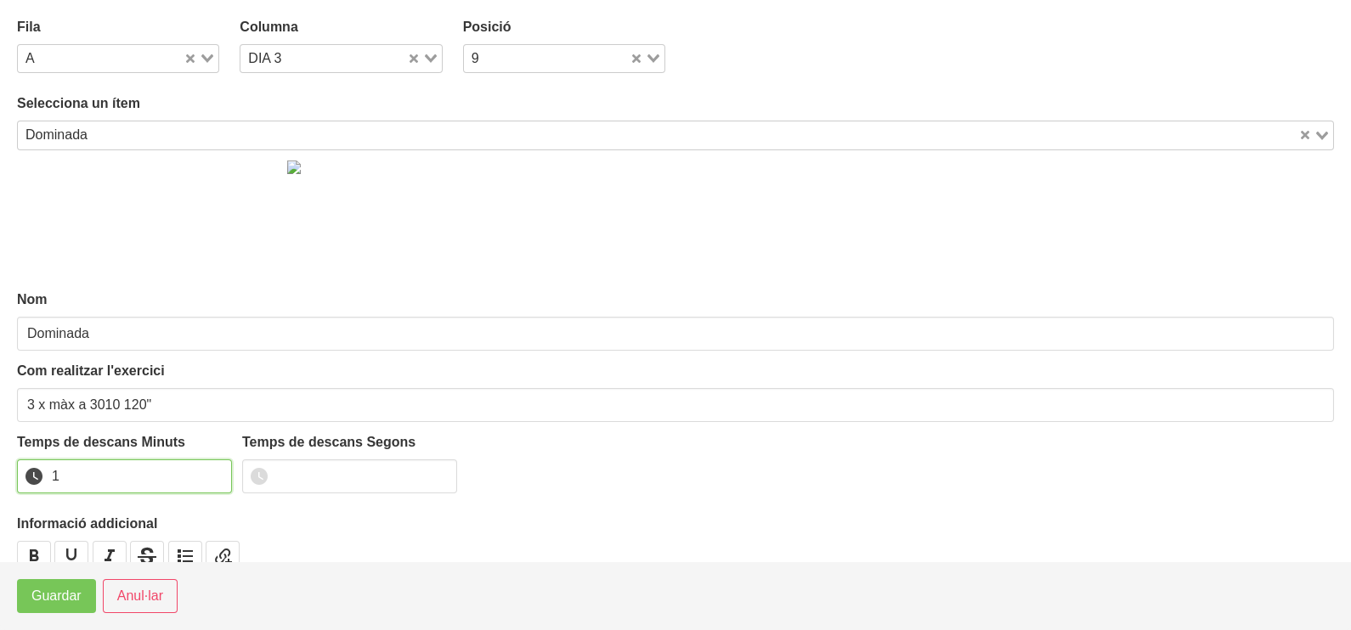
click at [214, 471] on input "1" at bounding box center [124, 477] width 215 height 34
drag, startPoint x: 214, startPoint y: 471, endPoint x: 42, endPoint y: 569, distance: 197.5
click at [182, 485] on input "2" at bounding box center [124, 477] width 215 height 34
click at [32, 607] on button "Guardar" at bounding box center [56, 596] width 79 height 34
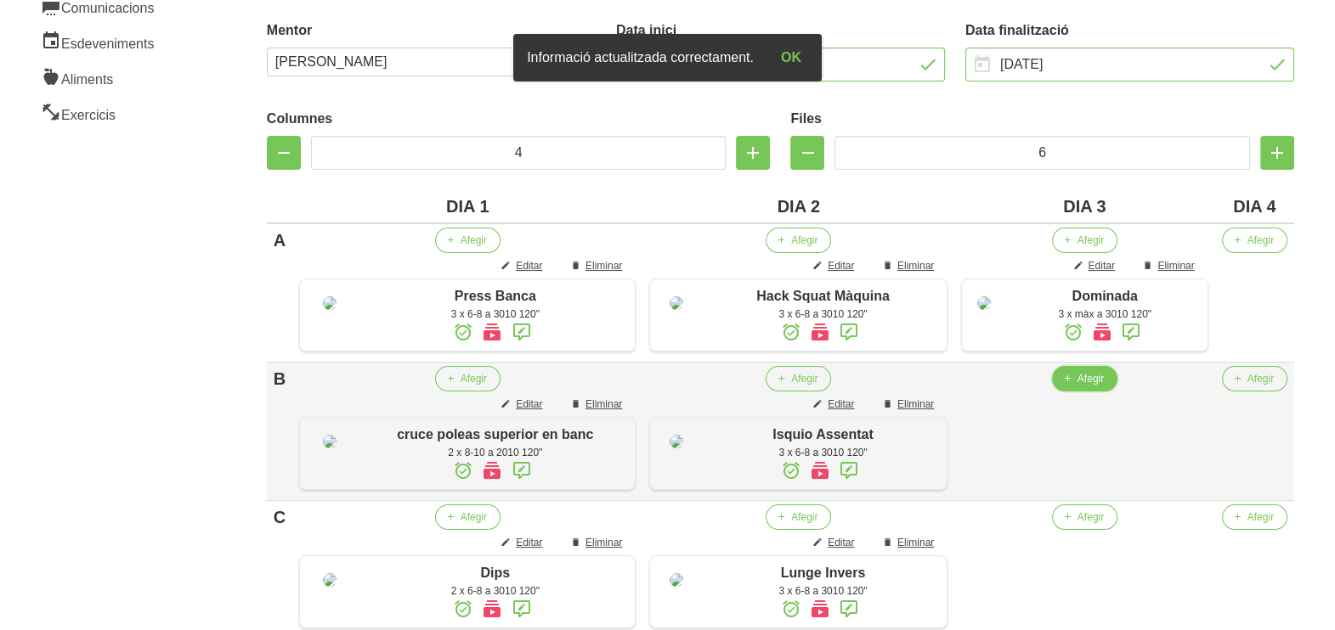
click at [1077, 387] on span "Afegir" at bounding box center [1090, 378] width 26 height 15
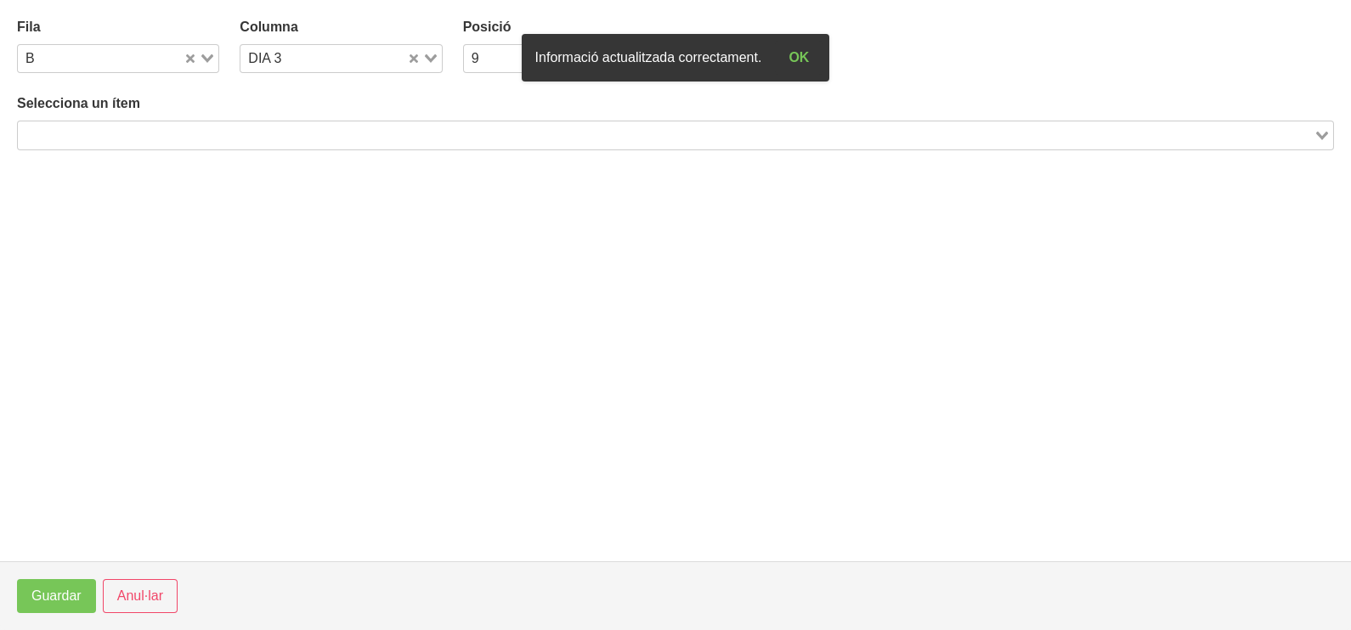
click at [197, 137] on input "Search for option" at bounding box center [666, 135] width 1292 height 20
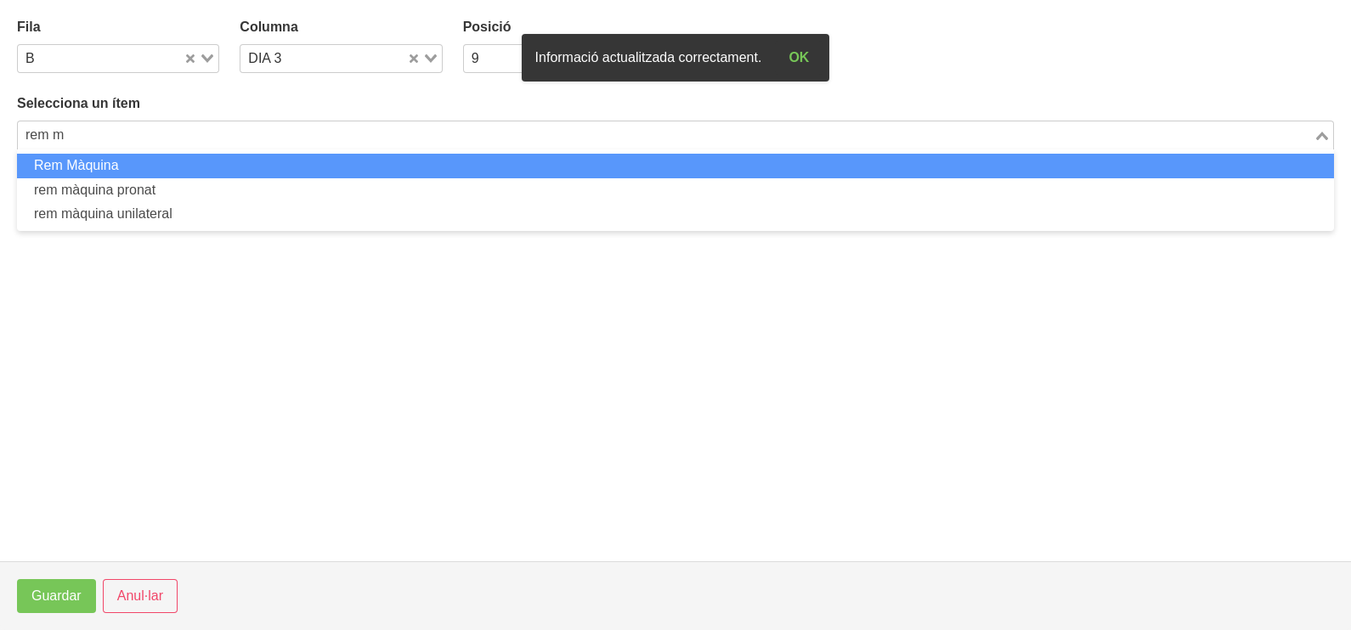
click at [190, 161] on li "Rem Màquina" at bounding box center [675, 166] width 1317 height 25
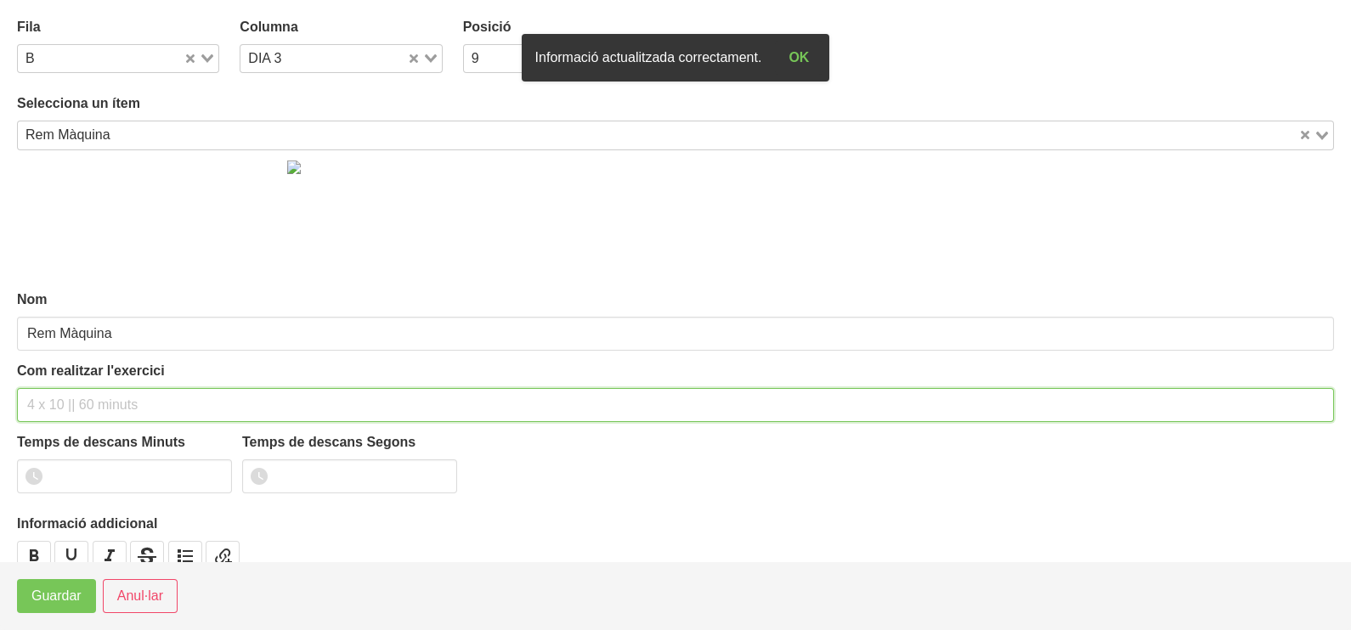
drag, startPoint x: 63, startPoint y: 405, endPoint x: 55, endPoint y: 399, distance: 9.7
click at [63, 404] on input "text" at bounding box center [675, 405] width 1317 height 34
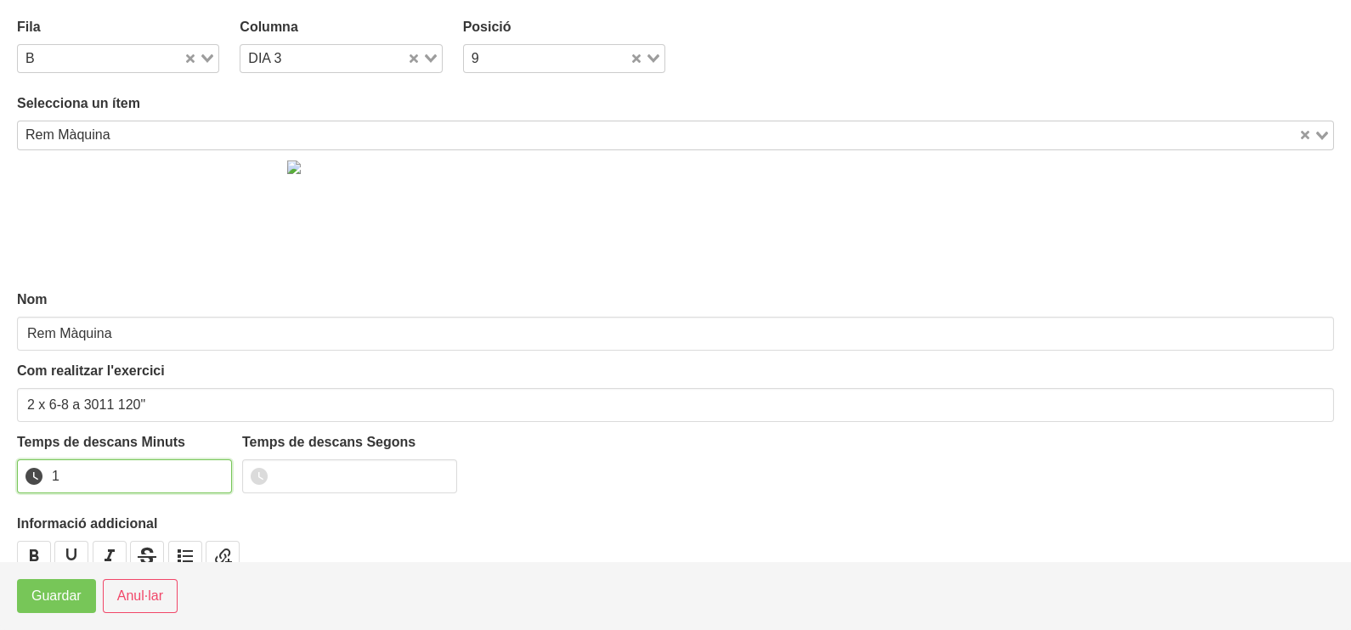
click at [216, 471] on input "1" at bounding box center [124, 477] width 215 height 34
drag, startPoint x: 216, startPoint y: 471, endPoint x: 76, endPoint y: 559, distance: 165.0
click at [189, 483] on input "2" at bounding box center [124, 477] width 215 height 34
click at [49, 593] on span "Guardar" at bounding box center [56, 596] width 50 height 20
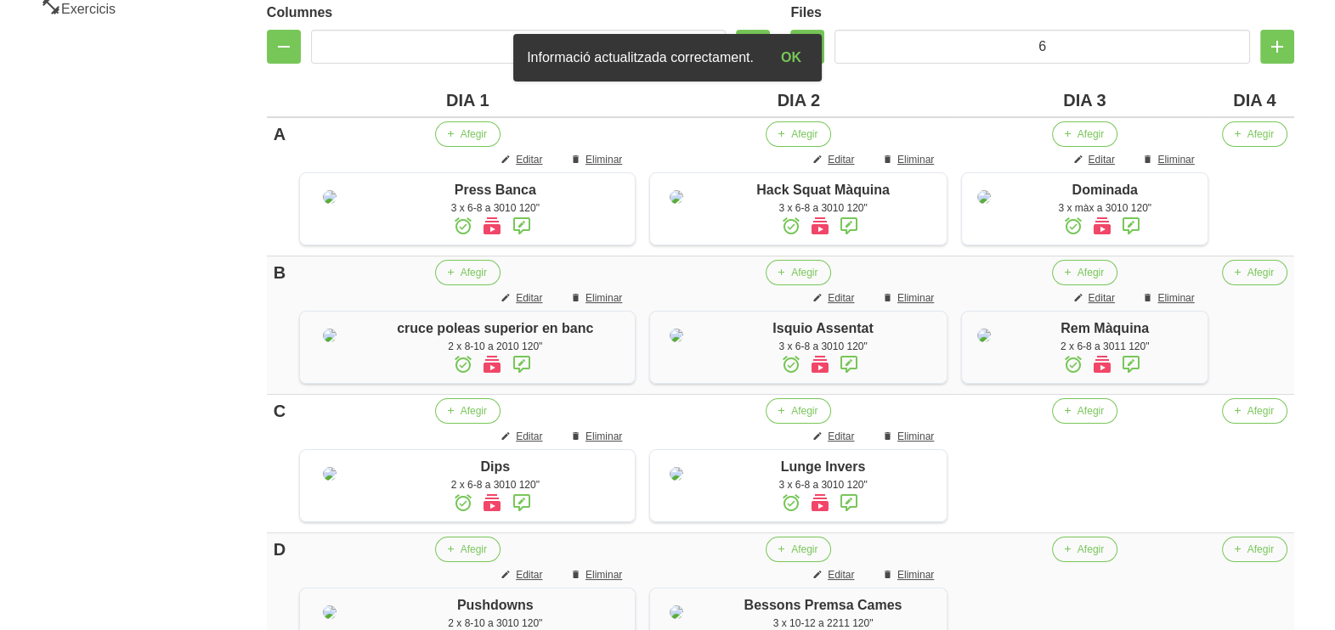
scroll to position [575, 0]
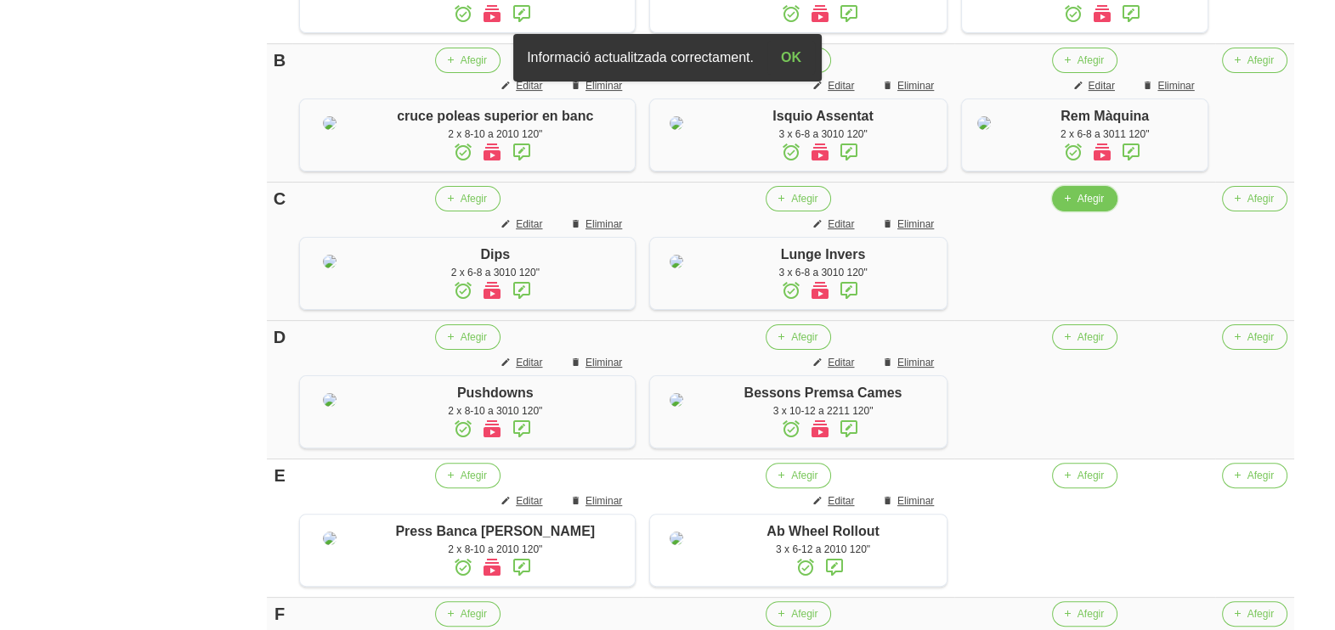
click at [1068, 206] on span "button" at bounding box center [1066, 198] width 15 height 15
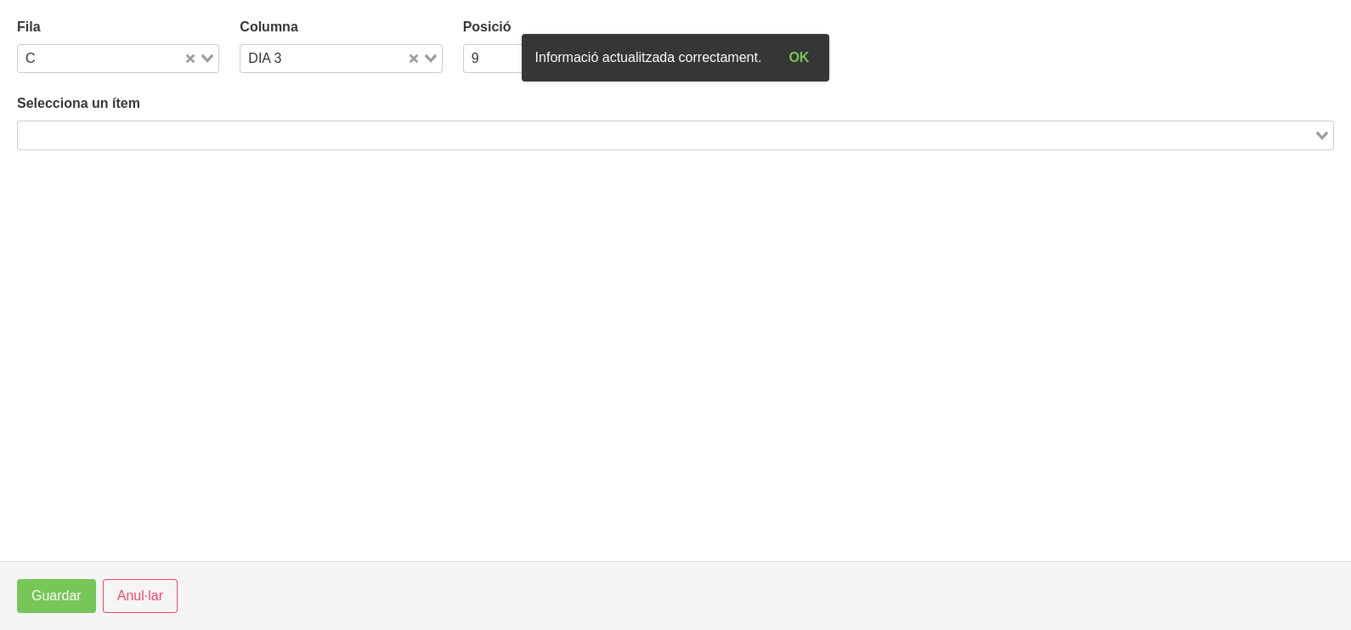
click at [205, 135] on input "Search for option" at bounding box center [666, 135] width 1292 height 20
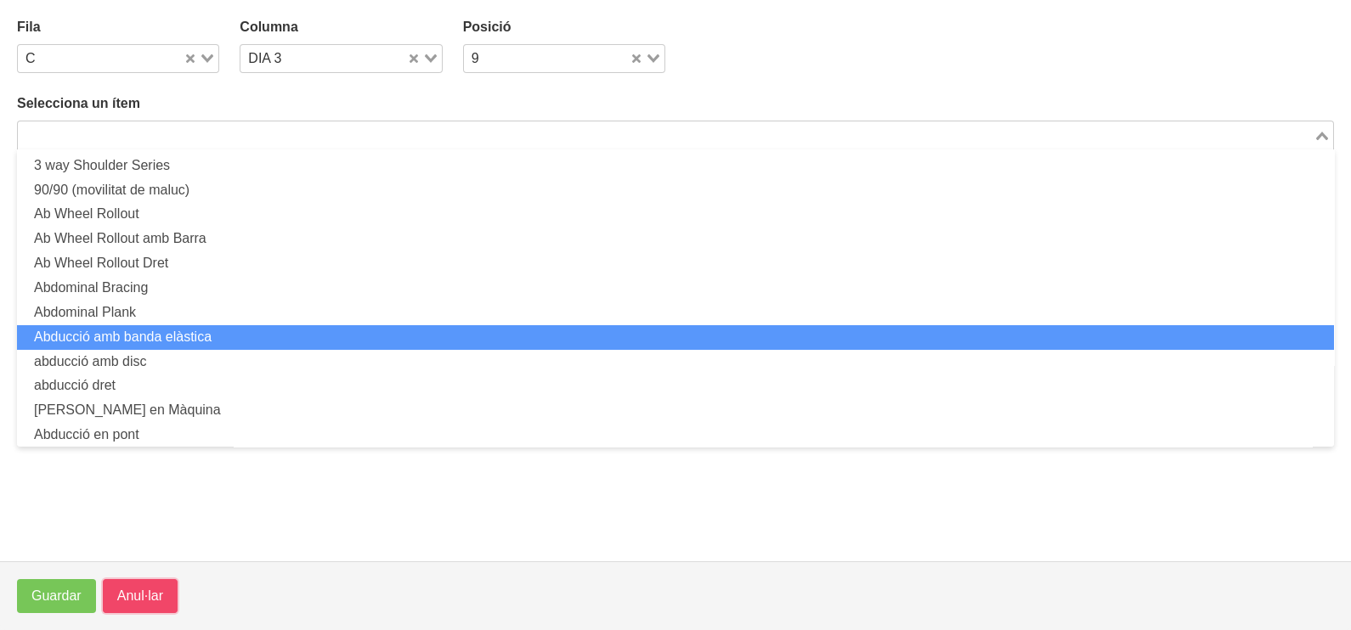
click at [122, 600] on span "Anul·lar" at bounding box center [140, 596] width 46 height 20
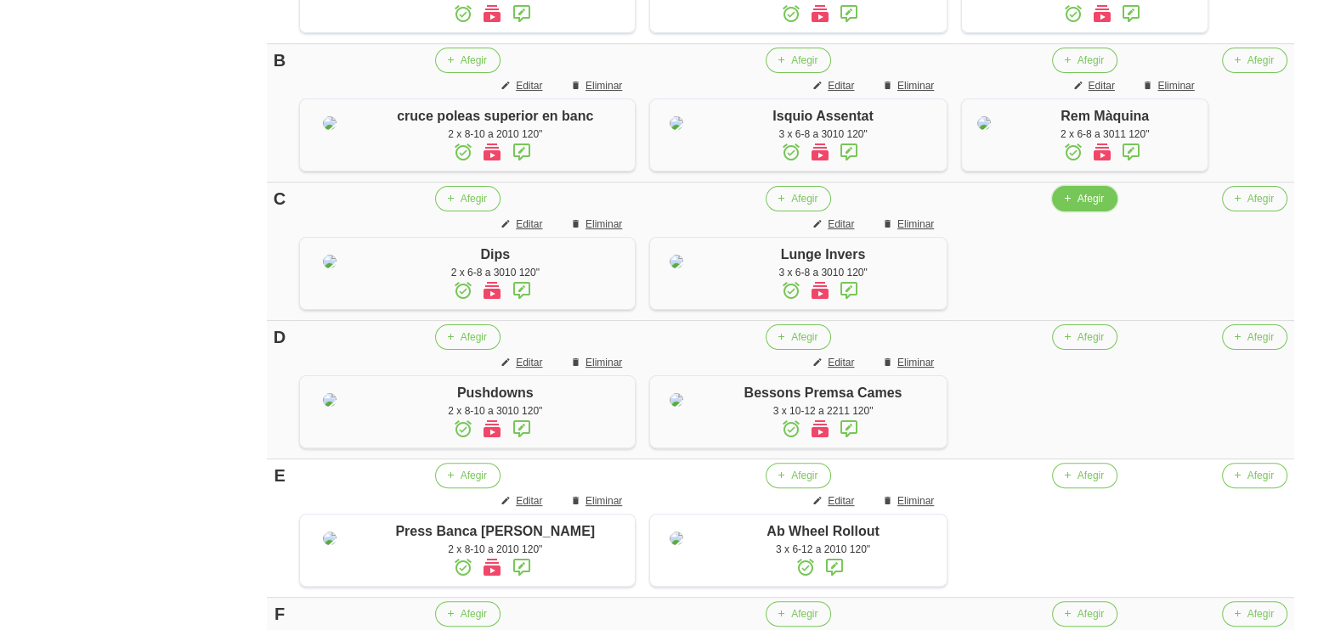
click at [1077, 206] on span "Afegir" at bounding box center [1090, 198] width 26 height 15
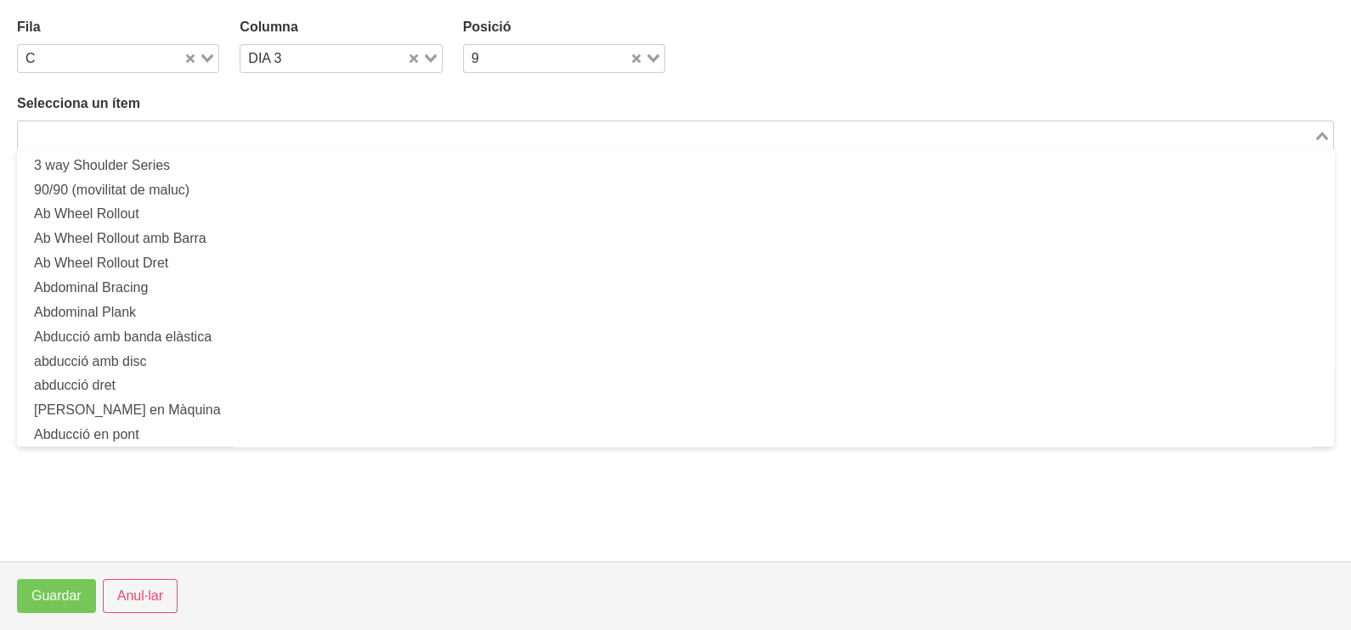
click at [234, 131] on input "Search for option" at bounding box center [666, 135] width 1292 height 20
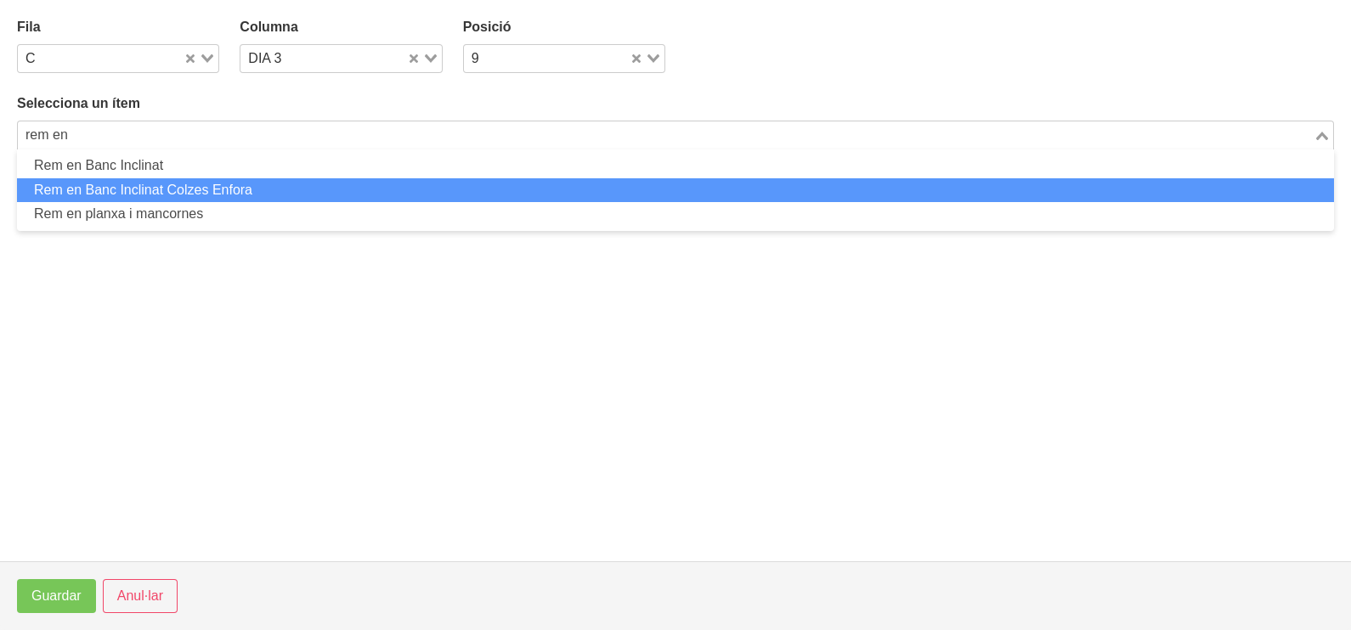
click at [217, 189] on li "Rem en Banc Inclinat Colzes Enfora" at bounding box center [675, 190] width 1317 height 25
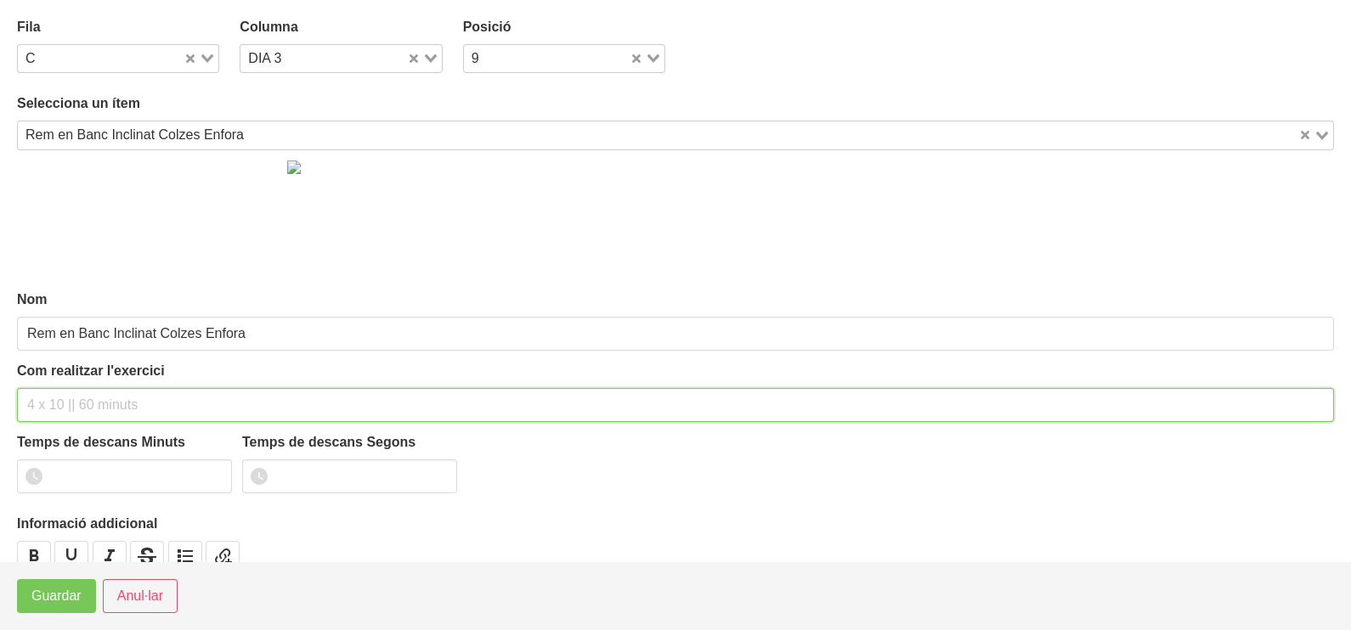
drag, startPoint x: 65, startPoint y: 406, endPoint x: 49, endPoint y: 405, distance: 15.3
click at [64, 406] on input "text" at bounding box center [675, 405] width 1317 height 34
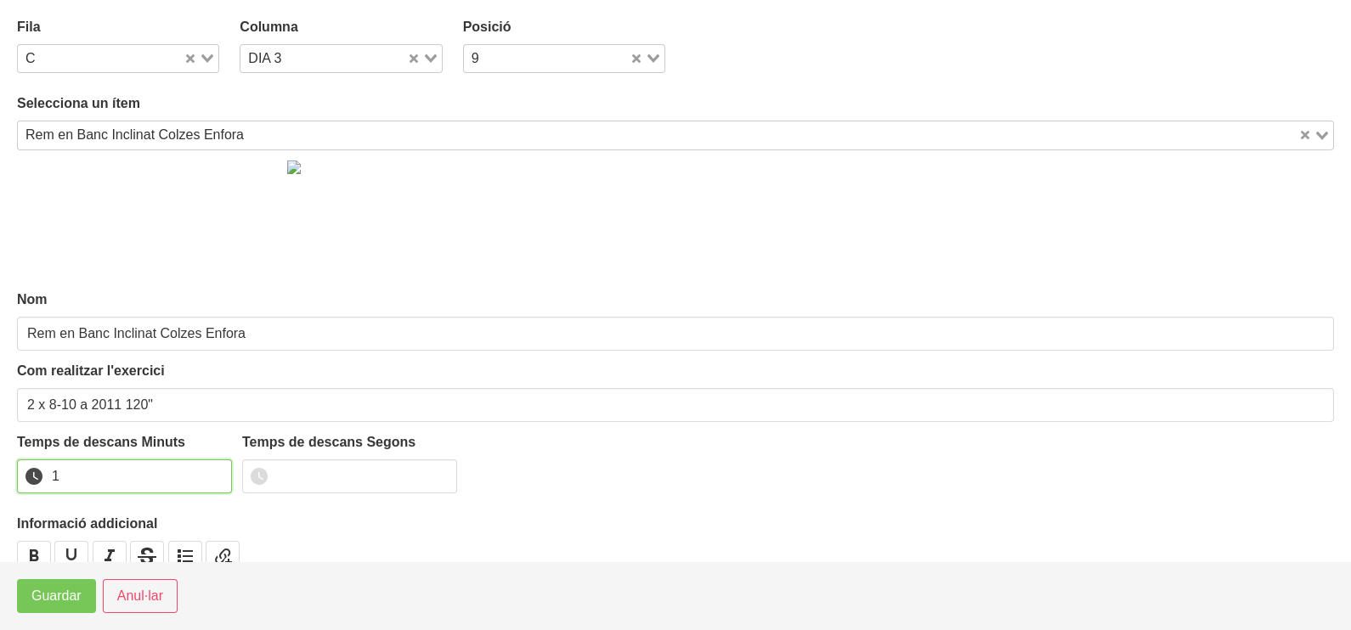
click at [217, 469] on input "1" at bounding box center [124, 477] width 215 height 34
drag, startPoint x: 217, startPoint y: 469, endPoint x: 111, endPoint y: 540, distance: 127.2
click at [202, 476] on input "2" at bounding box center [124, 477] width 215 height 34
click at [66, 603] on span "Guardar" at bounding box center [56, 596] width 50 height 20
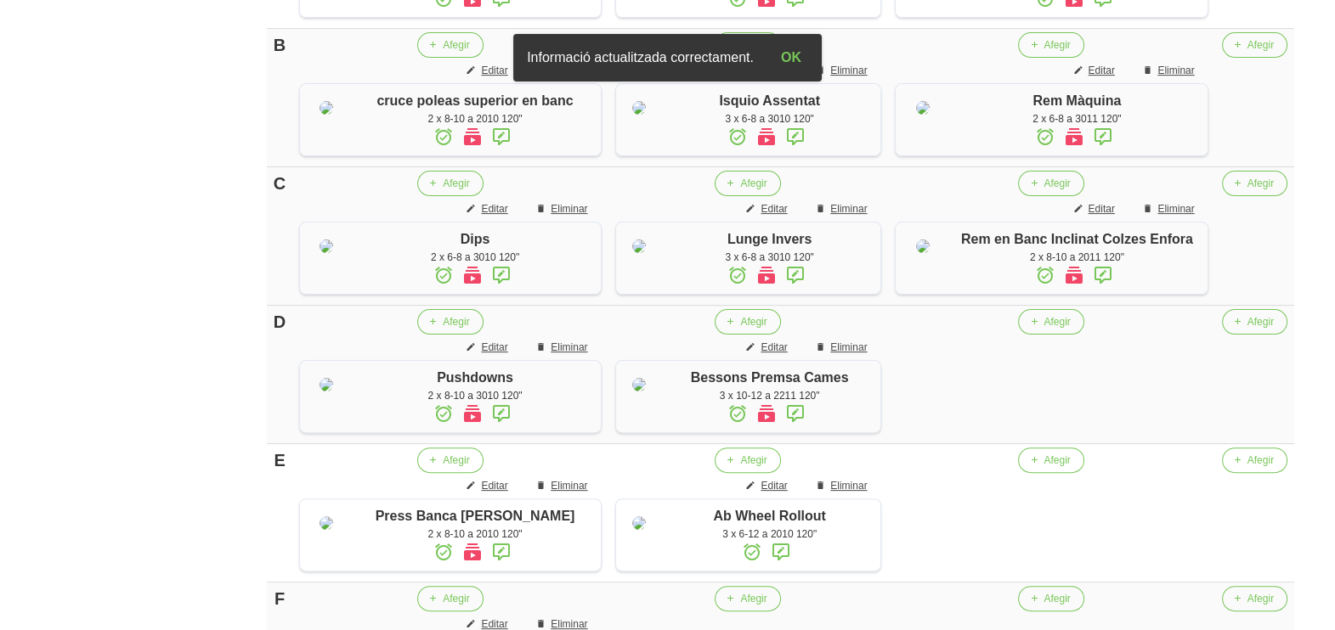
scroll to position [787, 0]
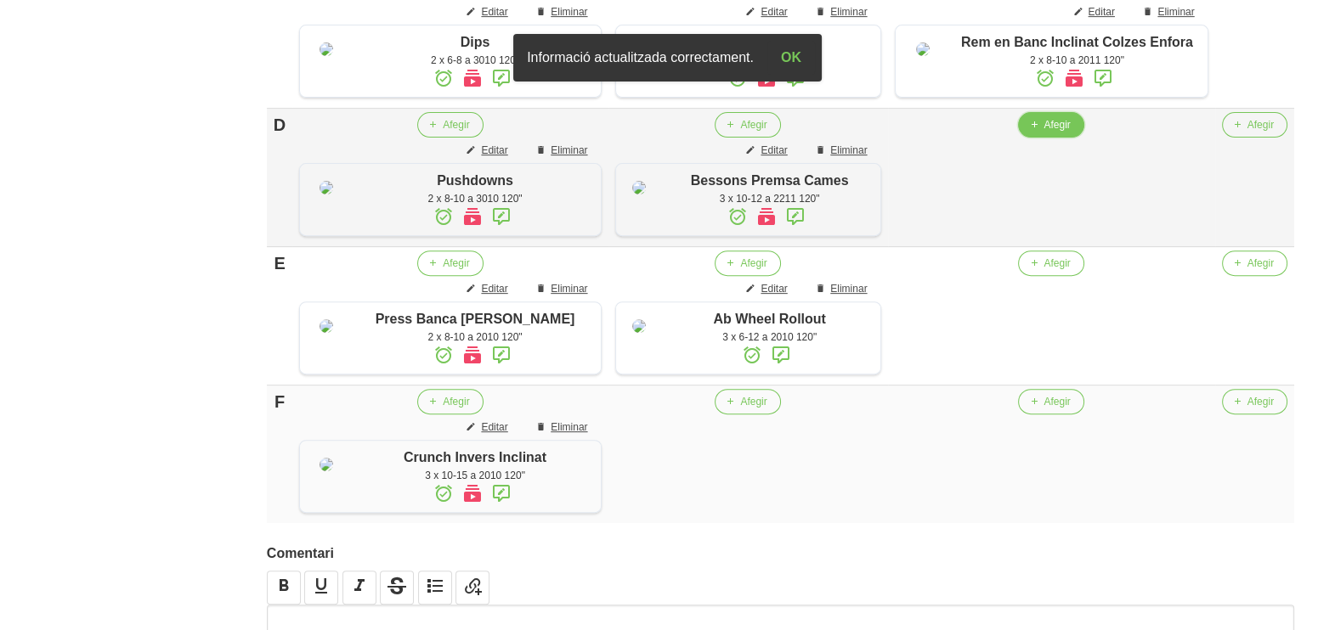
click at [1038, 133] on icon "button" at bounding box center [1033, 124] width 10 height 15
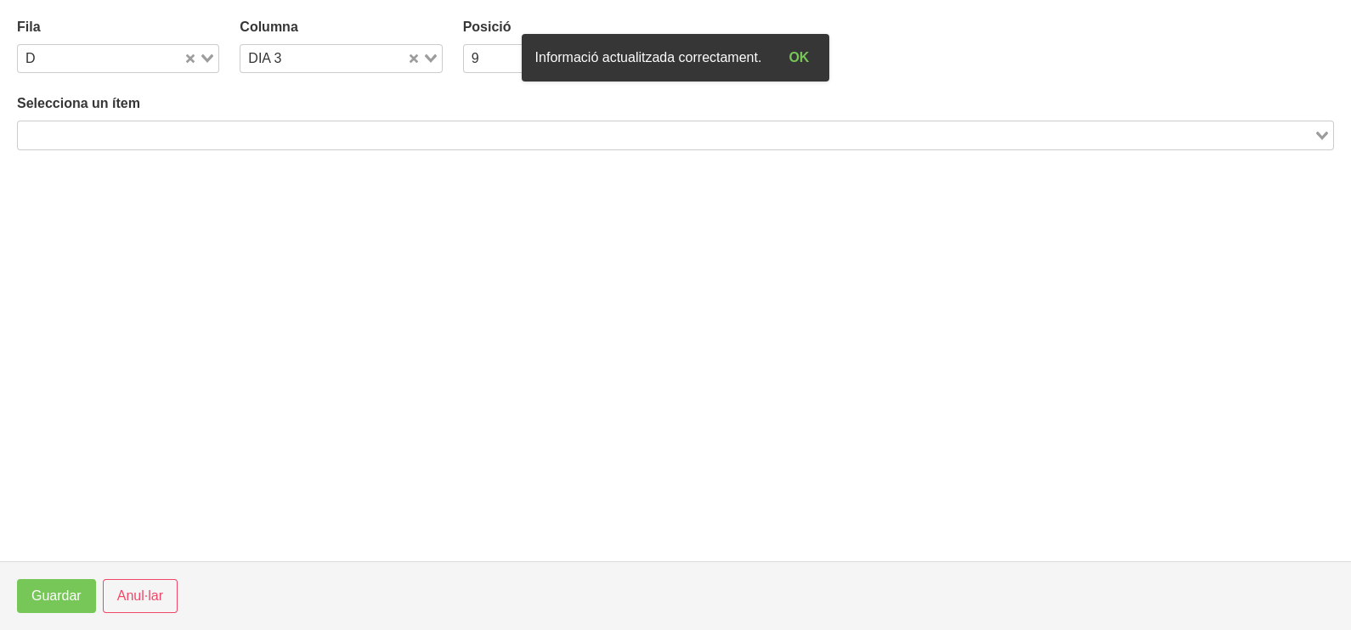
click at [257, 129] on input "Search for option" at bounding box center [666, 135] width 1292 height 20
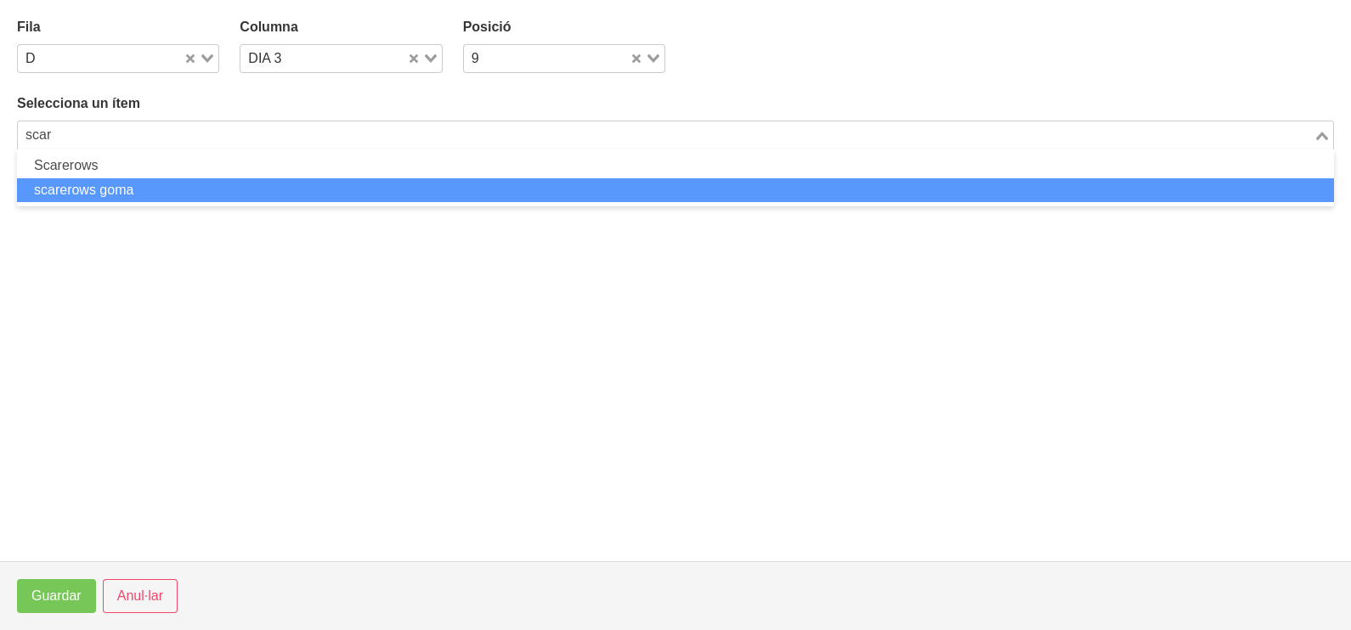
click at [169, 195] on li "scarerows goma" at bounding box center [675, 190] width 1317 height 25
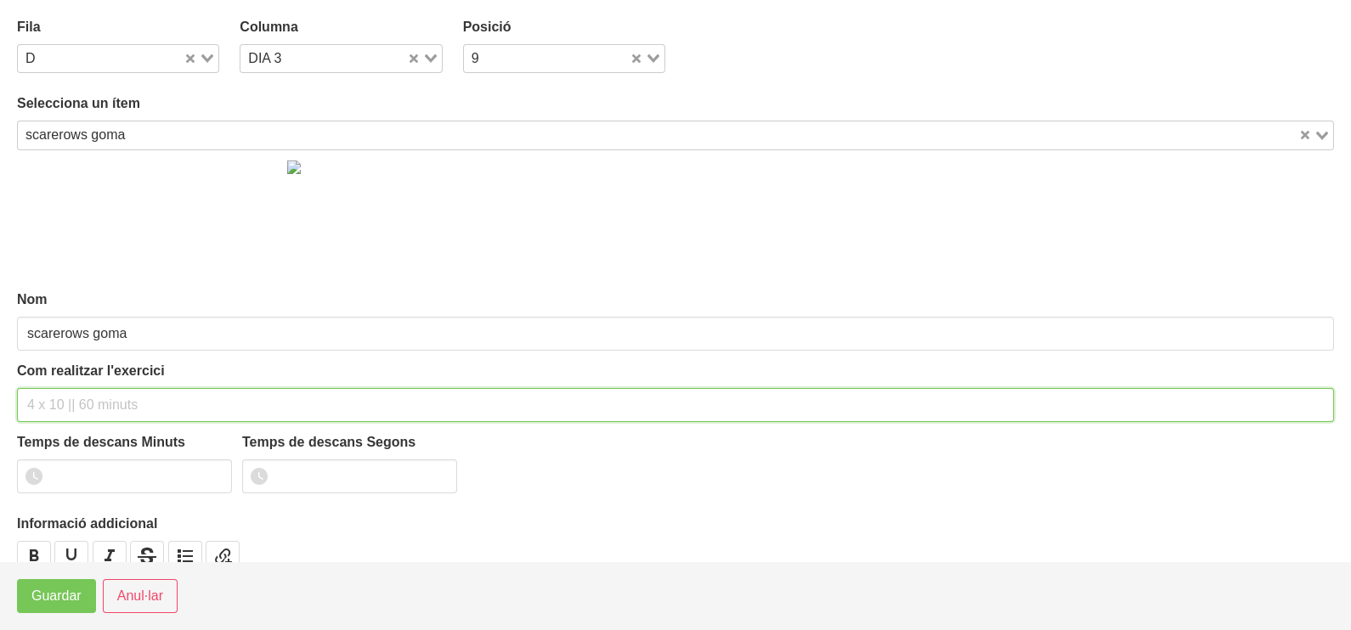
click at [65, 404] on input "text" at bounding box center [675, 405] width 1317 height 34
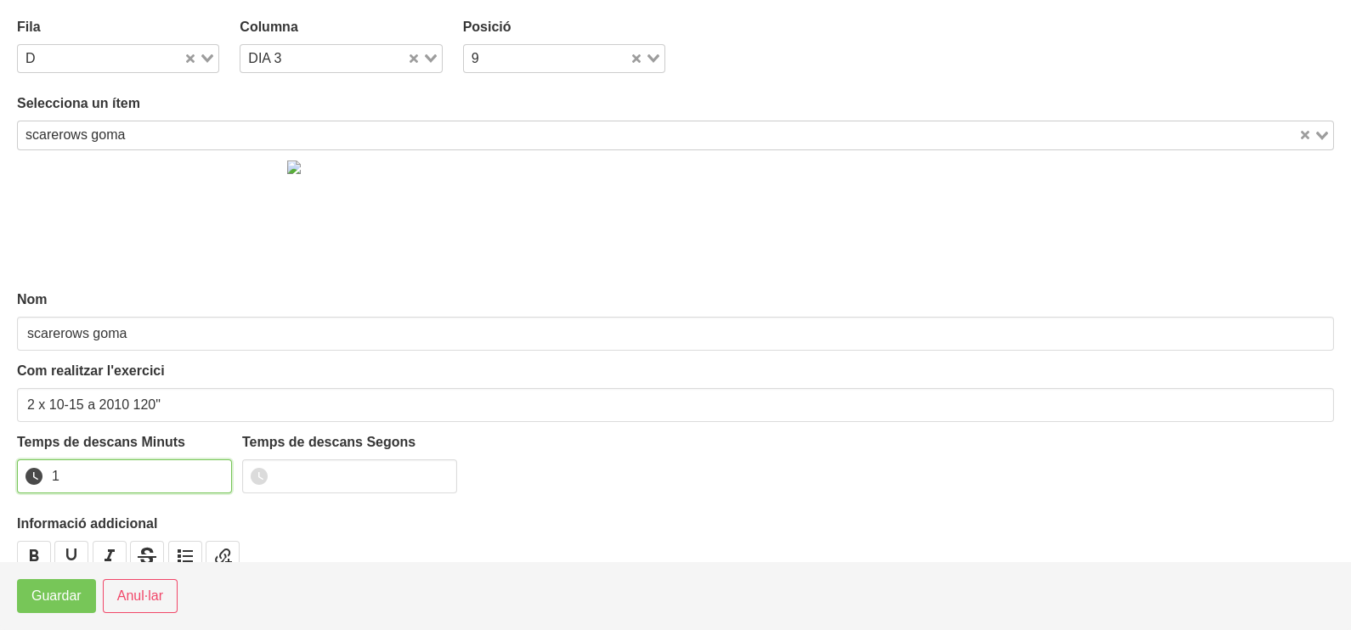
click at [215, 470] on input "1" at bounding box center [124, 477] width 215 height 34
click at [214, 469] on input "2" at bounding box center [124, 477] width 215 height 34
click at [64, 597] on span "Guardar" at bounding box center [56, 596] width 50 height 20
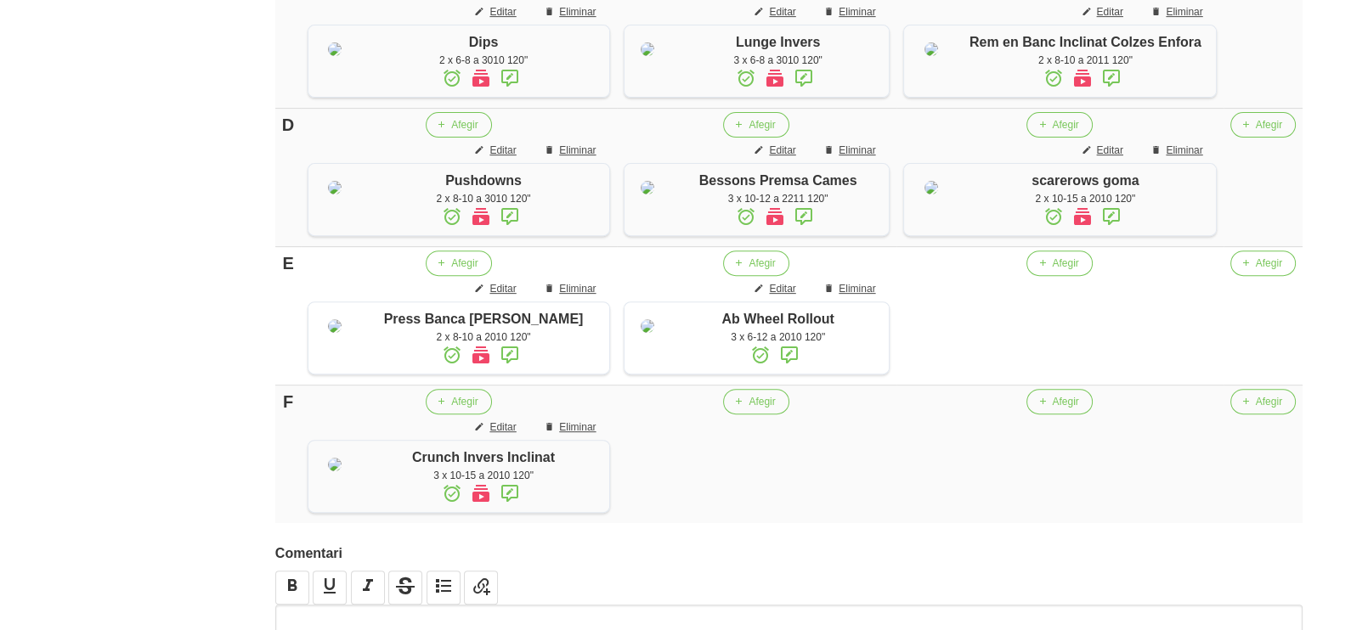
scroll to position [1000, 0]
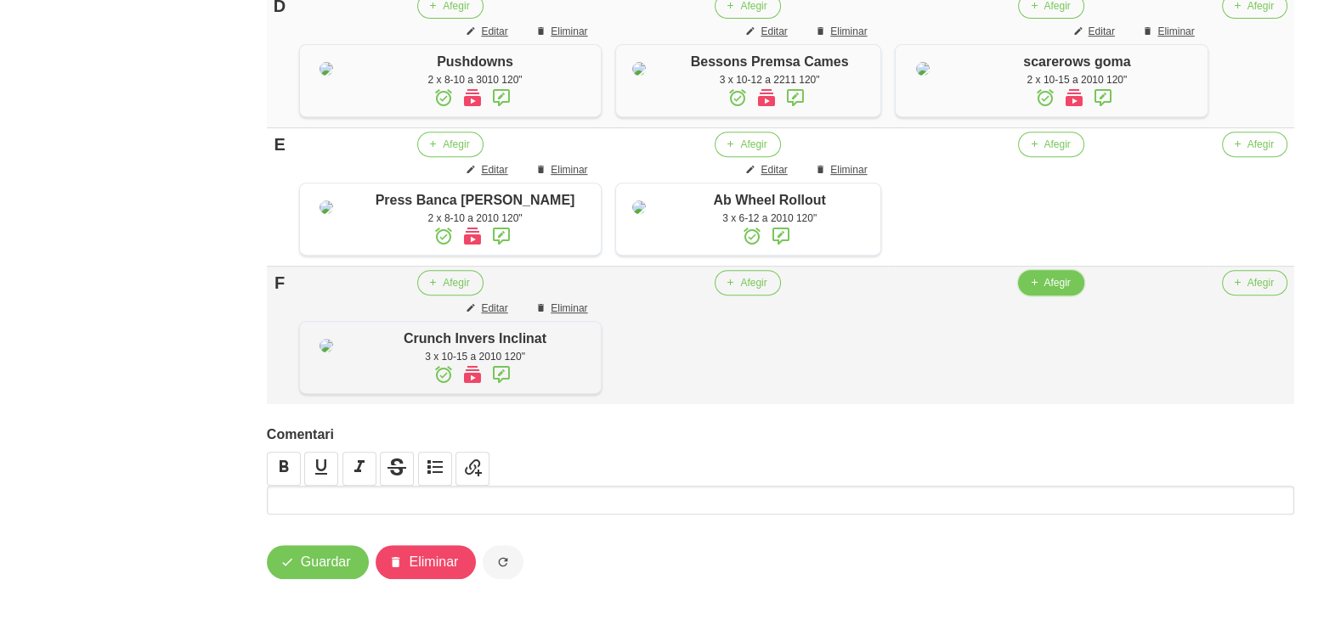
click at [1038, 291] on icon "button" at bounding box center [1033, 282] width 10 height 15
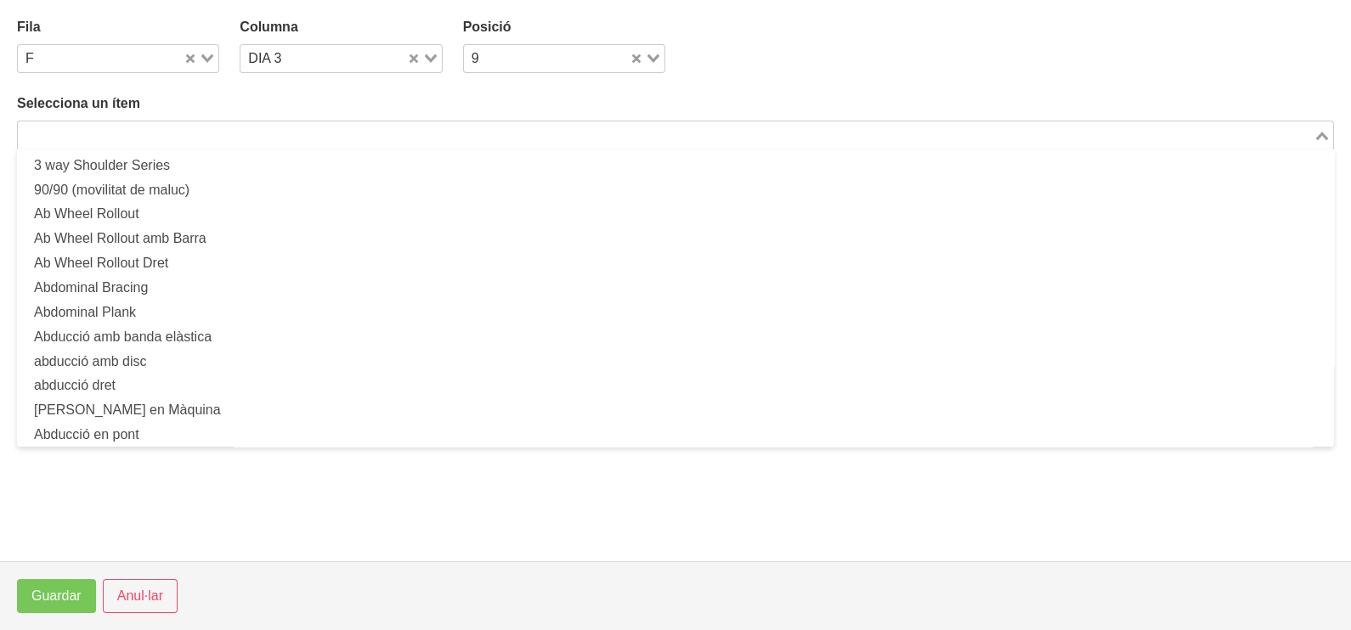
click at [148, 136] on input "Search for option" at bounding box center [666, 135] width 1292 height 20
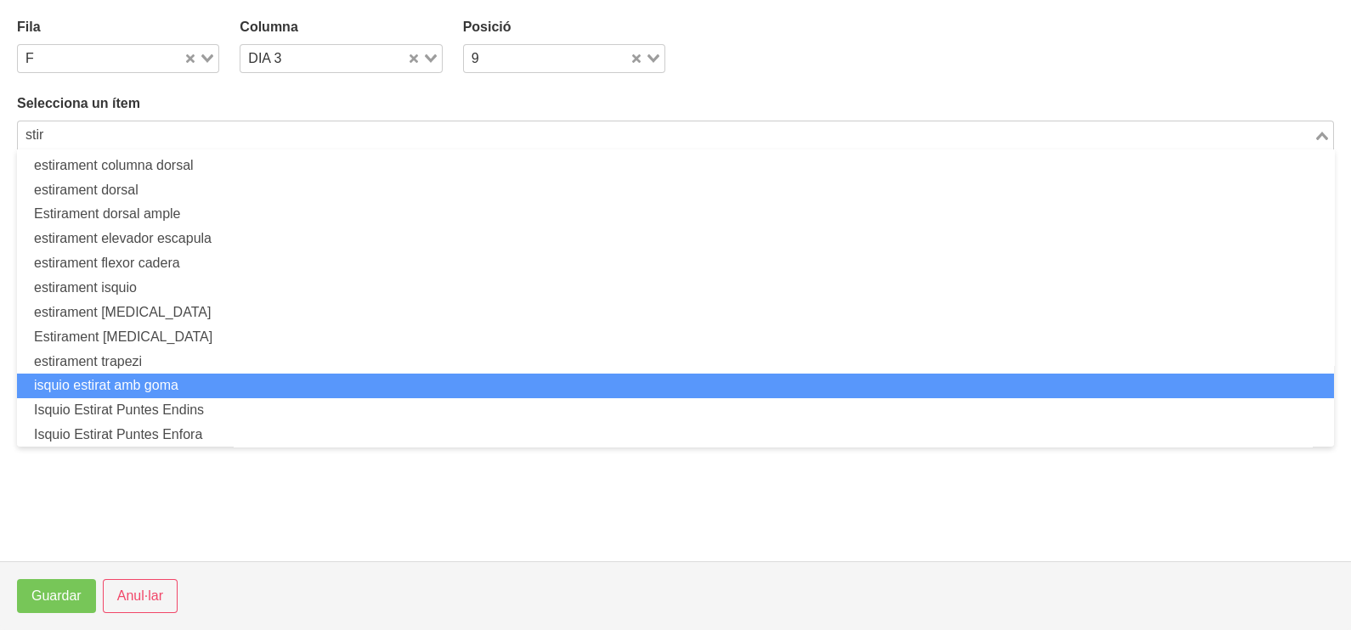
scroll to position [127, 0]
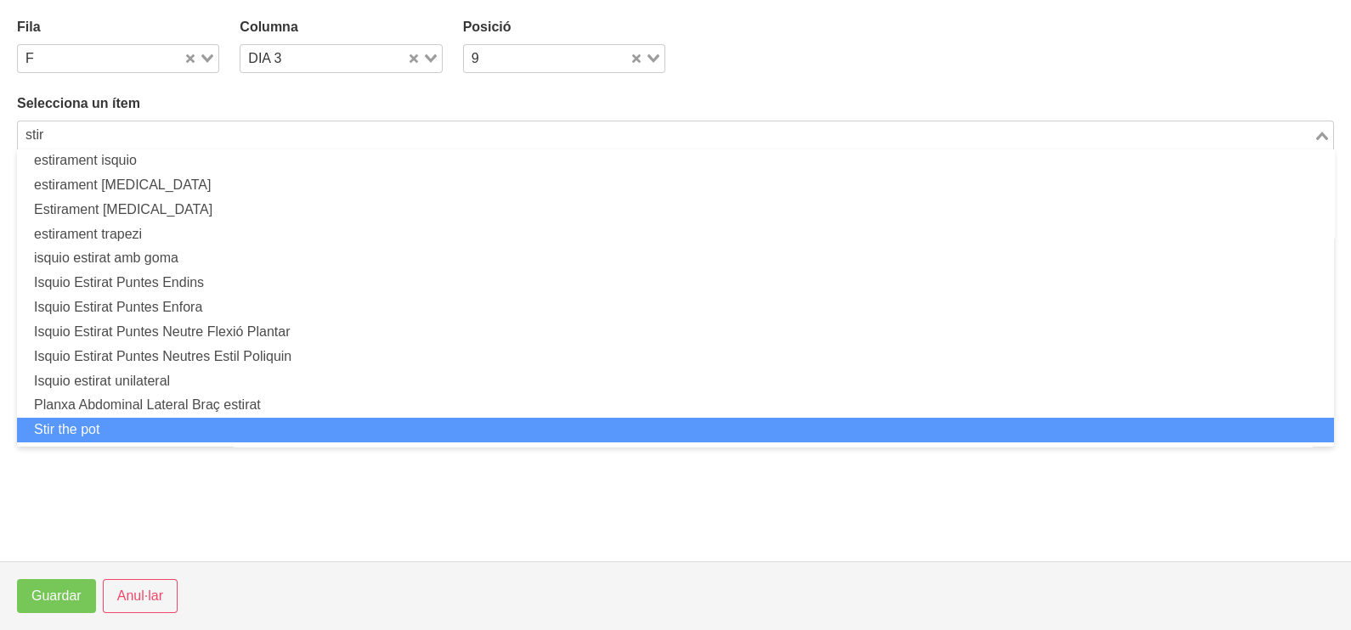
click at [151, 422] on li "Stir the pot" at bounding box center [675, 430] width 1317 height 25
type input "stir"
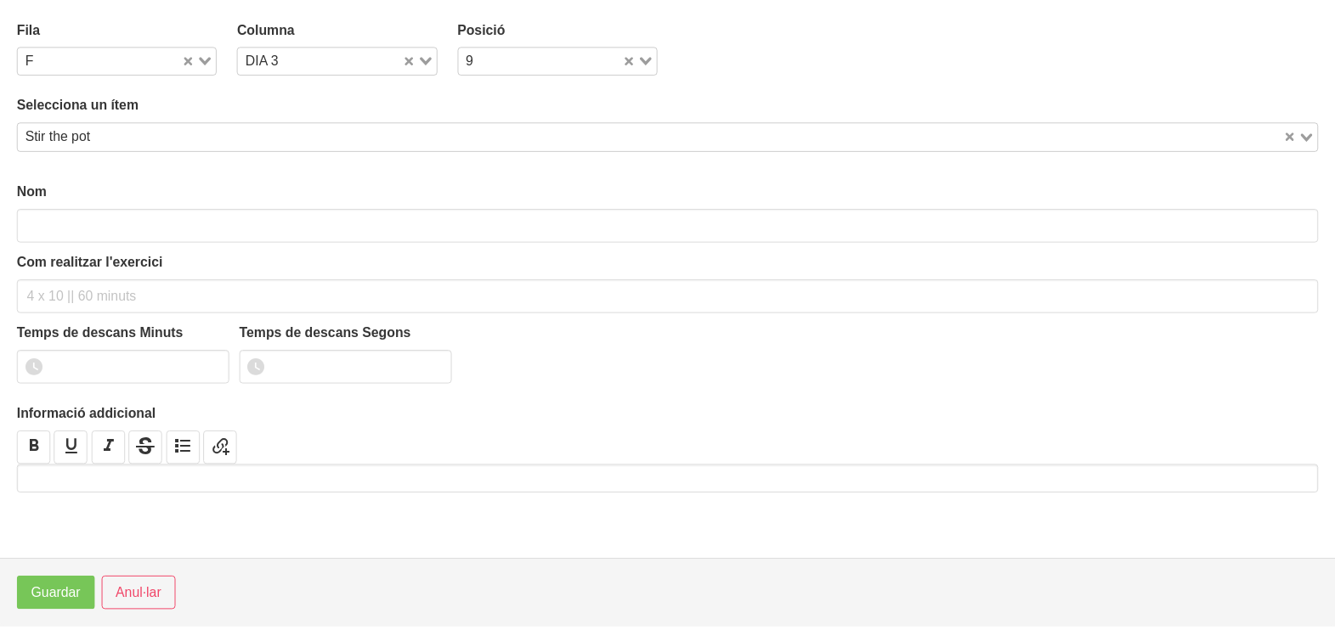
scroll to position [4, 0]
type input "Stir the pot"
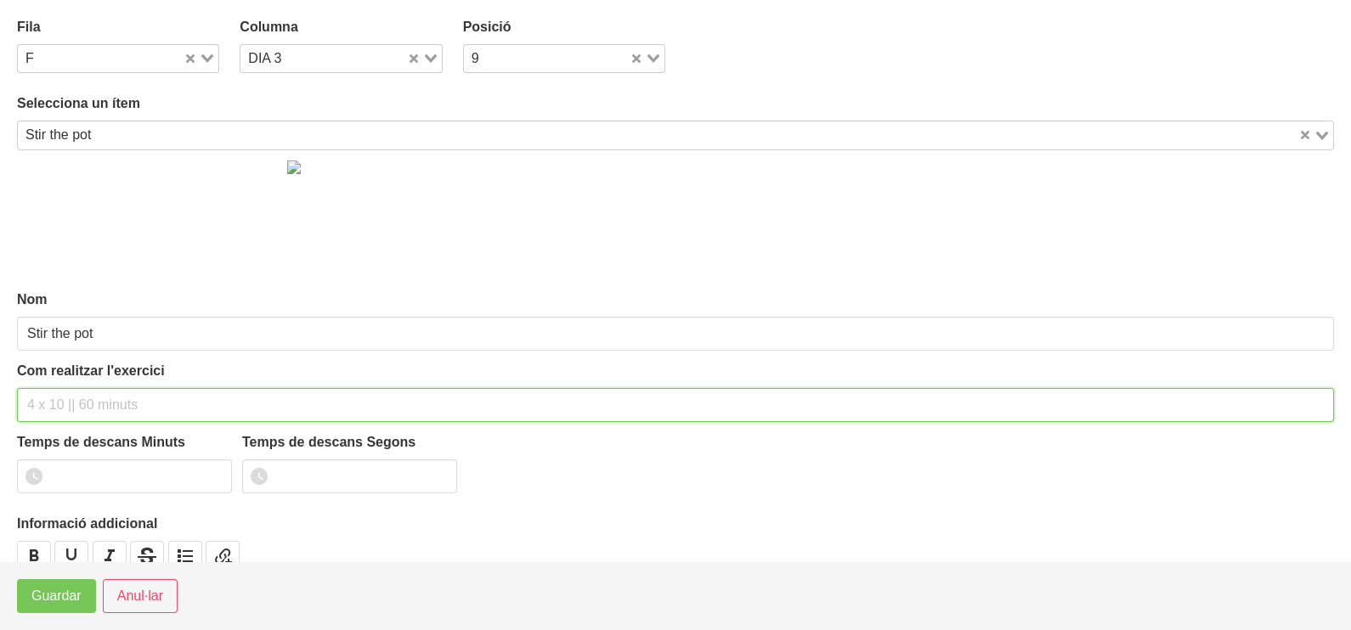
click at [66, 394] on input "text" at bounding box center [675, 405] width 1317 height 34
type input "3 xc 10-12 a 2010 120""
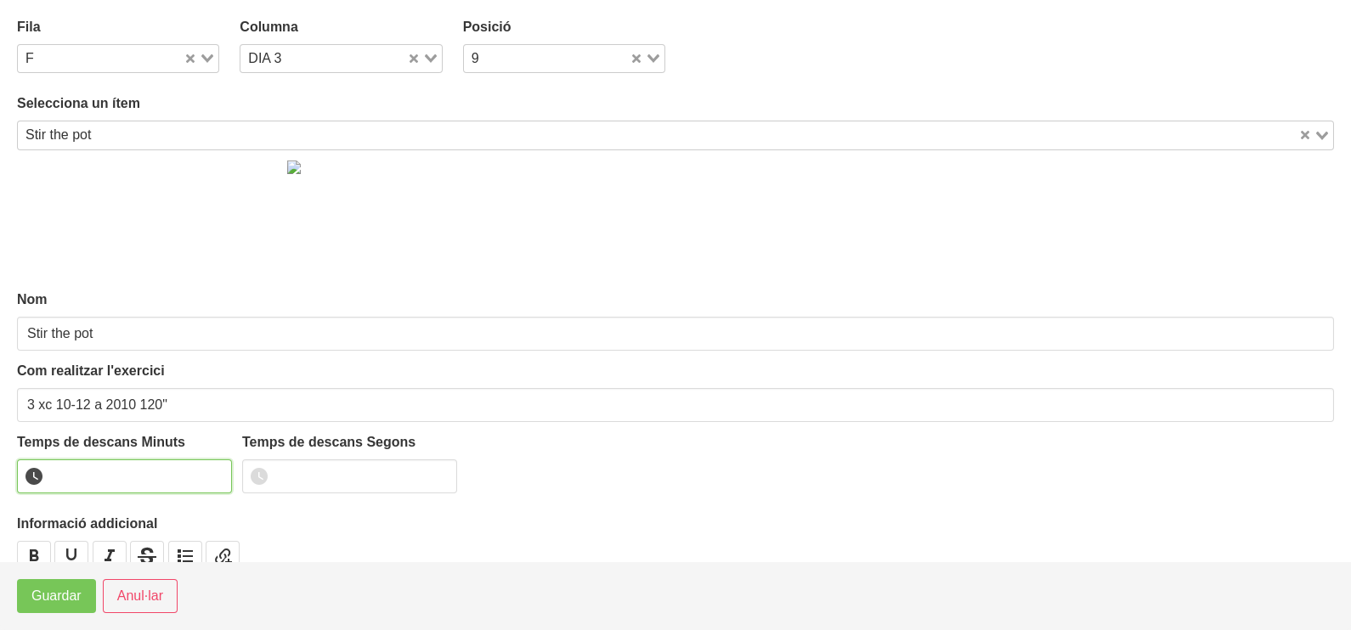
click at [217, 466] on input "number" at bounding box center [124, 477] width 215 height 34
click at [216, 470] on input "1" at bounding box center [124, 477] width 215 height 34
drag, startPoint x: 216, startPoint y: 469, endPoint x: 77, endPoint y: 572, distance: 172.4
type input "2"
click at [209, 474] on input "2" at bounding box center [124, 477] width 215 height 34
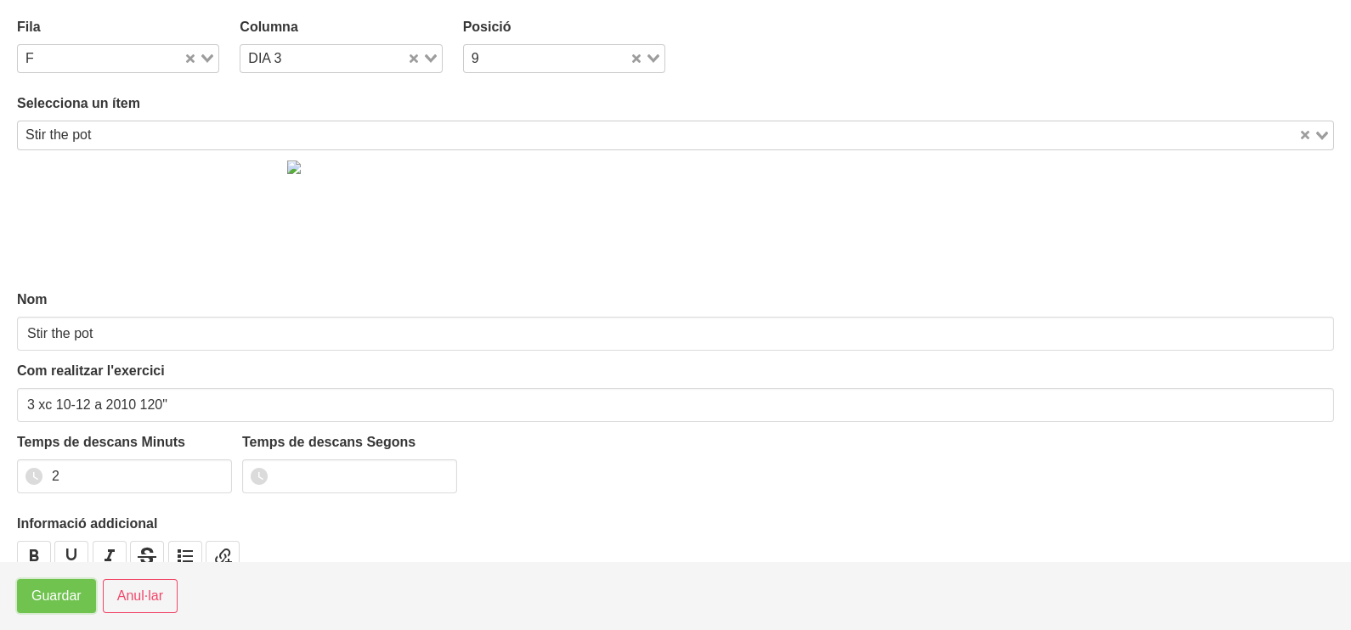
click at [66, 597] on span "Guardar" at bounding box center [56, 596] width 50 height 20
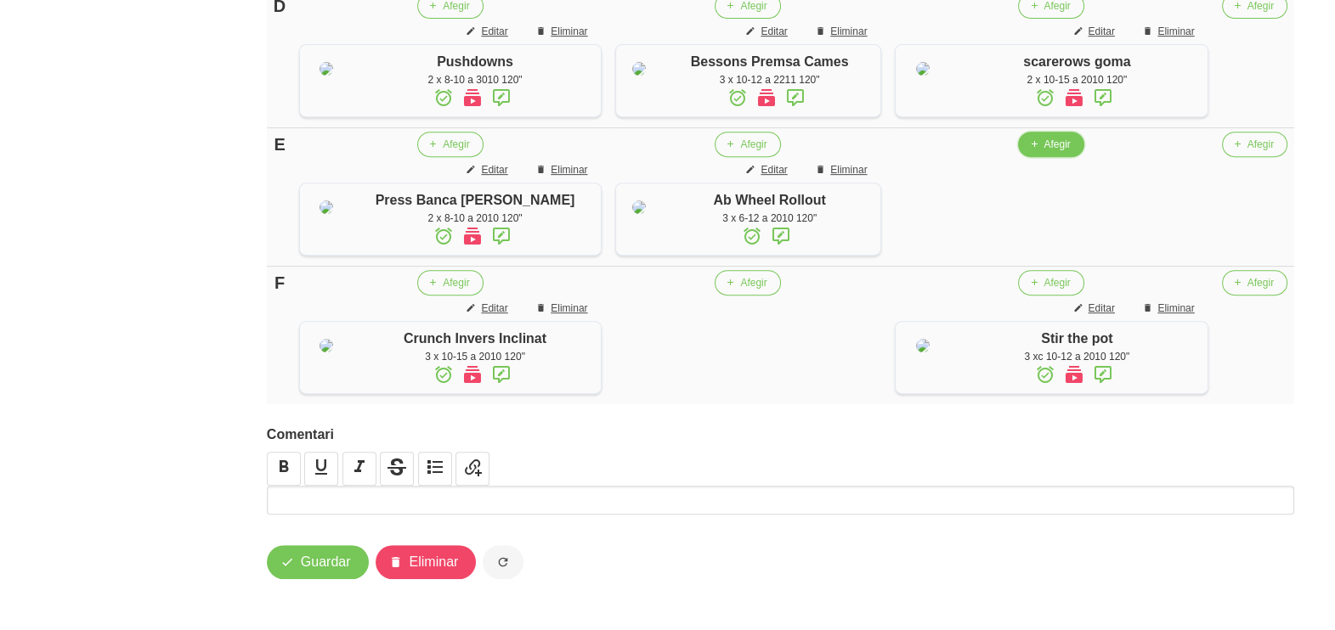
click at [1050, 152] on span "Afegir" at bounding box center [1056, 144] width 26 height 15
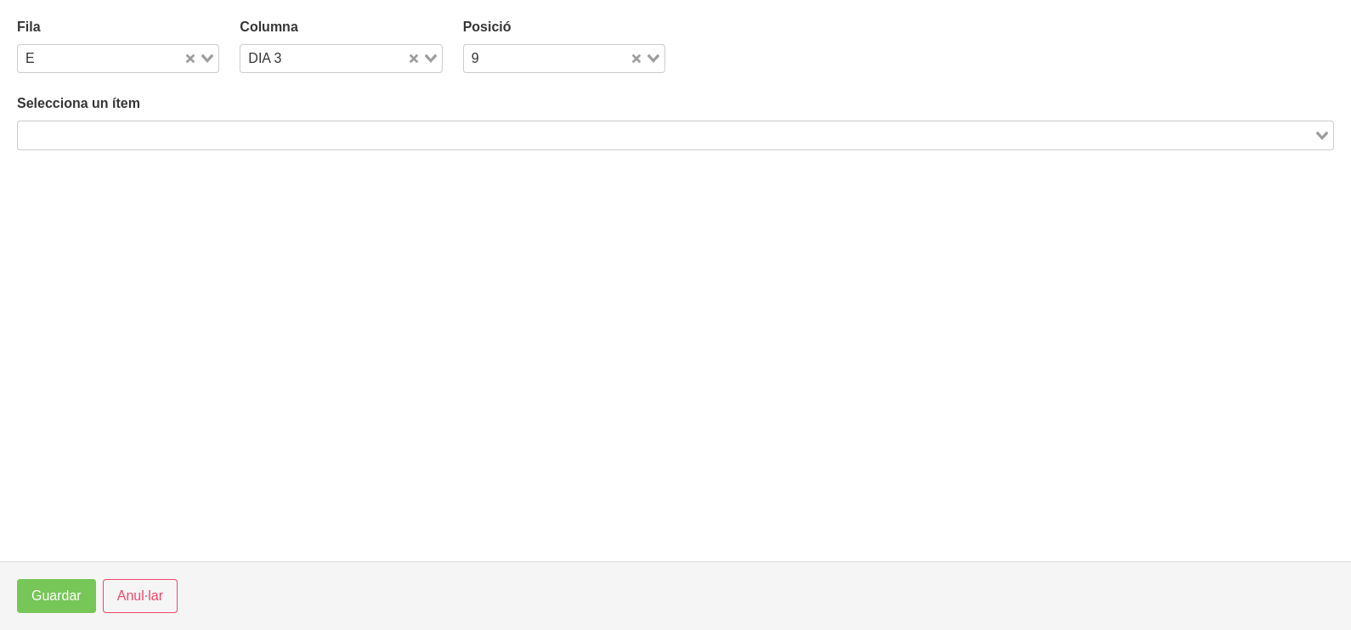
click at [153, 132] on input "Search for option" at bounding box center [666, 135] width 1292 height 20
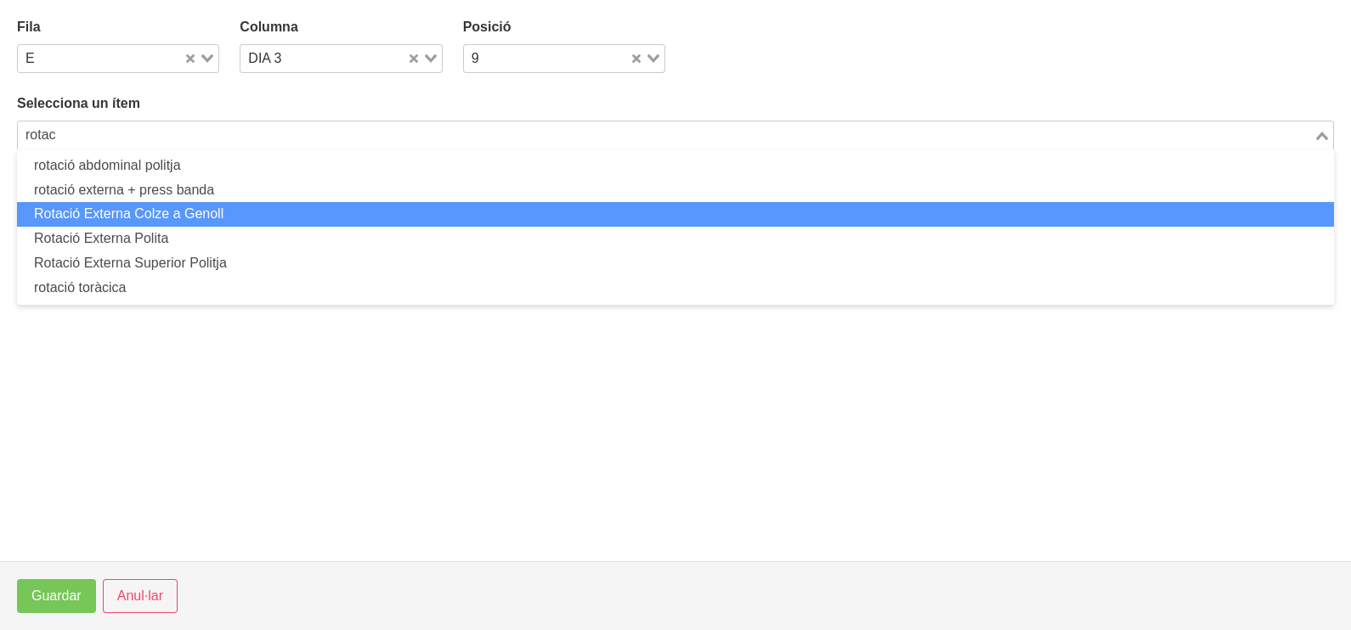
click at [158, 213] on li "Rotació Externa Colze a Genoll" at bounding box center [675, 214] width 1317 height 25
type input "rotac"
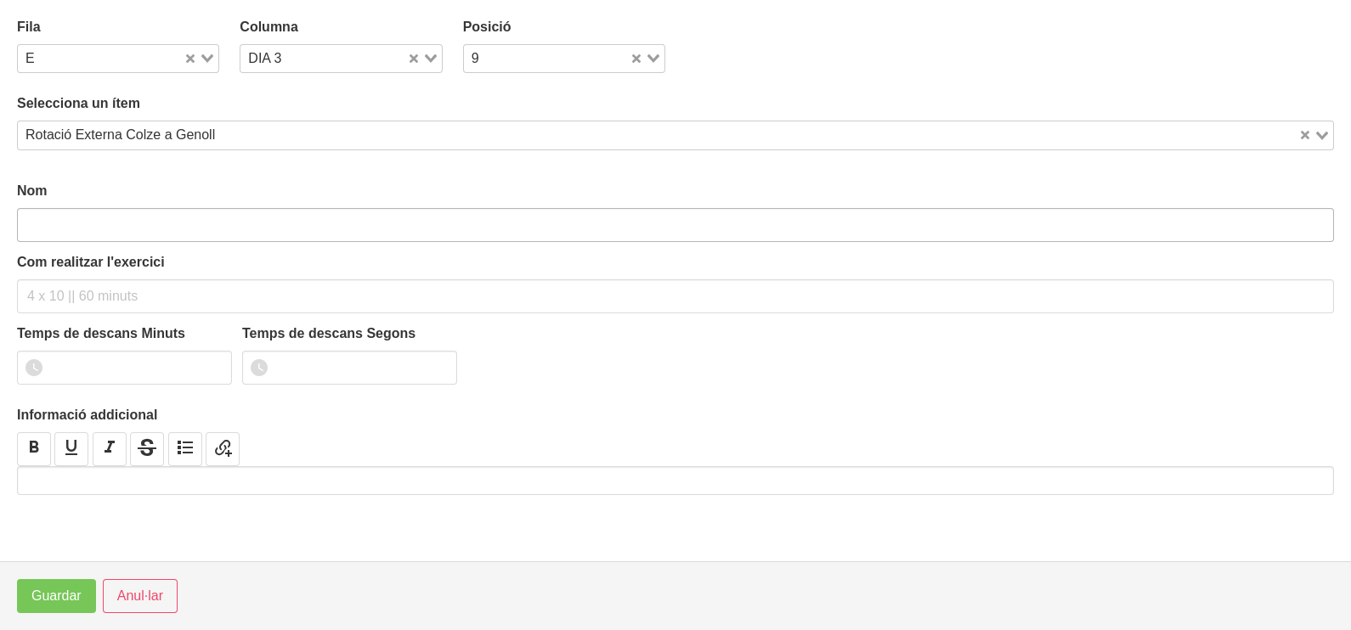
type input "Rotació Externa Colze a Genoll"
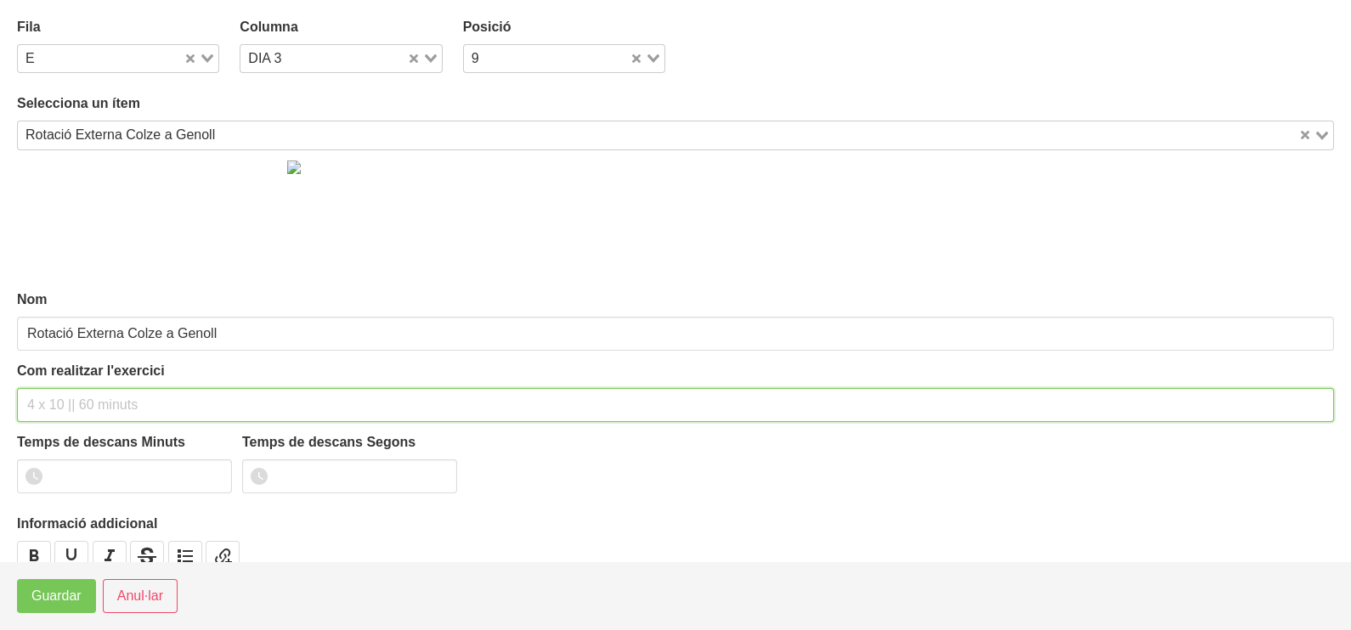
drag, startPoint x: 58, startPoint y: 398, endPoint x: 66, endPoint y: 360, distance: 38.3
click at [57, 397] on input "text" at bounding box center [675, 405] width 1317 height 34
type input "2 x 8-10 a 2010 120""
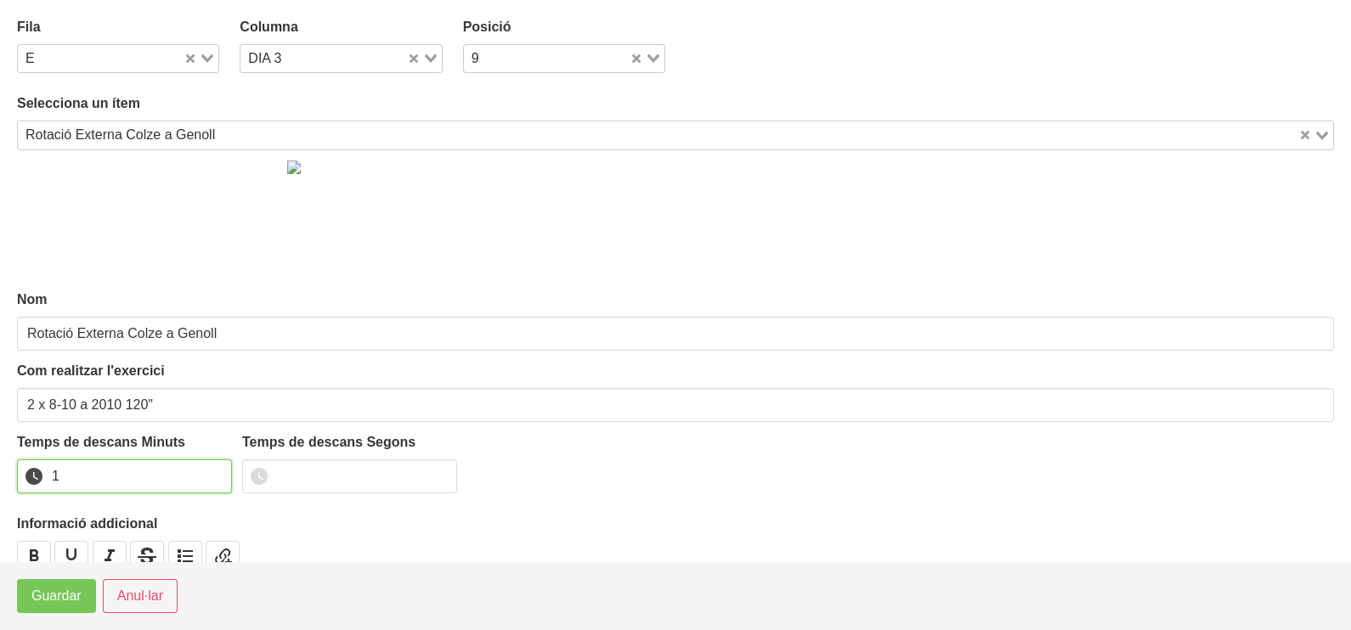
click at [217, 470] on input "1" at bounding box center [124, 477] width 215 height 34
drag, startPoint x: 217, startPoint y: 470, endPoint x: 134, endPoint y: 516, distance: 94.3
type input "2"
click at [203, 476] on input "2" at bounding box center [124, 477] width 215 height 34
click at [76, 587] on span "Guardar" at bounding box center [56, 596] width 50 height 20
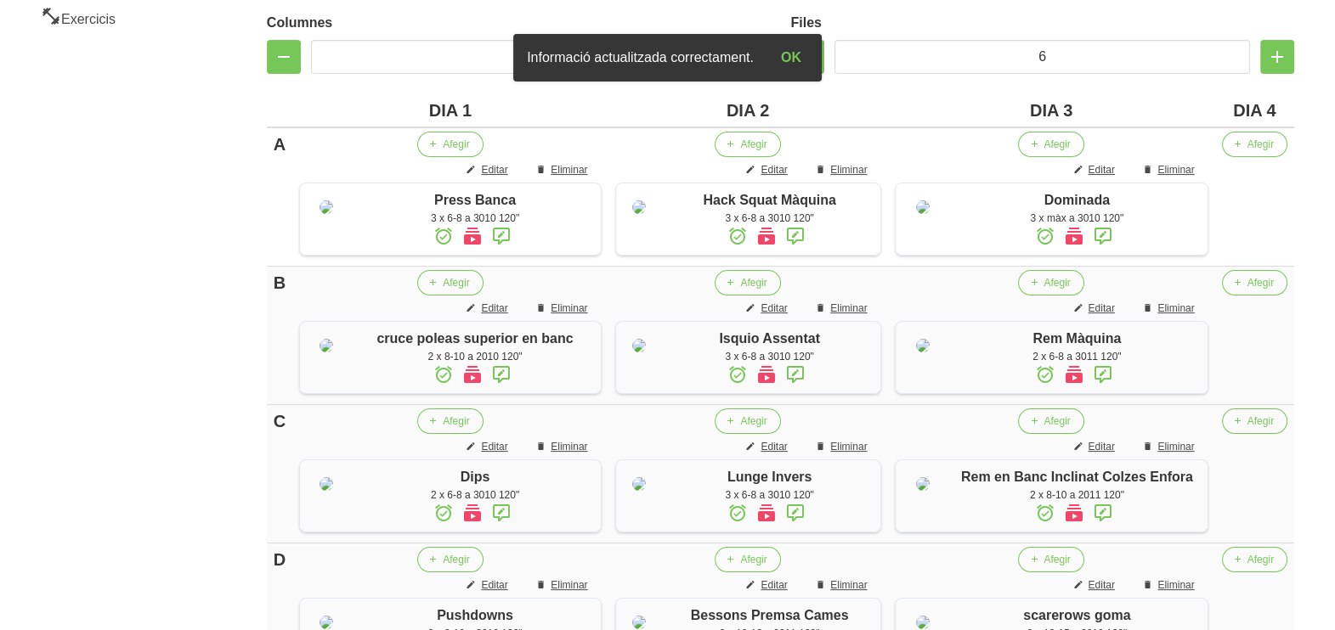
scroll to position [257, 0]
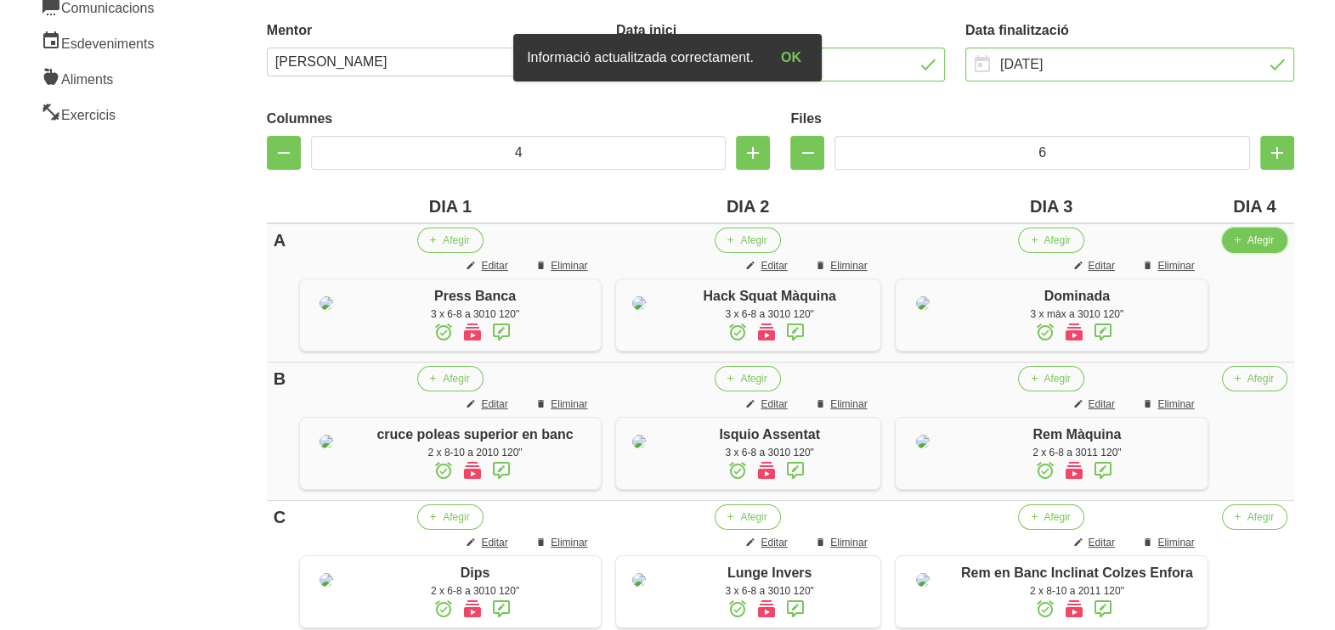
click at [1240, 242] on icon "button" at bounding box center [1237, 240] width 10 height 15
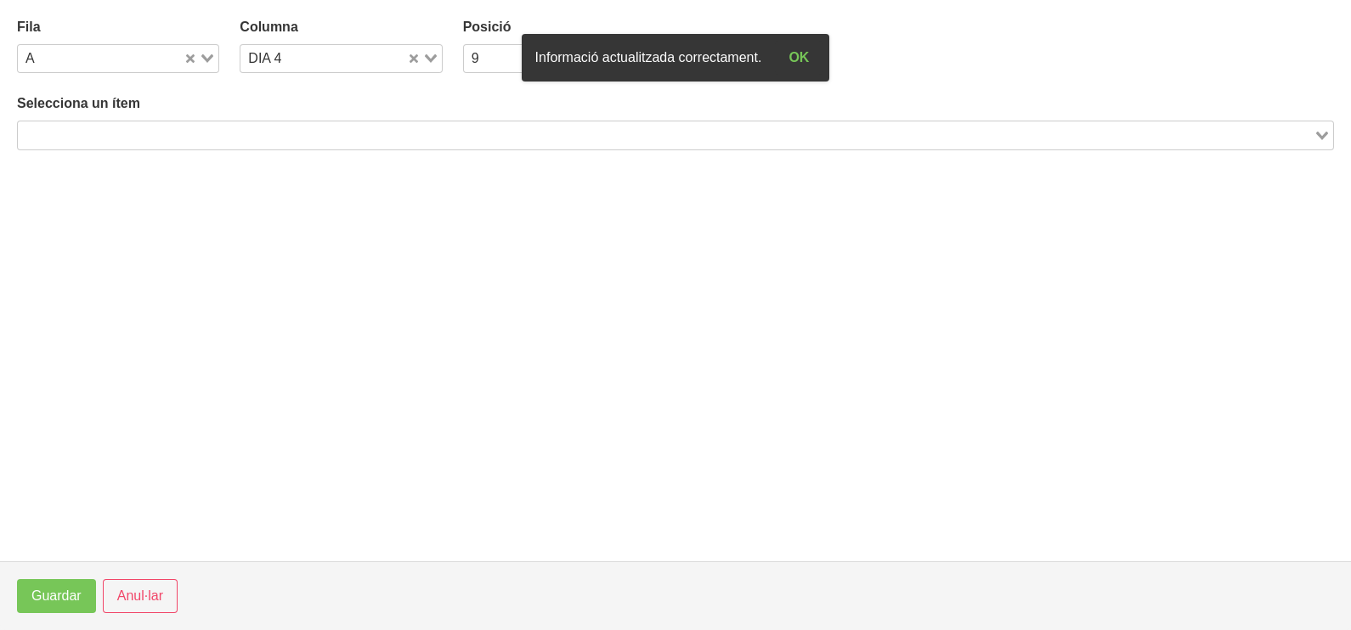
click at [167, 136] on input "Search for option" at bounding box center [666, 135] width 1292 height 20
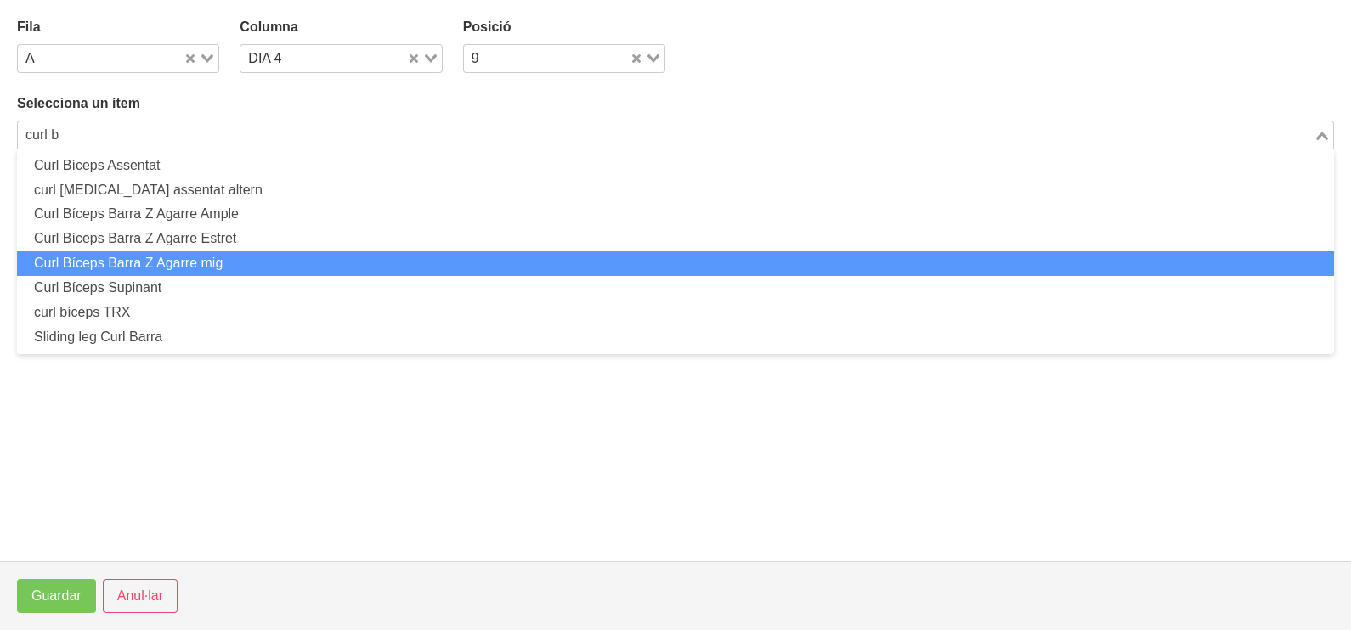
click at [204, 263] on li "Curl Bíceps Barra Z Agarre mig" at bounding box center [675, 263] width 1317 height 25
type input "curl b"
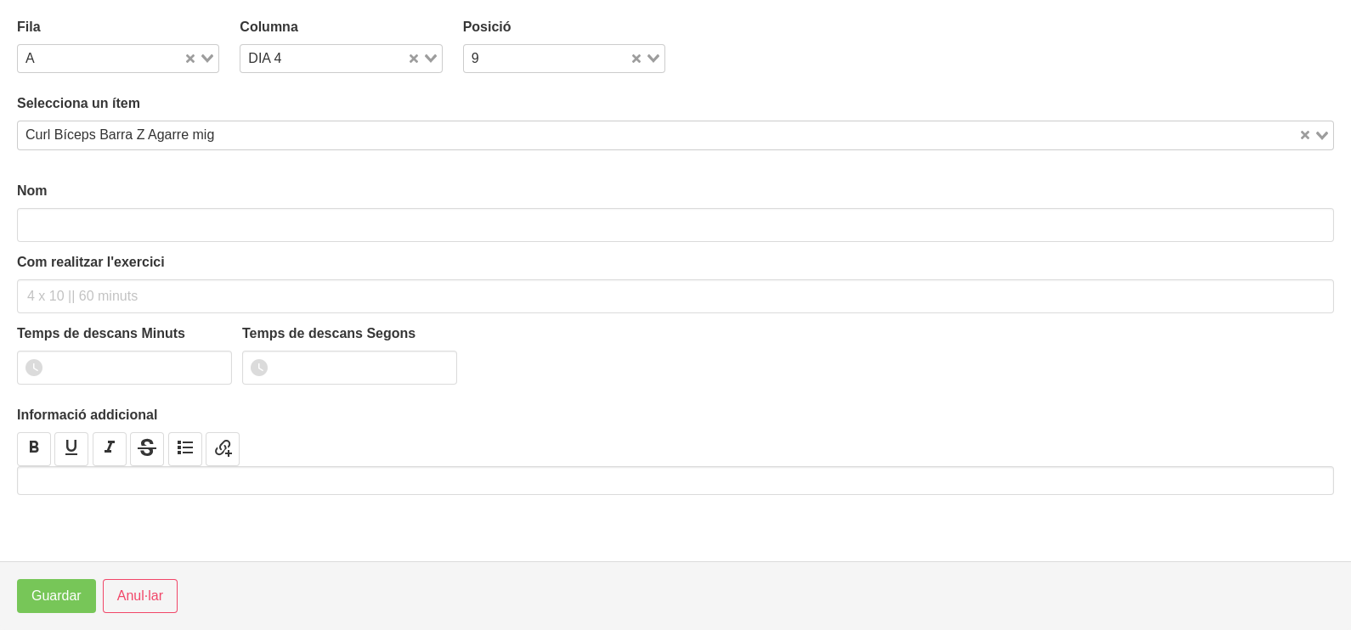
type input "Curl Bíceps Barra Z Agarre mig"
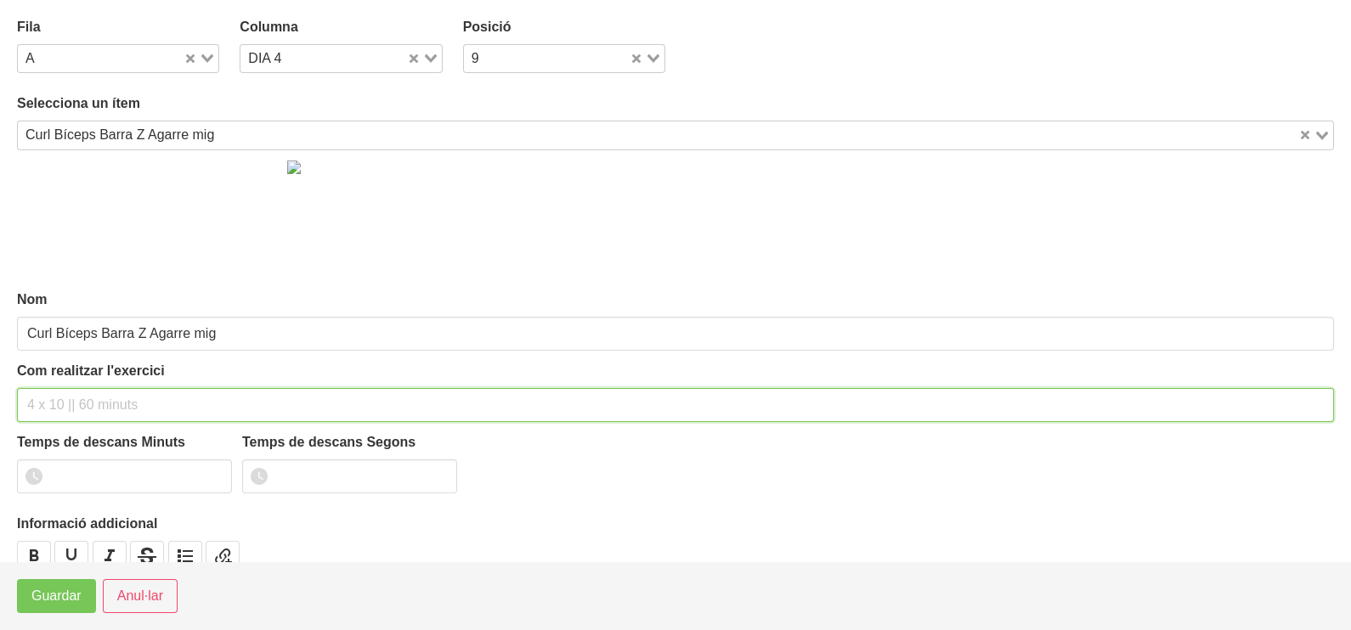
click at [63, 397] on input "text" at bounding box center [675, 405] width 1317 height 34
type input "3 x 6-8 a 3010 120""
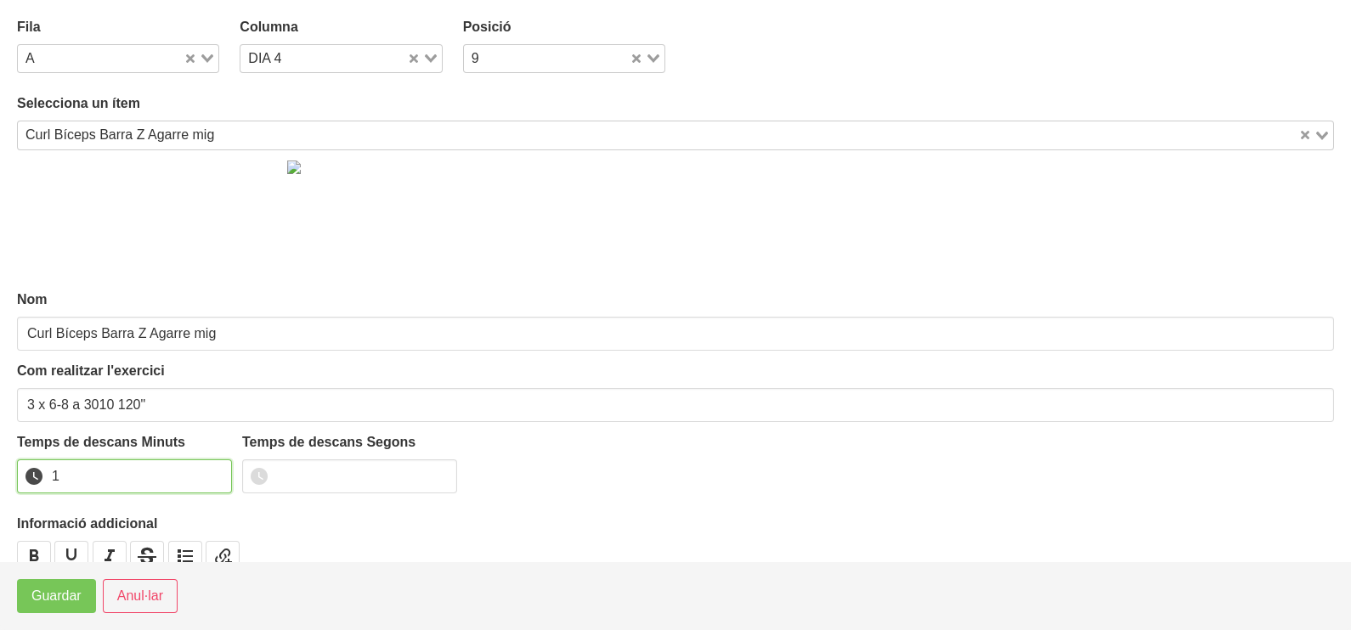
click at [212, 468] on input "1" at bounding box center [124, 477] width 215 height 34
drag, startPoint x: 212, startPoint y: 468, endPoint x: 76, endPoint y: 560, distance: 164.7
type input "2"
click at [207, 471] on input "2" at bounding box center [124, 477] width 215 height 34
click at [64, 581] on button "Guardar" at bounding box center [56, 596] width 79 height 34
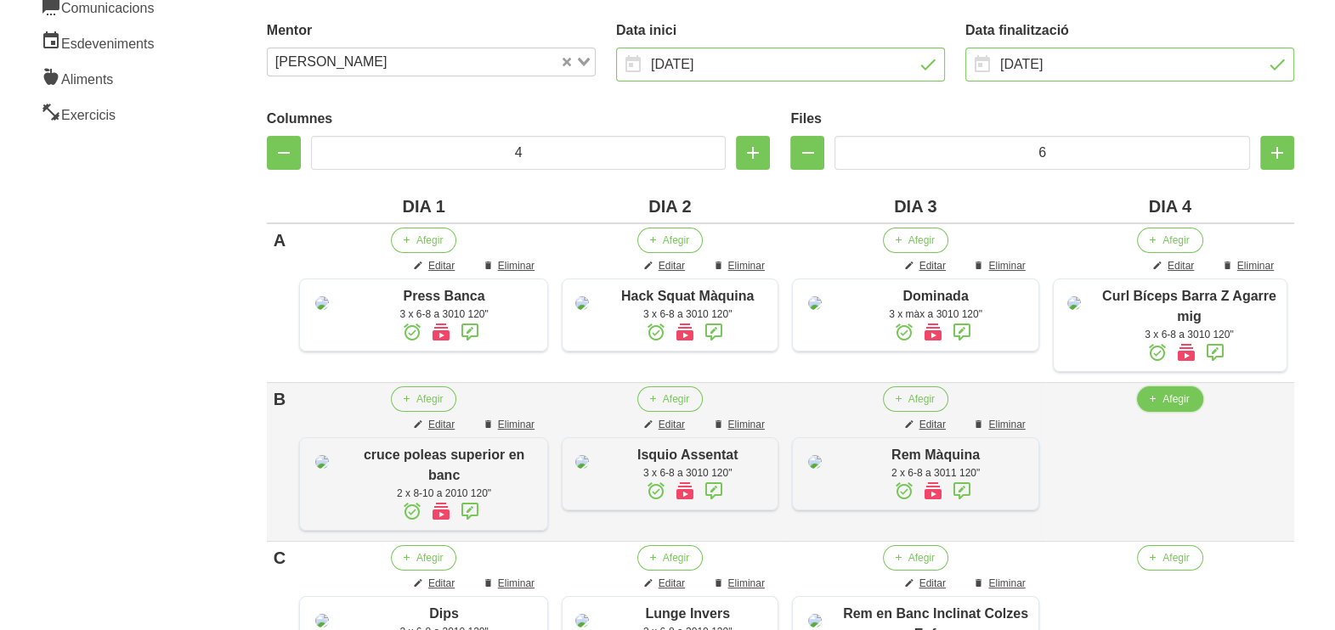
click at [1177, 407] on span "Afegir" at bounding box center [1175, 399] width 26 height 15
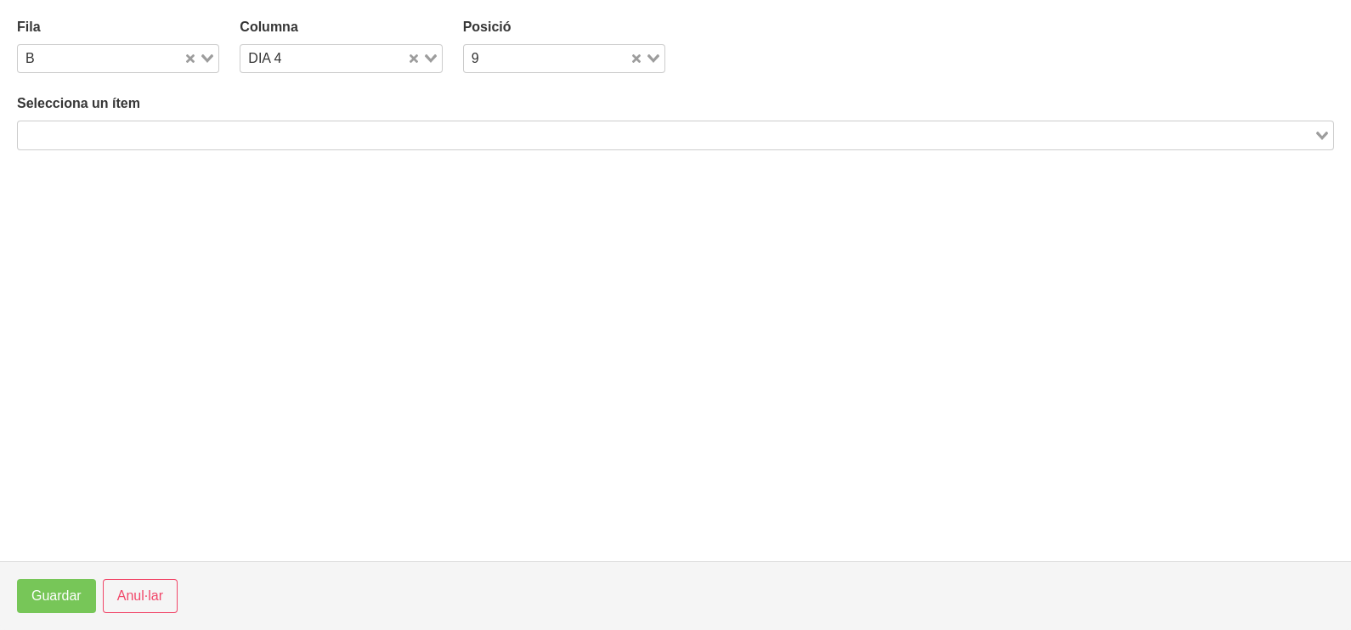
click at [190, 131] on input "Search for option" at bounding box center [666, 135] width 1292 height 20
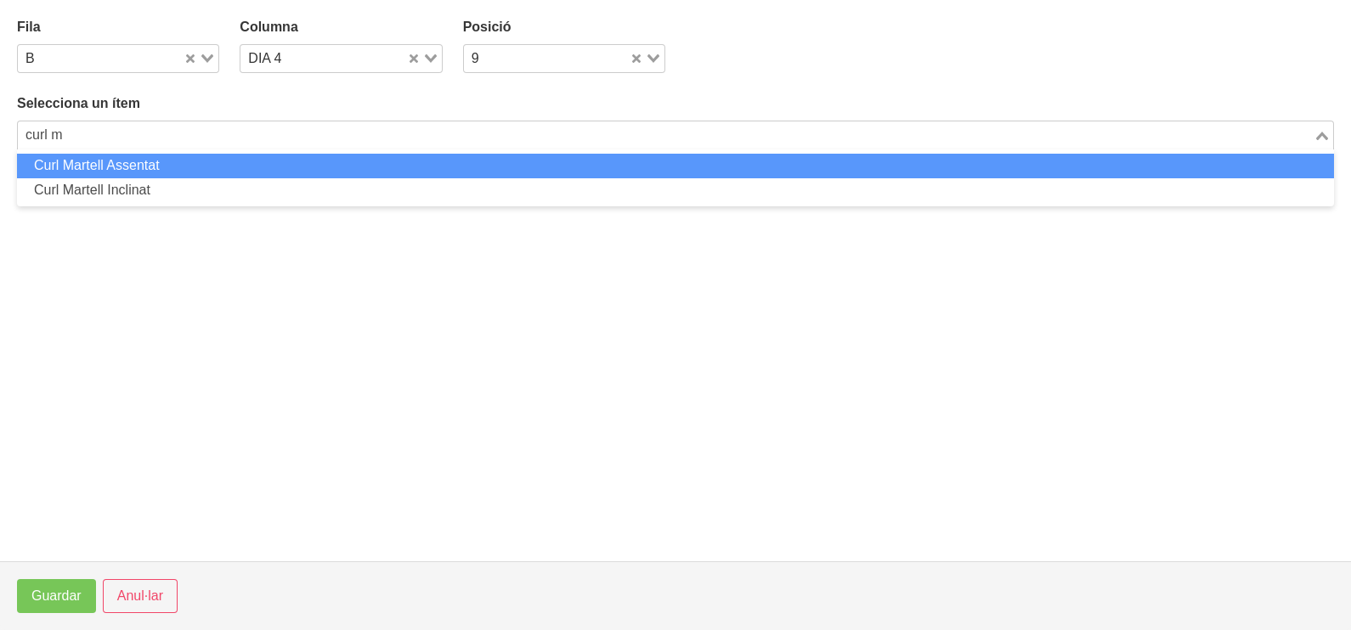
click at [157, 163] on li "Curl Martell Assentat" at bounding box center [675, 166] width 1317 height 25
type input "curl m"
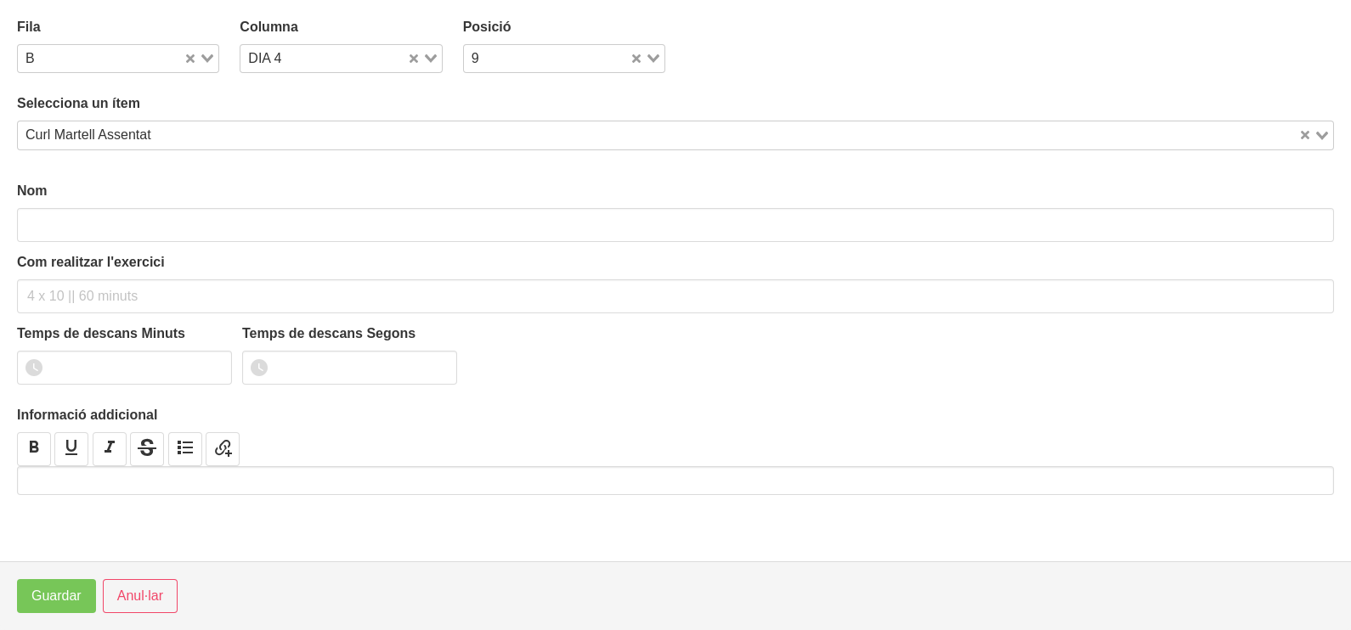
type input "Curl Martell Assentat"
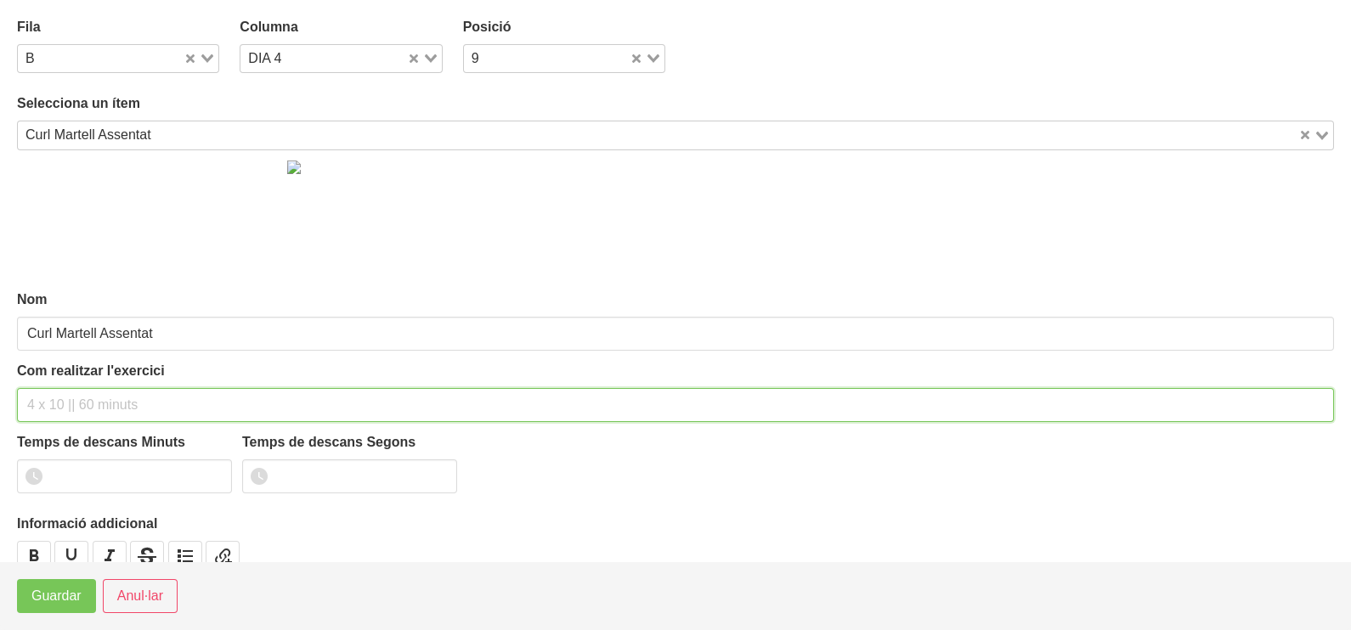
click at [64, 395] on input "text" at bounding box center [675, 405] width 1317 height 34
type input "2 x 6-8 a 3010 120""
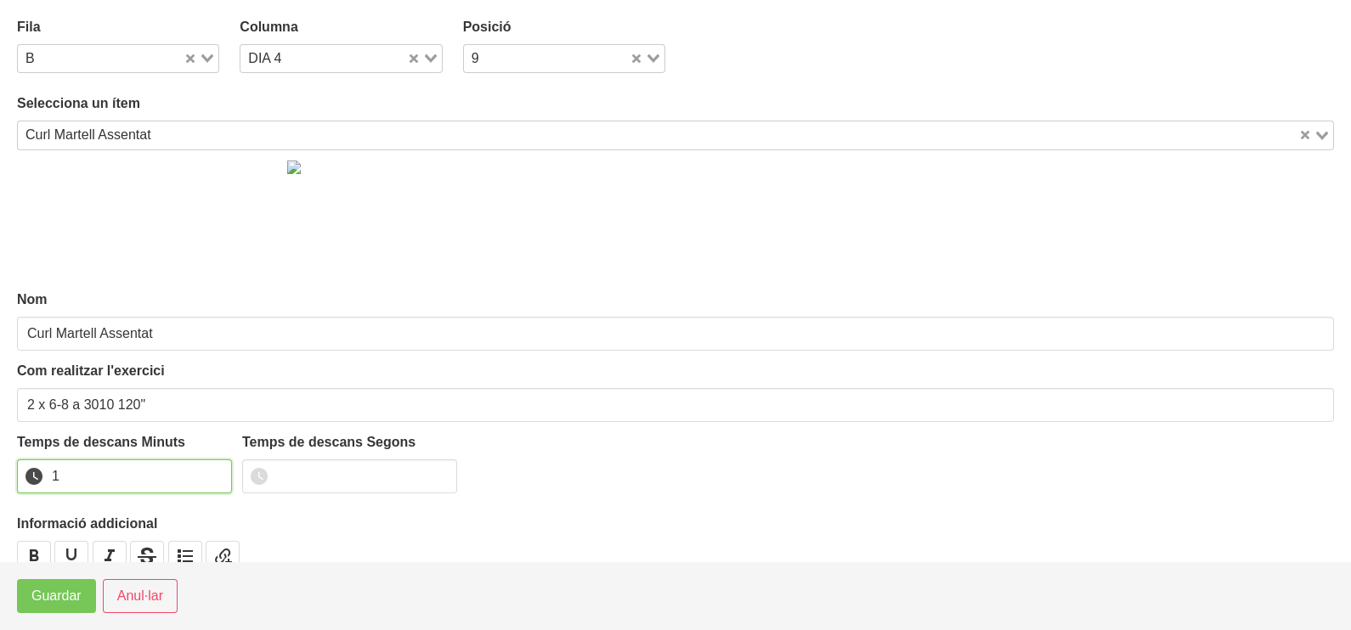
click at [212, 468] on input "1" at bounding box center [124, 477] width 215 height 34
drag, startPoint x: 212, startPoint y: 468, endPoint x: 129, endPoint y: 502, distance: 89.9
type input "2"
click at [208, 469] on input "2" at bounding box center [124, 477] width 215 height 34
click at [49, 603] on span "Guardar" at bounding box center [56, 596] width 50 height 20
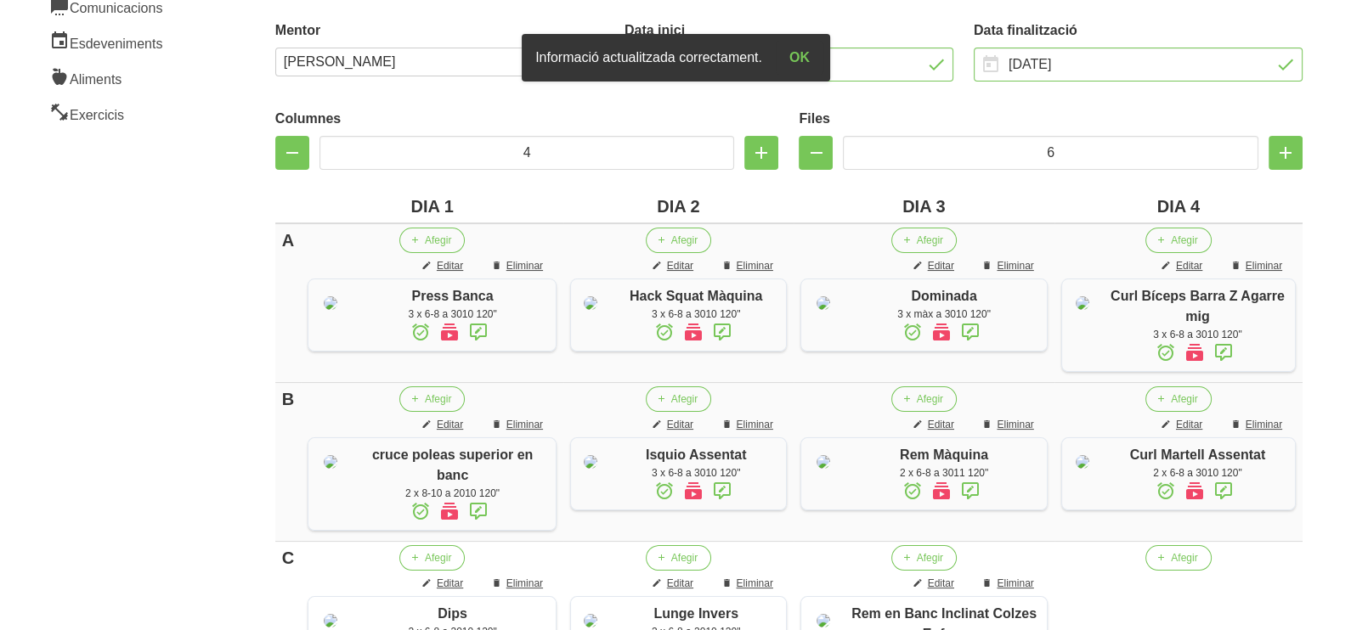
scroll to position [469, 0]
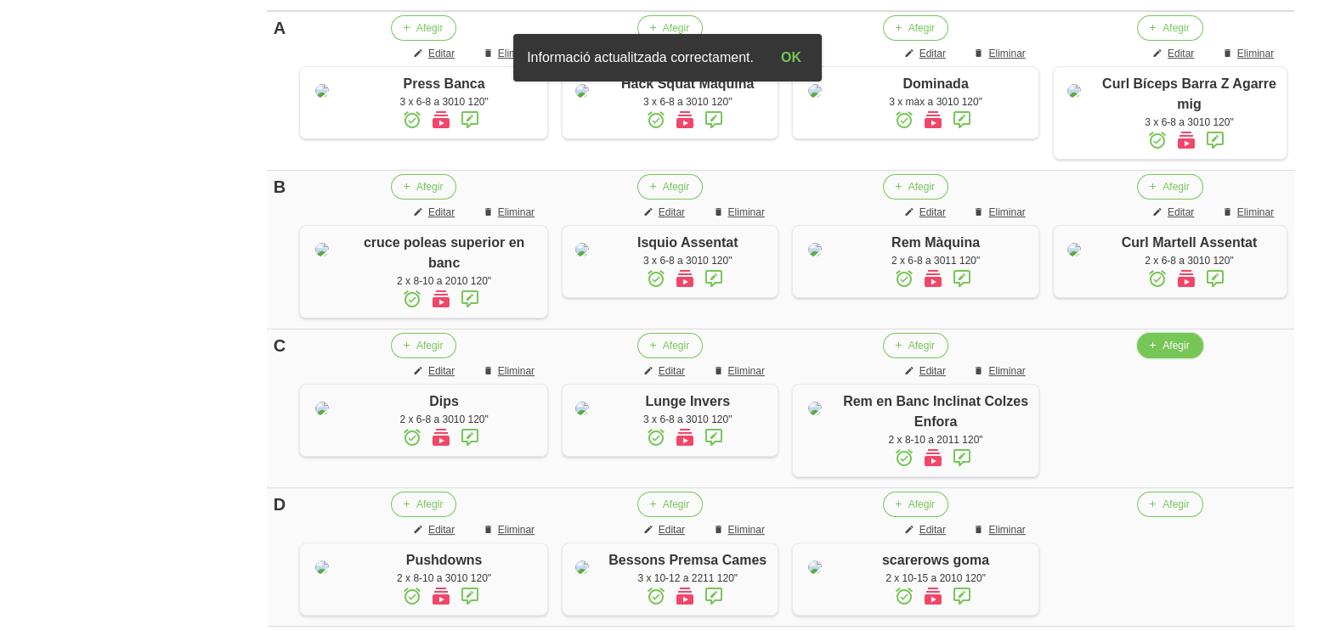
click at [1167, 353] on span "Afegir" at bounding box center [1175, 345] width 26 height 15
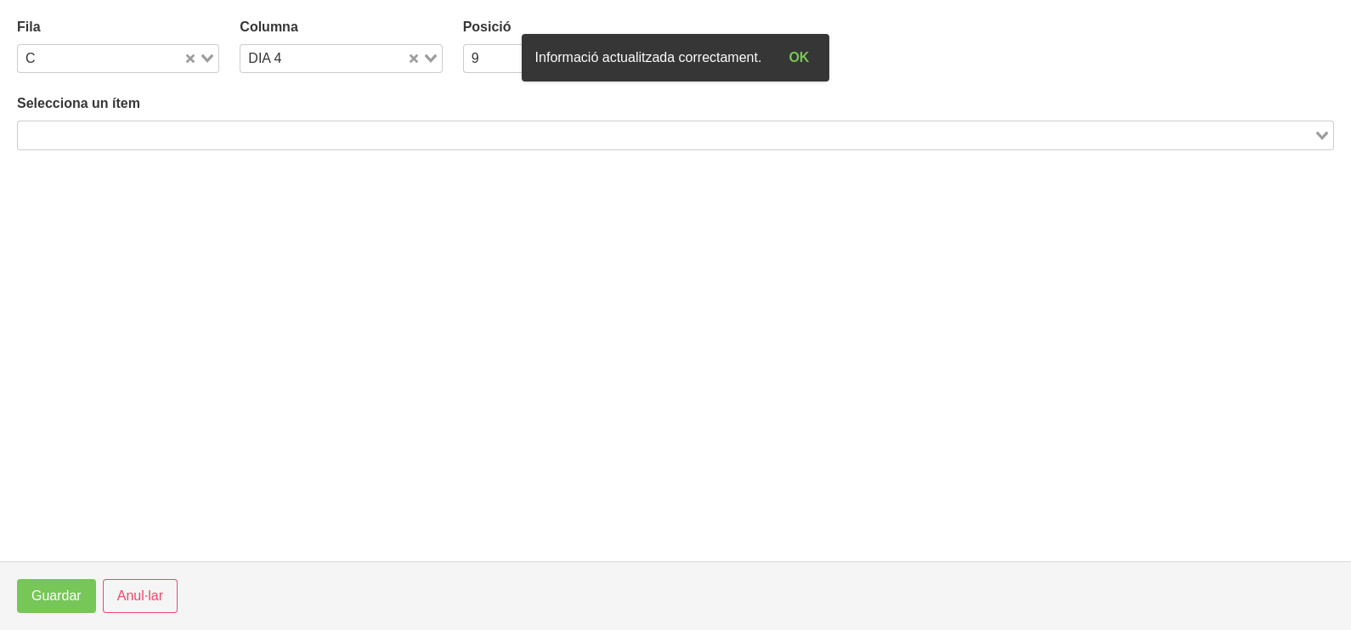
click at [248, 136] on input "Search for option" at bounding box center [666, 135] width 1292 height 20
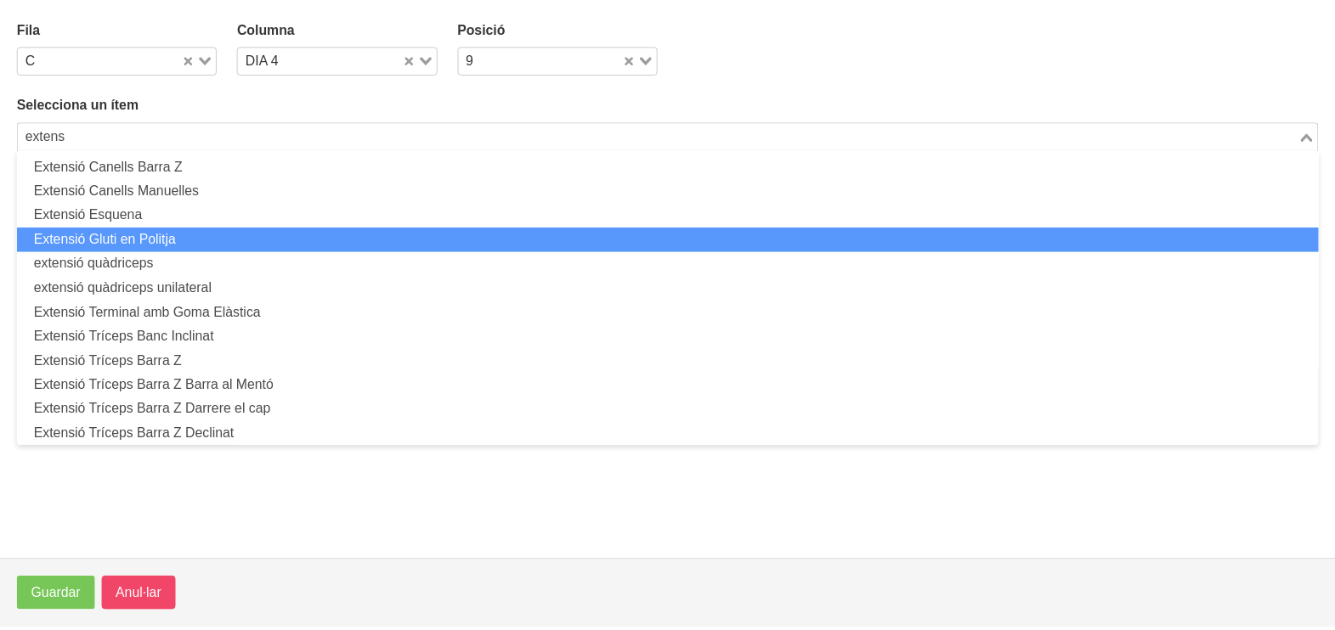
scroll to position [0, 0]
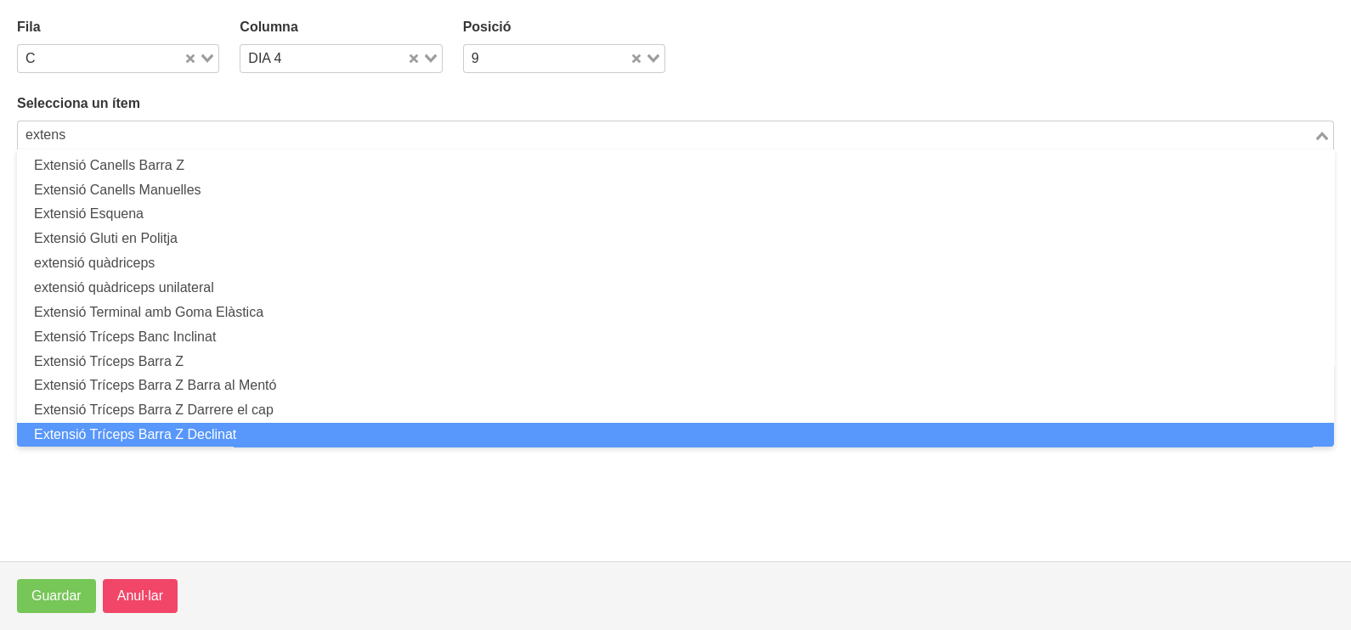
type input "extens"
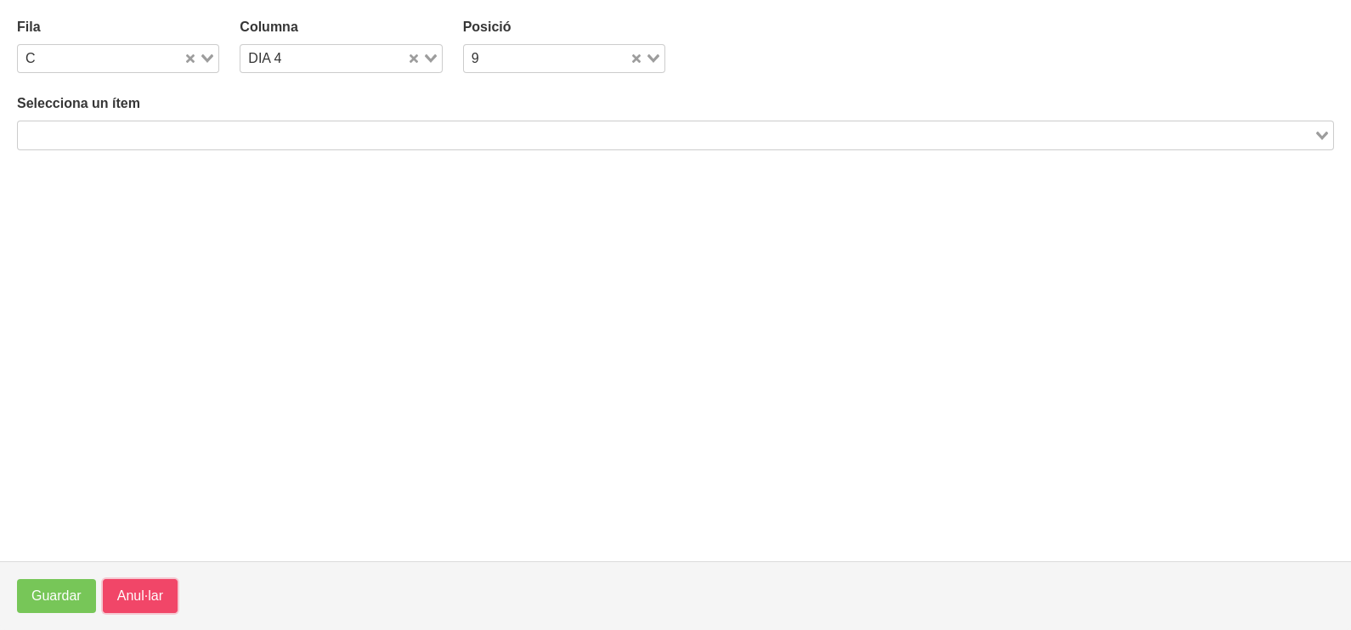
click at [145, 597] on span "Anul·lar" at bounding box center [140, 596] width 46 height 20
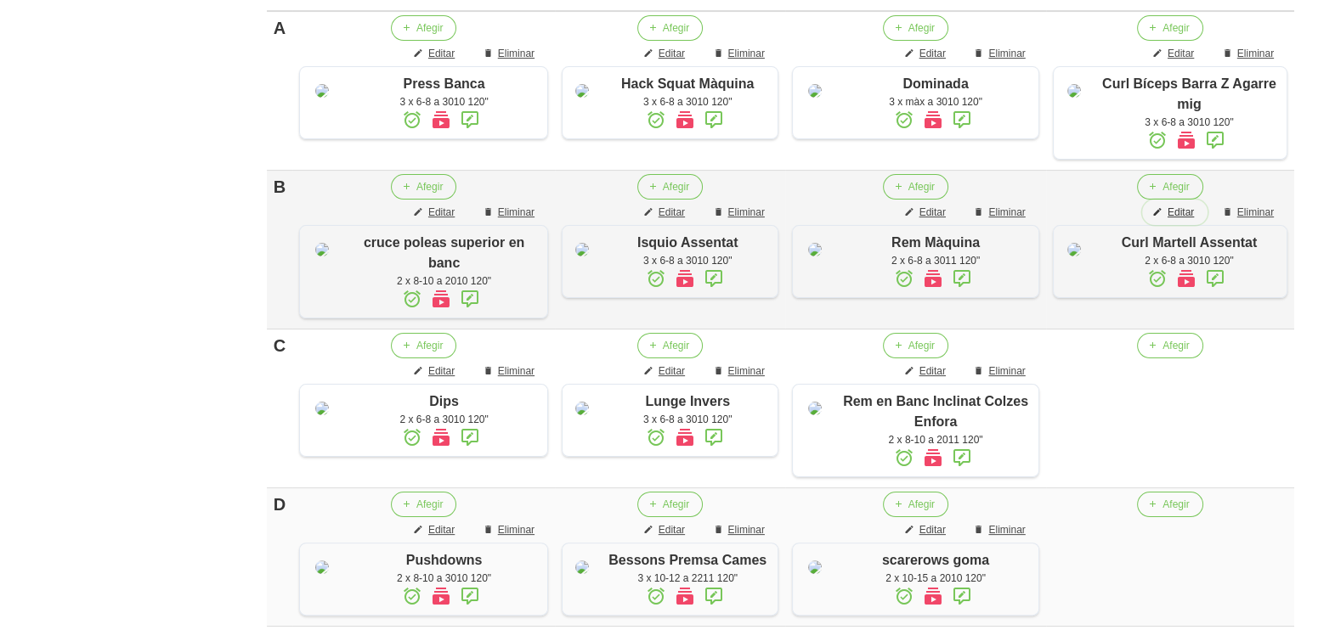
click at [1185, 220] on span "Editar" at bounding box center [1180, 212] width 26 height 15
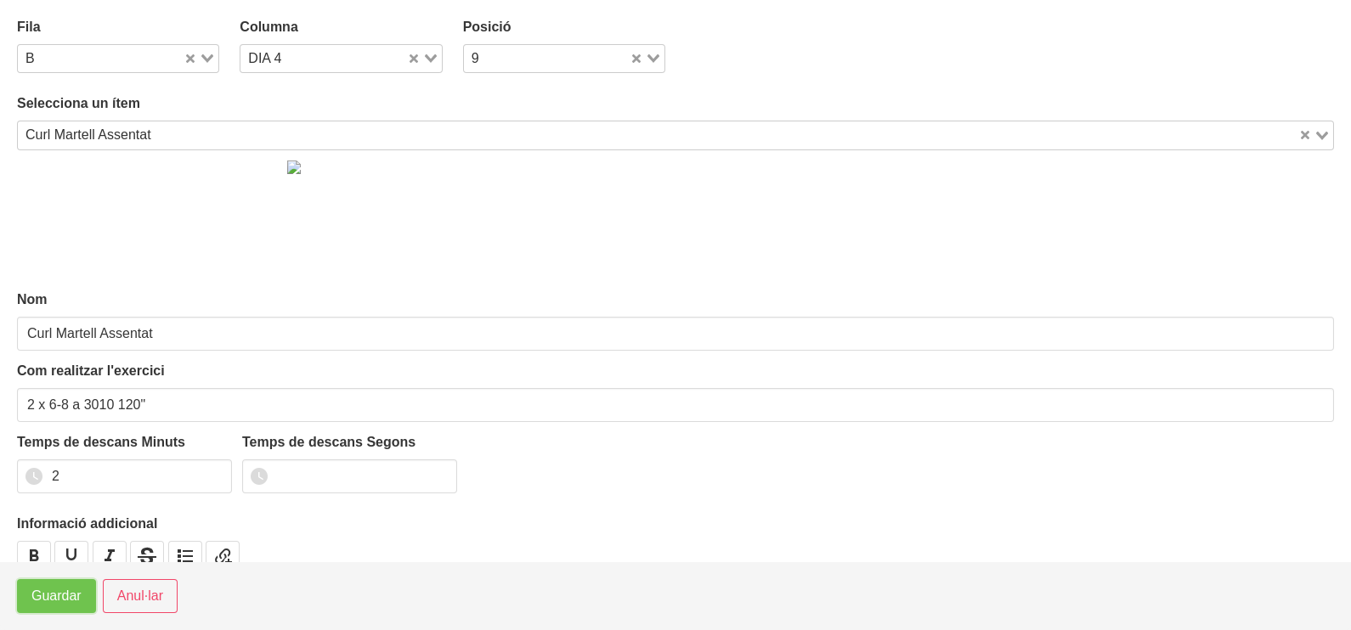
click at [65, 594] on span "Guardar" at bounding box center [56, 596] width 50 height 20
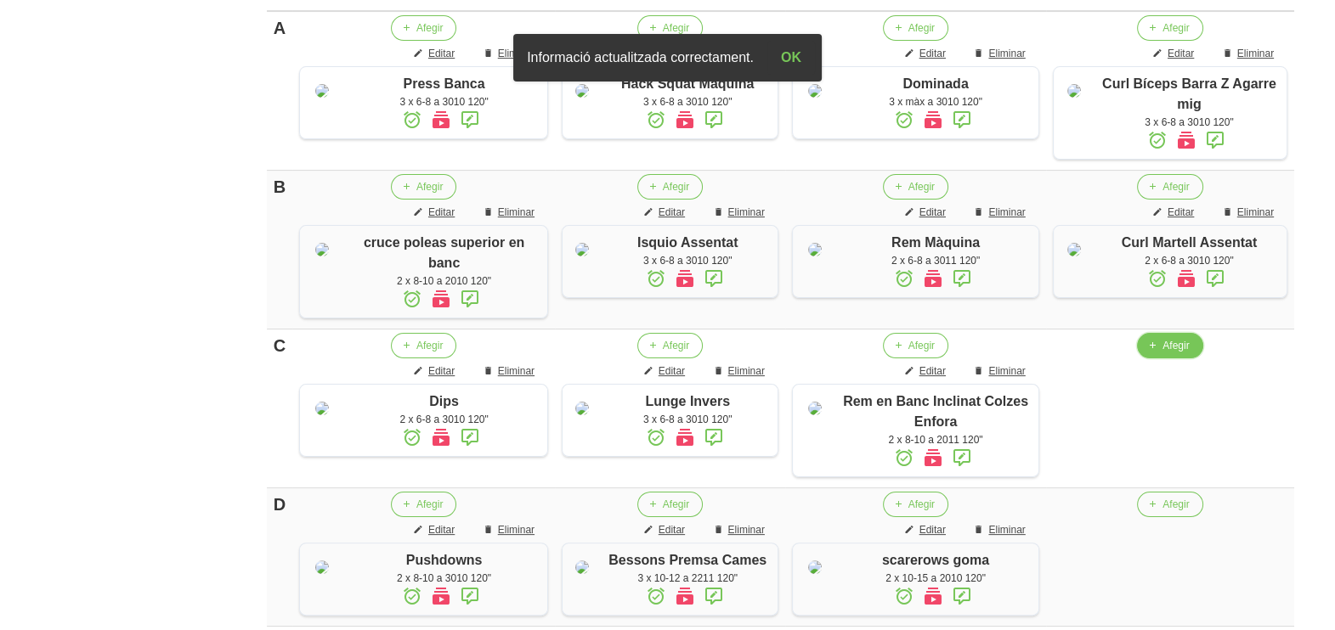
click at [1174, 353] on span "Afegir" at bounding box center [1175, 345] width 26 height 15
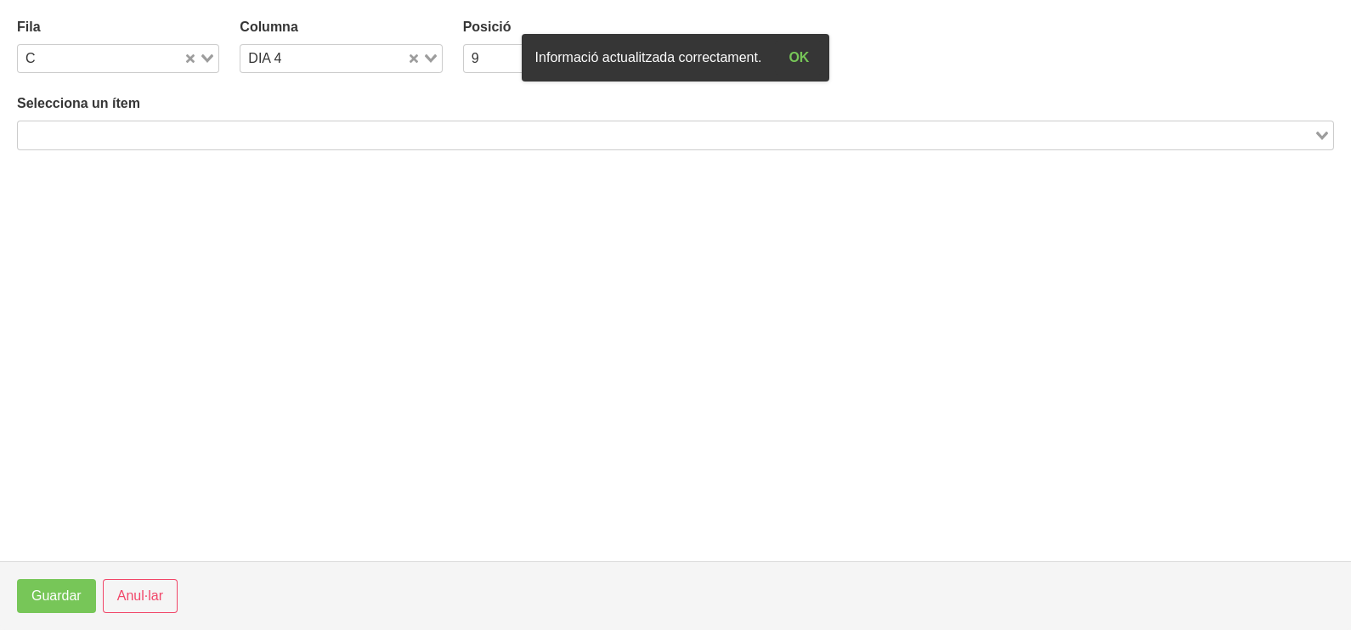
drag, startPoint x: 246, startPoint y: 128, endPoint x: 255, endPoint y: 123, distance: 9.9
click at [250, 126] on input "Search for option" at bounding box center [666, 135] width 1292 height 20
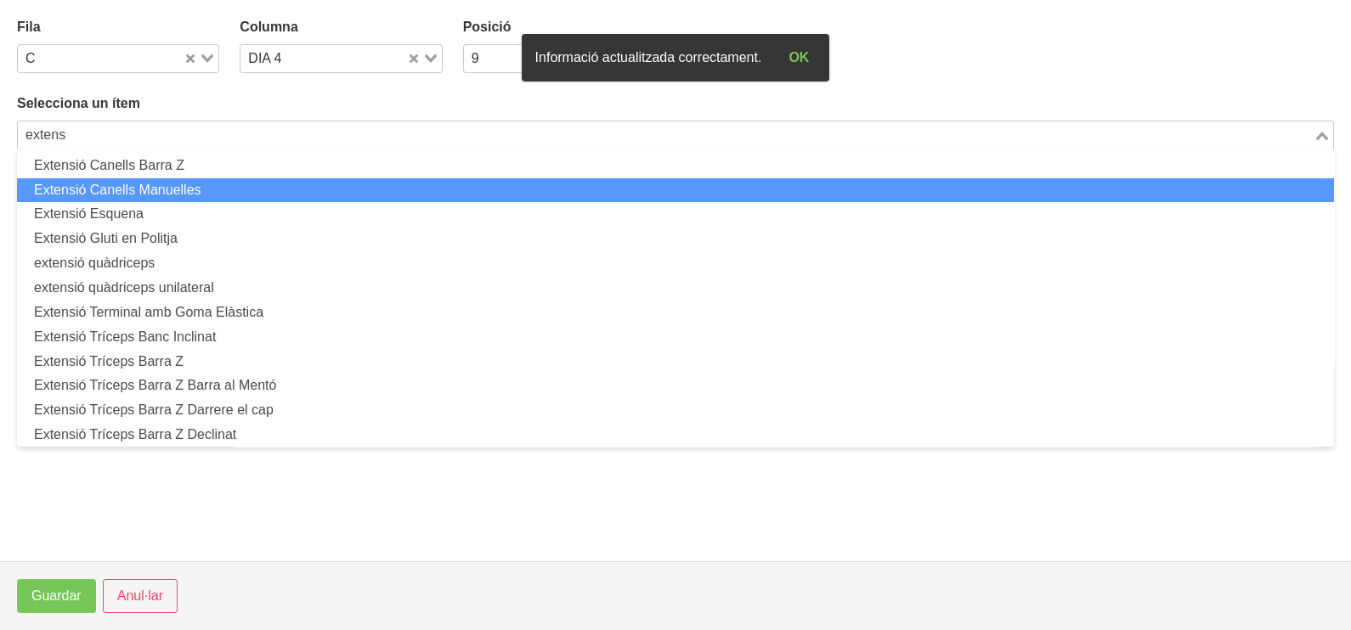
click at [184, 191] on li "Extensió Canells Manuelles" at bounding box center [675, 190] width 1317 height 25
type input "extens"
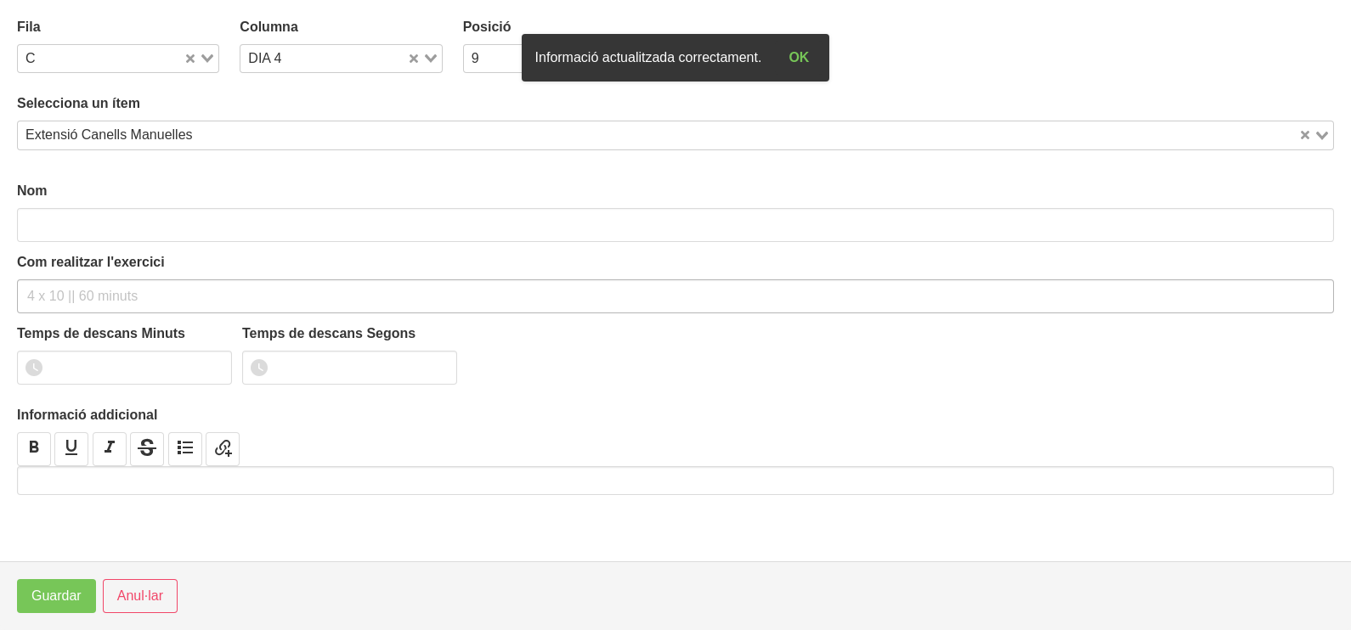
type input "Extensió Canells Manuelles"
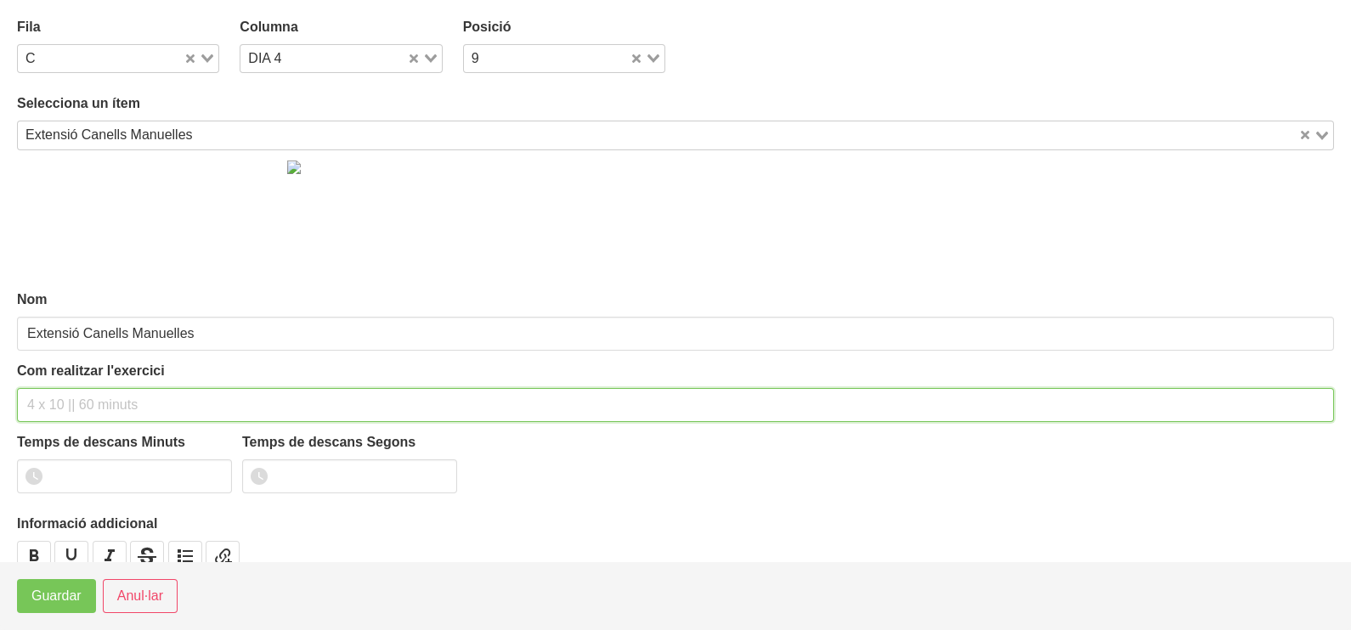
drag, startPoint x: 63, startPoint y: 398, endPoint x: 74, endPoint y: 363, distance: 37.3
click at [65, 395] on input "text" at bounding box center [675, 405] width 1317 height 34
type input "2 x 10-15 a 2011 120""
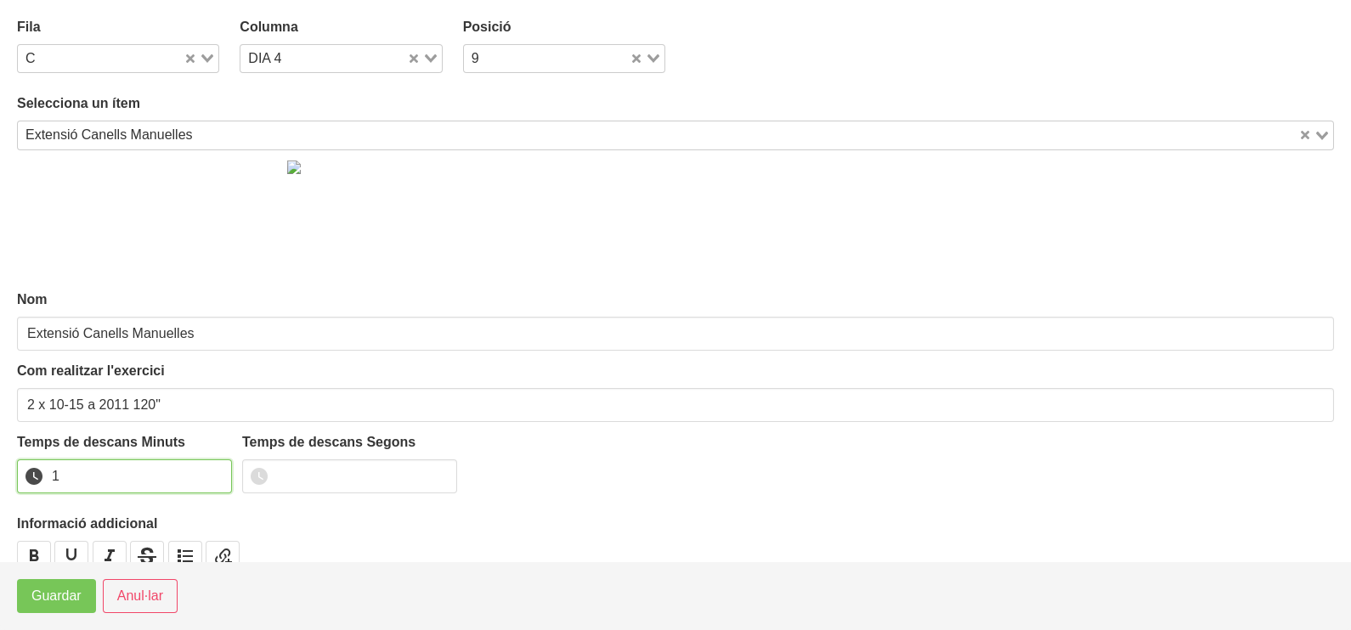
click at [215, 471] on input "1" at bounding box center [124, 477] width 215 height 34
drag, startPoint x: 214, startPoint y: 471, endPoint x: 104, endPoint y: 560, distance: 140.8
type input "2"
click at [205, 473] on input "2" at bounding box center [124, 477] width 215 height 34
click at [67, 606] on span "Guardar" at bounding box center [56, 596] width 50 height 20
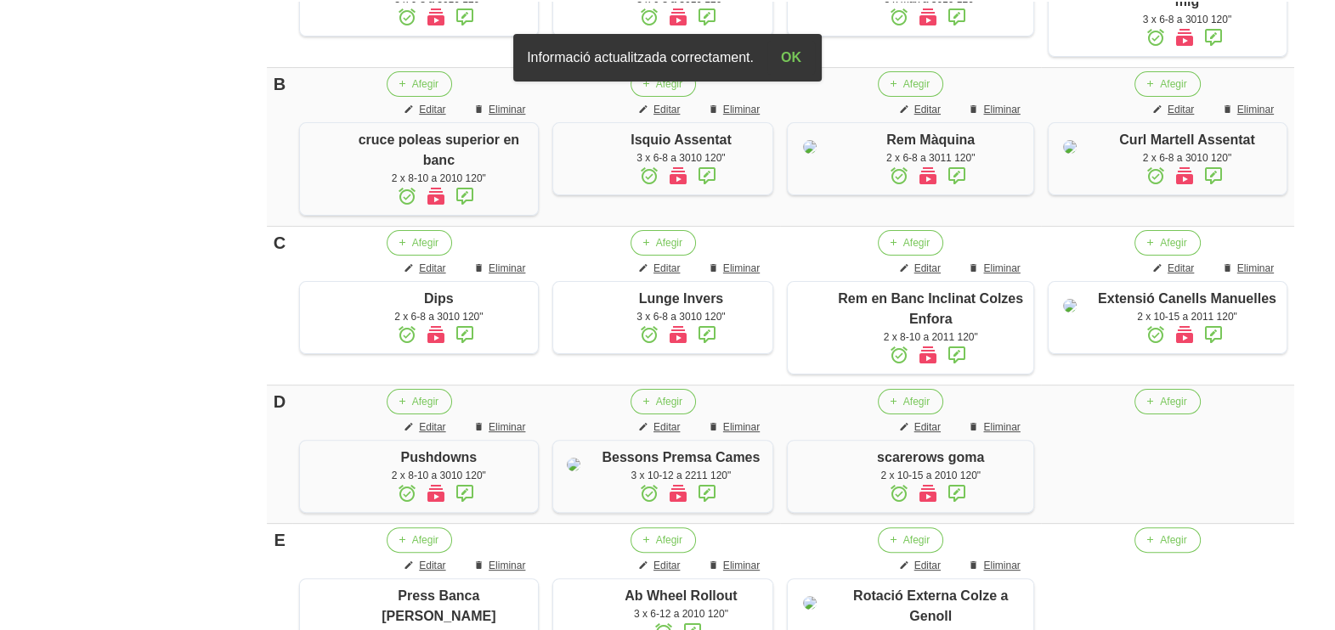
scroll to position [575, 0]
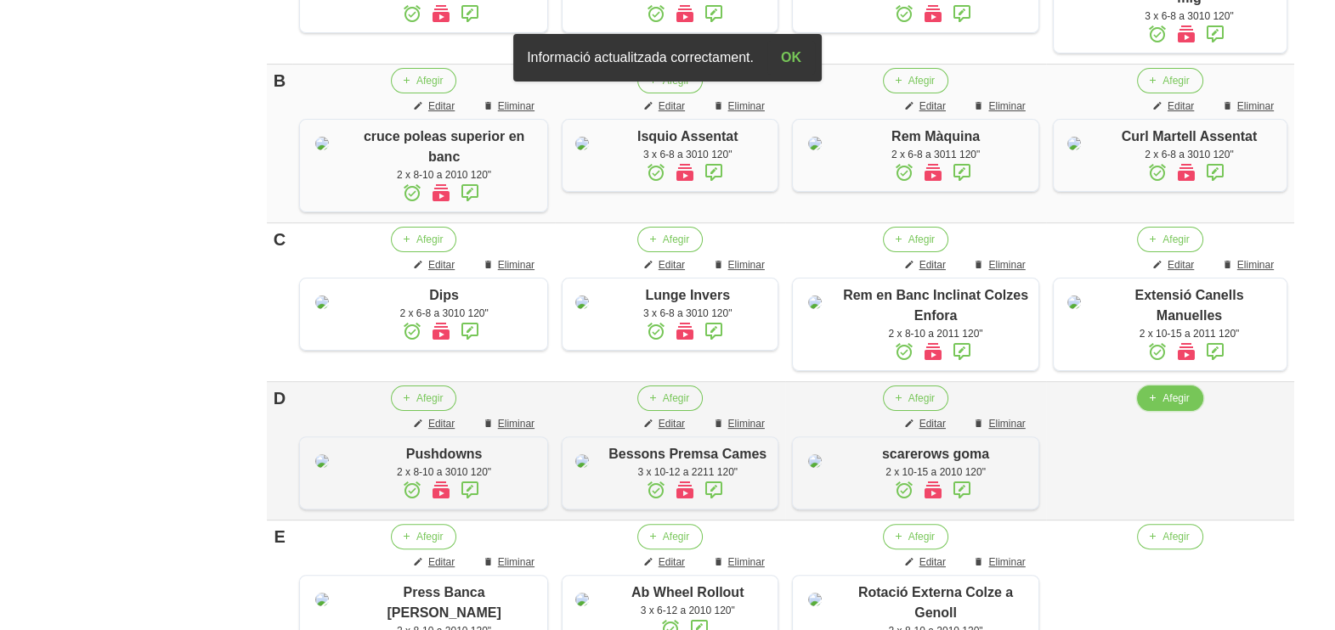
click at [1167, 406] on span "Afegir" at bounding box center [1175, 398] width 26 height 15
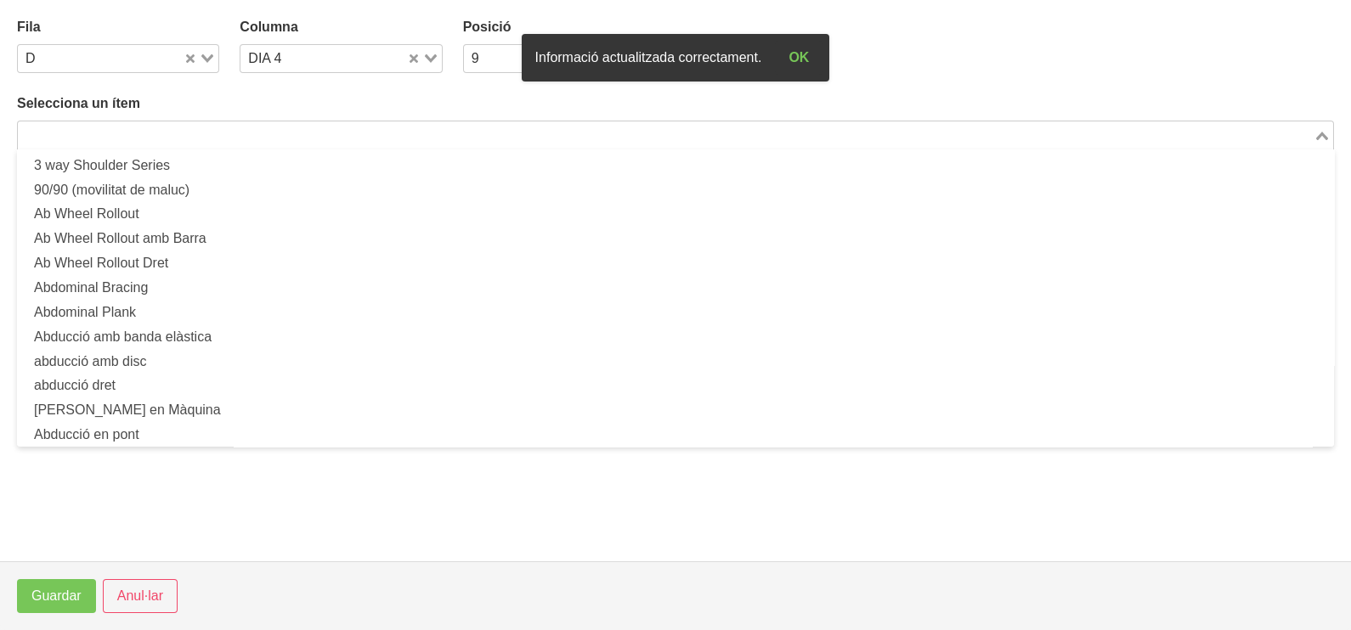
click at [161, 125] on input "Search for option" at bounding box center [666, 135] width 1292 height 20
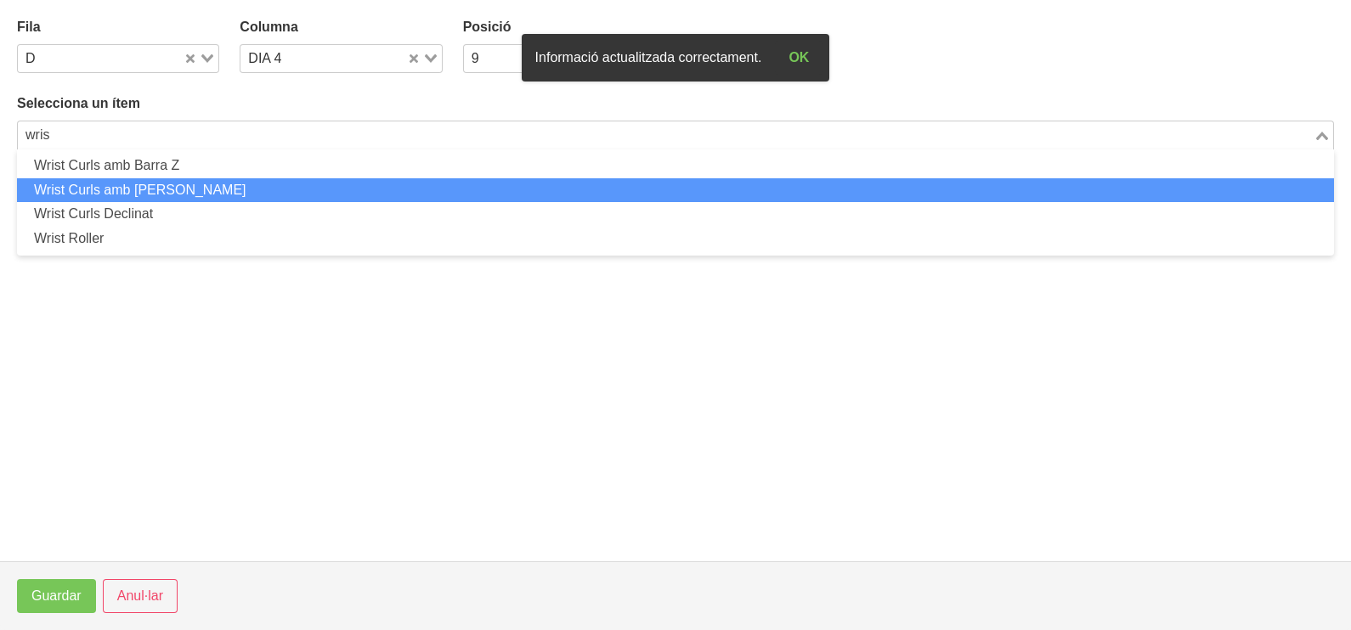
click at [144, 186] on li "Wrist Curls amb [PERSON_NAME]" at bounding box center [675, 190] width 1317 height 25
type input "wris"
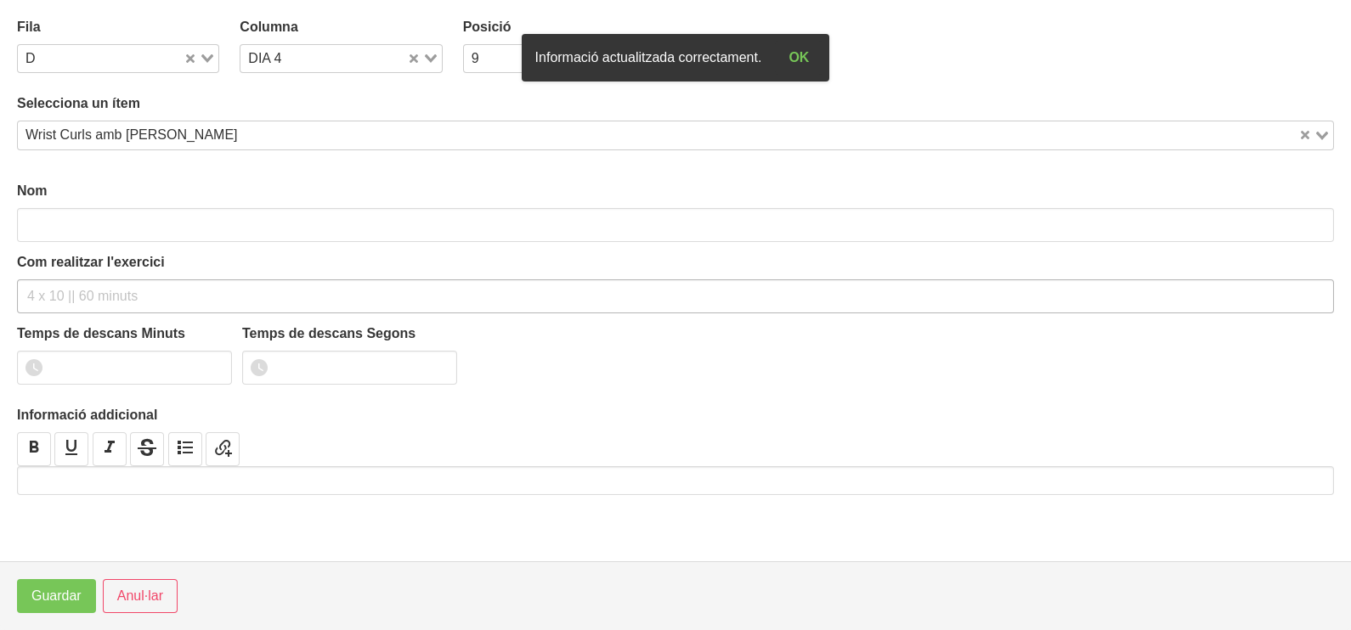
type input "Wrist Curls amb [PERSON_NAME]"
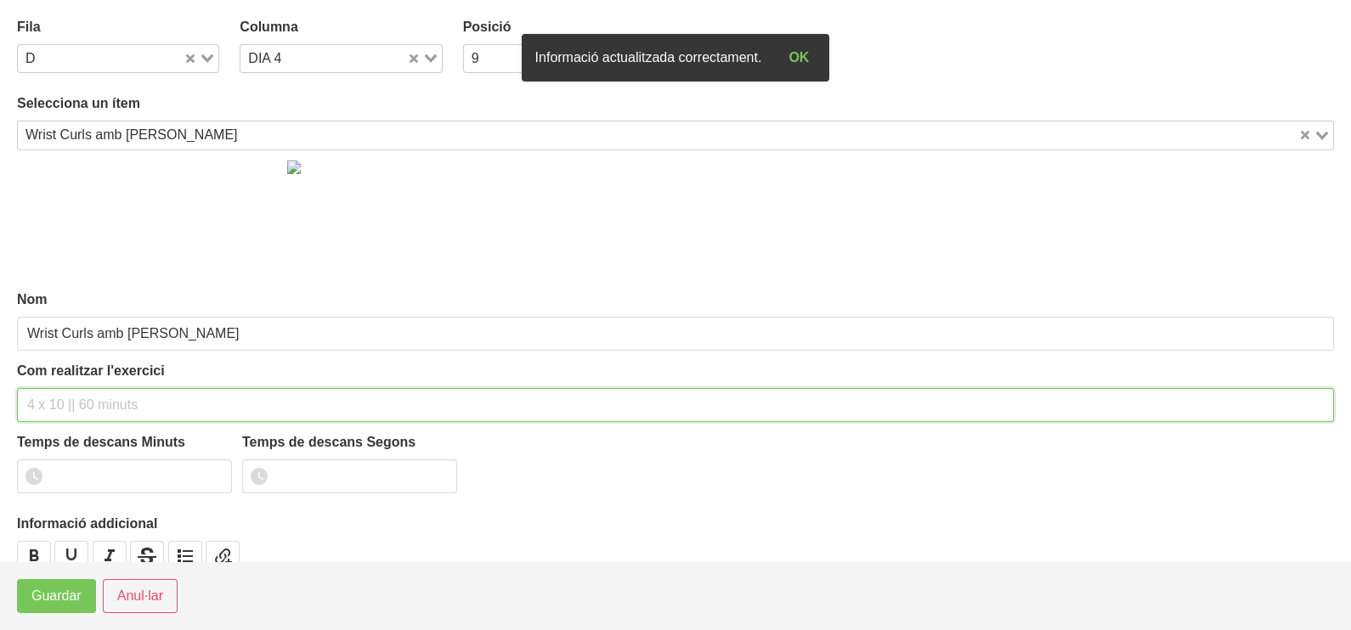
click at [69, 398] on input "text" at bounding box center [675, 405] width 1317 height 34
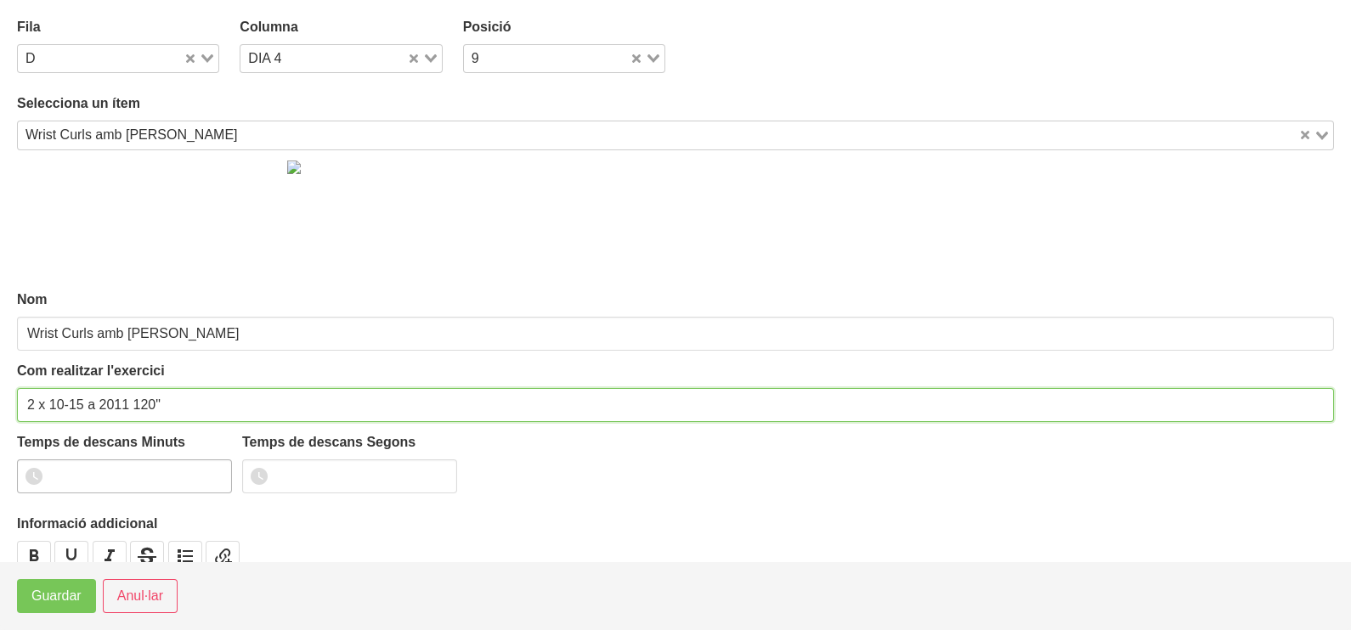
type input "2 x 10-15 a 2011 120""
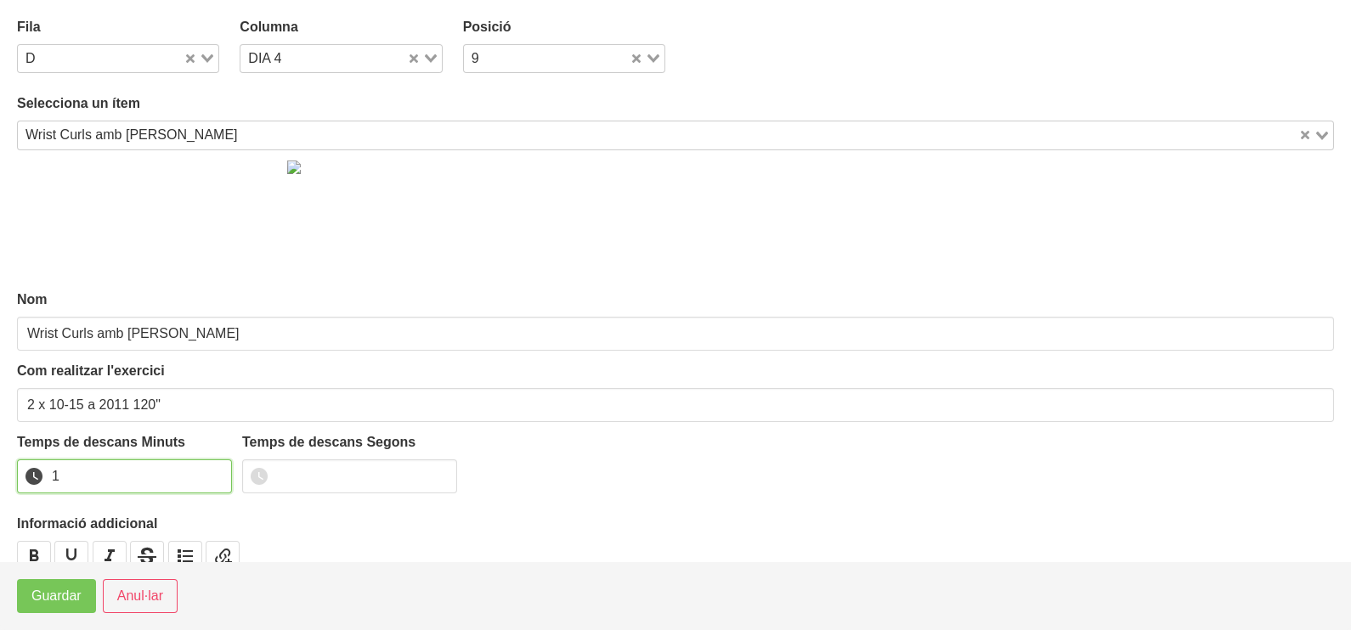
click at [216, 471] on input "1" at bounding box center [124, 477] width 215 height 34
drag, startPoint x: 216, startPoint y: 471, endPoint x: 45, endPoint y: 574, distance: 199.3
type input "2"
click at [173, 494] on input "2" at bounding box center [124, 477] width 215 height 34
click at [31, 601] on span "Guardar" at bounding box center [56, 596] width 50 height 20
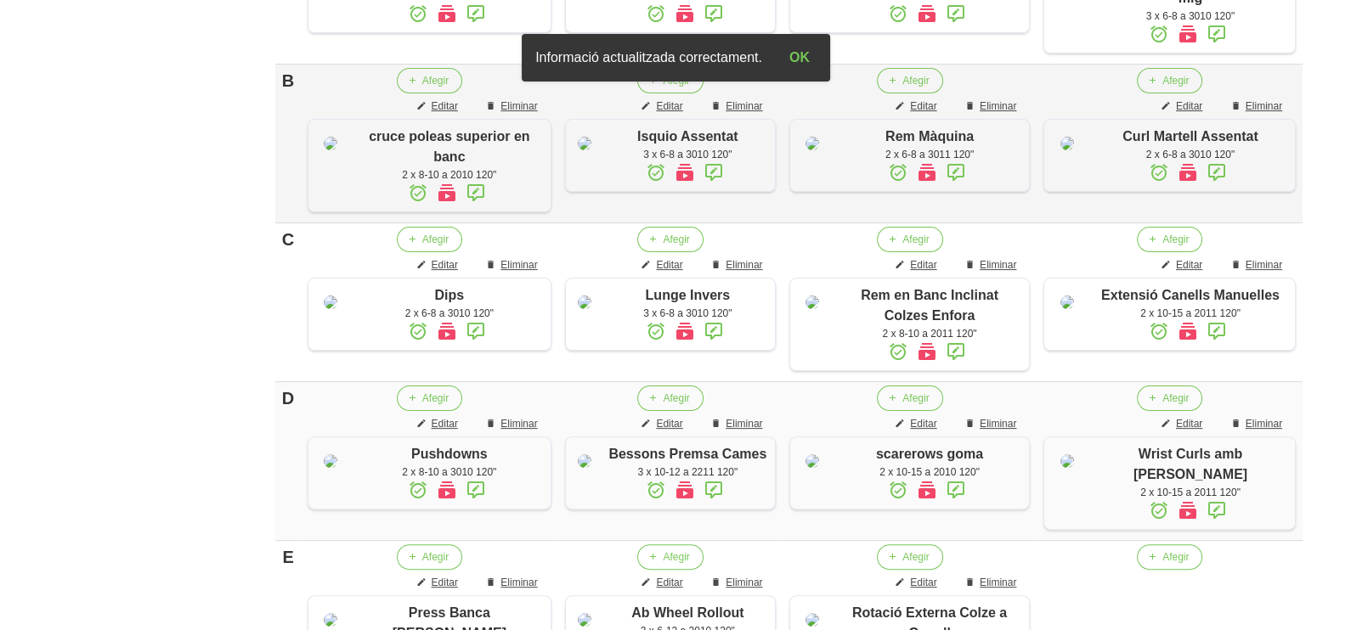
scroll to position [787, 0]
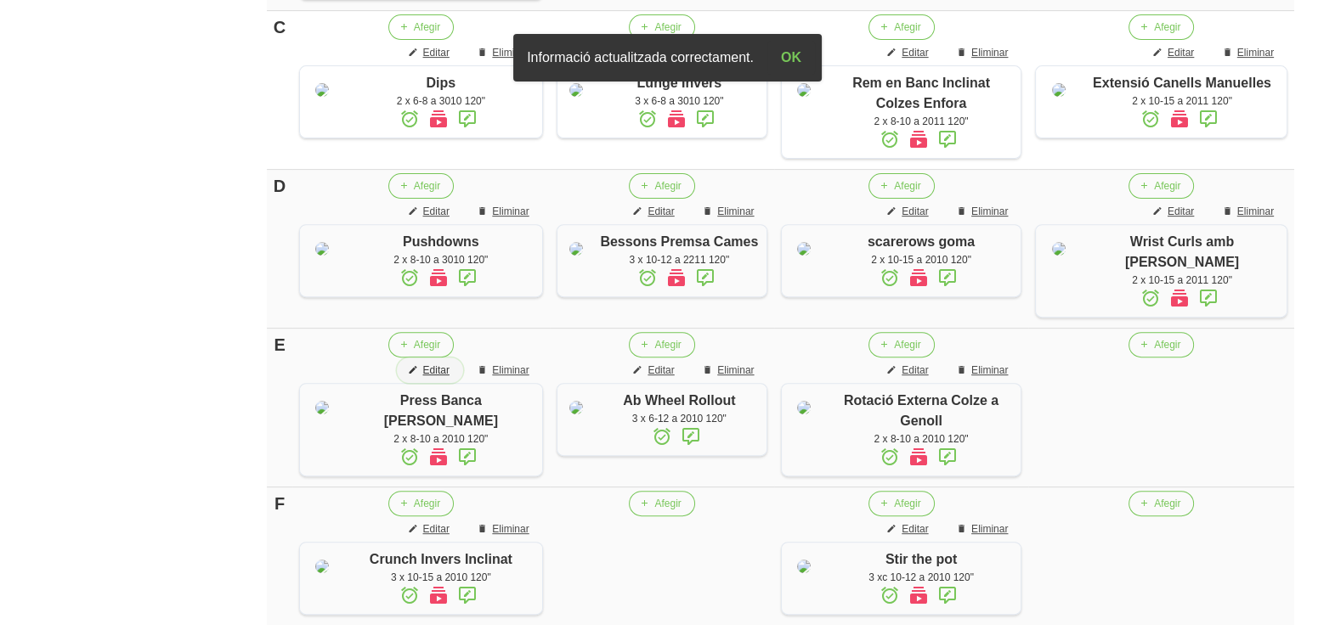
click at [449, 378] on span "Editar" at bounding box center [435, 370] width 26 height 15
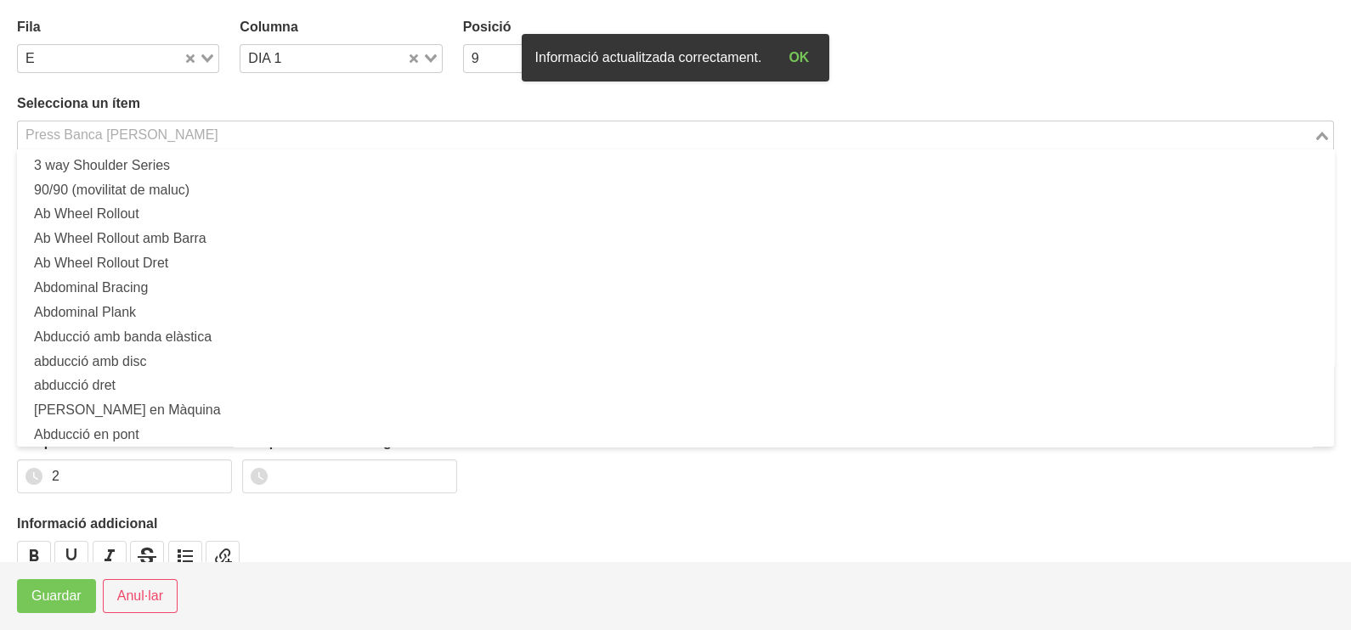
click at [150, 137] on div "Press Banca [PERSON_NAME]" at bounding box center [665, 133] width 1295 height 24
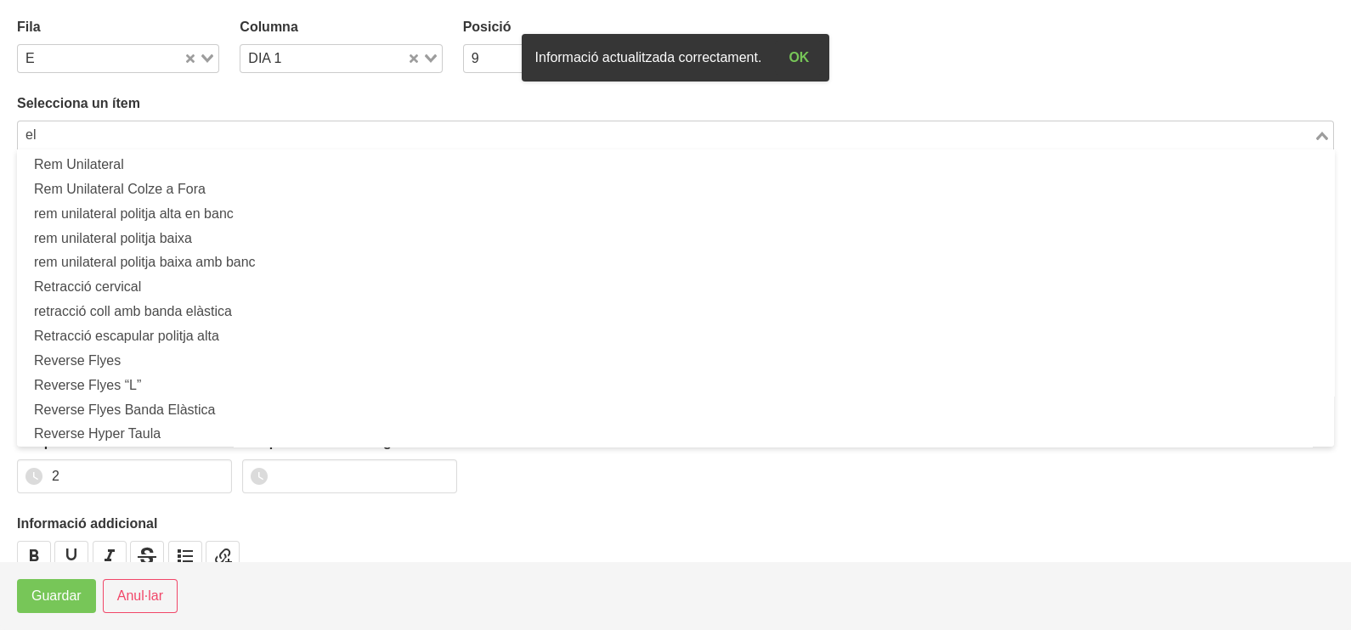
scroll to position [4, 0]
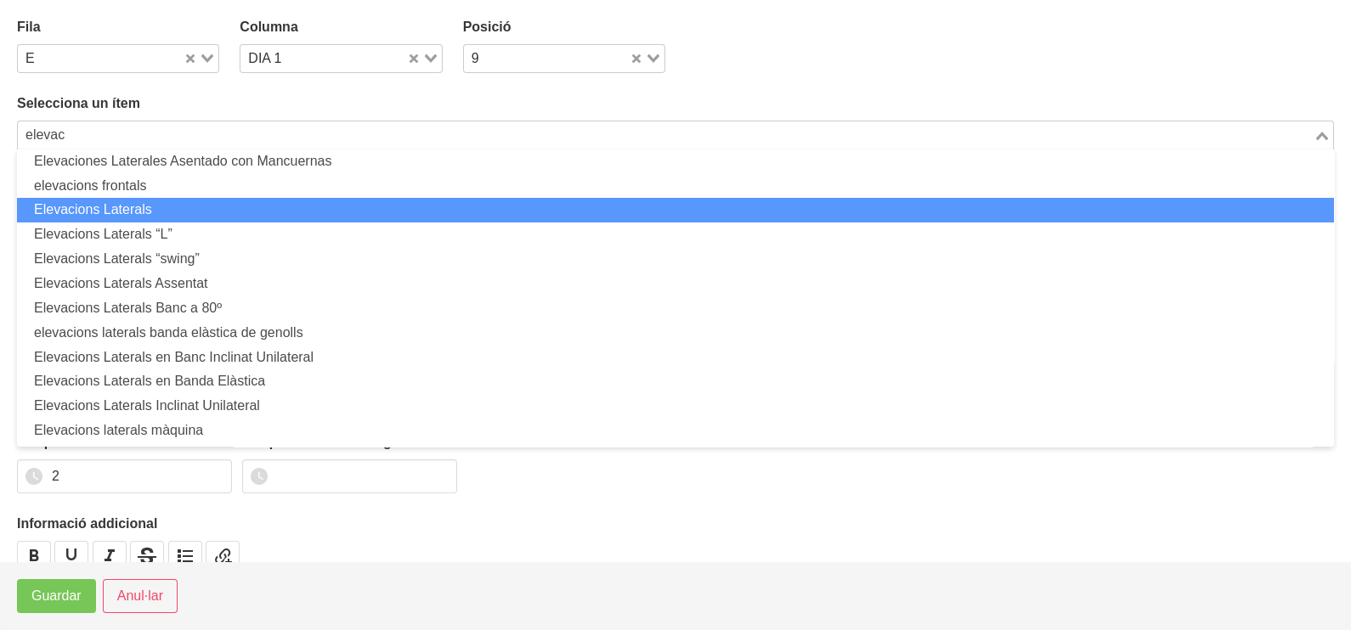
drag, startPoint x: 157, startPoint y: 217, endPoint x: 170, endPoint y: 276, distance: 60.8
click at [159, 216] on li "Elevacions Laterals" at bounding box center [675, 210] width 1317 height 25
type input "elevac"
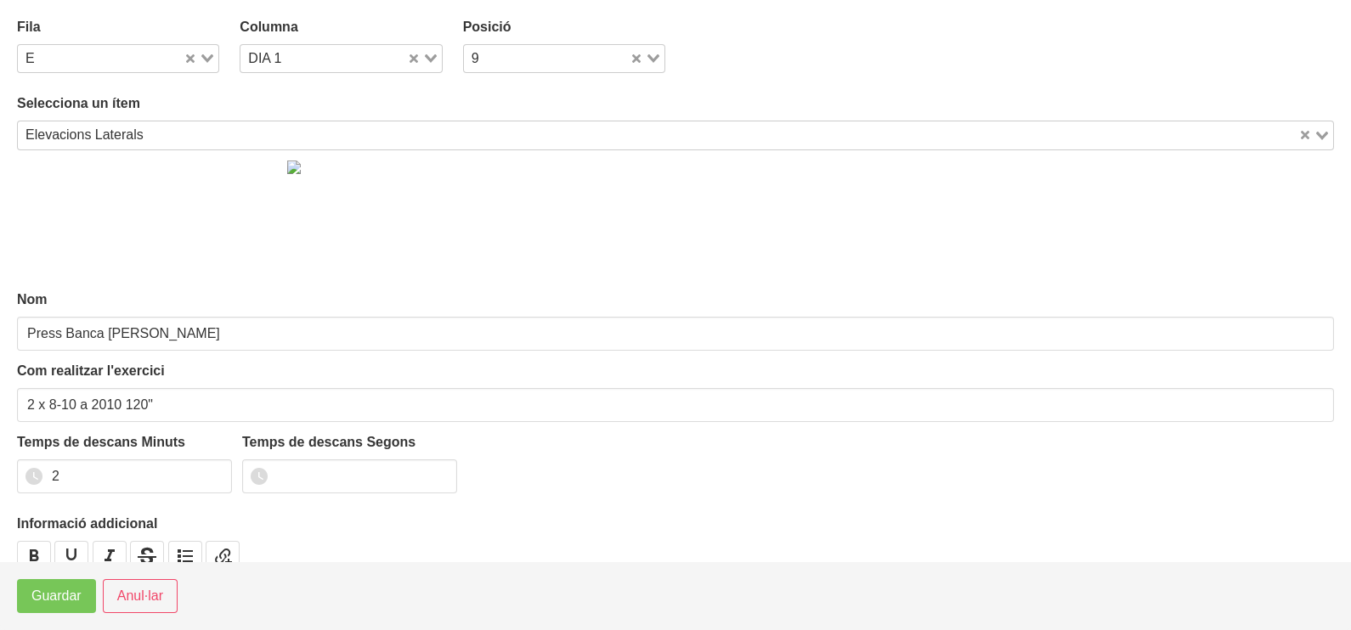
type input "Elevacions Laterals"
click at [57, 603] on span "Guardar" at bounding box center [56, 596] width 50 height 20
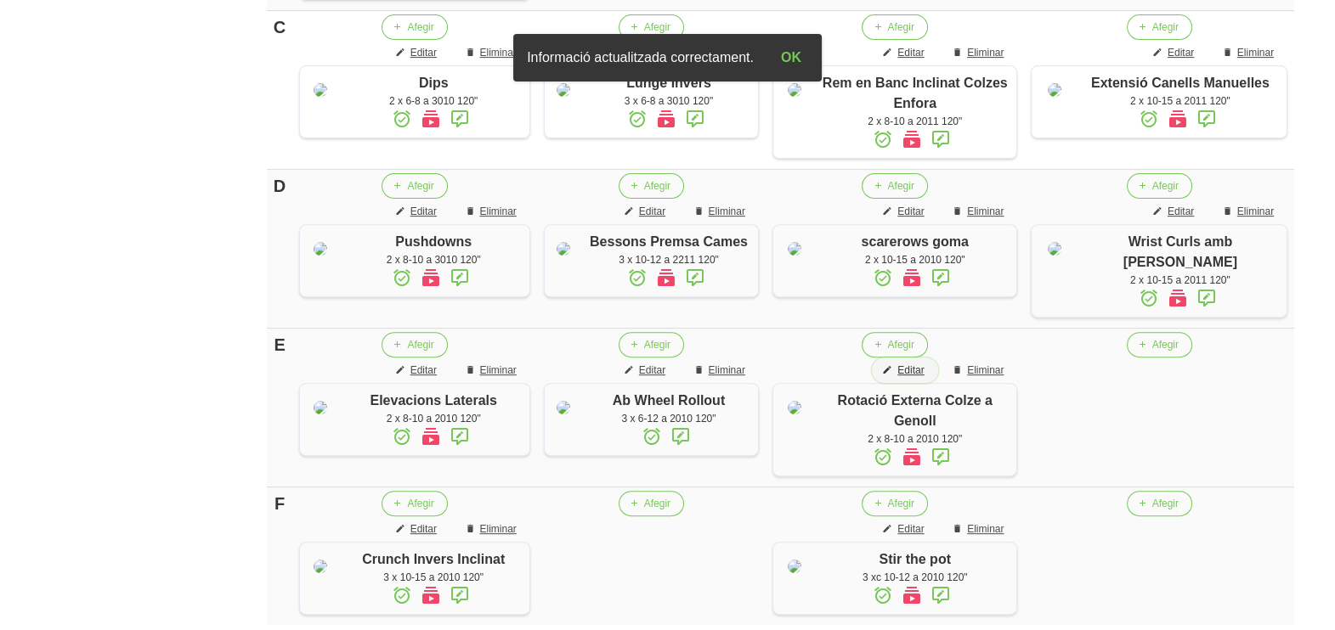
click at [923, 378] on span "Editar" at bounding box center [910, 370] width 26 height 15
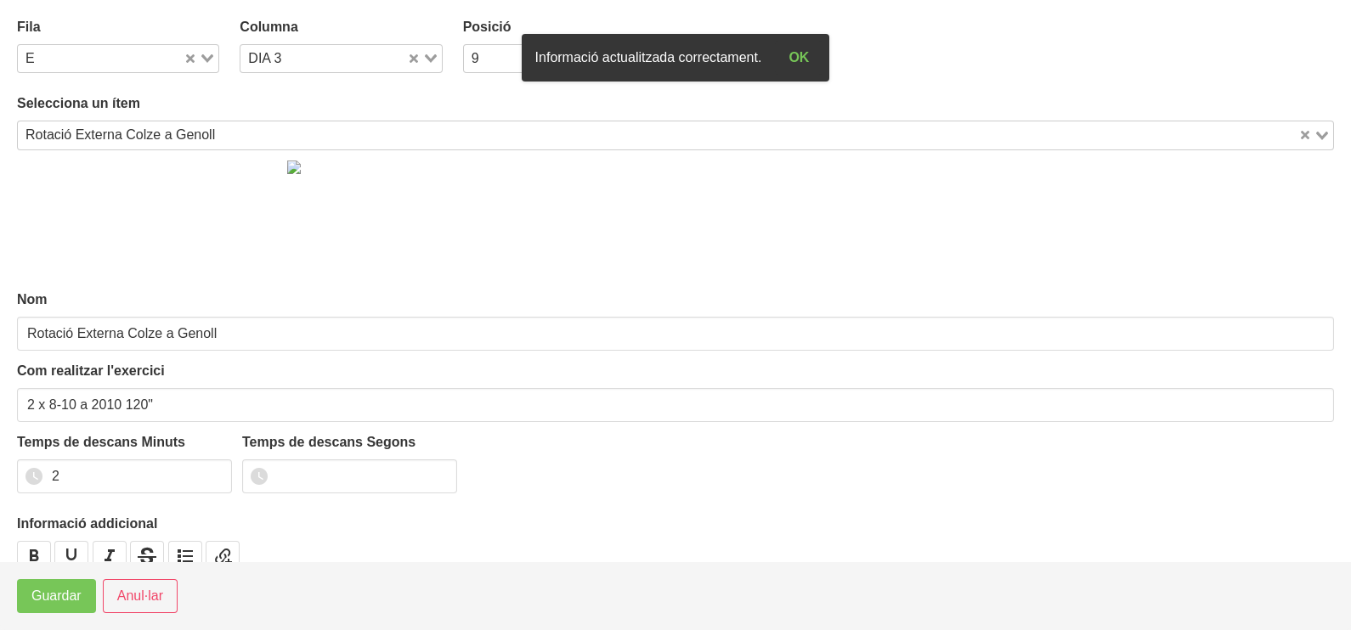
click at [212, 132] on div "Rotació Externa Colze a Genoll" at bounding box center [658, 133] width 1280 height 24
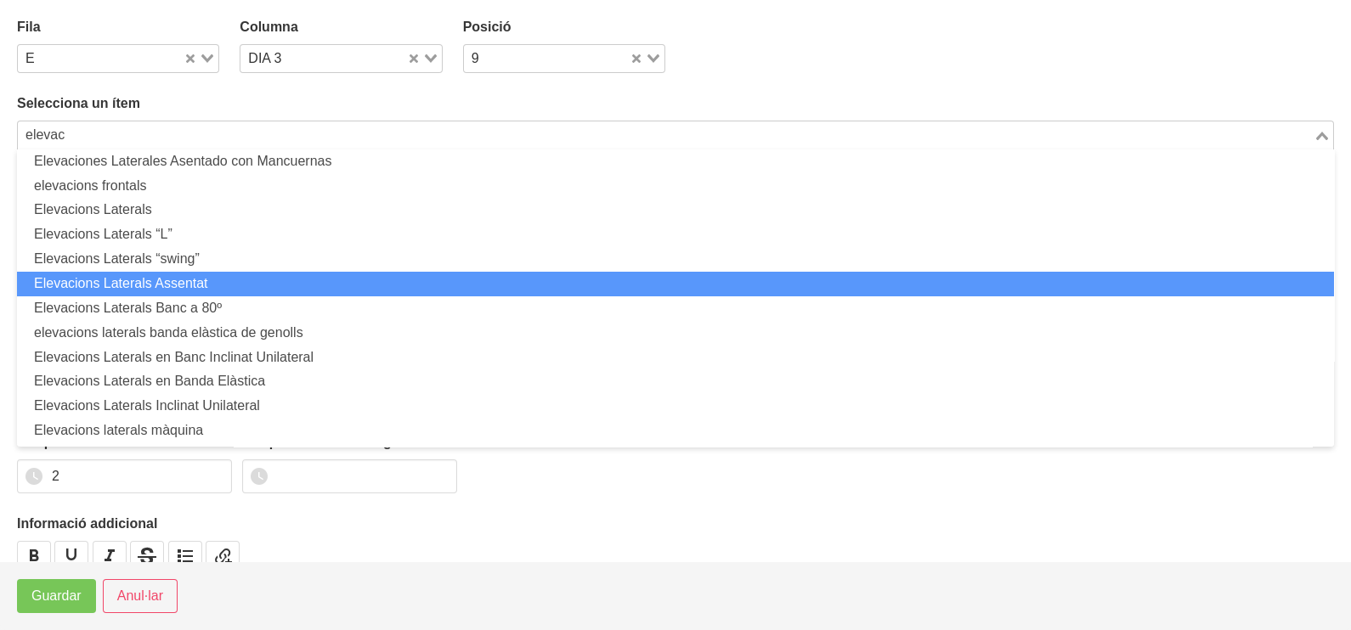
click at [225, 281] on li "Elevacions Laterals Assentat" at bounding box center [675, 284] width 1317 height 25
type input "elevac"
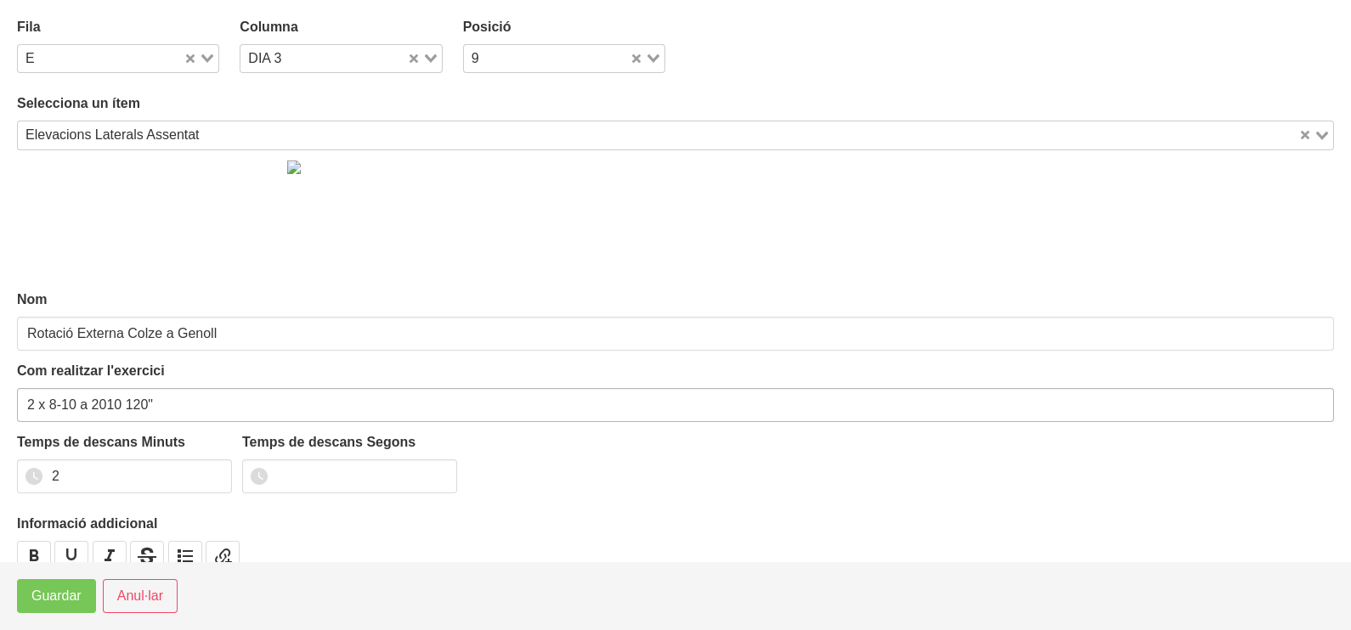
type input "Elevacions Laterals Assentat"
click at [64, 606] on span "Guardar" at bounding box center [56, 596] width 50 height 20
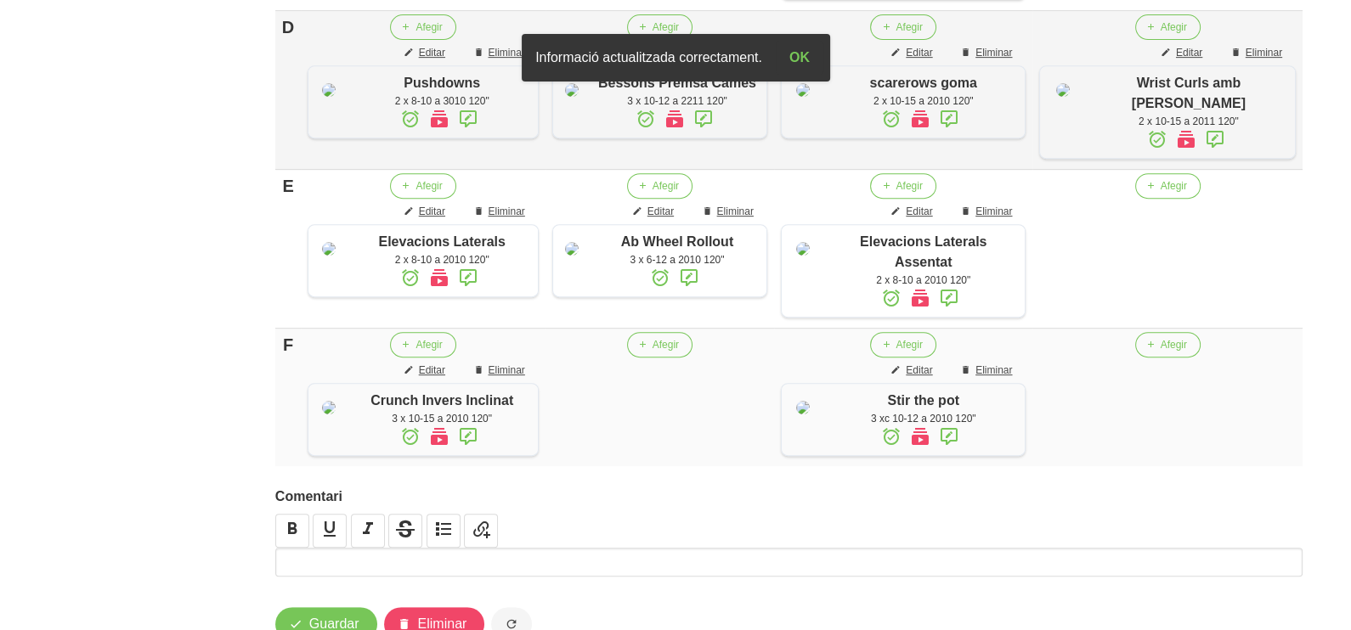
scroll to position [1000, 0]
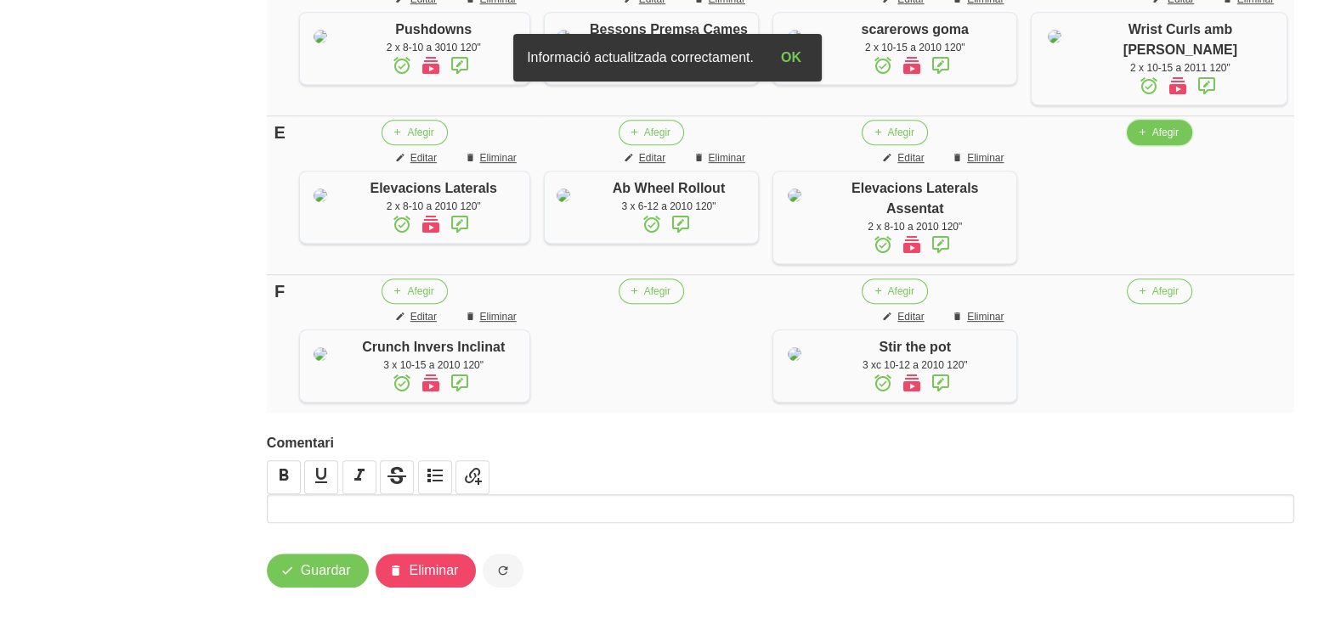
click at [1159, 145] on button "Afegir" at bounding box center [1158, 132] width 65 height 25
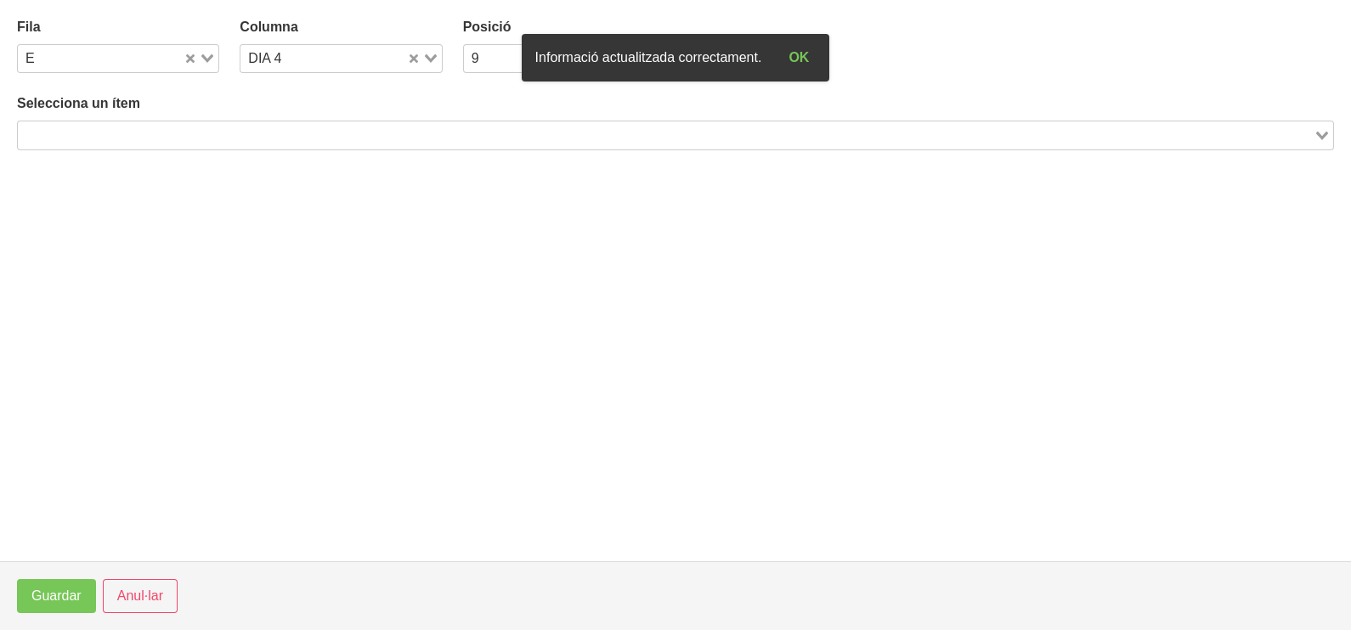
click at [384, 130] on input "Search for option" at bounding box center [666, 135] width 1292 height 20
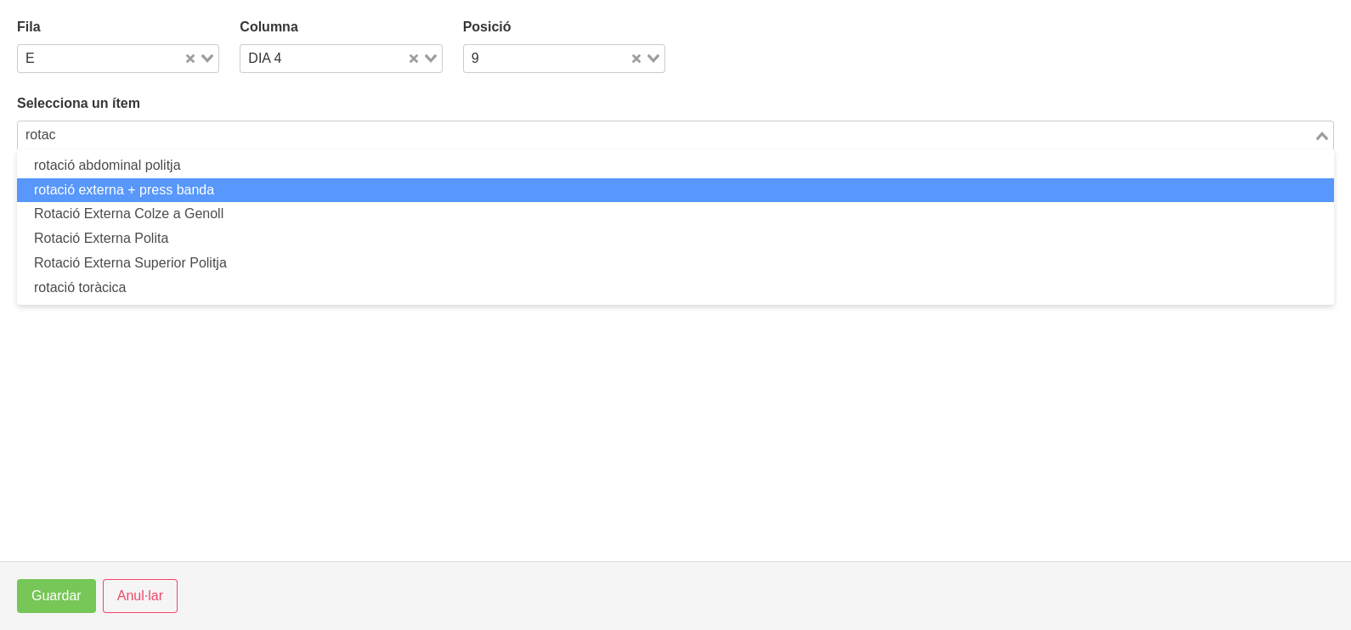
click at [171, 189] on li "rotació externa + press banda" at bounding box center [675, 190] width 1317 height 25
type input "rotac"
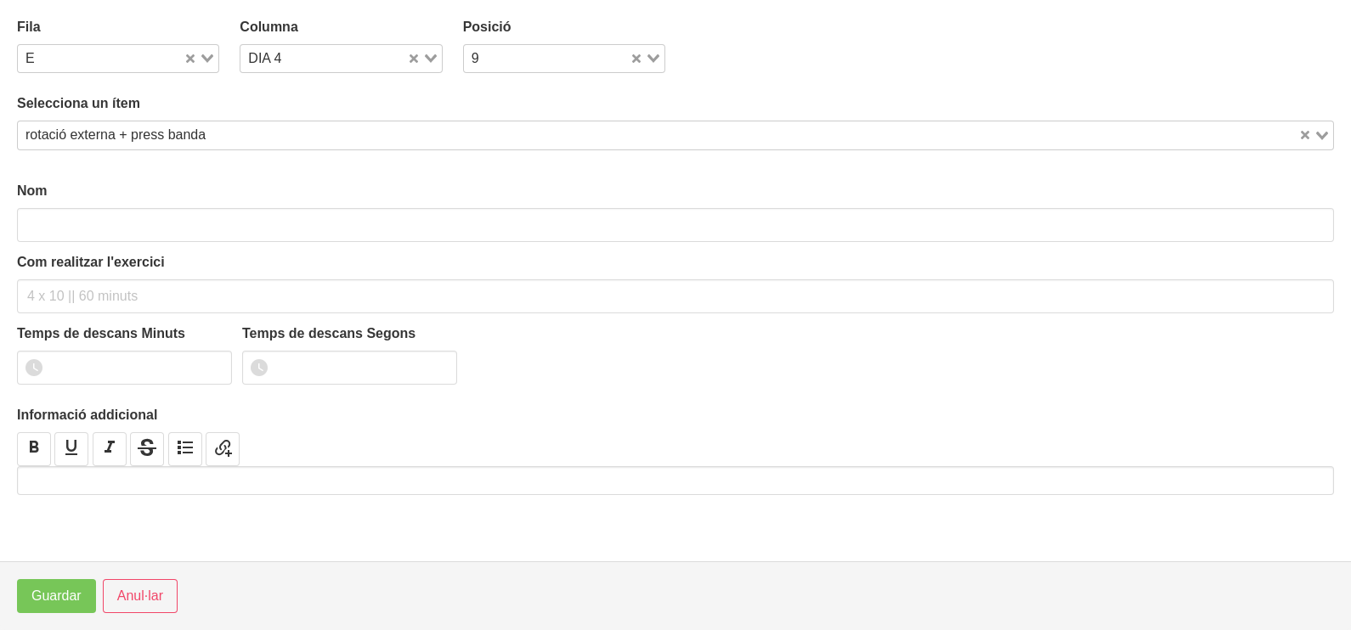
type input "rotació externa + press banda"
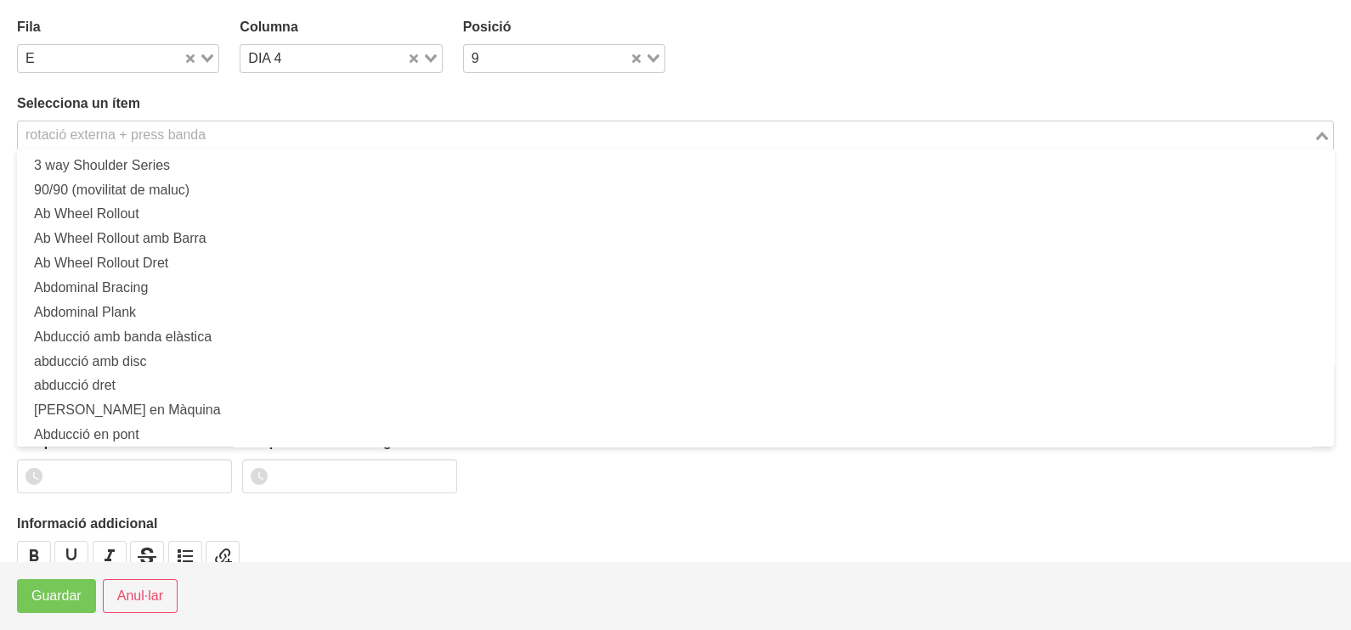
click at [79, 134] on div "rotació externa + press banda" at bounding box center [665, 133] width 1295 height 24
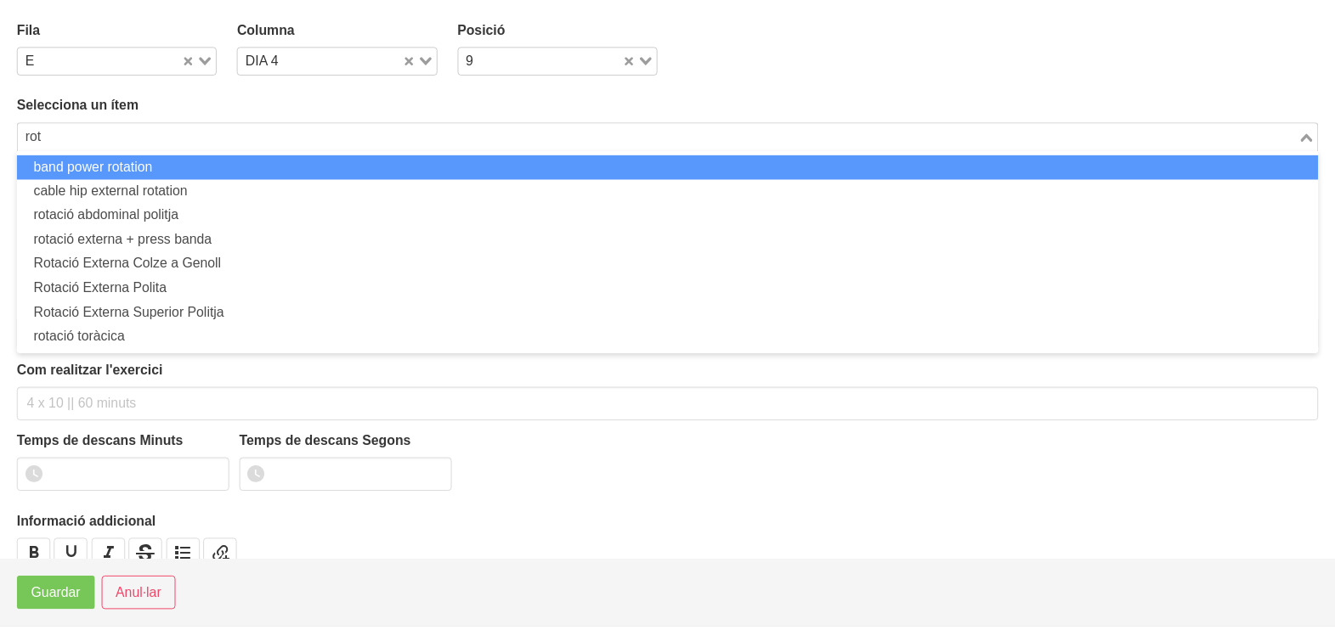
scroll to position [0, 0]
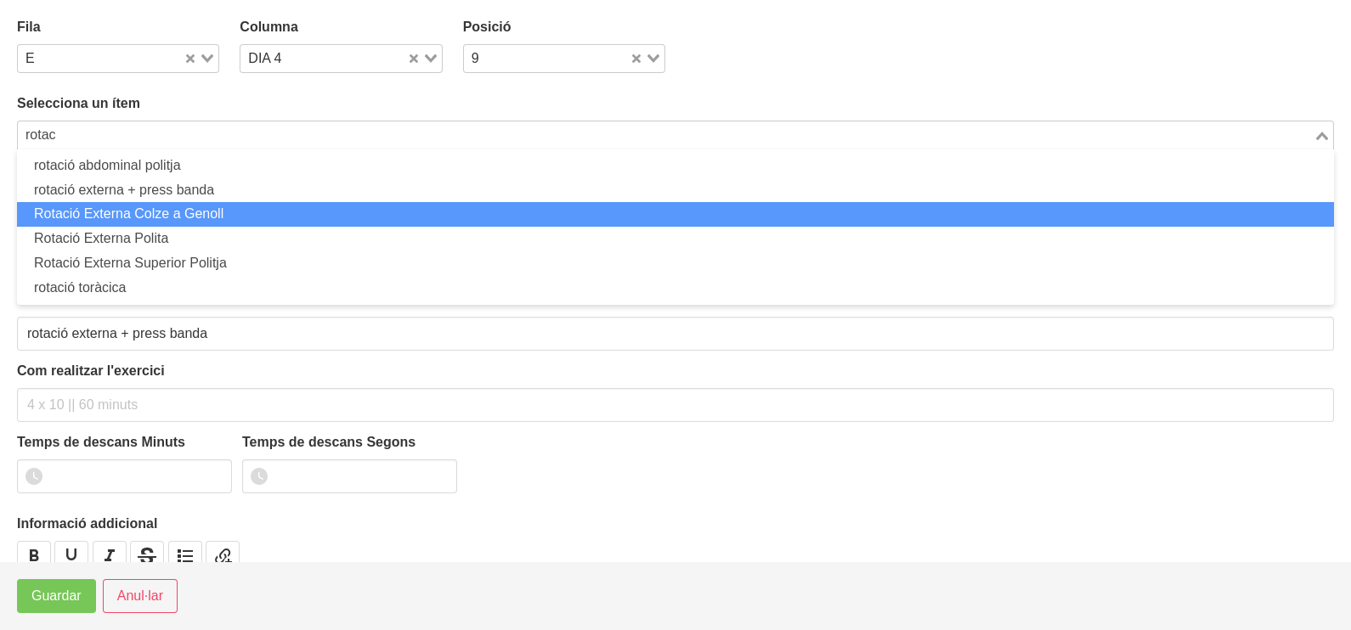
click at [98, 214] on li "Rotació Externa Colze a Genoll" at bounding box center [675, 214] width 1317 height 25
type input "rotac"
type input "Rotació Externa Colze a Genoll"
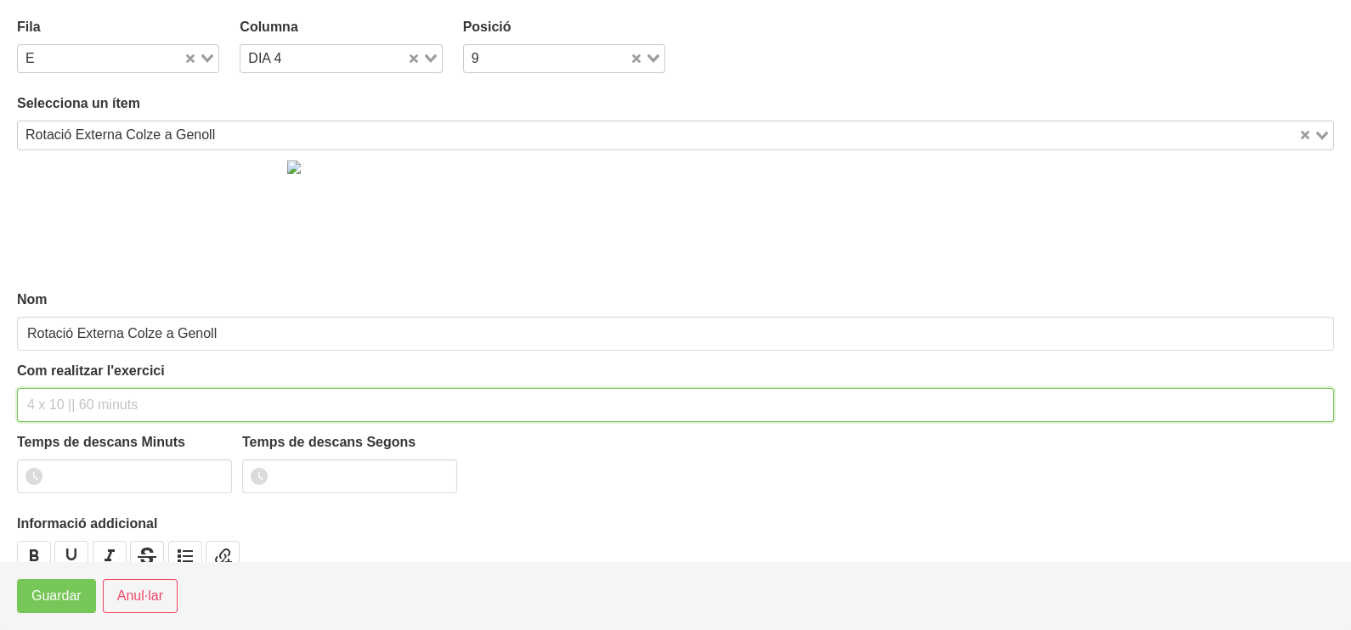
drag, startPoint x: 79, startPoint y: 402, endPoint x: 72, endPoint y: 387, distance: 16.0
click at [76, 401] on input "text" at bounding box center [675, 405] width 1317 height 34
type input "2 x 8-10 a 2010 120""
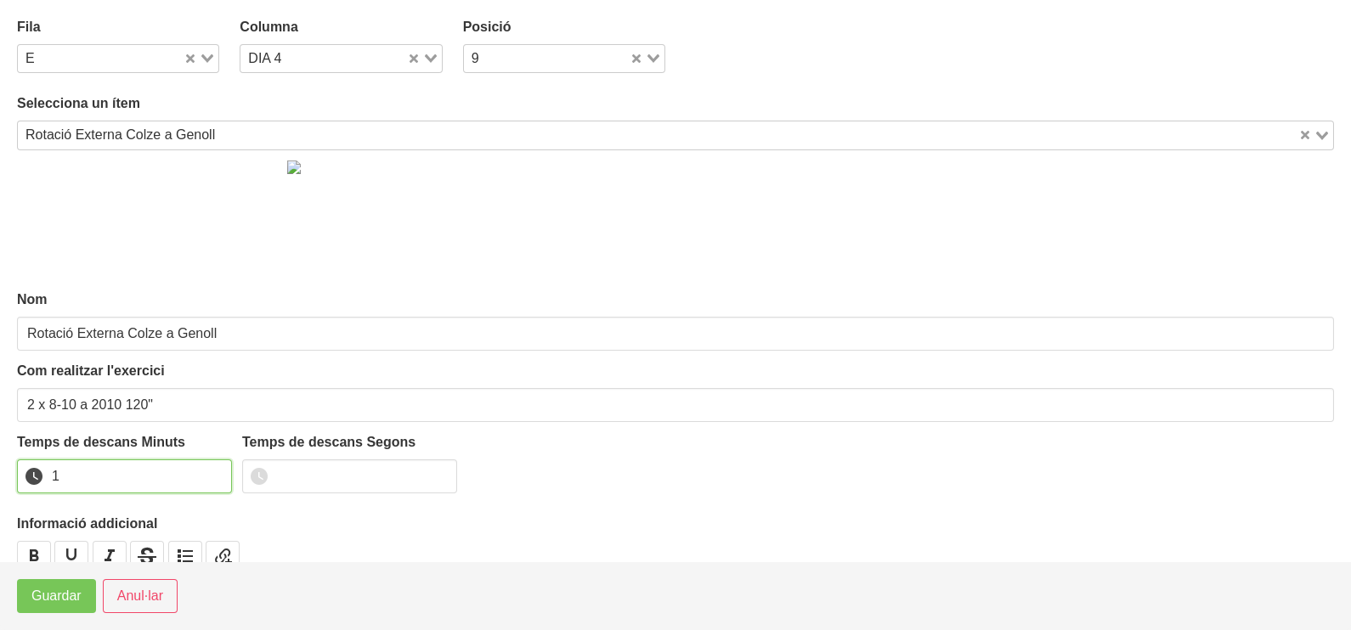
click at [214, 469] on input "1" at bounding box center [124, 477] width 215 height 34
type input "2"
click at [208, 469] on input "2" at bounding box center [124, 477] width 215 height 34
click at [58, 595] on span "Guardar" at bounding box center [56, 596] width 50 height 20
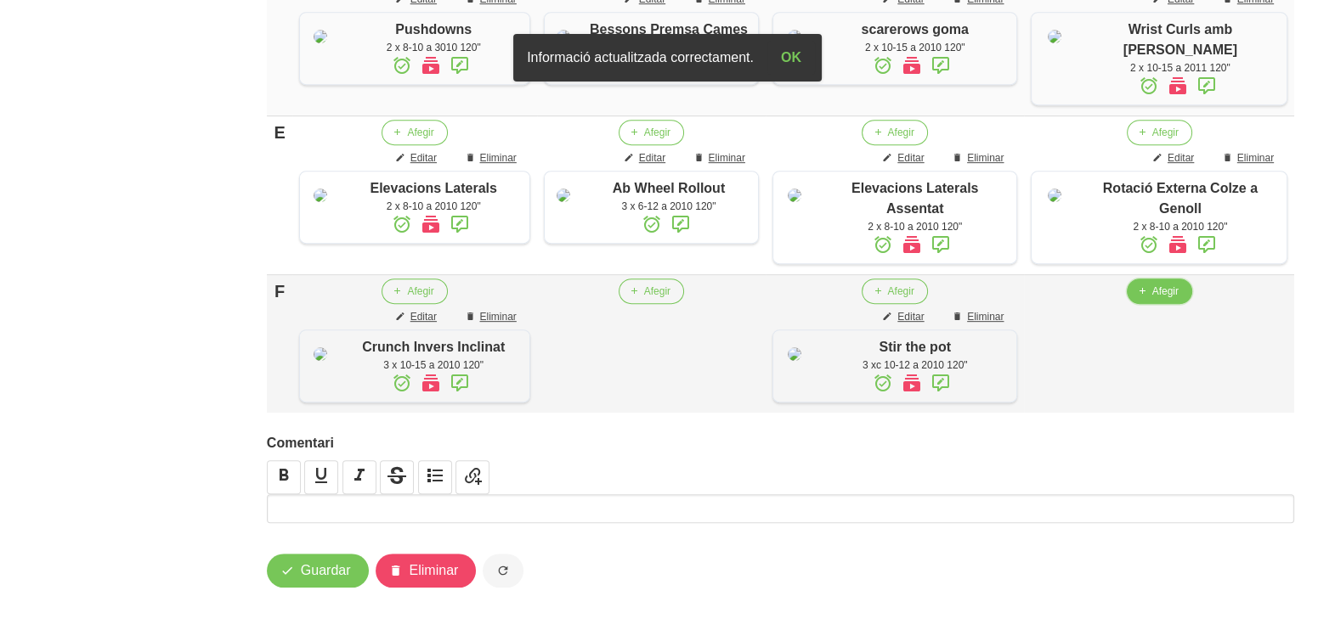
click at [1161, 299] on span "Afegir" at bounding box center [1165, 291] width 26 height 15
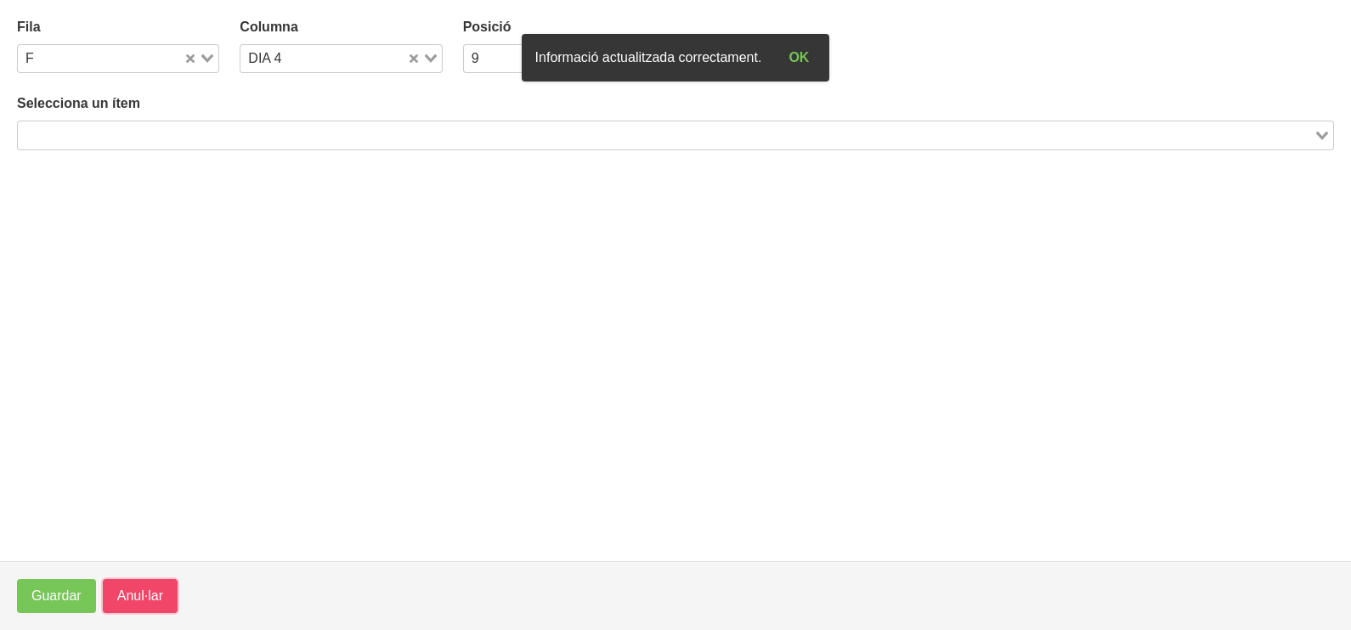
click at [166, 596] on button "Anul·lar" at bounding box center [140, 596] width 75 height 34
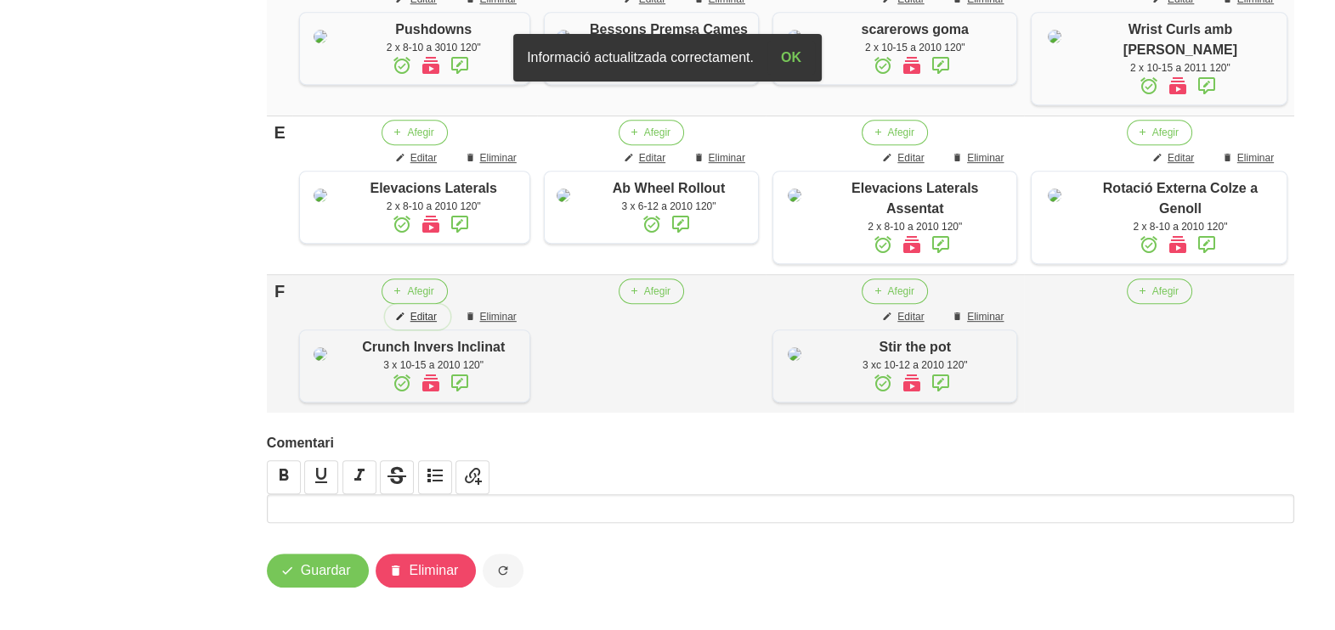
click at [437, 324] on span "Editar" at bounding box center [423, 316] width 26 height 15
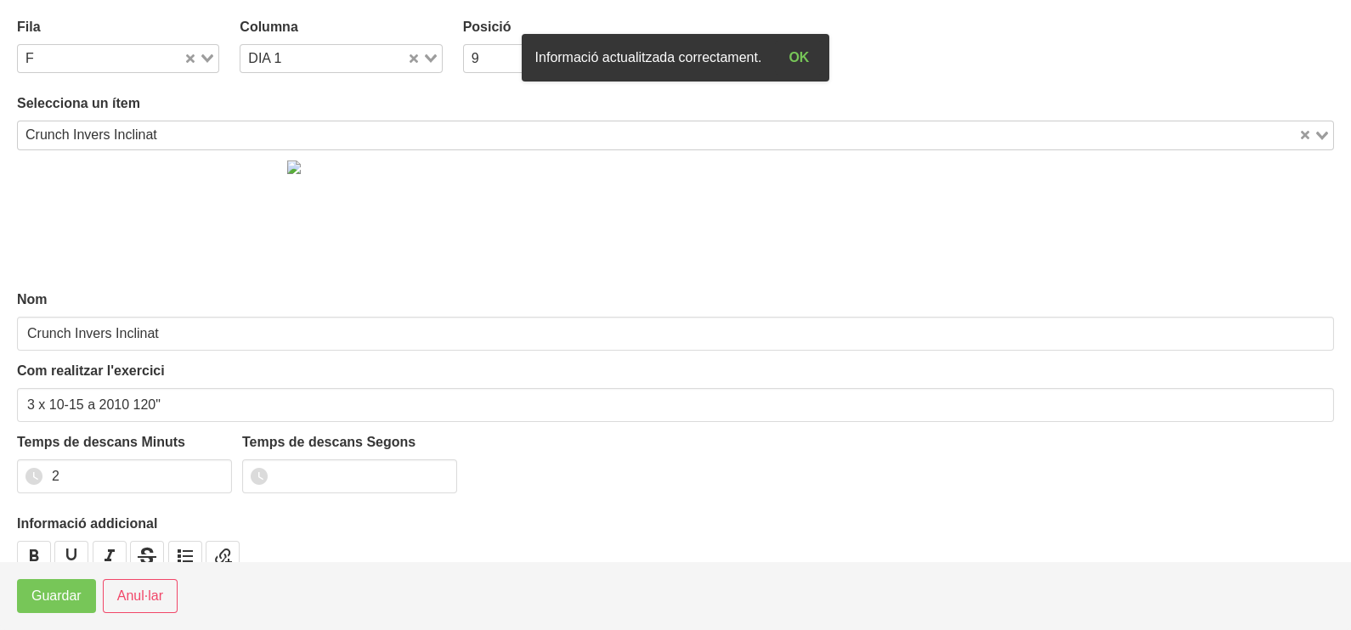
drag, startPoint x: 428, startPoint y: 59, endPoint x: 406, endPoint y: 69, distance: 24.0
click at [427, 59] on icon "Search for option" at bounding box center [431, 58] width 12 height 8
drag, startPoint x: 322, startPoint y: 158, endPoint x: 299, endPoint y: 184, distance: 34.9
click at [322, 160] on li "DIA 4" at bounding box center [341, 162] width 202 height 25
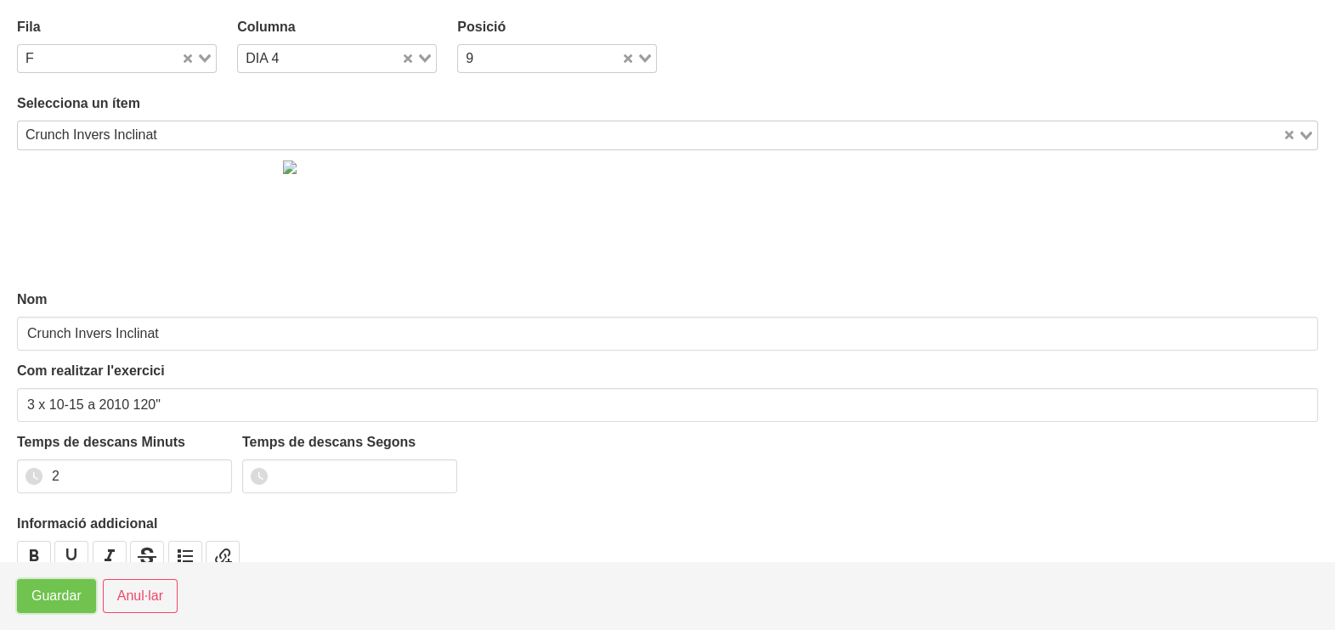
click at [54, 593] on span "Guardar" at bounding box center [56, 596] width 50 height 20
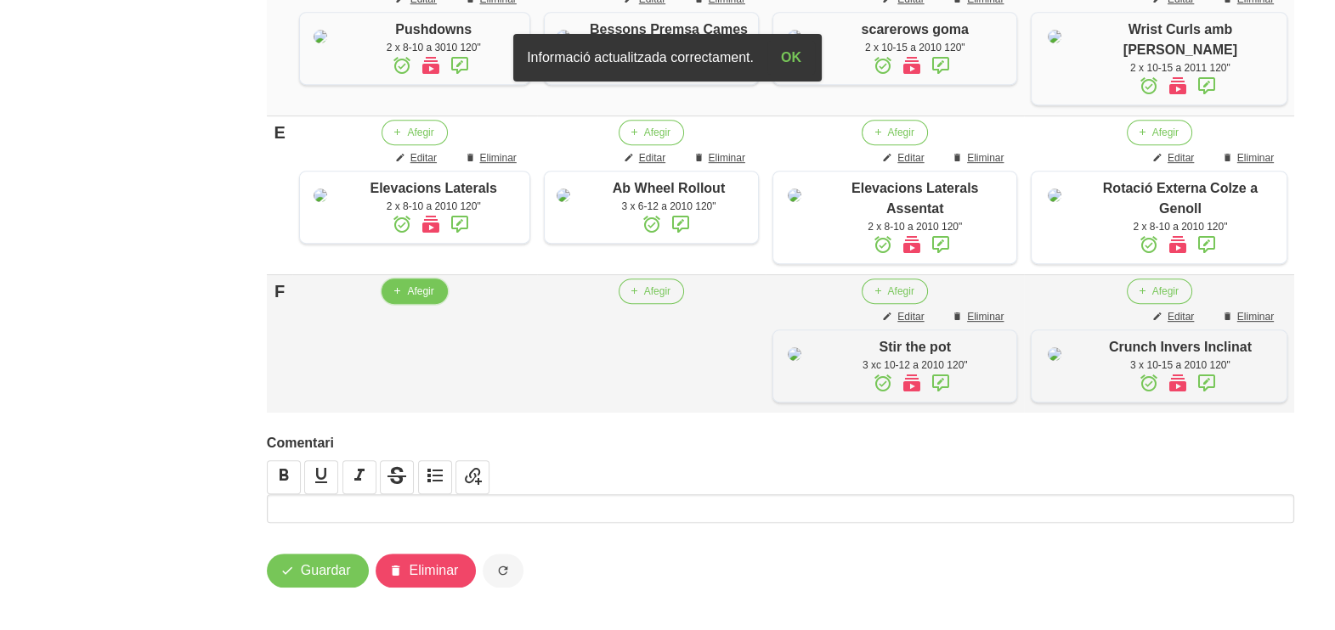
click at [427, 299] on span "Afegir" at bounding box center [420, 291] width 26 height 15
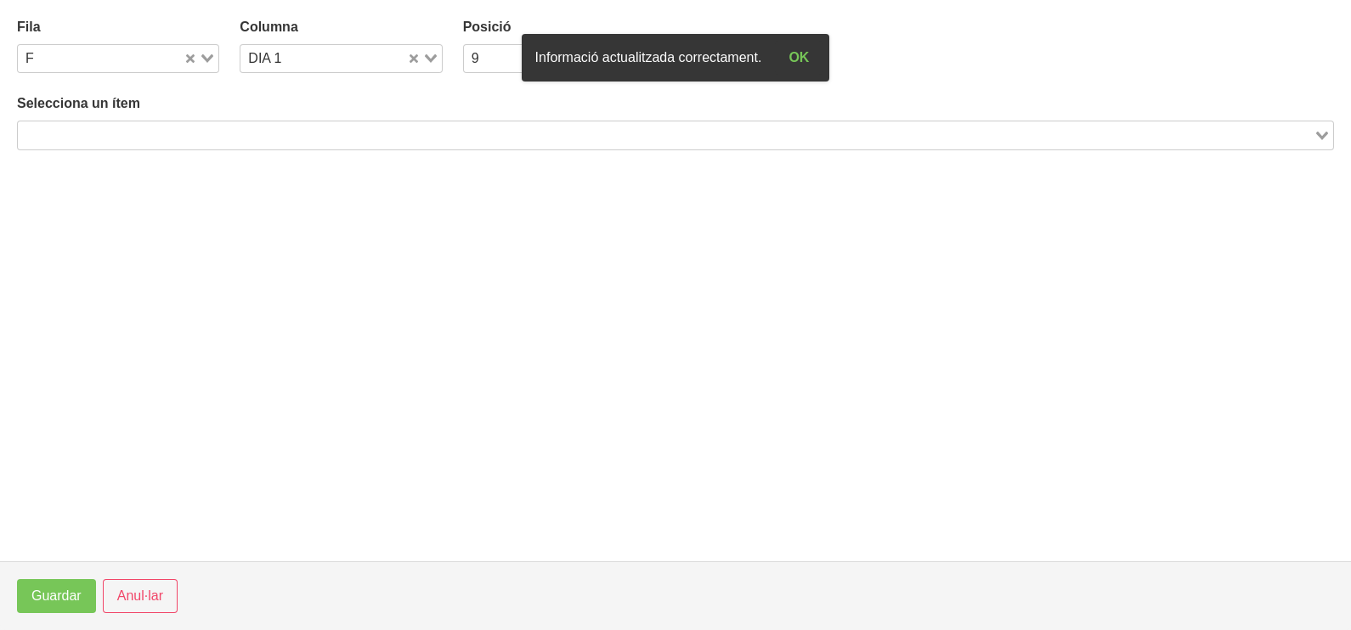
click at [170, 124] on div "Search for option" at bounding box center [665, 133] width 1295 height 24
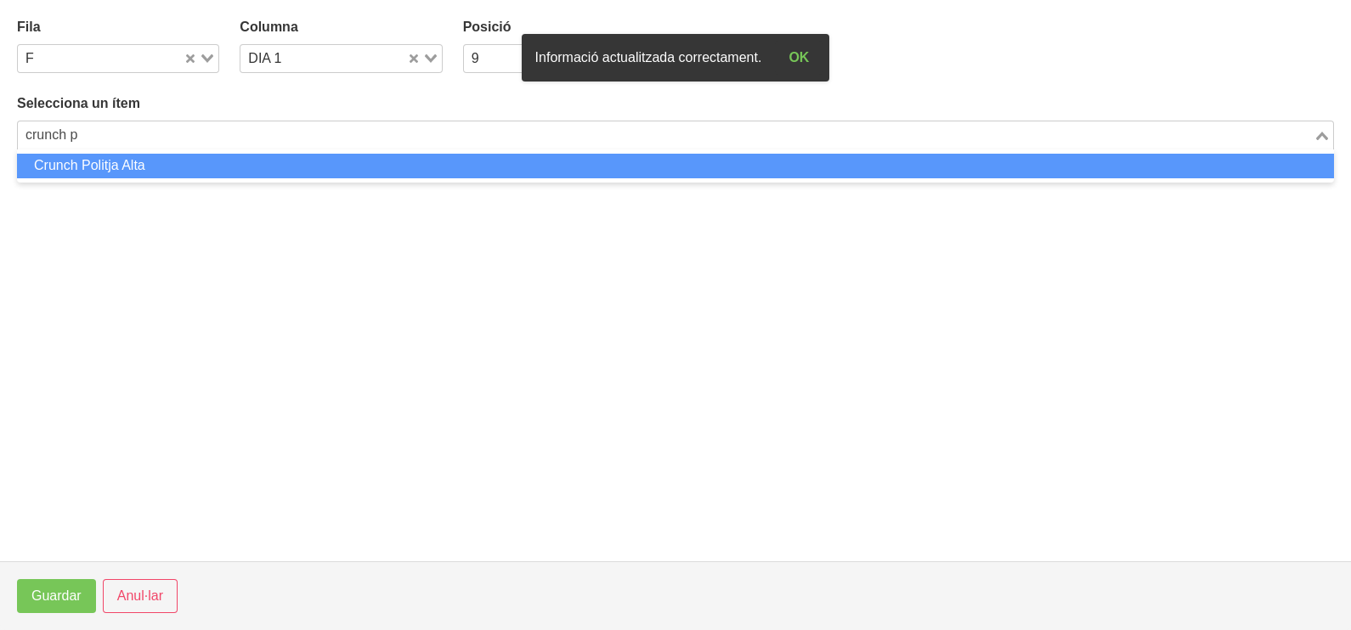
click at [202, 165] on li "Crunch Politja Alta" at bounding box center [675, 166] width 1317 height 25
type input "crunch p"
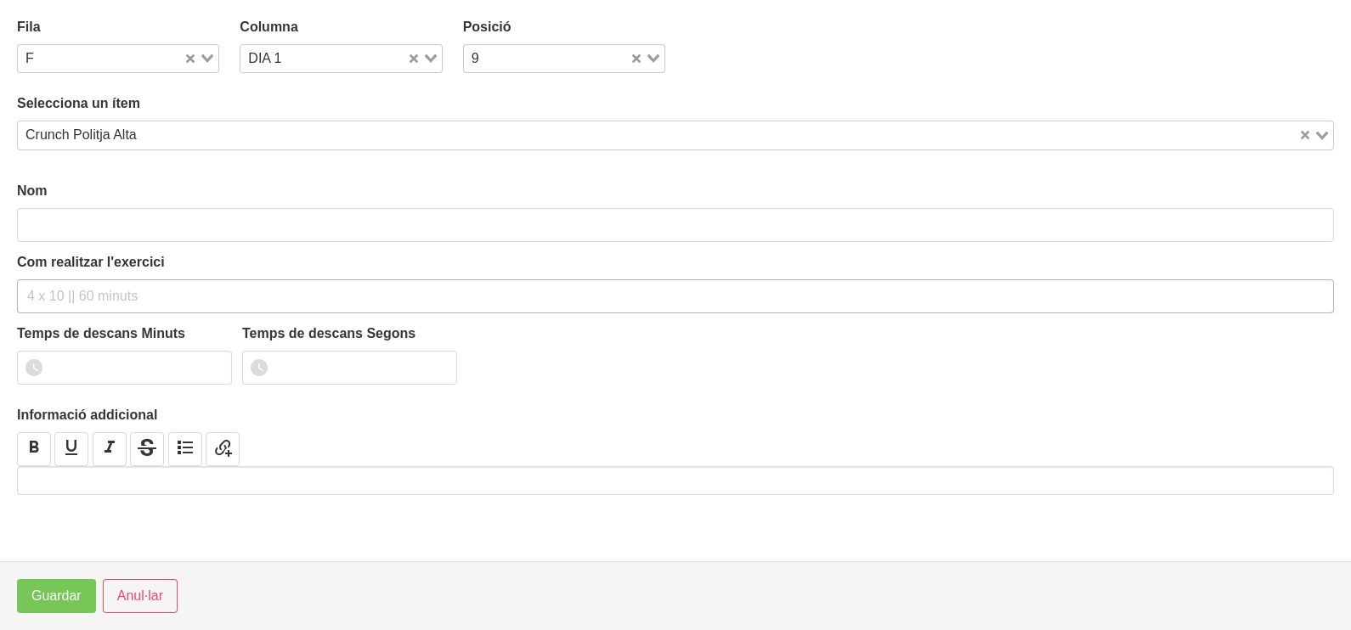
type input "Crunch Politja Alta"
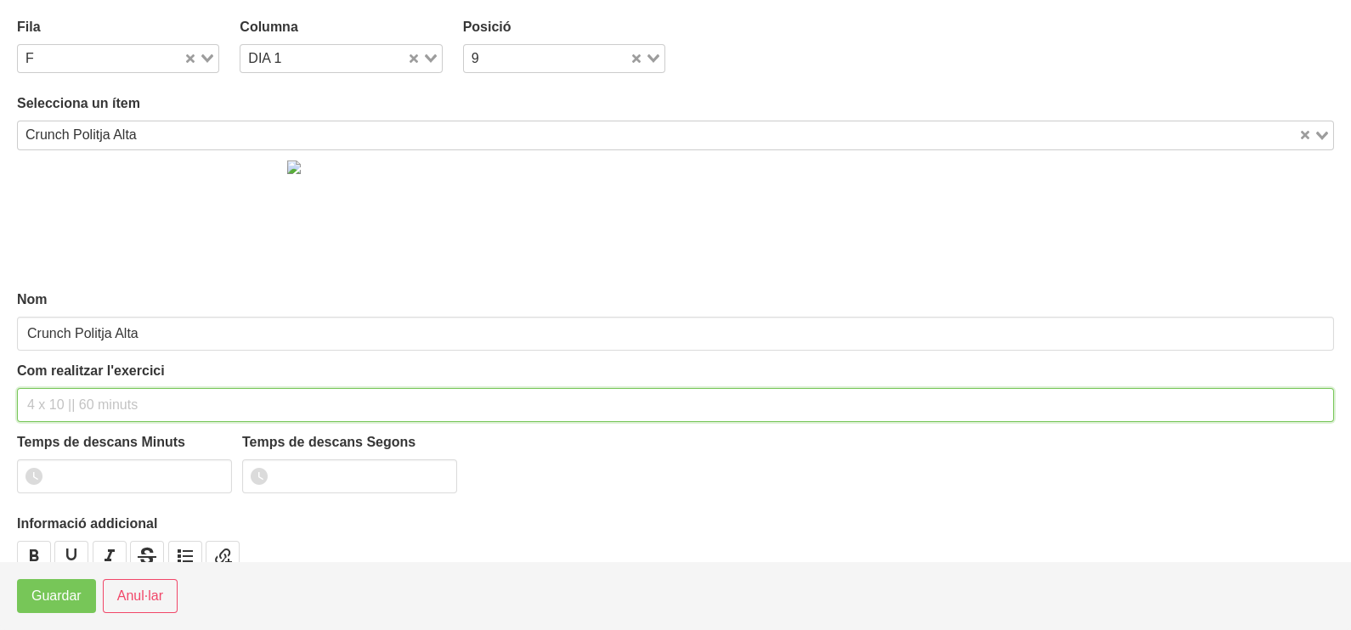
click at [59, 398] on input "text" at bounding box center [675, 405] width 1317 height 34
type input "2 x 10-15 a 2011 120""
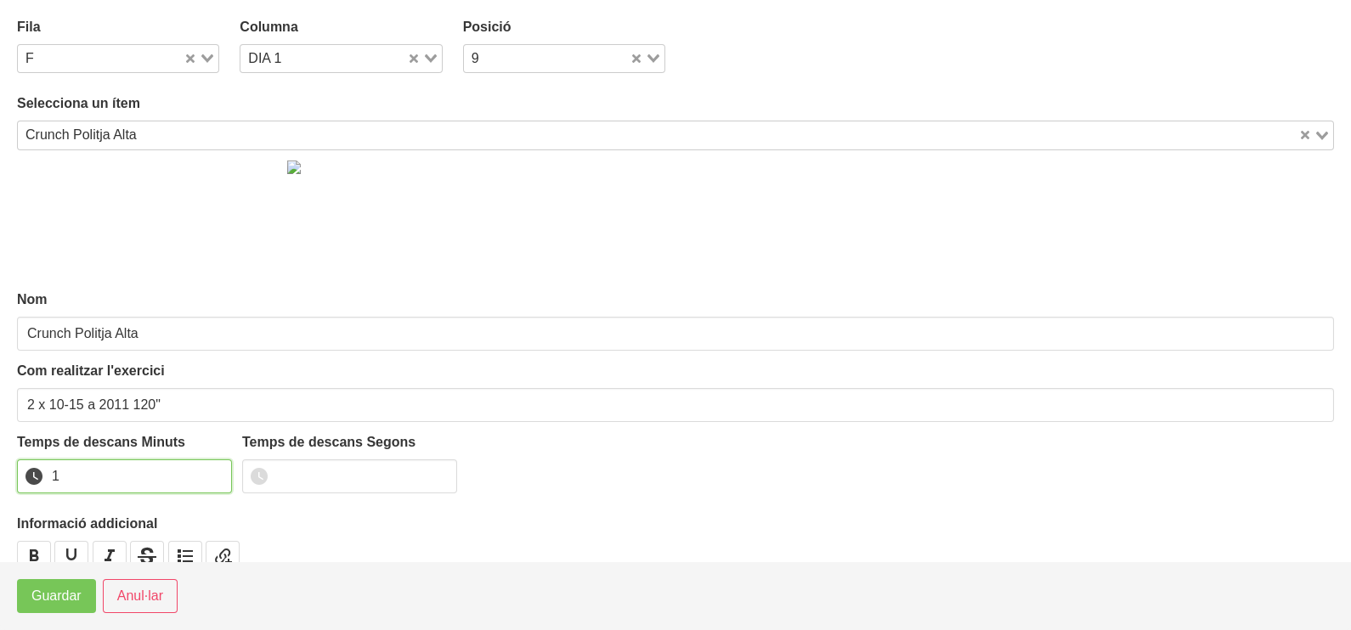
click at [218, 473] on input "1" at bounding box center [124, 477] width 215 height 34
type input "2"
click at [218, 472] on input "2" at bounding box center [124, 477] width 215 height 34
click at [76, 597] on span "Guardar" at bounding box center [56, 596] width 50 height 20
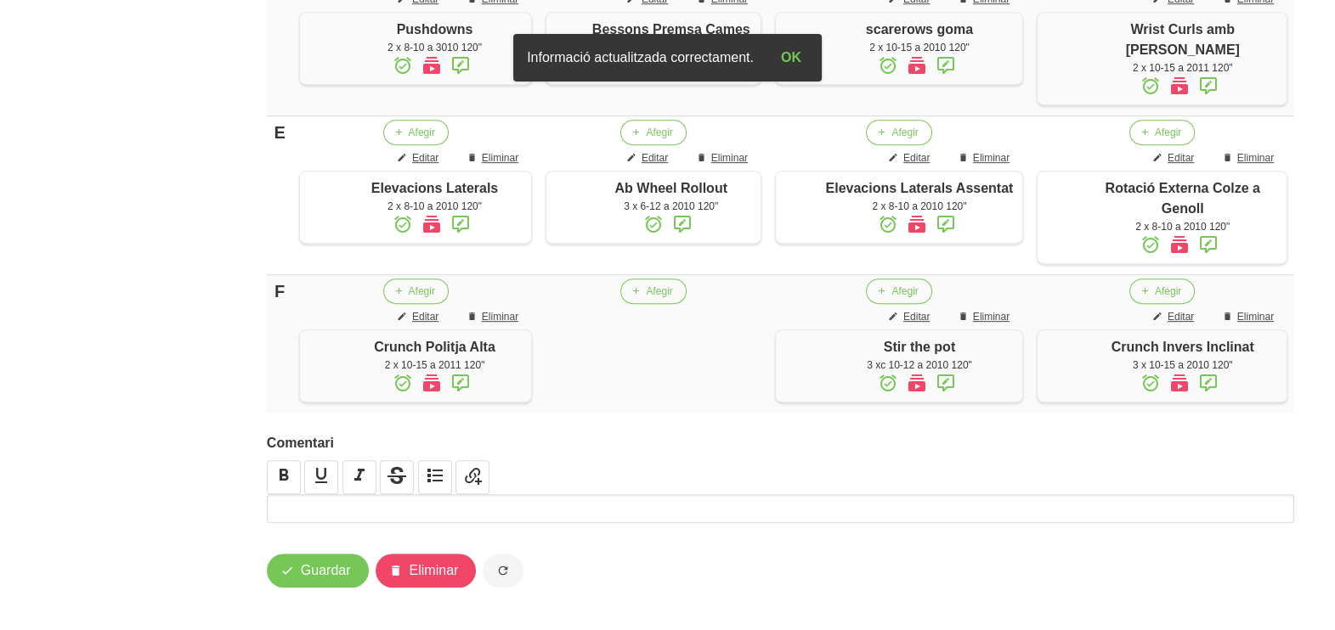
scroll to position [1162, 0]
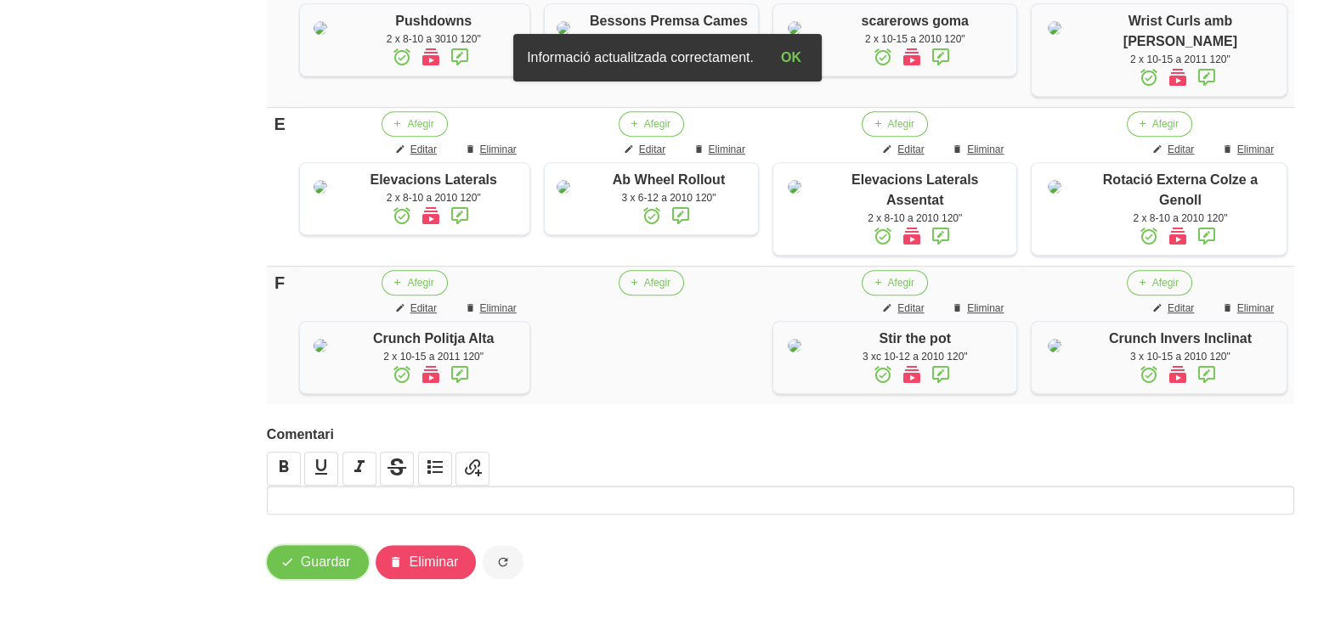
click at [333, 565] on span "Guardar" at bounding box center [326, 562] width 50 height 20
